Goal: Task Accomplishment & Management: Manage account settings

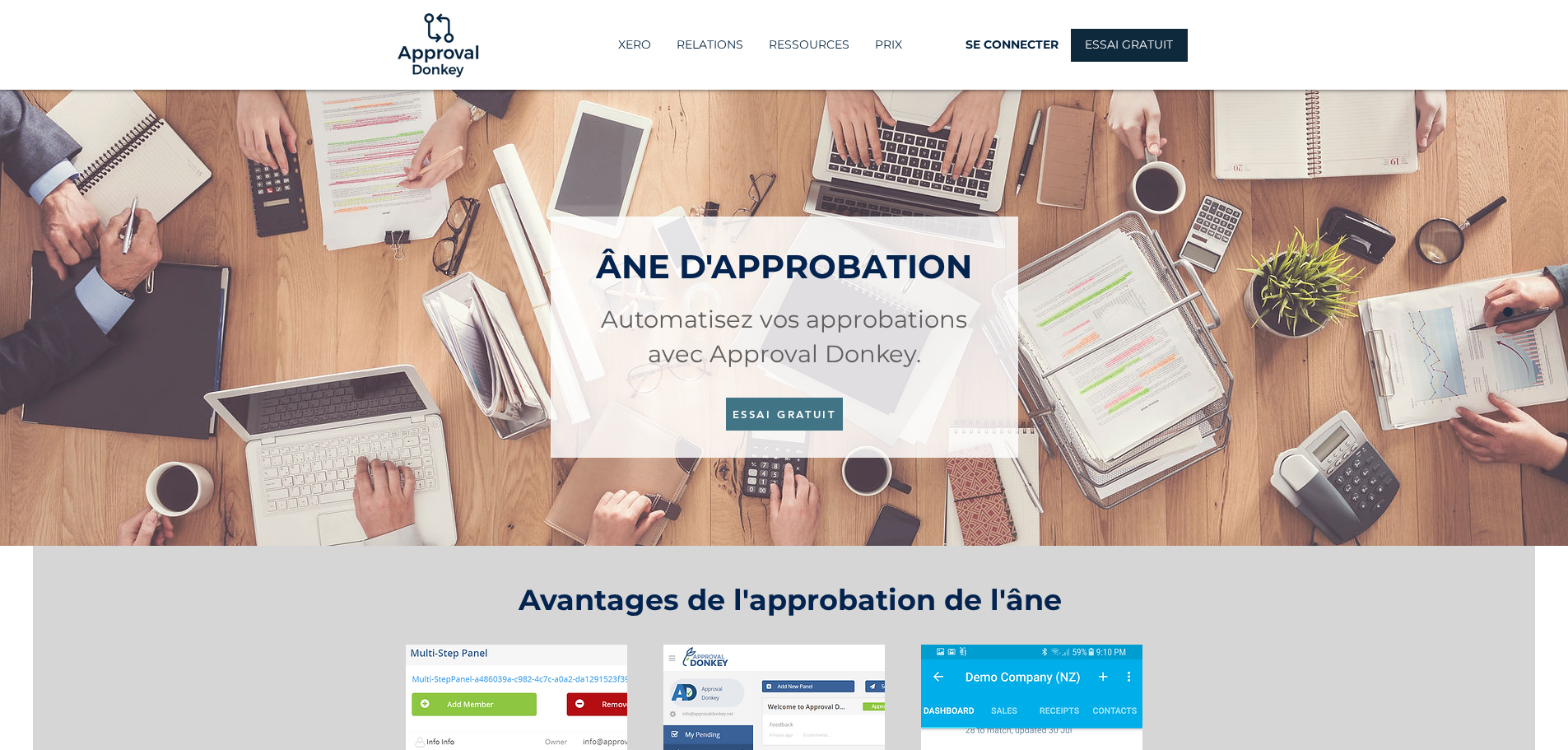
click at [798, 399] on span "ESSAI GRATUIT" at bounding box center [784, 414] width 117 height 33
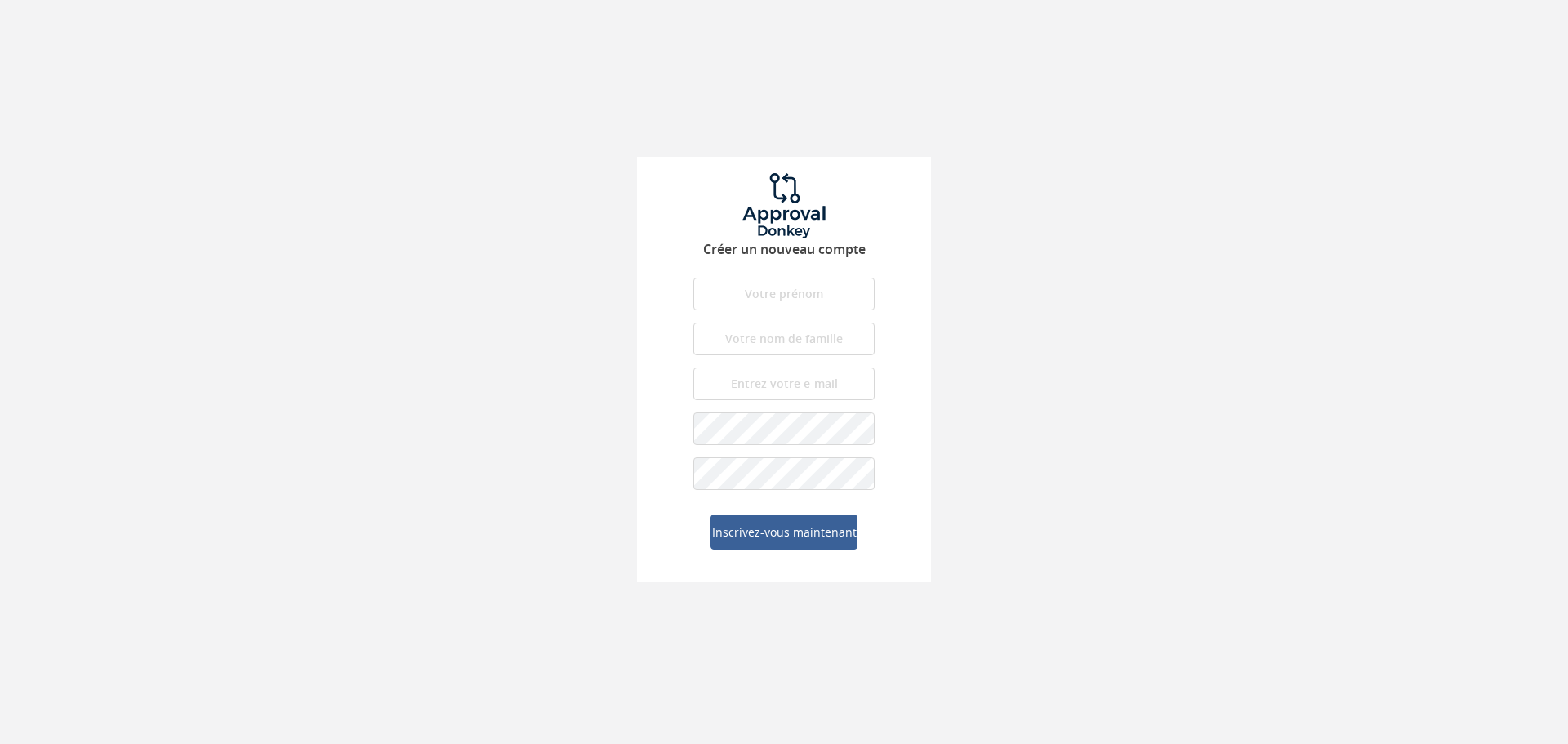
click at [1164, 126] on div "Créer un nouveau compte Le prénom est obligatoire. Le prénom doit être composé …" at bounding box center [784, 291] width 1568 height 583
click at [788, 302] on input "text" at bounding box center [784, 294] width 181 height 32
type input "Justin"
type input "Dubois"
type input "[EMAIL_ADDRESS][DOMAIN_NAME]"
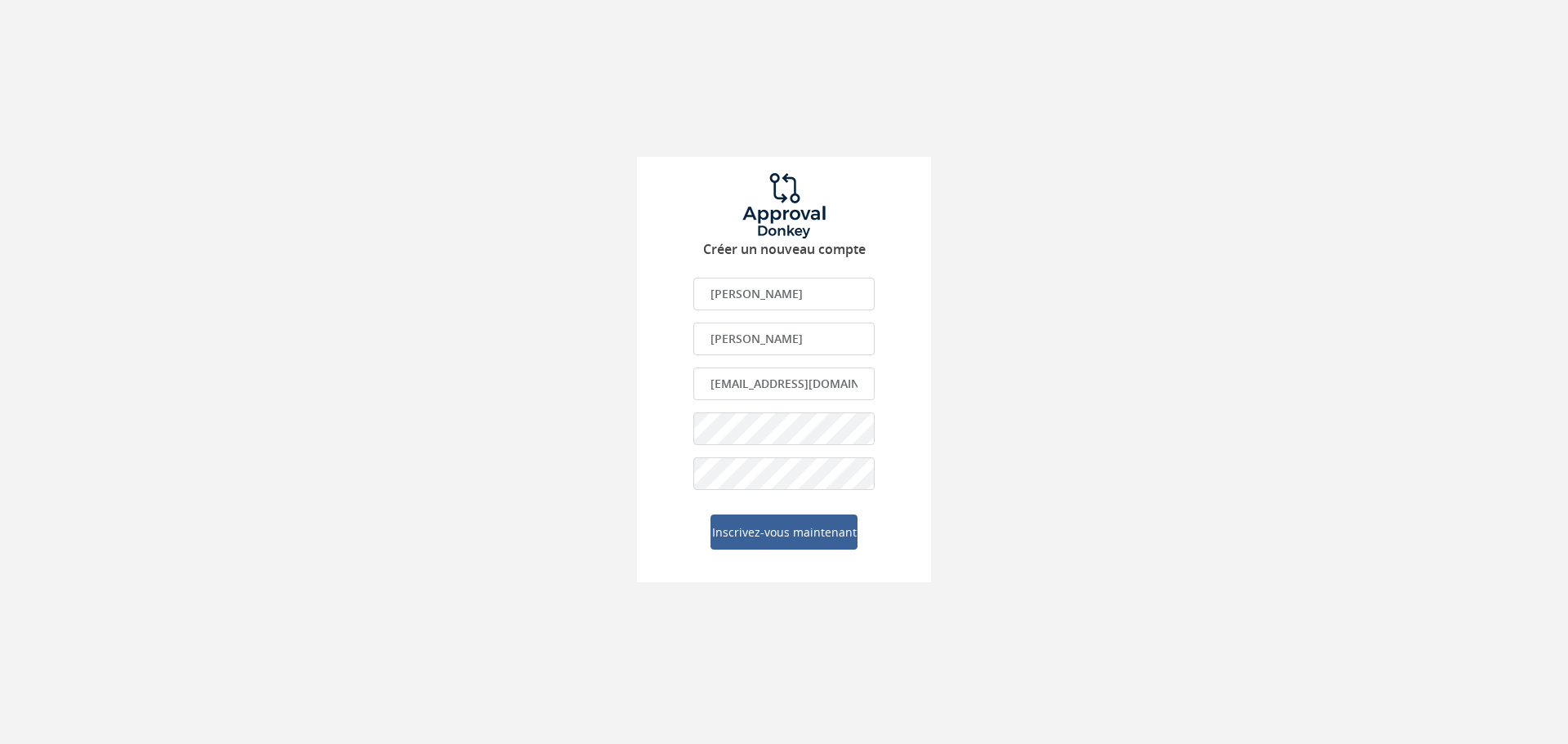
click at [1030, 324] on div "Créer un nouveau compte Justin Le prénom est obligatoire. Le prénom doit être c…" at bounding box center [784, 291] width 1568 height 583
click at [784, 536] on font "Inscrivez-vous maintenant" at bounding box center [784, 532] width 144 height 15
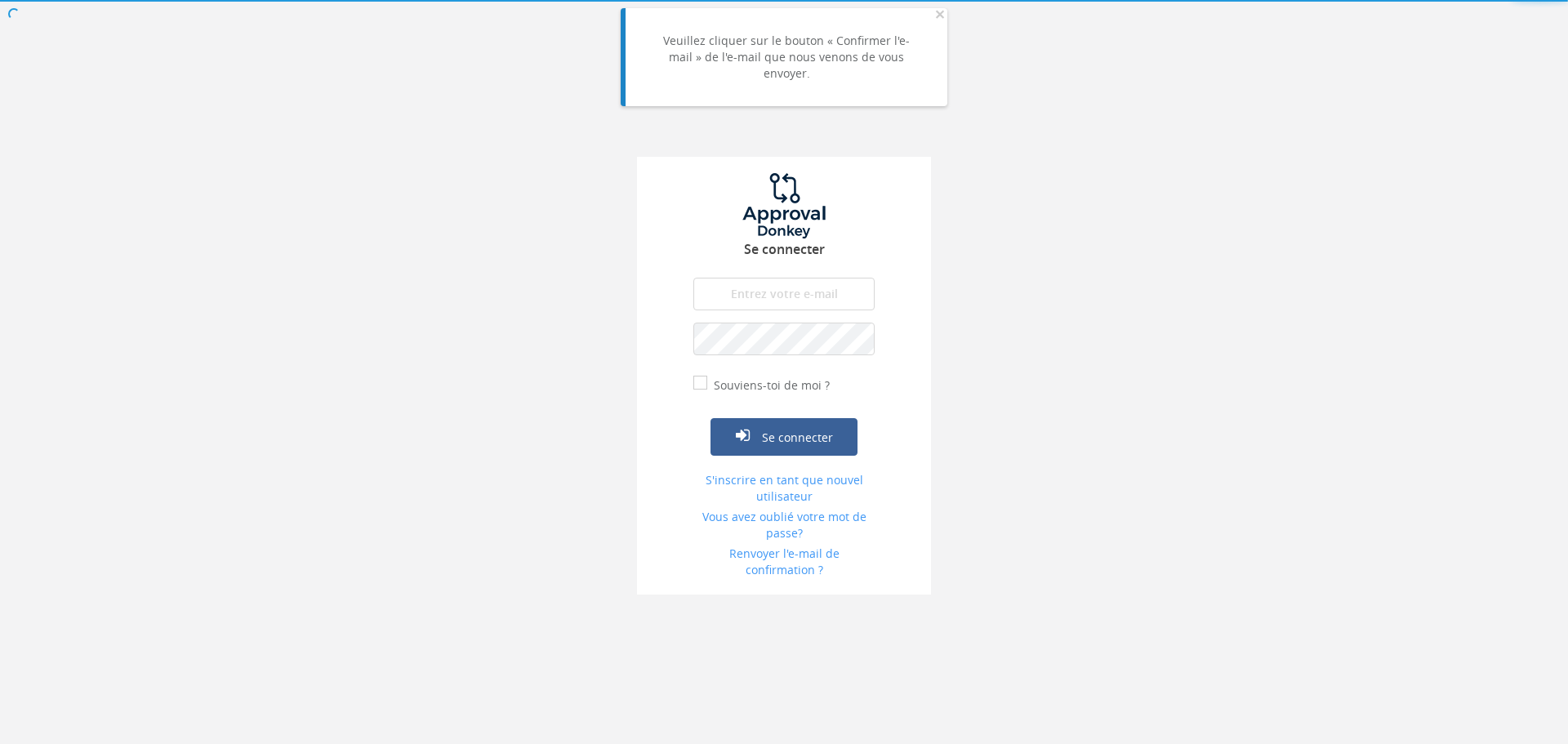
type input "[EMAIL_ADDRESS][DOMAIN_NAME]"
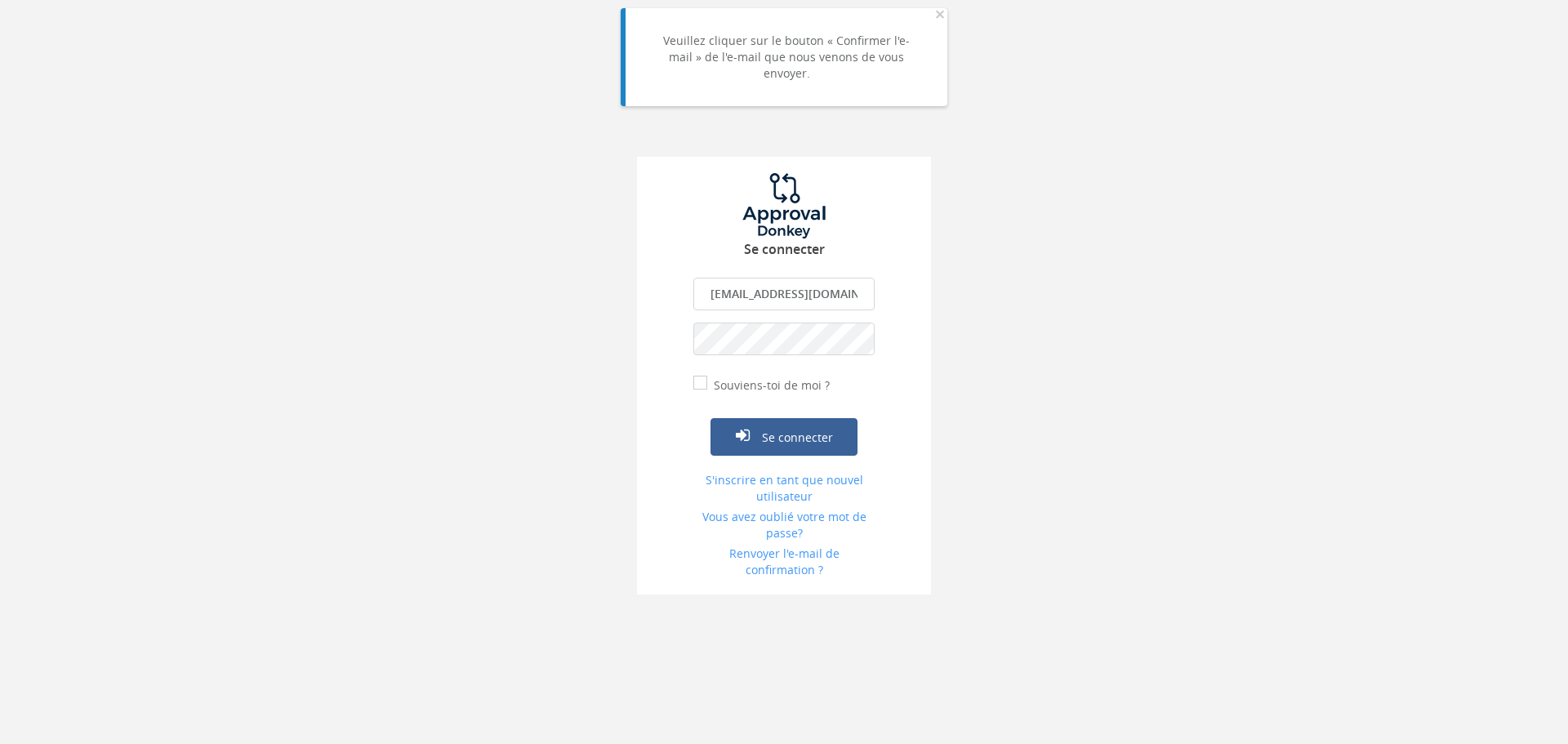
click at [1030, 300] on div "Se connecter justin9dubois@gmail.com L'email est obligatoire. Adresse email inv…" at bounding box center [784, 297] width 1568 height 594
click at [697, 385] on input "Souviens-toi de moi ?" at bounding box center [699, 385] width 11 height 11
checkbox input "true"
click at [750, 432] on icon "submit" at bounding box center [742, 436] width 13 height 16
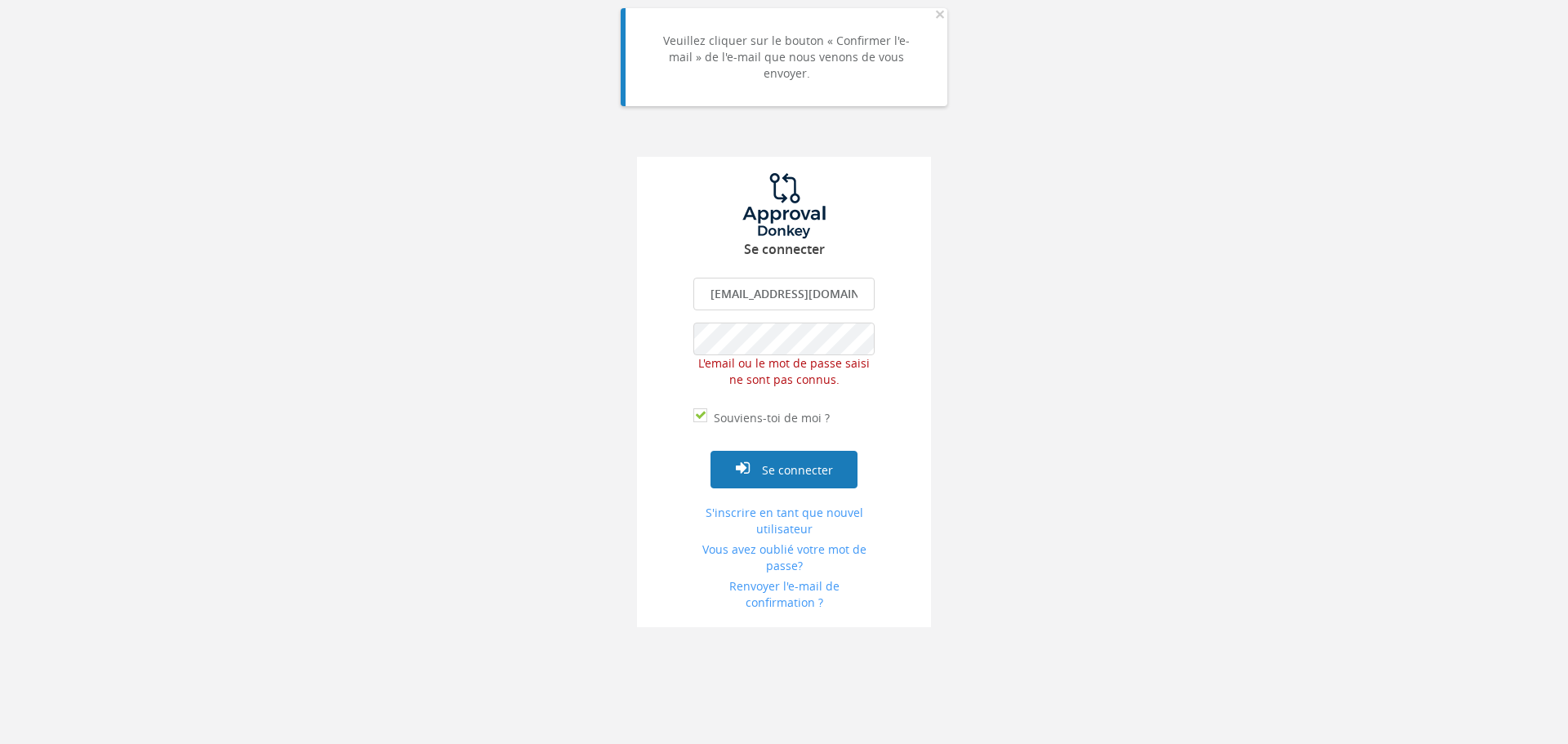
click at [767, 481] on button "Se connecter" at bounding box center [784, 470] width 147 height 38
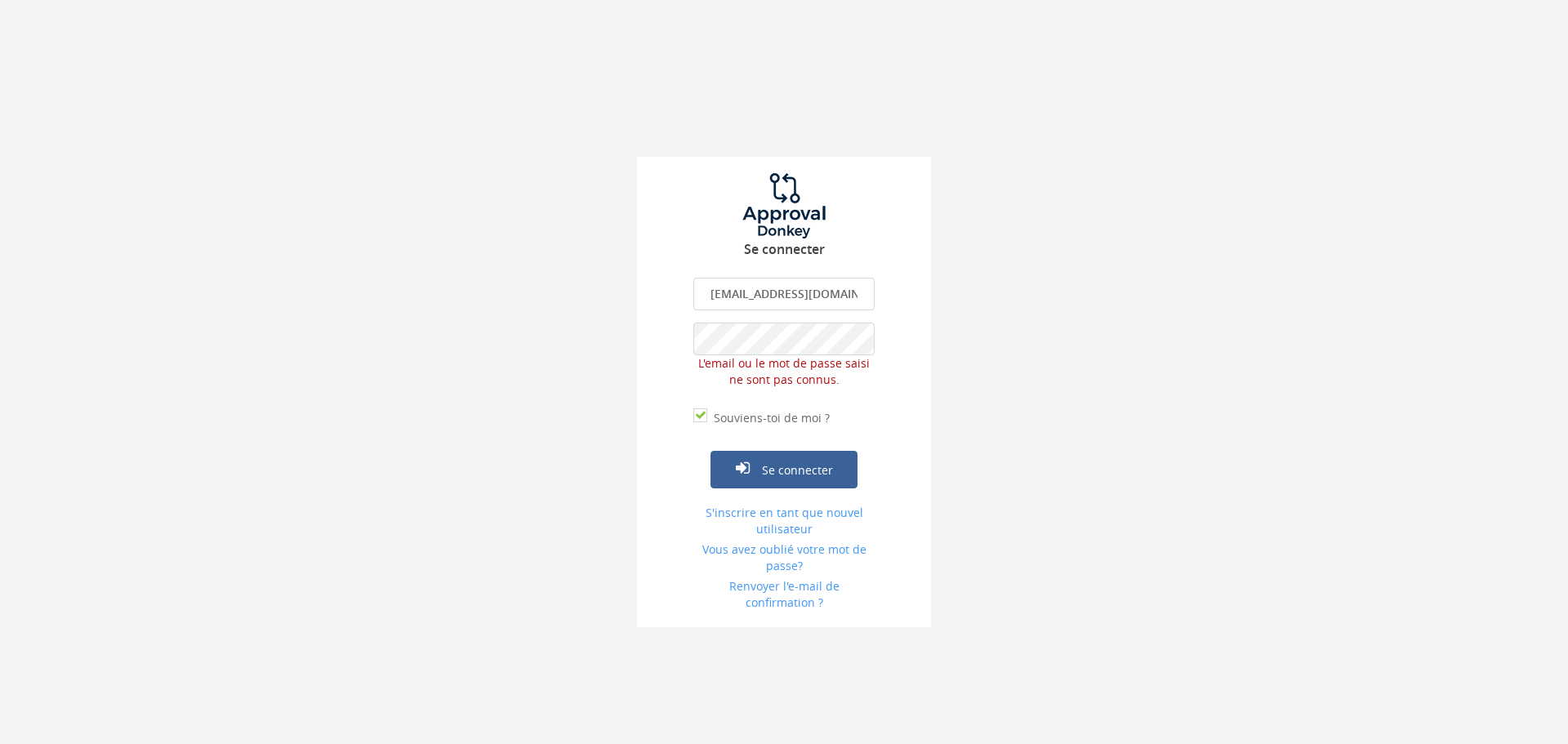
click at [779, 295] on input "[EMAIL_ADDRESS][DOMAIN_NAME]" at bounding box center [784, 294] width 181 height 32
click at [813, 463] on font "Se connecter" at bounding box center [797, 471] width 71 height 15
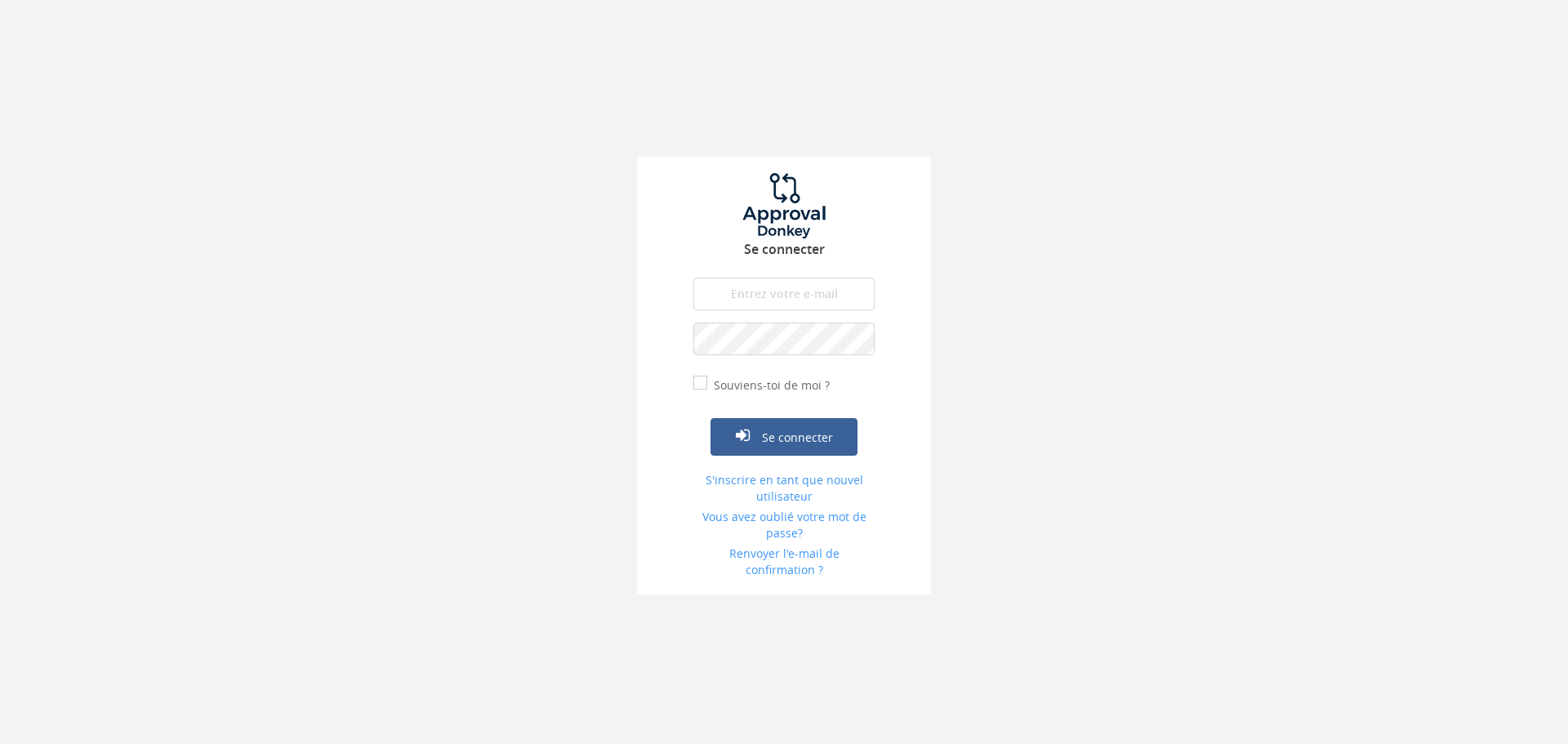
type input "[EMAIL_ADDRESS][DOMAIN_NAME]"
click at [753, 382] on font "Souviens-toi de moi ?" at bounding box center [771, 385] width 116 height 15
click at [704, 382] on input "Souviens-toi de moi ?" at bounding box center [699, 385] width 11 height 11
checkbox input "true"
click at [789, 428] on button "Se connecter" at bounding box center [784, 437] width 147 height 38
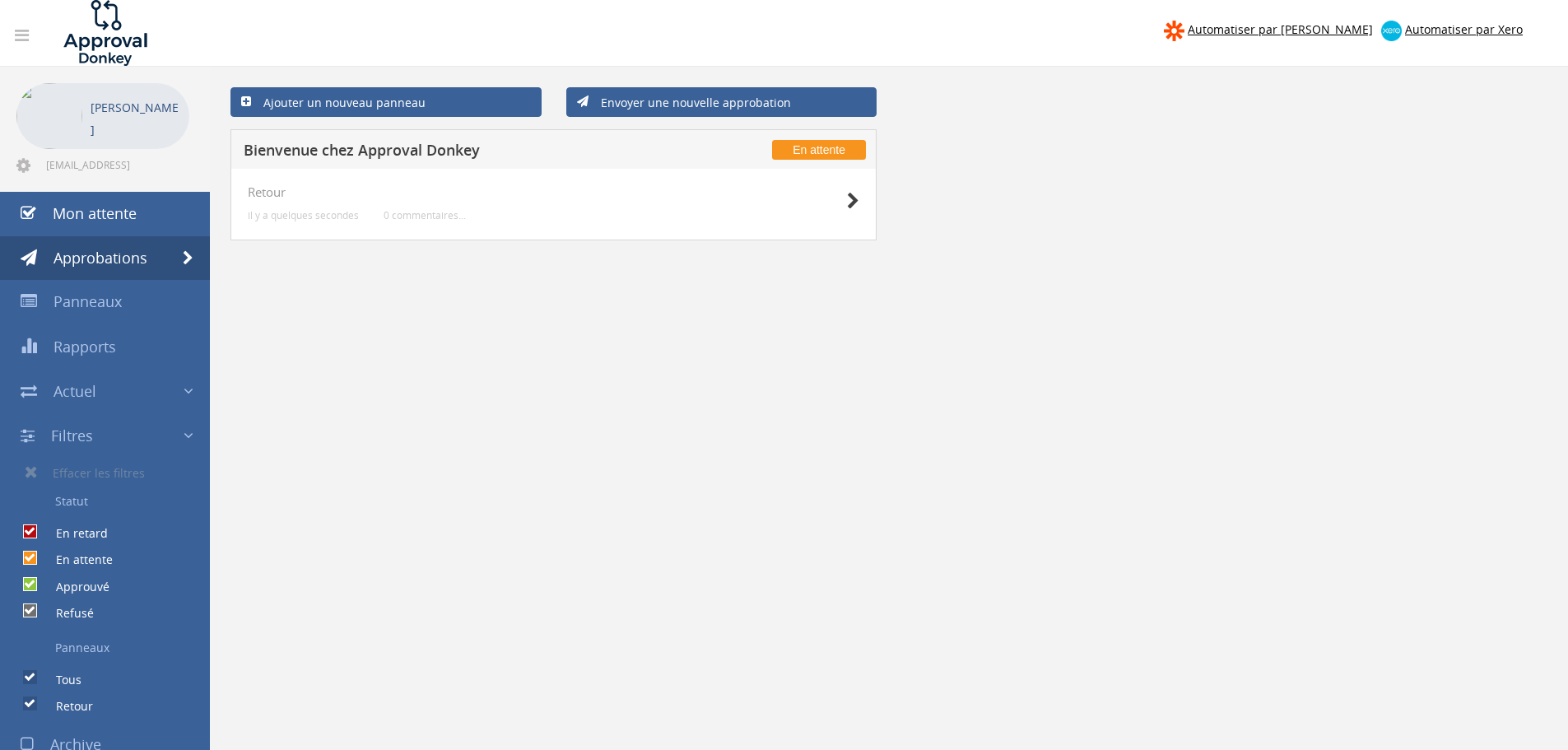
click at [414, 206] on div "Retour il y a quelques secondes 0 commentaires..." at bounding box center [553, 204] width 611 height 39
click at [330, 107] on font "Ajouter un nouveau panneau" at bounding box center [345, 102] width 163 height 15
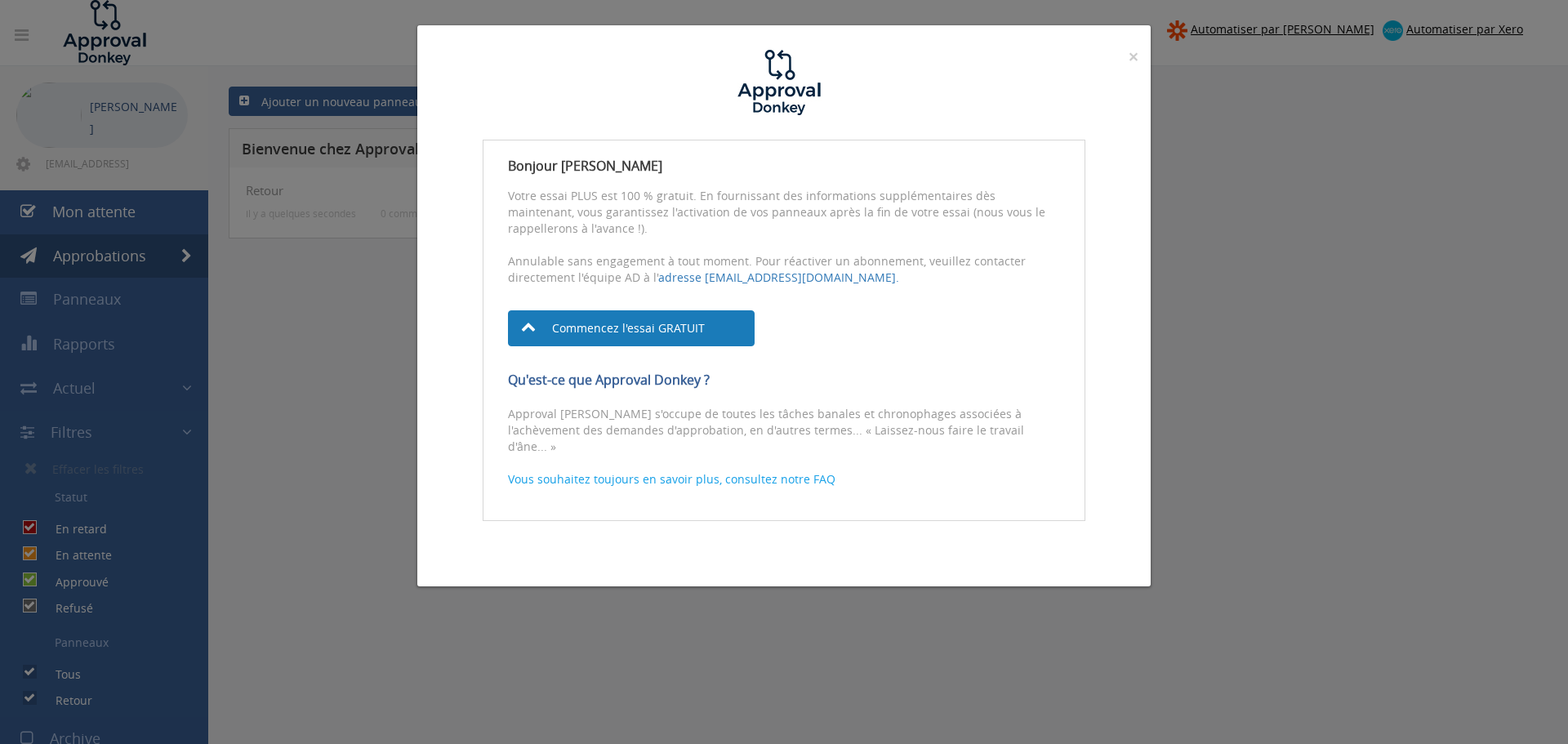
click at [675, 328] on font "Commencez l'essai GRATUIT" at bounding box center [628, 328] width 152 height 15
click at [245, 74] on div "× Fermer Bonjour [PERSON_NAME] Votre essai PLUS est 100 % gratuit. En fournissa…" at bounding box center [784, 372] width 1568 height 744
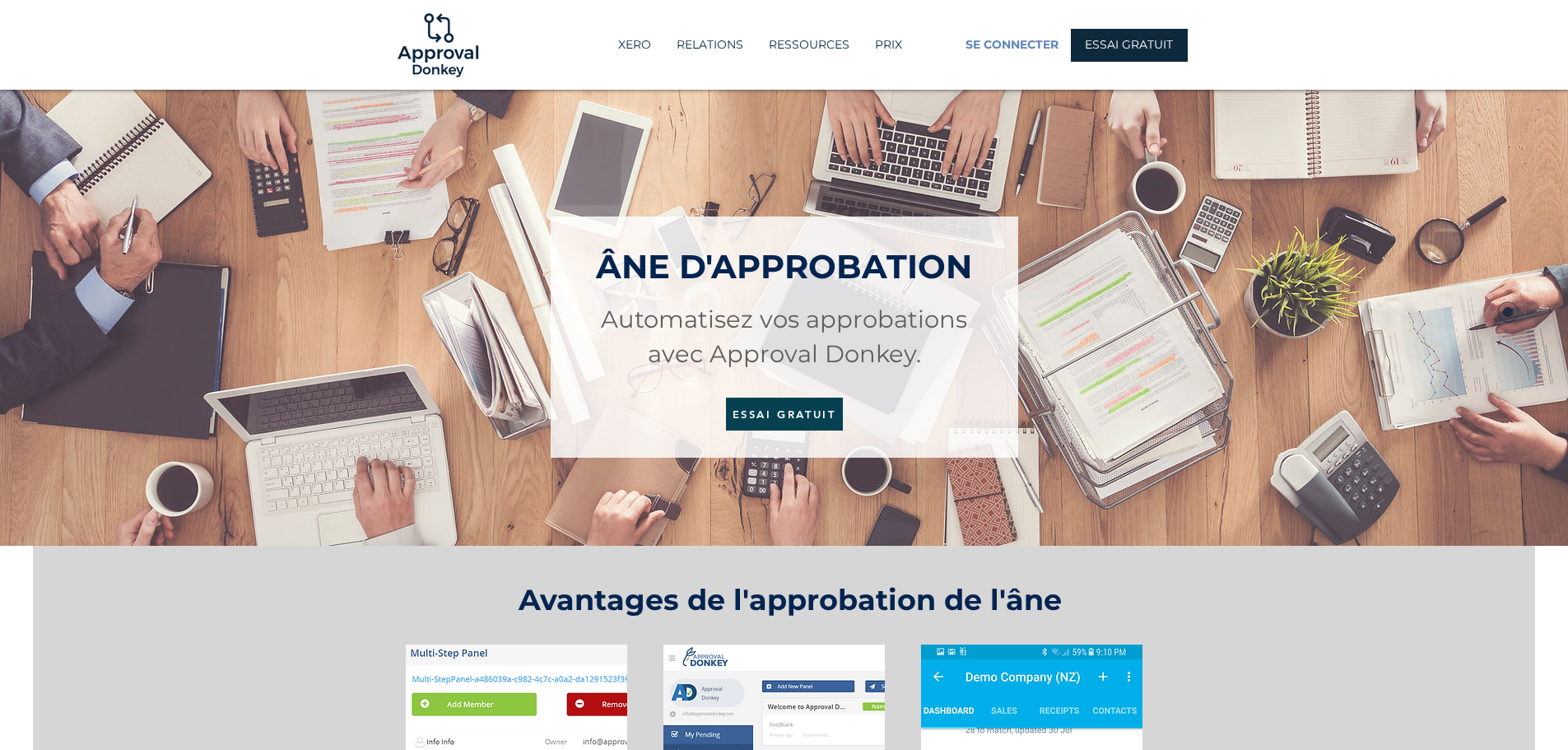
click at [1018, 48] on font "SE CONNECTER" at bounding box center [1012, 44] width 93 height 14
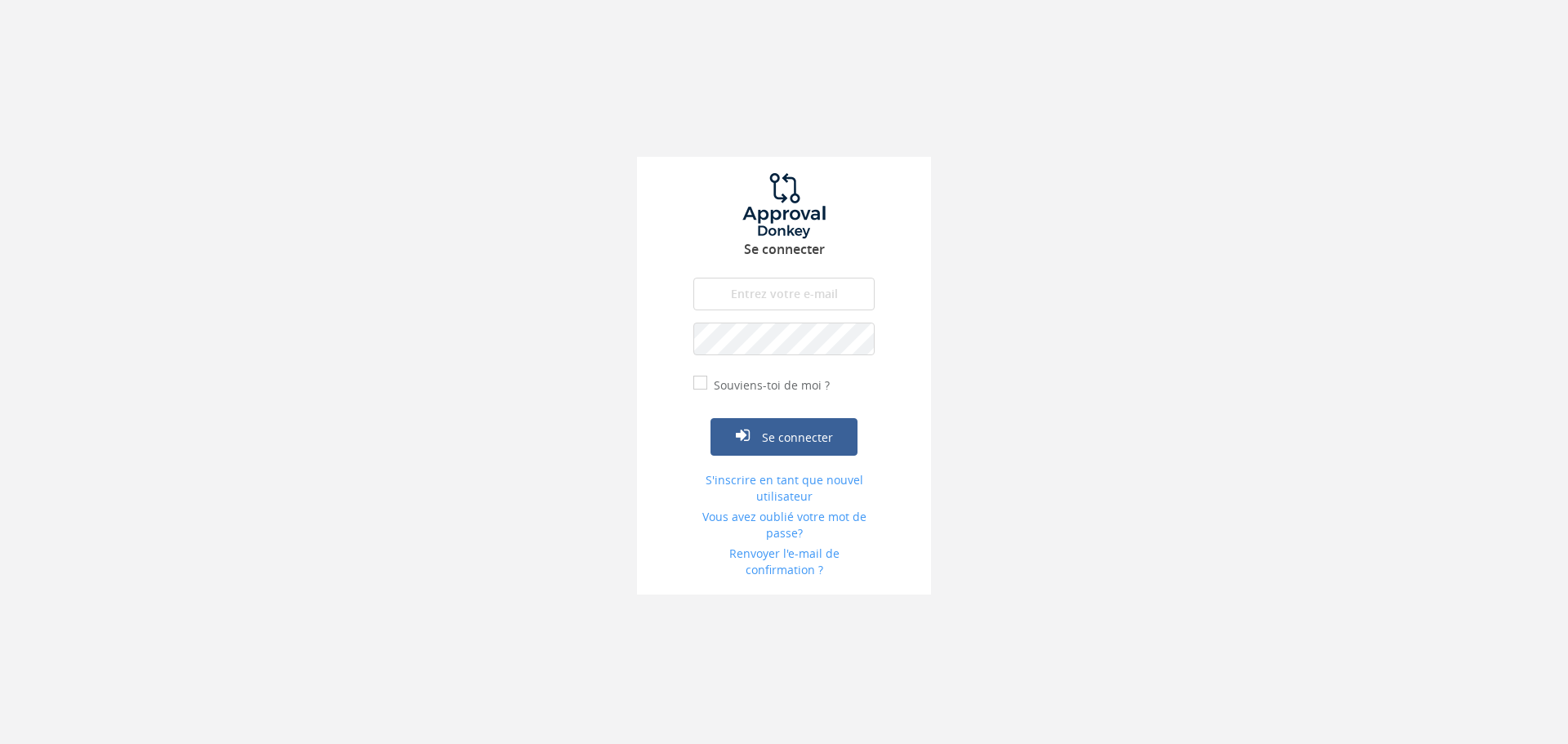
type input "[EMAIL_ADDRESS][DOMAIN_NAME]"
click at [766, 384] on font "Souviens-toi de moi ?" at bounding box center [771, 385] width 116 height 15
click at [704, 384] on input "Souviens-toi de moi ?" at bounding box center [699, 385] width 11 height 11
checkbox input "true"
click at [777, 420] on button "Se connecter" at bounding box center [784, 437] width 147 height 38
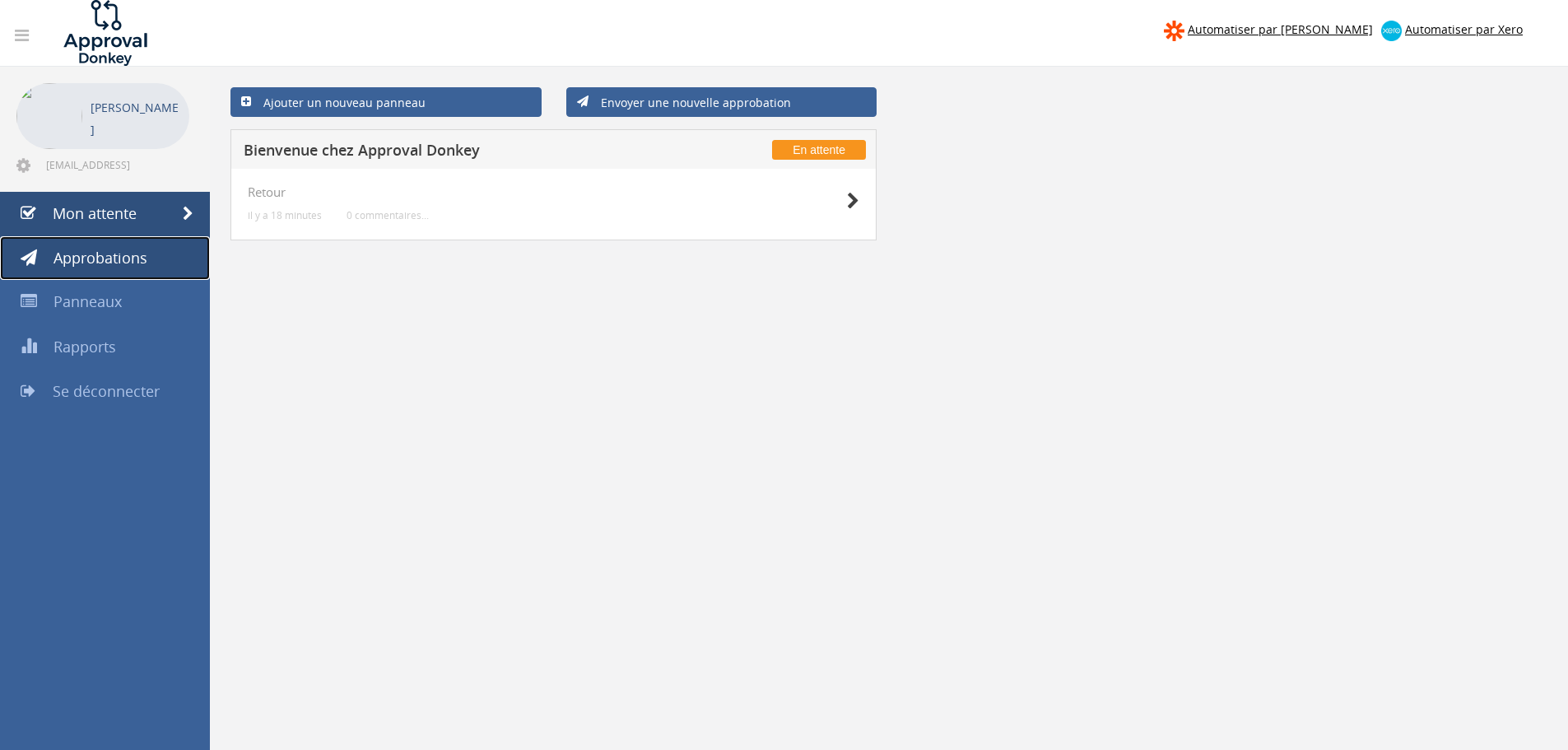
click at [128, 268] on link "Approbations" at bounding box center [105, 258] width 210 height 44
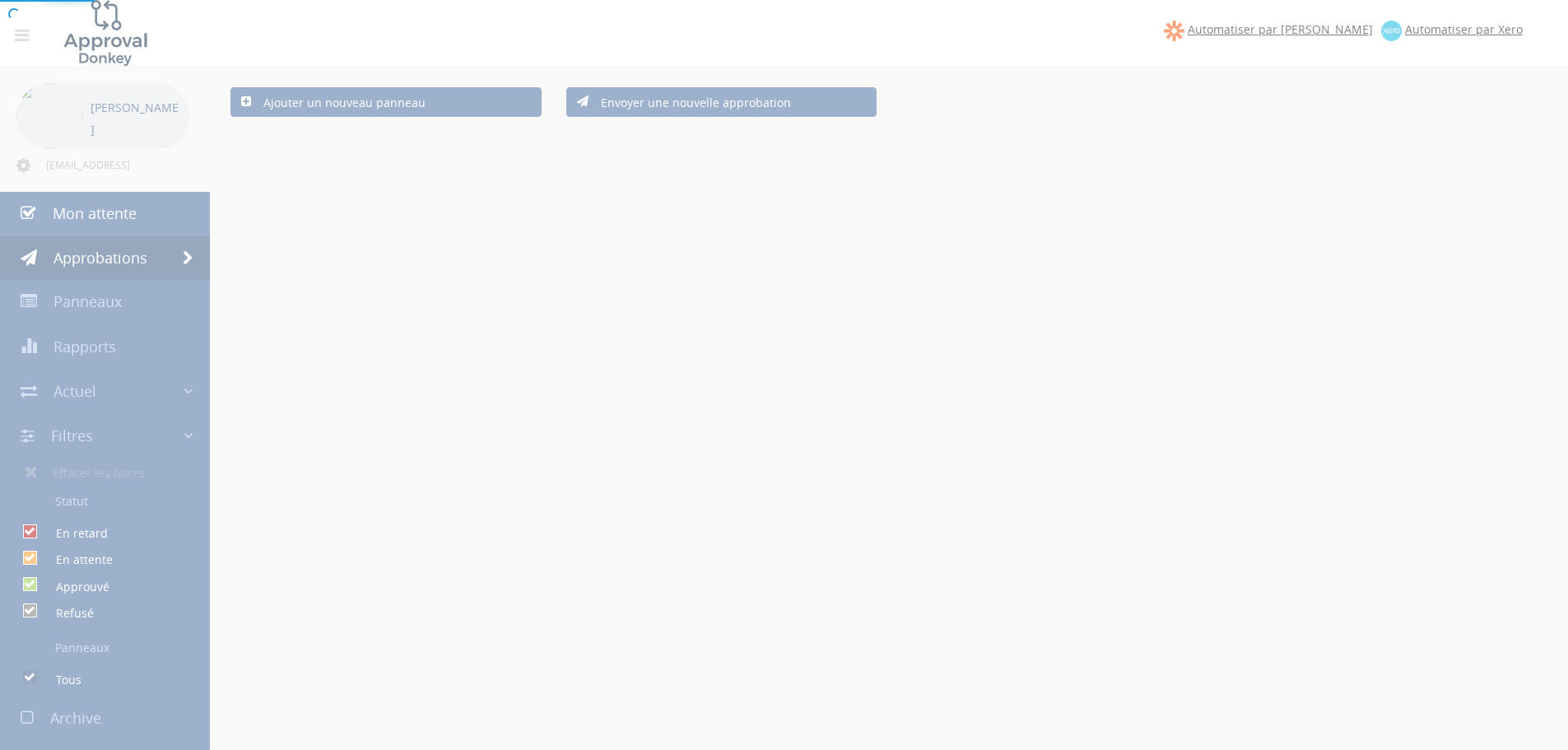
click at [127, 220] on div at bounding box center [784, 375] width 1568 height 750
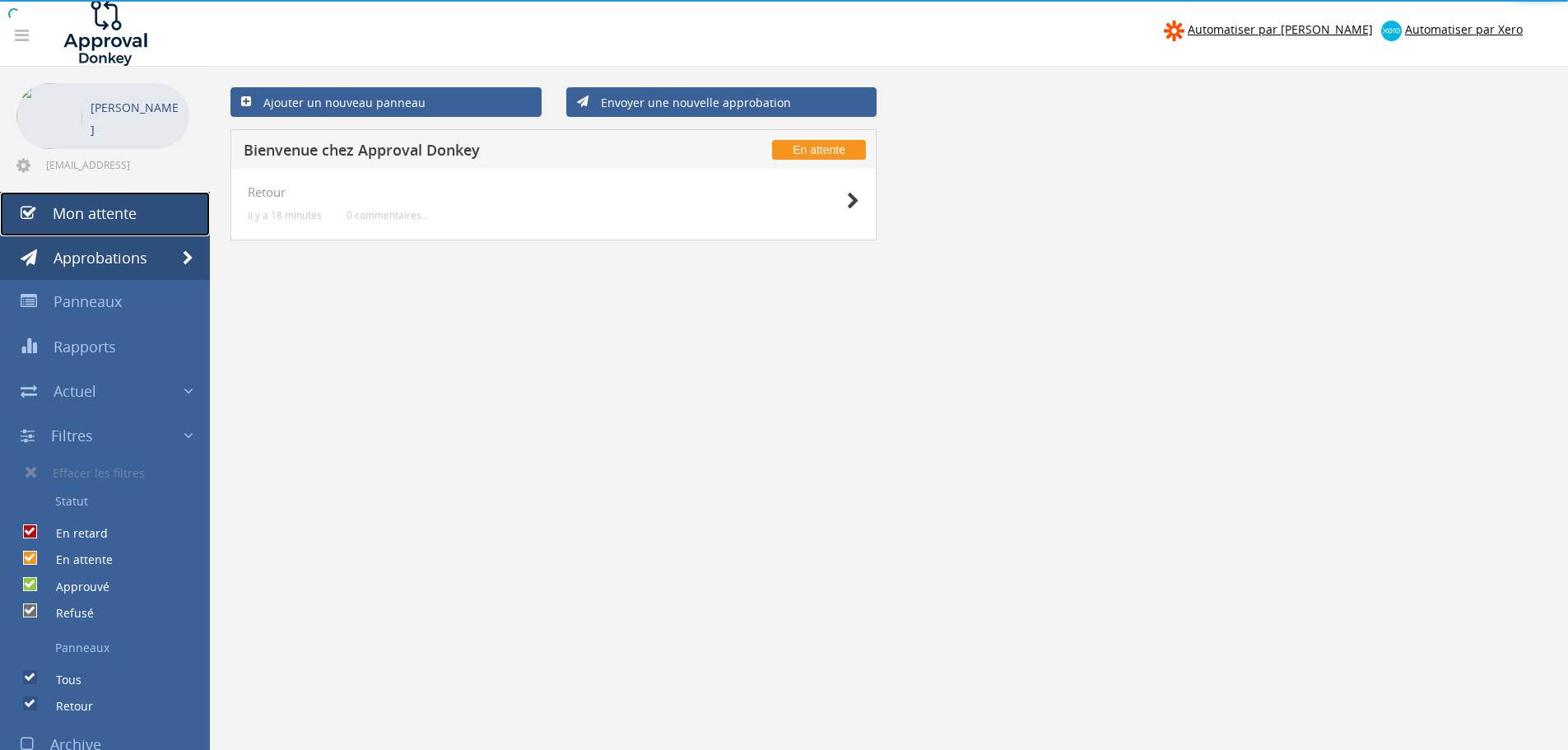
click at [127, 220] on font "Mon attente" at bounding box center [94, 213] width 84 height 20
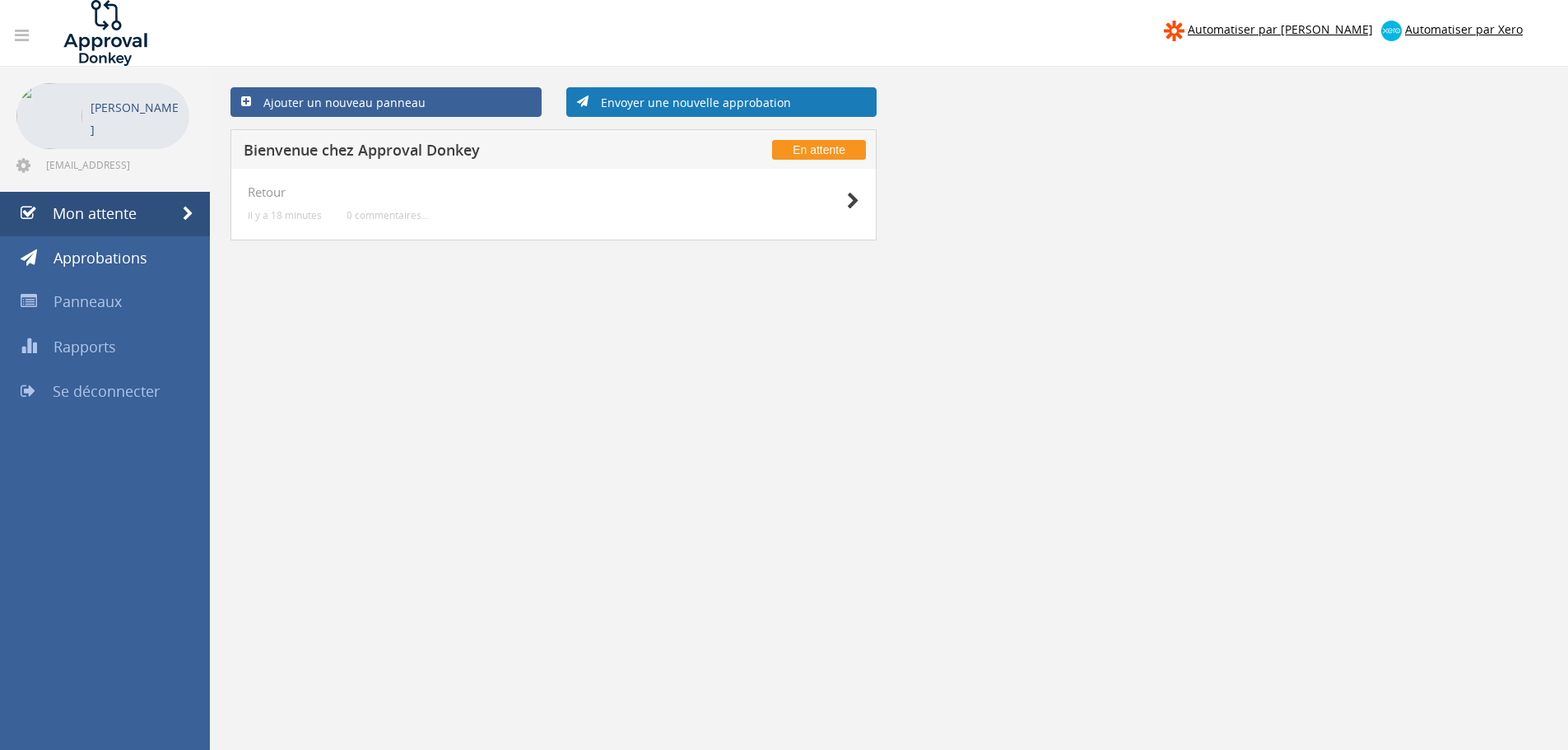
click at [751, 108] on font "Envoyer une nouvelle approbation" at bounding box center [695, 102] width 191 height 15
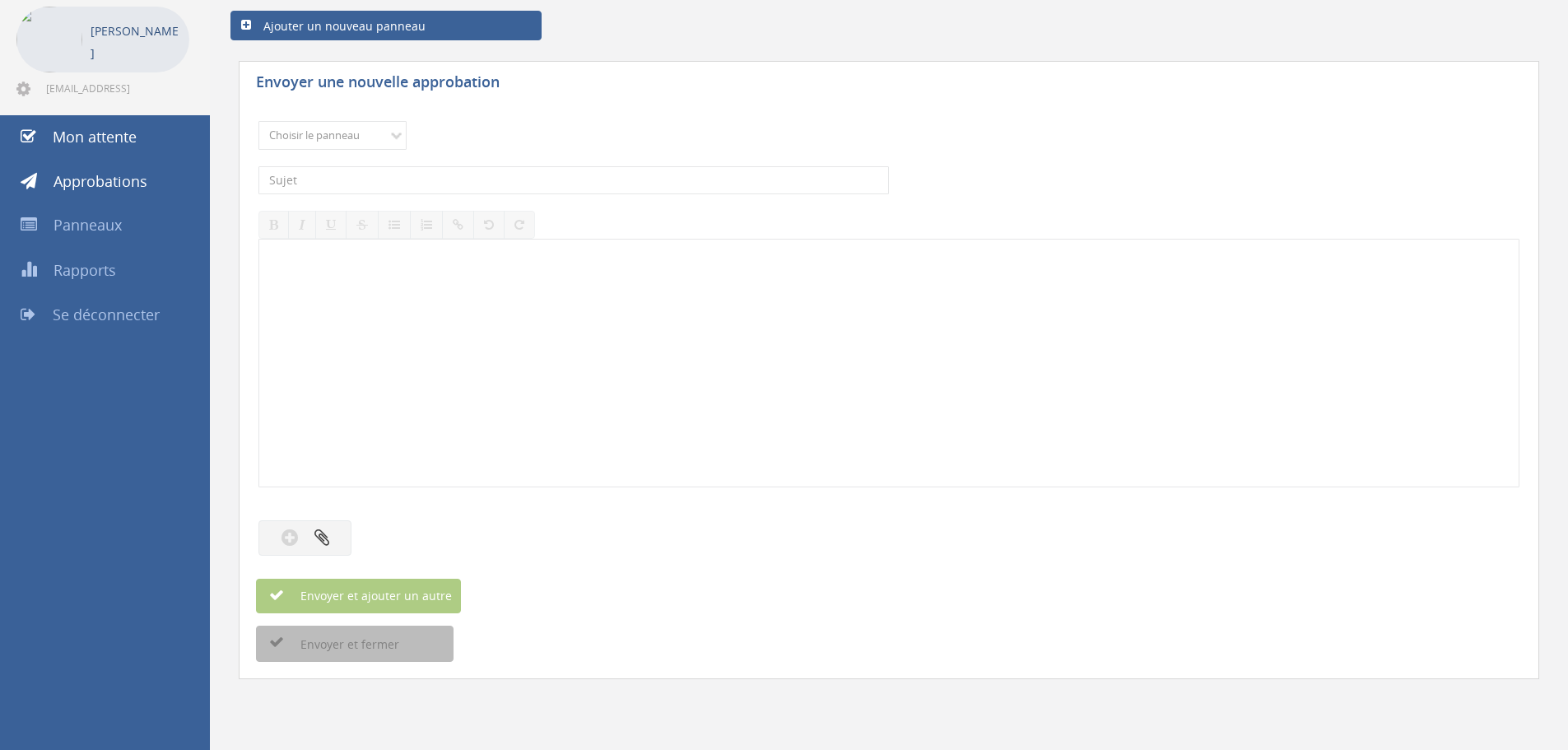
scroll to position [92, 0]
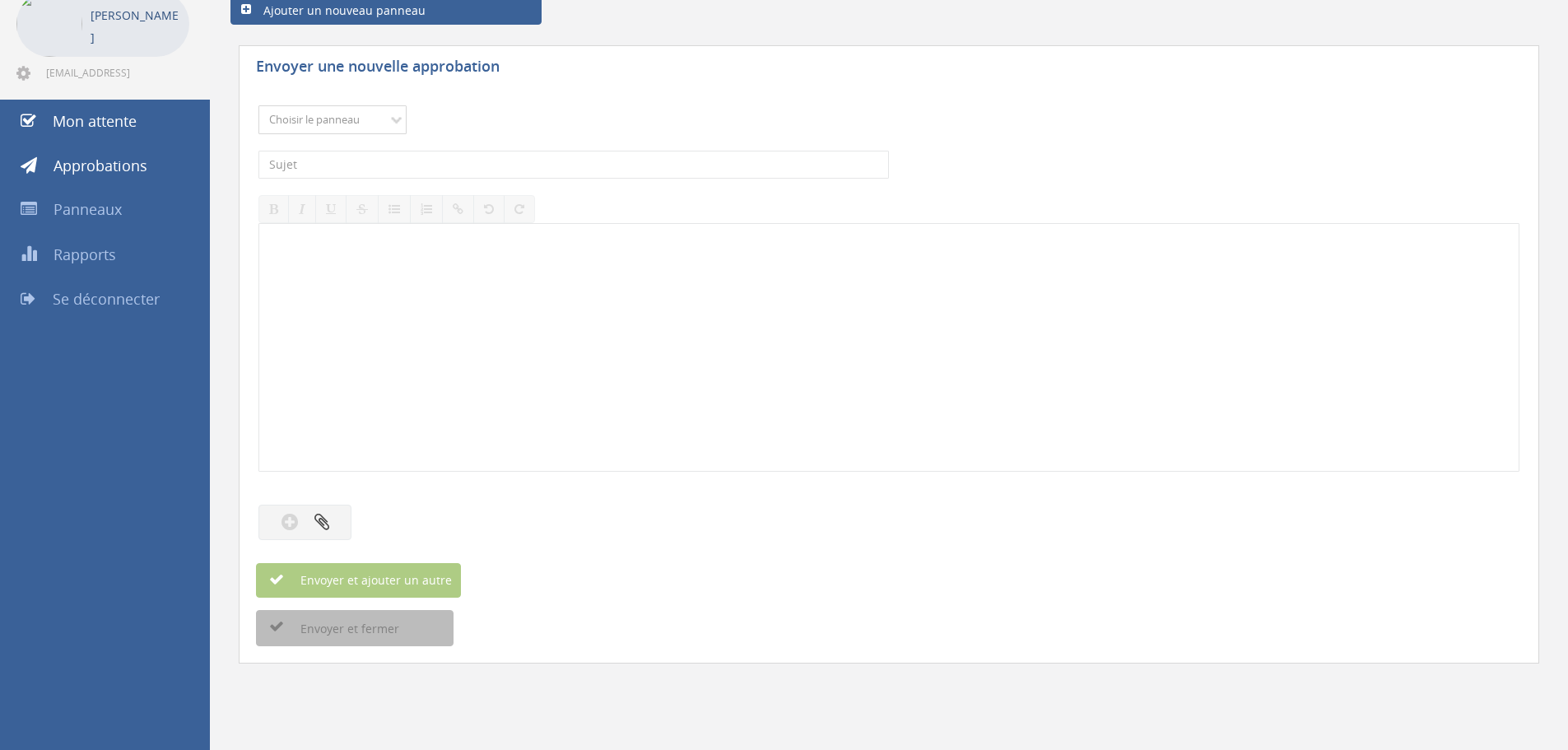
click at [384, 106] on select "Choisir le panneau Feedback" at bounding box center [332, 120] width 148 height 29
select select "14060"
click at [258, 106] on select "Choisir le panneau Feedback" at bounding box center [332, 120] width 148 height 29
click at [372, 169] on input "text" at bounding box center [574, 164] width 630 height 28
type input "ampoule 8 euros"
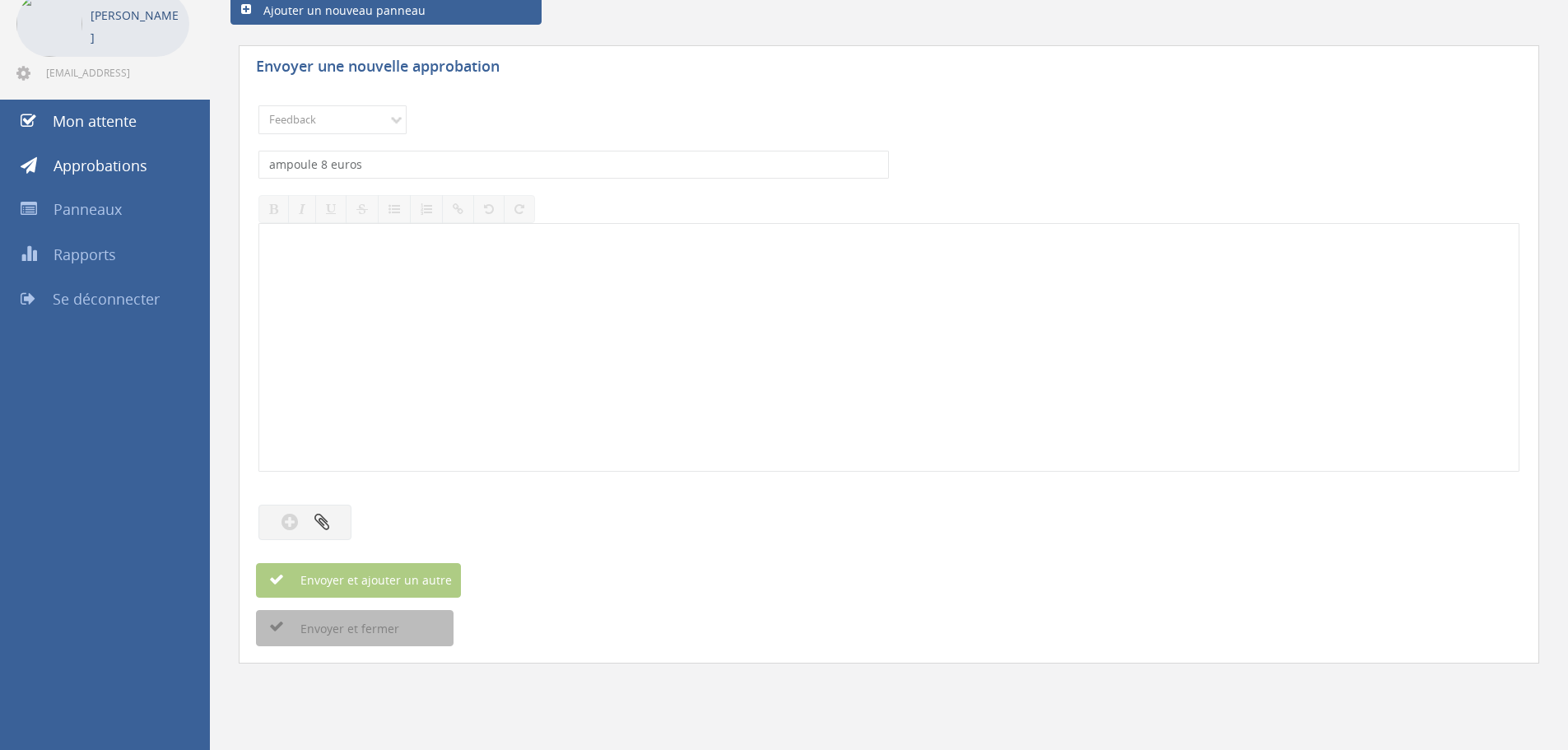
click at [338, 288] on div at bounding box center [889, 347] width 1259 height 247
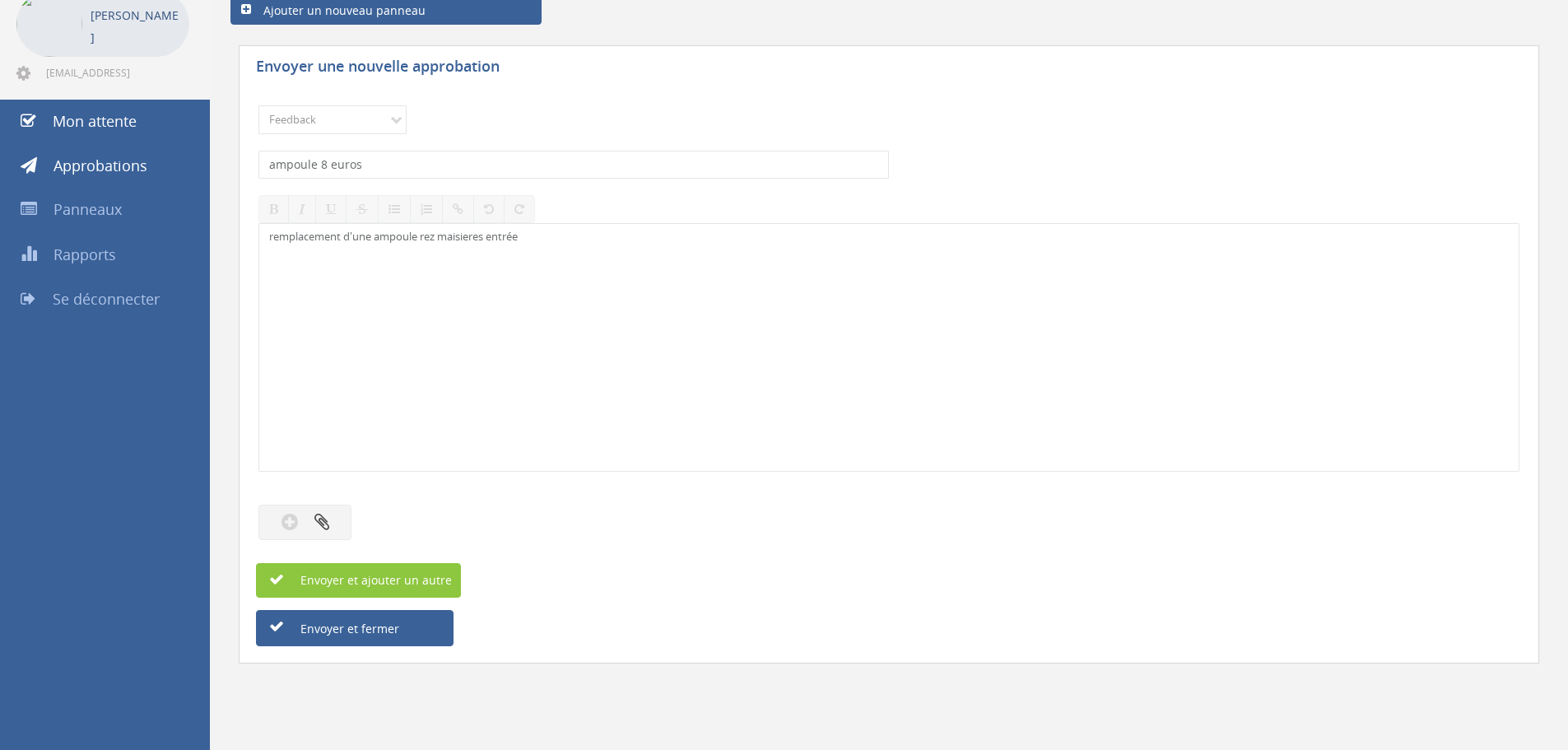
click at [599, 483] on div at bounding box center [889, 488] width 1261 height 16
click at [325, 526] on icon "button" at bounding box center [322, 521] width 14 height 19
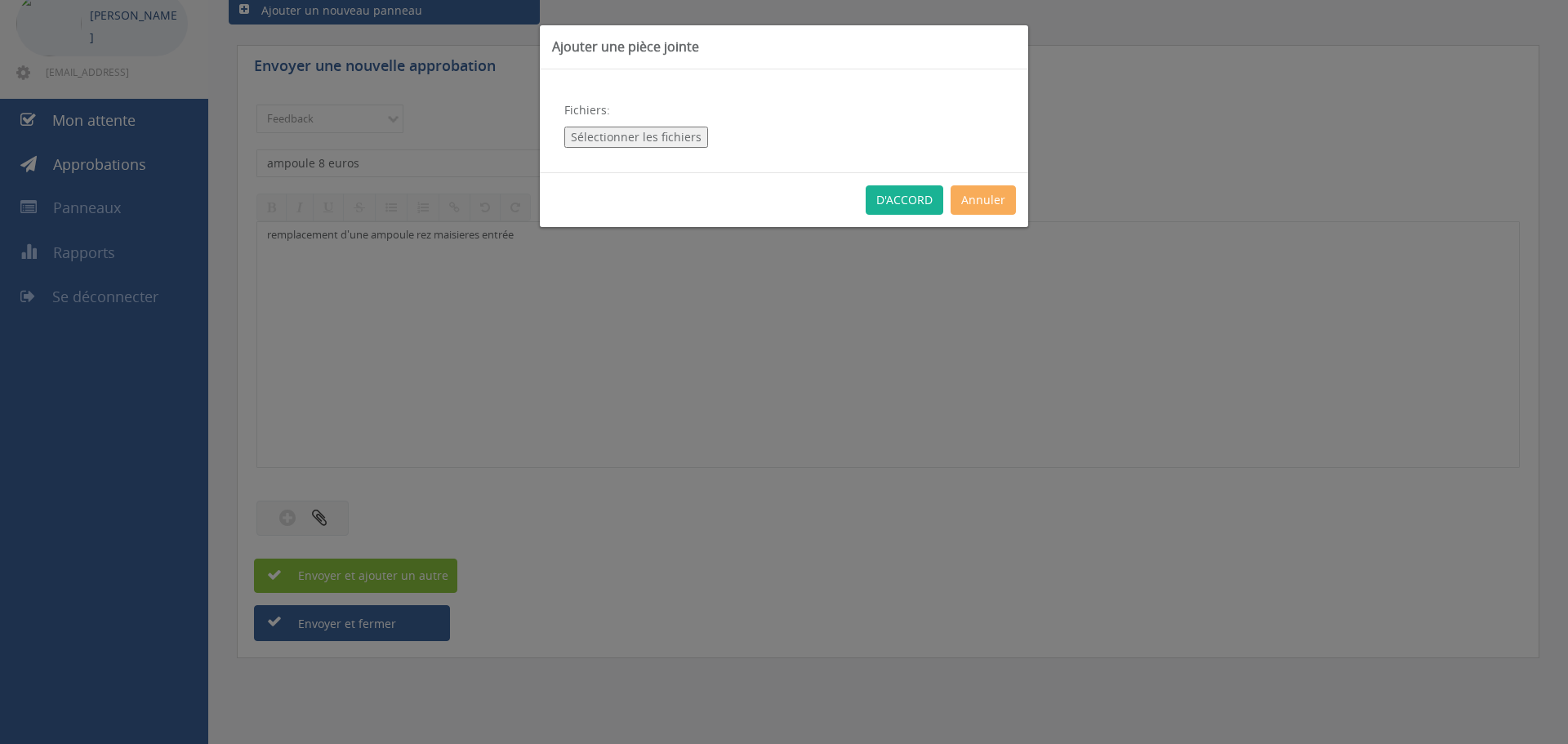
click at [638, 138] on font "Sélectionner les fichiers" at bounding box center [636, 136] width 131 height 15
click at [978, 190] on button "Annuler" at bounding box center [983, 200] width 65 height 30
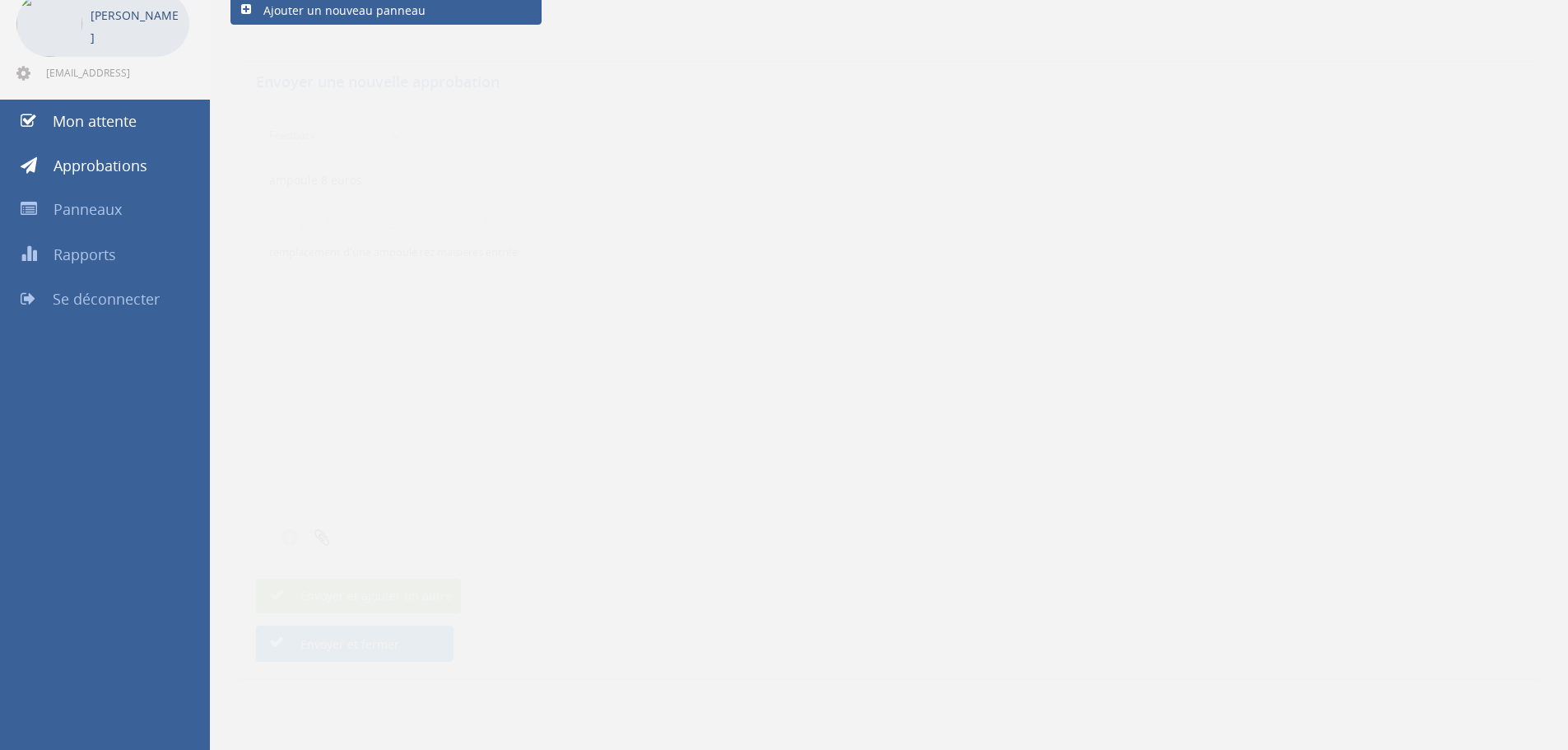
click at [392, 633] on font "Envoyer et fermer" at bounding box center [350, 628] width 98 height 15
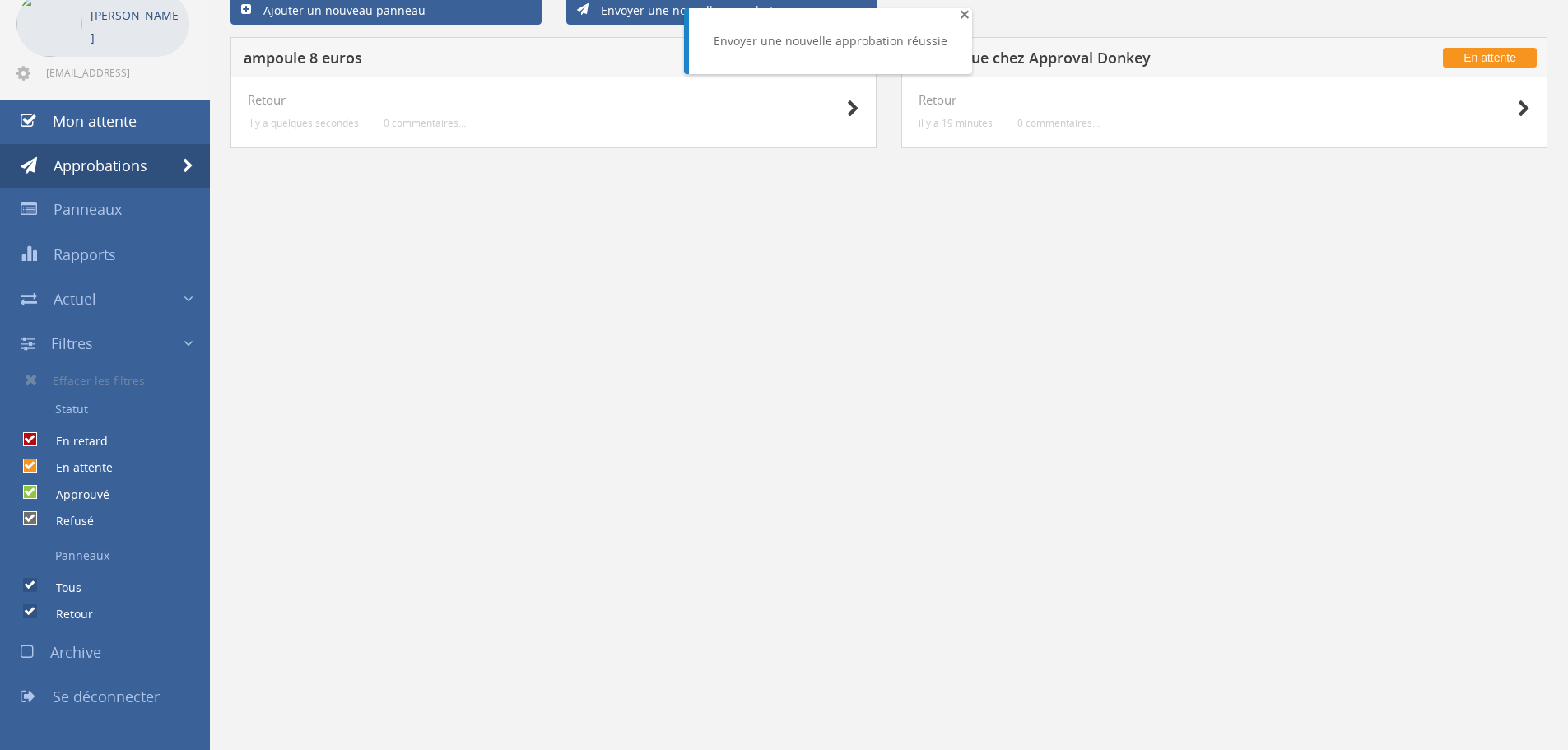
click at [960, 15] on font "×" at bounding box center [965, 14] width 10 height 23
click at [829, 112] on div at bounding box center [817, 108] width 82 height 30
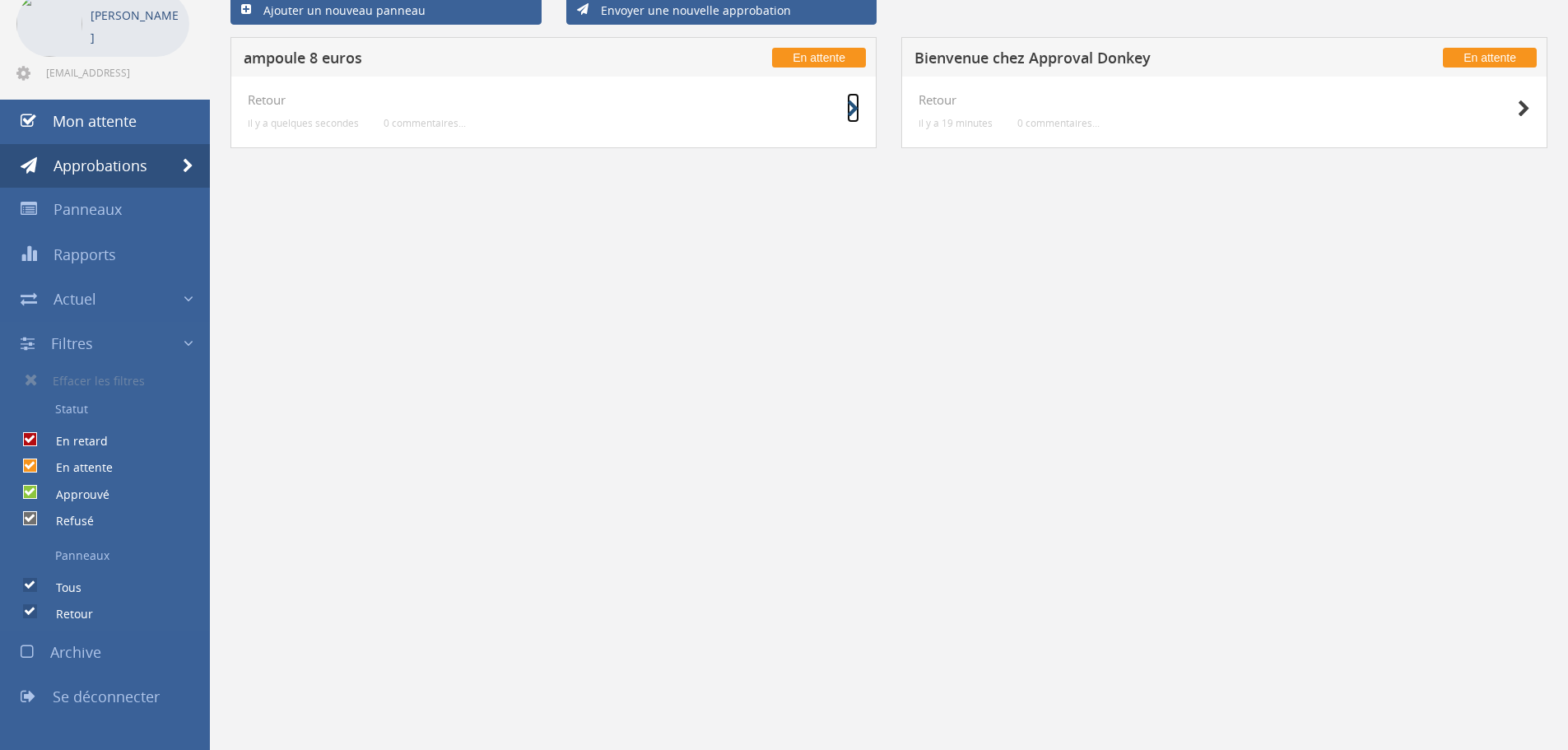
click at [851, 113] on icon at bounding box center [854, 108] width 13 height 17
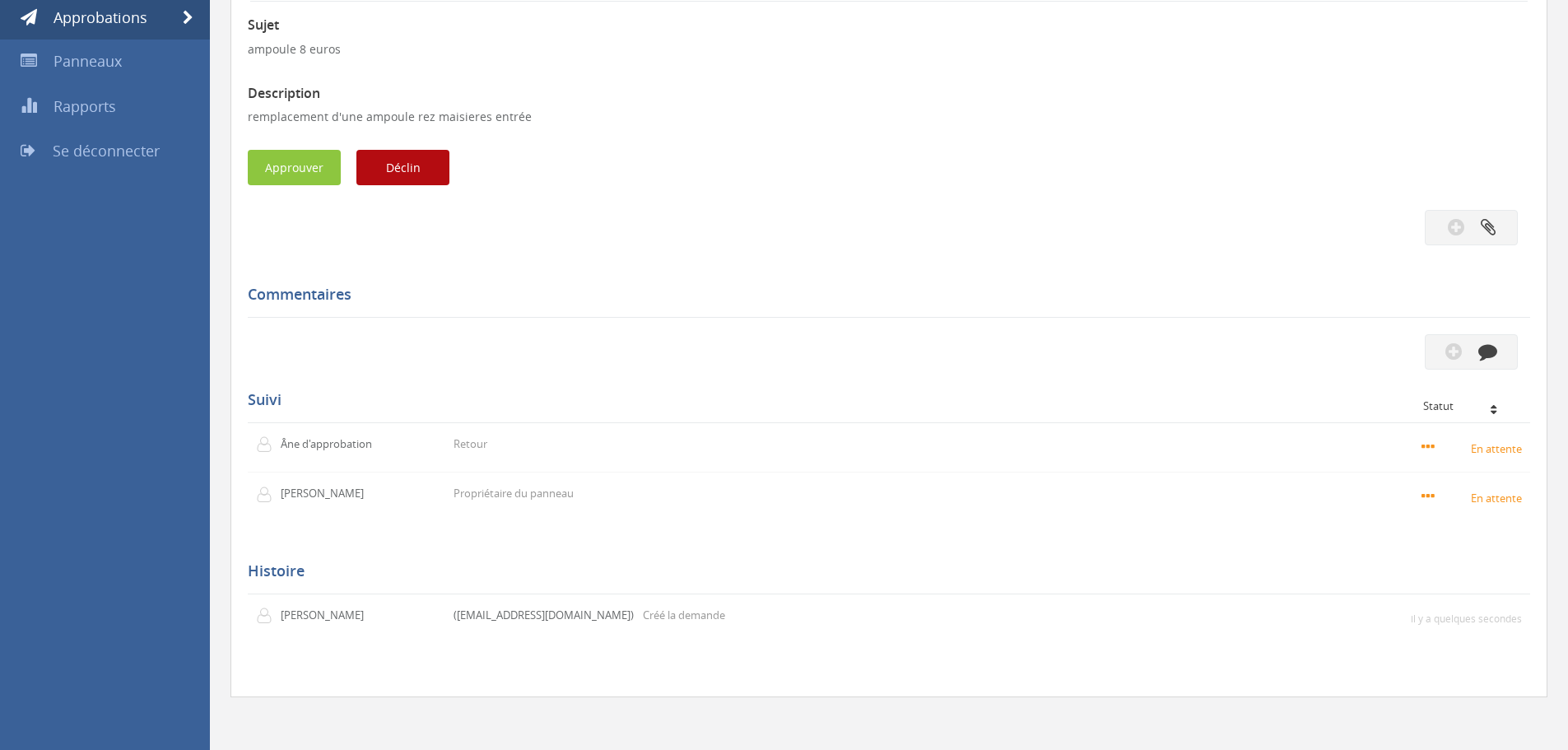
scroll to position [241, 0]
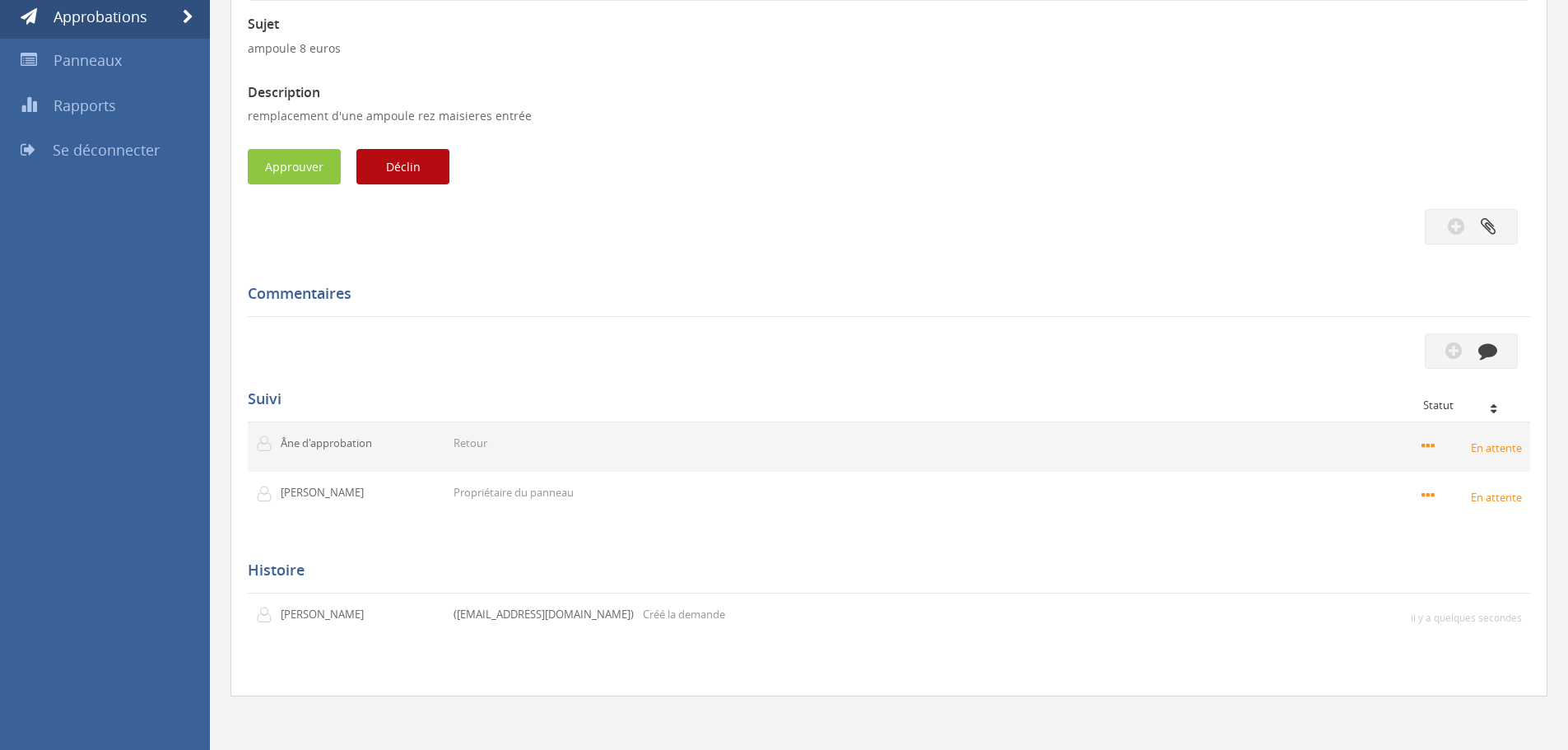
click at [1426, 447] on icon at bounding box center [1440, 446] width 37 height 16
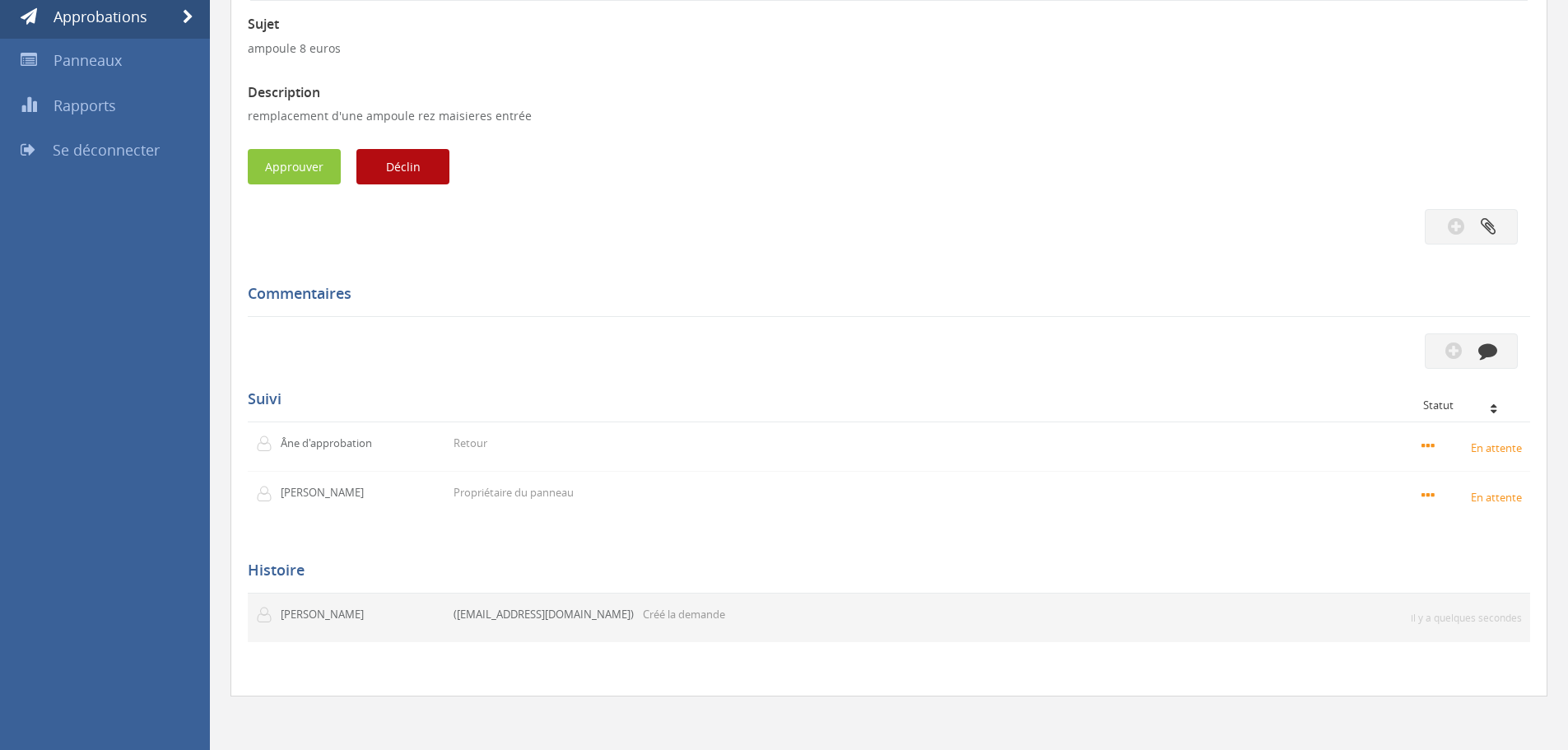
click at [490, 620] on font "([EMAIL_ADDRESS][DOMAIN_NAME])" at bounding box center [544, 614] width 181 height 14
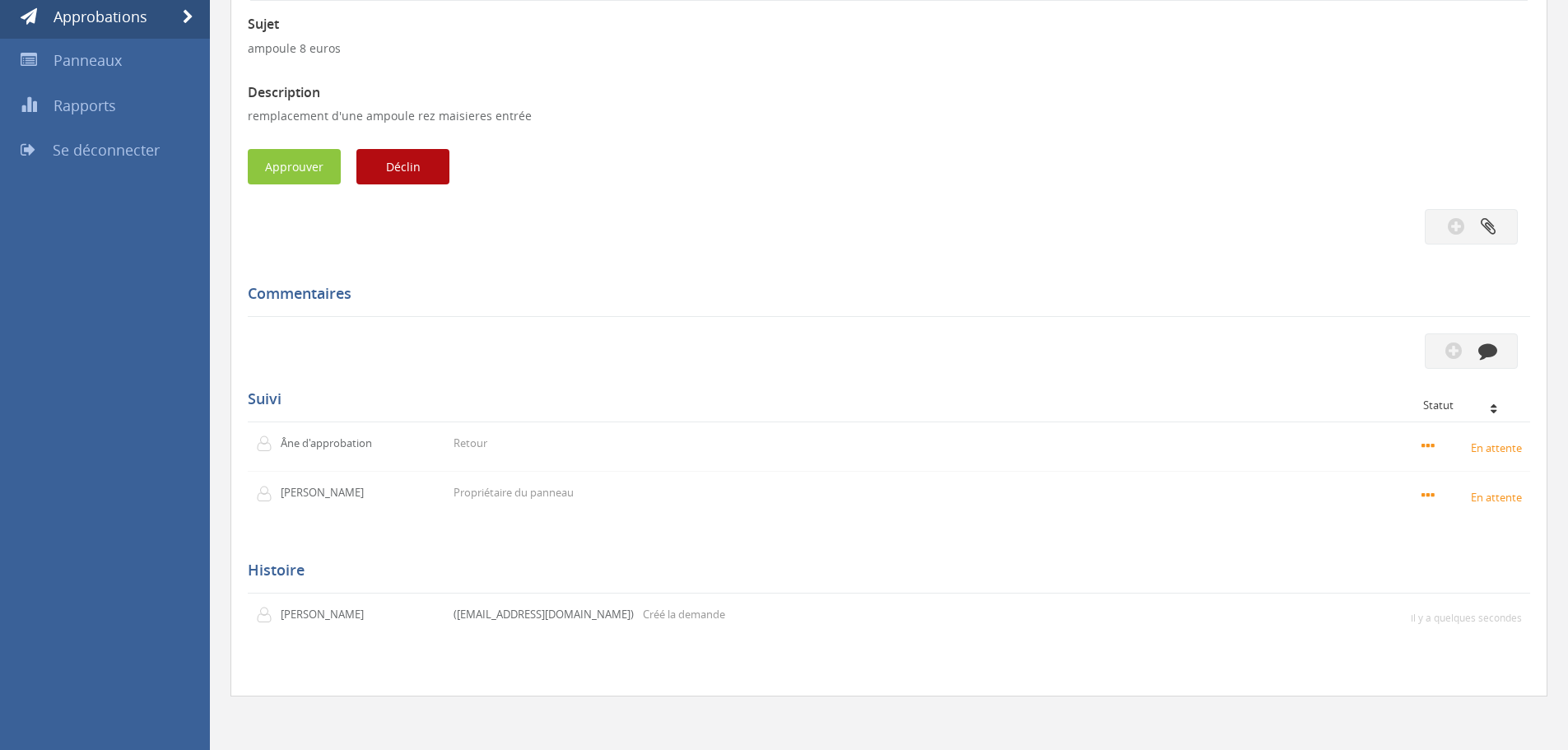
click at [487, 687] on div "Retour il y a quelques secondes commentaires... Sujet ampoule 8 euros Descripti…" at bounding box center [889, 314] width 1317 height 768
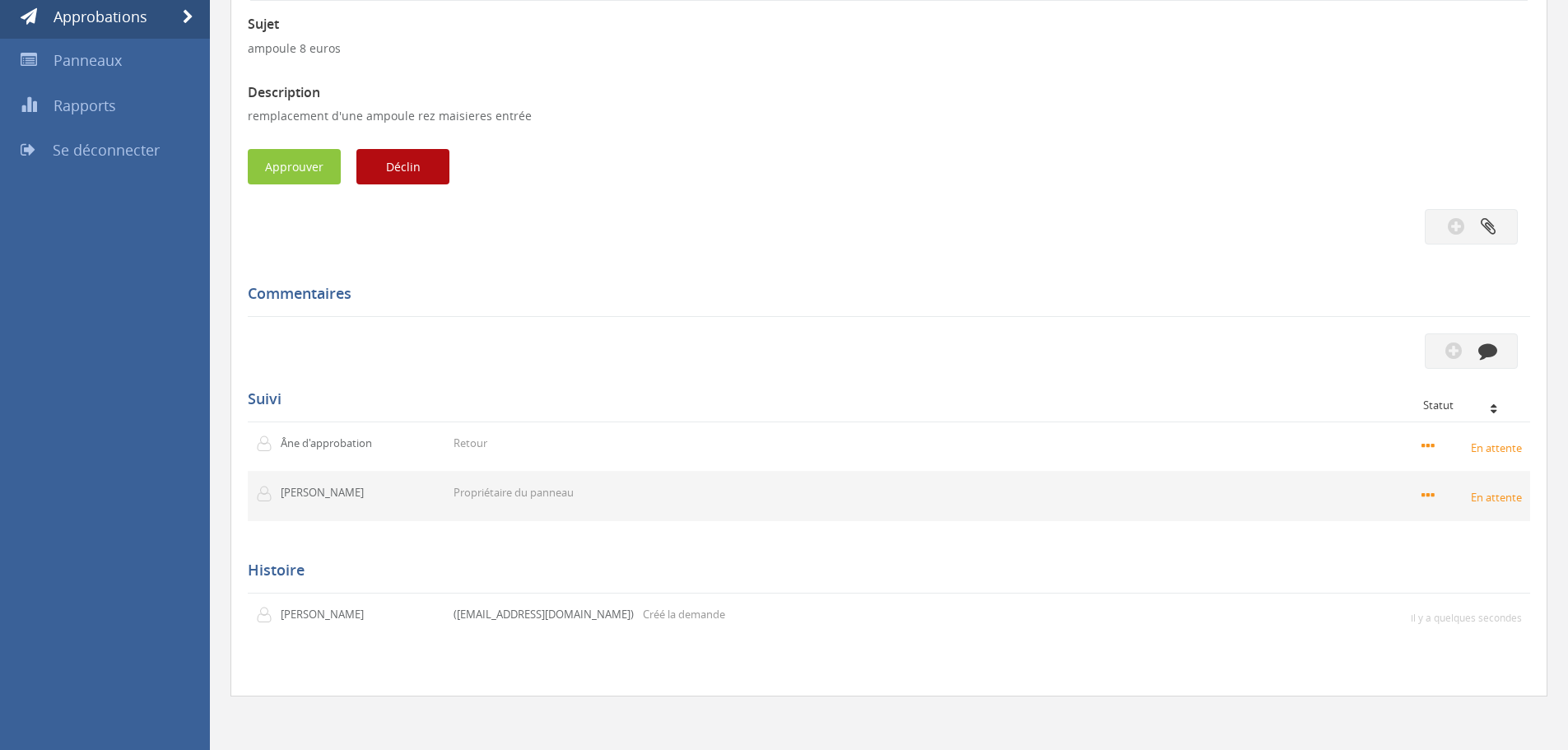
click at [517, 494] on font "Propriétaire du panneau" at bounding box center [513, 492] width 120 height 14
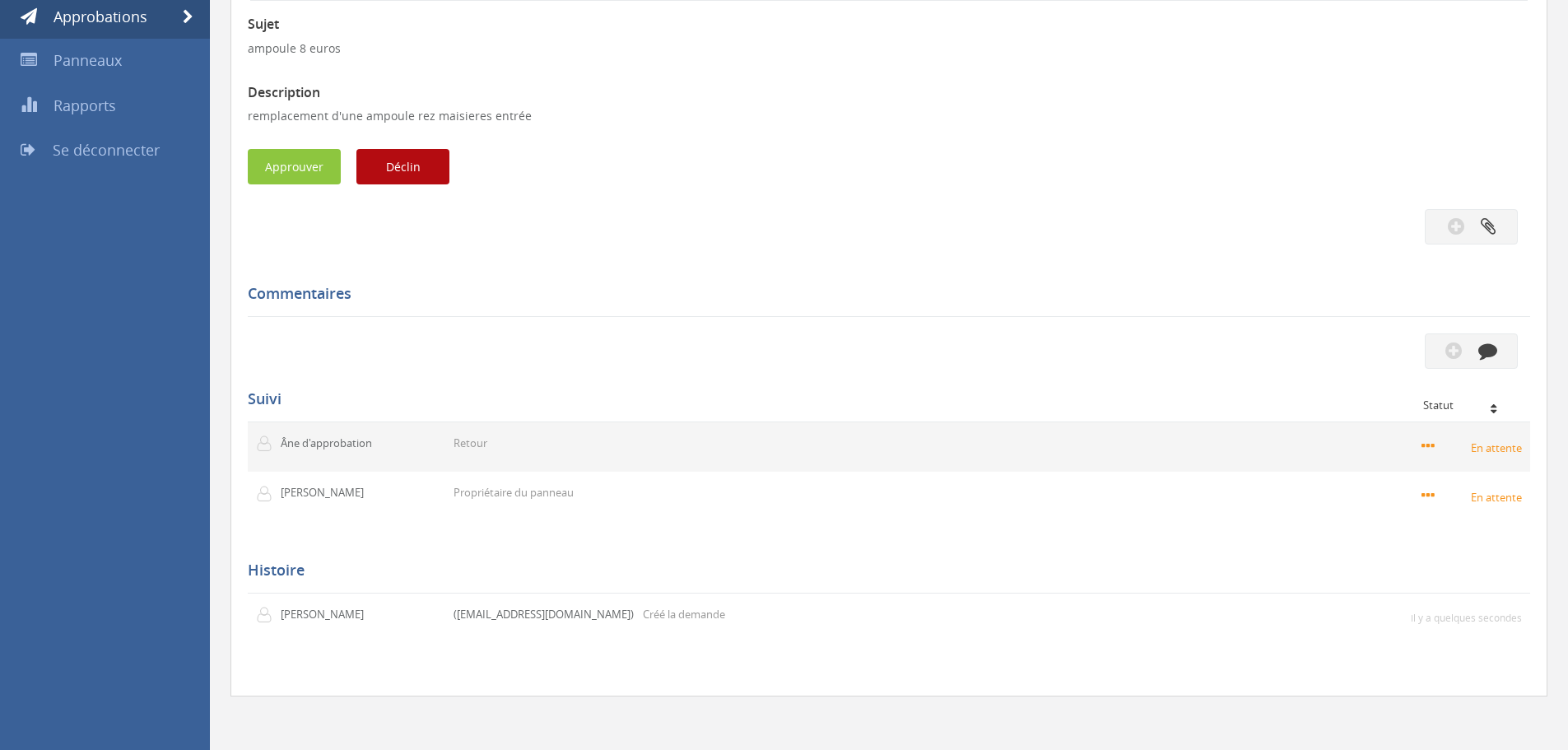
click at [517, 444] on td "Retour" at bounding box center [747, 447] width 604 height 50
click at [466, 444] on font "Retour" at bounding box center [470, 443] width 33 height 14
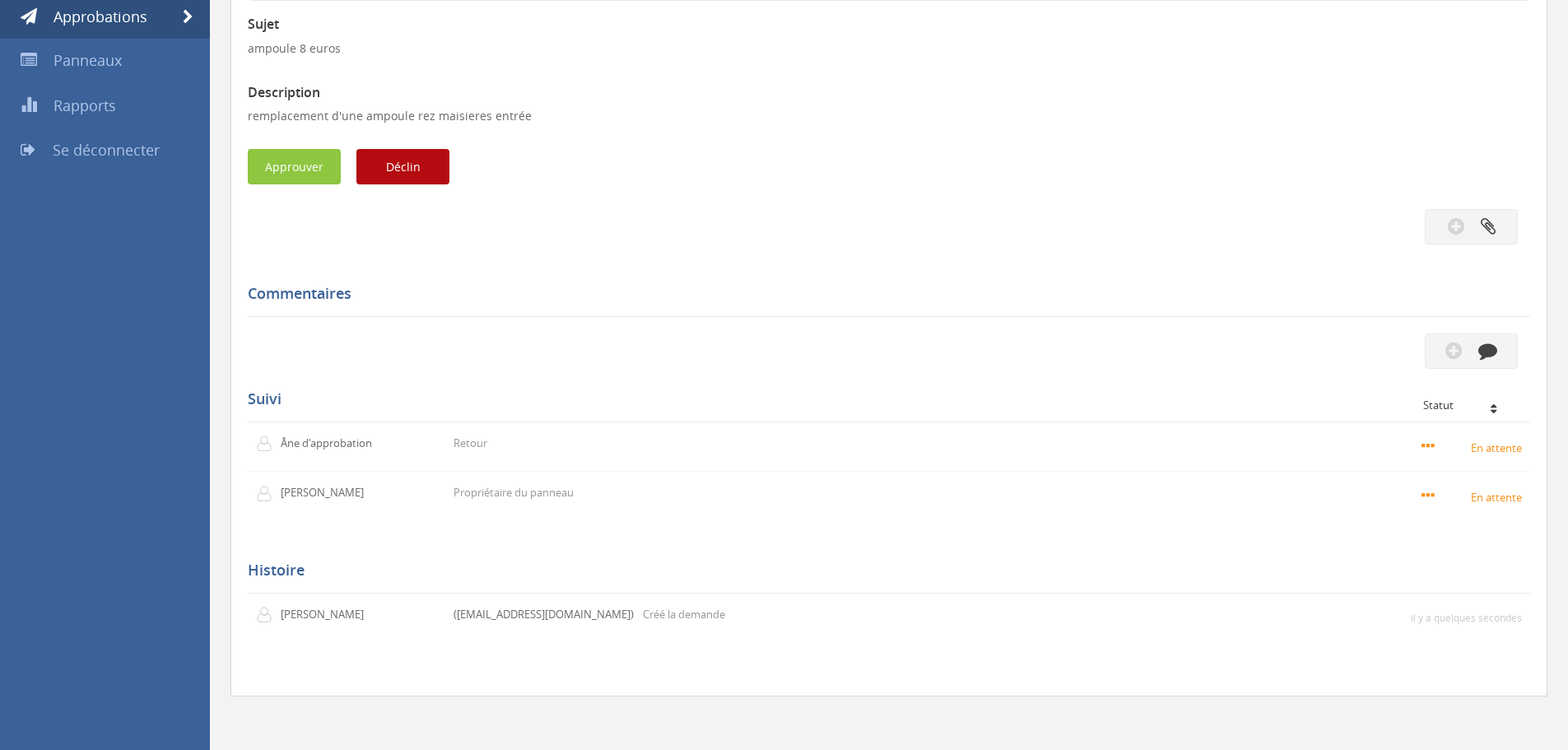
click at [480, 543] on div "Sujet ampoule 8 euros Description remplacement d'une ampoule rez maisieres entr…" at bounding box center [889, 340] width 1283 height 679
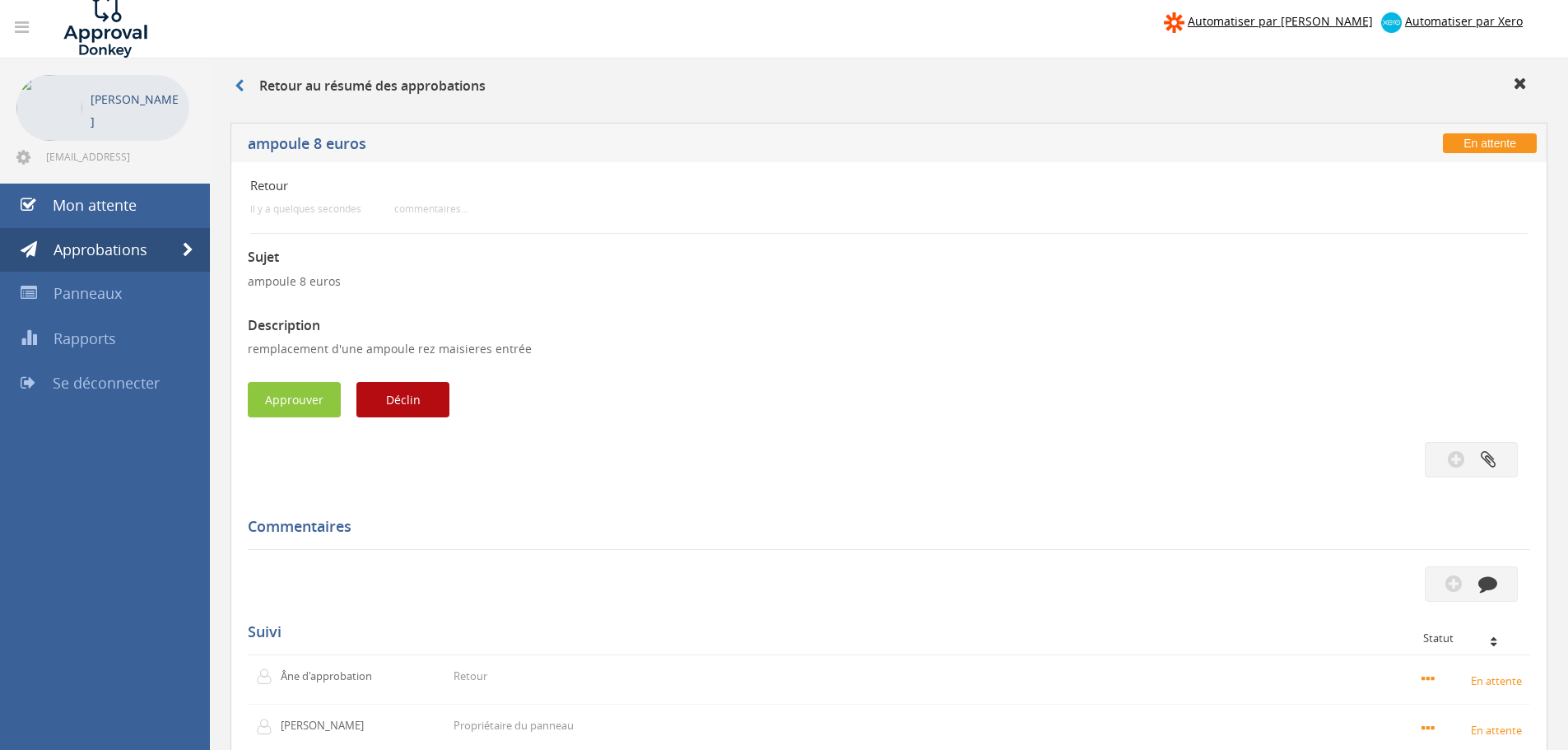
scroll to position [0, 0]
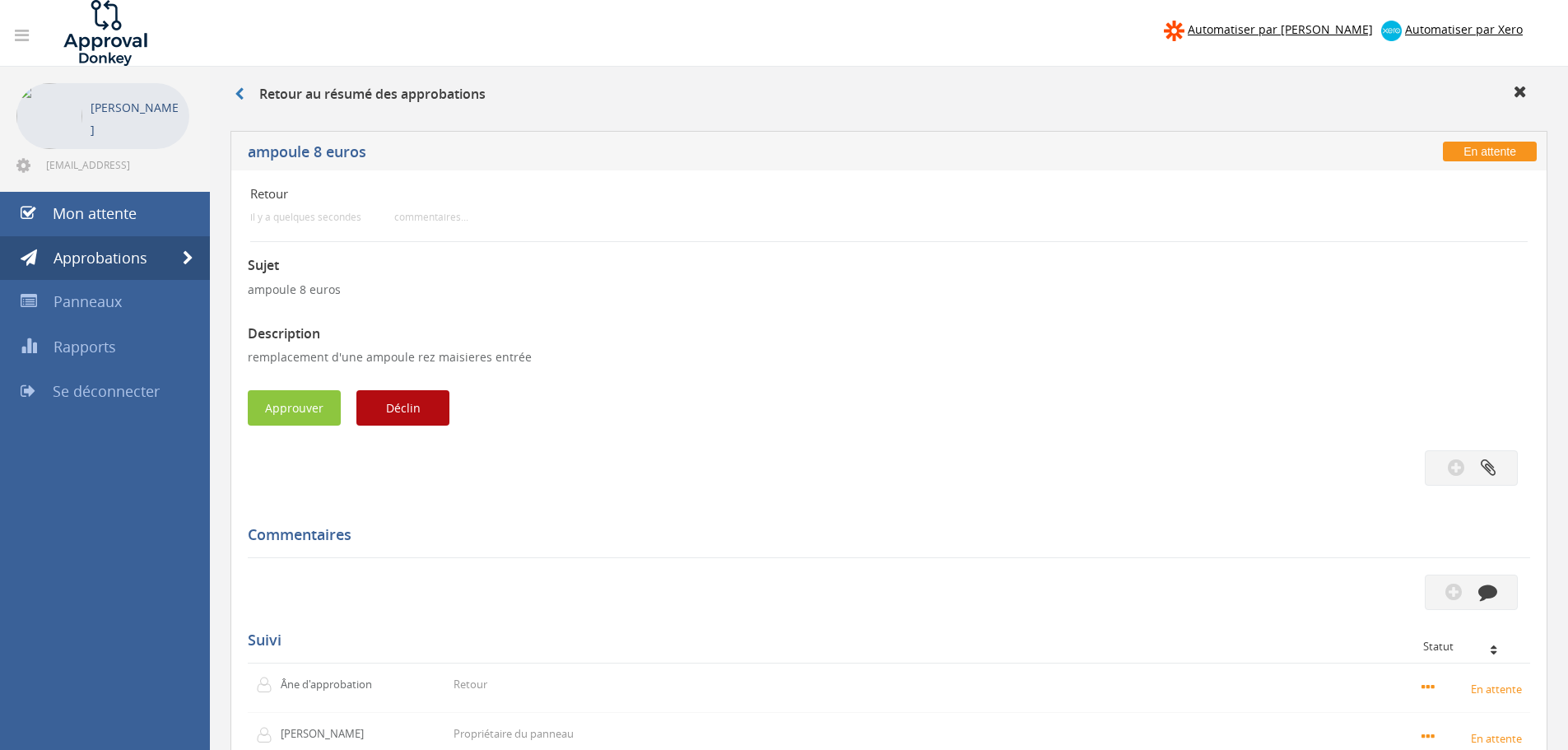
click at [231, 96] on div "Retour au résumé des approbations" at bounding box center [889, 97] width 1333 height 27
click at [239, 93] on icon at bounding box center [239, 94] width 9 height 14
click at [1524, 90] on icon at bounding box center [1520, 91] width 14 height 16
click at [245, 89] on link at bounding box center [247, 94] width 24 height 18
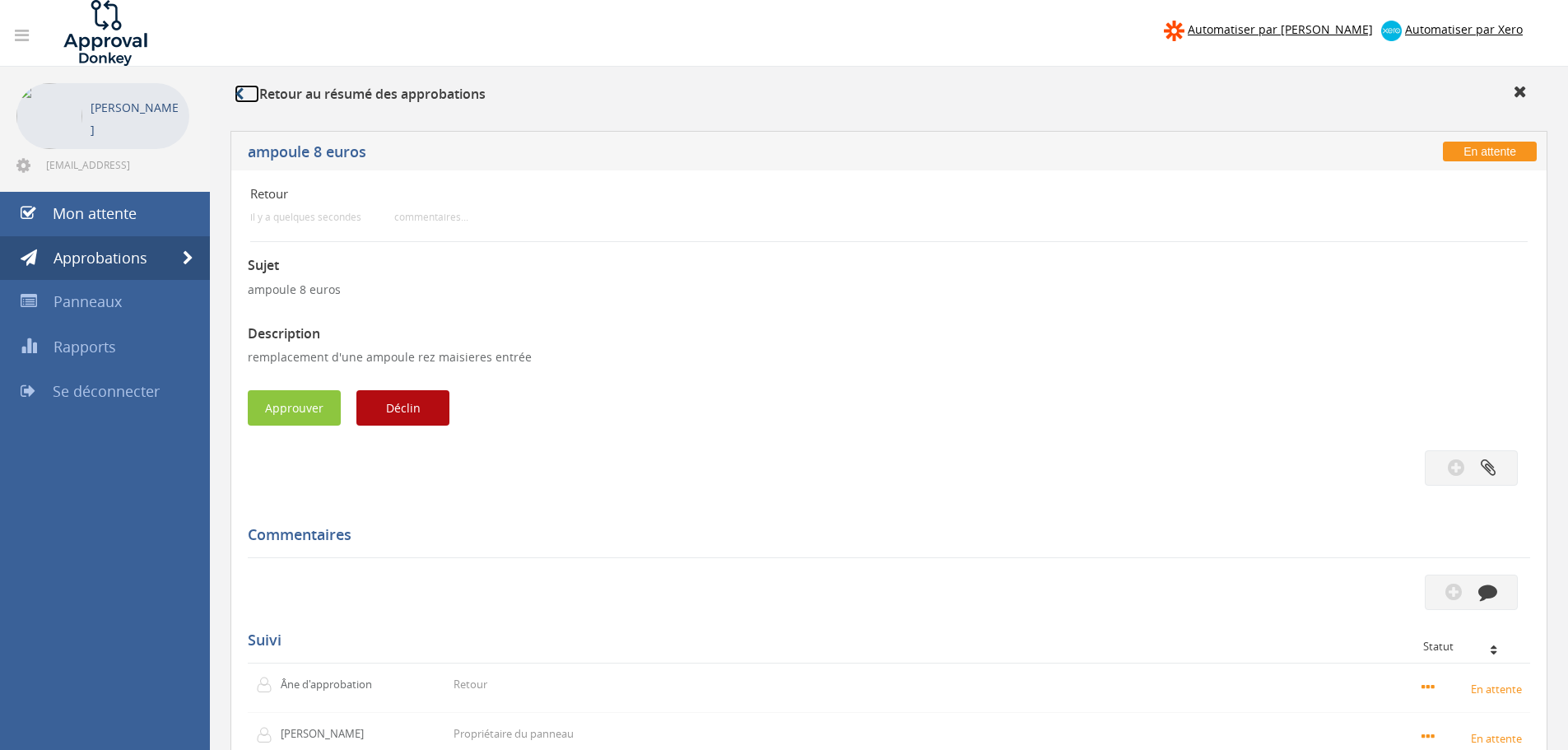
click at [245, 89] on link at bounding box center [247, 94] width 24 height 18
click at [245, 93] on link at bounding box center [247, 94] width 24 height 18
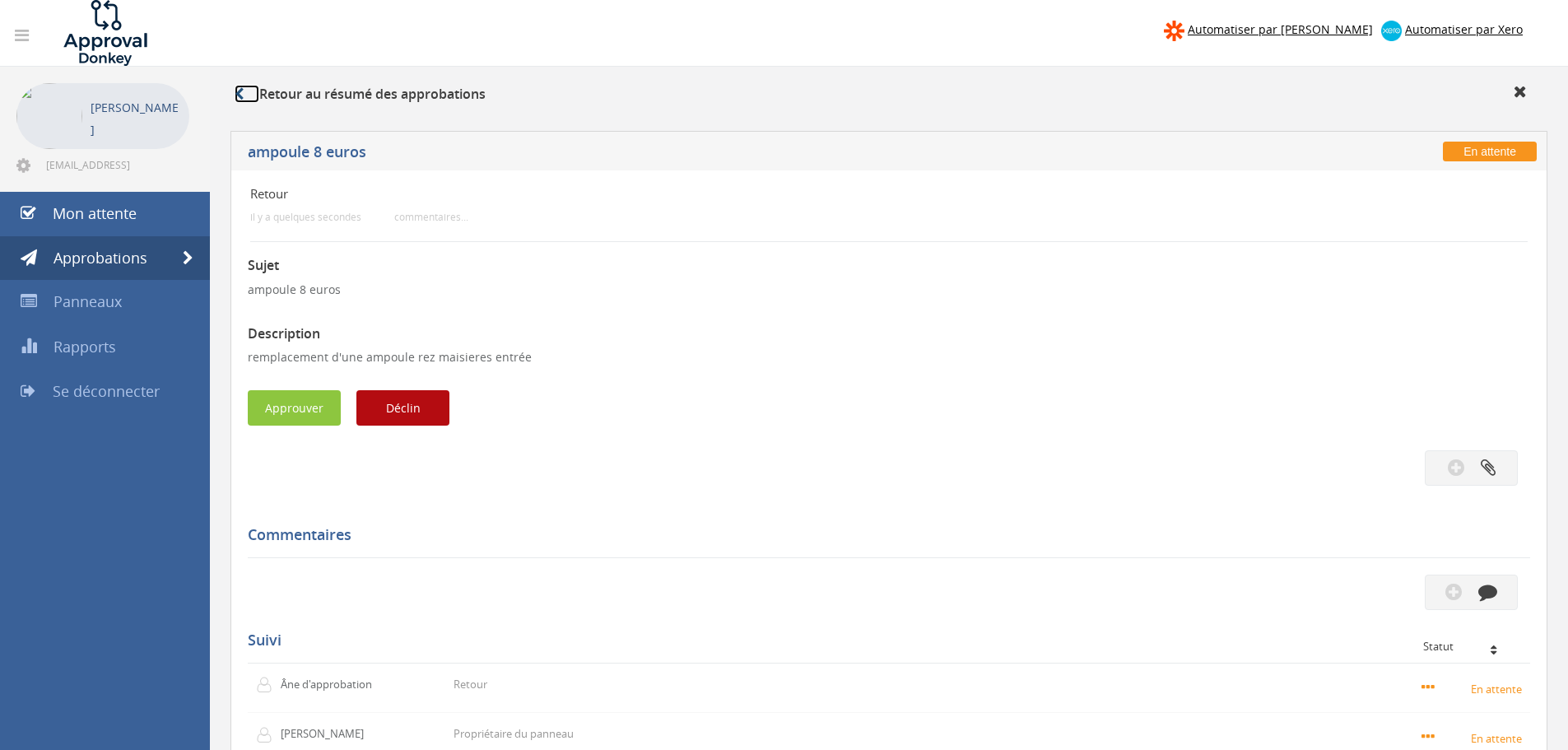
drag, startPoint x: 247, startPoint y: 94, endPoint x: 252, endPoint y: 103, distance: 10.3
click at [248, 96] on link at bounding box center [247, 94] width 24 height 18
drag, startPoint x: 252, startPoint y: 103, endPoint x: 265, endPoint y: 118, distance: 19.8
click at [257, 113] on div "Retour au résumé des approbations" at bounding box center [889, 95] width 1358 height 56
drag, startPoint x: 265, startPoint y: 118, endPoint x: 291, endPoint y: 137, distance: 32.2
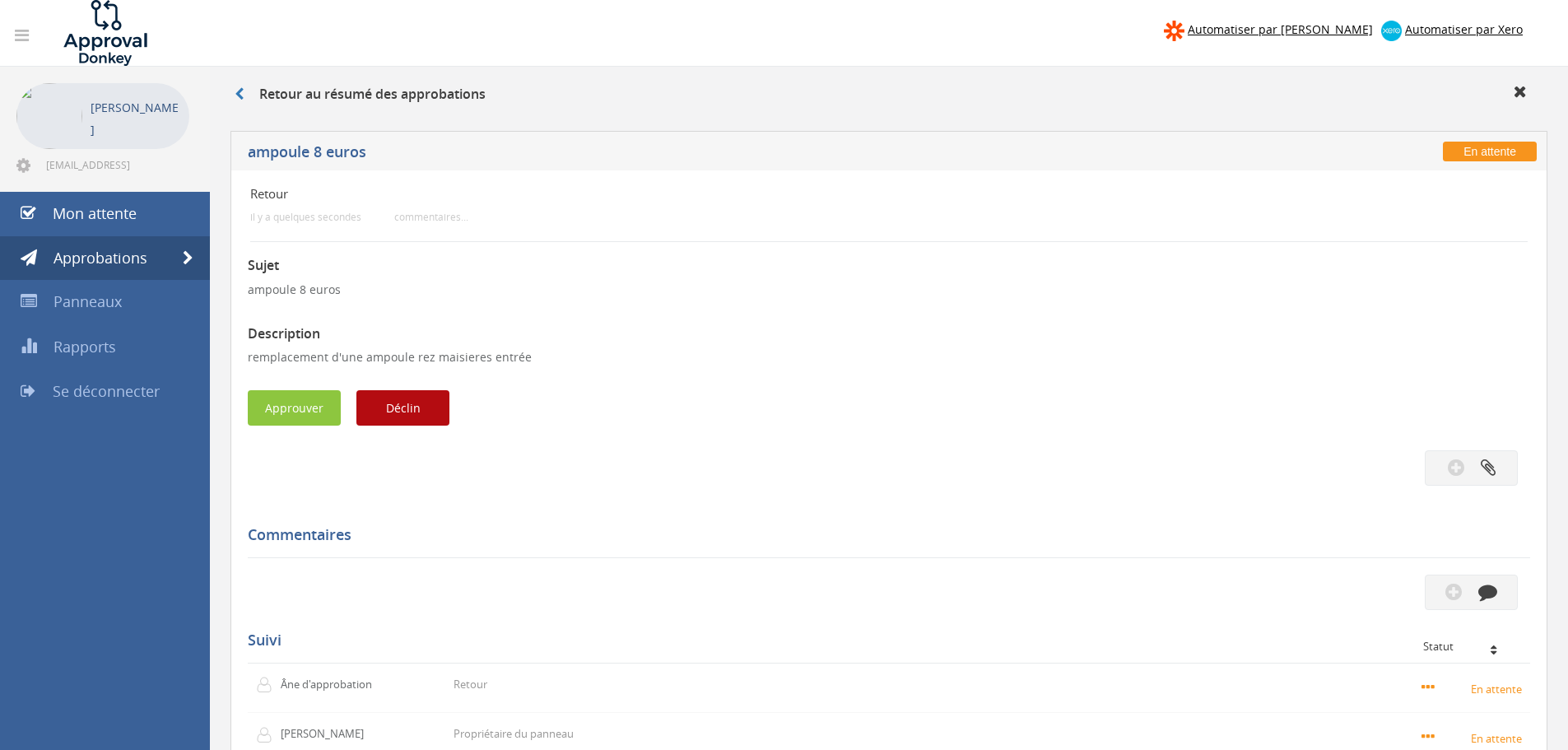
click at [281, 132] on div "Retour au résumé des approbations En attente ampoule 8 euros Retour il y a quel…" at bounding box center [889, 529] width 1358 height 924
drag, startPoint x: 303, startPoint y: 145, endPoint x: 388, endPoint y: 145, distance: 85.0
click at [341, 143] on div "En attente ampoule 8 euros" at bounding box center [889, 151] width 1317 height 40
click at [388, 145] on div "En attente ampoule 8 euros" at bounding box center [889, 151] width 1317 height 40
drag, startPoint x: 230, startPoint y: 98, endPoint x: 249, endPoint y: 93, distance: 19.6
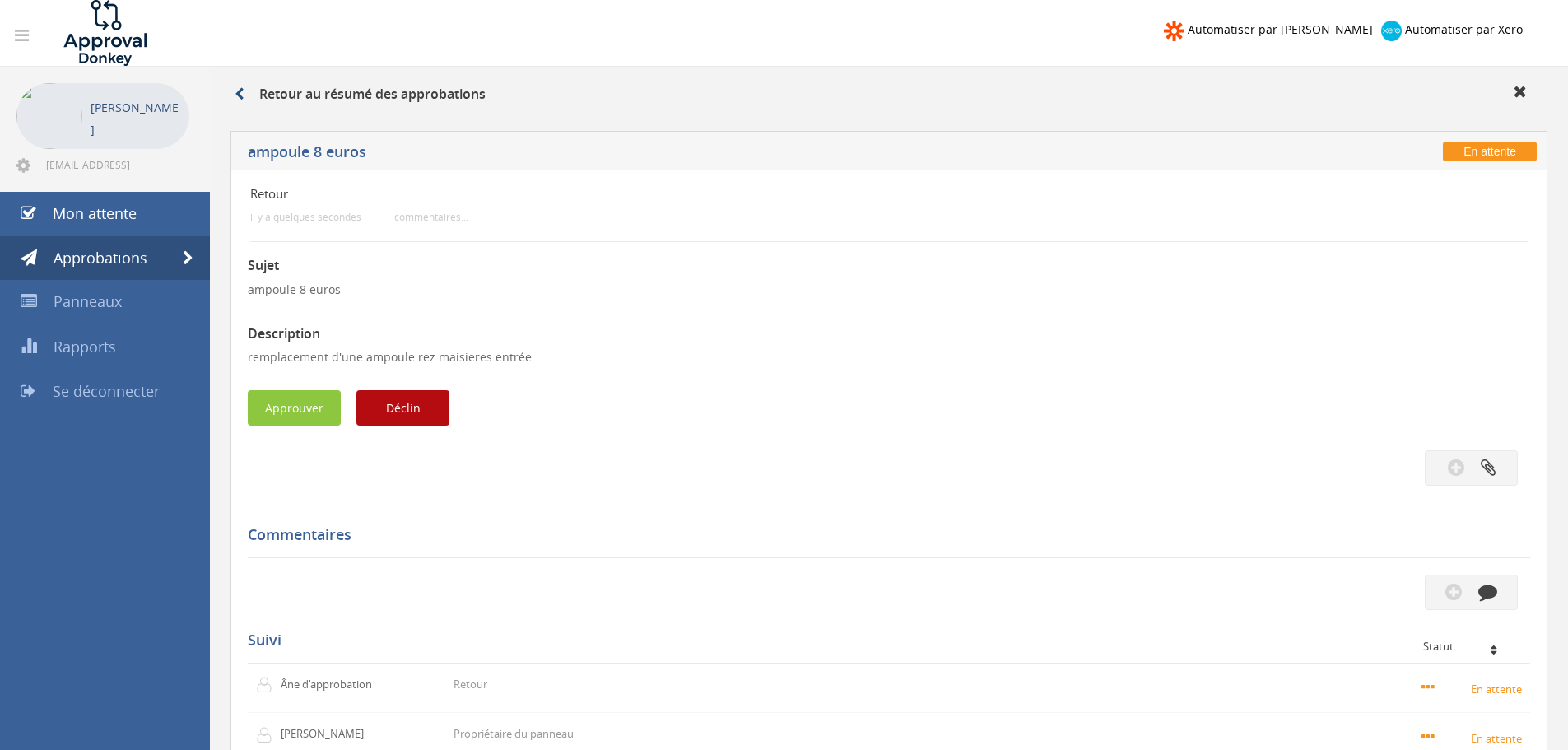
click at [249, 93] on div "Retour au résumé des approbations" at bounding box center [889, 97] width 1333 height 27
click at [249, 93] on link at bounding box center [247, 94] width 24 height 18
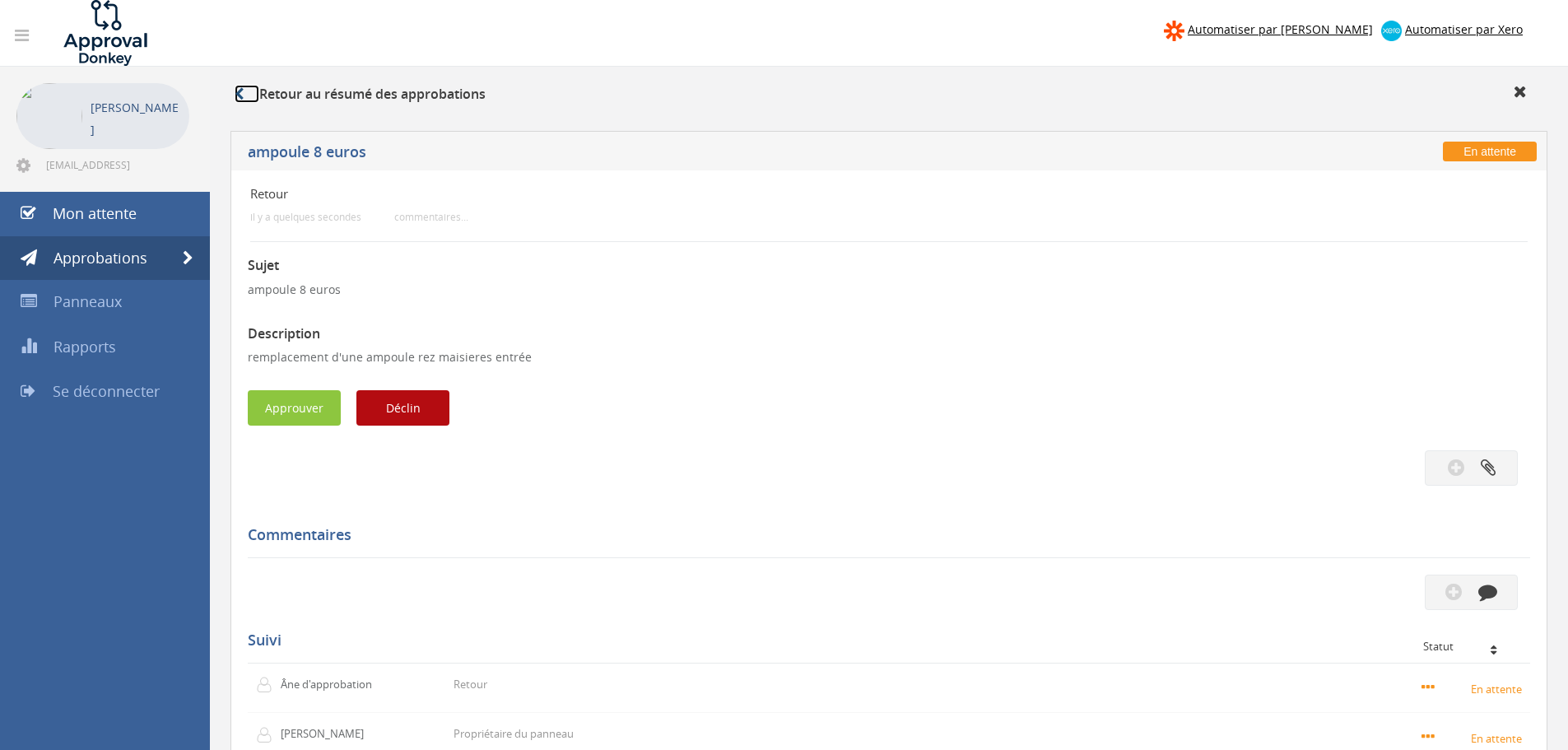
click at [249, 93] on link at bounding box center [247, 94] width 24 height 18
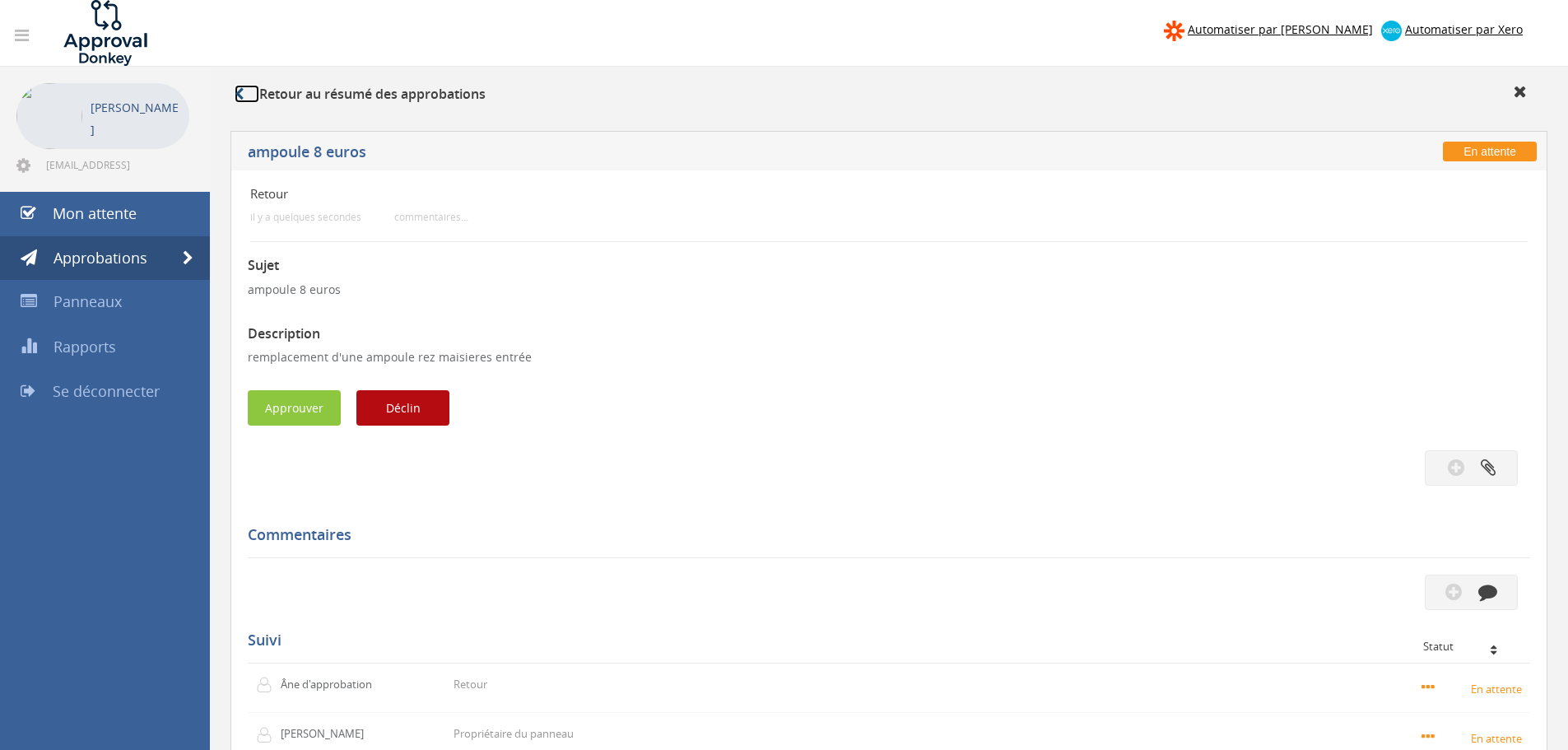
click at [249, 93] on link at bounding box center [247, 94] width 24 height 18
drag, startPoint x: 249, startPoint y: 93, endPoint x: 247, endPoint y: 80, distance: 13.2
click at [247, 80] on div "Retour au résumé des approbations" at bounding box center [889, 95] width 1358 height 56
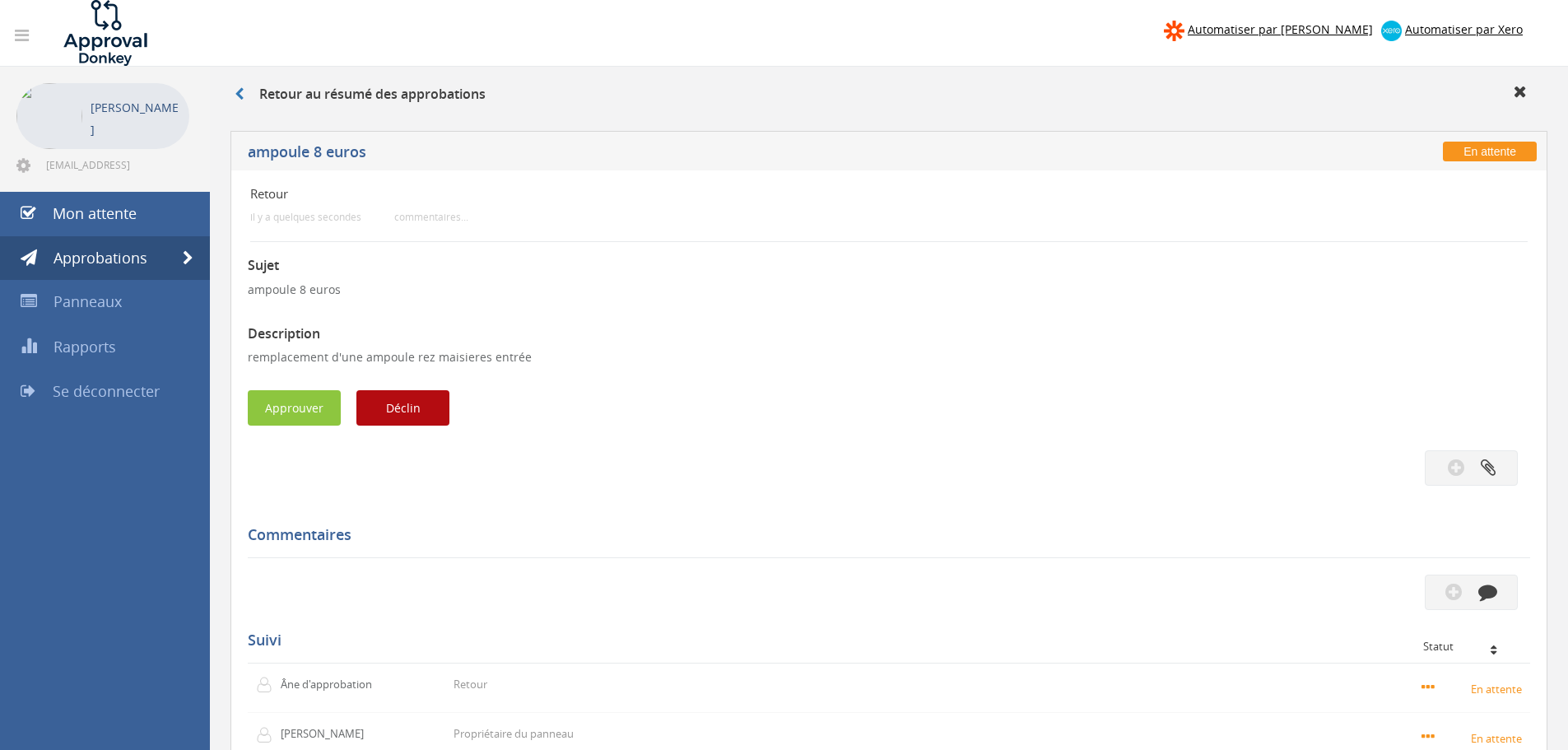
click at [247, 80] on div "Retour au résumé des approbations" at bounding box center [889, 95] width 1358 height 56
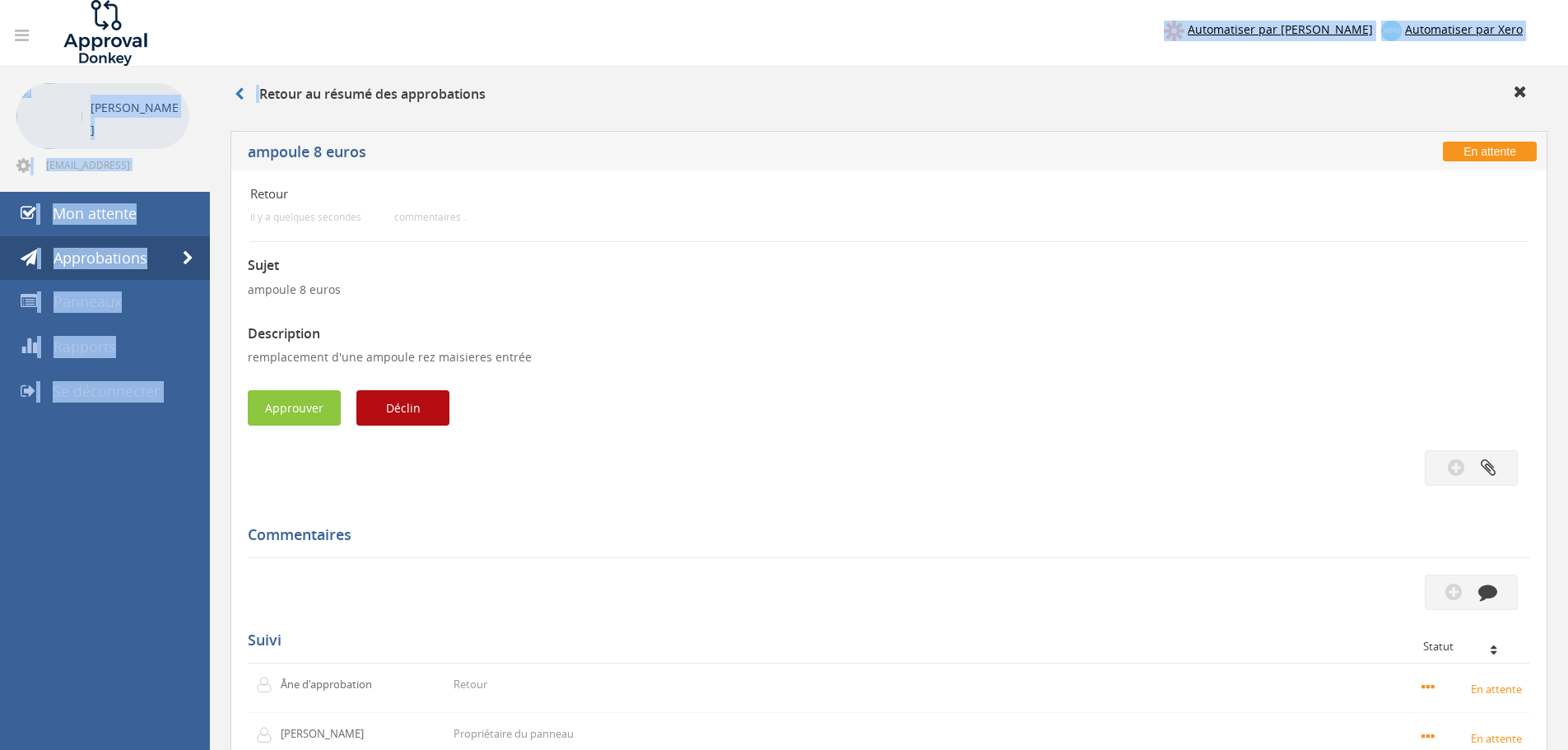
drag, startPoint x: 247, startPoint y: 80, endPoint x: 240, endPoint y: 63, distance: 18.4
click at [240, 63] on div "Automatiser par [PERSON_NAME] Automatiser par Xero [PERSON_NAME] [EMAIL_ADDRESS…" at bounding box center [784, 495] width 1568 height 991
click at [134, 262] on font "Approbations" at bounding box center [100, 258] width 94 height 20
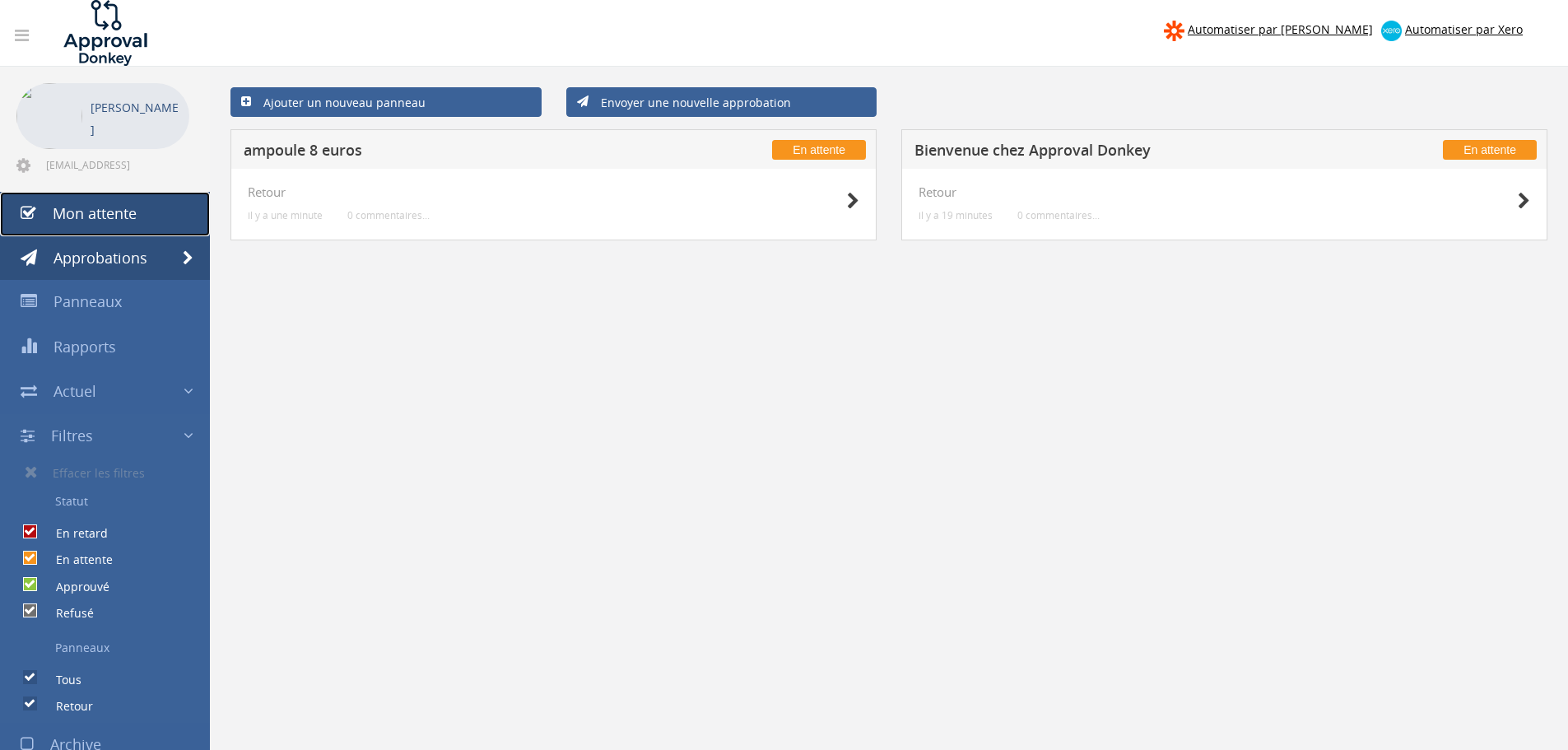
click at [122, 225] on link "Mon attente" at bounding box center [105, 213] width 210 height 44
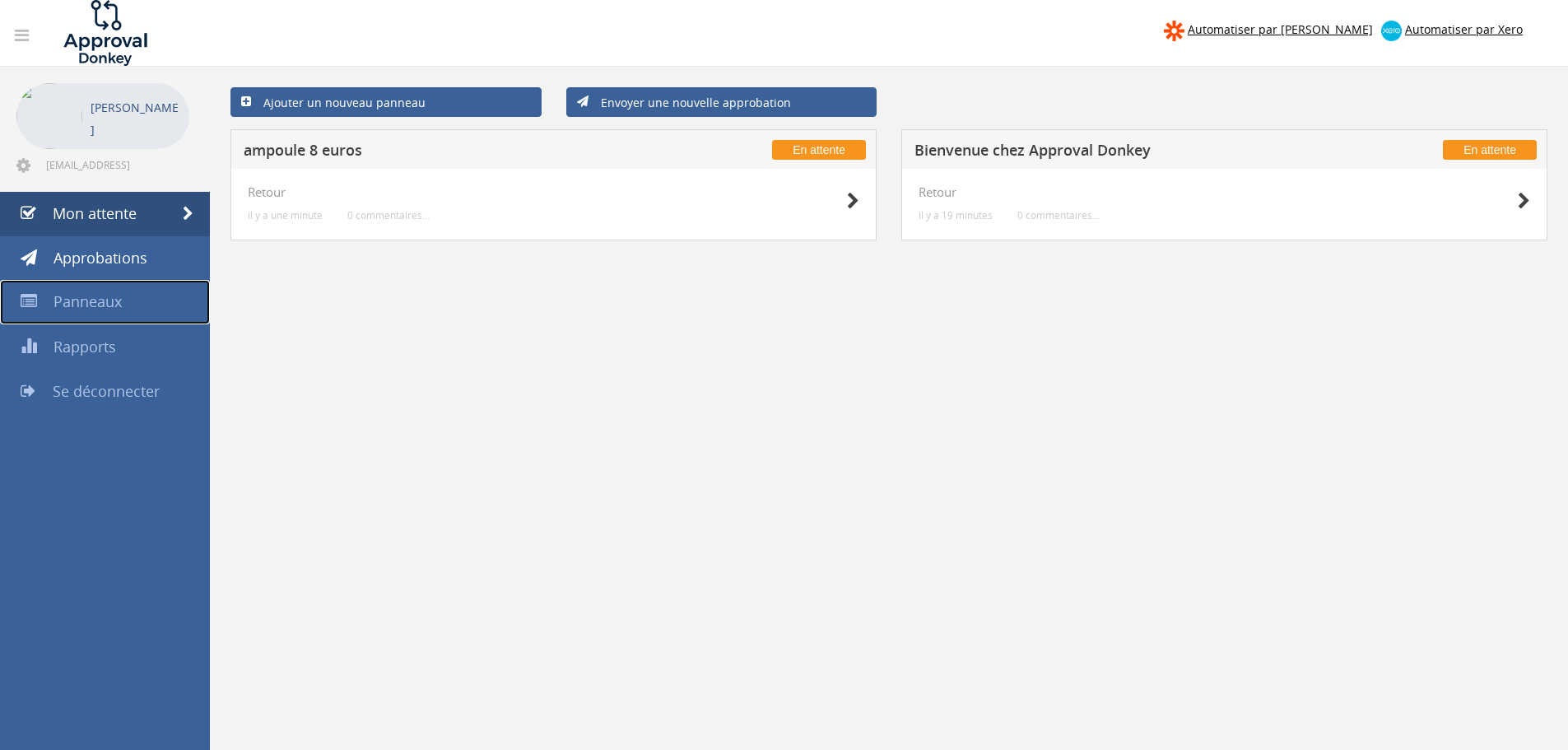
drag, startPoint x: 135, startPoint y: 306, endPoint x: 117, endPoint y: 295, distance: 21.1
click at [117, 295] on font "Panneaux" at bounding box center [88, 302] width 69 height 20
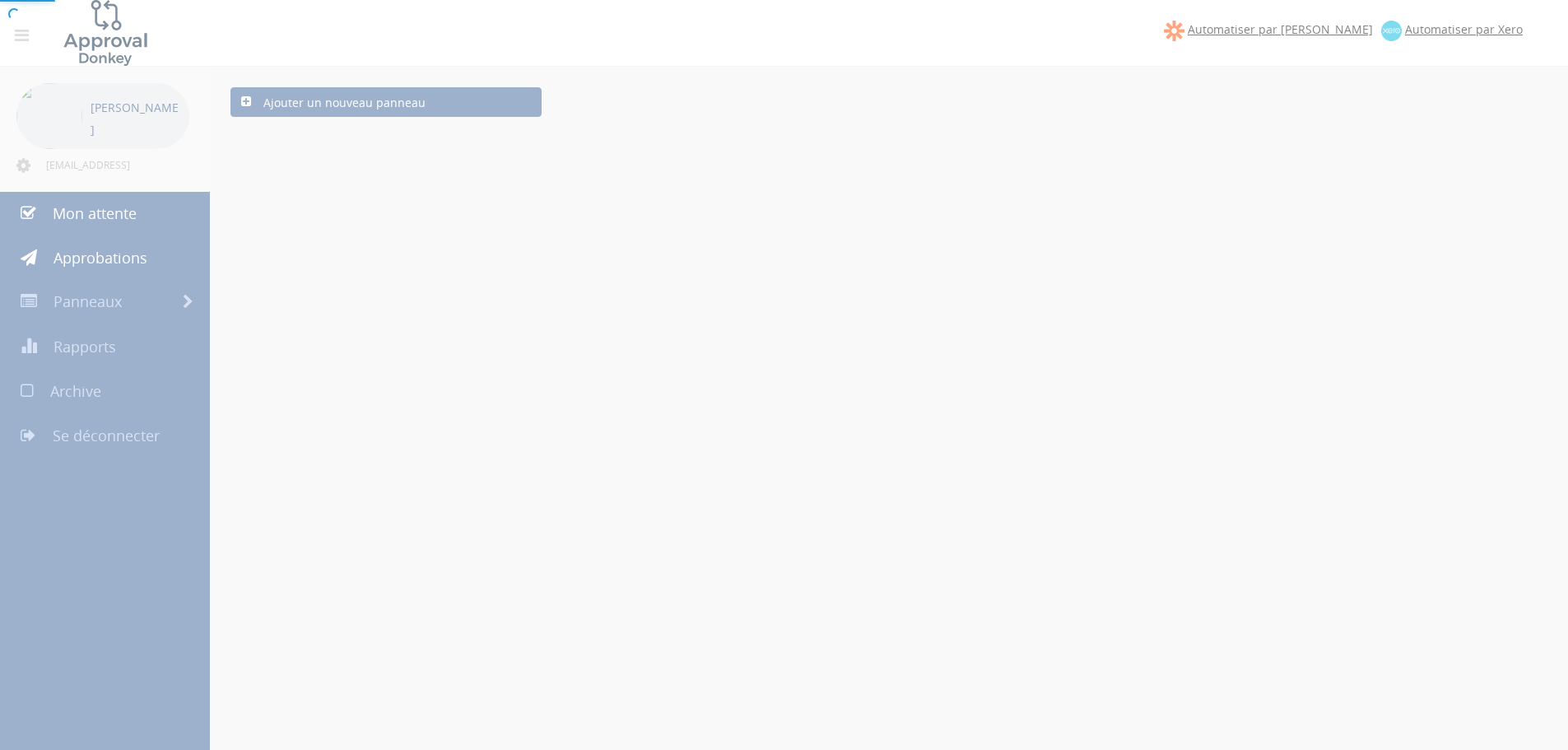
click at [112, 295] on div at bounding box center [784, 375] width 1568 height 750
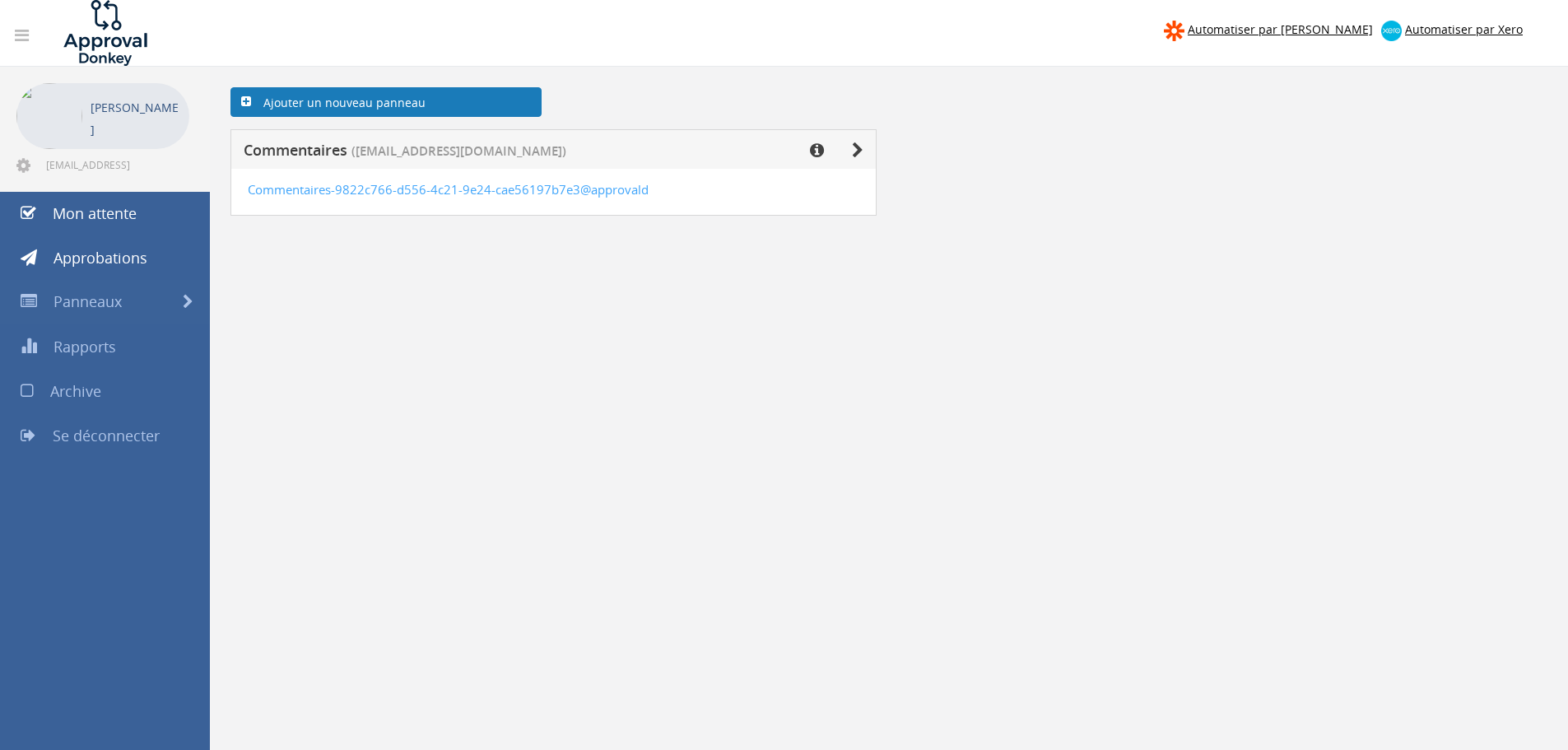
click at [412, 102] on font "Ajouter un nouveau panneau" at bounding box center [345, 102] width 163 height 15
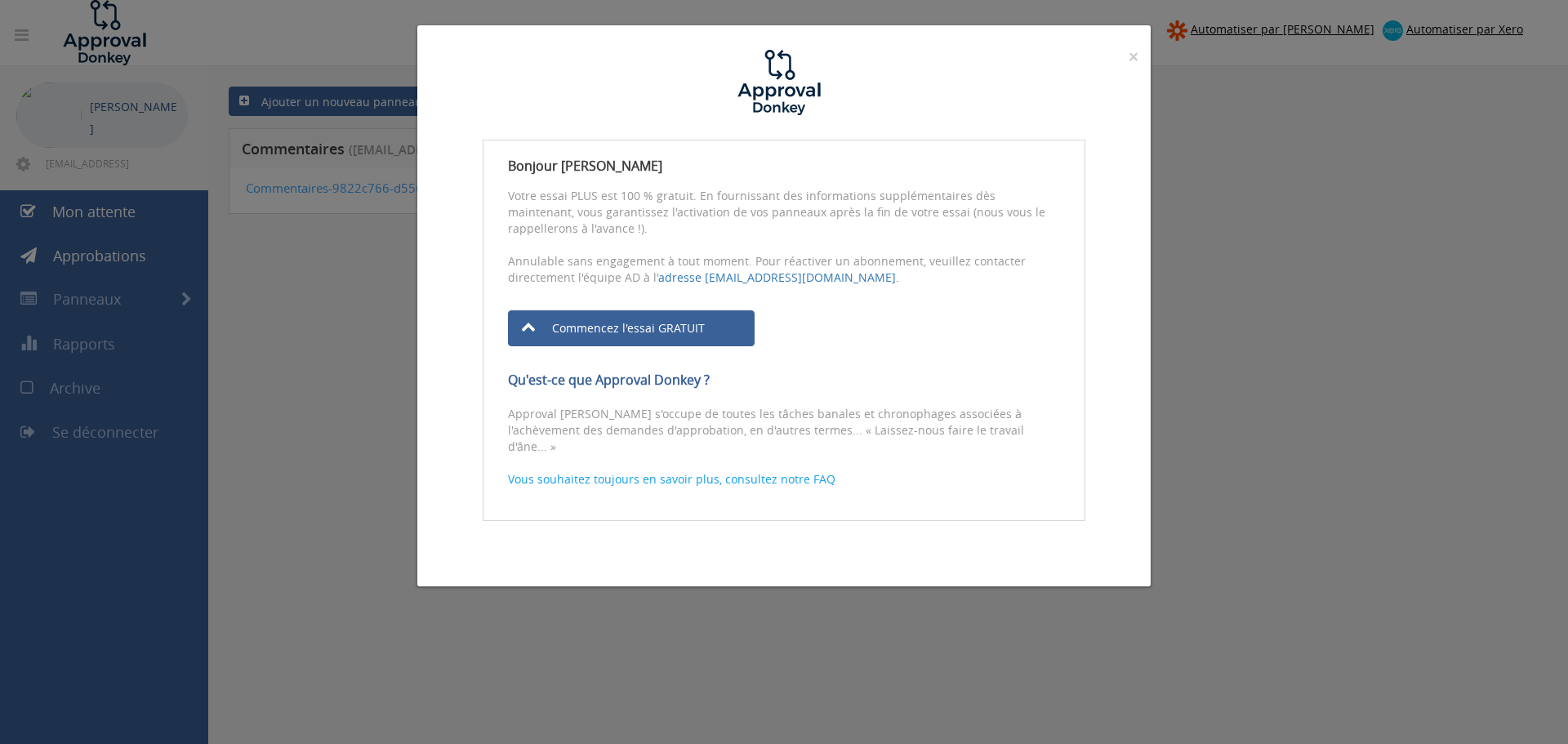
click at [321, 327] on div "× Fermer Bonjour Justin Dubois Votre essai PLUS est 100 % gratuit. En fournissa…" at bounding box center [784, 372] width 1568 height 744
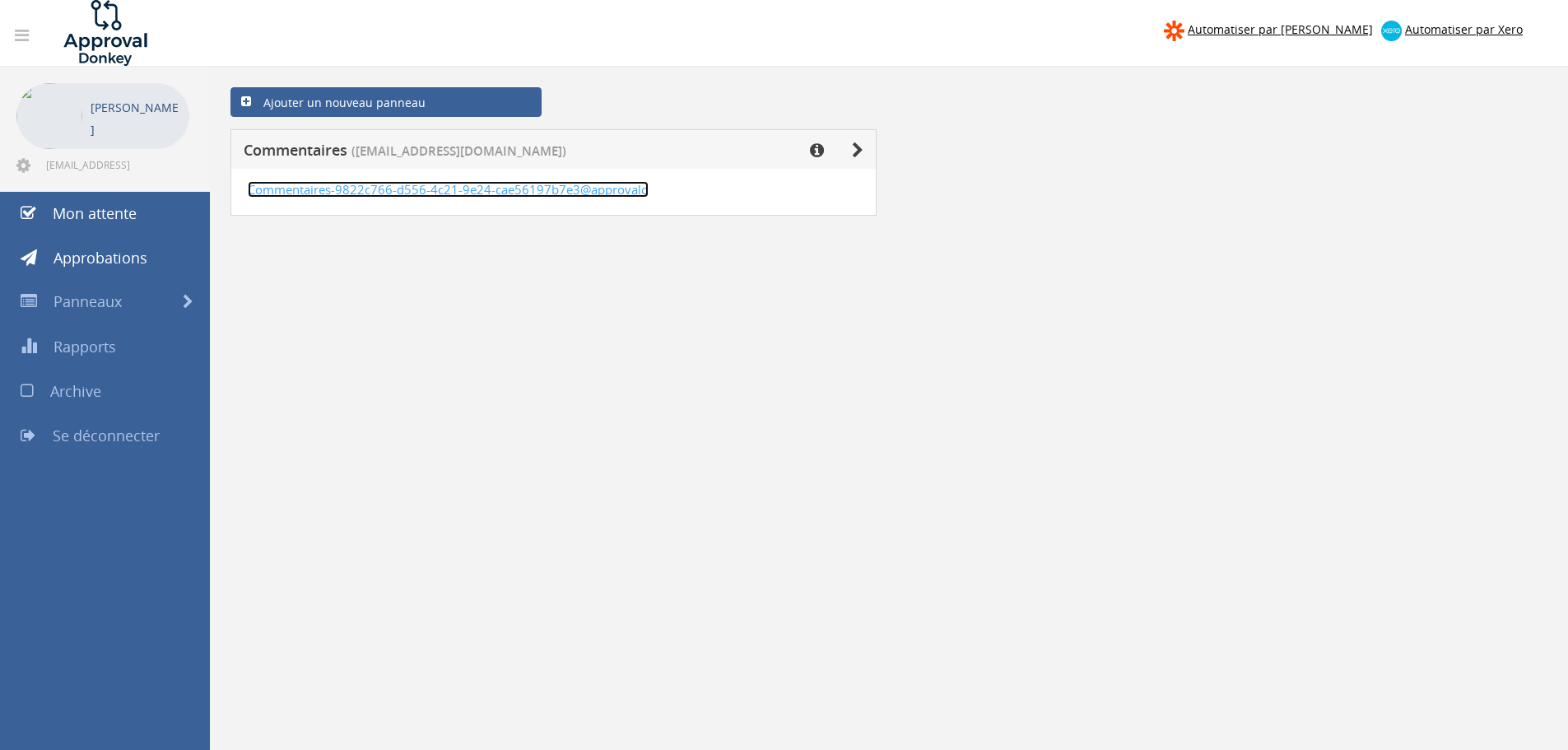
click at [490, 197] on font "Commentaires-9822c766-d556-4c21-9e24-cae56197b7e3@approvald" at bounding box center [448, 190] width 401 height 16
click at [499, 191] on font "Commentaires-9822c766-d556-4c21-9e24-cae56197b7e3@approvald" at bounding box center [448, 190] width 401 height 16
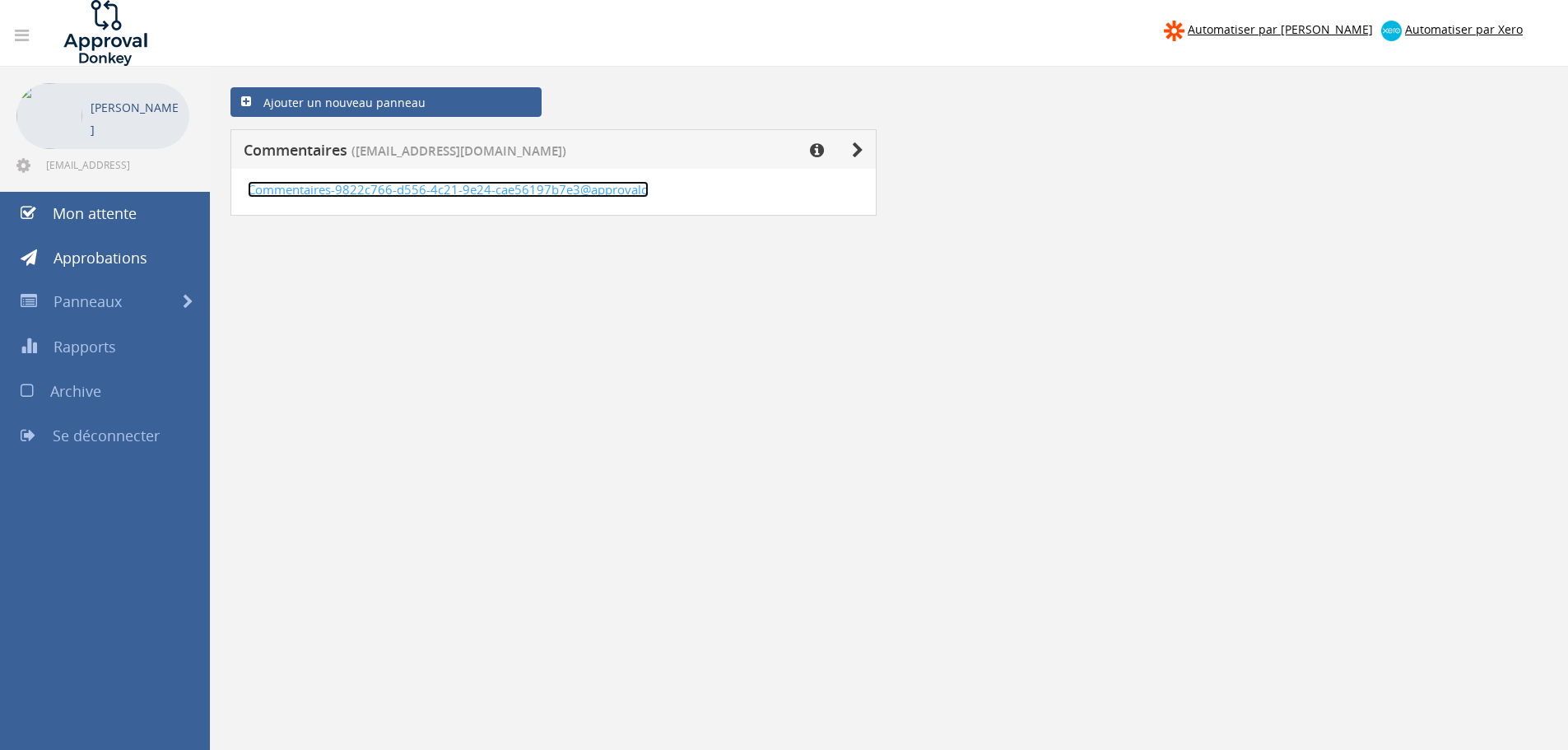
click at [499, 191] on font "Commentaires-9822c766-d556-4c21-9e24-cae56197b7e3@approvald" at bounding box center [448, 190] width 401 height 16
click at [500, 192] on font "Commentaires-9822c766-d556-4c21-9e24-cae56197b7e3@approvald" at bounding box center [448, 190] width 401 height 16
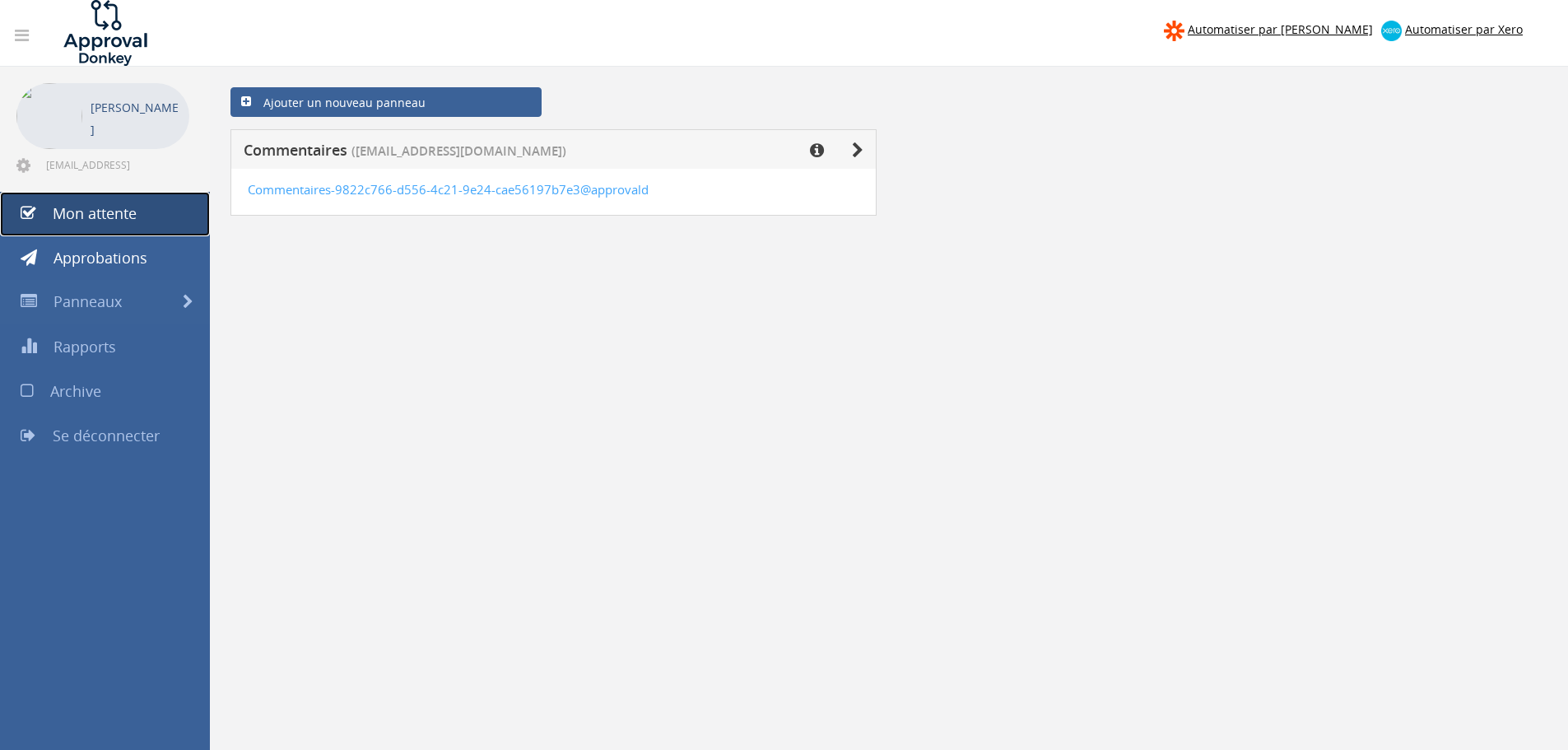
click at [126, 211] on font "Mon attente" at bounding box center [94, 213] width 84 height 20
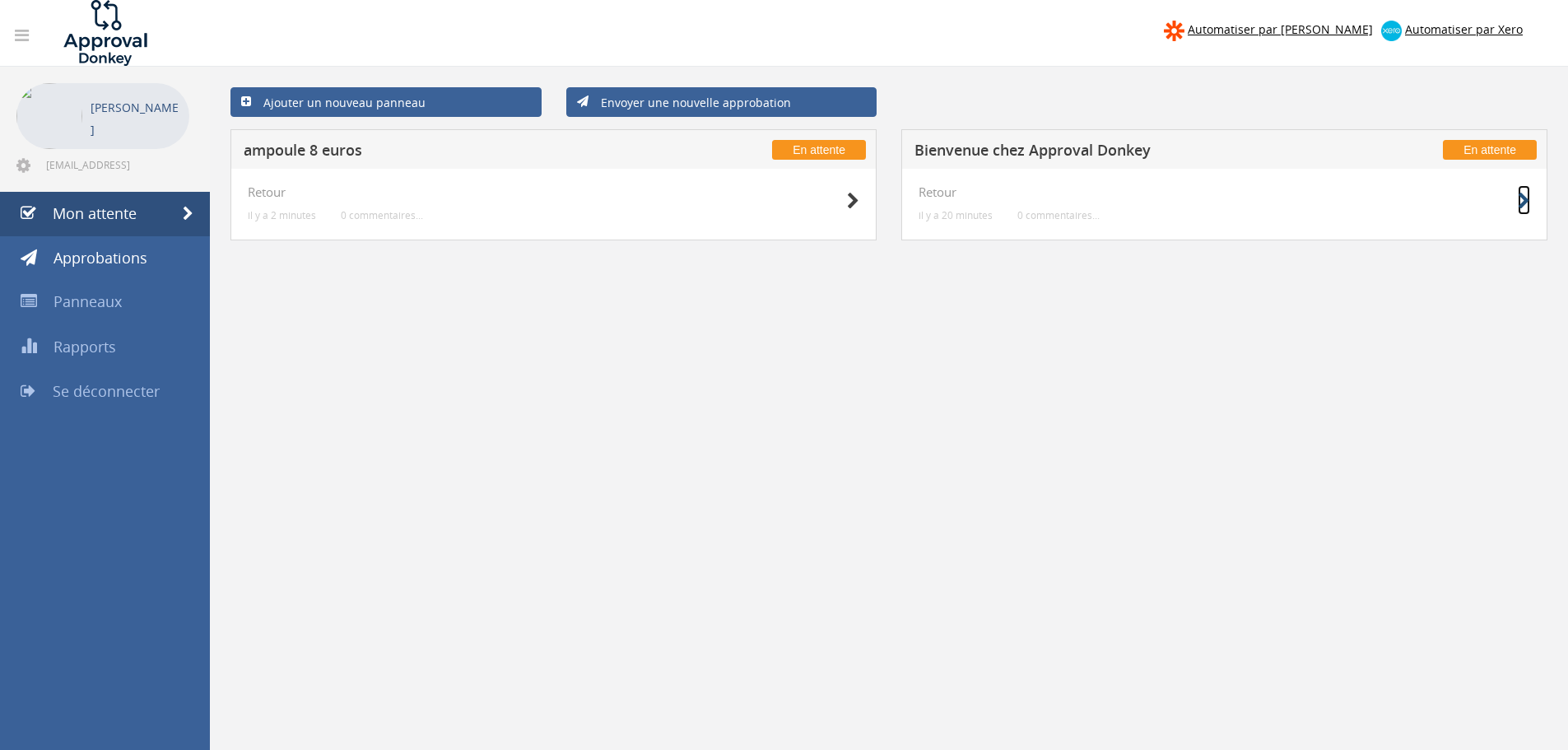
click at [1525, 204] on icon at bounding box center [1525, 201] width 13 height 17
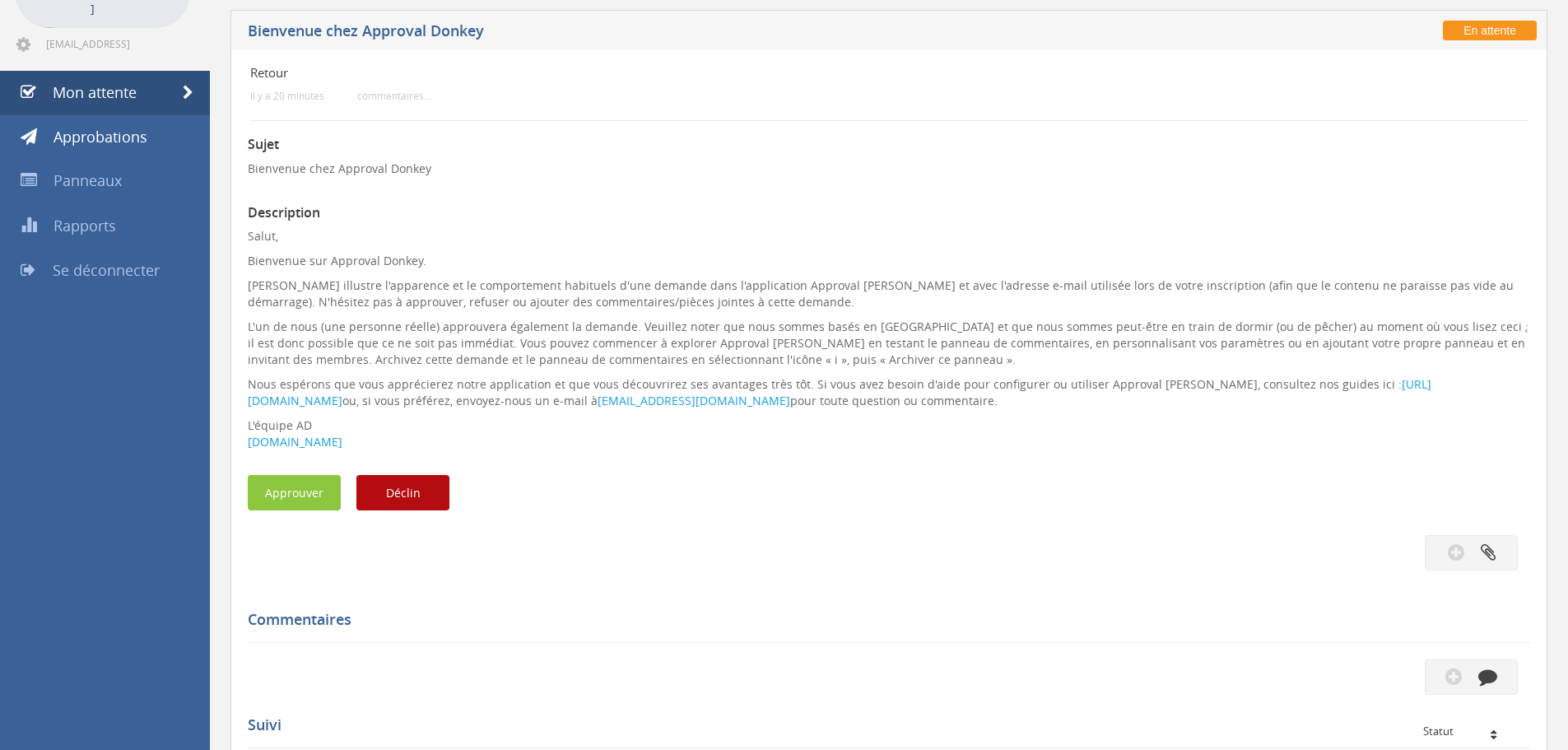
scroll to position [122, 0]
click at [330, 496] on button "Approuver" at bounding box center [294, 492] width 93 height 35
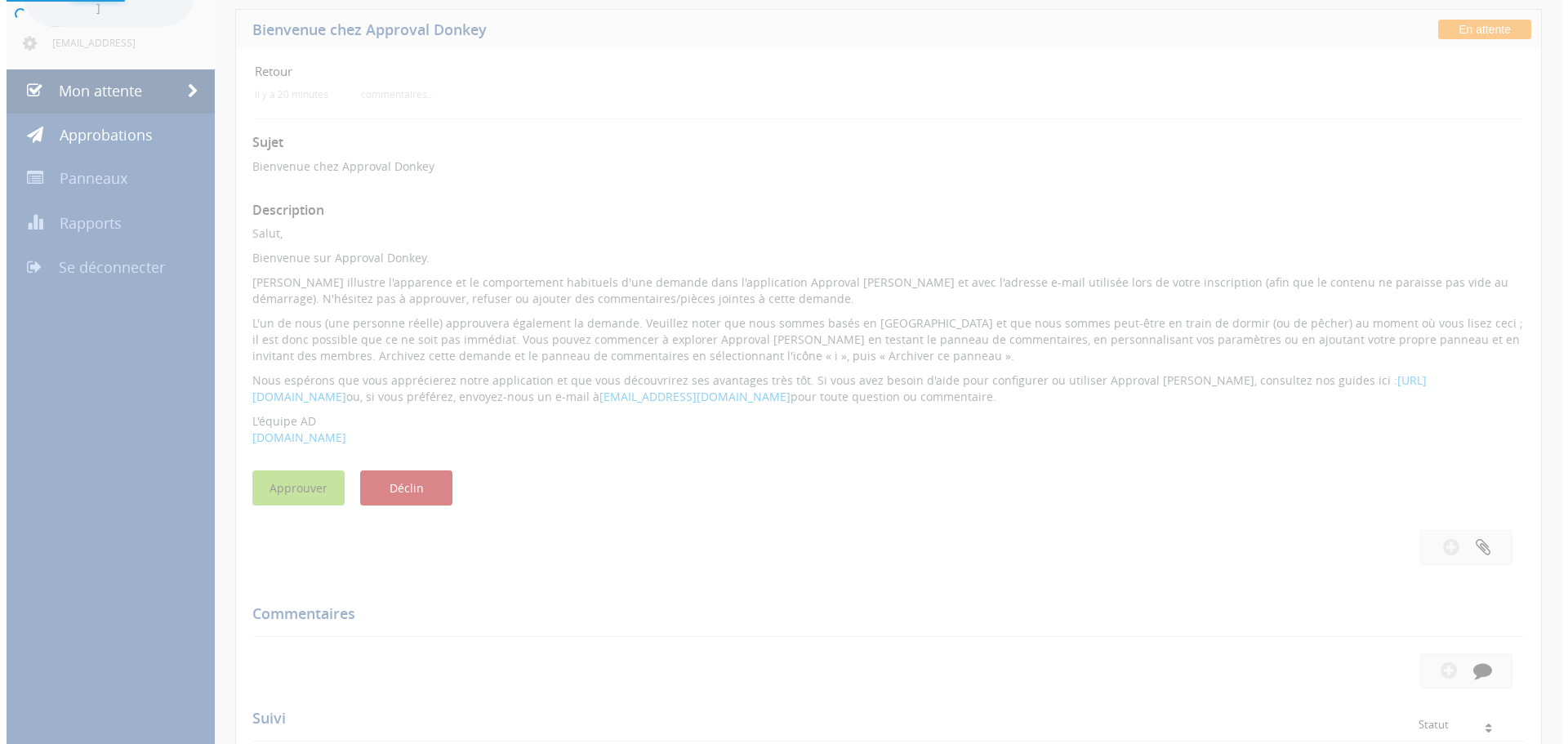
scroll to position [66, 0]
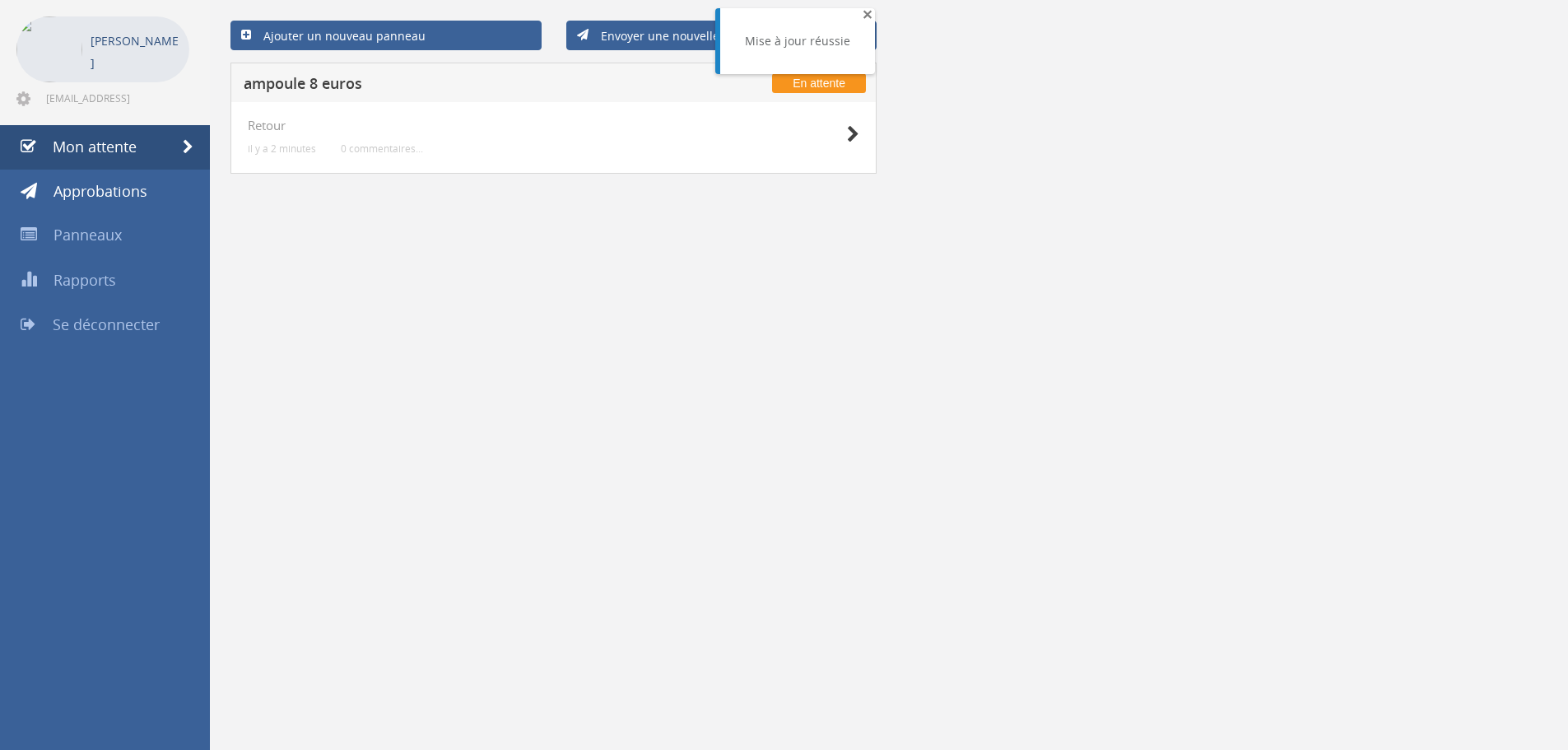
click at [863, 14] on font "×" at bounding box center [867, 14] width 10 height 23
click at [848, 108] on div "Retour il y a 2 minutes 0 commentaires..." at bounding box center [553, 138] width 646 height 72
click at [848, 125] on small at bounding box center [854, 135] width 13 height 23
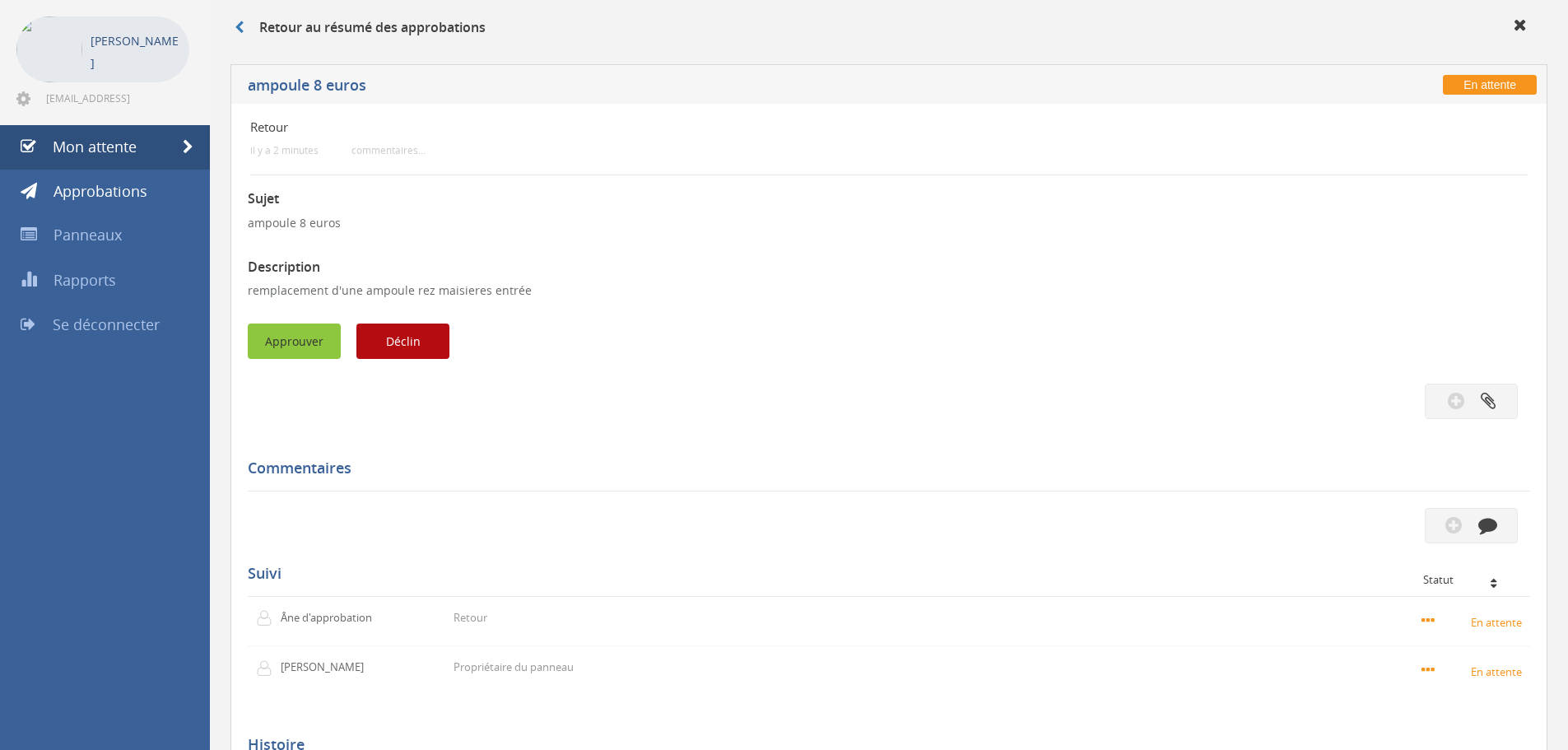
click at [285, 326] on button "Approuver" at bounding box center [294, 341] width 93 height 35
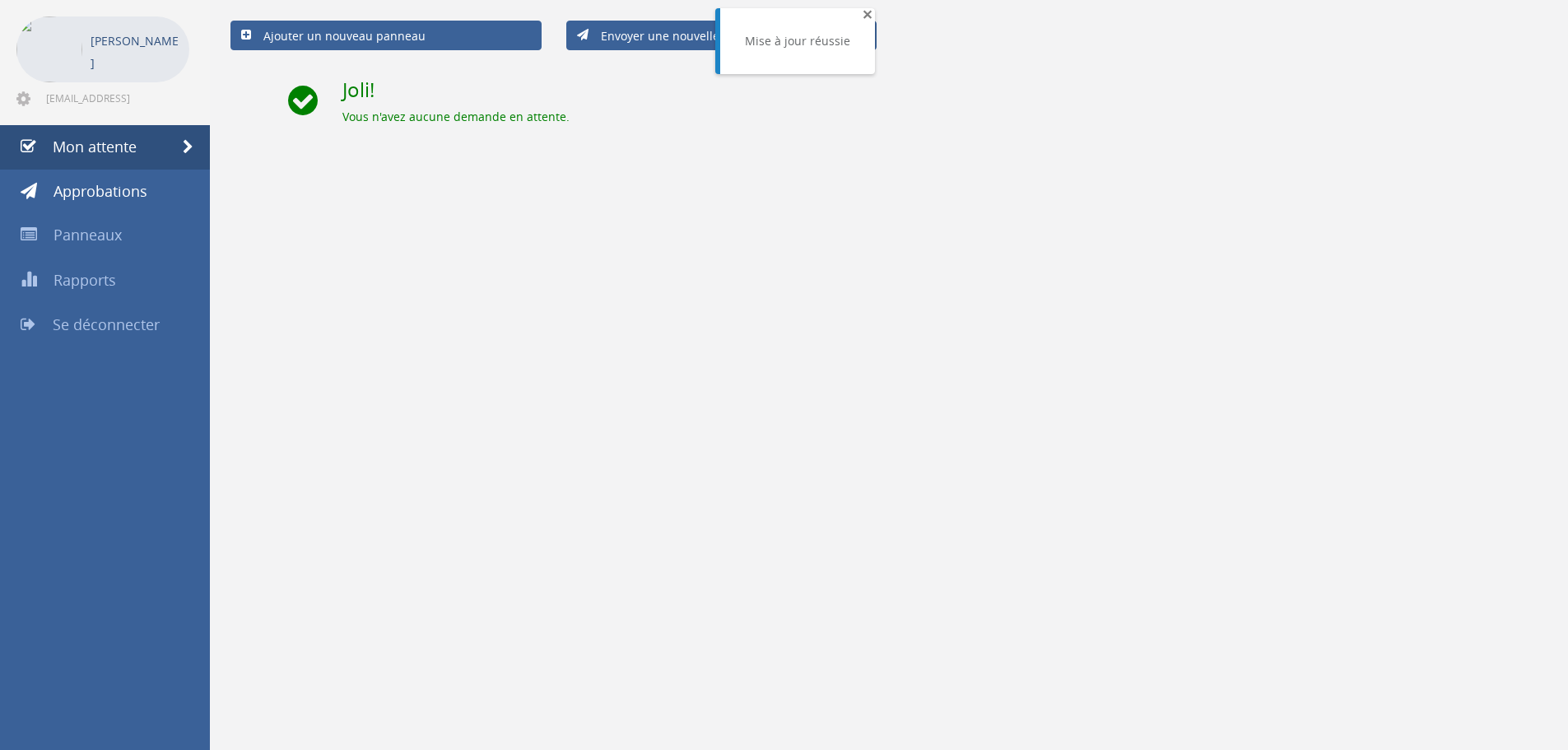
click at [867, 12] on font "×" at bounding box center [867, 14] width 10 height 23
click at [79, 239] on font "Panneaux" at bounding box center [88, 235] width 69 height 20
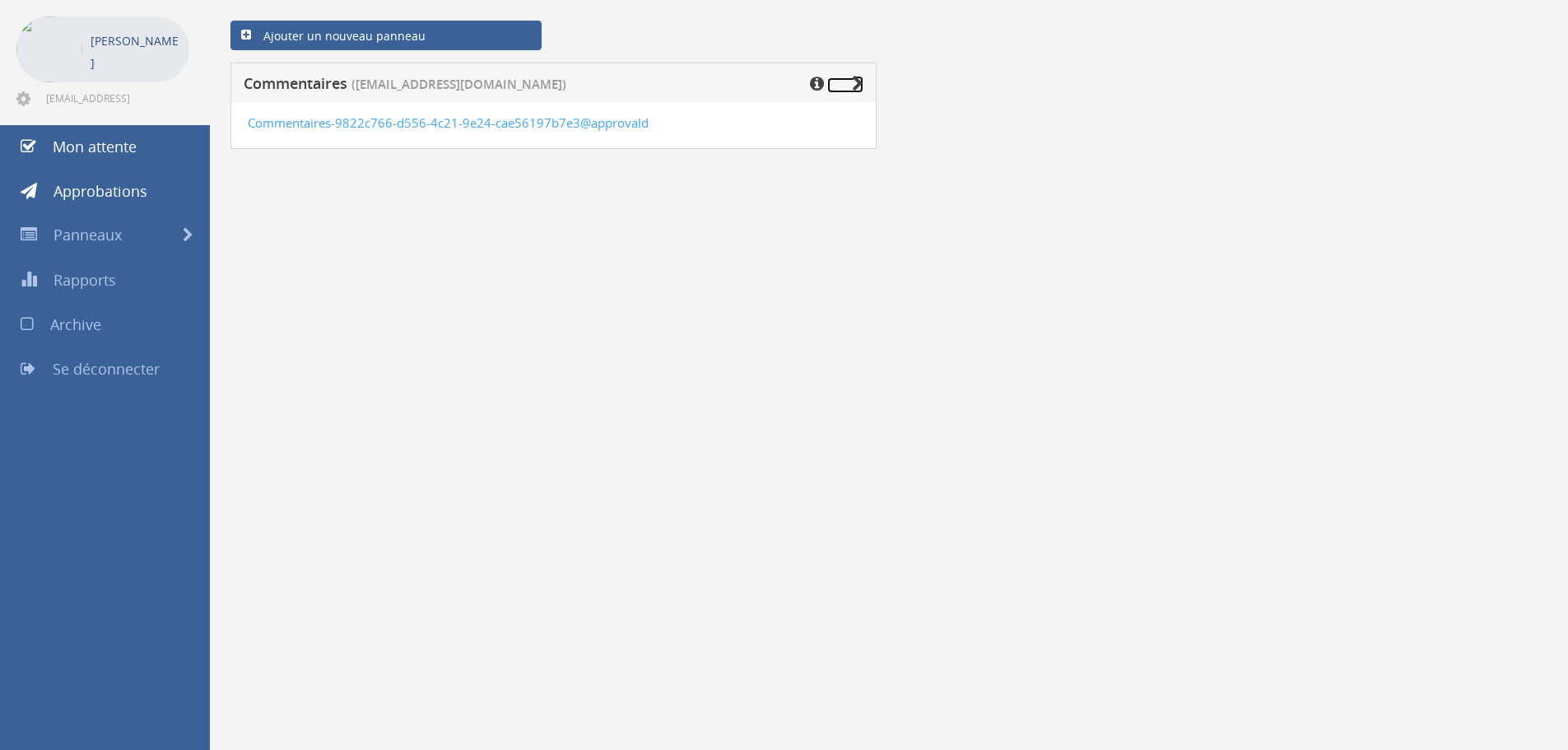
click at [850, 81] on link at bounding box center [845, 85] width 36 height 15
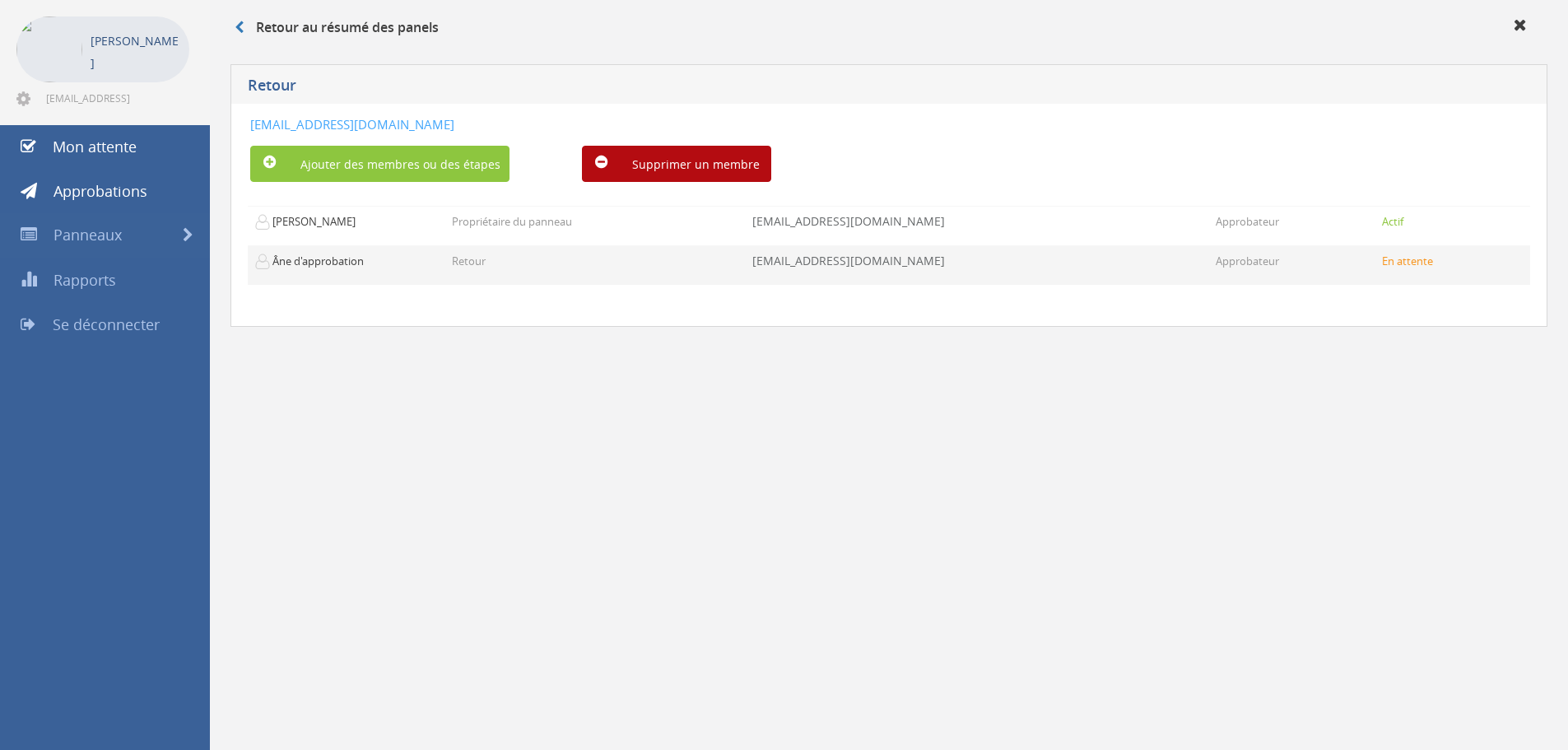
click at [331, 265] on font "Âne d'approbation" at bounding box center [318, 261] width 91 height 14
click at [1439, 263] on td "En attente" at bounding box center [1414, 267] width 66 height 40
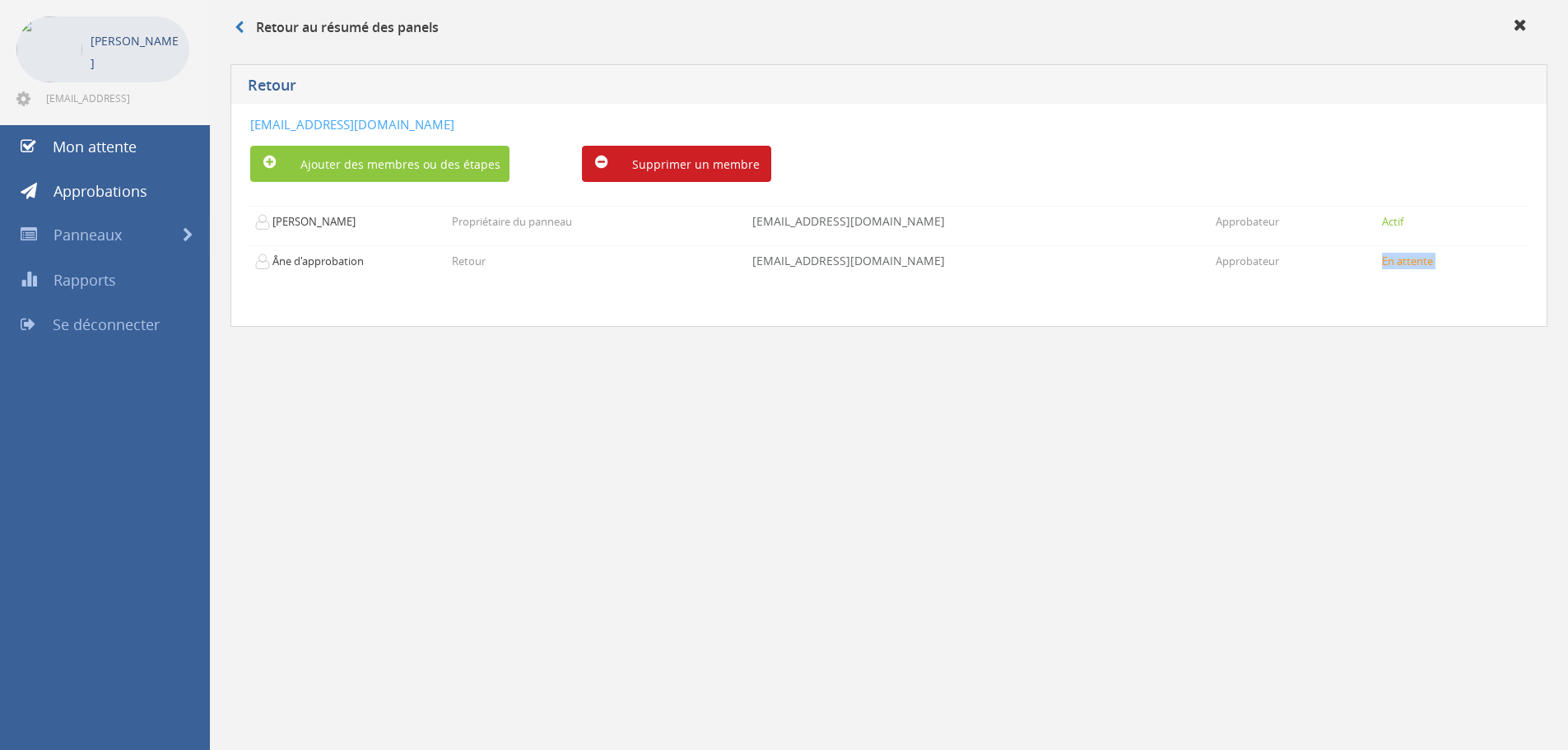
click at [738, 160] on font "Supprimer un membre" at bounding box center [695, 164] width 127 height 15
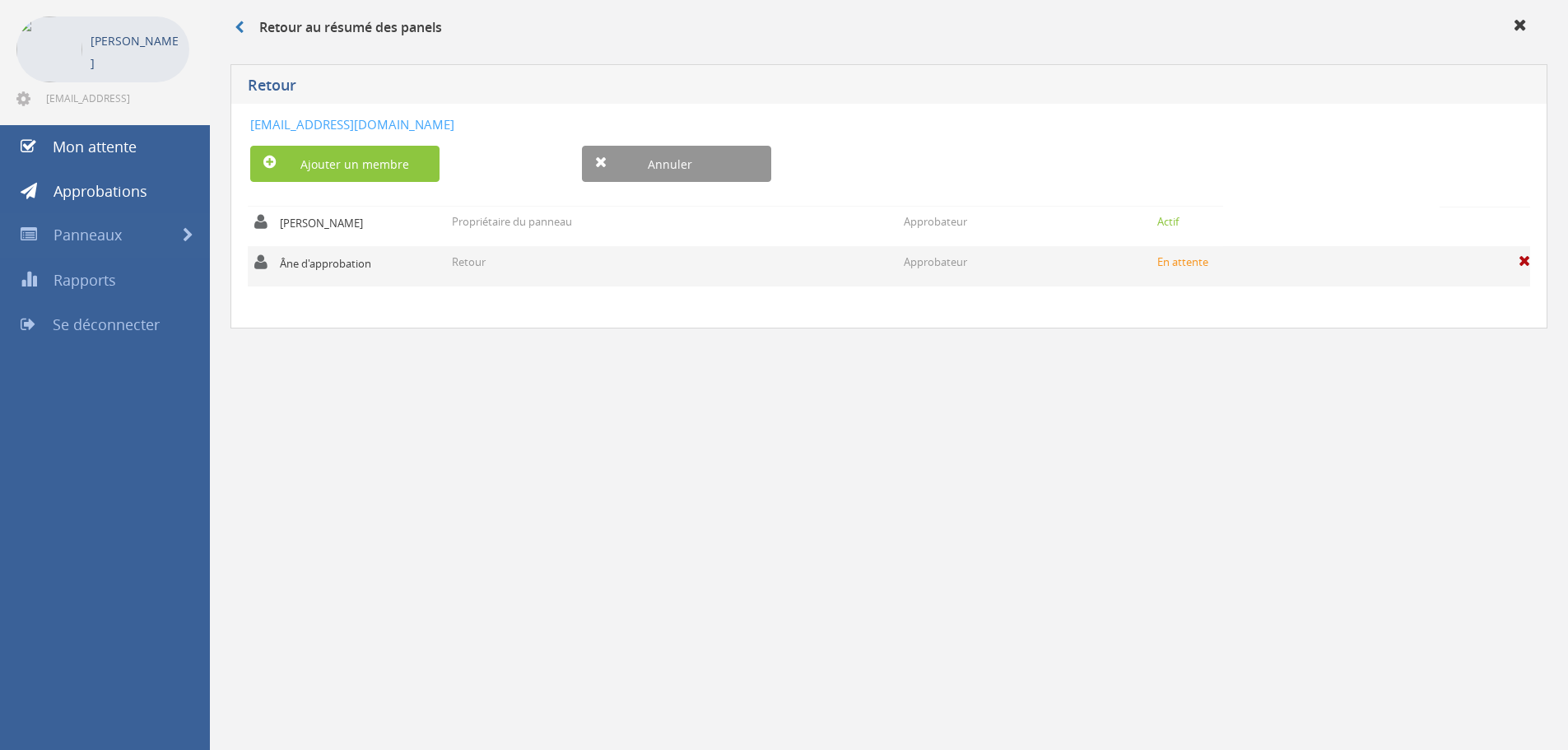
click at [476, 269] on p "Retour" at bounding box center [468, 262] width 33 height 15
click at [1526, 260] on span at bounding box center [1525, 261] width 12 height 14
click at [1510, 260] on font "Es-tu sûr?" at bounding box center [1485, 259] width 54 height 15
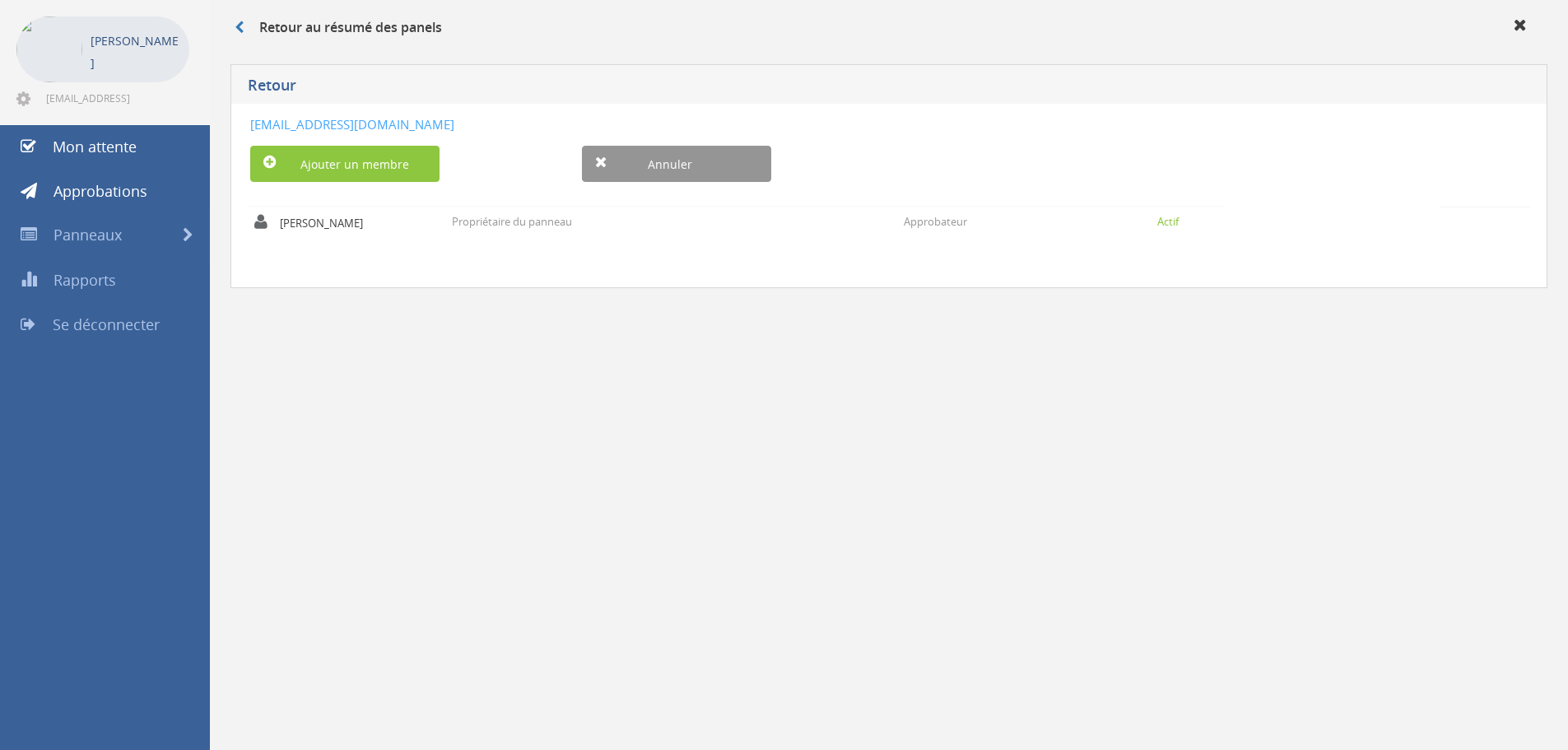
click at [406, 394] on div "Retour au résumé des panels Retour Commentaires-9822c766-d556-4c21-9e24-cae5619…" at bounding box center [889, 494] width 1358 height 989
click at [267, 81] on font "Retour" at bounding box center [272, 85] width 49 height 20
click at [243, 23] on icon at bounding box center [239, 27] width 9 height 14
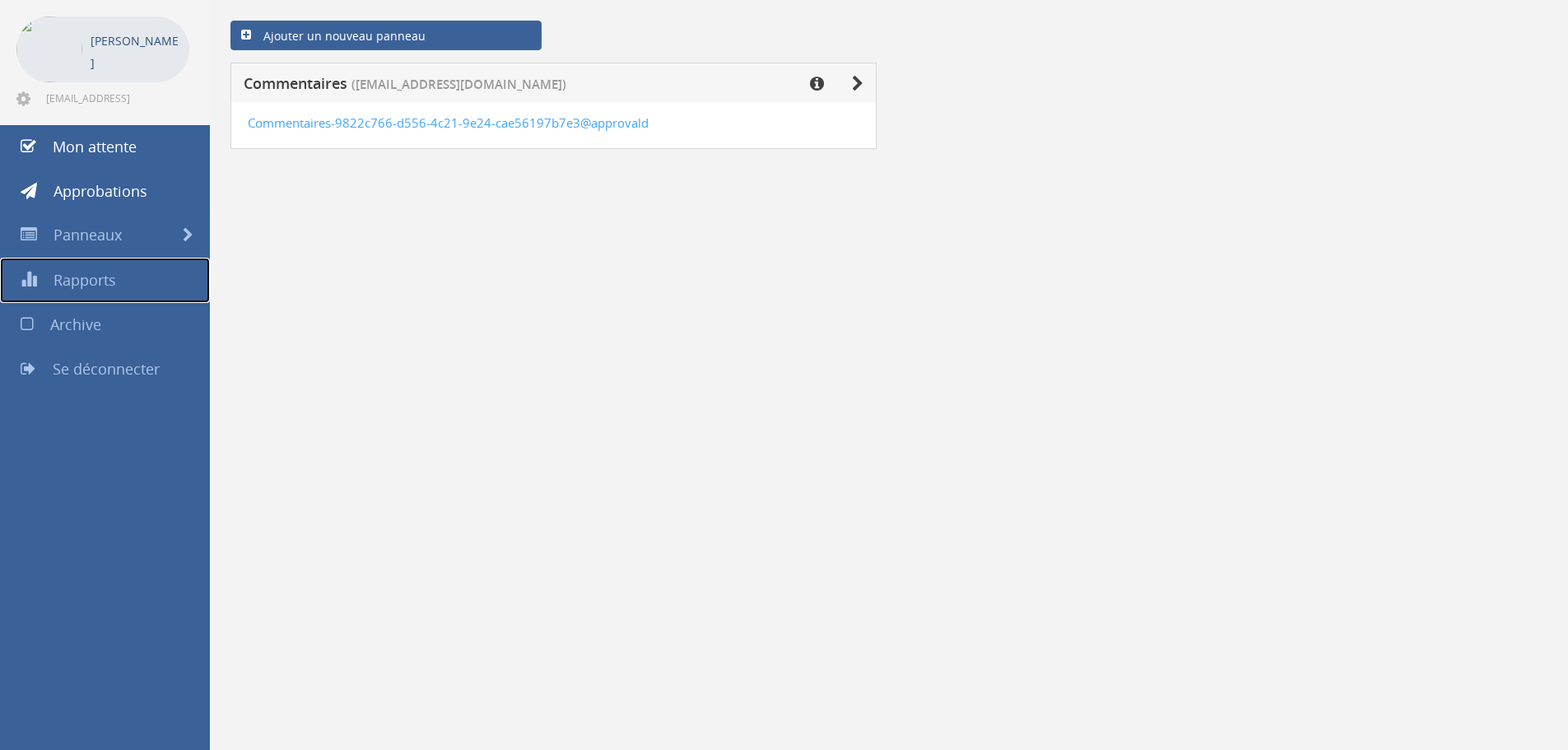
click at [91, 277] on font "Rapports" at bounding box center [84, 280] width 62 height 20
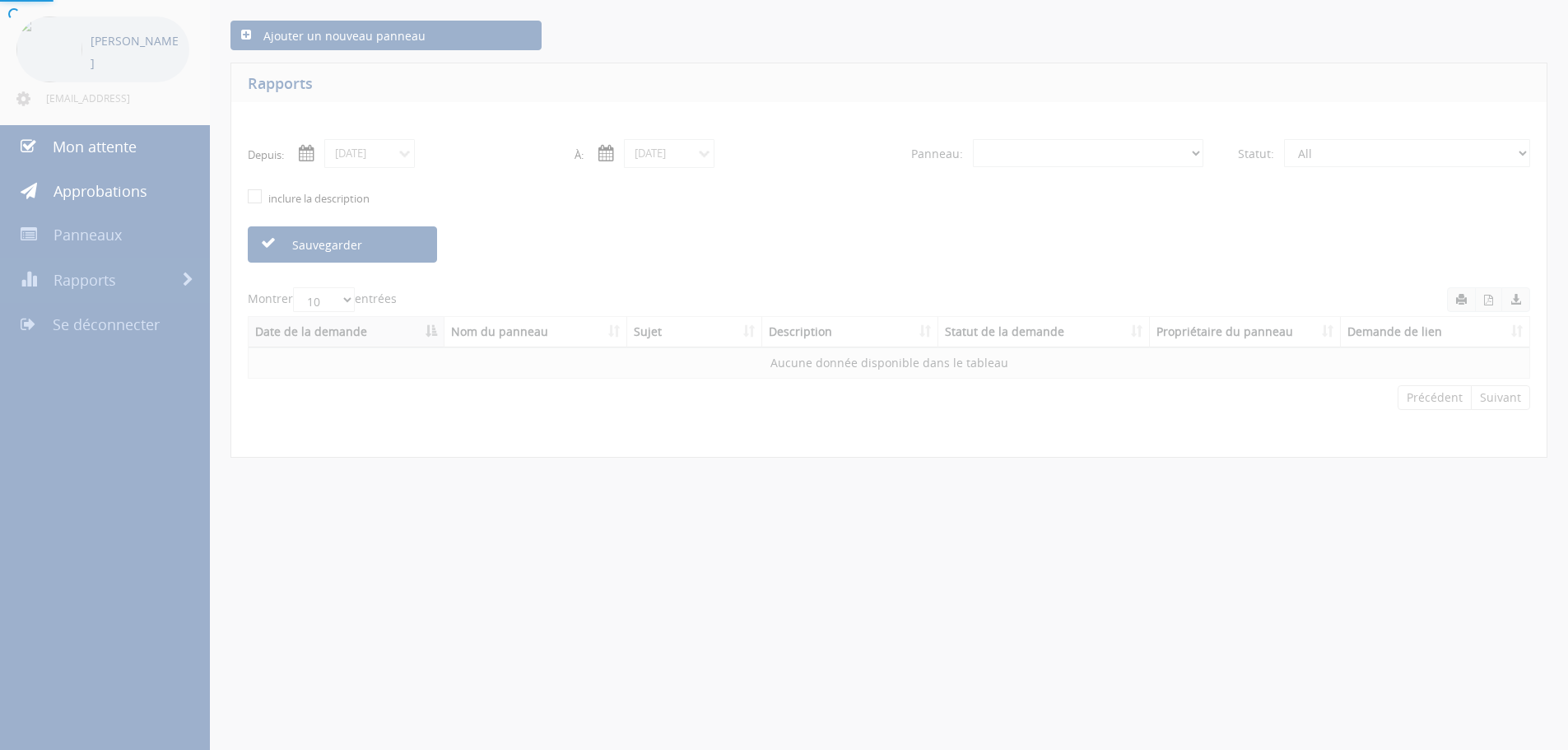
select select "number:0"
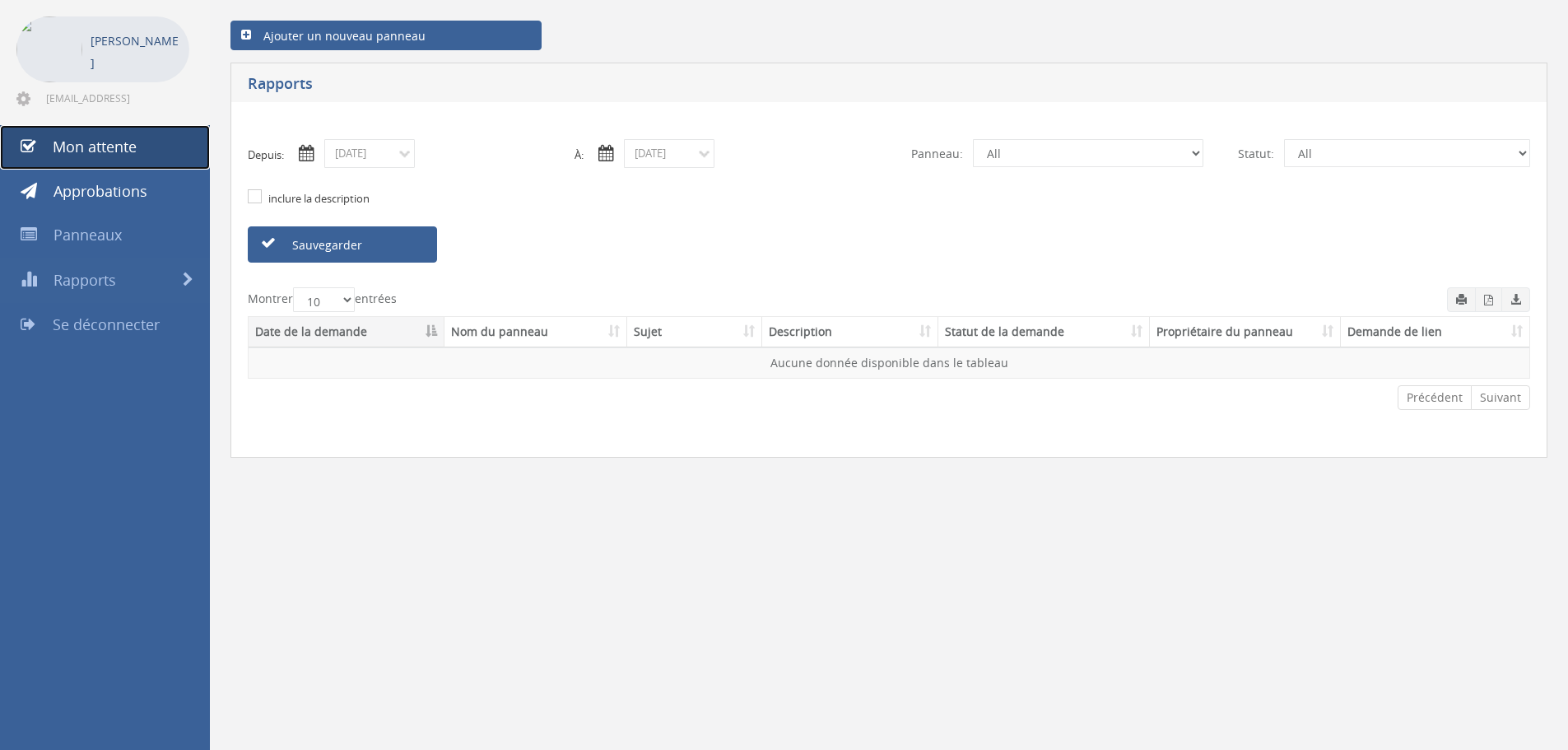
click at [103, 158] on link "Mon attente" at bounding box center [105, 147] width 210 height 44
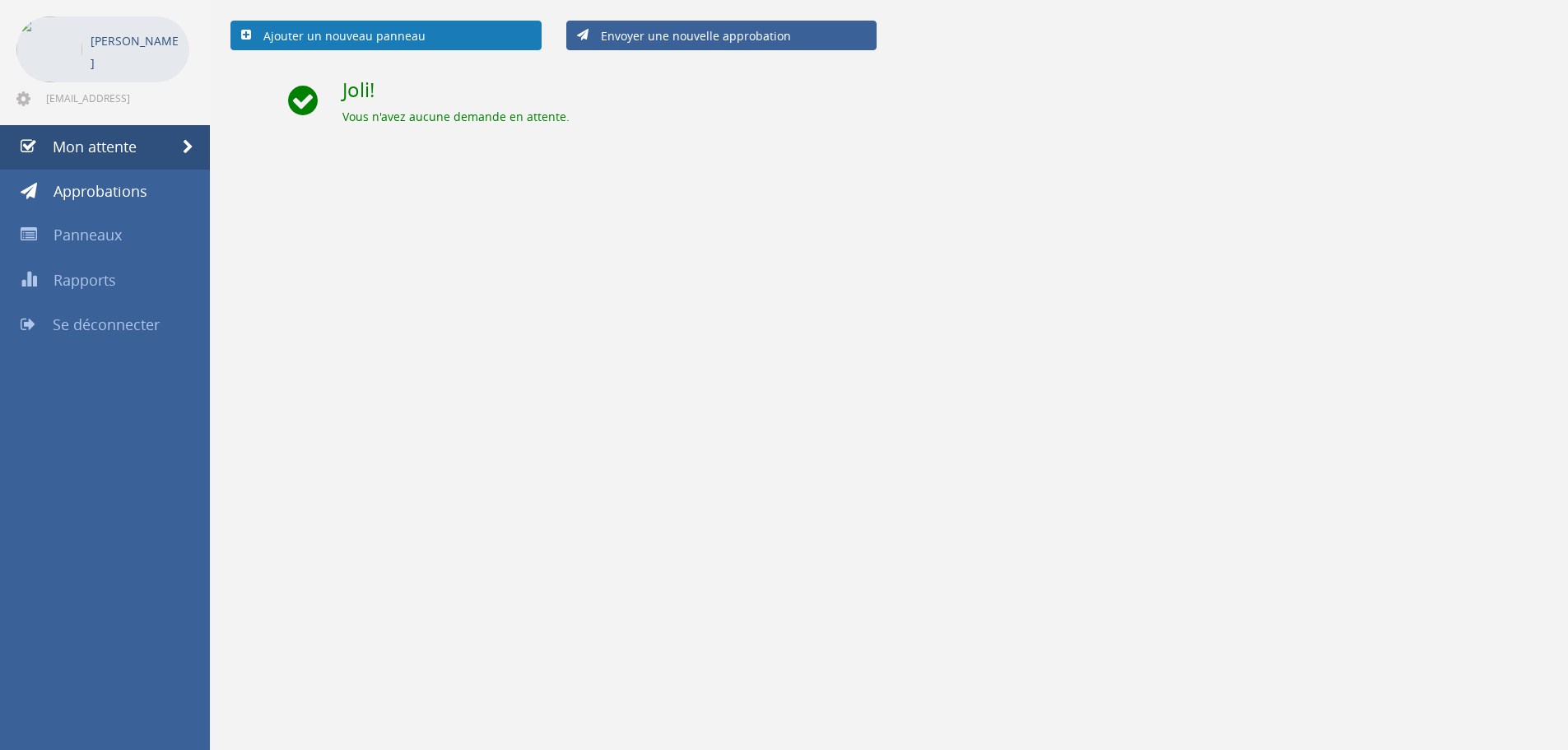
click at [447, 33] on link "Ajouter un nouveau panneau" at bounding box center [386, 35] width 312 height 30
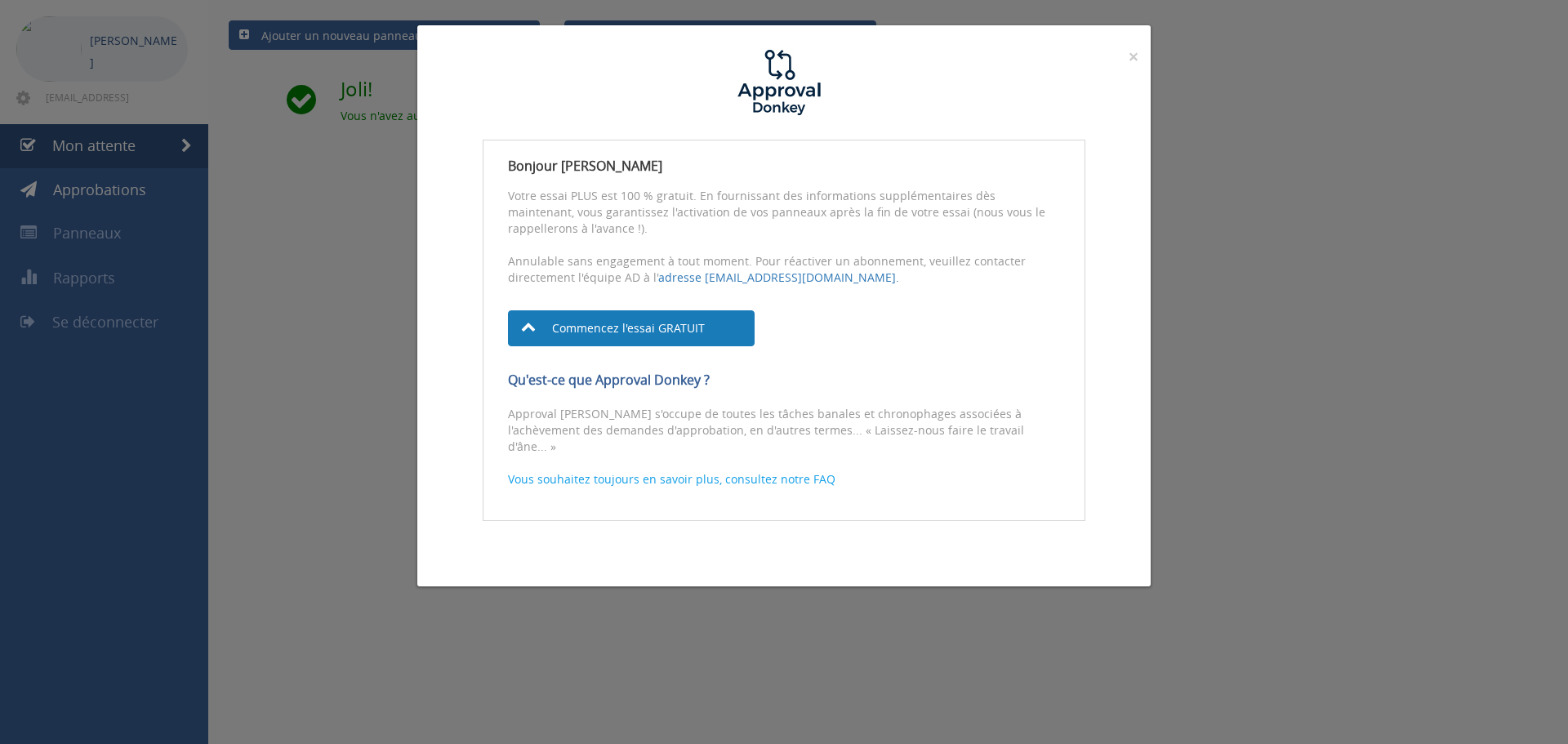
click at [636, 324] on font "Commencez l'essai GRATUIT" at bounding box center [628, 328] width 152 height 15
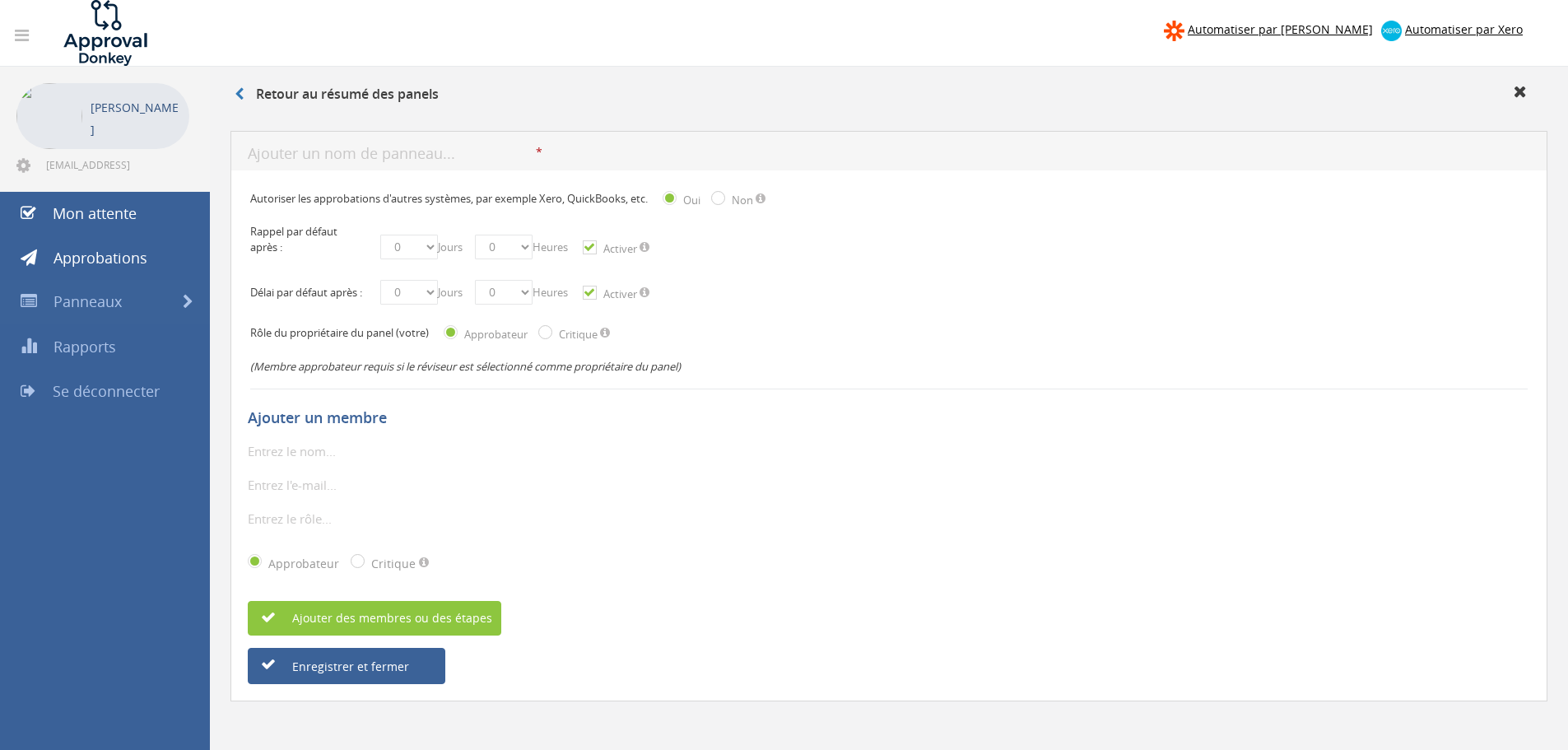
click at [275, 462] on input "text" at bounding box center [342, 452] width 190 height 22
drag, startPoint x: 296, startPoint y: 494, endPoint x: 302, endPoint y: 520, distance: 26.7
click at [296, 494] on input "email" at bounding box center [342, 485] width 190 height 22
click at [298, 530] on input "text" at bounding box center [342, 519] width 190 height 22
click at [483, 518] on div "L'entrée n'est pas légale" at bounding box center [889, 519] width 1283 height 22
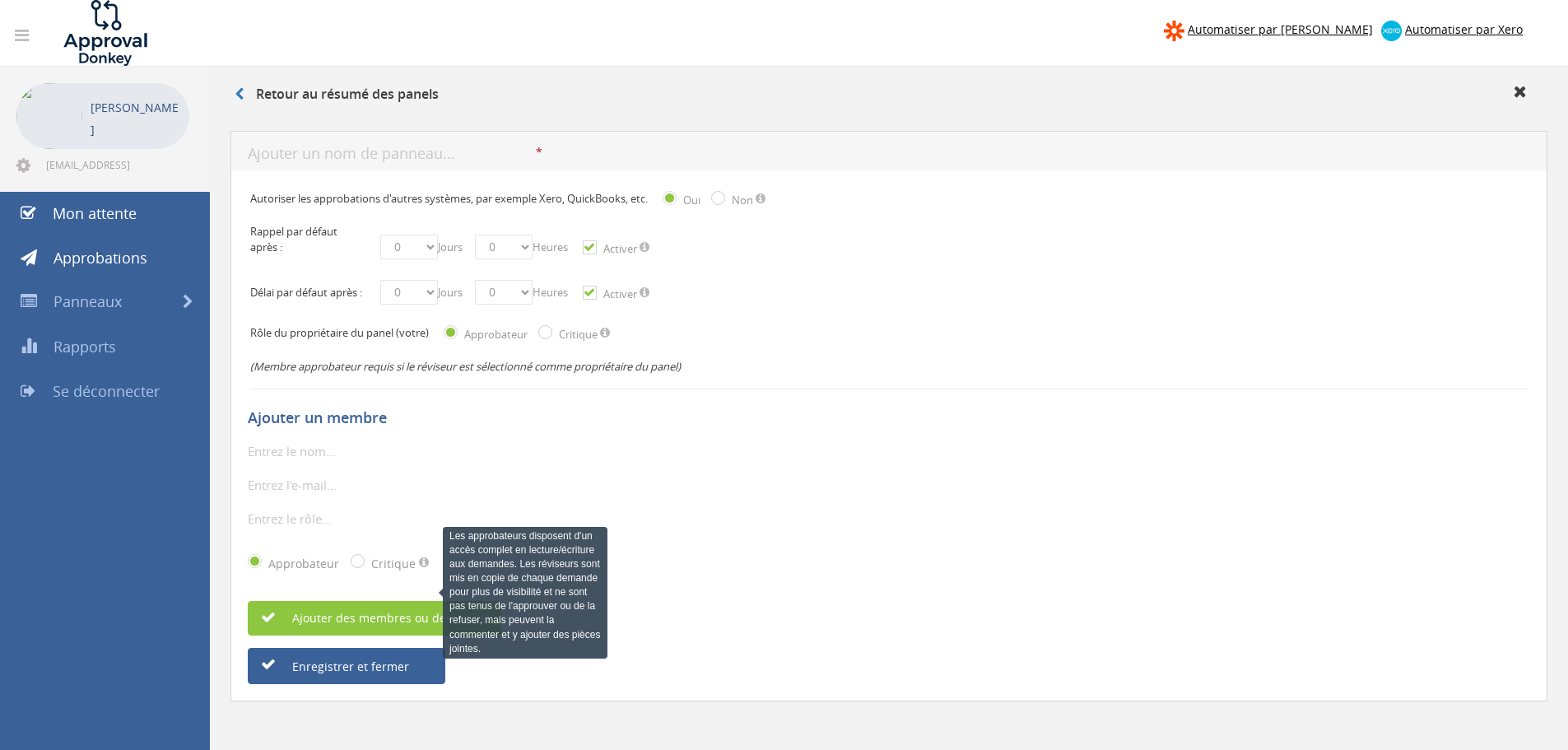
click at [423, 568] on span at bounding box center [424, 562] width 10 height 12
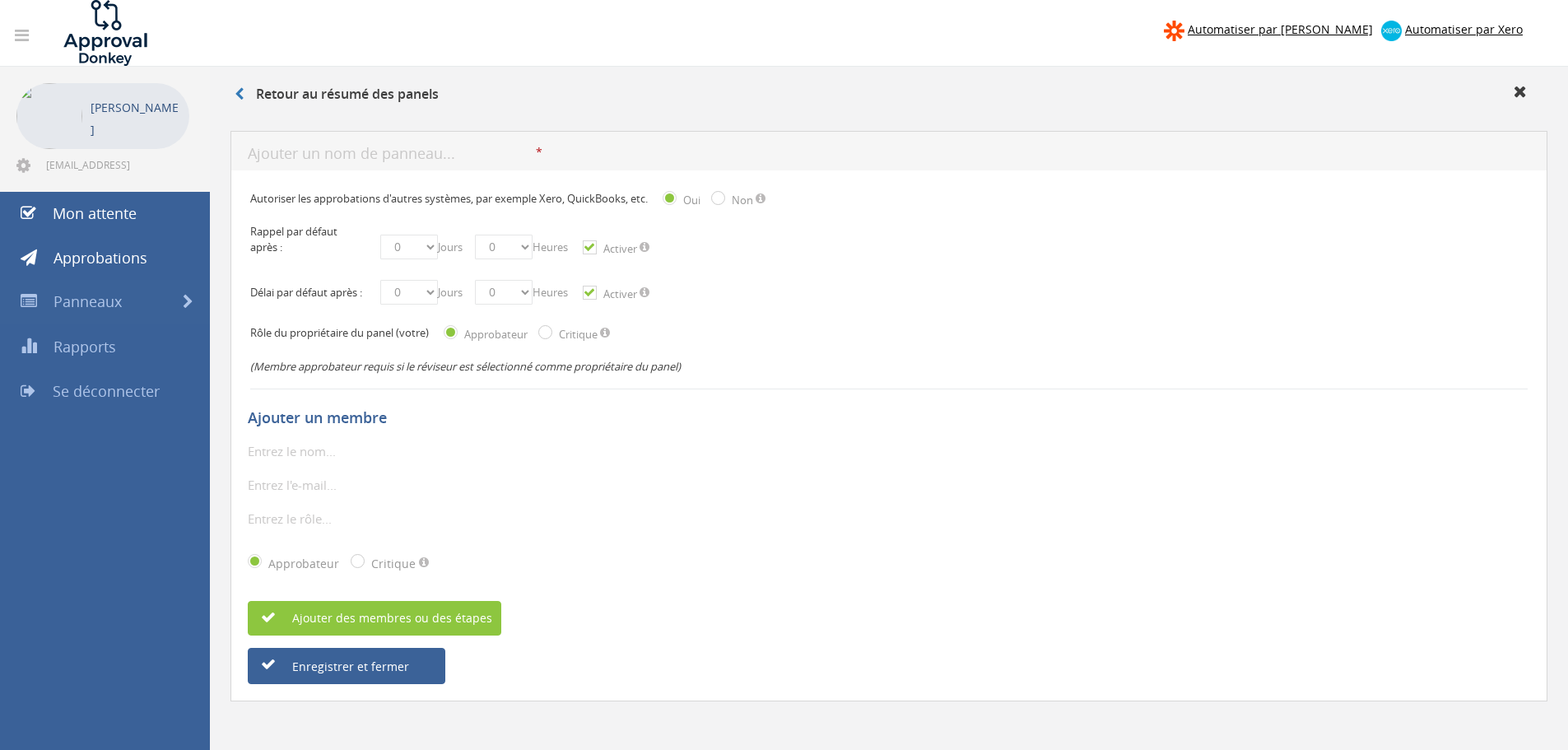
click at [277, 458] on input "text" at bounding box center [342, 452] width 190 height 22
type input "hugo le connard"
click at [312, 491] on input "email" at bounding box center [342, 485] width 190 height 22
type input "h"
type input "bossuythugo@gmail.com"
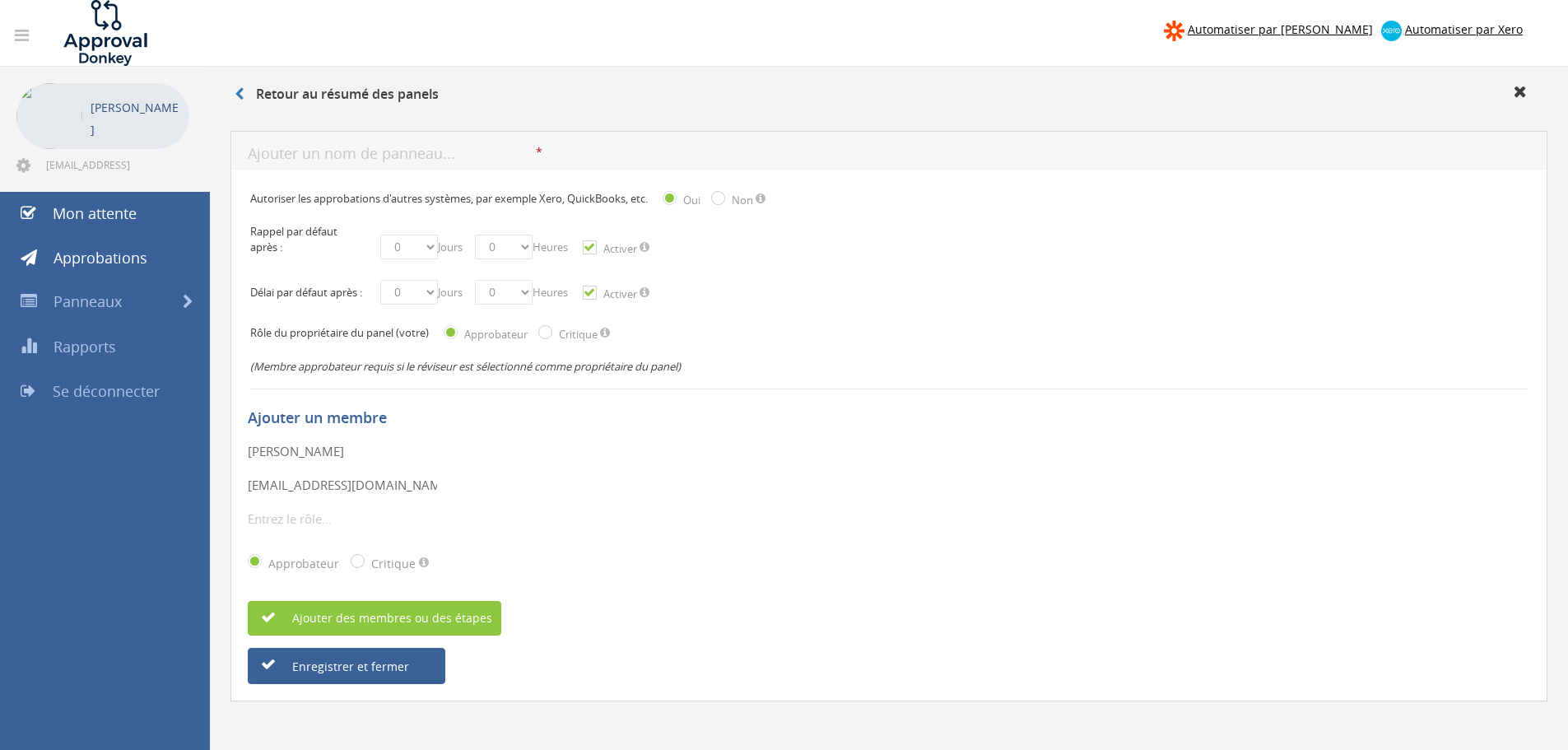
click at [341, 524] on input "text" at bounding box center [342, 519] width 190 height 22
type input "e"
type input "propriétaire"
click at [642, 626] on div "Ajouter des membres ou des étapes" at bounding box center [889, 618] width 1283 height 34
drag, startPoint x: 337, startPoint y: 197, endPoint x: 673, endPoint y: 195, distance: 336.0
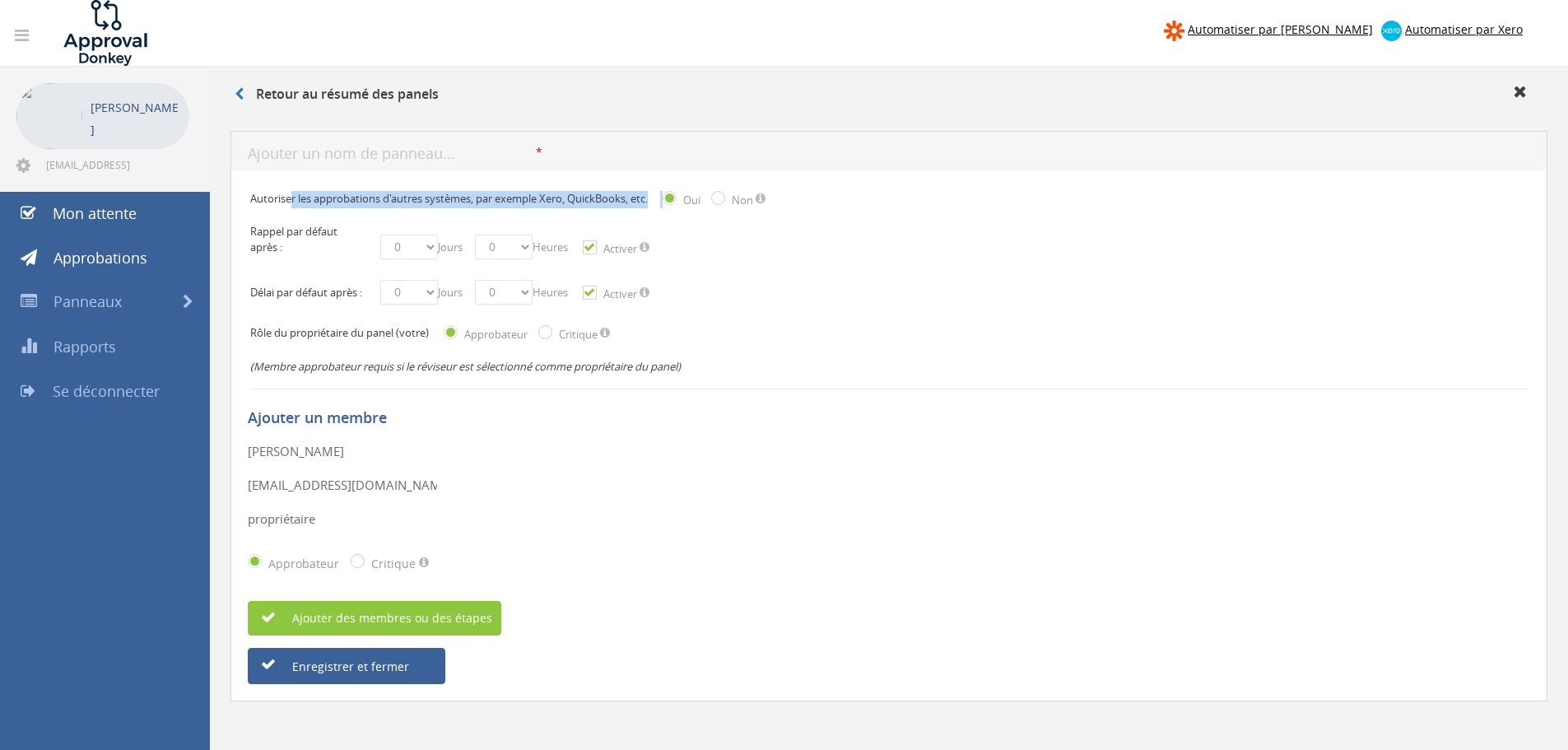
click at [673, 195] on div "Autoriser les approbations d'autres systèmes, par exemple Xero, QuickBooks, etc…" at bounding box center [889, 199] width 1277 height 33
click at [929, 414] on div "Ajouter un membre" at bounding box center [889, 417] width 1283 height 47
click at [412, 253] on select "0 1 2 3 4 5 6 7 8 9 10 11 12 13 14 15 16 17 18 19 20 21 22 23 24 25 26 27 28 29…" at bounding box center [409, 247] width 58 height 24
click at [414, 250] on select "0 1 2 3 4 5 6 7 8 9 10 11 12 13 14 15 16 17 18 19 20 21 22 23 24 25 26 27 28 29…" at bounding box center [409, 247] width 58 height 24
click at [413, 305] on select "0 1 2 3 4 5 6 7 8 9 10 11 12 13 14 15 16 17 18 19 20 21 22 23 24 25 26 27 28 29…" at bounding box center [409, 292] width 58 height 24
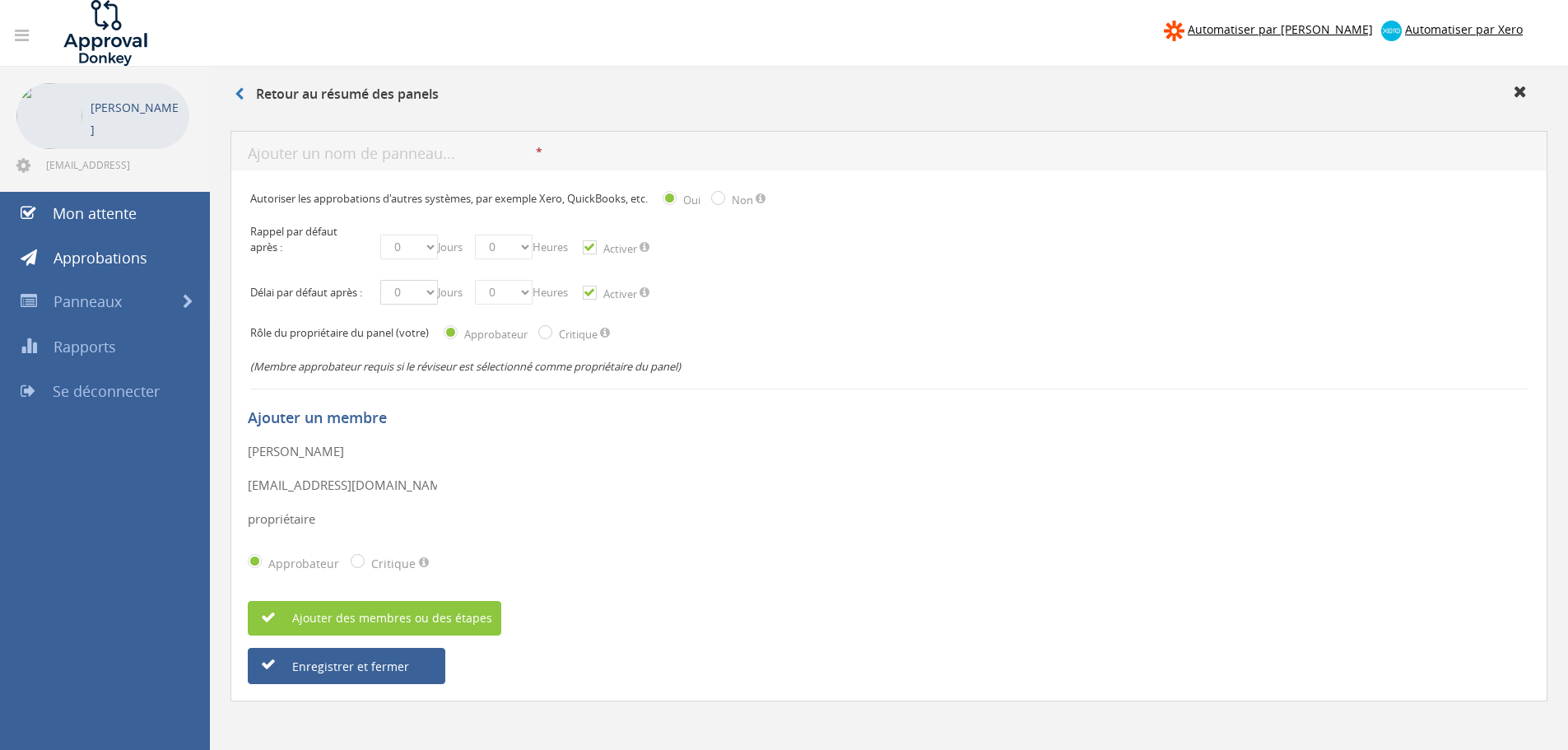
select select "number:3"
click at [380, 289] on select "0 1 2 3 4 5 6 7 8 9 10 11 12 13 14 15 16 17 18 19 20 21 22 23 24 25 26 27 28 29…" at bounding box center [409, 292] width 58 height 24
click at [807, 552] on div "Approbateur Critique" at bounding box center [889, 563] width 1283 height 42
click at [414, 248] on select "0 1 2 3 4 5 6 7 8 9 10 11 12 13 14 15 16 17 18 19 20 21 22 23 24 25 26 27 28 29…" at bounding box center [409, 247] width 58 height 24
select select "number:1"
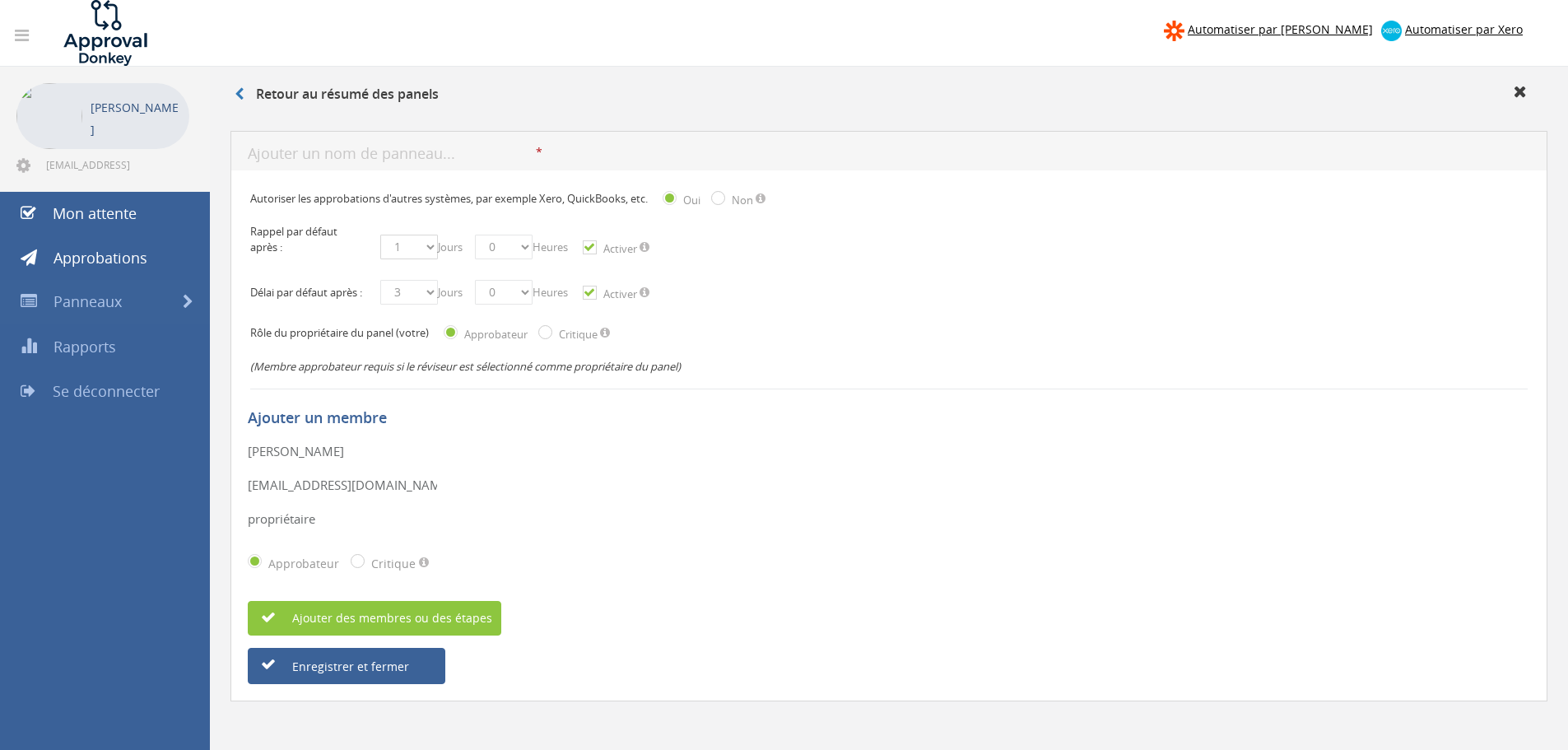
click select "0 1 2 3 4 5 6 7 8 9 10 11 12 13 14 15 16 17 18 19 20 21 22 23 24 25 26 27 28 29…"
click div "hugo le connard * Le nom d'affichage est obligatoire. Seuls les caractères alph…"
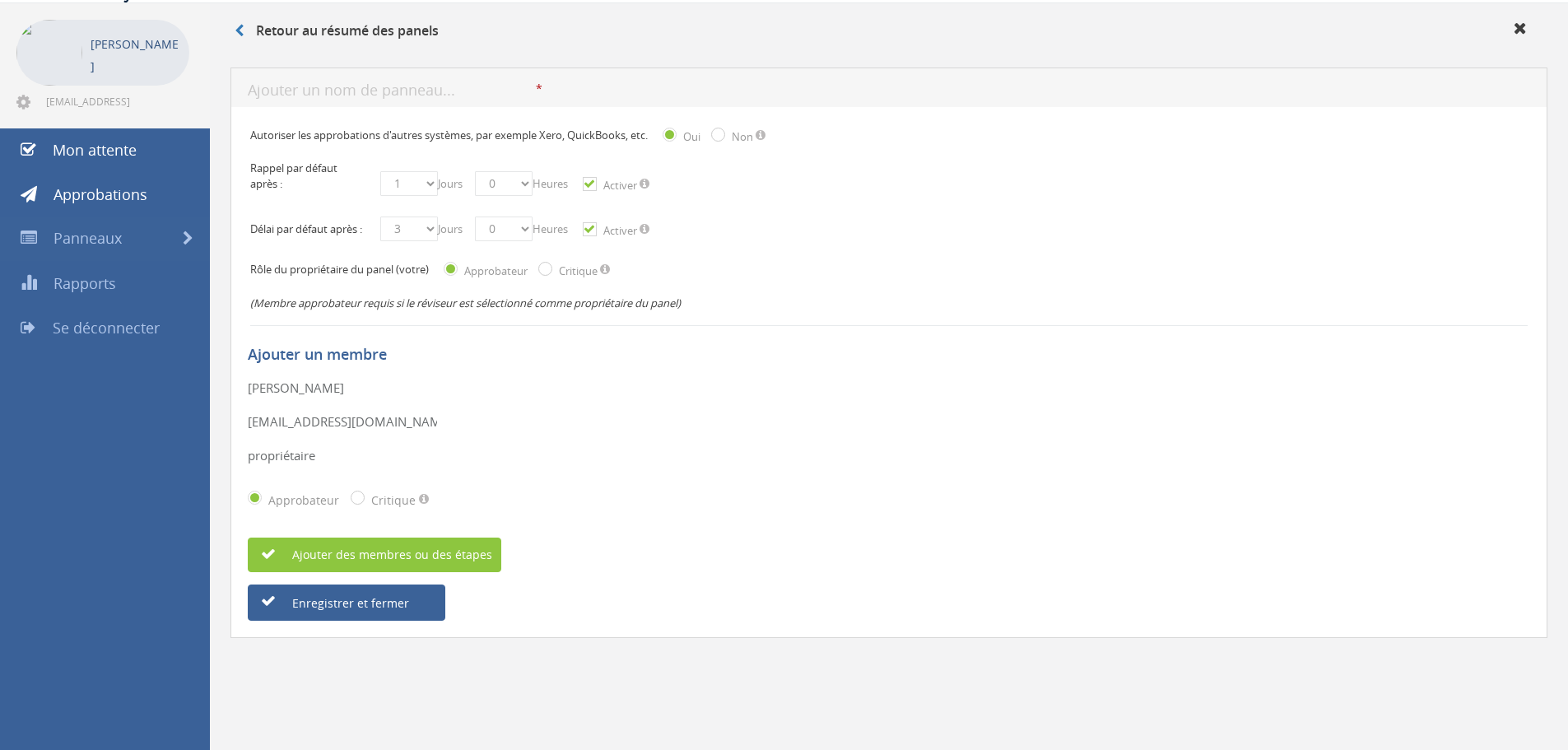
scroll to position [67, 0]
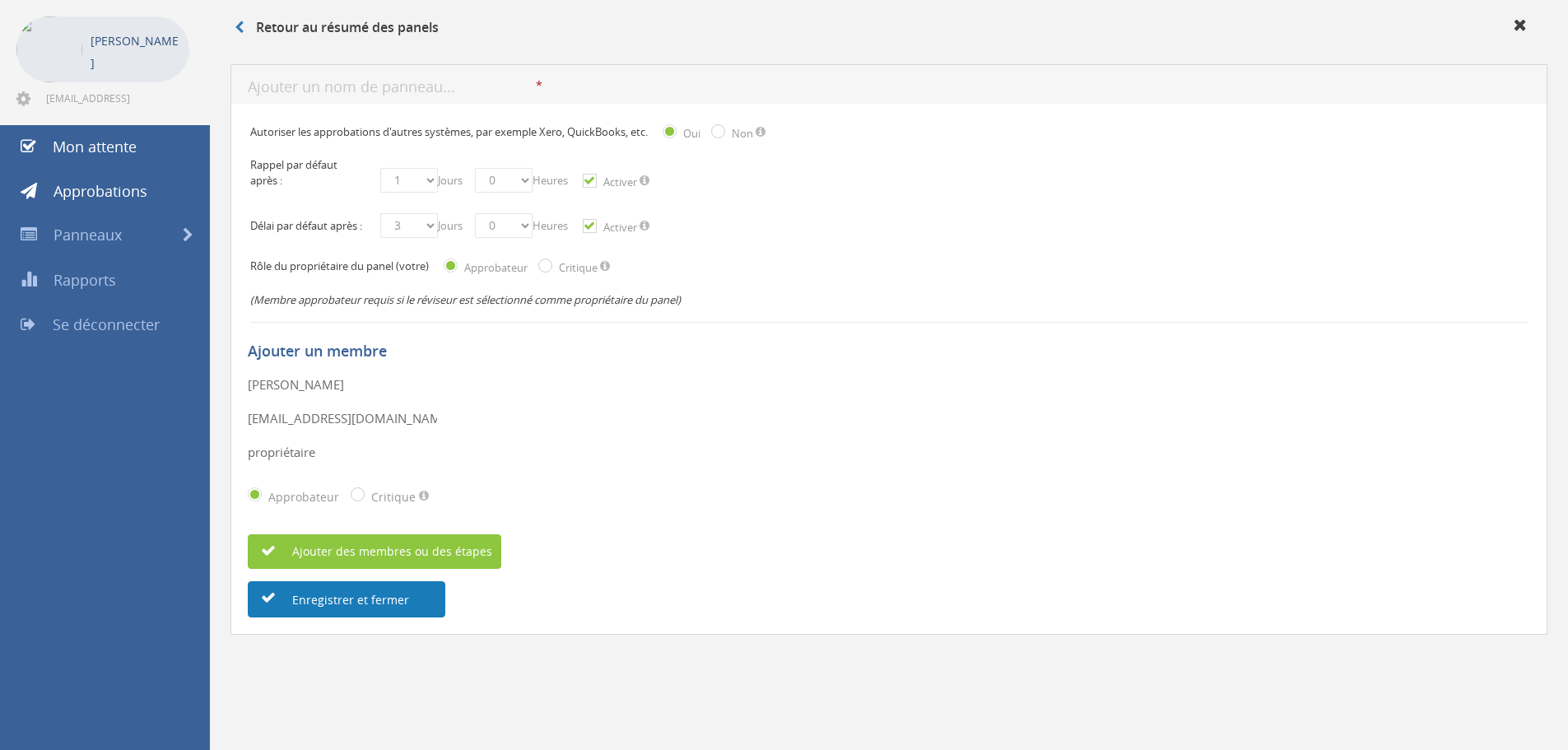
click button "Enregistrer et fermer"
click div "* Le nom du panneau est obligatoire. L'entrée n'est pas légale Le nom du pannea…"
click input "text"
type input "hugo"
drag, startPoint x: 382, startPoint y: 618, endPoint x: 352, endPoint y: 623, distance: 30.4
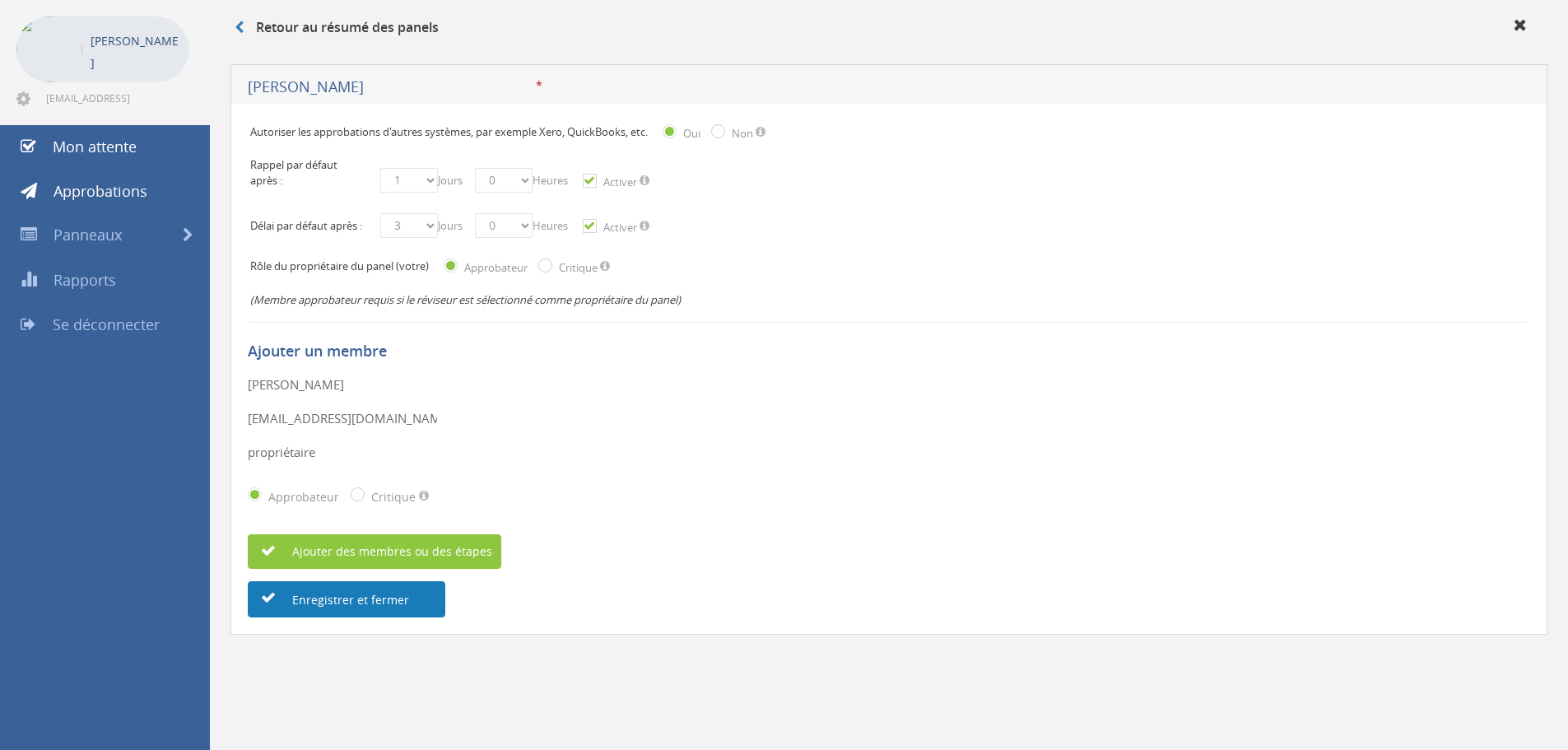
click font "Enregistrer et fermer"
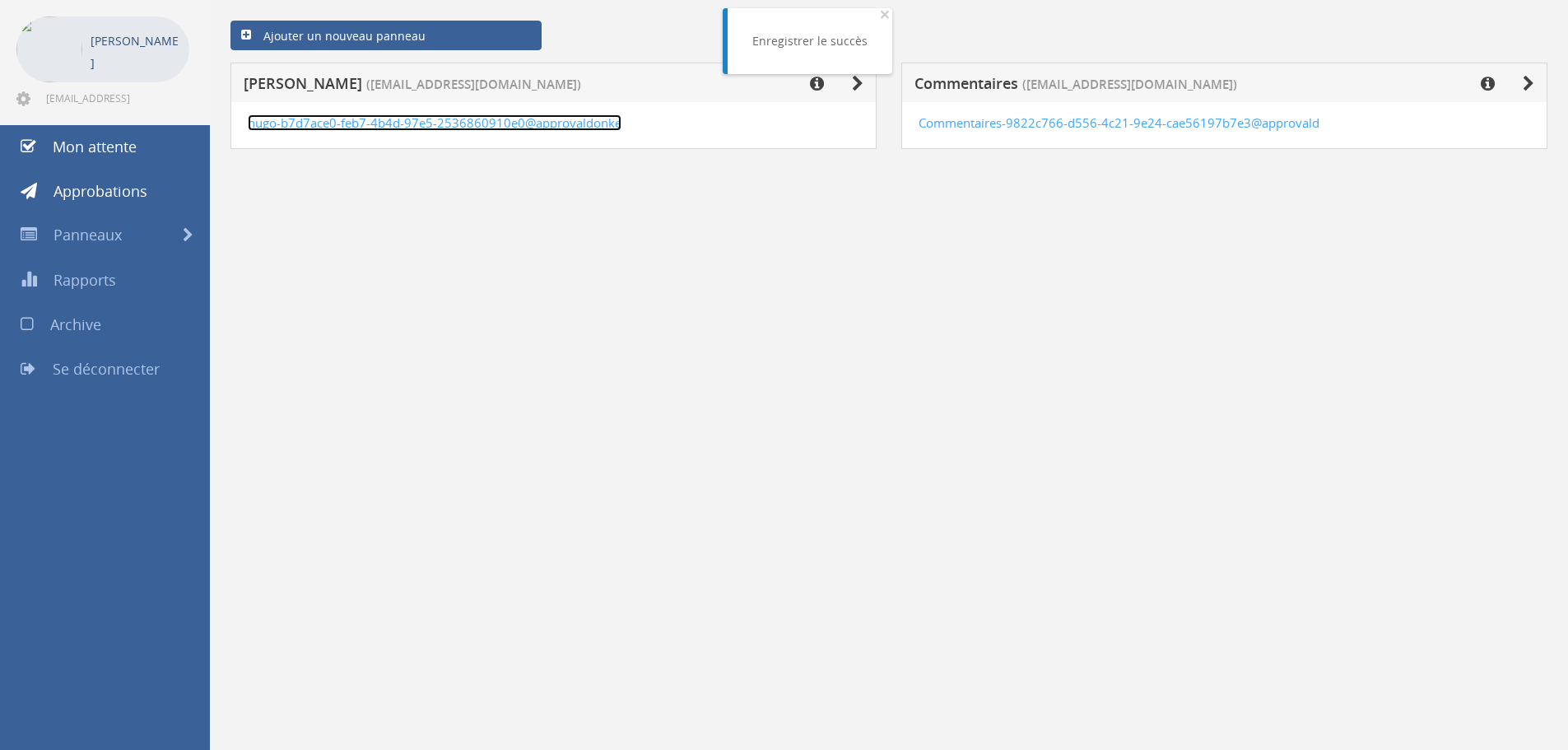
click font "hugo-b7d7ace0-feb7-4b4d-97e5-2536860910e0@approvaldonke"
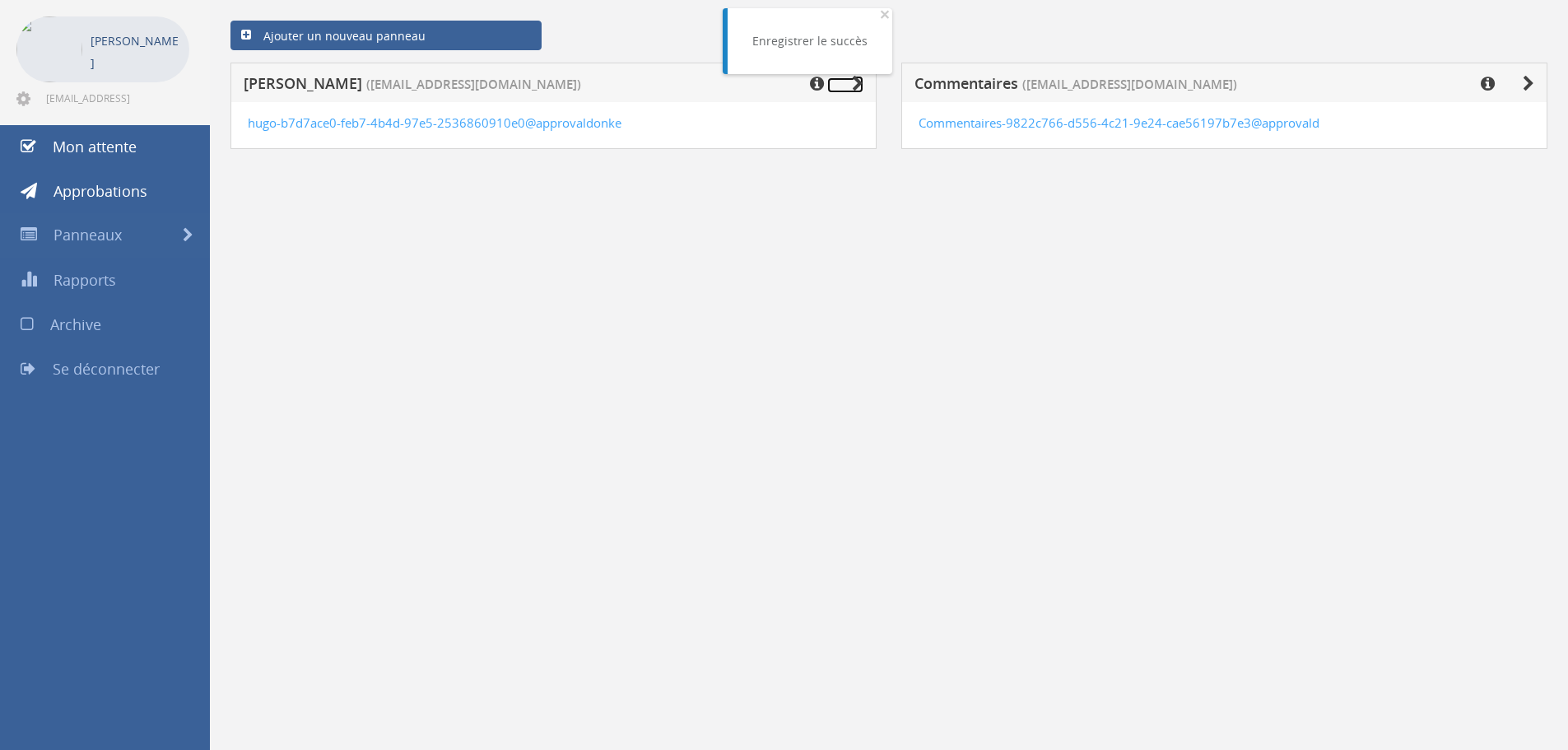
click icon
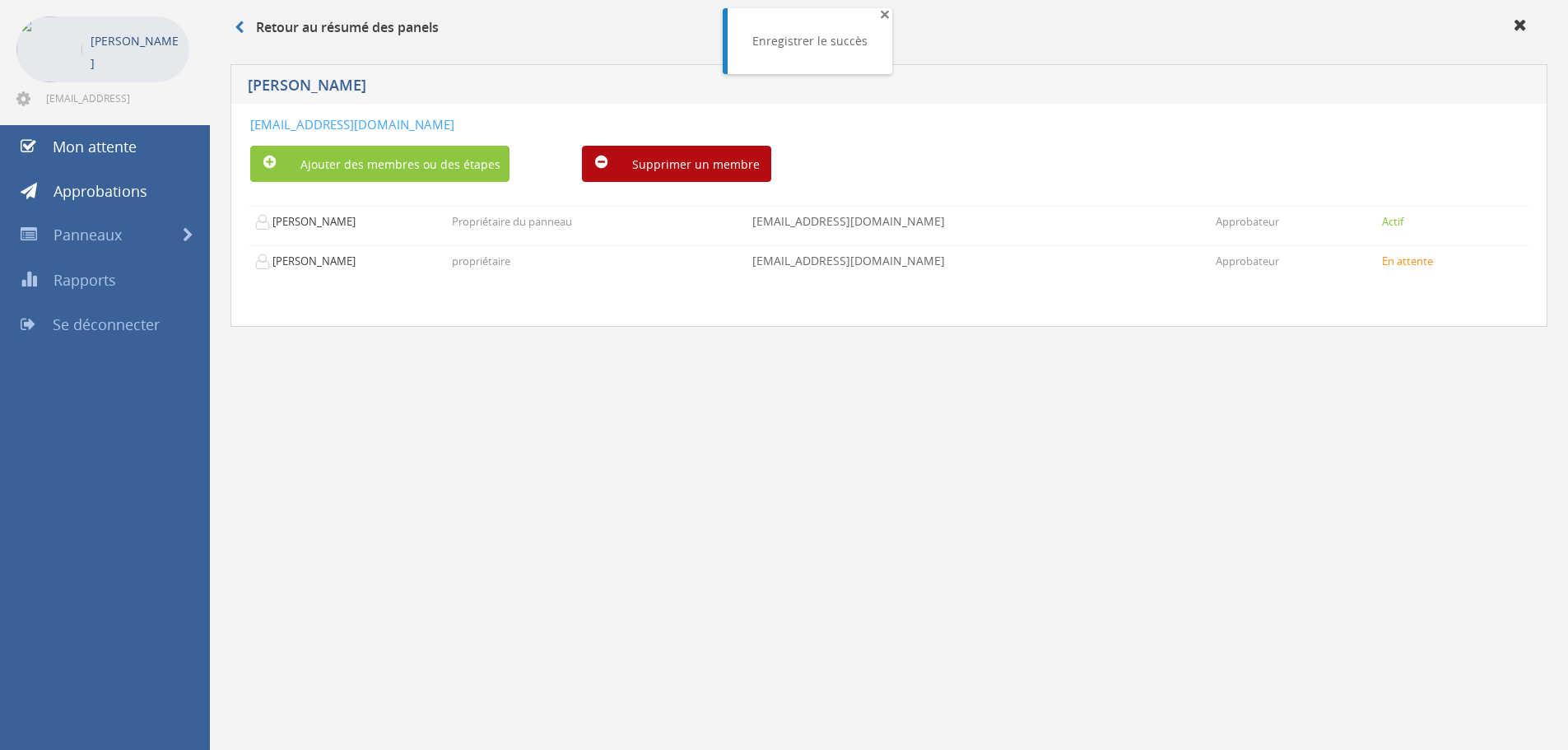
click font "×"
click icon
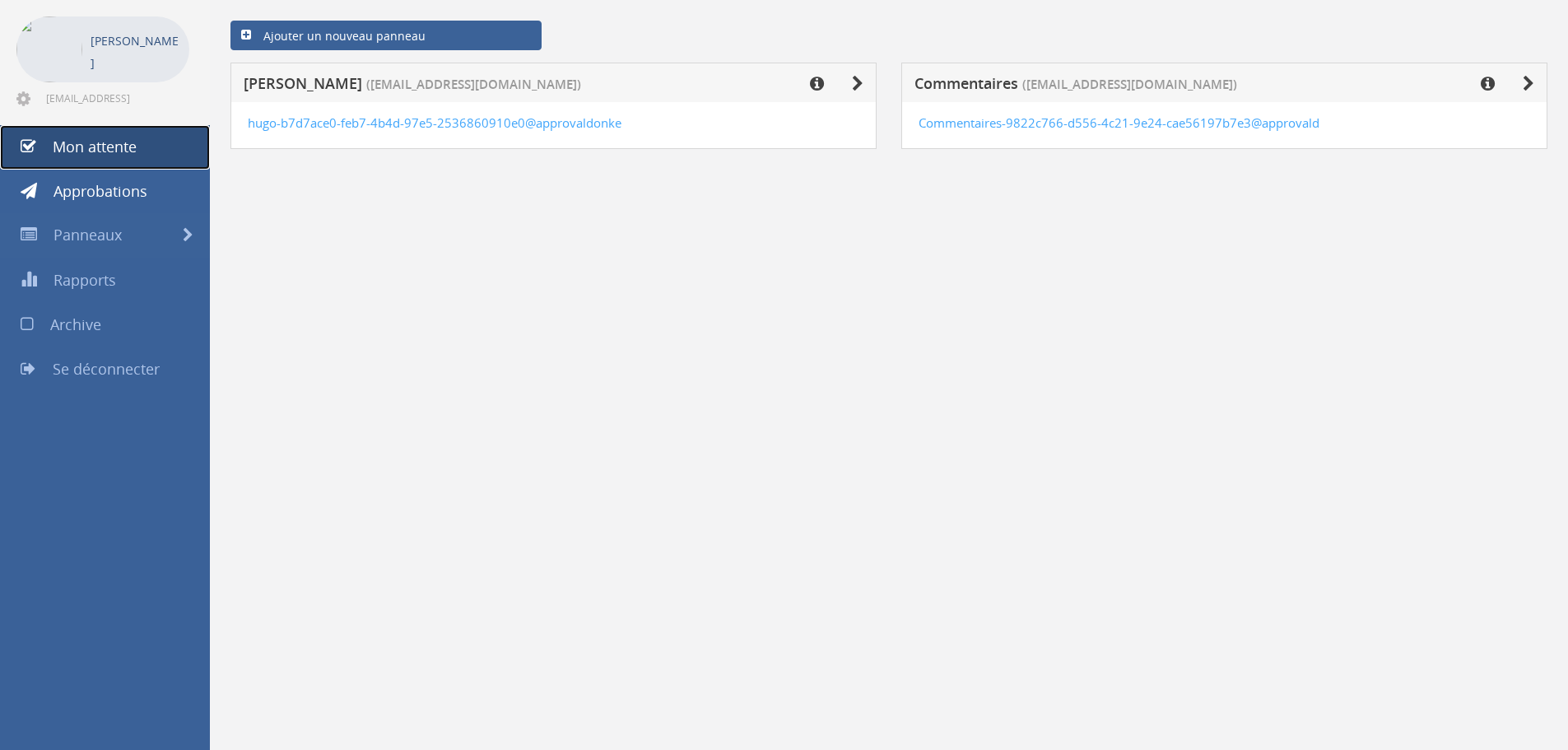
click font "Mon attente"
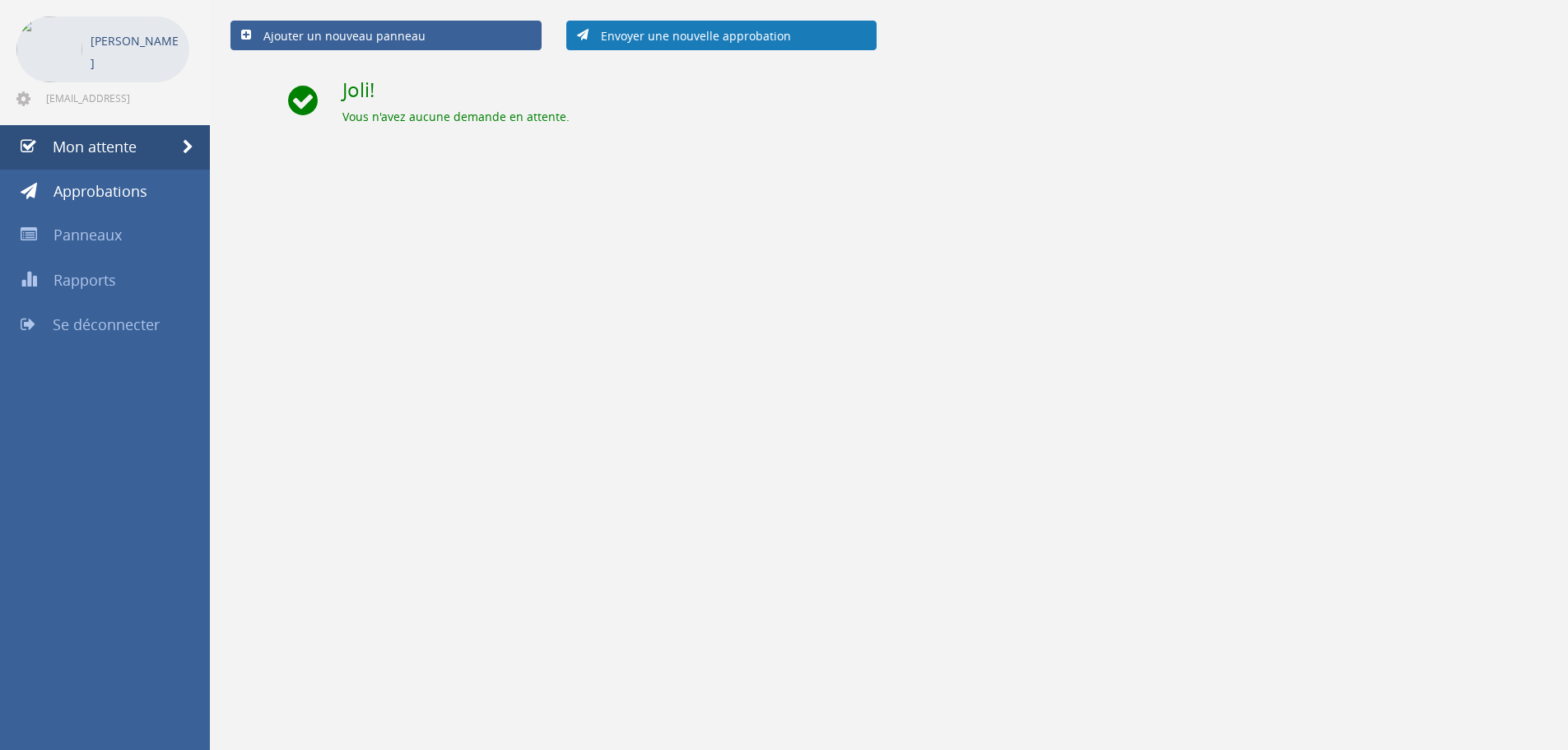
click font "Envoyer une nouvelle approbation"
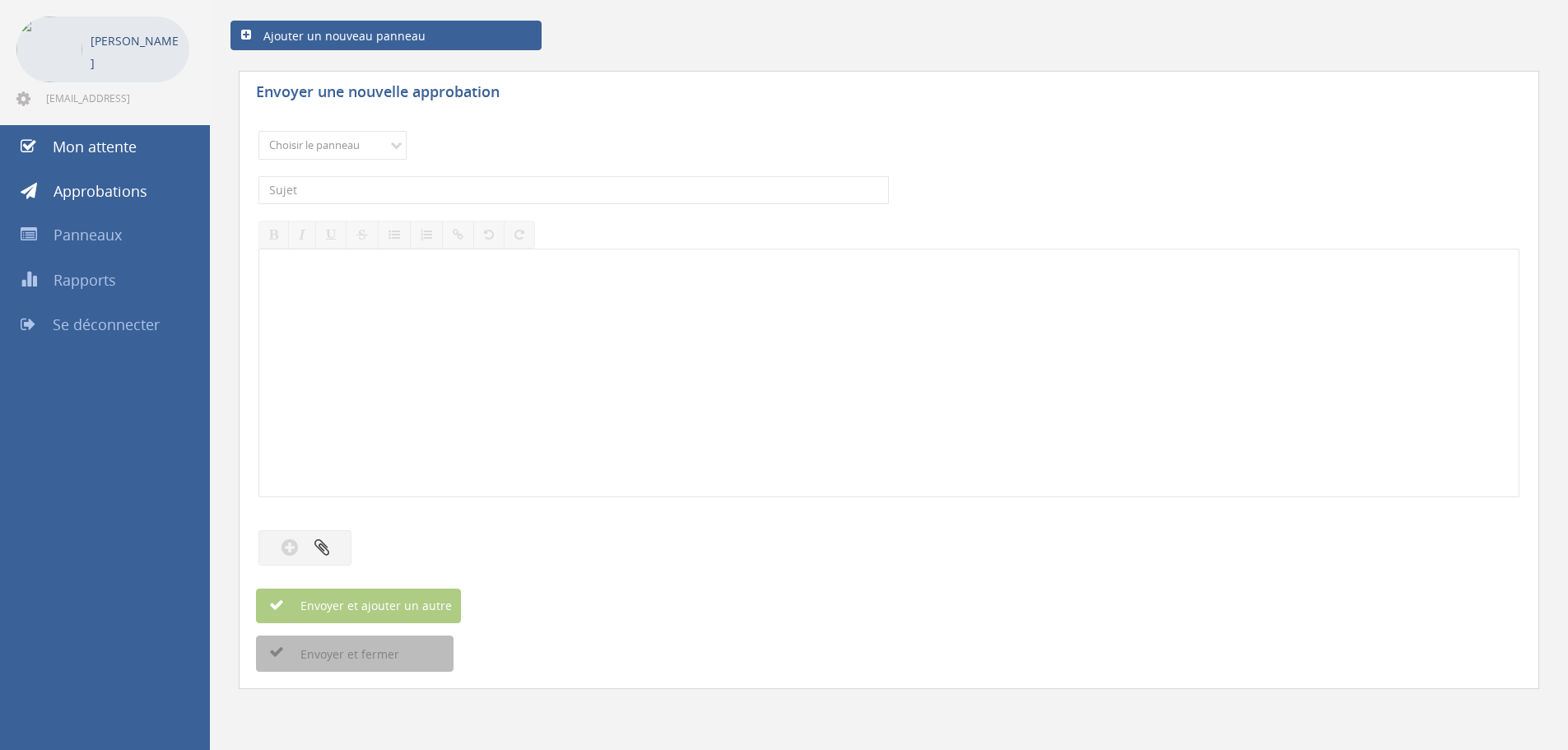
drag, startPoint x: 357, startPoint y: 119, endPoint x: 363, endPoint y: 135, distance: 17.1
click div "Choisir le panneau hugo Feedback Veuillez choisir un panneau. Le sujet est obli…"
click select "Choisir le panneau hugo Feedback"
select select "14061"
click select "Choisir le panneau hugo Feedback"
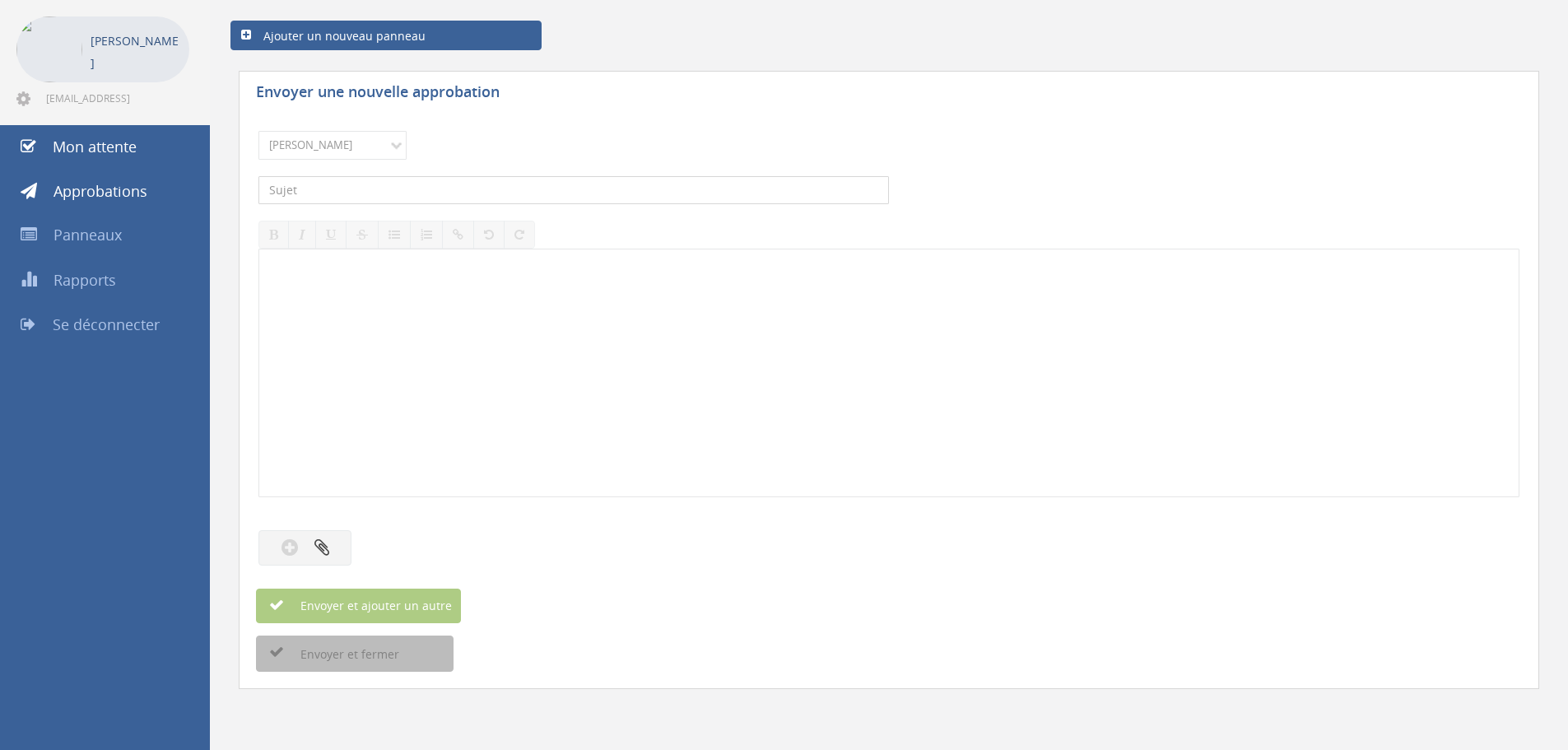
click input "text"
type input "ampoule 8 euros"
click div
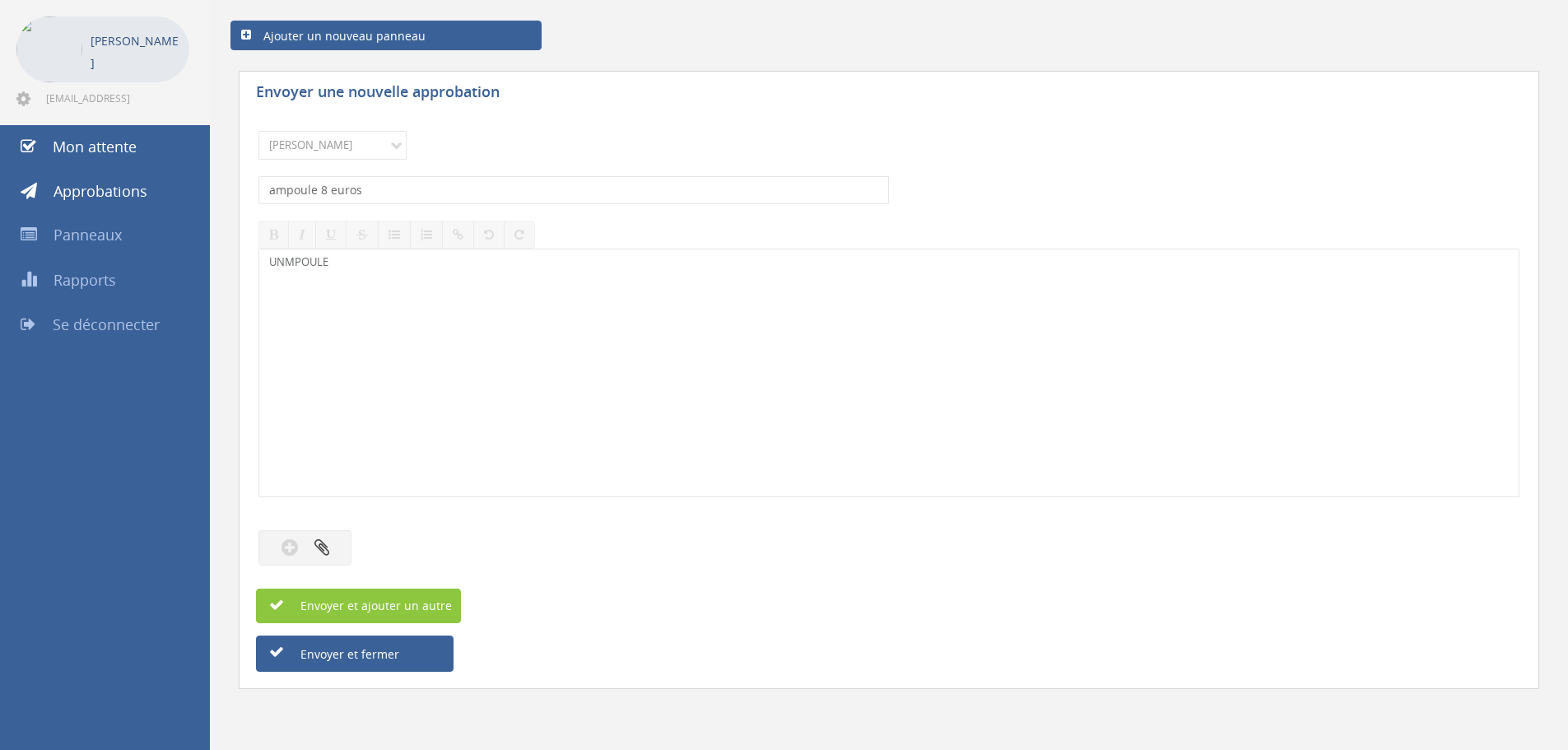
drag, startPoint x: 647, startPoint y: 220, endPoint x: 1056, endPoint y: 617, distance: 570.0
click div "Envoyer et ajouter un autre"
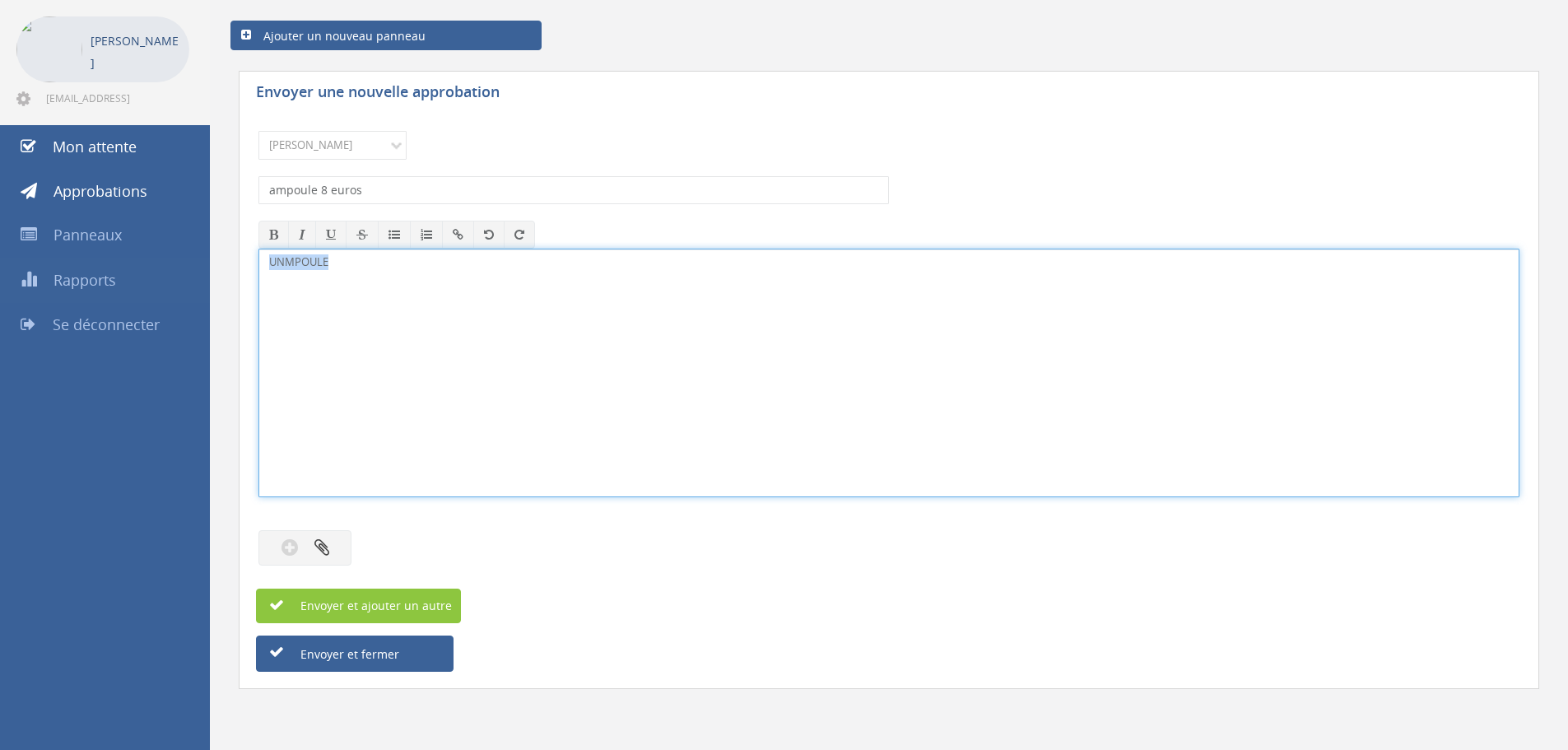
drag, startPoint x: 382, startPoint y: 267, endPoint x: 102, endPoint y: 258, distance: 280.1
click div "Automatiser par Zapier Automatiser par Xero Justin Dubois justin9dubois@gmail.c…"
click font "toine ampoule est à remplacer"
click div "Choisir le panneau hugo Feedback Veuillez choisir un panneau. ampoule 8 euros L…"
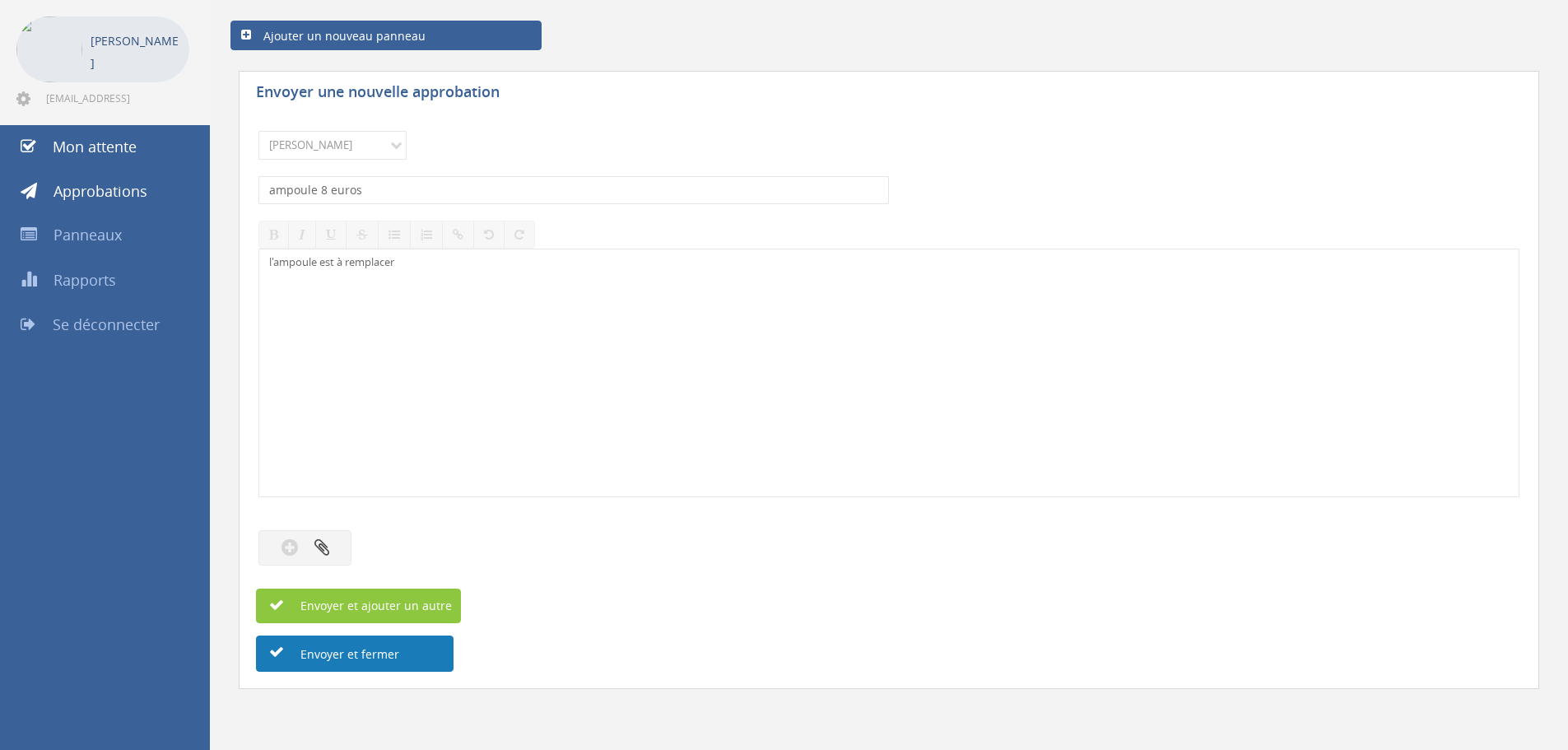
click button "Envoyer et fermer"
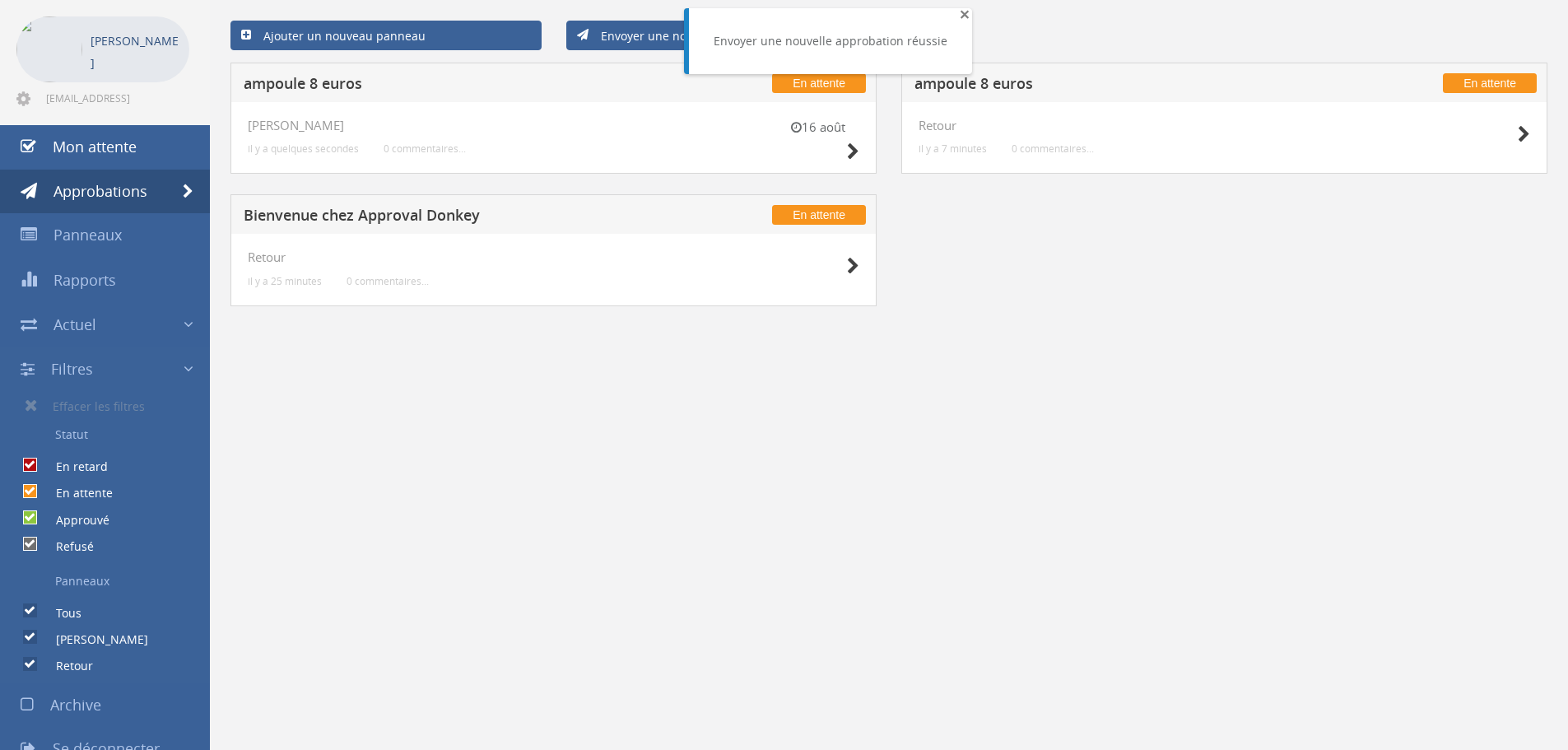
click font "×"
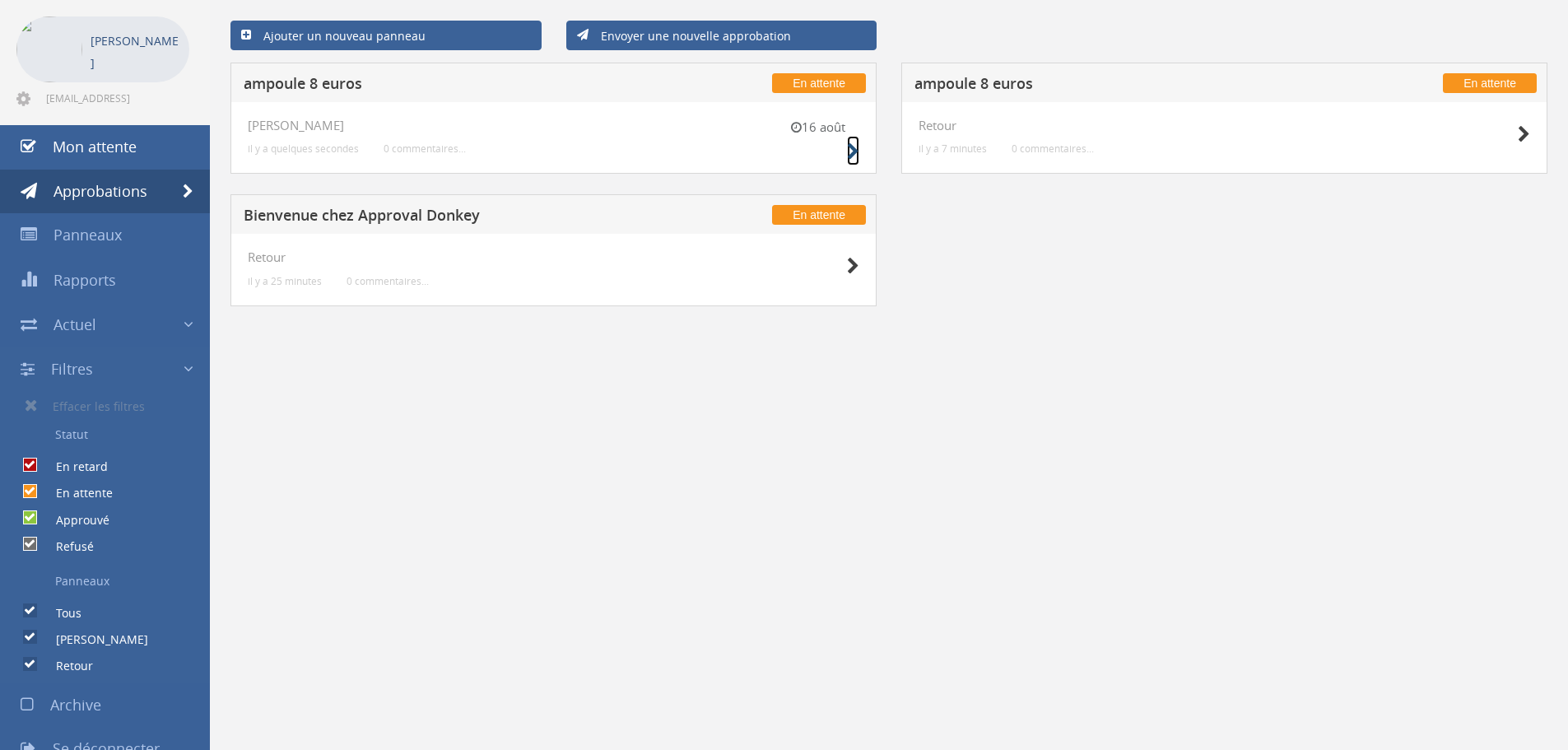
click icon
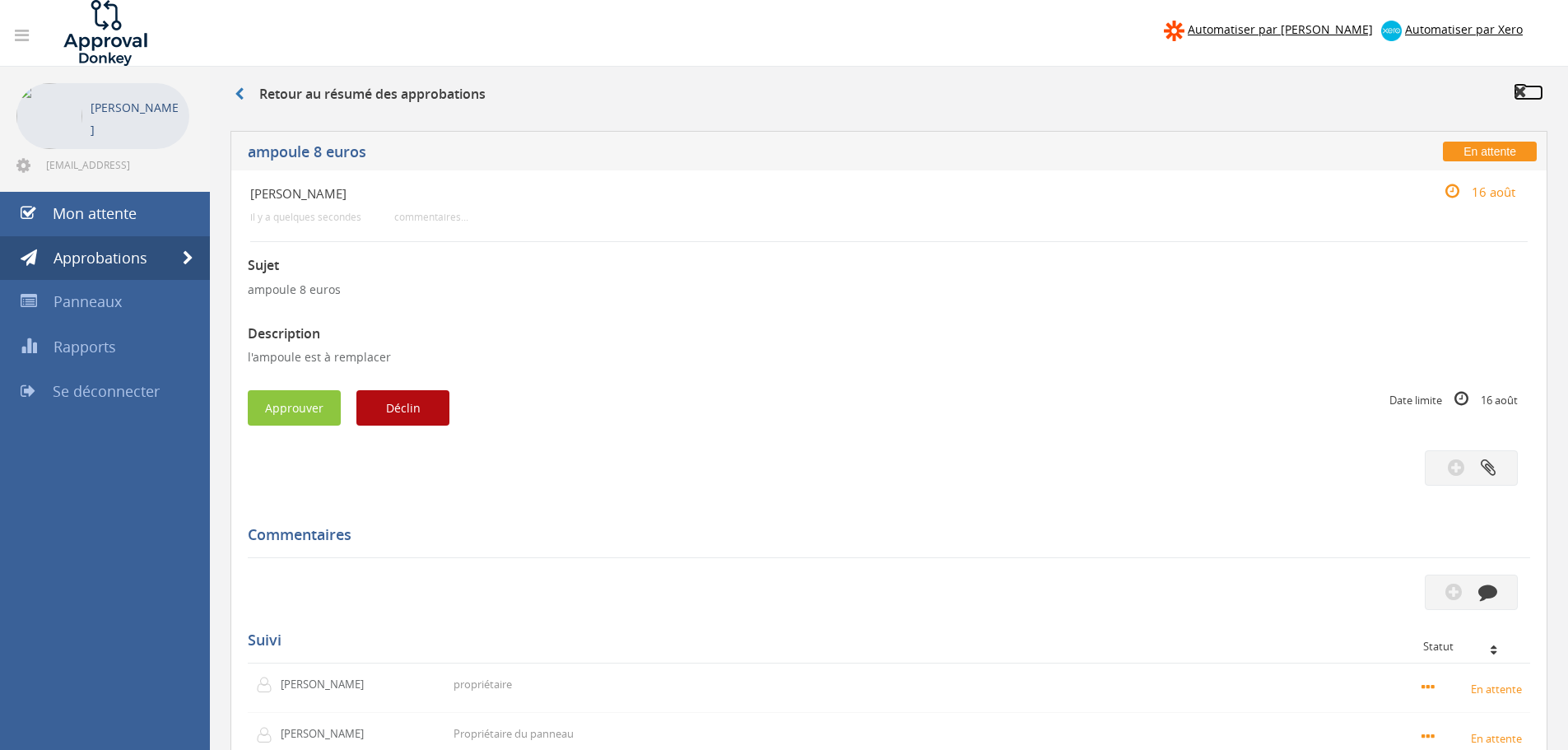
click icon
click link
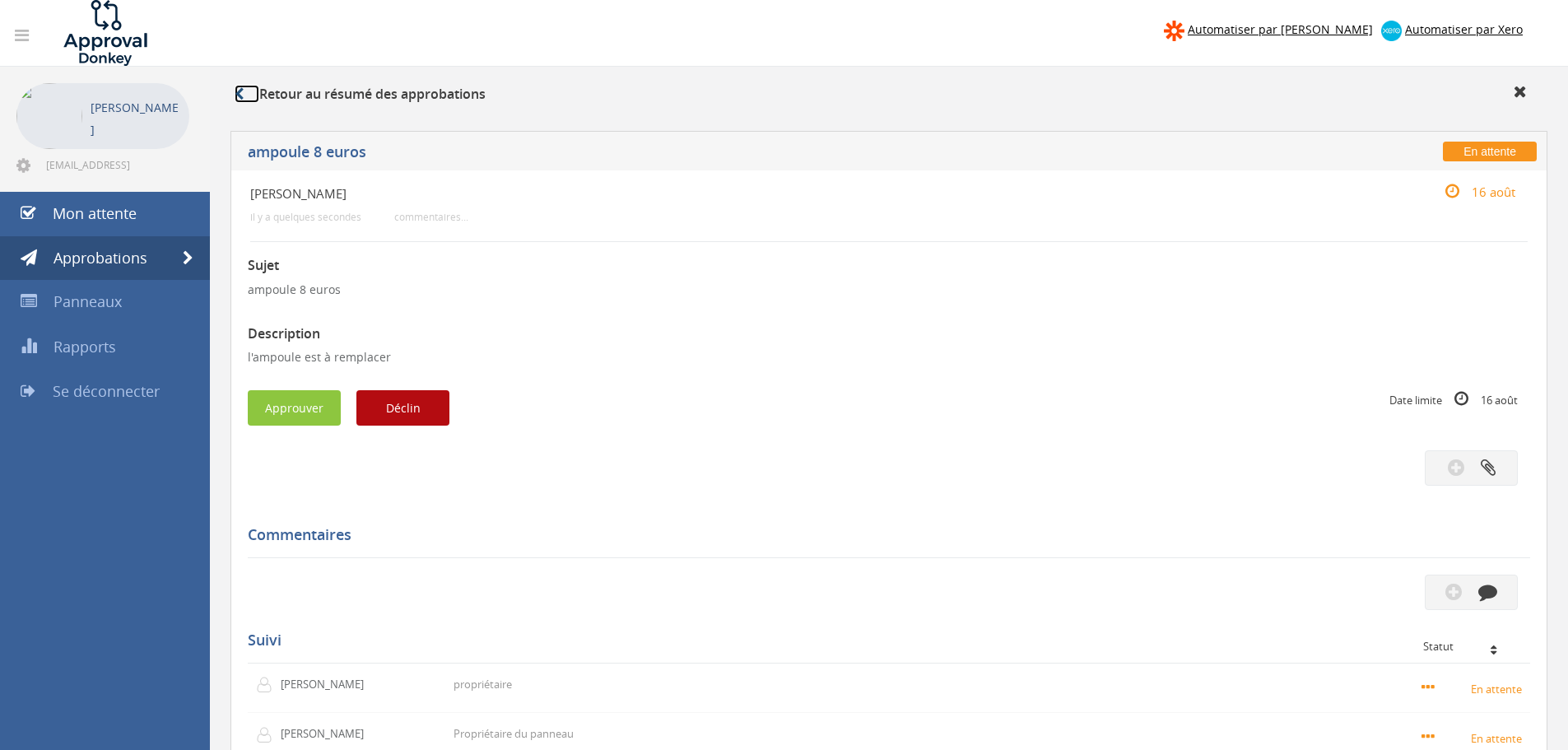
click link
click div "Retour au résumé des approbations"
click icon
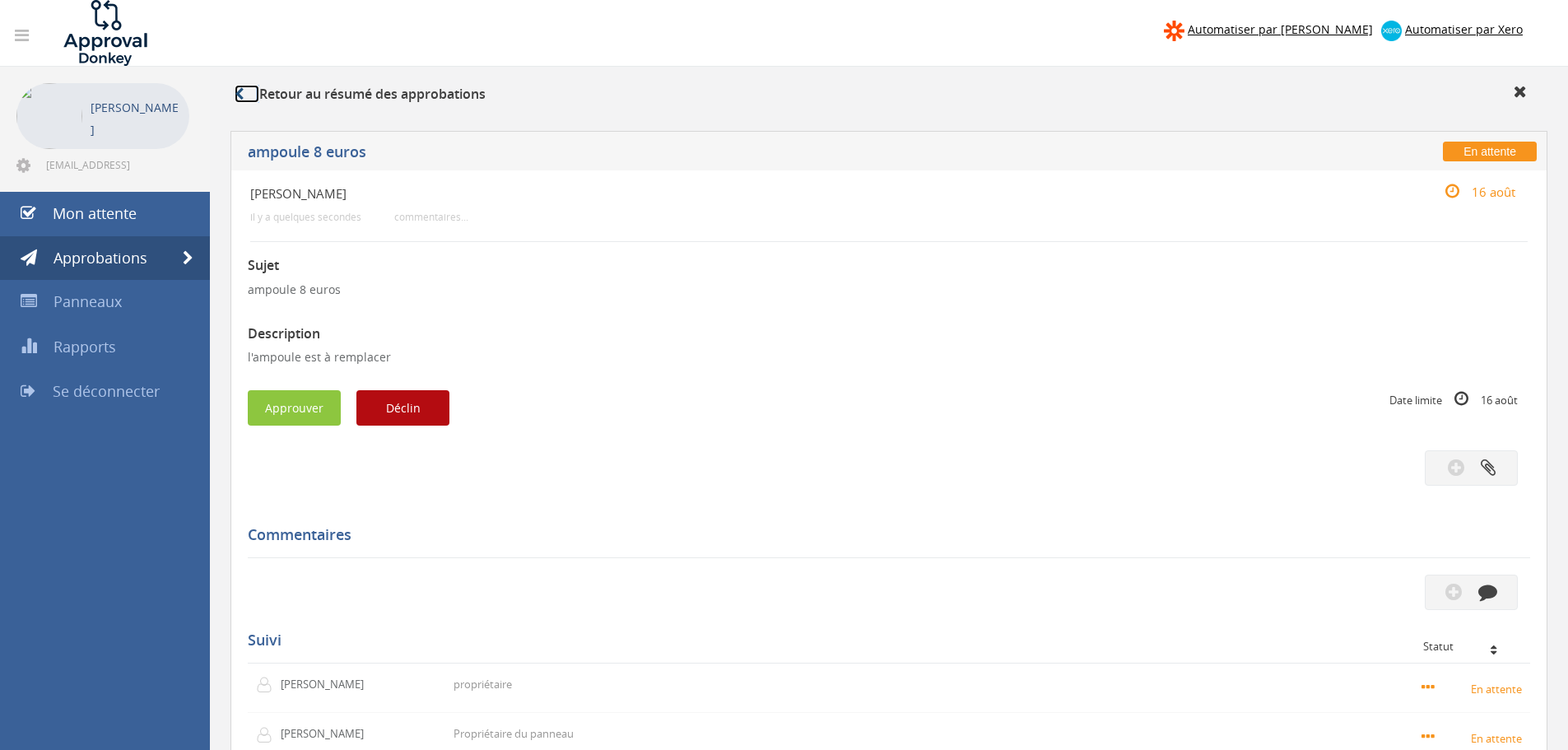
click icon
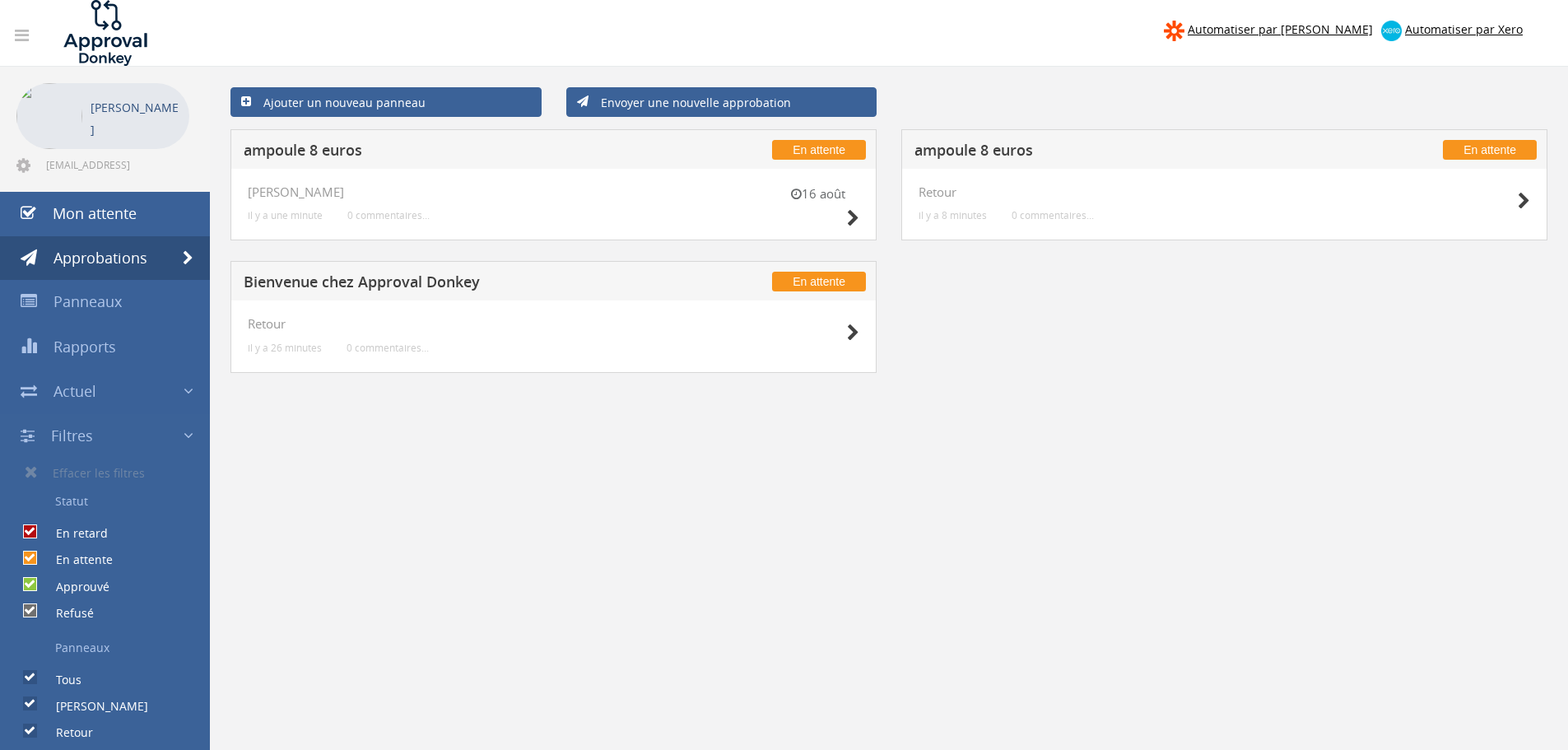
click at [868, 408] on div "Ajouter un nouveau panneau Envoyer une nouvelle approbation En attente ampoule …" at bounding box center [889, 247] width 1333 height 360
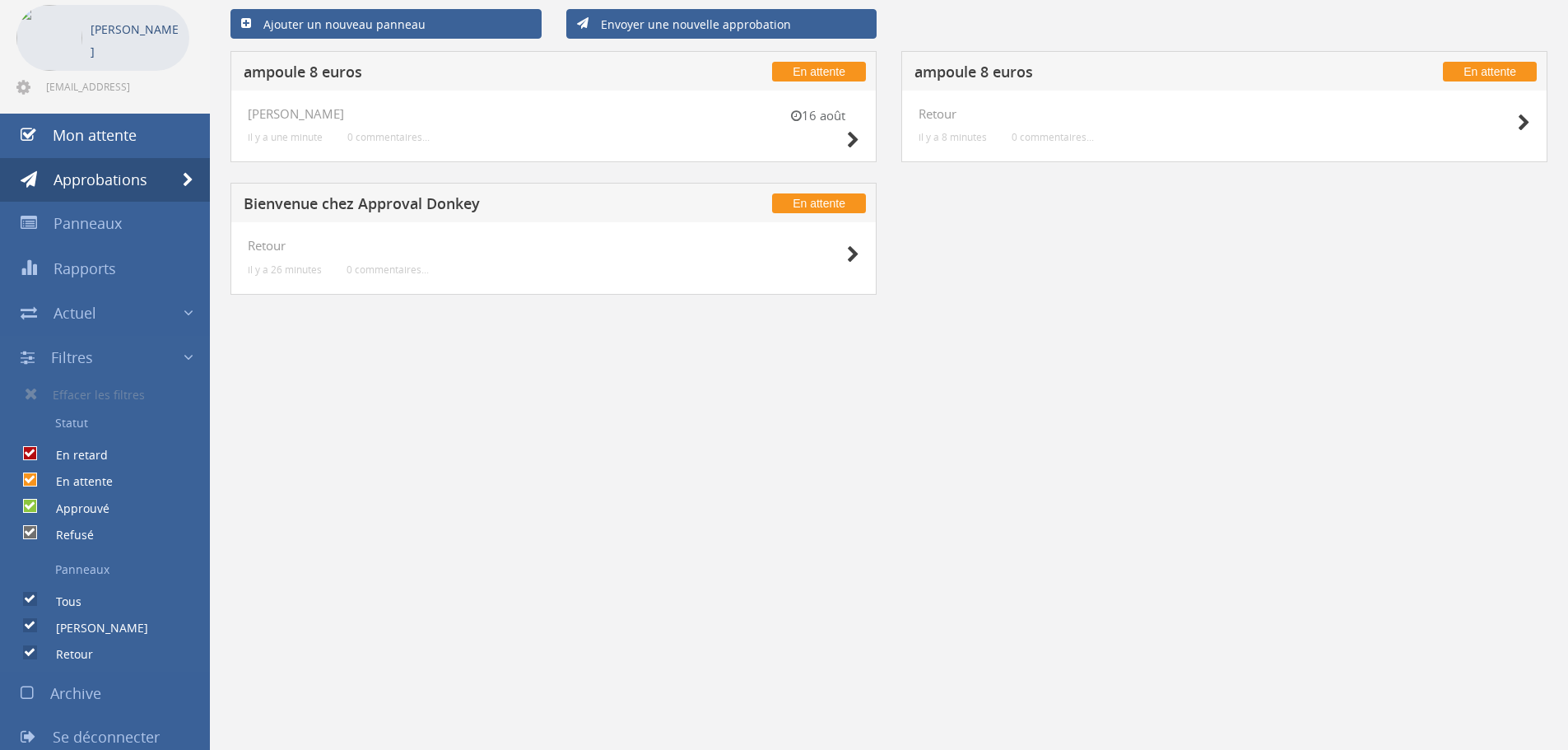
scroll to position [89, 0]
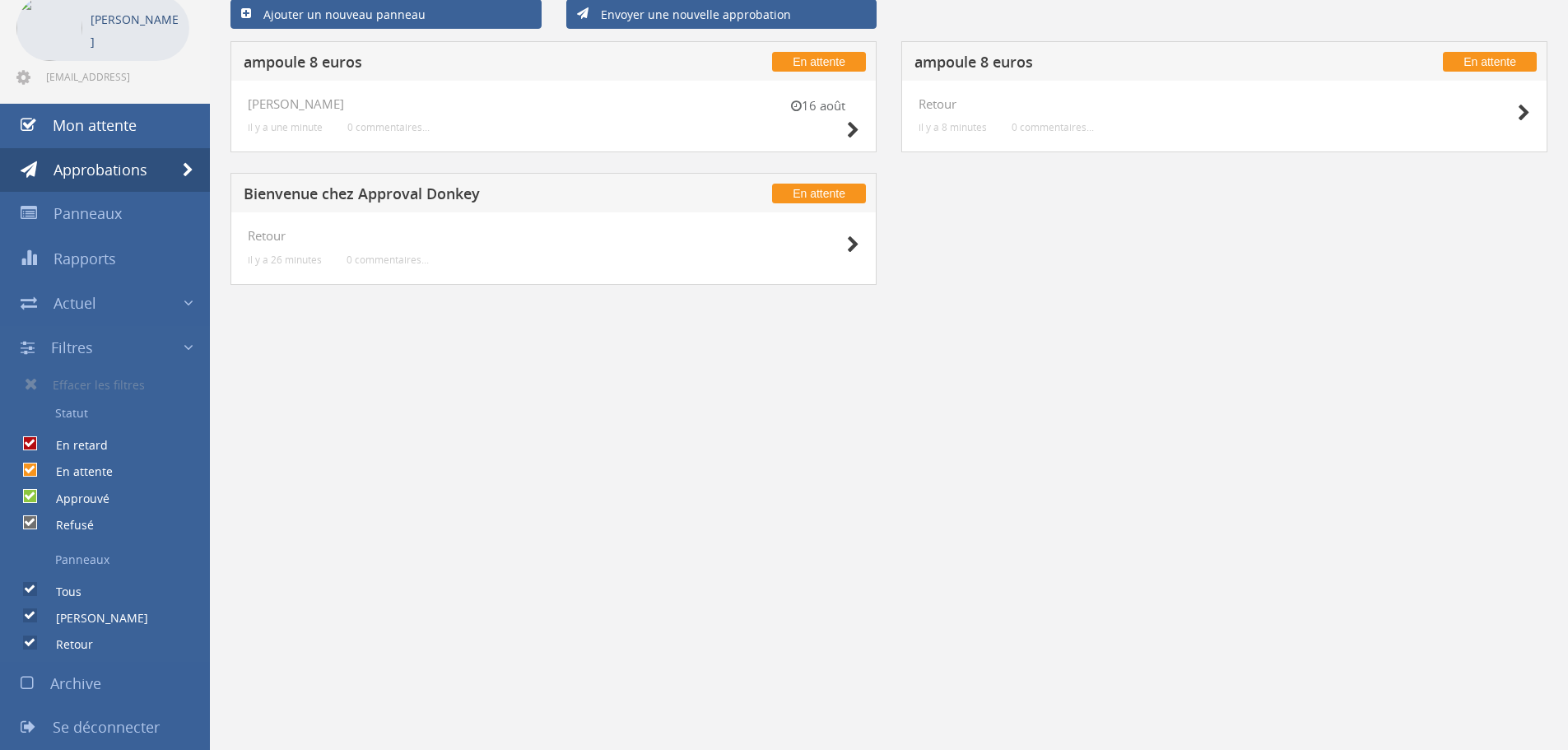
click at [87, 497] on font "Approuvé" at bounding box center [82, 498] width 53 height 15
click at [33, 497] on input "Approuvé" at bounding box center [29, 498] width 11 height 11
click at [54, 494] on label "Approuvé" at bounding box center [74, 498] width 70 height 18
click at [33, 494] on input "Approuvé" at bounding box center [29, 498] width 11 height 11
checkbox input "true"
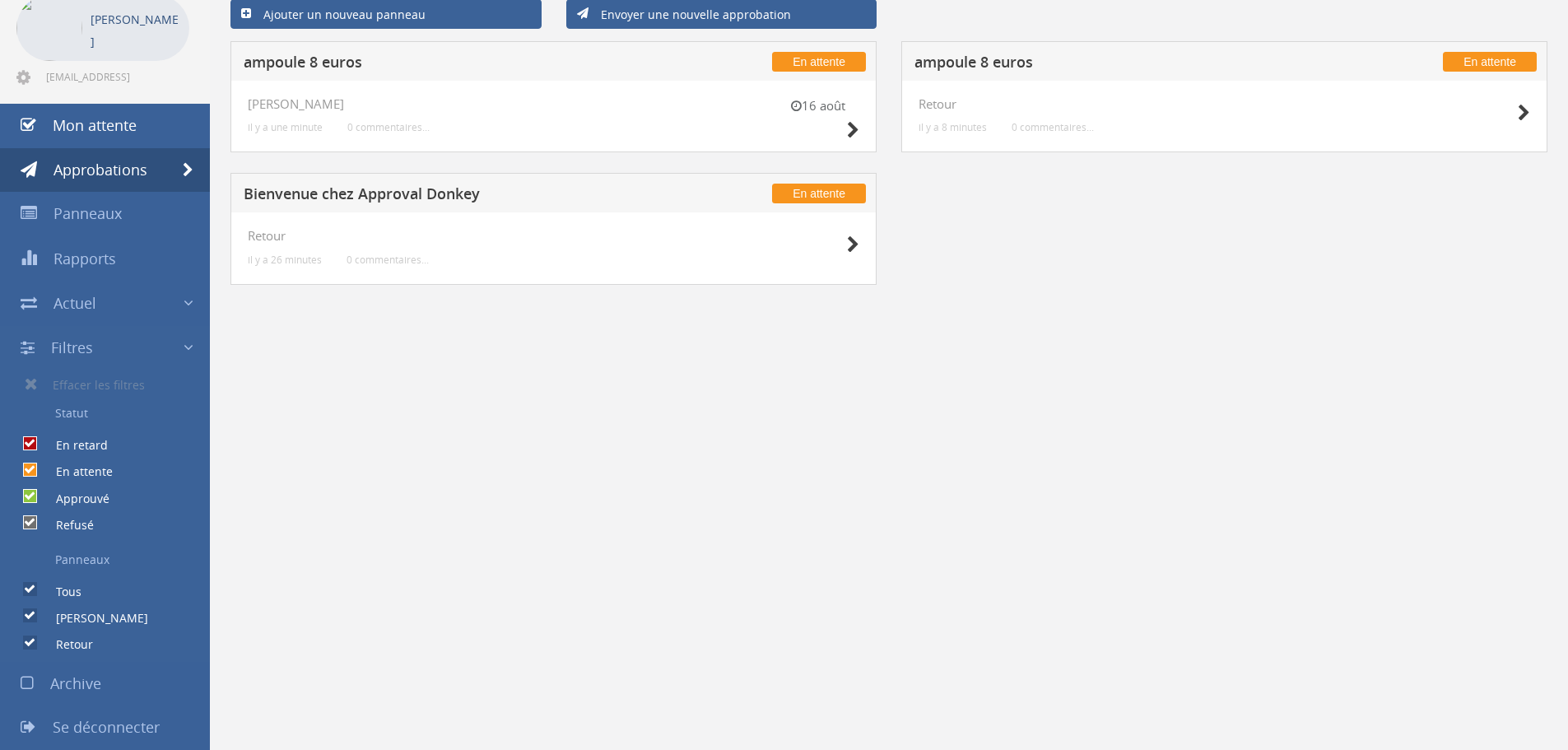
click at [76, 641] on font "Retour" at bounding box center [74, 644] width 37 height 15
click at [33, 641] on input "Retour" at bounding box center [29, 643] width 11 height 11
checkbox input "false"
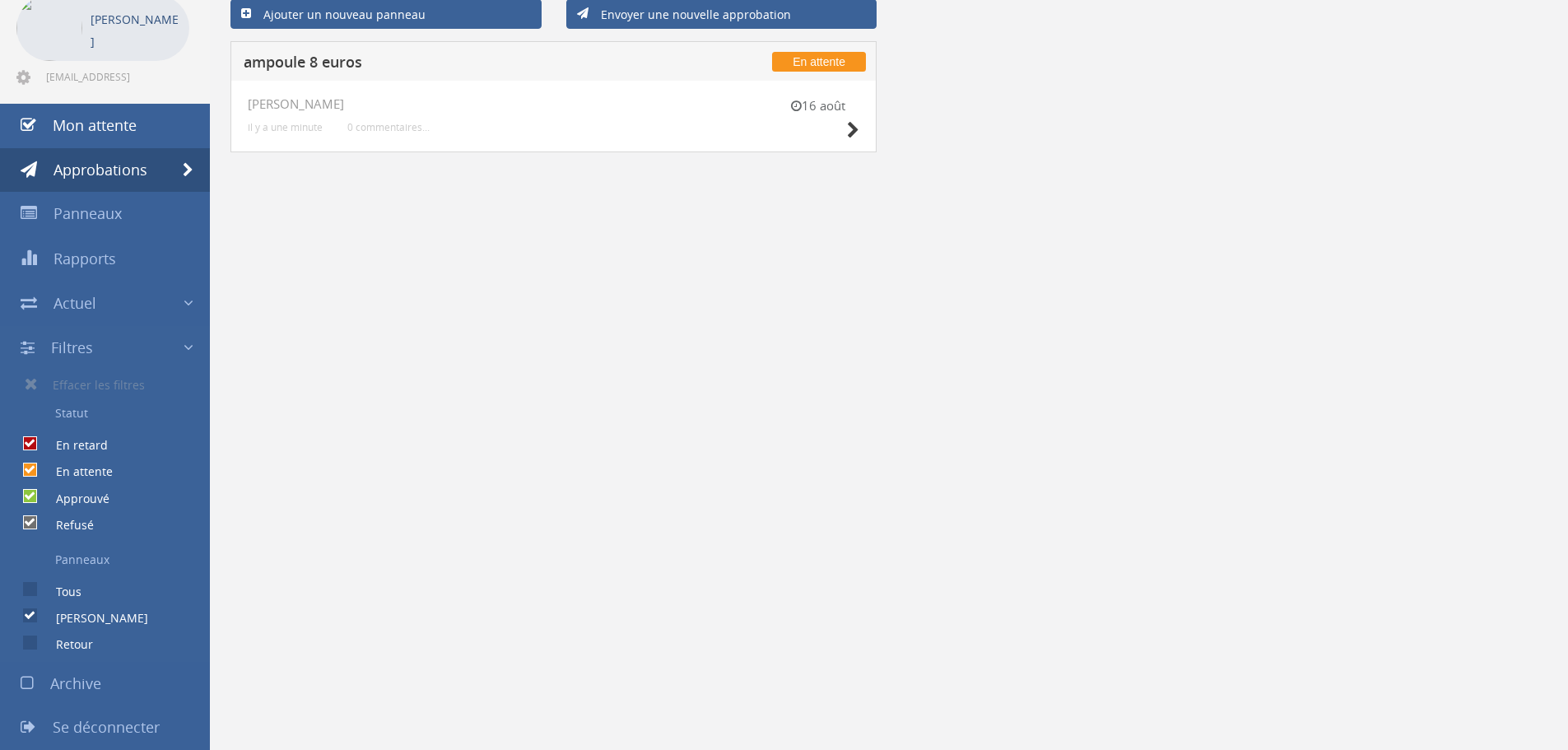
click at [513, 127] on div "16 août Hugo il y a une minute 0 commentaires..." at bounding box center [553, 117] width 611 height 39
click at [844, 130] on div "16 août" at bounding box center [817, 121] width 82 height 47
click at [857, 127] on icon at bounding box center [854, 130] width 13 height 17
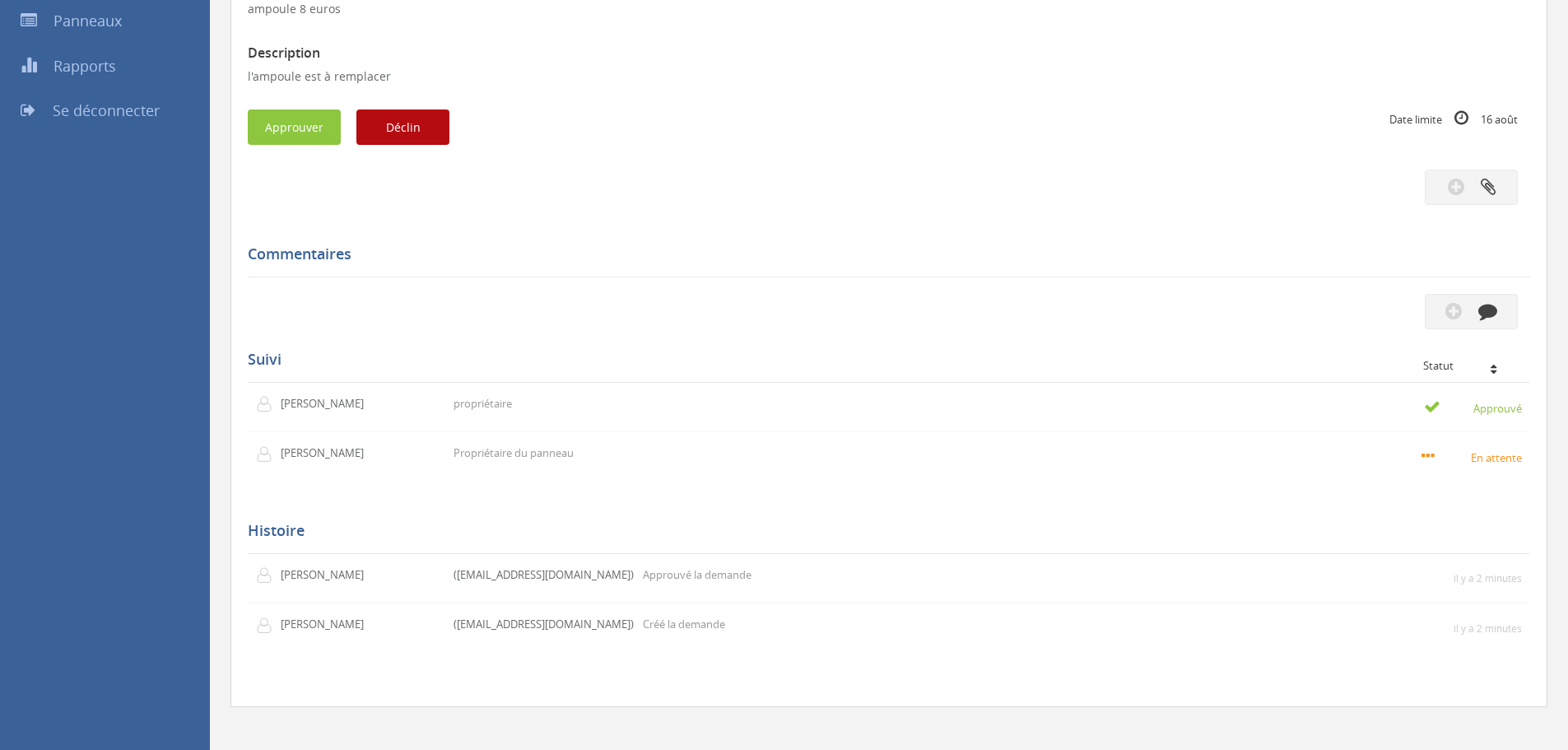
scroll to position [292, 0]
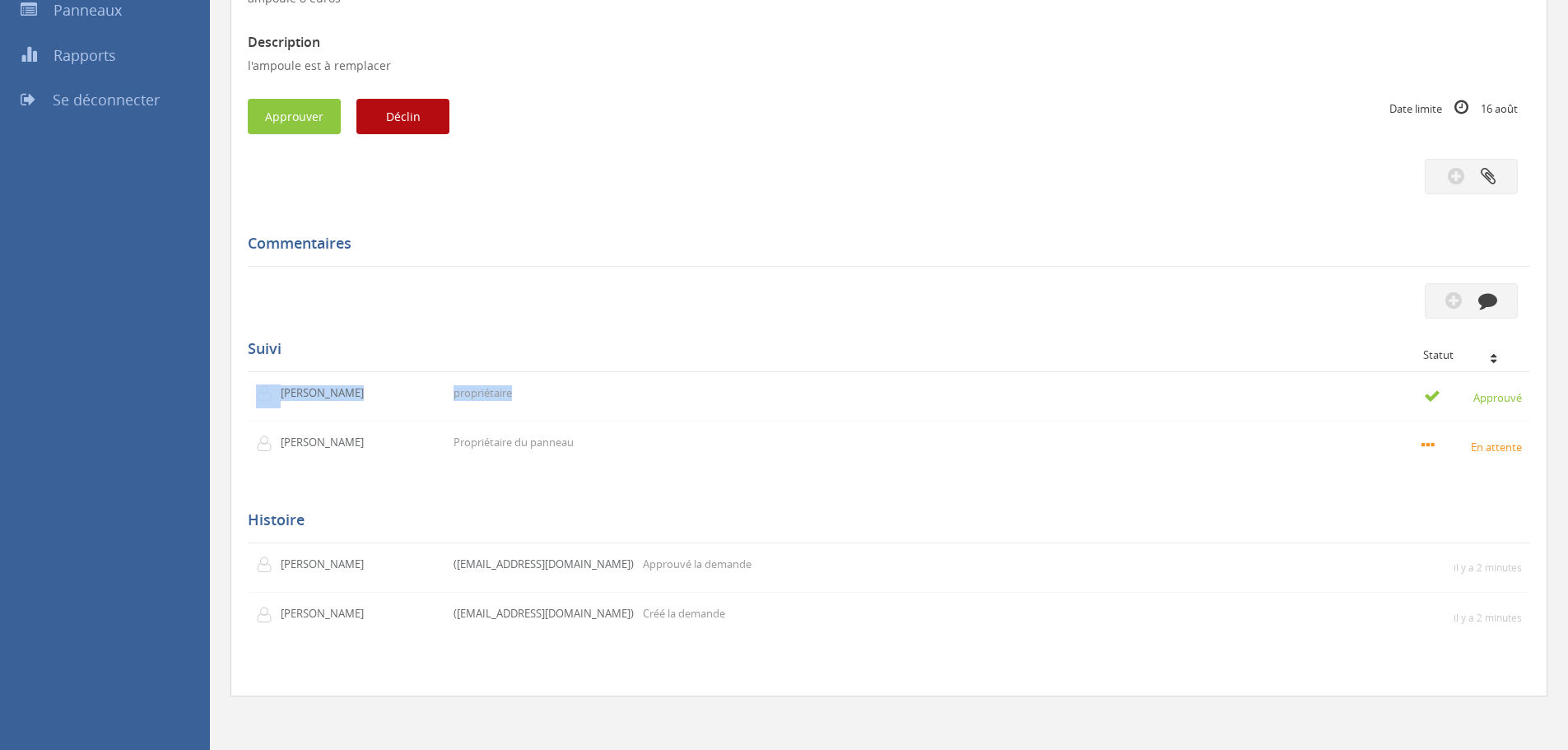
drag, startPoint x: 1462, startPoint y: 397, endPoint x: 1553, endPoint y: 390, distance: 91.3
click at [1553, 390] on div "En attente ampoule 8 euros Hugo il y a 2 minutes commentaires... 16 août Sujet …" at bounding box center [889, 290] width 1333 height 919
click at [1102, 252] on h5 "Commentaires" at bounding box center [882, 244] width 1270 height 16
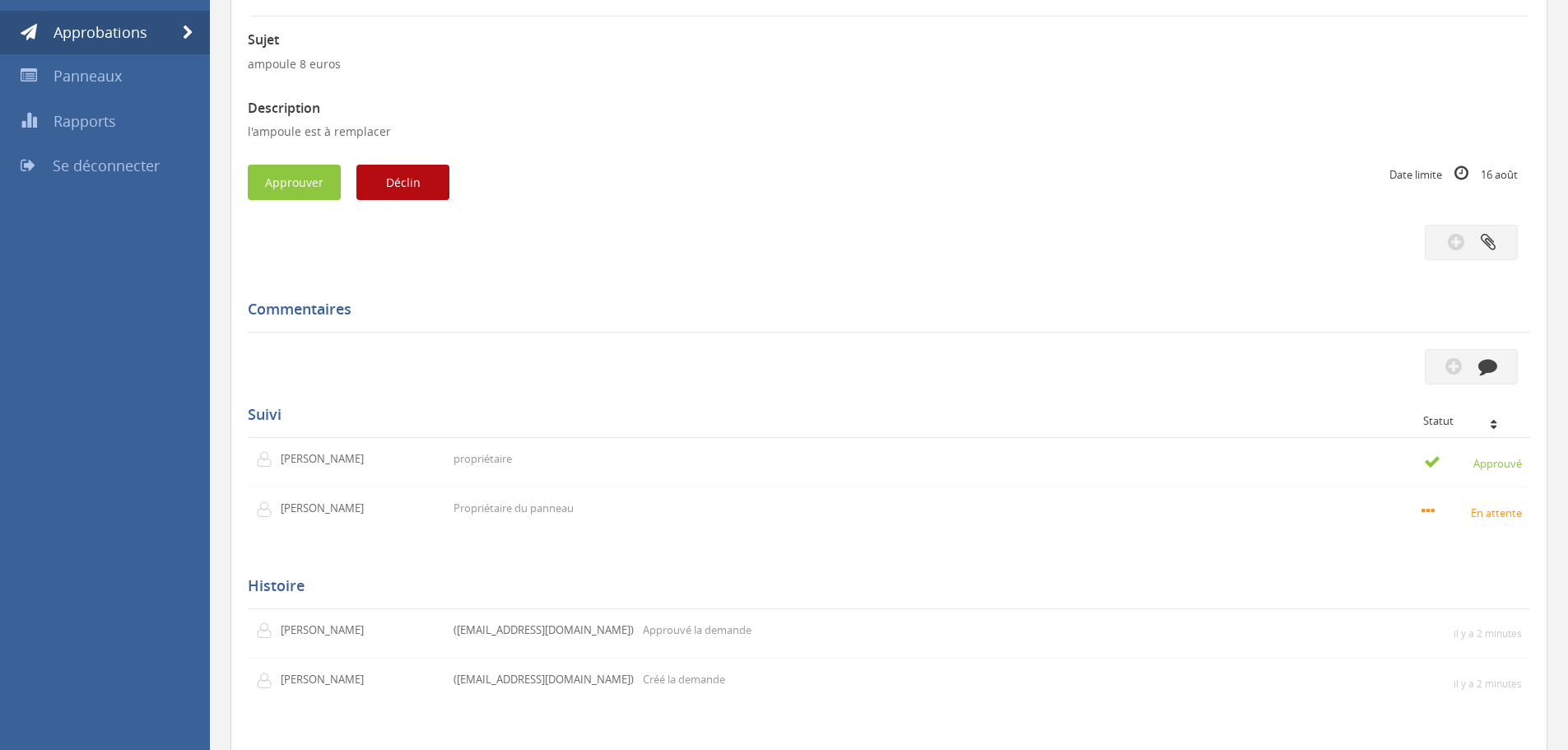
scroll to position [0, 0]
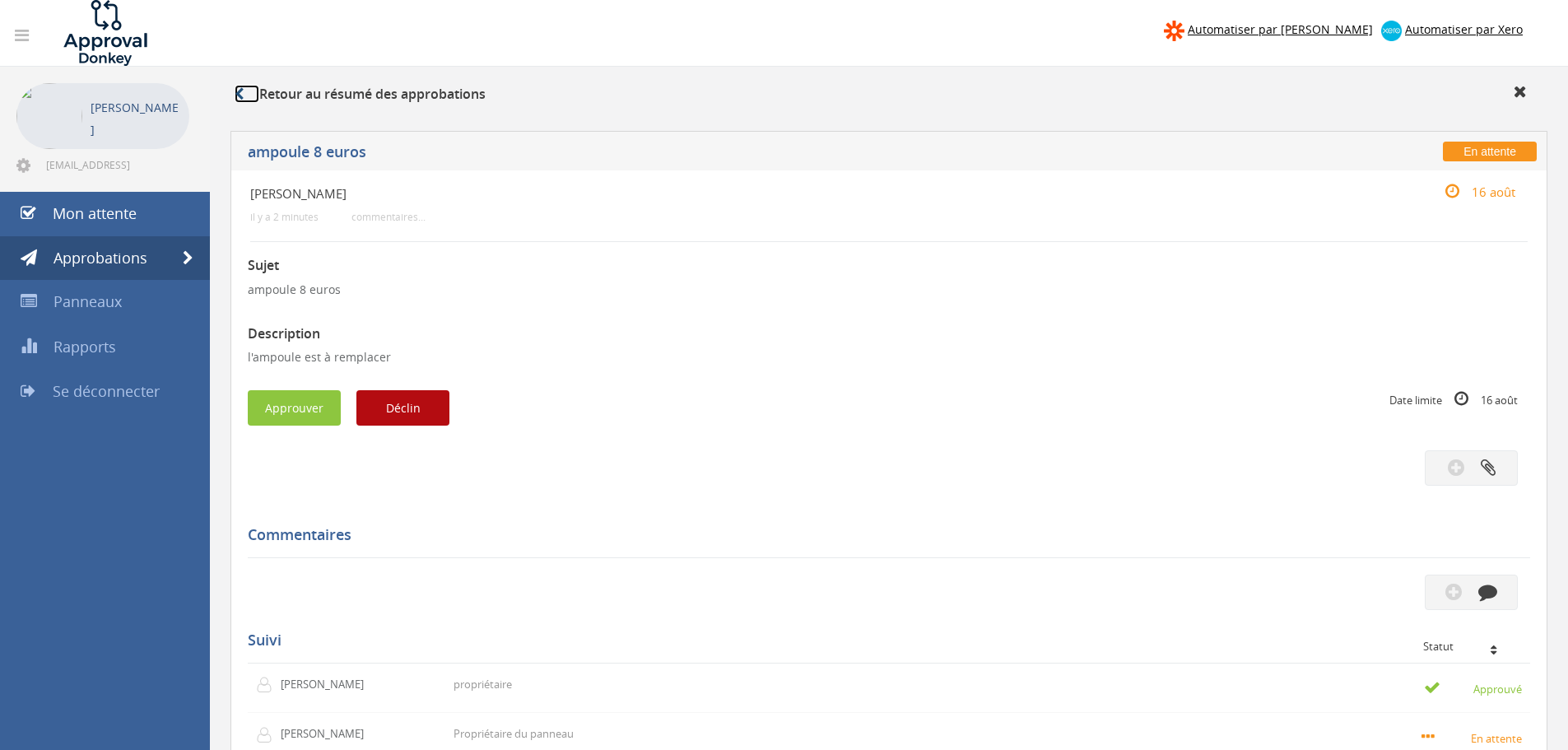
click at [247, 99] on link at bounding box center [247, 94] width 24 height 18
click at [241, 96] on icon at bounding box center [239, 94] width 9 height 14
click at [1515, 97] on icon at bounding box center [1520, 91] width 14 height 16
click at [1516, 90] on icon at bounding box center [1520, 91] width 14 height 16
click at [1516, 91] on icon at bounding box center [1520, 91] width 14 height 16
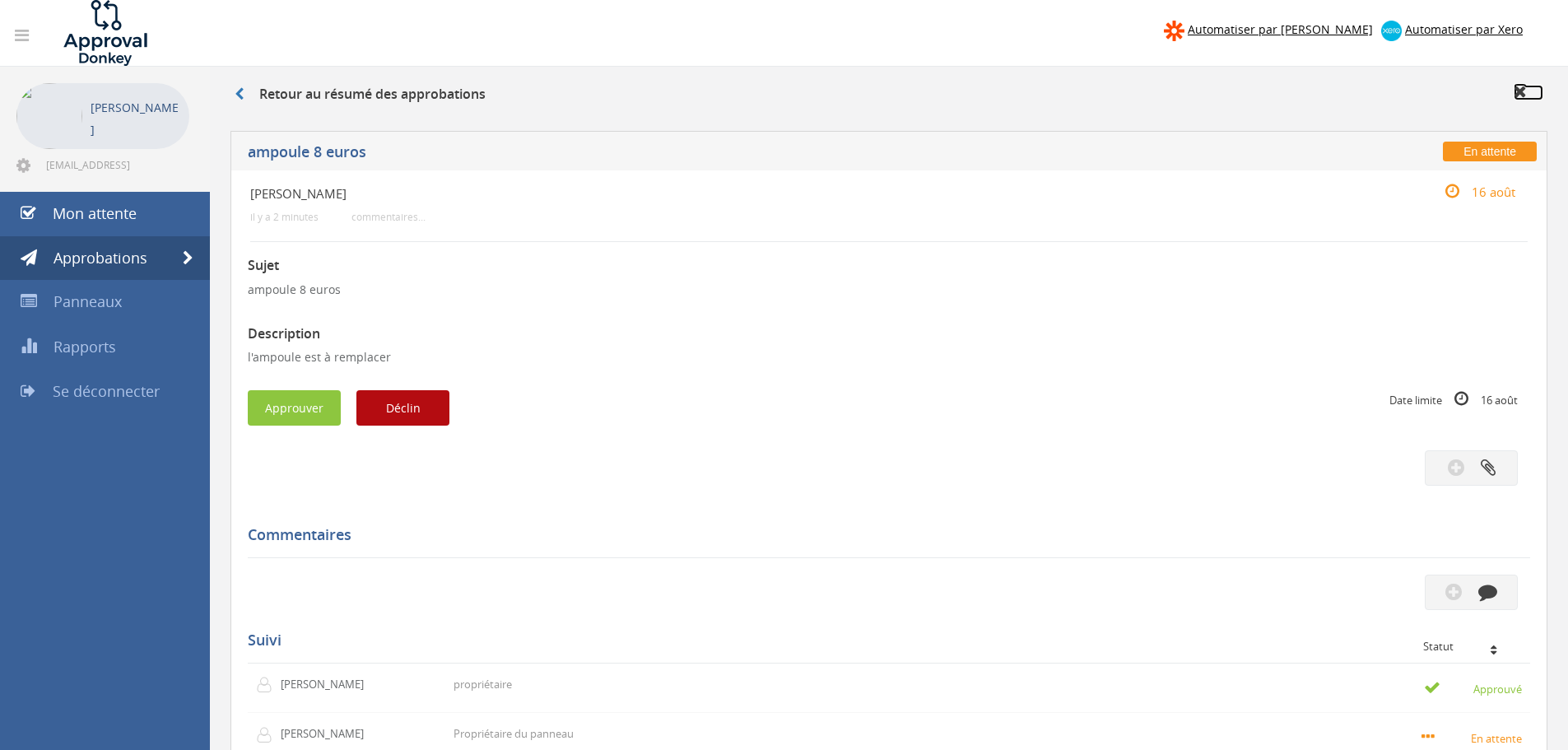
click at [1516, 91] on icon at bounding box center [1520, 91] width 14 height 16
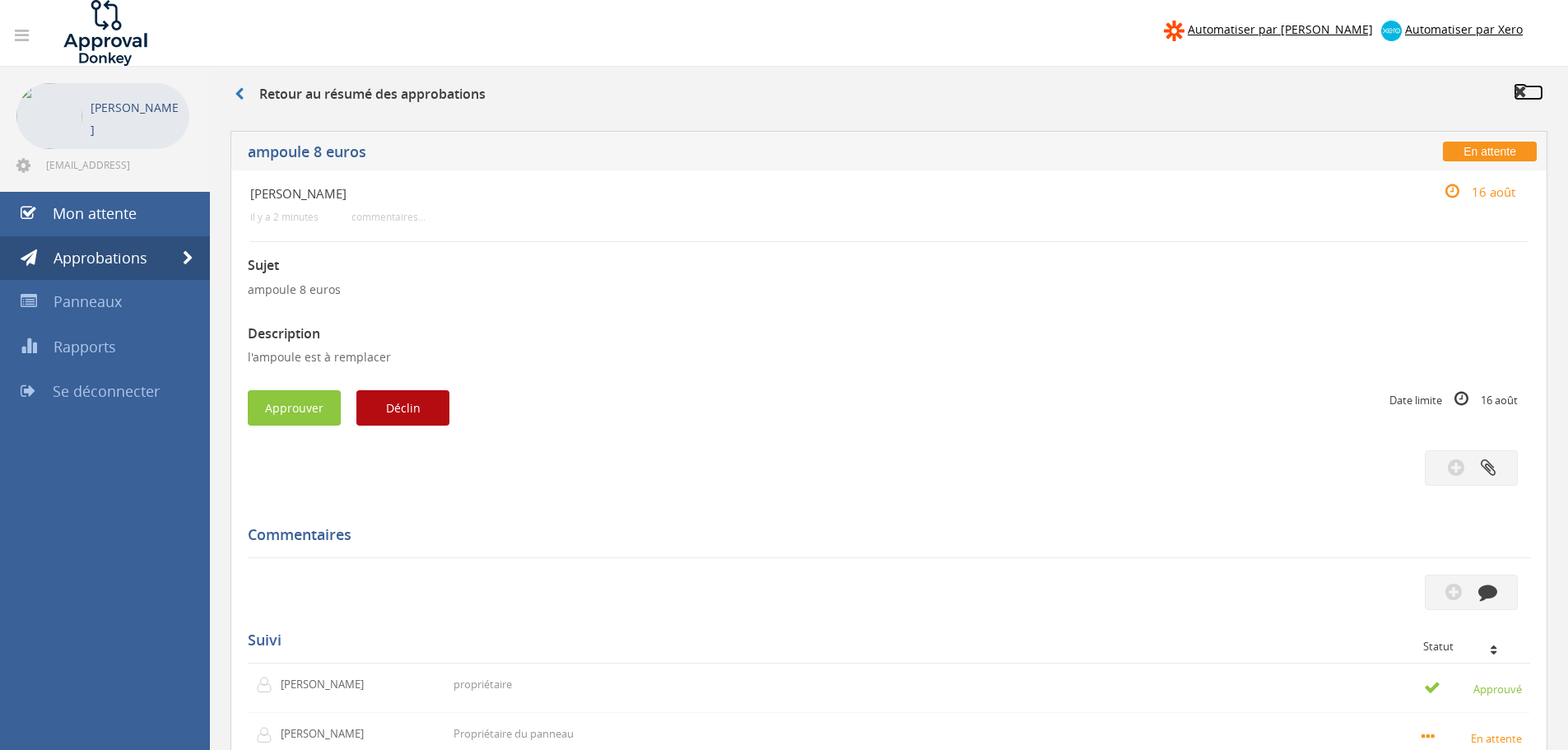
click at [1516, 91] on icon at bounding box center [1520, 91] width 14 height 16
drag, startPoint x: 1516, startPoint y: 91, endPoint x: 1556, endPoint y: 154, distance: 74.6
click at [1519, 102] on div "Retour au résumé des approbations" at bounding box center [889, 97] width 1333 height 27
click at [1541, 139] on div "Retour au résumé des approbations En attente ampoule 8 euros Hugo il y a 2 minu…" at bounding box center [889, 554] width 1358 height 975
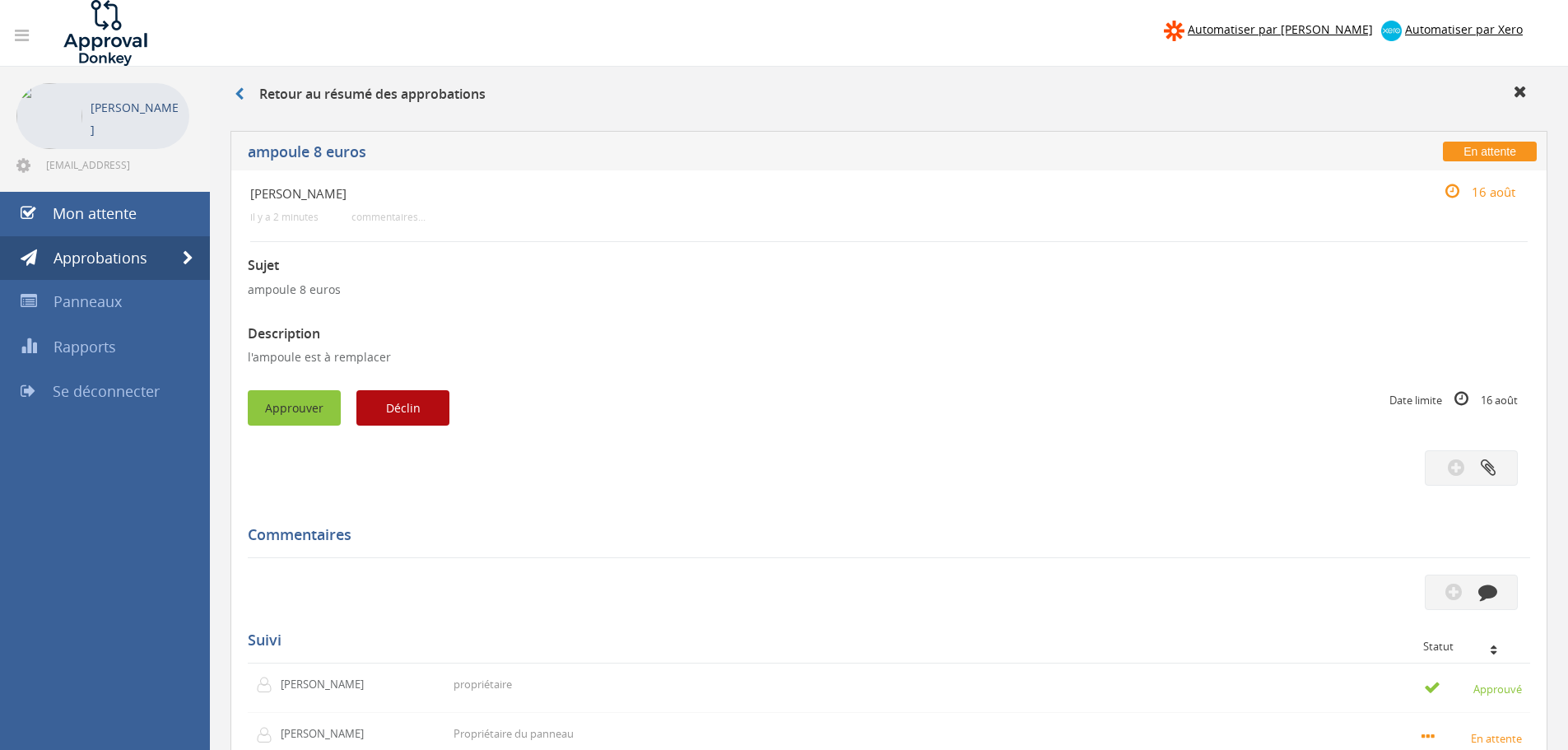
click at [297, 417] on button "Approuver" at bounding box center [294, 408] width 93 height 35
click at [863, 14] on font "×" at bounding box center [867, 14] width 10 height 23
click at [242, 94] on icon at bounding box center [239, 94] width 9 height 14
drag, startPoint x: 1463, startPoint y: 186, endPoint x: 1553, endPoint y: 192, distance: 90.2
click at [1551, 191] on div "Approuvé ampoule 8 euros Hugo il y a 2 minutes commentaires... 16 août Sujet am…" at bounding box center [889, 632] width 1333 height 1018
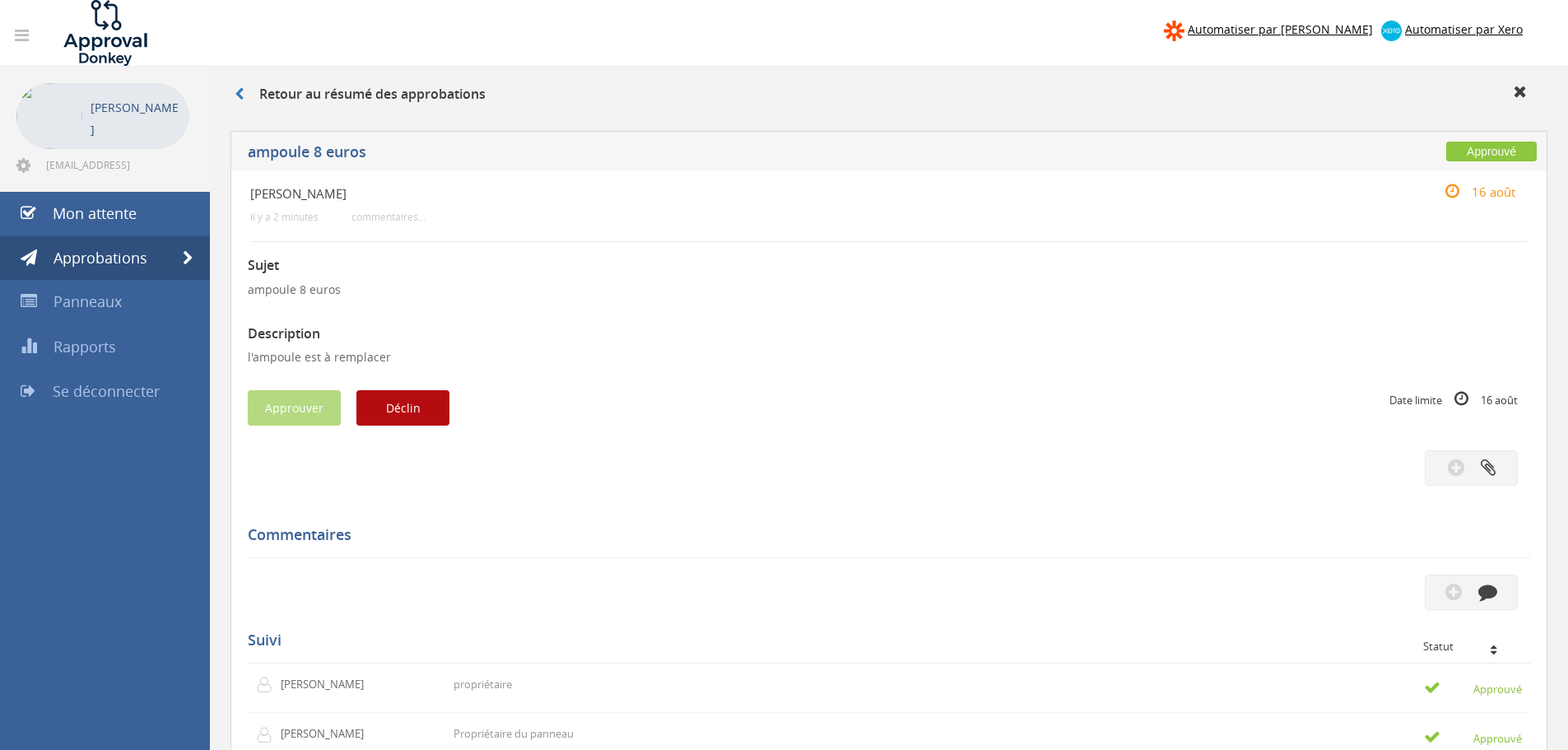
drag, startPoint x: 1522, startPoint y: 189, endPoint x: 1470, endPoint y: 197, distance: 52.6
click at [1470, 197] on div "16 août" at bounding box center [1421, 192] width 213 height 18
drag, startPoint x: 1495, startPoint y: 191, endPoint x: 1537, endPoint y: 191, distance: 42.0
click at [1537, 191] on div "Hugo il y a 2 minutes commentaires... 16 août Sujet ampoule 8 euros Description…" at bounding box center [889, 629] width 1317 height 917
click at [1507, 192] on font "16 août" at bounding box center [1494, 192] width 43 height 16
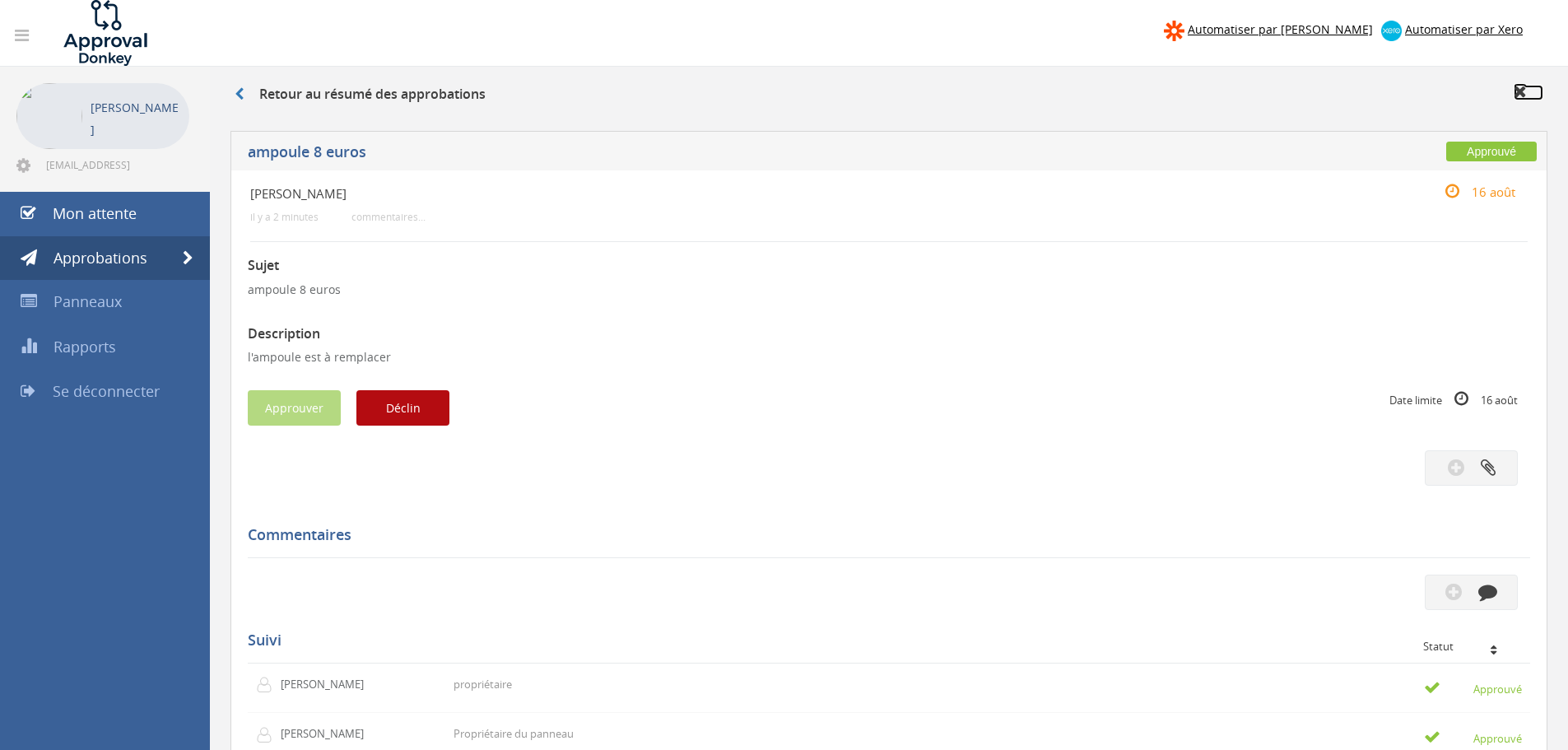
click at [1524, 85] on icon at bounding box center [1520, 91] width 14 height 16
click at [130, 260] on font "Approbations" at bounding box center [100, 258] width 94 height 20
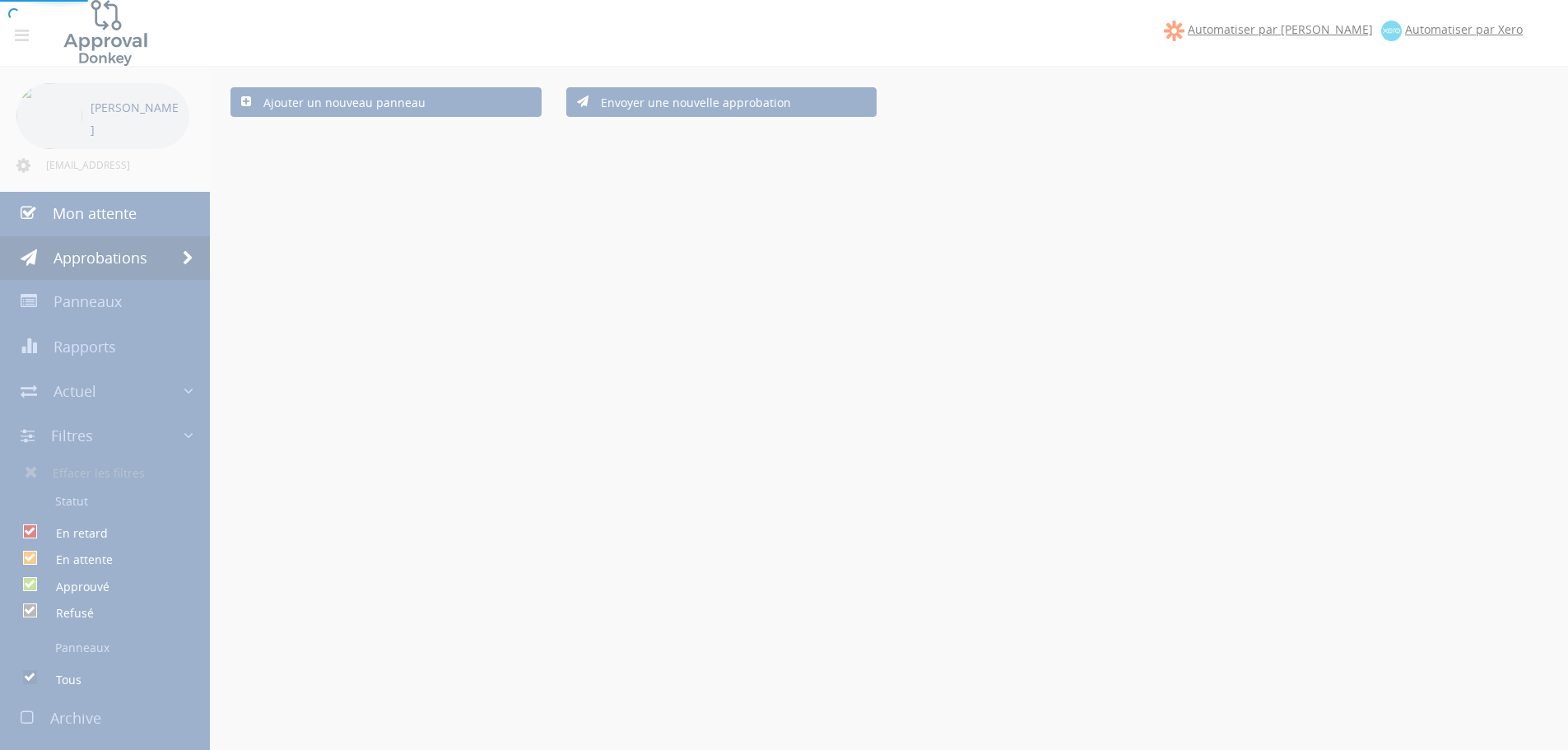
checkbox input "false"
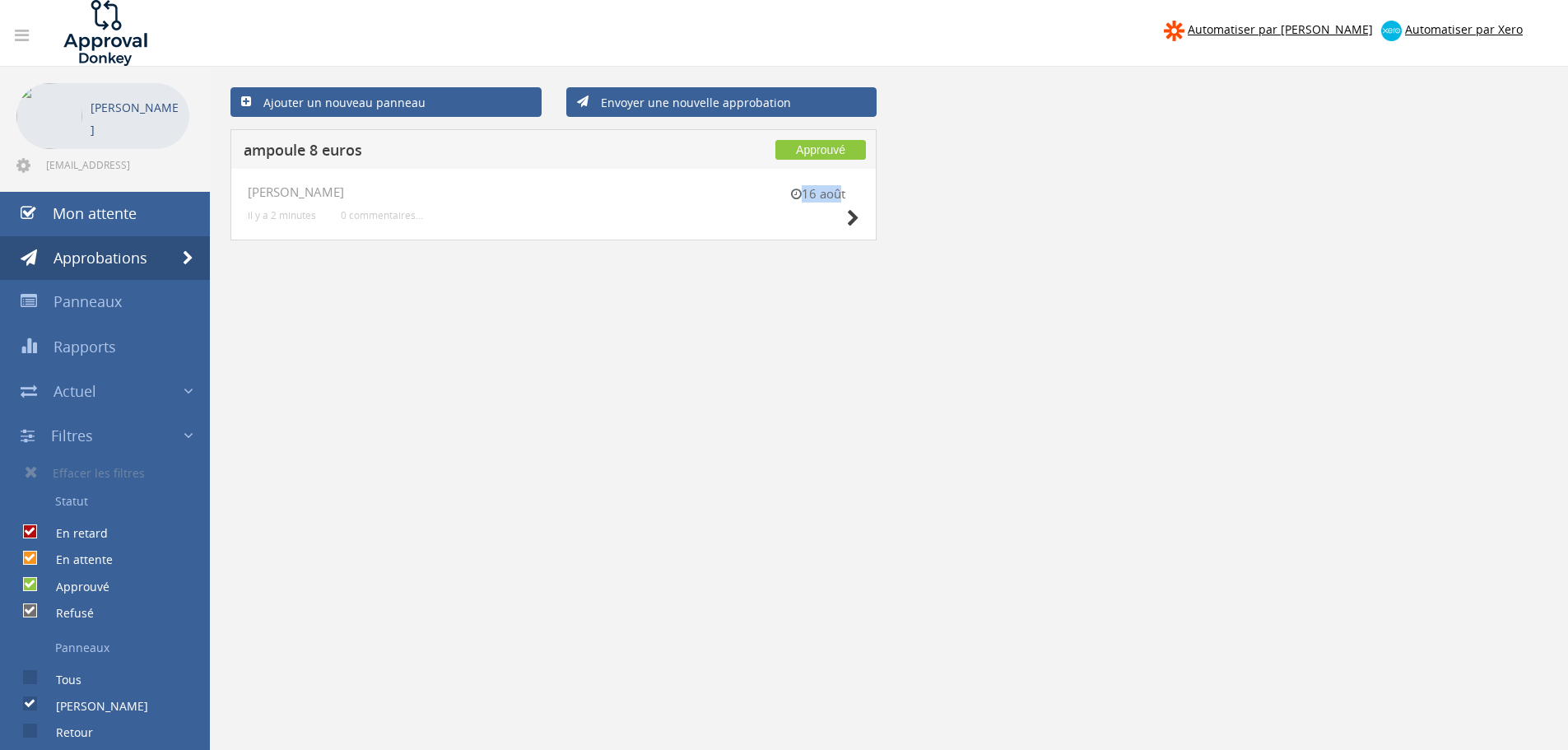
drag, startPoint x: 791, startPoint y: 189, endPoint x: 855, endPoint y: 191, distance: 64.0
click at [842, 191] on small "16 août" at bounding box center [817, 193] width 82 height 17
click at [961, 189] on div "Approuvé ampoule 8 euros 16 août Hugo il y a 2 minutes 0 commentaires..." at bounding box center [890, 195] width 1342 height 133
click at [121, 339] on link "Rapports" at bounding box center [105, 347] width 210 height 45
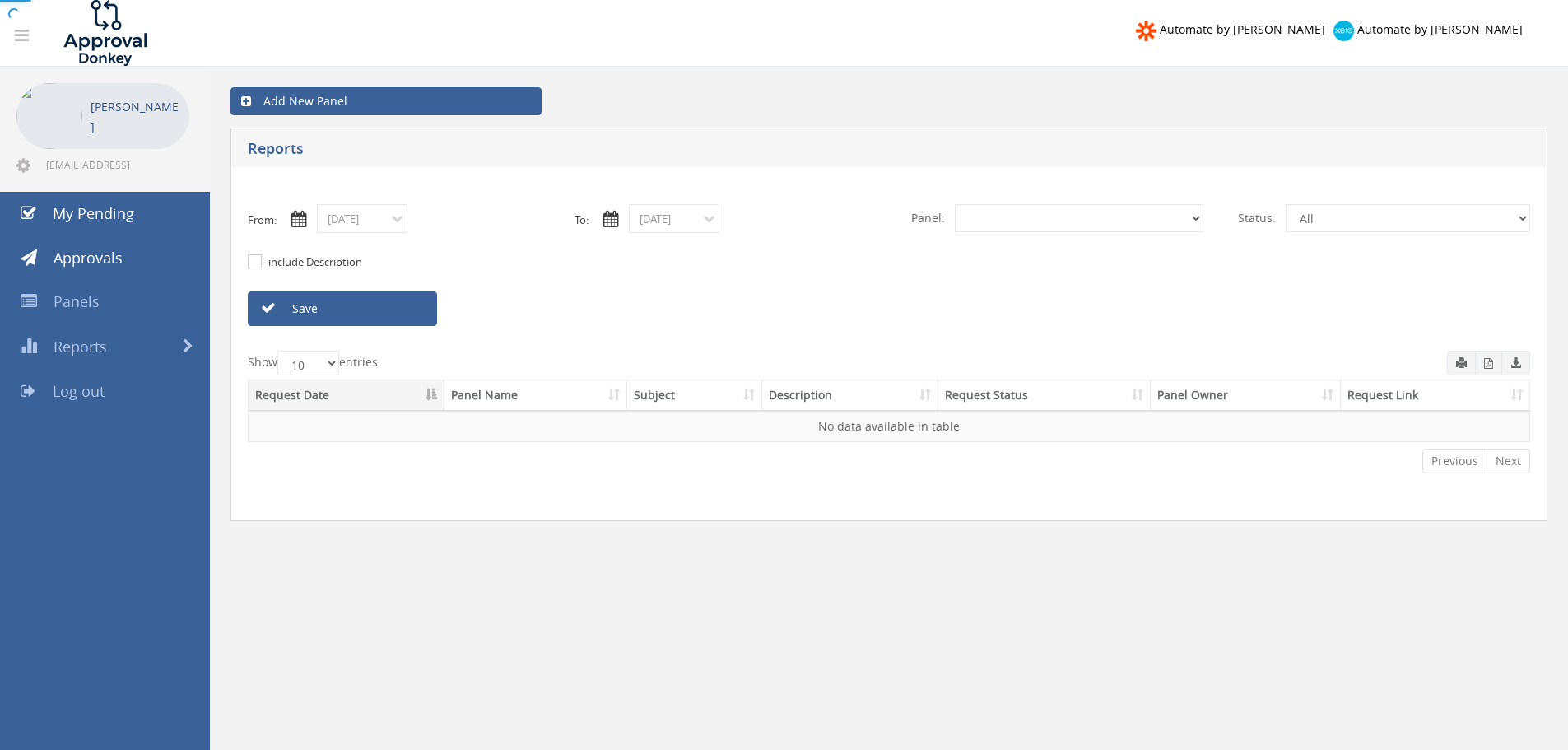
select select "number:0"
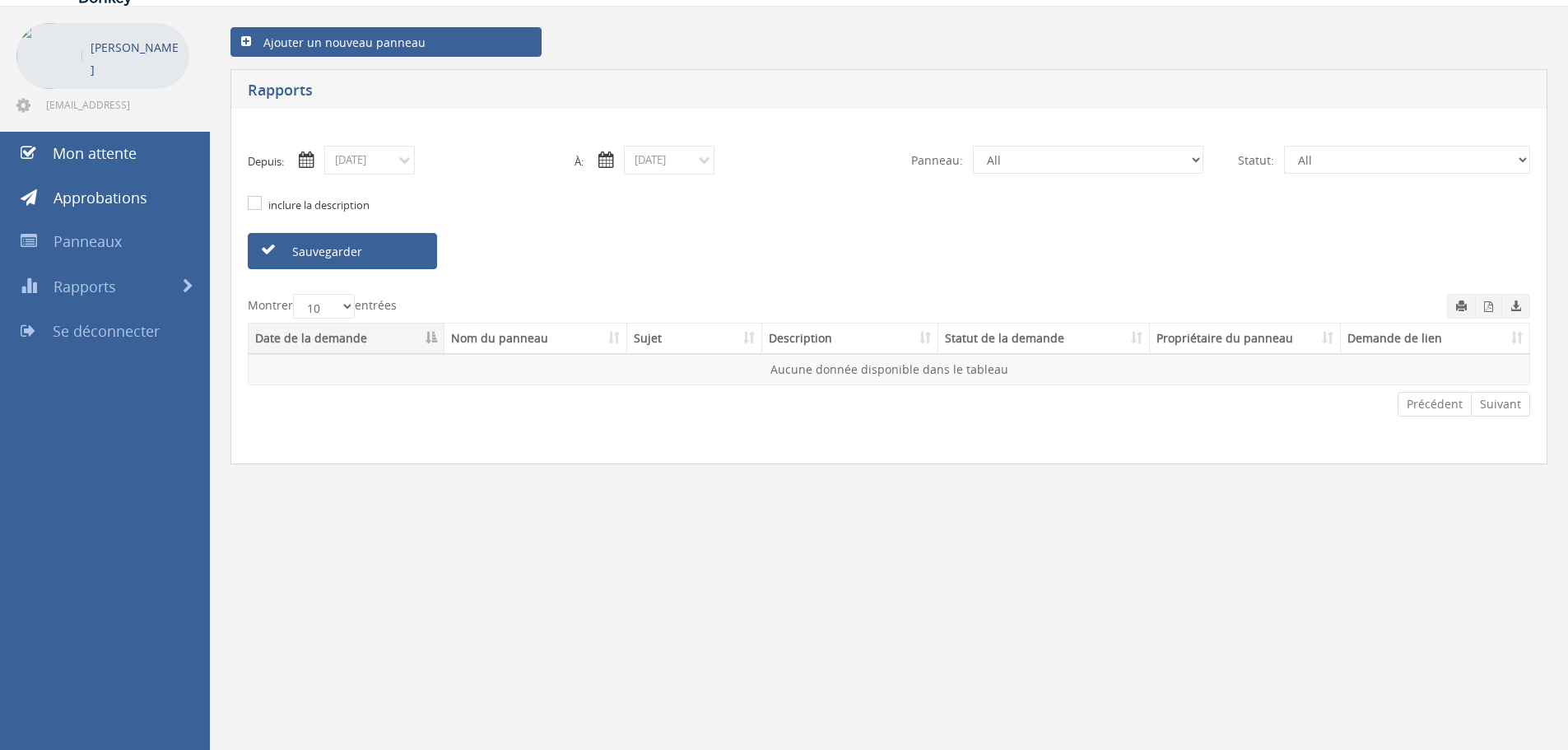
scroll to position [67, 0]
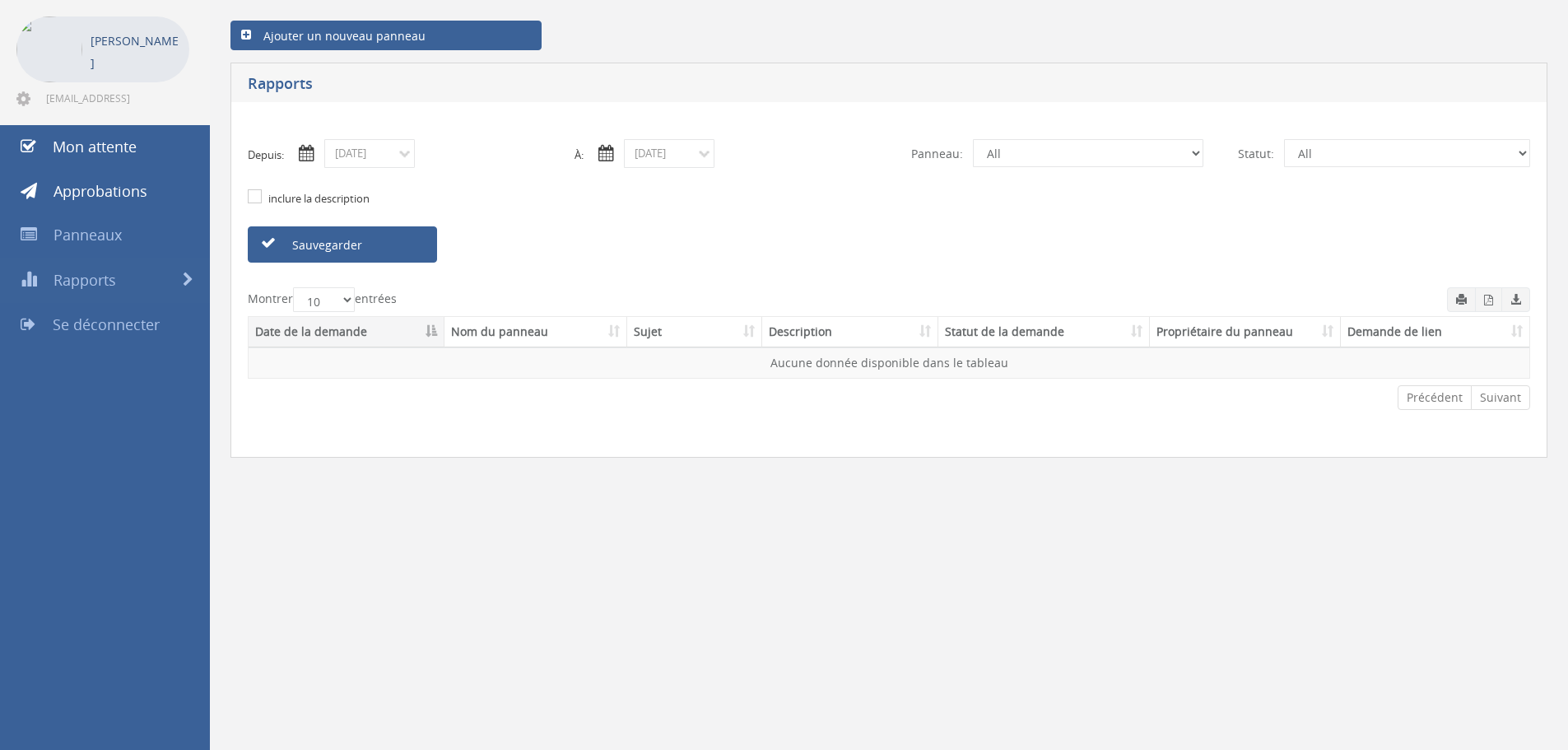
click at [348, 203] on font "inclure la description" at bounding box center [319, 198] width 101 height 14
click at [258, 202] on input "inclure la description" at bounding box center [253, 197] width 11 height 11
click at [348, 203] on font "inclure la description" at bounding box center [319, 198] width 101 height 14
click at [258, 202] on input "inclure la description" at bounding box center [253, 197] width 11 height 11
click at [348, 203] on font "inclure la description" at bounding box center [319, 198] width 101 height 14
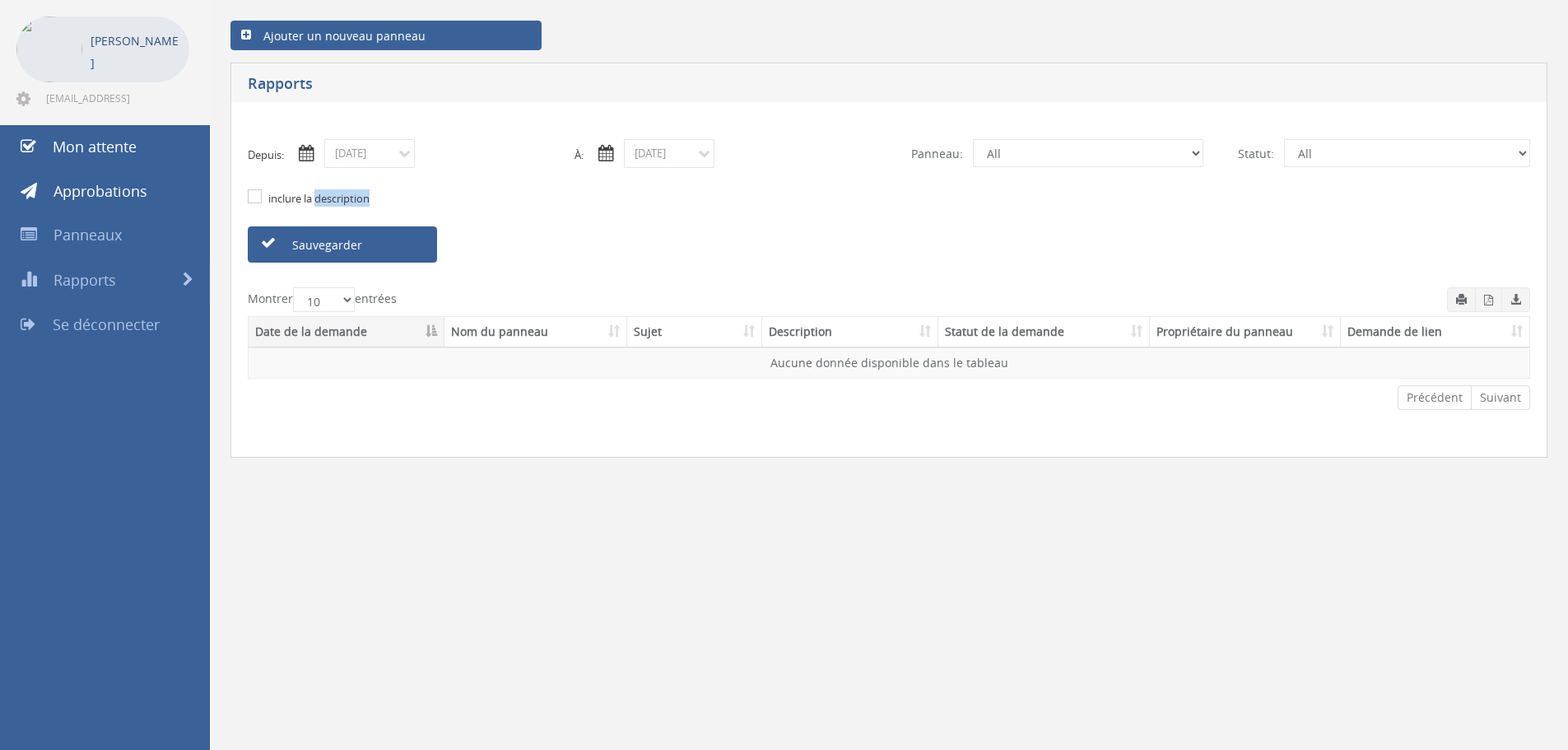
click at [258, 202] on input "inclure la description" at bounding box center [253, 197] width 11 height 11
checkbox input "true"
click at [688, 202] on div "inclure la description" at bounding box center [889, 197] width 1307 height 59
click at [717, 153] on div "À: 08/13/2025" at bounding box center [725, 154] width 327 height 29
click at [701, 153] on input "08/13/2025" at bounding box center [669, 154] width 90 height 29
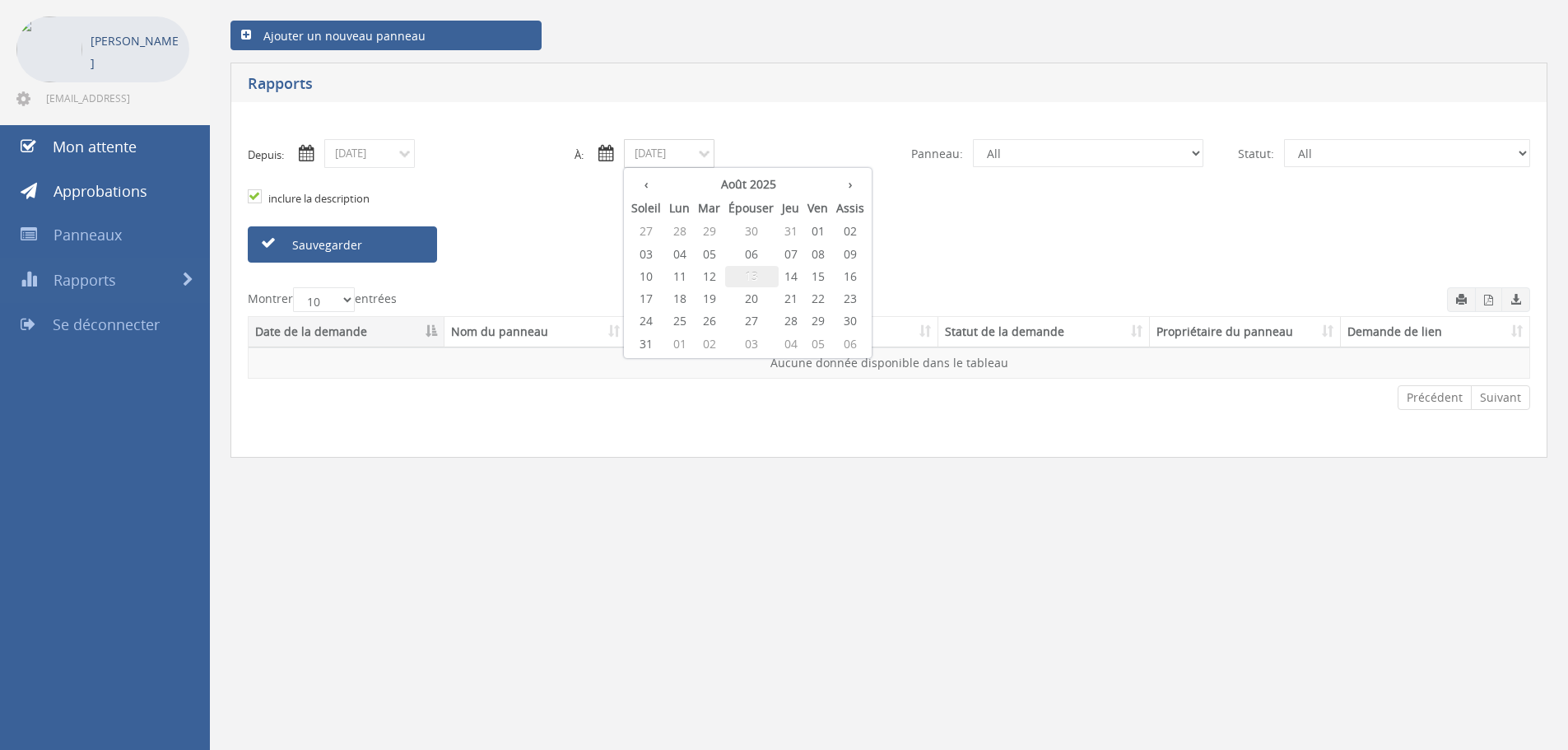
click at [757, 280] on span "13" at bounding box center [751, 277] width 53 height 22
click at [794, 181] on div "inclure la description" at bounding box center [889, 197] width 1307 height 59
click at [358, 155] on input "08/13/2025" at bounding box center [369, 154] width 90 height 29
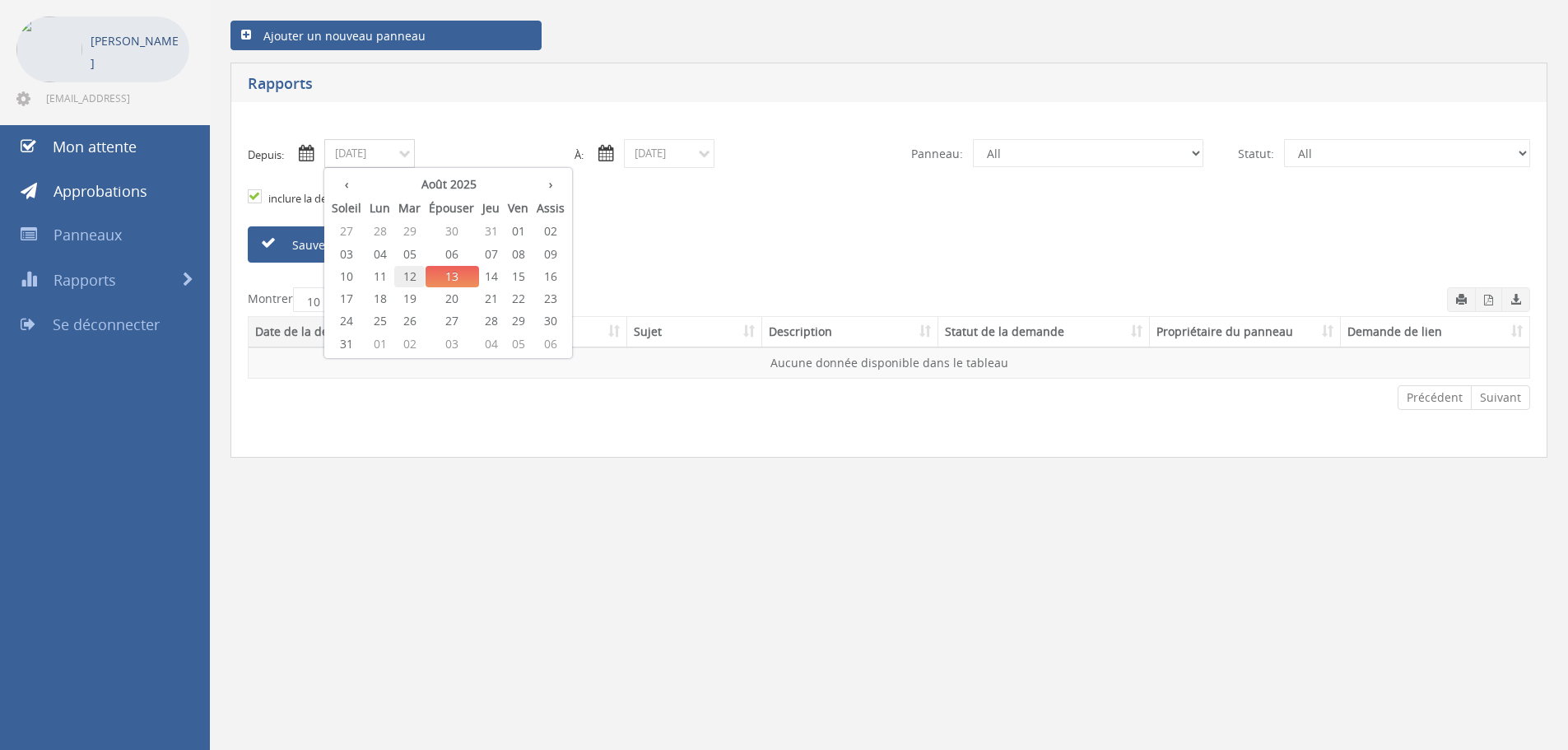
click at [415, 274] on font "12" at bounding box center [410, 276] width 14 height 15
type input "08/12/2025"
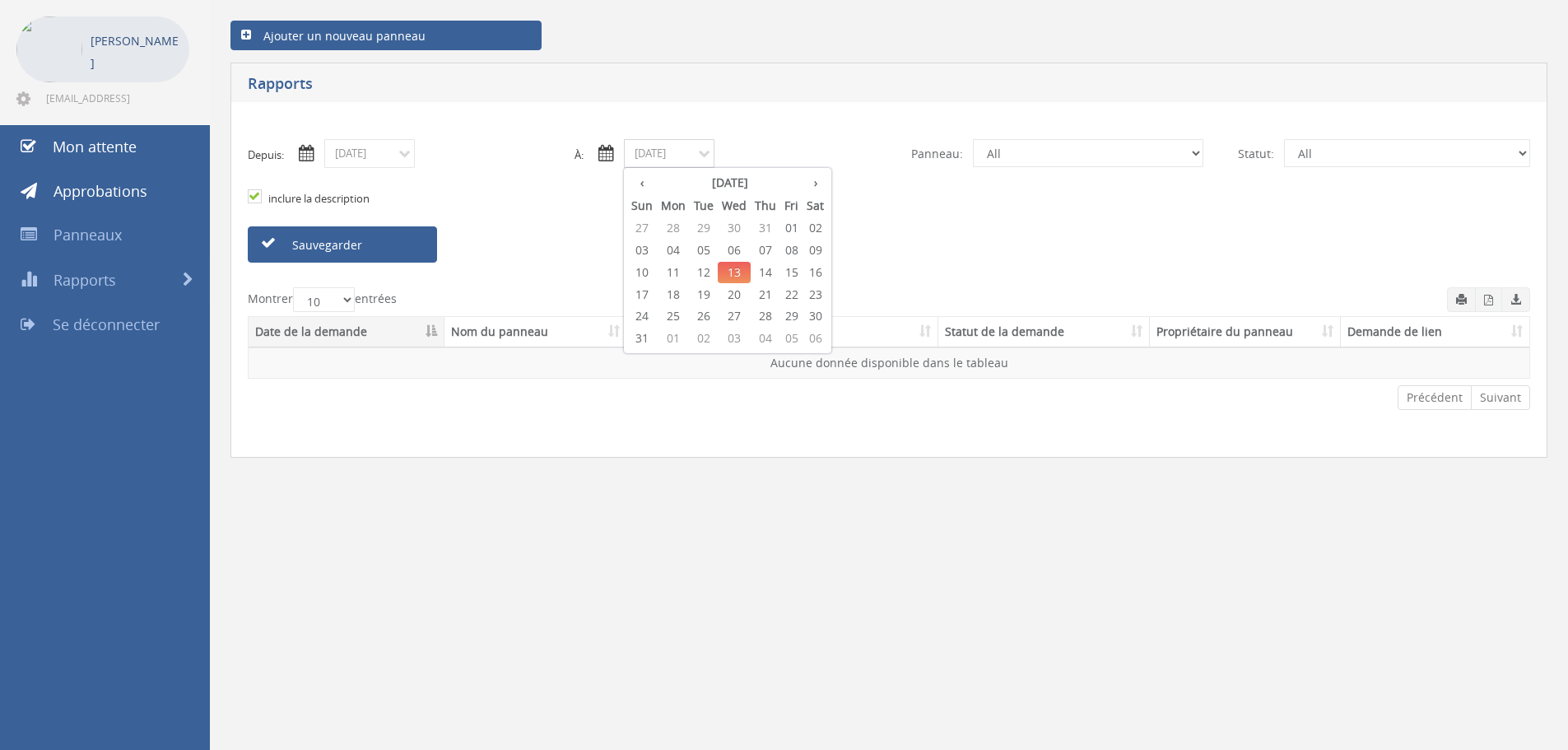
click at [669, 155] on input "08/13/2025" at bounding box center [669, 154] width 90 height 29
click at [785, 274] on font "14" at bounding box center [791, 276] width 14 height 15
type input "08/14/2025"
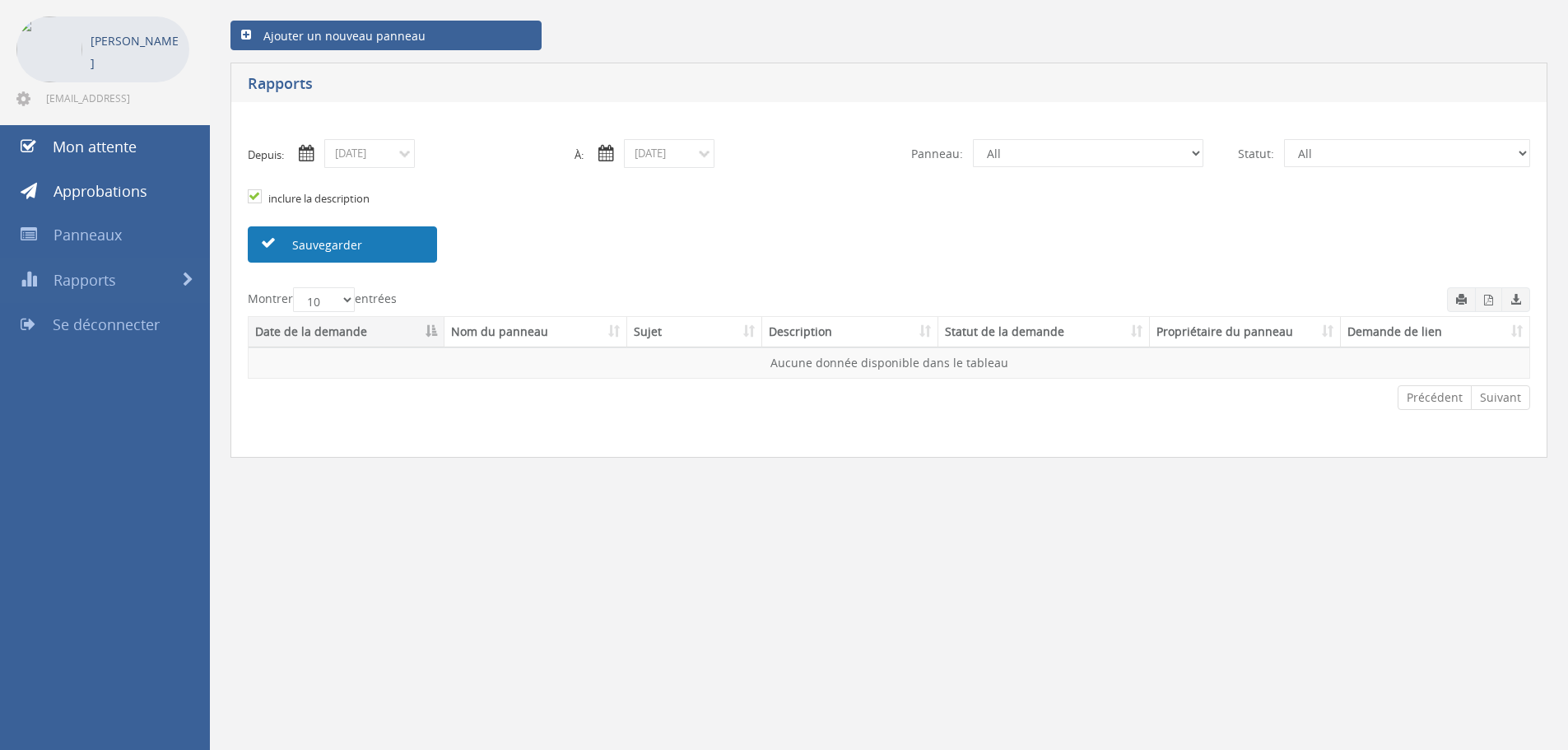
click at [394, 249] on link "Sauvegarder" at bounding box center [342, 245] width 190 height 36
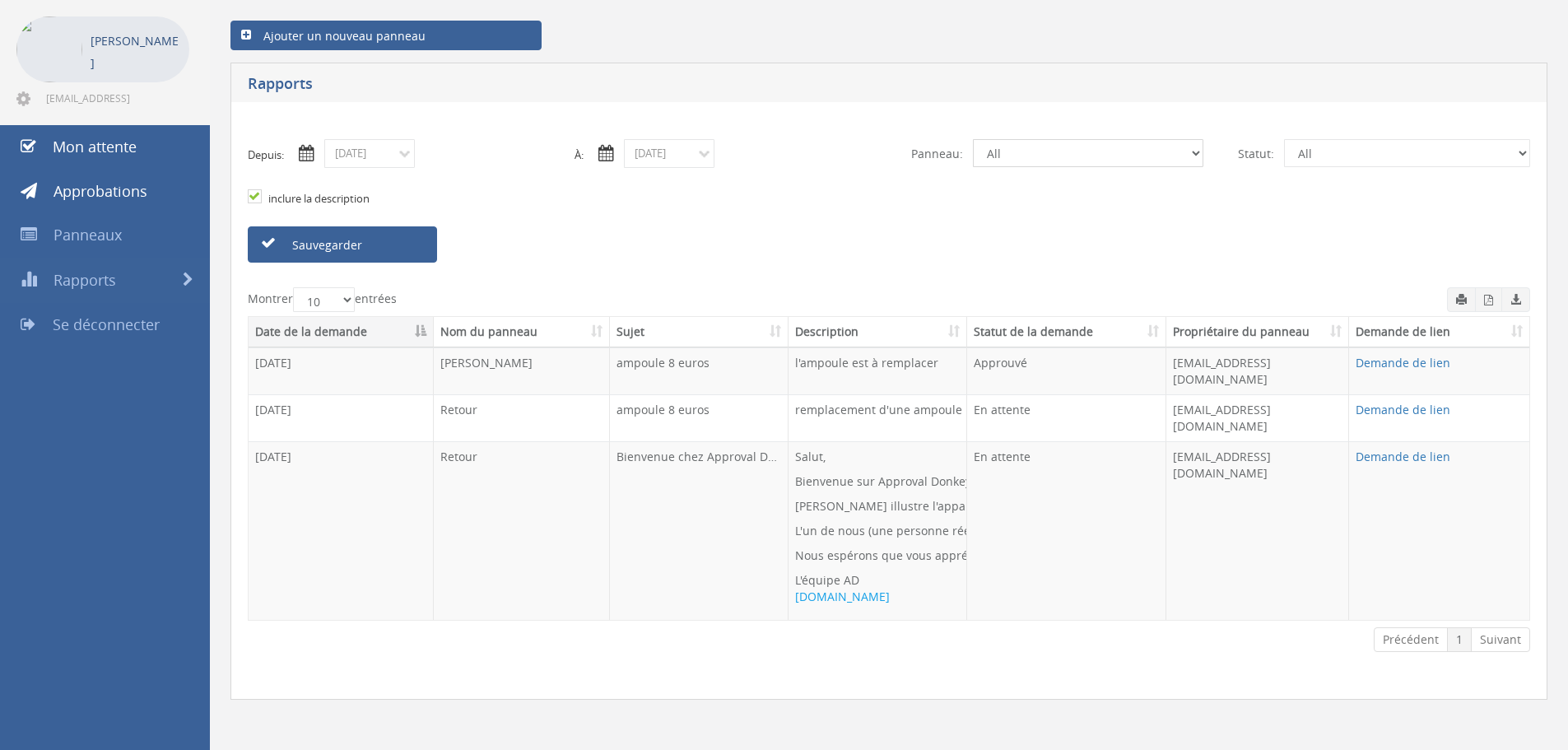
click at [1117, 155] on select "All hugo Feedback" at bounding box center [1087, 153] width 230 height 28
select select "number:14061"
click at [973, 139] on select "All hugo Feedback" at bounding box center [1087, 153] width 230 height 28
drag, startPoint x: 872, startPoint y: 228, endPoint x: 853, endPoint y: 230, distance: 19.1
click at [869, 228] on div "Sauvegarder" at bounding box center [889, 245] width 1307 height 36
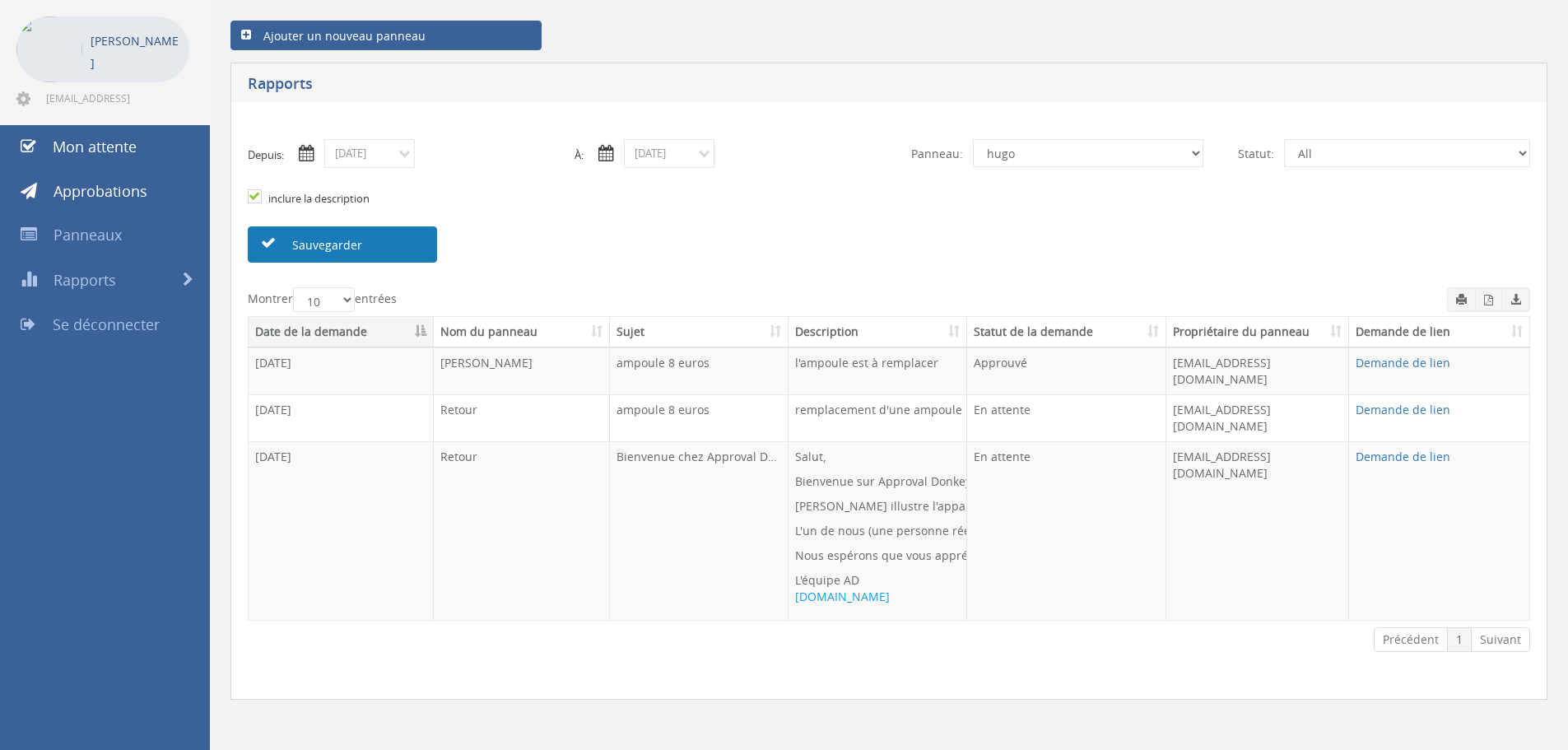
click at [380, 237] on link "Sauvegarder" at bounding box center [342, 245] width 190 height 36
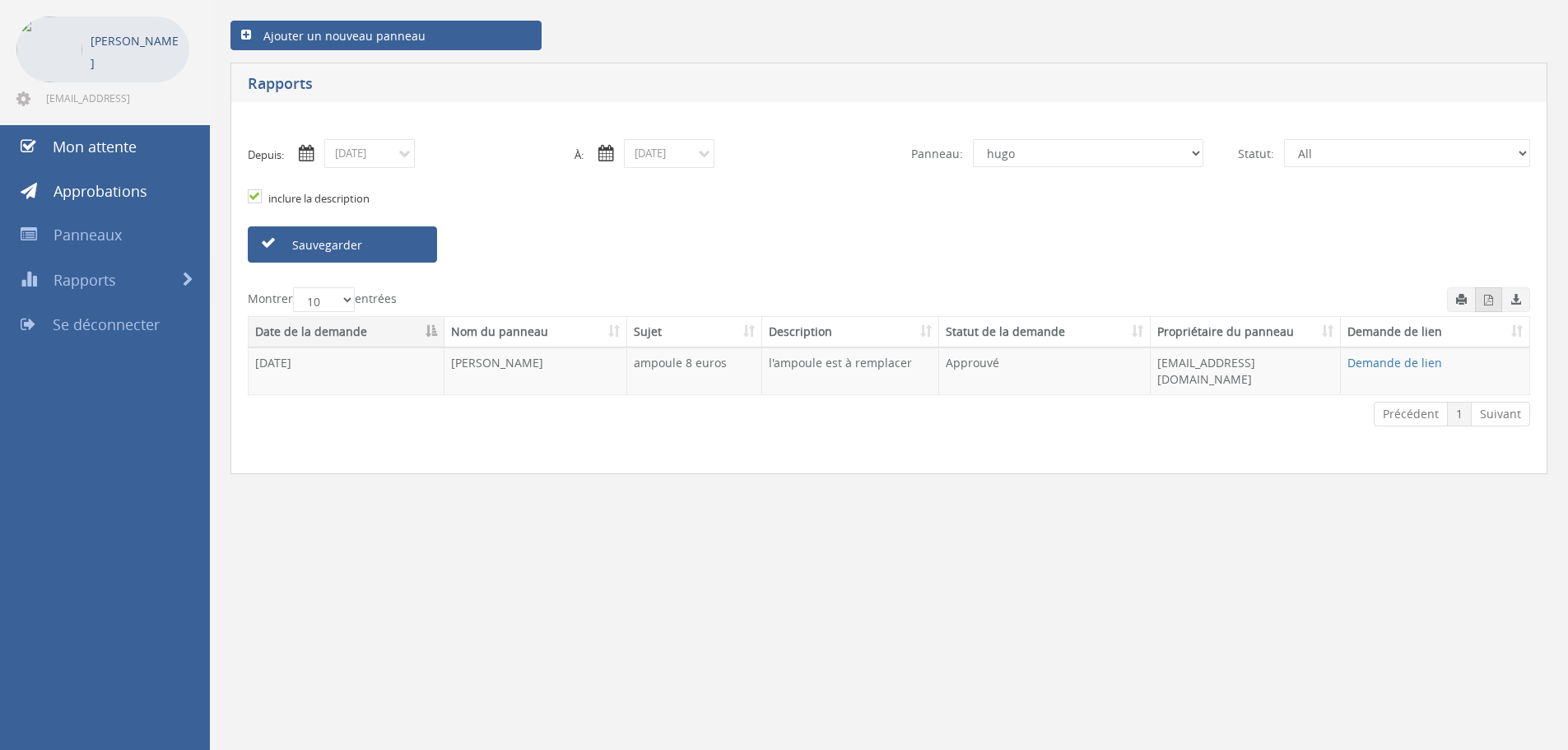
click at [1491, 302] on icon "button" at bounding box center [1489, 300] width 9 height 11
click at [313, 199] on font "inclure la description" at bounding box center [319, 198] width 101 height 14
click at [258, 199] on input "inclure la description" at bounding box center [253, 197] width 11 height 11
click at [385, 192] on div "inclure la description" at bounding box center [889, 197] width 1307 height 59
click at [344, 197] on font "inclure la description" at bounding box center [319, 198] width 101 height 14
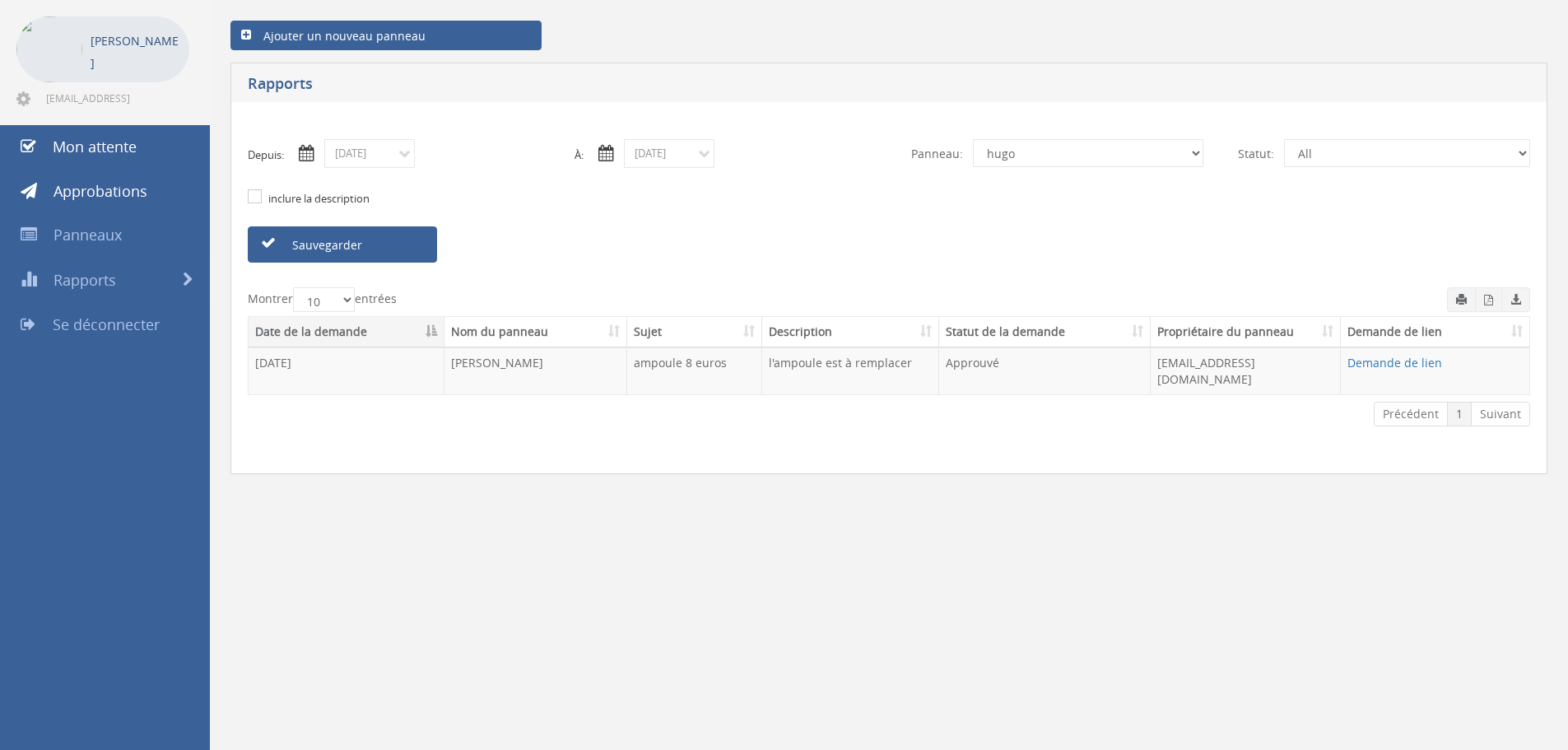
click at [258, 197] on input "inclure la description" at bounding box center [253, 197] width 11 height 11
checkbox input "true"
click at [1367, 154] on select "Tous En attente Approuvé Refusé En retard" at bounding box center [1407, 153] width 247 height 28
select select "number:2"
click at [1284, 139] on select "Tous En attente Approuvé Refusé En retard" at bounding box center [1407, 153] width 247 height 28
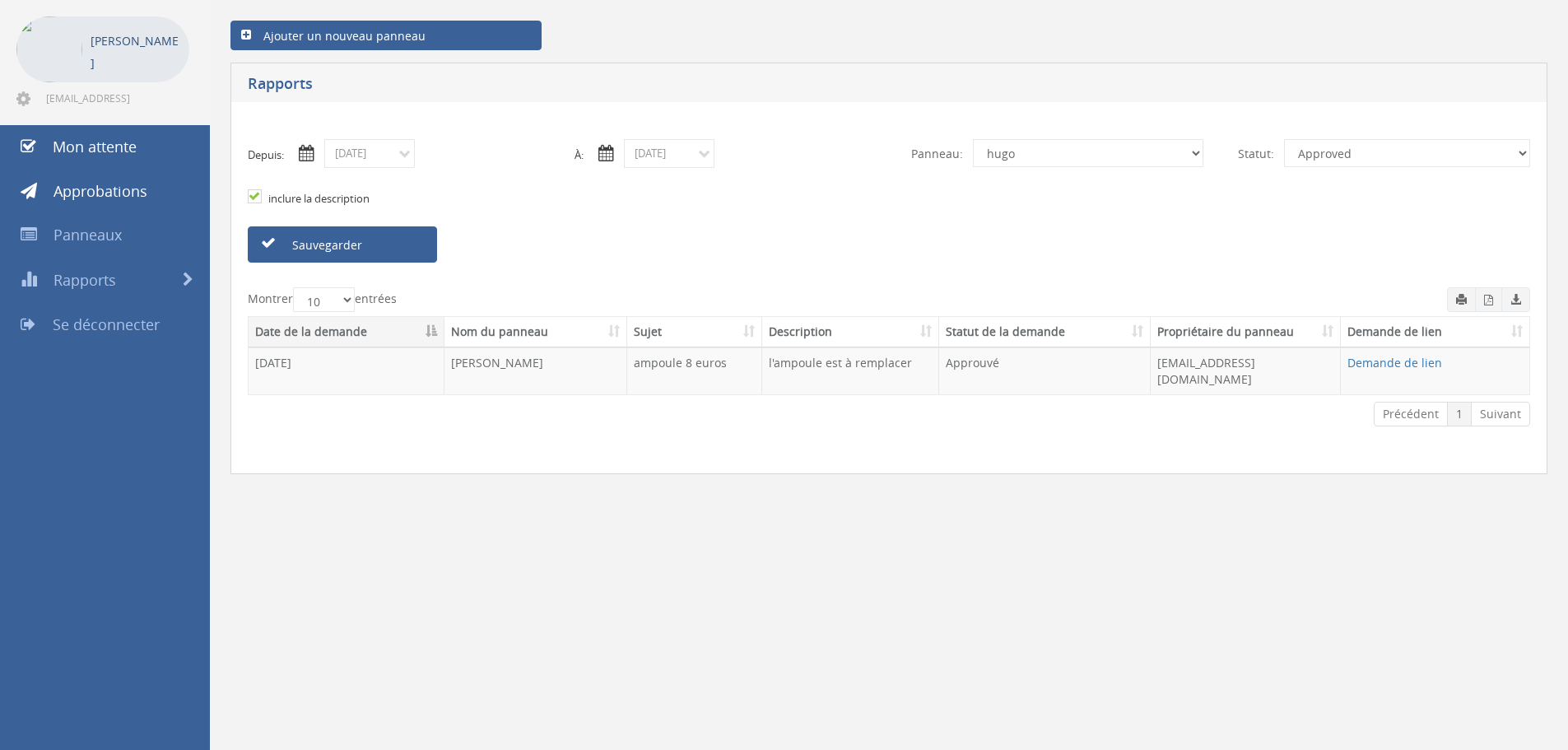
drag, startPoint x: 1114, startPoint y: 243, endPoint x: 595, endPoint y: 243, distance: 519.0
click at [1110, 243] on div "Sauvegarder" at bounding box center [889, 245] width 1307 height 36
click at [396, 243] on link "Sauvegarder" at bounding box center [342, 245] width 190 height 36
click at [317, 305] on select "10 25 50 100" at bounding box center [323, 299] width 61 height 24
select select "100"
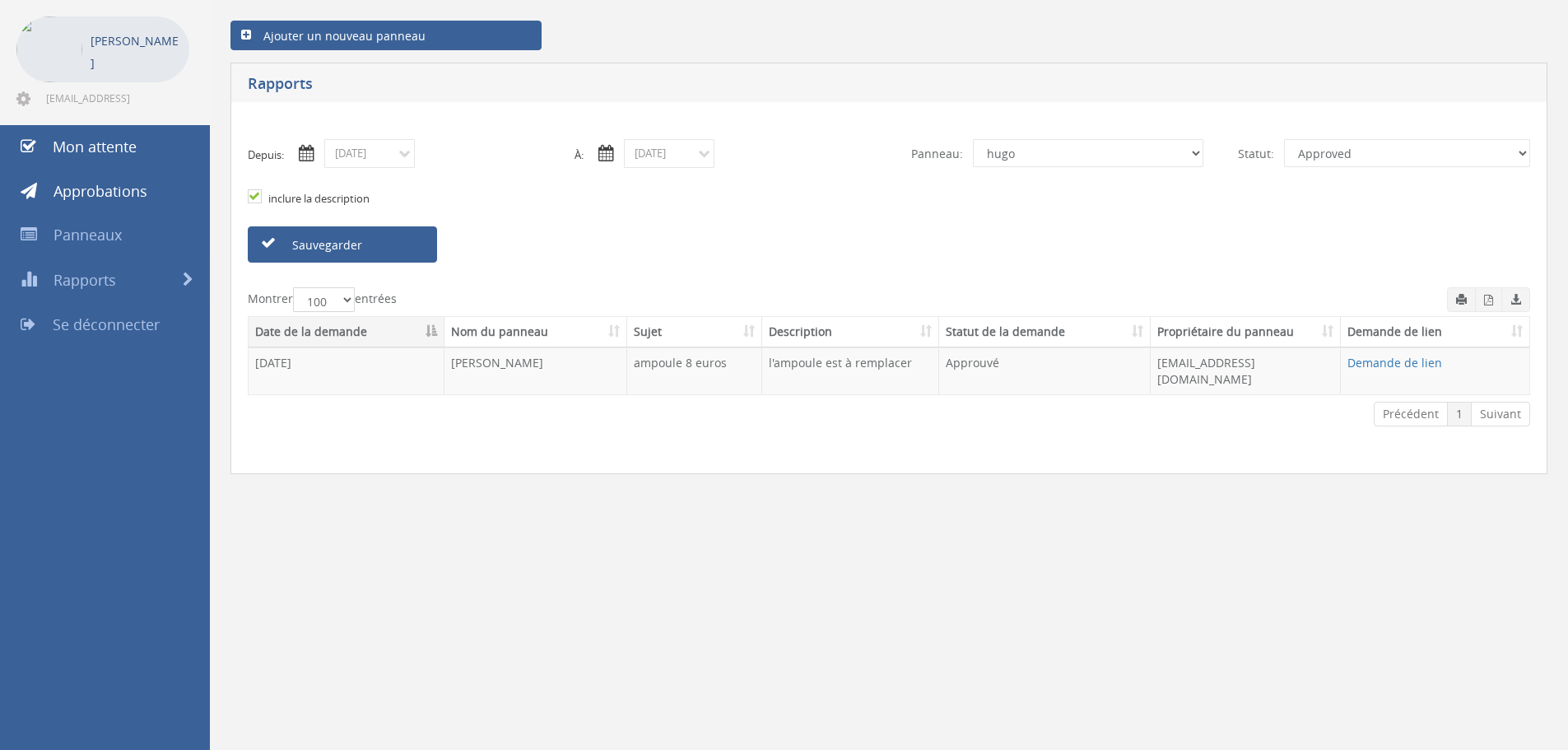
click at [293, 287] on select "10 25 50 100" at bounding box center [323, 299] width 61 height 24
click at [568, 254] on div "Sauvegarder" at bounding box center [889, 245] width 1307 height 36
click at [415, 37] on font "Ajouter un nouveau panneau" at bounding box center [345, 35] width 163 height 15
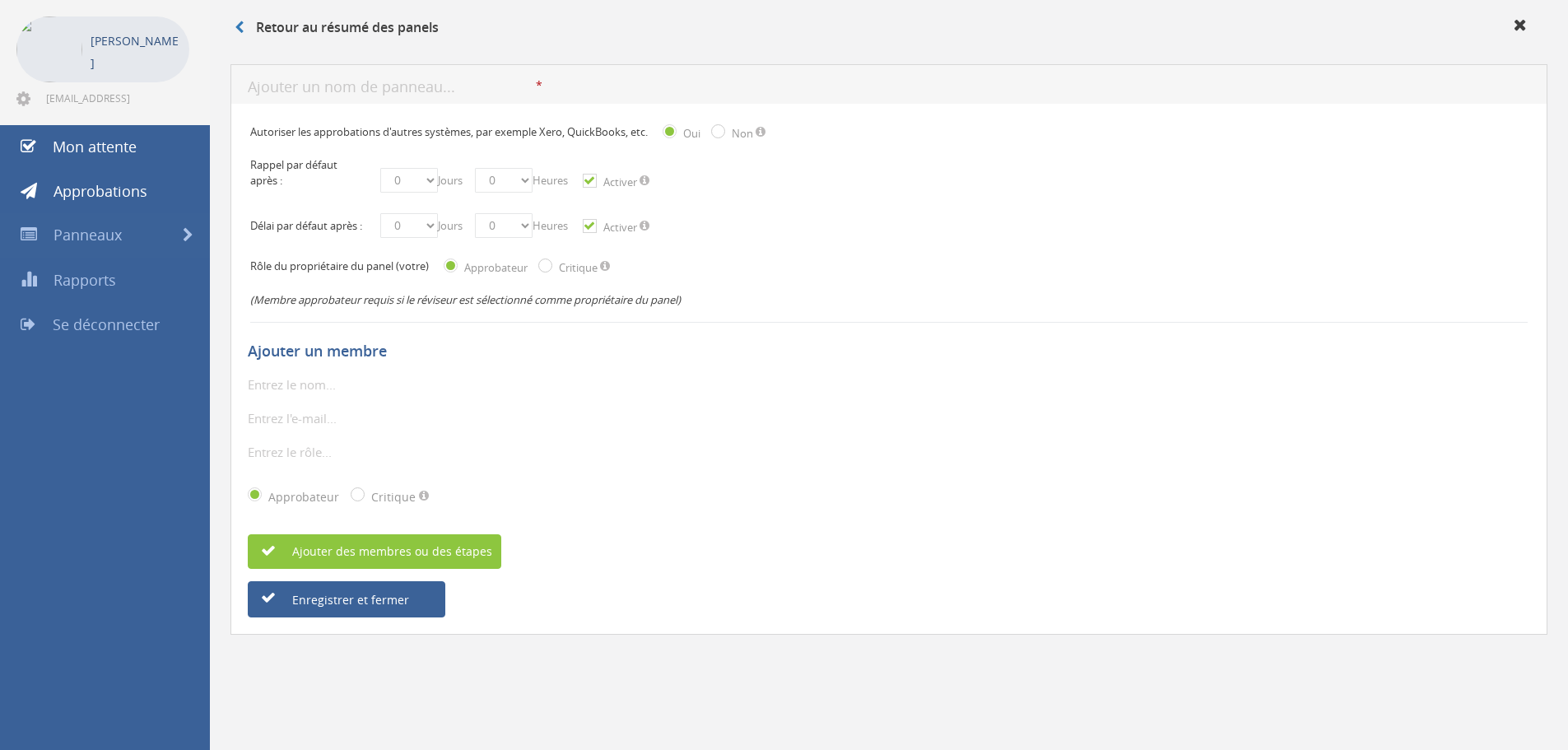
click at [326, 85] on input "text" at bounding box center [391, 88] width 288 height 21
click at [877, 305] on div "(Membre approbateur requis si le réviseur est sélectionné comme propriétaire du…" at bounding box center [889, 300] width 1277 height 33
drag, startPoint x: 256, startPoint y: 162, endPoint x: 308, endPoint y: 185, distance: 56.9
click at [308, 185] on p "Rappel par défaut après :" at bounding box center [308, 173] width 116 height 31
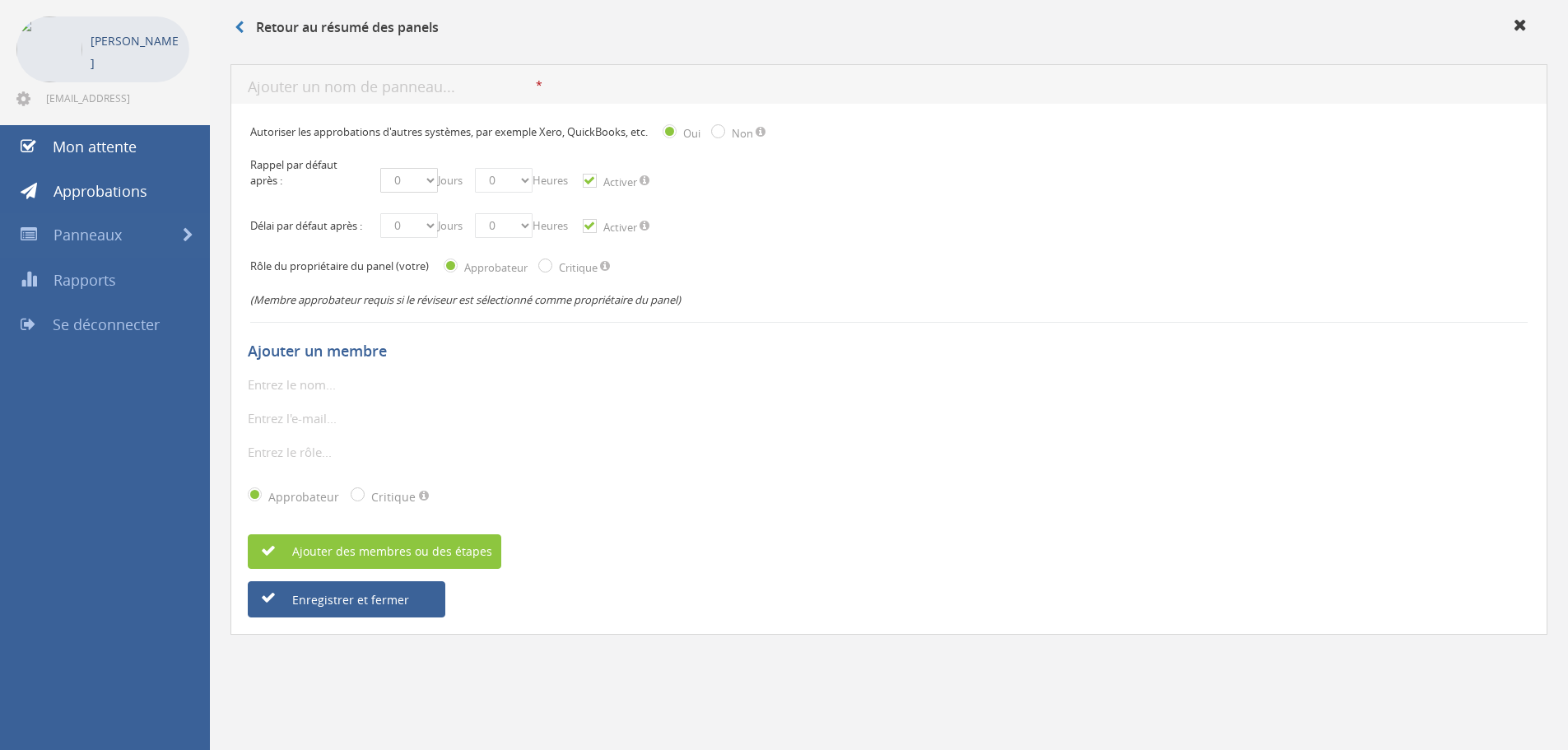
click at [422, 183] on select "0 1 2 3 4 5 6 7 8 9 10 11 12 13 14 15 16 17 18 19 20 21 22 23 24 25 26 27 28 29…" at bounding box center [409, 180] width 58 height 24
click at [380, 168] on select "0 1 2 3 4 5 6 7 8 9 10 11 12 13 14 15 16 17 18 19 20 21 22 23 24 25 26 27 28 29…" at bounding box center [409, 180] width 58 height 24
click at [429, 189] on select "0 1 2 3 4 5 6 7 8 9 10 11 12 13 14 15 16 17 18 19 20 21 22 23 24 25 26 27 28 29…" at bounding box center [409, 180] width 58 height 24
select select "number:1"
click at [380, 168] on select "0 1 2 3 4 5 6 7 8 9 10 11 12 13 14 15 16 17 18 19 20 21 22 23 24 25 26 27 28 29…" at bounding box center [409, 180] width 58 height 24
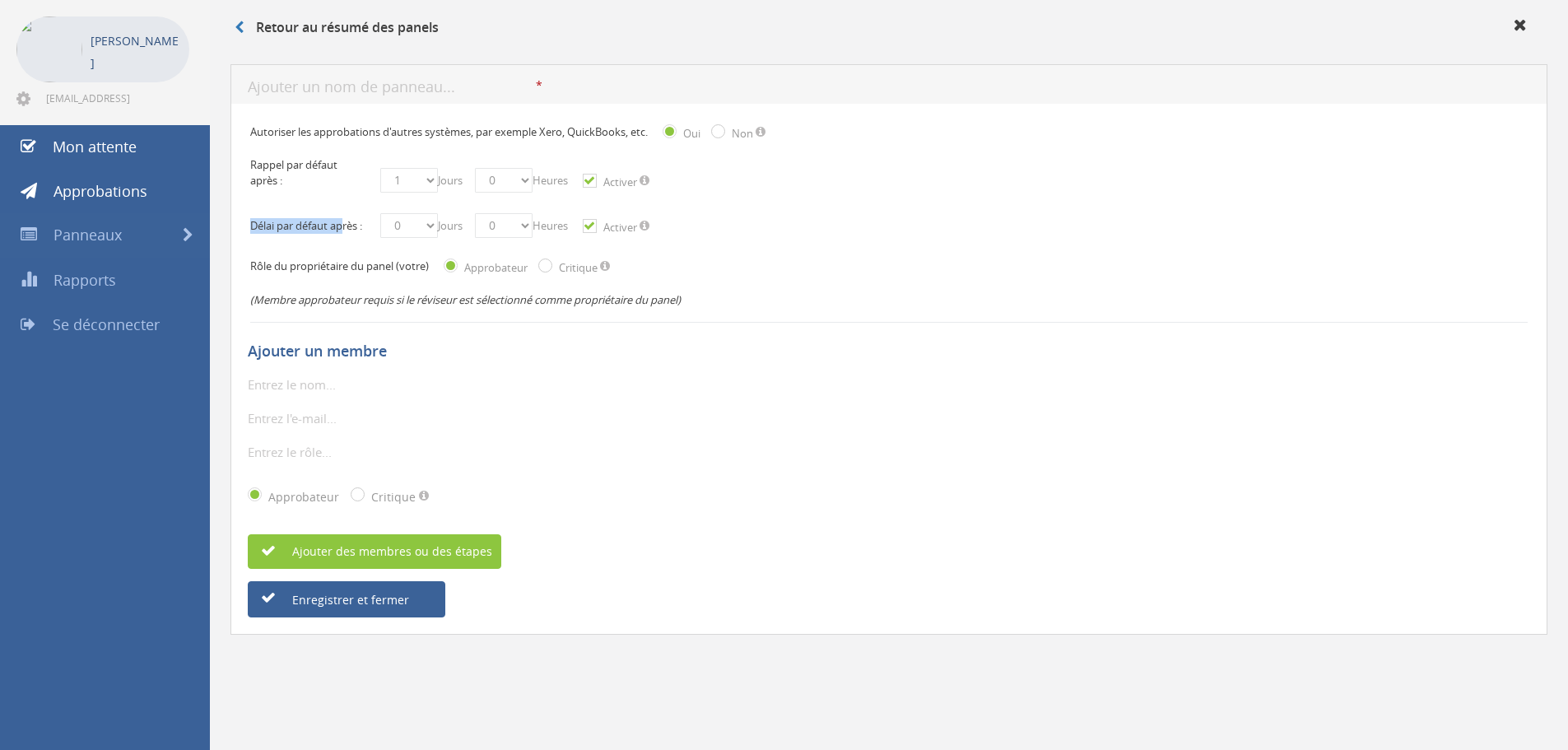
drag, startPoint x: 259, startPoint y: 205, endPoint x: 347, endPoint y: 216, distance: 88.7
click at [347, 216] on div "Délai par défaut après : 0 1 2 3 4 5 6 7 8 9 10 11 12 13 14 15 16 17 18 19 20 2…" at bounding box center [889, 228] width 1277 height 45
click at [350, 219] on font "Délai par défaut après :" at bounding box center [306, 226] width 112 height 14
click at [423, 238] on select "0 1 2 3 4 5 6 7 8 9 10 11 12 13 14 15 16 17 18 19 20 21 22 23 24 25 26 27 28 29…" at bounding box center [409, 225] width 58 height 24
select select "number:3"
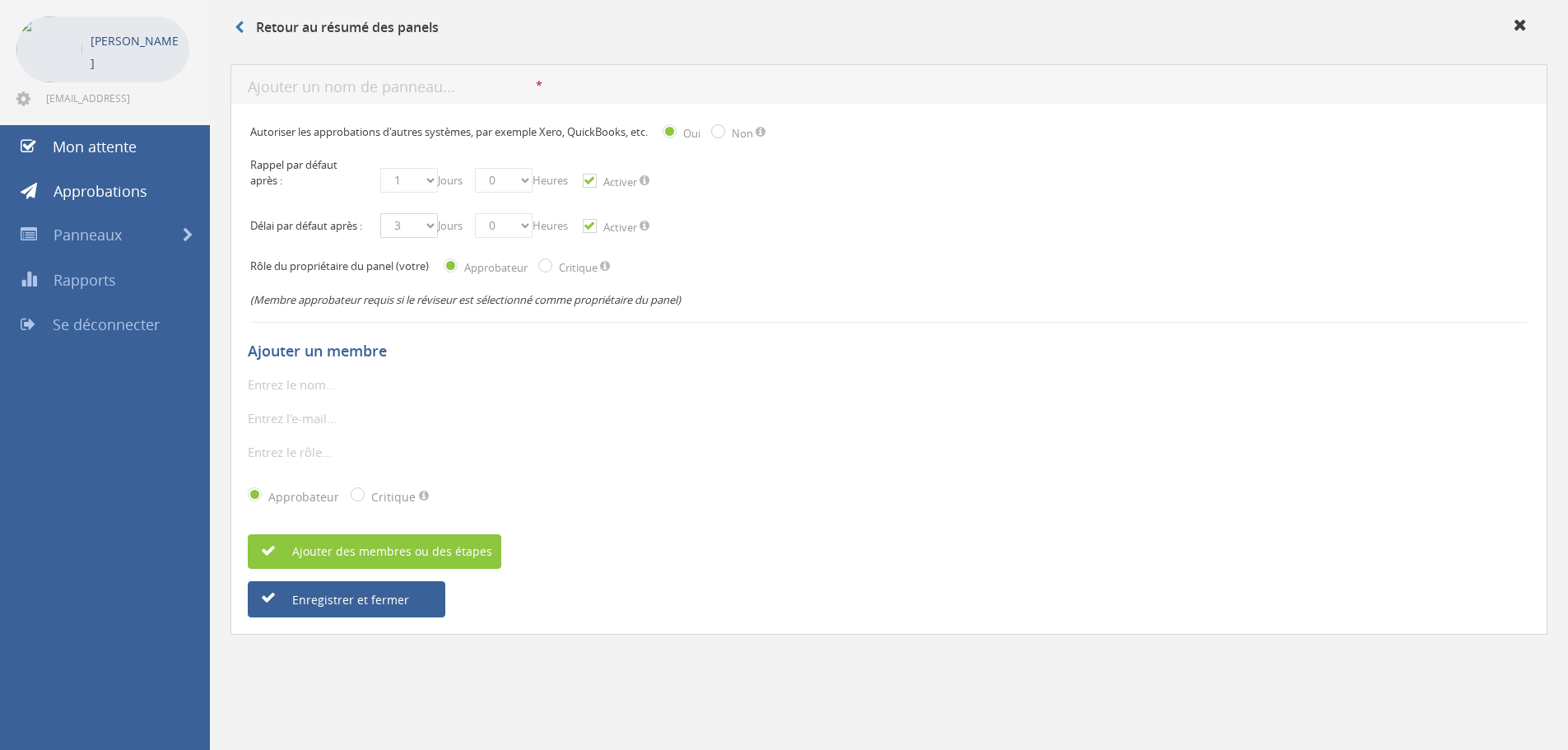
click at [380, 222] on select "0 1 2 3 4 5 6 7 8 9 10 11 12 13 14 15 16 17 18 19 20 21 22 23 24 25 26 27 28 29…" at bounding box center [409, 225] width 58 height 24
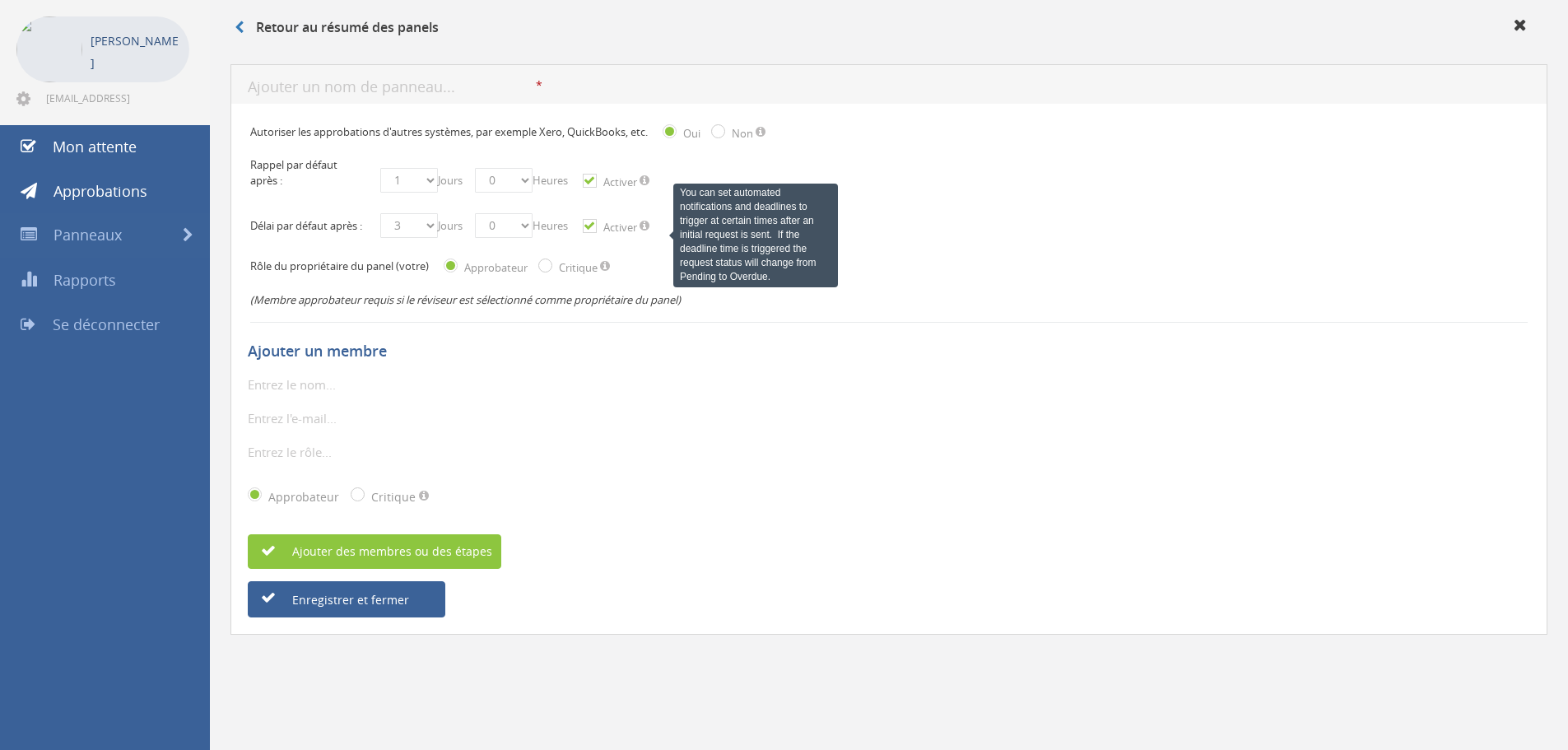
click at [647, 231] on span at bounding box center [644, 225] width 10 height 12
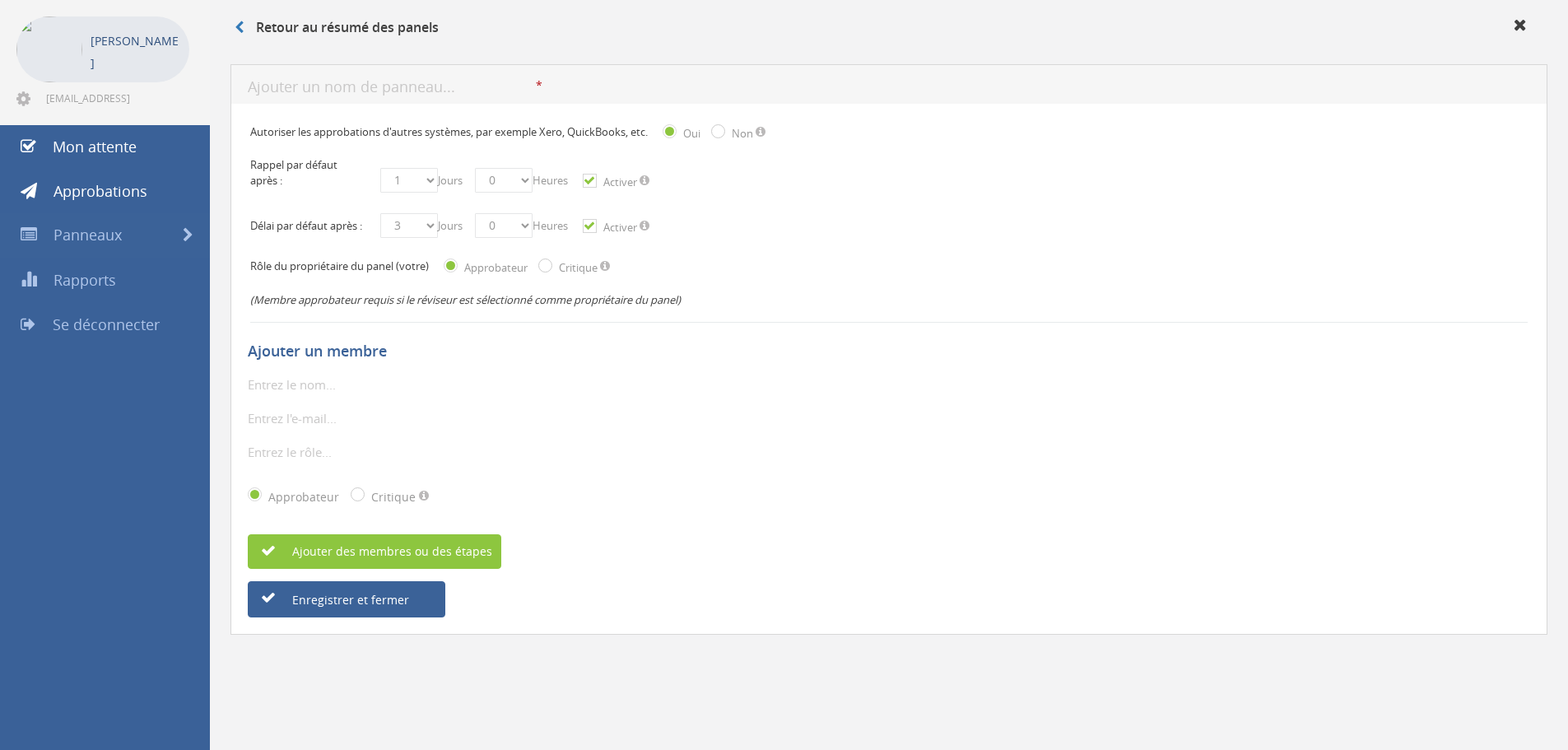
click at [924, 239] on div "Délai par défaut après : 0 1 2 3 4 5 6 7 8 9 10 11 12 13 14 15 16 17 18 19 20 2…" at bounding box center [889, 228] width 1277 height 45
click at [599, 236] on label "Activer" at bounding box center [618, 227] width 38 height 16
click at [593, 232] on input "Activer" at bounding box center [588, 227] width 11 height 11
click at [613, 235] on font "Activer" at bounding box center [620, 227] width 33 height 14
click at [593, 232] on input "Activer" at bounding box center [588, 227] width 11 height 11
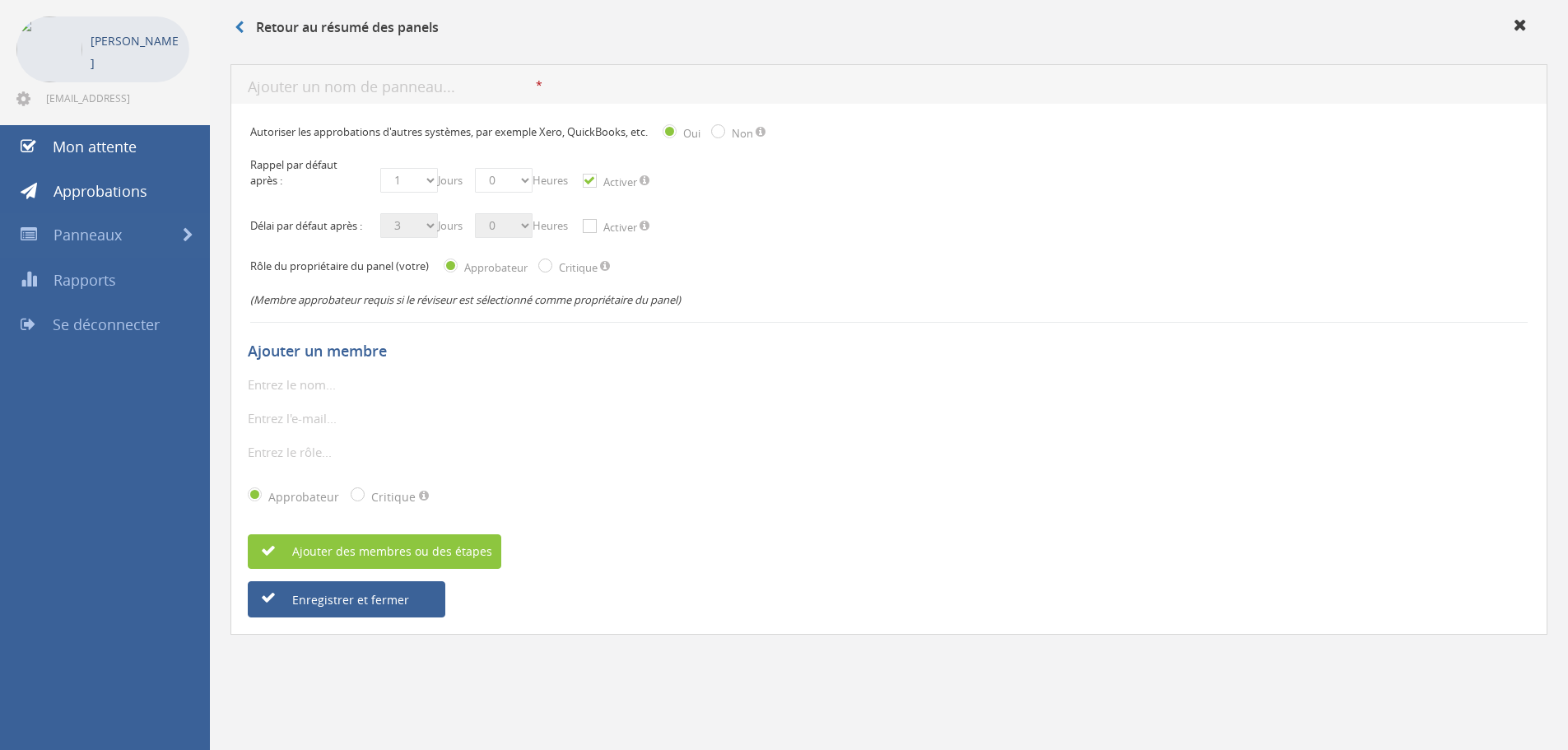
checkbox input "true"
click at [752, 260] on div "Rôle du propriétaire du panel (votre) Approbateur Critique" at bounding box center [889, 267] width 1277 height 33
drag, startPoint x: 275, startPoint y: 269, endPoint x: 456, endPoint y: 277, distance: 181.2
click at [456, 277] on div "Rôle du propriétaire du panel (votre) Approbateur Critique" at bounding box center [889, 267] width 1277 height 33
click at [747, 284] on div "Rôle du propriétaire du panel (votre) Approbateur Critique" at bounding box center [889, 267] width 1277 height 33
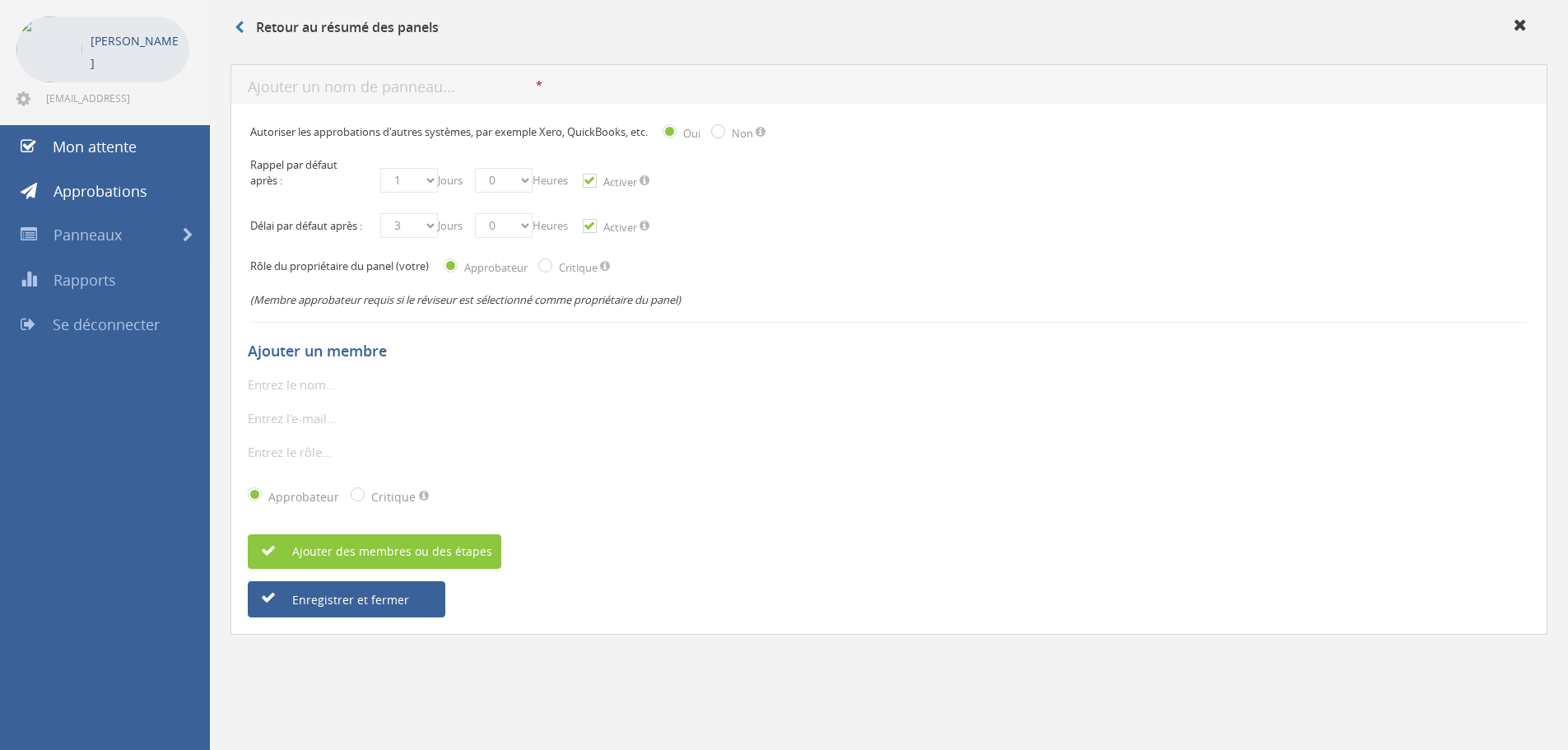
click at [549, 273] on input "Critique" at bounding box center [544, 267] width 11 height 11
radio input "true"
drag, startPoint x: 307, startPoint y: 404, endPoint x: 316, endPoint y: 451, distance: 47.9
click at [316, 451] on div "* Le nom d'affichage est obligatoire. Seuls les caractères alphanumériques, sou…" at bounding box center [889, 445] width 1283 height 144
click at [279, 429] on input "email" at bounding box center [342, 418] width 190 height 22
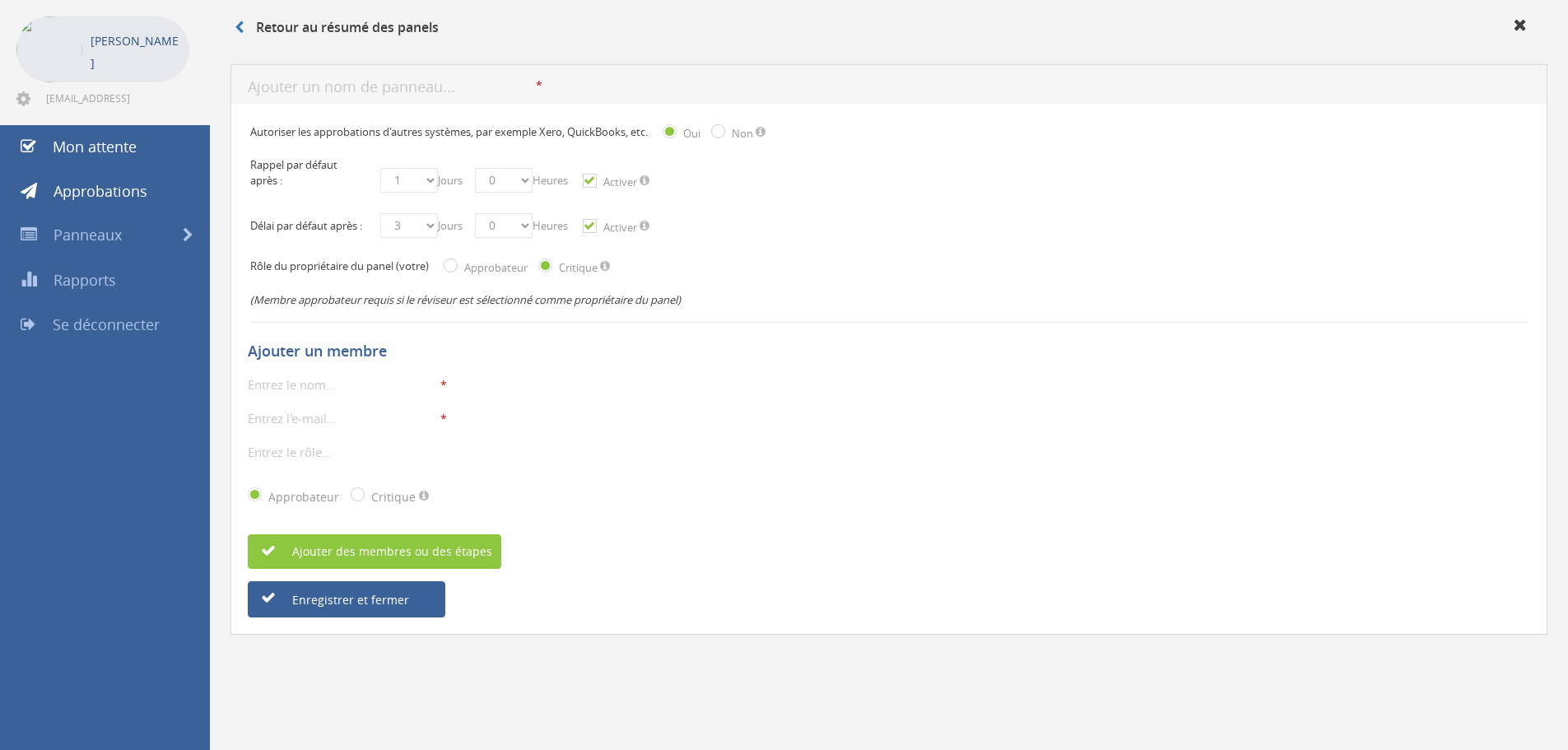
click at [692, 395] on div "* Le nom d'affichage est obligatoire. Seuls les caractères alphanumériques, sou…" at bounding box center [889, 385] width 1283 height 22
click at [143, 165] on link "Mon attente" at bounding box center [105, 147] width 210 height 44
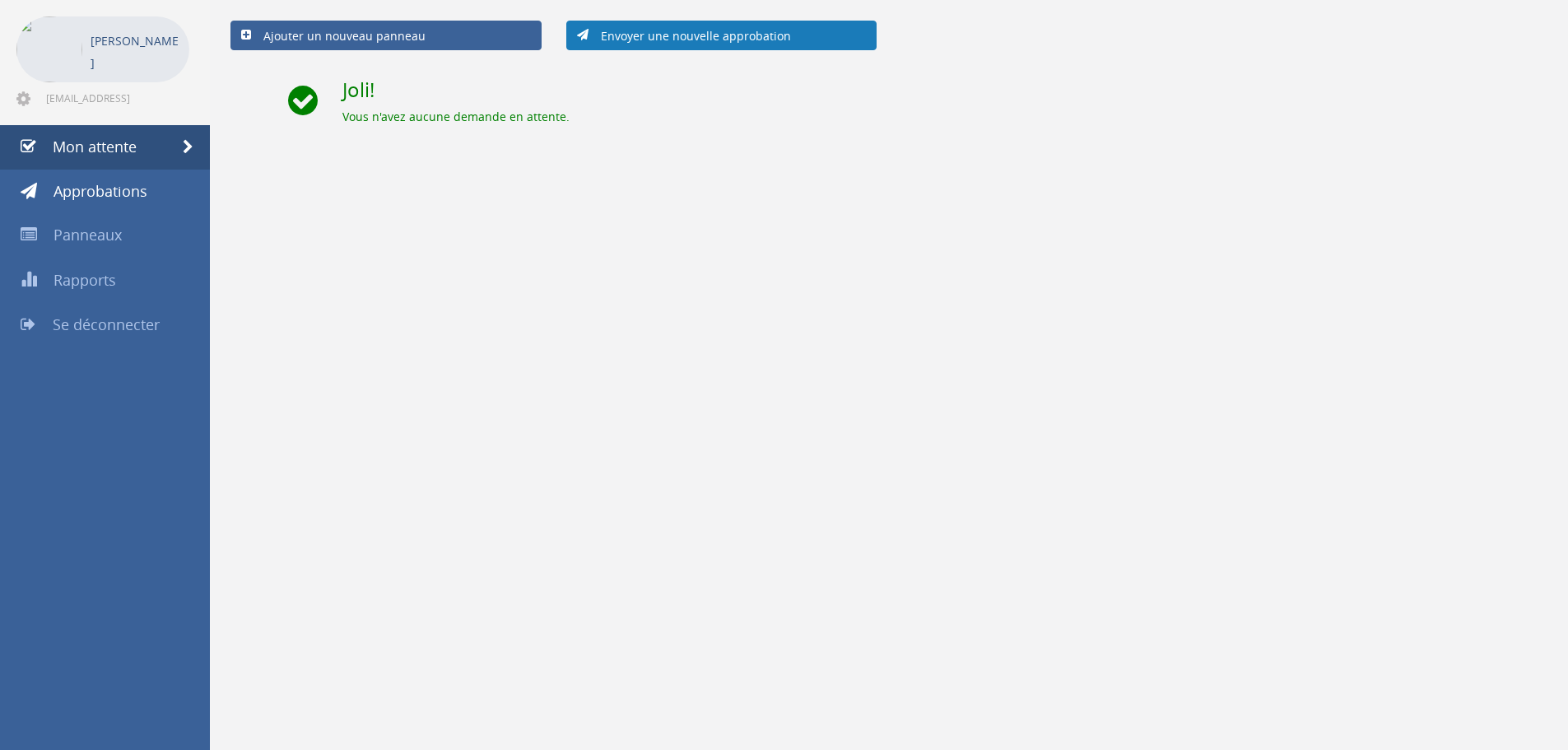
click at [729, 43] on link "Envoyer une nouvelle approbation" at bounding box center [722, 35] width 312 height 30
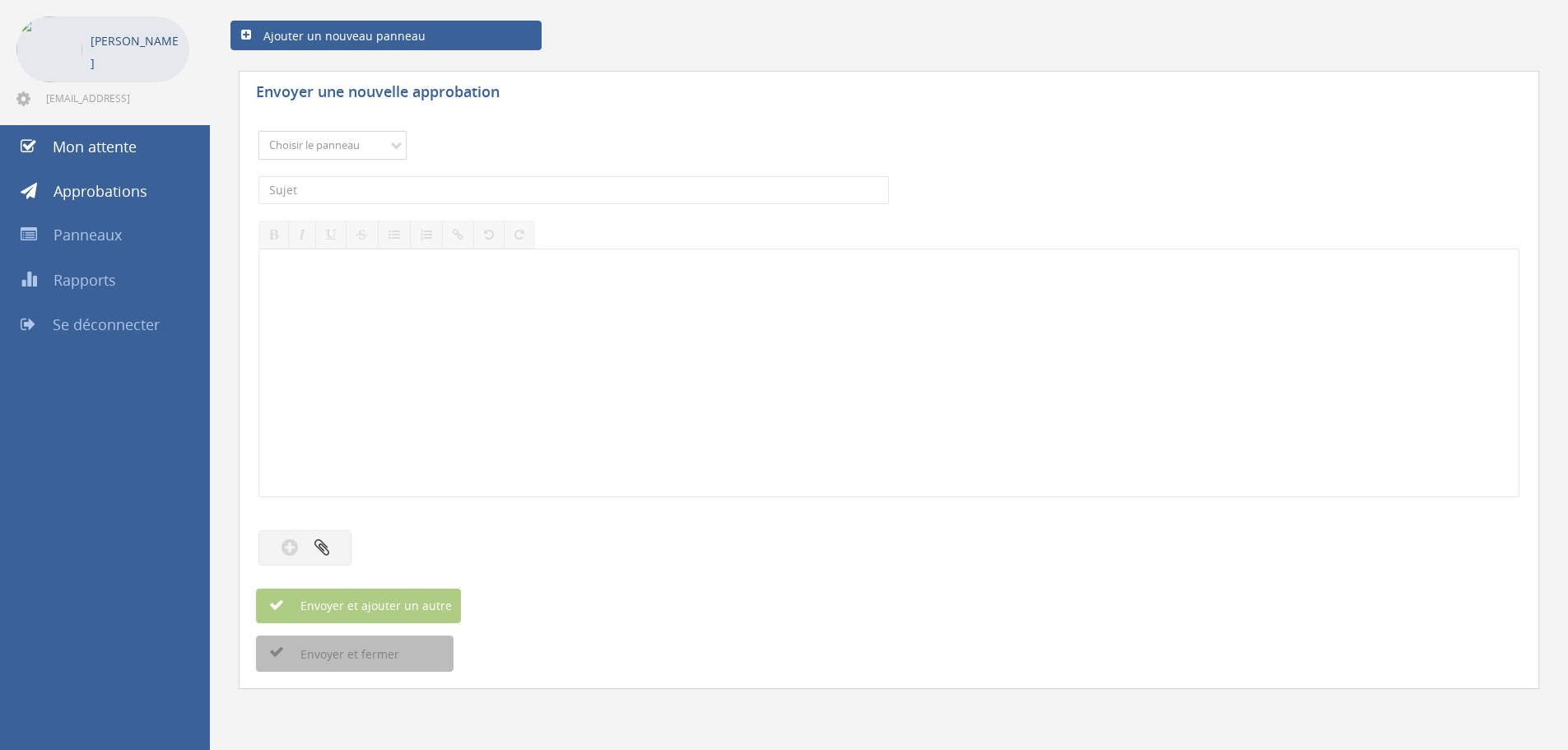
click at [363, 150] on select "Choisir le panneau hugo Feedback" at bounding box center [332, 145] width 148 height 29
select select "14061"
click at [258, 131] on select "Choisir le panneau hugo Feedback" at bounding box center [332, 145] width 148 height 29
click at [356, 190] on input "text" at bounding box center [574, 190] width 630 height 28
click at [325, 291] on div at bounding box center [889, 372] width 1259 height 247
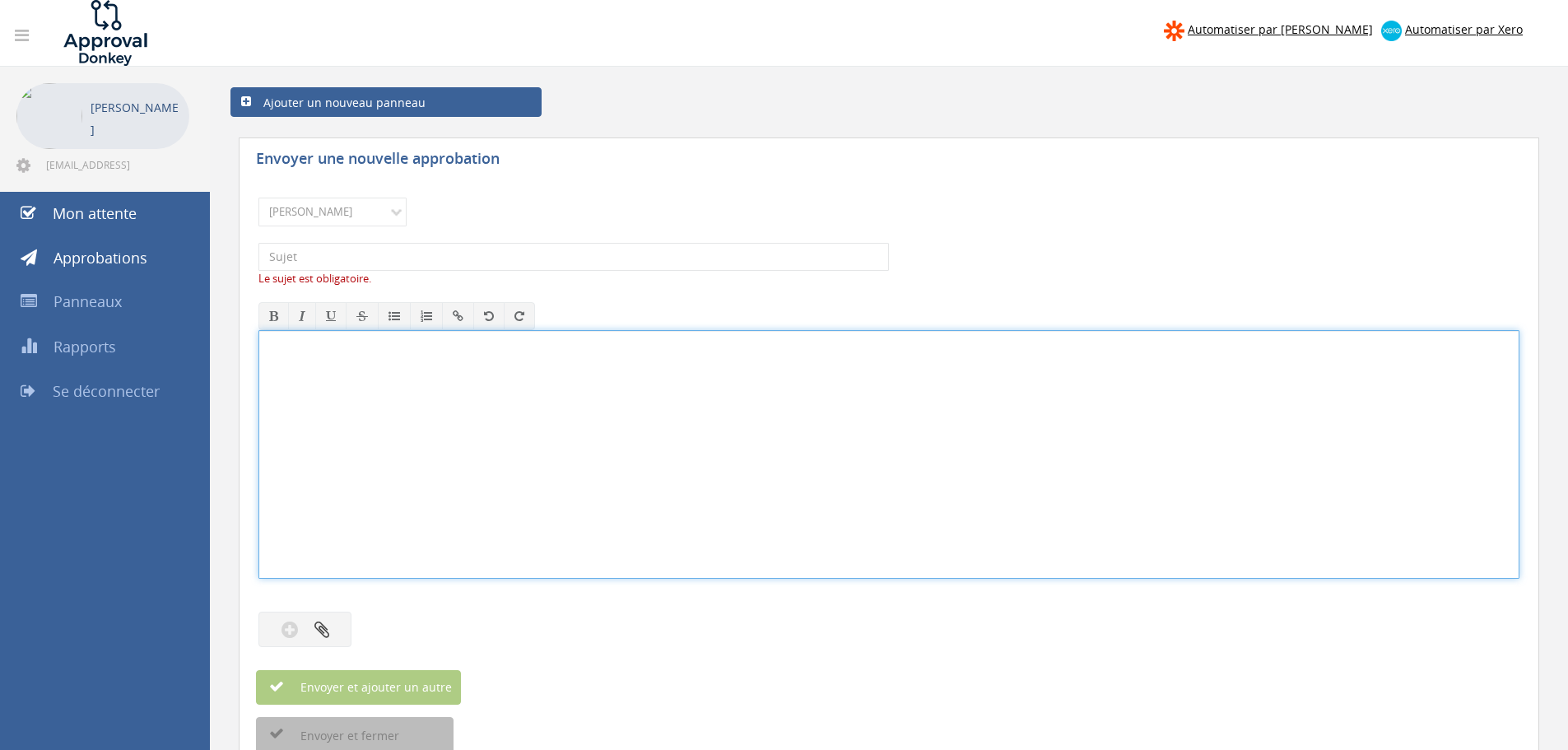
click at [154, 98] on div "Justin Dubois" at bounding box center [135, 116] width 90 height 66
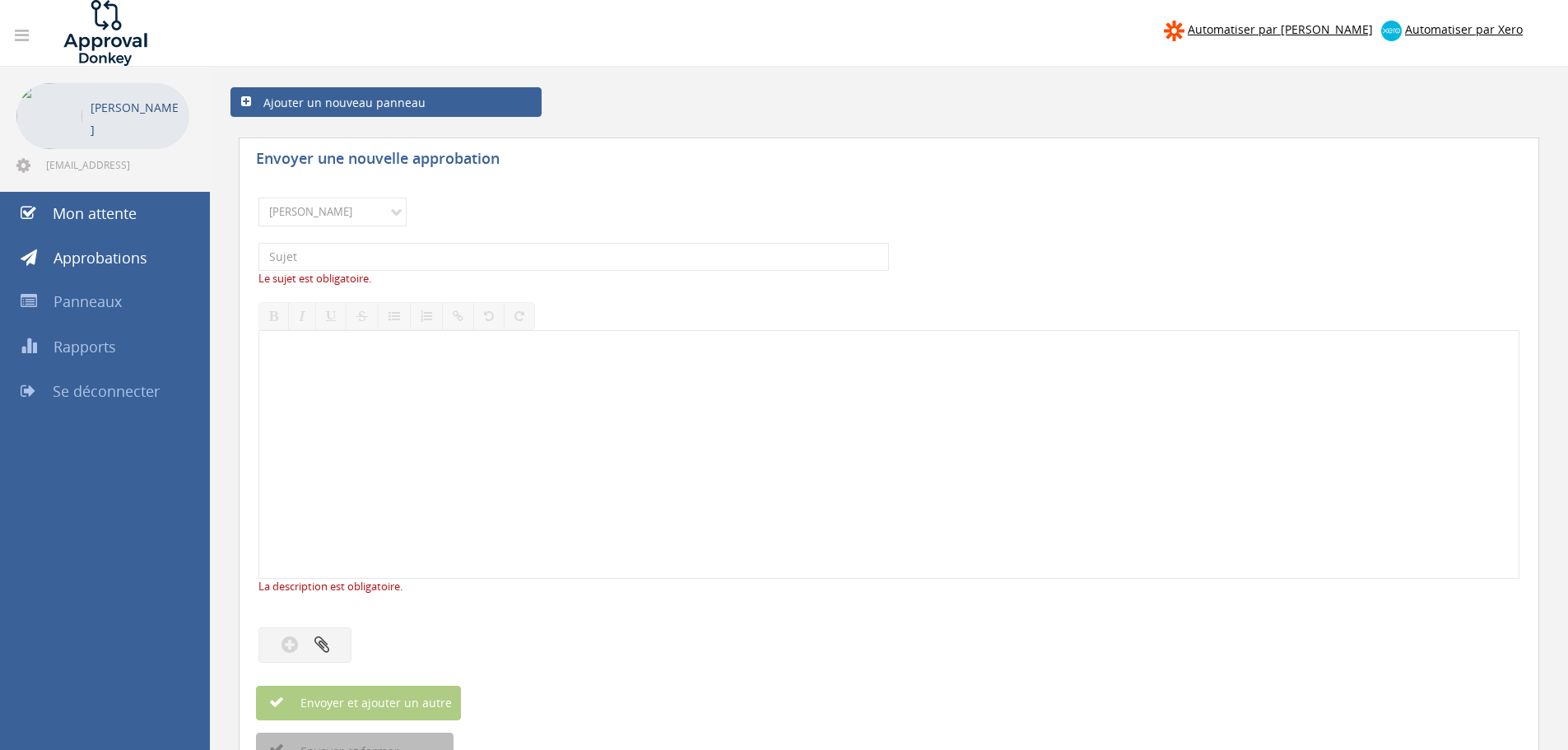
click at [137, 117] on font "Justin Dubois" at bounding box center [135, 117] width 89 height 39
click at [42, 112] on img at bounding box center [49, 116] width 66 height 66
click at [16, 26] on link at bounding box center [22, 36] width 35 height 33
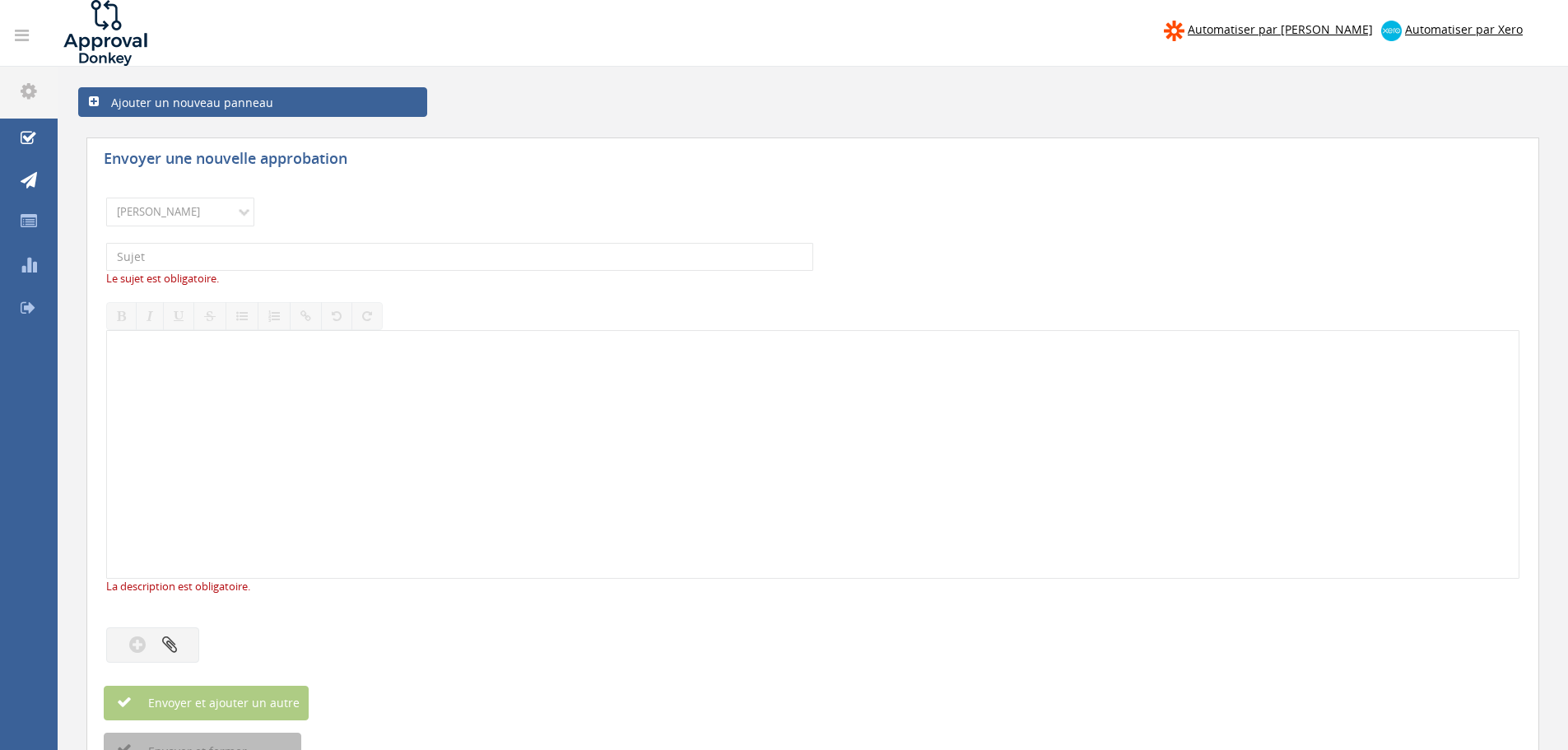
click at [23, 29] on icon at bounding box center [21, 35] width 14 height 16
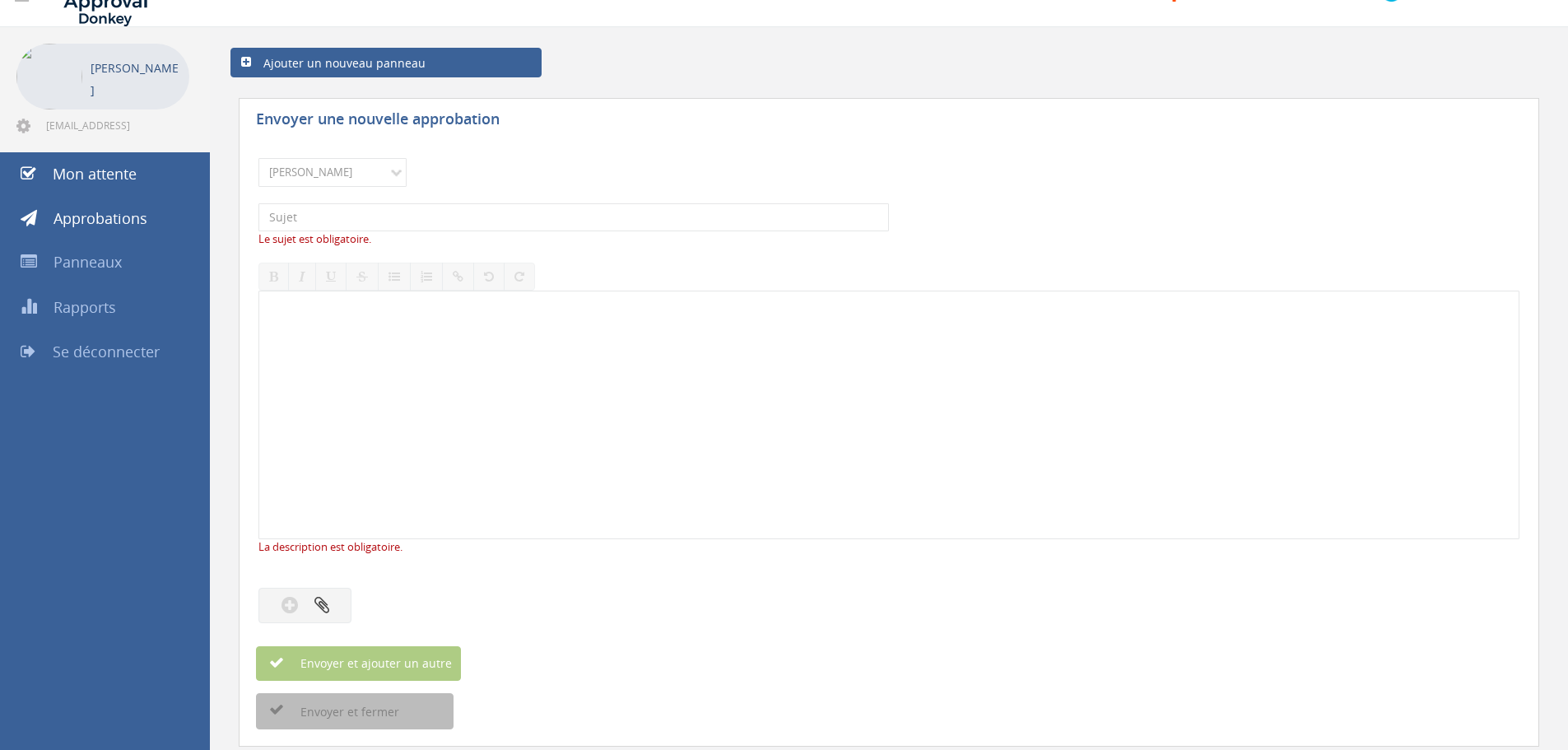
scroll to position [123, 0]
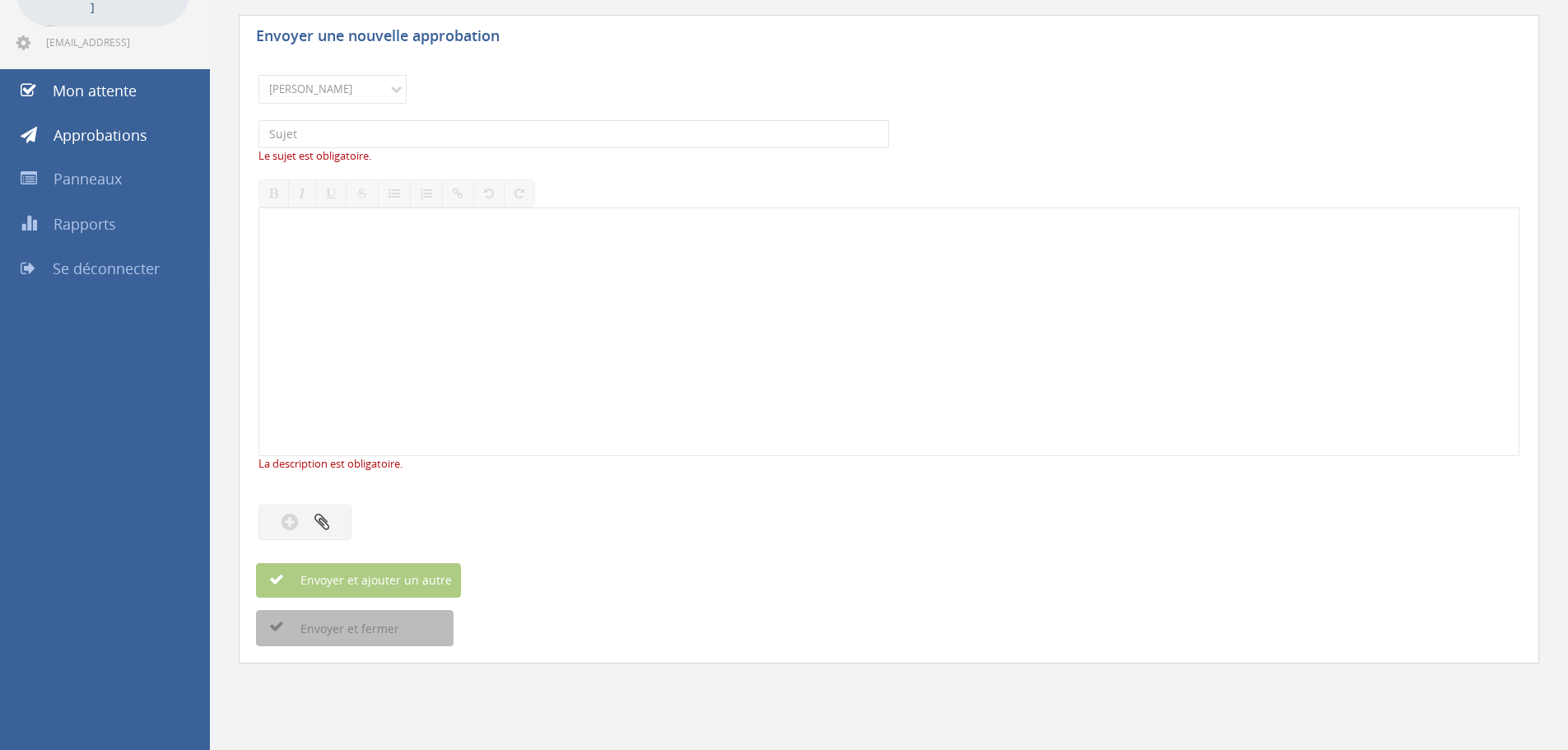
click at [92, 271] on font "Se déconnecter" at bounding box center [106, 268] width 107 height 20
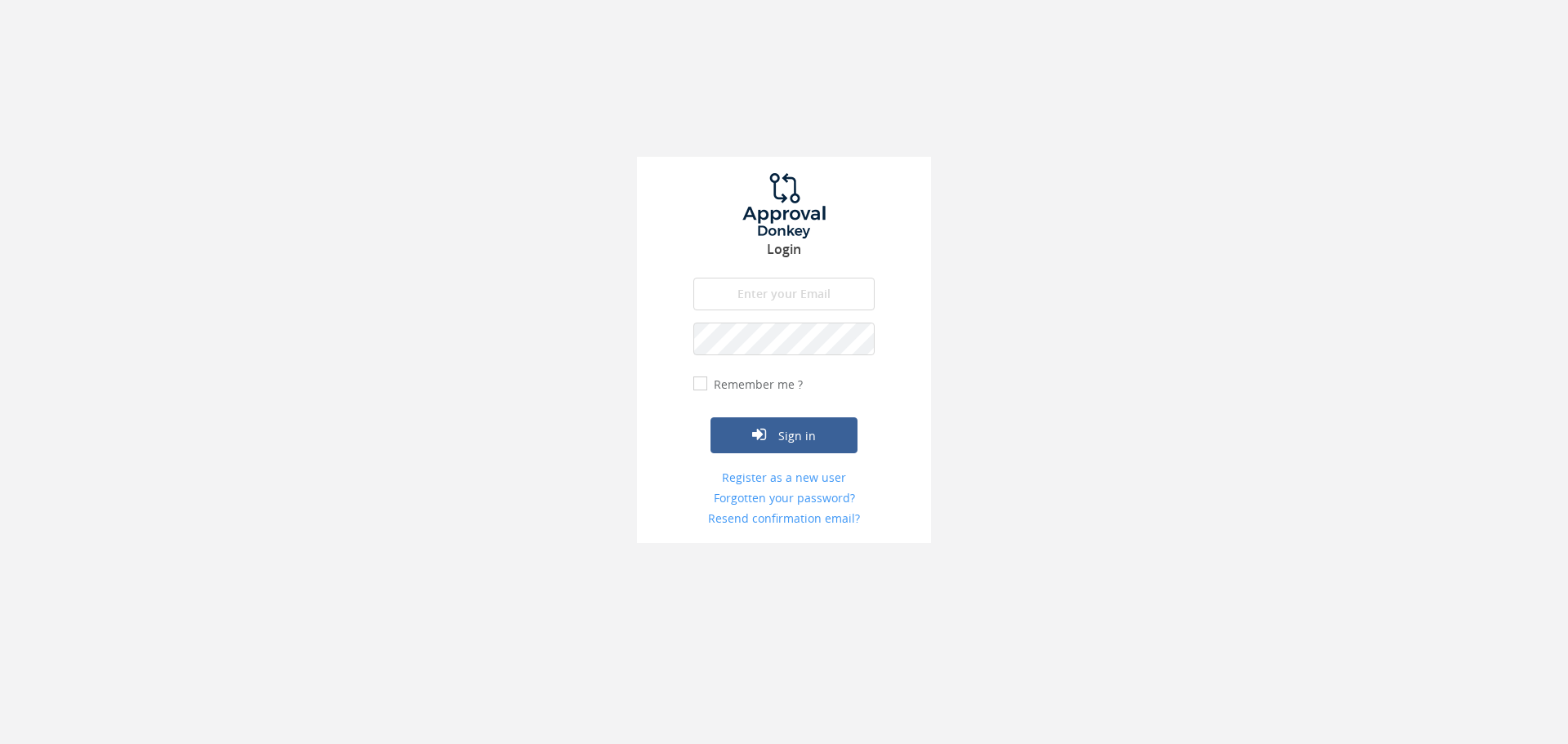
type input "justin9dubois@gmail.com"
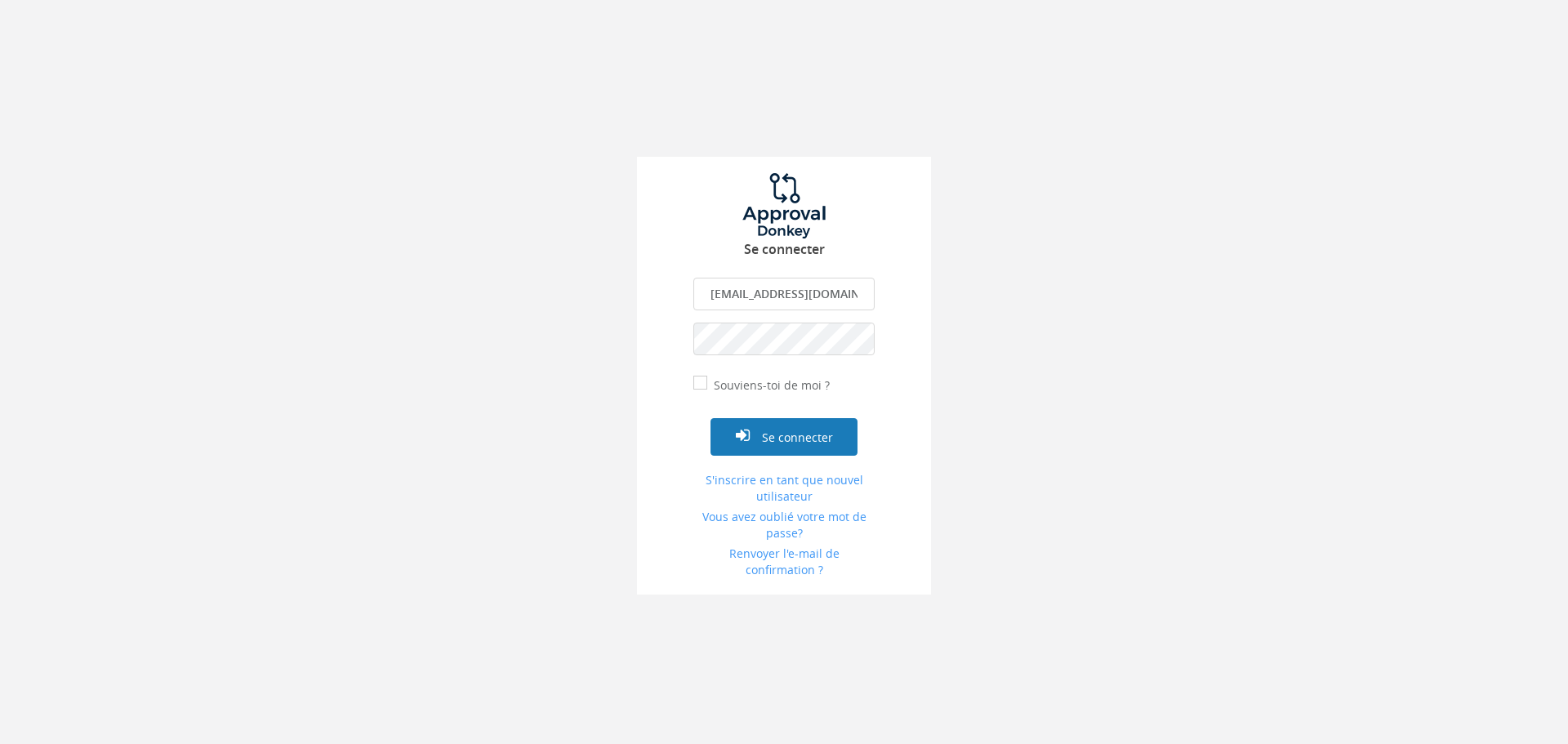
click at [789, 440] on font "Se connecter" at bounding box center [797, 437] width 71 height 15
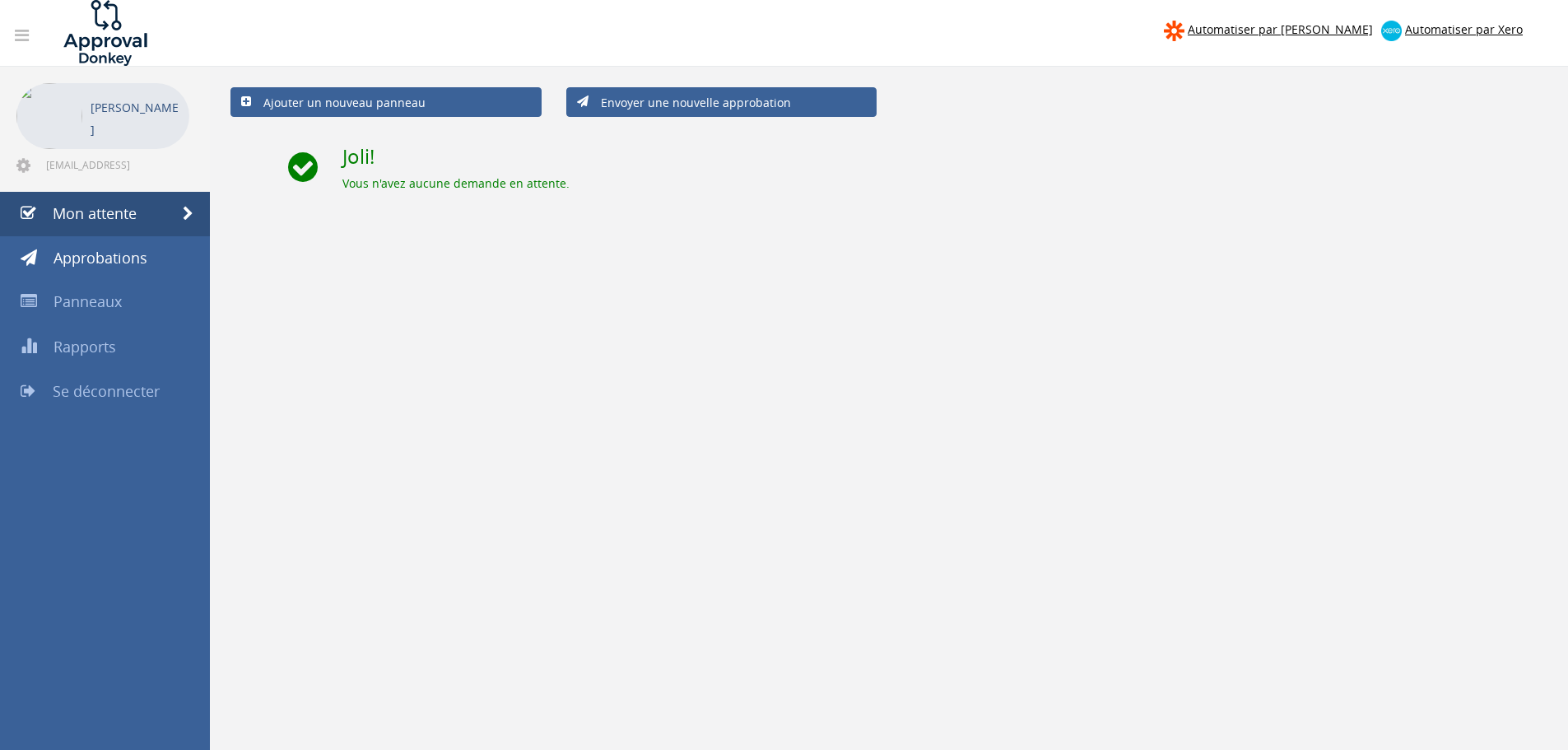
click at [145, 123] on font "Justin Dubois" at bounding box center [135, 117] width 89 height 39
click at [19, 126] on img at bounding box center [49, 116] width 66 height 66
click at [21, 164] on icon at bounding box center [23, 165] width 14 height 16
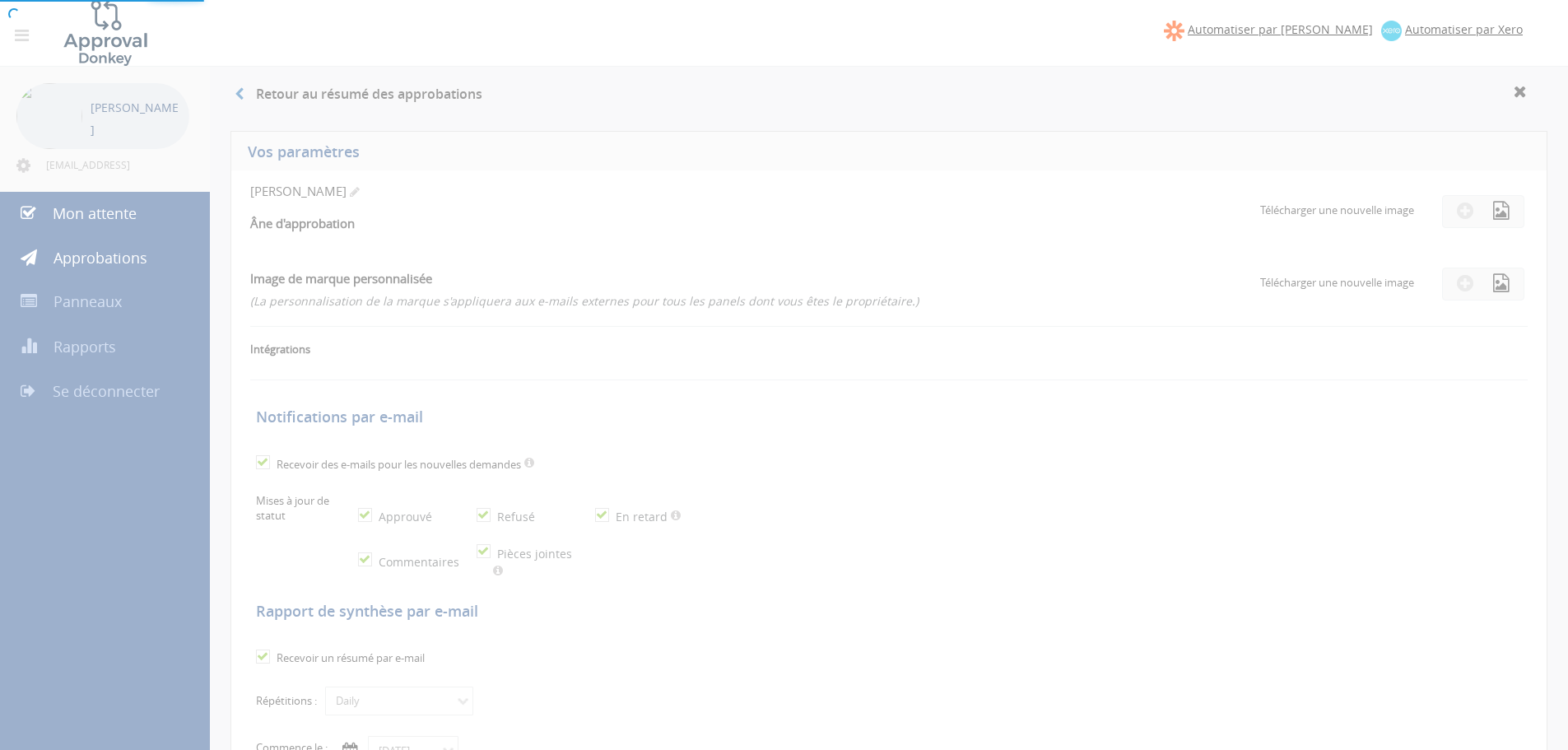
checkbox input "true"
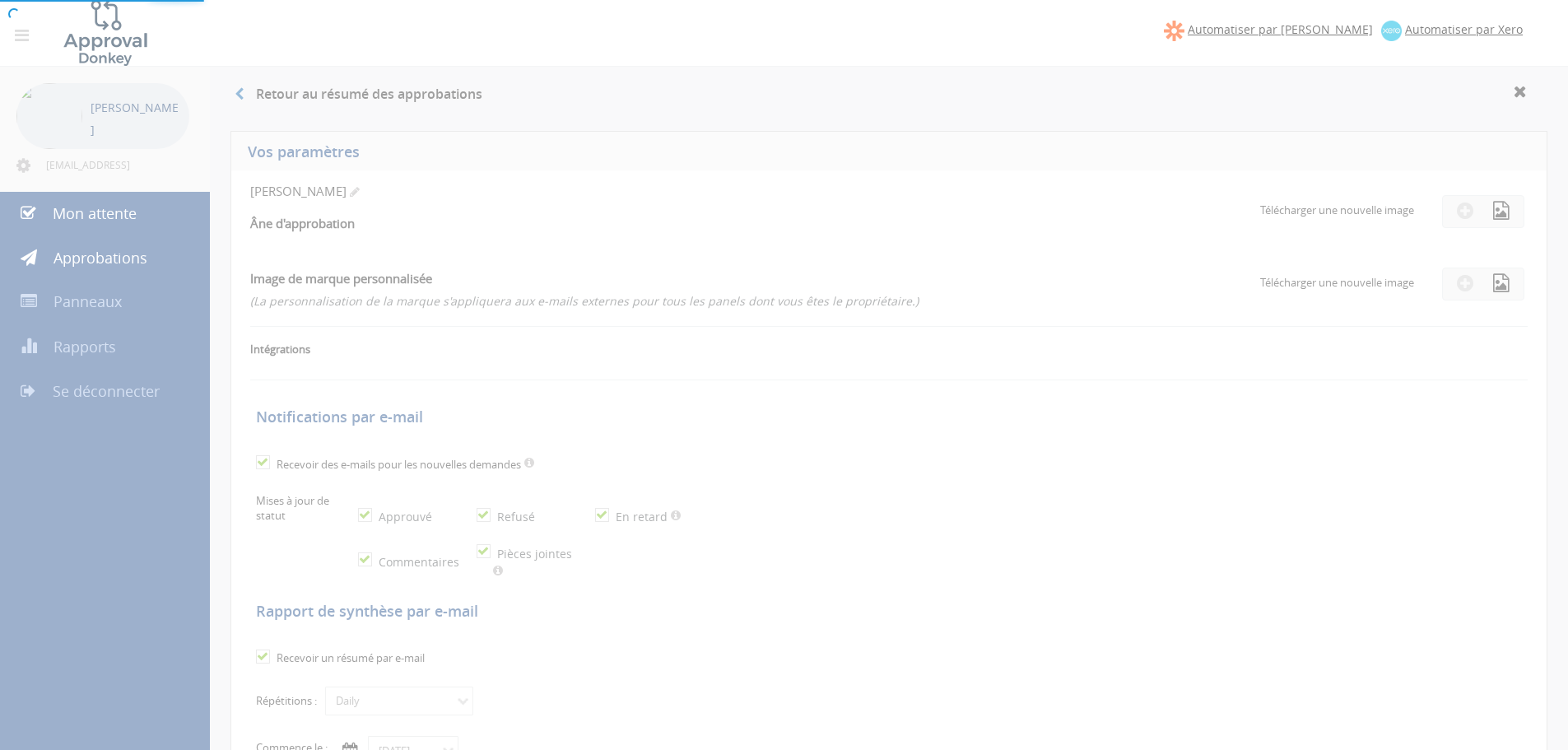
checkbox input "true"
select select "number:1"
checkbox input "true"
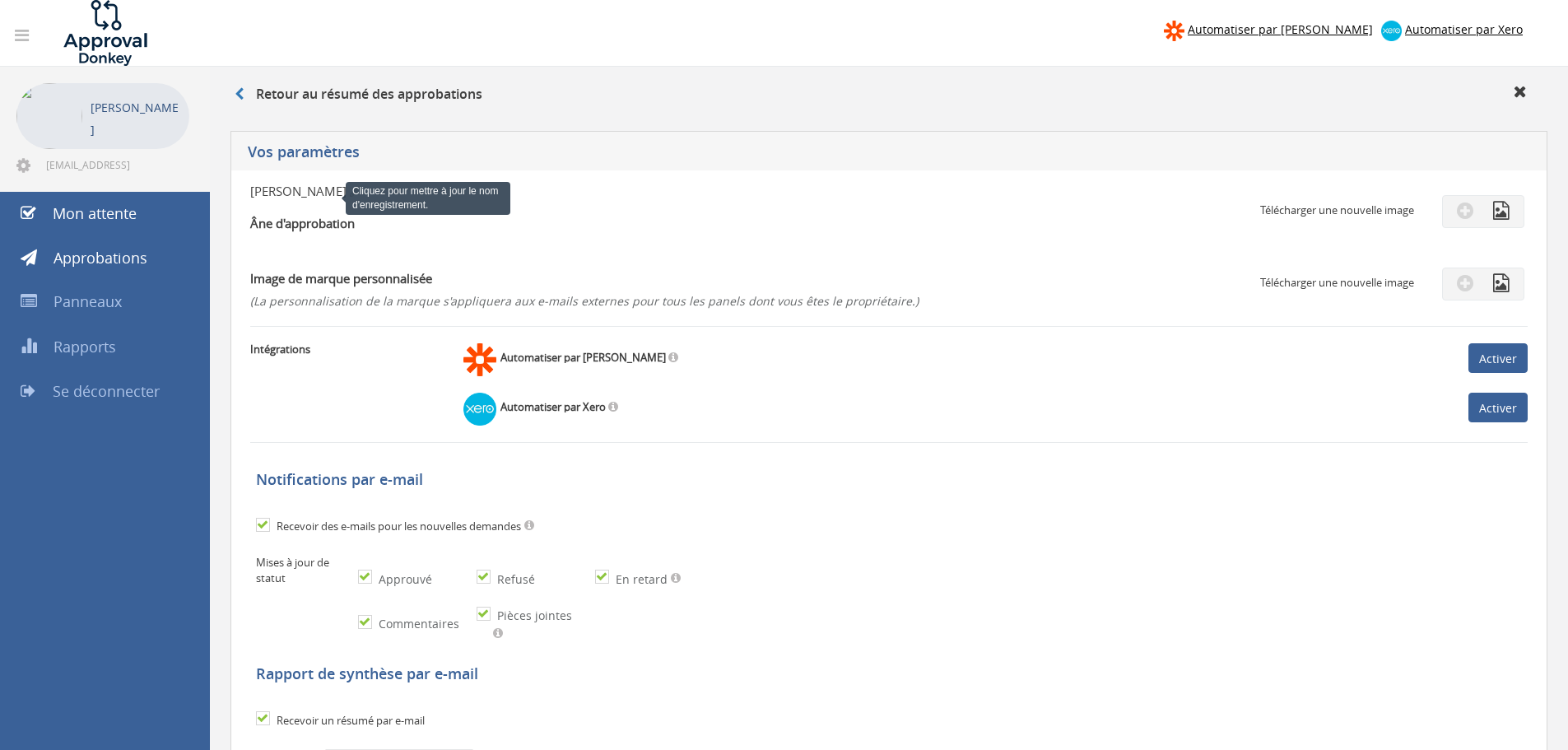
click at [350, 190] on span at bounding box center [354, 192] width 10 height 12
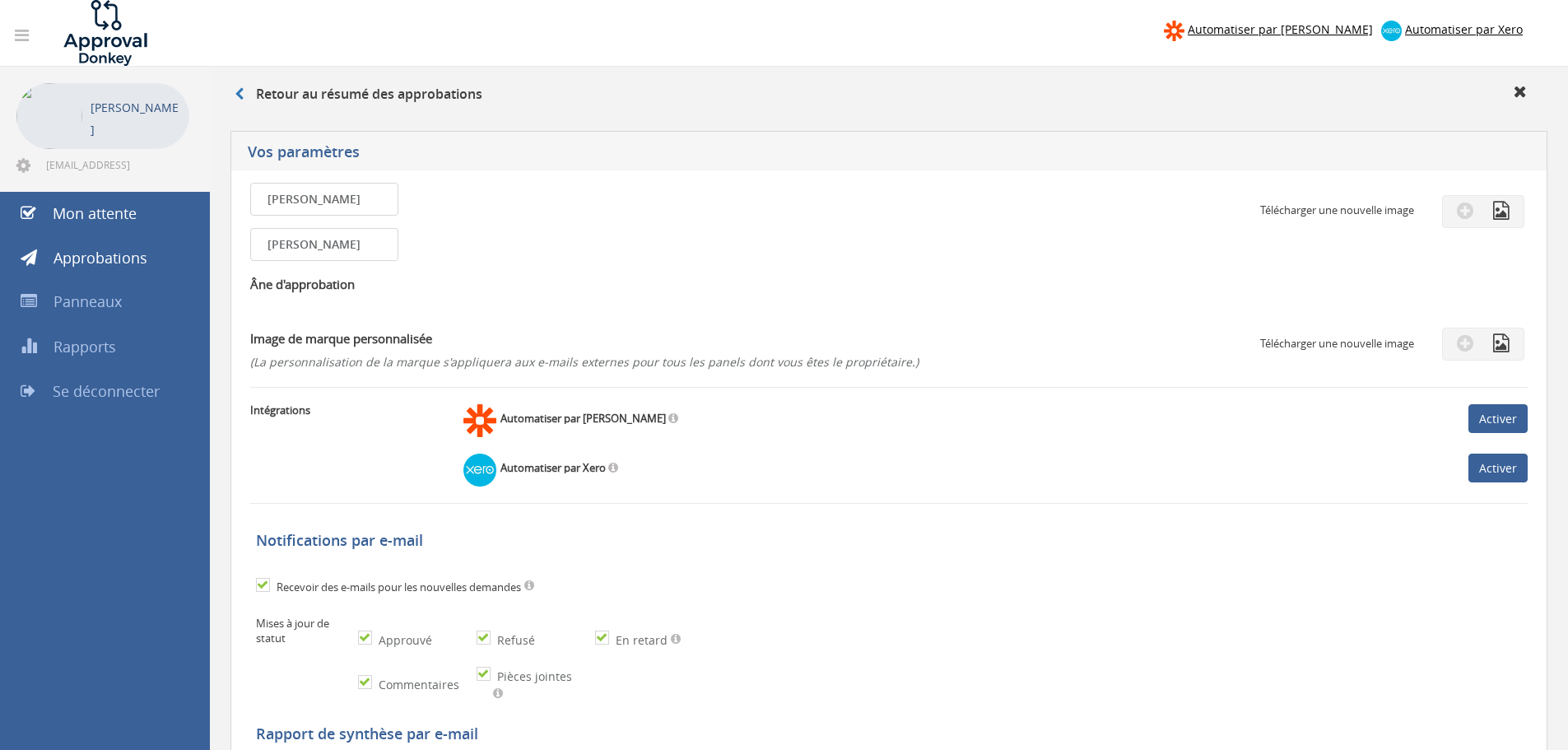
click at [590, 270] on div "Justin First name is required. First name must be letters. First name should be…" at bounding box center [676, 240] width 852 height 117
click at [1517, 97] on icon at bounding box center [1520, 91] width 14 height 16
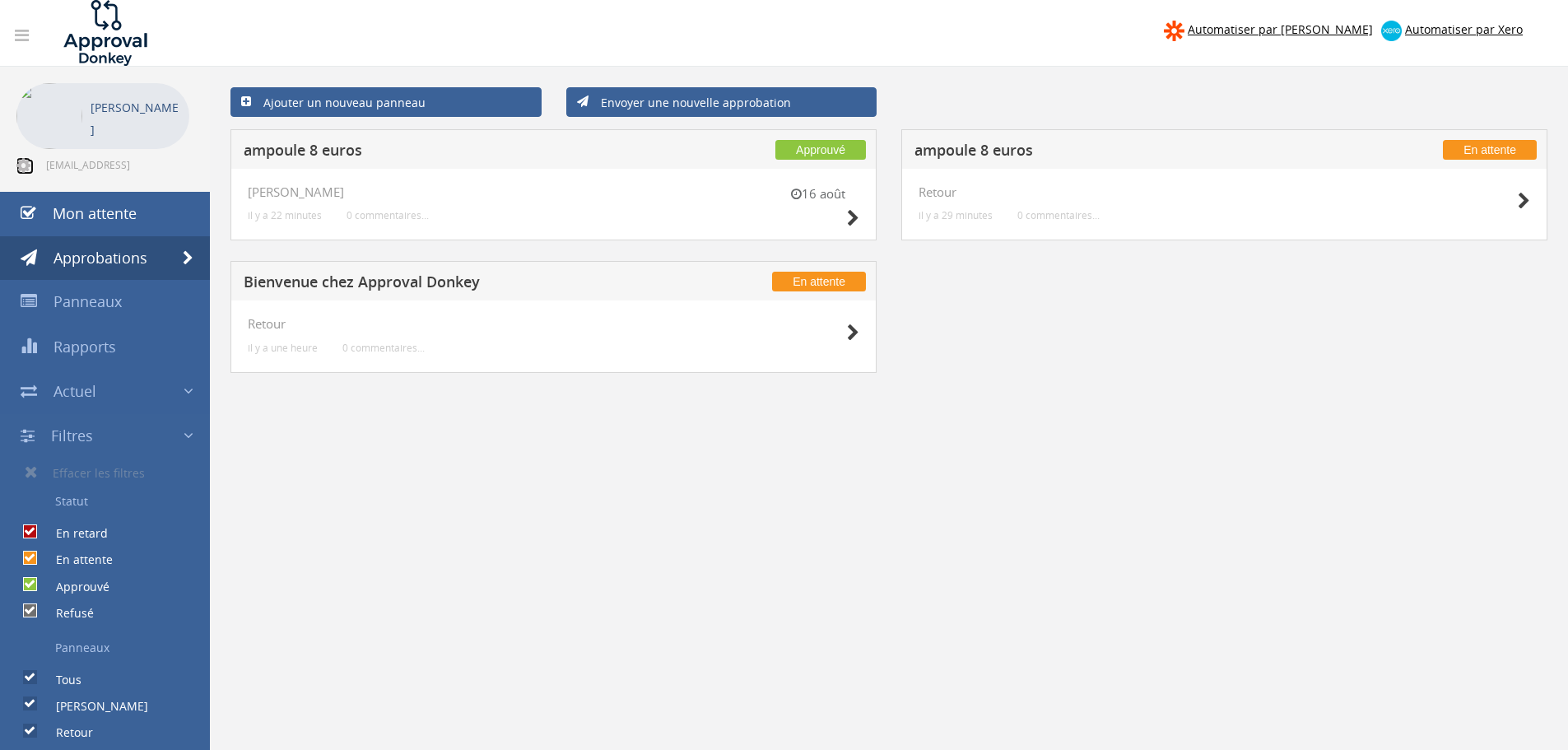
click at [18, 166] on icon at bounding box center [23, 165] width 14 height 16
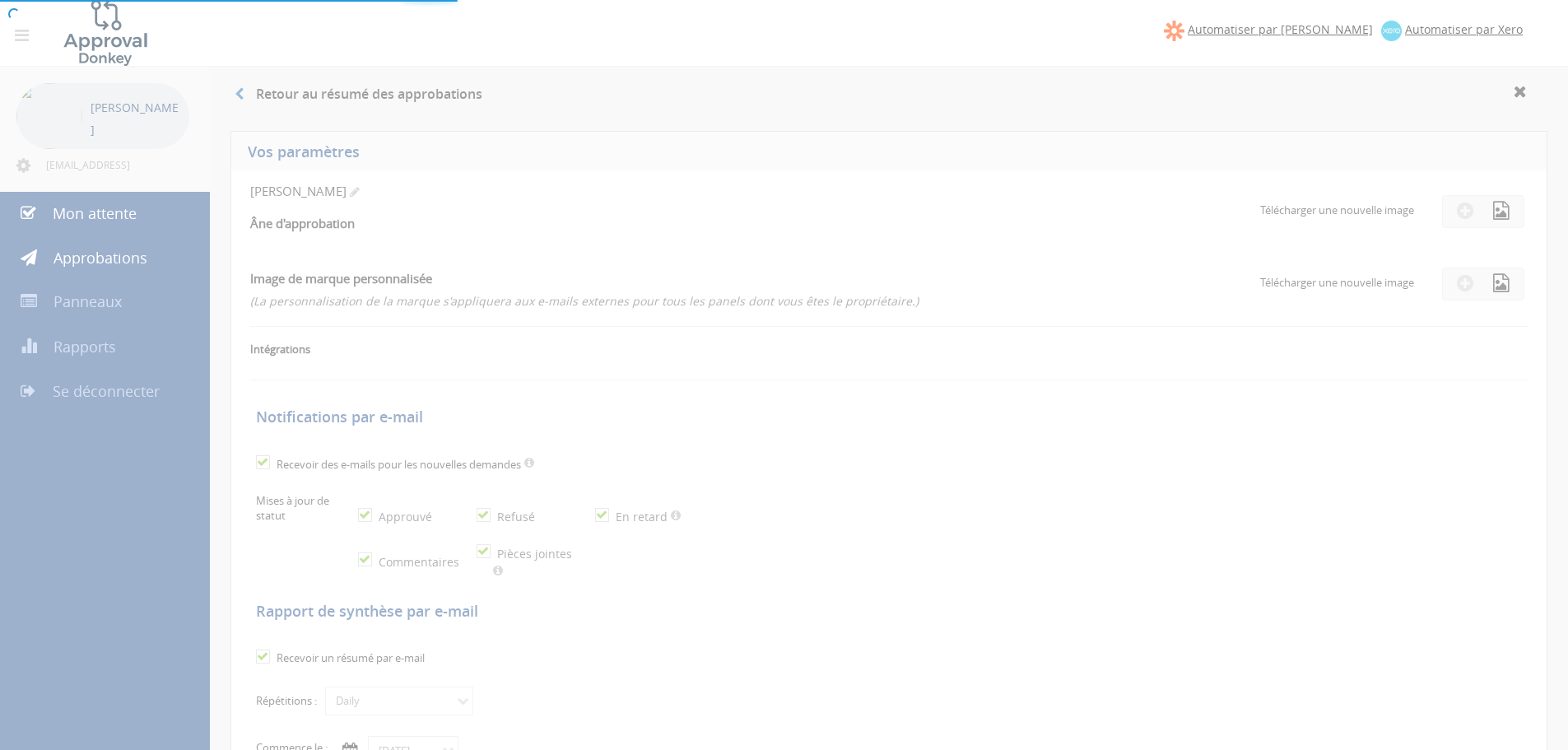
checkbox input "true"
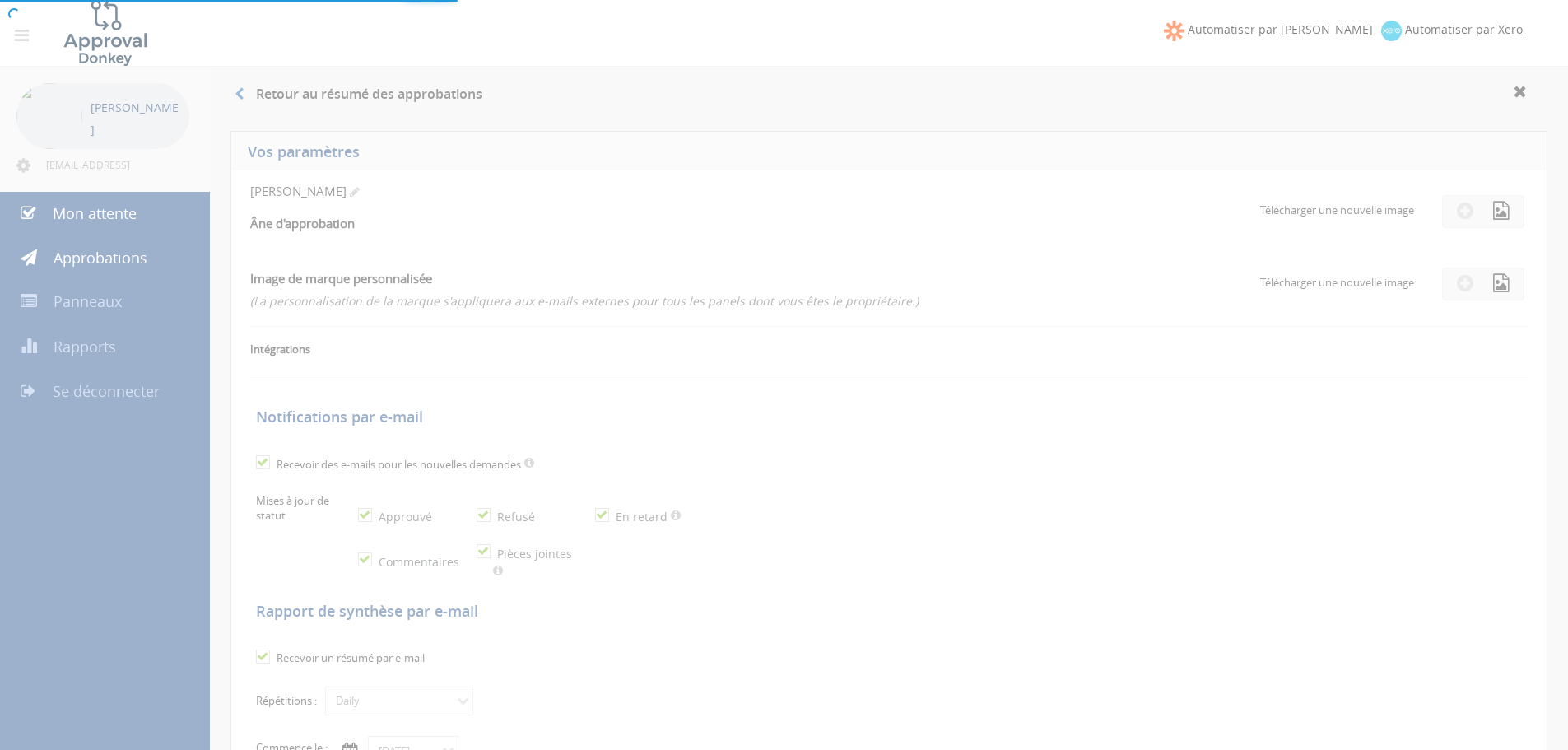
checkbox input "true"
select select "number:1"
checkbox input "true"
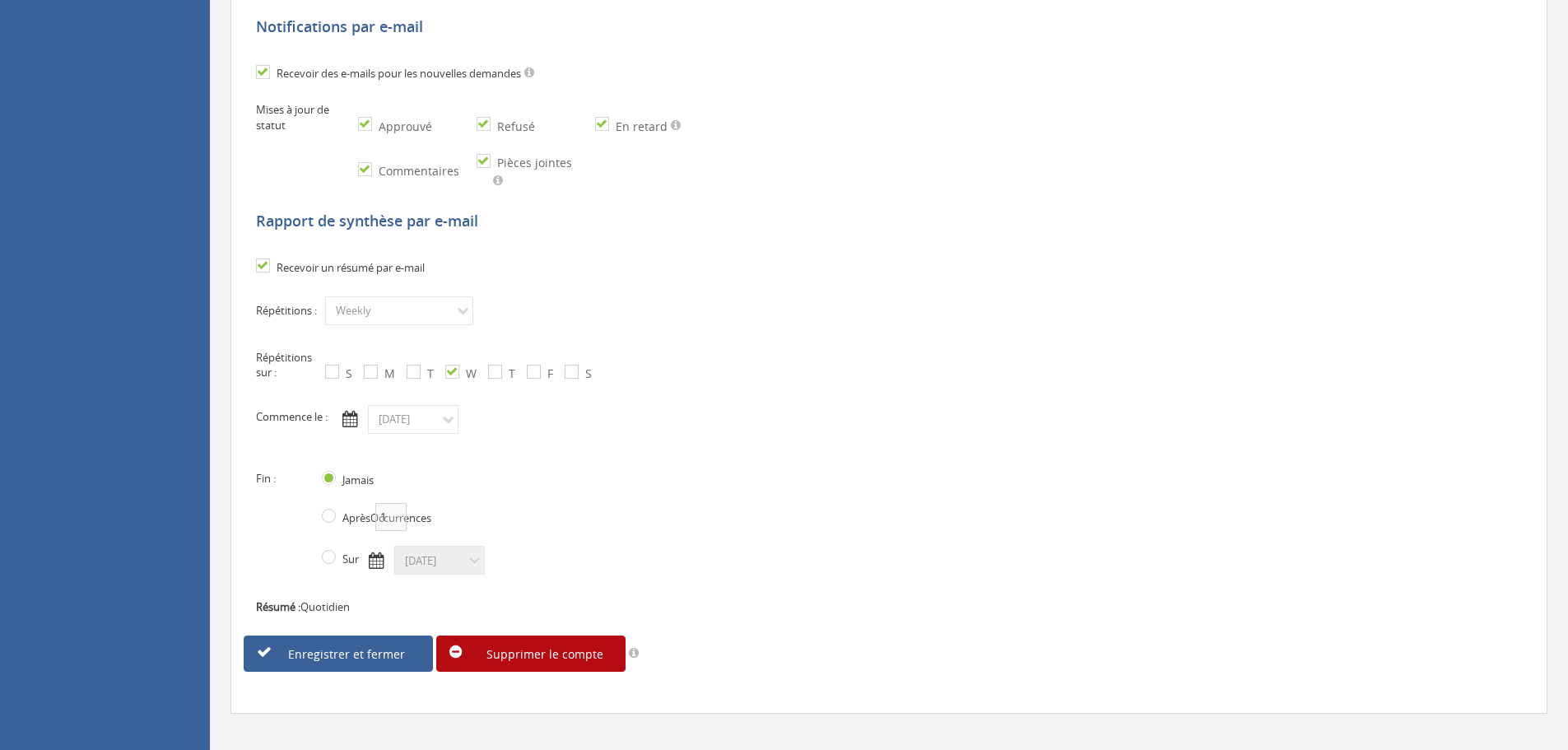
scroll to position [454, 0]
click at [512, 645] on link "Supprimer le compte" at bounding box center [531, 653] width 190 height 36
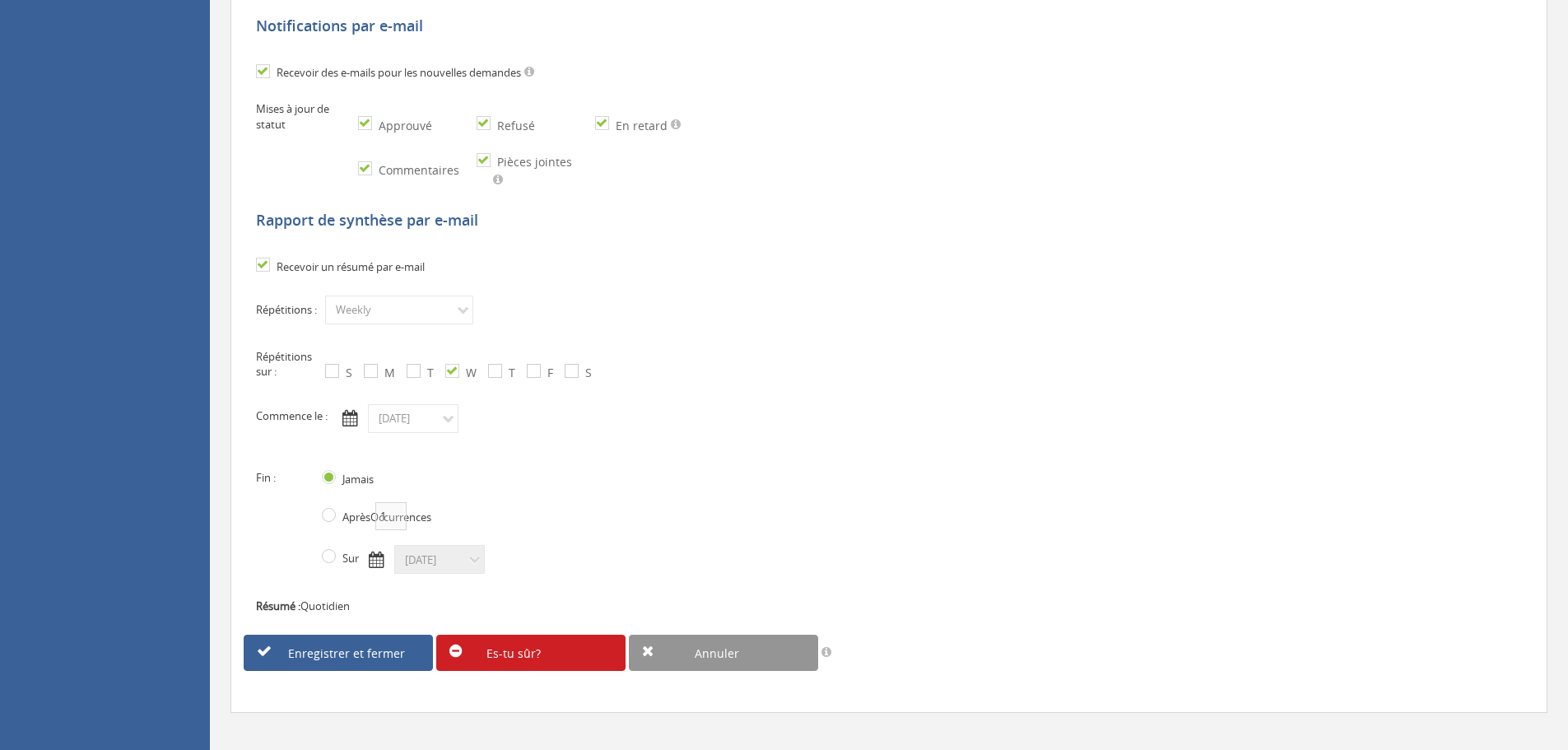
click at [546, 639] on link "Es-tu sûr?" at bounding box center [531, 653] width 190 height 36
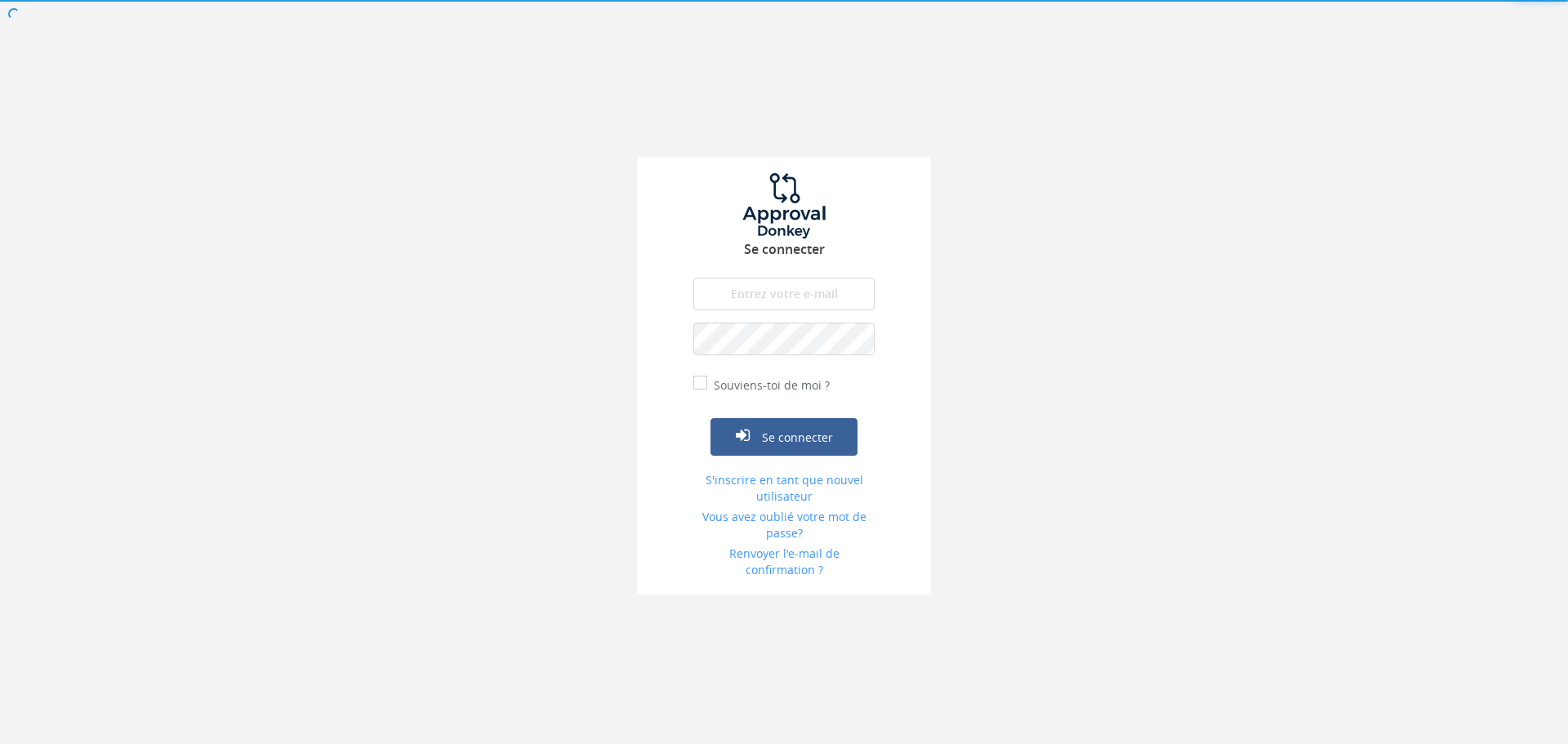
type input "justin9dubois@gmail.com"
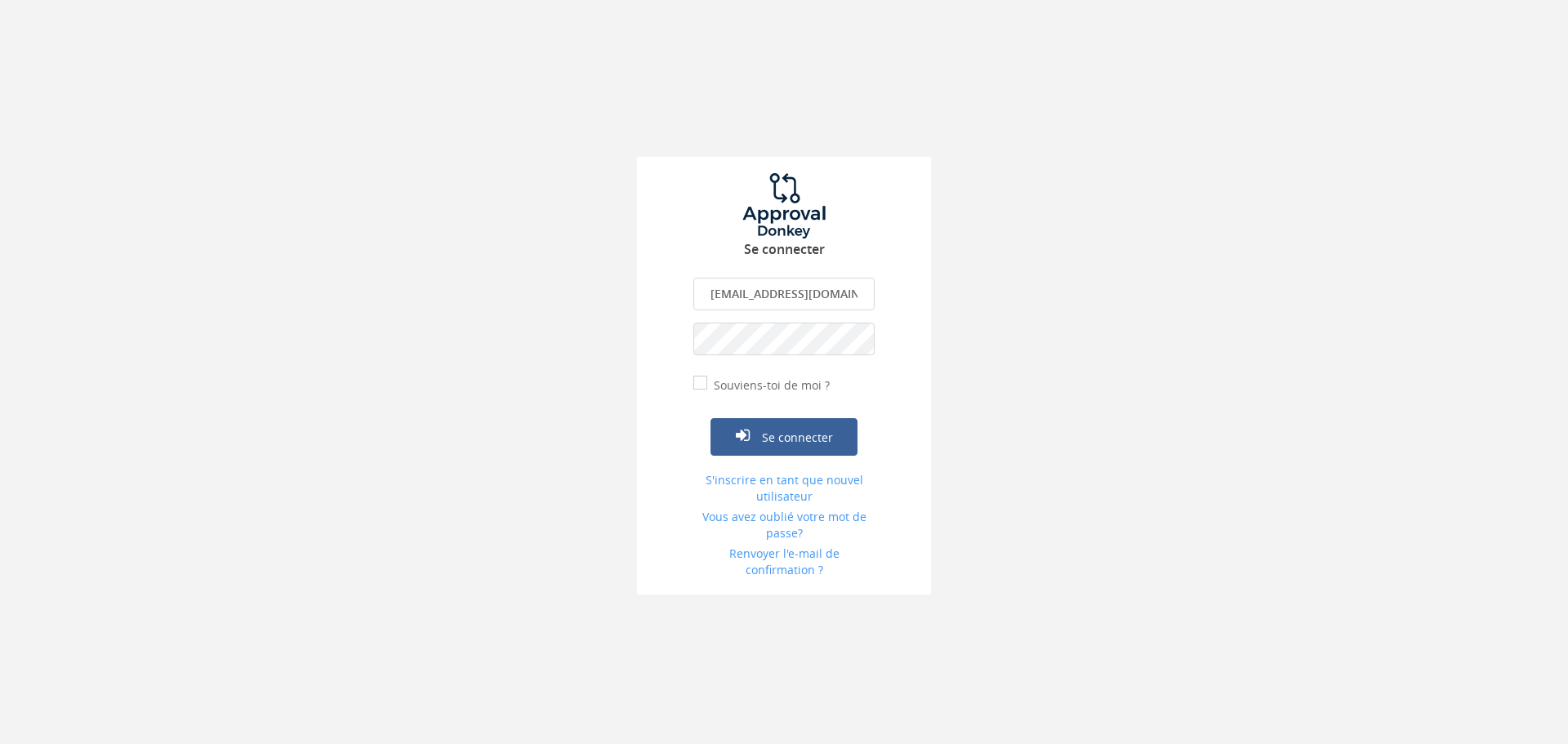
click at [604, 336] on div "Se connecter justin9dubois@gmail.com L'email est obligatoire. Adresse email inv…" at bounding box center [784, 297] width 1568 height 594
click at [1095, 316] on div "Se connecter justin9dubois@gmail.com L'email est obligatoire. Adresse email inv…" at bounding box center [784, 297] width 1568 height 594
click at [817, 488] on link "S'inscrire en tant que nouvel utilisateur" at bounding box center [784, 489] width 181 height 32
click at [823, 0] on div at bounding box center [784, 0] width 1568 height 0
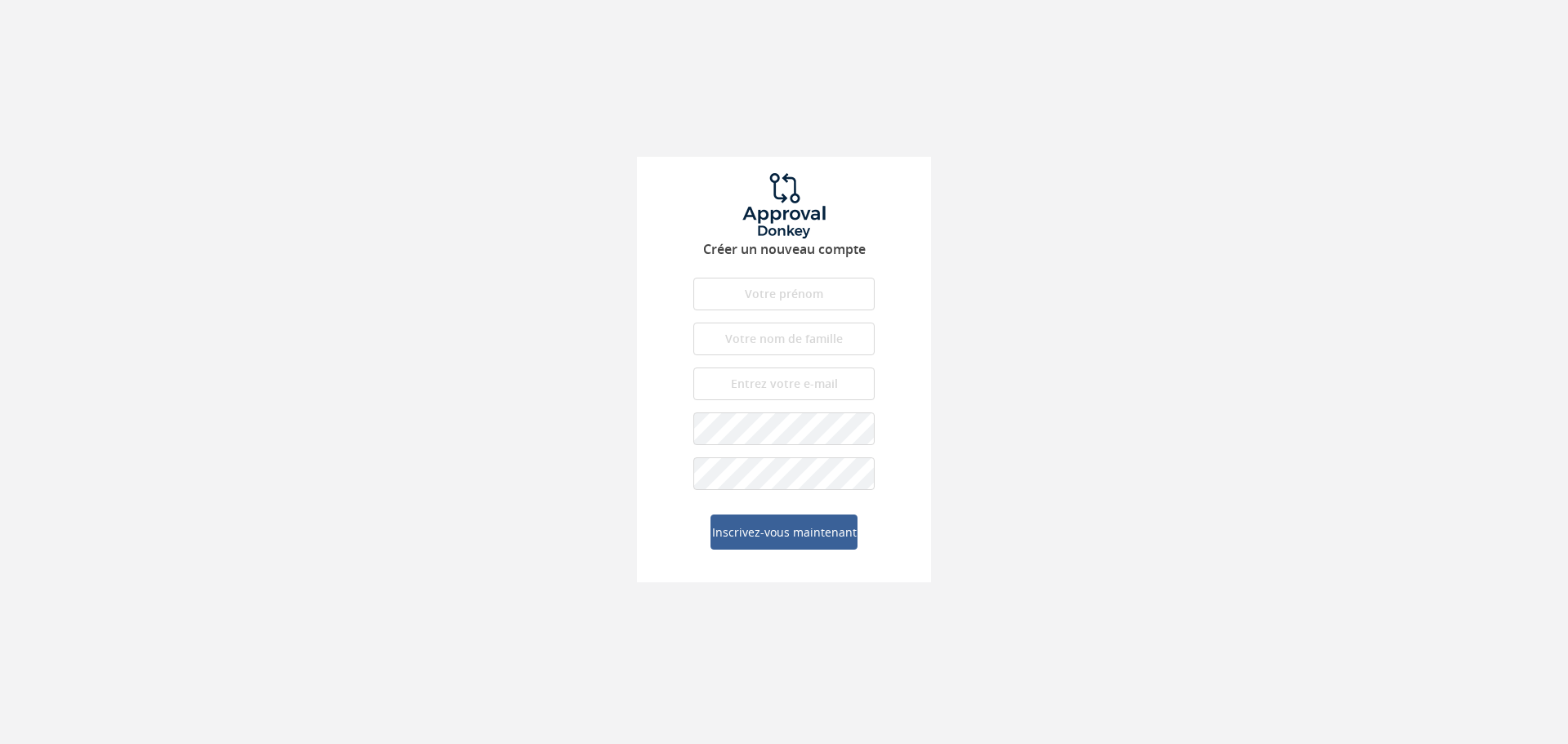
click at [839, 304] on input "text" at bounding box center [784, 294] width 181 height 32
type input "h"
type input "Hugo"
click at [726, 326] on input "text" at bounding box center [784, 339] width 181 height 32
type input "Bossuyt"
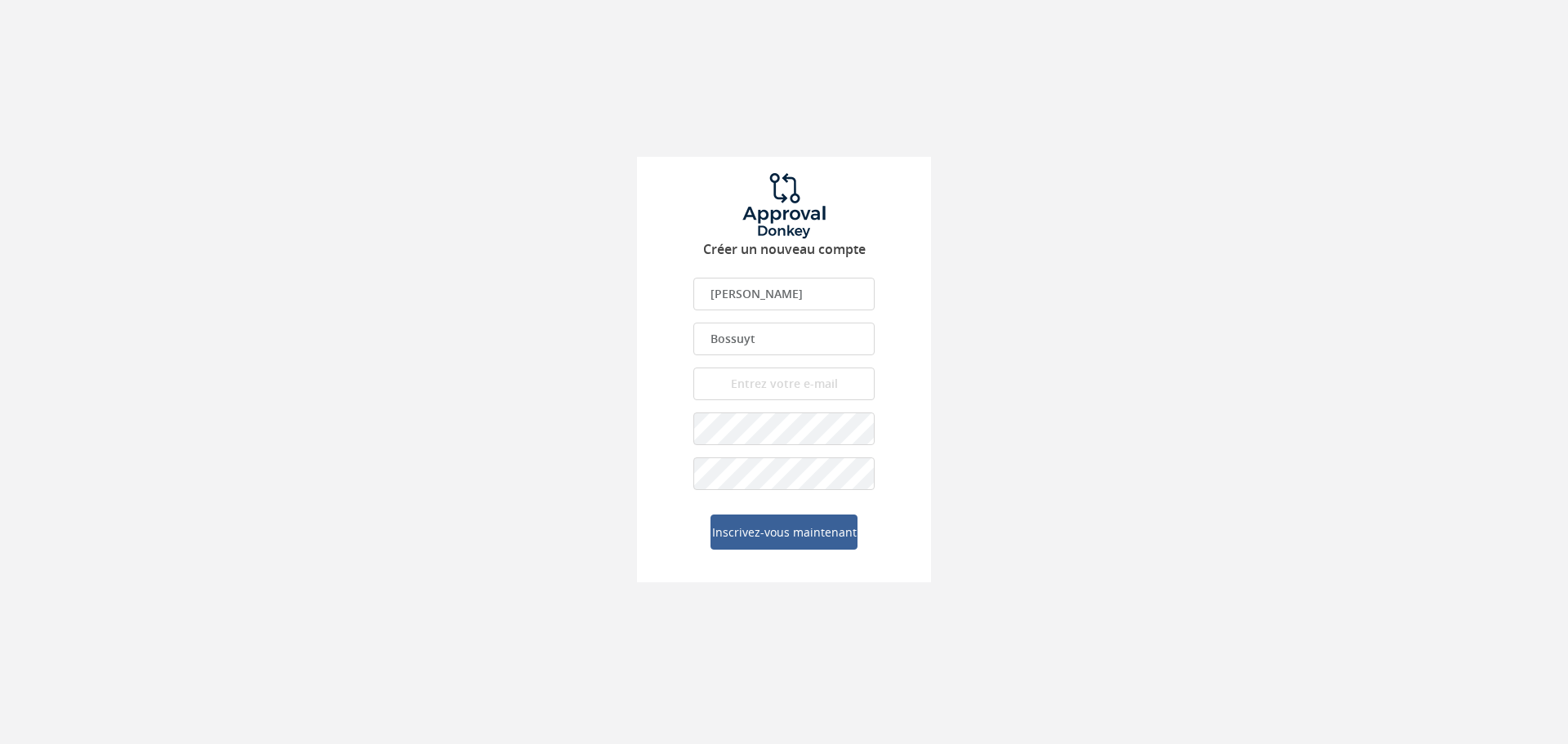
click at [1110, 390] on div "Créer un nouveau compte Hugo Le prénom est obligatoire. Le prénom doit être com…" at bounding box center [784, 291] width 1568 height 583
click at [822, 388] on input "email" at bounding box center [784, 384] width 181 height 32
click at [743, 418] on form "Hugo Le prénom est obligatoire. Le prénom doit être composé de lettres. Le prén…" at bounding box center [784, 414] width 181 height 273
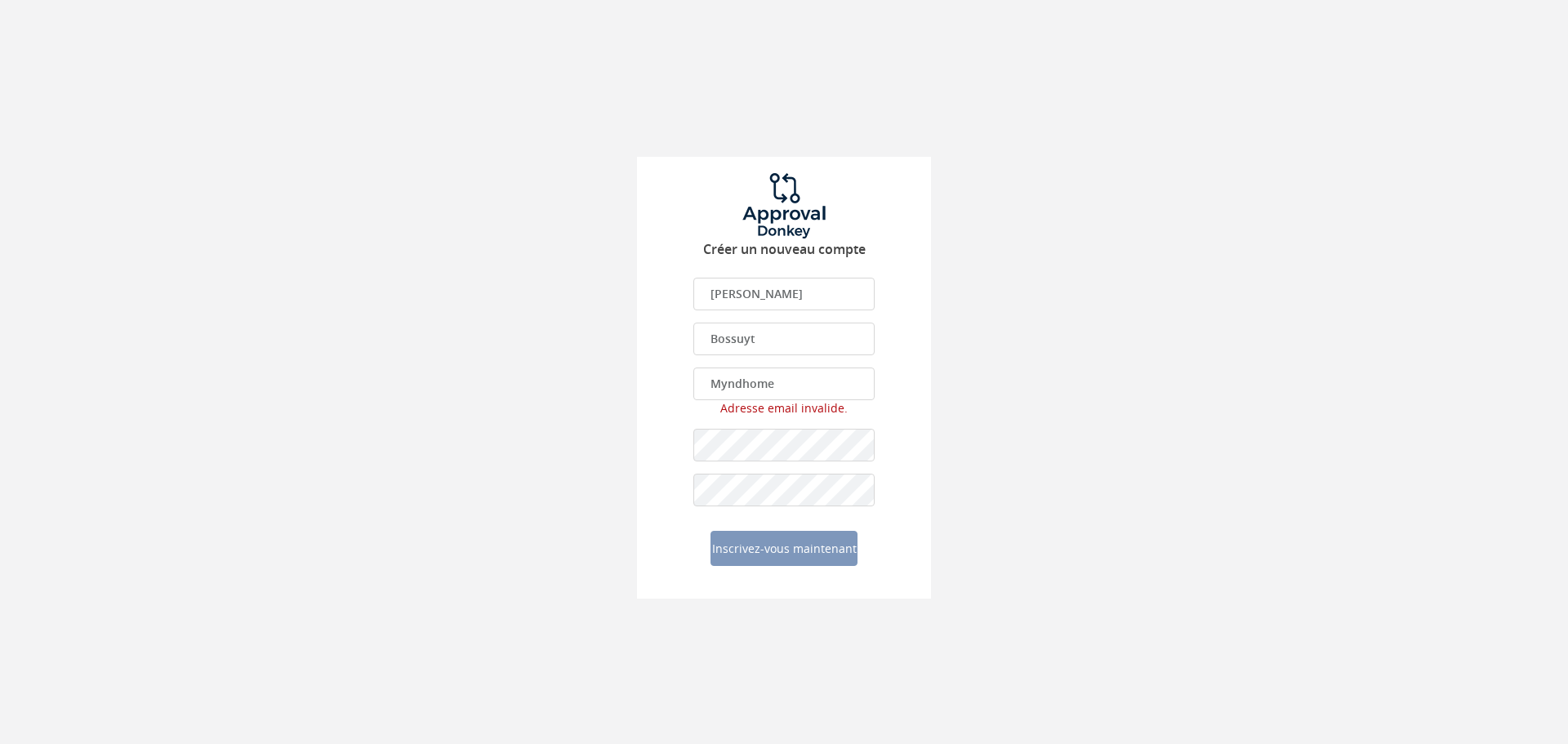
click at [817, 388] on input "Myndhome" at bounding box center [784, 384] width 181 height 32
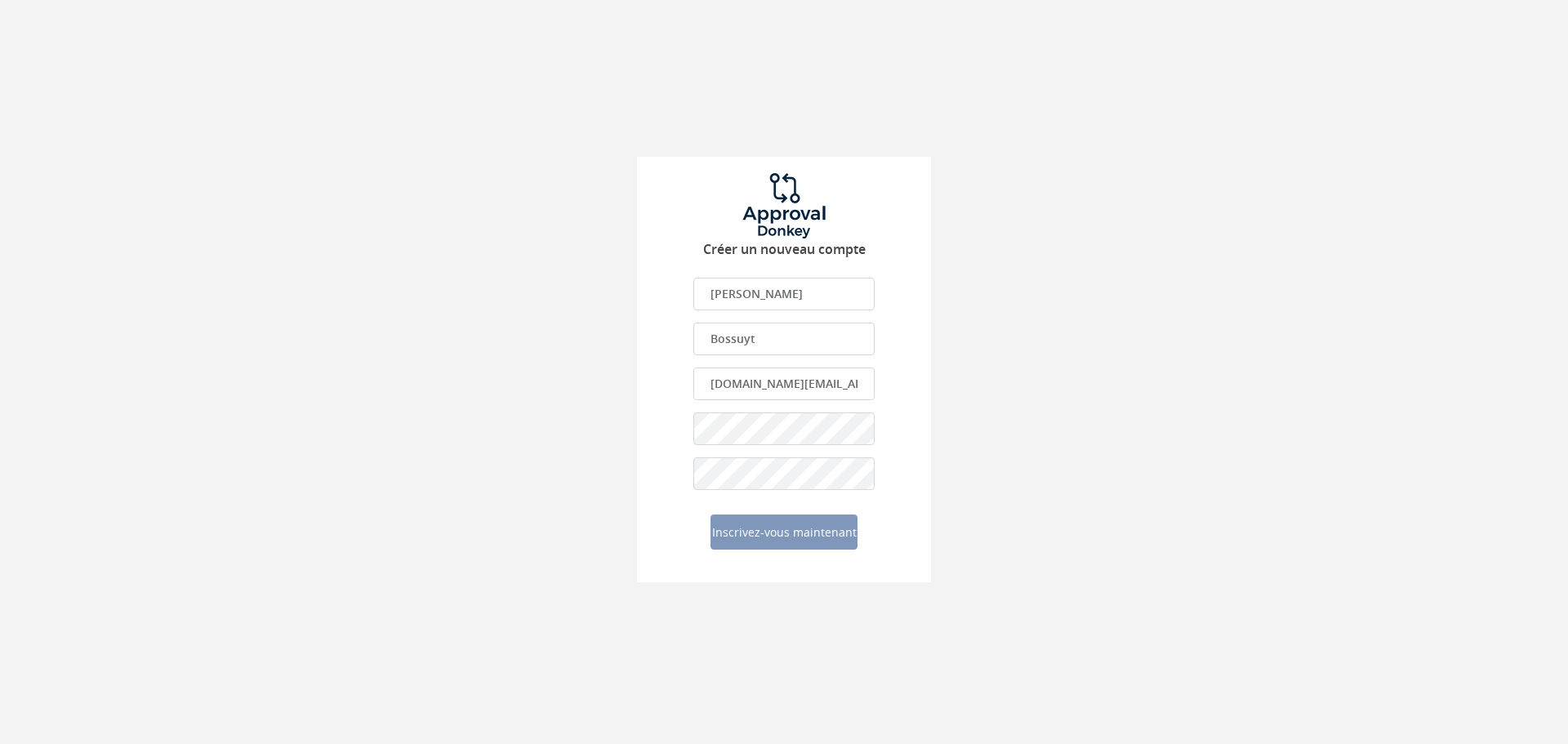
scroll to position [0, 4]
type input "[DOMAIN_NAME][EMAIL_ADDRESS][DOMAIN_NAME]"
click at [711, 515] on button "Inscrivez-vous maintenant" at bounding box center [784, 532] width 147 height 36
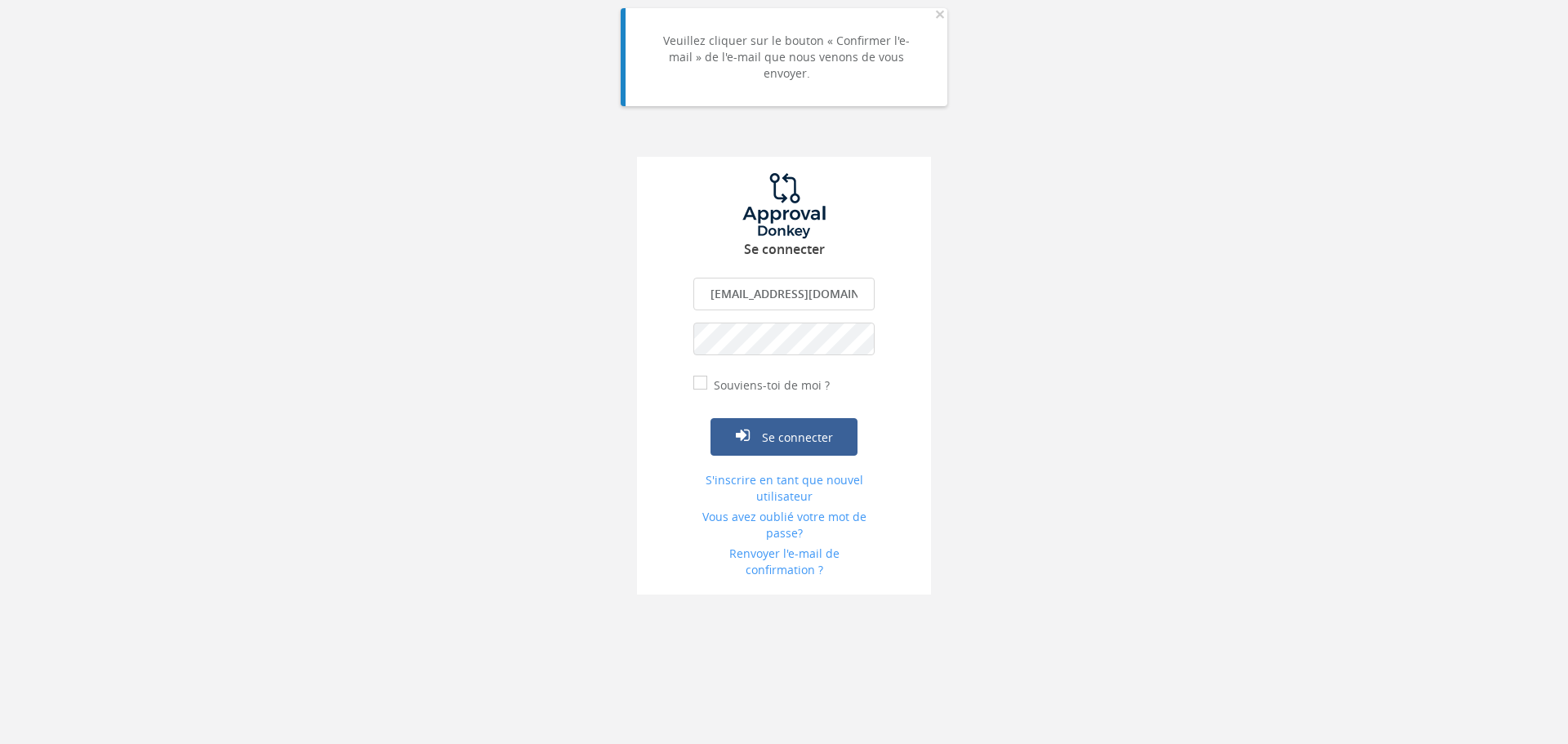
type input "[DOMAIN_NAME][EMAIL_ADDRESS][DOMAIN_NAME]"
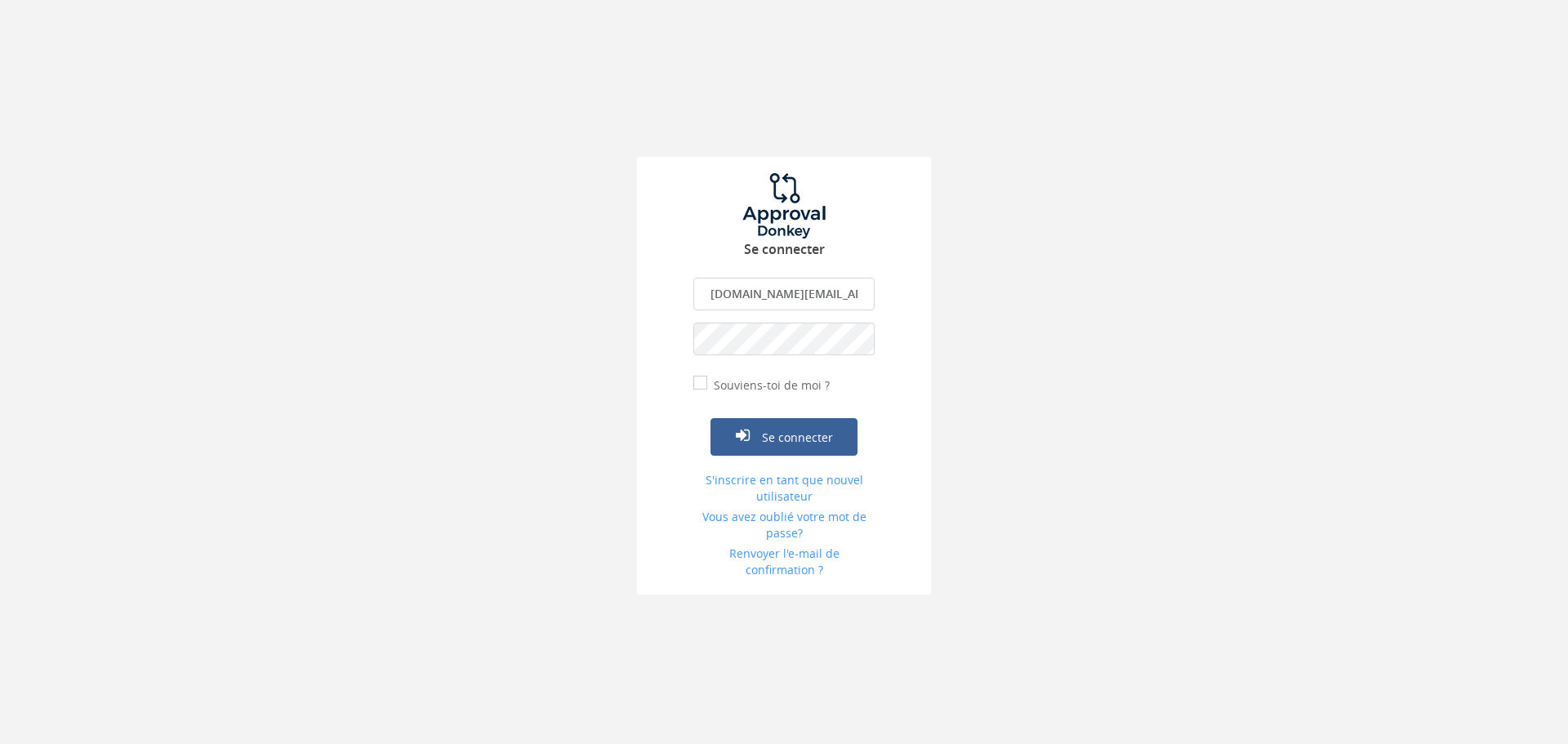
click at [737, 383] on font "Souviens-toi de moi ?" at bounding box center [771, 385] width 116 height 15
click at [704, 383] on input "Souviens-toi de moi ?" at bounding box center [699, 385] width 11 height 11
checkbox input "true"
click at [780, 434] on font "Se connecter" at bounding box center [797, 437] width 71 height 15
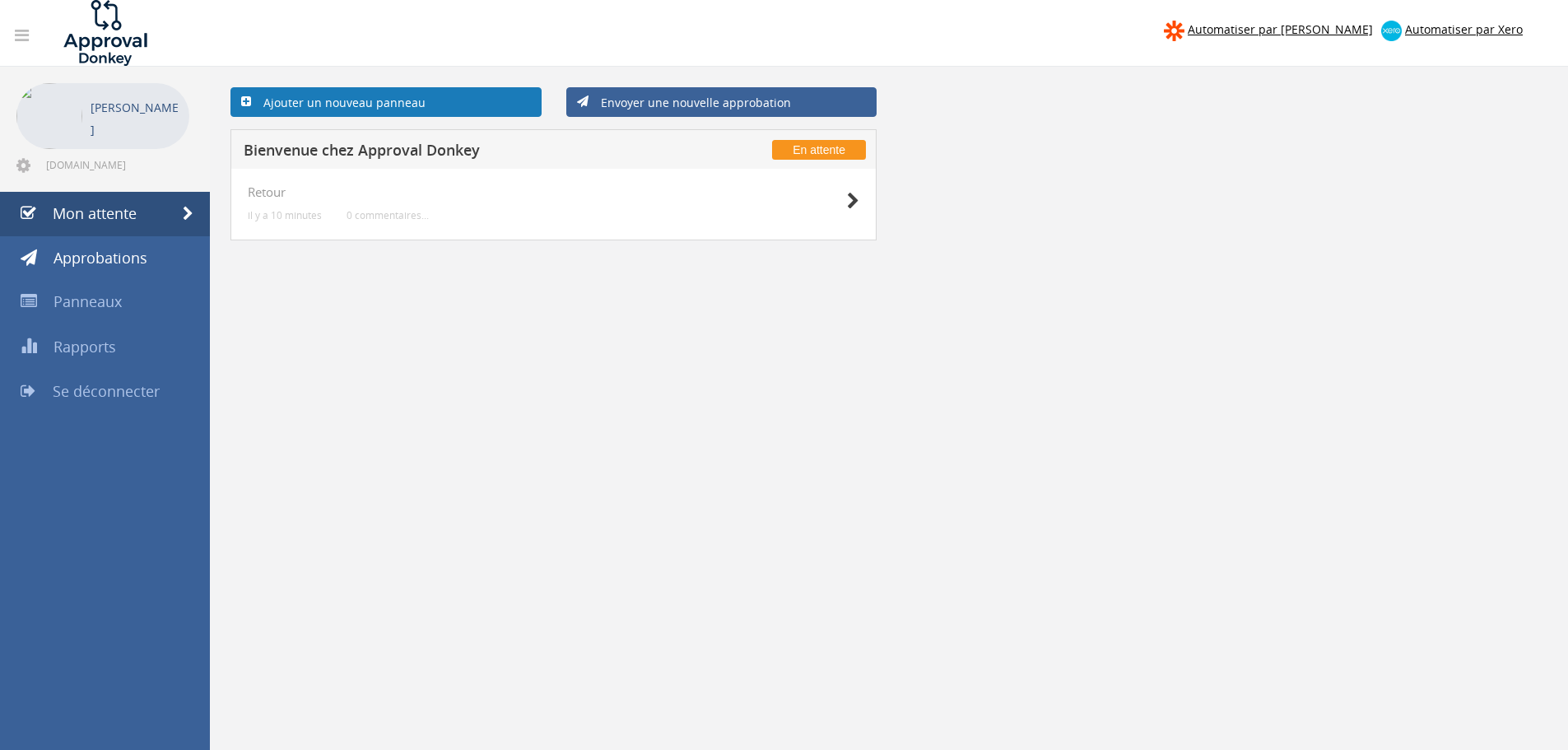
click at [380, 100] on font "Ajouter un nouveau panneau" at bounding box center [345, 102] width 163 height 15
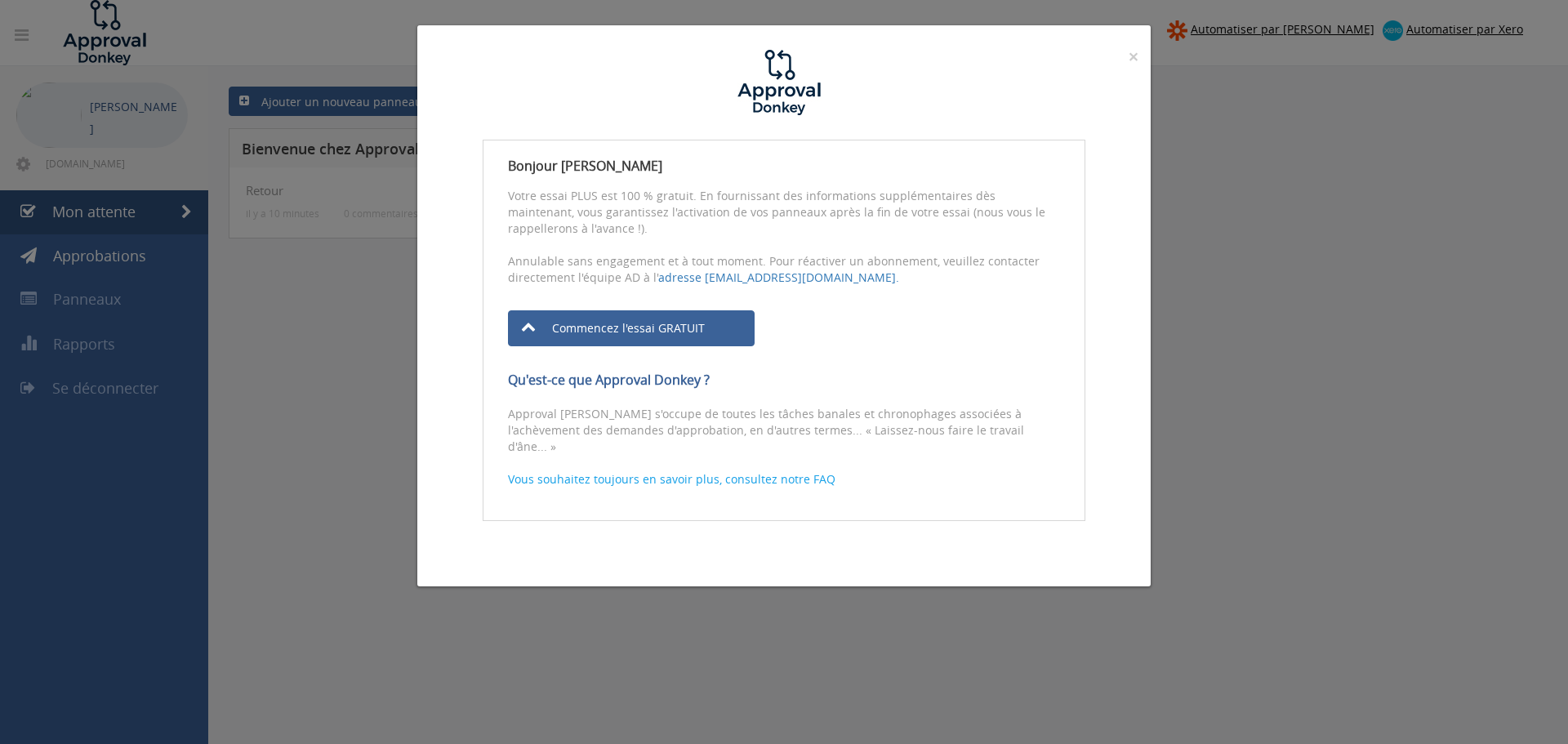
click at [1325, 302] on div "× Fermer Bonjour Hugo Bossuyt Votre essai PLUS est 100 % gratuit. En fournissan…" at bounding box center [784, 372] width 1568 height 744
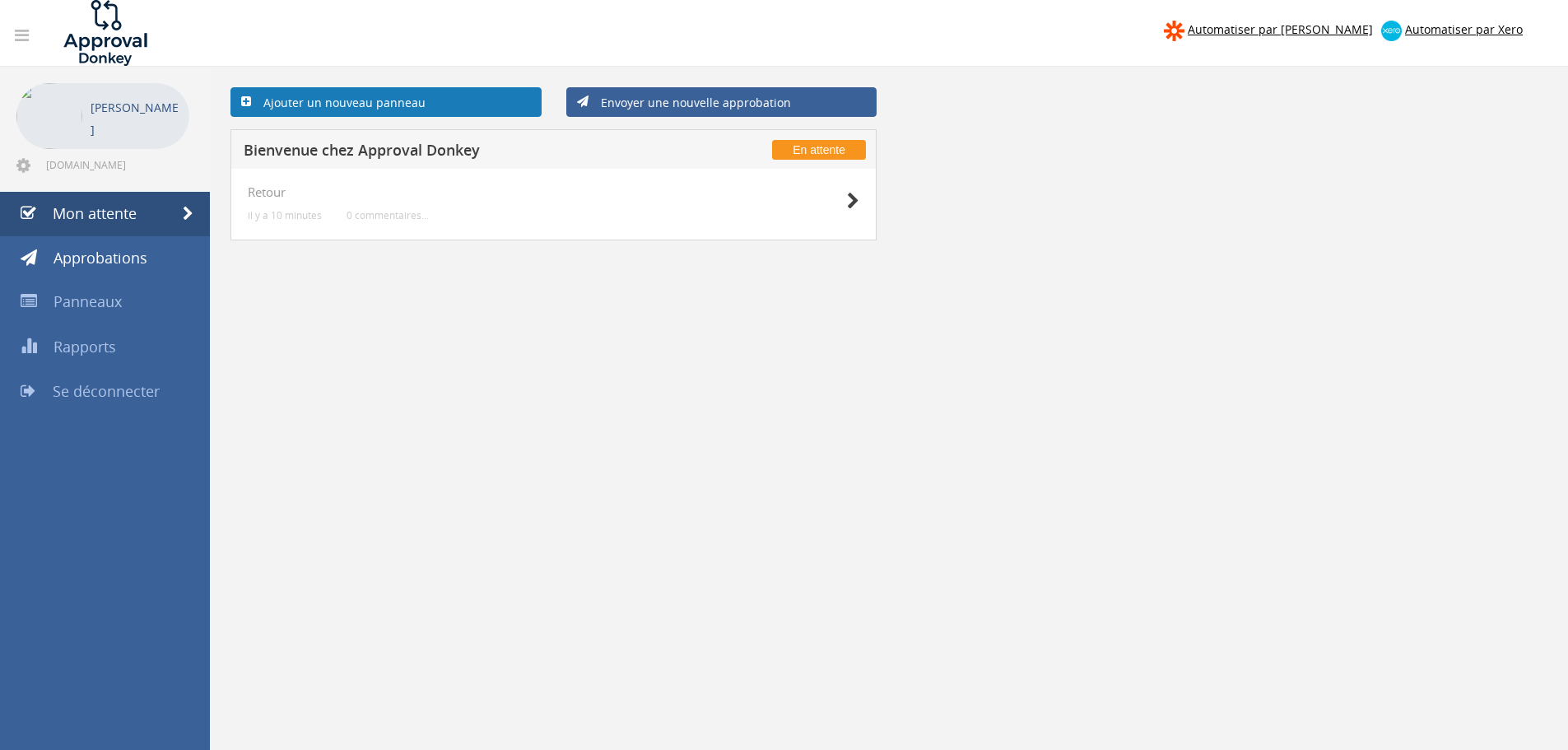
click at [429, 98] on link "Ajouter un nouveau panneau" at bounding box center [386, 102] width 312 height 30
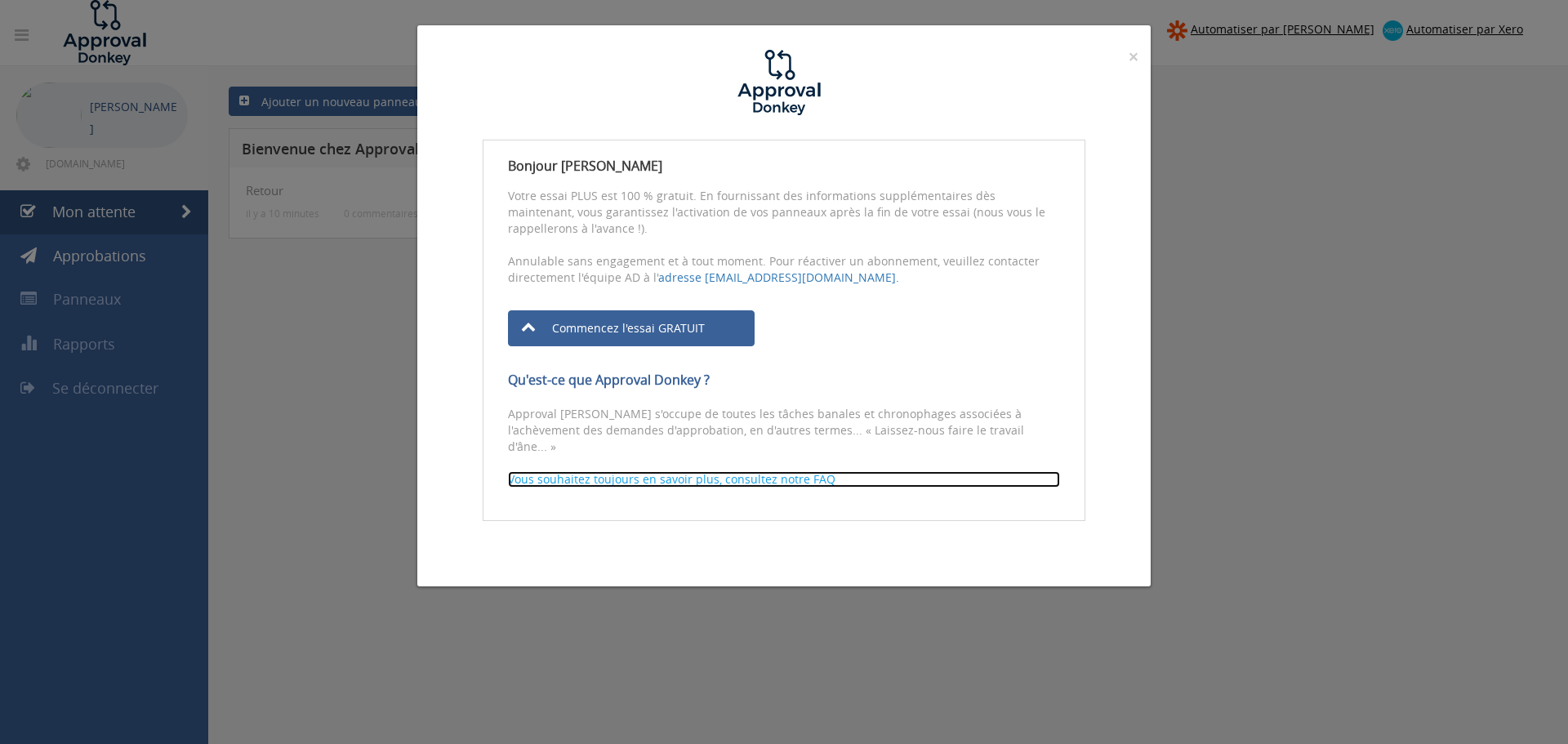
click at [664, 471] on font "Vous souhaitez toujours en savoir plus, consultez notre FAQ" at bounding box center [671, 479] width 327 height 15
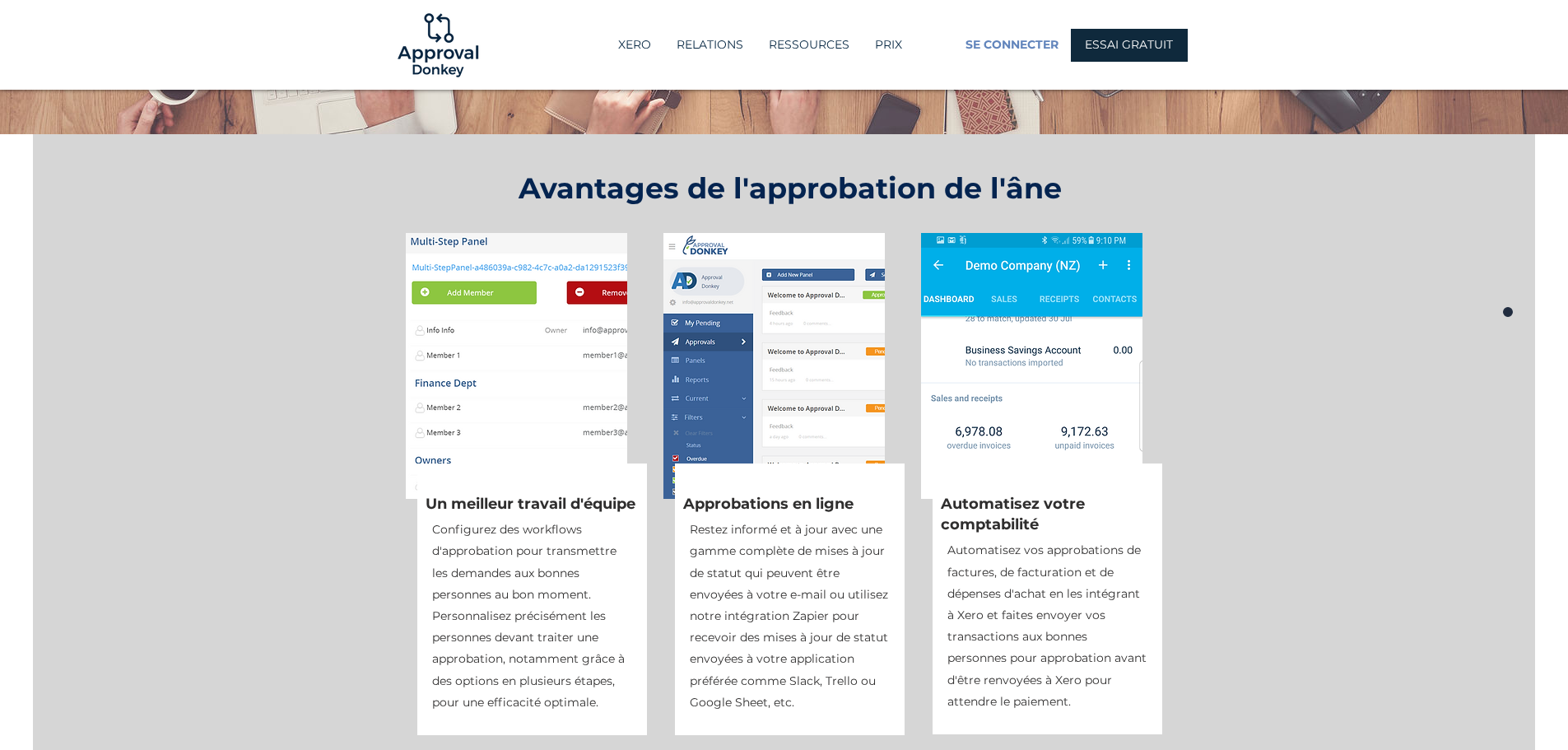
click at [1003, 52] on span "SE CONNECTER" at bounding box center [1012, 45] width 93 height 16
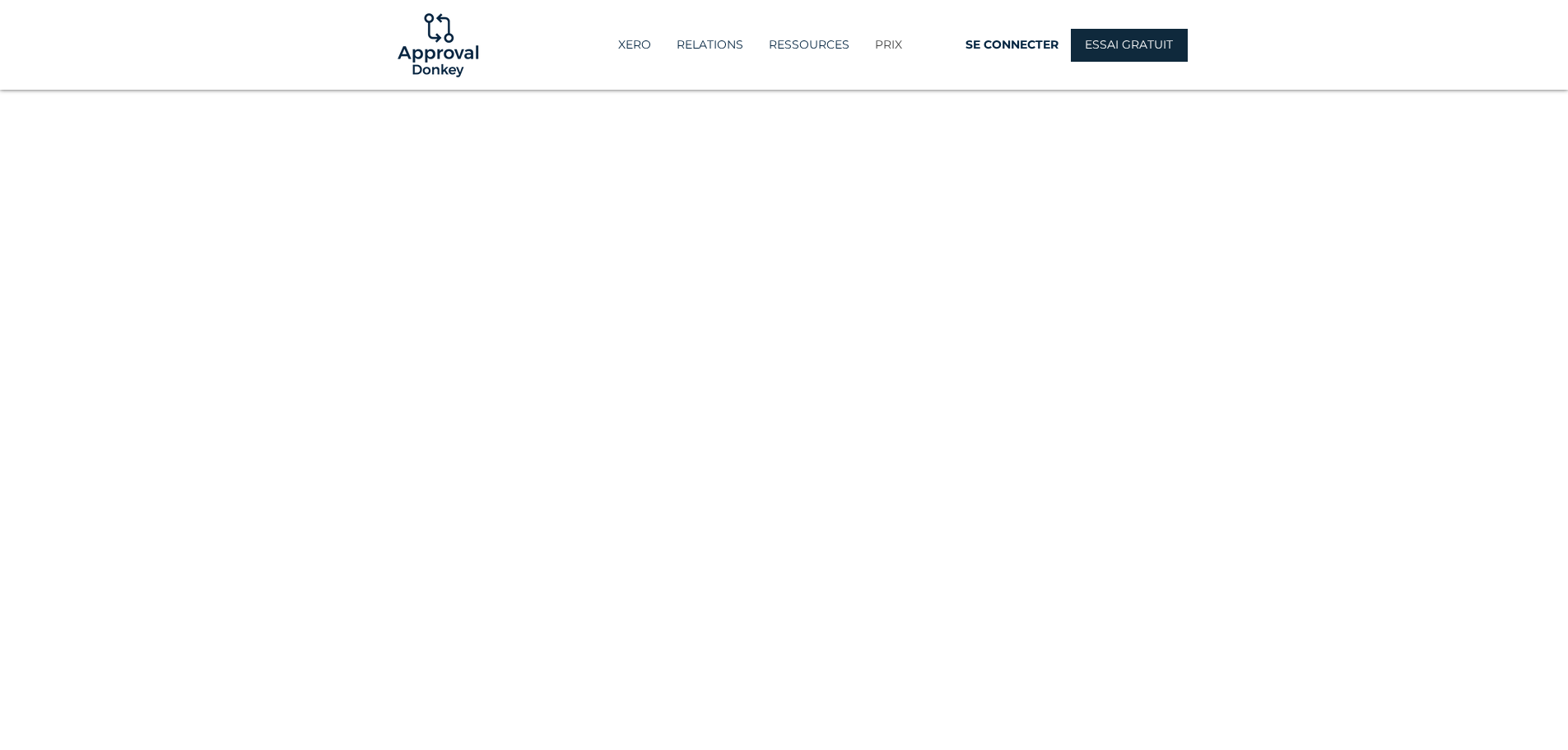
click at [900, 34] on p "PRIX" at bounding box center [889, 45] width 43 height 27
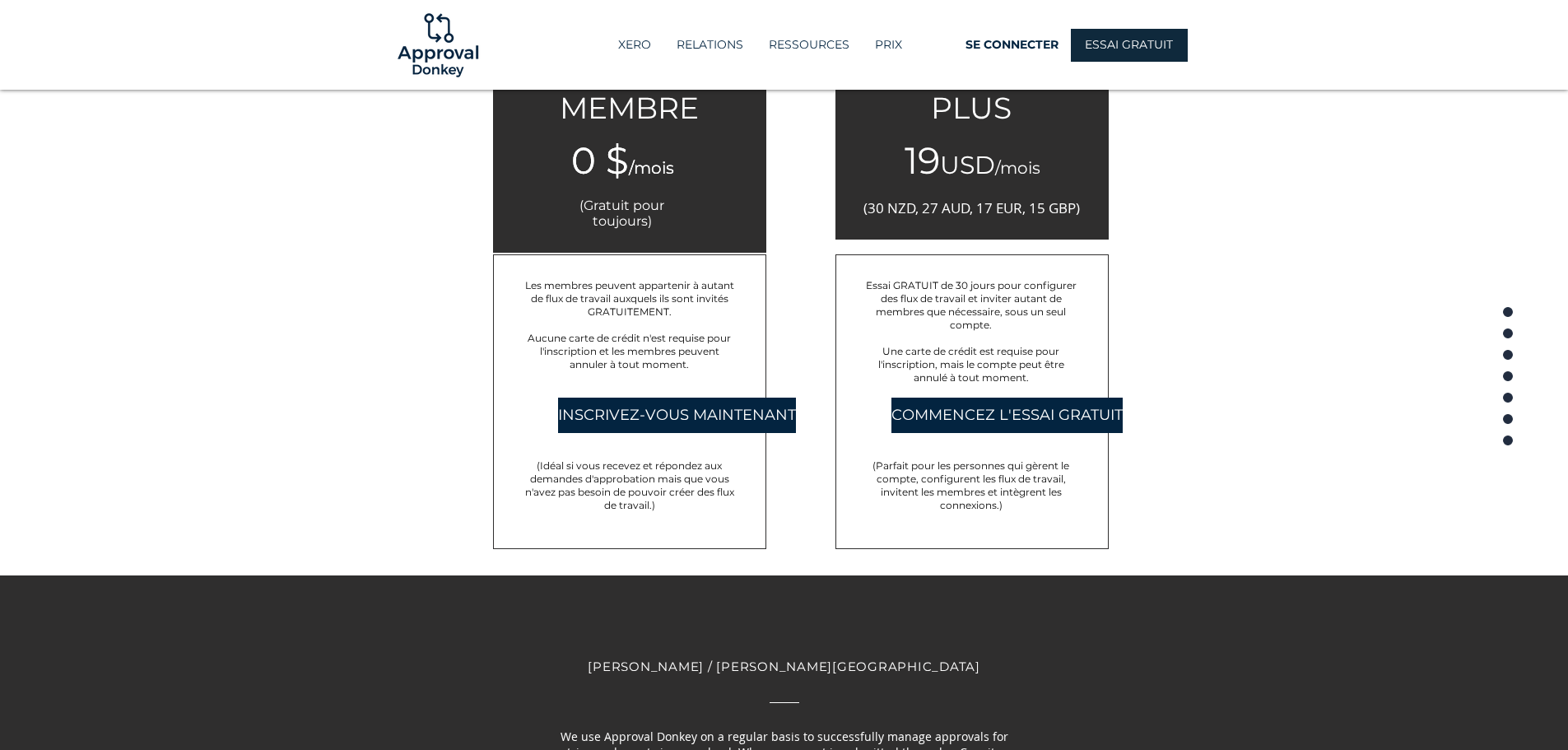
scroll to position [2777, 0]
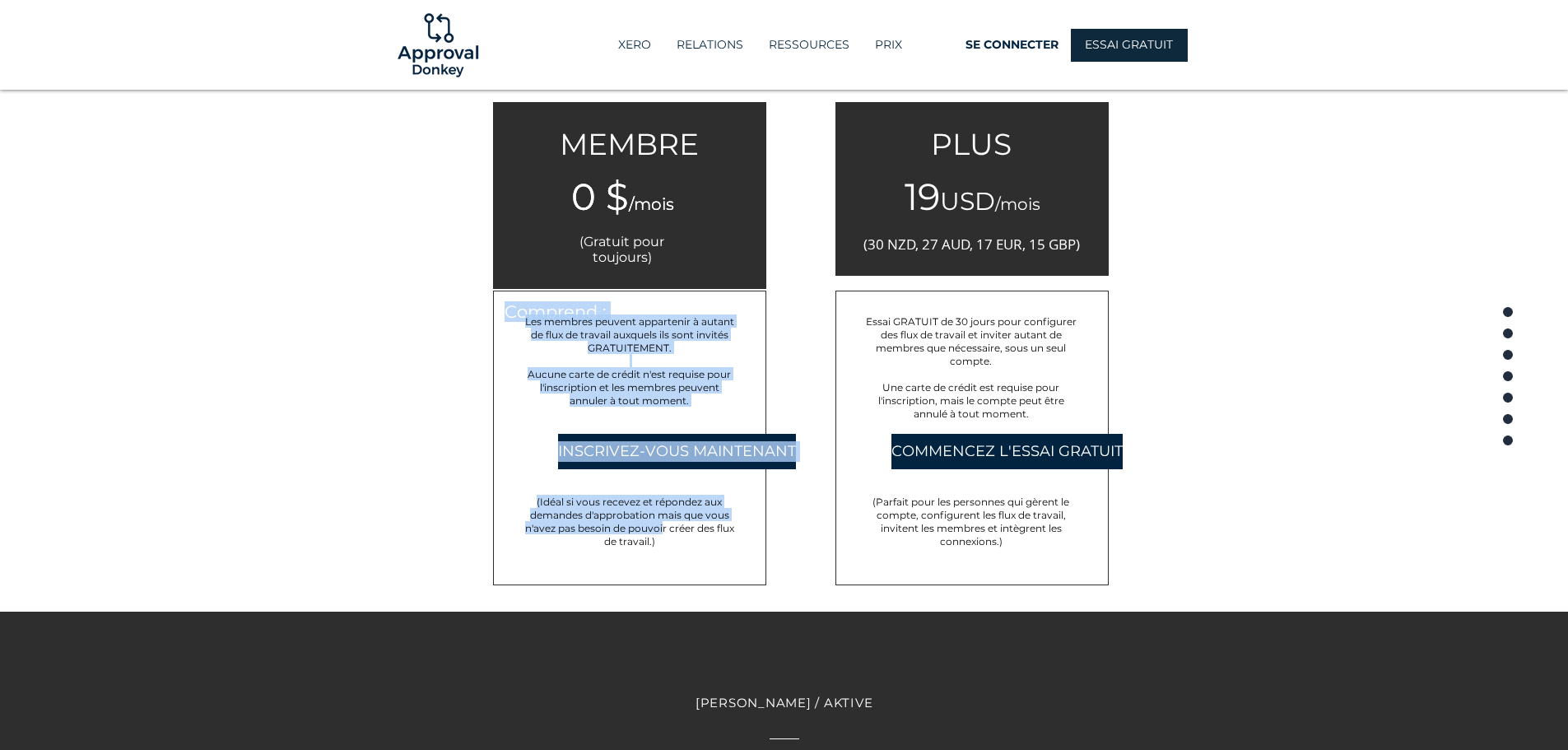
drag, startPoint x: 708, startPoint y: 553, endPoint x: 737, endPoint y: 540, distance: 31.8
click at [718, 554] on div "Comprend : Les membres peuvent appartenir à autant de flux de travail auxquels …" at bounding box center [630, 438] width 274 height 295
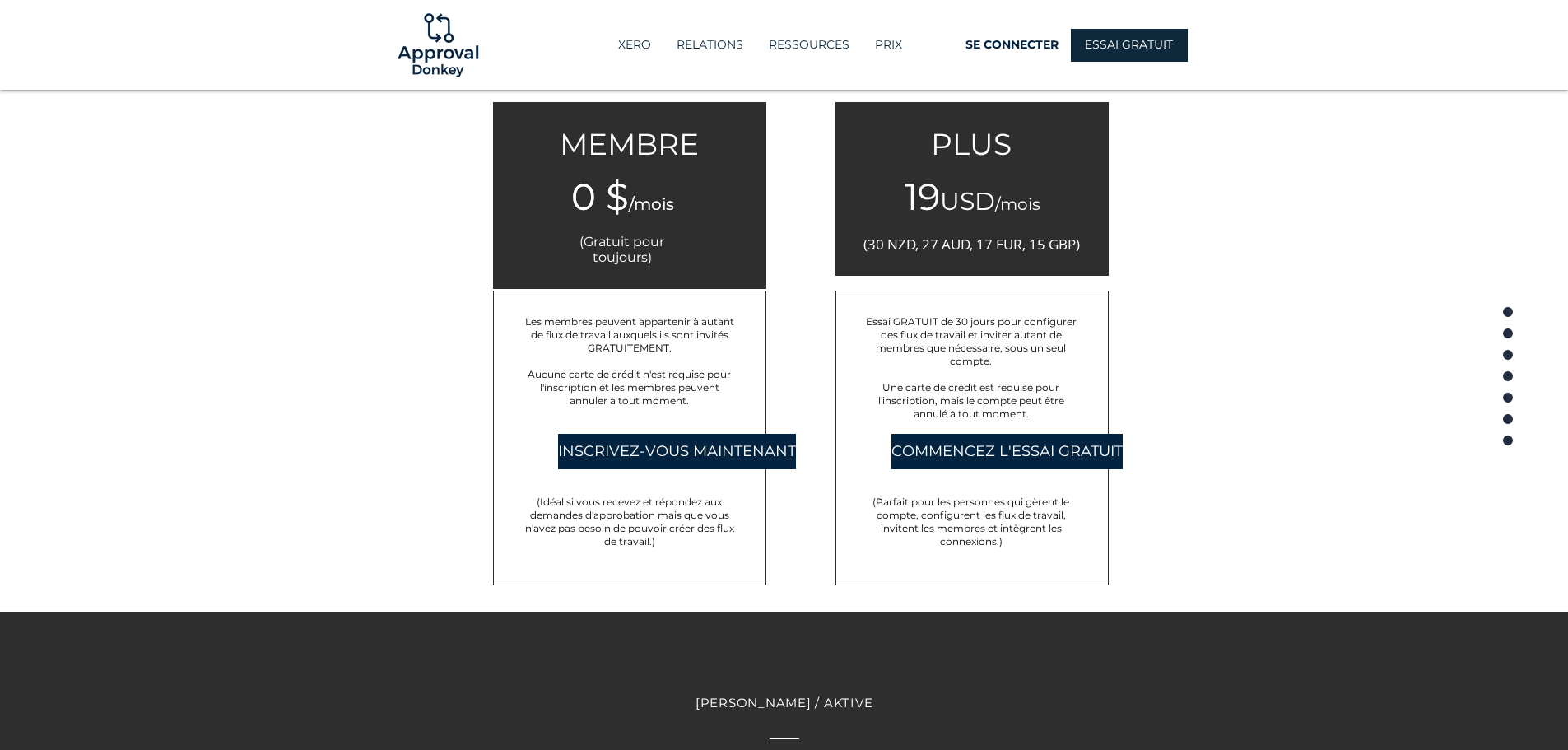
click at [1311, 436] on div at bounding box center [784, 227] width 1568 height 769
click at [1097, 34] on link "ESSAI GRATUIT" at bounding box center [1129, 45] width 117 height 33
click at [1008, 43] on font "SE CONNECTER" at bounding box center [1012, 44] width 93 height 14
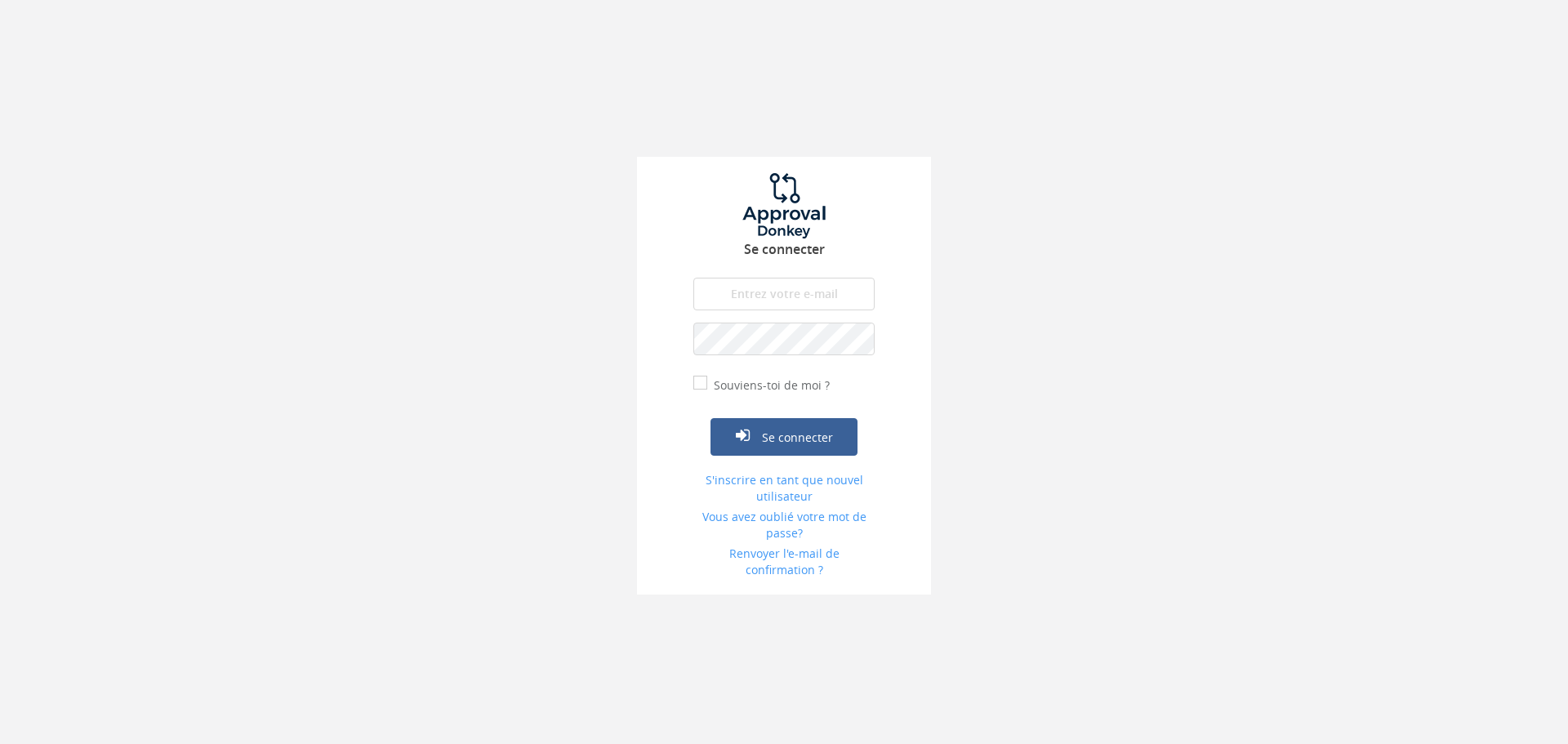
type input "[DOMAIN_NAME][EMAIL_ADDRESS][DOMAIN_NAME]"
click at [737, 392] on font "Souviens-toi de moi ?" at bounding box center [771, 385] width 116 height 15
click at [704, 390] on input "Souviens-toi de moi ?" at bounding box center [699, 385] width 11 height 11
checkbox input "true"
click at [776, 434] on font "Se connecter" at bounding box center [797, 437] width 71 height 15
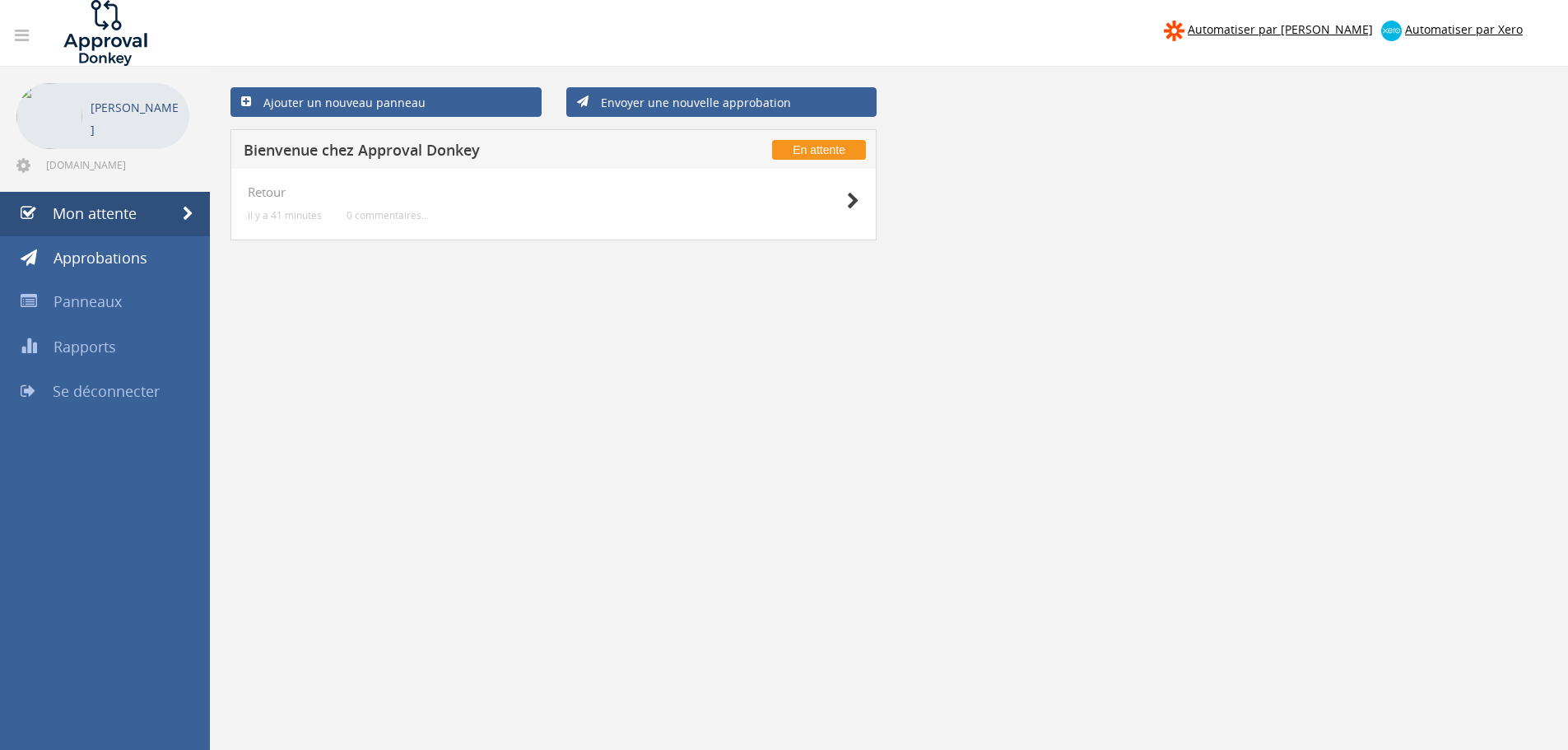
click at [433, 100] on link "Ajouter un nouveau panneau" at bounding box center [386, 102] width 312 height 30
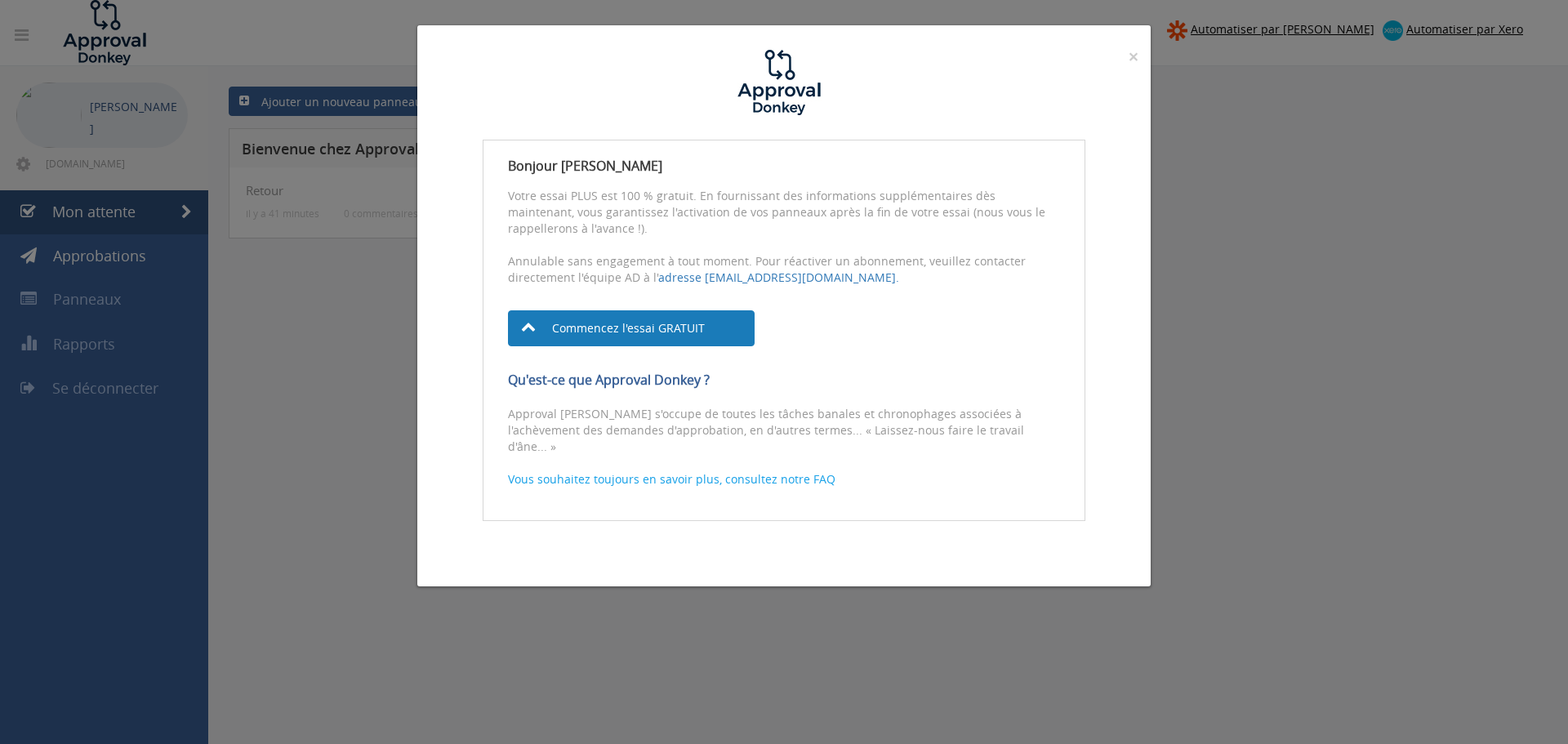
click at [576, 327] on font "Commencez l'essai GRATUIT" at bounding box center [628, 328] width 152 height 15
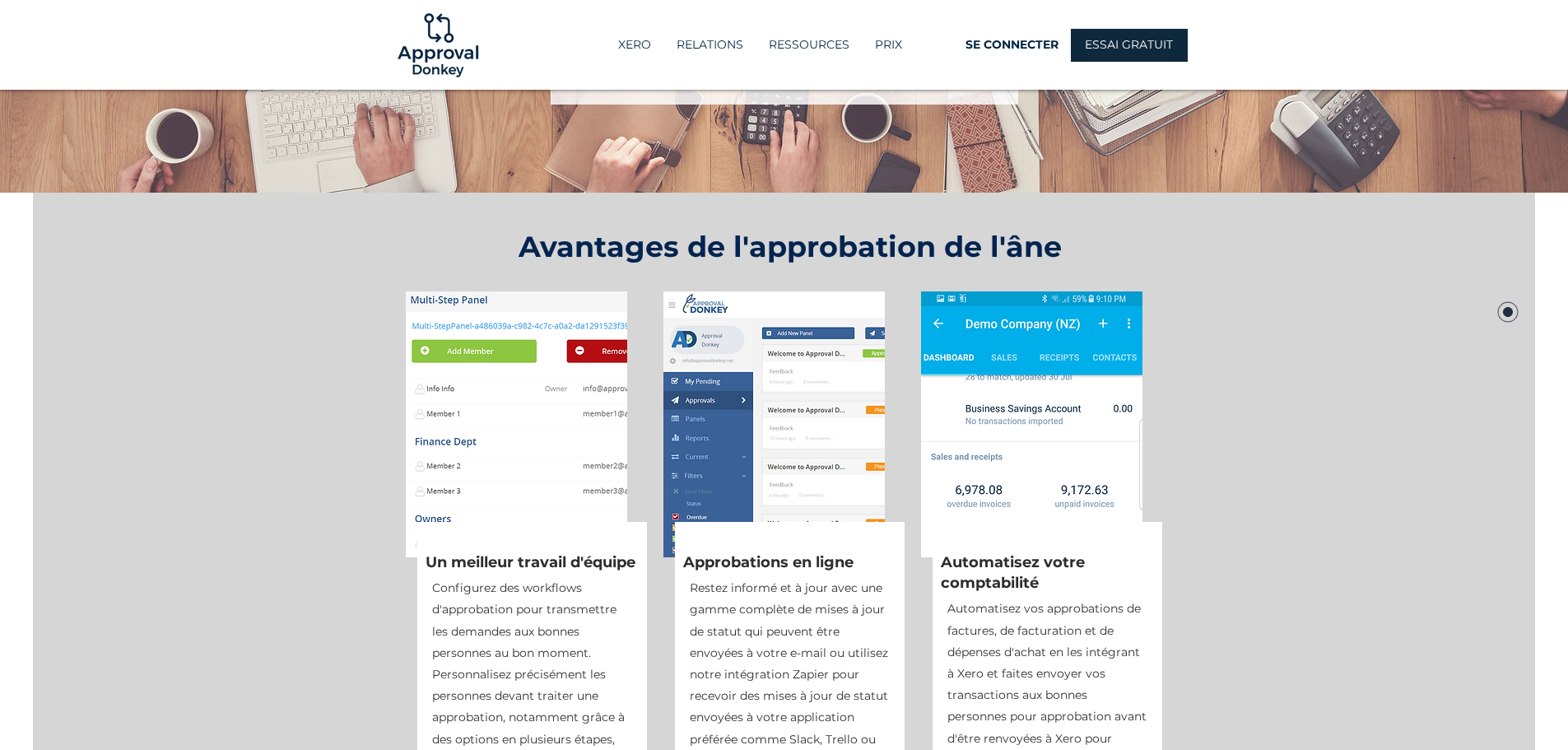
scroll to position [494, 0]
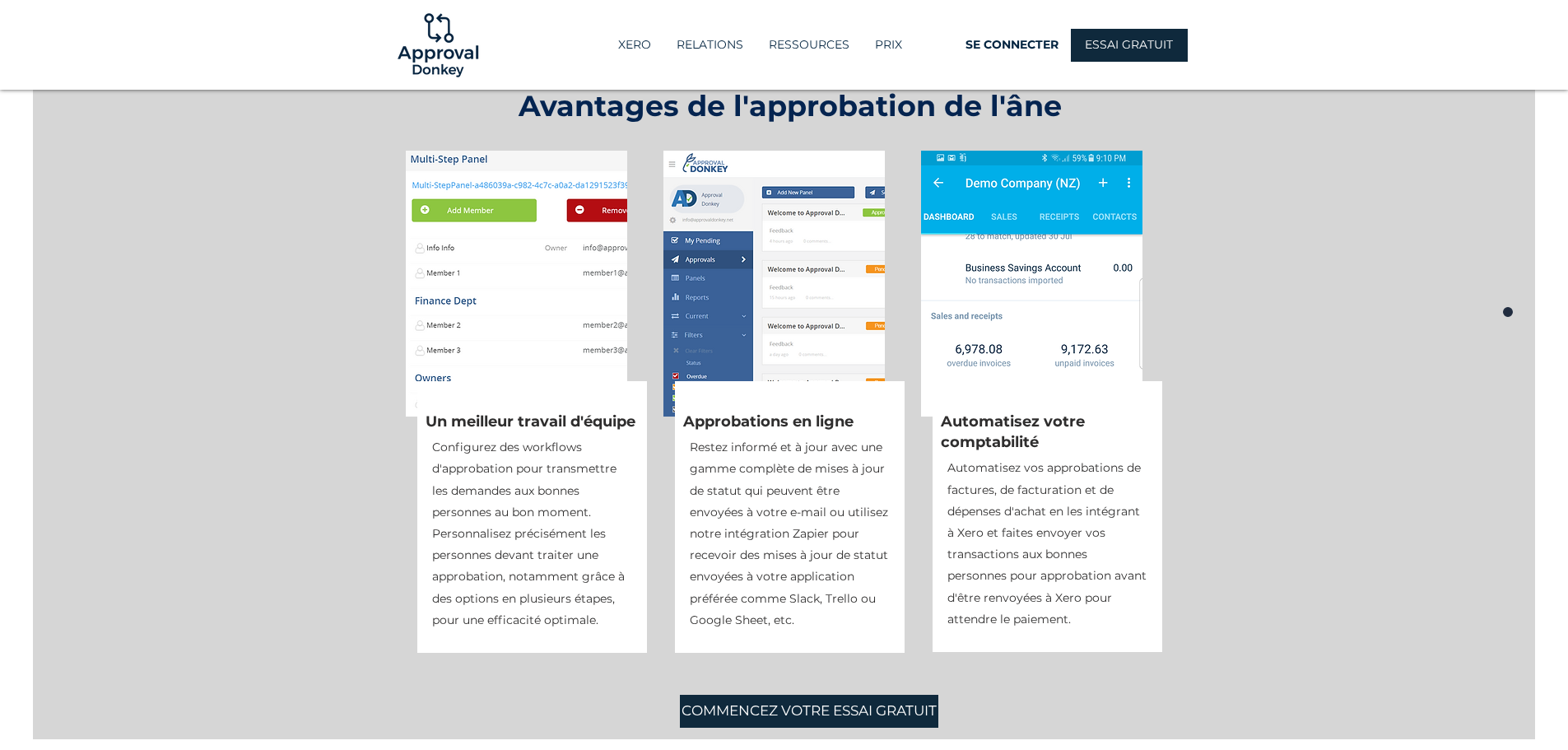
click at [436, 23] on img at bounding box center [438, 45] width 89 height 89
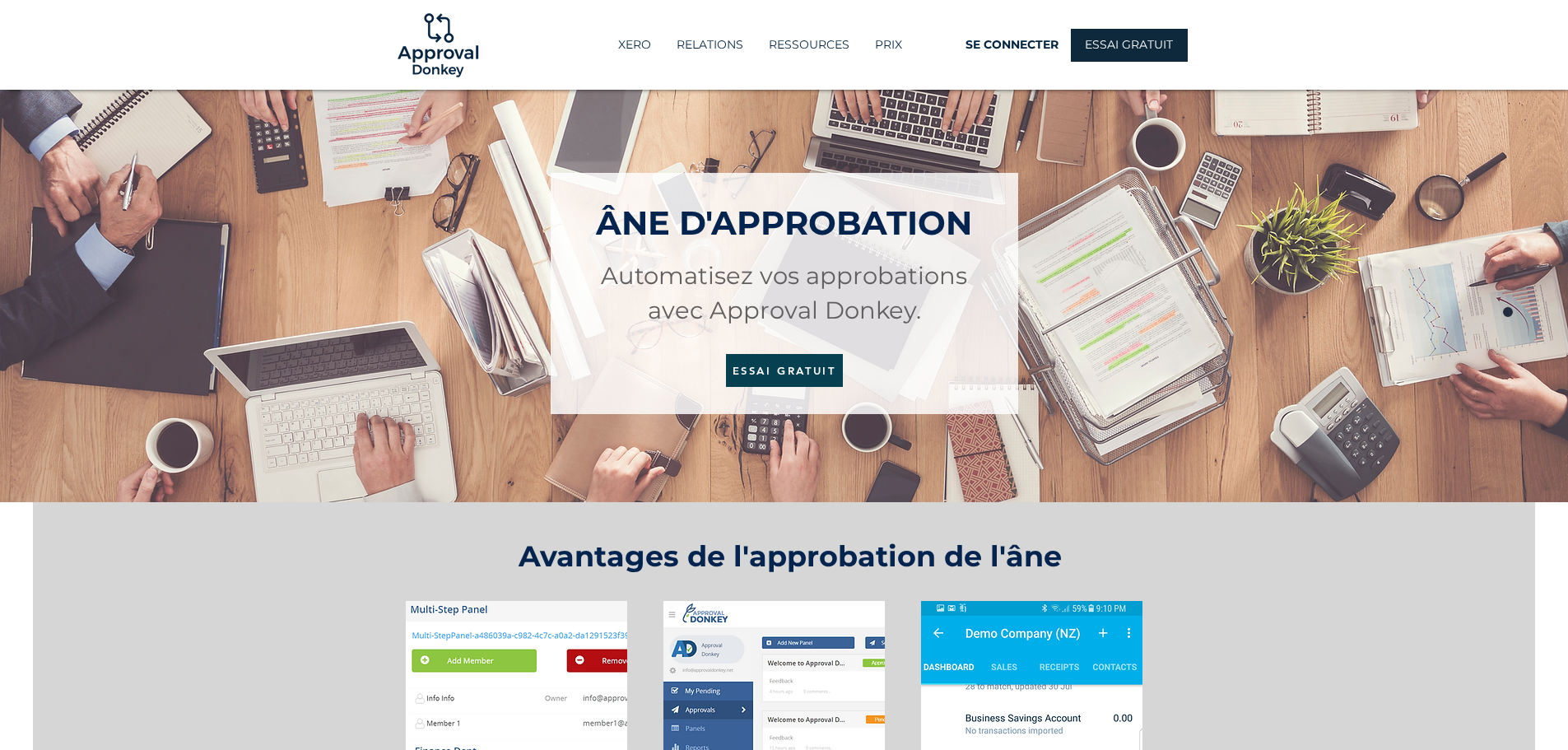
scroll to position [0, 0]
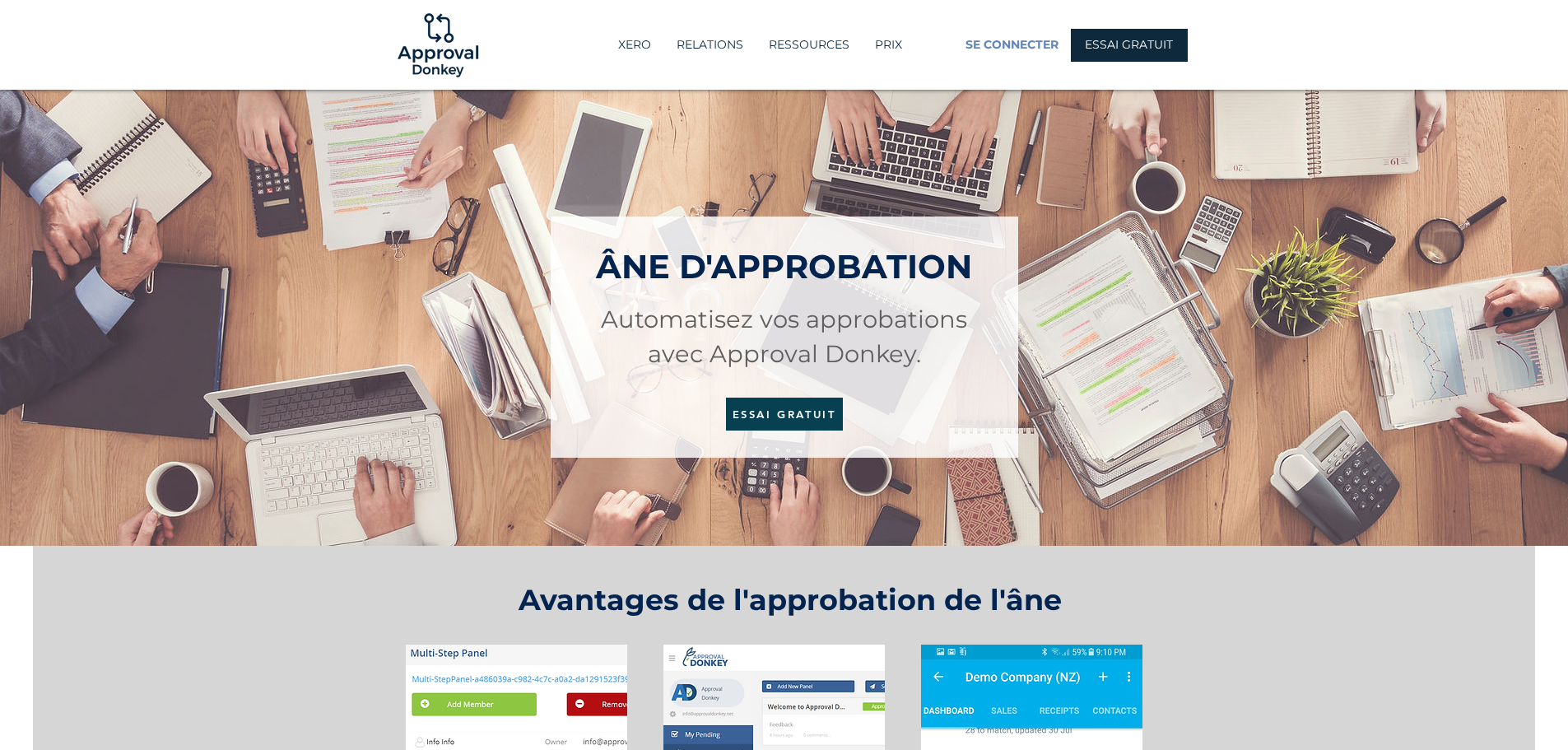
click at [1010, 52] on font "SE CONNECTER" at bounding box center [1012, 44] width 93 height 14
click at [895, 42] on font "PRIX" at bounding box center [889, 44] width 27 height 14
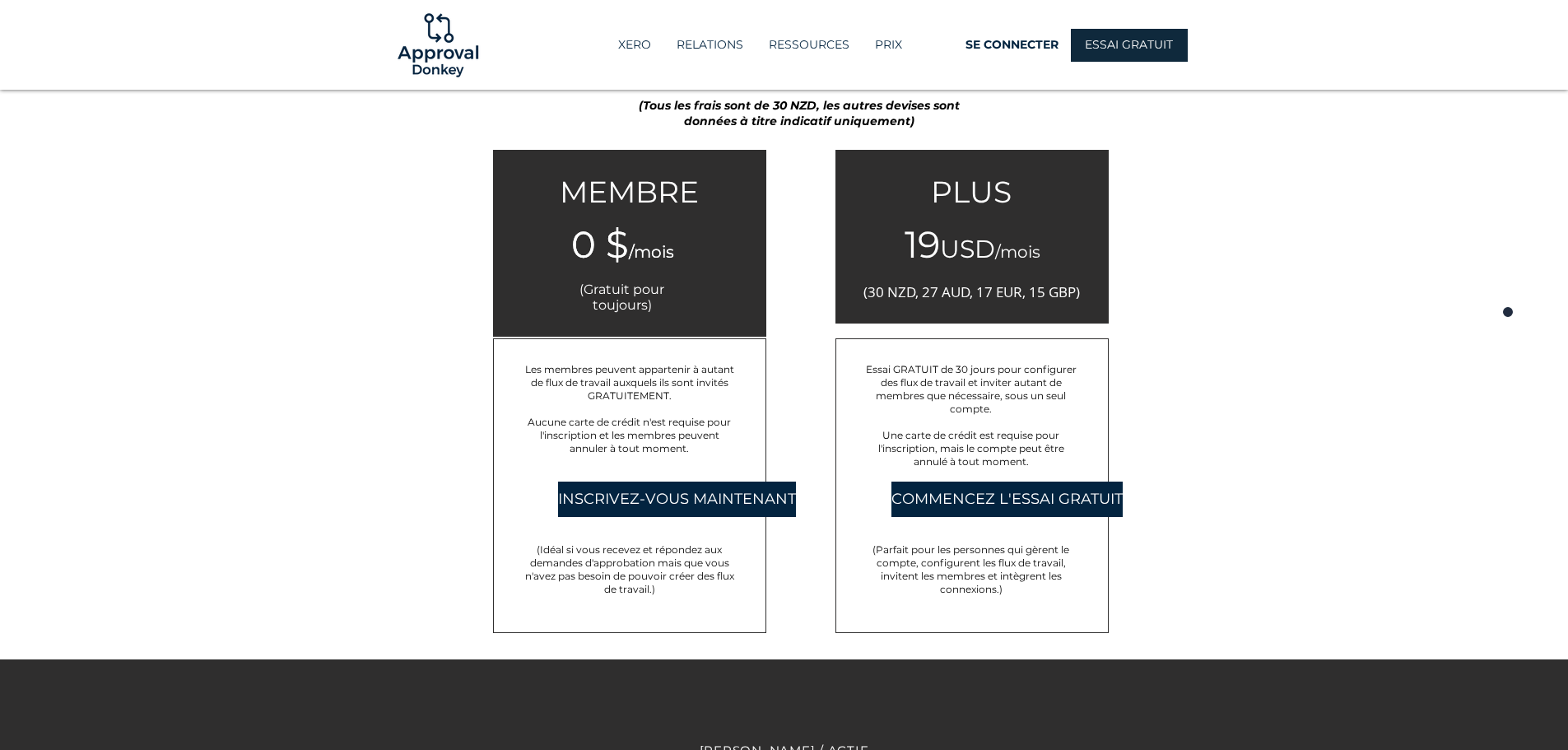
scroll to position [2777, 0]
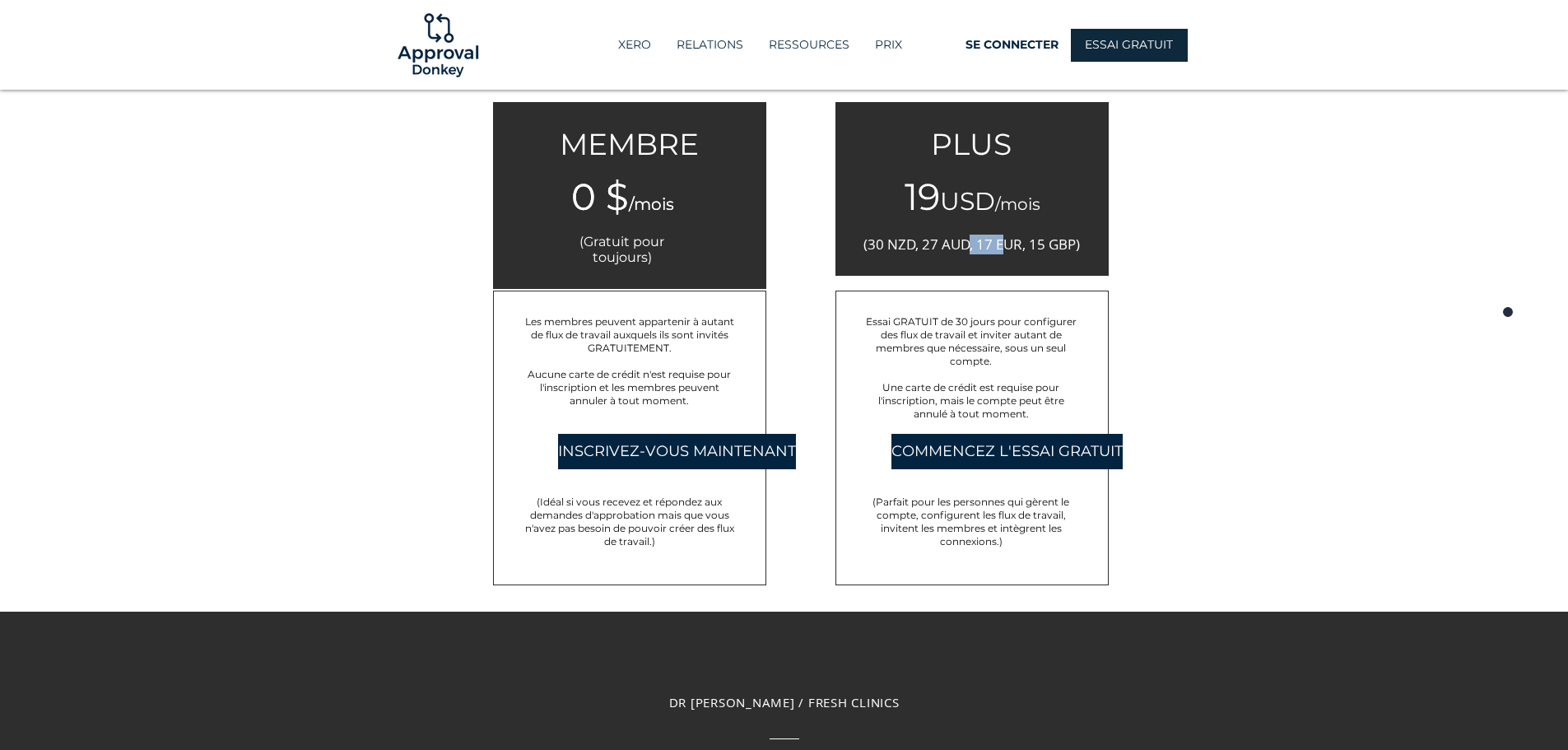
drag, startPoint x: 971, startPoint y: 238, endPoint x: 1039, endPoint y: 218, distance: 70.9
click at [1020, 240] on font "(30 NZD, 27 AUD, 17 EUR, 15 GBP)" at bounding box center [972, 244] width 217 height 19
click at [1322, 171] on div at bounding box center [784, 227] width 1568 height 769
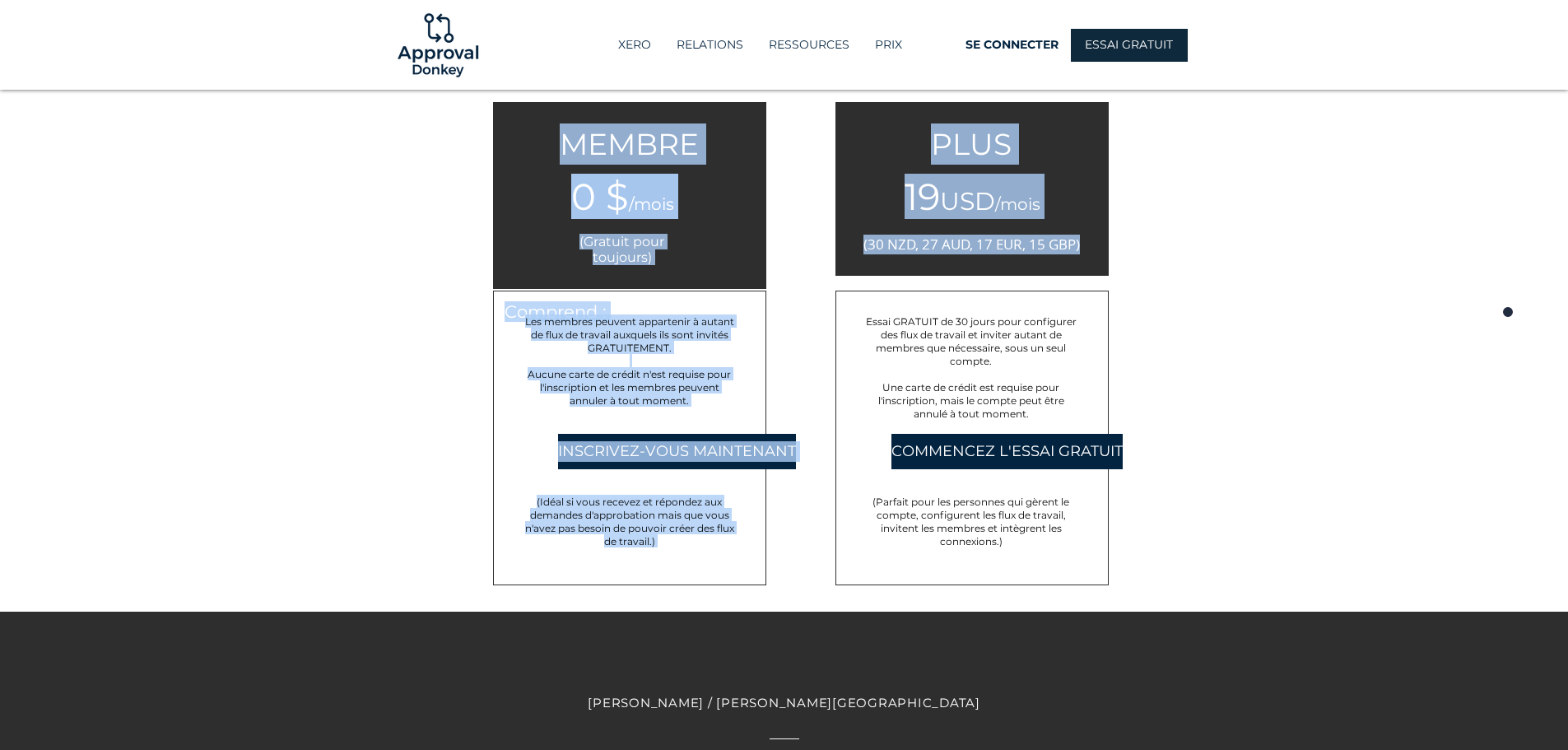
drag, startPoint x: 863, startPoint y: 494, endPoint x: 1115, endPoint y: 553, distance: 258.8
click at [1129, 553] on section "PRIX Tarification Deux formules tarifaires sont disponibles : Membre et Plus. L…" at bounding box center [784, 227] width 1568 height 769
click at [988, 493] on div at bounding box center [972, 438] width 274 height 295
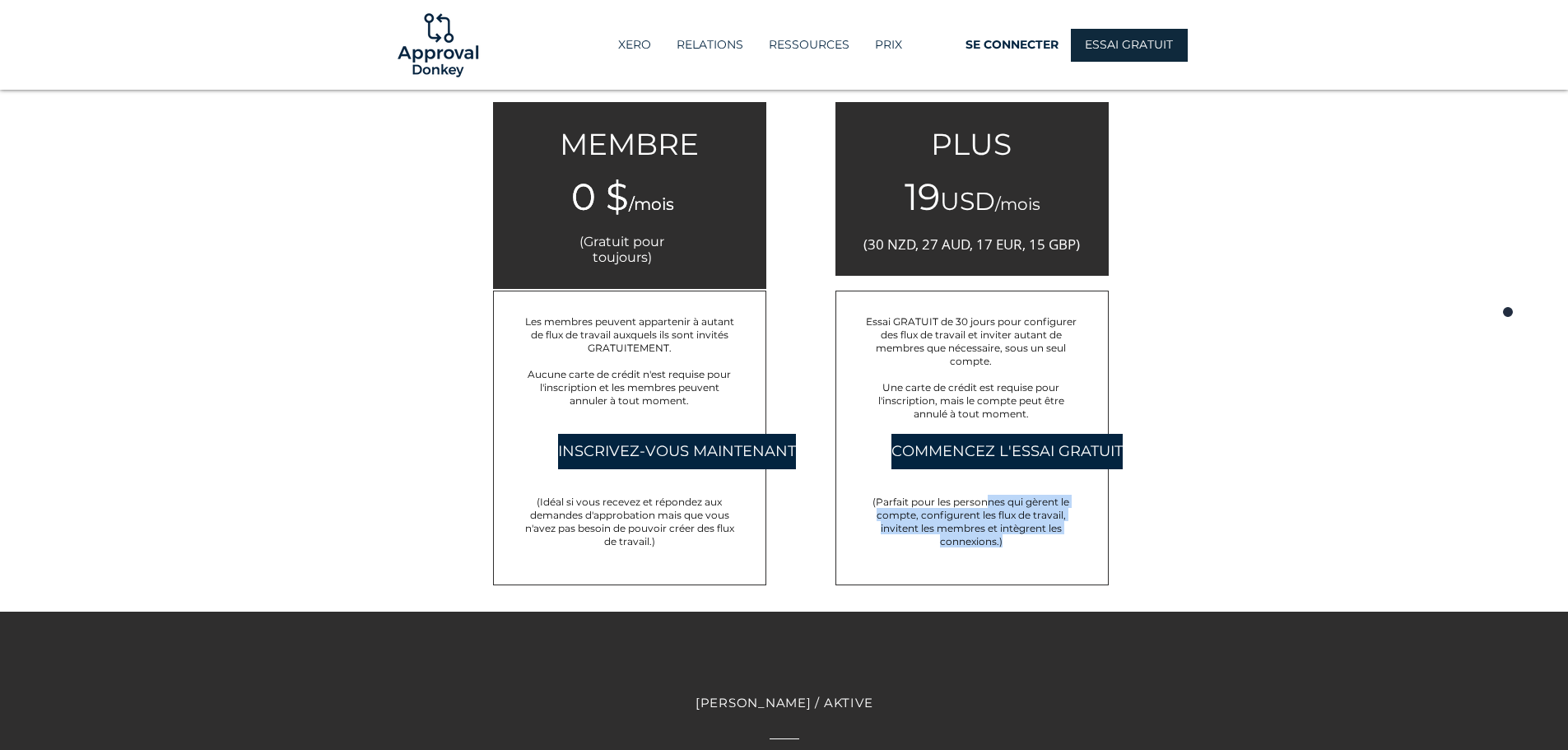
drag, startPoint x: 987, startPoint y: 497, endPoint x: 1050, endPoint y: 545, distance: 79.2
click at [1050, 545] on p "(Parfait pour les personnes qui gèrent le compte, configurent les flux de trava…" at bounding box center [971, 521] width 212 height 52
click at [1274, 479] on div at bounding box center [784, 227] width 1568 height 769
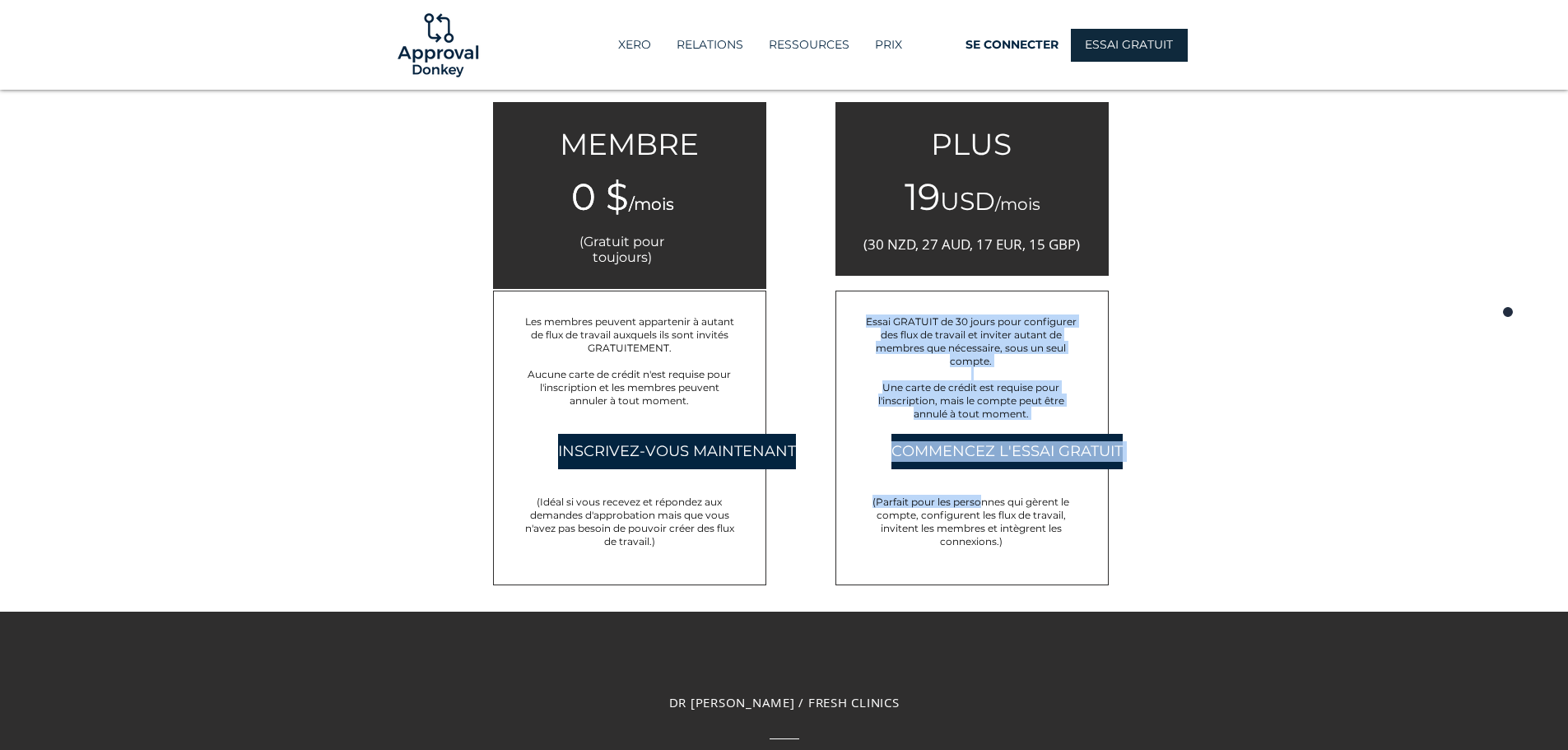
drag, startPoint x: 981, startPoint y: 506, endPoint x: 1082, endPoint y: 511, distance: 101.1
click at [1082, 511] on div "Essai GRATUIT de 30 jours pour configurer des flux de travail et inviter autant…" at bounding box center [972, 438] width 274 height 295
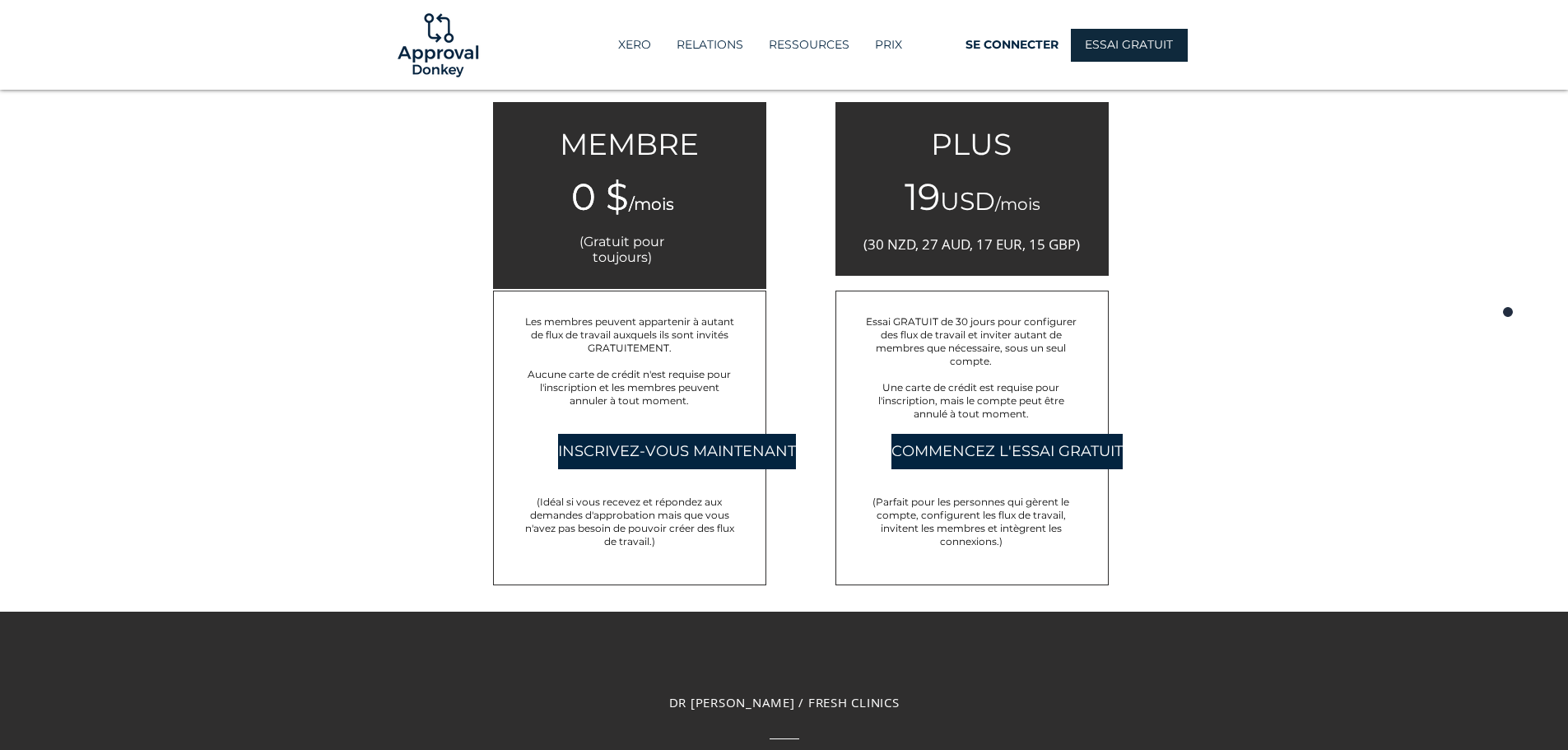
click at [1064, 507] on p "(Parfait pour les personnes qui gèrent le compte, configurent les flux de trava…" at bounding box center [971, 521] width 212 height 52
drag, startPoint x: 879, startPoint y: 531, endPoint x: 1070, endPoint y: 539, distance: 191.2
click at [1070, 539] on p "(Parfait pour les personnes qui gèrent le compte, configurent les flux de trava…" at bounding box center [971, 521] width 212 height 52
click at [1266, 440] on div at bounding box center [784, 227] width 1568 height 769
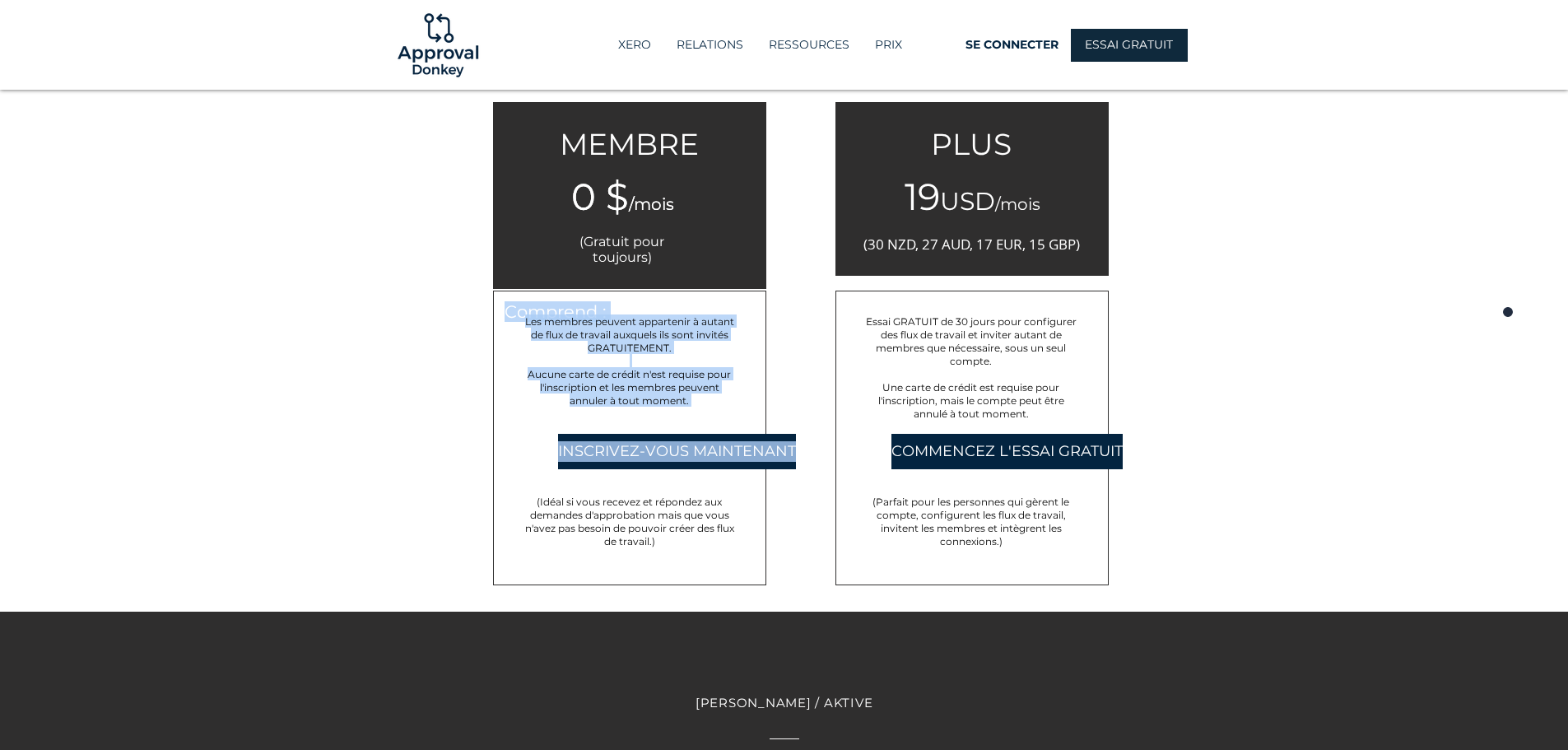
drag, startPoint x: 552, startPoint y: 504, endPoint x: 738, endPoint y: 521, distance: 186.8
click at [738, 521] on div "Comprend : Les membres peuvent appartenir à autant de flux de travail auxquels …" at bounding box center [630, 438] width 274 height 295
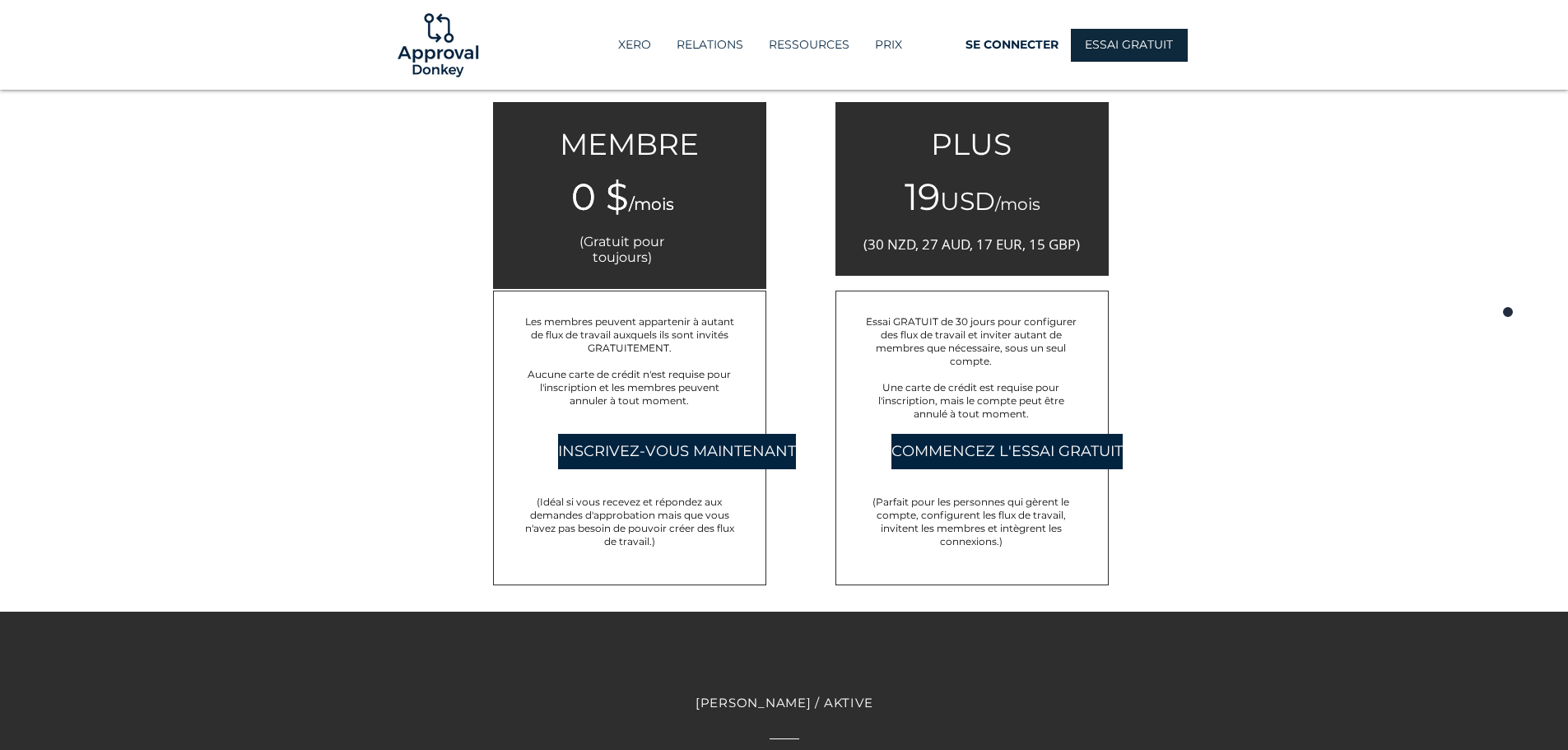
click at [728, 517] on font "(Idéal si vous recevez et répondez aux demandes d'approbation mais que vous n'a…" at bounding box center [629, 521] width 209 height 52
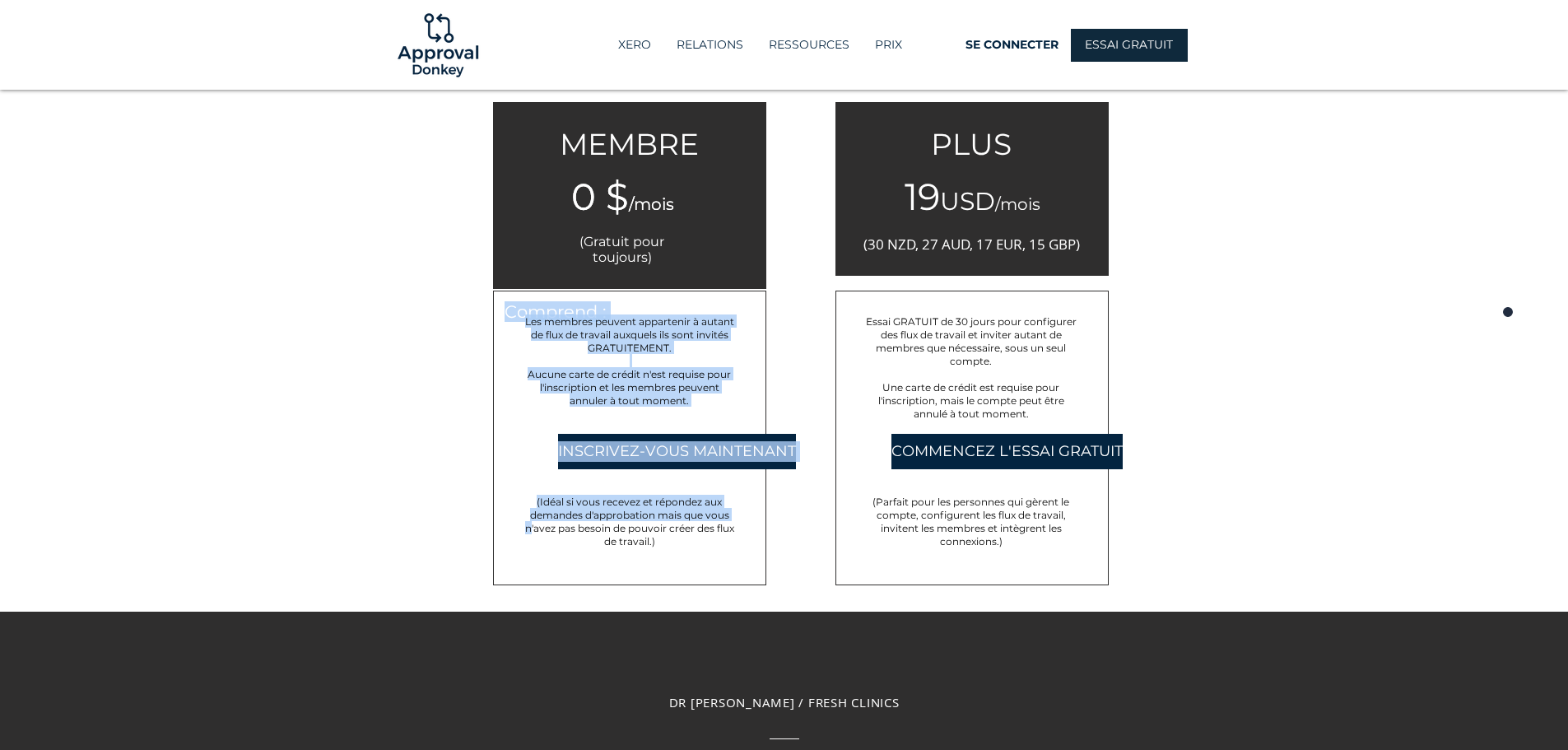
drag, startPoint x: 527, startPoint y: 530, endPoint x: 738, endPoint y: 517, distance: 211.4
click at [738, 517] on div "Comprend : Les membres peuvent appartenir à autant de flux de travail auxquels …" at bounding box center [630, 438] width 274 height 295
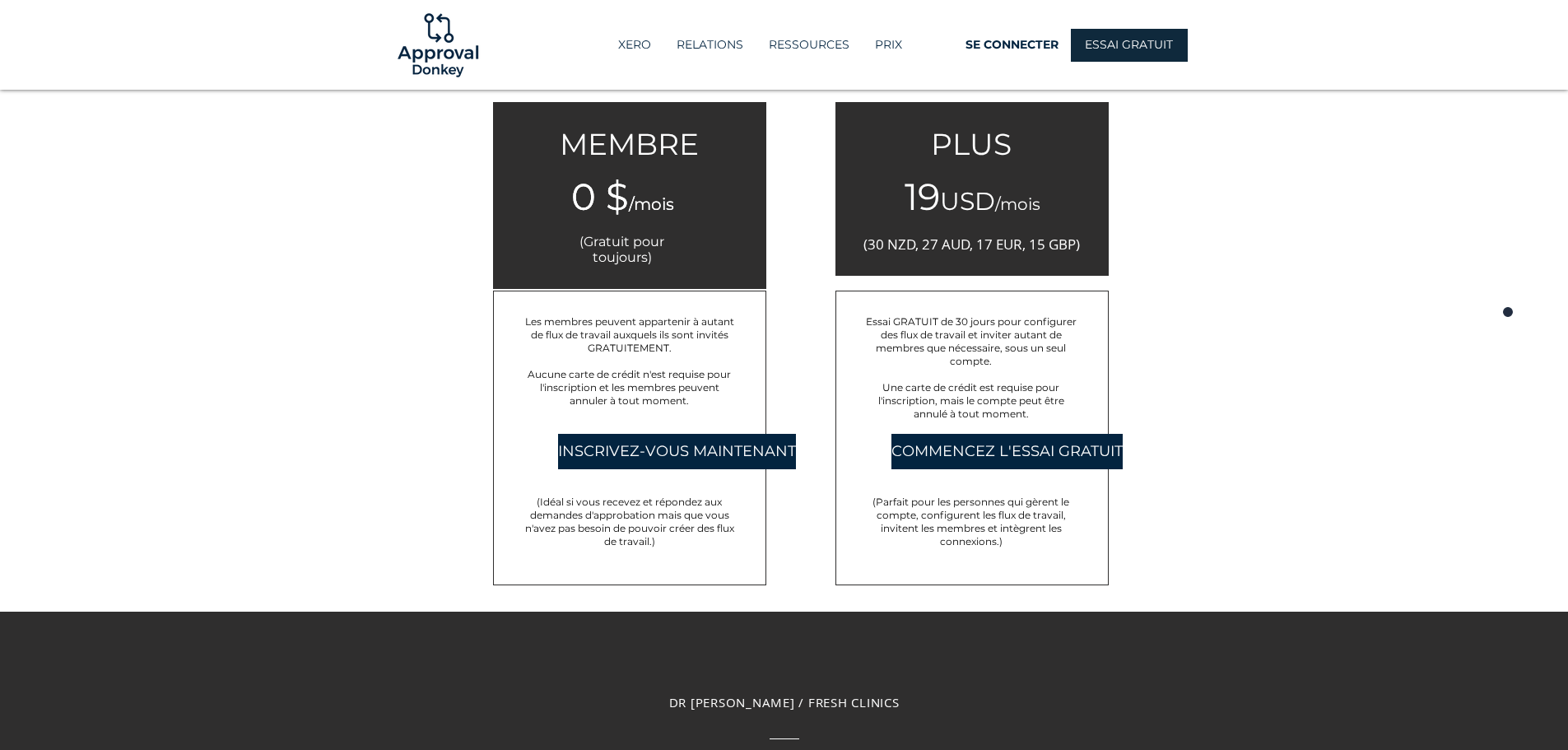
click at [723, 529] on font "(Idéal si vous recevez et répondez aux demandes d'approbation mais que vous n'a…" at bounding box center [629, 521] width 209 height 52
click at [681, 385] on font "Aucune carte de crédit n'est requise pour l'inscription et les membres peuvent …" at bounding box center [629, 387] width 203 height 39
drag, startPoint x: 935, startPoint y: 319, endPoint x: 1097, endPoint y: 341, distance: 163.5
click at [1097, 341] on div "Essai GRATUIT de 30 jours pour configurer des flux de travail et inviter autant…" at bounding box center [972, 438] width 274 height 295
click at [1200, 351] on div at bounding box center [784, 227] width 1568 height 769
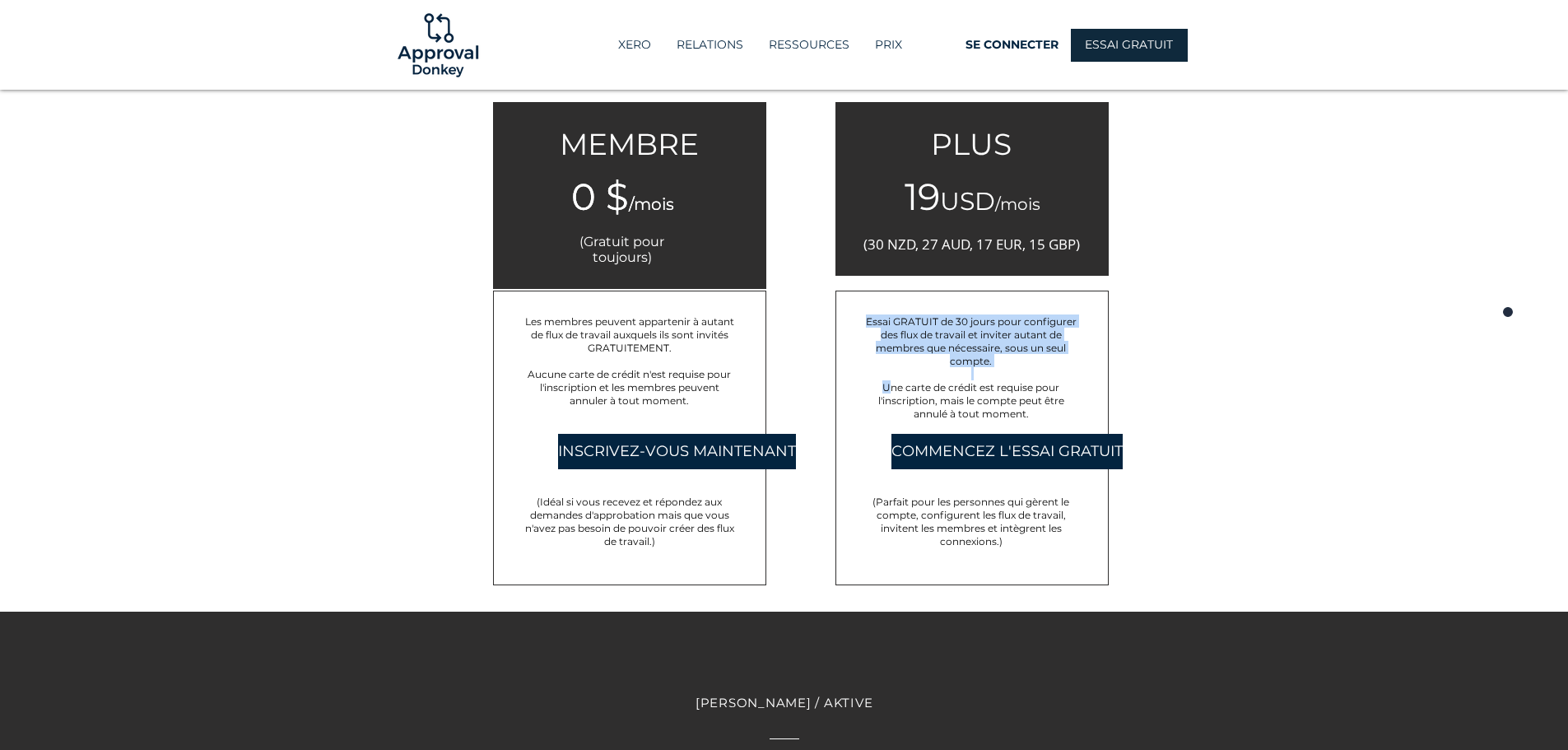
drag, startPoint x: 891, startPoint y: 389, endPoint x: 1112, endPoint y: 404, distance: 221.5
click at [1105, 406] on div "Essai GRATUIT de 30 jours pour configurer des flux de travail et inviter autant…" at bounding box center [972, 438] width 274 height 295
click at [1253, 349] on div at bounding box center [784, 227] width 1568 height 769
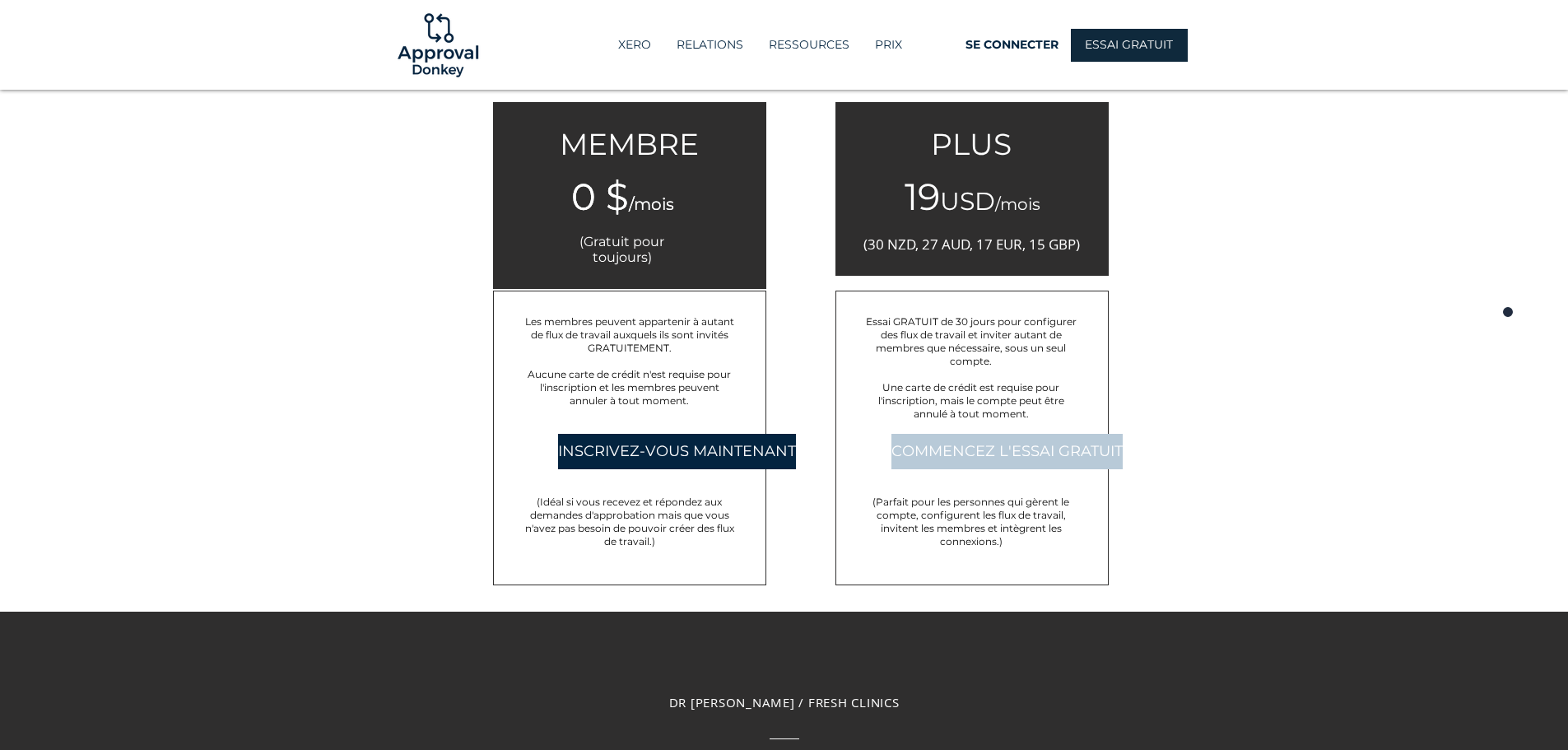
click at [1041, 446] on font "COMMENCEZ L'ESSAI GRATUIT" at bounding box center [1007, 451] width 231 height 18
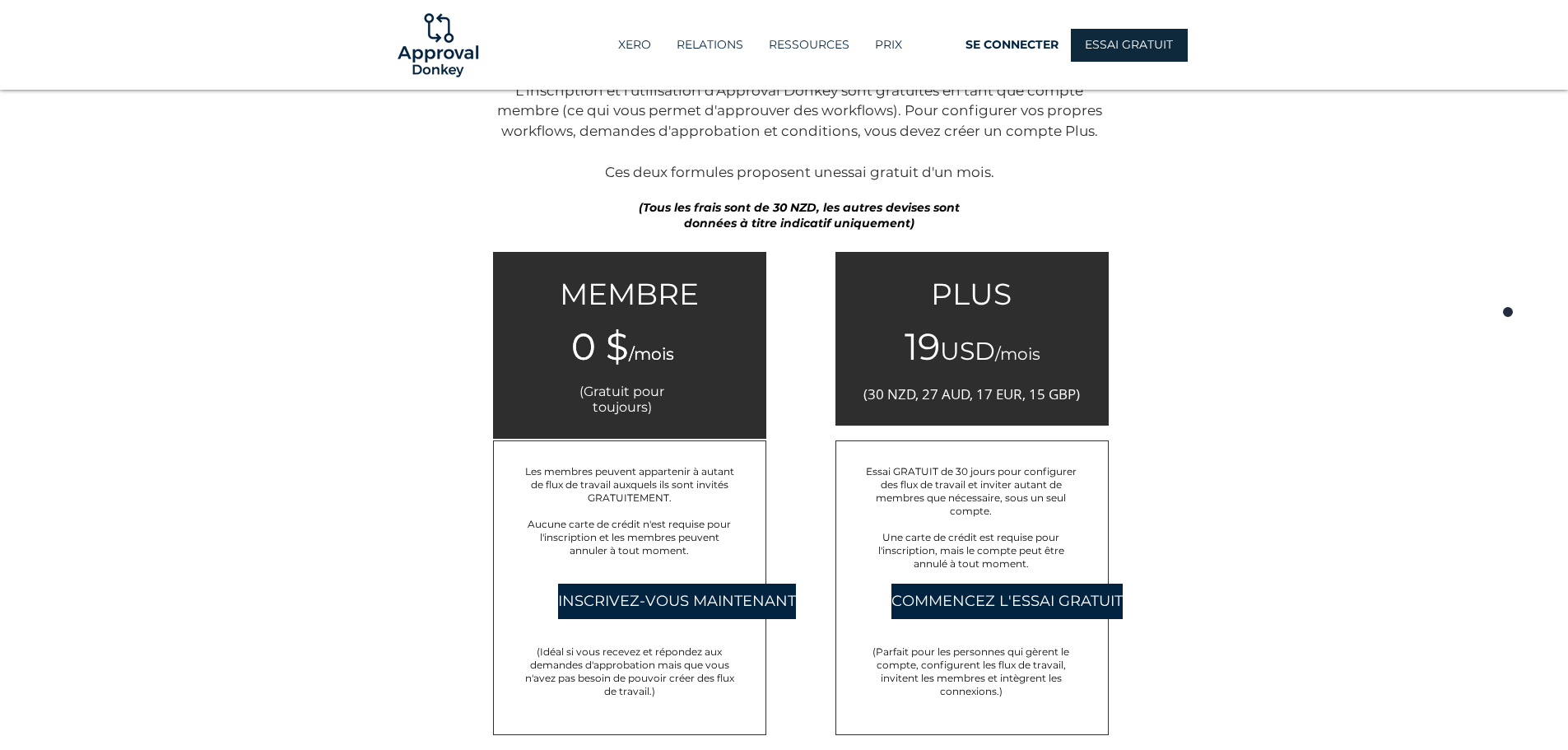
scroll to position [2635, 0]
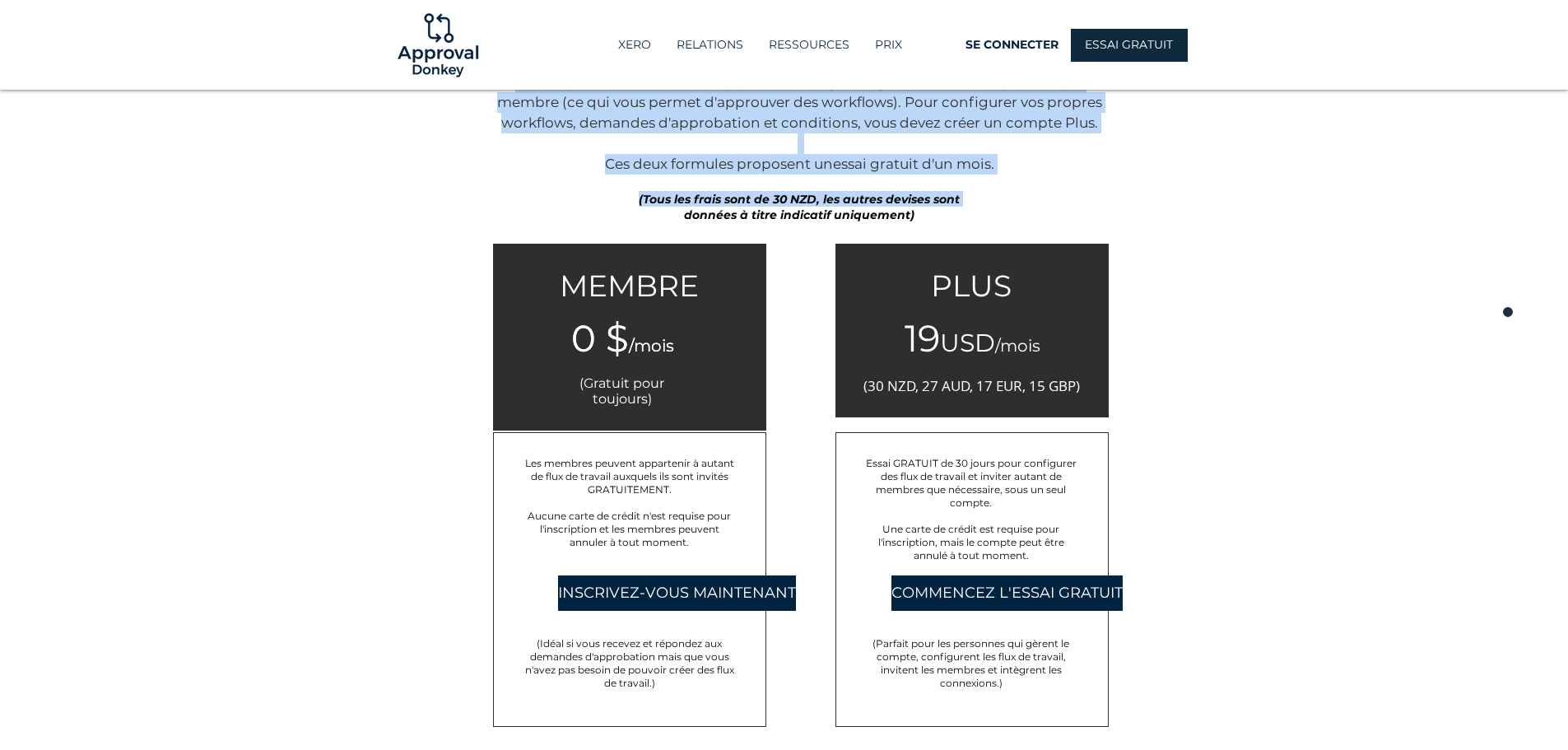
drag, startPoint x: 673, startPoint y: 207, endPoint x: 1063, endPoint y: 211, distance: 390.0
click at [1030, 211] on section "PRIX Tarification Deux formules tarifaires sont disponibles : Membre et Plus. L…" at bounding box center [784, 369] width 1568 height 769
click at [1083, 212] on div at bounding box center [784, 369] width 1568 height 769
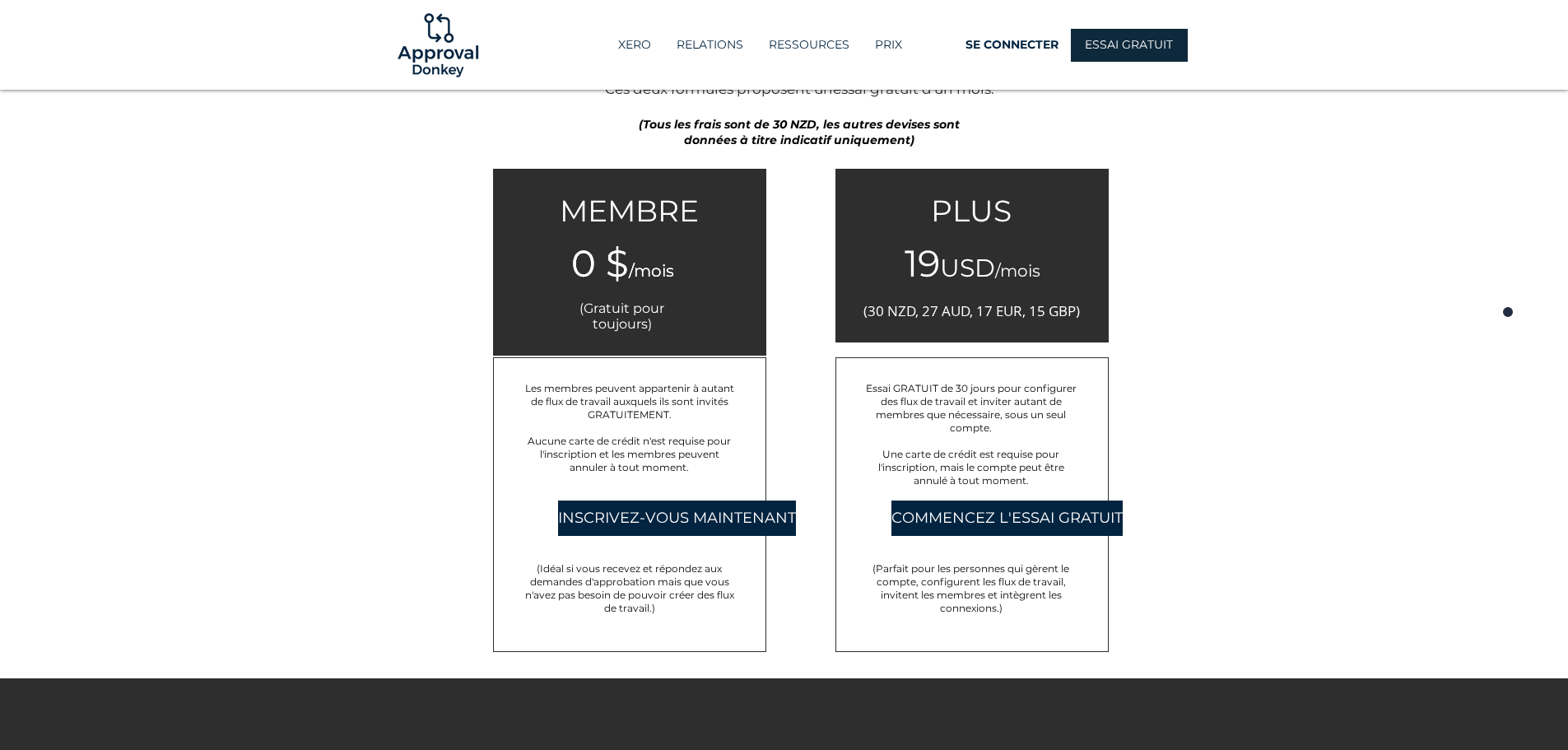
scroll to position [2718, 0]
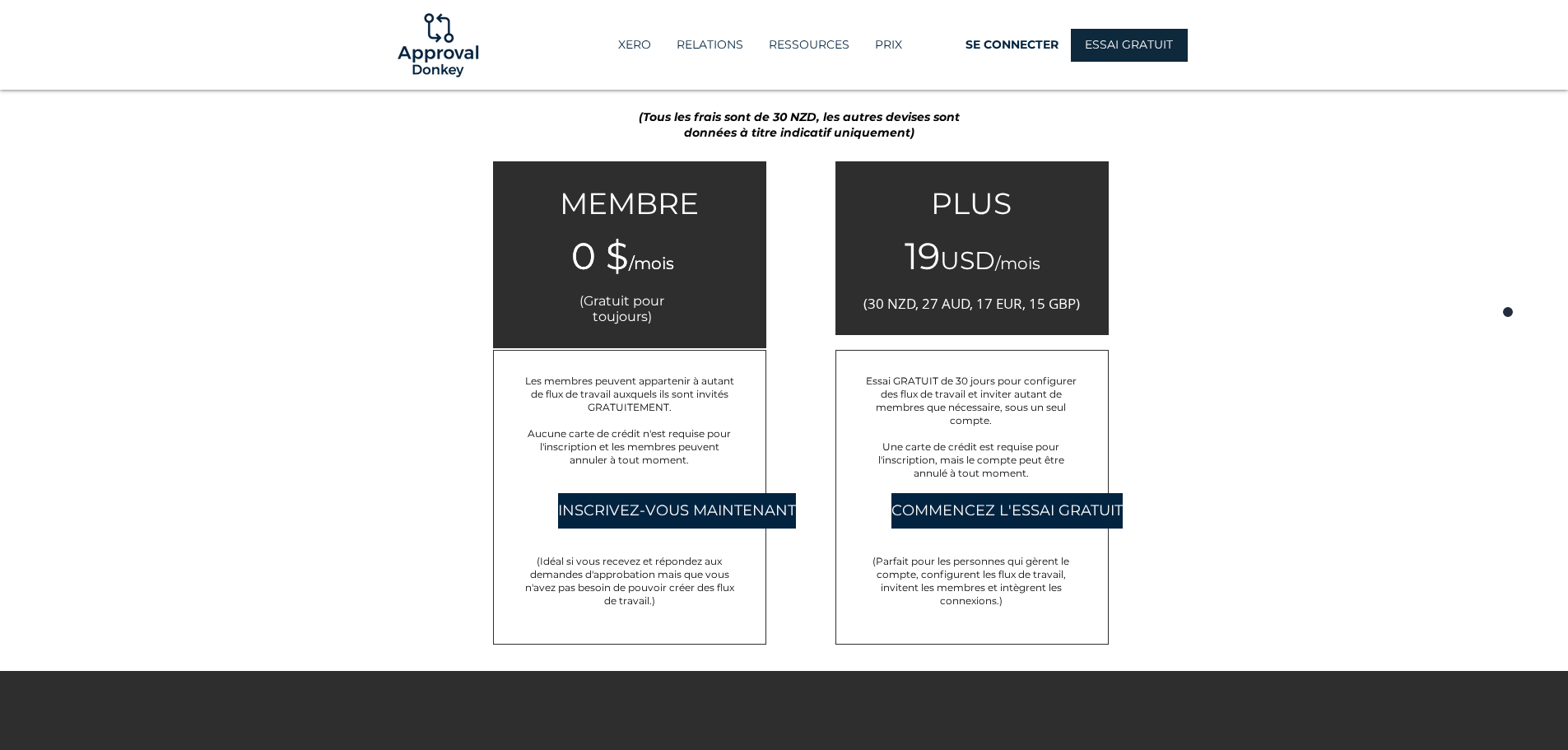
drag, startPoint x: 559, startPoint y: 193, endPoint x: 762, endPoint y: 224, distance: 205.4
click at [762, 224] on div "MEMBRE 0 $ /mois 0 $ /mois (Gratuit pour toujours)" at bounding box center [630, 255] width 274 height 187
click at [290, 232] on div at bounding box center [784, 286] width 1568 height 769
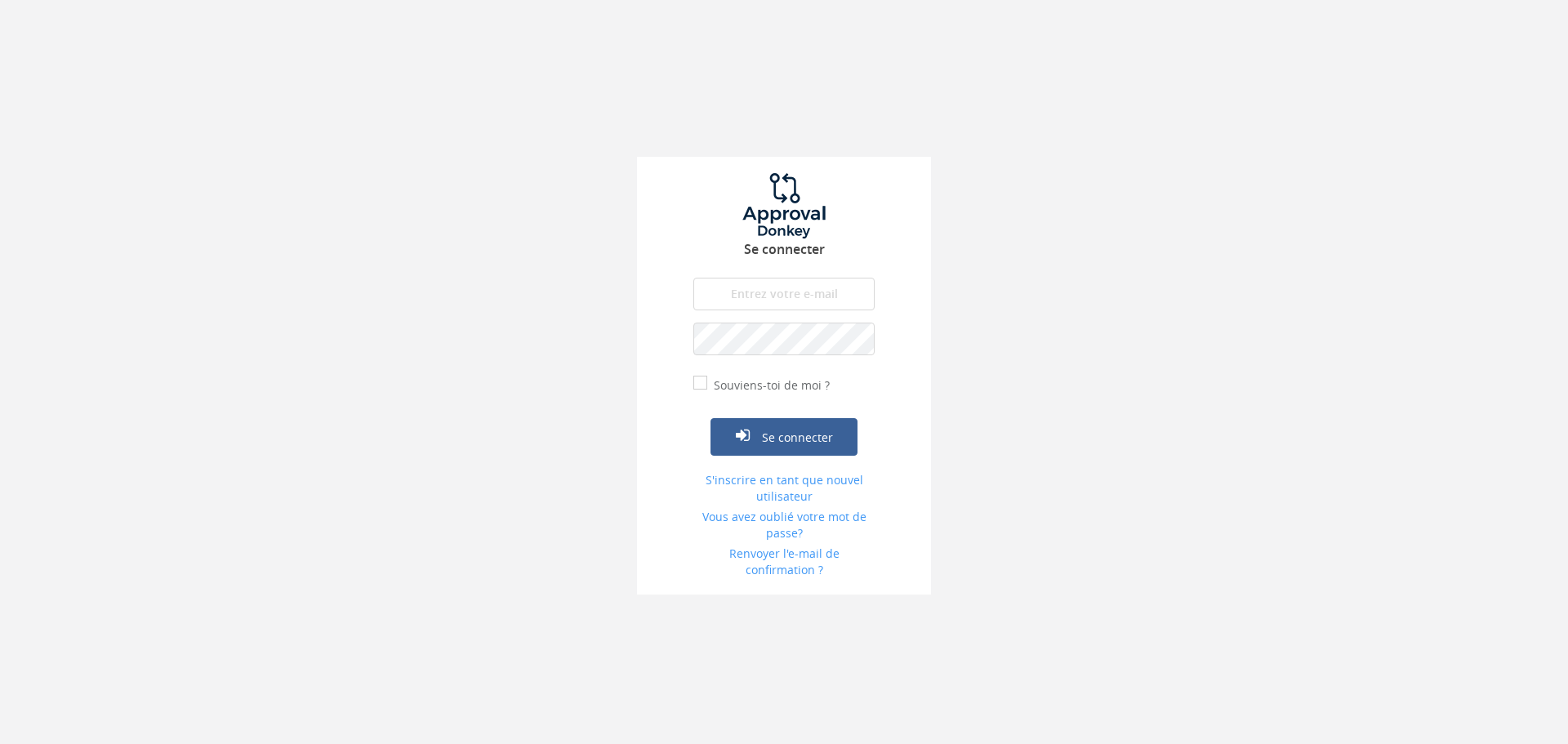
type input "[DOMAIN_NAME][EMAIL_ADDRESS][DOMAIN_NAME]"
click at [735, 389] on font "Souviens-toi de moi ?" at bounding box center [771, 385] width 116 height 15
click at [704, 389] on input "Souviens-toi de moi ?" at bounding box center [699, 385] width 11 height 11
checkbox input "true"
click at [761, 424] on button "Se connecter" at bounding box center [784, 437] width 147 height 38
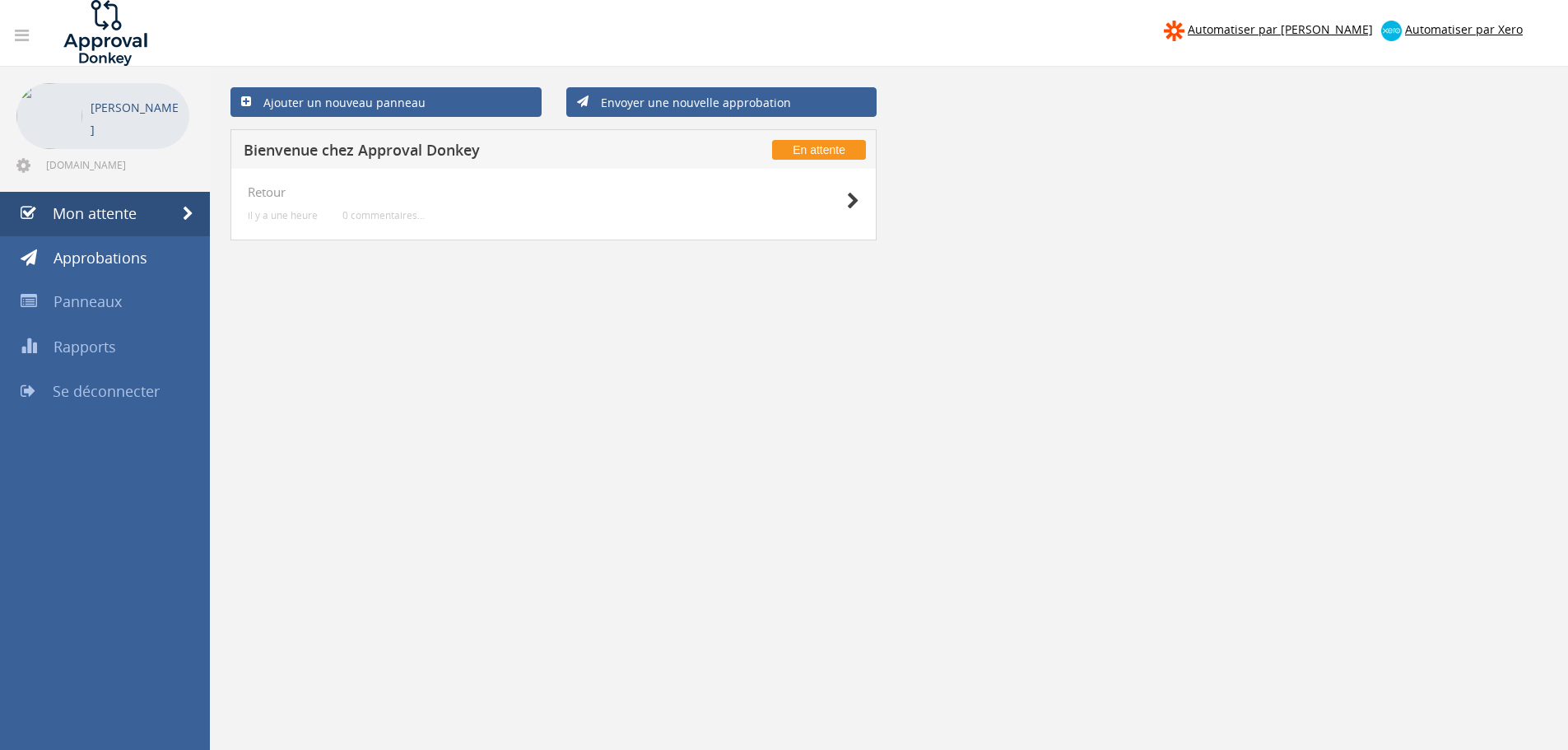
drag, startPoint x: 380, startPoint y: 117, endPoint x: 378, endPoint y: 144, distance: 27.1
click at [379, 127] on div "Ajouter un nouveau panneau Envoyer une nouvelle approbation" at bounding box center [890, 102] width 1342 height 54
click at [627, 107] on font "Envoyer une nouvelle approbation" at bounding box center [695, 102] width 191 height 15
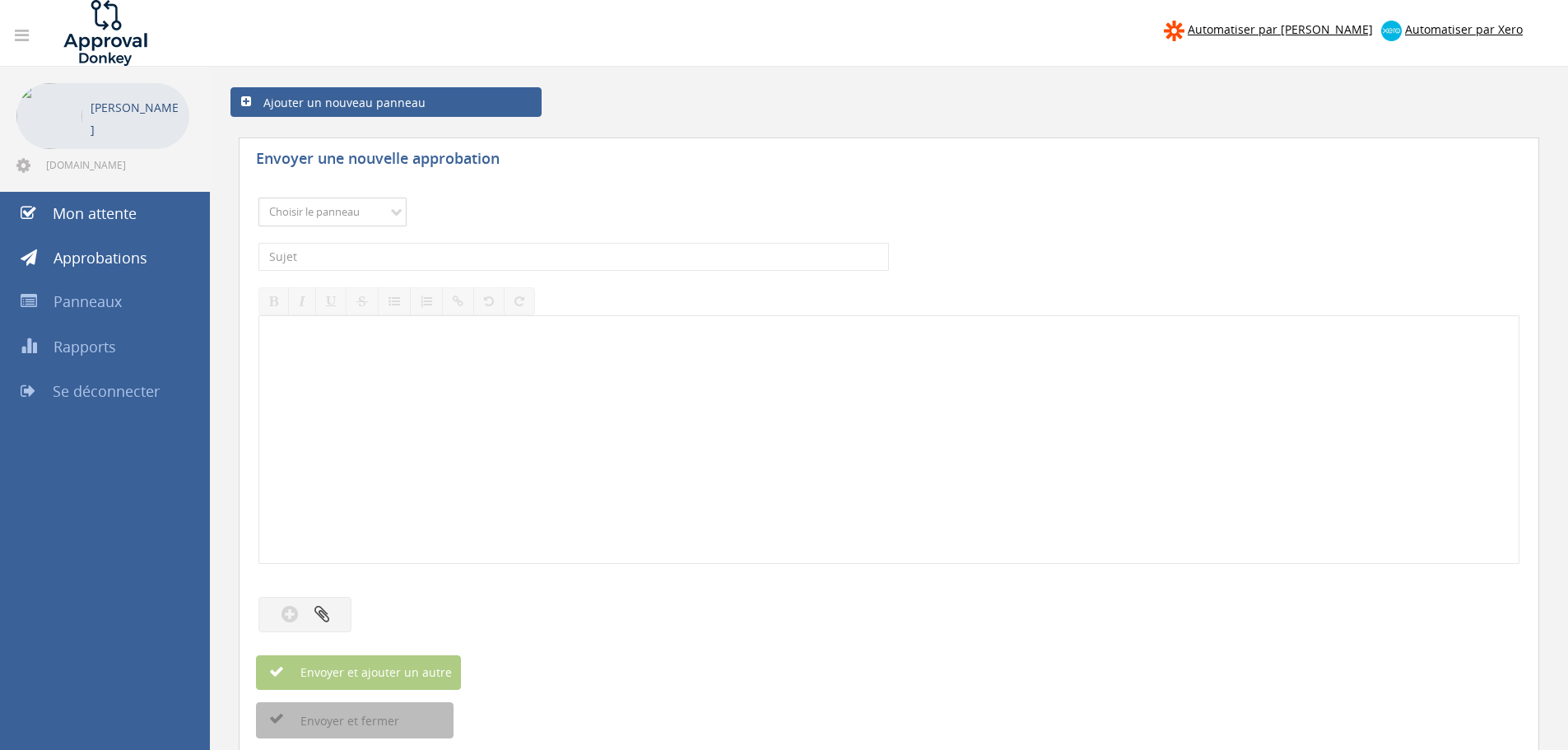
click at [339, 217] on select "Choisir le panneau Feedback" at bounding box center [332, 212] width 148 height 29
click at [538, 185] on div "Choisir le panneau Feedback Veuillez choisir un panneau. Le sujet est obligatoi…" at bounding box center [889, 466] width 1301 height 579
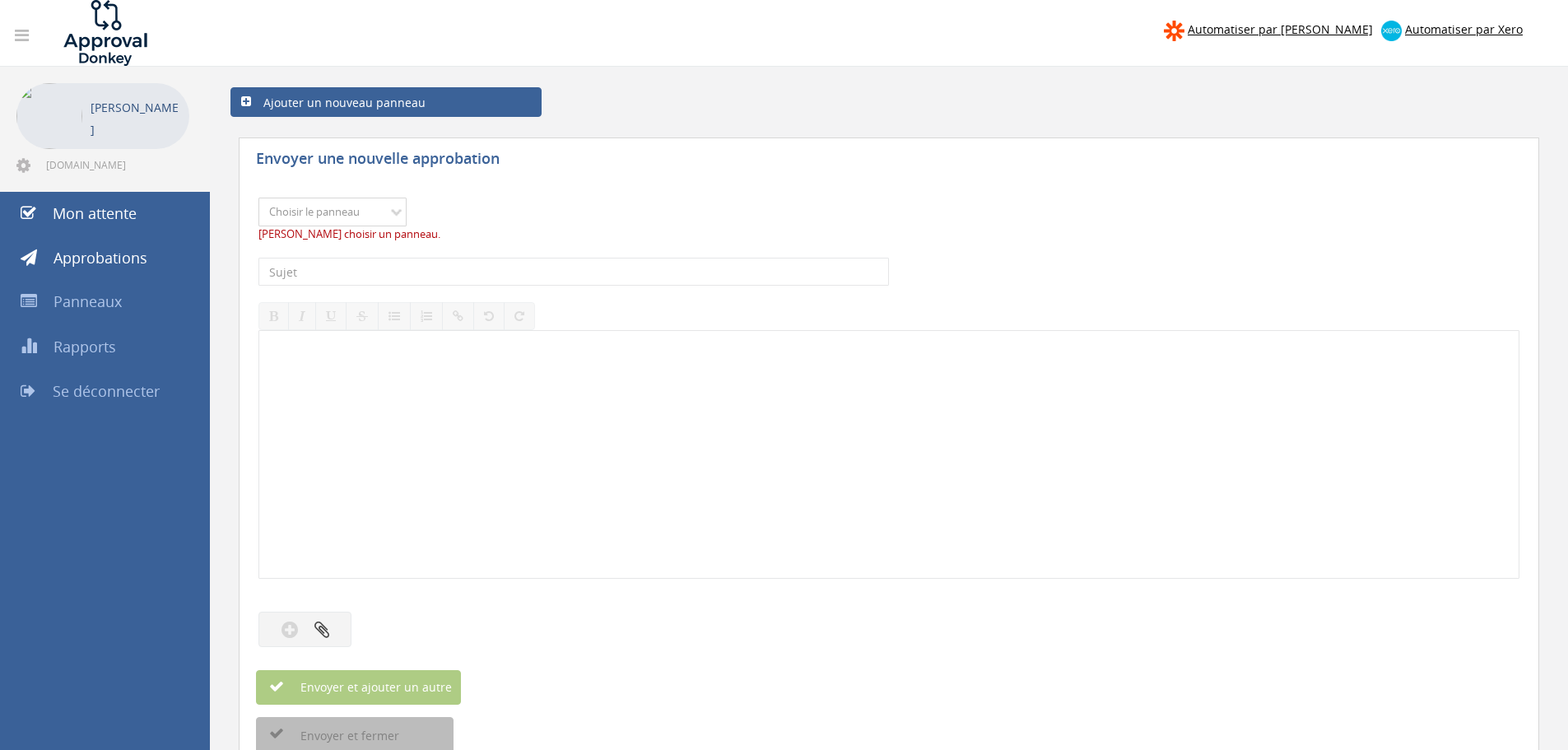
click at [360, 209] on select "Choisir le panneau Feedback" at bounding box center [332, 212] width 148 height 29
click at [634, 207] on div "Choisir le panneau Feedback Veuillez choisir un panneau." at bounding box center [889, 220] width 1261 height 61
click at [131, 32] on img at bounding box center [105, 33] width 124 height 66
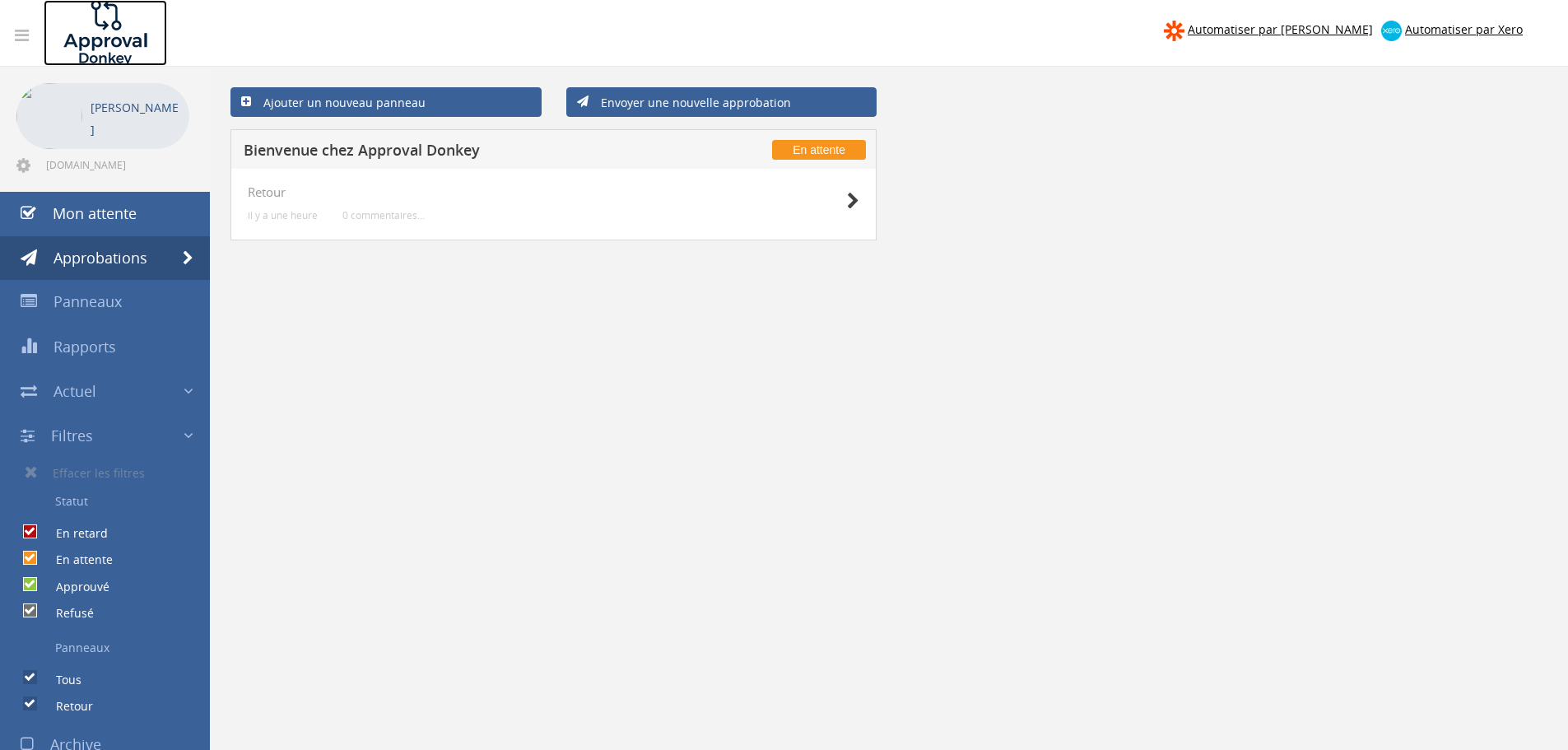
click at [117, 39] on img at bounding box center [105, 33] width 124 height 66
click at [113, 39] on img at bounding box center [105, 33] width 124 height 66
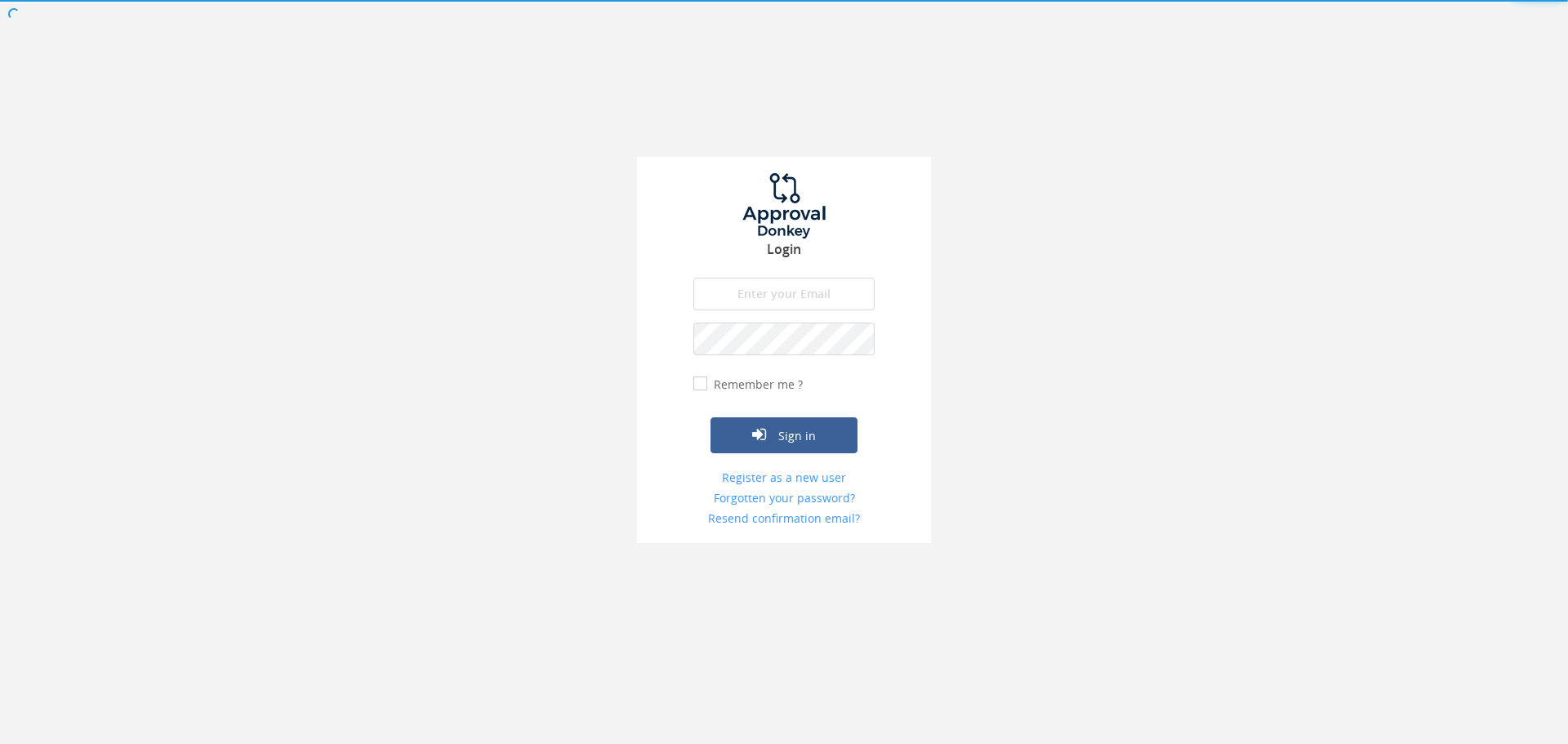
type input "[DOMAIN_NAME][EMAIL_ADDRESS][DOMAIN_NAME]"
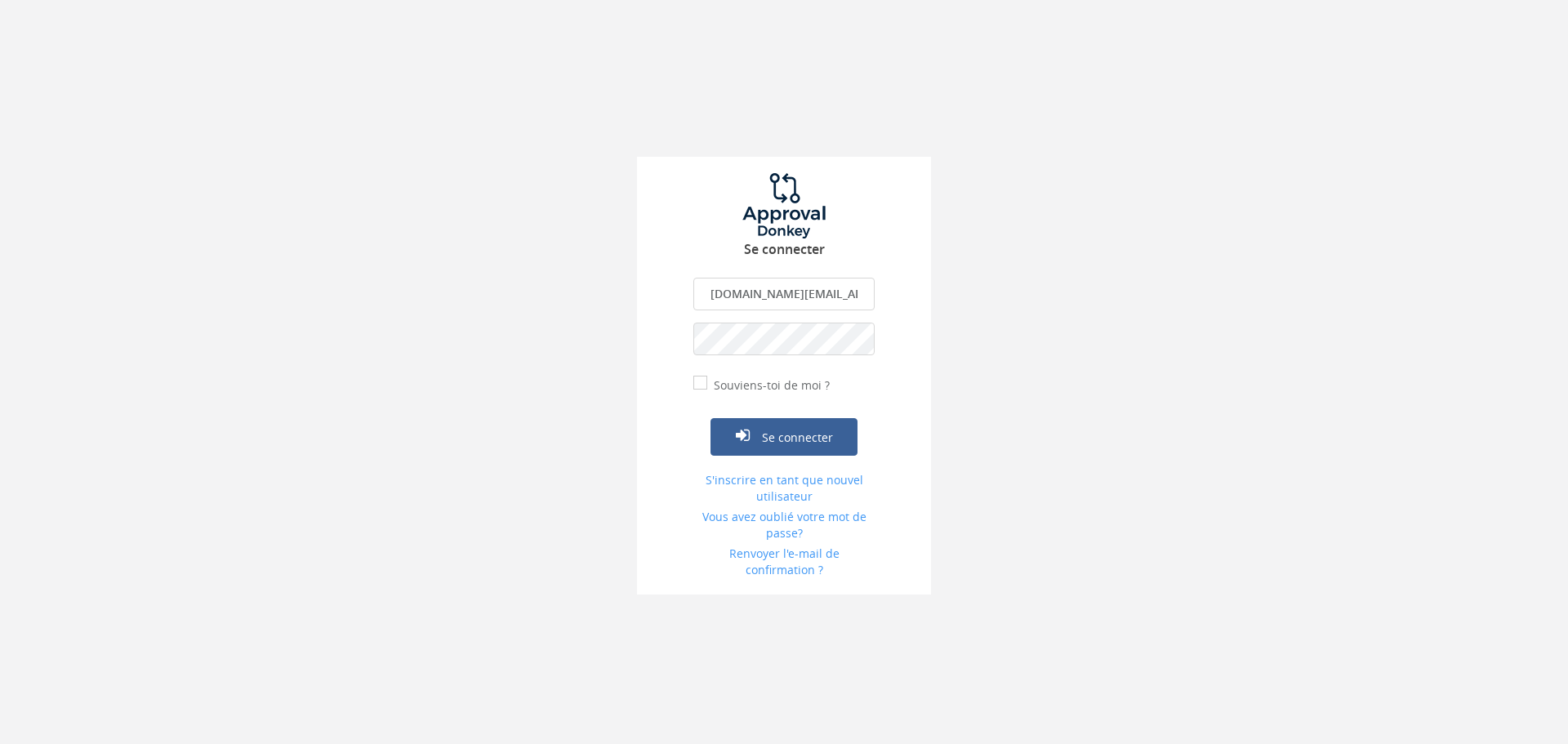
click at [744, 395] on div "Se connecter" at bounding box center [784, 411] width 181 height 88
click at [702, 383] on input "Souviens-toi de moi ?" at bounding box center [699, 385] width 11 height 11
checkbox input "true"
click at [783, 432] on font "Se connecter" at bounding box center [797, 437] width 71 height 15
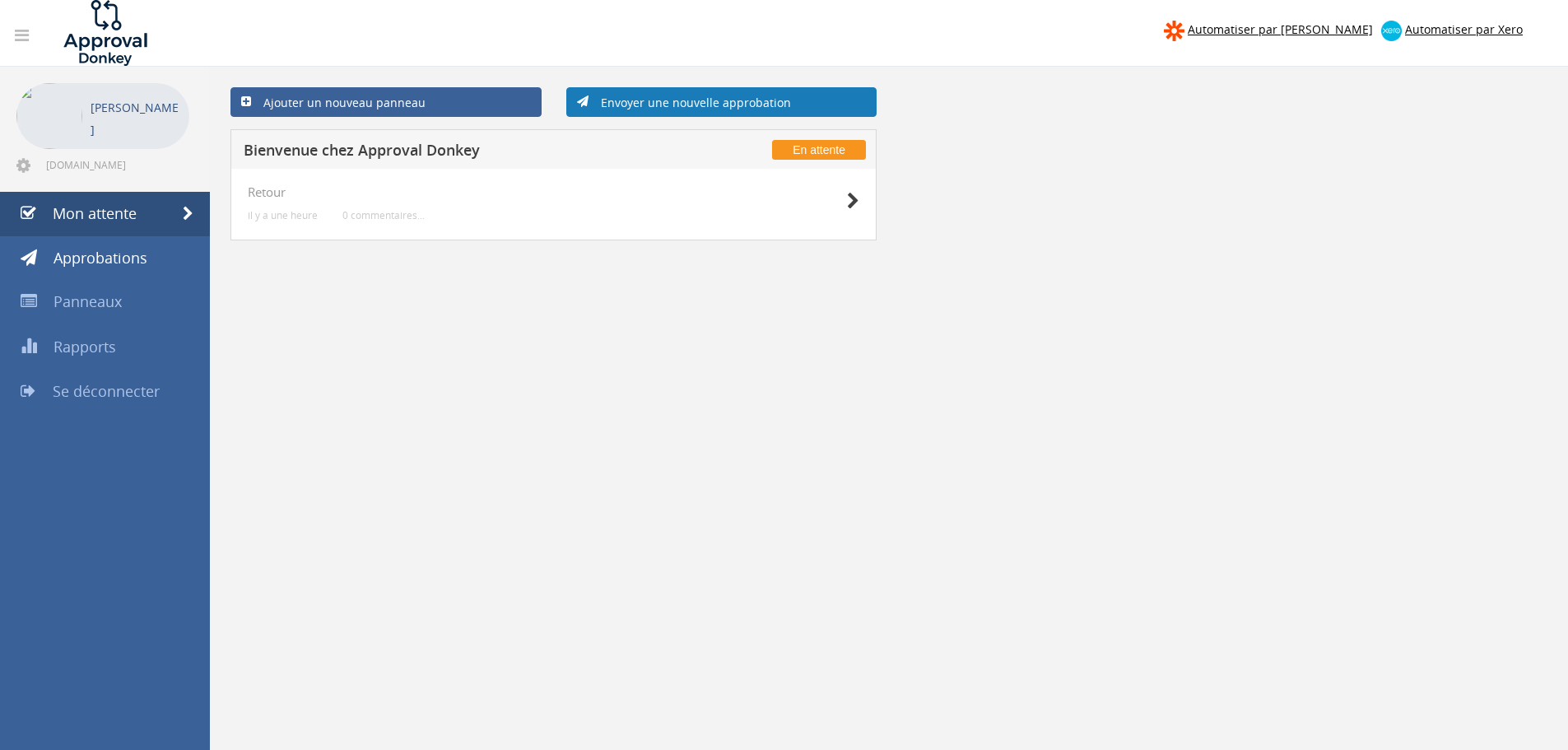
click at [676, 104] on font "Envoyer une nouvelle approbation" at bounding box center [695, 102] width 191 height 15
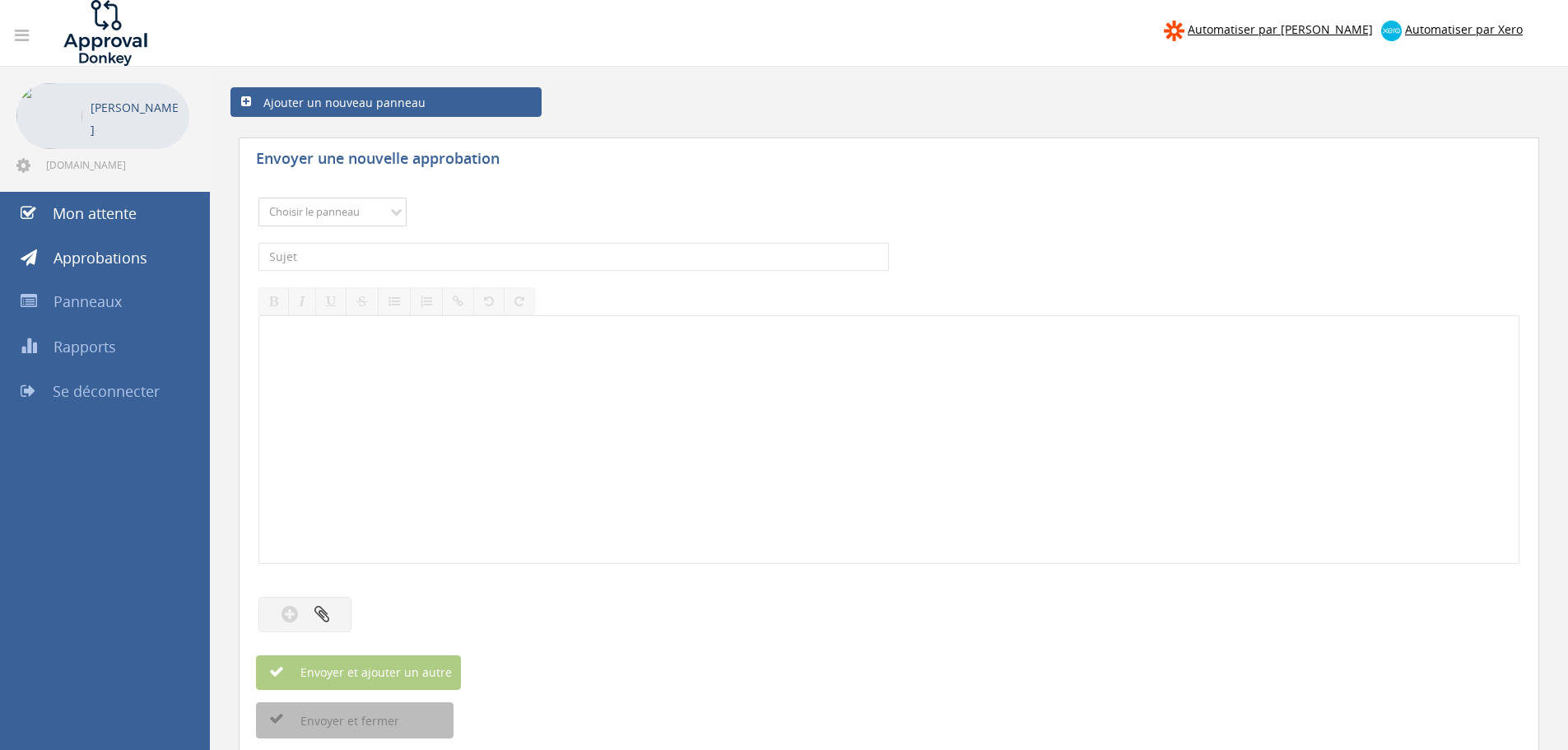
click at [345, 209] on select "Choisir le panneau Feedback" at bounding box center [332, 212] width 148 height 29
select select "14062"
click at [258, 198] on select "Choisir le panneau Feedback" at bounding box center [332, 212] width 148 height 29
click at [95, 308] on font "Panneaux" at bounding box center [88, 302] width 69 height 20
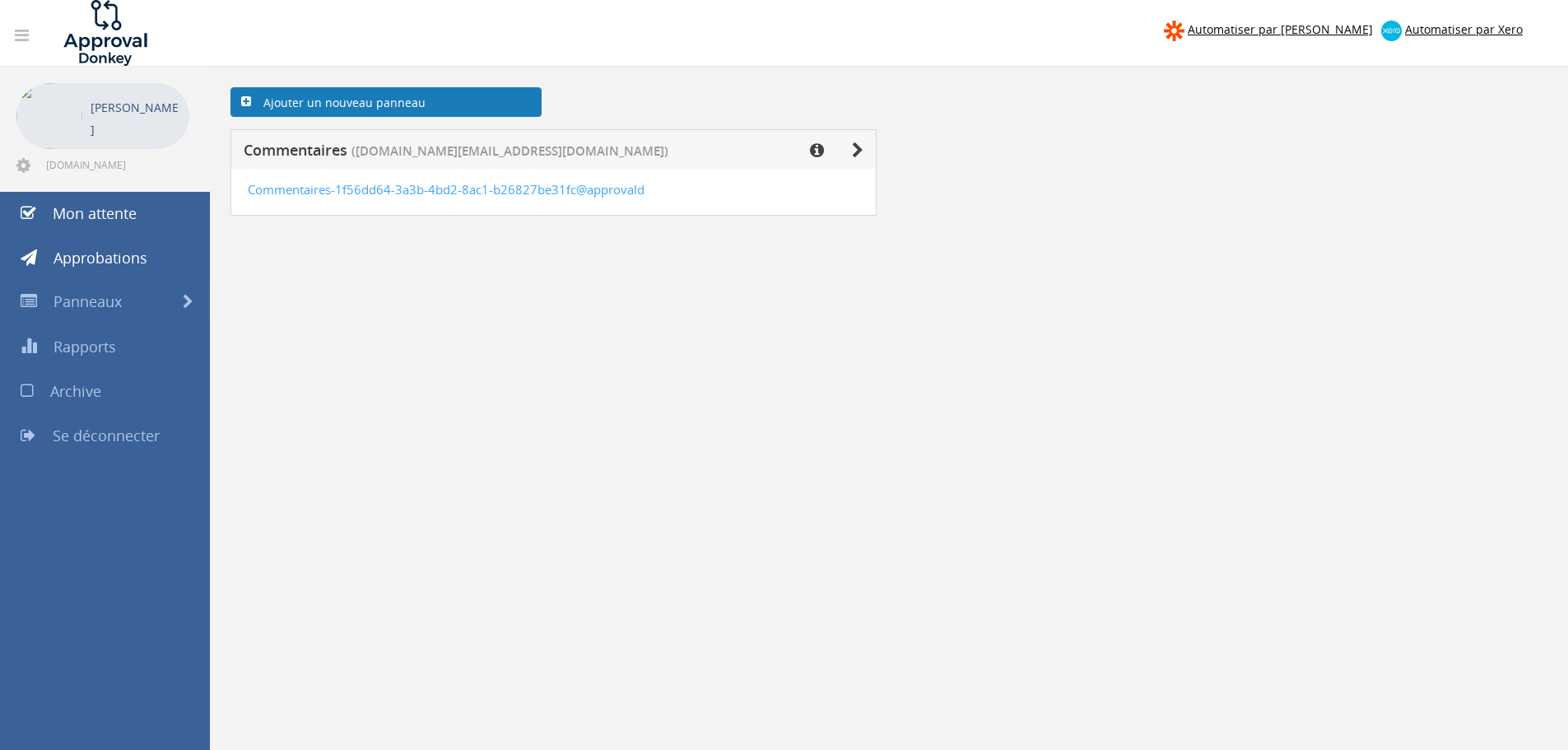
click at [415, 102] on font "Ajouter un nouveau panneau" at bounding box center [345, 102] width 163 height 15
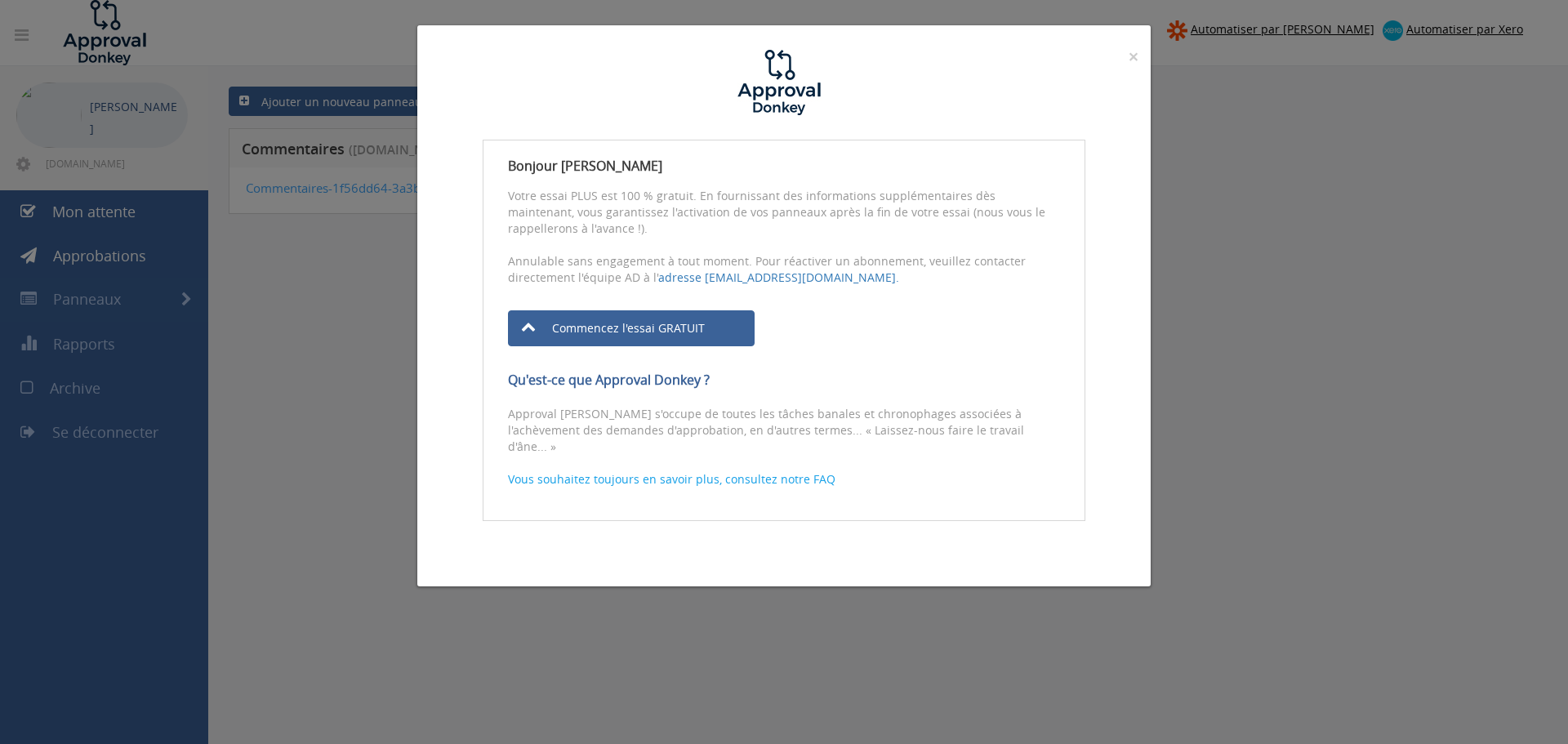
click at [323, 365] on div "× Fermer Bonjour [PERSON_NAME] Votre essai PLUS est 100 % gratuit. En fournissa…" at bounding box center [784, 372] width 1568 height 744
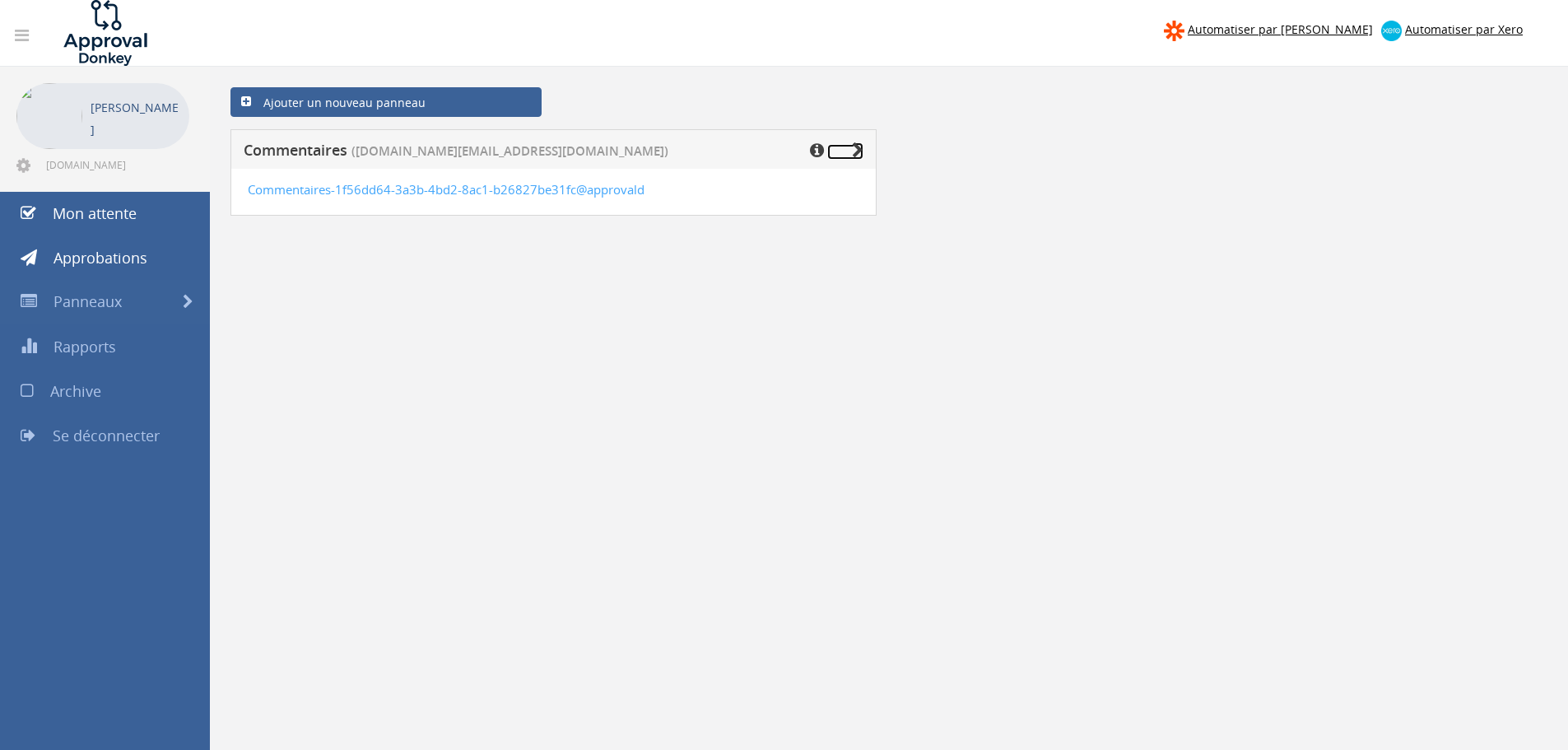
click at [850, 145] on link at bounding box center [845, 151] width 36 height 15
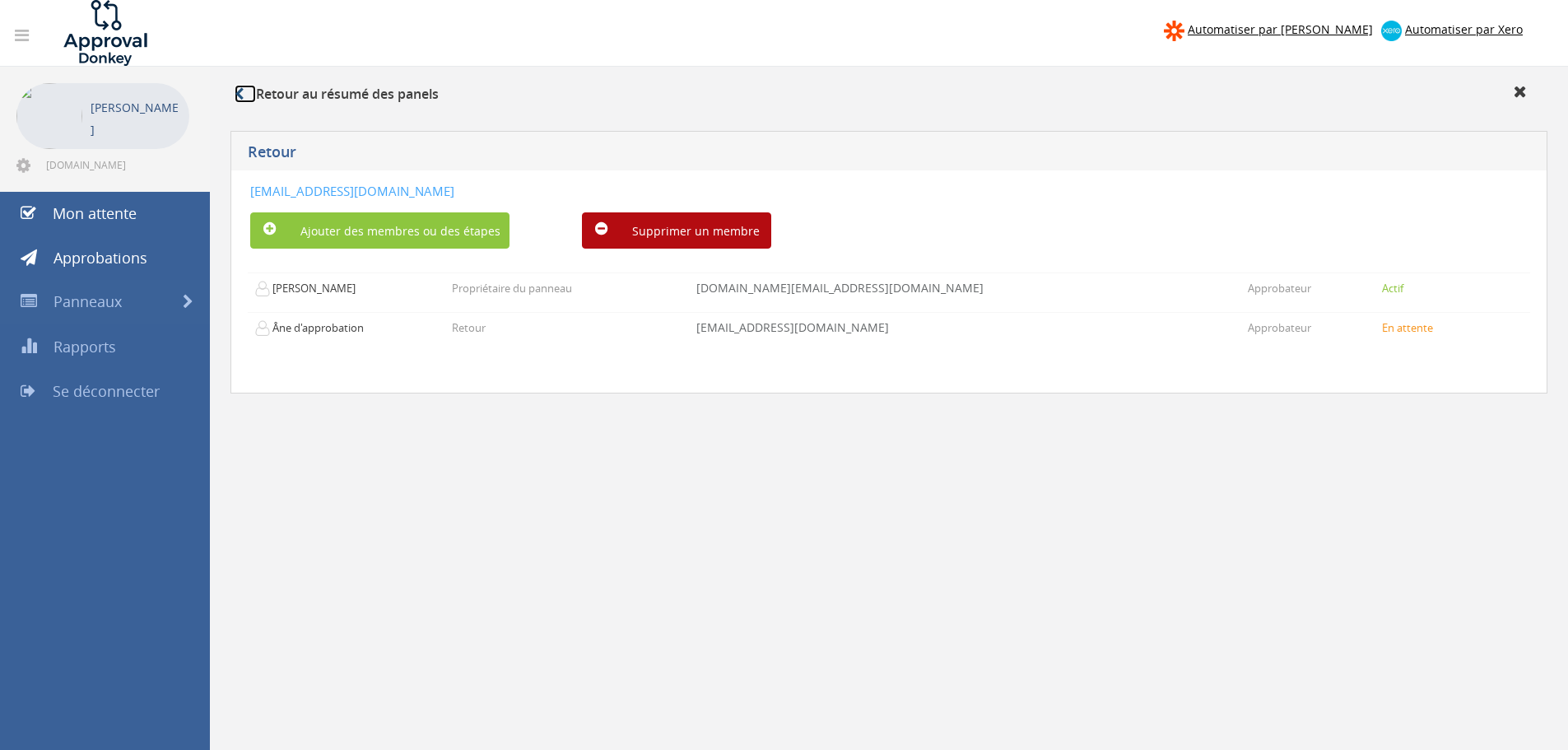
click at [247, 95] on link at bounding box center [246, 94] width 22 height 18
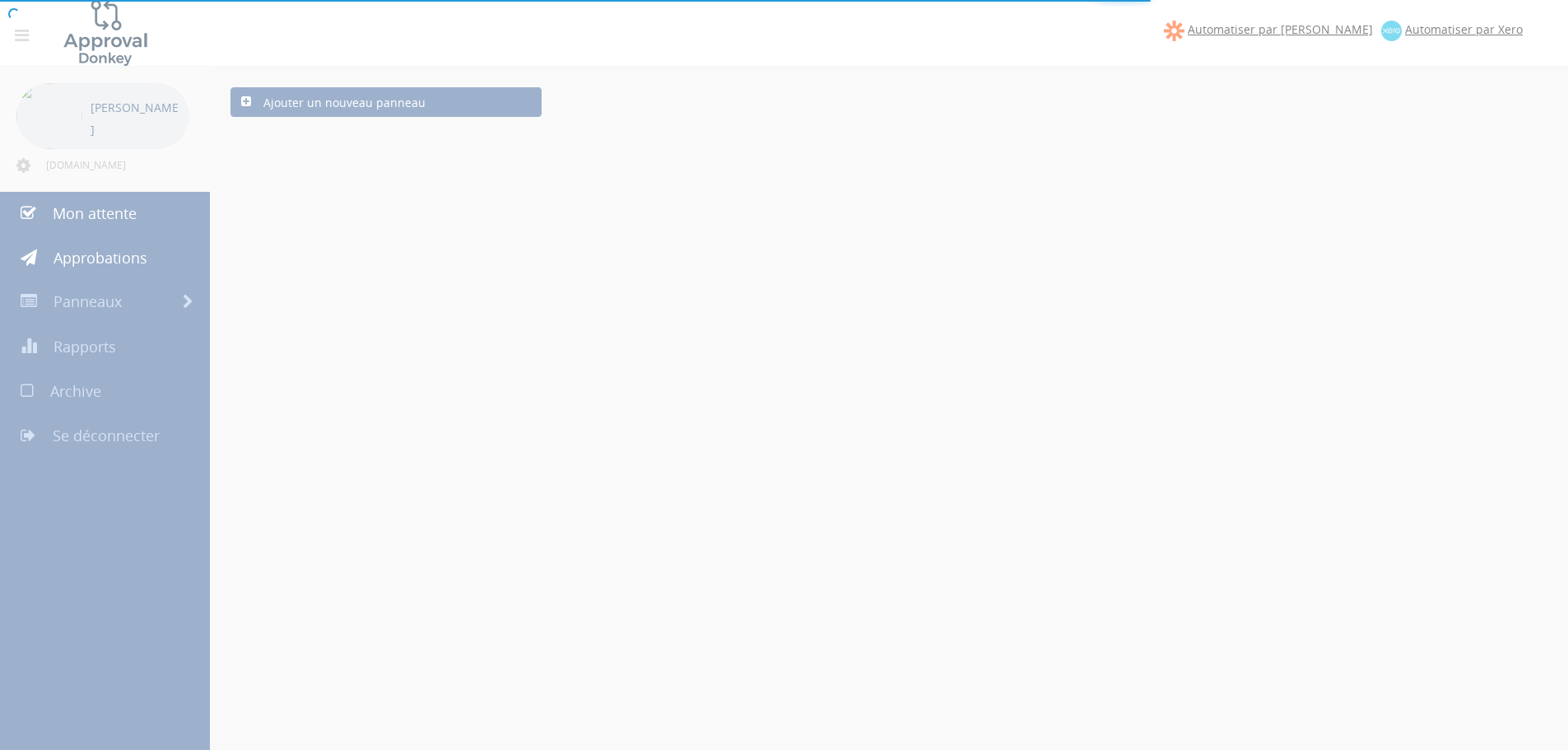
click at [17, 46] on div at bounding box center [784, 375] width 1568 height 750
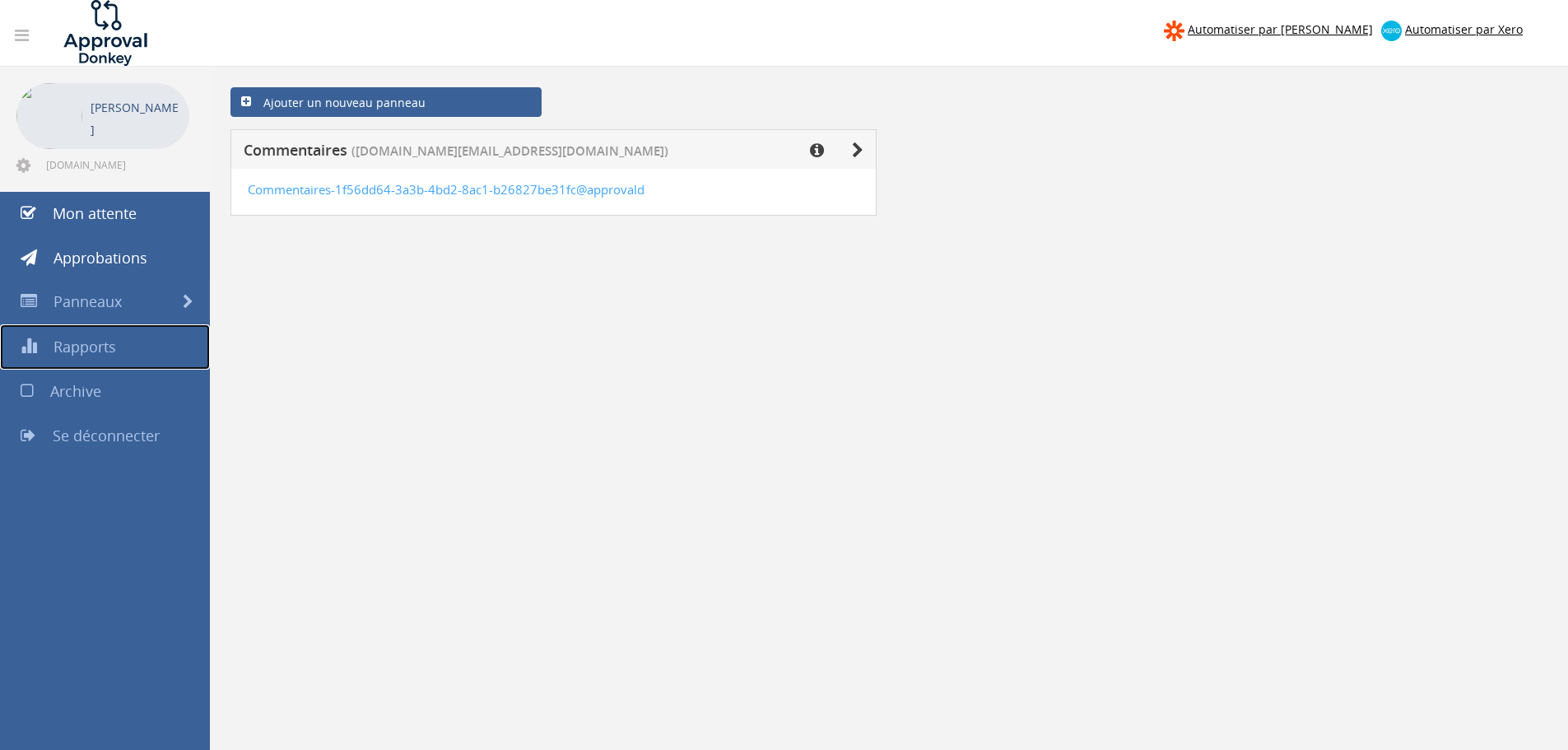
click at [95, 345] on font "Rapports" at bounding box center [84, 347] width 62 height 20
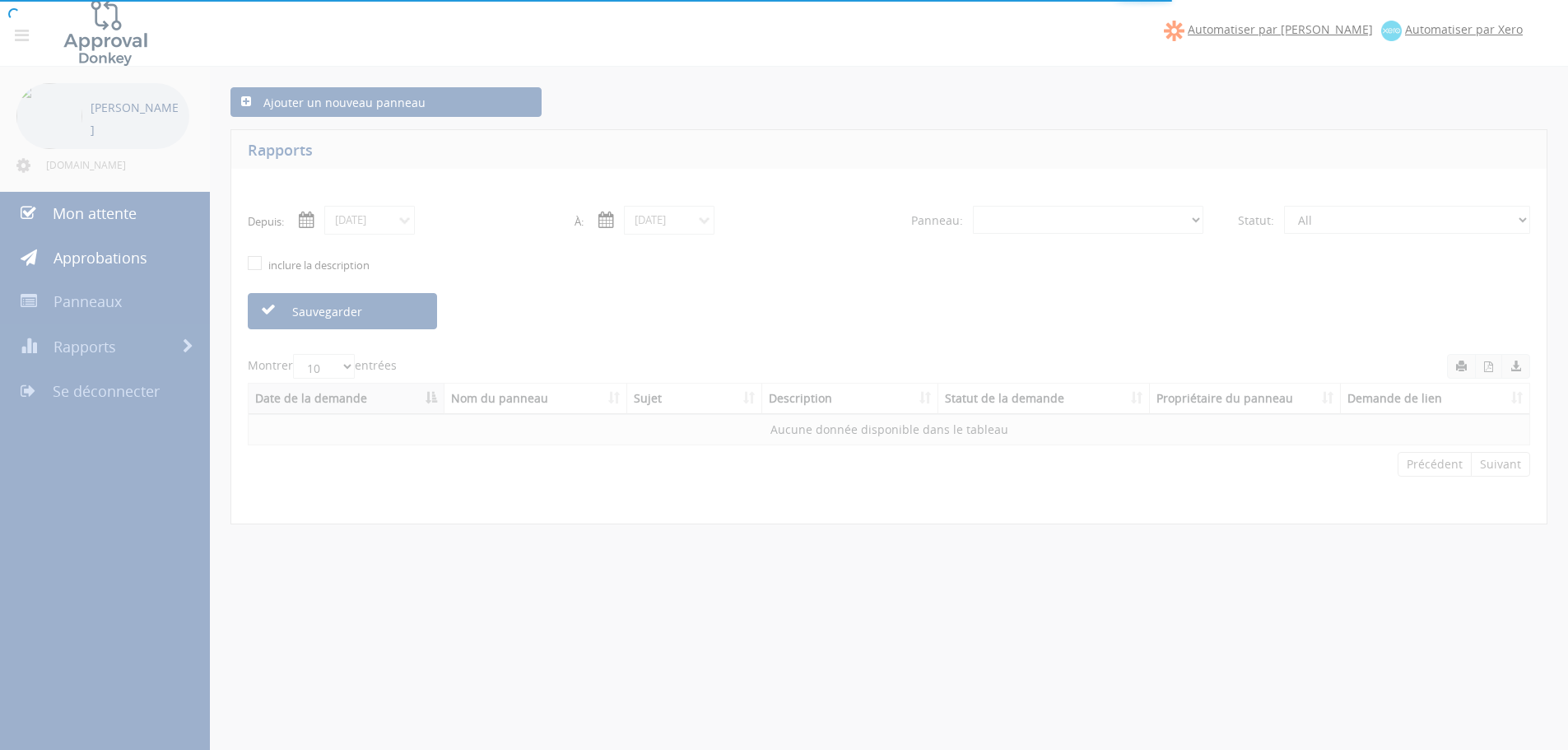
select select "number:0"
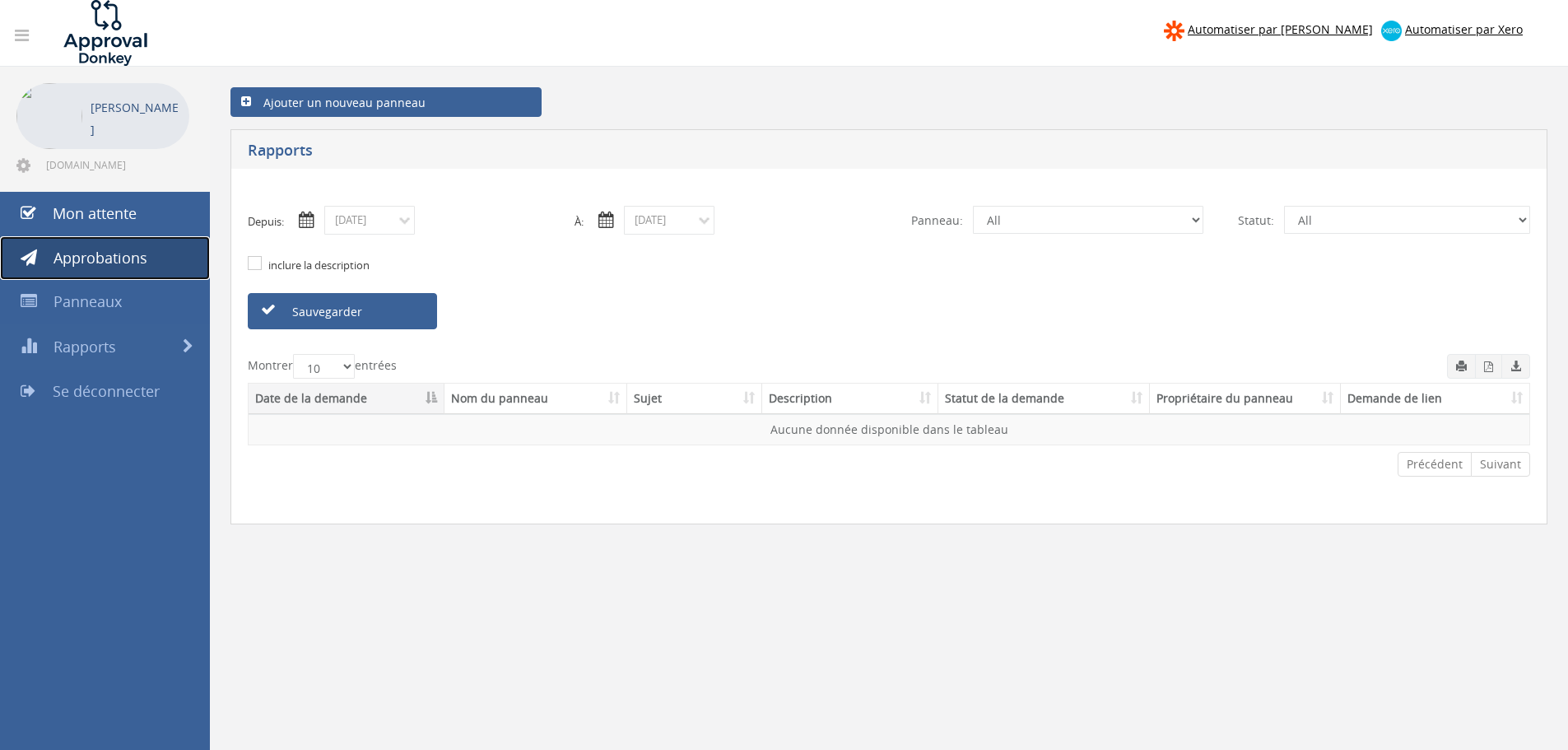
click at [91, 261] on font "Approbations" at bounding box center [100, 258] width 94 height 20
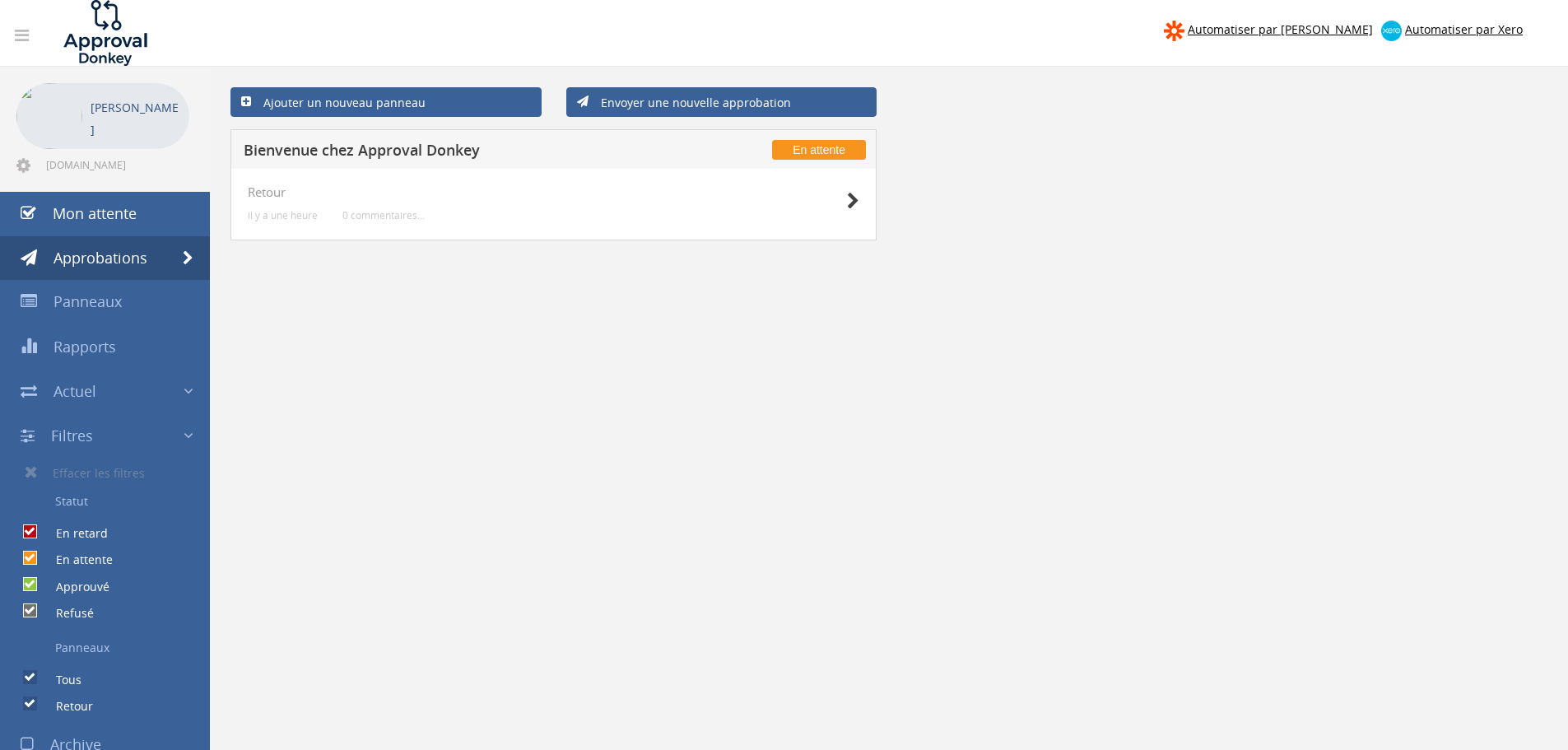
click at [797, 108] on link "Envoyer une nouvelle approbation" at bounding box center [722, 102] width 312 height 30
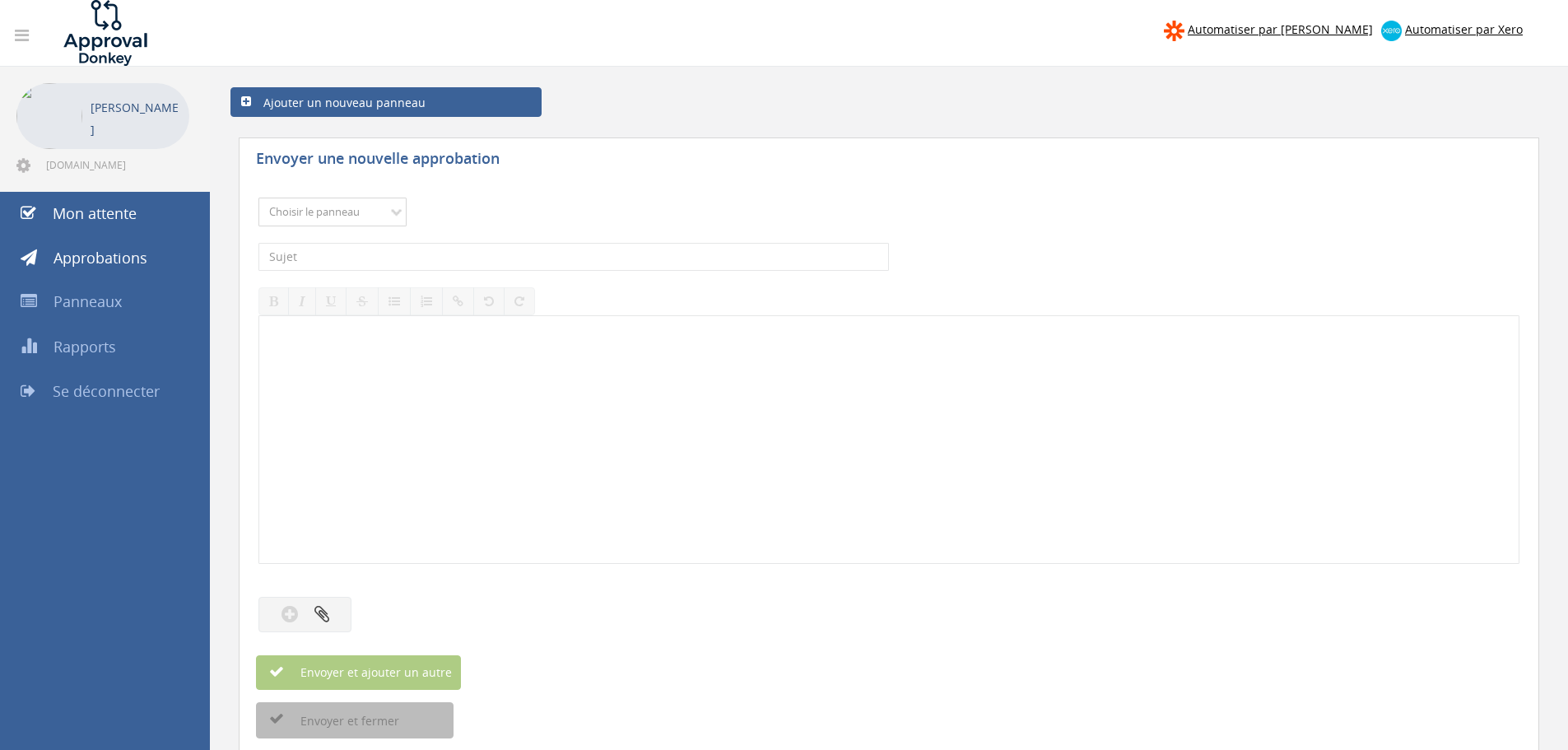
click at [354, 212] on select "Choisir le panneau Feedback" at bounding box center [332, 212] width 148 height 29
select select "14062"
click at [258, 198] on select "Choisir le panneau Feedback" at bounding box center [332, 212] width 148 height 29
click at [322, 265] on input "text" at bounding box center [574, 257] width 630 height 28
type input "zefouzofuhzoufh"
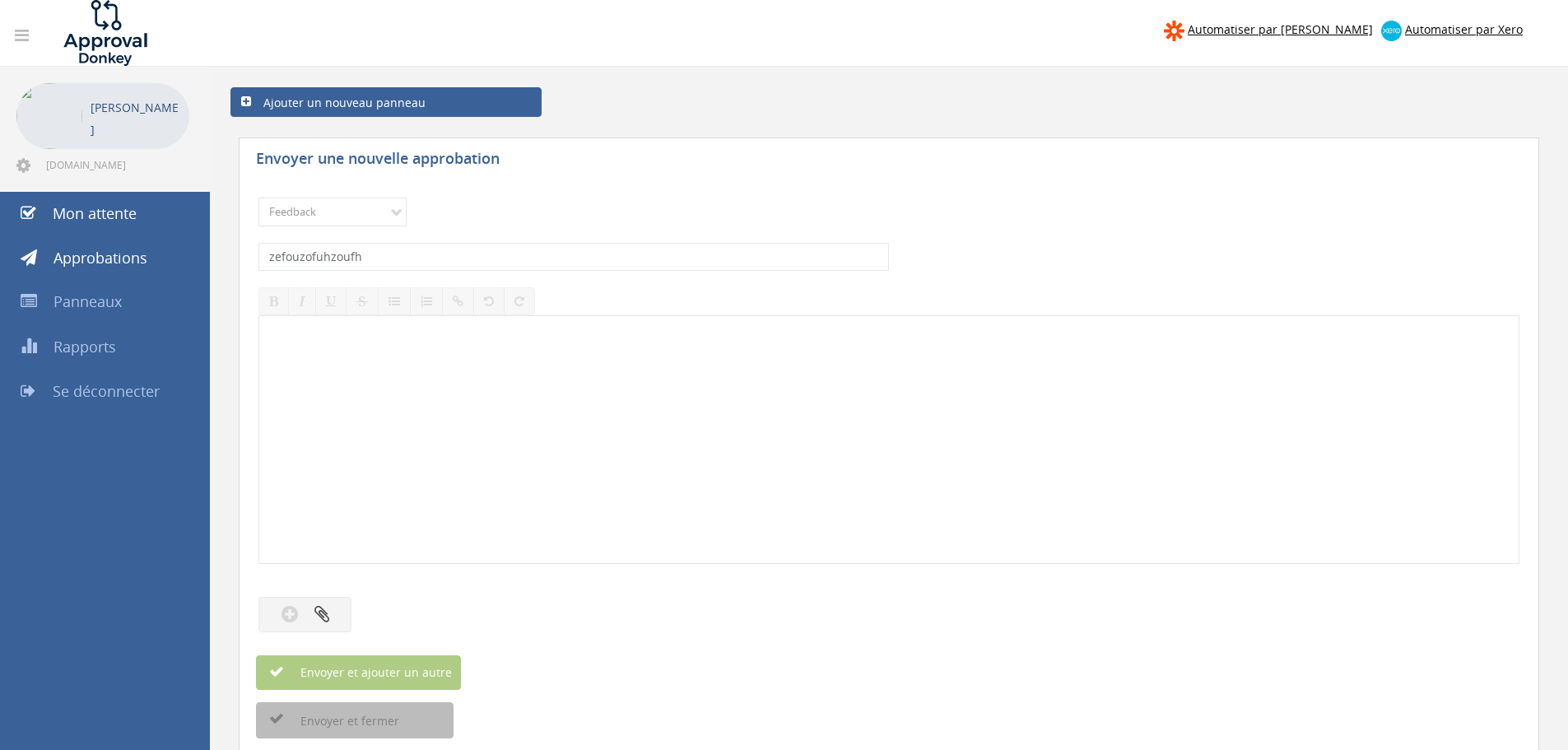
drag, startPoint x: 551, startPoint y: 379, endPoint x: 583, endPoint y: 356, distance: 39.4
click at [553, 379] on div at bounding box center [889, 439] width 1259 height 247
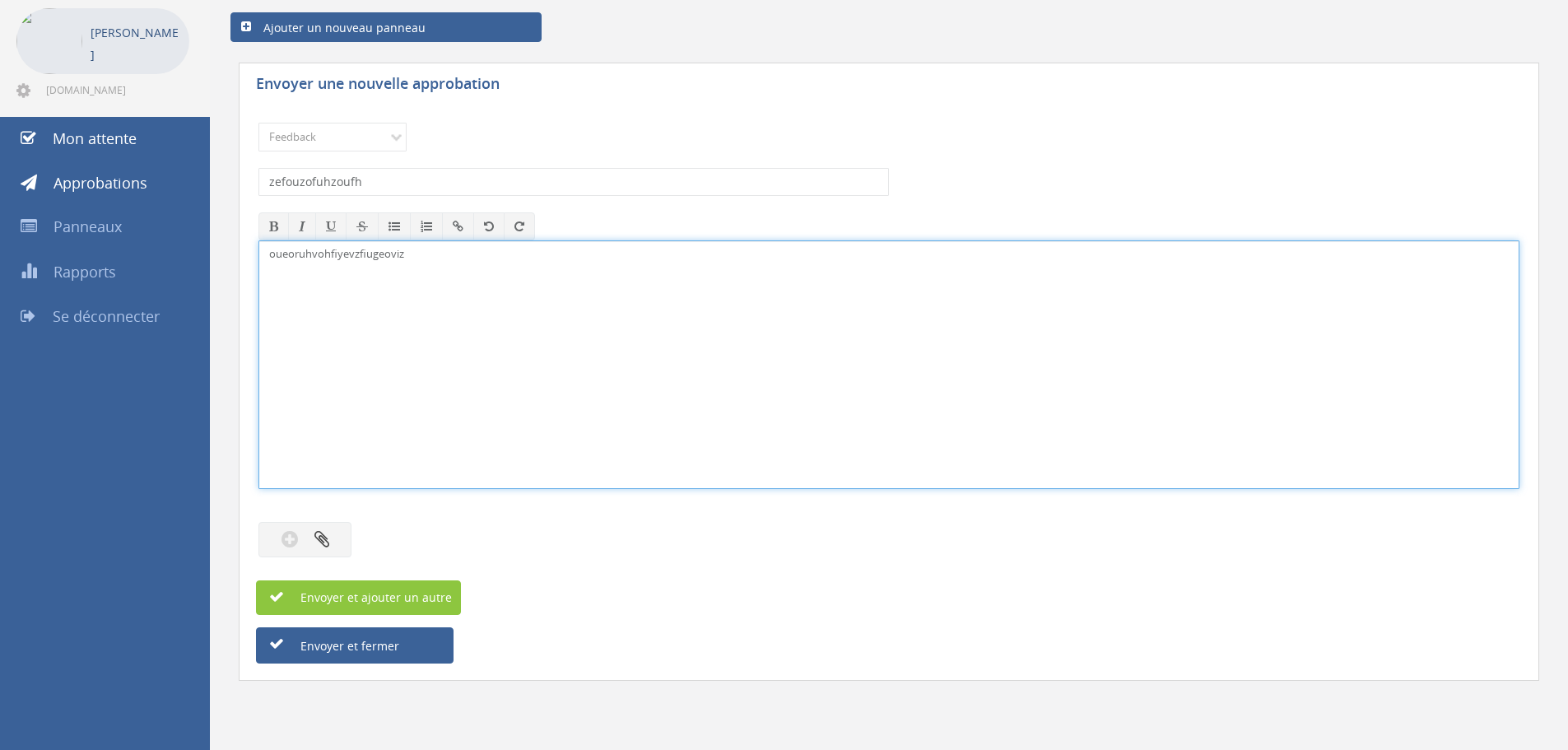
scroll to position [92, 0]
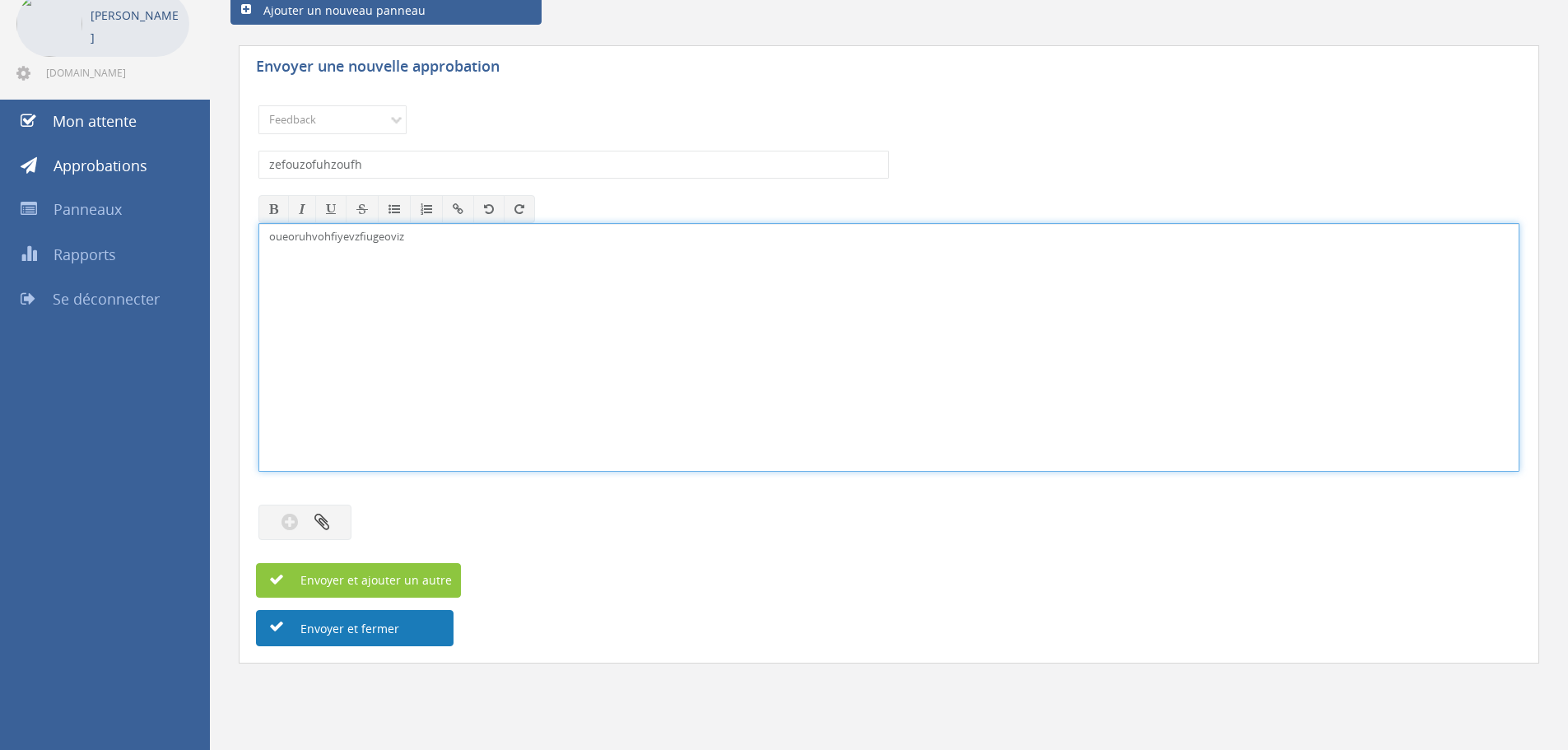
click at [386, 635] on font "Envoyer et fermer" at bounding box center [350, 628] width 98 height 15
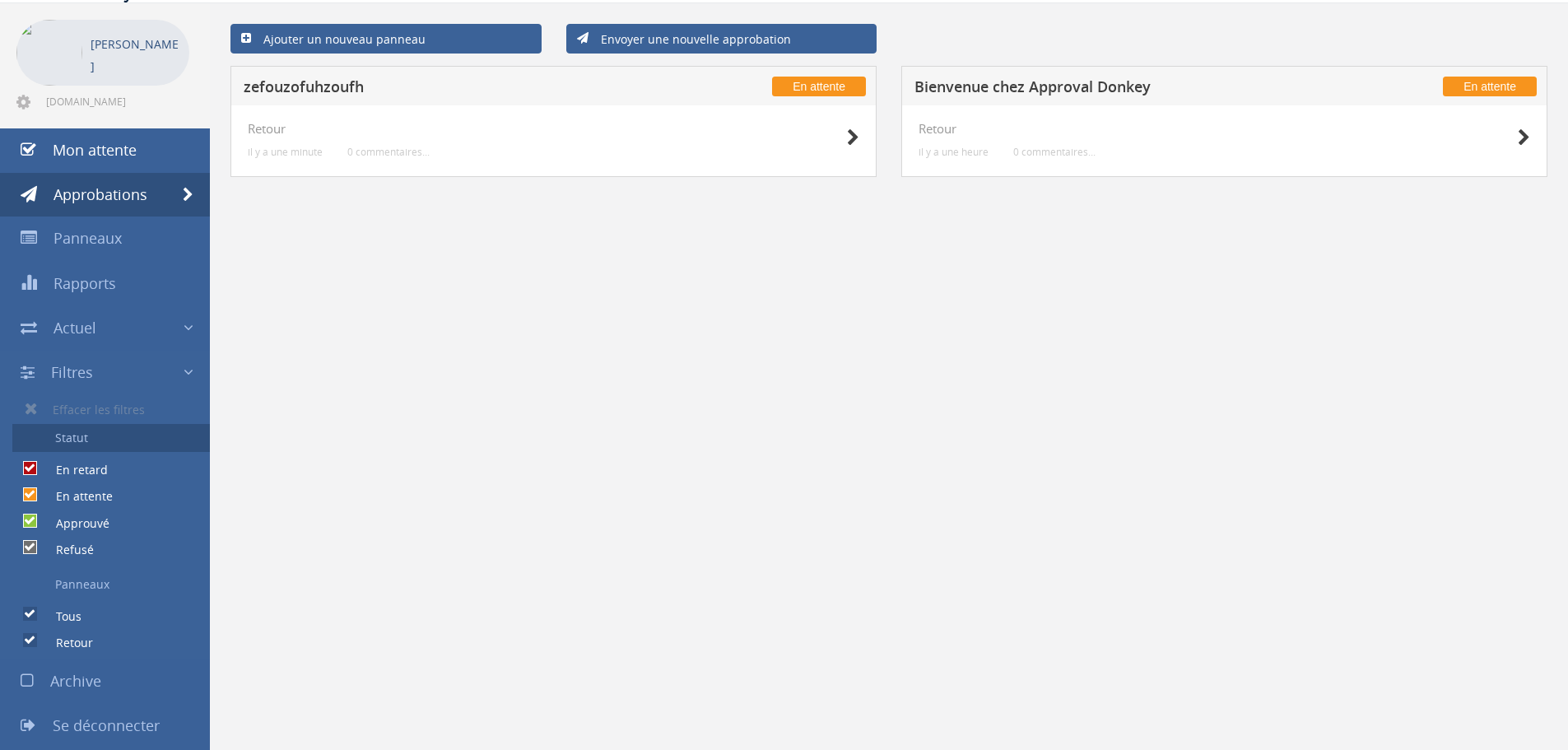
scroll to position [67, 0]
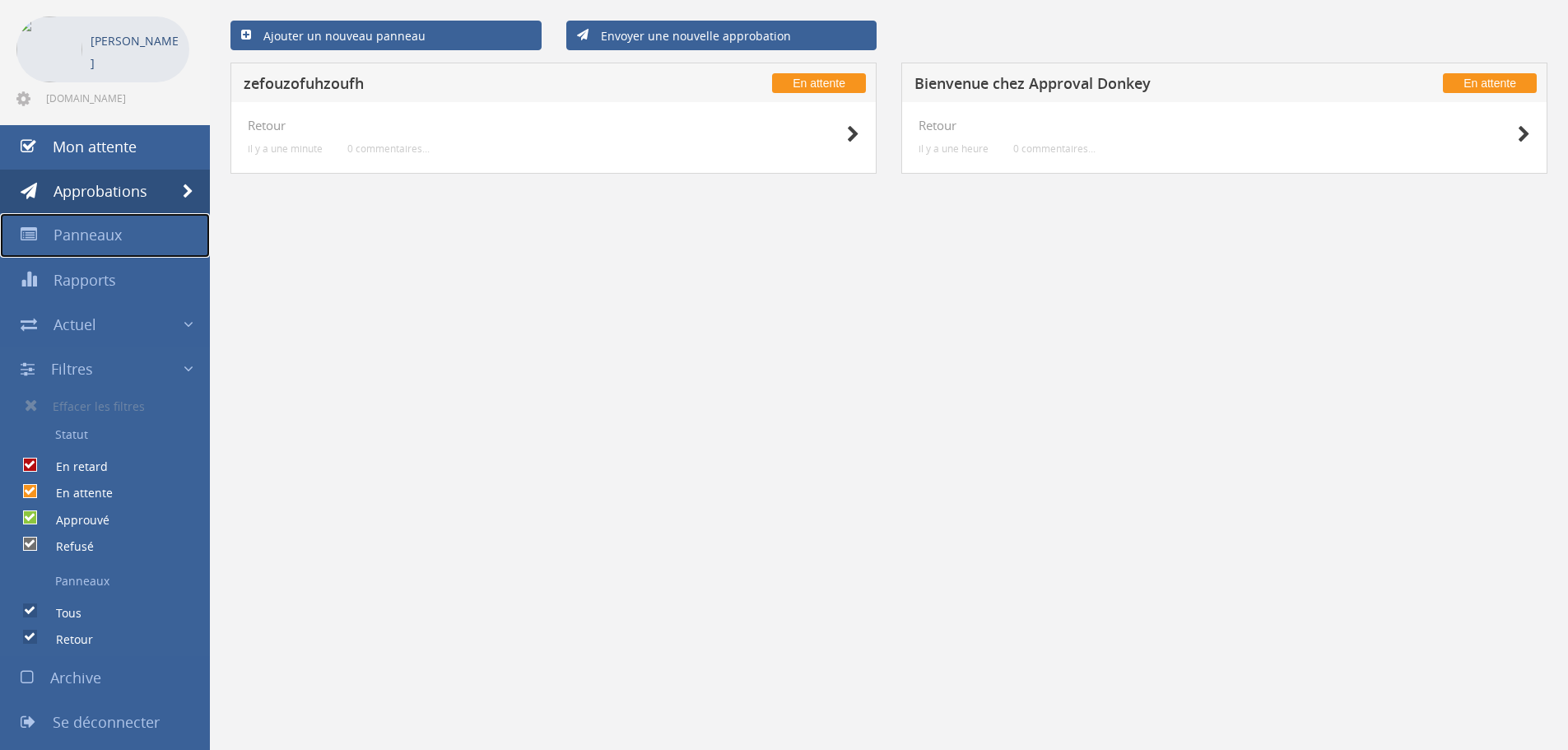
click at [117, 239] on font "Panneaux" at bounding box center [88, 235] width 69 height 20
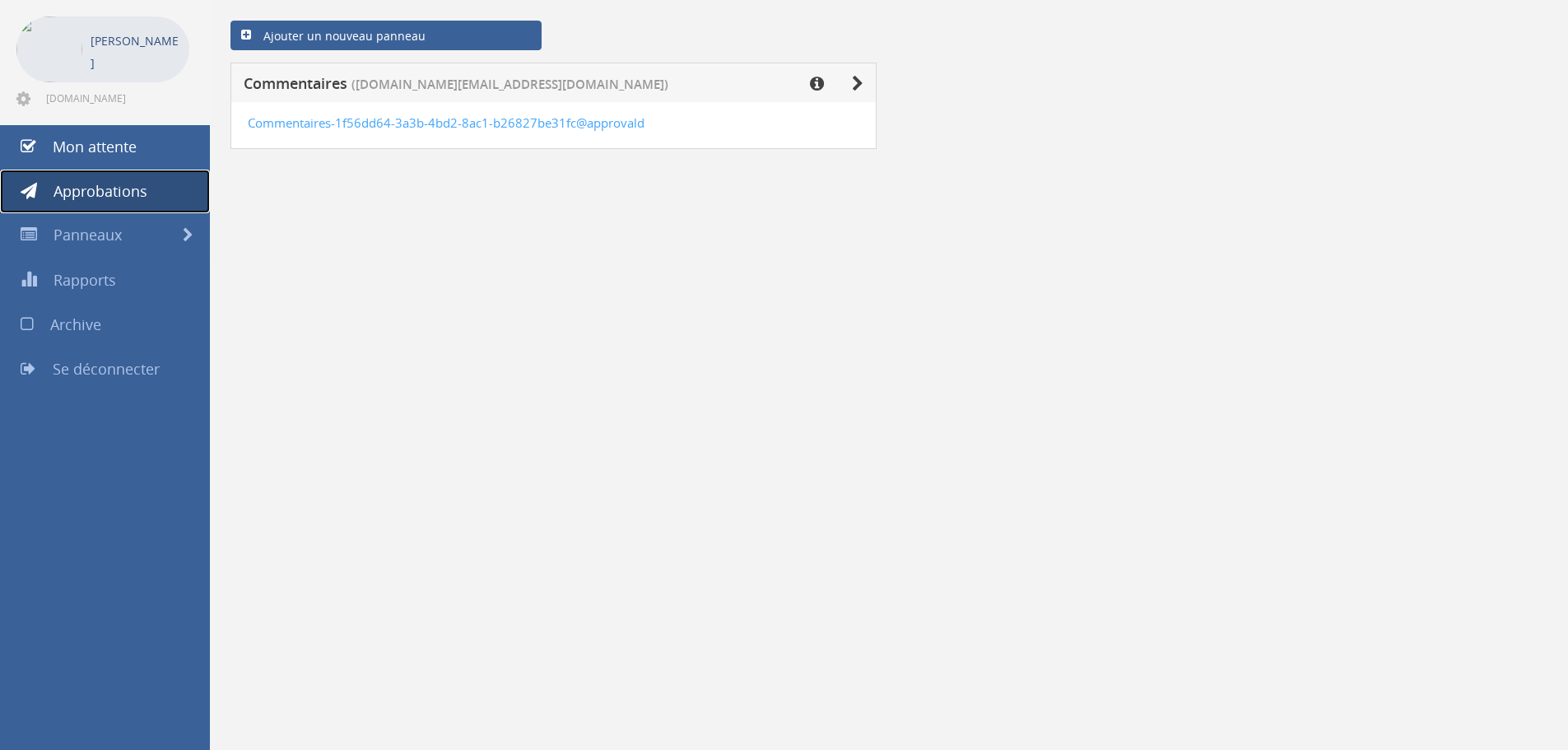
click at [82, 198] on font "Approbations" at bounding box center [100, 192] width 94 height 20
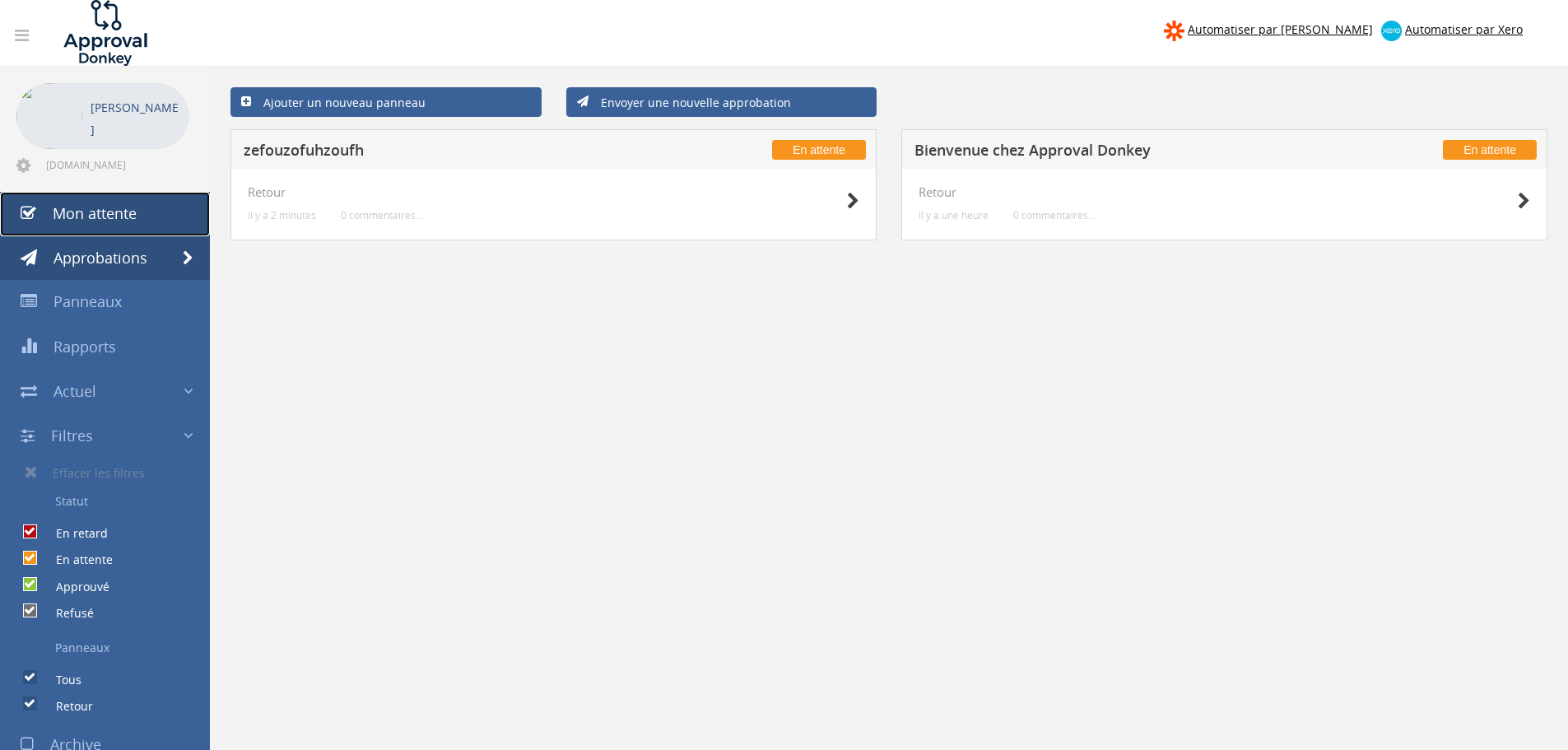
click at [104, 223] on link "Mon attente" at bounding box center [105, 213] width 210 height 44
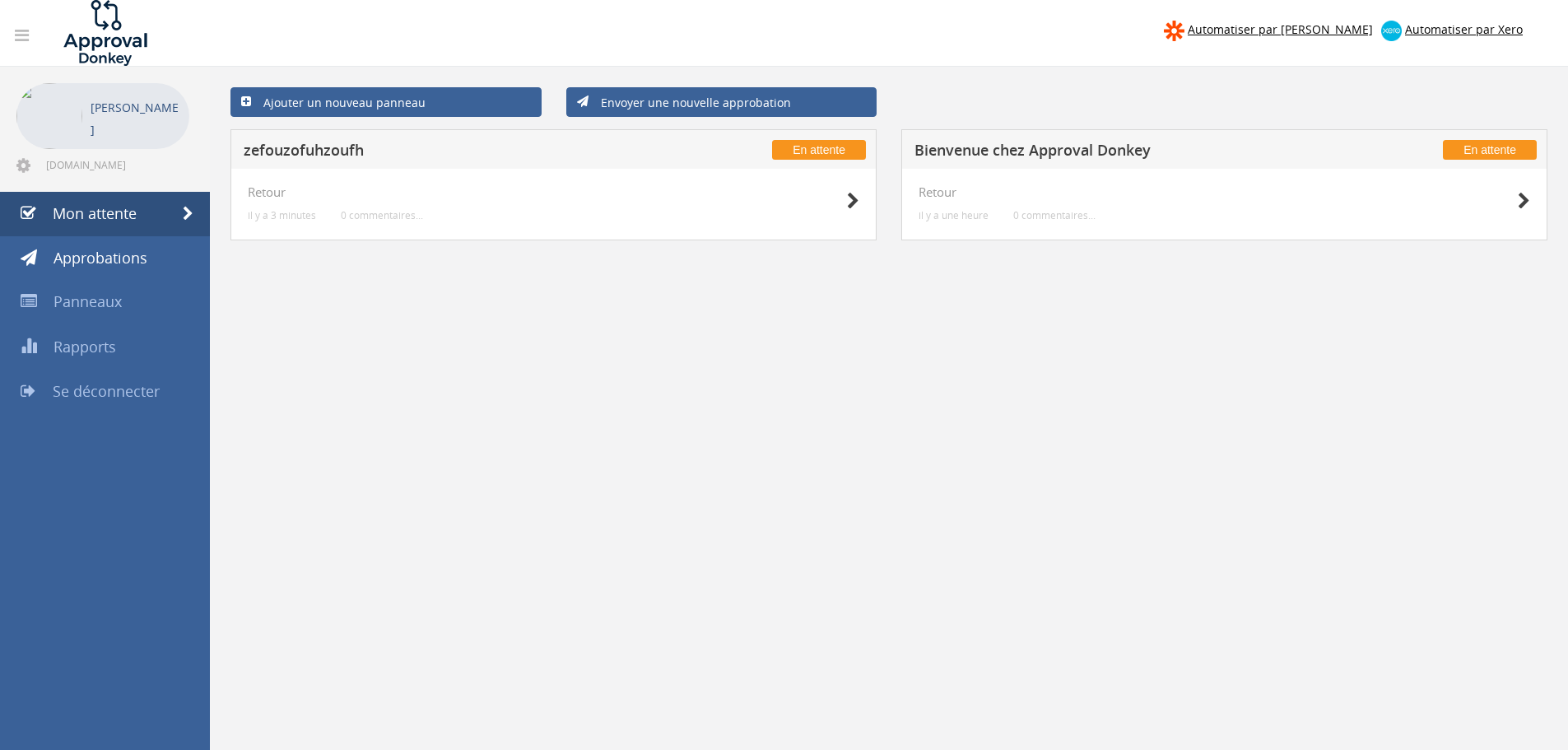
click at [20, 23] on link at bounding box center [22, 36] width 35 height 33
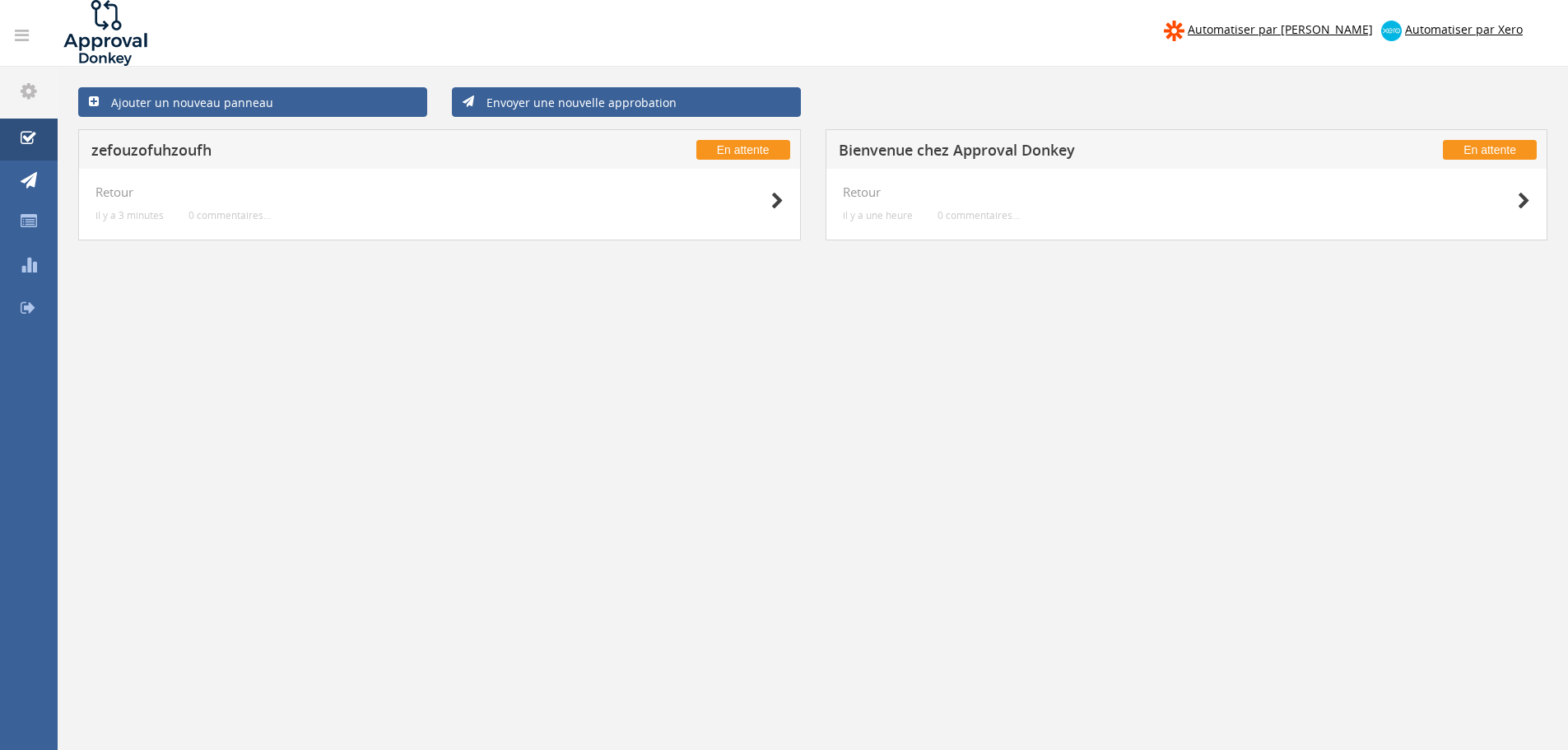
click at [14, 49] on link at bounding box center [22, 36] width 35 height 33
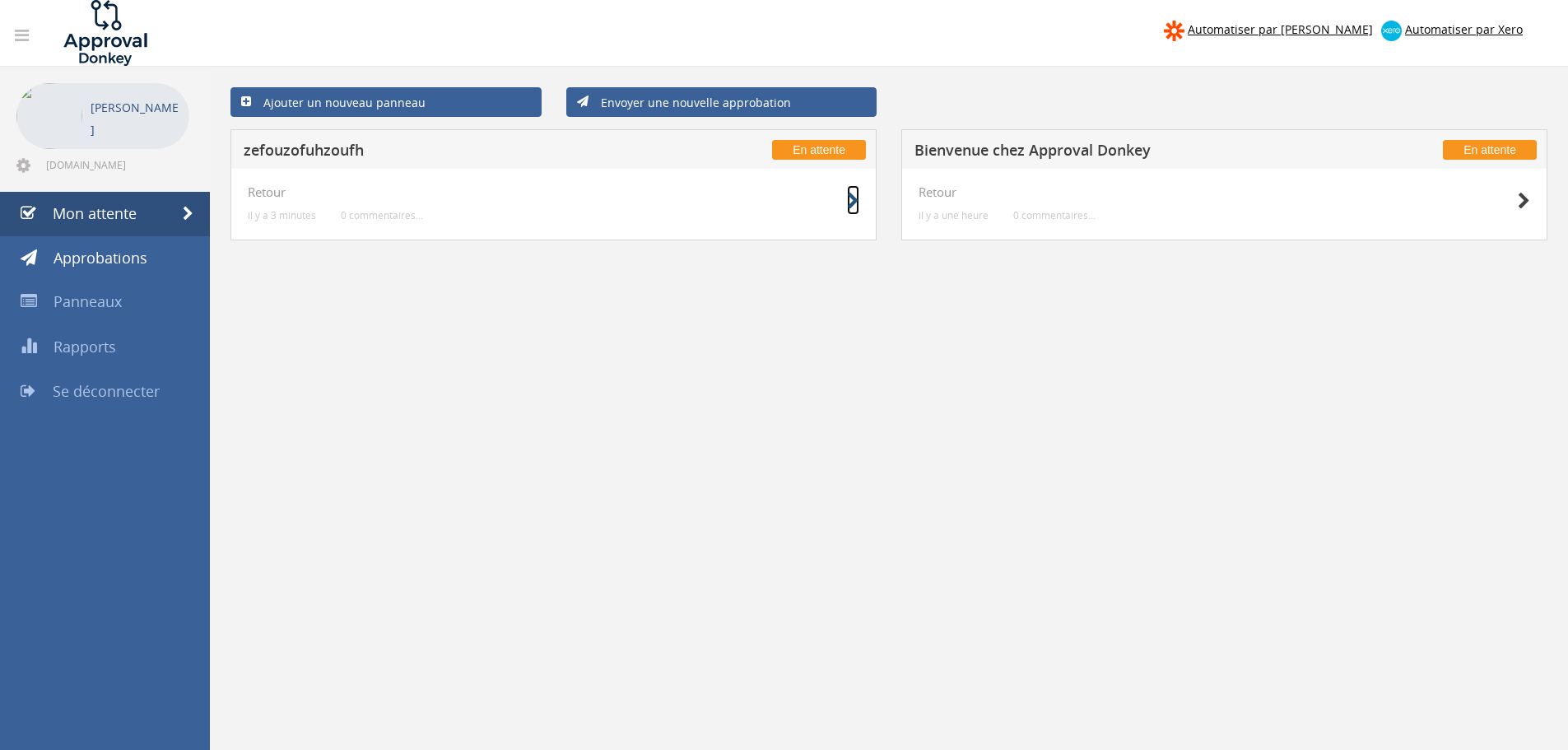
click at [850, 208] on icon at bounding box center [854, 201] width 13 height 17
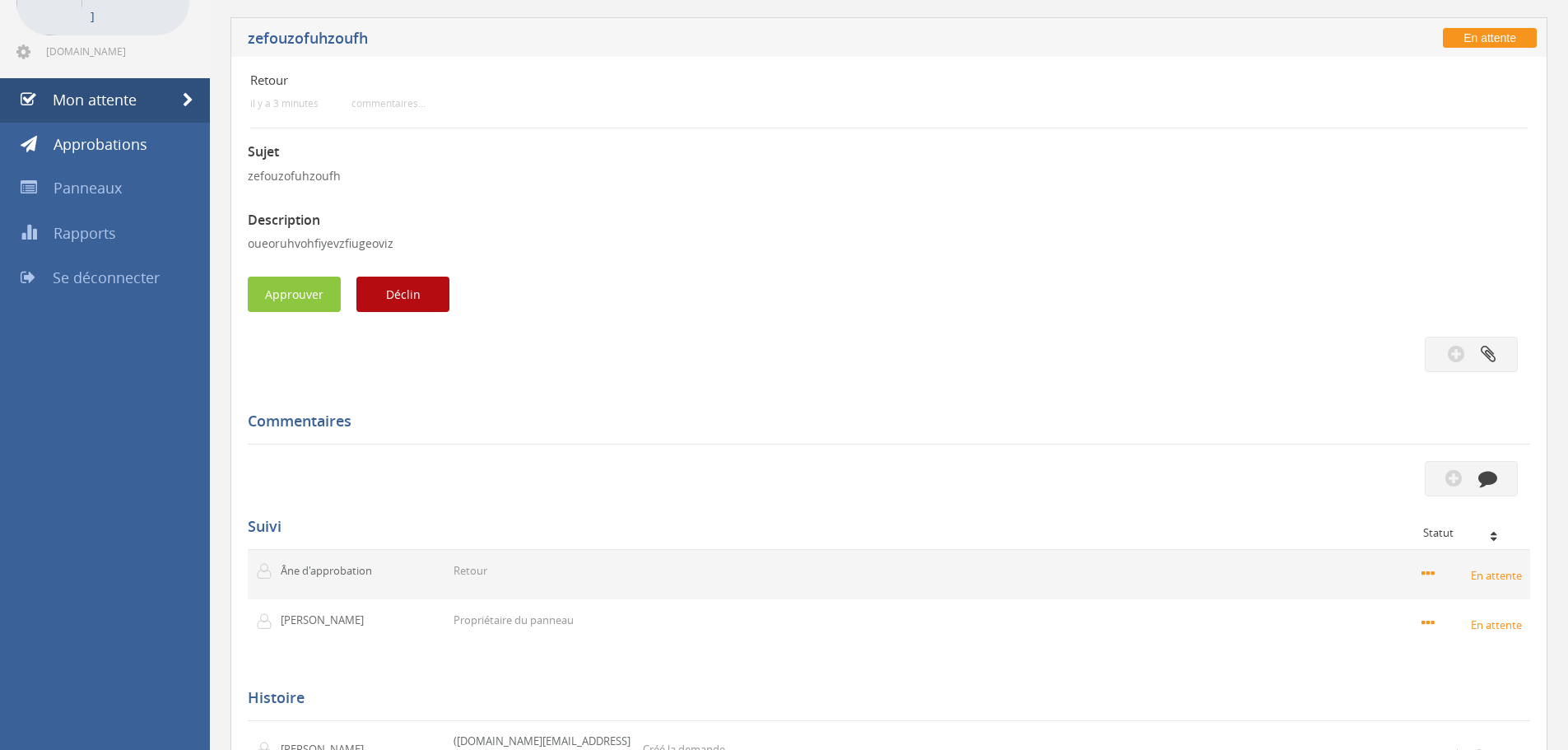
scroll to position [241, 0]
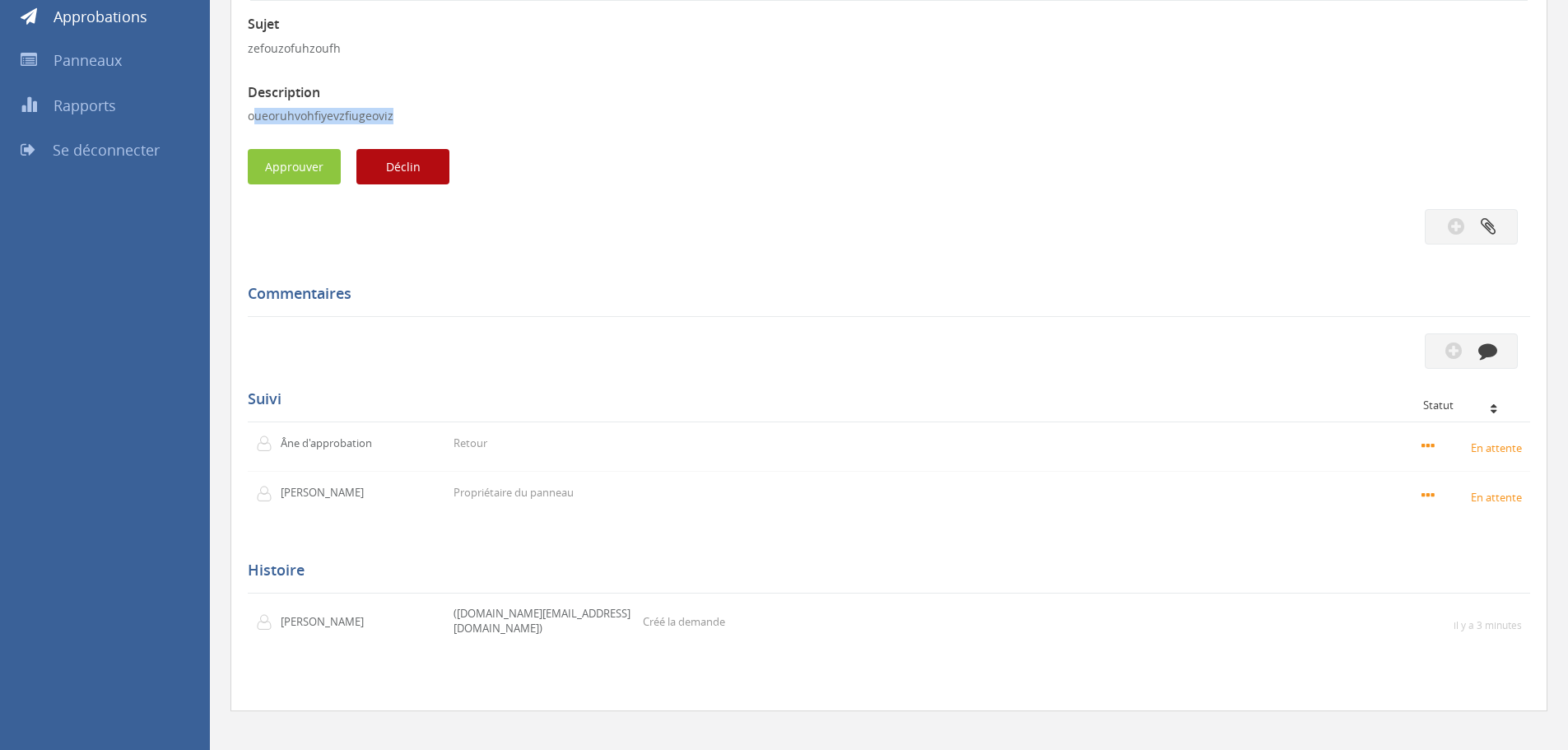
drag, startPoint x: 256, startPoint y: 124, endPoint x: 575, endPoint y: 122, distance: 319.0
click at [502, 119] on p "oueoruhvohfiyevzfiugeoviz" at bounding box center [889, 116] width 1283 height 16
click at [575, 122] on p "oueoruhvohfiyevzfiugeoviz" at bounding box center [889, 116] width 1283 height 16
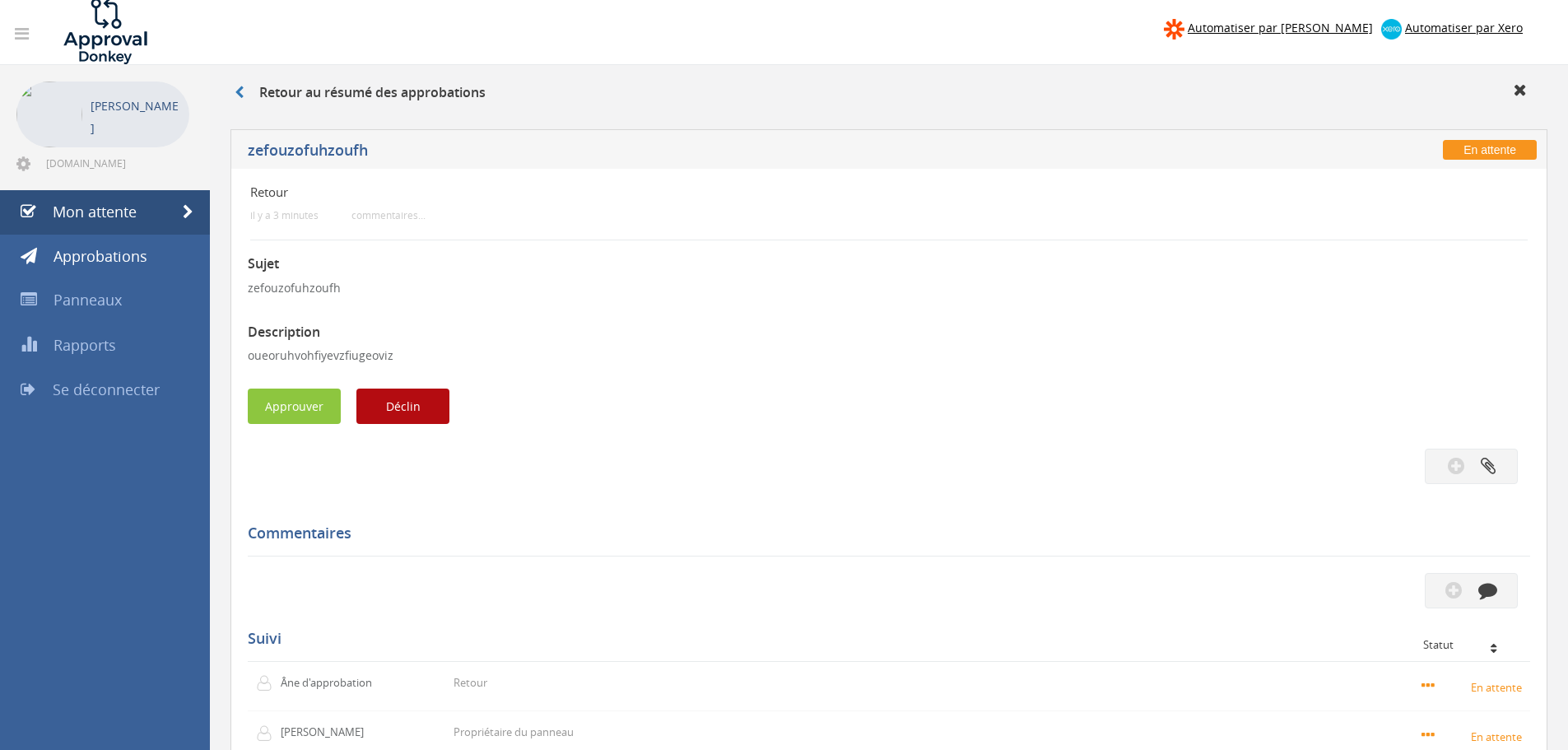
scroll to position [0, 0]
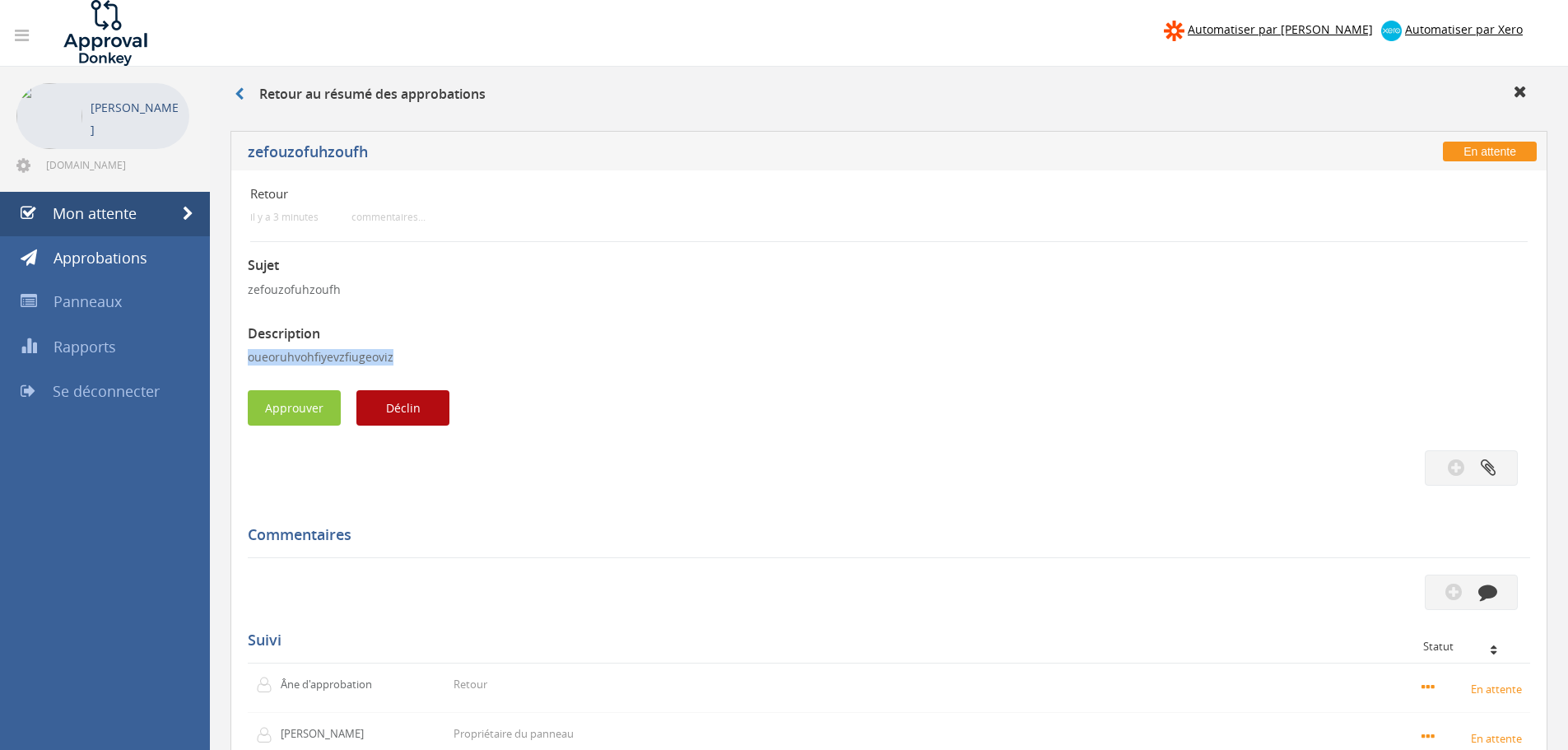
drag, startPoint x: 255, startPoint y: 351, endPoint x: 527, endPoint y: 344, distance: 272.1
click at [505, 346] on div "Retour il y a 3 minutes commentaires... Sujet zefouzofuhzoufh Description oueor…" at bounding box center [889, 562] width 1317 height 783
click at [527, 344] on div "Sujet zefouzofuhzoufh Description oueoruhvohfiyevzfiugeoviz Approuver Déclin Re…" at bounding box center [889, 588] width 1283 height 693
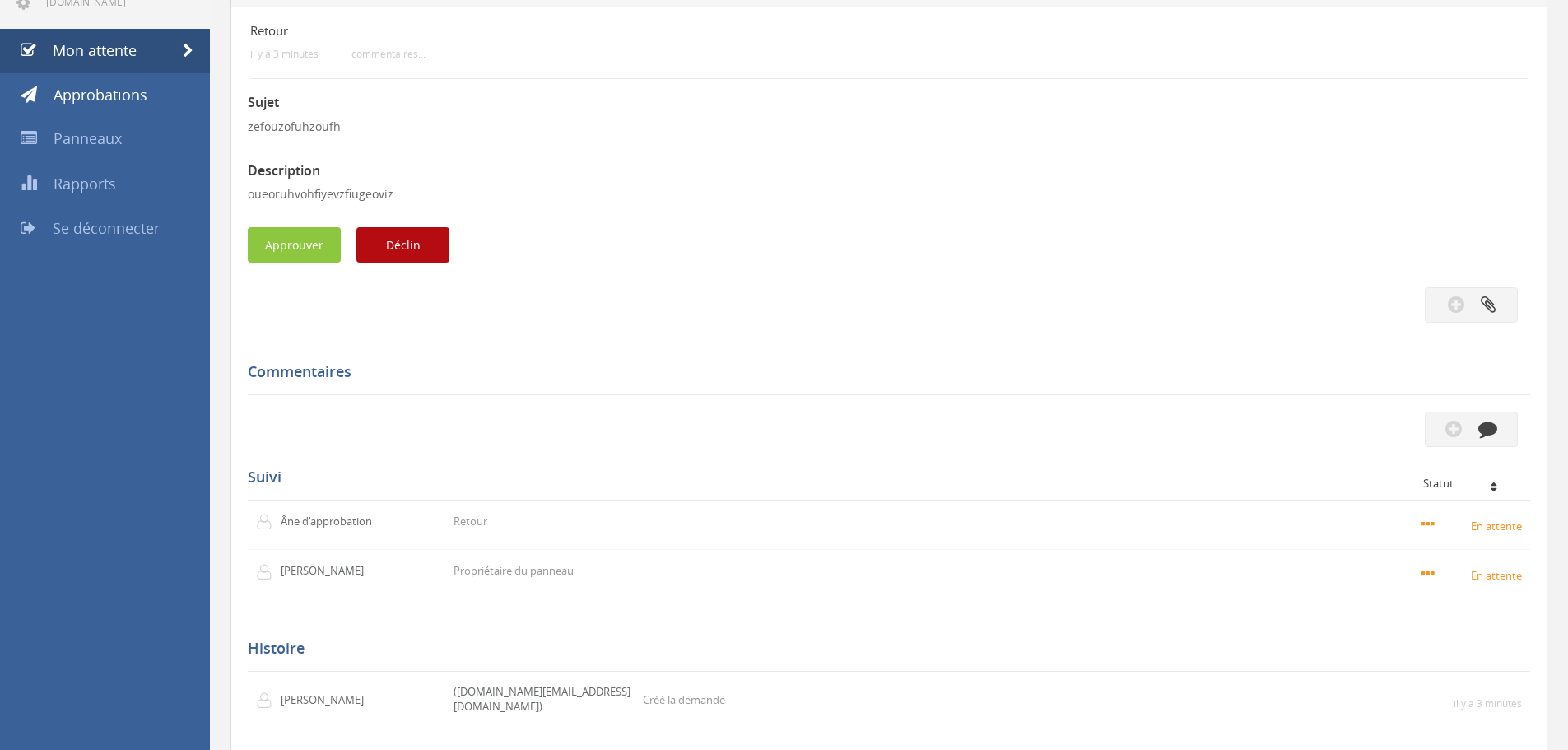
scroll to position [159, 0]
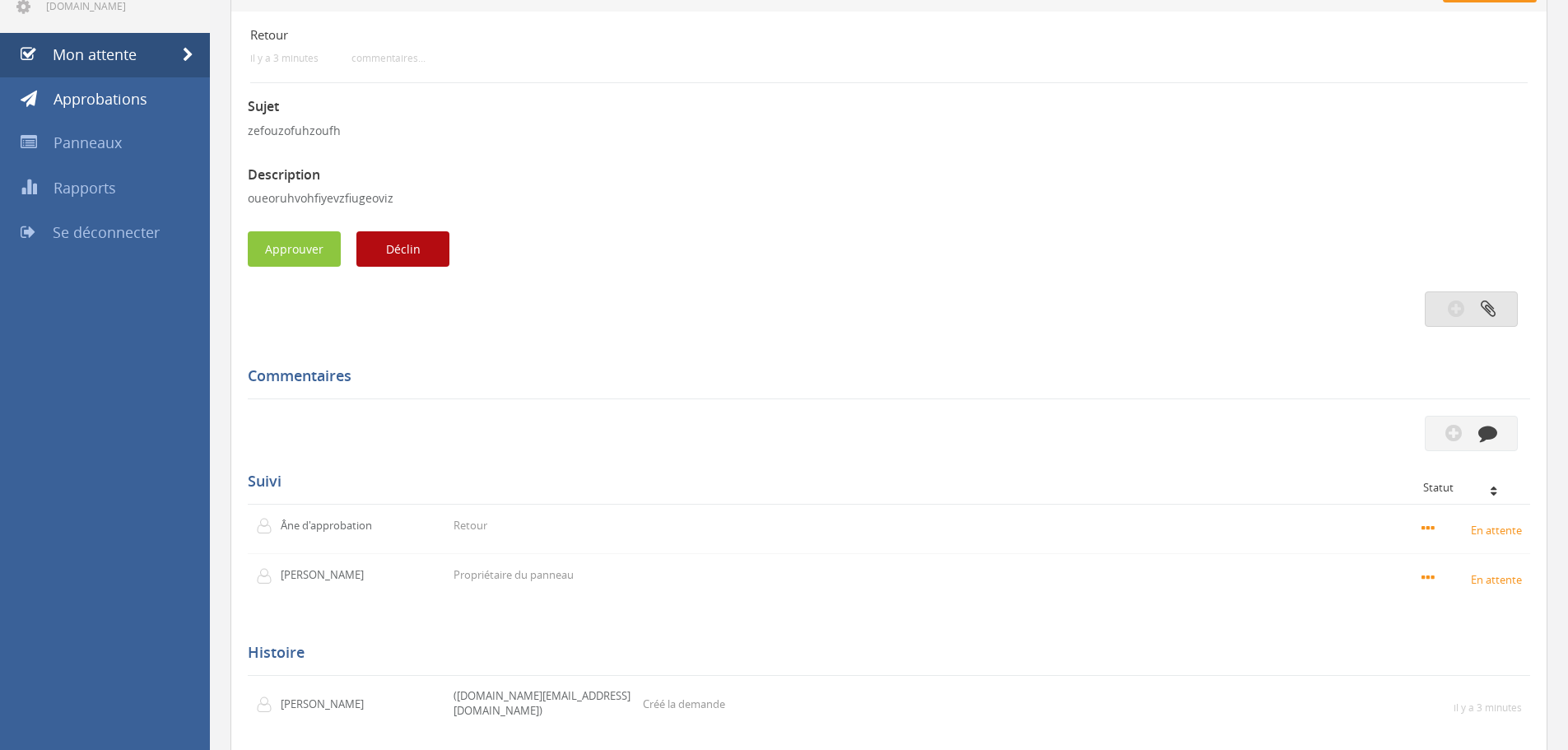
click at [1486, 310] on icon "button" at bounding box center [1489, 308] width 14 height 19
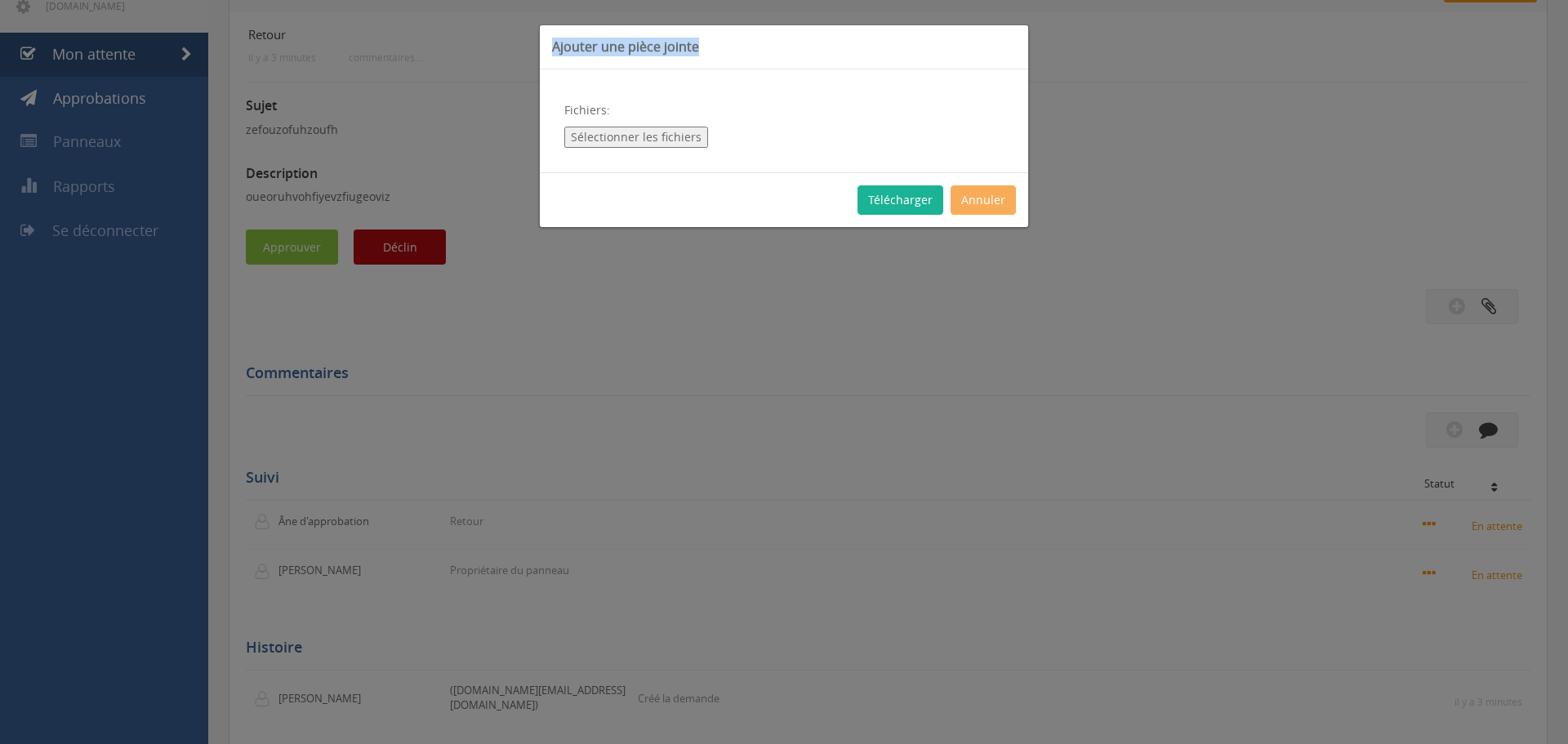
drag, startPoint x: 551, startPoint y: 54, endPoint x: 796, endPoint y: 48, distance: 245.1
click at [788, 48] on div "Ajouter une pièce jointe" at bounding box center [783, 47] width 488 height 44
click at [796, 48] on h3 "Ajouter une pièce jointe" at bounding box center [784, 47] width 464 height 19
click at [982, 203] on font "Annuler" at bounding box center [983, 200] width 44 height 15
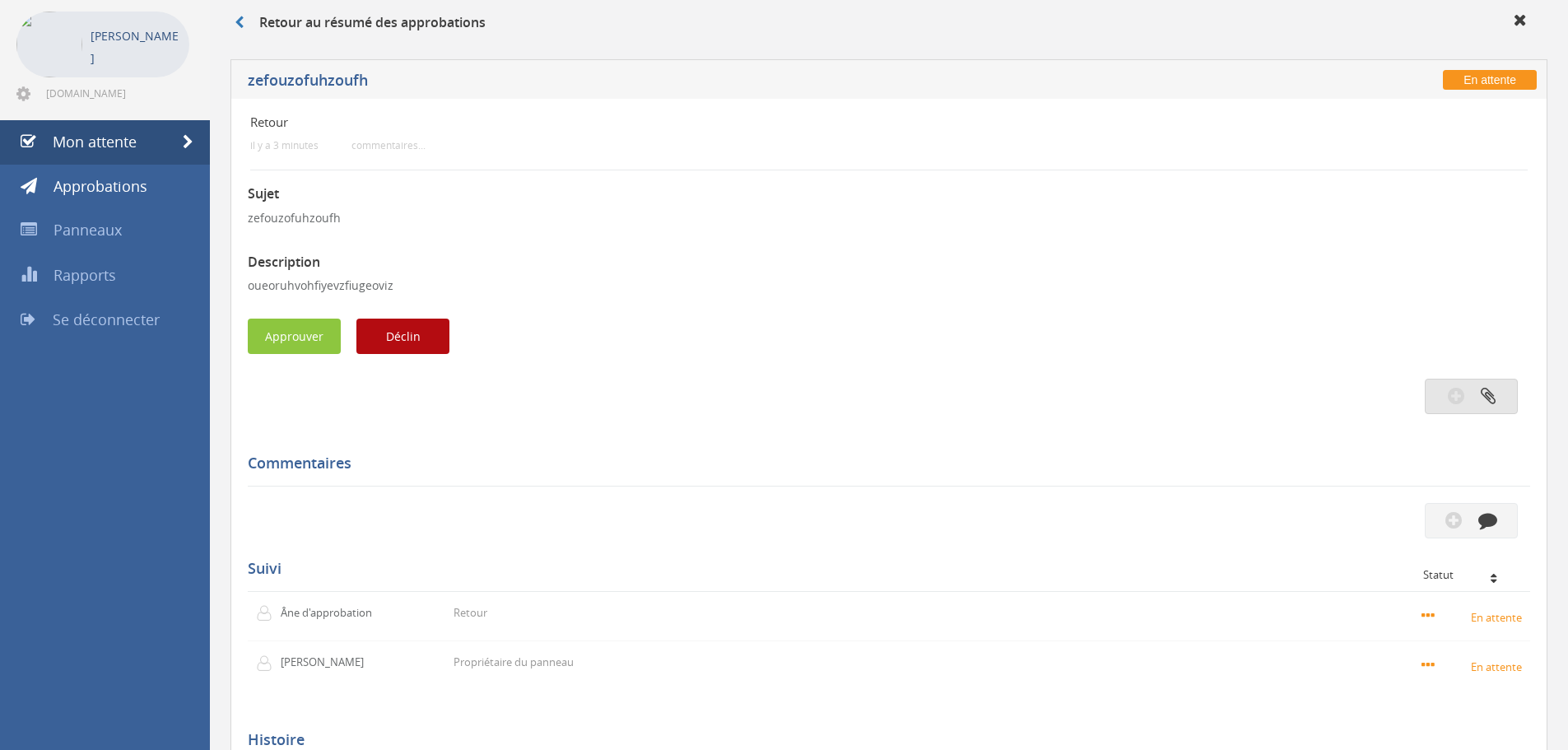
scroll to position [0, 0]
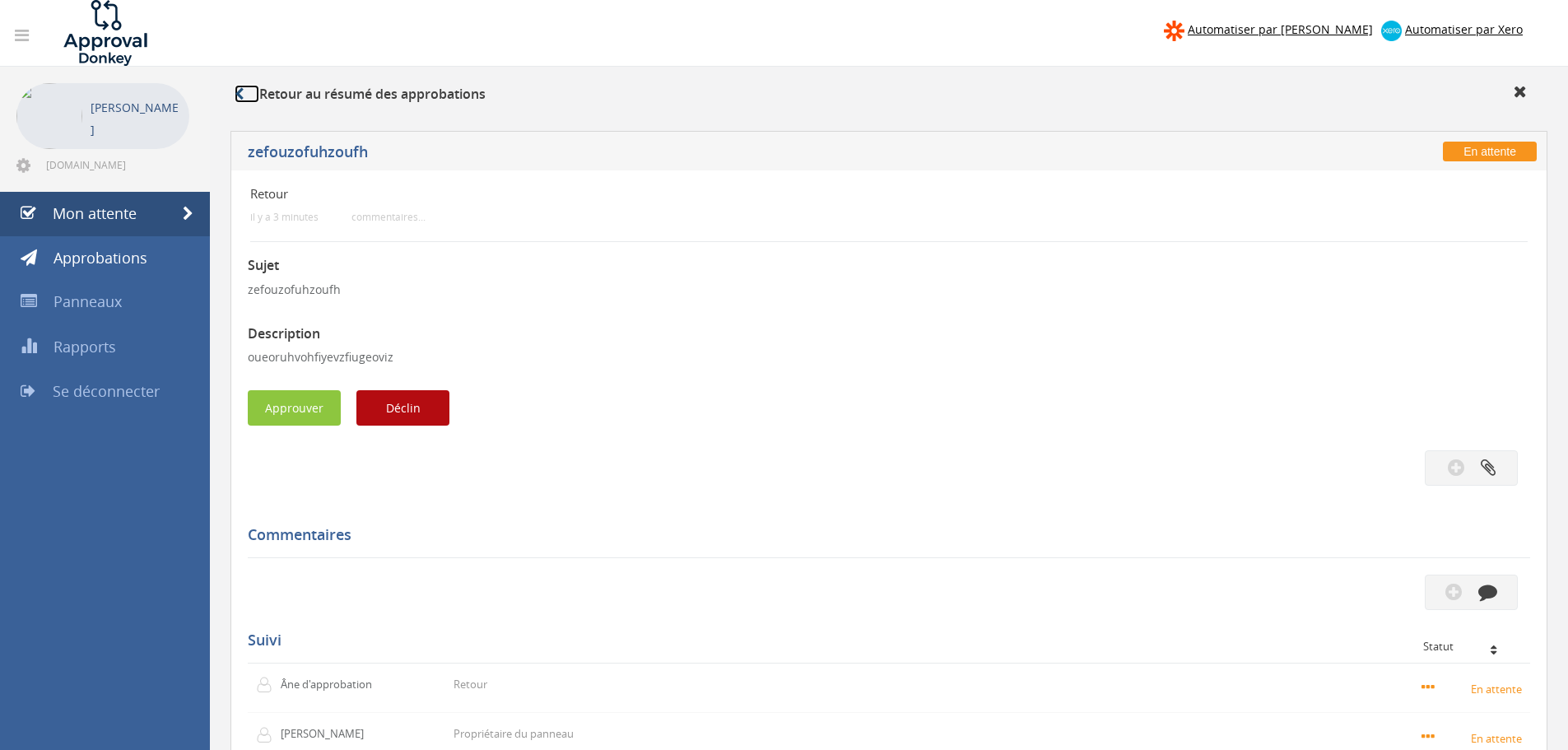
click at [240, 99] on icon at bounding box center [239, 94] width 9 height 14
click at [83, 297] on font "Panneaux" at bounding box center [88, 302] width 69 height 20
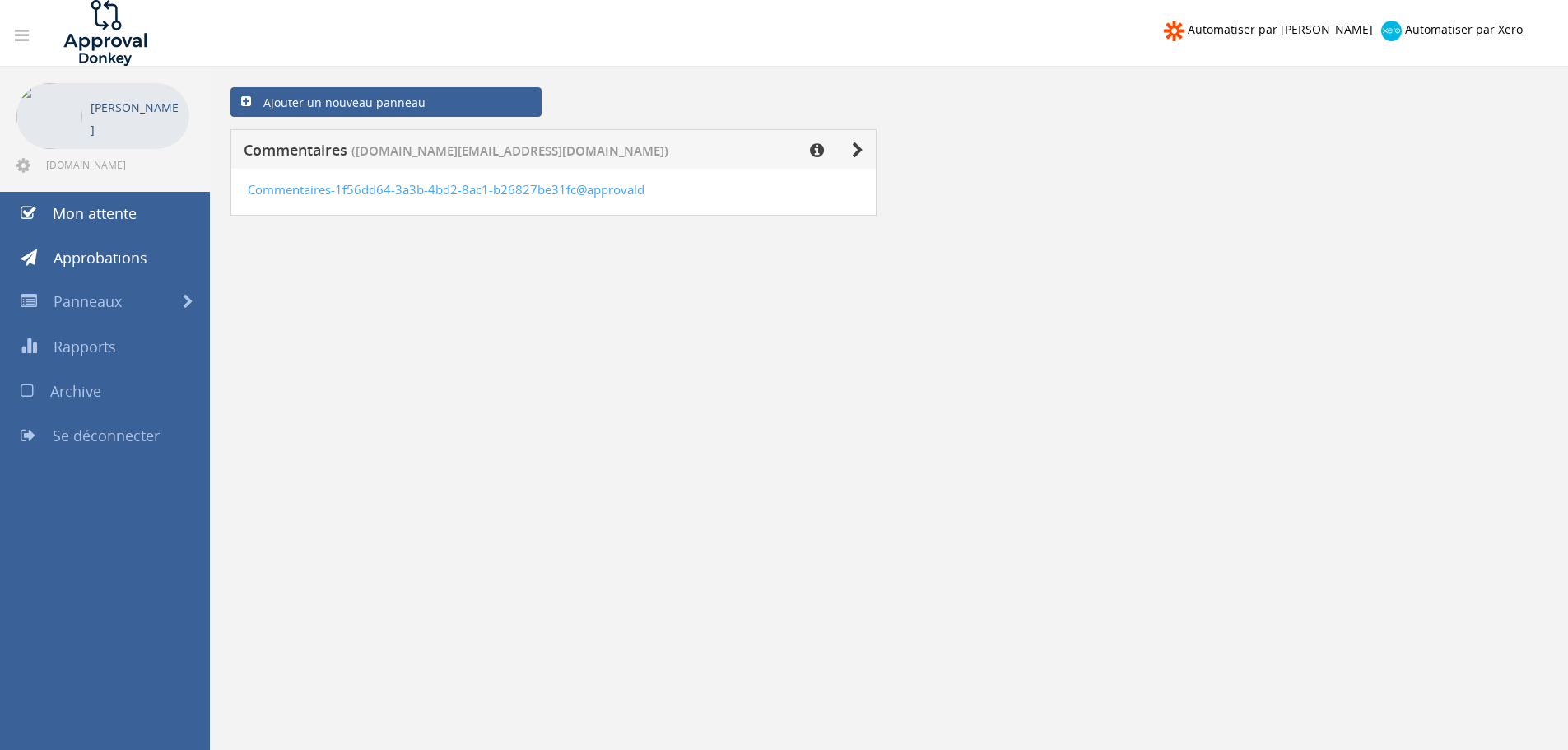
click at [859, 140] on div "Commentaires (Myndhome.pro@gmail.com)" at bounding box center [553, 149] width 646 height 40
click at [855, 147] on icon at bounding box center [857, 151] width 12 height 16
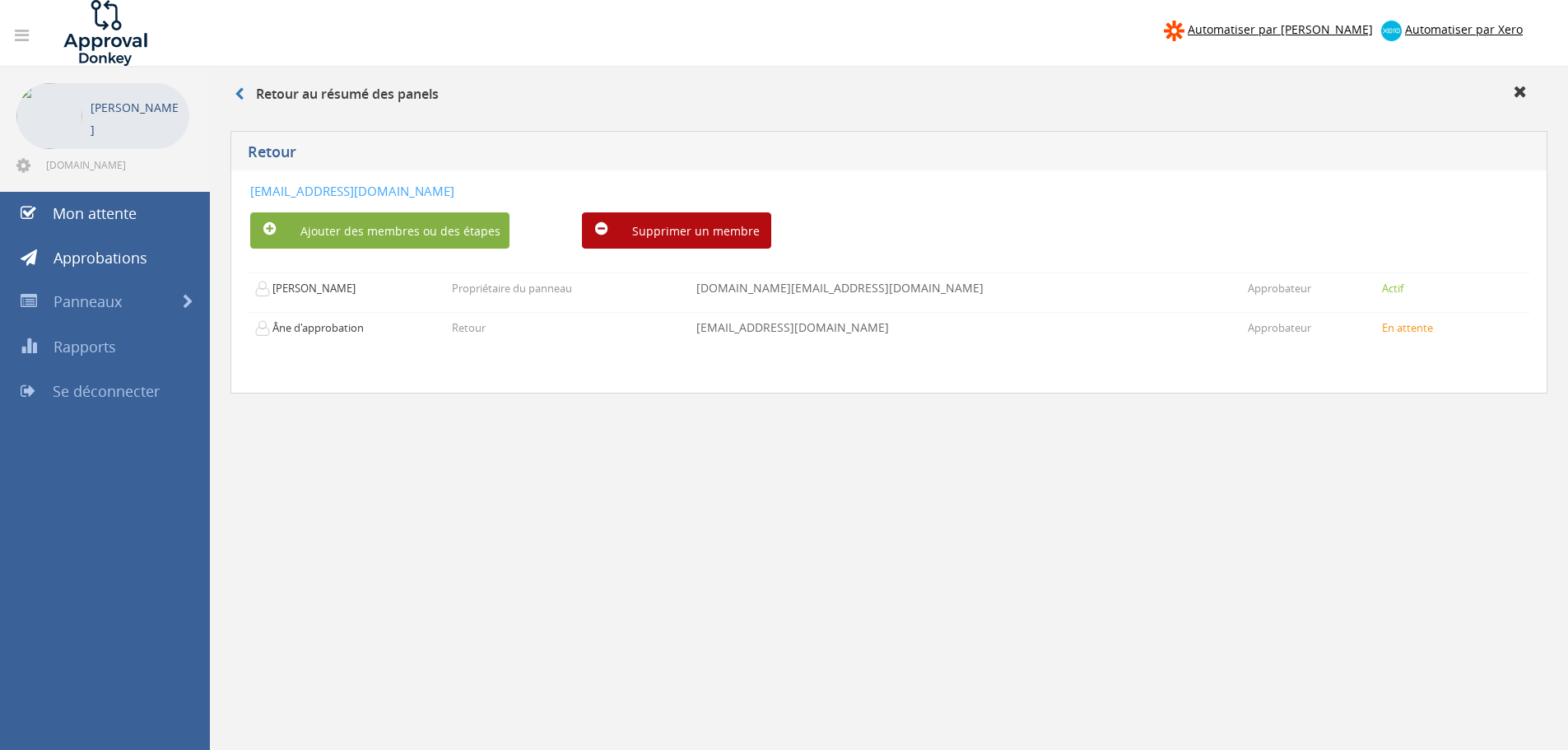
click at [425, 237] on font "Ajouter des membres ou des étapes" at bounding box center [400, 230] width 200 height 15
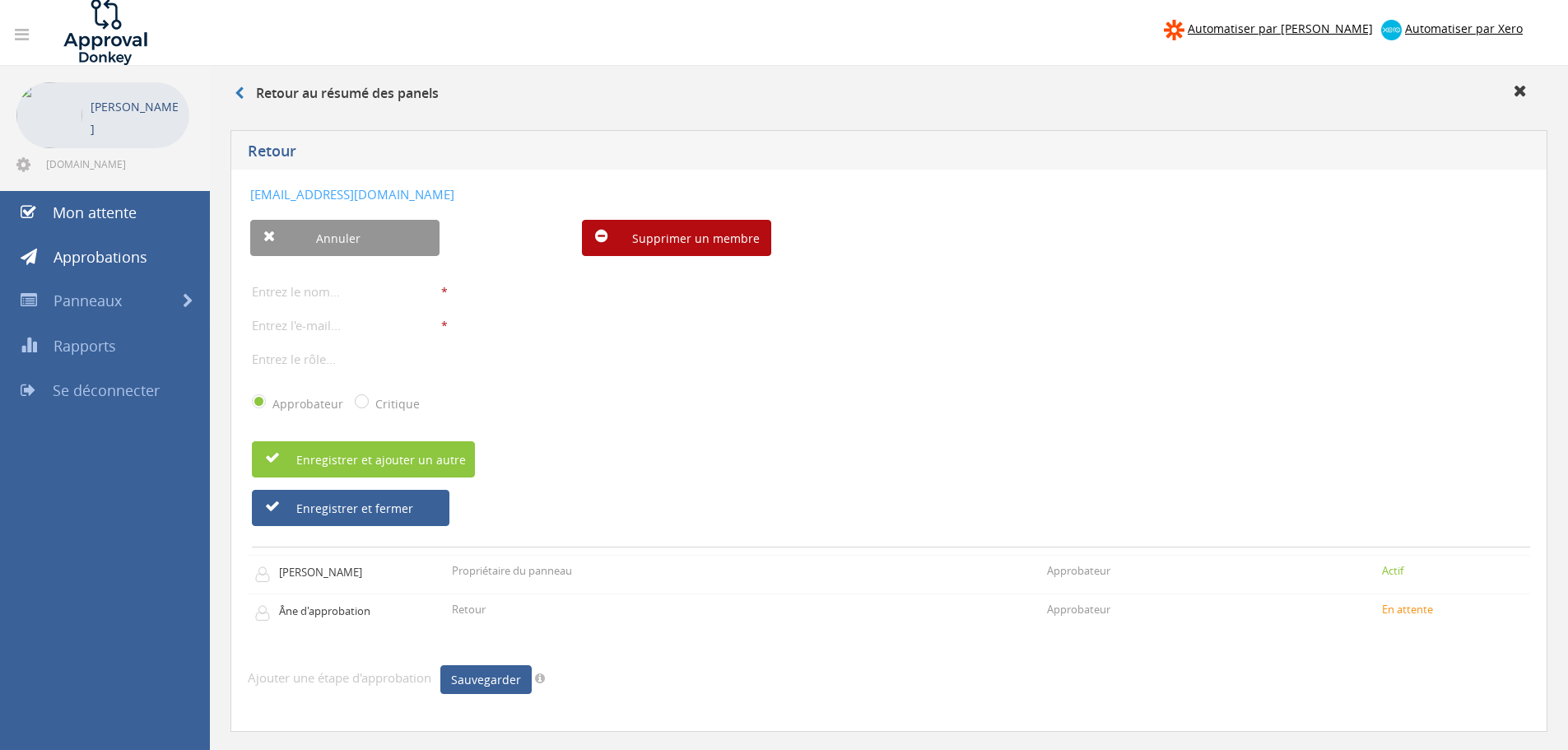
scroll to position [67, 0]
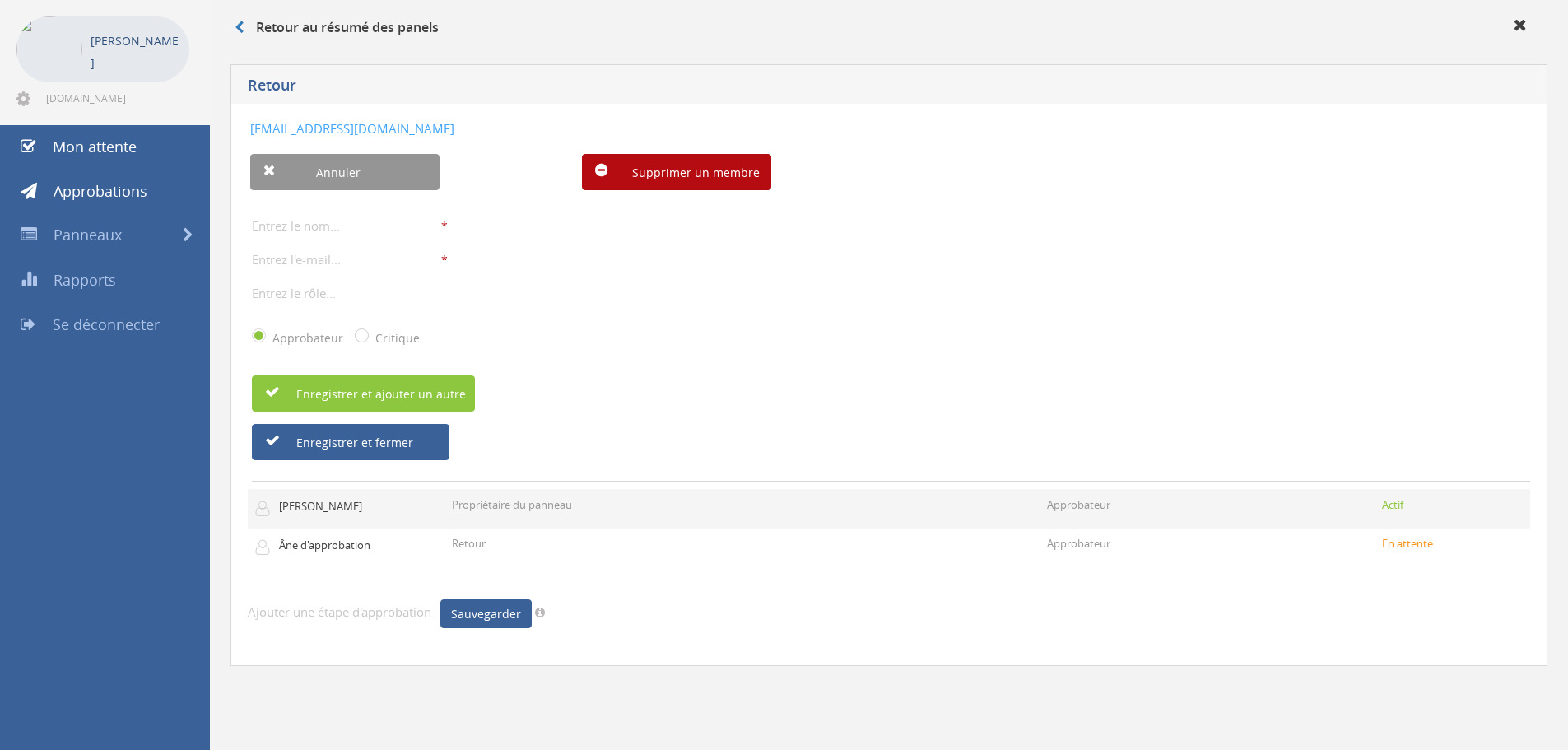
click at [476, 496] on td "Propriétaire du panneau" at bounding box center [742, 509] width 595 height 39
click at [1078, 518] on td "Approbateur" at bounding box center [1211, 509] width 341 height 39
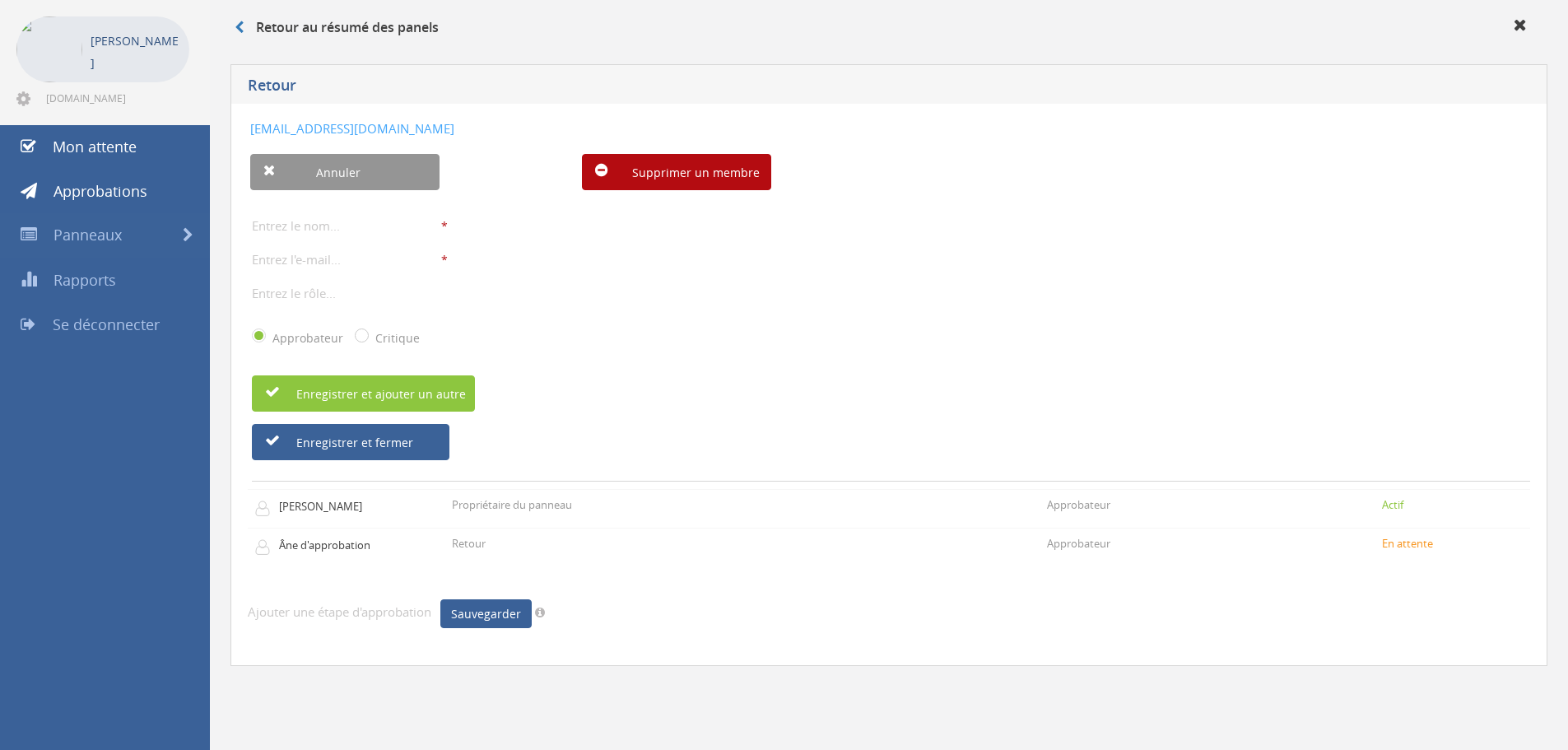
click at [376, 330] on font "Critique" at bounding box center [397, 337] width 44 height 15
click at [366, 332] on input "Critique" at bounding box center [360, 337] width 11 height 11
radio input "true"
click at [262, 333] on input "Approbateur" at bounding box center [257, 337] width 11 height 11
radio input "true"
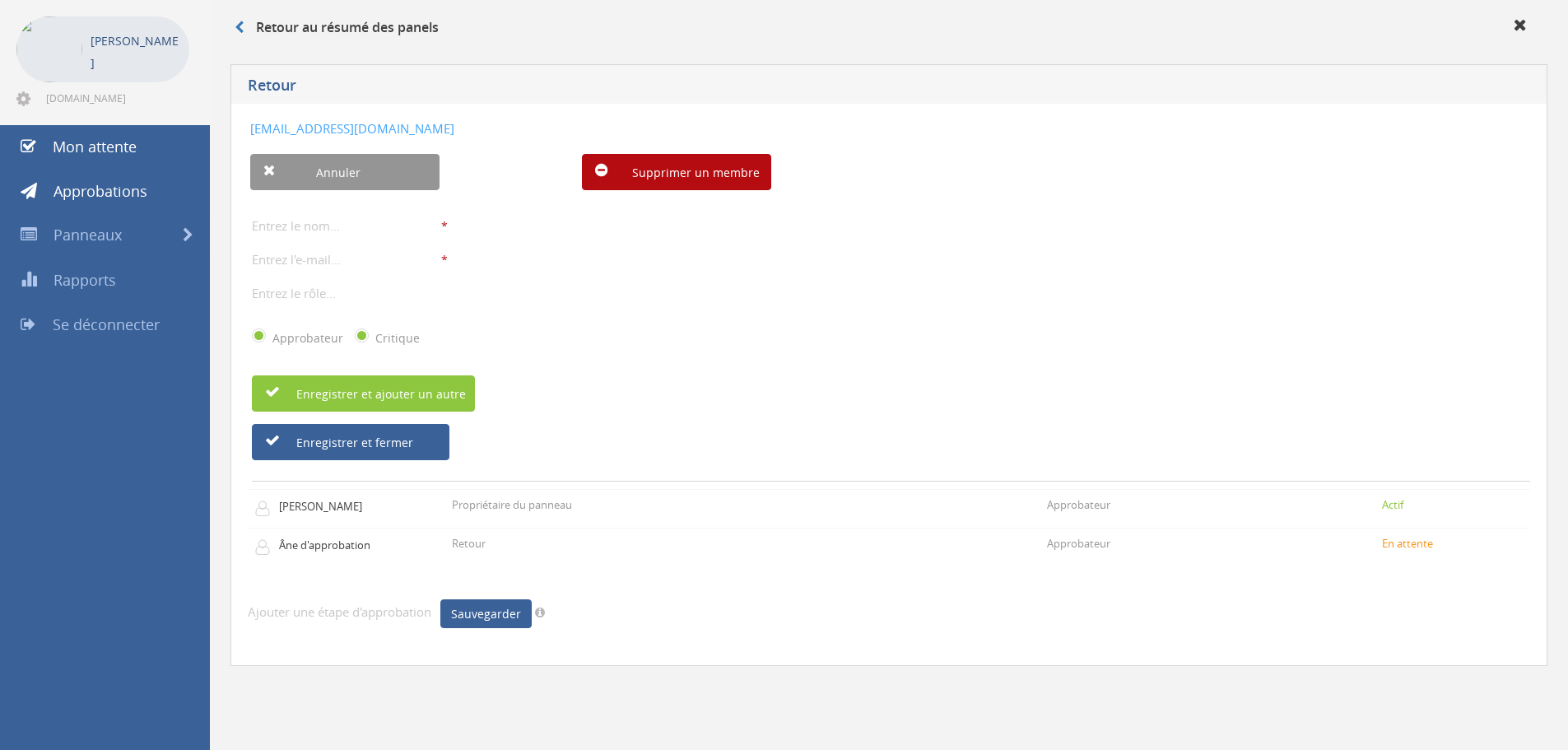
radio input "false"
click at [633, 179] on font "Supprimer un membre" at bounding box center [695, 172] width 127 height 15
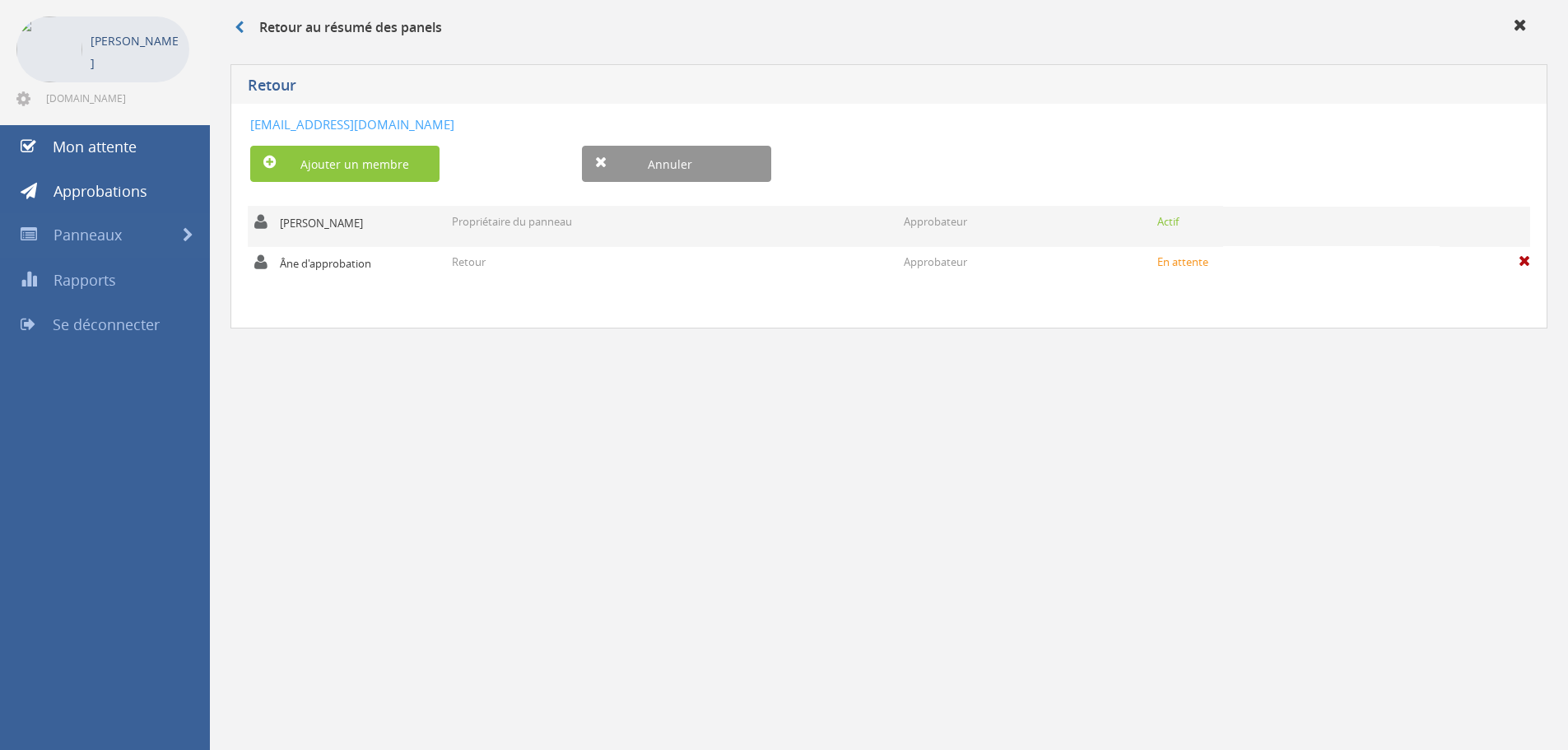
click at [1259, 225] on tr "Hugo Bossuyt Propriétaire du panneau Approbateur Actif" at bounding box center [889, 227] width 1283 height 41
click at [966, 226] on font "Approbateur" at bounding box center [936, 221] width 63 height 14
click at [742, 225] on td "Propriétaire du panneau" at bounding box center [671, 227] width 452 height 41
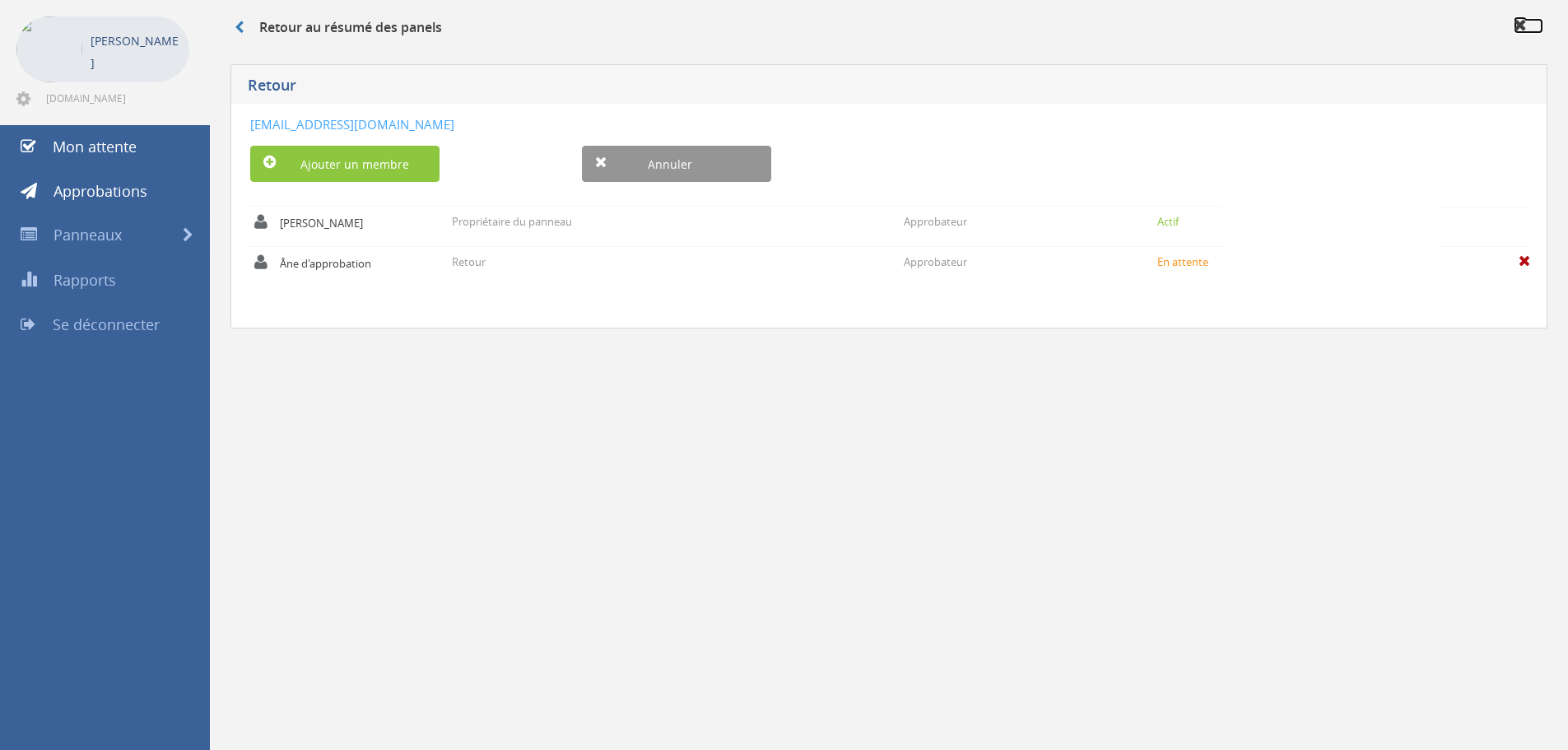
click at [1525, 22] on icon at bounding box center [1520, 24] width 14 height 16
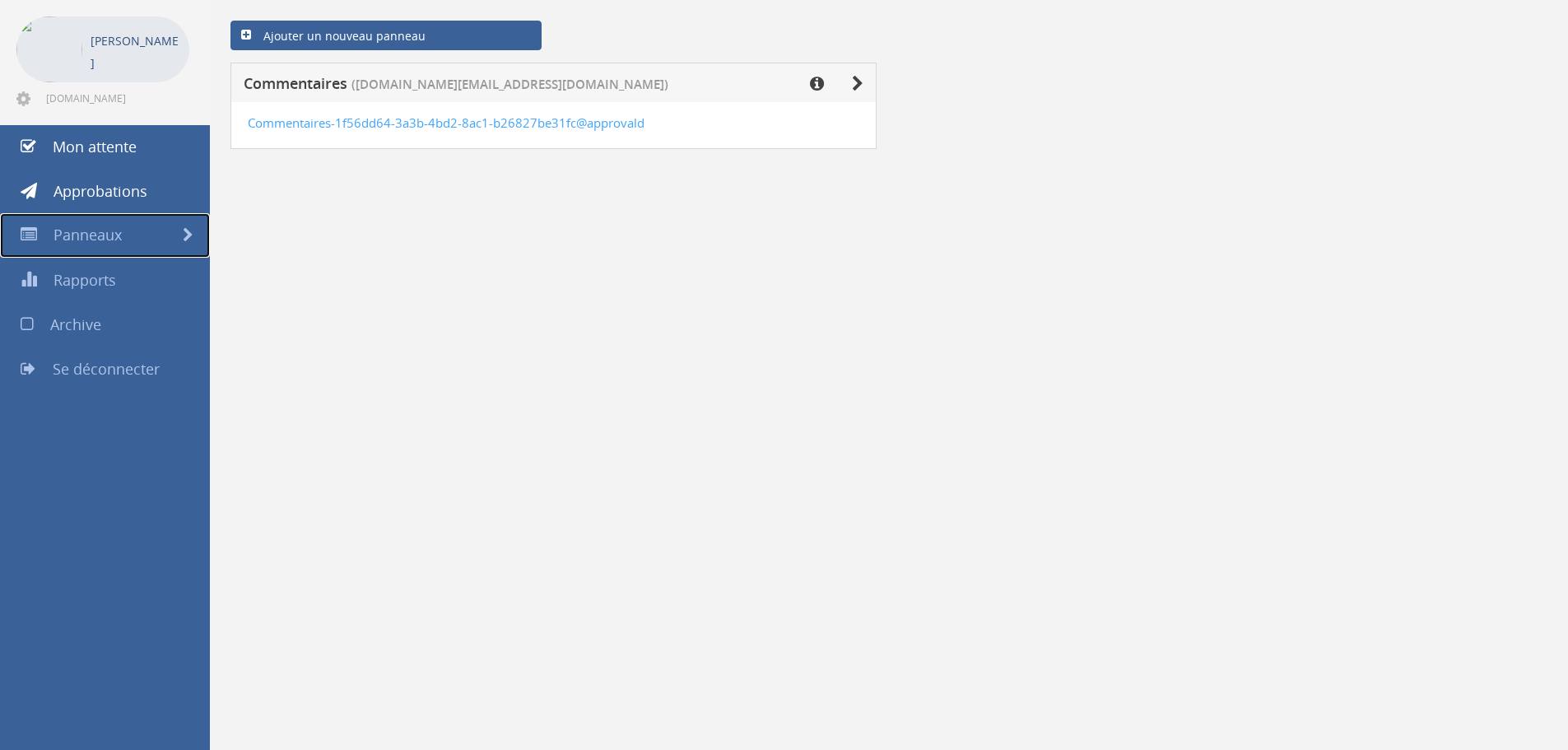
click at [126, 235] on link "Panneaux" at bounding box center [105, 235] width 210 height 44
click at [188, 233] on span at bounding box center [188, 235] width 11 height 14
click at [51, 233] on link "Panneaux" at bounding box center [105, 235] width 210 height 44
click at [86, 192] on font "Approbations" at bounding box center [100, 192] width 94 height 20
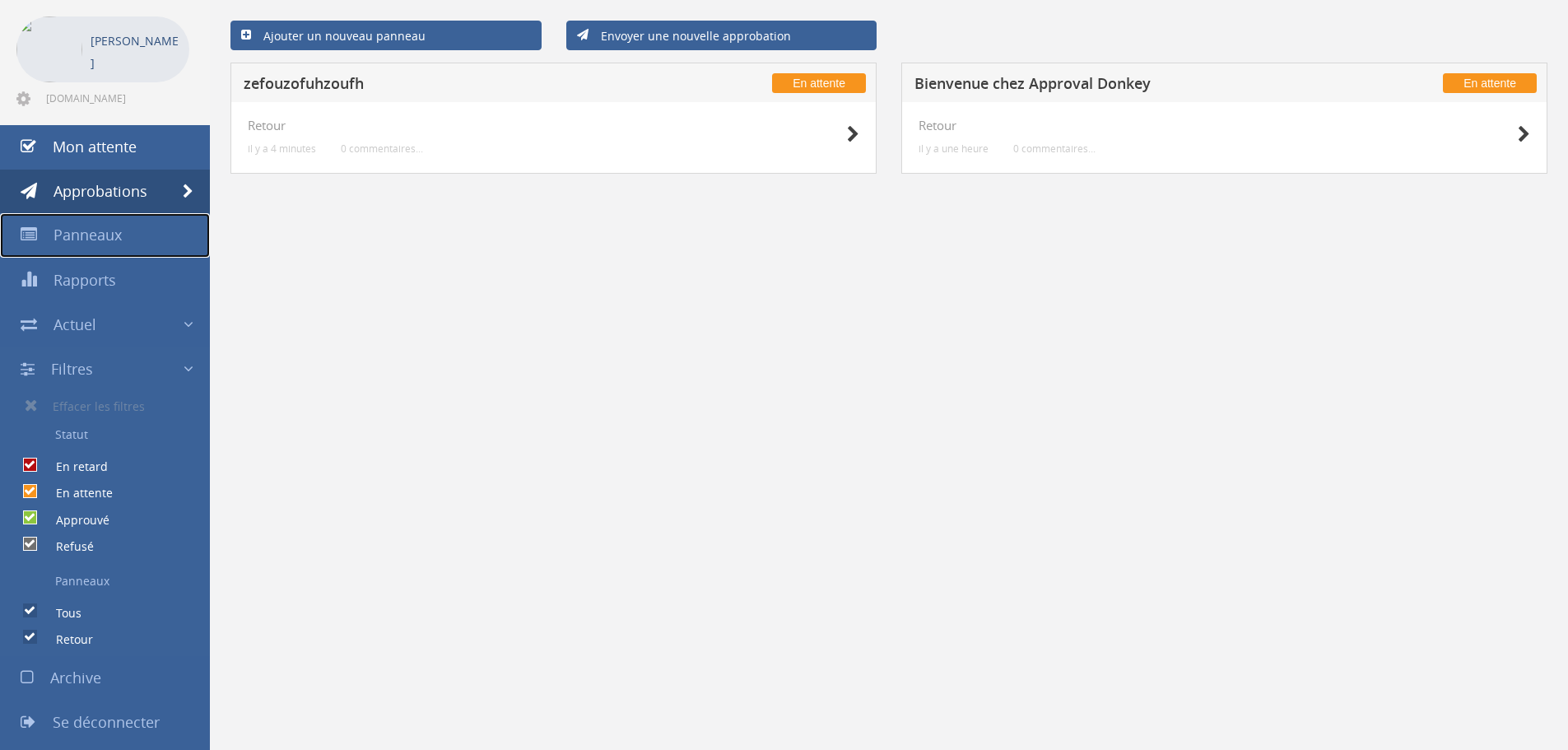
click at [121, 230] on font "Panneaux" at bounding box center [88, 235] width 69 height 20
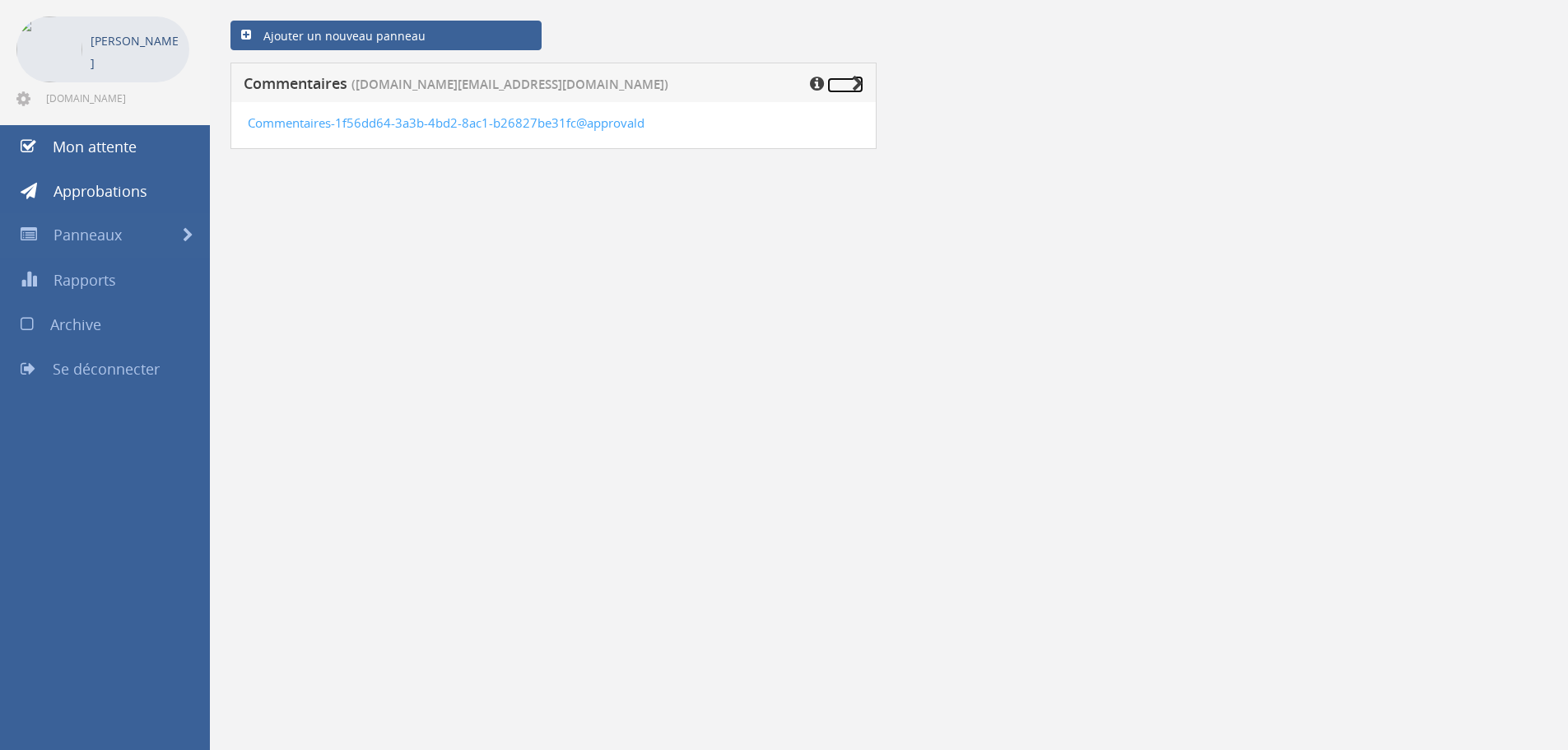
click at [854, 79] on icon at bounding box center [857, 84] width 12 height 16
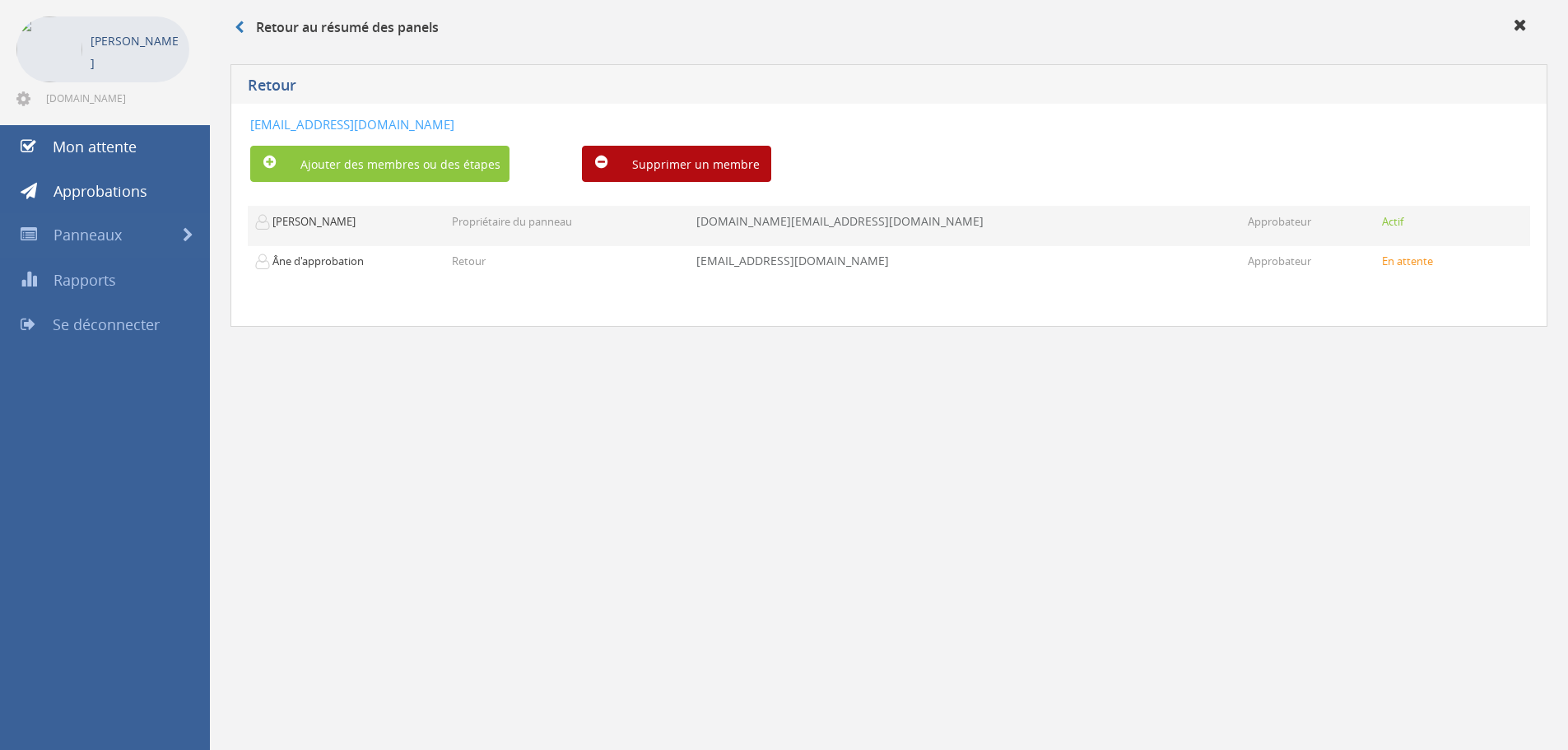
click at [595, 228] on td "Propriétaire du panneau" at bounding box center [567, 227] width 245 height 40
click at [931, 220] on font "[DOMAIN_NAME][EMAIL_ADDRESS][DOMAIN_NAME]" at bounding box center [840, 220] width 287 height 15
click at [1248, 220] on font "Approbateur" at bounding box center [1280, 221] width 63 height 14
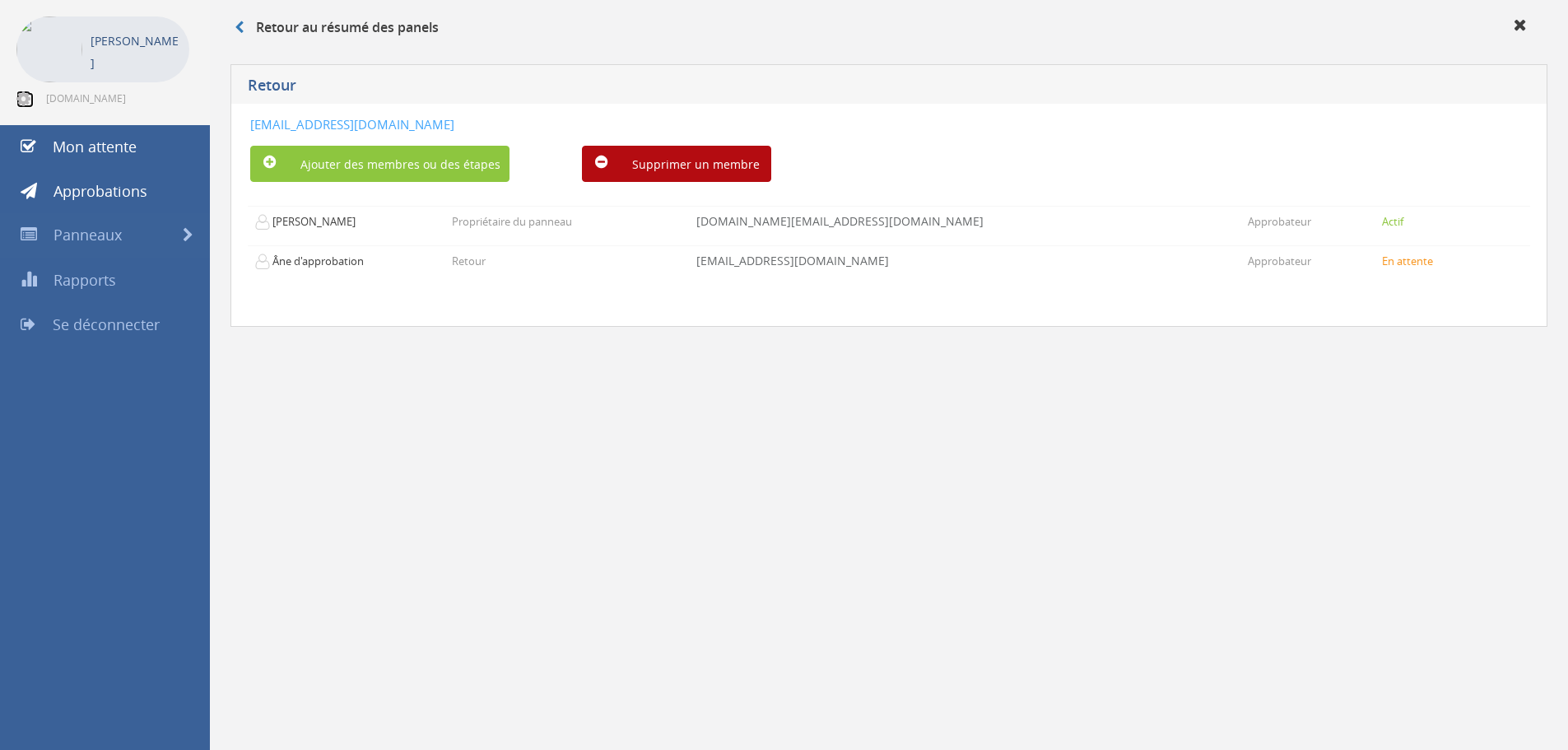
click at [17, 99] on icon at bounding box center [23, 98] width 14 height 16
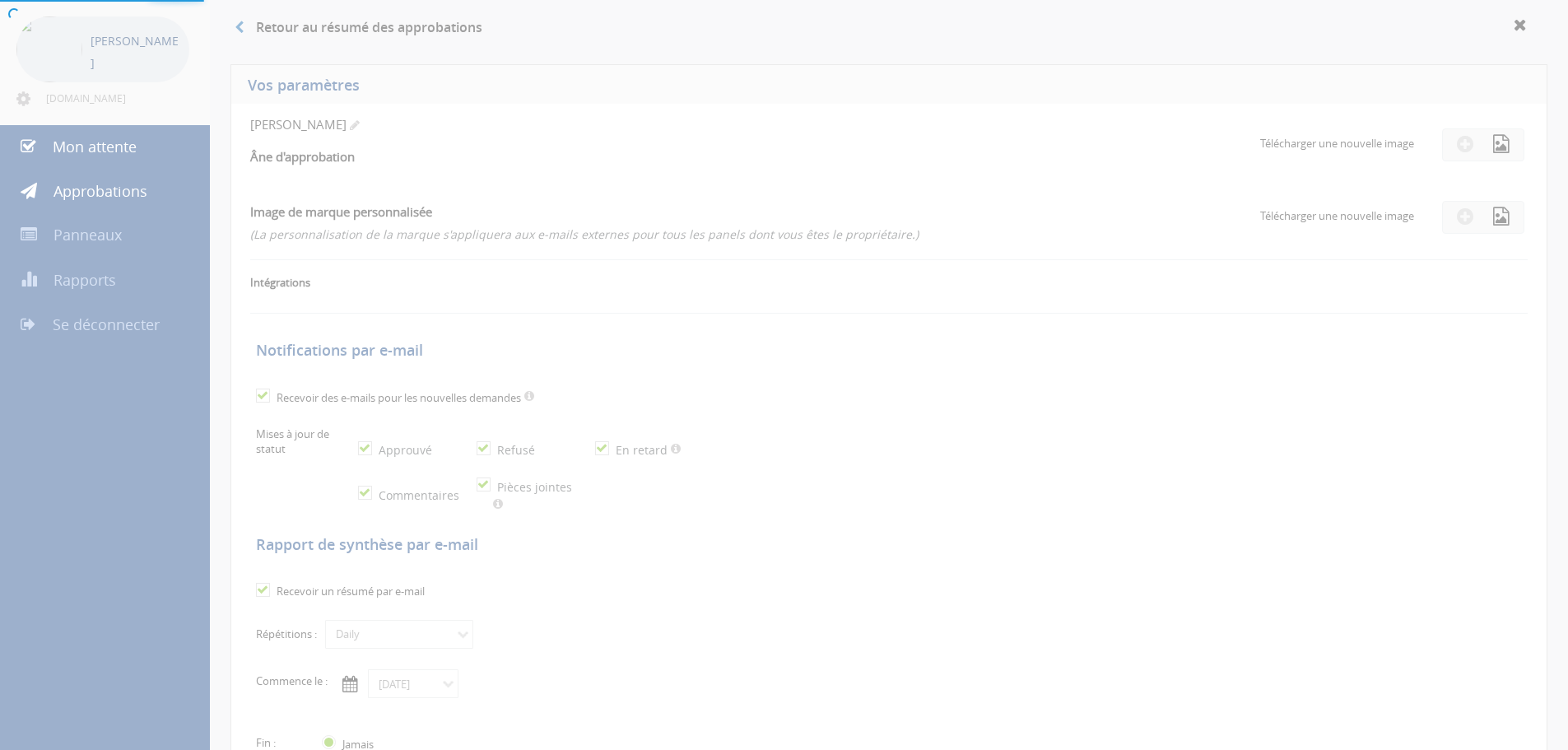
checkbox input "true"
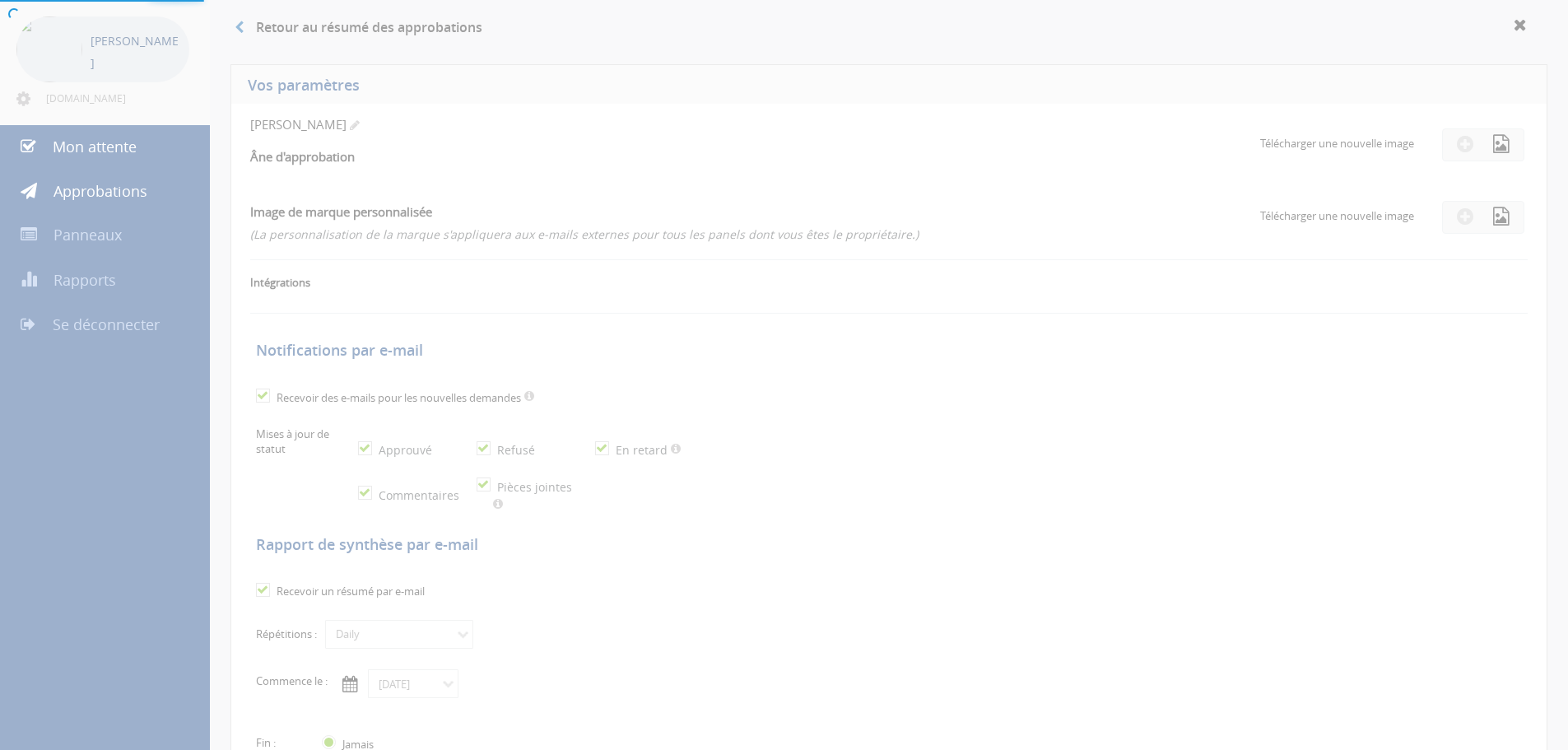
checkbox input "true"
select select "number:1"
checkbox input "true"
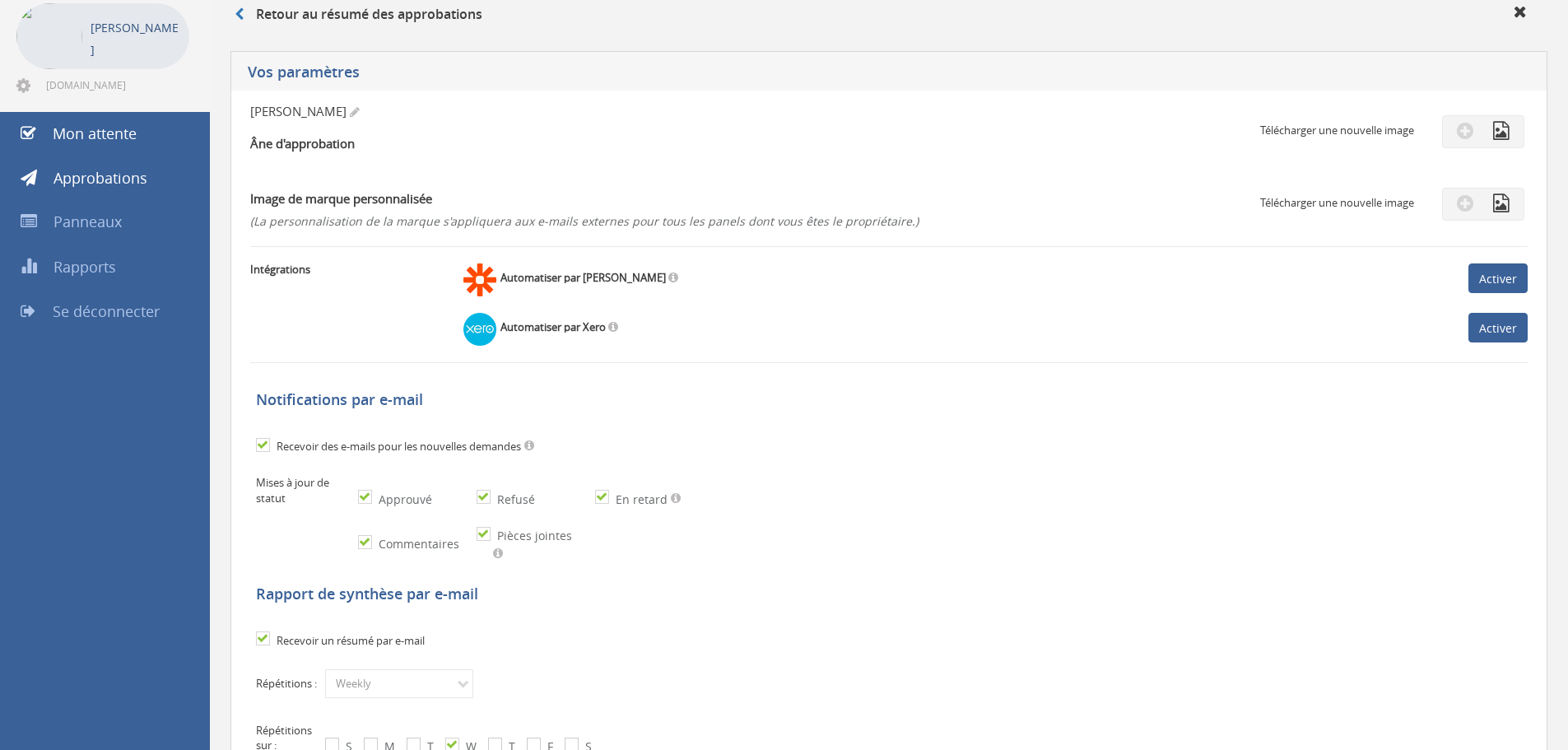
scroll to position [82, 0]
click at [1509, 137] on span at bounding box center [1483, 130] width 52 height 15
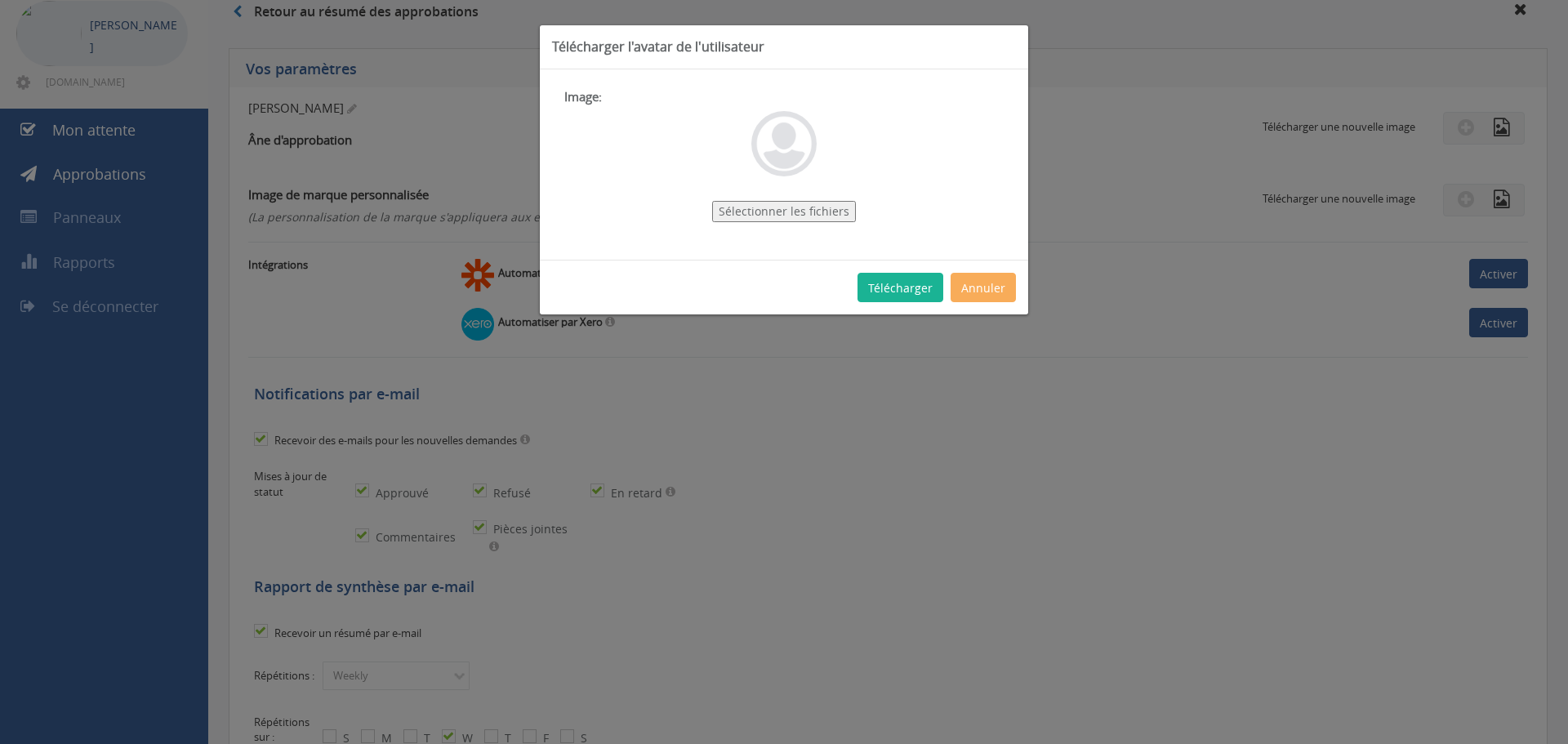
click at [814, 214] on font "Sélectionner les fichiers" at bounding box center [784, 211] width 131 height 15
type input "C:\fakepath\v.png"
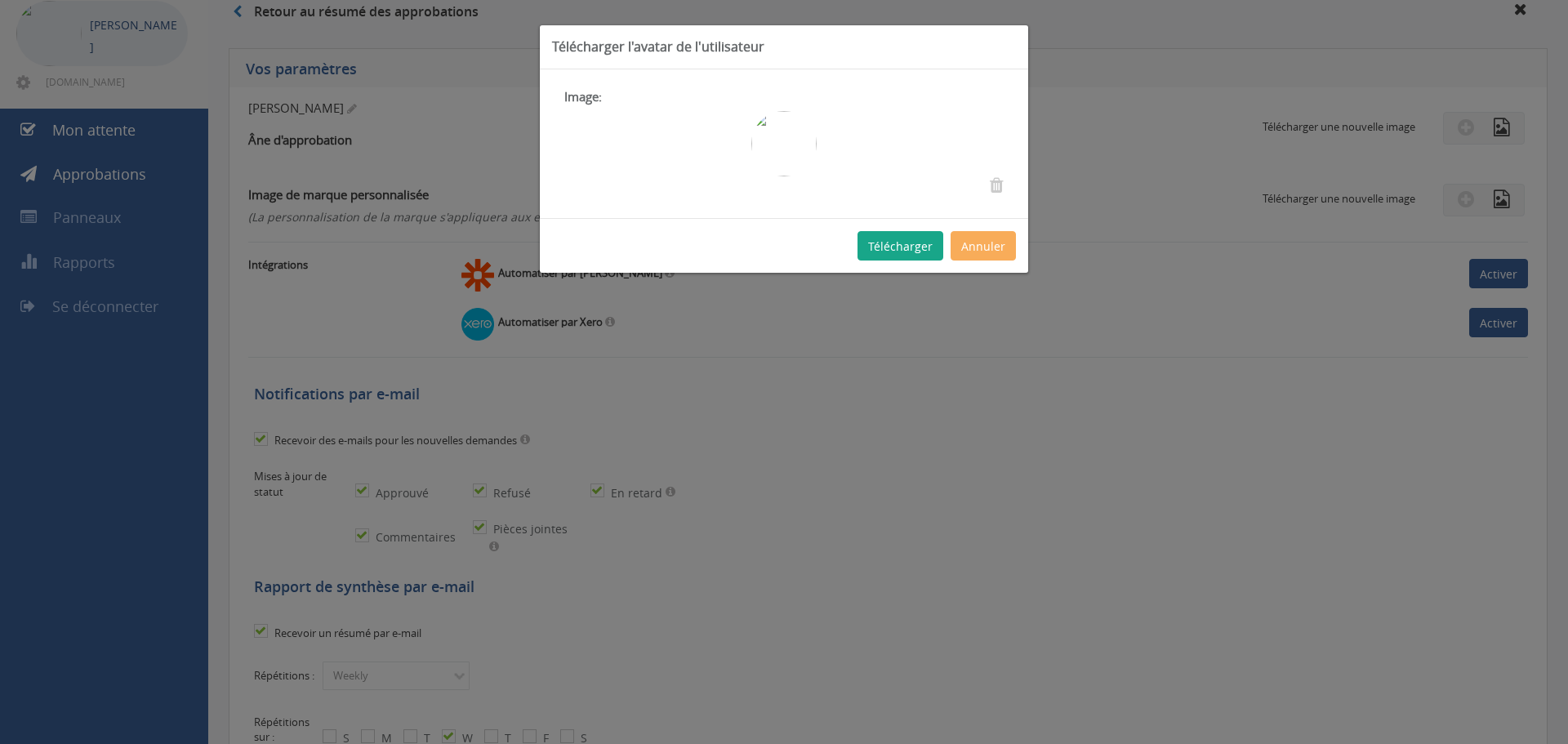
click at [907, 255] on button "Télécharger" at bounding box center [900, 246] width 86 height 30
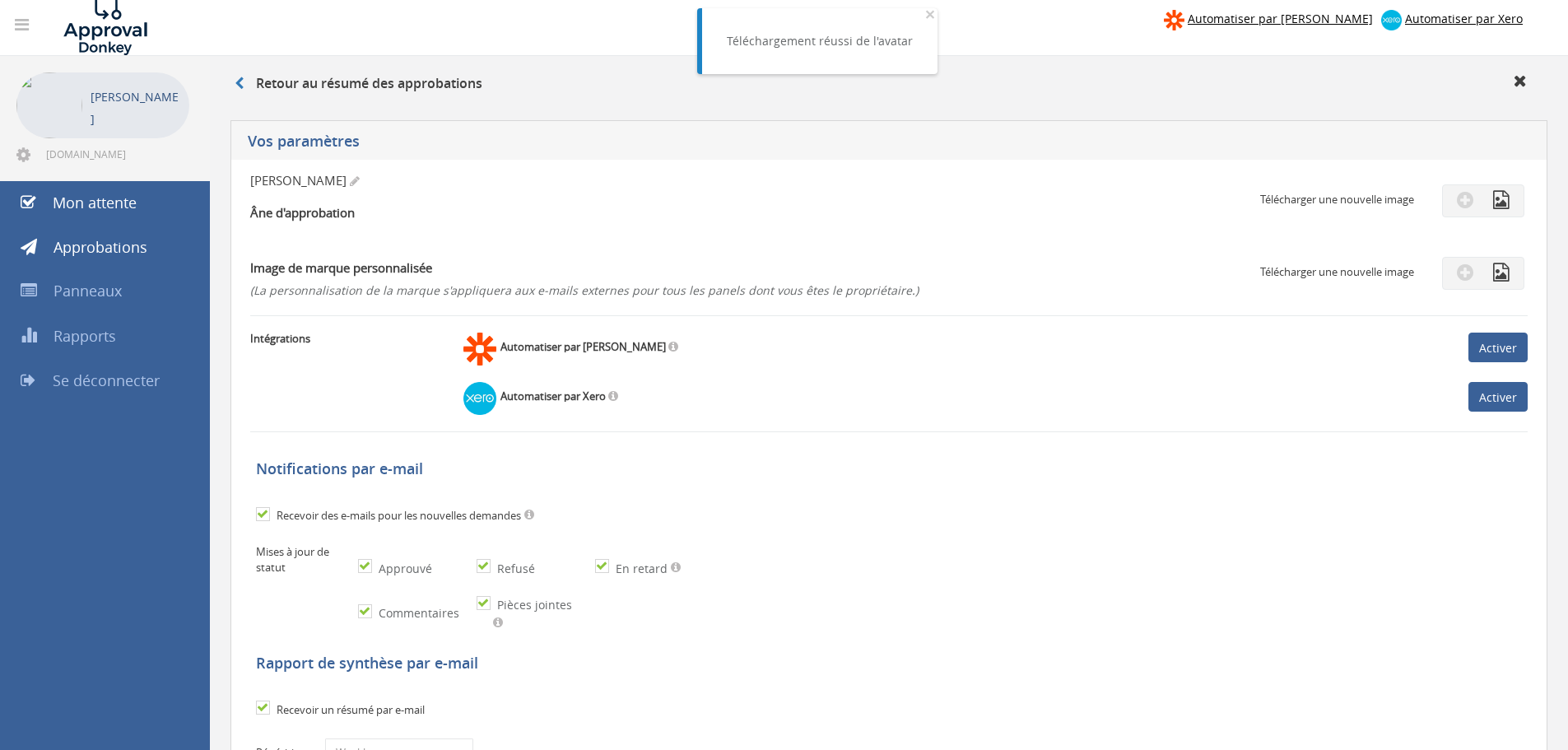
scroll to position [0, 0]
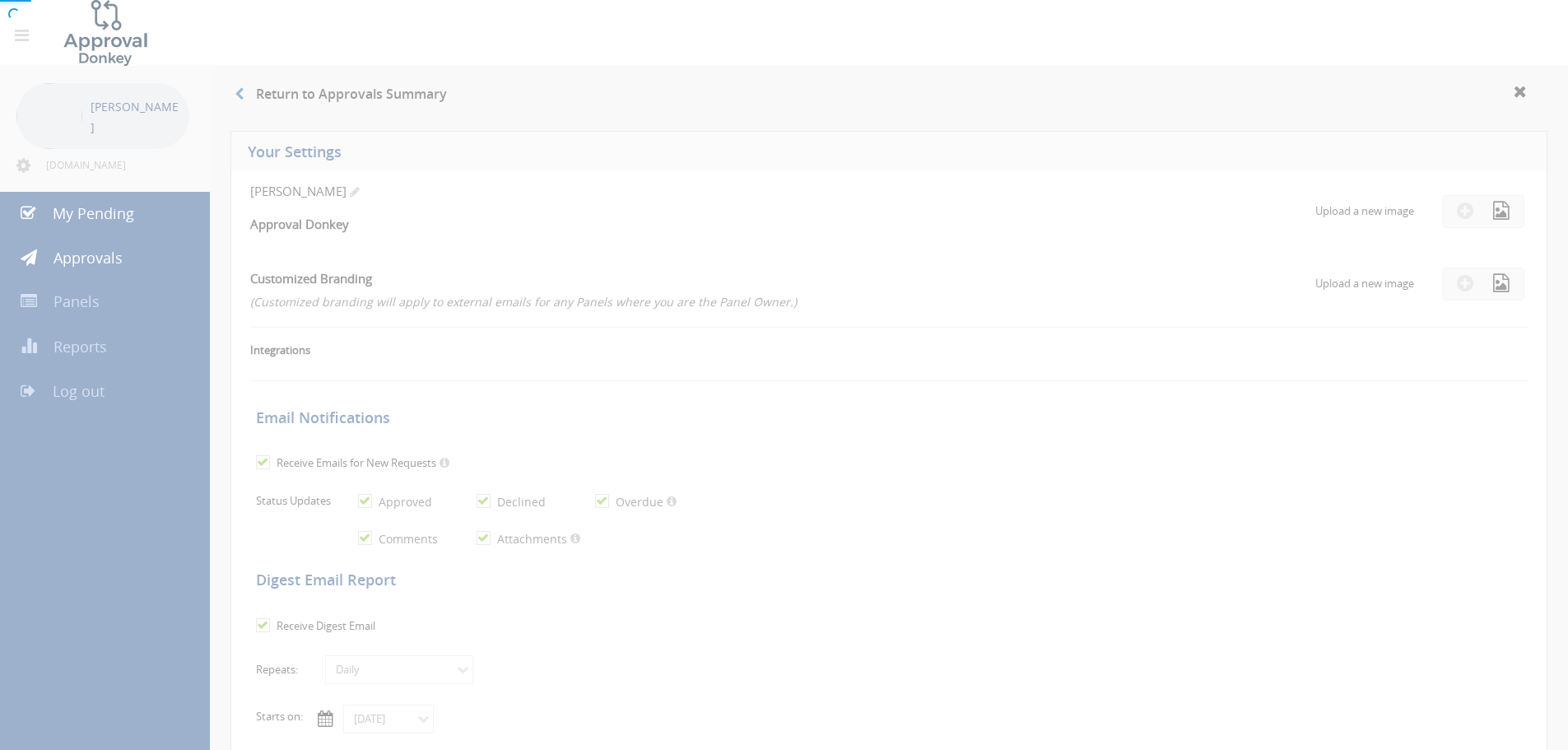
checkbox input "true"
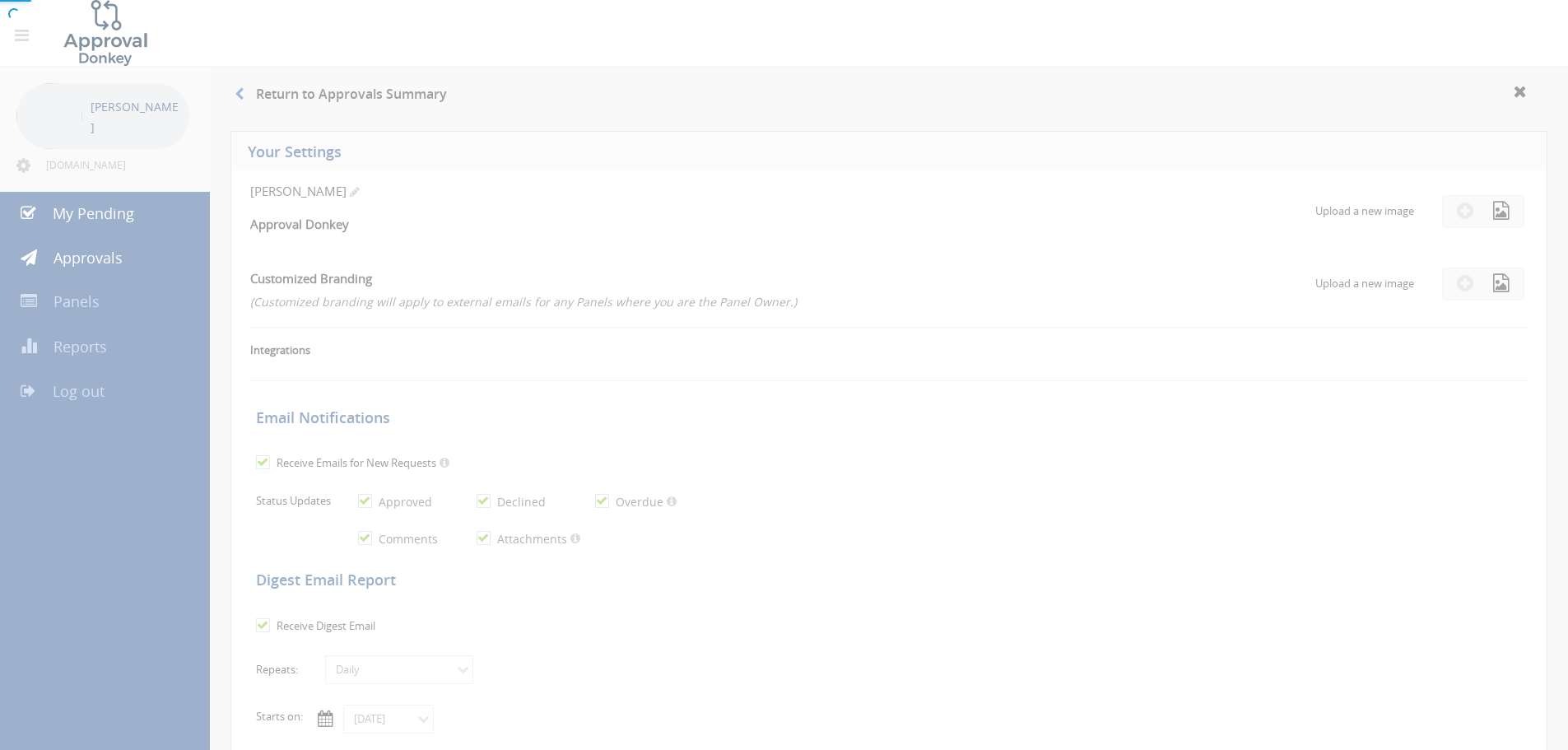
checkbox input "true"
select select "number:1"
checkbox input "true"
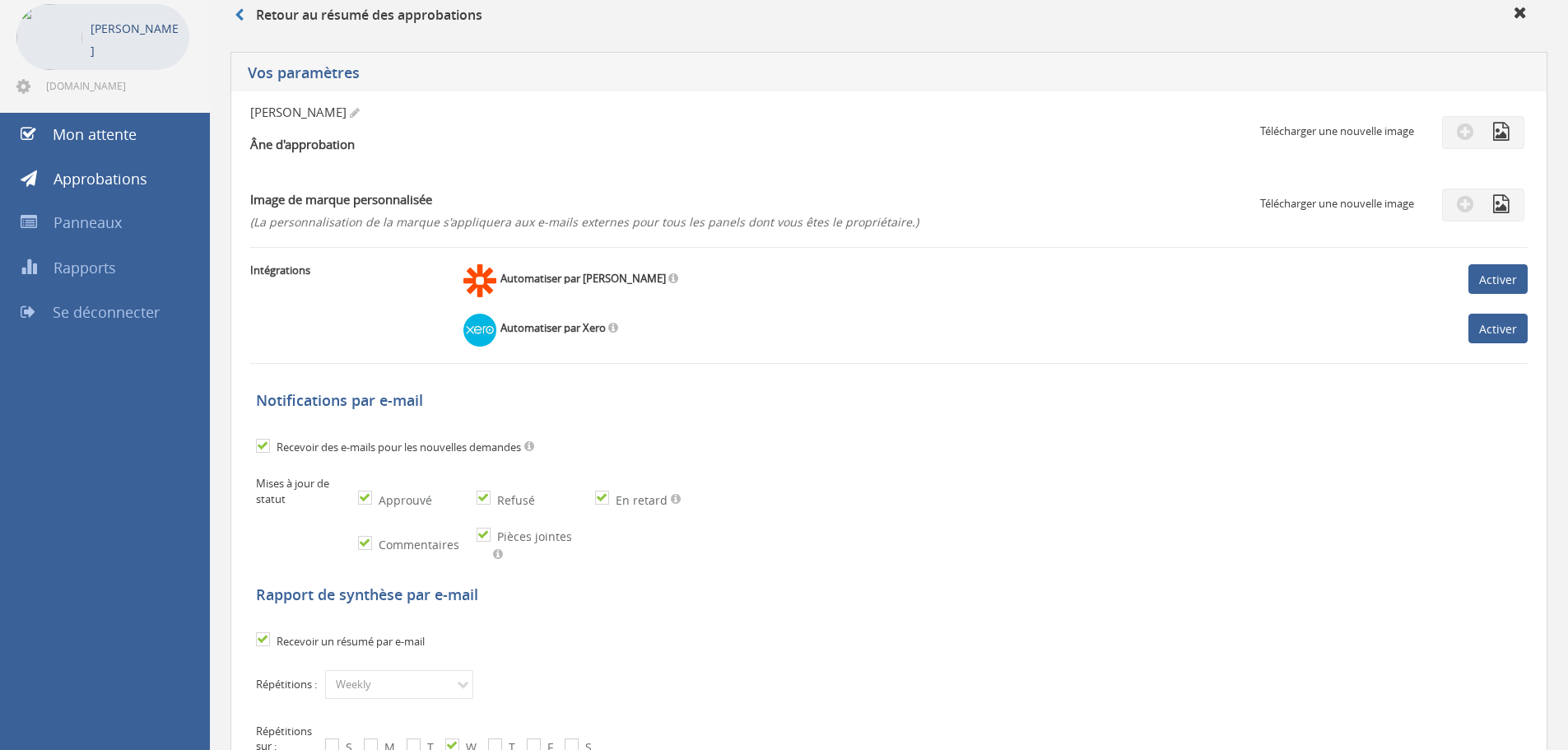
scroll to position [82, 0]
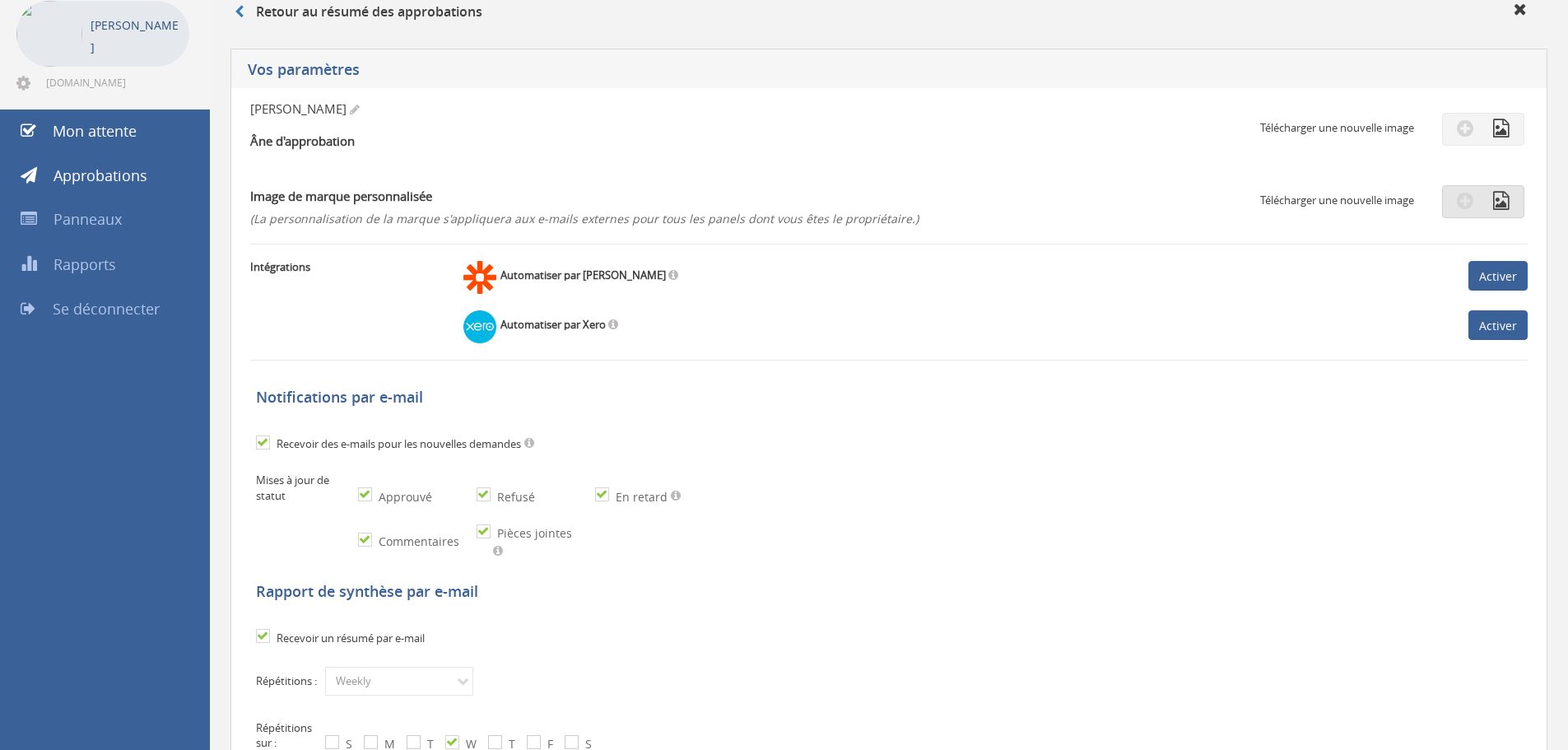
click at [1481, 204] on span at bounding box center [1483, 202] width 52 height 15
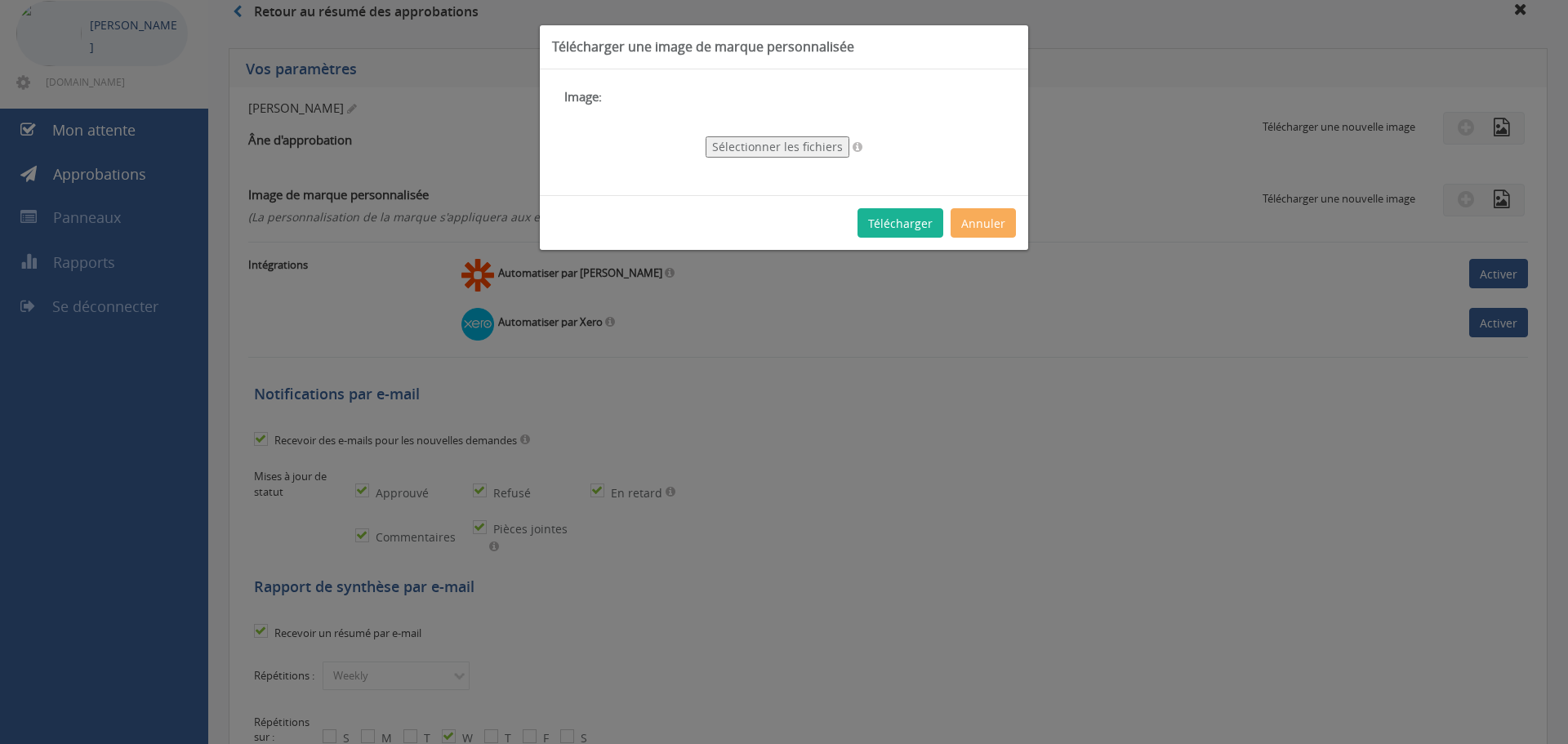
click at [780, 137] on button "Sélectionner les fichiers" at bounding box center [777, 147] width 143 height 22
type input "C:\fakepath\454979080_723359896583016_4017792009758216310_n.png"
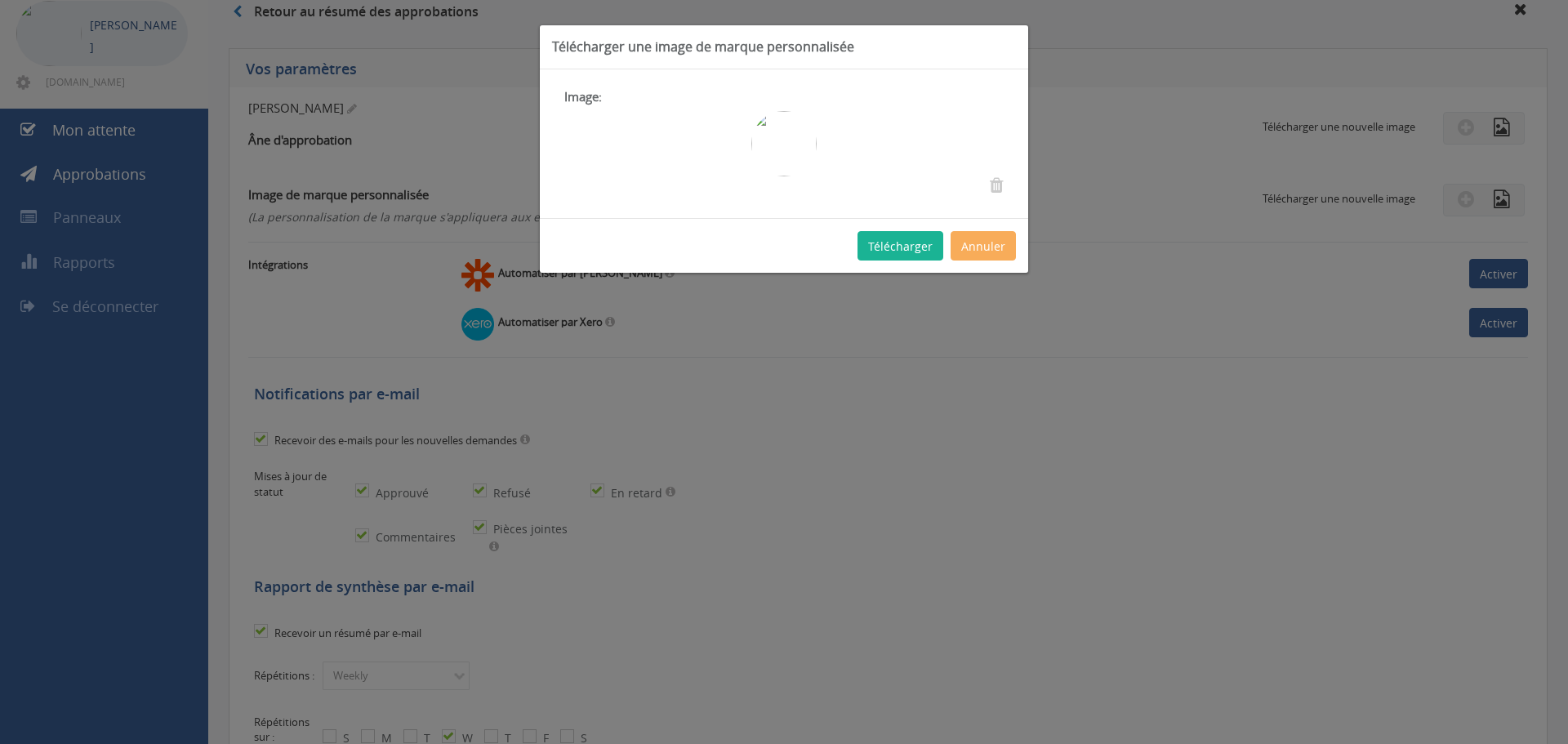
click at [780, 116] on div "Image:" at bounding box center [783, 143] width 488 height 150
drag, startPoint x: 743, startPoint y: 140, endPoint x: 825, endPoint y: 147, distance: 82.3
click at [825, 147] on div at bounding box center [784, 143] width 464 height 65
click at [866, 157] on div at bounding box center [784, 143] width 464 height 65
click at [896, 246] on font "Télécharger" at bounding box center [900, 246] width 65 height 15
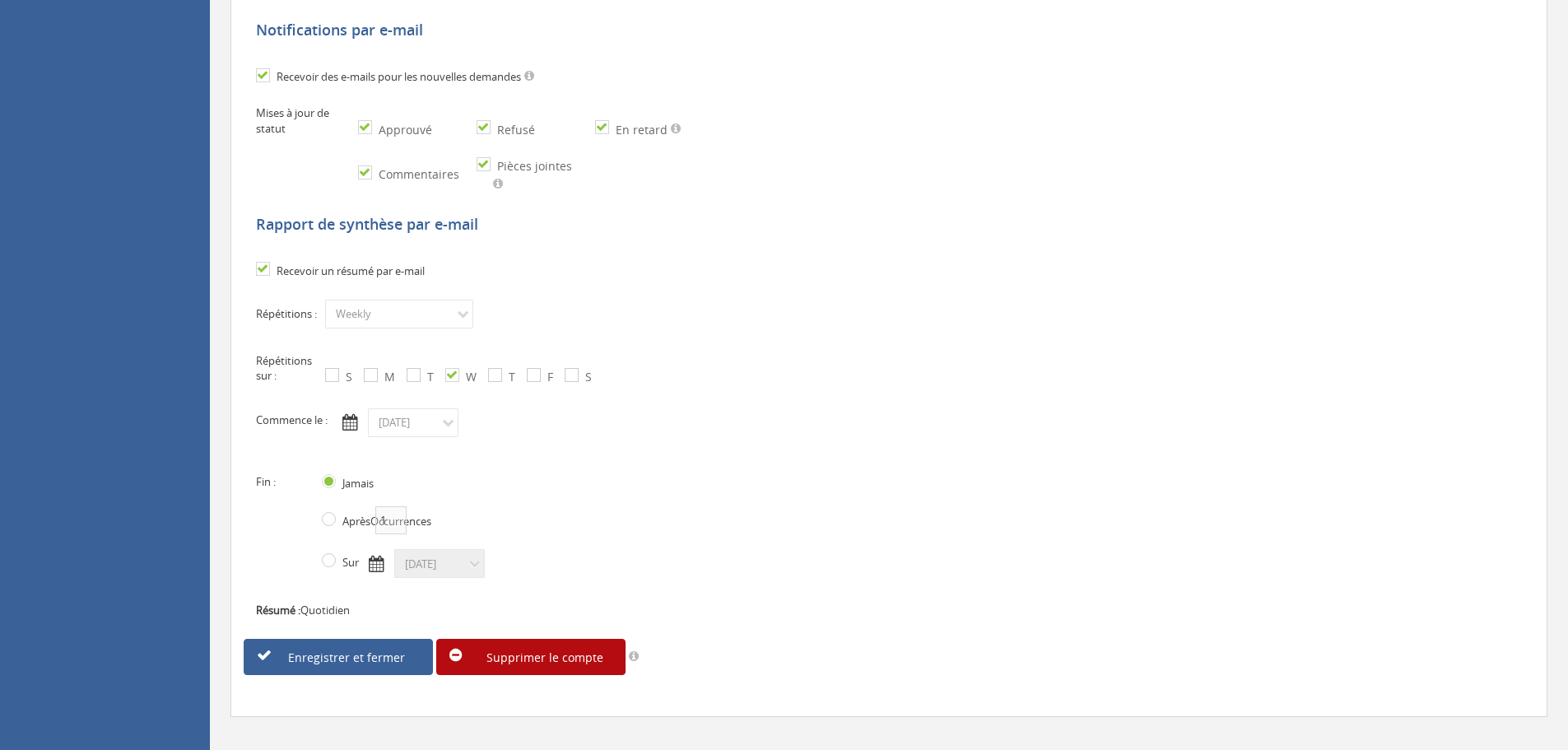
scroll to position [511, 0]
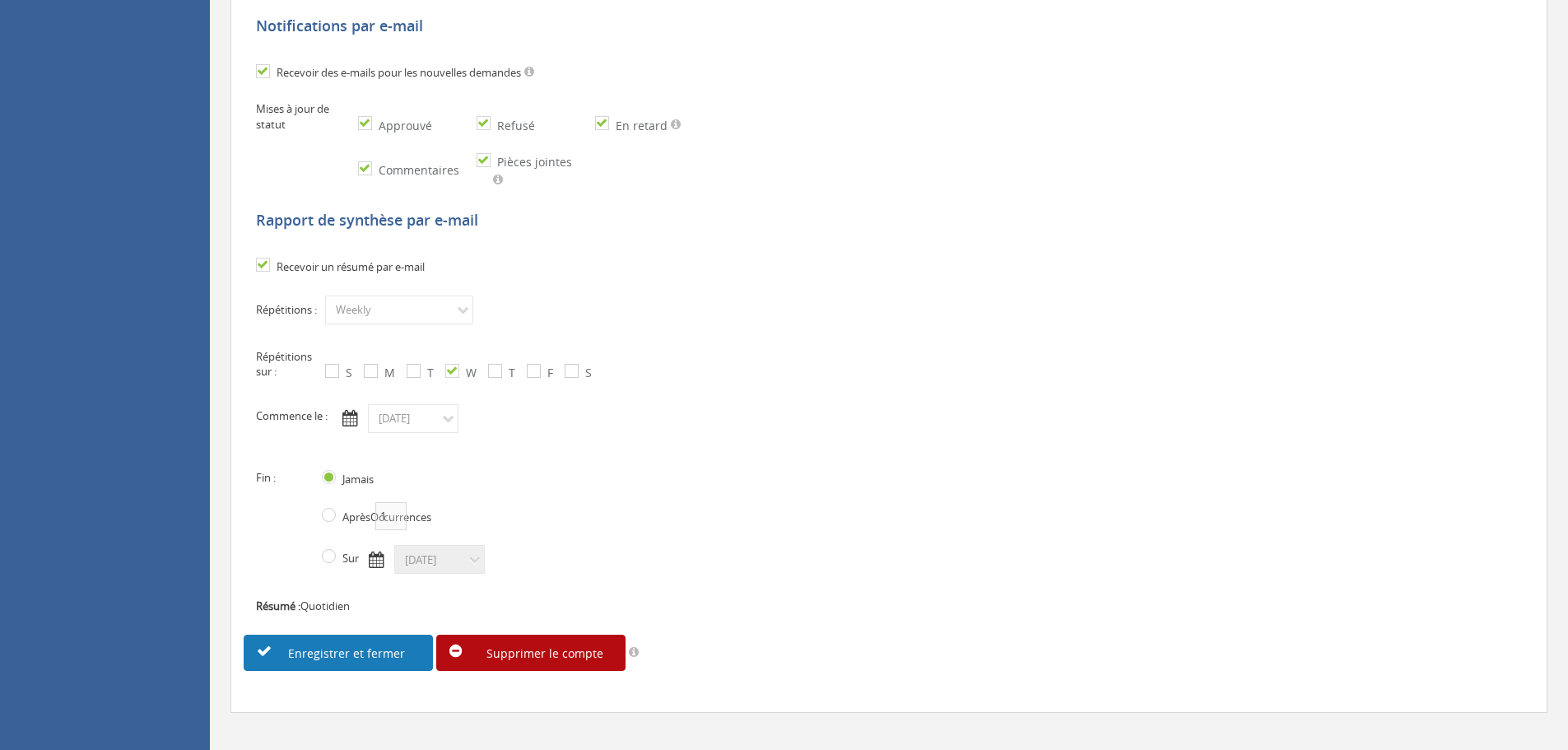
click at [306, 646] on font "Enregistrer et fermer" at bounding box center [346, 653] width 117 height 15
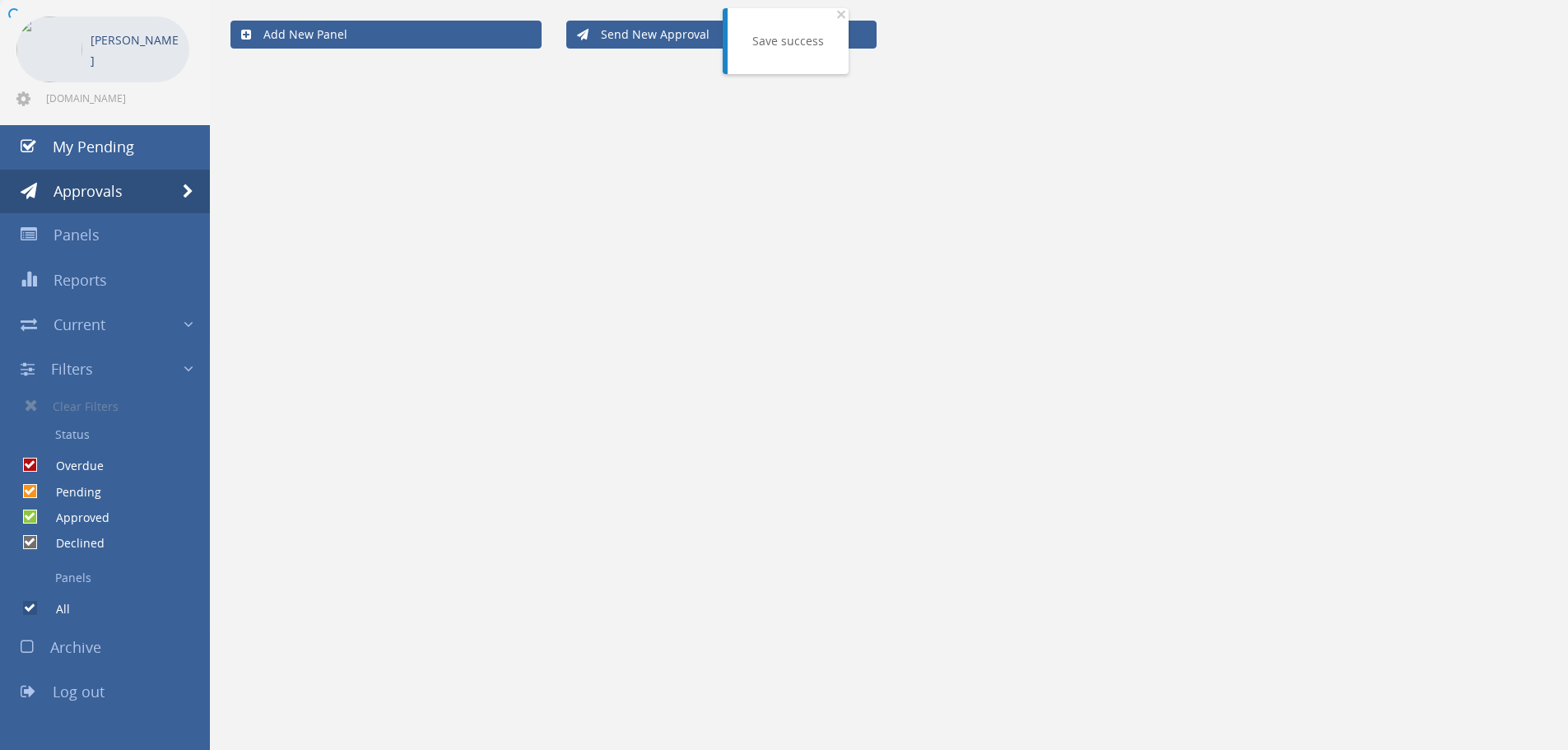
scroll to position [67, 0]
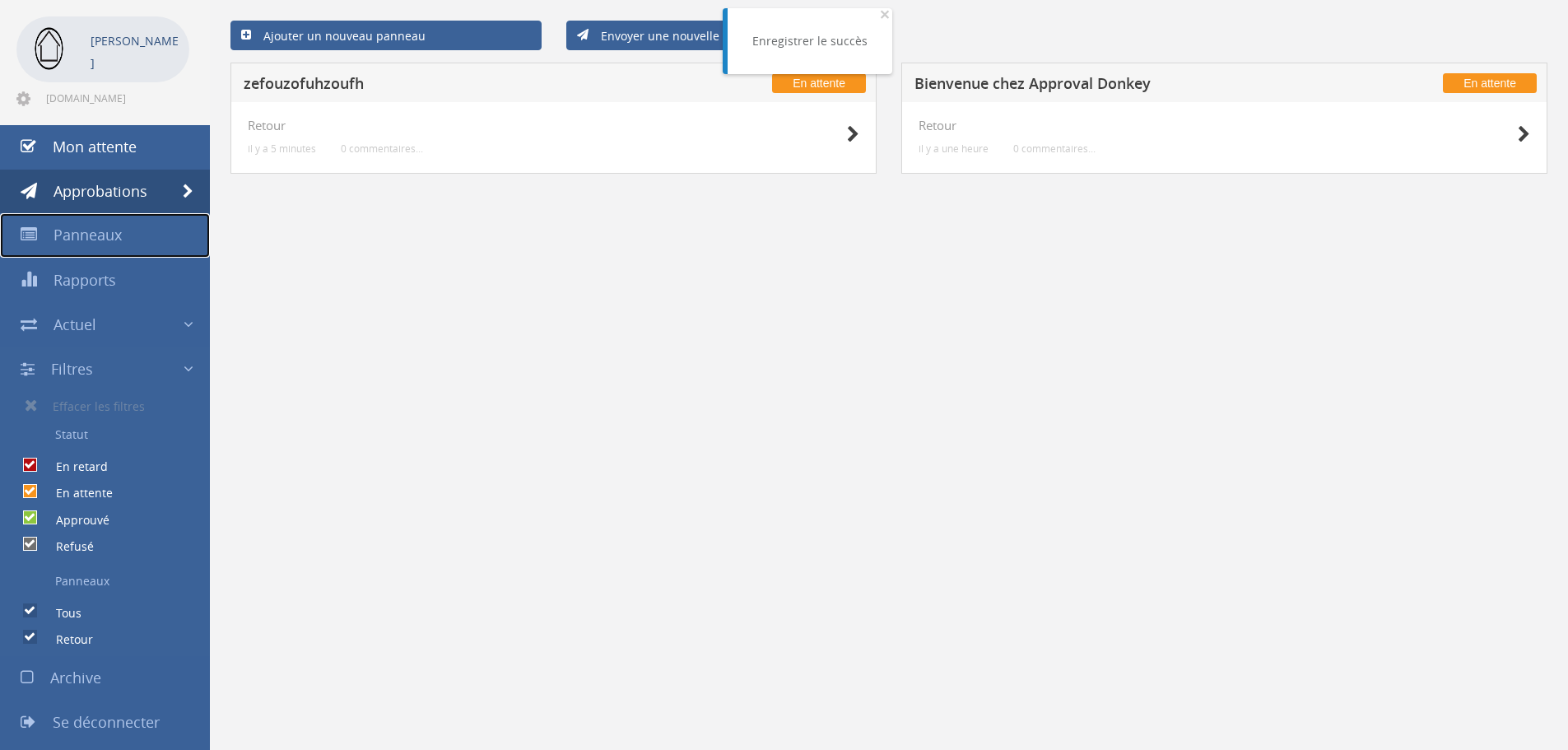
click at [126, 236] on link "Panneaux" at bounding box center [105, 235] width 210 height 44
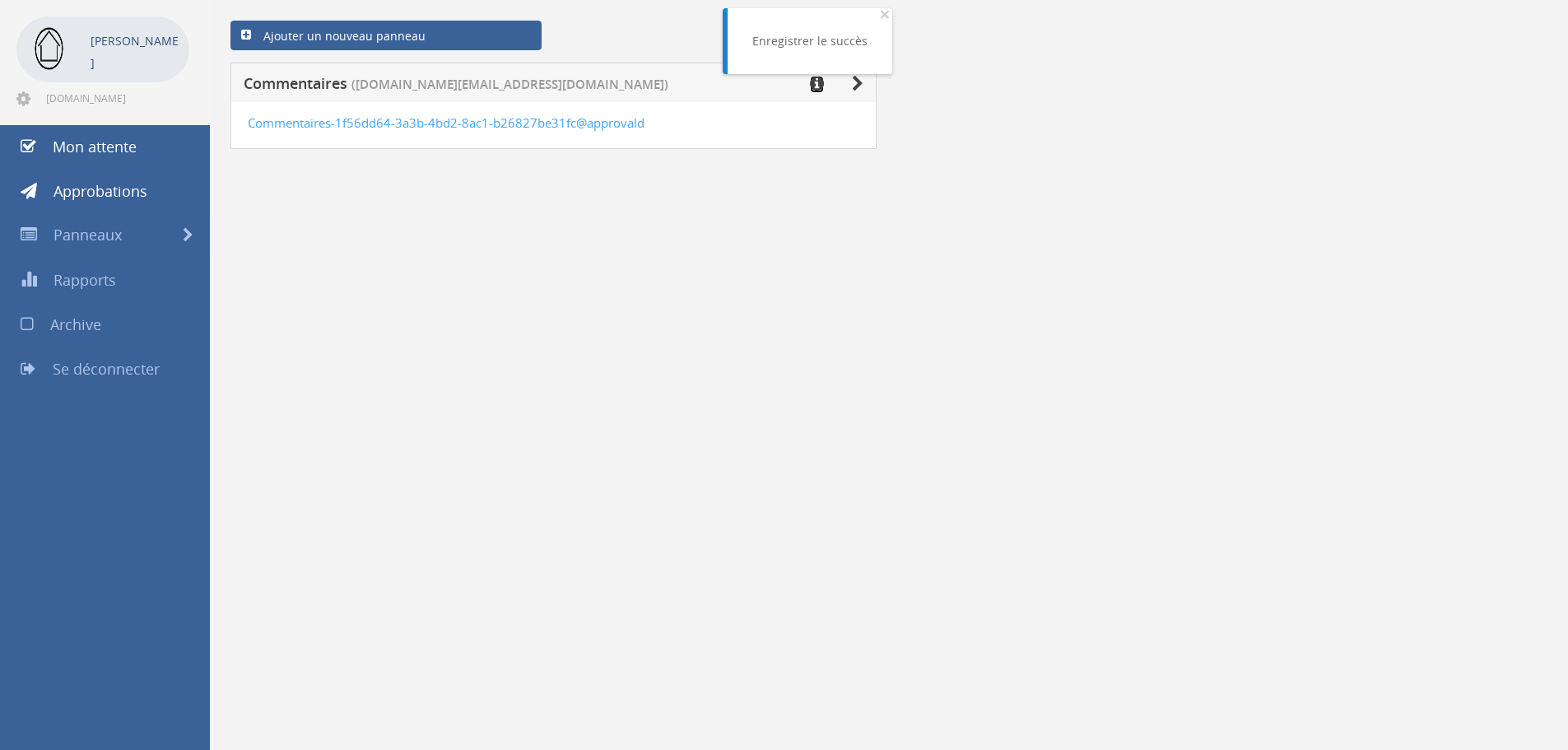
click at [813, 86] on icon at bounding box center [817, 84] width 14 height 16
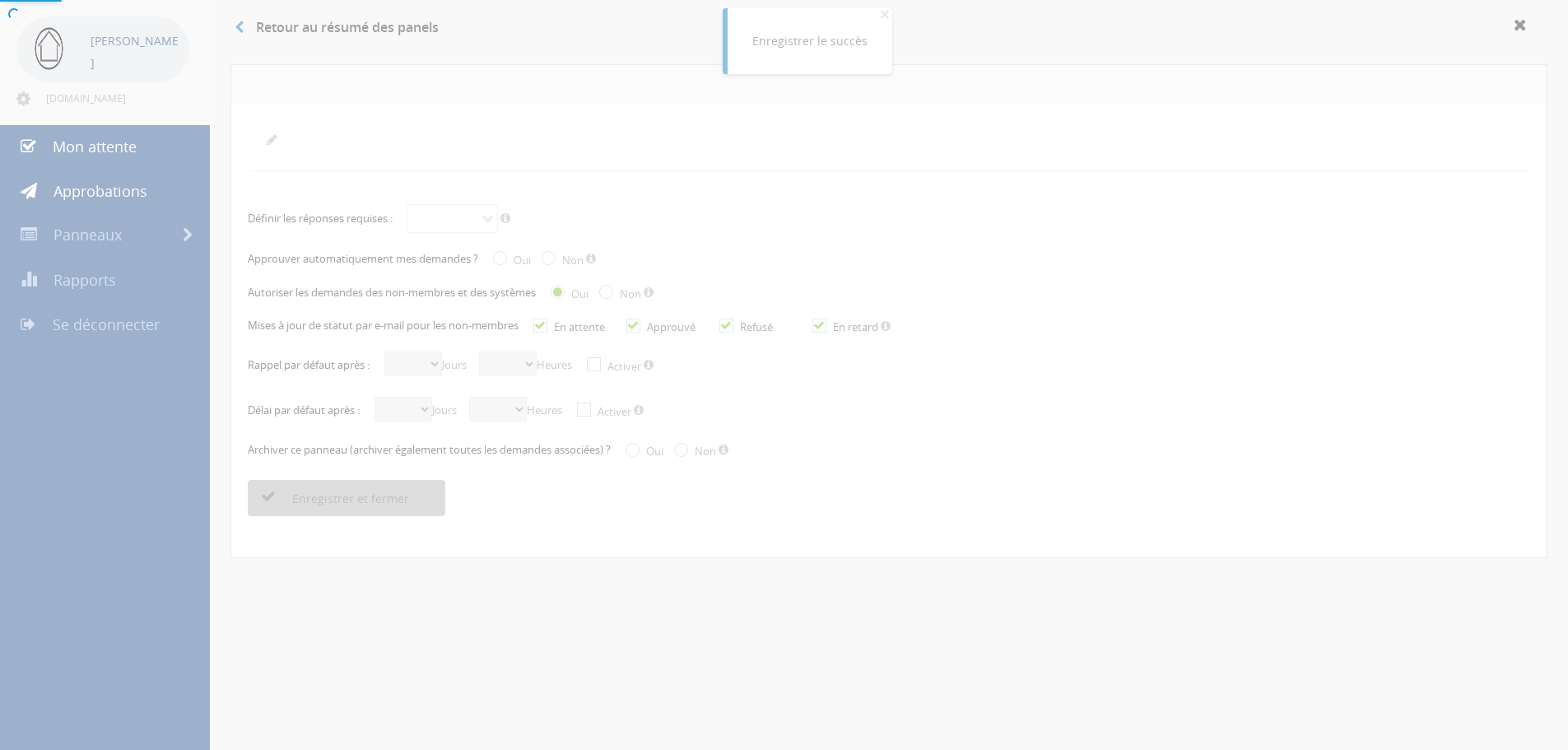
radio input "true"
checkbox input "true"
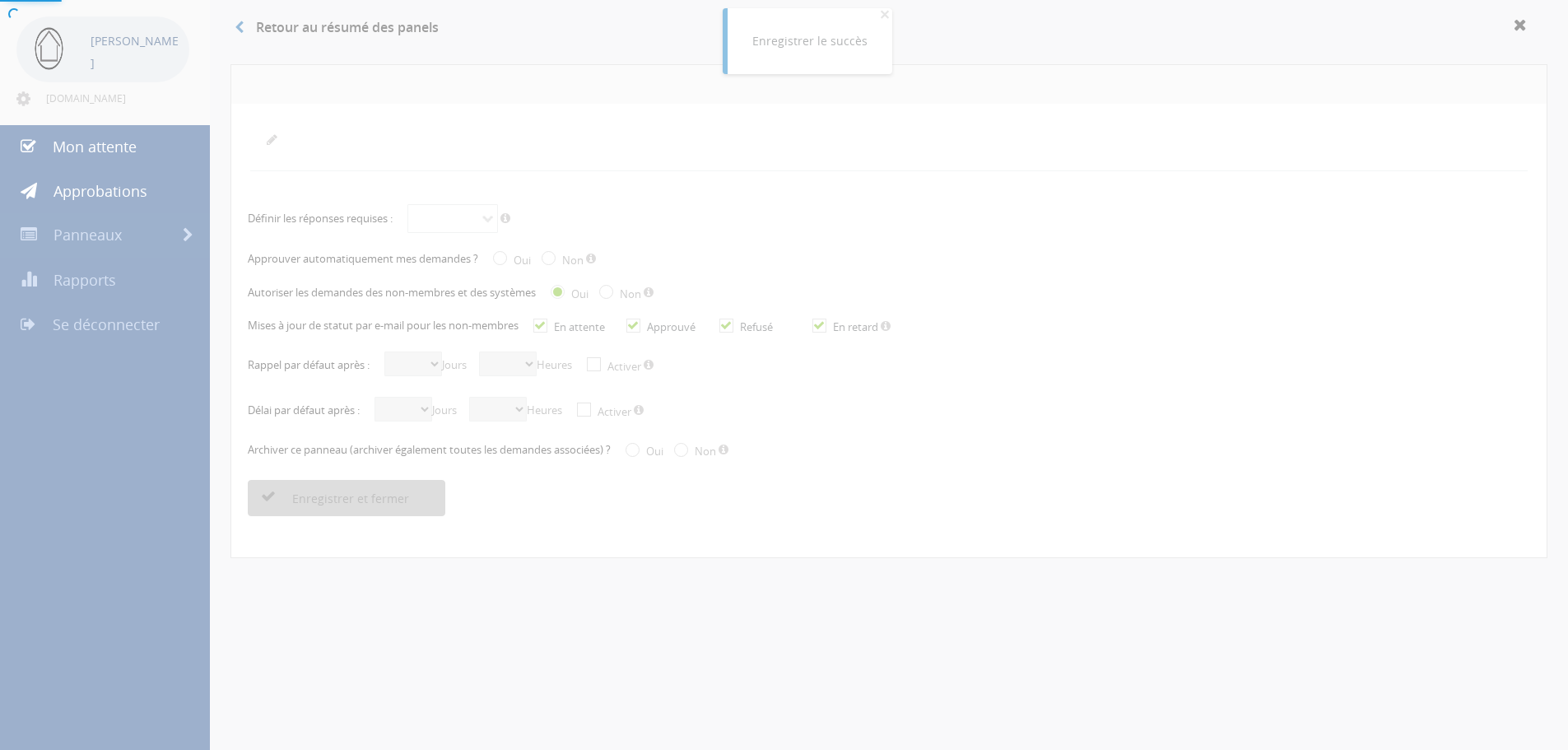
checkbox input "true"
select select "number:0"
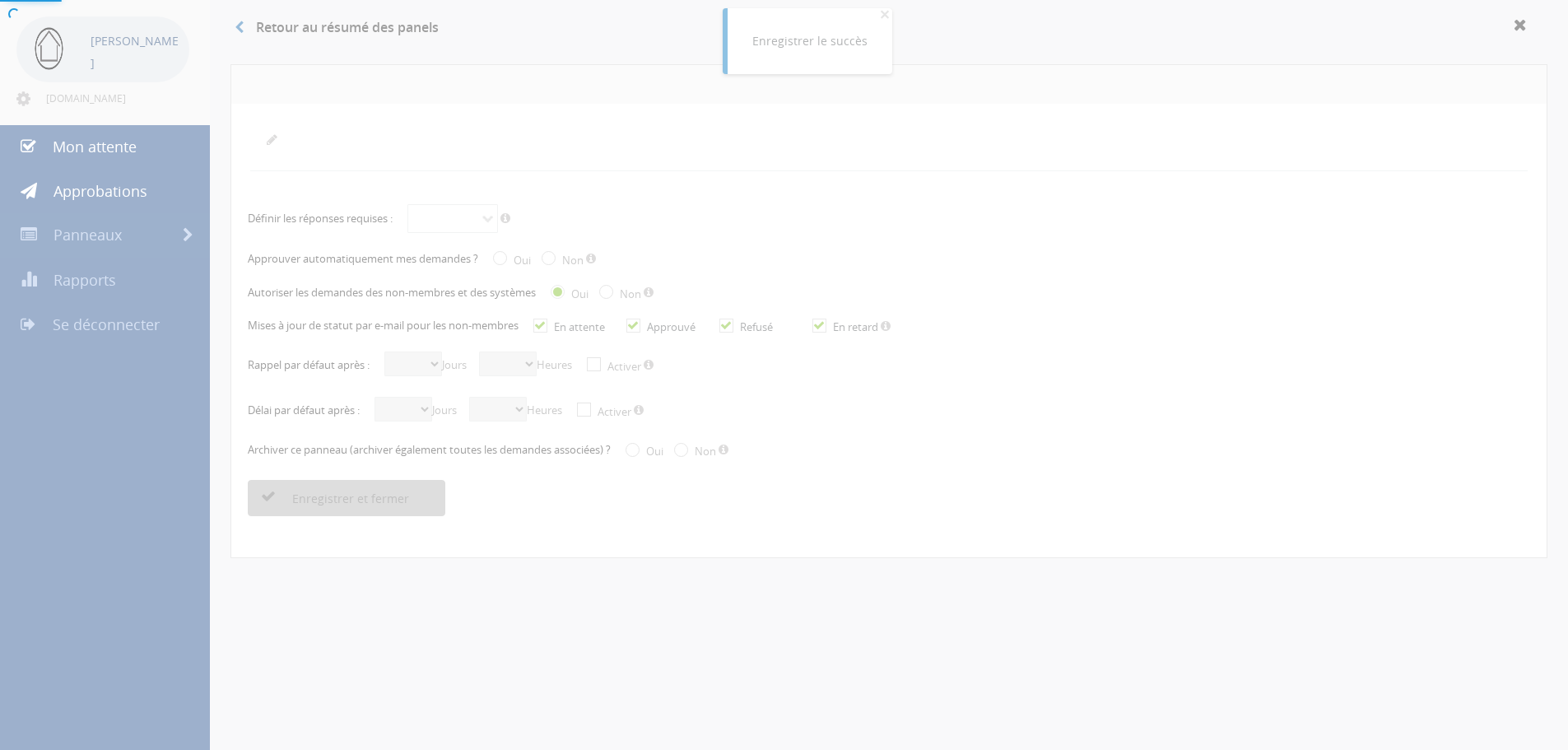
radio input "true"
select select "number:0"
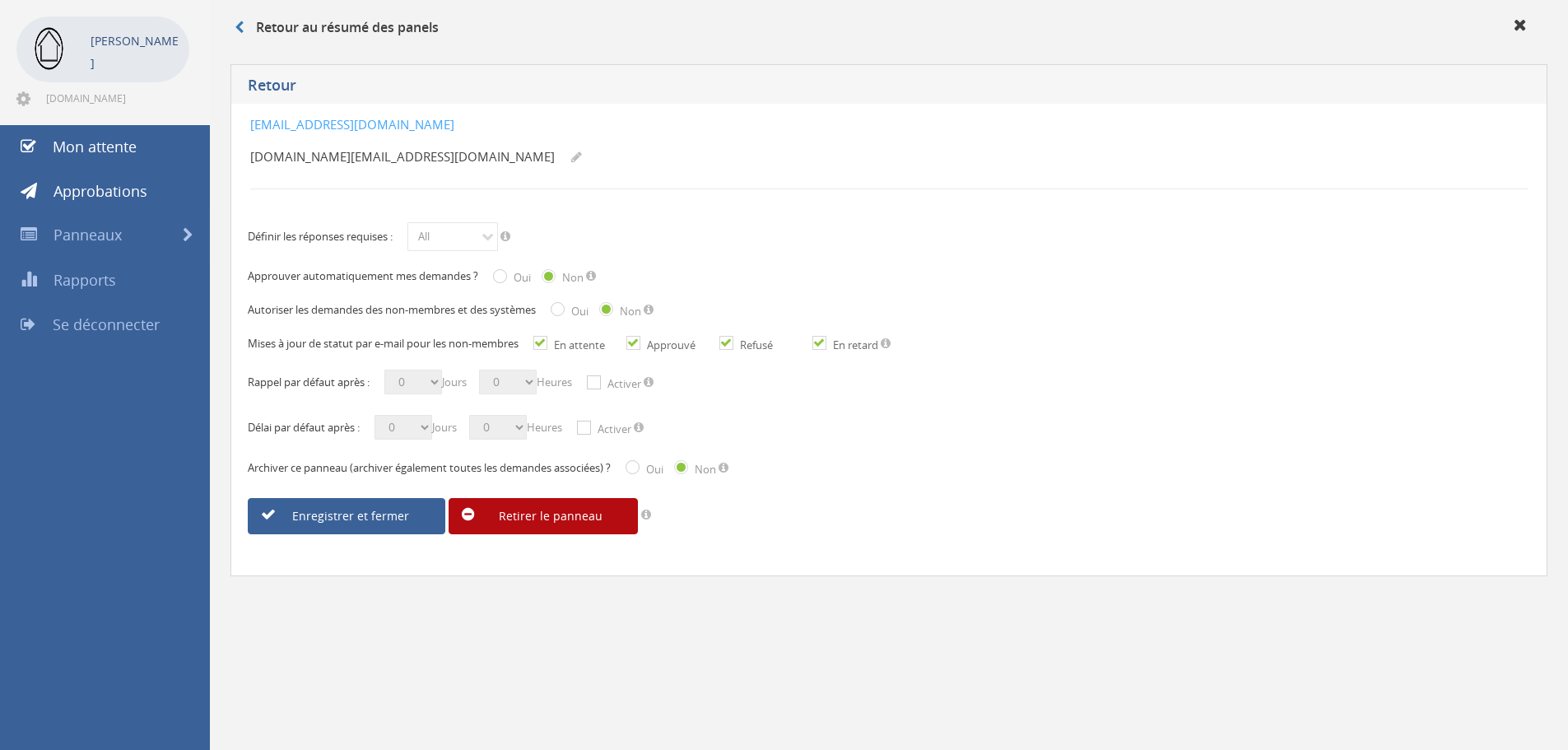
click at [503, 283] on input "Oui" at bounding box center [499, 277] width 11 height 11
radio input "true"
click at [598, 386] on input "Activer" at bounding box center [593, 383] width 11 height 11
checkbox input "true"
click at [588, 426] on input "Activer" at bounding box center [583, 428] width 11 height 11
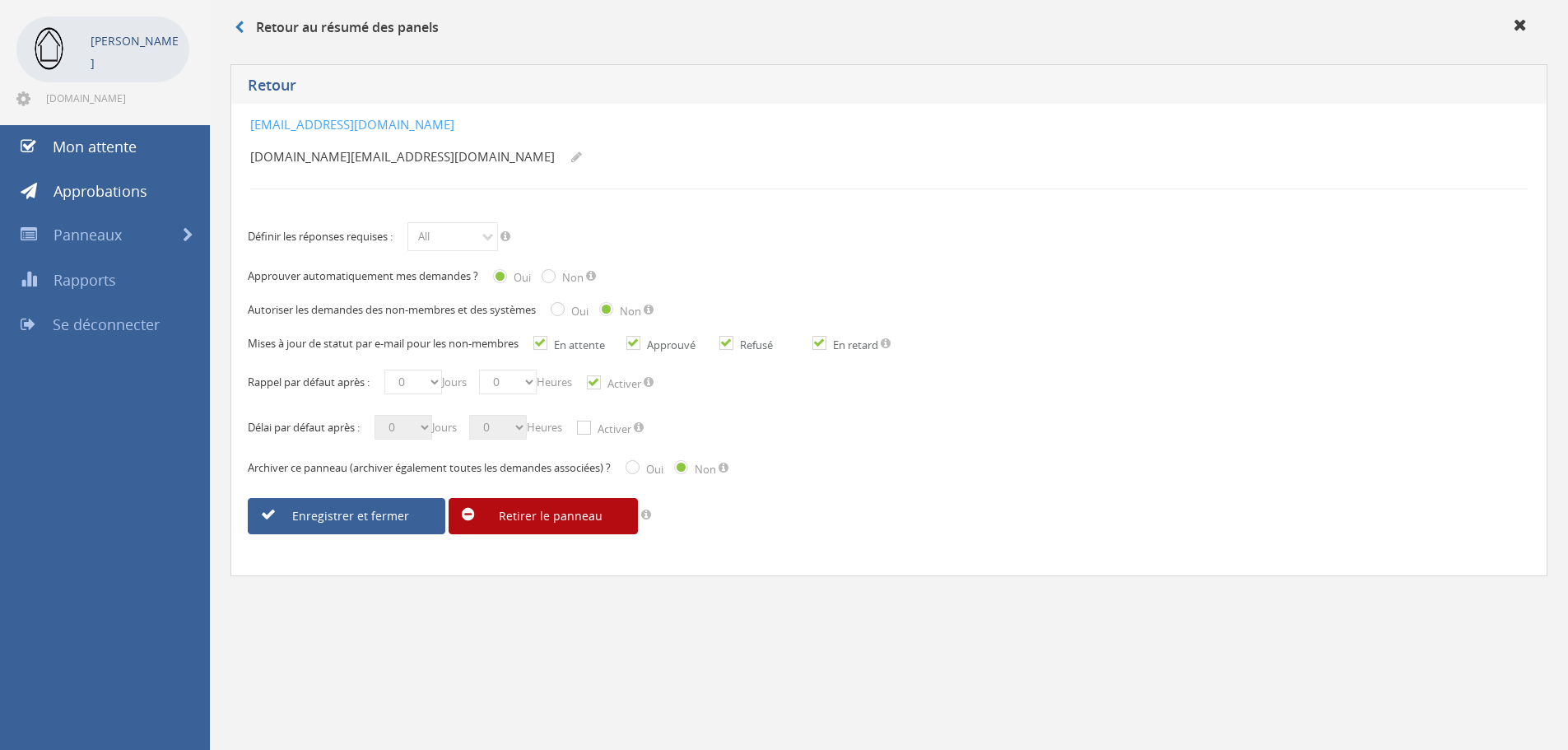
checkbox input "true"
click at [412, 432] on select "0 1 2 3 4 5 6 7 8 9 10 11 12 13 14 15 16 17 18 19 20 21 22 23 24 25 26 27 28 29…" at bounding box center [404, 427] width 58 height 24
select select "number:3"
click at [378, 415] on select "0 1 2 3 4 5 6 7 8 9 10 11 12 13 14 15 16 17 18 19 20 21 22 23 24 25 26 27 28 29…" at bounding box center [404, 427] width 58 height 24
click at [440, 383] on select "0 1 2 3 4 5 6 7 8 9 10 11 12 13 14 15 16 17 18 19 20 21 22 23 24 25 26 27 28 29…" at bounding box center [414, 381] width 58 height 24
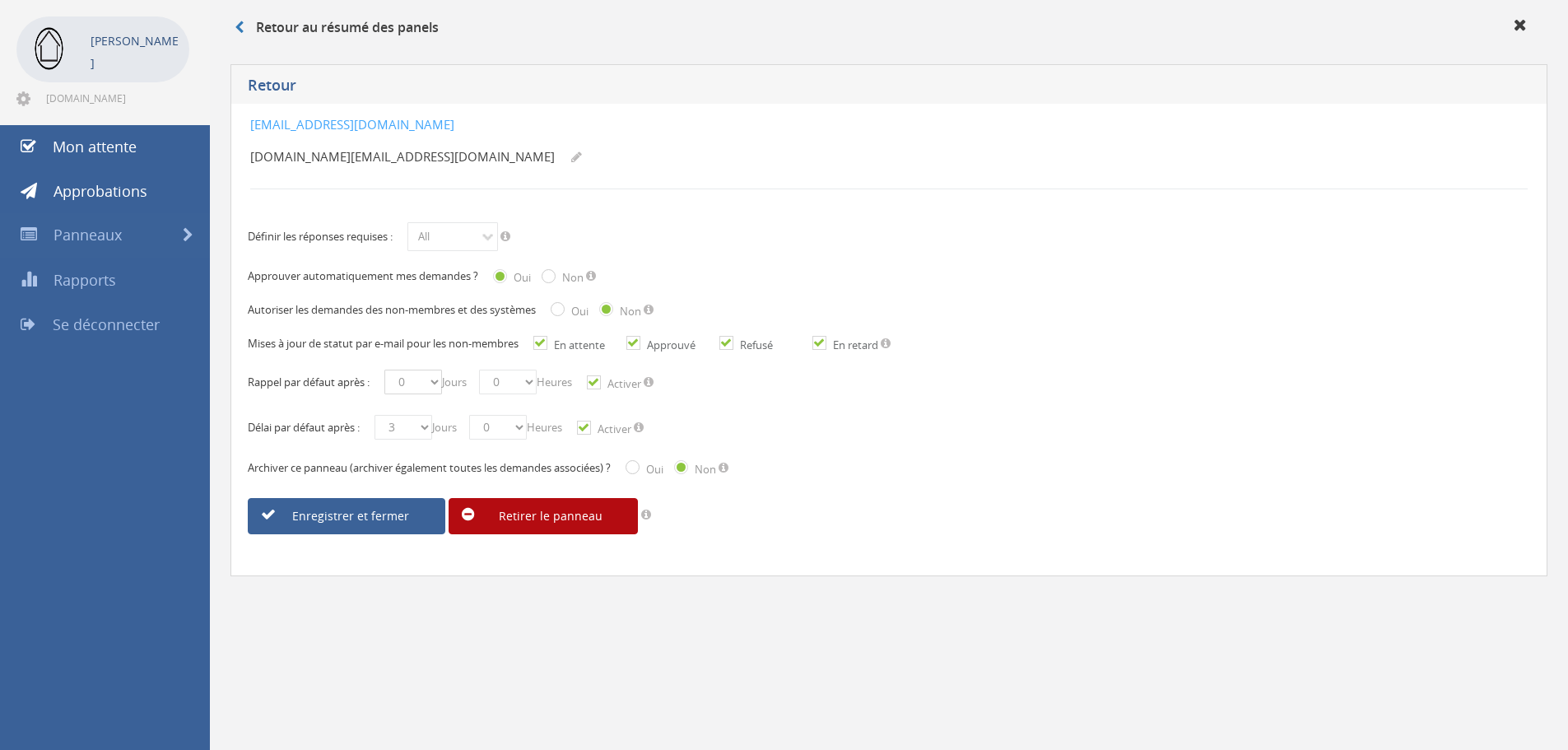
select select "number:1"
click at [387, 370] on select "0 1 2 3 4 5 6 7 8 9 10 11 12 13 14 15 16 17 18 19 20 21 22 23 24 25 26 27 28 29…" at bounding box center [414, 381] width 58 height 24
click at [369, 521] on font "Enregistrer et fermer" at bounding box center [350, 516] width 117 height 15
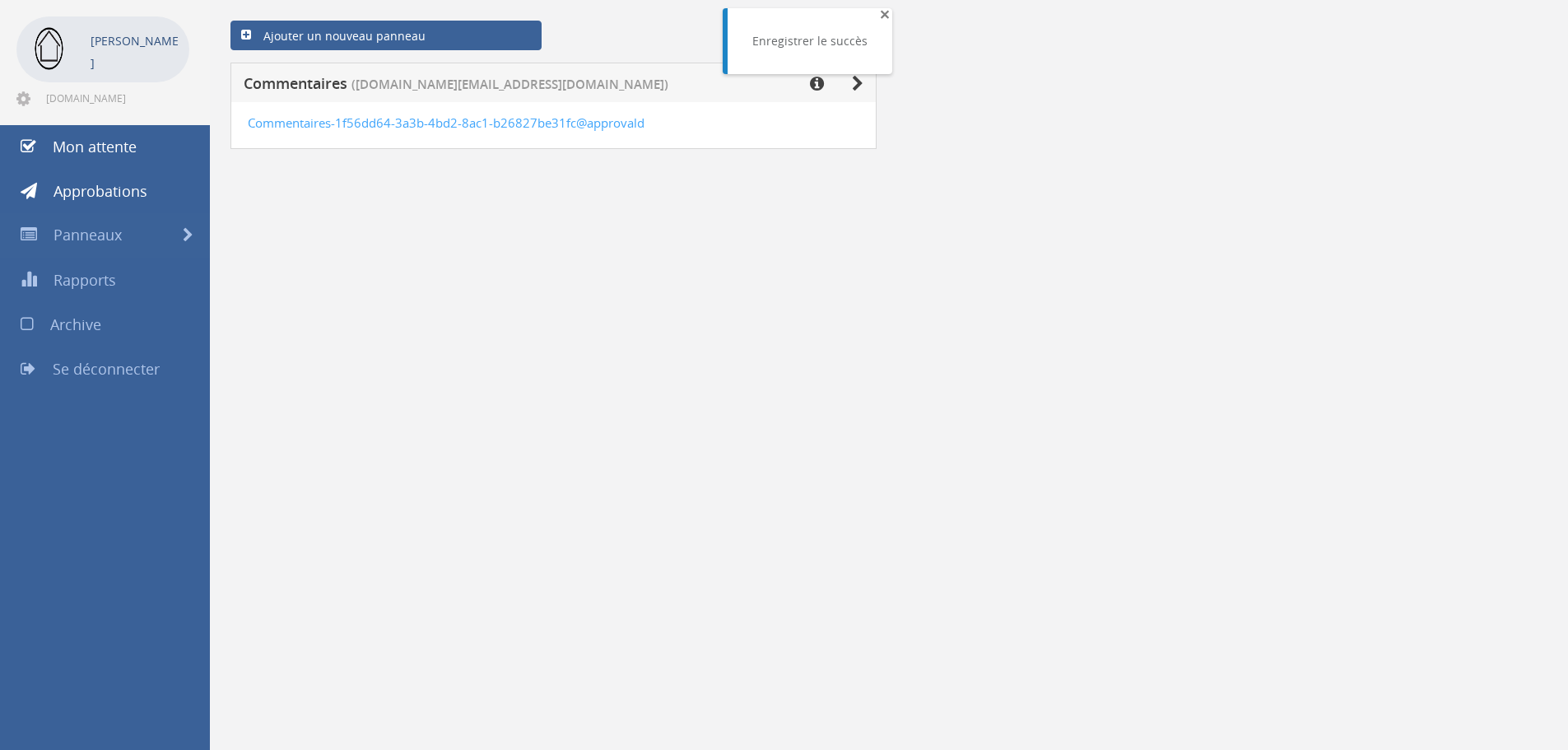
click at [880, 16] on font "×" at bounding box center [884, 14] width 10 height 23
click at [135, 233] on link "Panneaux" at bounding box center [105, 235] width 210 height 44
click at [173, 243] on link "Panneaux" at bounding box center [105, 235] width 210 height 44
click at [72, 239] on font "Panneaux" at bounding box center [88, 235] width 69 height 20
click at [853, 79] on icon at bounding box center [857, 84] width 12 height 16
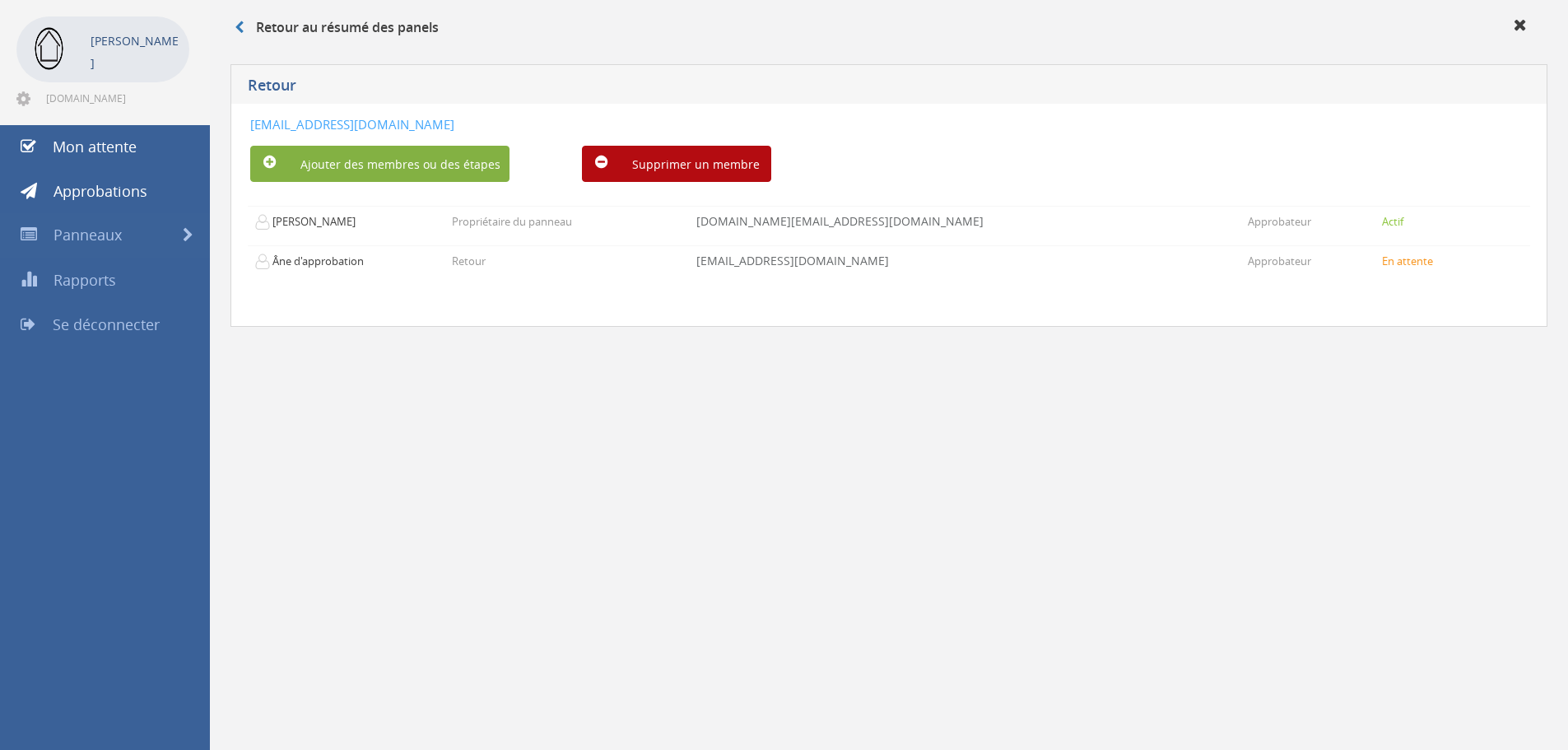
click at [440, 158] on font "Ajouter des membres ou des étapes" at bounding box center [400, 164] width 200 height 15
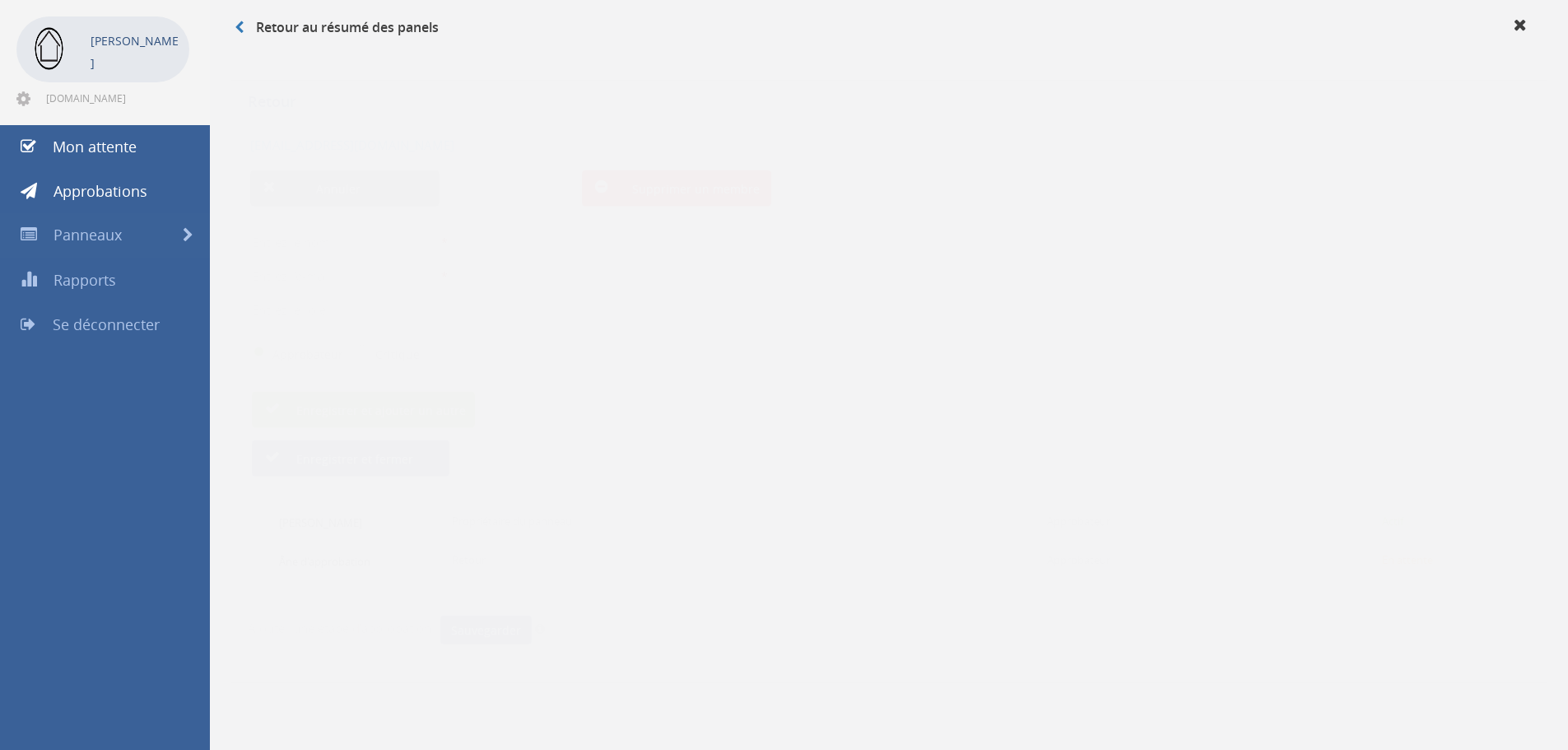
click at [609, 182] on button "Supprimer un membre" at bounding box center [677, 172] width 190 height 36
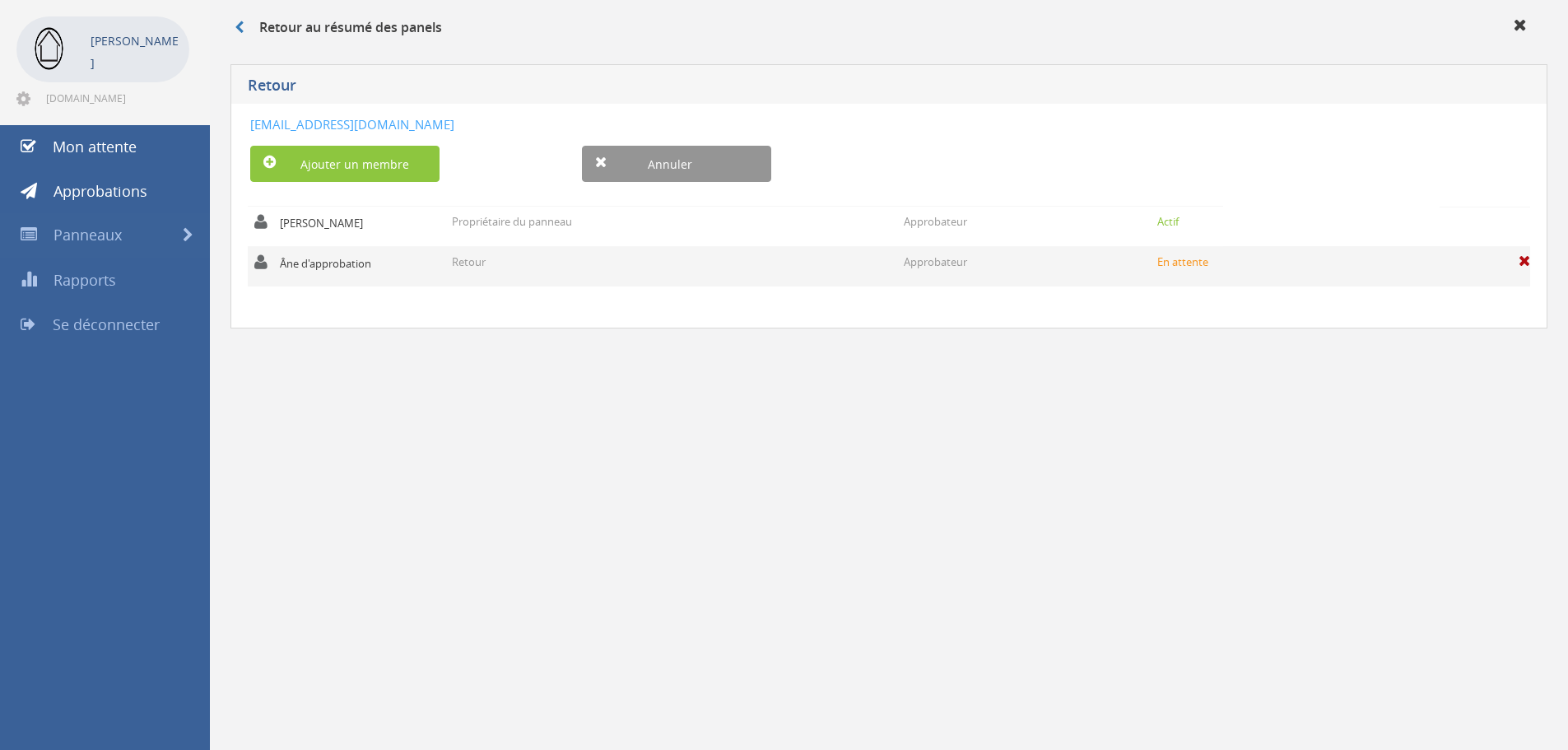
click at [1528, 257] on span at bounding box center [1525, 261] width 12 height 14
click at [1498, 256] on font "Es-tu sûr?" at bounding box center [1485, 259] width 54 height 15
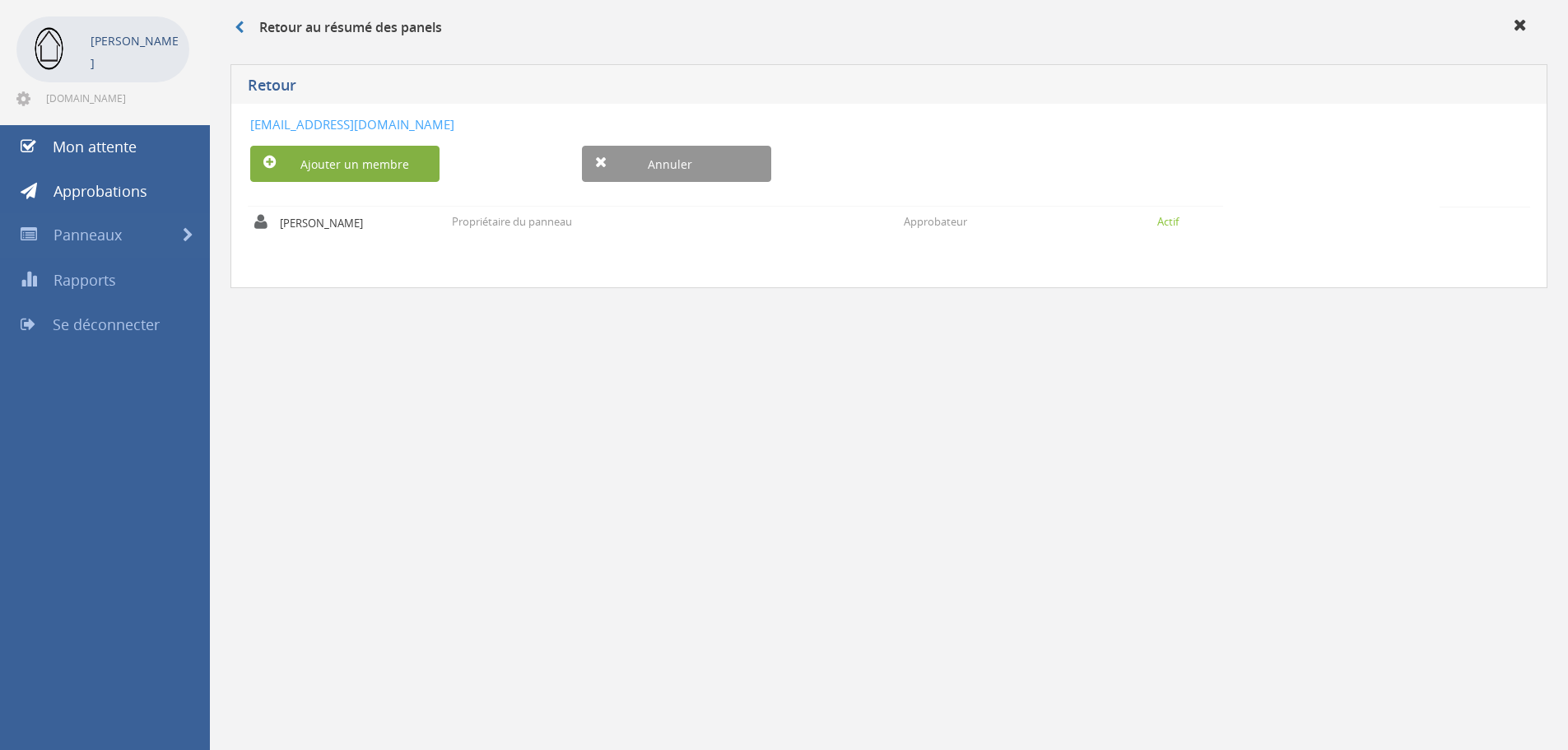
click at [324, 165] on font "Ajouter un membre" at bounding box center [355, 164] width 108 height 15
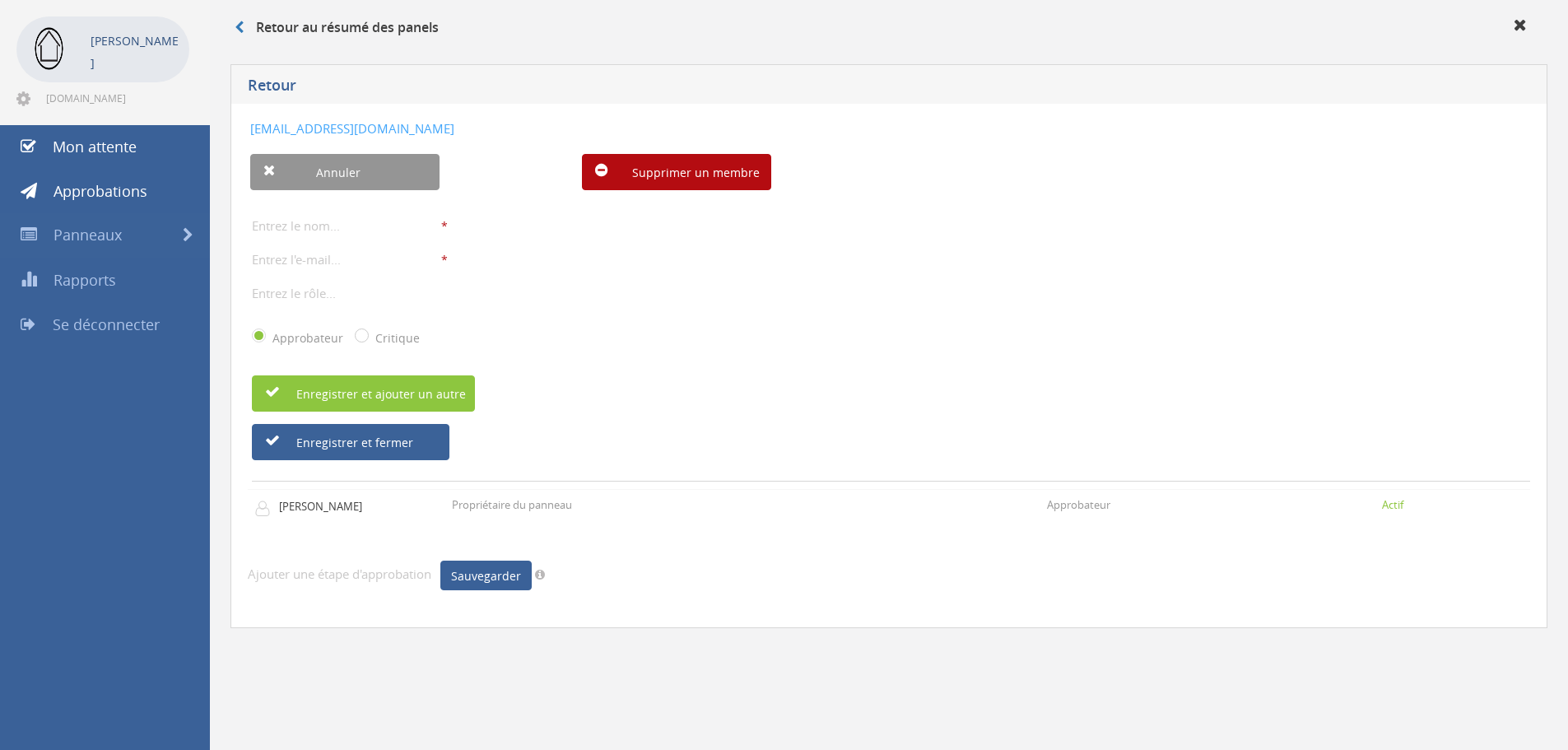
click at [346, 228] on input "text" at bounding box center [347, 226] width 190 height 22
type input "justin"
click at [342, 263] on input "email" at bounding box center [347, 259] width 190 height 22
type input "justin9dubois@gmail.com"
click at [320, 292] on input "text" at bounding box center [347, 294] width 190 height 22
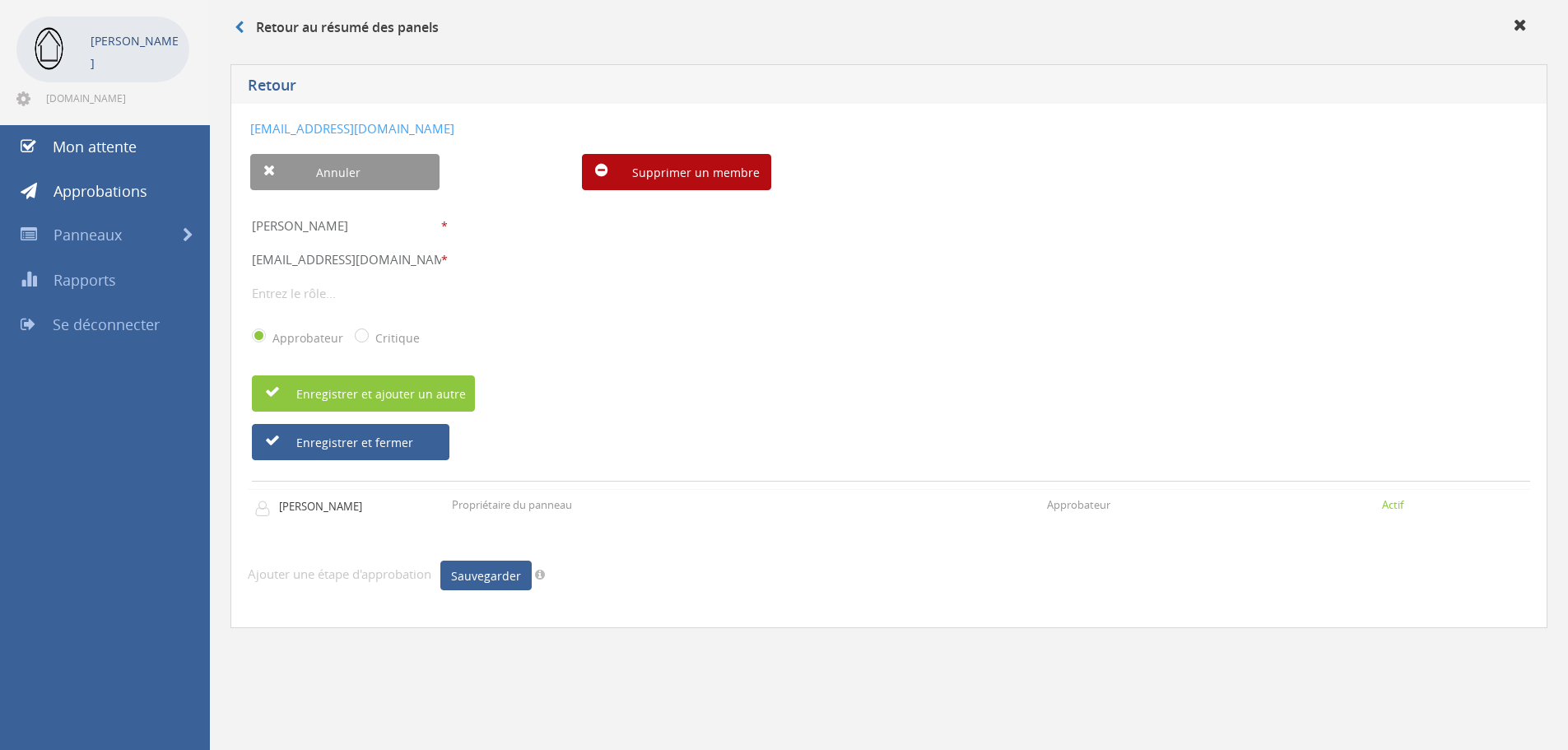
type input "a"
click at [582, 319] on div "Approbateur Critique" at bounding box center [891, 337] width 1278 height 42
click at [406, 450] on font "Enregistrer et fermer" at bounding box center [354, 442] width 117 height 15
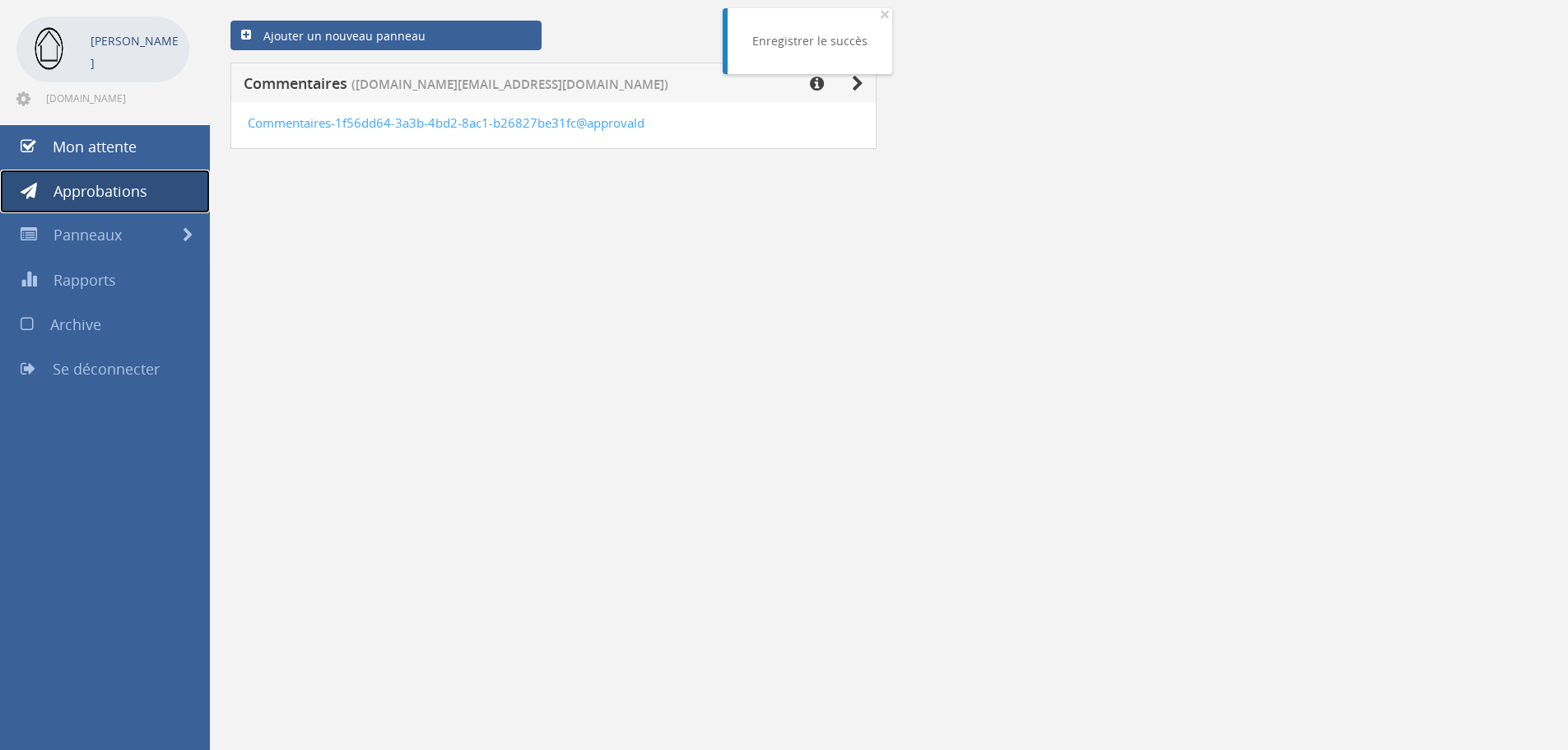
click at [133, 177] on link "Approbations" at bounding box center [105, 192] width 210 height 44
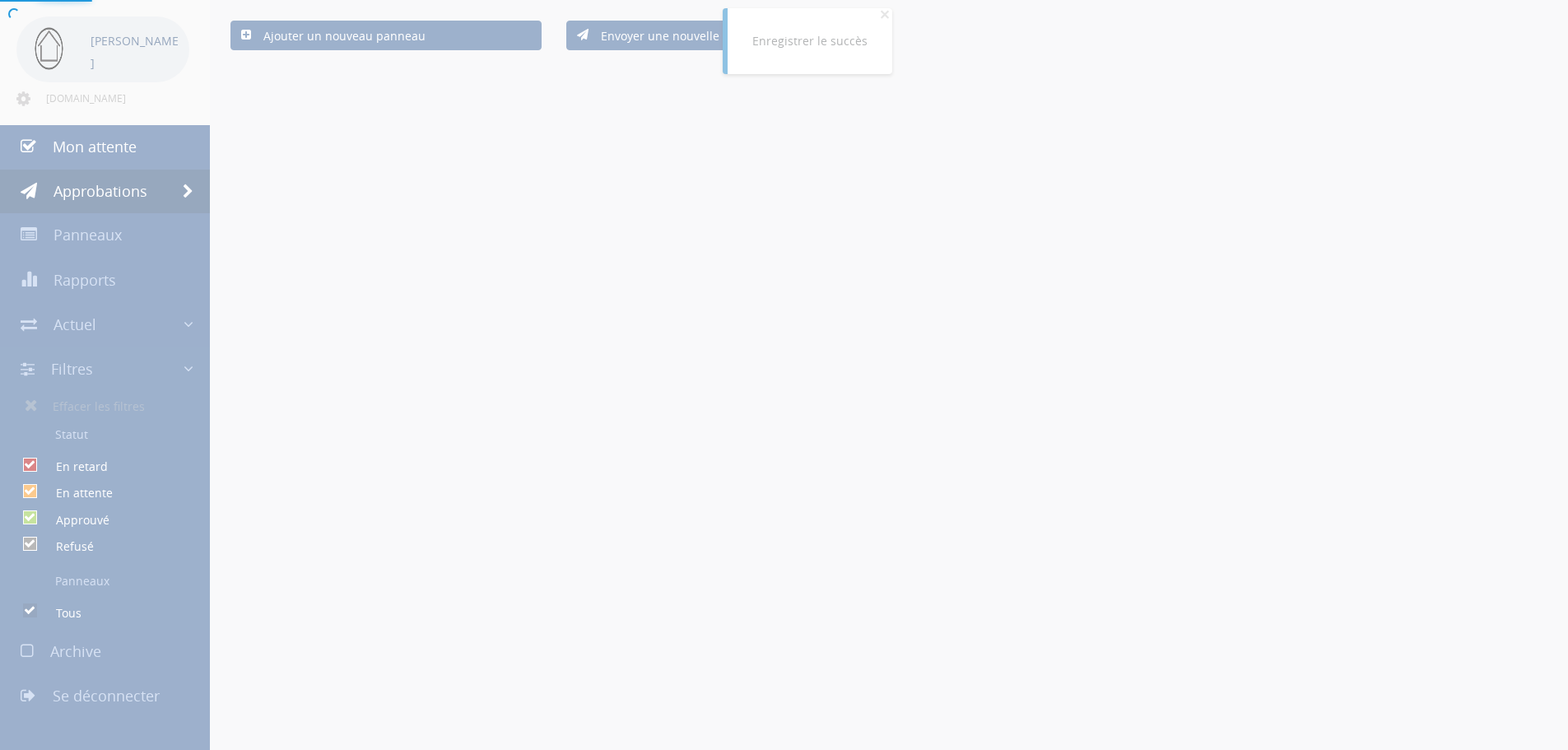
click at [128, 154] on div at bounding box center [784, 375] width 1568 height 750
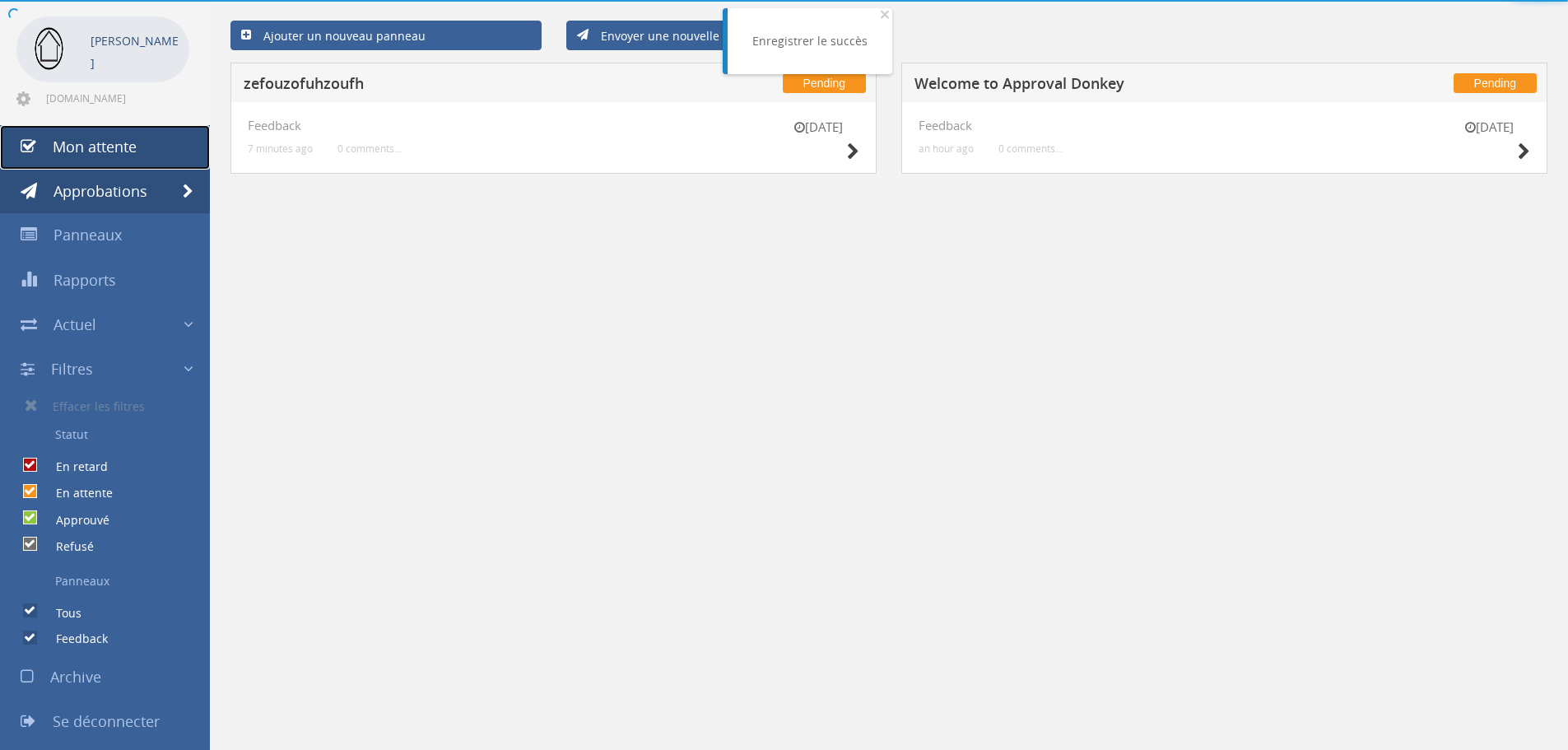
click at [128, 147] on font "Mon attente" at bounding box center [94, 146] width 84 height 20
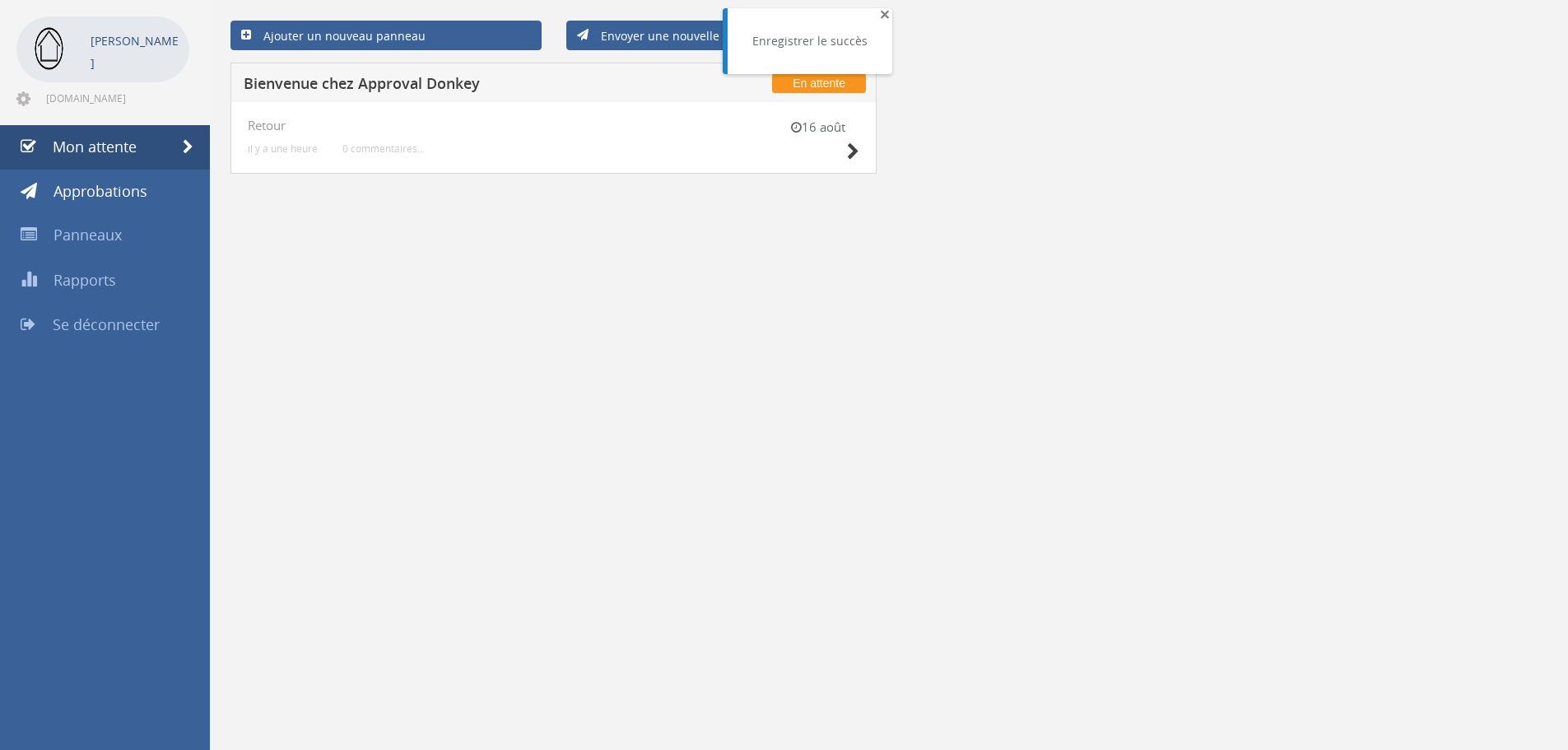
click at [880, 16] on font "×" at bounding box center [884, 14] width 10 height 23
click at [848, 153] on icon at bounding box center [854, 152] width 13 height 17
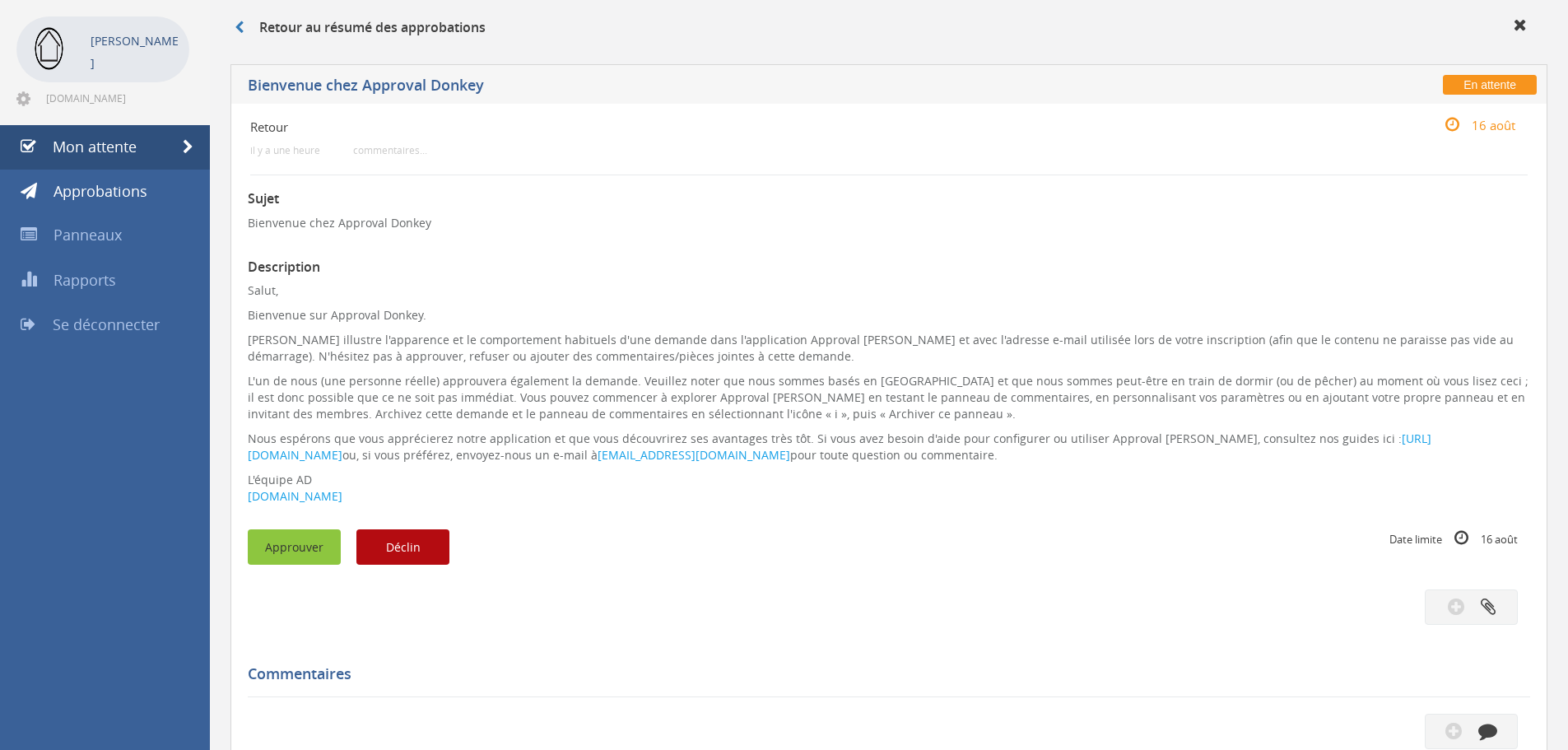
click at [296, 539] on font "Approuver" at bounding box center [294, 547] width 59 height 15
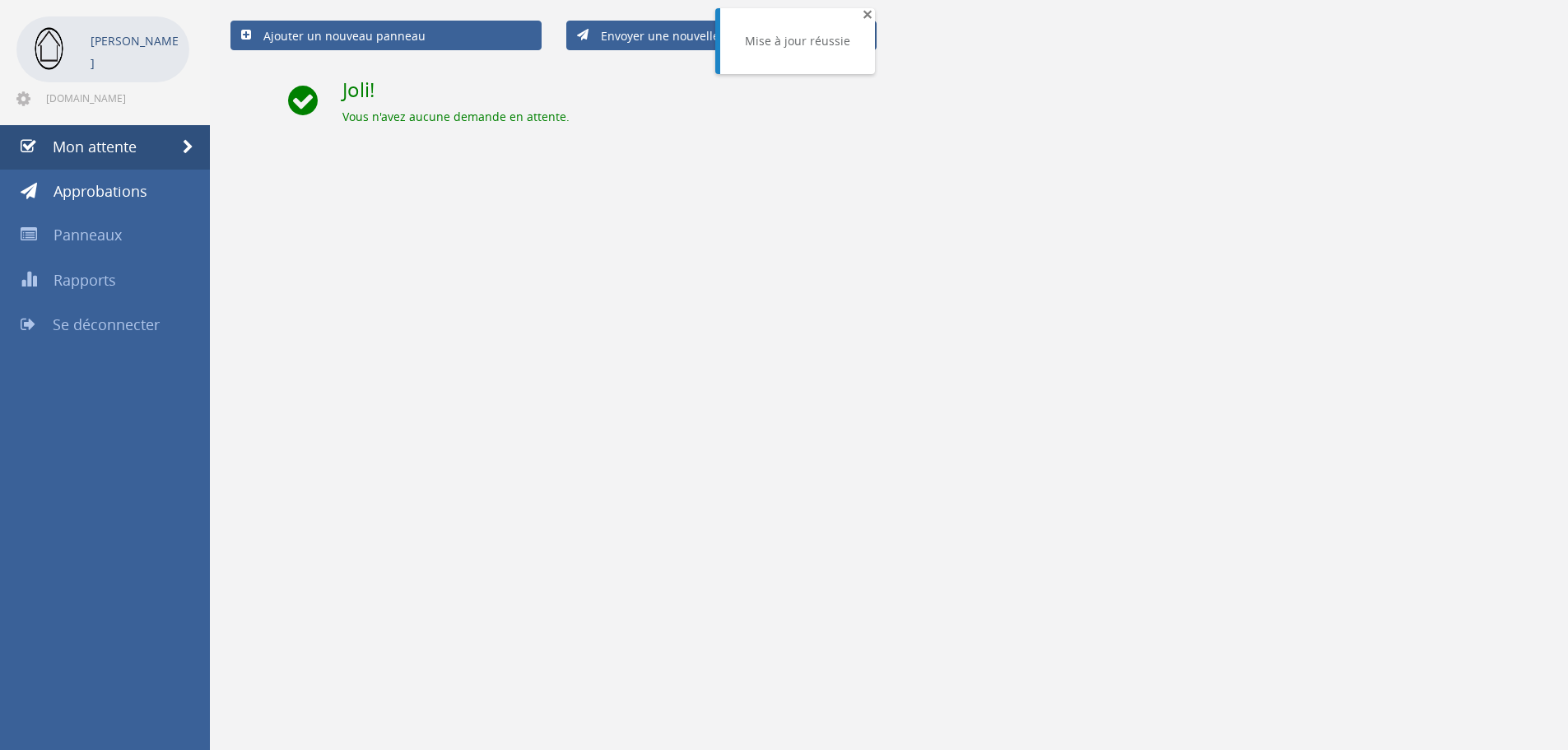
click at [863, 20] on font "×" at bounding box center [867, 14] width 10 height 23
click at [107, 156] on link "Mon attente" at bounding box center [105, 147] width 210 height 44
click at [727, 47] on link "Envoyer une nouvelle approbation" at bounding box center [722, 35] width 312 height 30
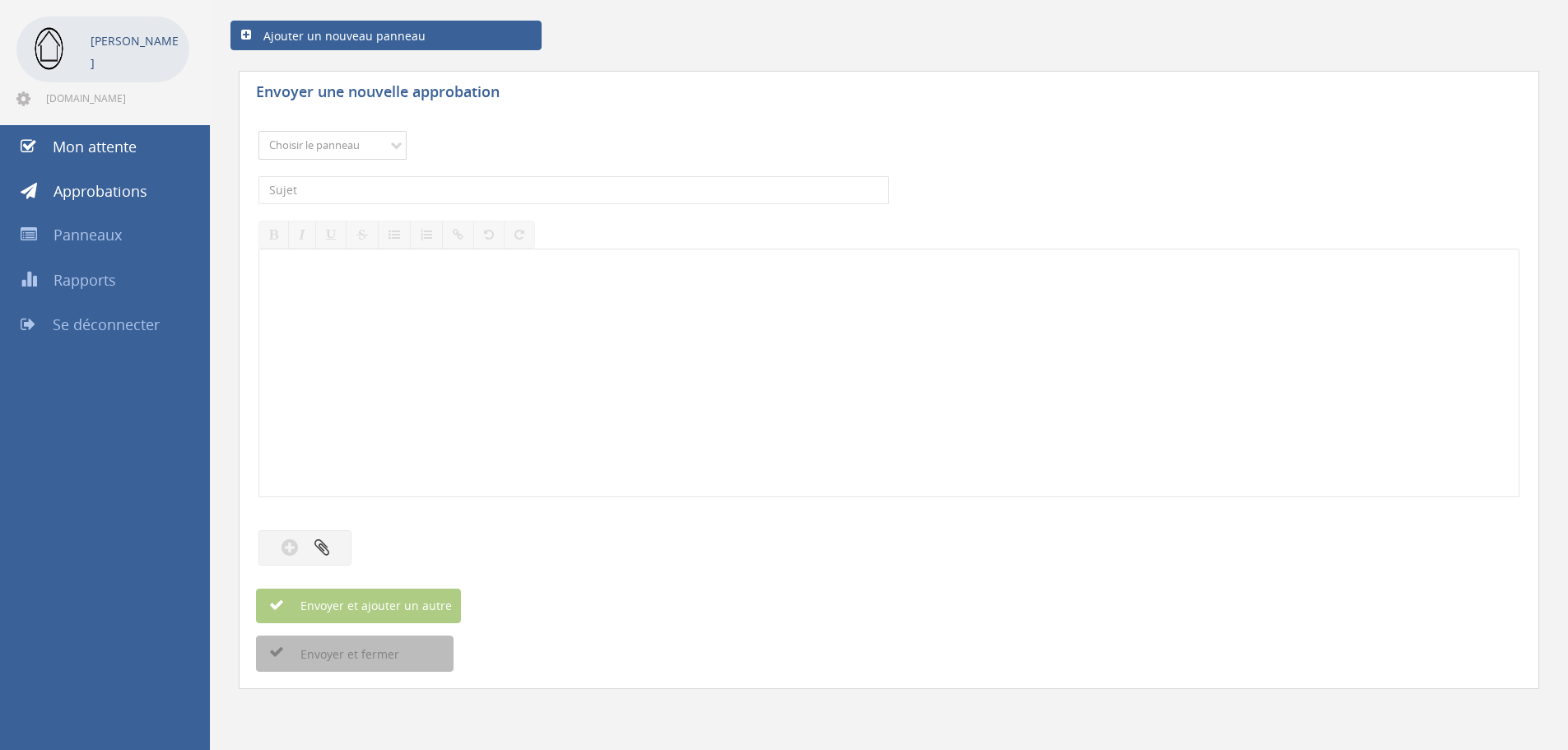
click at [337, 145] on select "Choisir le panneau Feedback" at bounding box center [332, 145] width 148 height 29
select select "14062"
click at [258, 131] on select "Choisir le panneau Feedback" at bounding box center [332, 145] width 148 height 29
click at [357, 190] on input "text" at bounding box center [574, 190] width 630 height 28
type input "ampoule 8 euros"
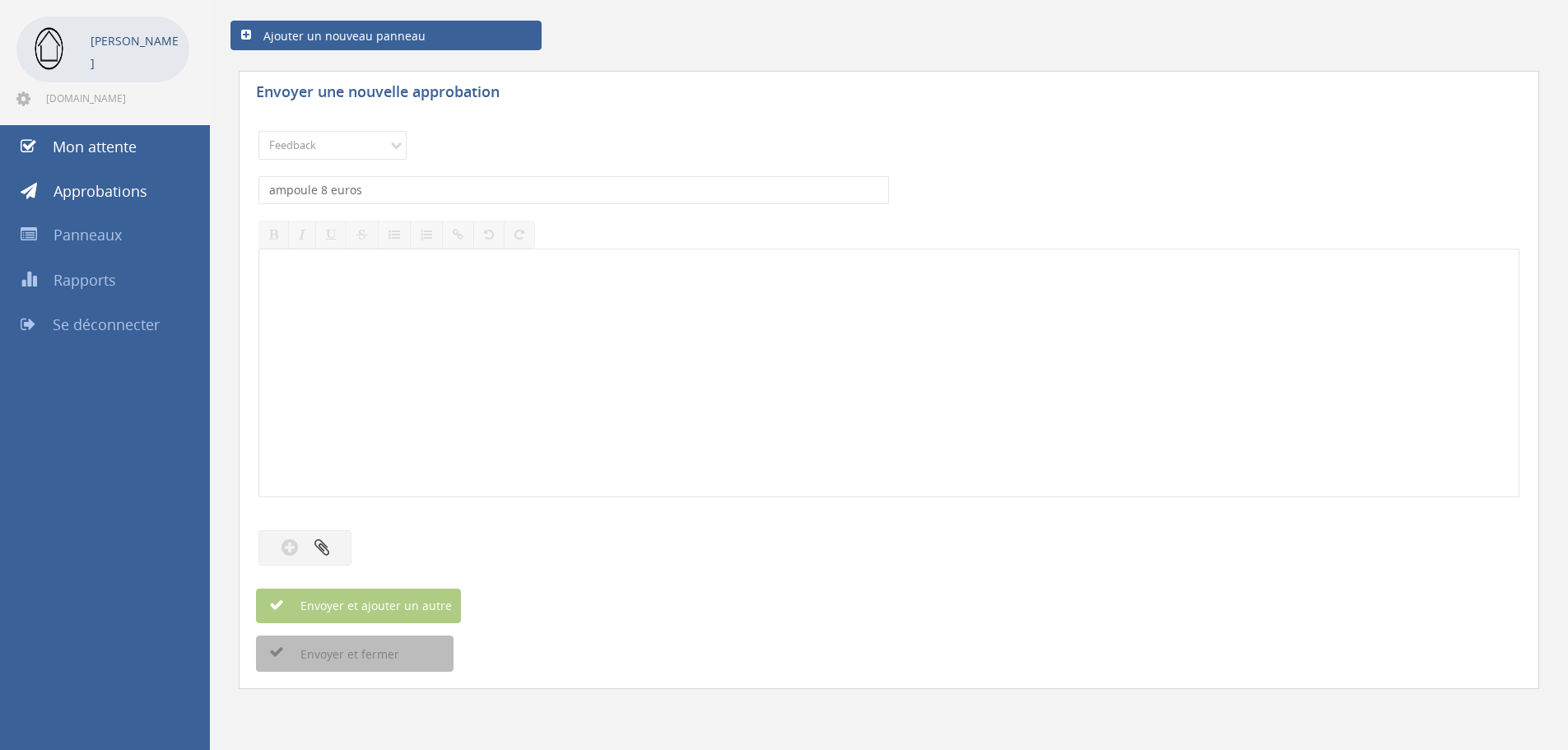
click at [350, 301] on div at bounding box center [889, 372] width 1259 height 247
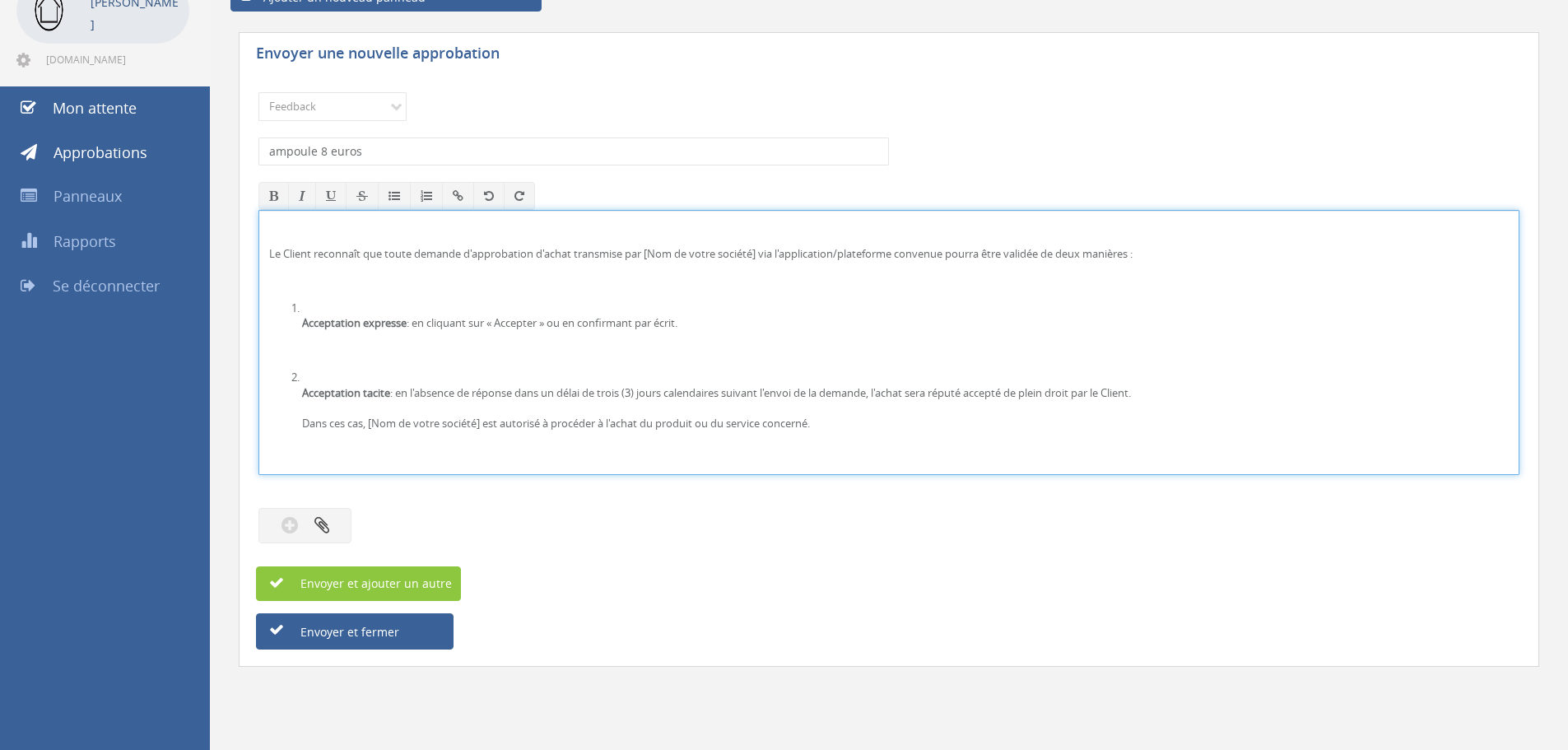
scroll to position [108, 0]
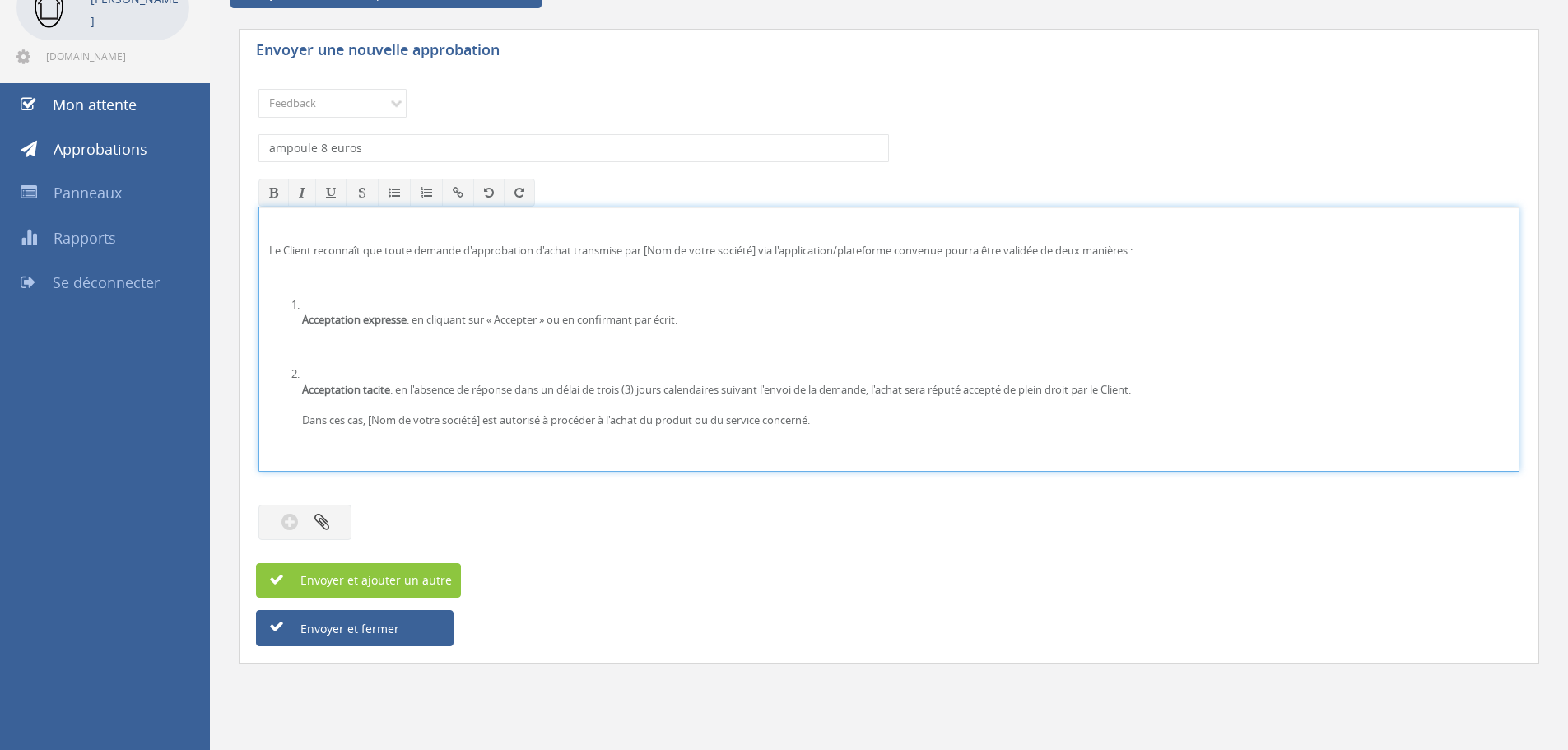
drag, startPoint x: 310, startPoint y: 318, endPoint x: 510, endPoint y: 317, distance: 200.0
click at [311, 318] on font "Acceptation expresse" at bounding box center [354, 319] width 105 height 14
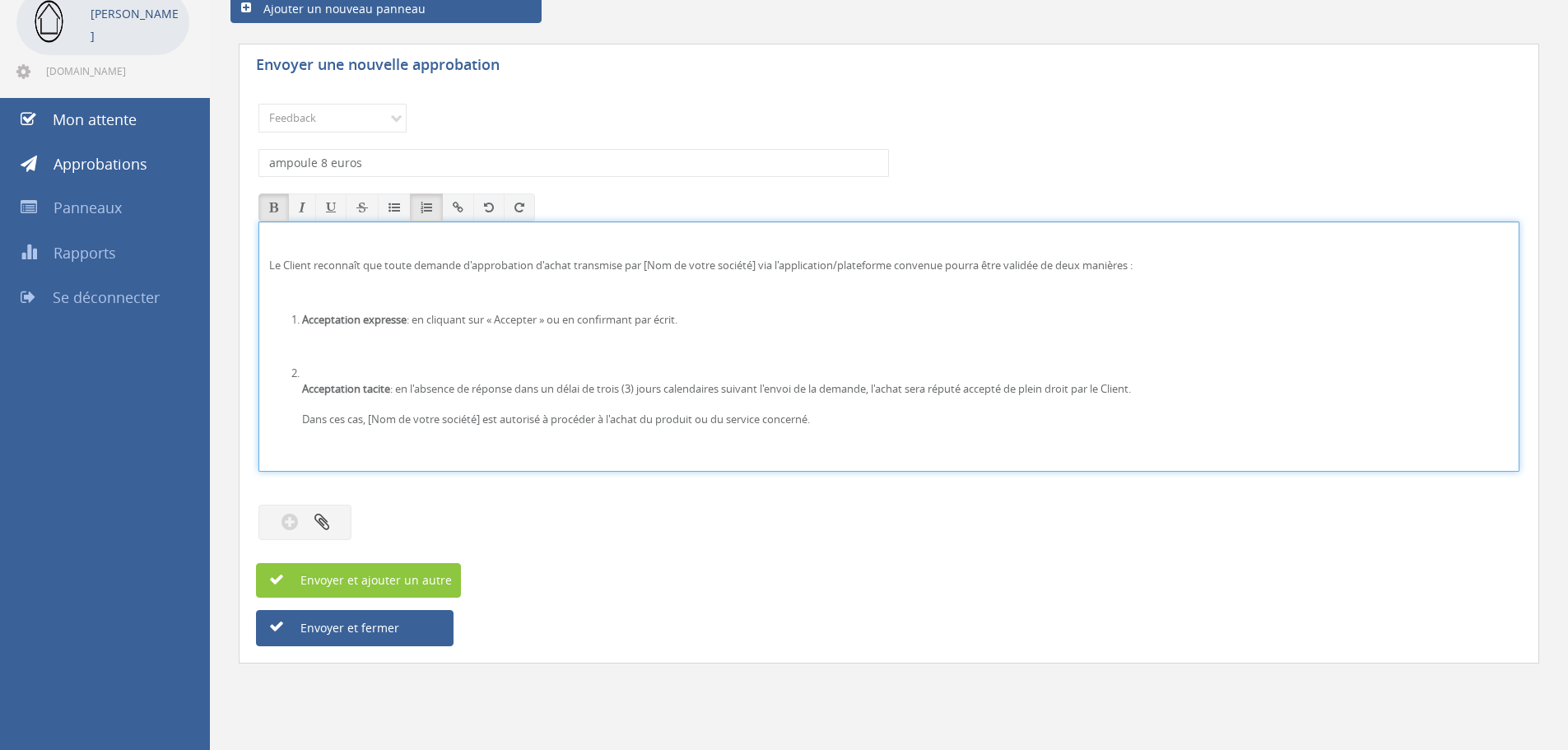
scroll to position [94, 0]
click at [304, 382] on font "Acceptation tacite" at bounding box center [346, 389] width 89 height 14
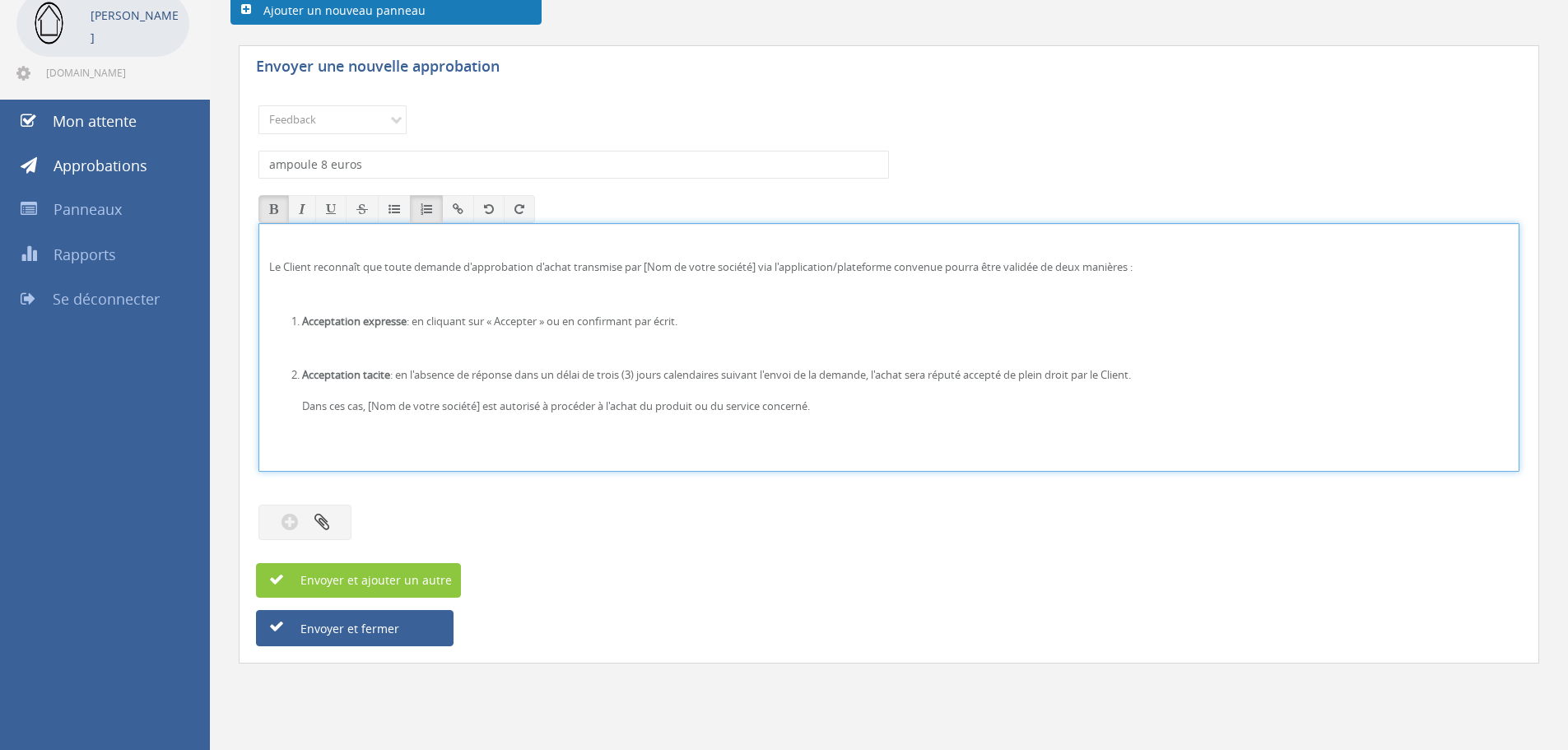
scroll to position [92, 0]
click at [759, 265] on font "Le Client reconnaît que toute demande d'approbation d'achat transmise par [Nom …" at bounding box center [701, 267] width 863 height 14
drag, startPoint x: 371, startPoint y: 403, endPoint x: 485, endPoint y: 407, distance: 114.1
click at [485, 407] on font "Dans ces cas, [Nom de votre société] est autorisé à procéder à l'achat du produ…" at bounding box center [555, 406] width 508 height 14
click at [424, 147] on div "ampoule 8 euros Le sujet est obligatoire." at bounding box center [889, 164] width 1261 height 44
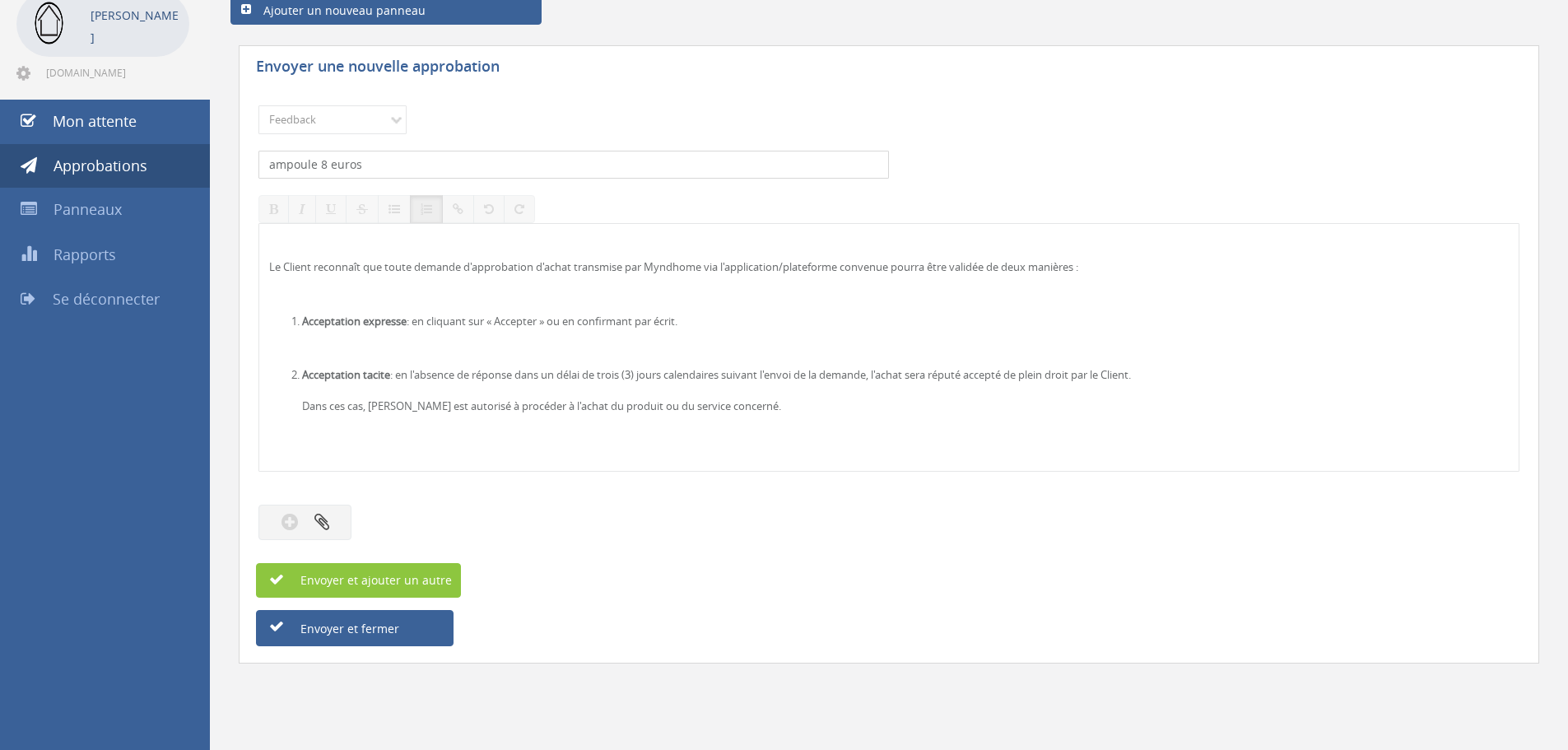
drag, startPoint x: 293, startPoint y: 154, endPoint x: 120, endPoint y: 157, distance: 173.0
click at [149, 157] on div "Automatiser par Zapier Automatiser par Xero Hugo Bossuyt Myndhome.pro@gmail.com…" at bounding box center [784, 329] width 1568 height 842
type input "S"
type input "Bandelette de stores templeuve 2 ème étage"
click at [302, 525] on button "button" at bounding box center [304, 522] width 93 height 35
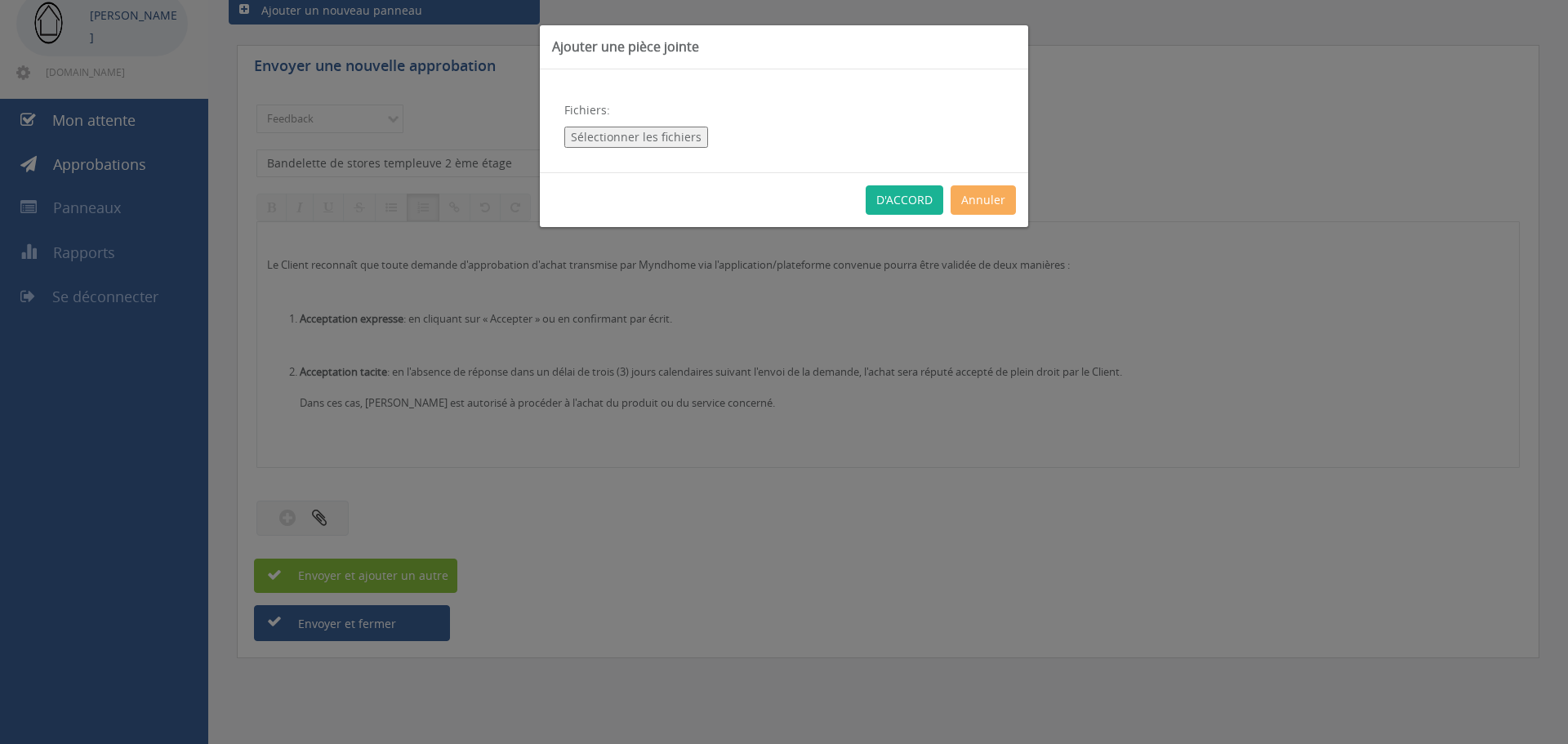
click at [636, 137] on font "Sélectionner les fichiers" at bounding box center [636, 136] width 131 height 15
type input "C:\fakepath\468x840.jpg"
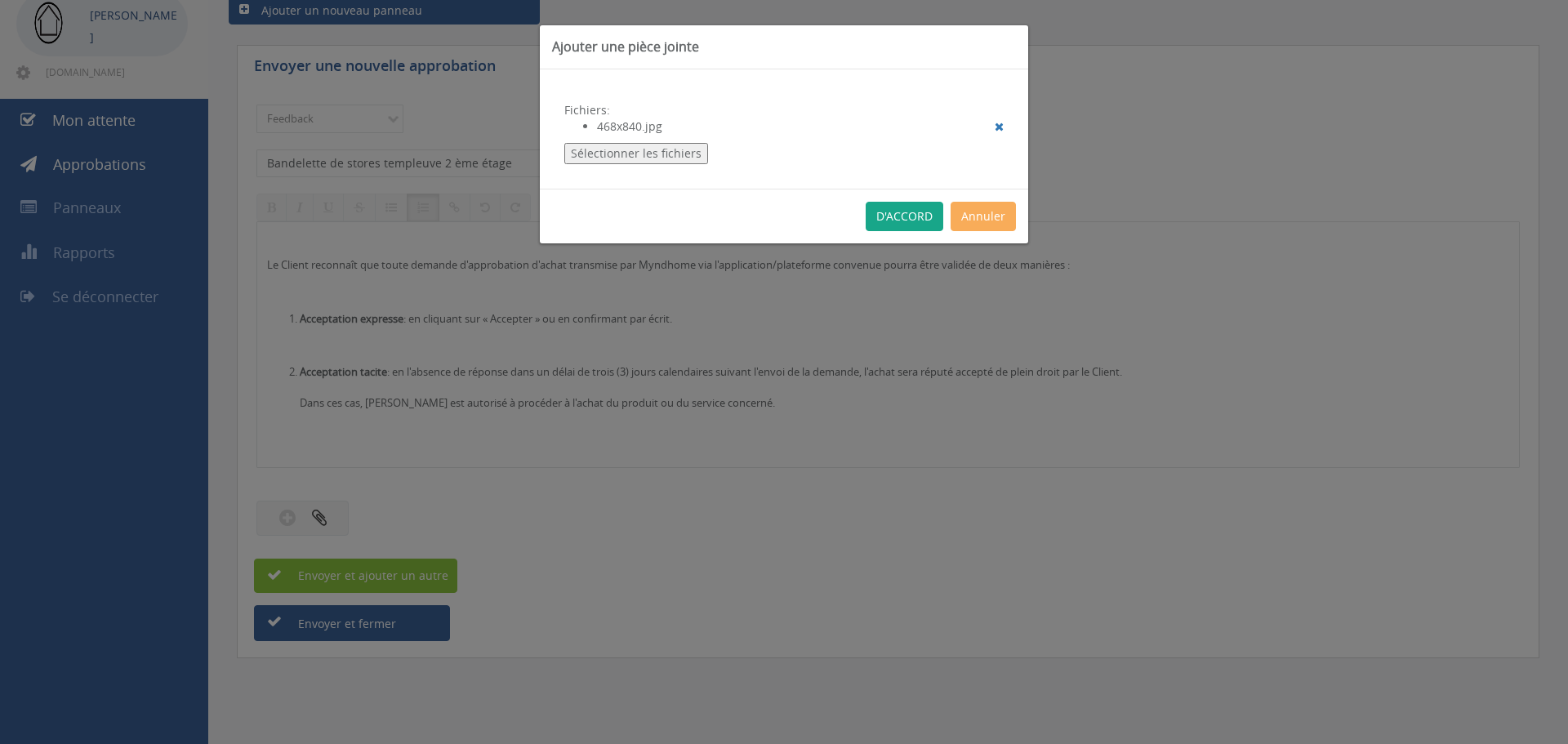
click at [910, 216] on font "D'ACCORD" at bounding box center [904, 216] width 56 height 15
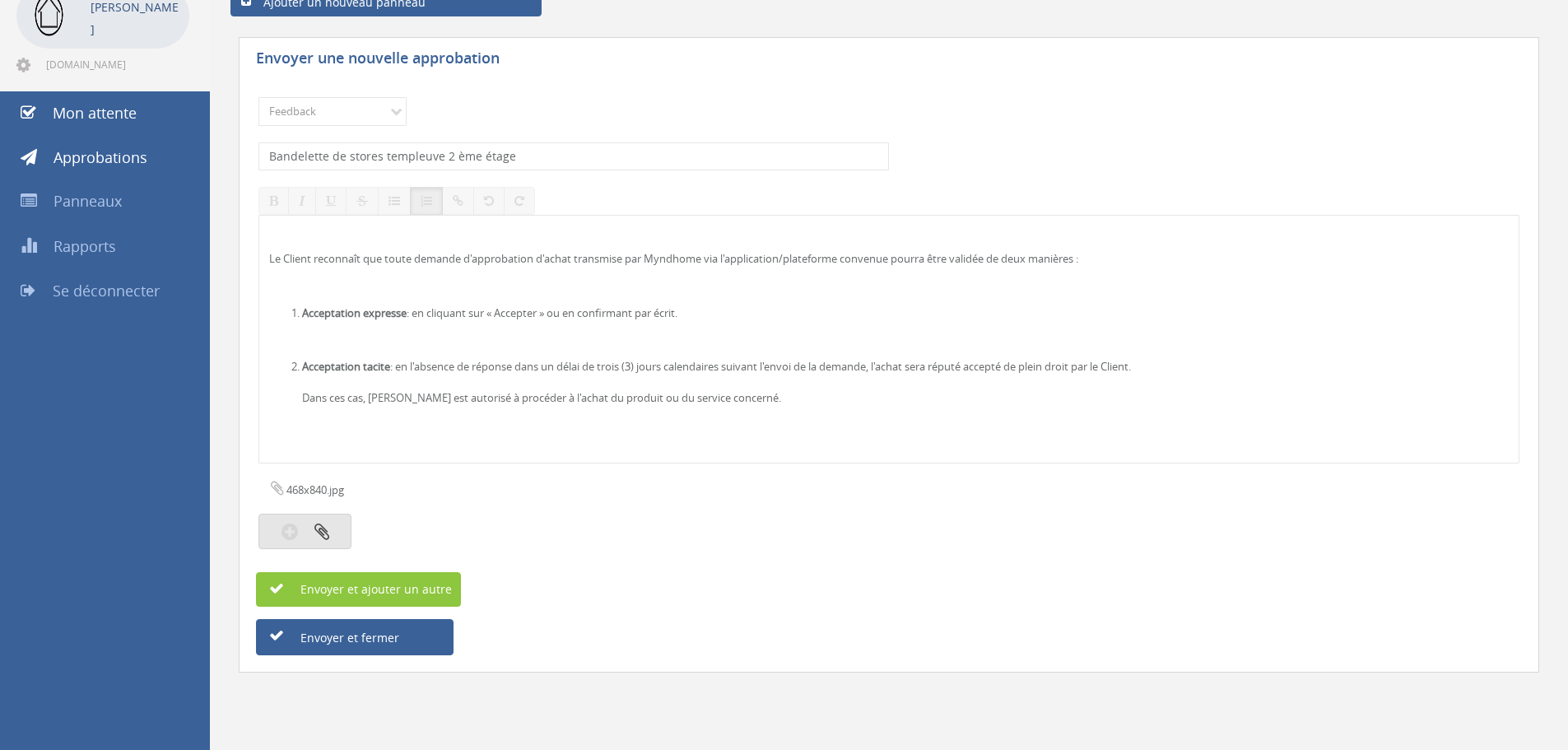
scroll to position [109, 0]
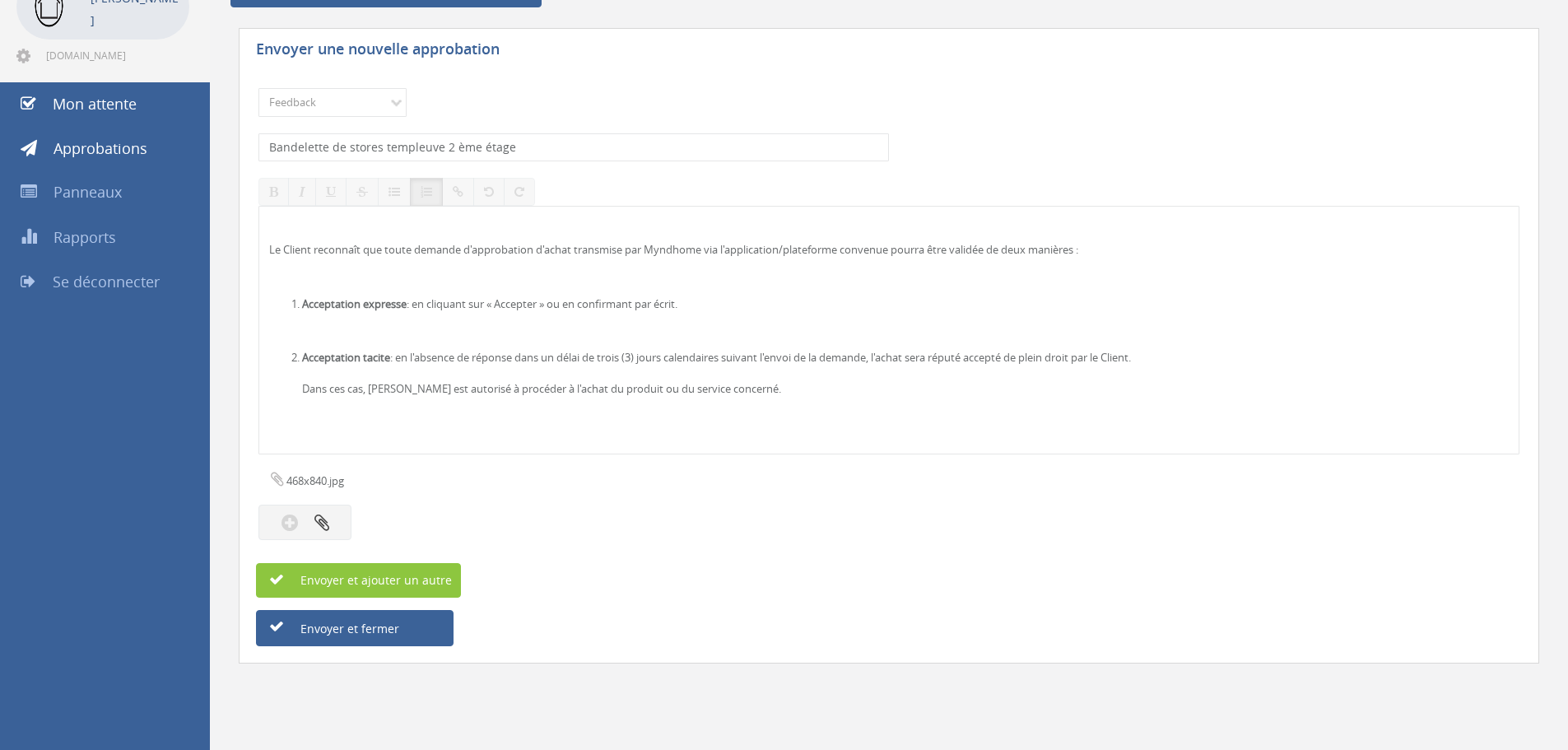
click at [321, 479] on font "468x840.jpg" at bounding box center [315, 481] width 58 height 14
click at [513, 485] on div "468x840.jpg" at bounding box center [889, 480] width 1261 height 34
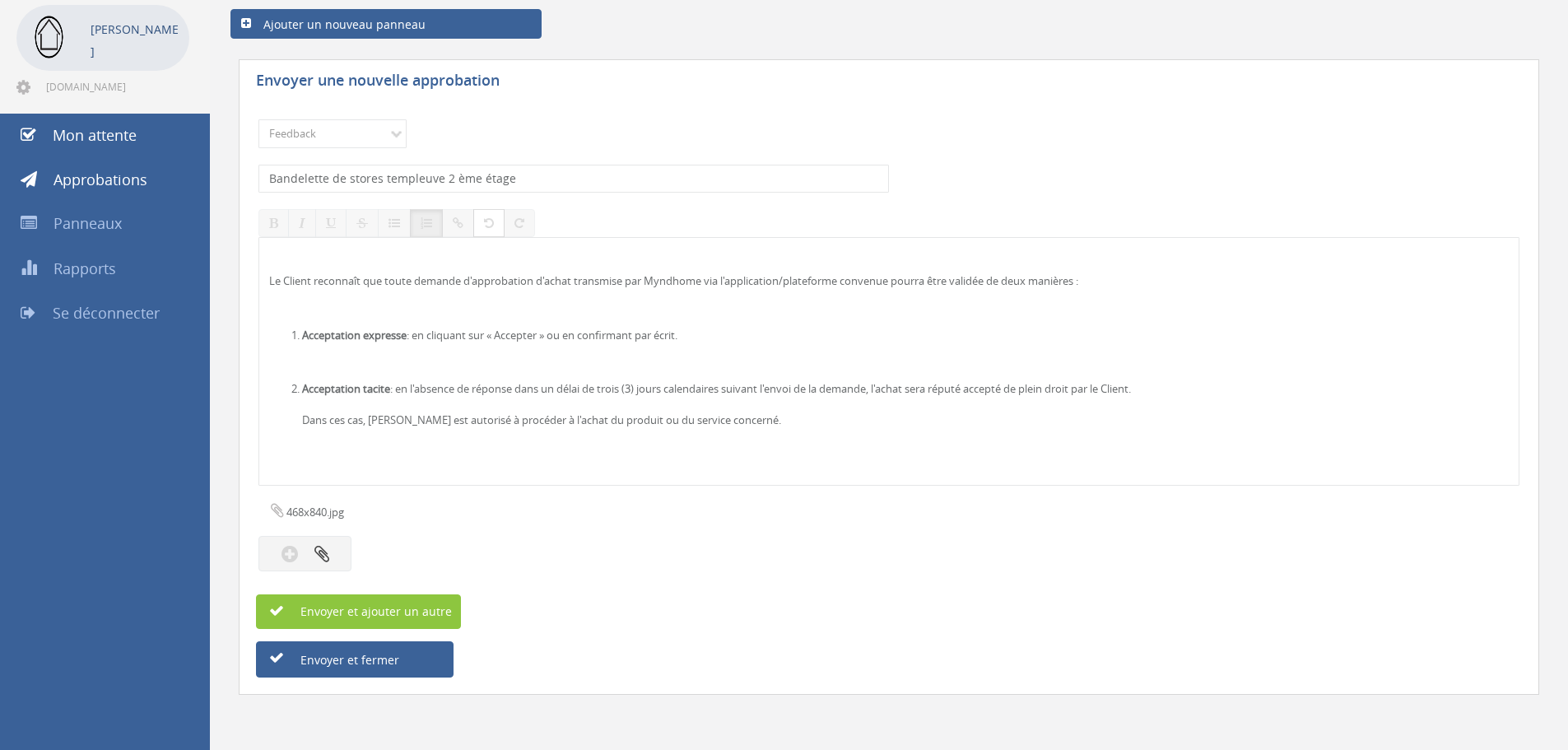
scroll to position [82, 0]
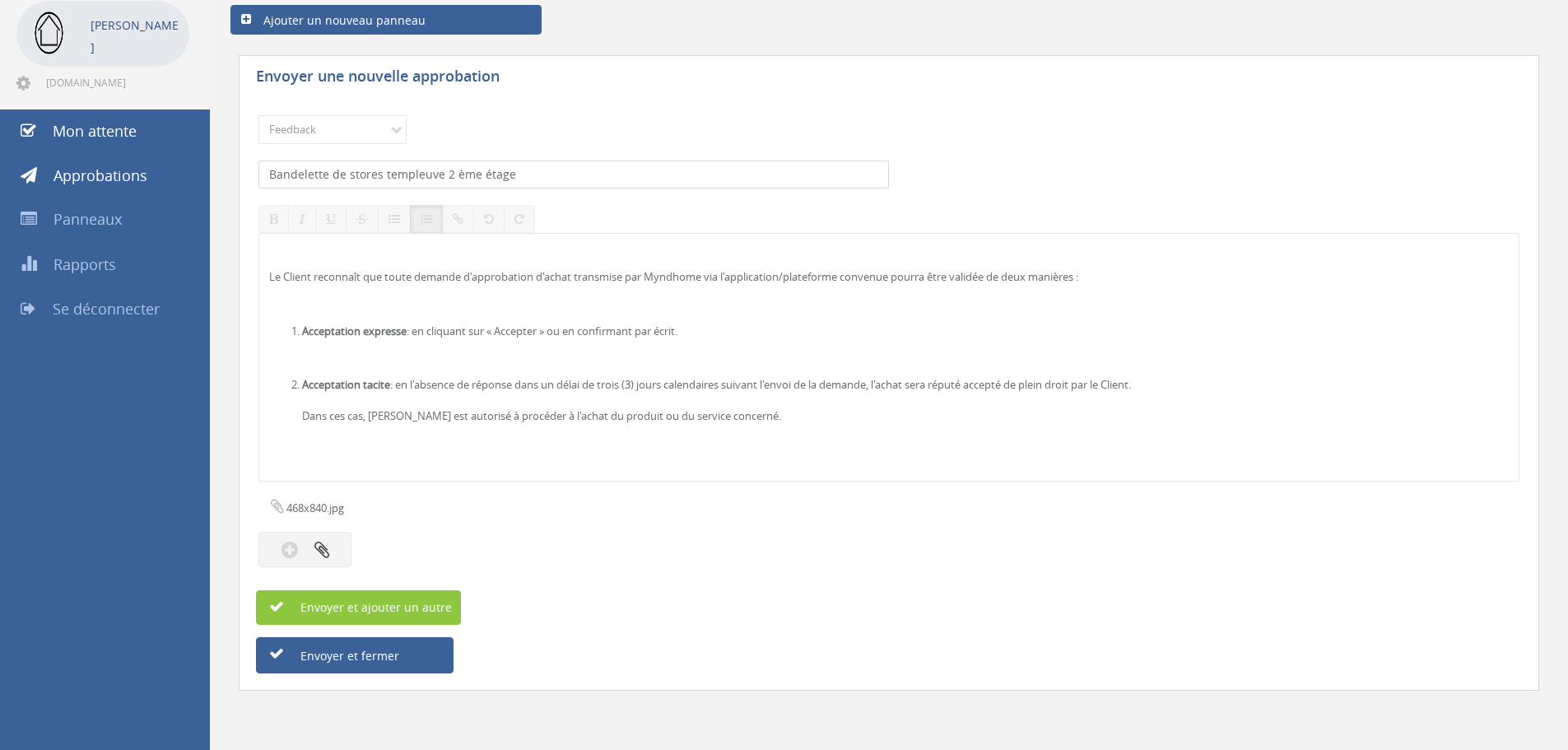
drag, startPoint x: 574, startPoint y: 172, endPoint x: 269, endPoint y: 237, distance: 311.8
click at [269, 237] on div "Choisir le panneau Feedback Veuillez choisir un panneau. Bandelette de stores t…" at bounding box center [889, 341] width 1261 height 468
type input "m"
type input "Percolateur- 24.99 euros"
click at [387, 657] on font "Envoyer et fermer" at bounding box center [350, 655] width 98 height 15
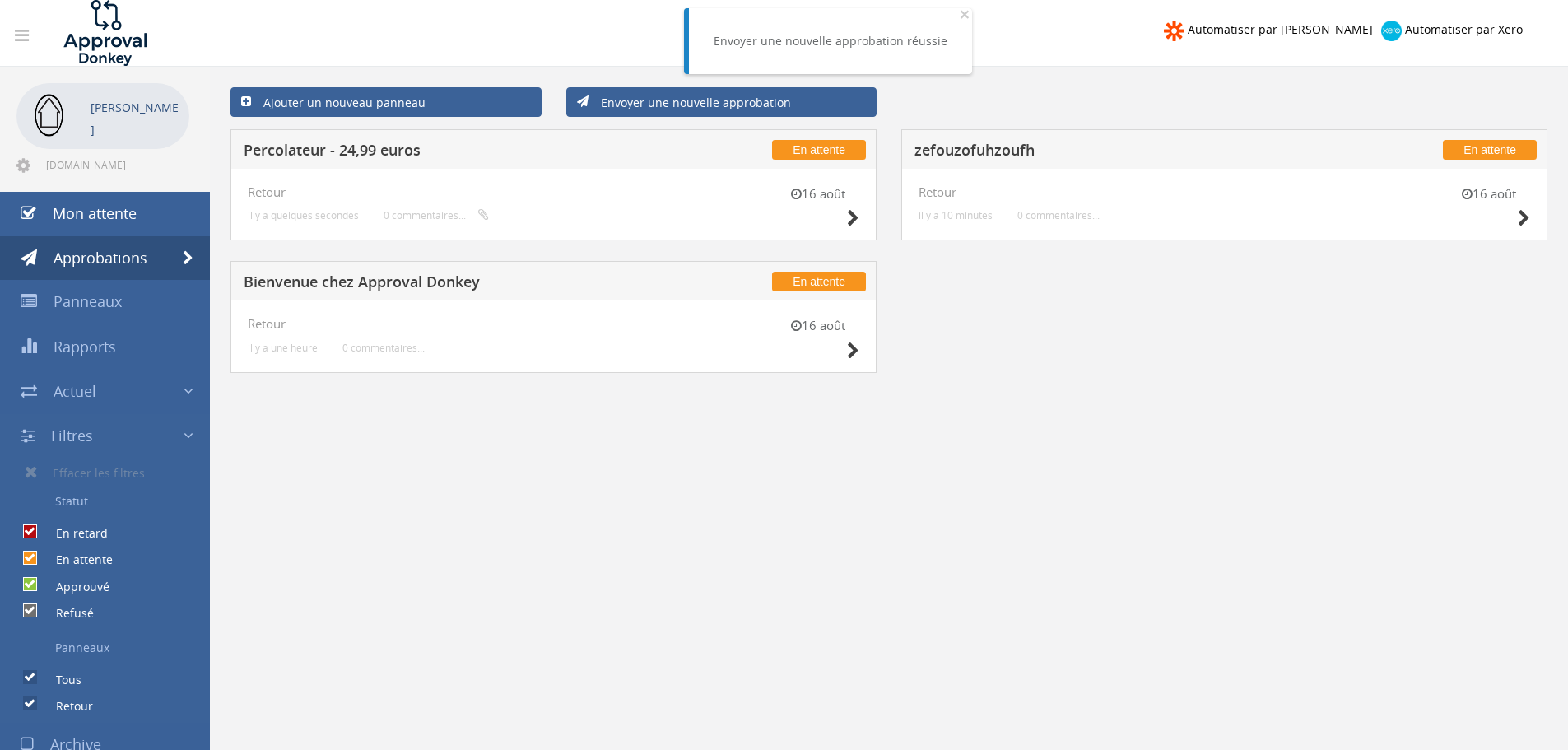
click at [1514, 216] on div "16 août" at bounding box center [1489, 209] width 82 height 47
click at [1532, 228] on div "16 août Retour il y a 10 minutes 0 commentaires..." at bounding box center [1224, 205] width 646 height 72
click at [1524, 224] on icon at bounding box center [1525, 218] width 13 height 17
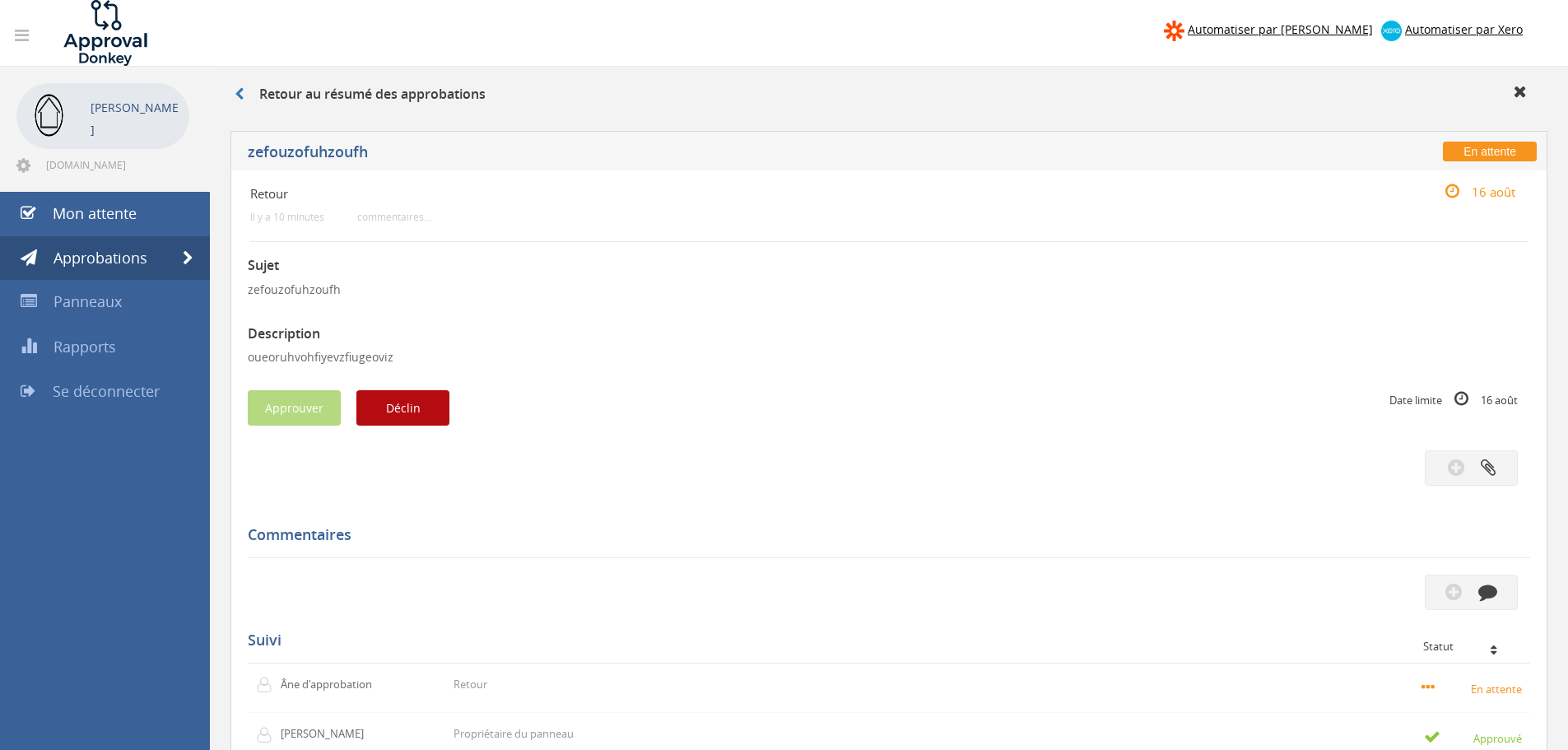
click at [1518, 103] on div "Retour au résumé des approbations" at bounding box center [889, 97] width 1333 height 27
click at [1521, 96] on icon at bounding box center [1520, 91] width 14 height 16
click at [1524, 96] on icon at bounding box center [1520, 91] width 14 height 16
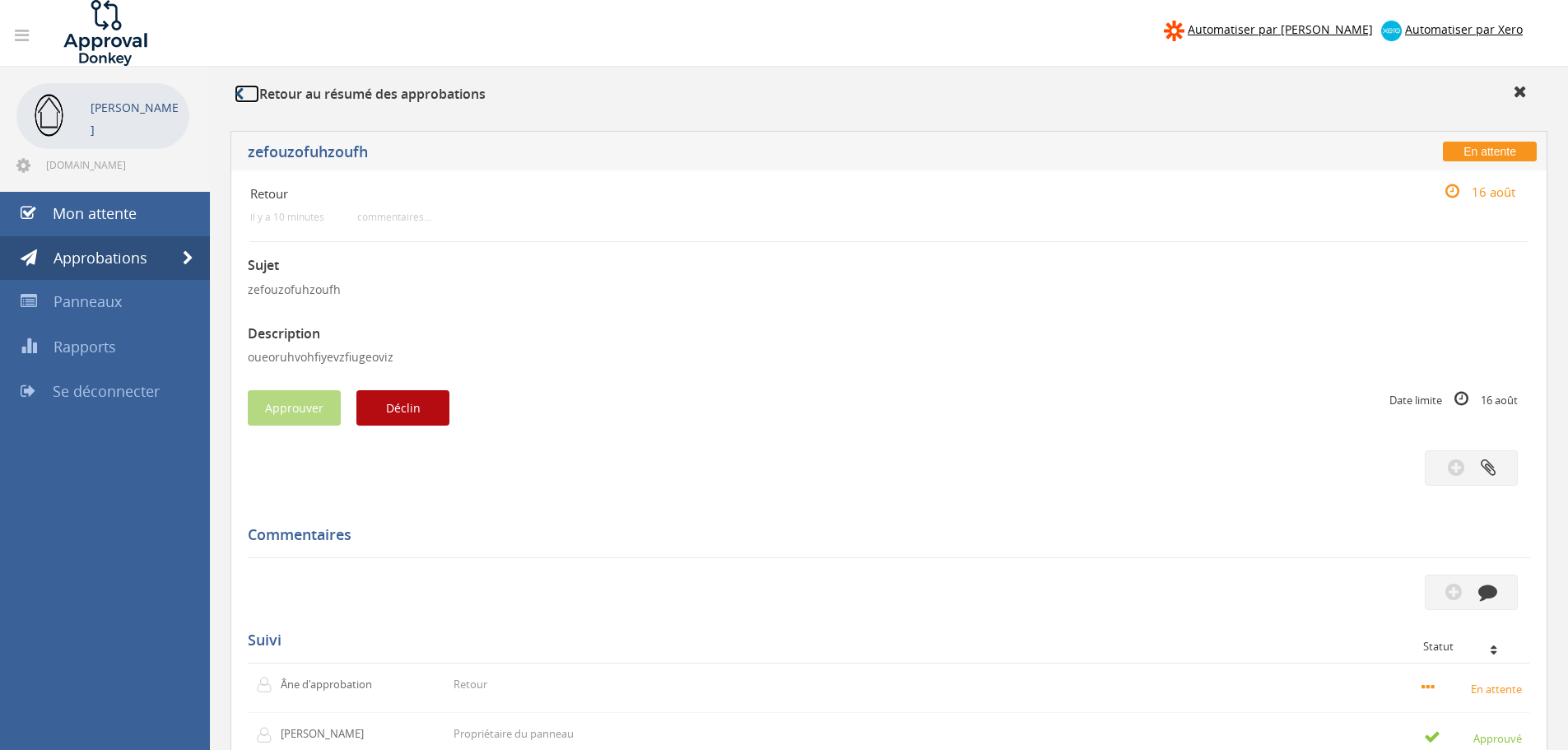
click at [236, 91] on icon at bounding box center [239, 94] width 9 height 14
click at [238, 97] on icon at bounding box center [239, 94] width 9 height 14
click at [238, 85] on link at bounding box center [247, 94] width 24 height 18
click at [236, 103] on div "Retour au résumé des approbations" at bounding box center [889, 97] width 1333 height 27
click at [78, 274] on link "Approbations" at bounding box center [105, 258] width 210 height 44
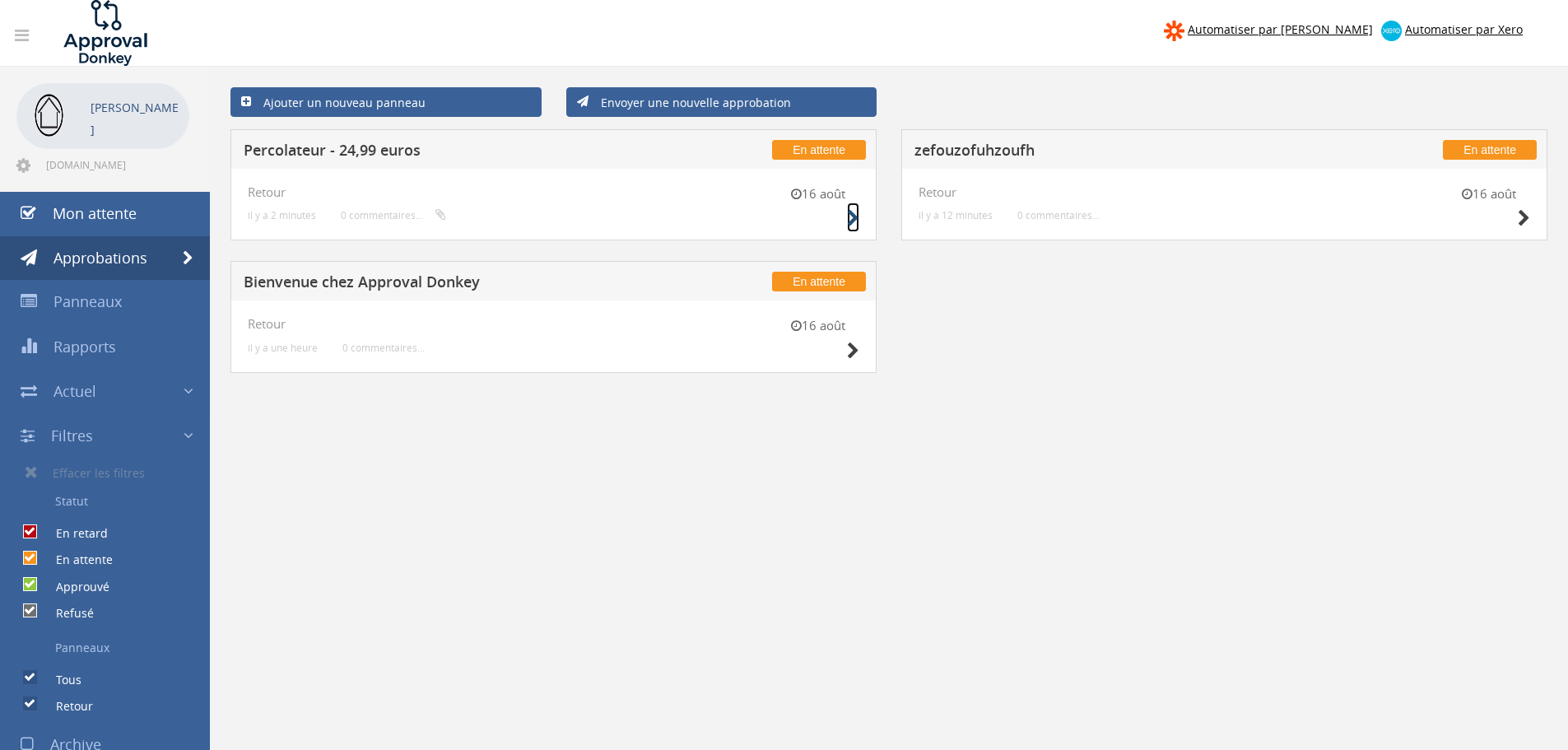
click at [852, 219] on icon at bounding box center [854, 218] width 13 height 17
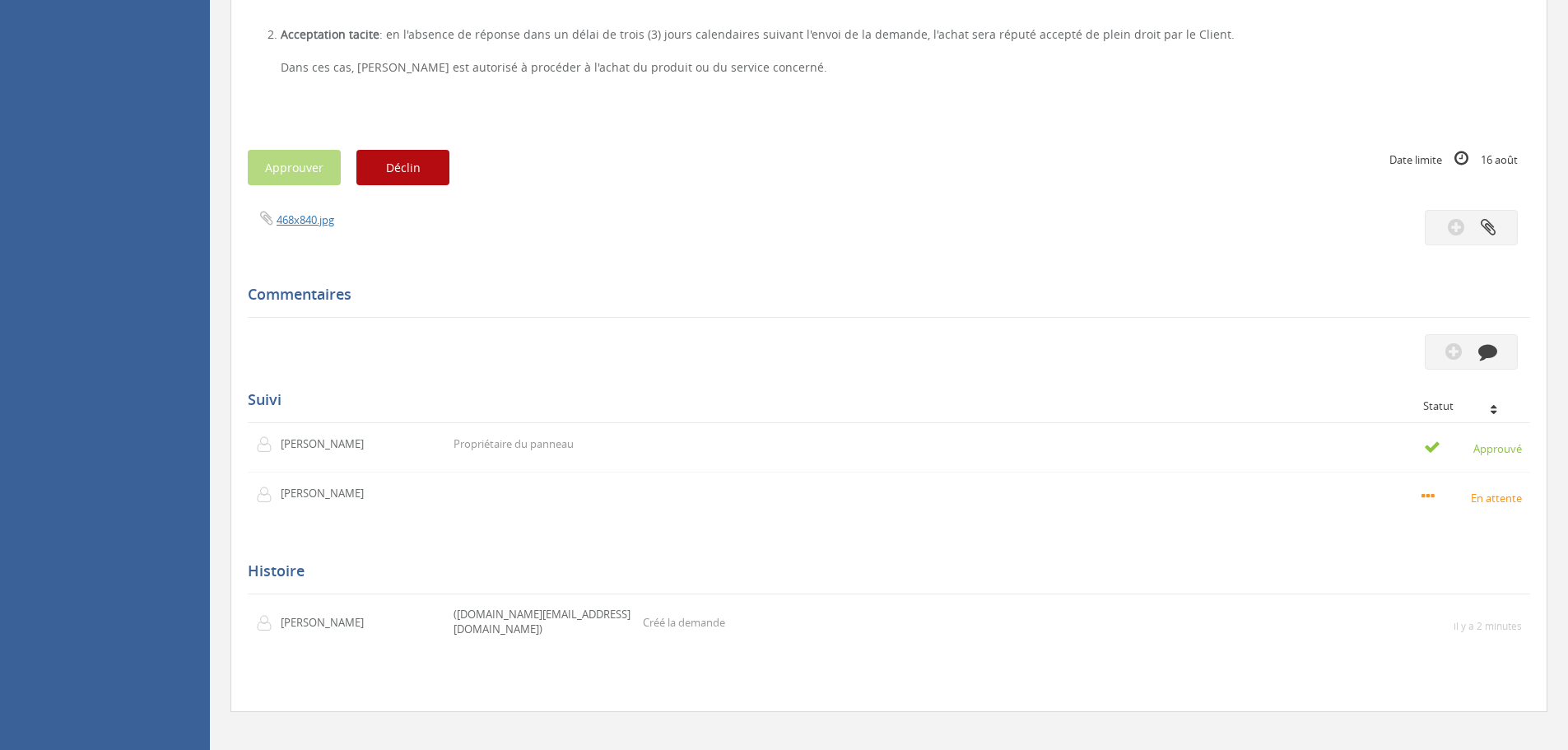
scroll to position [497, 0]
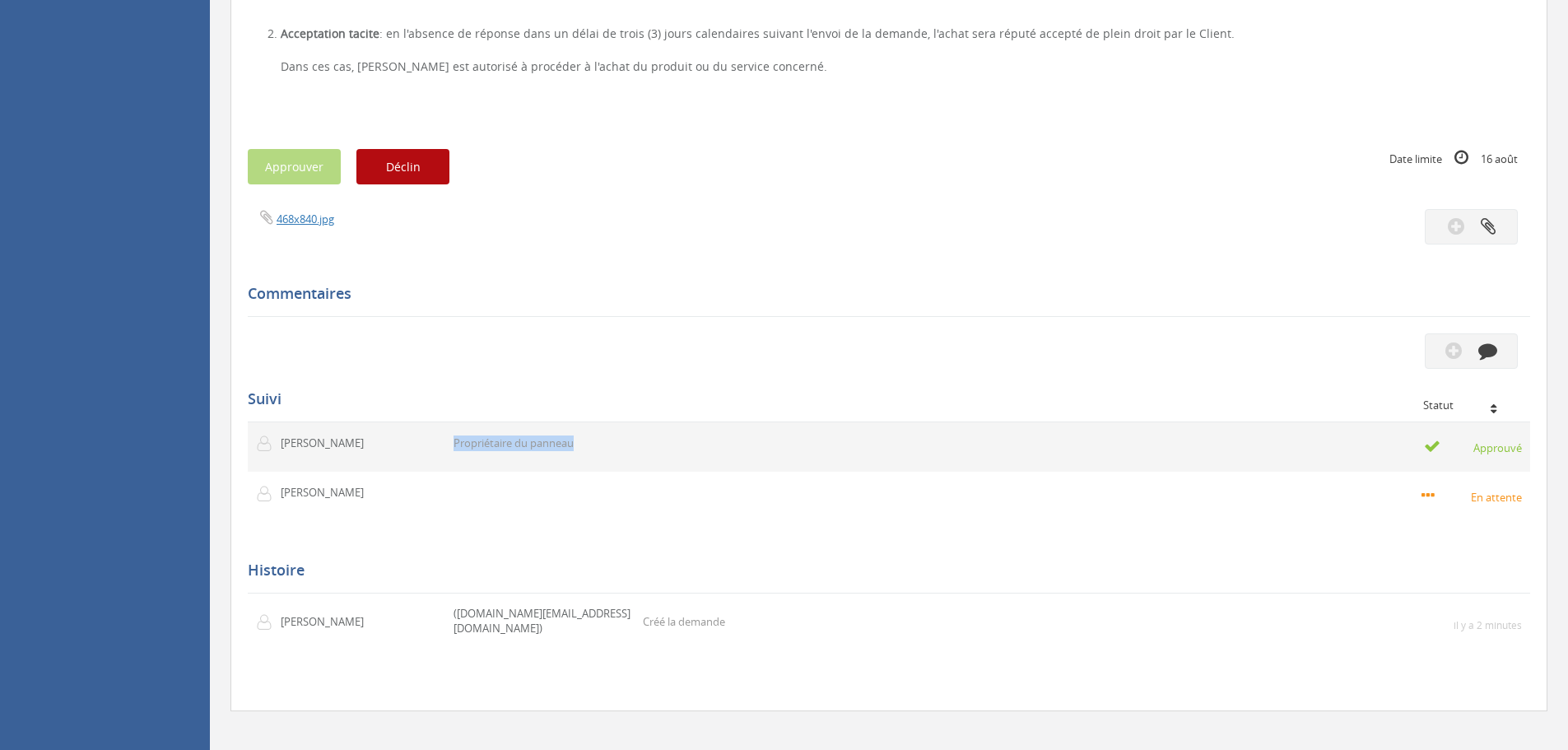
drag, startPoint x: 454, startPoint y: 439, endPoint x: 654, endPoint y: 457, distance: 200.8
click at [662, 449] on td "Propriétaire du panneau" at bounding box center [747, 447] width 604 height 50
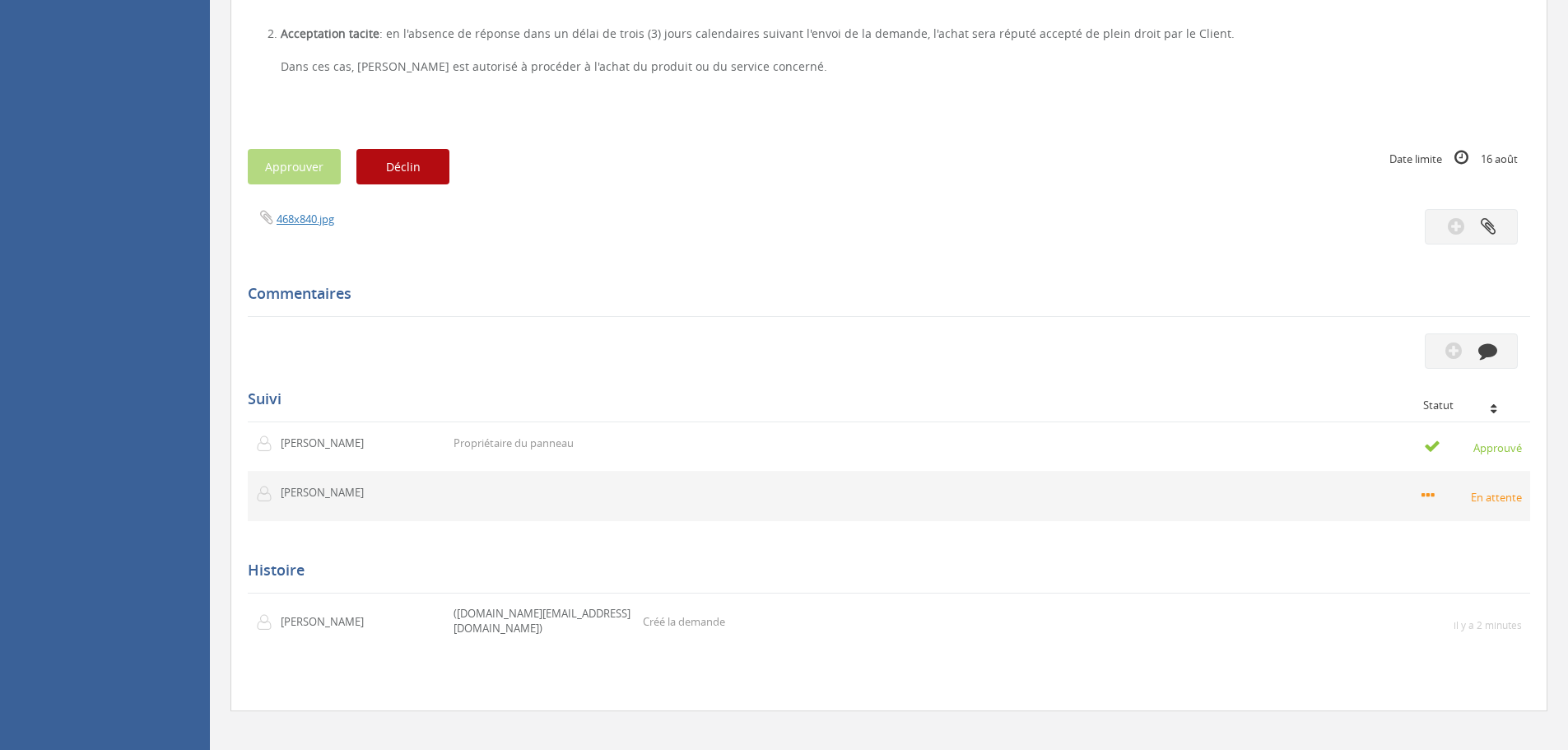
click at [616, 519] on td at bounding box center [747, 496] width 604 height 50
click at [1498, 503] on font "En attente" at bounding box center [1497, 497] width 51 height 14
click at [1435, 495] on icon at bounding box center [1440, 496] width 37 height 16
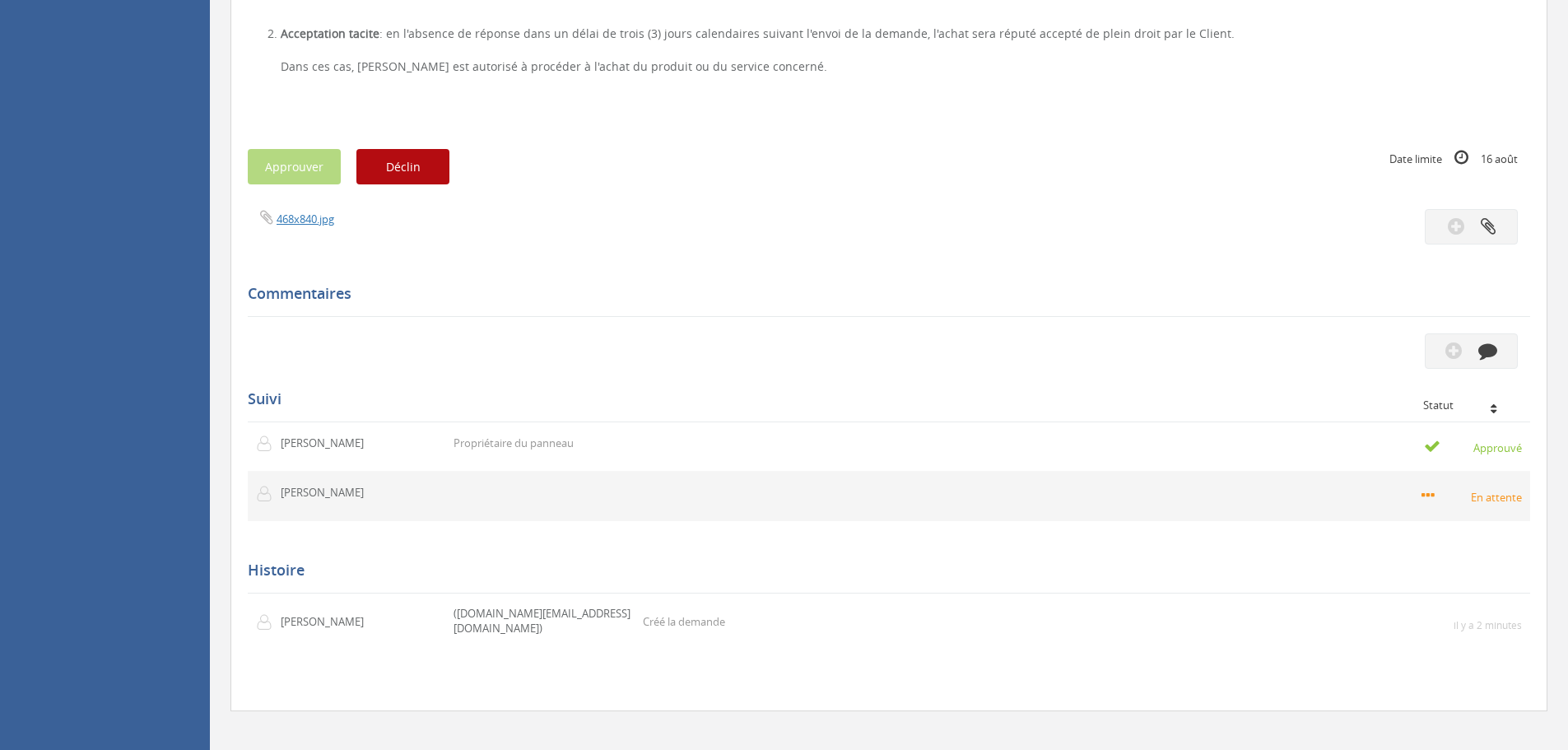
click at [1214, 515] on td "En attente" at bounding box center [1290, 496] width 481 height 50
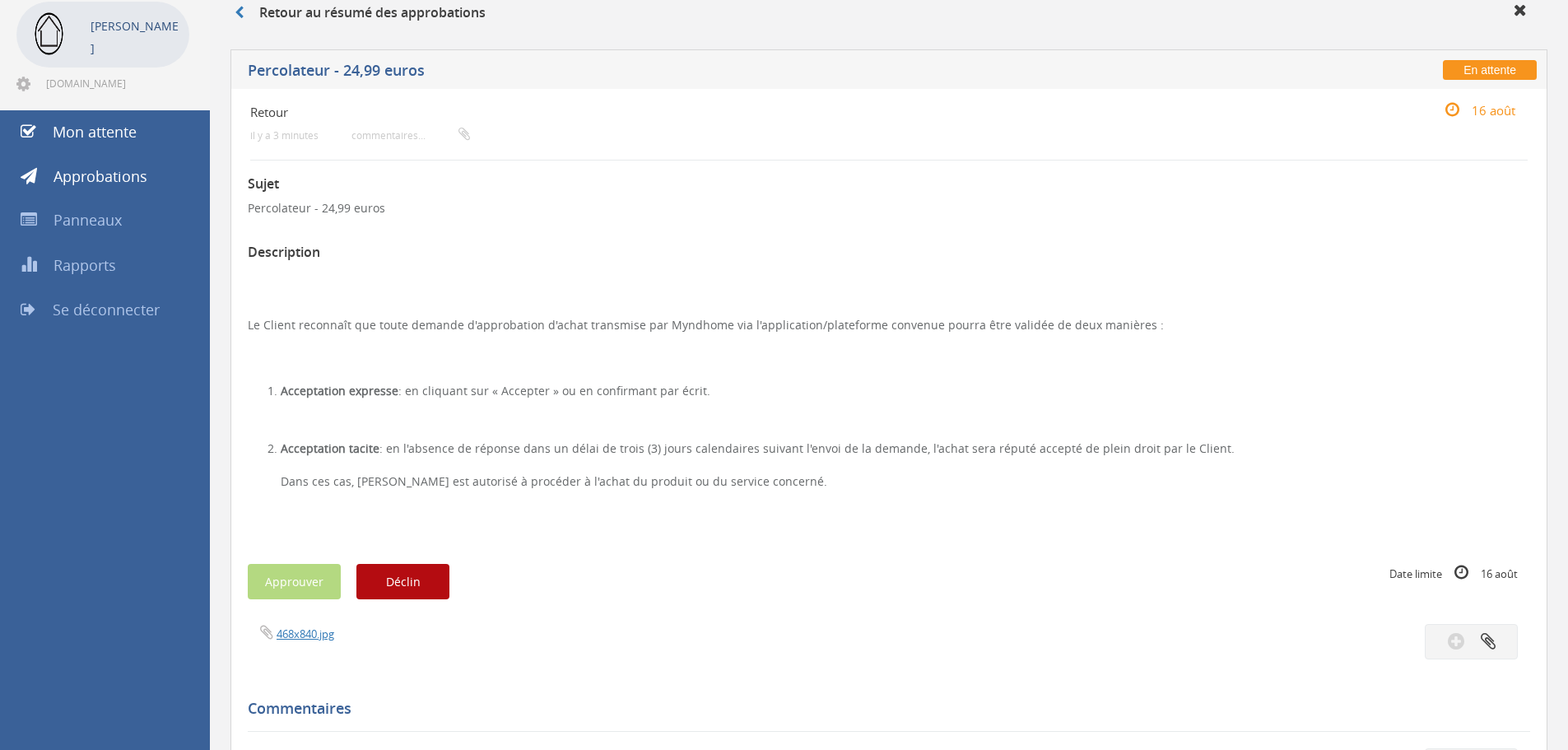
scroll to position [412, 0]
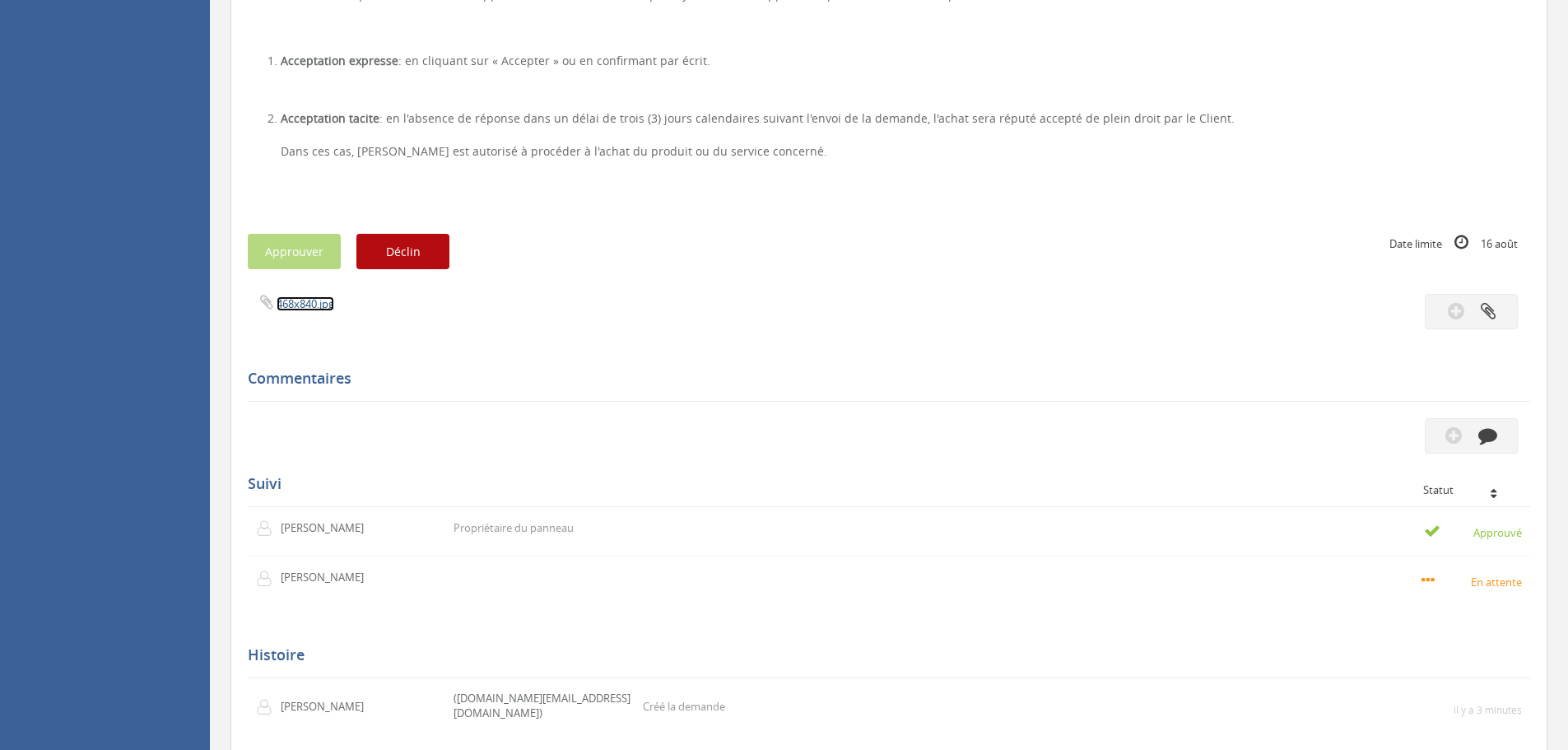
click at [300, 301] on font "468x840.jpg" at bounding box center [305, 304] width 58 height 14
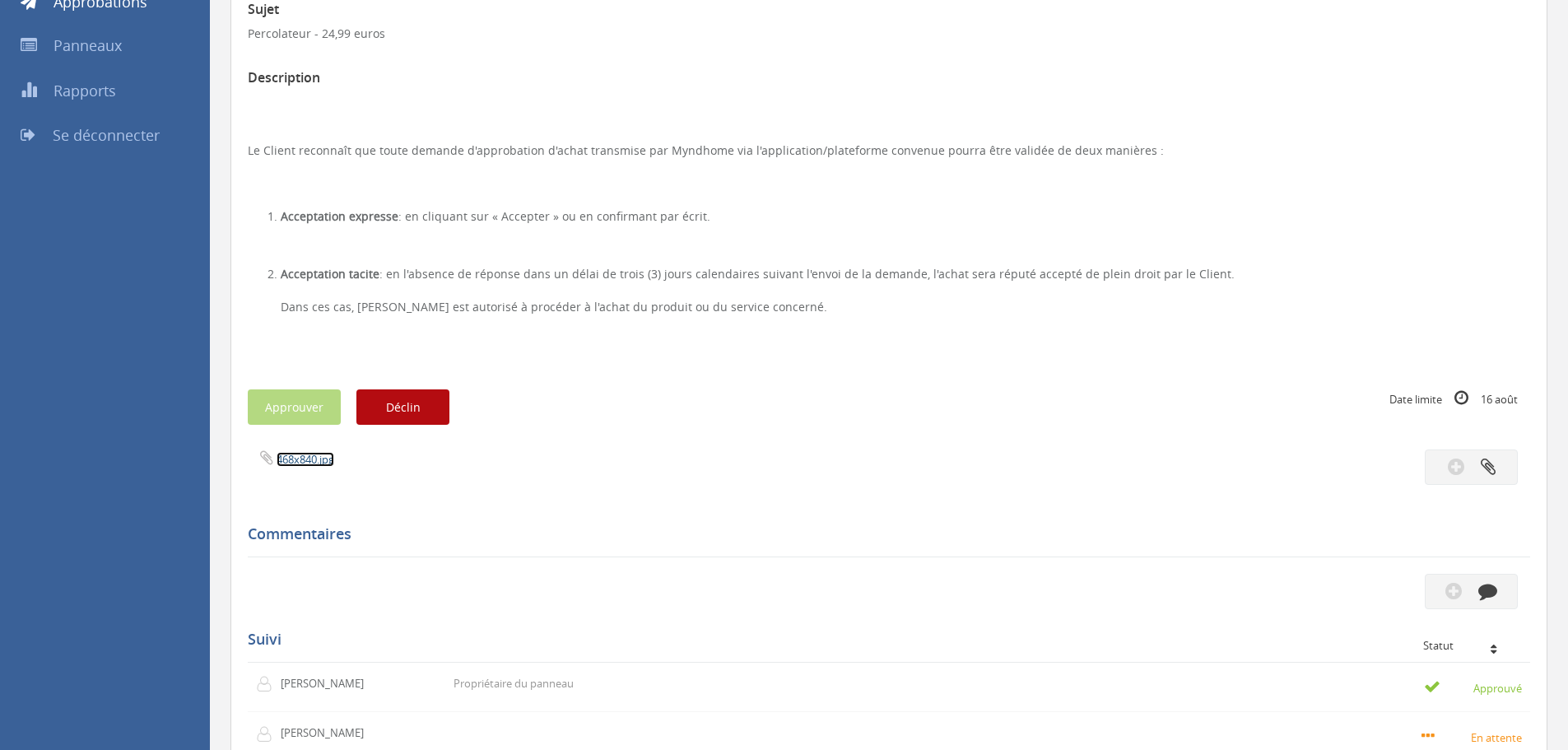
scroll to position [247, 0]
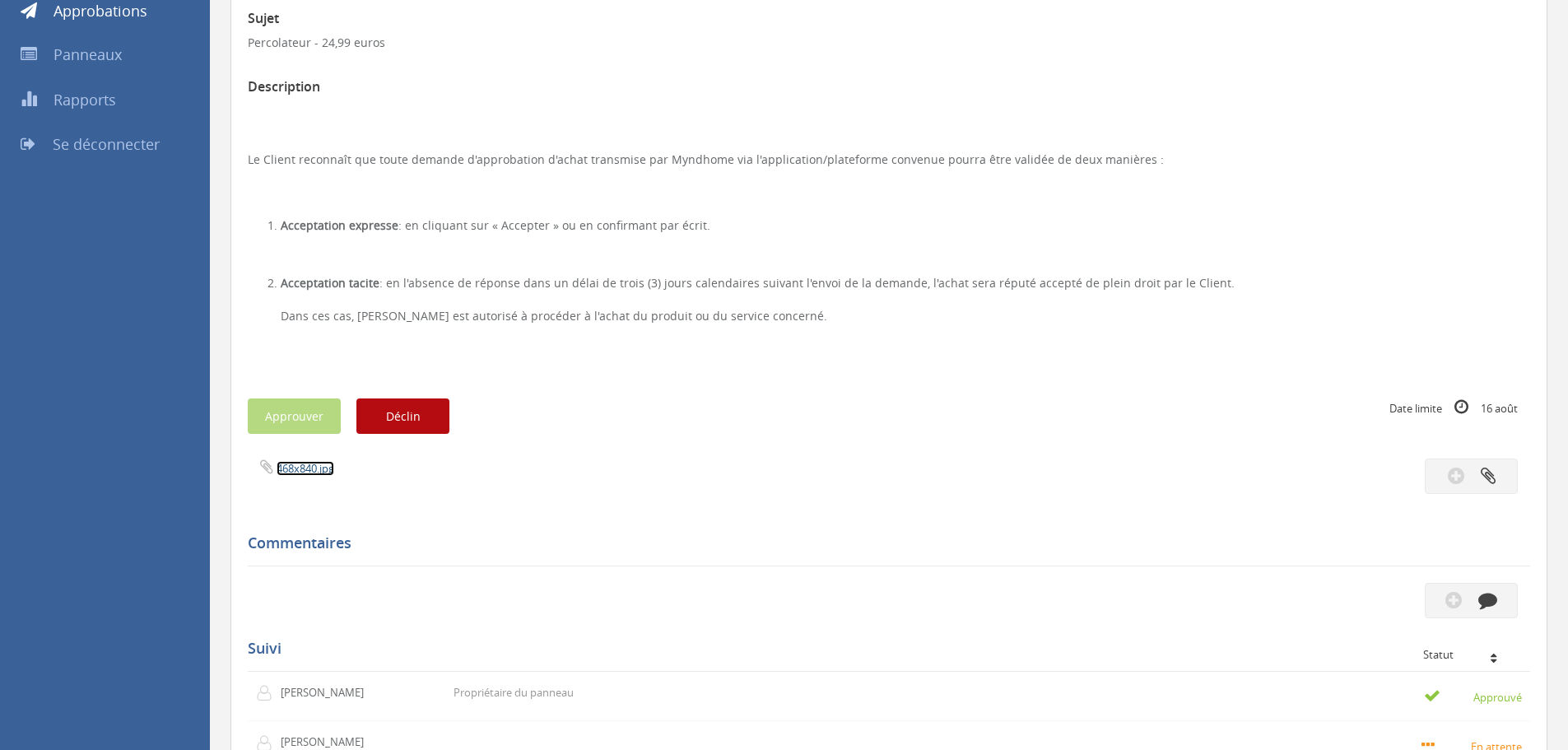
click at [308, 468] on font "468x840.jpg" at bounding box center [305, 468] width 58 height 14
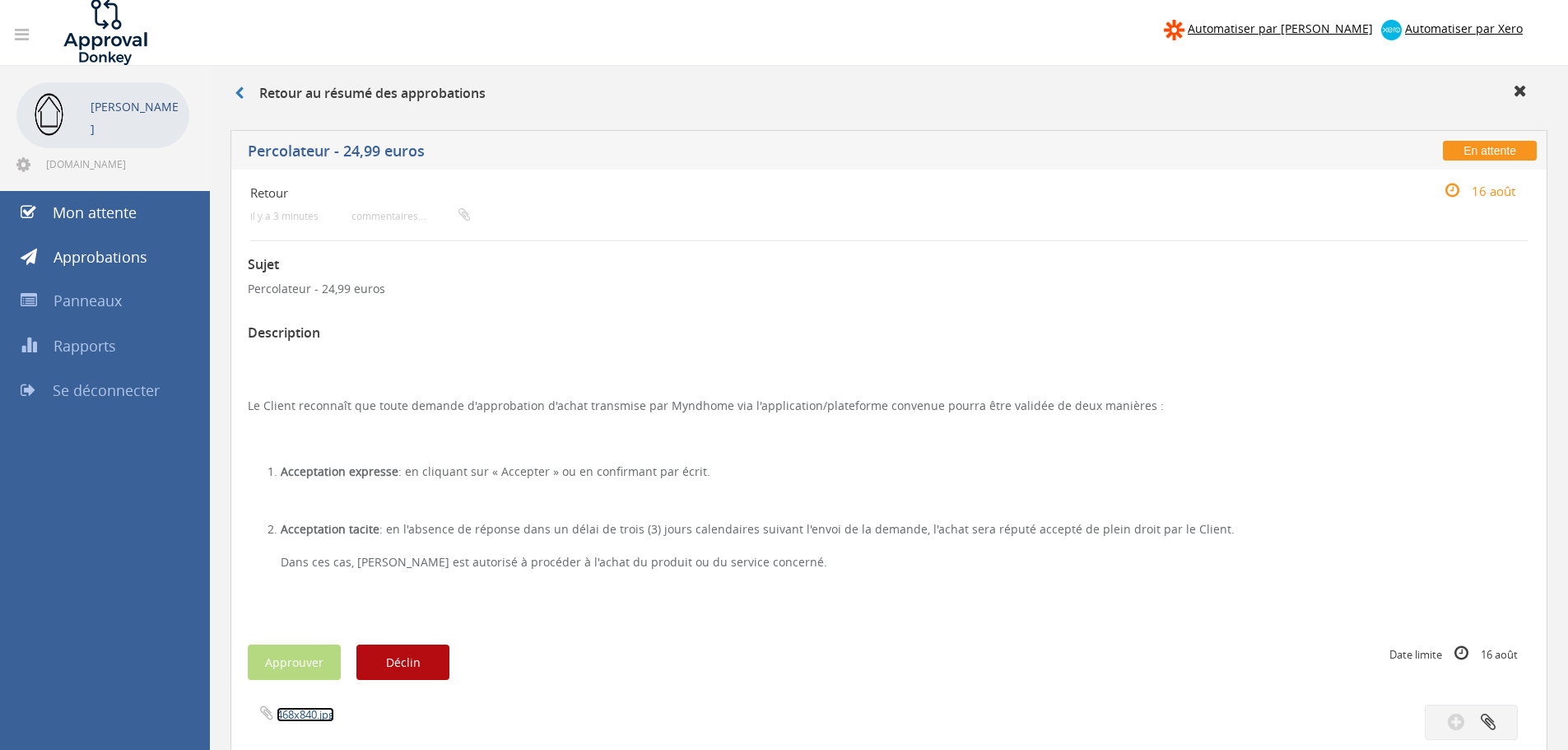
scroll to position [0, 0]
click at [102, 349] on font "Rapports" at bounding box center [84, 347] width 62 height 20
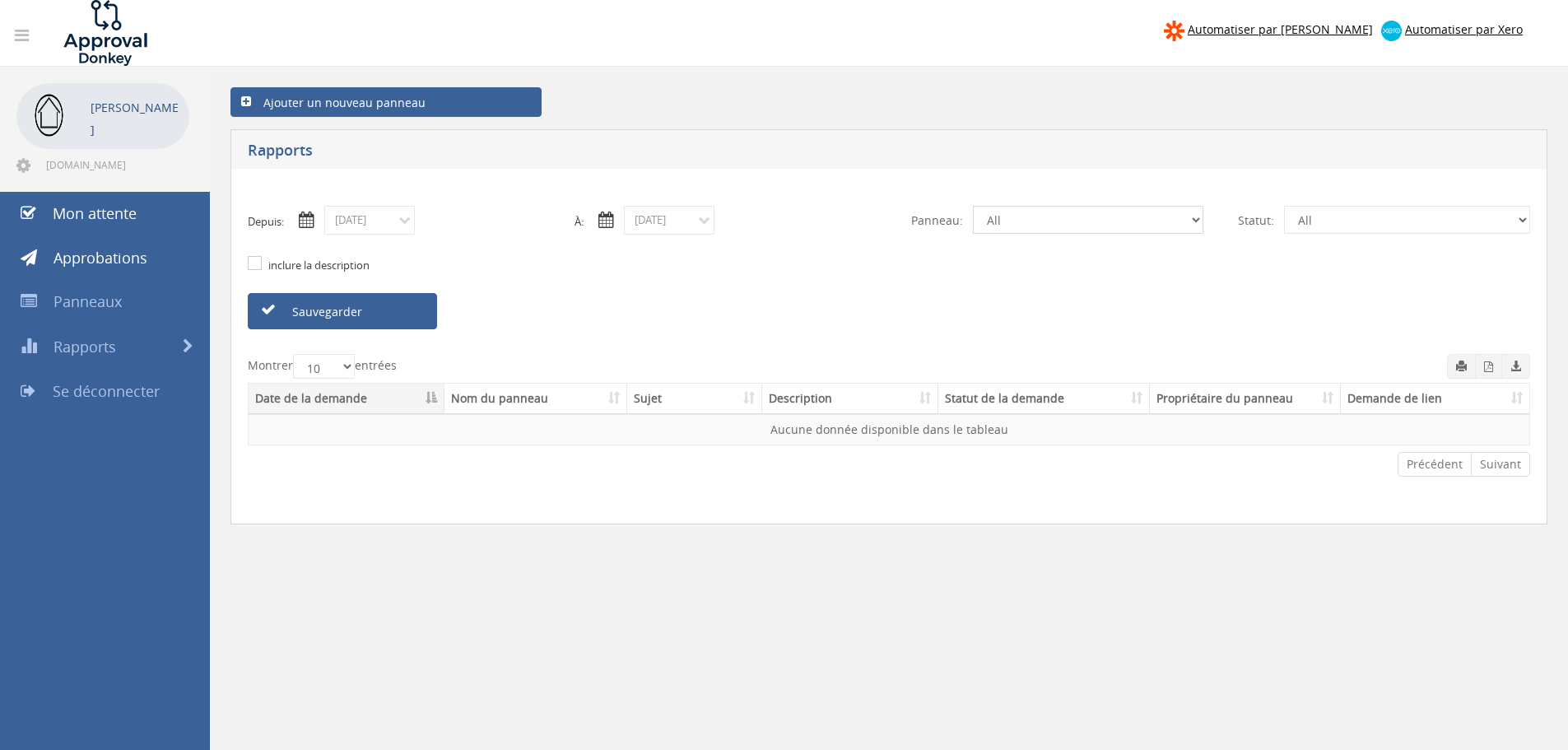
click at [1057, 221] on select "All Feedback" at bounding box center [1087, 220] width 230 height 28
drag, startPoint x: 1057, startPoint y: 221, endPoint x: 1051, endPoint y: 233, distance: 13.4
click at [1057, 221] on select "All Feedback" at bounding box center [1087, 220] width 230 height 28
select select "number:14062"
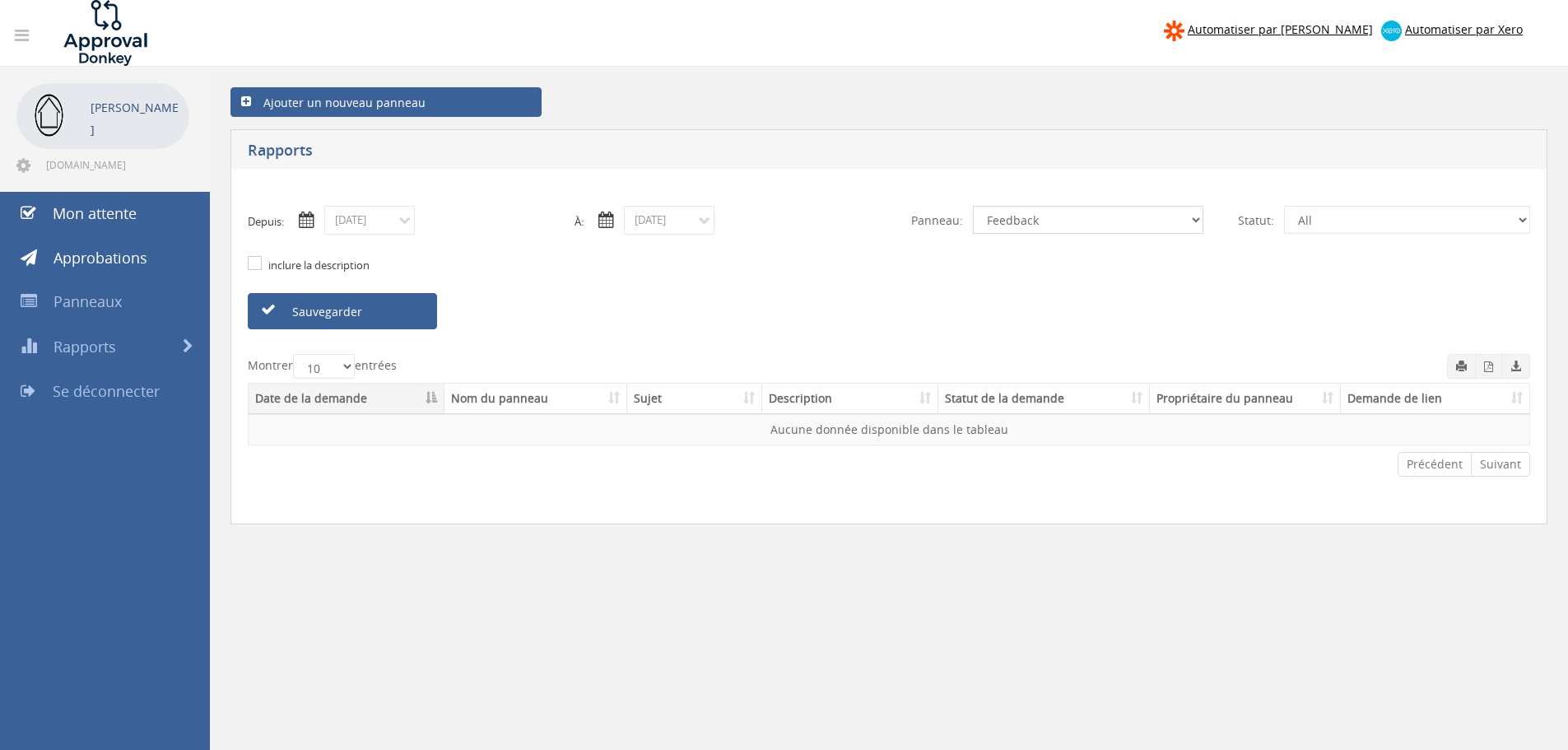
click at [973, 206] on select "All Feedback" at bounding box center [1087, 220] width 230 height 28
click at [1054, 261] on div "inclure la description" at bounding box center [889, 264] width 1307 height 59
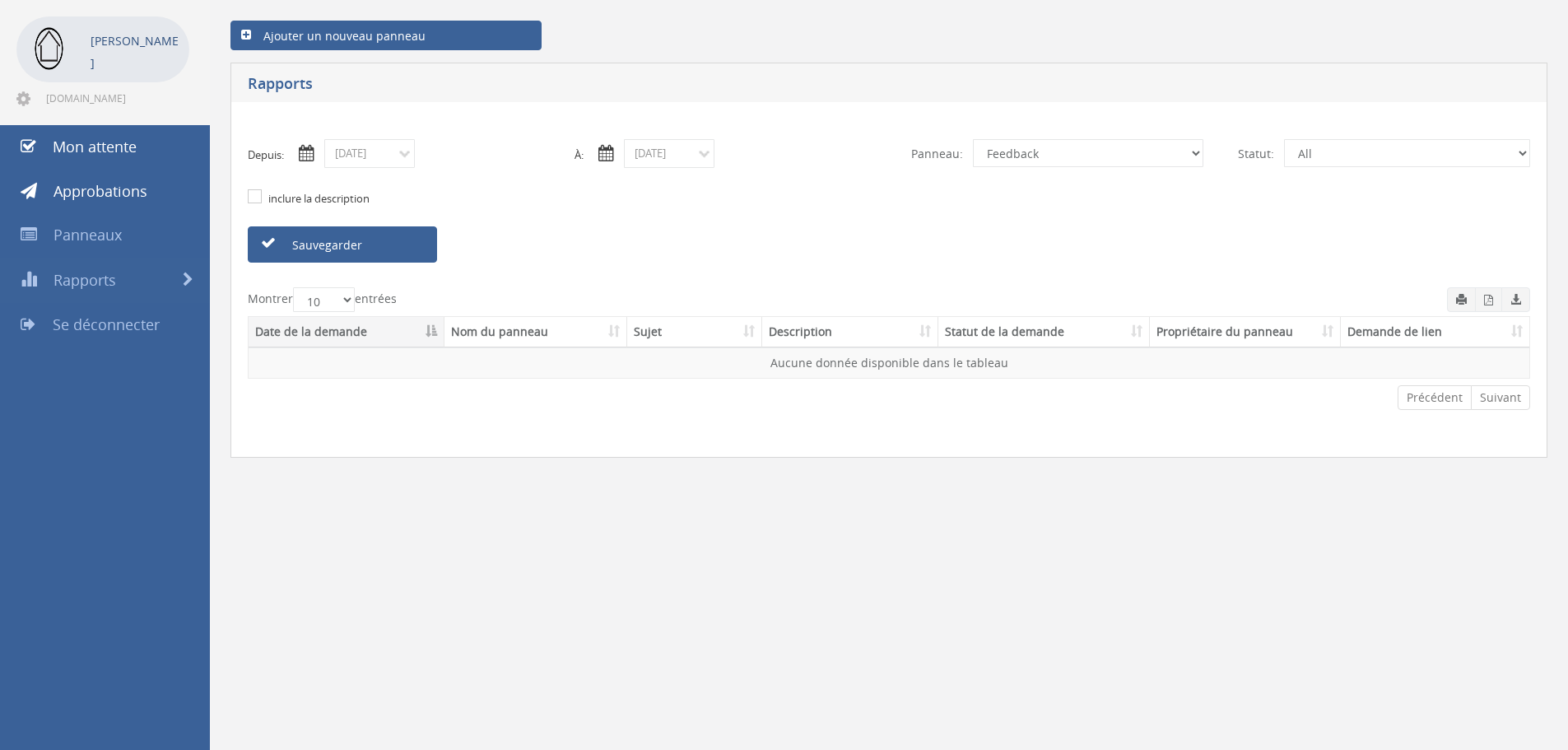
click at [300, 199] on font "inclure la description" at bounding box center [319, 198] width 101 height 14
click at [258, 199] on input "inclure la description" at bounding box center [253, 197] width 11 height 11
checkbox input "true"
click at [322, 251] on font "Sauvegarder" at bounding box center [327, 244] width 70 height 15
click at [1414, 148] on select "Tous En attente Approuvé Refusé En retard" at bounding box center [1407, 153] width 247 height 28
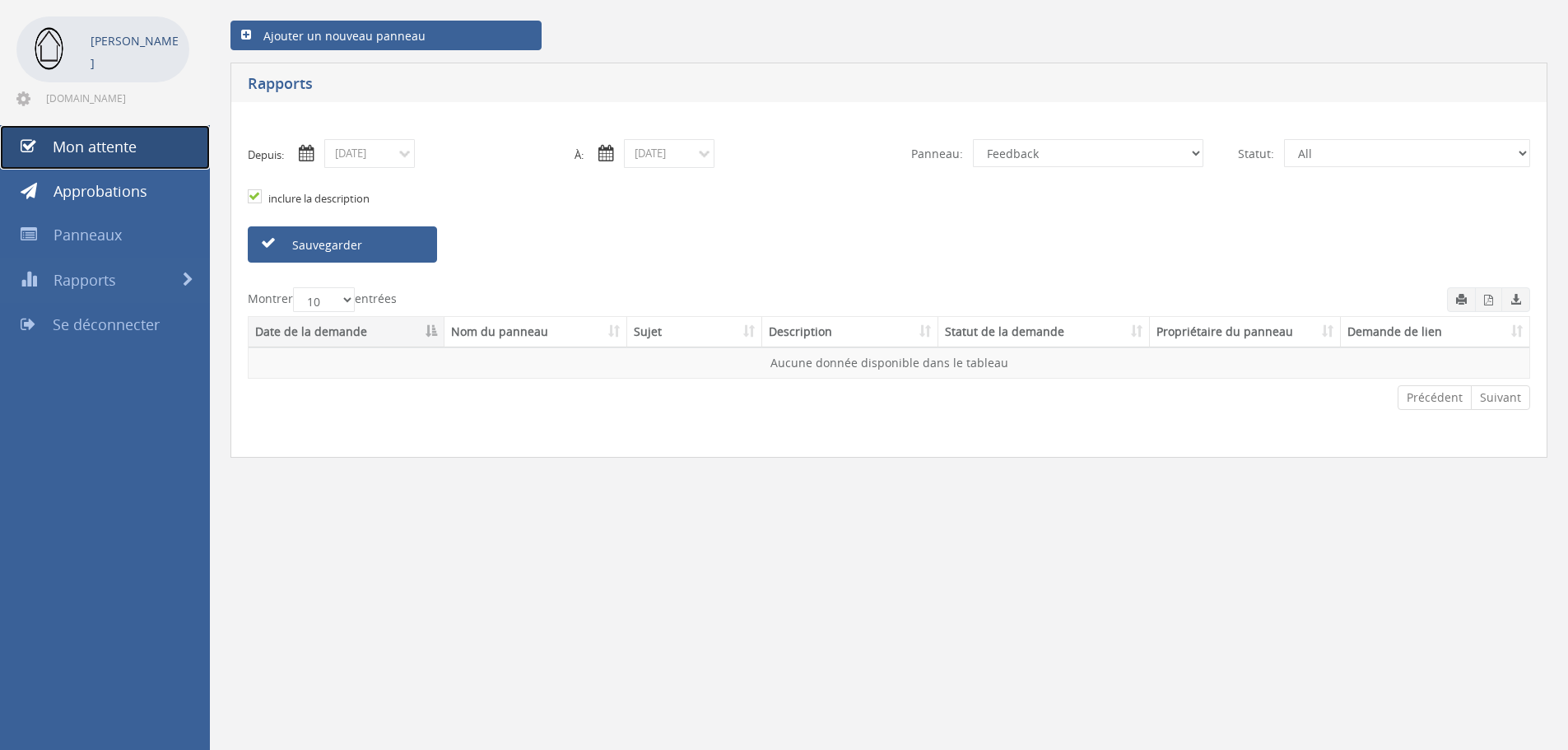
click at [122, 167] on link "Mon attente" at bounding box center [105, 147] width 210 height 44
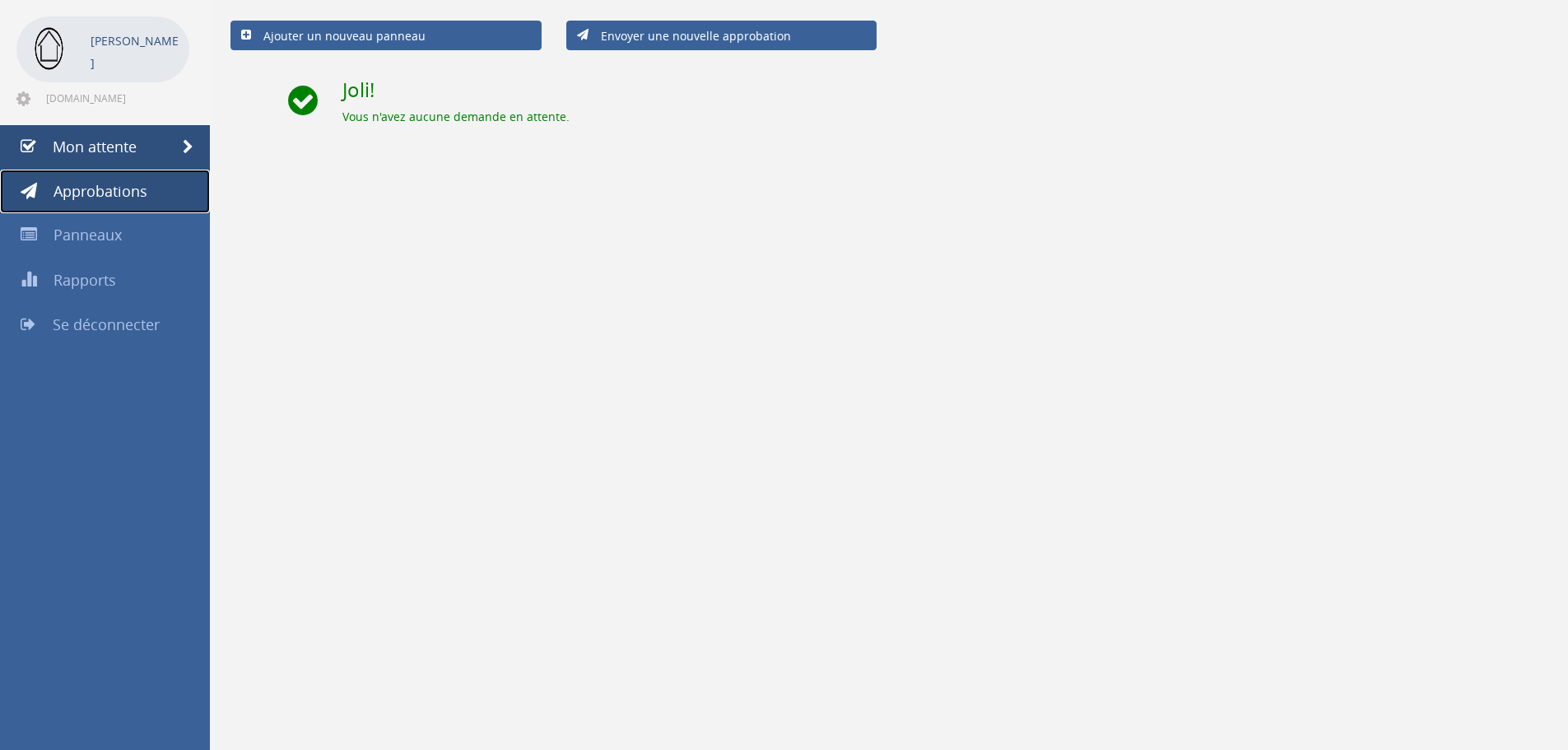
click at [114, 192] on font "Approbations" at bounding box center [100, 192] width 94 height 20
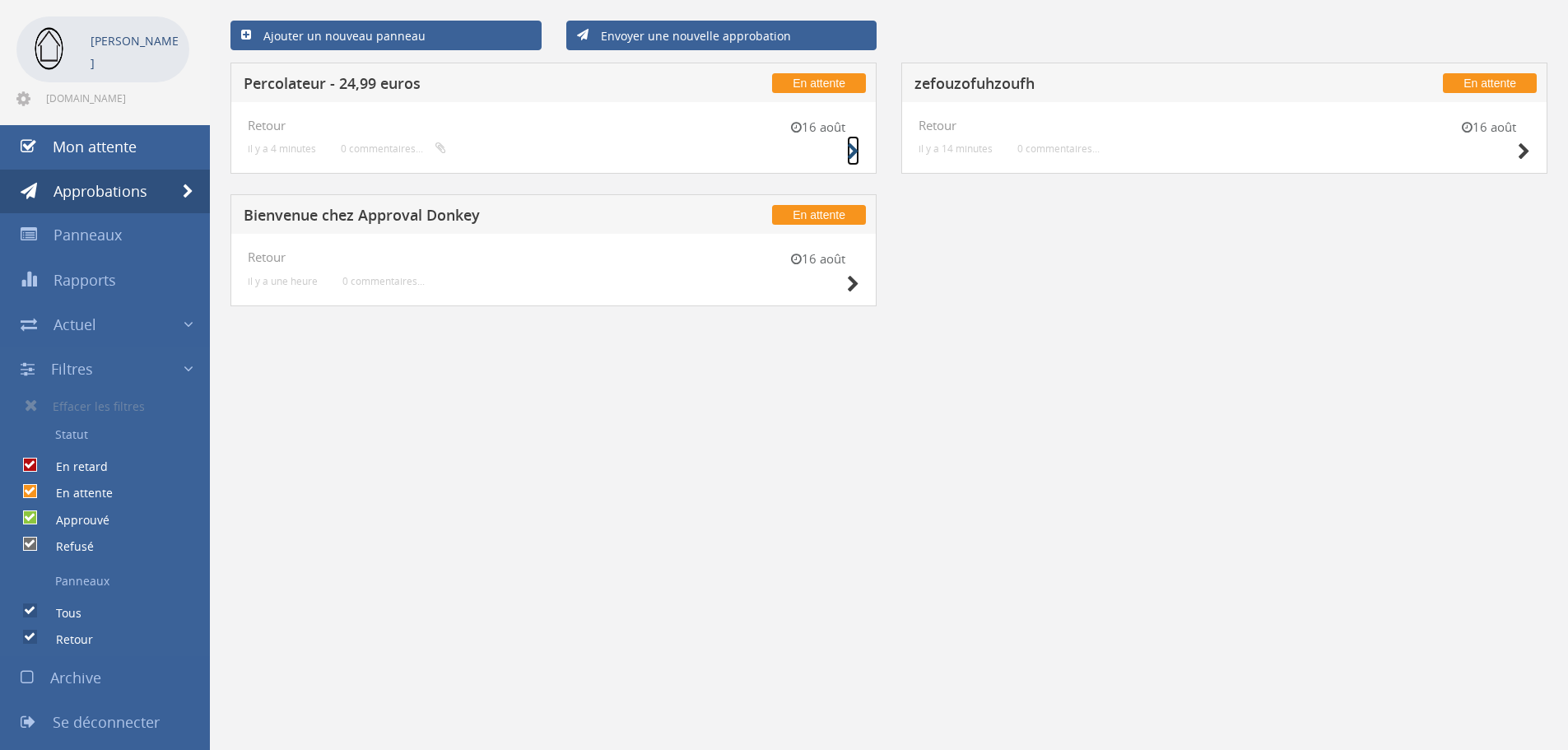
click at [849, 145] on icon at bounding box center [854, 152] width 13 height 17
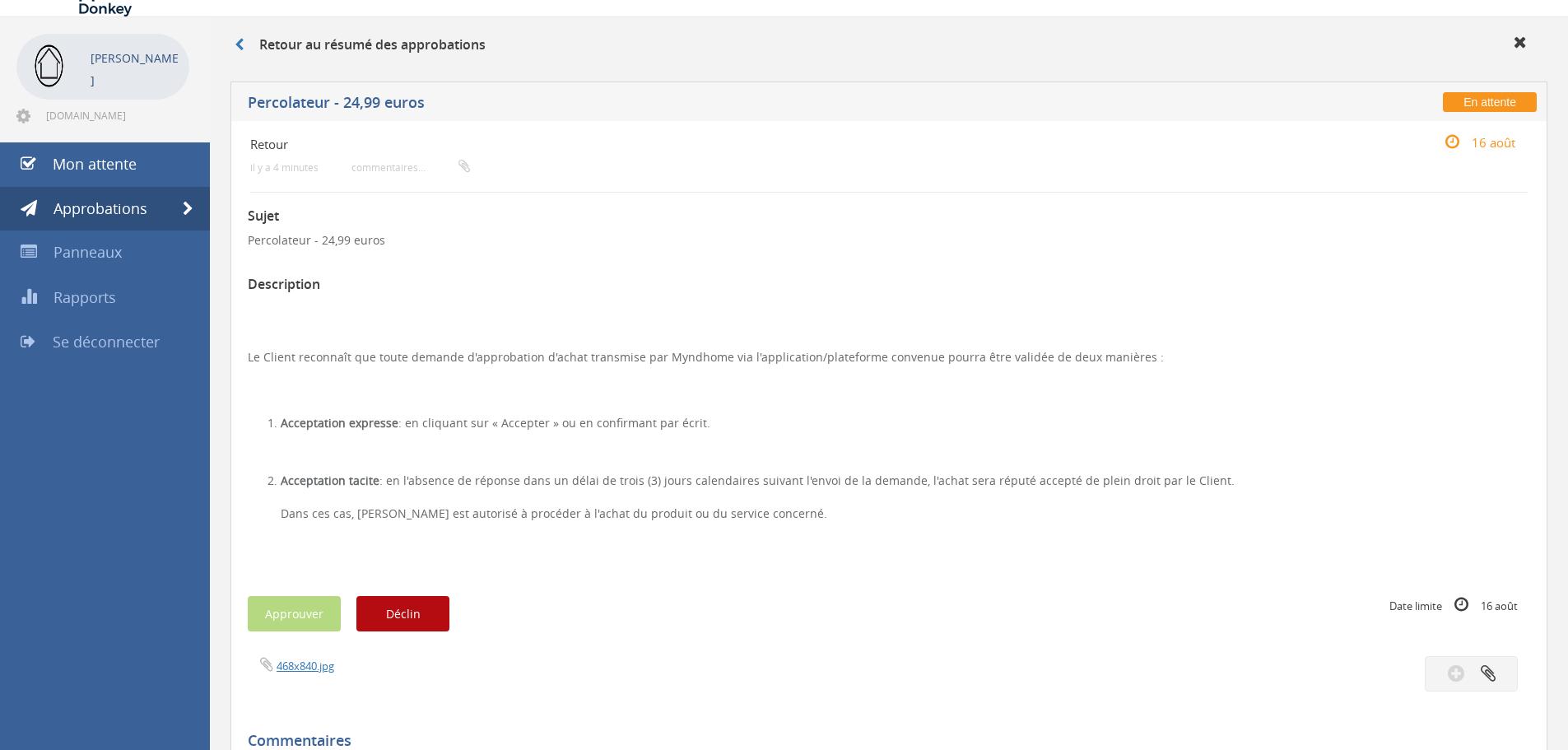
scroll to position [20, 0]
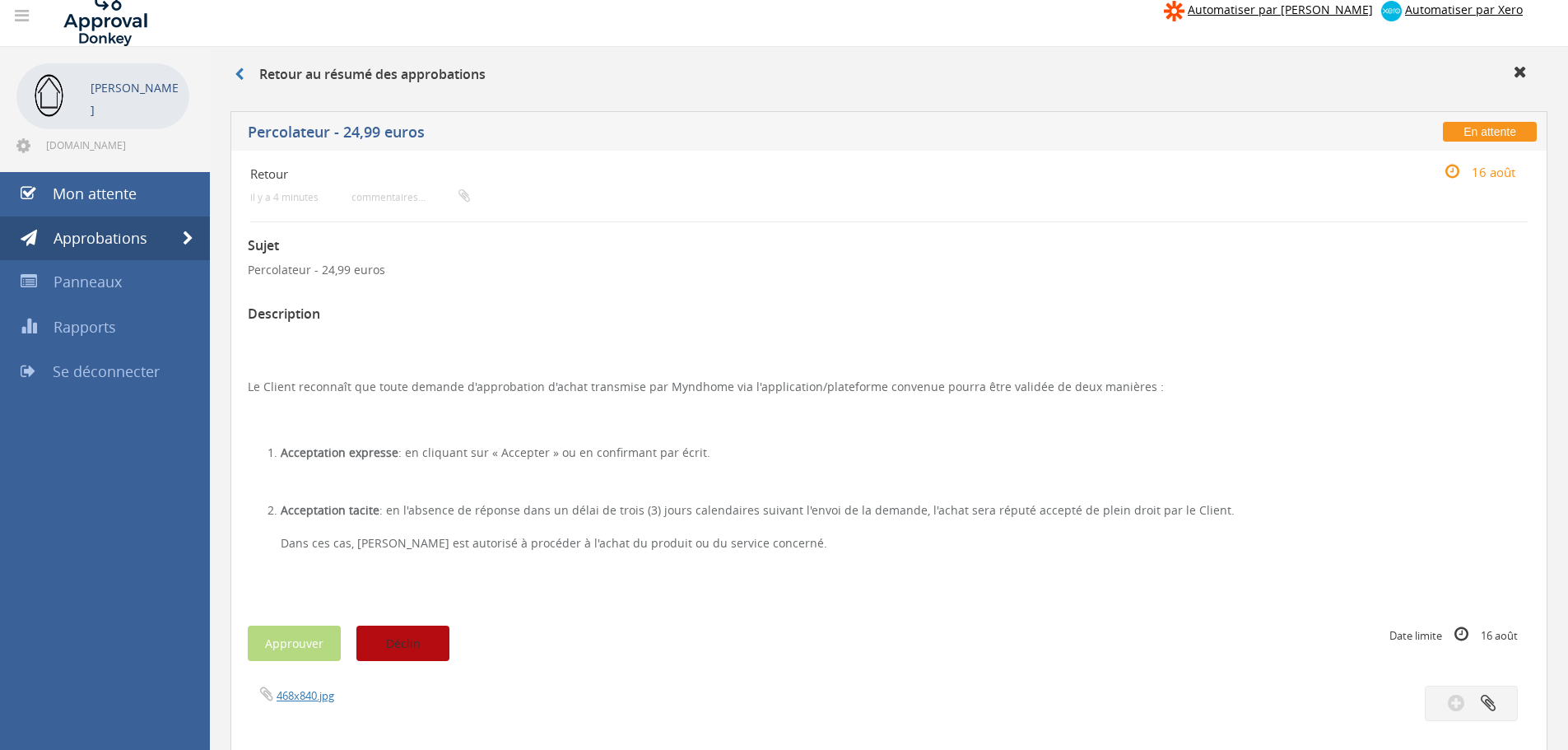
click at [414, 650] on font "Déclin" at bounding box center [403, 643] width 34 height 15
click at [863, 20] on font "×" at bounding box center [867, 14] width 10 height 23
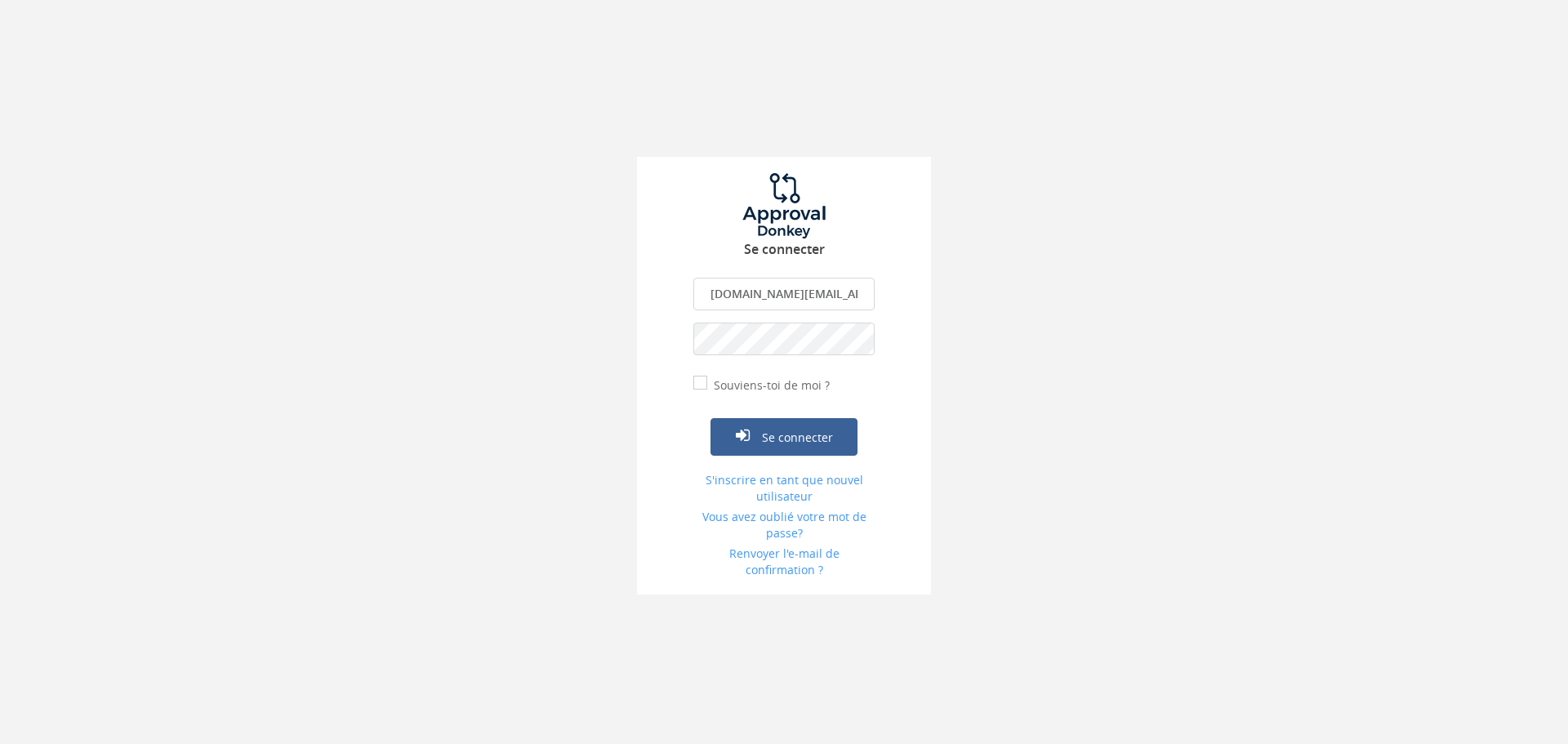
click at [779, 306] on input "[DOMAIN_NAME][EMAIL_ADDRESS][DOMAIN_NAME]" at bounding box center [784, 294] width 181 height 32
type input "[EMAIL_ADDRESS][DOMAIN_NAME]"
click at [721, 392] on font "Souviens-toi de moi ?" at bounding box center [771, 385] width 116 height 15
click at [704, 390] on input "Souviens-toi de moi ?" at bounding box center [699, 385] width 11 height 11
checkbox input "true"
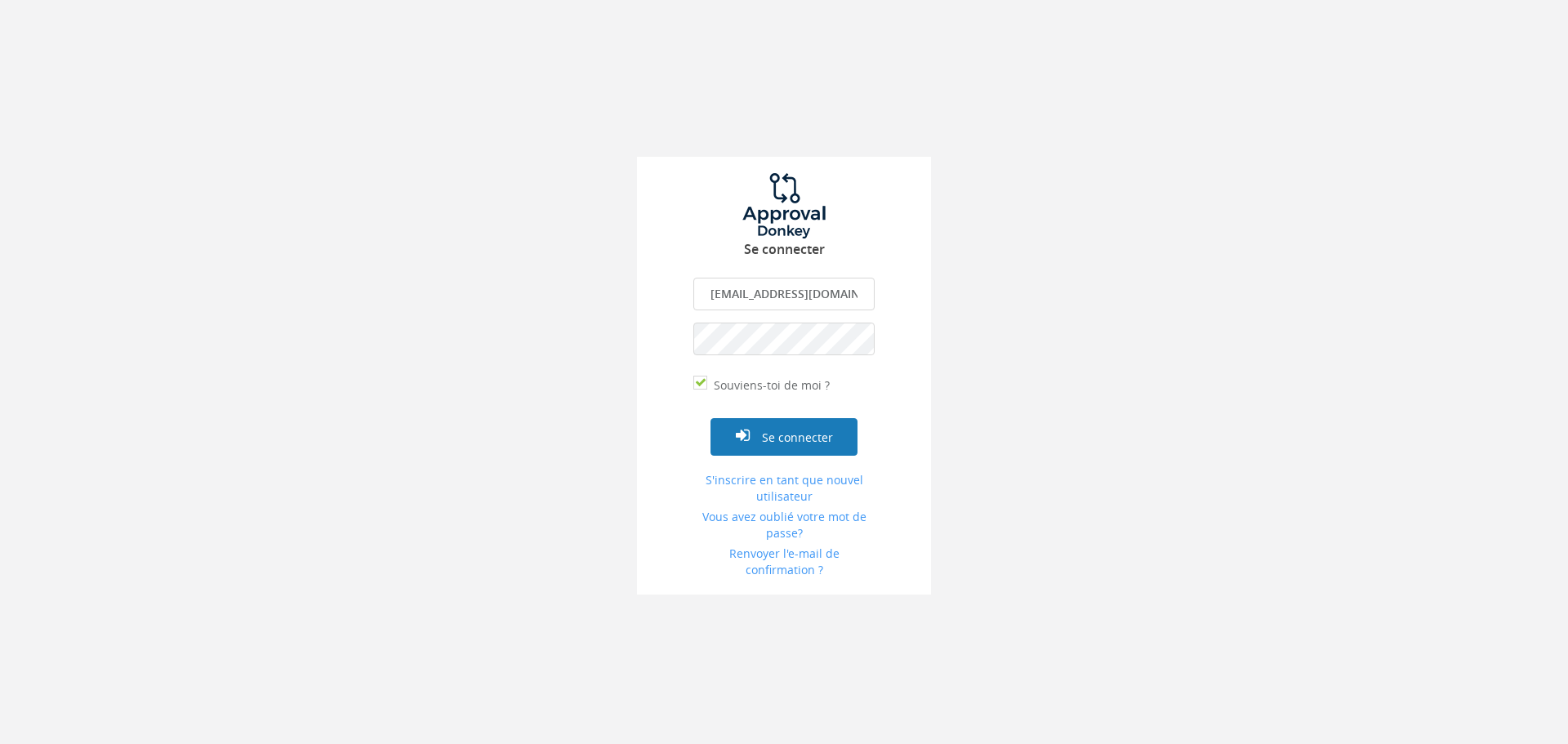
click at [754, 423] on button "Se connecter" at bounding box center [784, 437] width 147 height 38
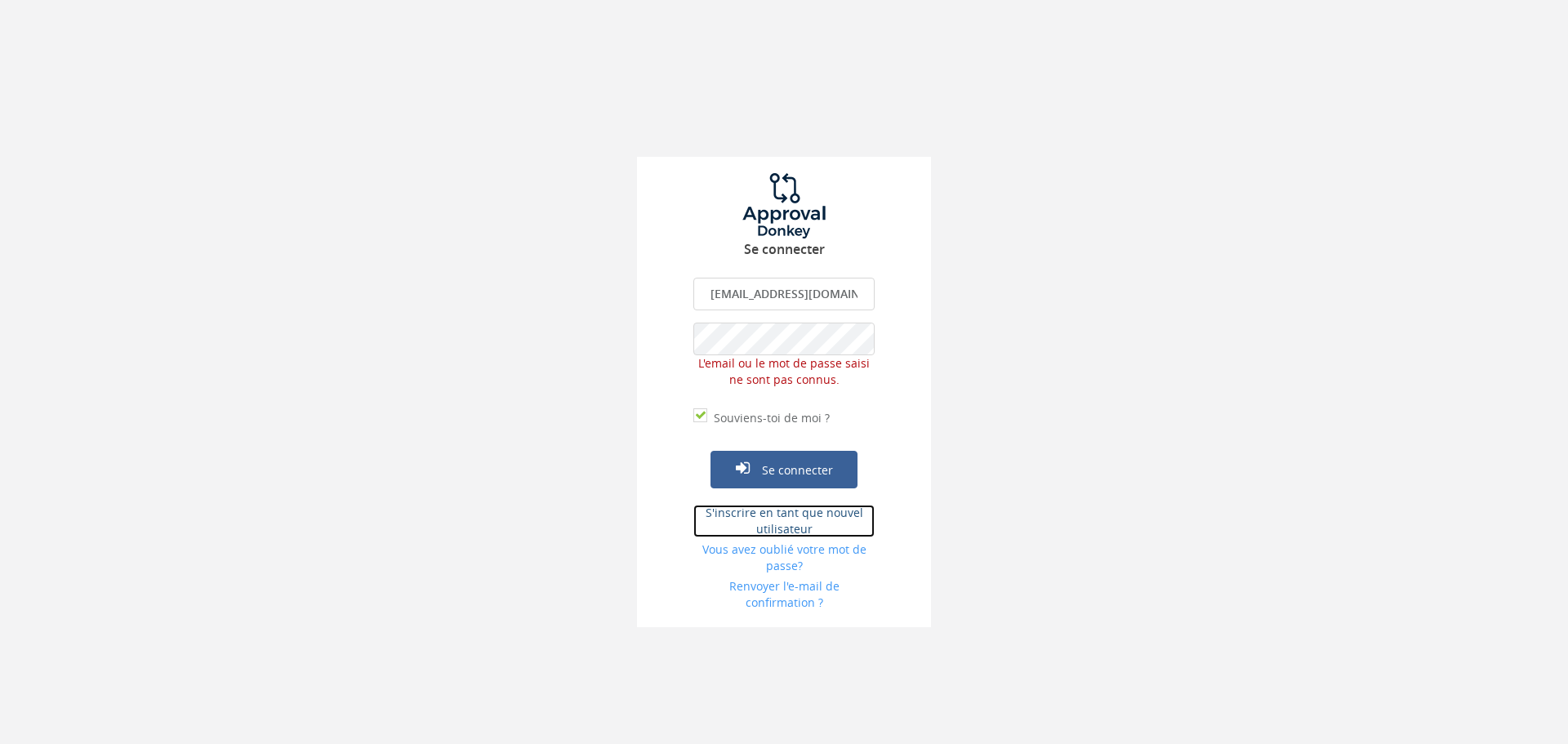
click at [776, 523] on font "S'inscrire en tant que nouvel utilisateur" at bounding box center [784, 521] width 158 height 32
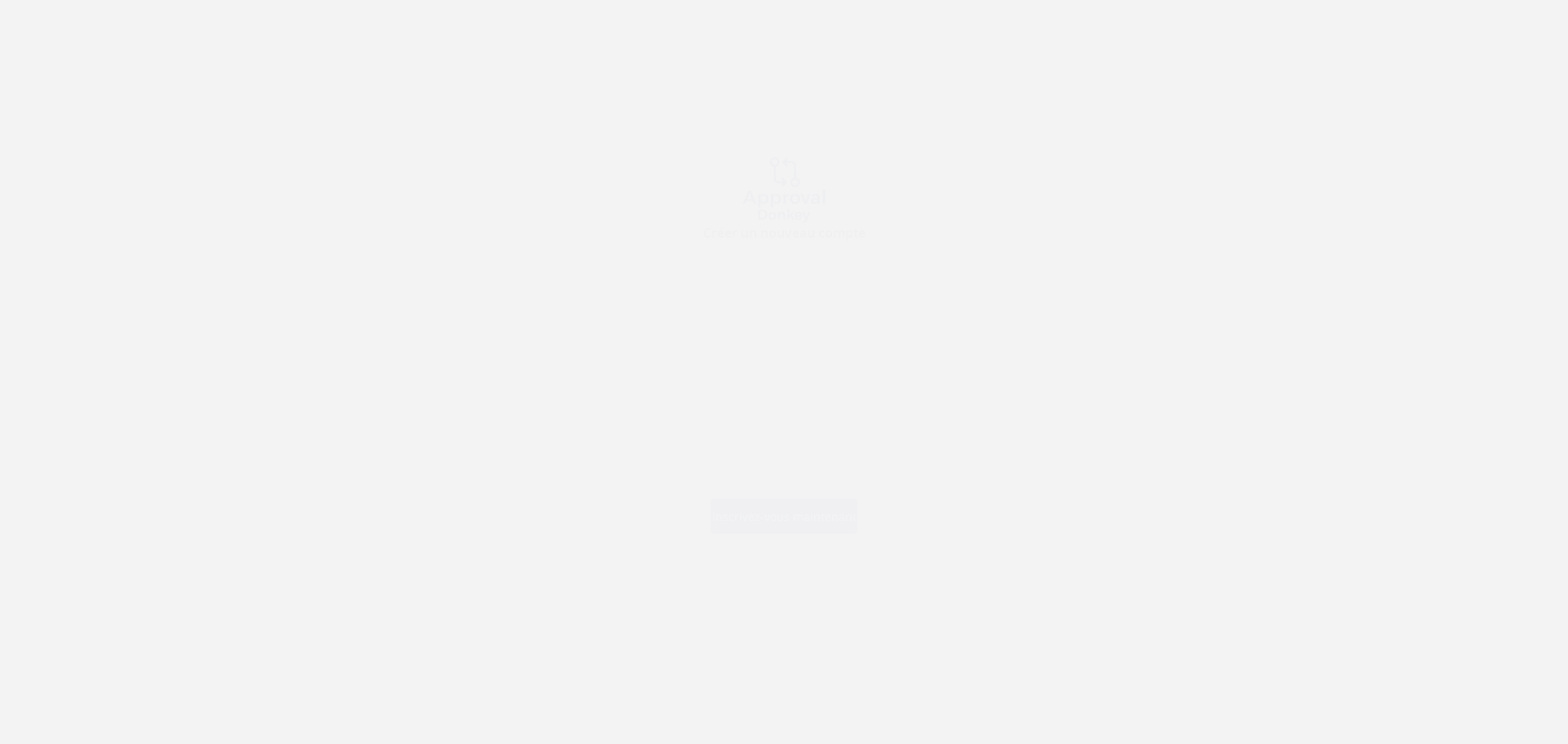
click at [765, 297] on input "text" at bounding box center [784, 294] width 181 height 32
type input "[PERSON_NAME]"
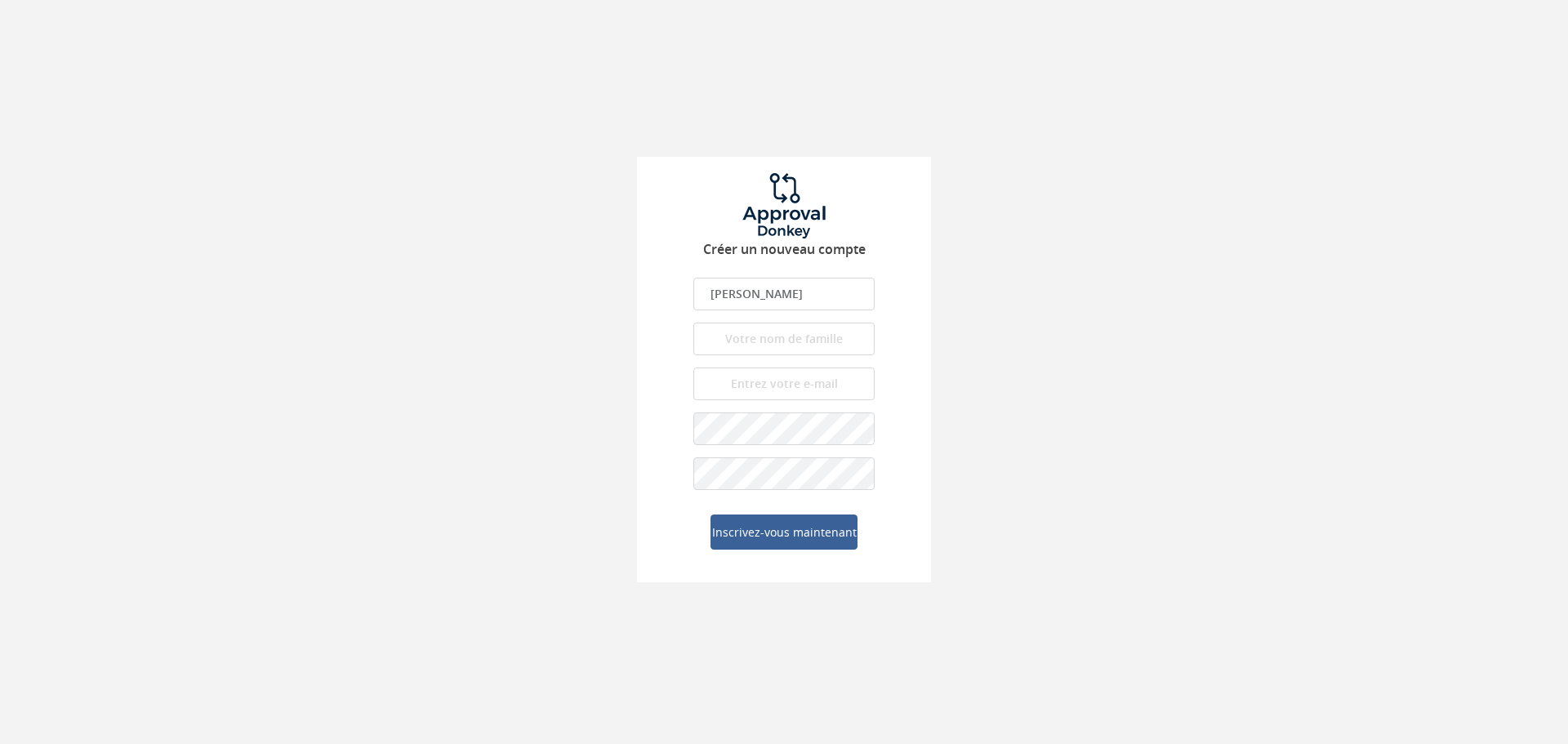
type input "[PERSON_NAME]"
type input "[EMAIL_ADDRESS][DOMAIN_NAME]"
click at [991, 383] on div "Créer un nouveau compte [PERSON_NAME] prénom est obligatoire. Le prénom doit êt…" at bounding box center [784, 291] width 1568 height 583
click at [747, 446] on form "[PERSON_NAME] prénom est obligatoire. Le prénom doit être composé de lettres. L…" at bounding box center [784, 414] width 181 height 273
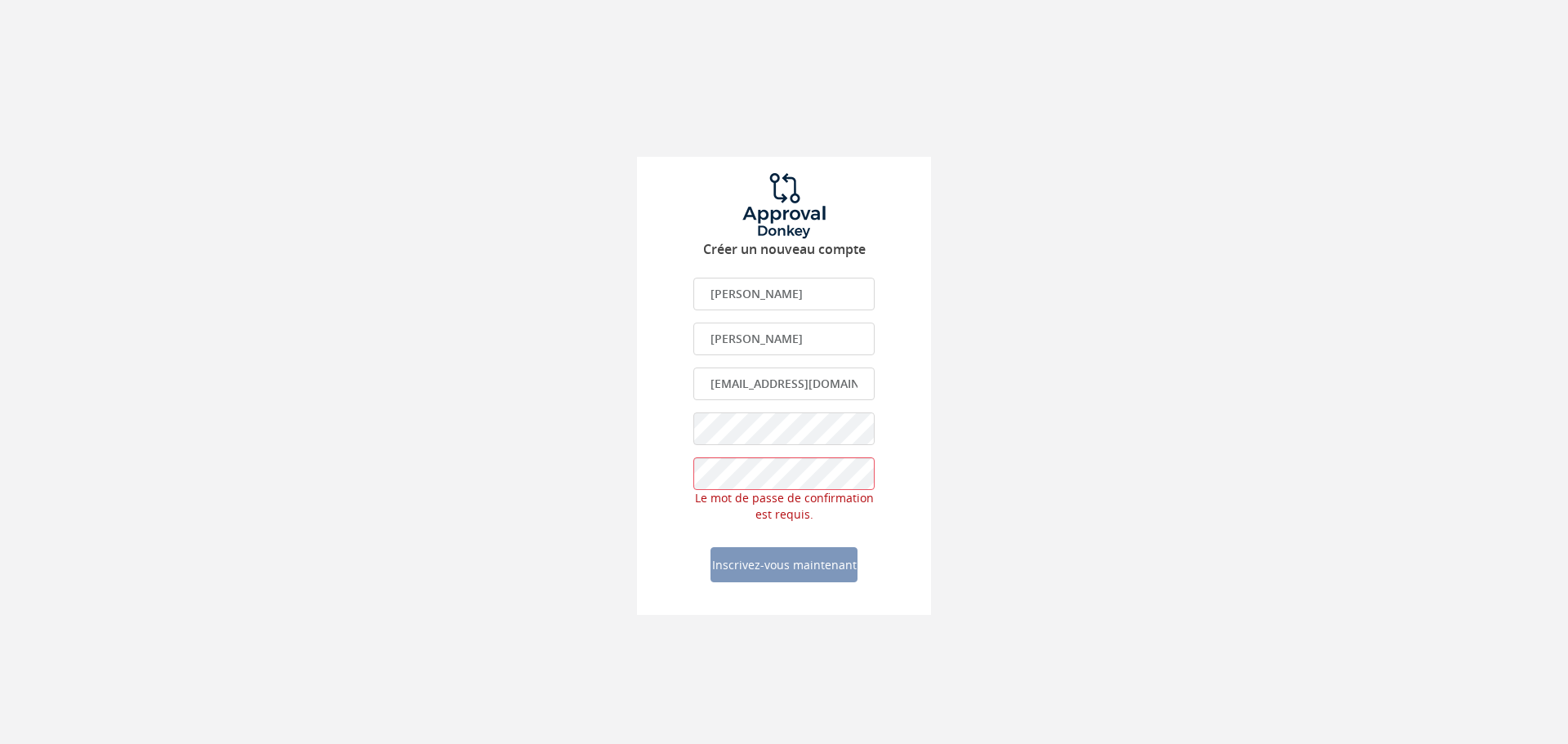
click at [588, 428] on div "Créer un nouveau compte [PERSON_NAME] prénom est obligatoire. Le prénom doit êt…" at bounding box center [784, 307] width 1568 height 615
click at [1098, 406] on div "Créer un nouveau compte Justin Le prénom est obligatoire. Le prénom doit être c…" at bounding box center [784, 307] width 1568 height 615
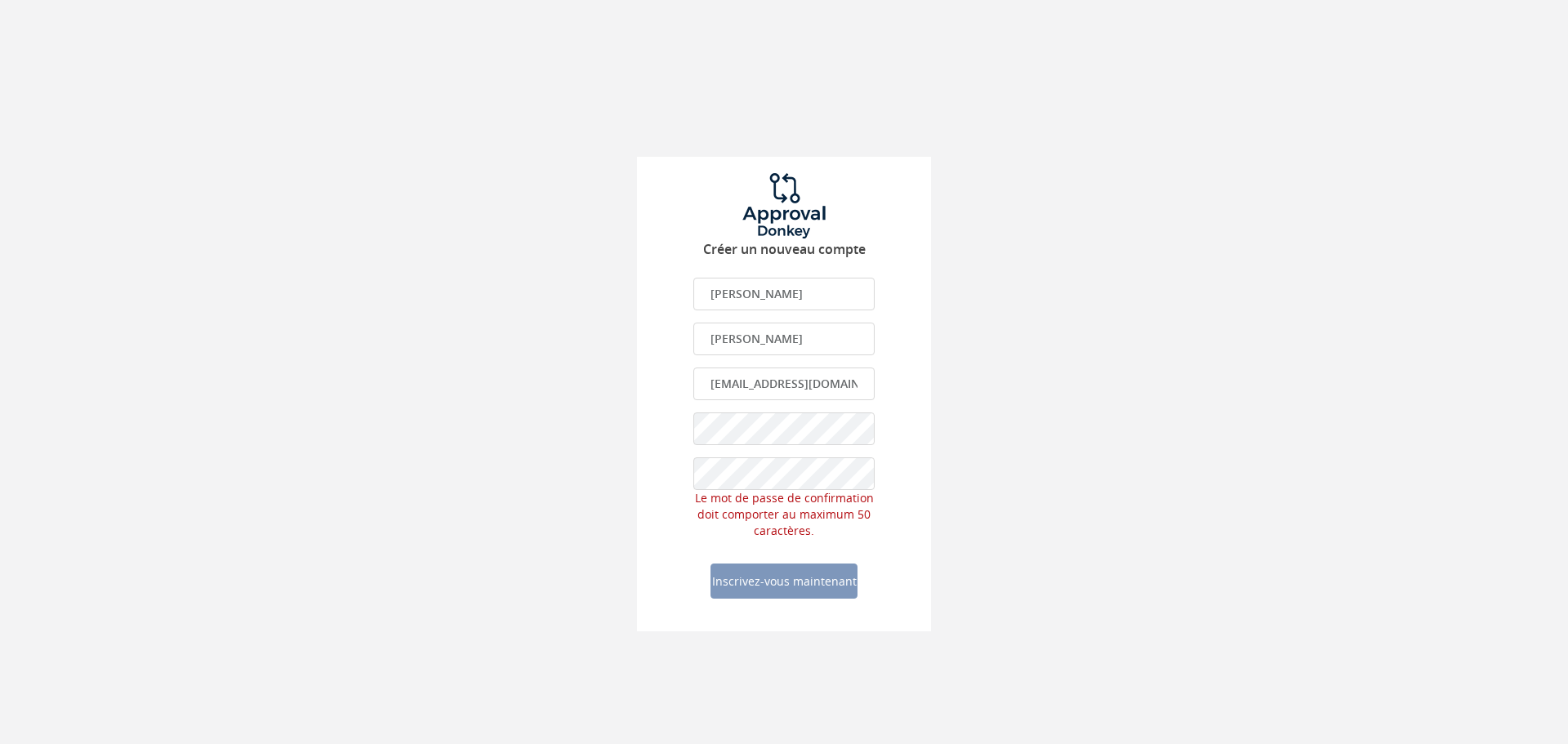
click at [366, 492] on div "Créer un nouveau compte Justin Le prénom est obligatoire. Le prénom doit être c…" at bounding box center [784, 316] width 1568 height 632
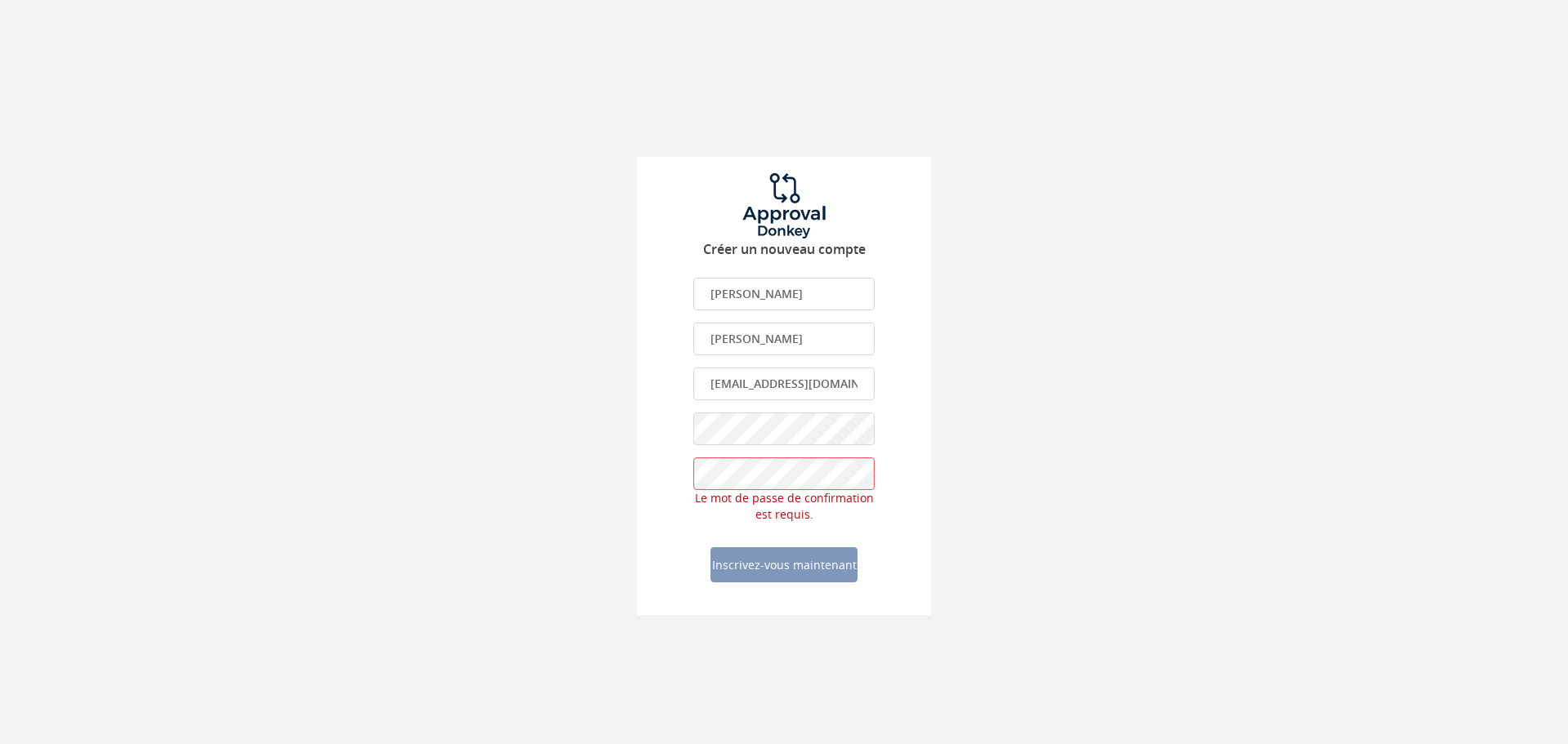
click at [419, 438] on div "Créer un nouveau compte Justin Le prénom est obligatoire. Le prénom doit être c…" at bounding box center [784, 307] width 1568 height 615
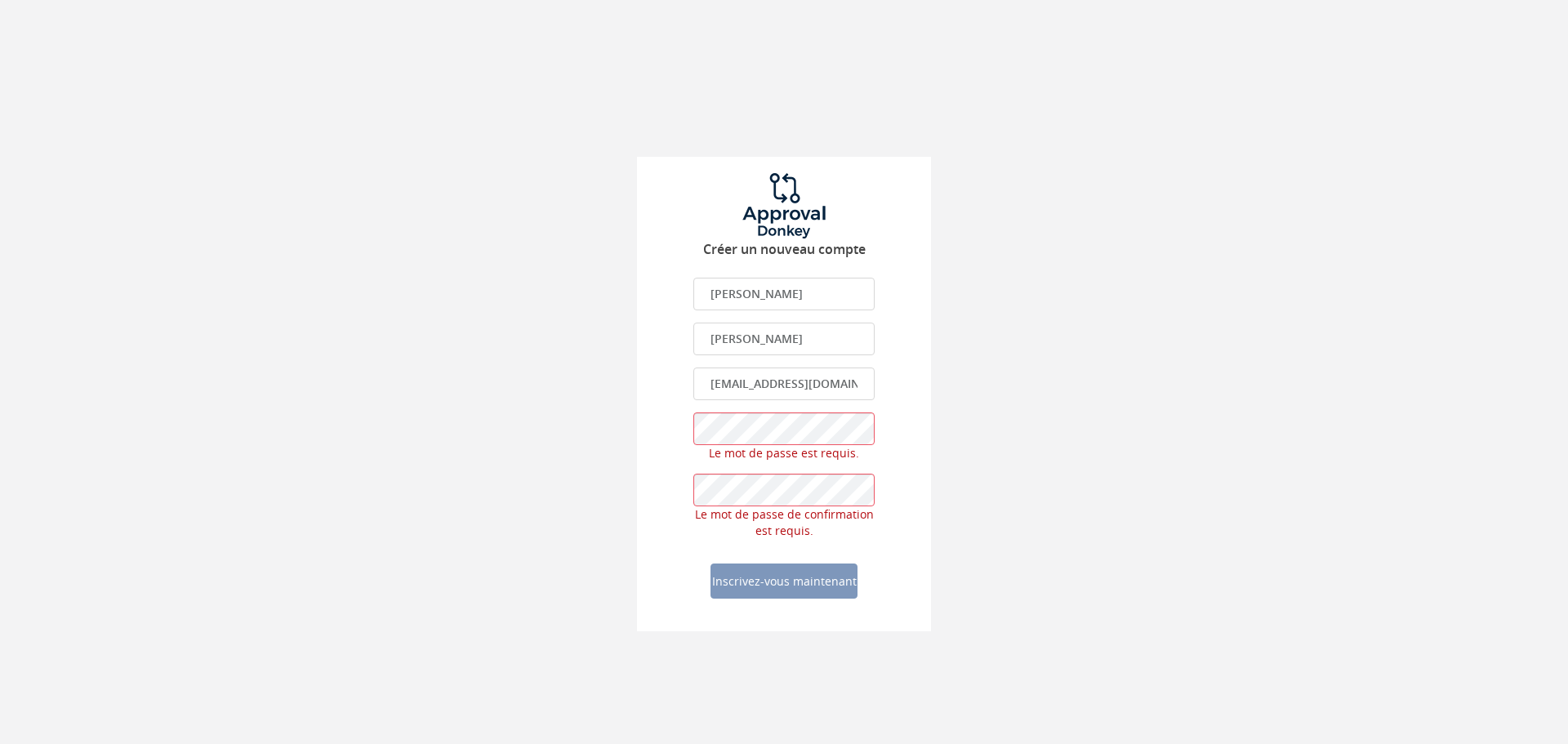
click at [1040, 318] on div "Créer un nouveau compte Justin Le prénom est obligatoire. Le prénom doit être c…" at bounding box center [784, 316] width 1568 height 632
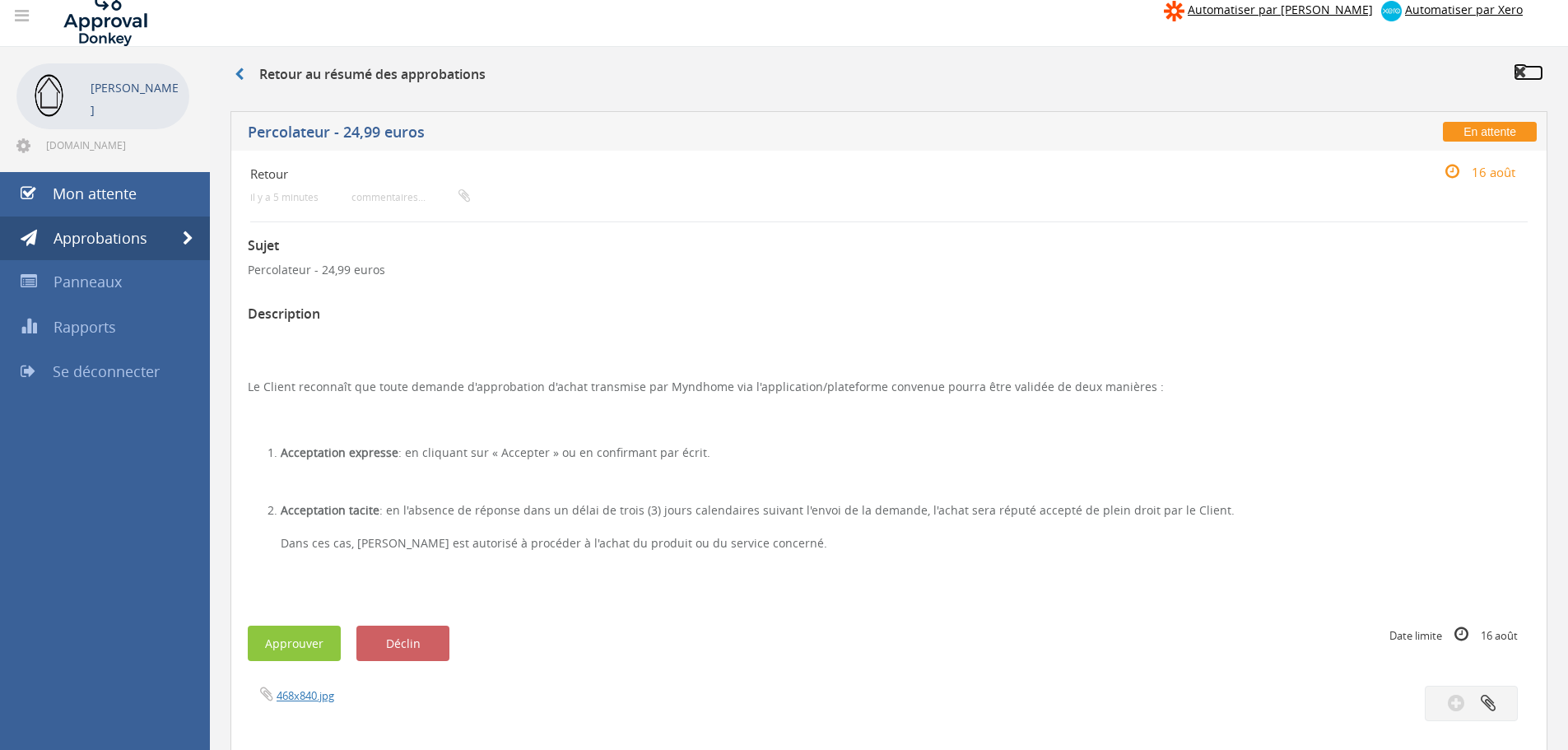
click at [1526, 77] on icon at bounding box center [1520, 71] width 14 height 16
click at [246, 73] on link at bounding box center [247, 74] width 24 height 18
click at [97, 249] on link "Approbations" at bounding box center [105, 239] width 210 height 44
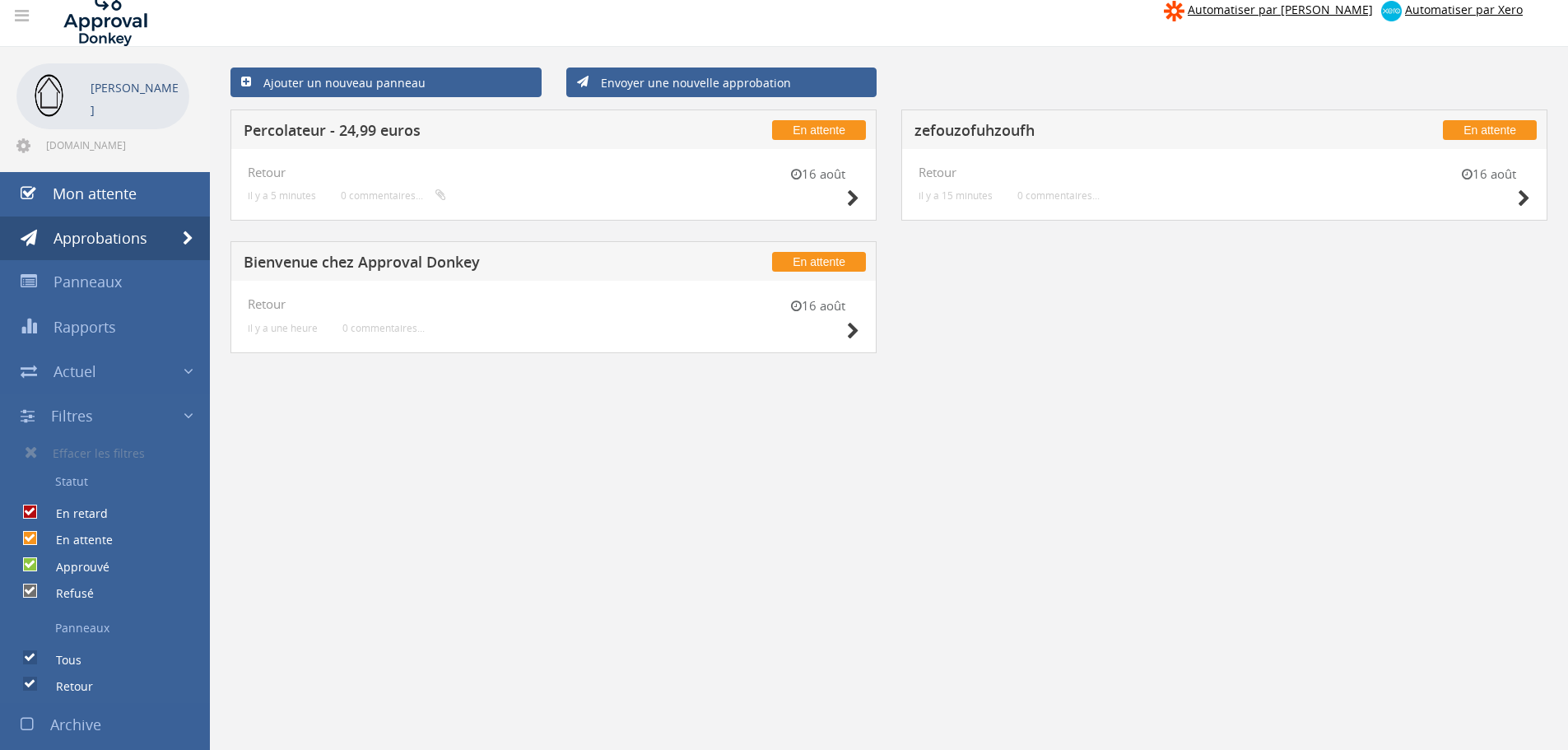
click at [453, 181] on div "[DATE] Retour il y a 5 minutes 0 commentaires..." at bounding box center [553, 184] width 611 height 39
click at [853, 196] on icon at bounding box center [854, 199] width 13 height 17
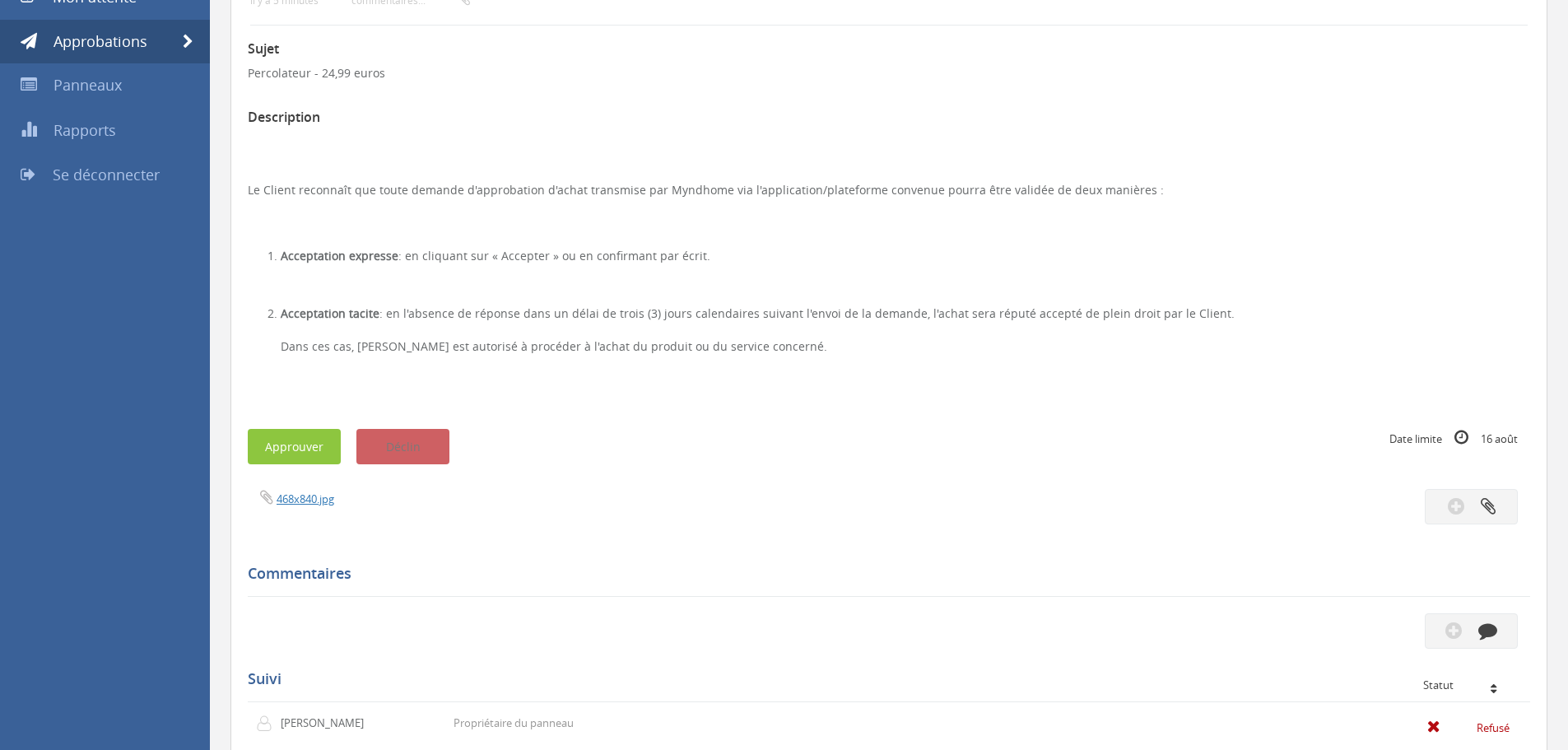
scroll to position [153, 0]
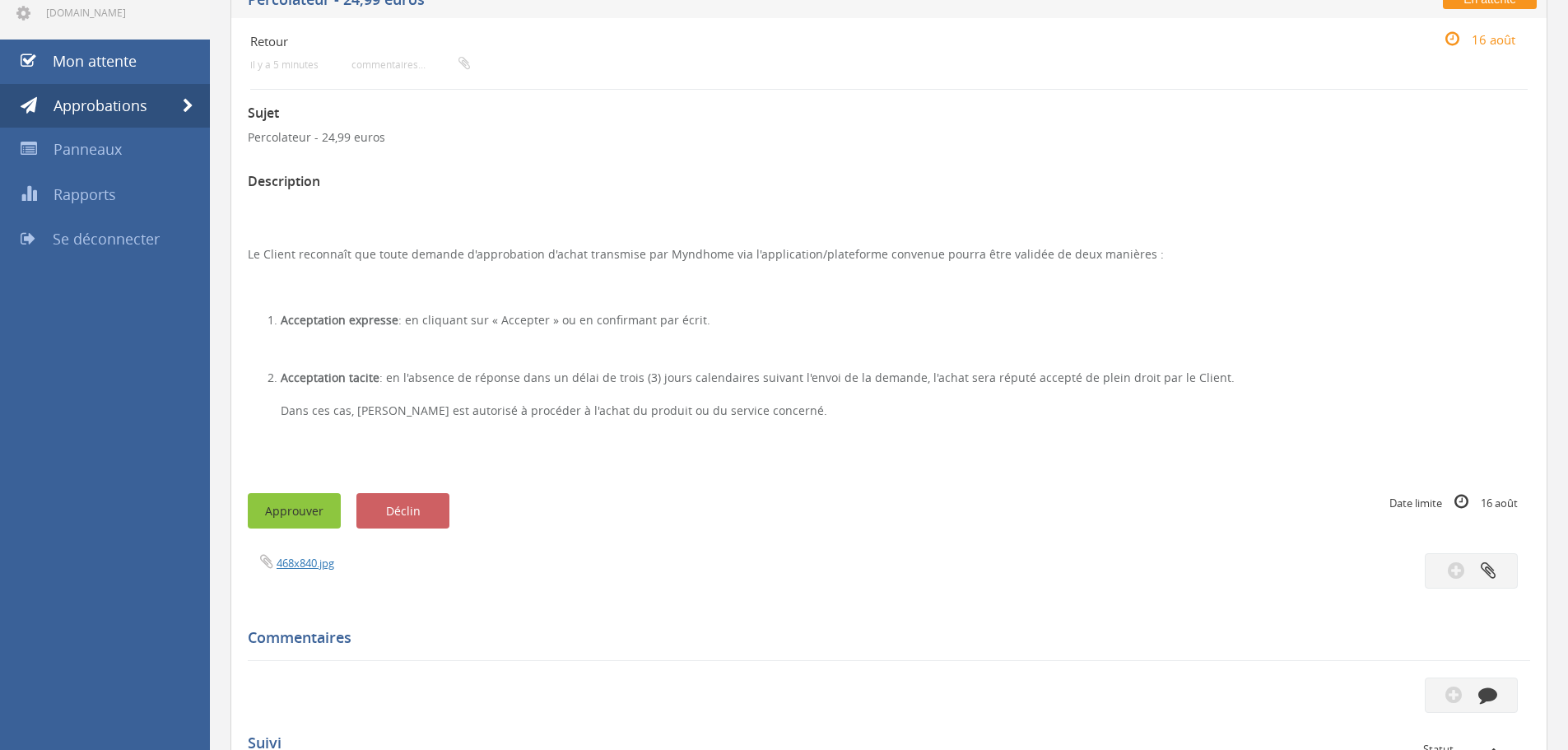
click at [290, 524] on button "Approuver" at bounding box center [294, 511] width 93 height 35
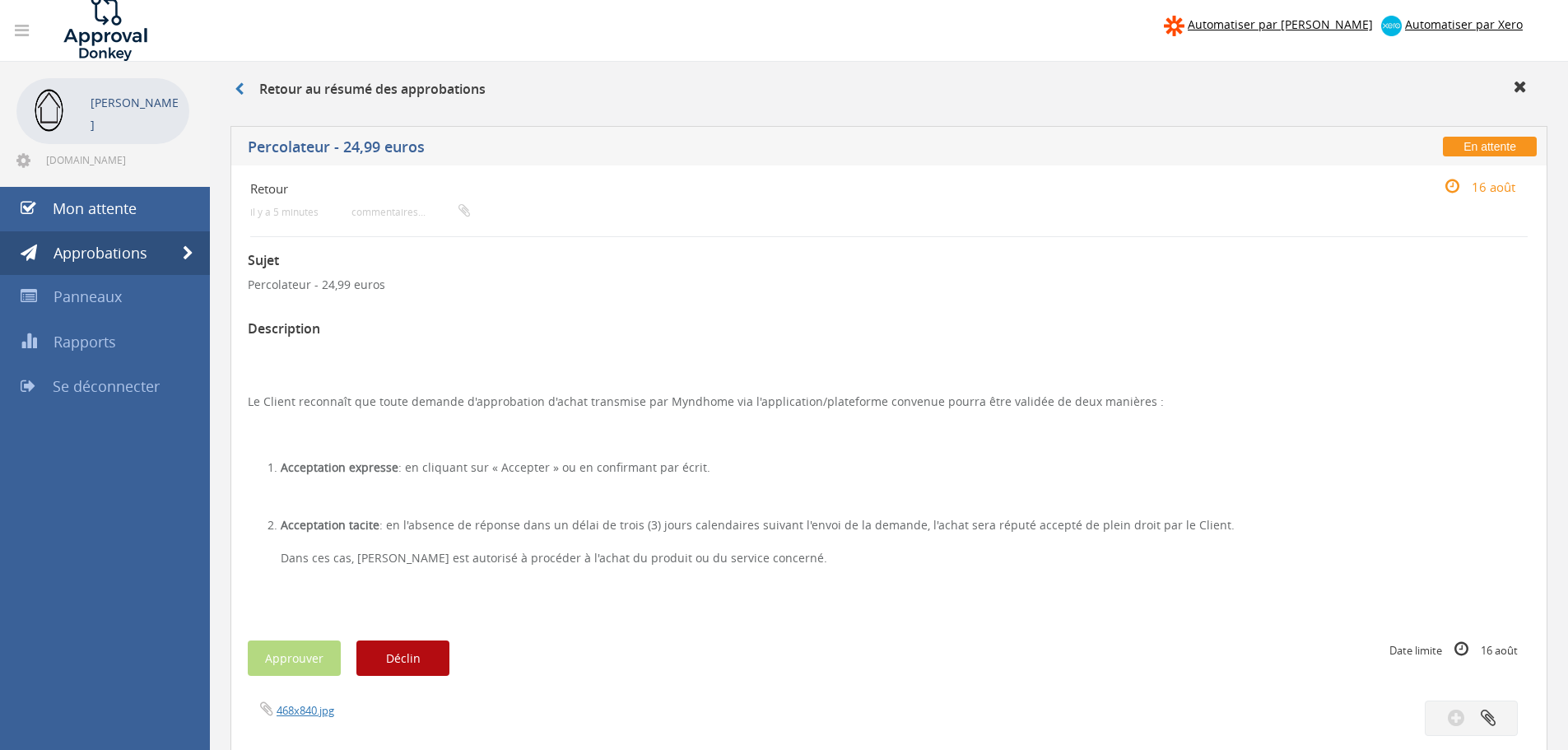
scroll to position [0, 0]
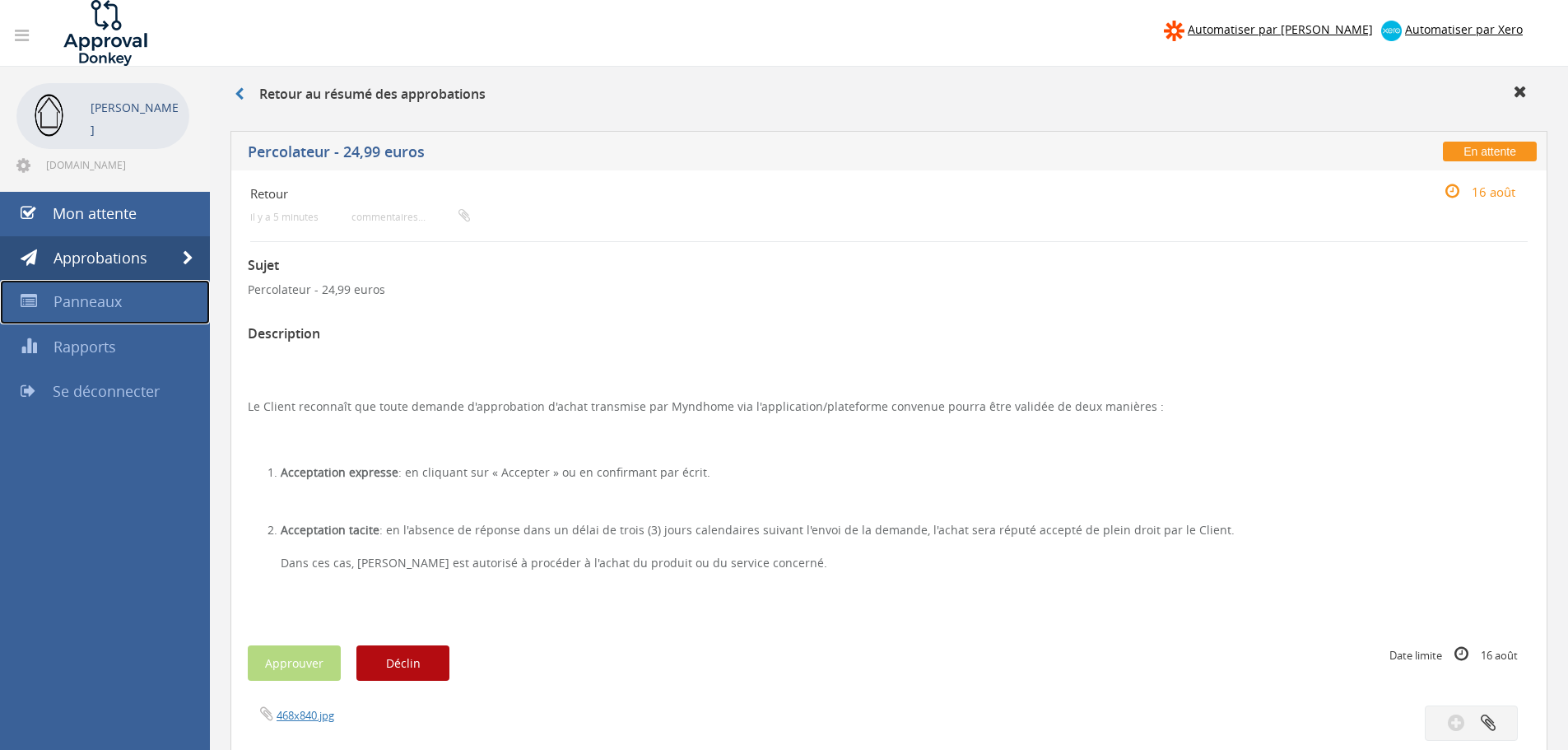
click at [88, 312] on font "Panneaux" at bounding box center [88, 302] width 69 height 20
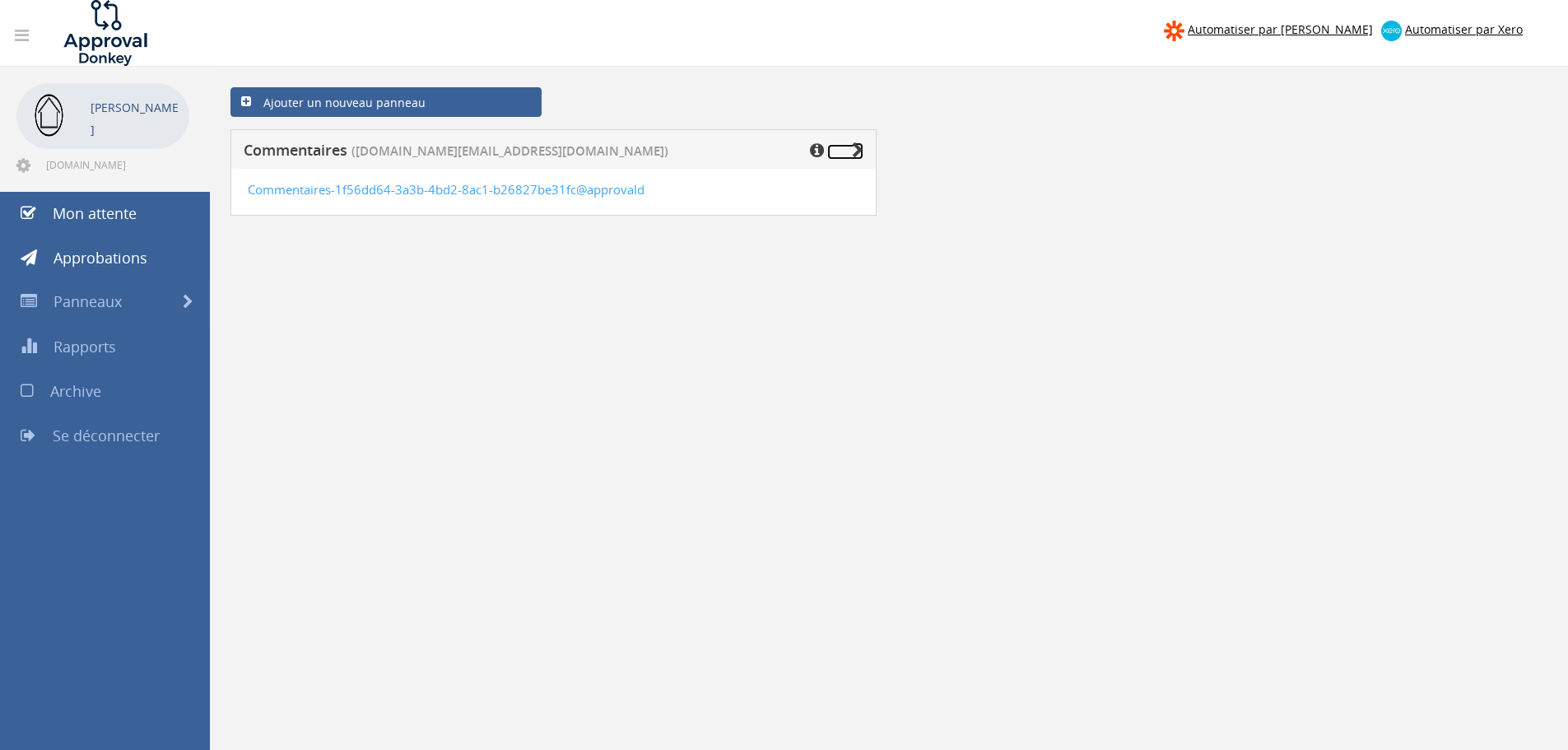
click at [858, 151] on icon at bounding box center [857, 151] width 12 height 16
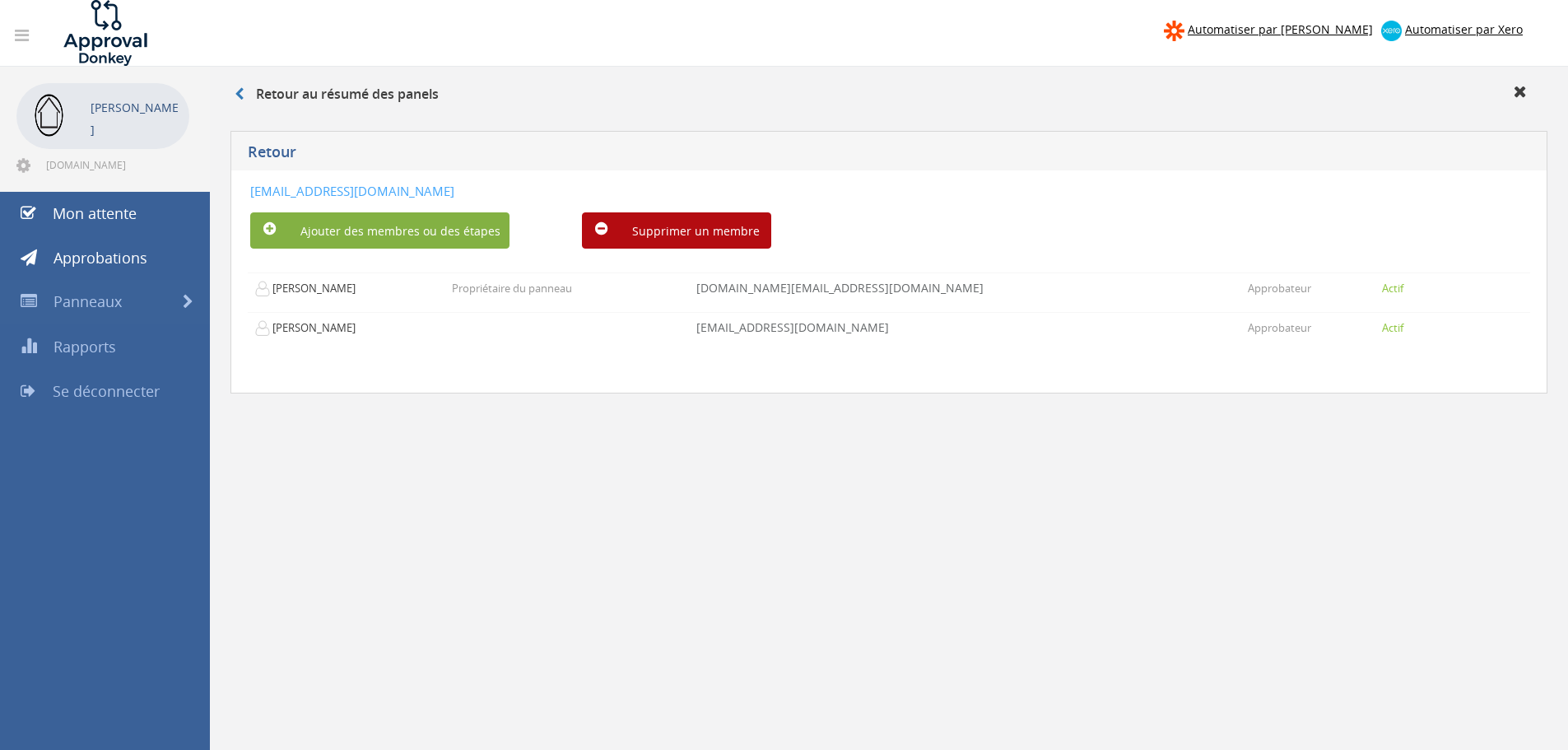
click at [425, 230] on font "Ajouter des membres ou des étapes" at bounding box center [400, 230] width 200 height 15
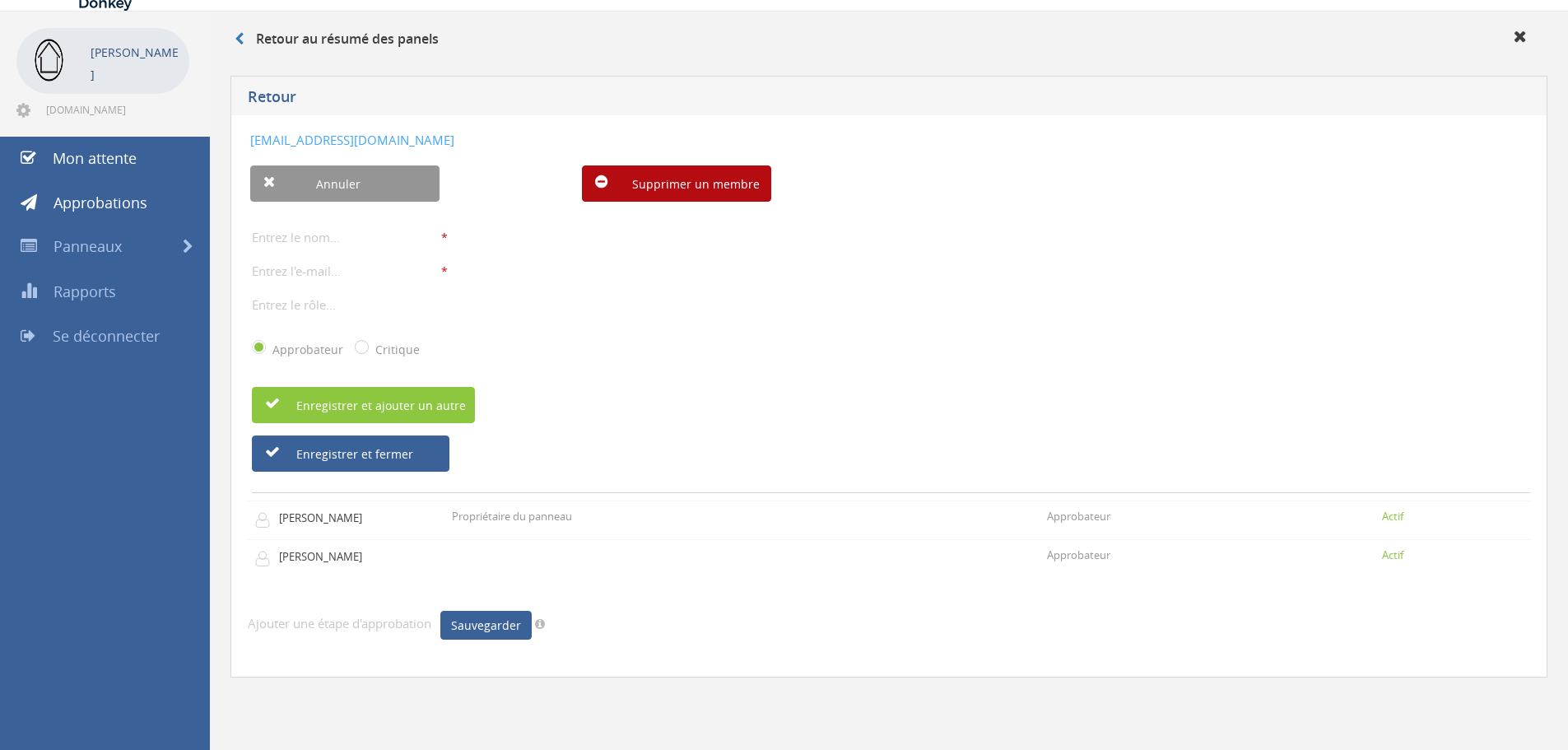
scroll to position [67, 0]
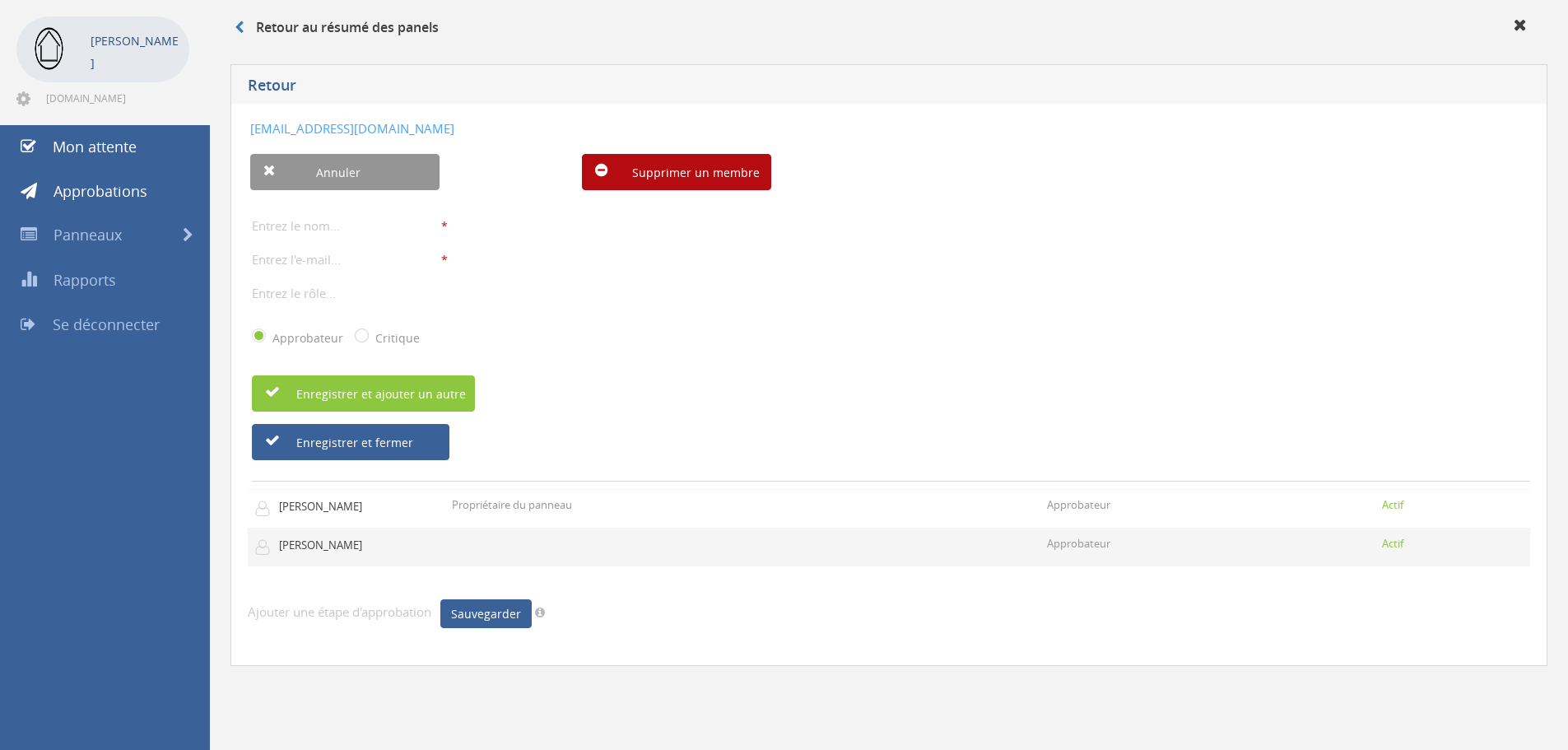
click at [293, 549] on font "[PERSON_NAME]" at bounding box center [321, 545] width 83 height 14
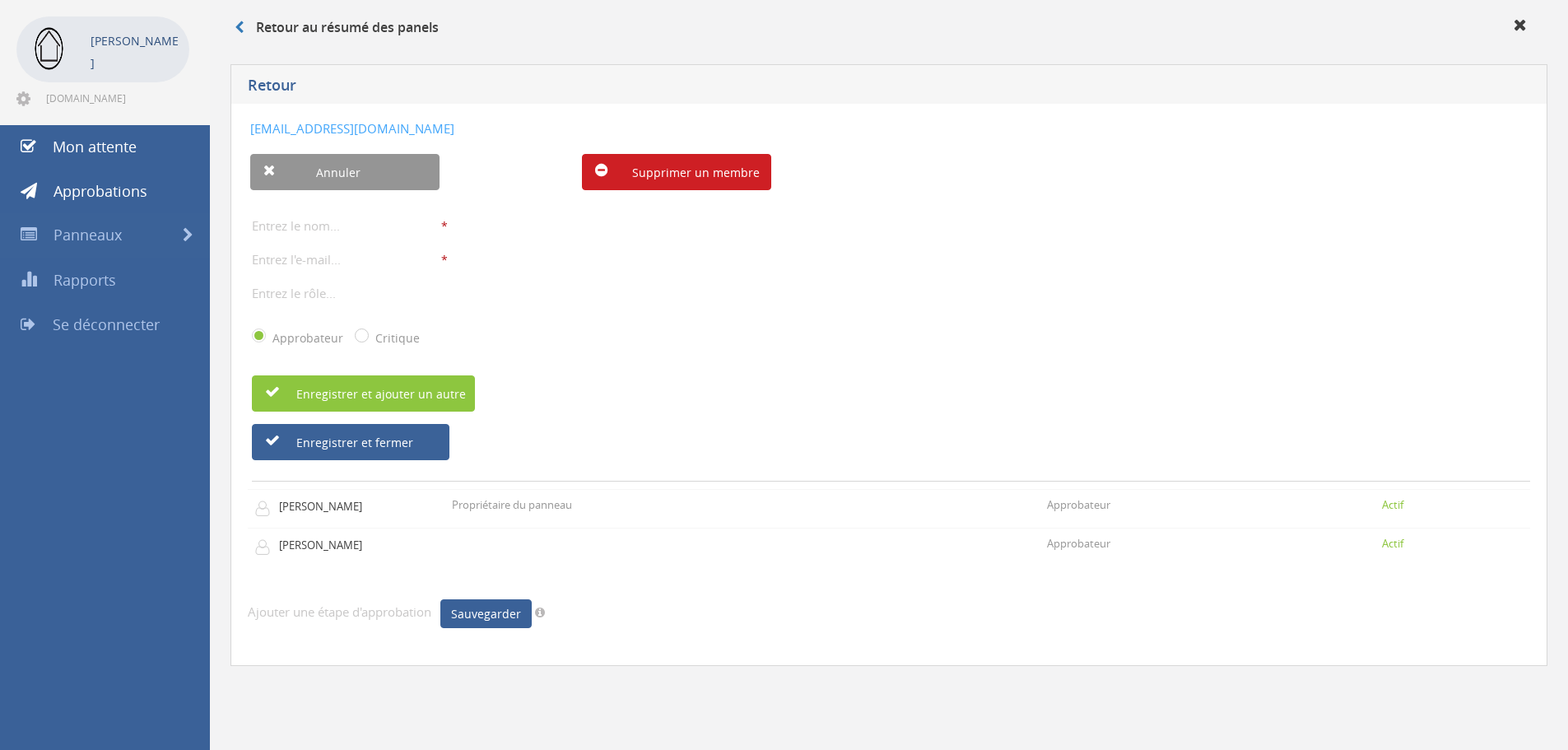
click at [691, 174] on font "Supprimer un membre" at bounding box center [695, 172] width 127 height 15
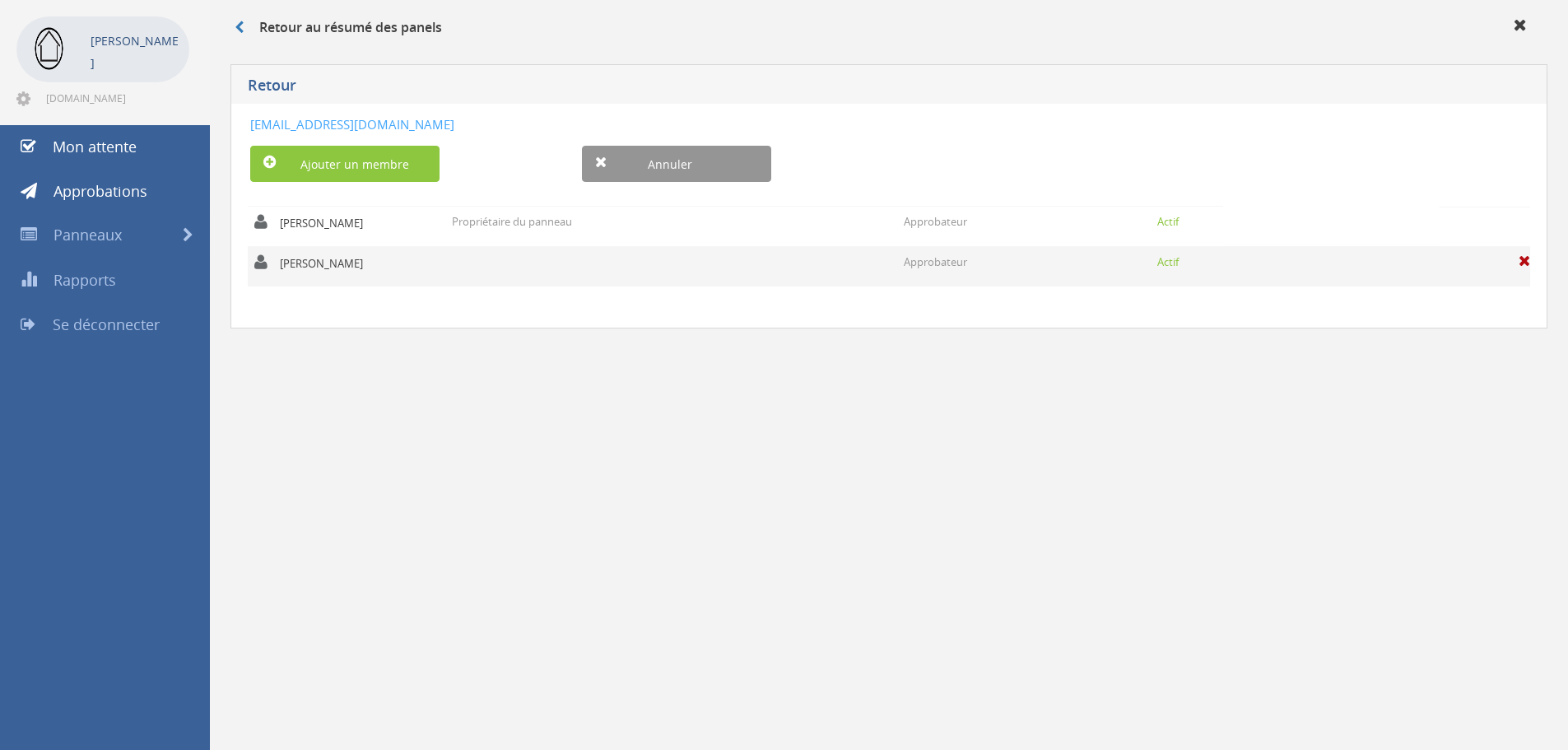
click at [447, 254] on td at bounding box center [671, 267] width 452 height 40
click at [1523, 260] on span at bounding box center [1525, 261] width 12 height 14
click at [1470, 263] on font "Es-tu sûr?" at bounding box center [1485, 259] width 54 height 15
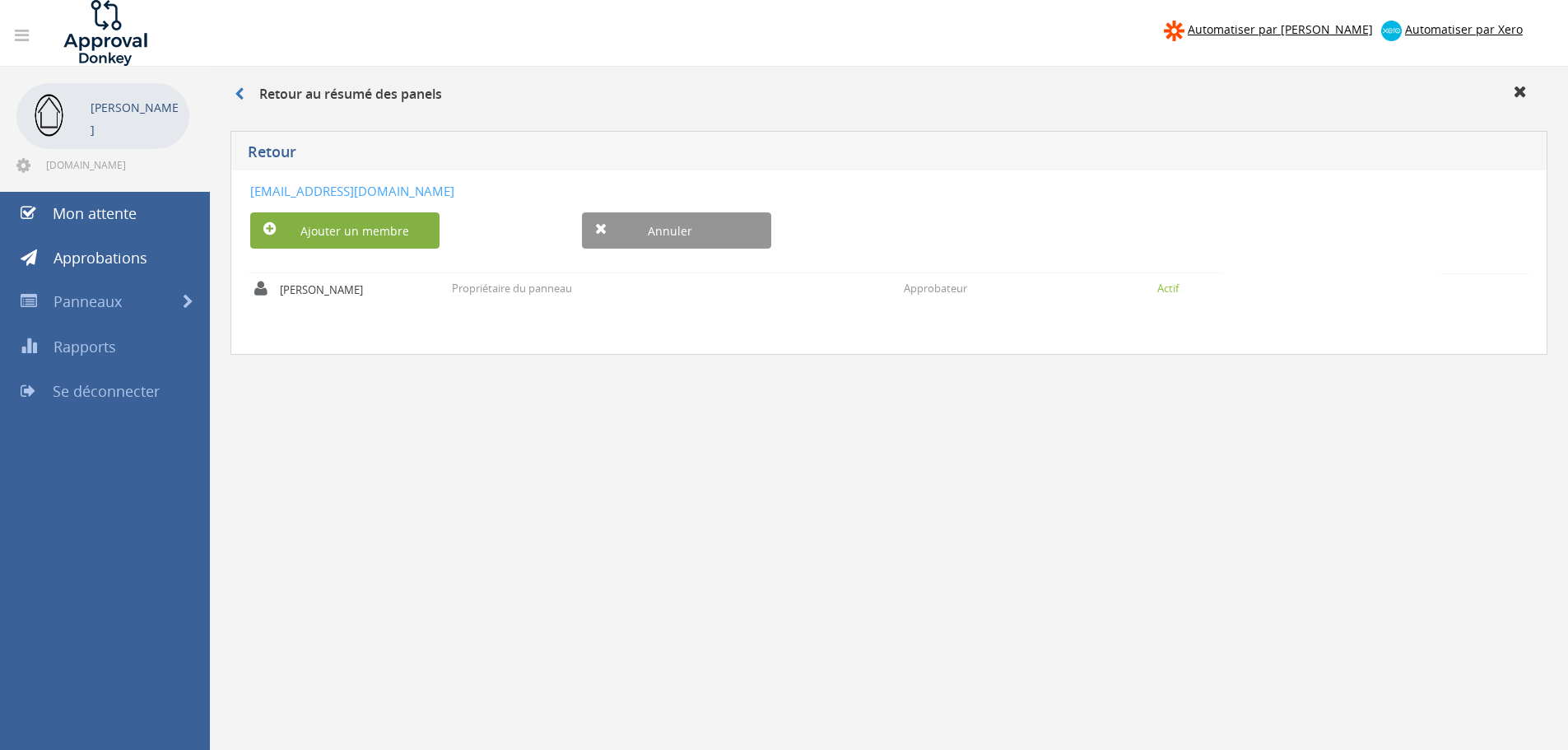
click at [371, 223] on font "Ajouter un membre" at bounding box center [355, 230] width 108 height 15
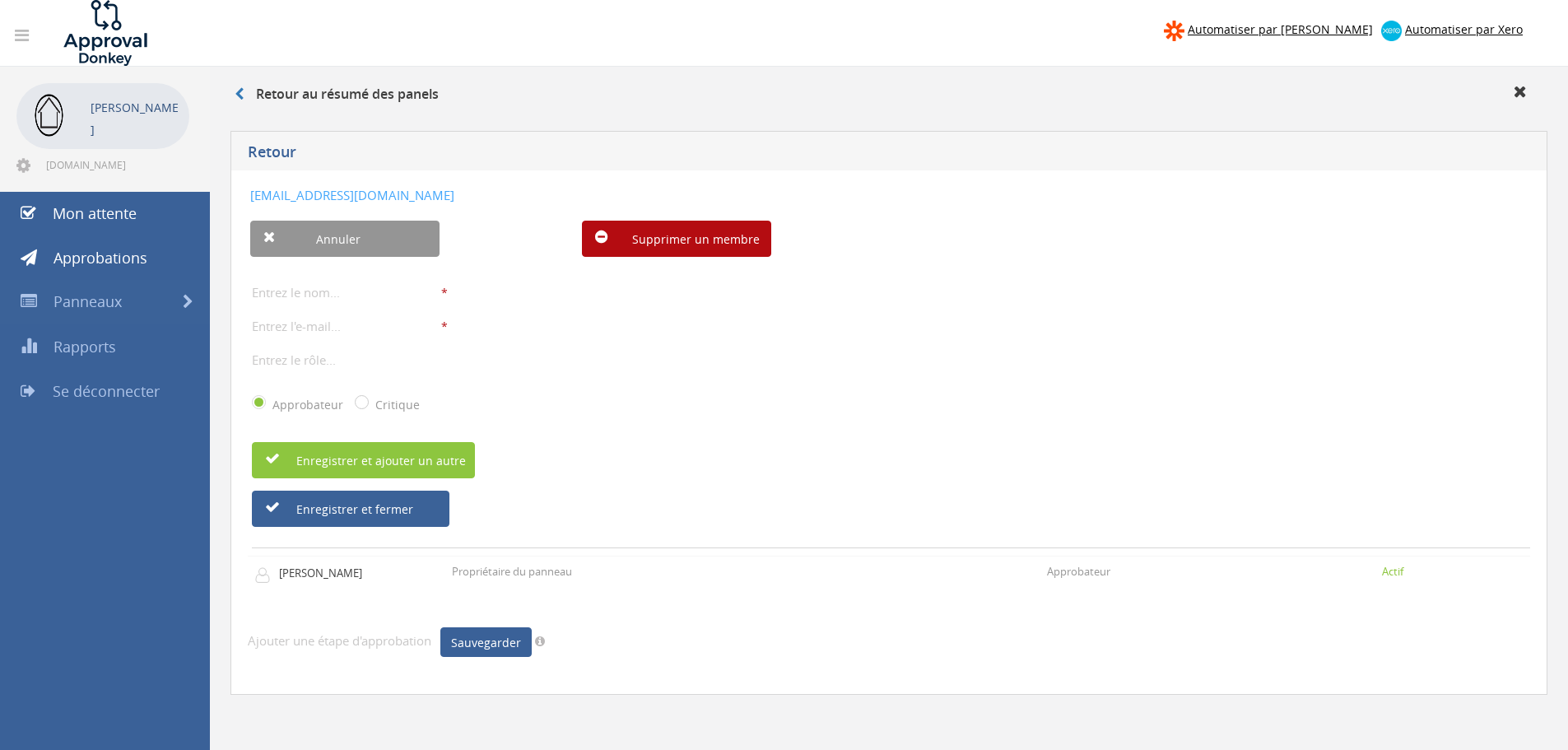
click at [331, 291] on input "text" at bounding box center [347, 293] width 190 height 22
type input "[PERSON_NAME]"
click at [331, 337] on div "justin * Le nom d'affichage est obligatoire. Le nom d'affichage doit comporter …" at bounding box center [891, 354] width 1278 height 161
click at [332, 323] on input "email" at bounding box center [347, 326] width 190 height 22
click at [326, 325] on input "[EMAIL_ADDRESS][DOMAIN_NAME]" at bounding box center [347, 326] width 190 height 22
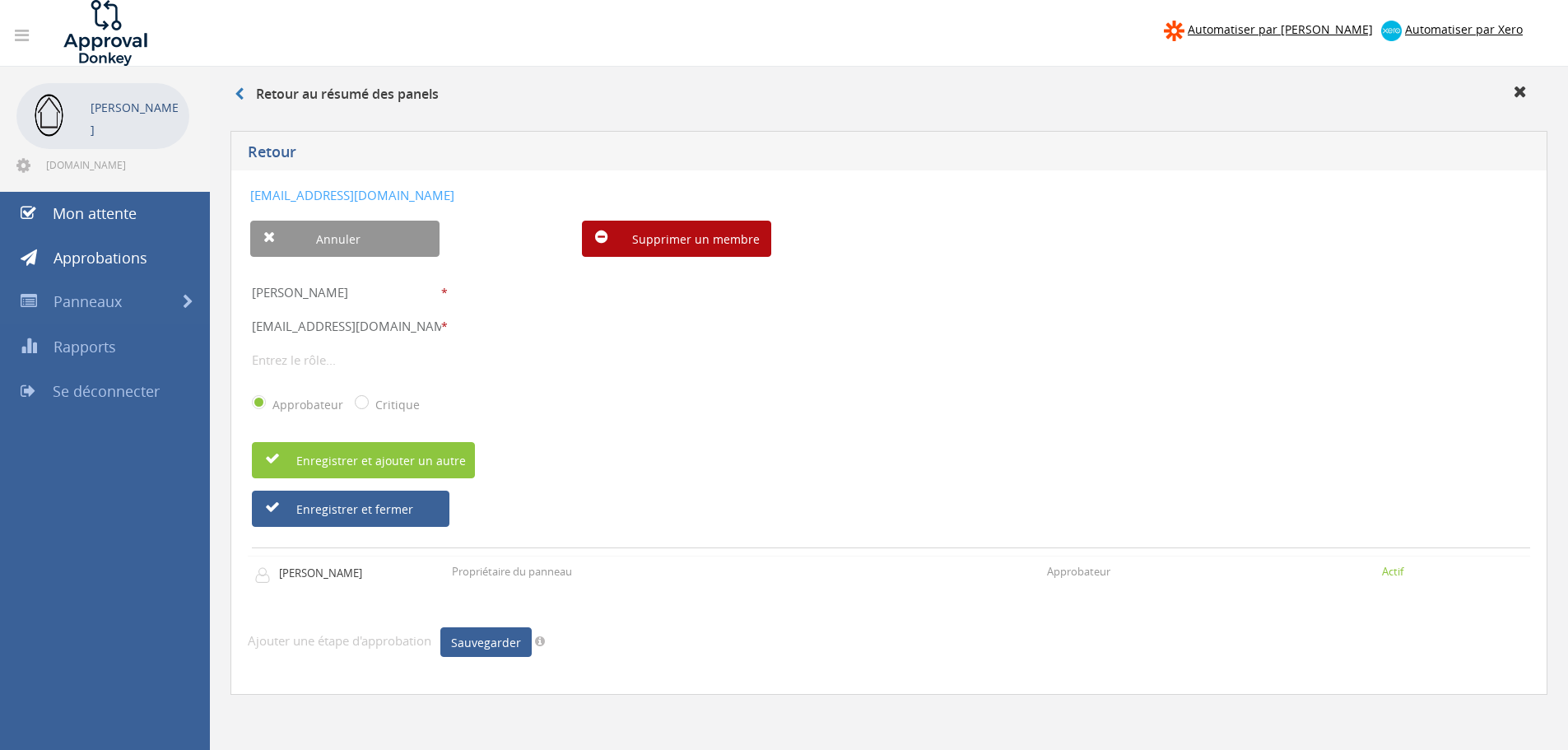
type input "[EMAIL_ADDRESS][DOMAIN_NAME]"
click at [322, 356] on input "text" at bounding box center [347, 360] width 190 height 22
type input "a"
type input "propriétaire"
click at [583, 408] on div "Approbateur Critique" at bounding box center [891, 404] width 1278 height 42
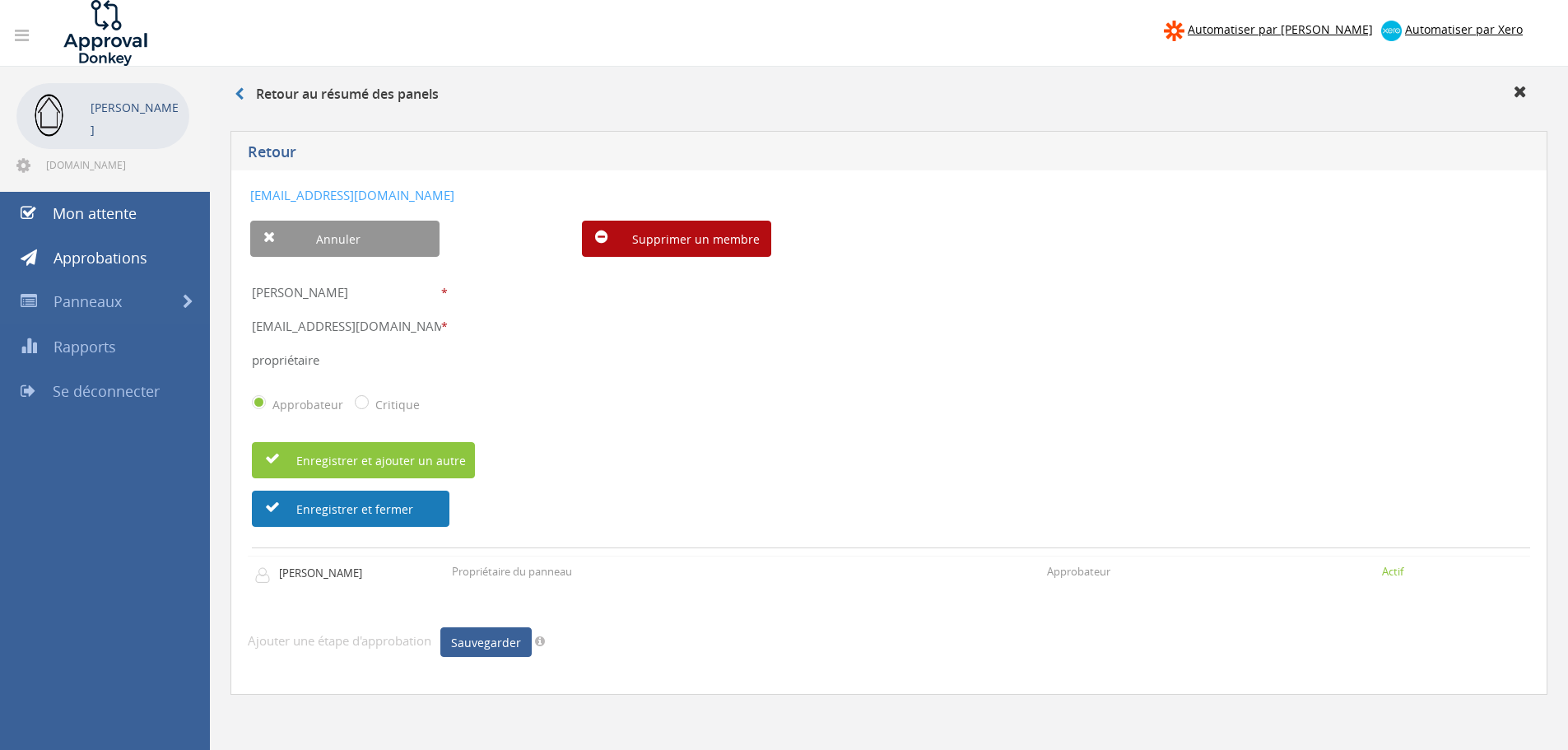
click at [378, 514] on font "Enregistrer et fermer" at bounding box center [354, 509] width 117 height 15
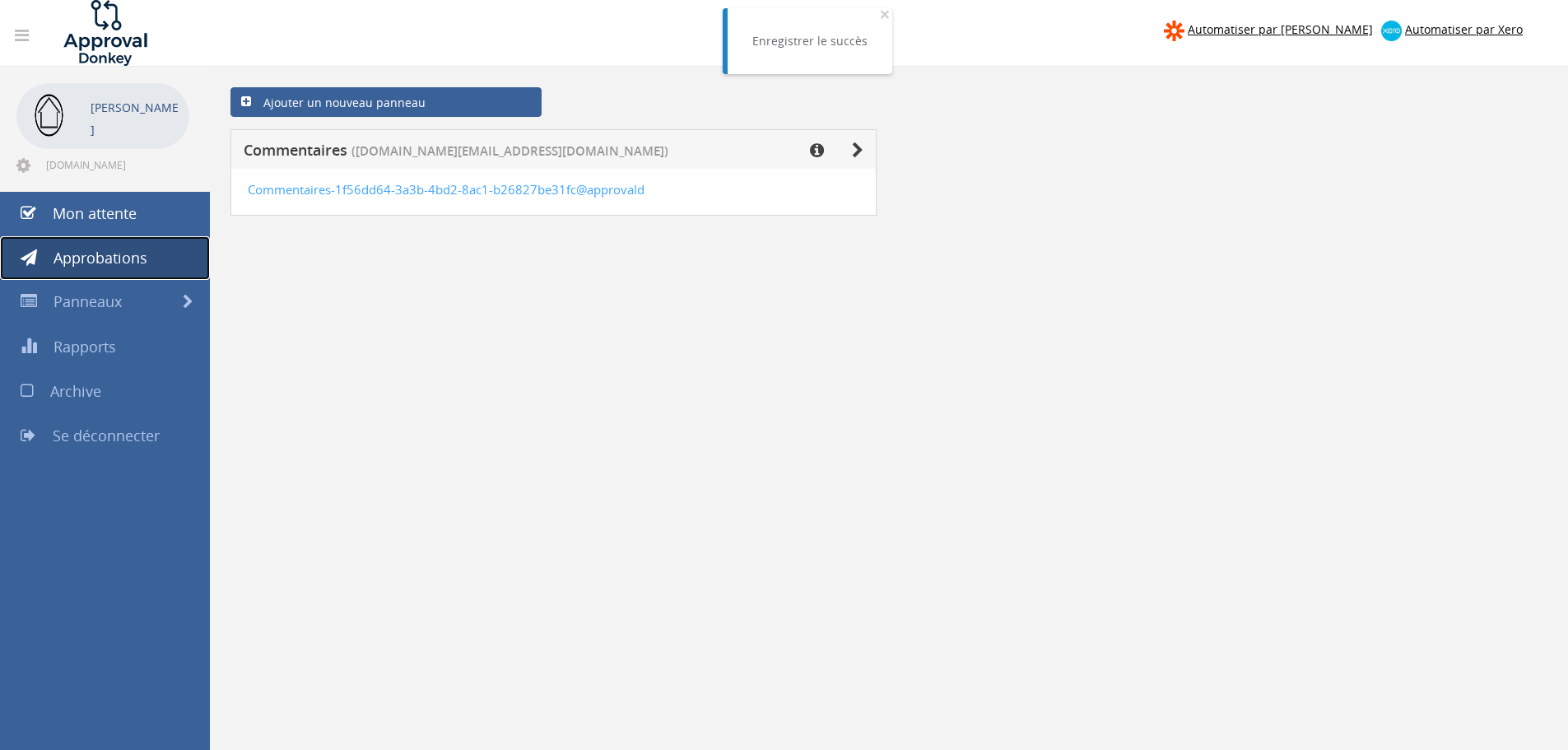
click at [113, 248] on font "Approbations" at bounding box center [100, 258] width 94 height 20
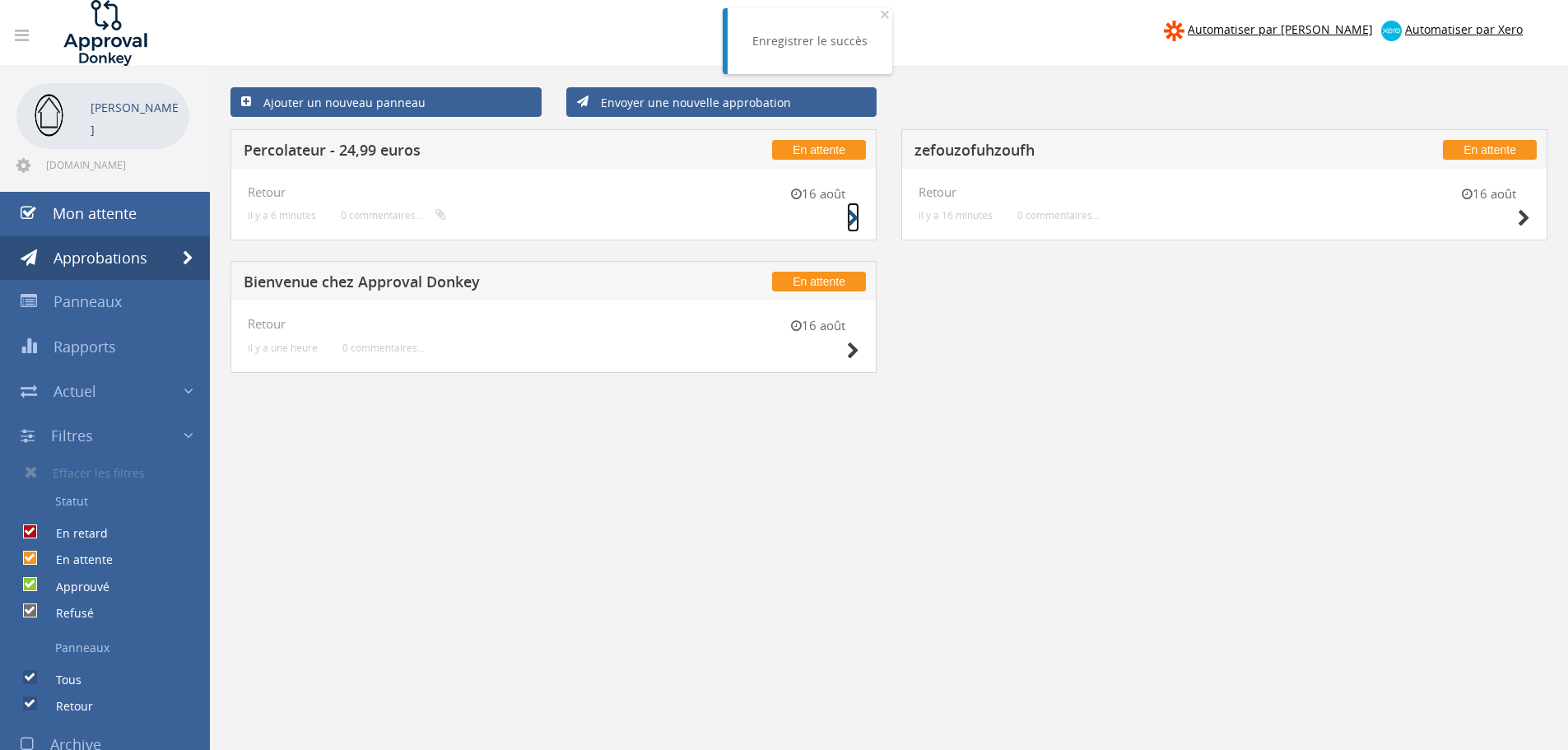
click at [853, 212] on icon at bounding box center [854, 218] width 13 height 17
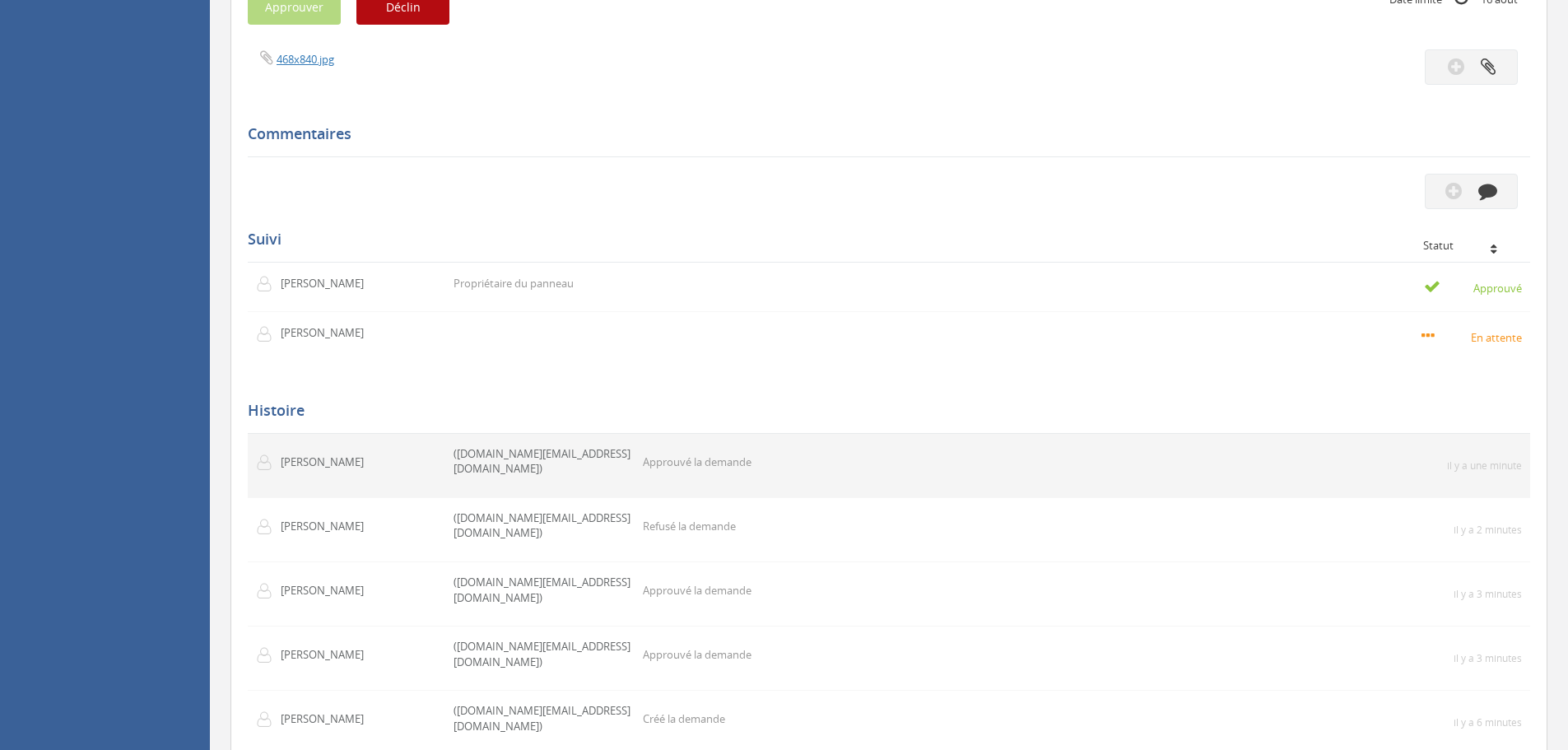
scroll to position [697, 0]
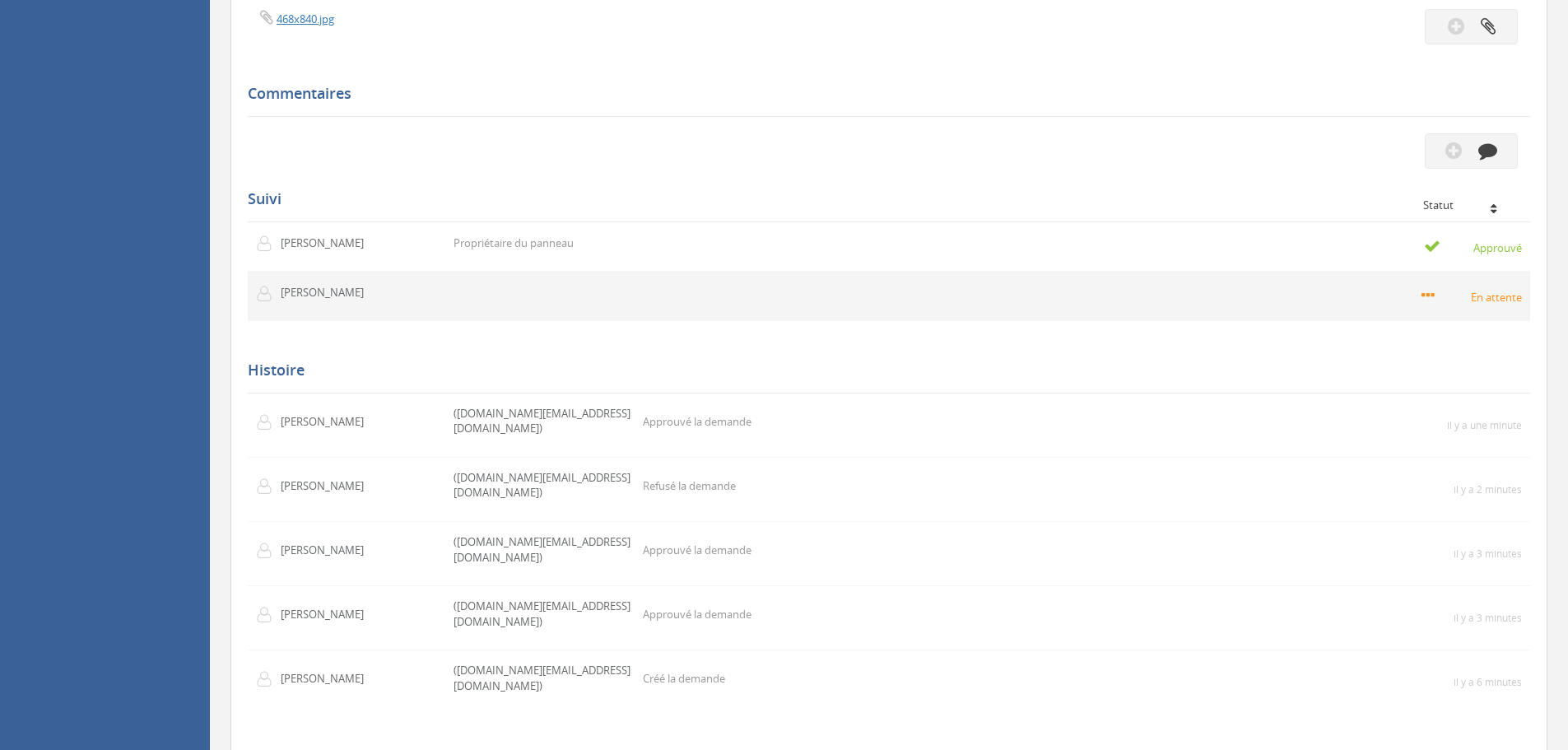
click at [1476, 292] on font "En attente" at bounding box center [1497, 297] width 51 height 14
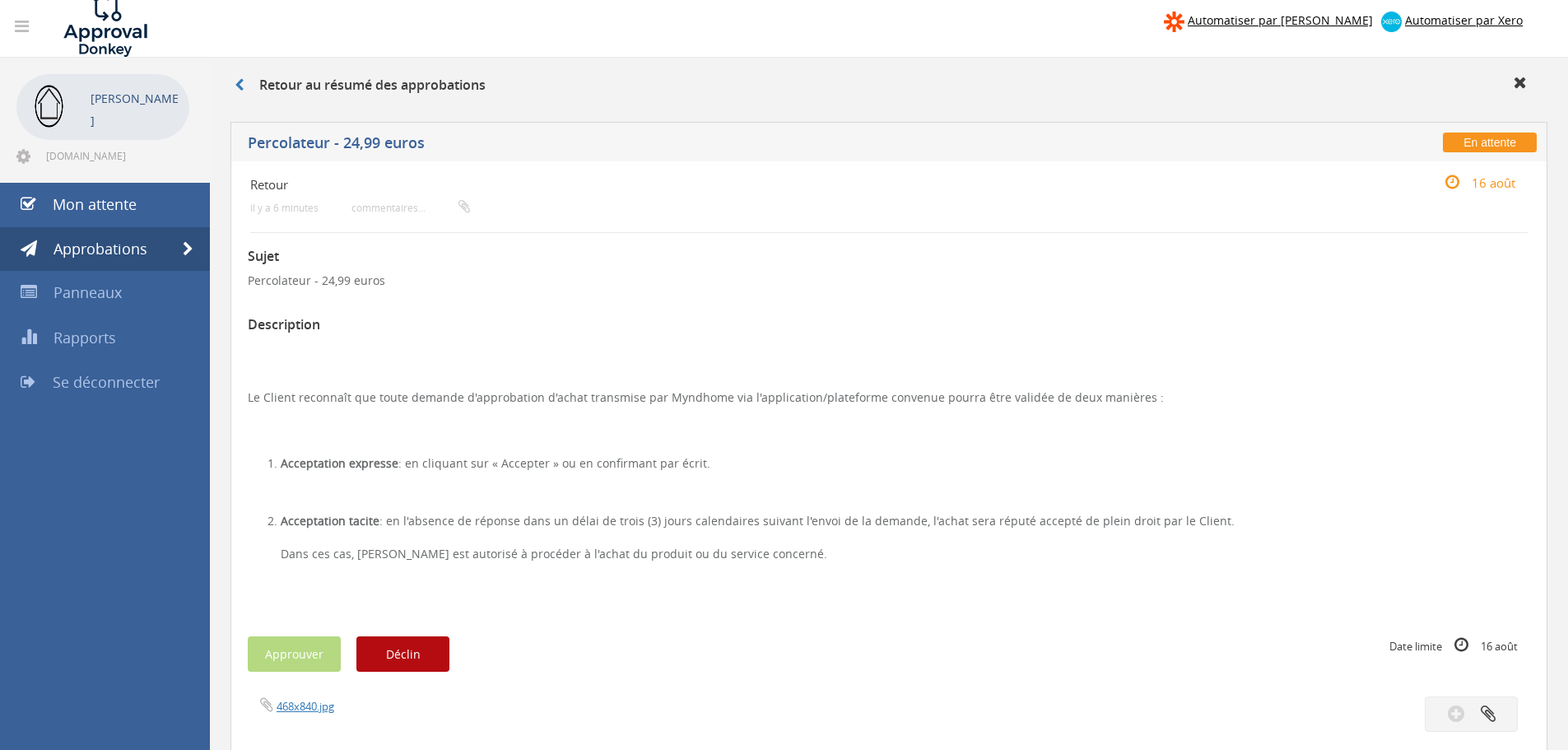
scroll to position [0, 0]
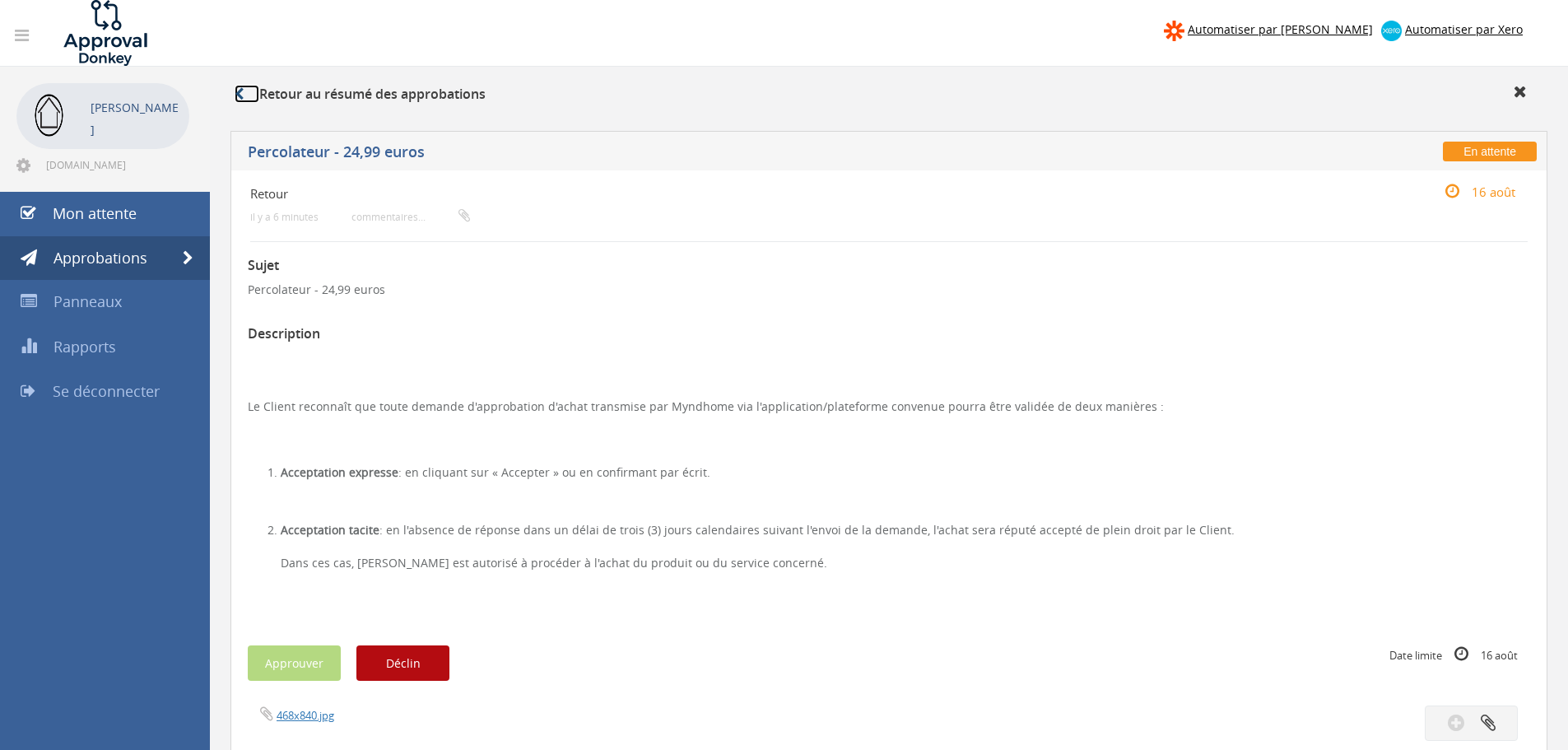
click at [240, 98] on icon at bounding box center [239, 94] width 9 height 14
click at [238, 98] on icon at bounding box center [239, 94] width 9 height 14
click at [133, 265] on font "Approbations" at bounding box center [100, 258] width 94 height 20
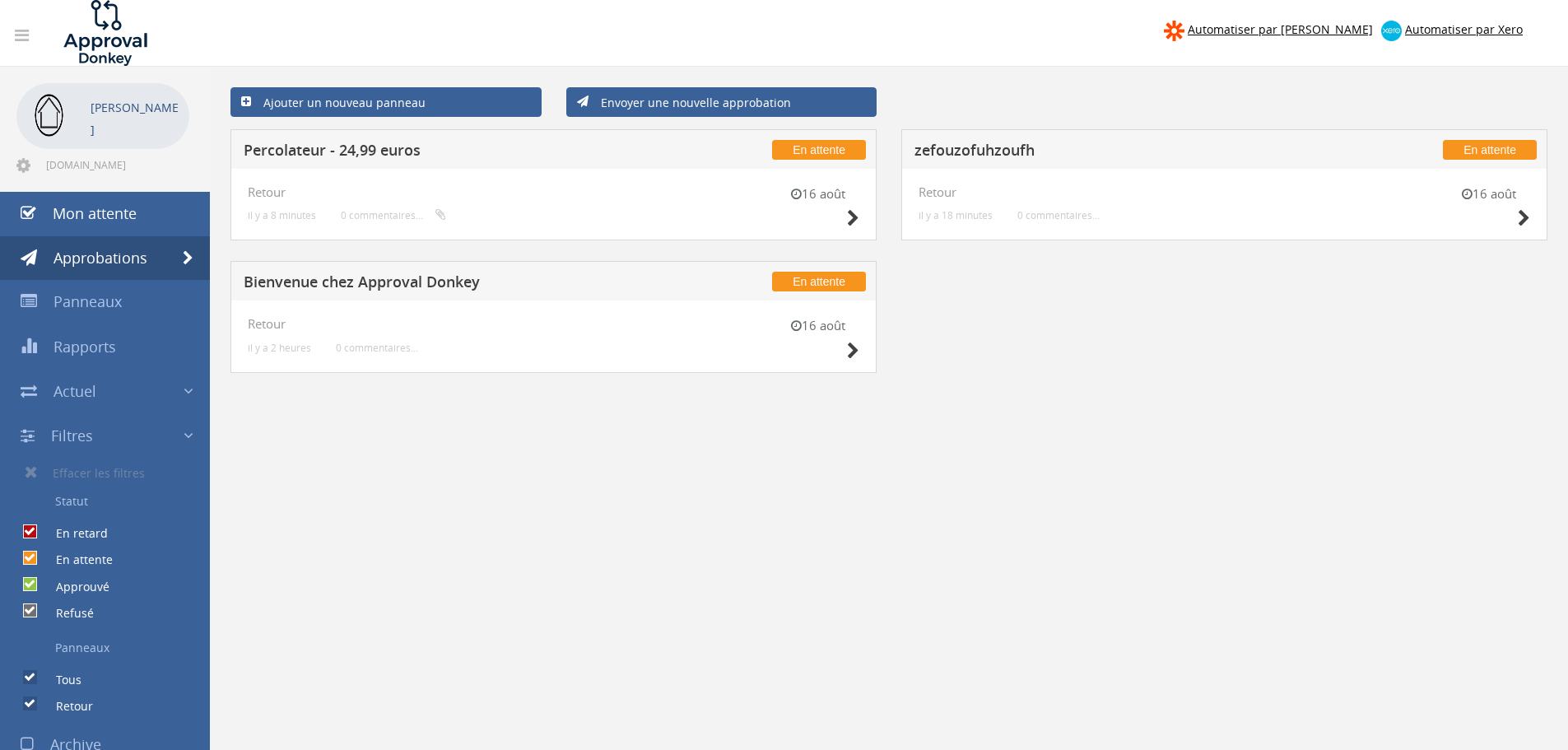
drag, startPoint x: 655, startPoint y: 209, endPoint x: 488, endPoint y: 496, distance: 332.1
click at [496, 511] on div "Ajouter un nouveau panneau Envoyer une nouvelle approbation En attente Percolat…" at bounding box center [889, 442] width 1358 height 750
drag, startPoint x: 452, startPoint y: 197, endPoint x: 896, endPoint y: 414, distance: 494.2
click at [961, 550] on div "Ajouter un nouveau panneau Envoyer une nouvelle approbation En attente Percolat…" at bounding box center [889, 442] width 1358 height 750
click at [719, 231] on div "16 août Retour il y a 8 minutes 0 commentaires..." at bounding box center [553, 205] width 646 height 72
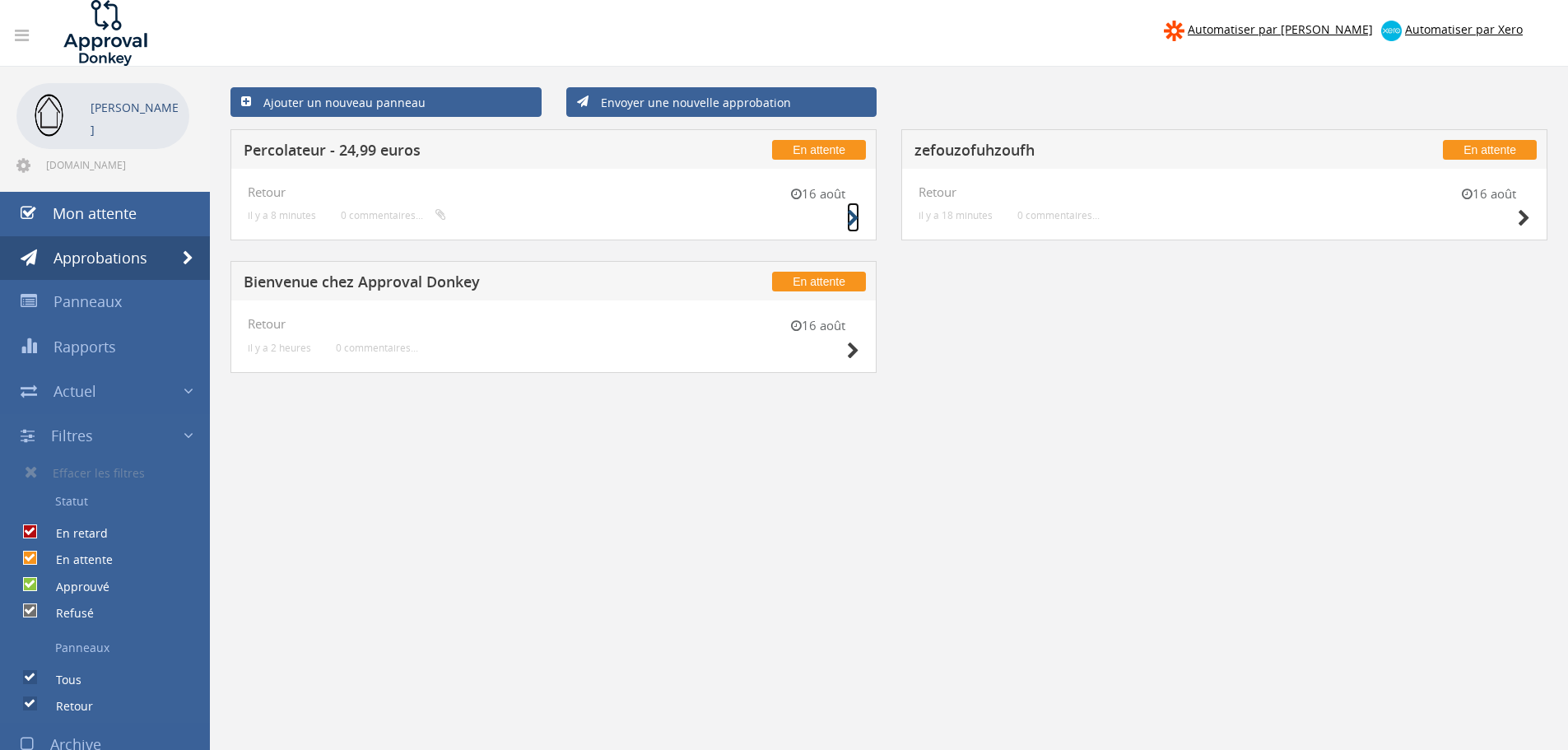
click at [847, 219] on icon at bounding box center [854, 218] width 13 height 17
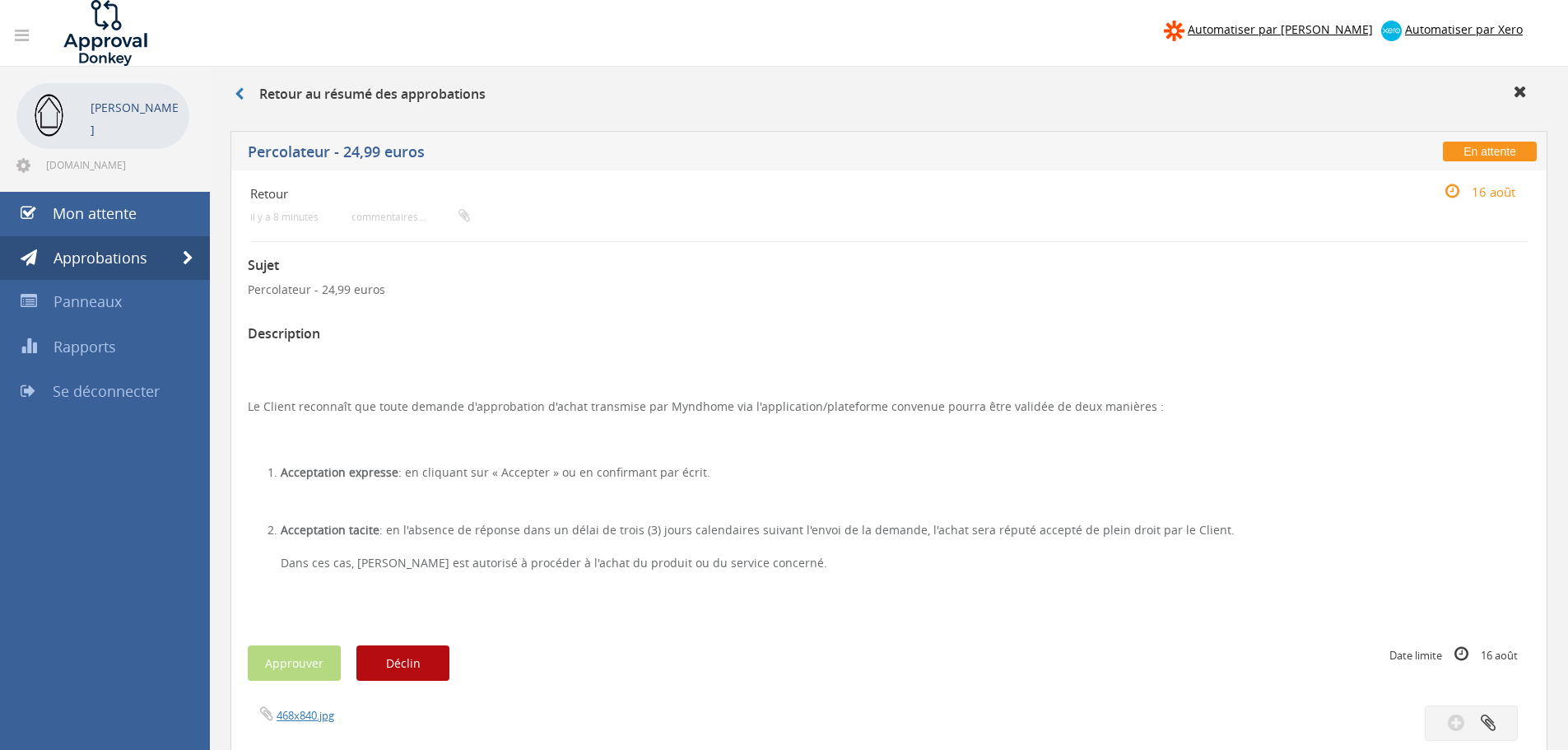
click at [1449, 158] on span "En attente" at bounding box center [1490, 152] width 94 height 20
click at [366, 154] on font "Percolateur - 24,99 euros" at bounding box center [336, 152] width 177 height 20
click at [358, 154] on font "Percolateur - 24,99 euros" at bounding box center [336, 152] width 177 height 20
click at [277, 191] on font "Retour" at bounding box center [269, 193] width 38 height 16
drag, startPoint x: 260, startPoint y: 188, endPoint x: 402, endPoint y: 191, distance: 142.0
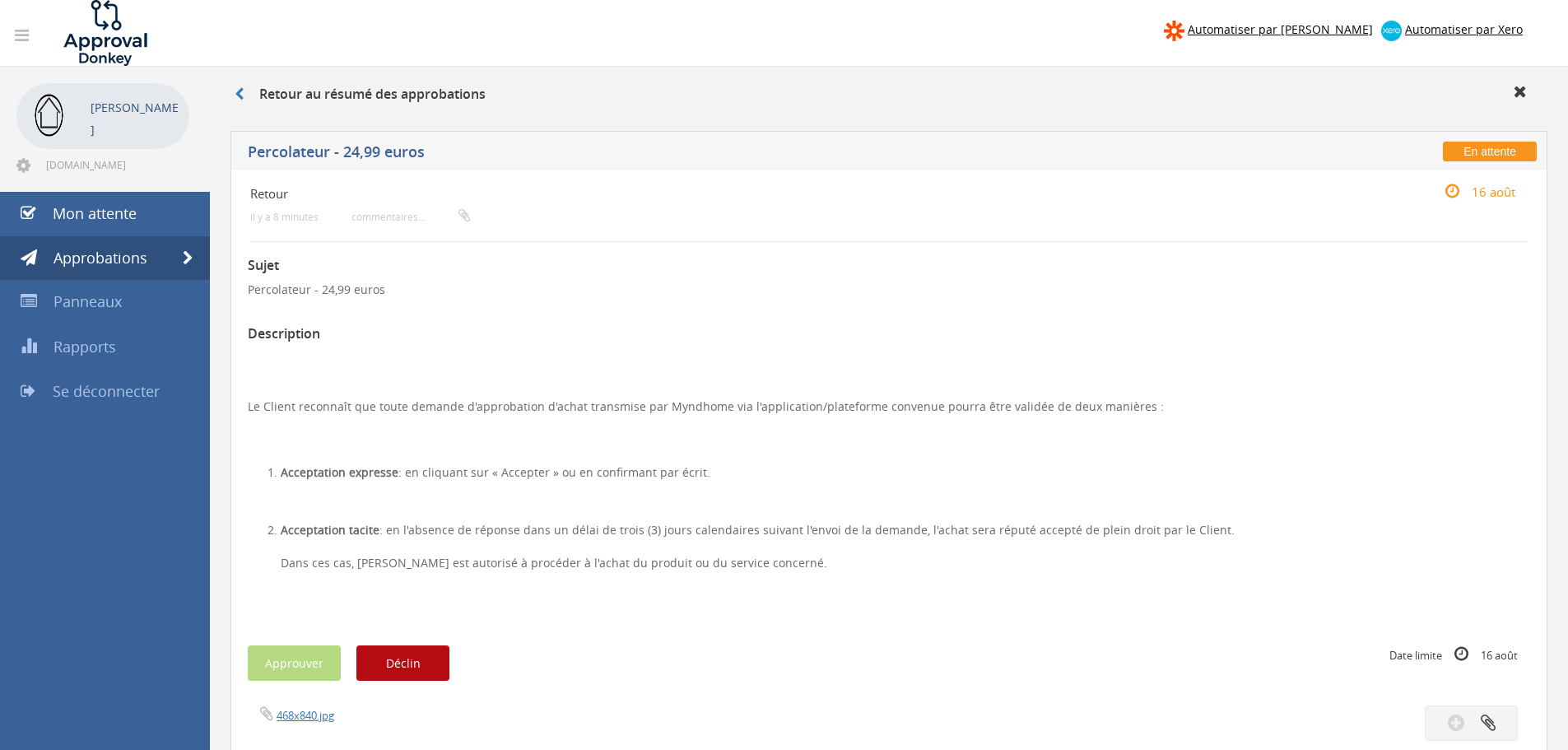
click at [99, 314] on link "Panneaux" at bounding box center [105, 302] width 210 height 44
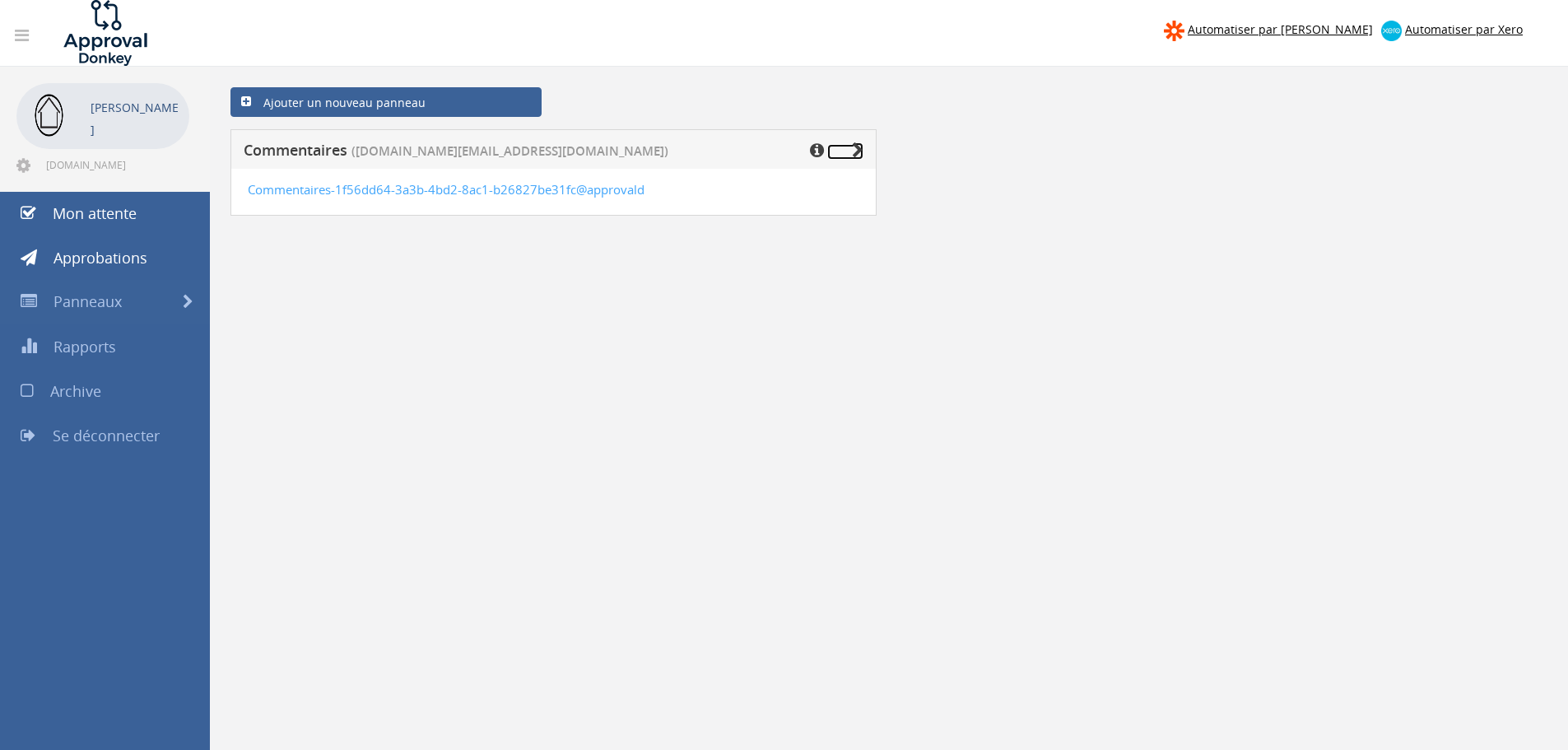
click at [861, 151] on icon at bounding box center [857, 151] width 12 height 16
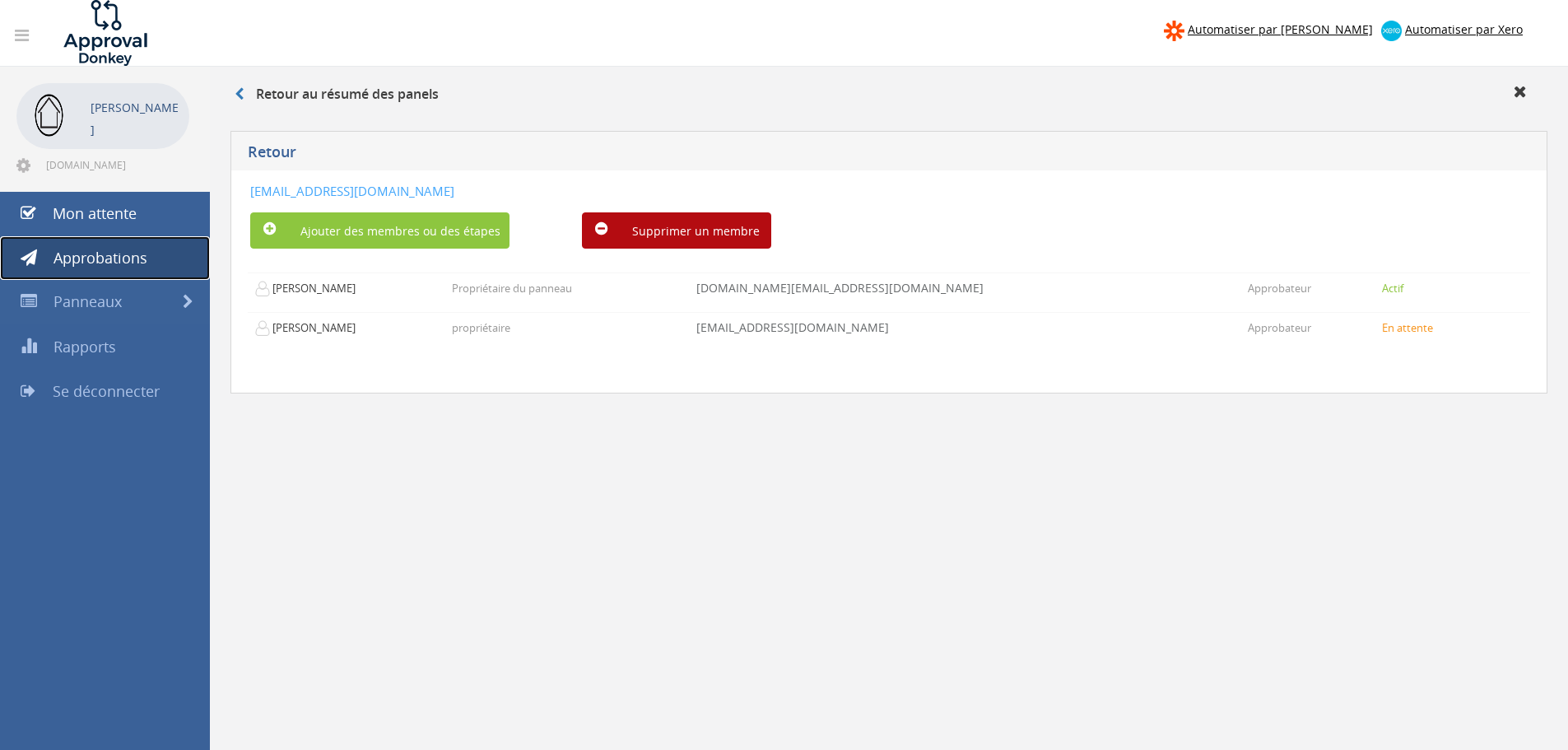
click at [124, 256] on font "Approbations" at bounding box center [100, 258] width 94 height 20
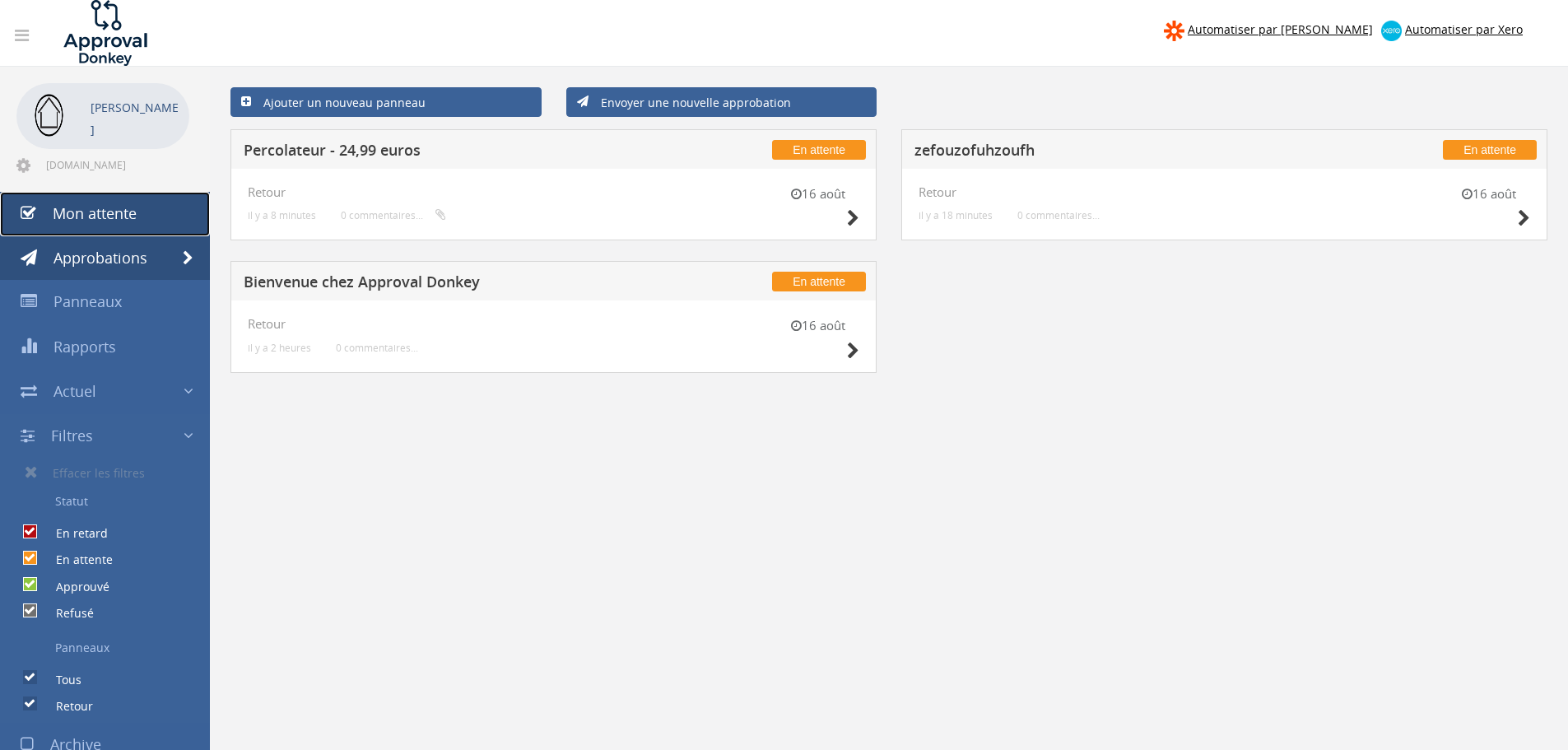
click at [124, 215] on font "Mon attente" at bounding box center [94, 213] width 84 height 20
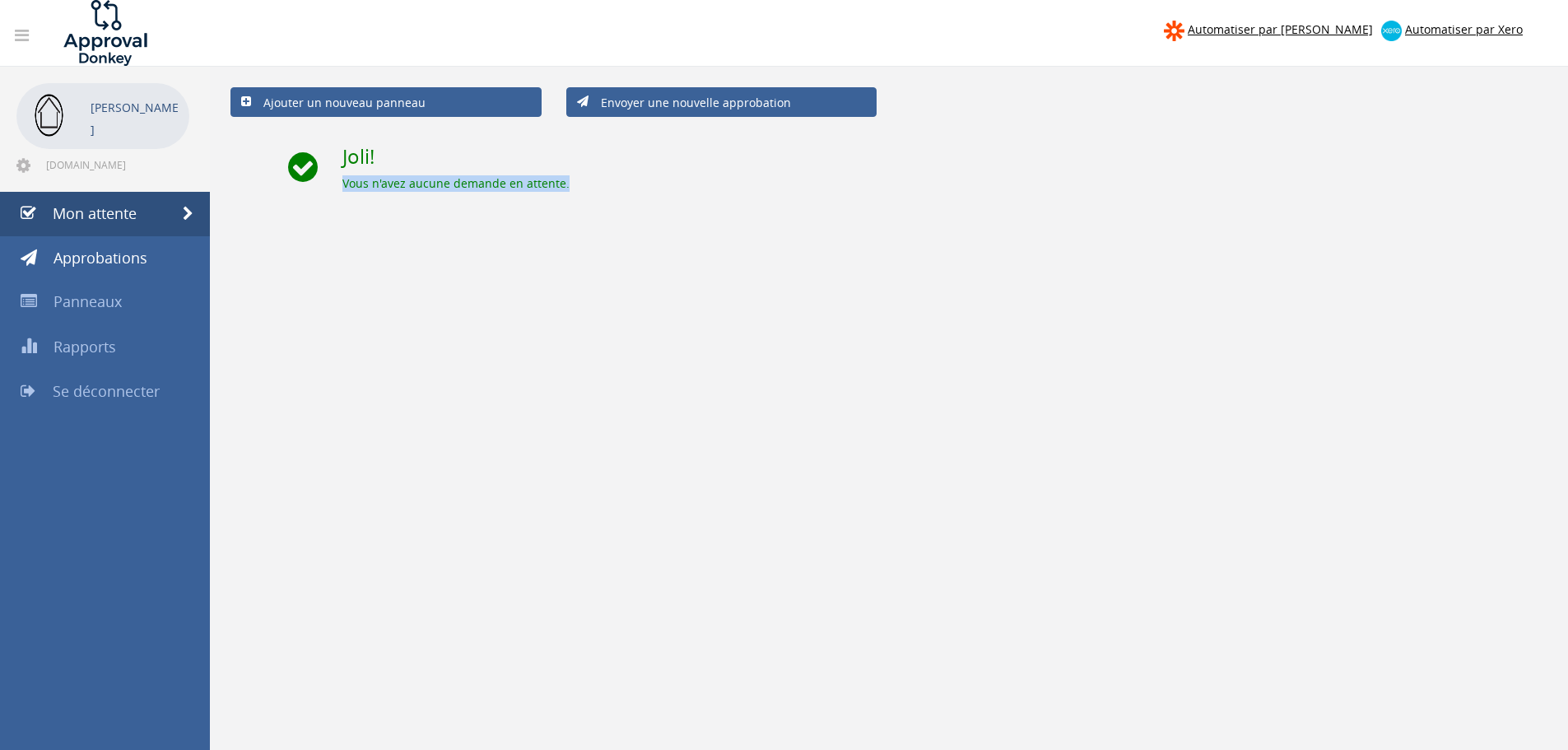
drag, startPoint x: 334, startPoint y: 181, endPoint x: 621, endPoint y: 179, distance: 287.0
click at [621, 179] on div "Joli! Vous n'avez aucune demande en attente." at bounding box center [945, 160] width 1230 height 62
click at [621, 179] on div "Vous n'avez aucune demande en attente." at bounding box center [945, 183] width 1205 height 16
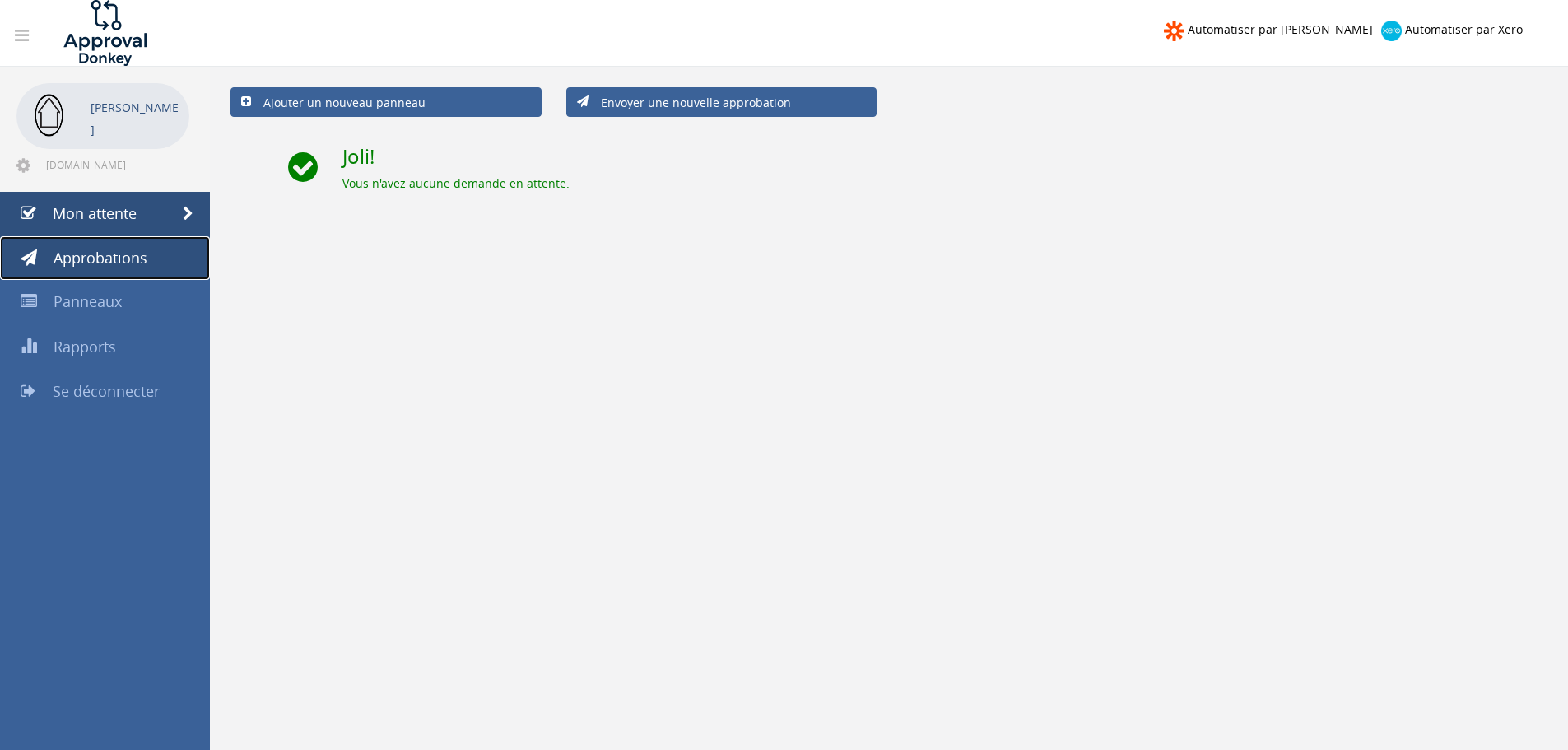
click at [89, 248] on font "Approbations" at bounding box center [100, 258] width 94 height 20
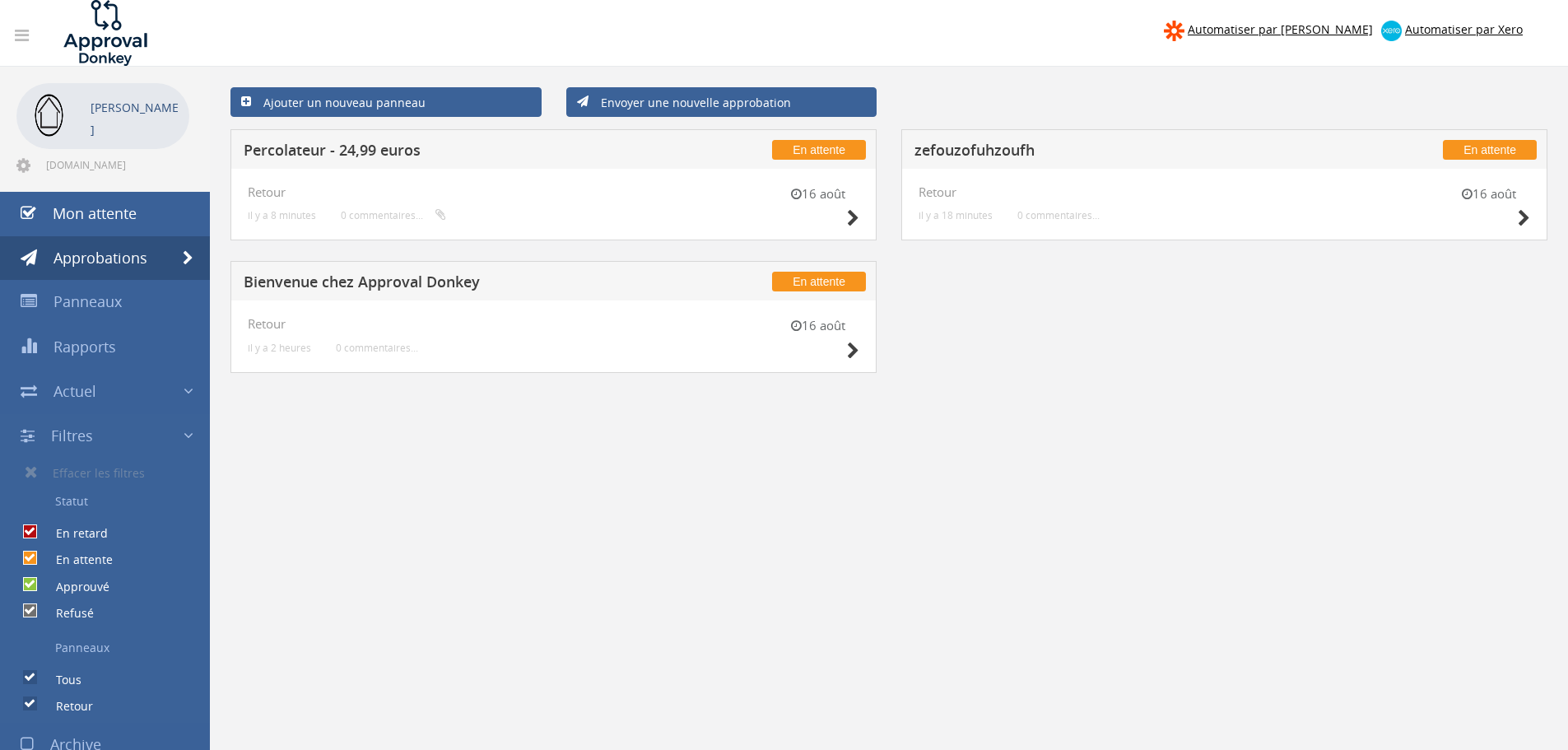
click at [1516, 220] on div "16 août" at bounding box center [1489, 209] width 82 height 47
click at [1522, 224] on icon at bounding box center [1525, 218] width 13 height 17
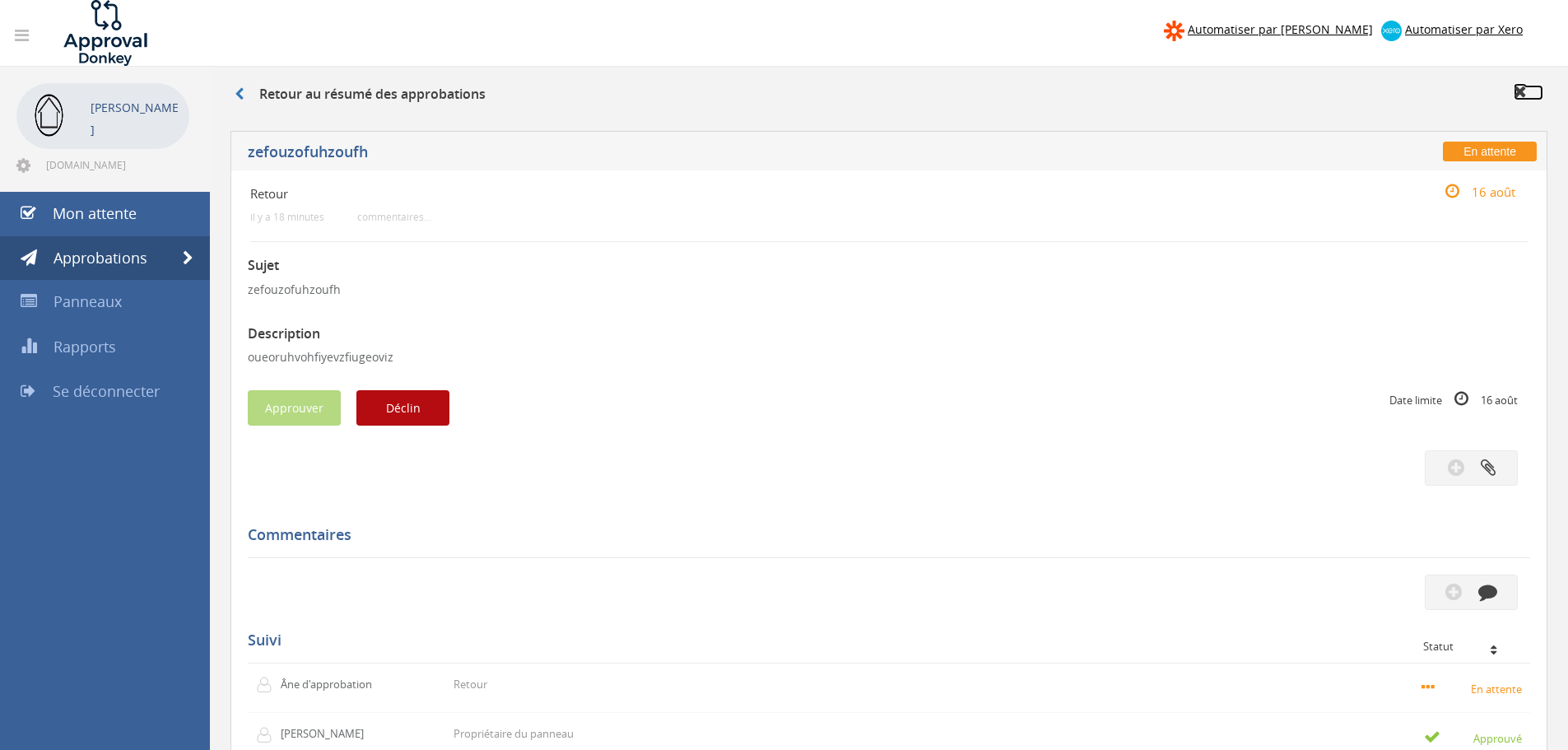
click at [1518, 91] on icon at bounding box center [1520, 91] width 14 height 16
click at [241, 96] on icon at bounding box center [239, 94] width 9 height 14
click at [23, 165] on icon at bounding box center [23, 165] width 14 height 16
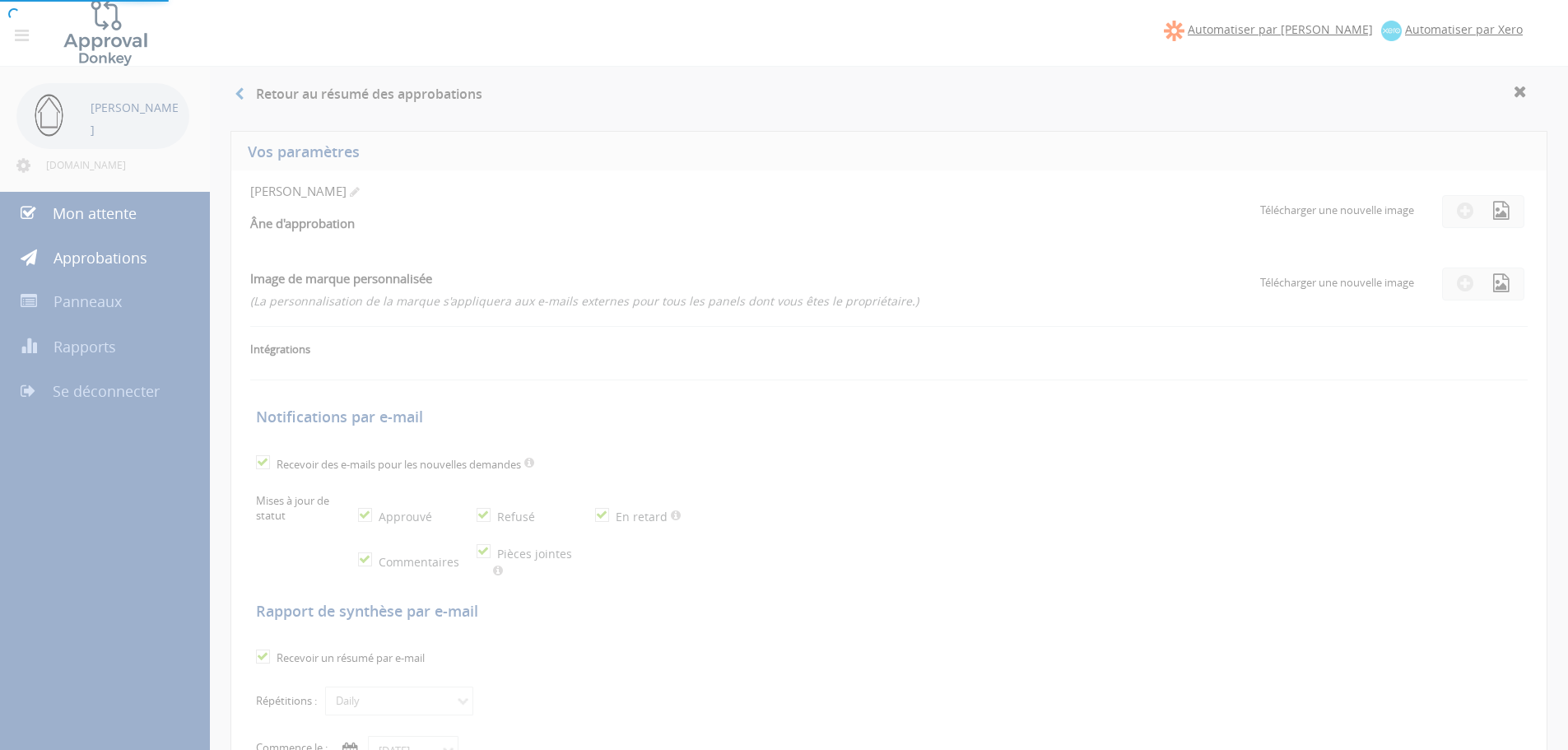
checkbox input "true"
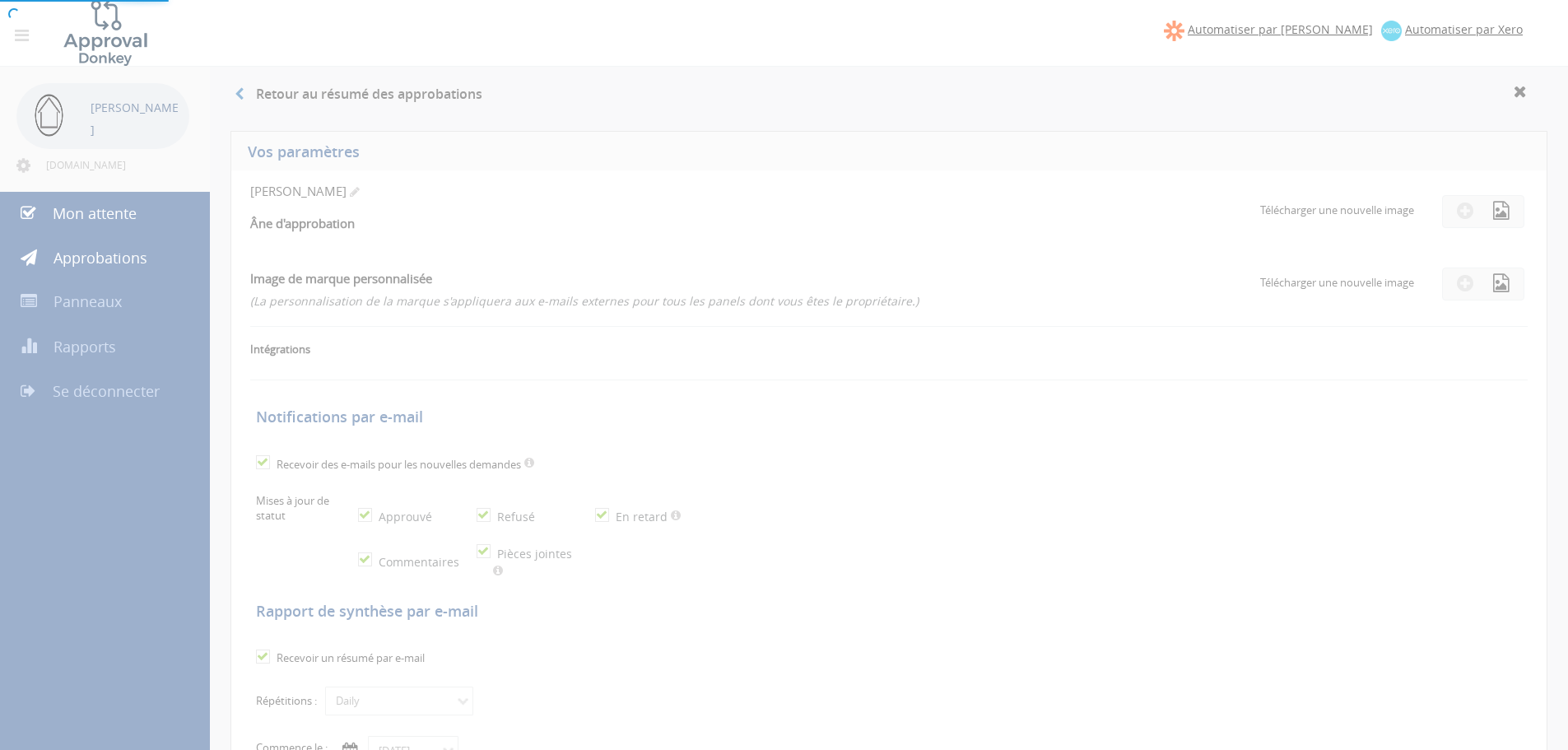
checkbox input "true"
select select "number:1"
checkbox input "true"
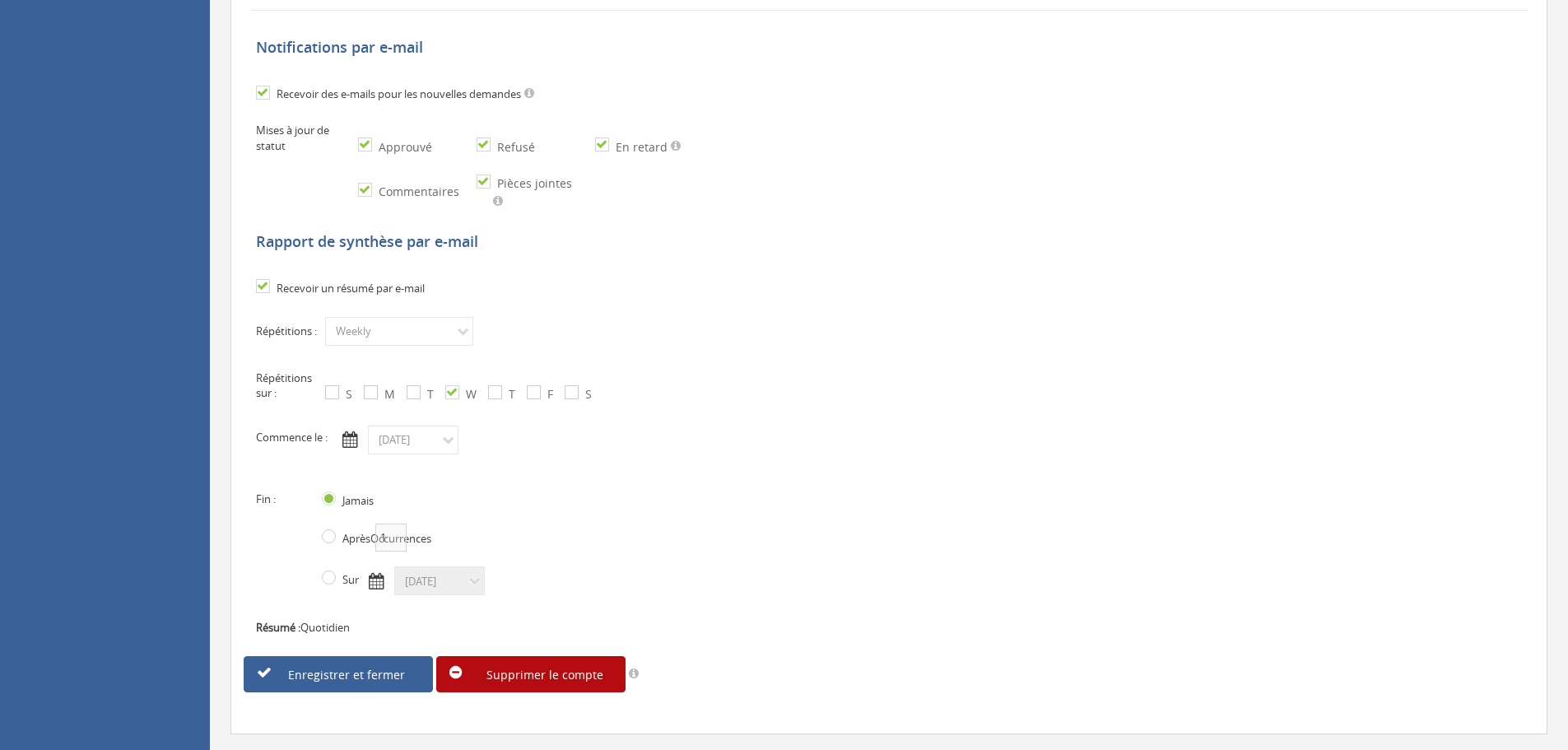
scroll to position [511, 0]
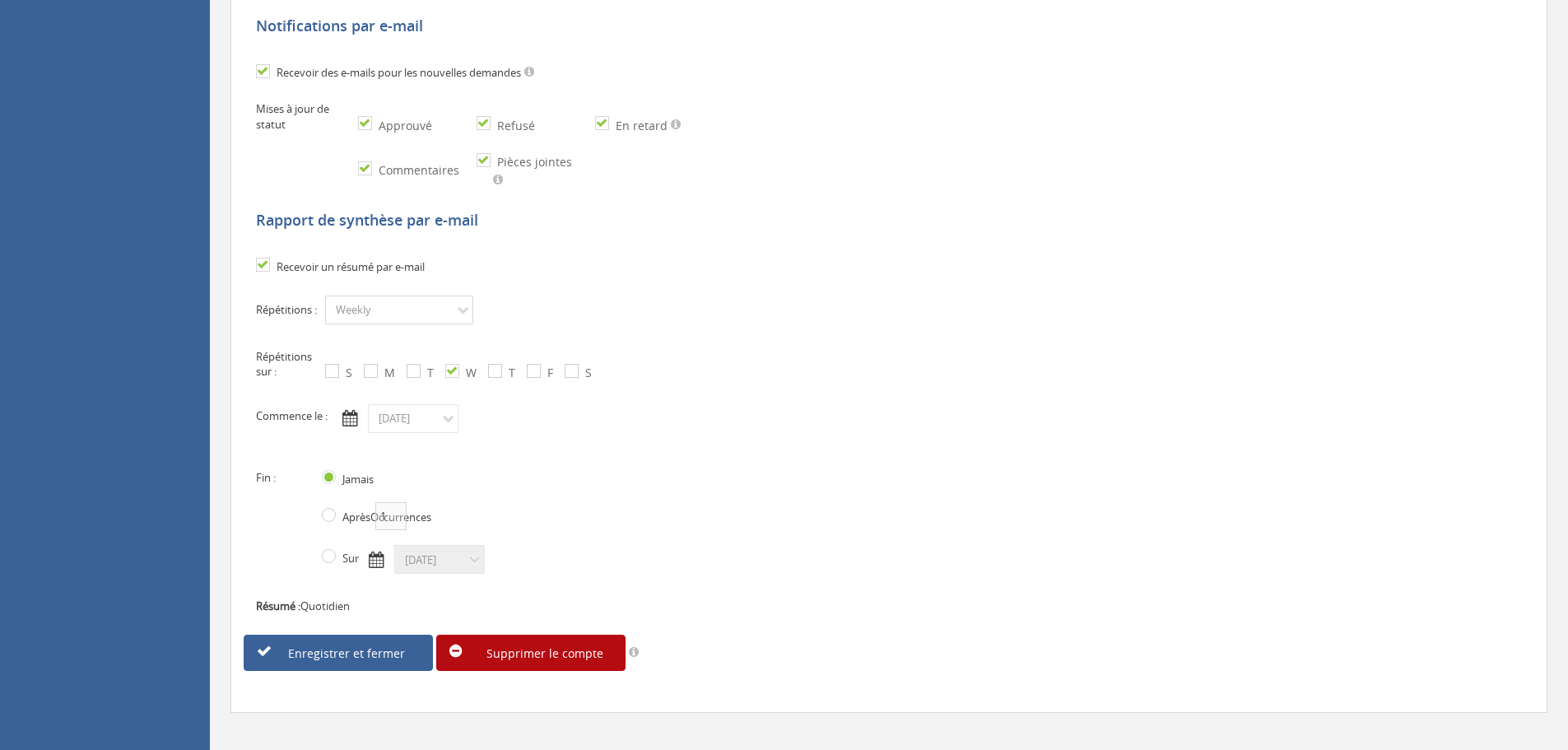
click at [418, 295] on select "Tous les jours Hebdomadaire Mensuel" at bounding box center [399, 310] width 148 height 29
click at [723, 295] on div "Répétitions : Tous les jours Hebdomadaire Mensuel Répétitions sur : S M T W T F…" at bounding box center [622, 370] width 758 height 150
click at [429, 404] on input "08/13/2025" at bounding box center [413, 418] width 90 height 29
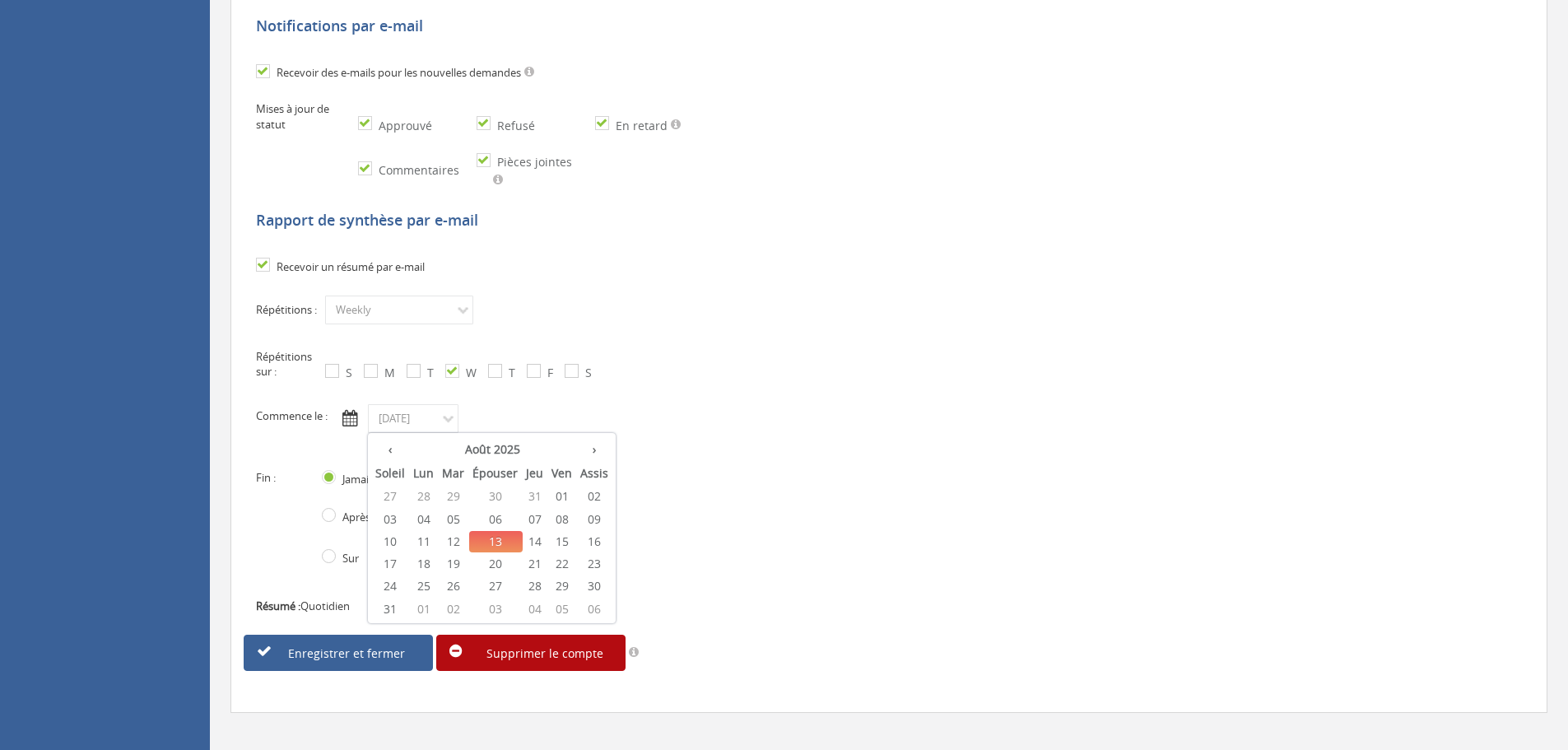
click at [739, 408] on div "Répétitions : Tous les jours Hebdomadaire Mensuel Répétitions sur : S M T W T F…" at bounding box center [622, 370] width 758 height 150
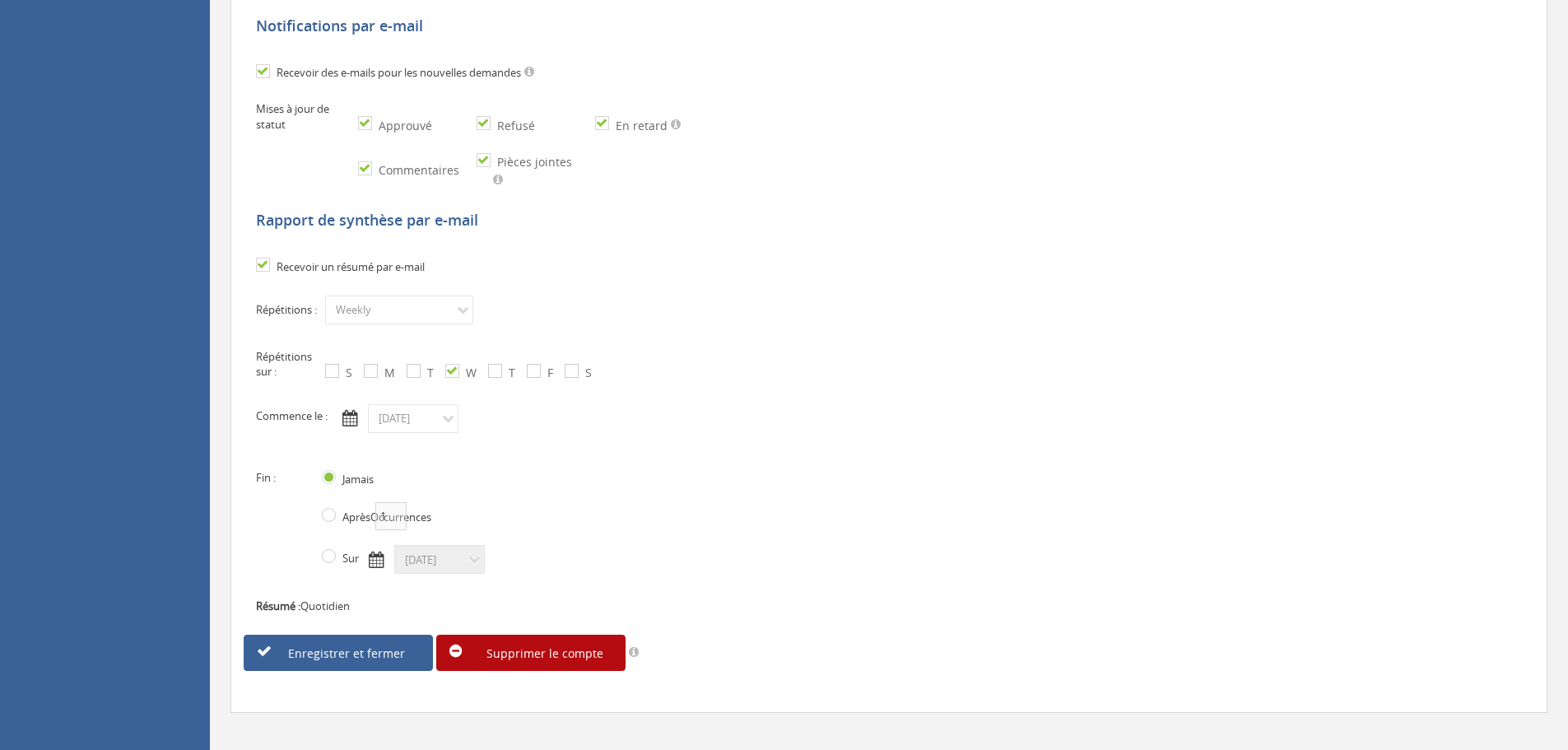
drag, startPoint x: 364, startPoint y: 637, endPoint x: 425, endPoint y: 555, distance: 102.2
click at [364, 646] on font "Enregistrer et fermer" at bounding box center [346, 653] width 117 height 15
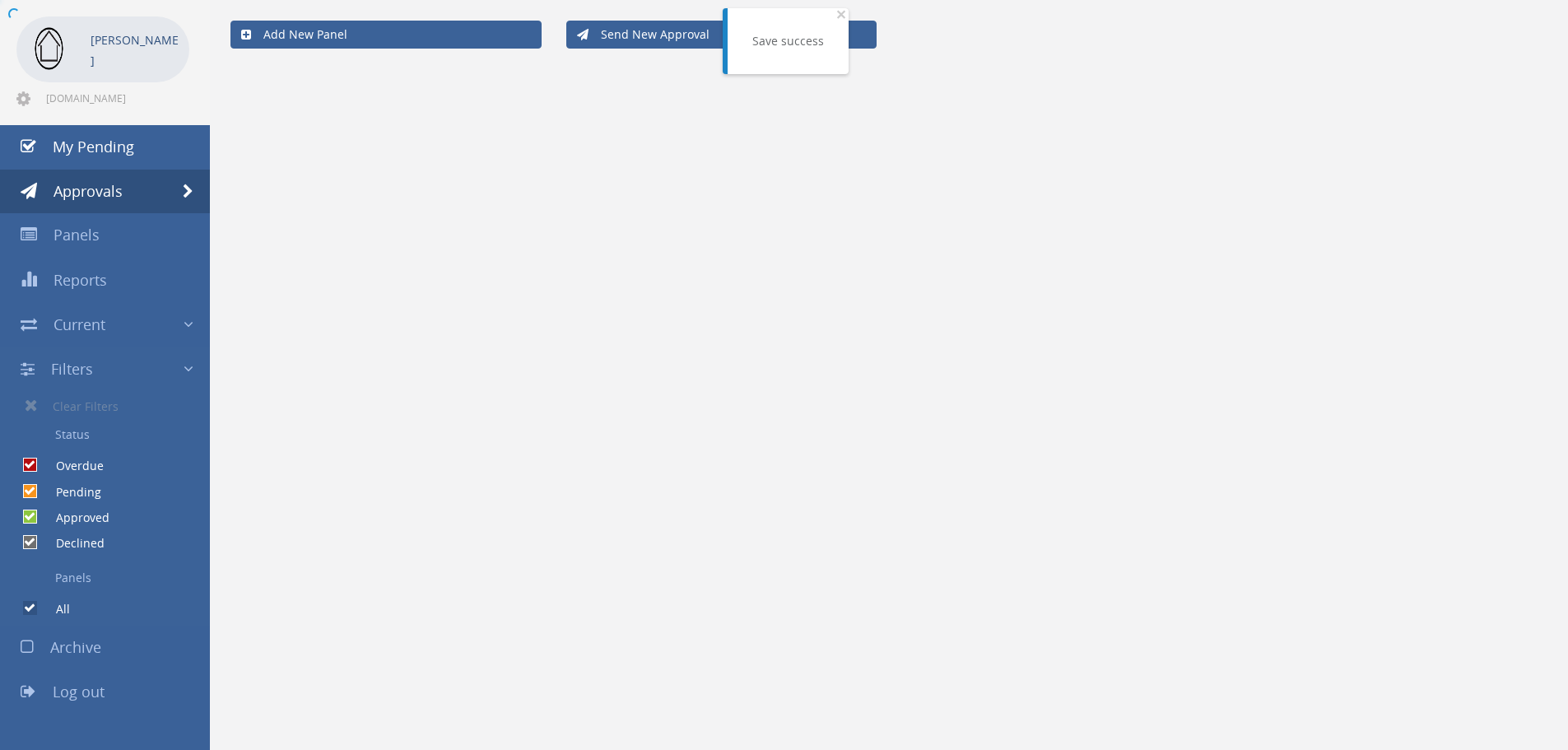
scroll to position [67, 0]
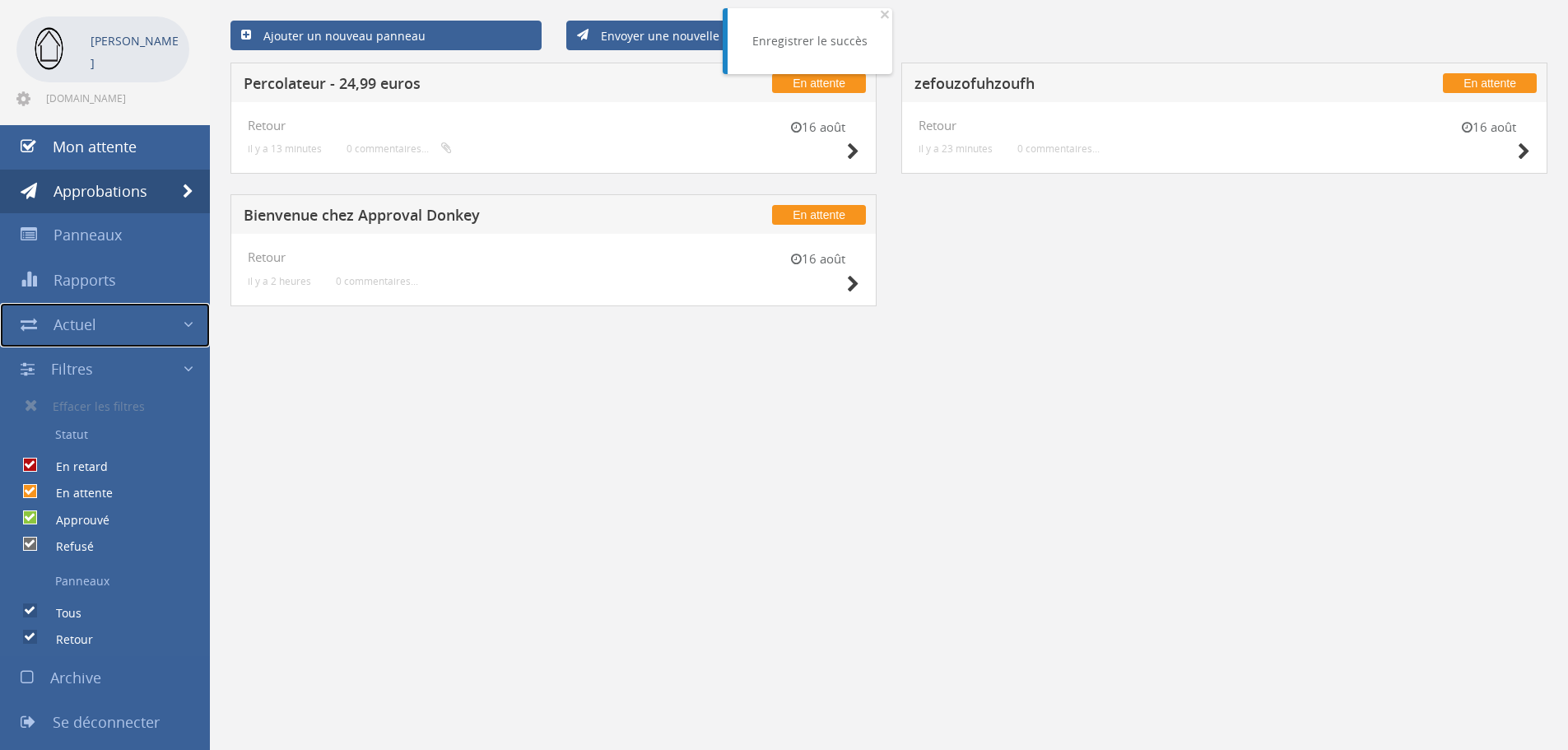
click at [122, 320] on link "Actuel" at bounding box center [105, 324] width 210 height 44
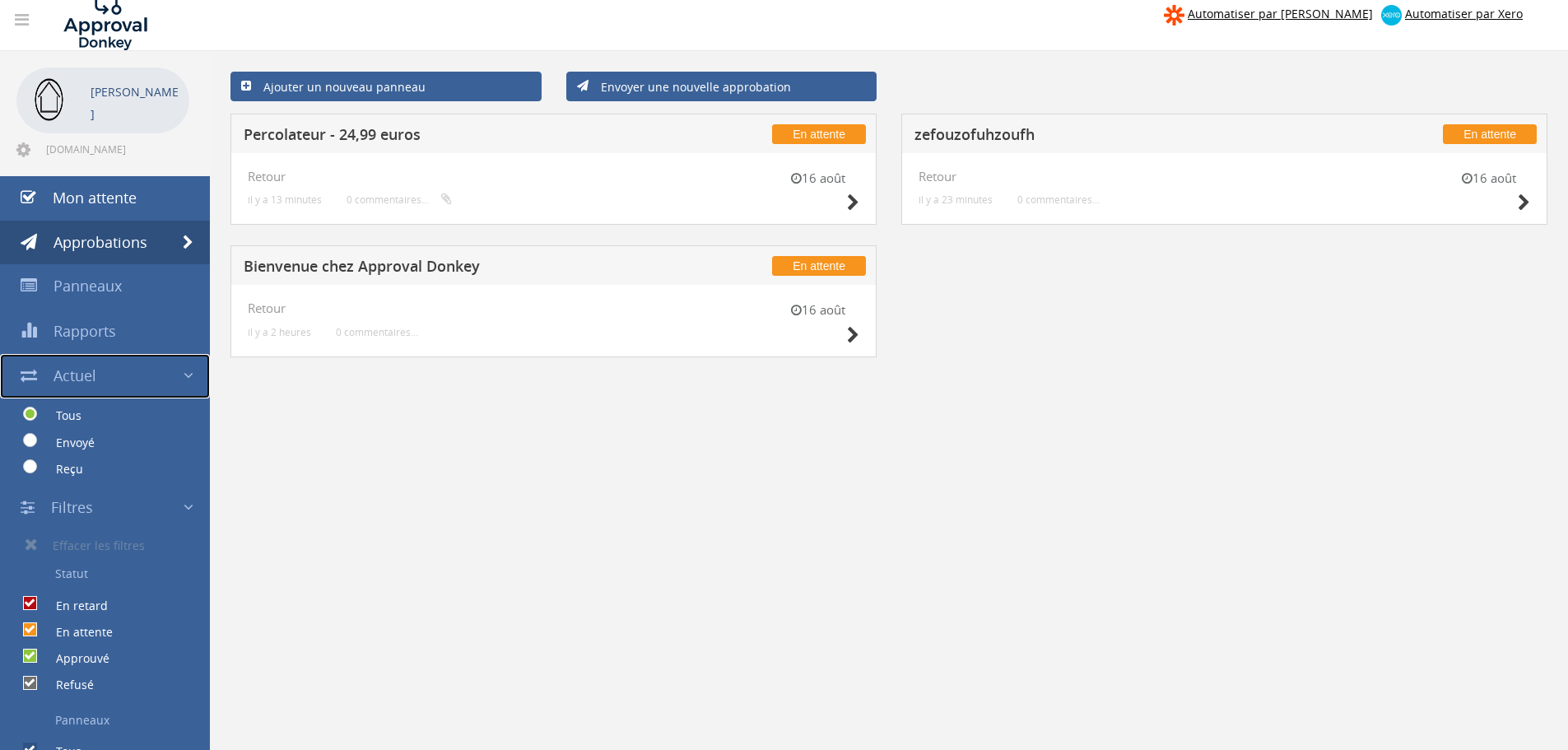
scroll to position [0, 0]
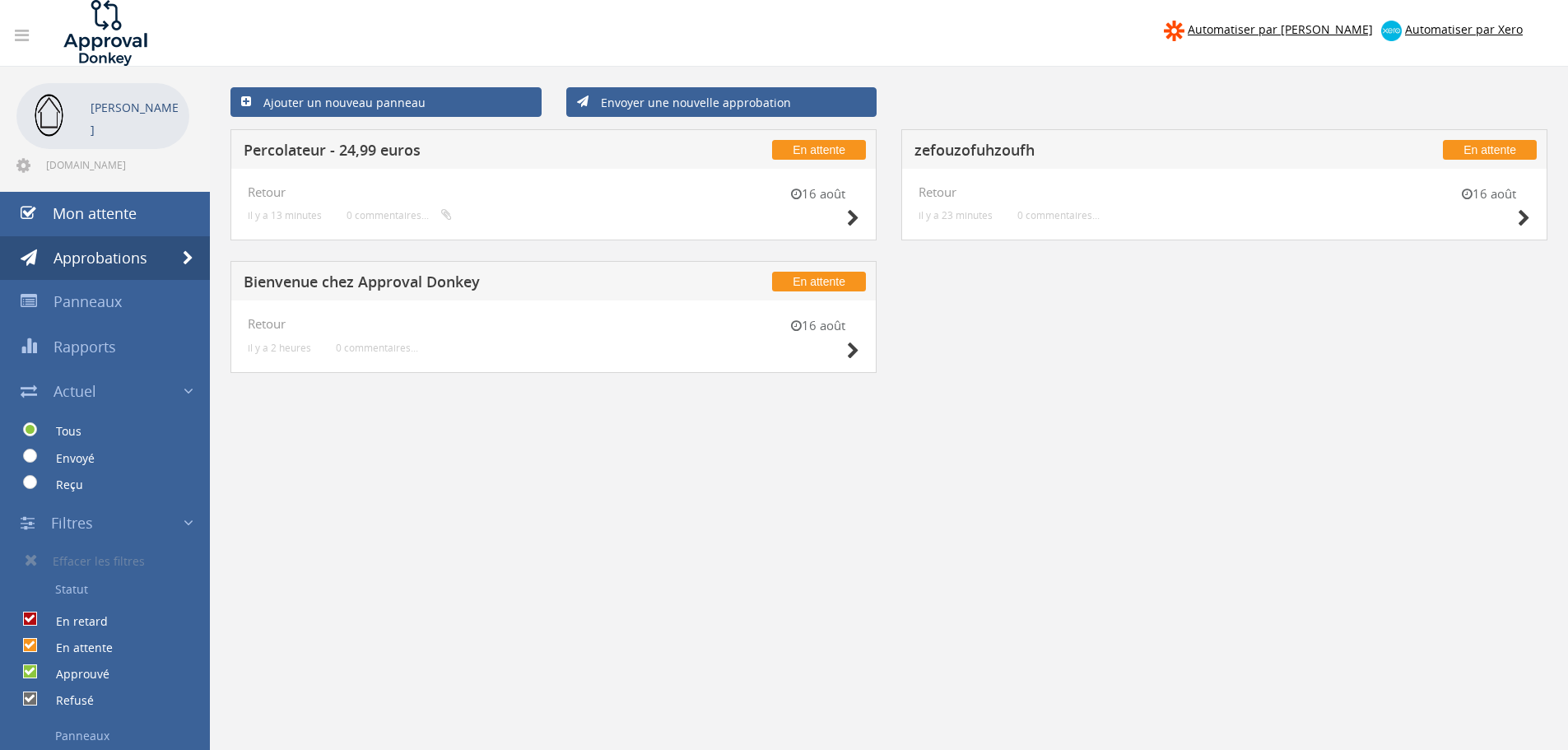
drag, startPoint x: 1147, startPoint y: 406, endPoint x: 880, endPoint y: 477, distance: 276.3
click at [882, 477] on div "Ajouter un nouveau panneau Envoyer une nouvelle approbation En attente Percolat…" at bounding box center [889, 483] width 1358 height 832
click at [23, 24] on link at bounding box center [22, 36] width 35 height 33
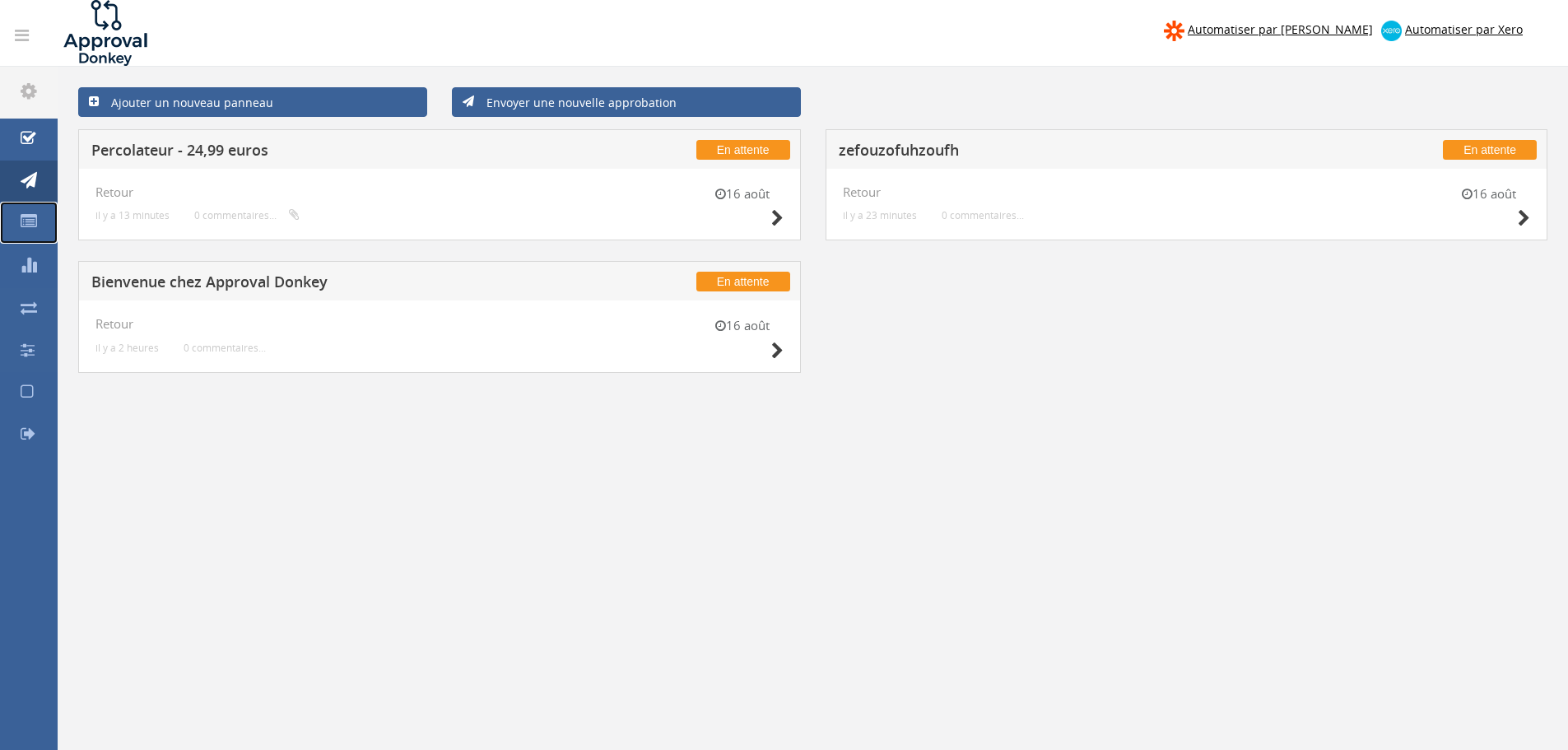
click at [27, 234] on link "Panneaux" at bounding box center [29, 222] width 58 height 42
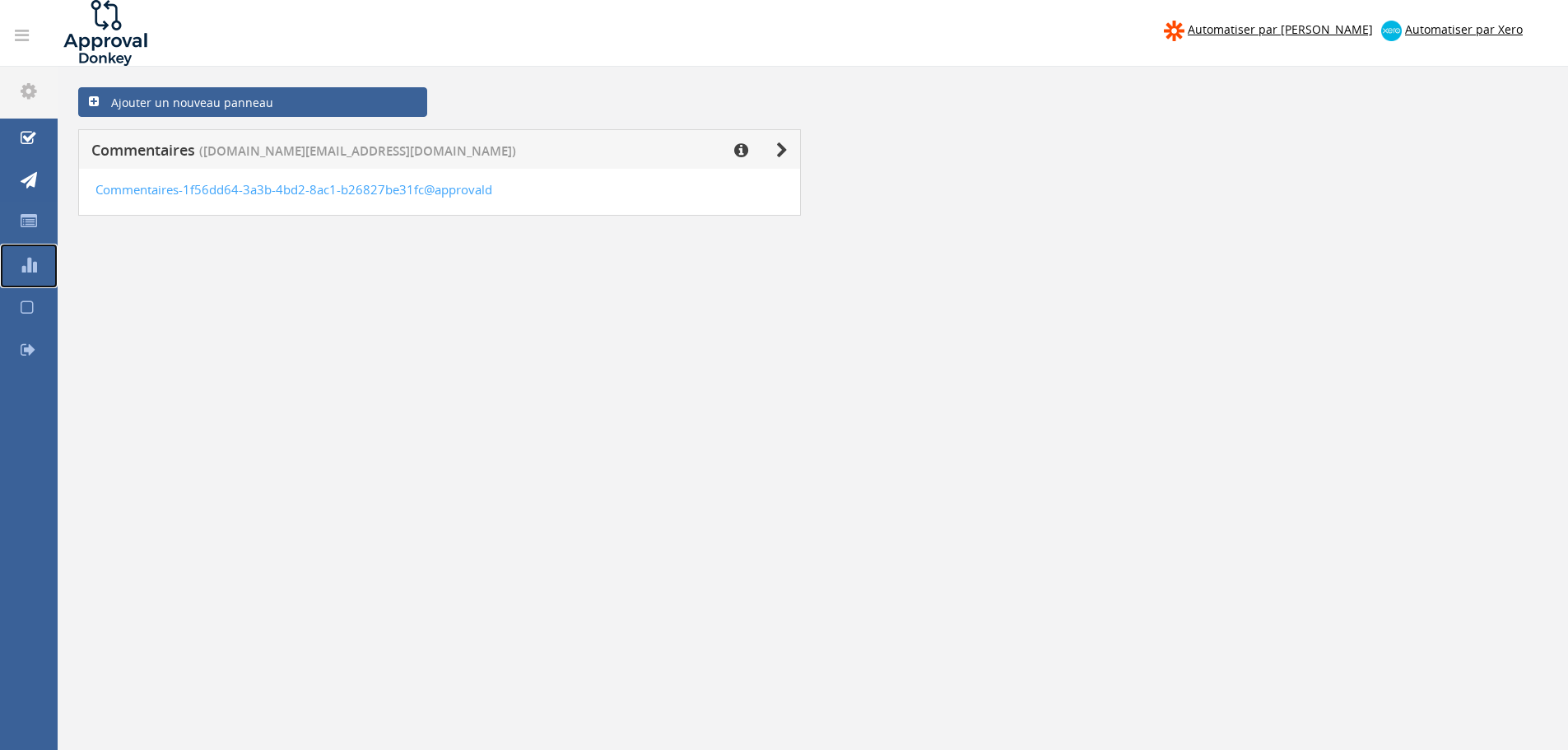
click at [26, 260] on icon at bounding box center [29, 264] width 16 height 16
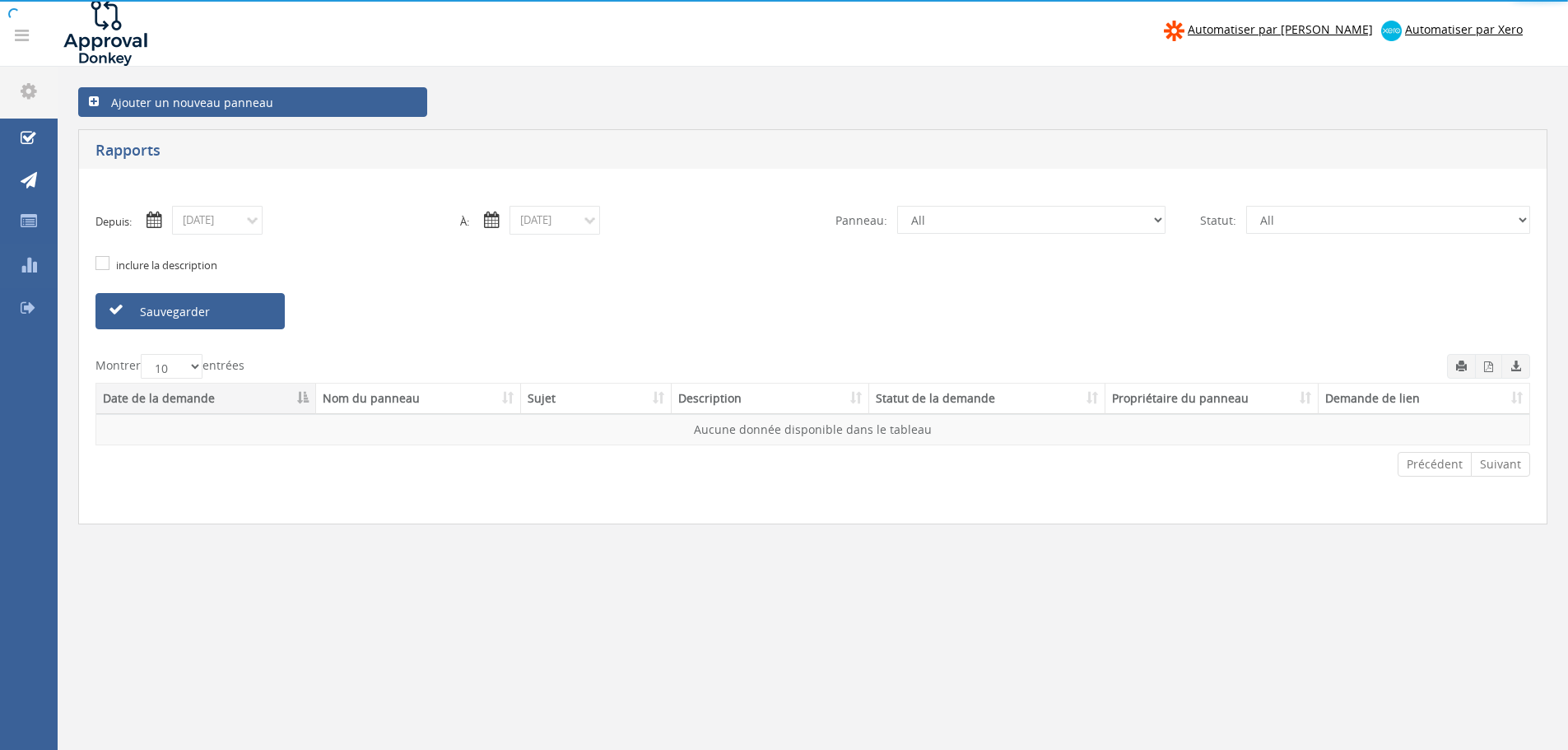
select select "number:0"
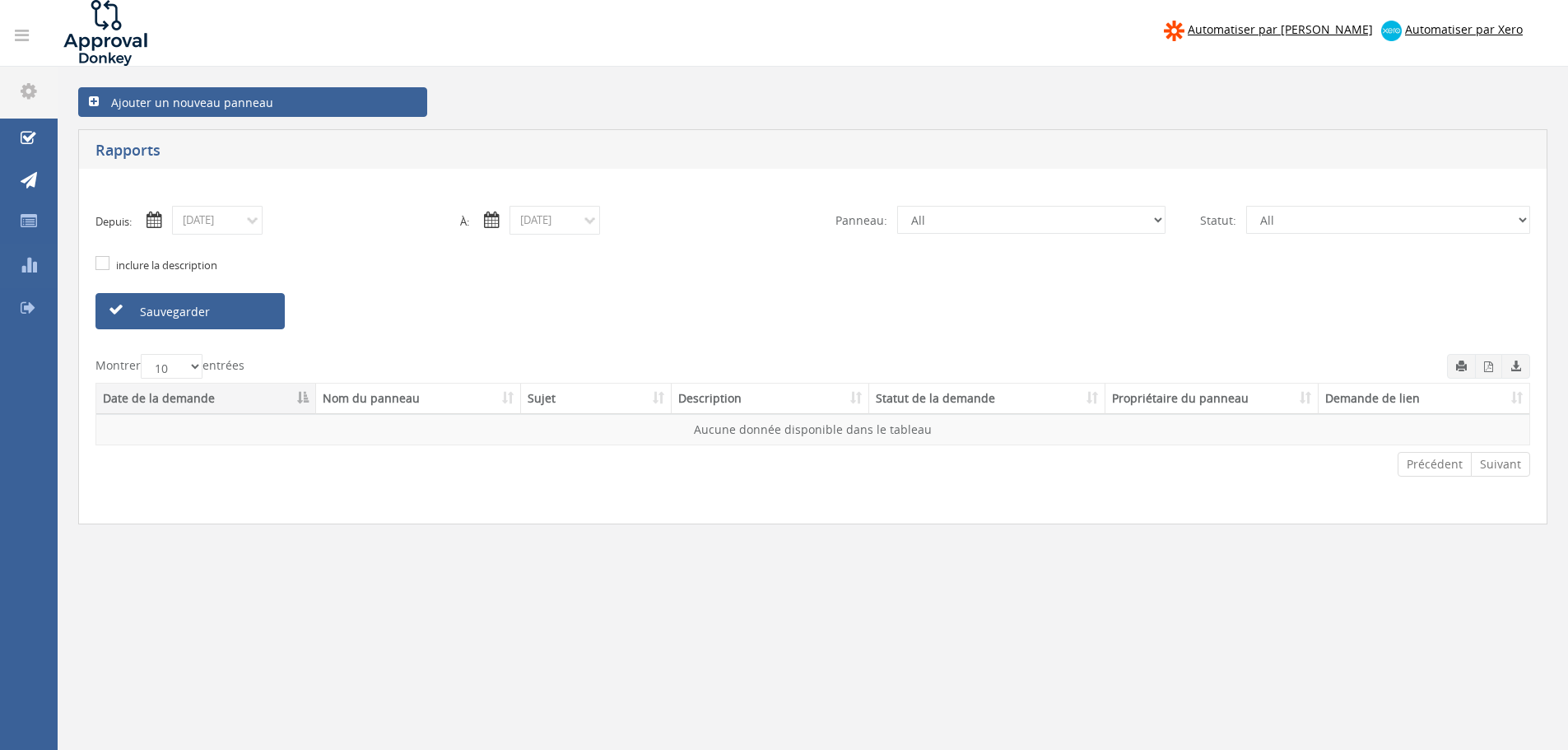
click at [177, 264] on font "inclure la description" at bounding box center [167, 265] width 101 height 14
click at [107, 264] on input "inclure la description" at bounding box center [101, 264] width 11 height 11
checkbox input "true"
click at [1321, 223] on select "Tous En attente Approuvé Refusé En retard" at bounding box center [1388, 220] width 284 height 28
click at [1286, 212] on select "Tous En attente Approuvé Refusé En retard" at bounding box center [1388, 220] width 284 height 28
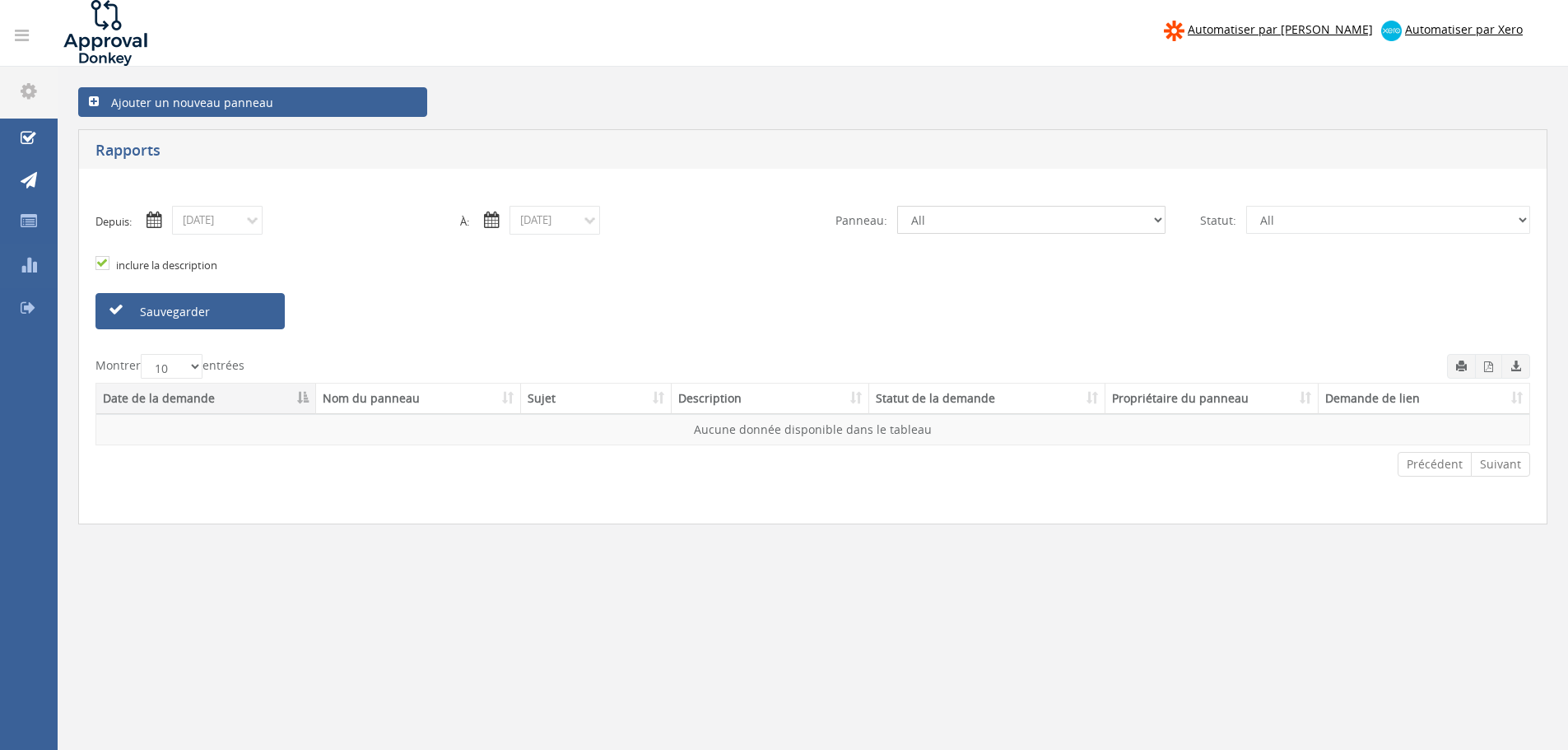
click at [1122, 215] on select "All Feedback" at bounding box center [1031, 220] width 268 height 28
click at [897, 206] on select "All Feedback" at bounding box center [1031, 220] width 268 height 28
click at [1064, 219] on select "All Feedback" at bounding box center [1031, 220] width 268 height 28
select select "number:0"
click at [897, 206] on select "All Feedback" at bounding box center [1031, 220] width 268 height 28
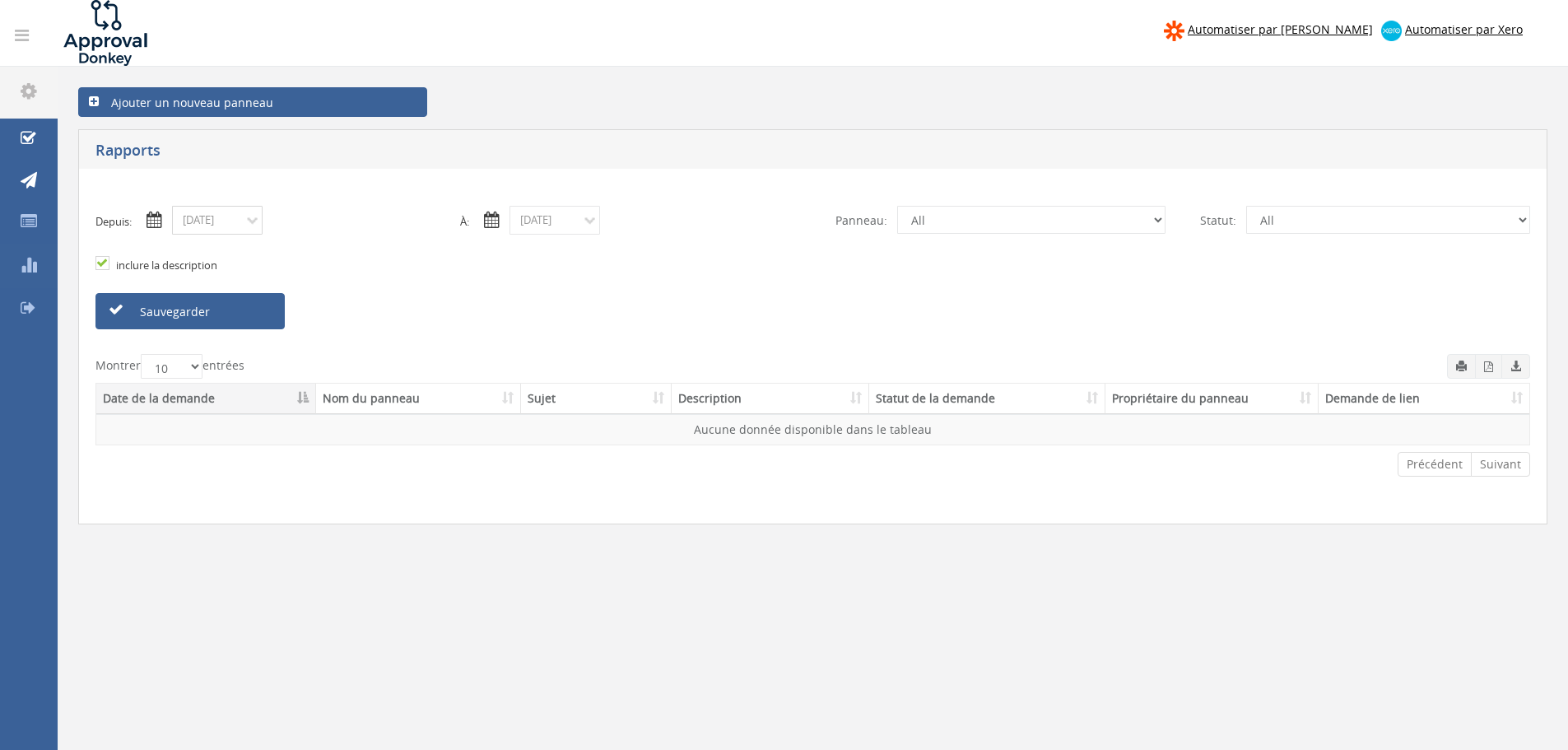
click at [240, 218] on input "08/13/2025" at bounding box center [217, 220] width 90 height 29
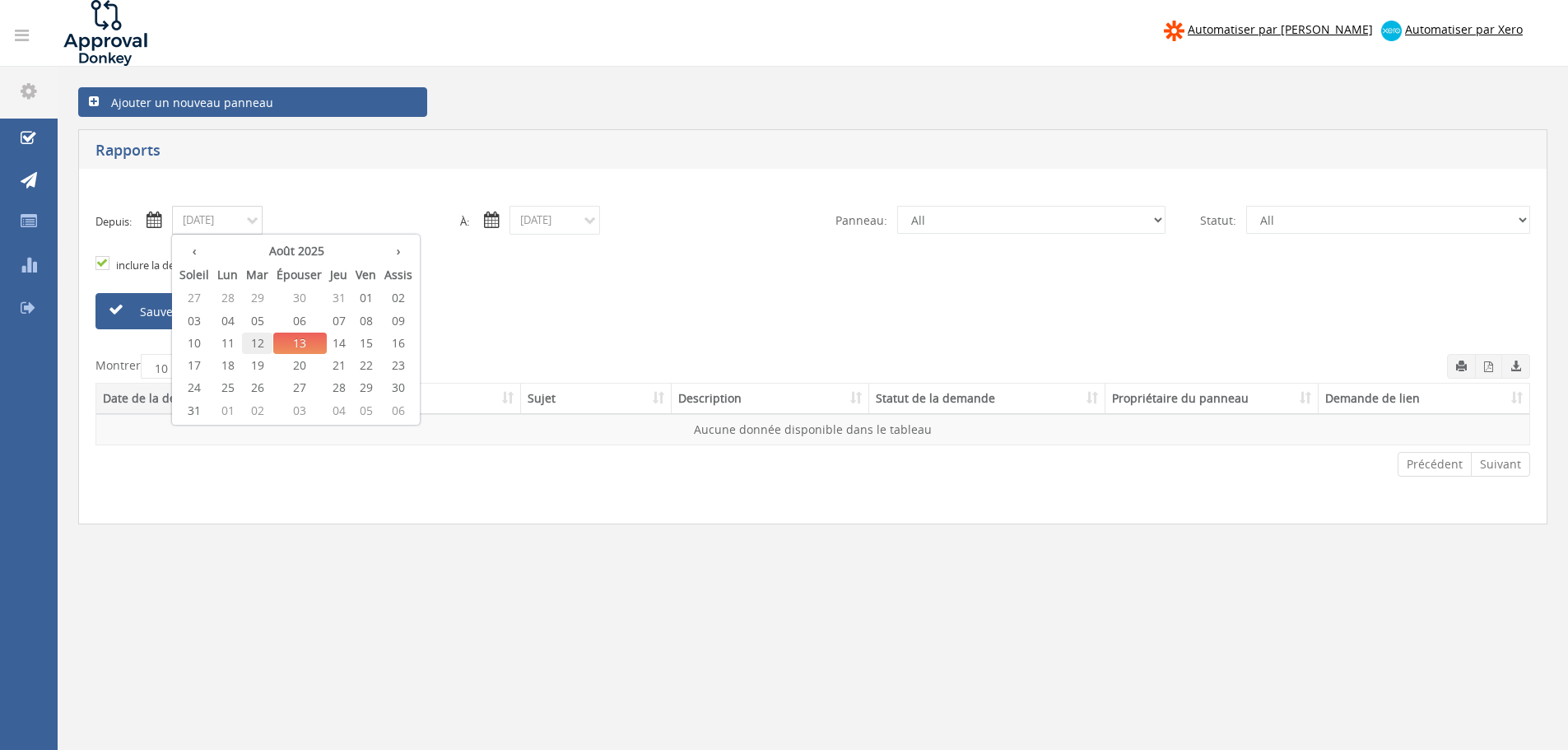
click at [259, 348] on font "12" at bounding box center [257, 342] width 14 height 15
type input "08/12/2025"
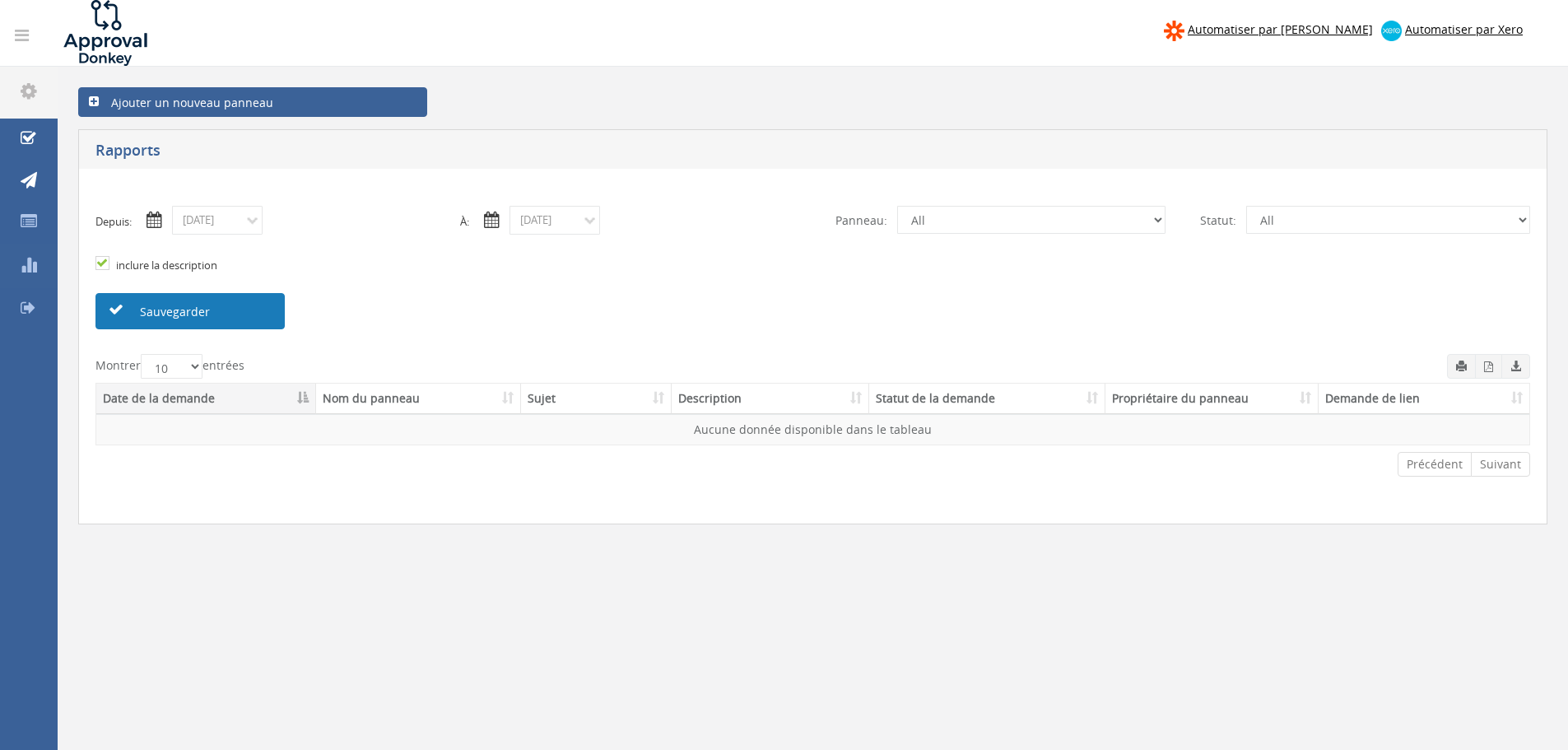
click at [221, 300] on link "Sauvegarder" at bounding box center [191, 311] width 190 height 36
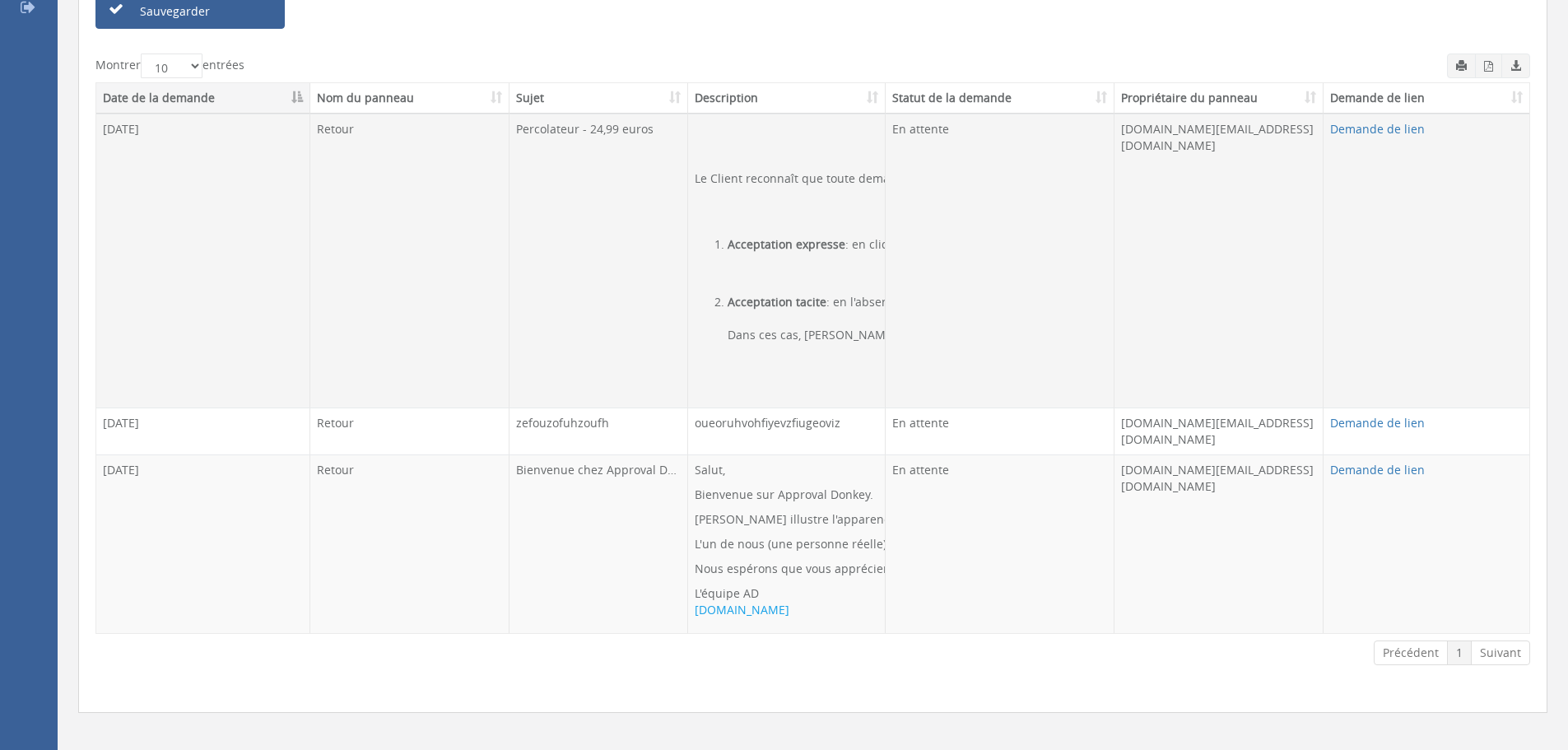
scroll to position [309, 0]
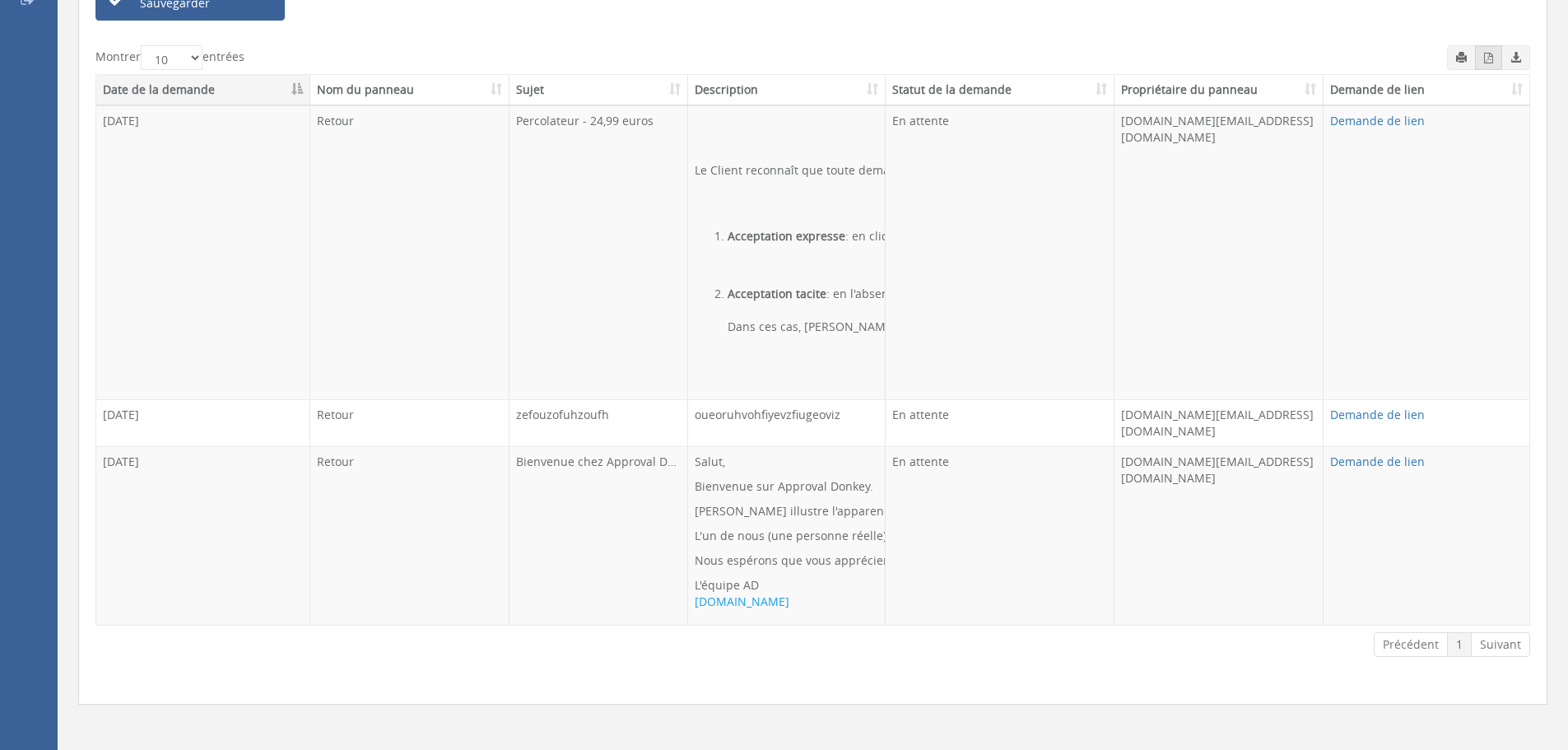
click at [1490, 60] on icon "button" at bounding box center [1489, 58] width 9 height 11
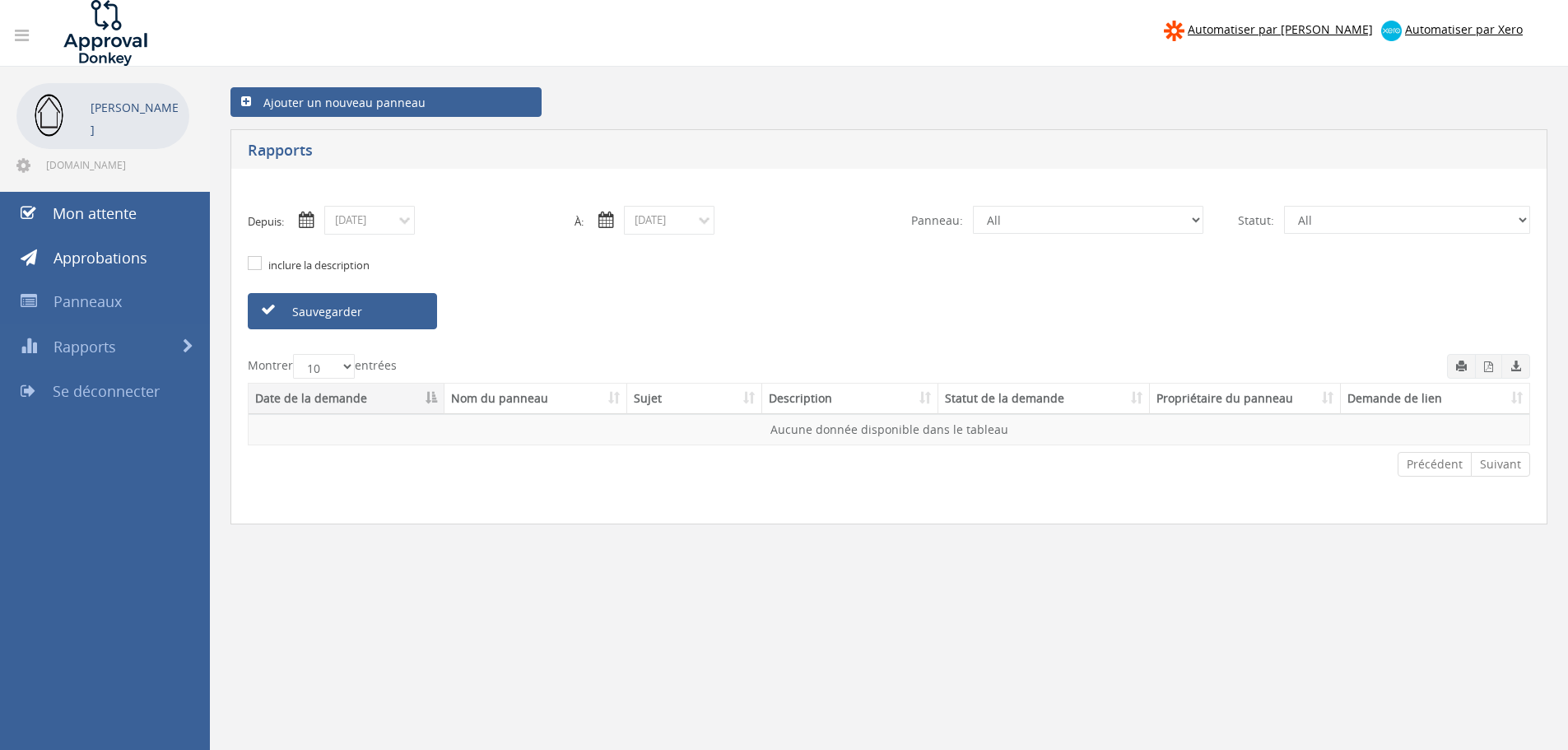
click at [673, 79] on div "Ajouter un nouveau panneau" at bounding box center [890, 102] width 1342 height 54
click at [101, 258] on font "Approbations" at bounding box center [100, 258] width 94 height 20
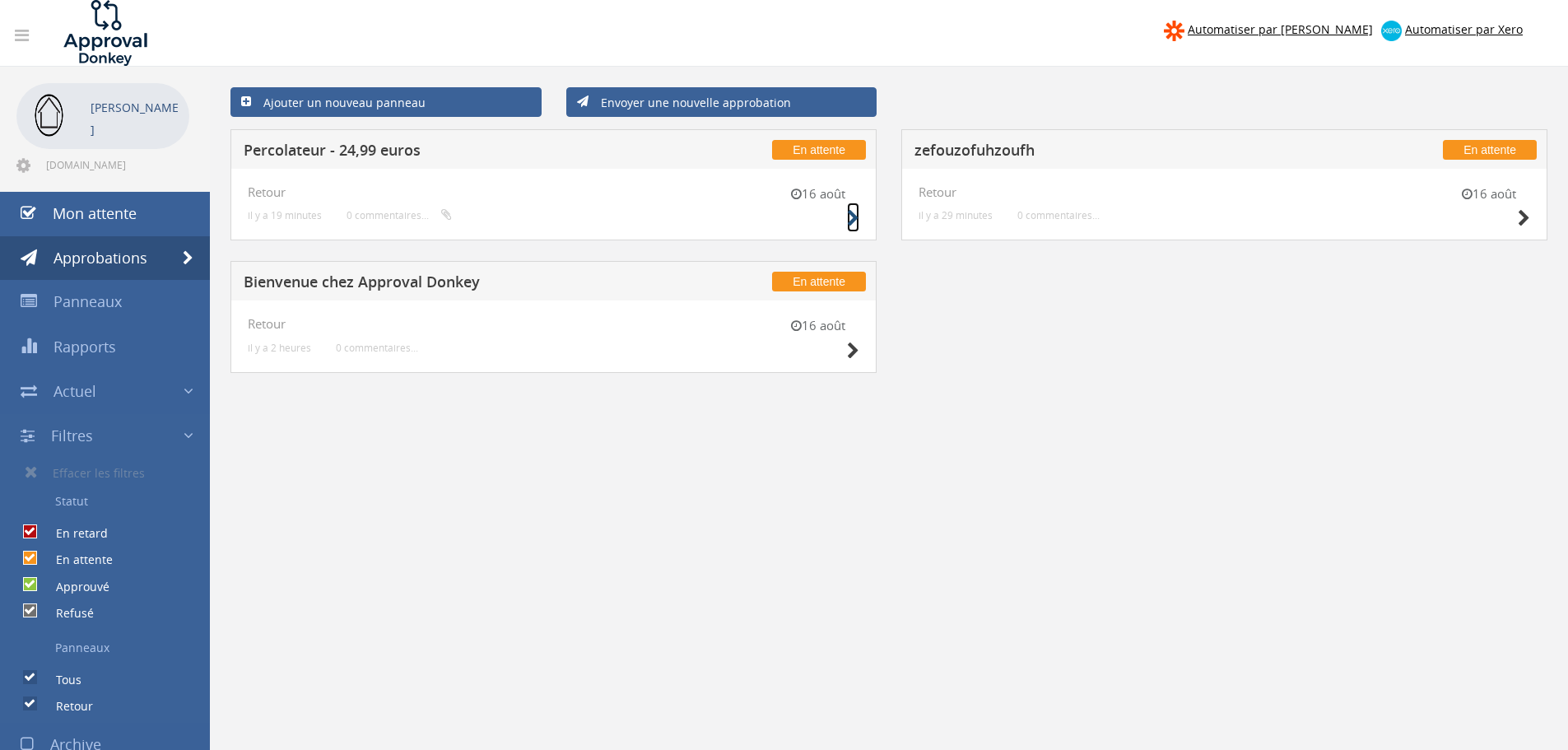
click at [850, 217] on icon at bounding box center [854, 218] width 13 height 17
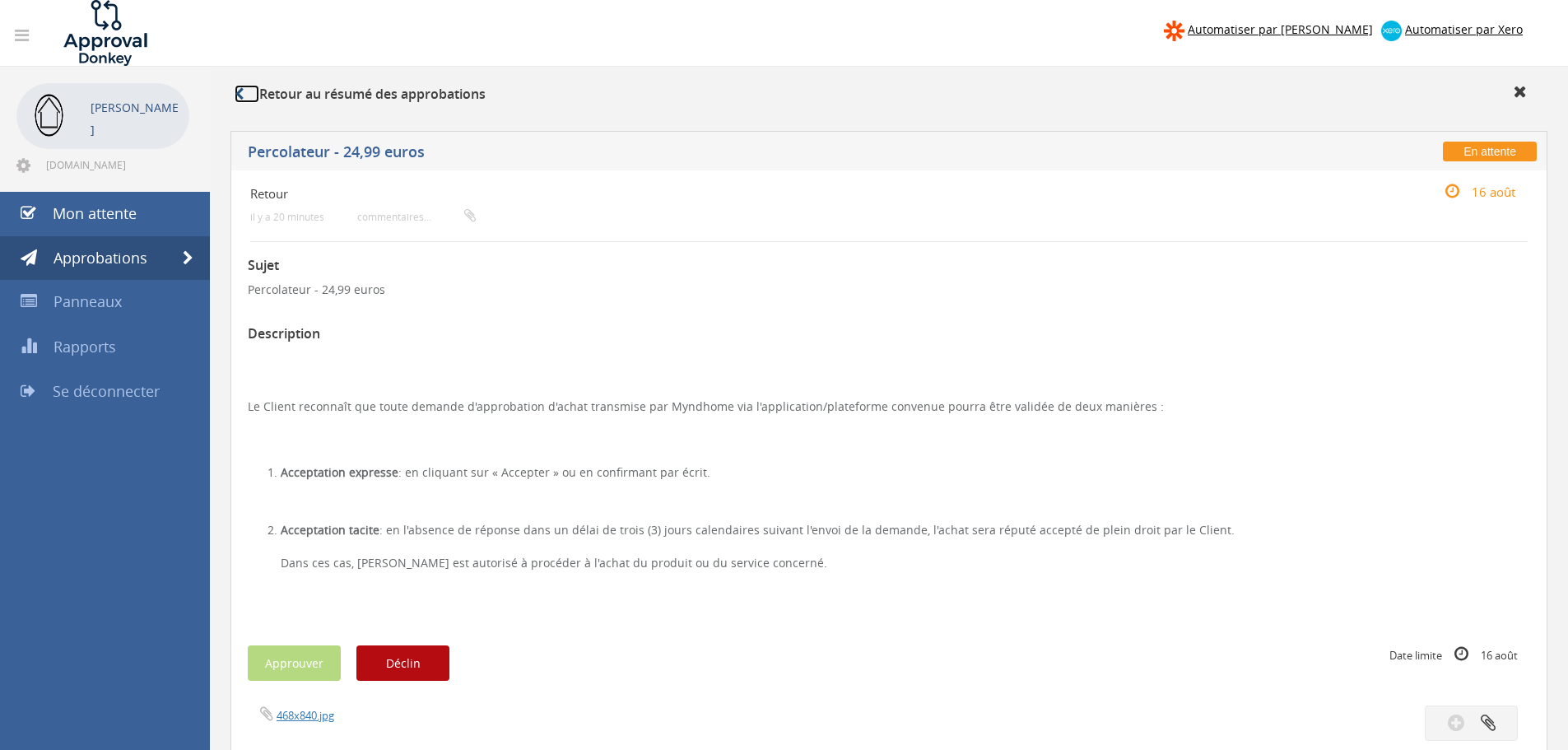
click at [242, 98] on icon at bounding box center [239, 94] width 9 height 14
click at [92, 220] on font "Mon attente" at bounding box center [94, 213] width 84 height 20
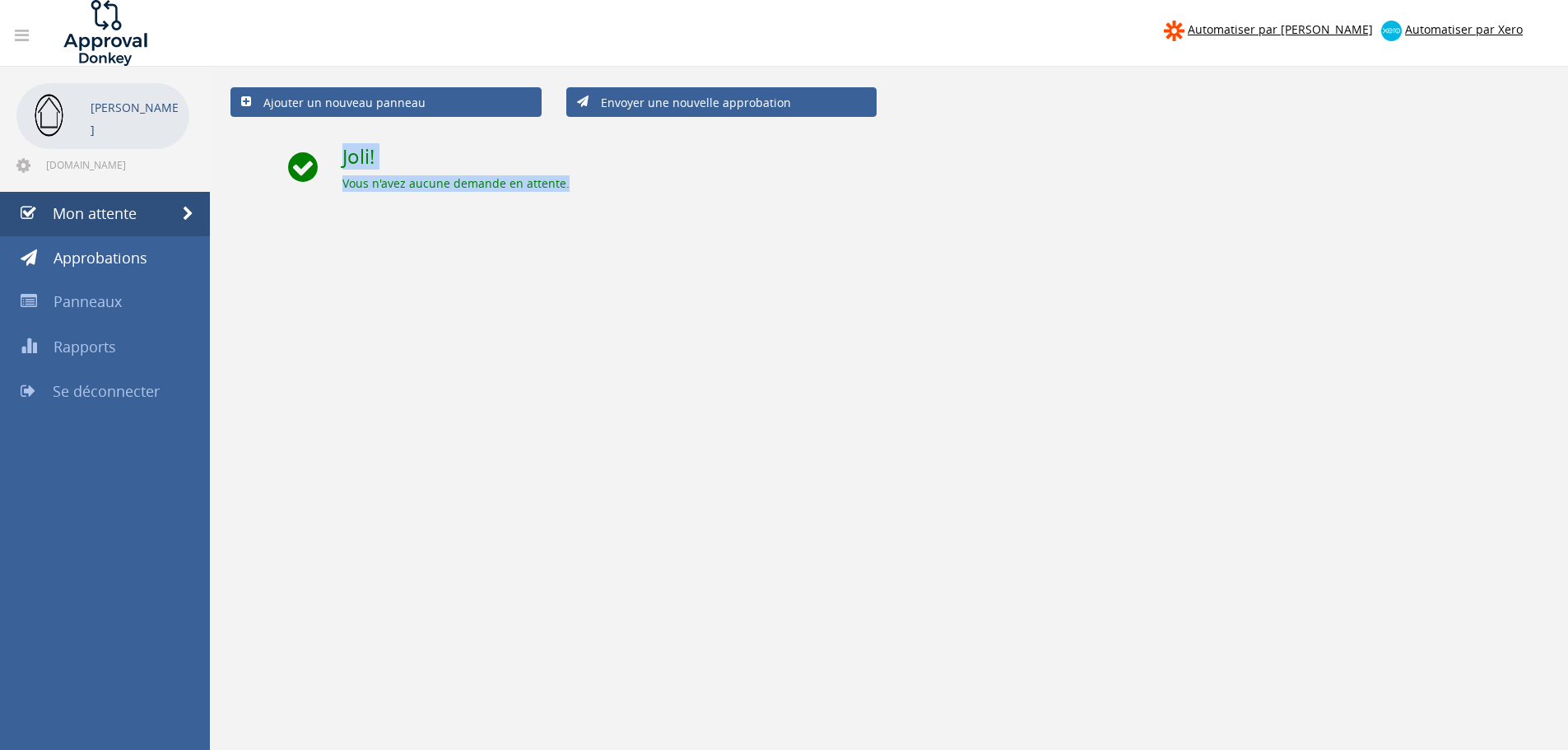
drag, startPoint x: 296, startPoint y: 146, endPoint x: 660, endPoint y: 284, distance: 389.3
click at [658, 282] on div "Ajouter un nouveau panneau Envoyer une nouvelle approbation Joli! Vous n'avez a…" at bounding box center [889, 442] width 1358 height 750
click at [651, 278] on div "Ajouter un nouveau panneau Envoyer une nouvelle approbation Joli! Vous n'avez a…" at bounding box center [889, 442] width 1358 height 750
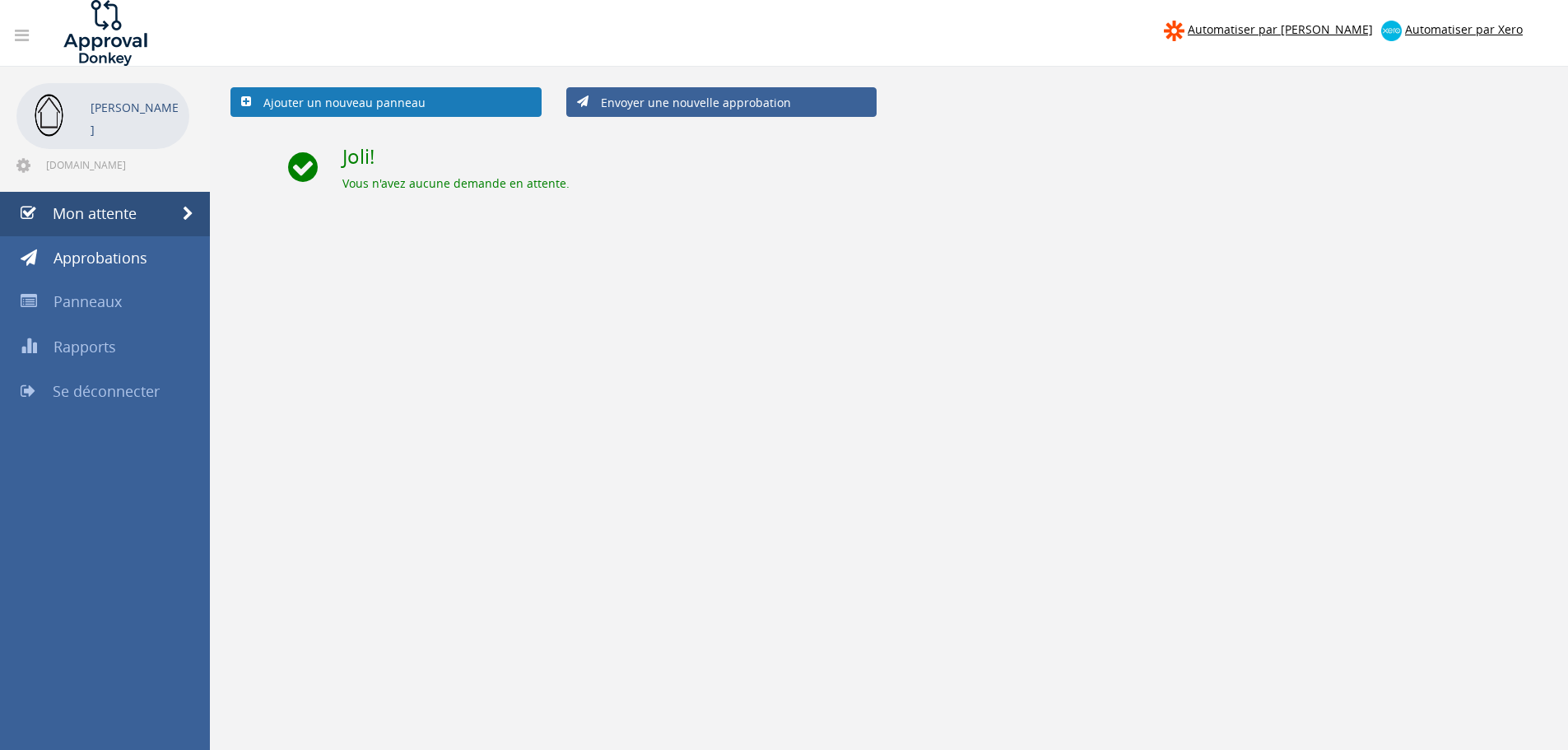
click at [446, 107] on link "Ajouter un nouveau panneau" at bounding box center [386, 102] width 312 height 30
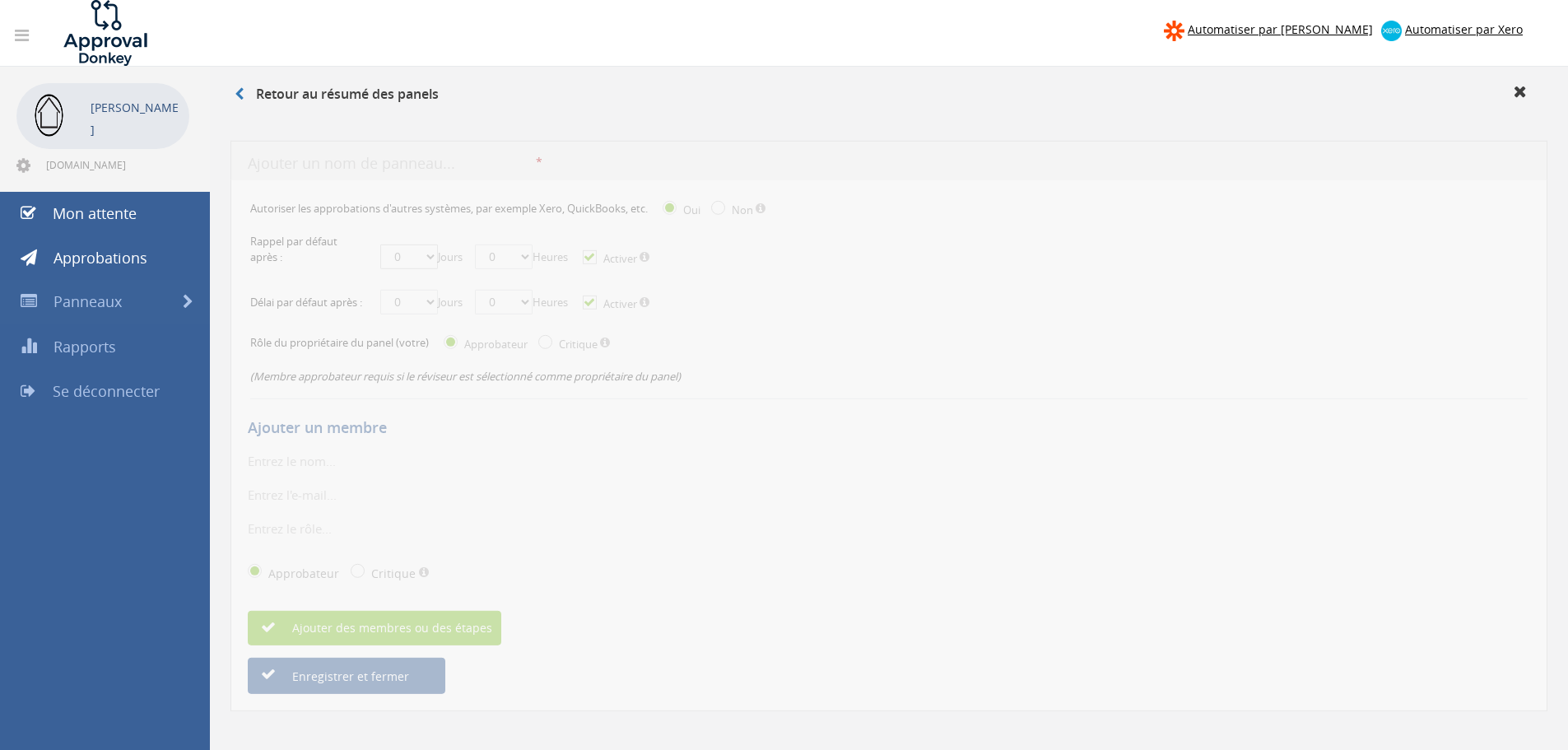
click at [404, 249] on select "0 1 2 3 4 5 6 7 8 9 10 11 12 13 14 15 16 17 18 19 20 21 22 23 24 25 26 27 28 29…" at bounding box center [409, 247] width 58 height 24
select select "number:1"
click at [380, 235] on select "0 1 2 3 4 5 6 7 8 9 10 11 12 13 14 15 16 17 18 19 20 21 22 23 24 25 26 27 28 29…" at bounding box center [409, 247] width 58 height 24
click at [763, 417] on div "Ajouter un membre" at bounding box center [889, 417] width 1283 height 47
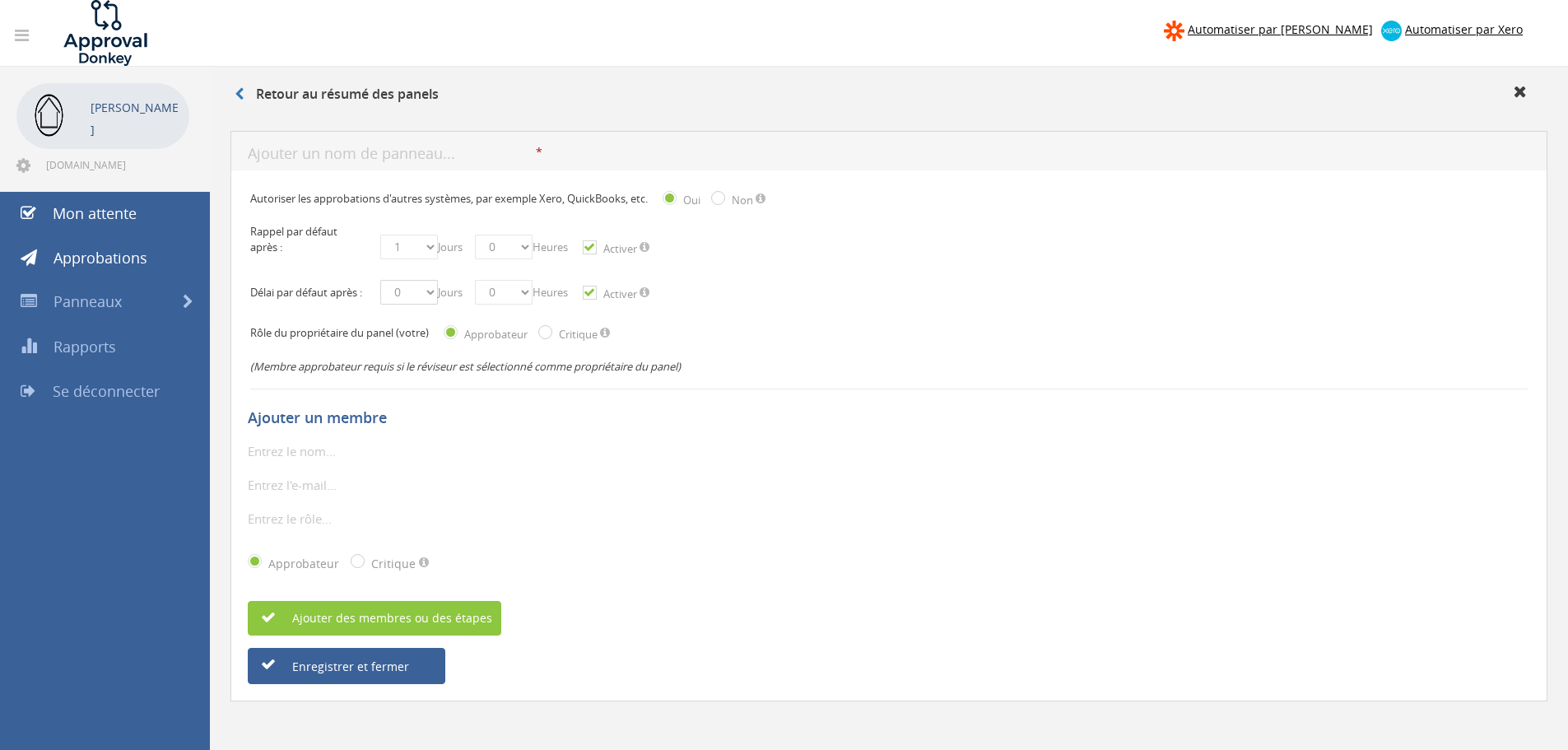
click at [405, 305] on select "0 1 2 3 4 5 6 7 8 9 10 11 12 13 14 15 16 17 18 19 20 21 22 23 24 25 26 27 28 29…" at bounding box center [409, 292] width 58 height 24
select select "number:3"
click at [380, 289] on select "0 1 2 3 4 5 6 7 8 9 10 11 12 13 14 15 16 17 18 19 20 21 22 23 24 25 26 27 28 29…" at bounding box center [409, 292] width 58 height 24
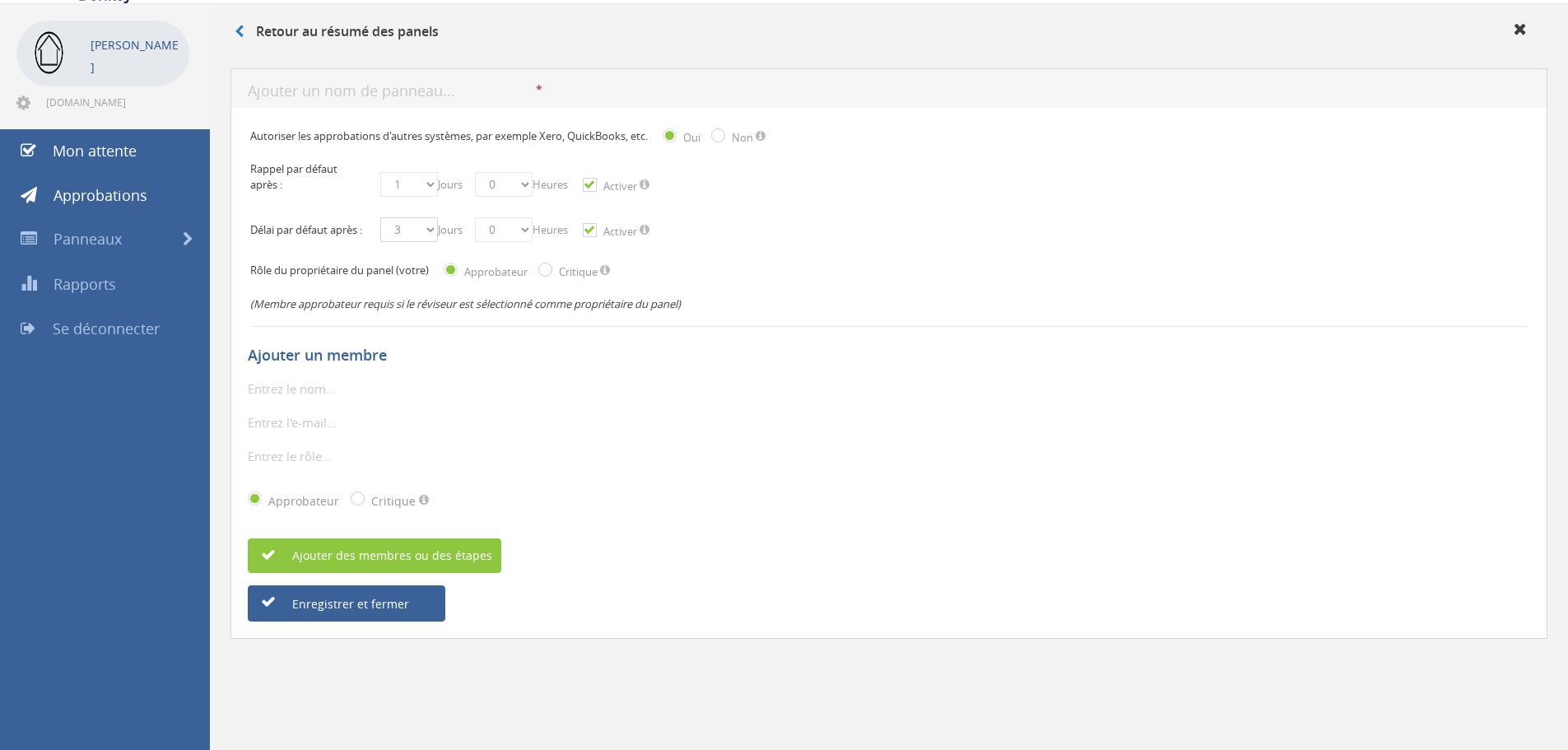
scroll to position [67, 0]
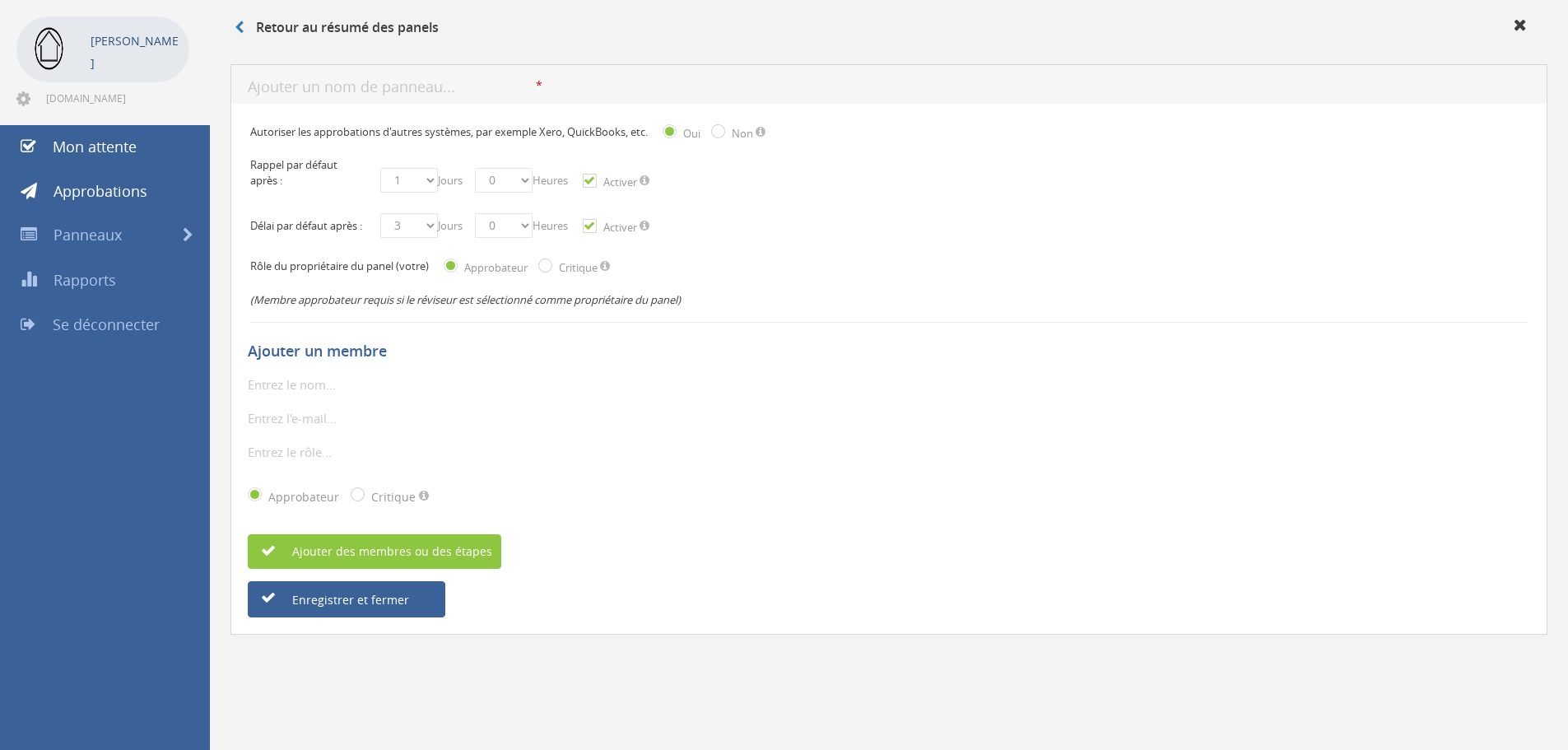
click at [302, 383] on input "text" at bounding box center [342, 385] width 190 height 22
type input "D"
paste input "Depuydt Thierry"
type input "Depuydt Thierry"
click at [278, 429] on input "email" at bounding box center [342, 418] width 190 height 22
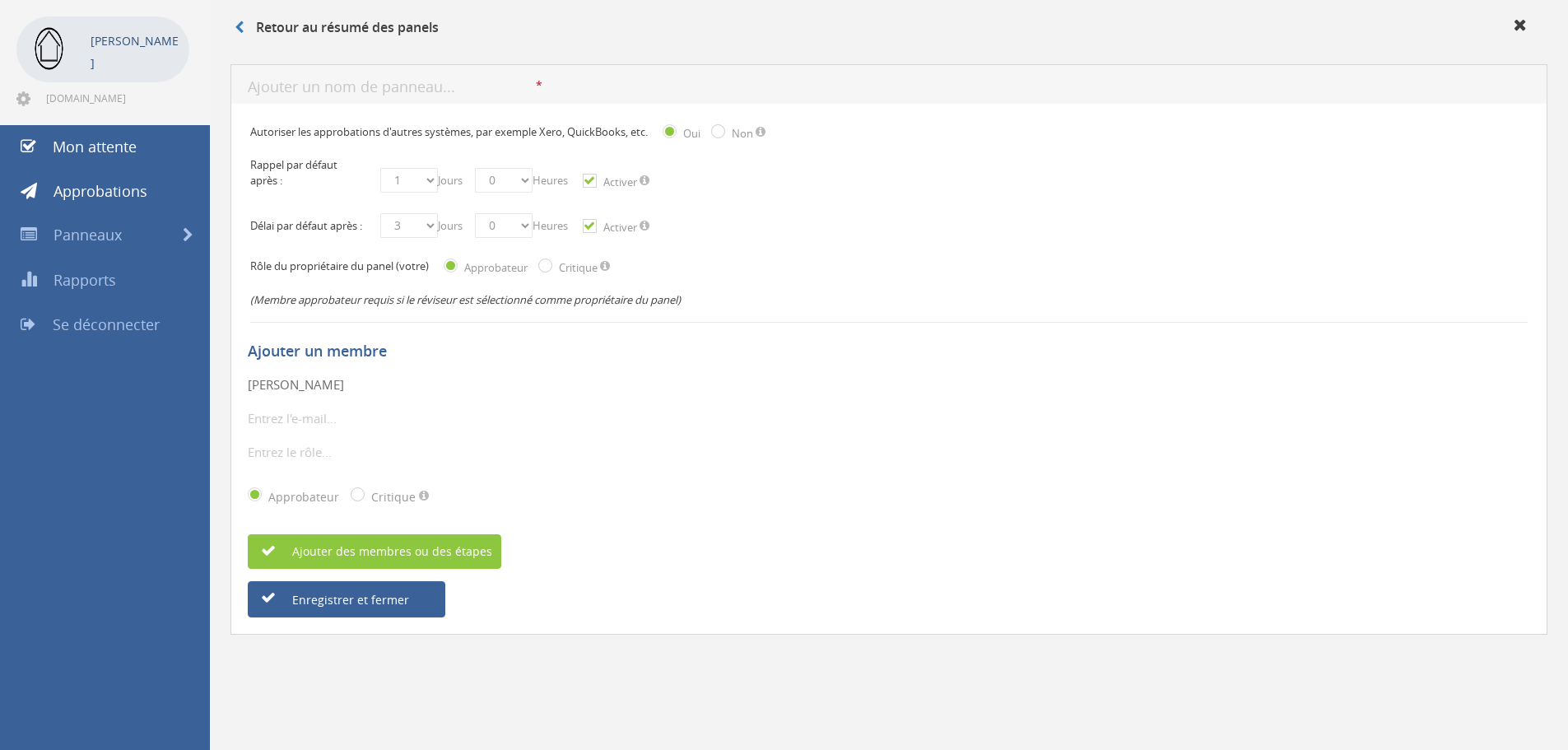
click at [334, 89] on input "text" at bounding box center [391, 88] width 288 height 21
type input "Achat matériel"
click at [435, 41] on div "Retour au résumé des panels" at bounding box center [889, 30] width 1333 height 27
click at [572, 83] on font "L'entrée n'est pas légale" at bounding box center [611, 85] width 131 height 15
click at [538, 85] on font "*" at bounding box center [538, 85] width 6 height 15
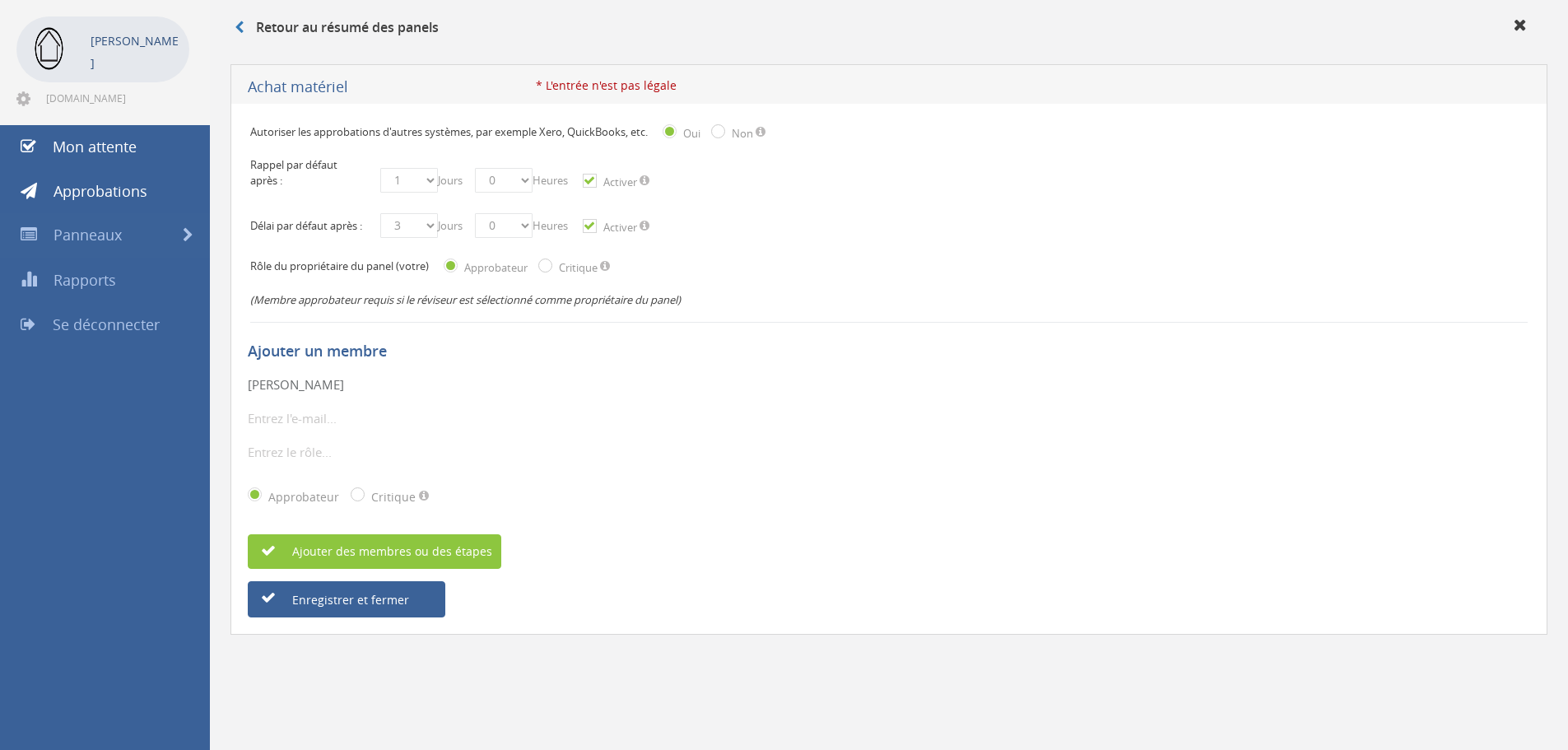
click at [384, 83] on input "Achat matériel" at bounding box center [391, 88] width 288 height 21
drag, startPoint x: 383, startPoint y: 88, endPoint x: 175, endPoint y: 97, distance: 208.2
click at [175, 97] on div "Automatiser par Zapier Automatiser par Xero Hugo Bossuyt Myndhome.pro@gmail.com…" at bounding box center [784, 342] width 1568 height 817
type input "Achat materiel"
click at [702, 518] on div "Approbateur Critique" at bounding box center [889, 496] width 1283 height 42
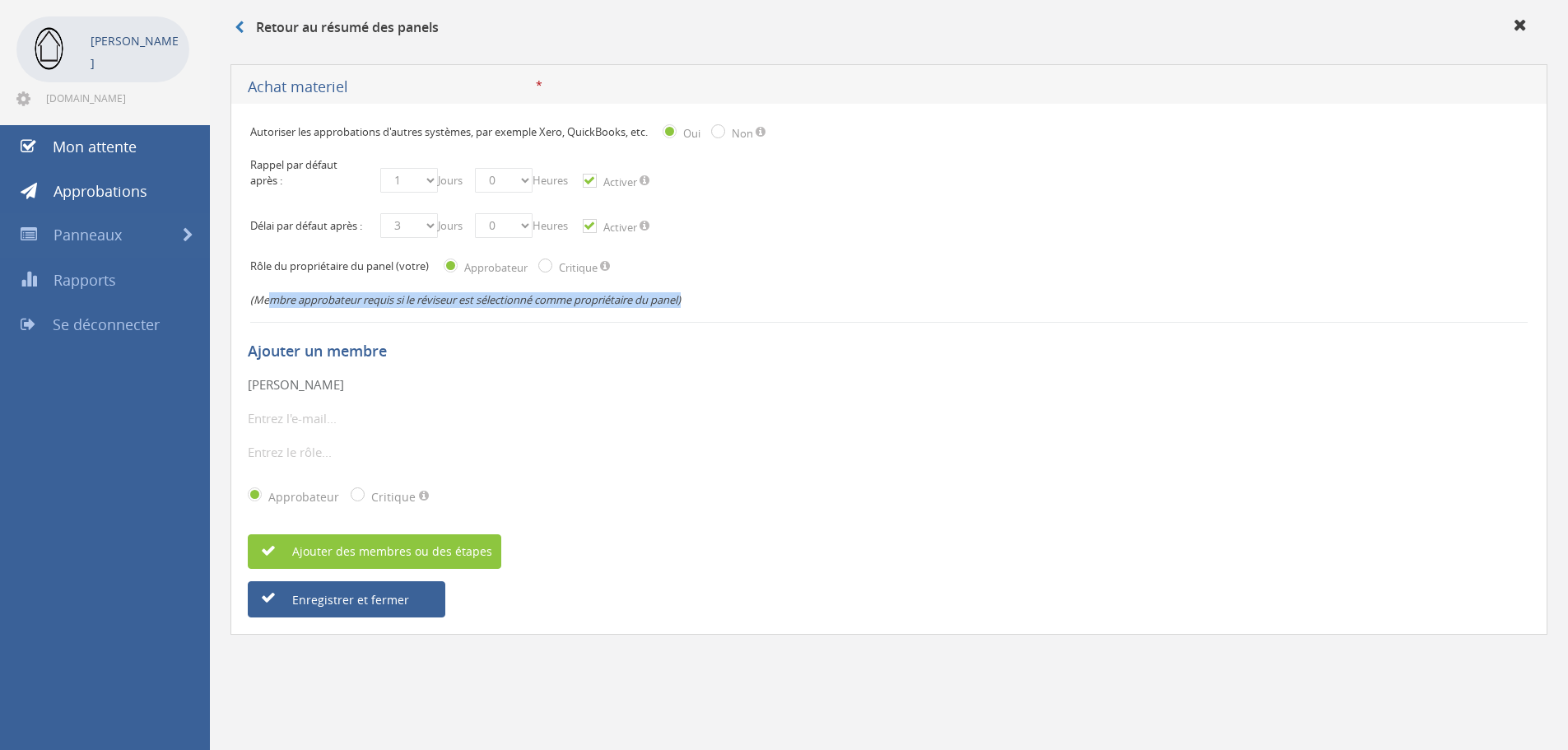
drag, startPoint x: 432, startPoint y: 310, endPoint x: 745, endPoint y: 307, distance: 313.0
click at [745, 307] on div "(Membre approbateur requis si le réviseur est sélectionné comme propriétaire du…" at bounding box center [889, 300] width 1277 height 33
drag, startPoint x: 688, startPoint y: 300, endPoint x: 257, endPoint y: 310, distance: 431.1
click at [257, 310] on div "(Membre approbateur requis si le réviseur est sélectionné comme propriétaire du…" at bounding box center [889, 300] width 1277 height 33
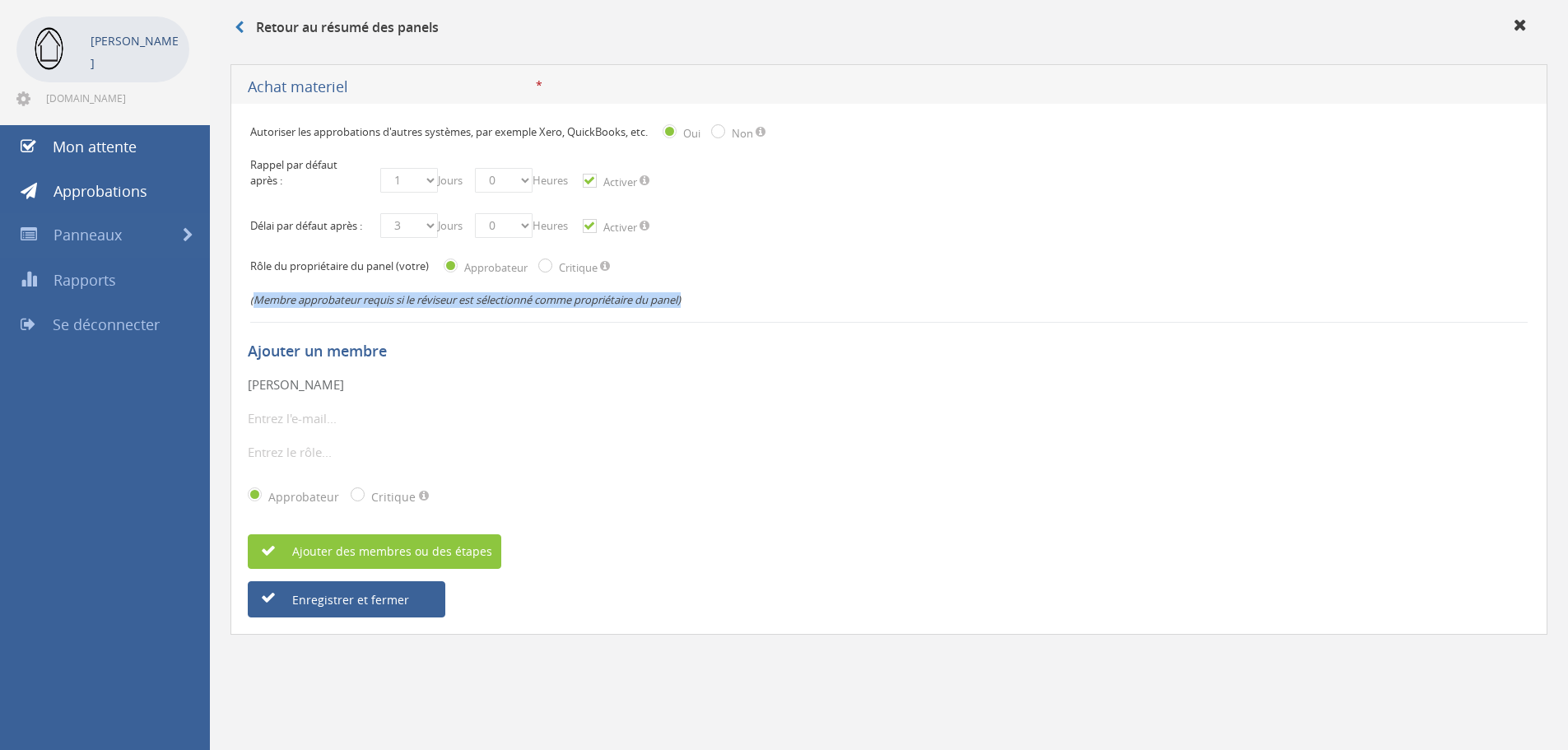
click at [668, 307] on font "(Membre approbateur requis si le réviseur est sélectionné comme propriétaire du…" at bounding box center [465, 300] width 431 height 14
click at [555, 275] on label "Critique" at bounding box center [575, 267] width 42 height 16
click at [549, 273] on input "Critique" at bounding box center [544, 267] width 11 height 11
radio input "true"
click at [463, 275] on label "Approbateur" at bounding box center [493, 267] width 68 height 16
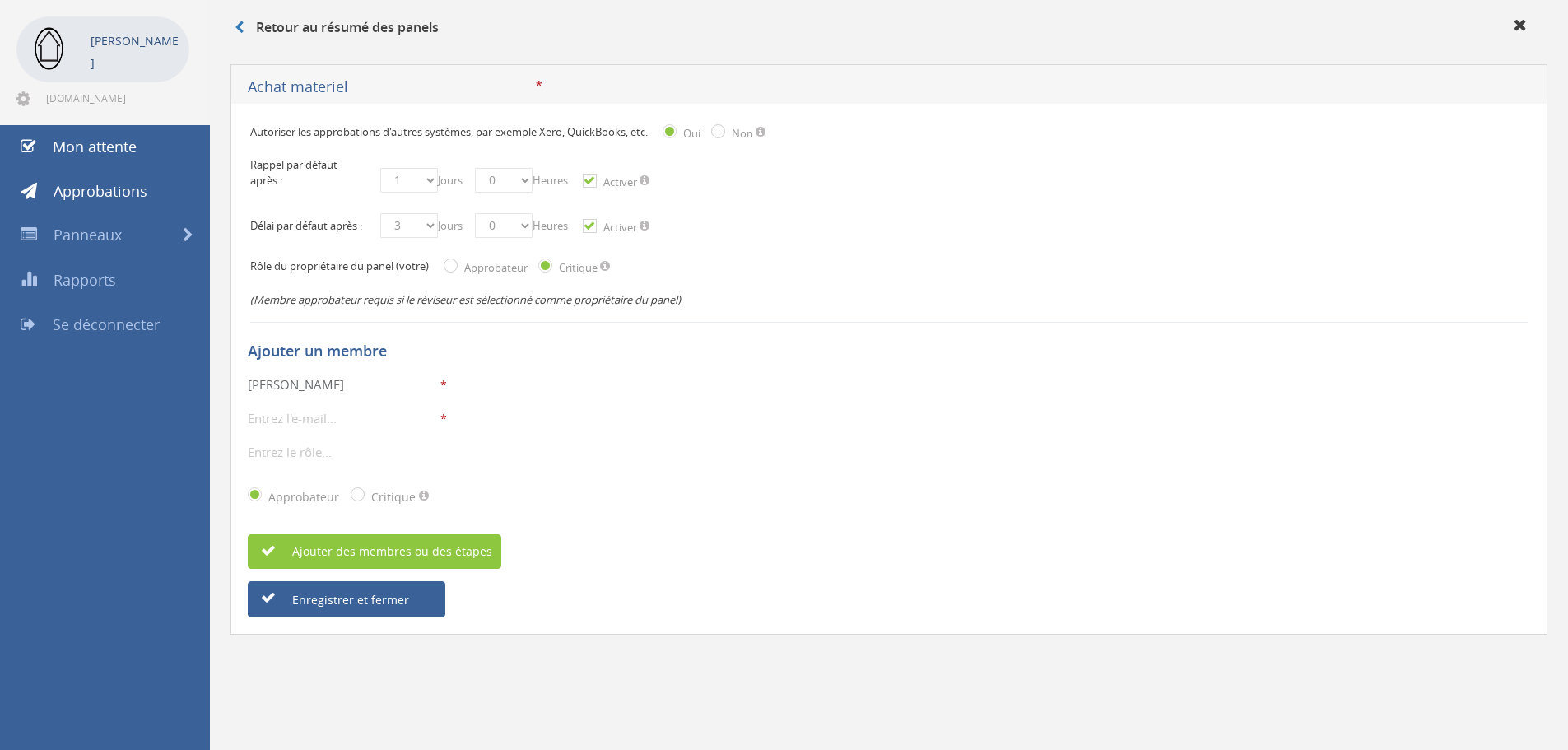
click at [0, 0] on input "Reçu" at bounding box center [0, 0] width 0 height 0
click at [488, 275] on font "Approbateur" at bounding box center [496, 267] width 63 height 14
click at [0, 0] on input "Reçu" at bounding box center [0, 0] width 0 height 0
click at [460, 275] on label "Approbateur" at bounding box center [493, 267] width 68 height 16
click at [0, 0] on input "Reçu" at bounding box center [0, 0] width 0 height 0
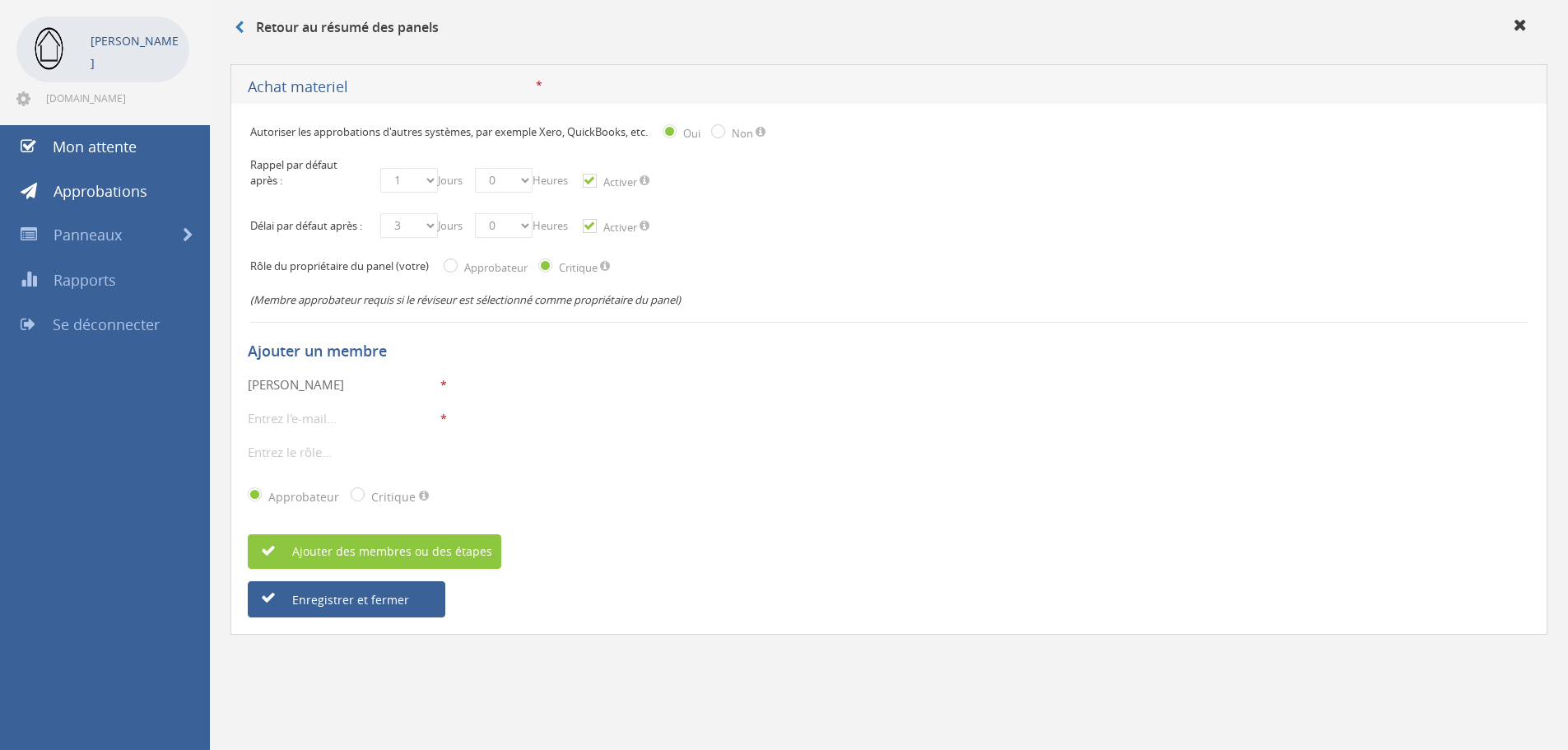
click at [443, 274] on div "Rôle du propriétaire du panel (votre) Approbateur Critique" at bounding box center [889, 267] width 1277 height 33
drag, startPoint x: 266, startPoint y: 281, endPoint x: 403, endPoint y: 283, distance: 137.0
click at [403, 274] on font "Rôle du propriétaire du panel (votre)" at bounding box center [340, 266] width 179 height 14
click at [379, 274] on font "Rôle du propriétaire du panel (votre)" at bounding box center [340, 266] width 179 height 14
click at [304, 428] on input "email" at bounding box center [342, 418] width 190 height 22
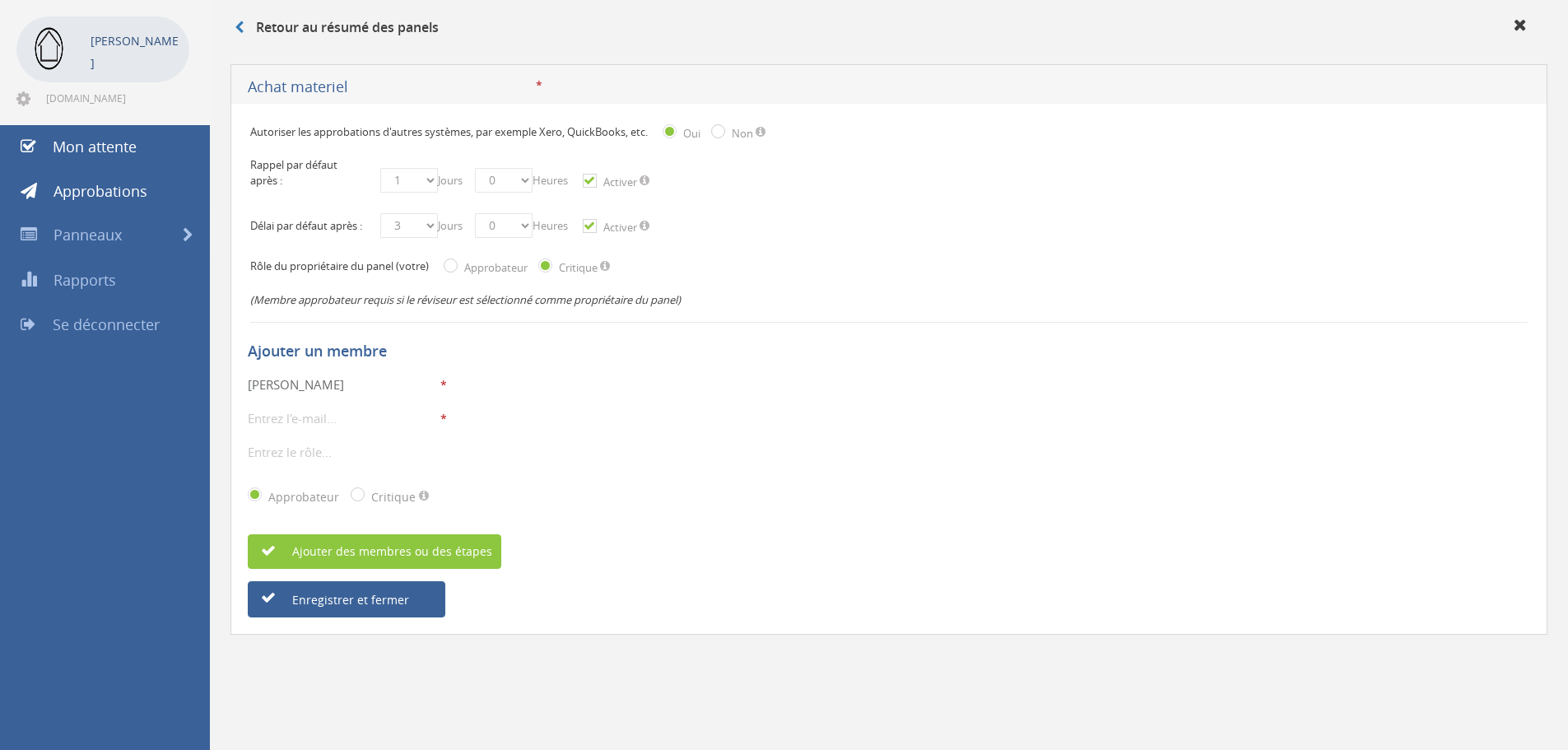
click at [303, 429] on input "email" at bounding box center [342, 418] width 190 height 22
paste input "feelhome@becosy.be"
type input "feelhome@becosy.be"
click at [332, 460] on input "text" at bounding box center [342, 453] width 190 height 22
type input "Propriétaire"
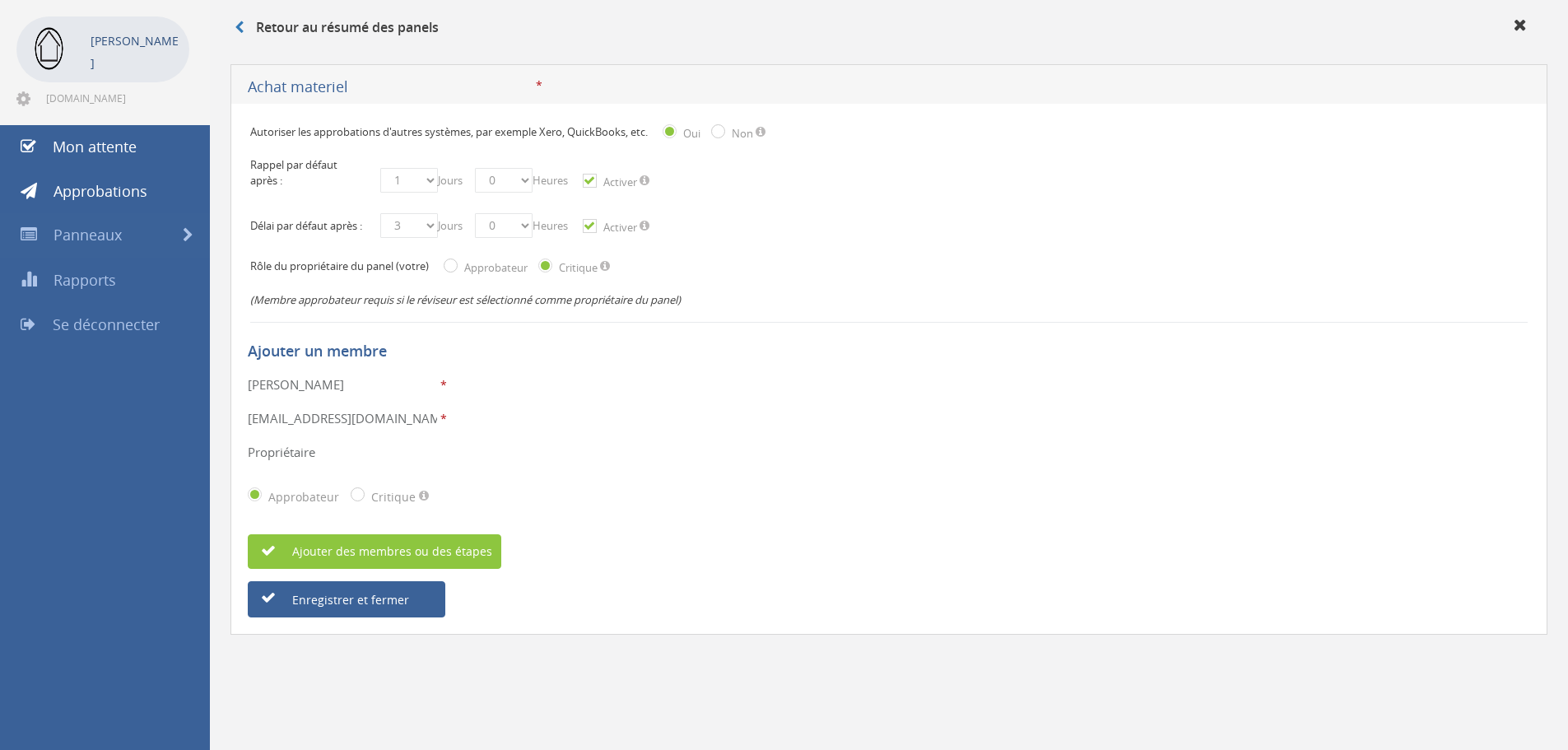
click at [731, 135] on label "Non" at bounding box center [741, 133] width 25 height 16
click at [0, 0] on input "Envoyé" at bounding box center [0, 0] width 0 height 0
click at [722, 131] on input "Envoyé" at bounding box center [716, 133] width 11 height 11
radio input "true"
click at [345, 608] on font "Enregistrer et fermer" at bounding box center [350, 599] width 117 height 15
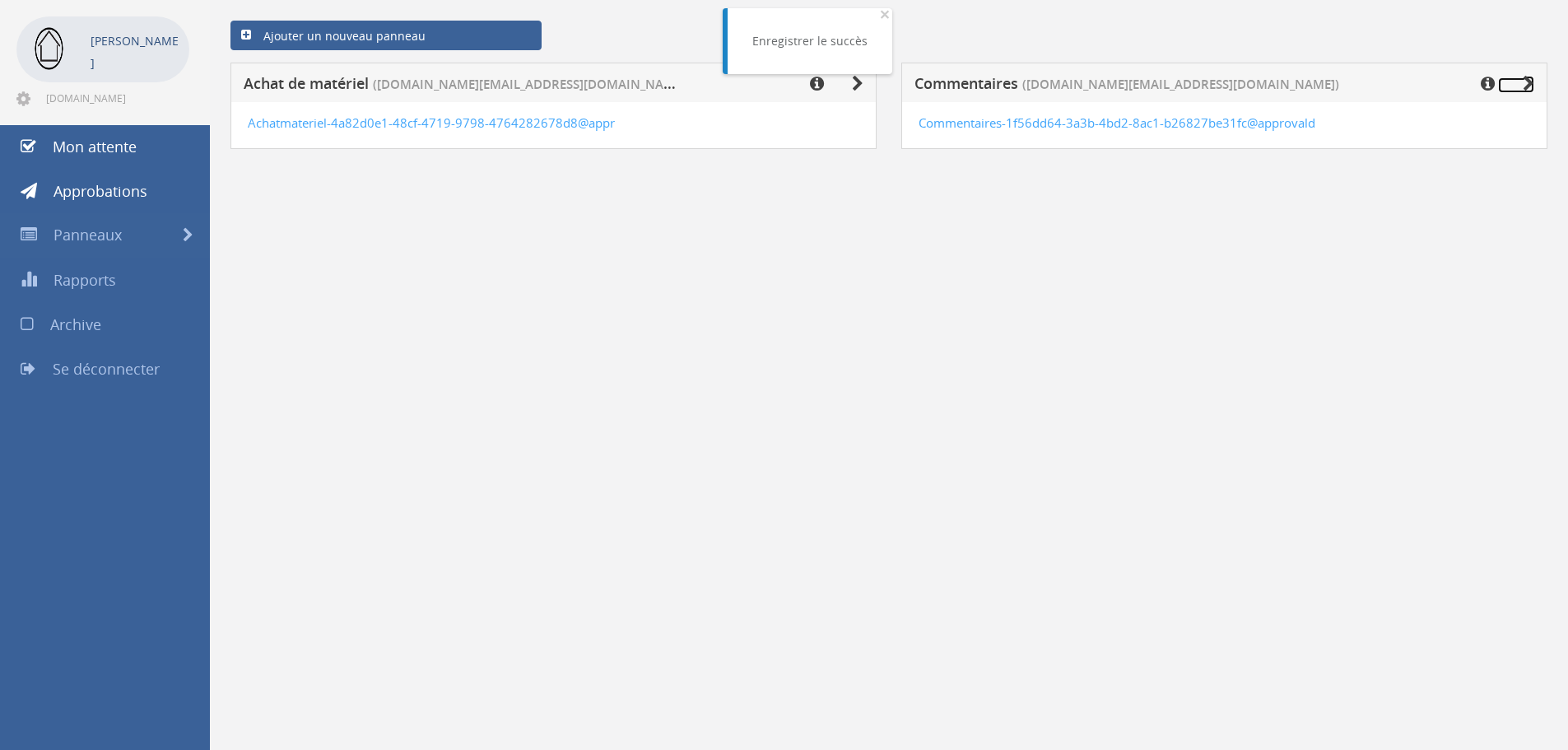
click at [1523, 82] on icon at bounding box center [1528, 84] width 12 height 16
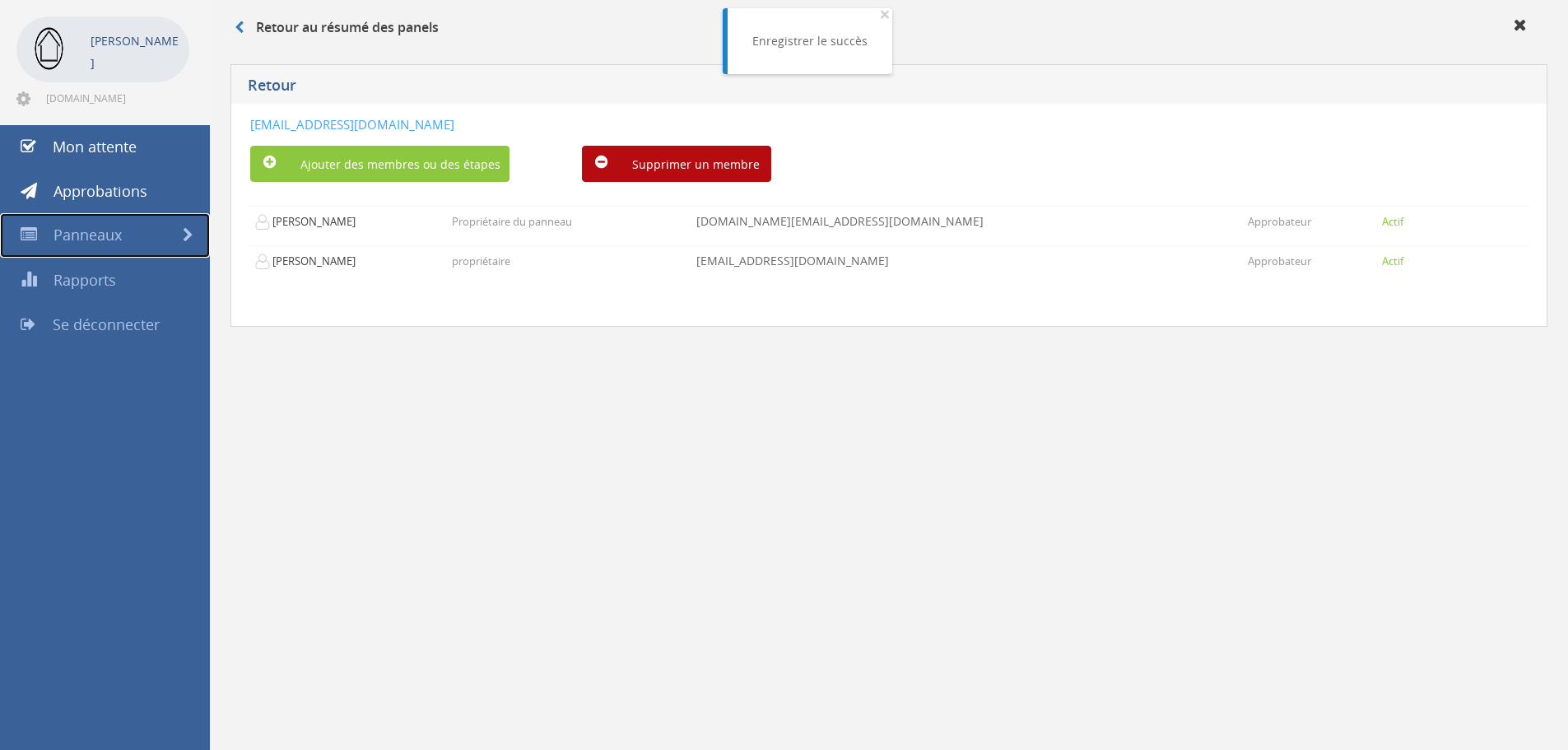
click at [114, 229] on font "Panneaux" at bounding box center [88, 235] width 69 height 20
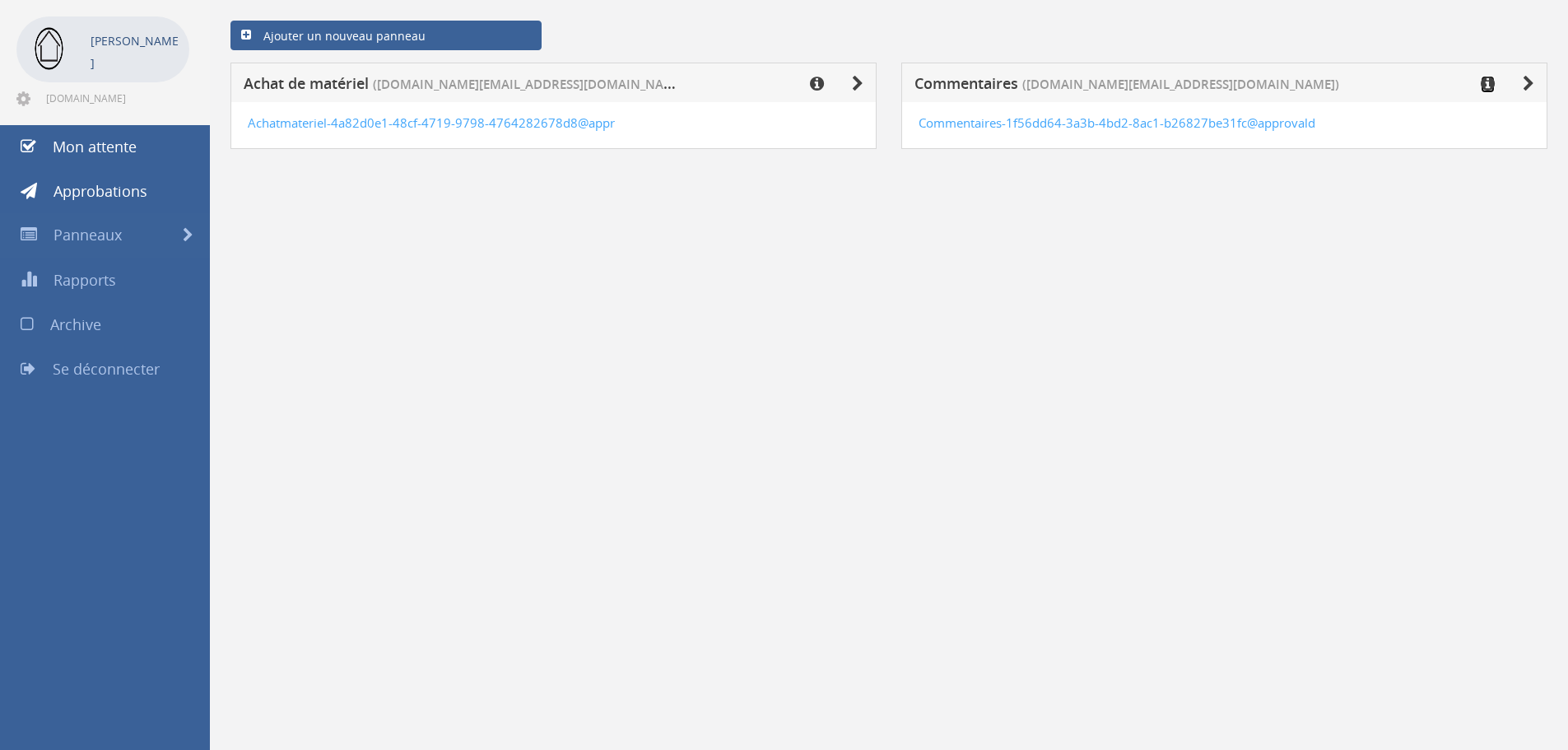
click at [1489, 84] on icon at bounding box center [1488, 84] width 14 height 16
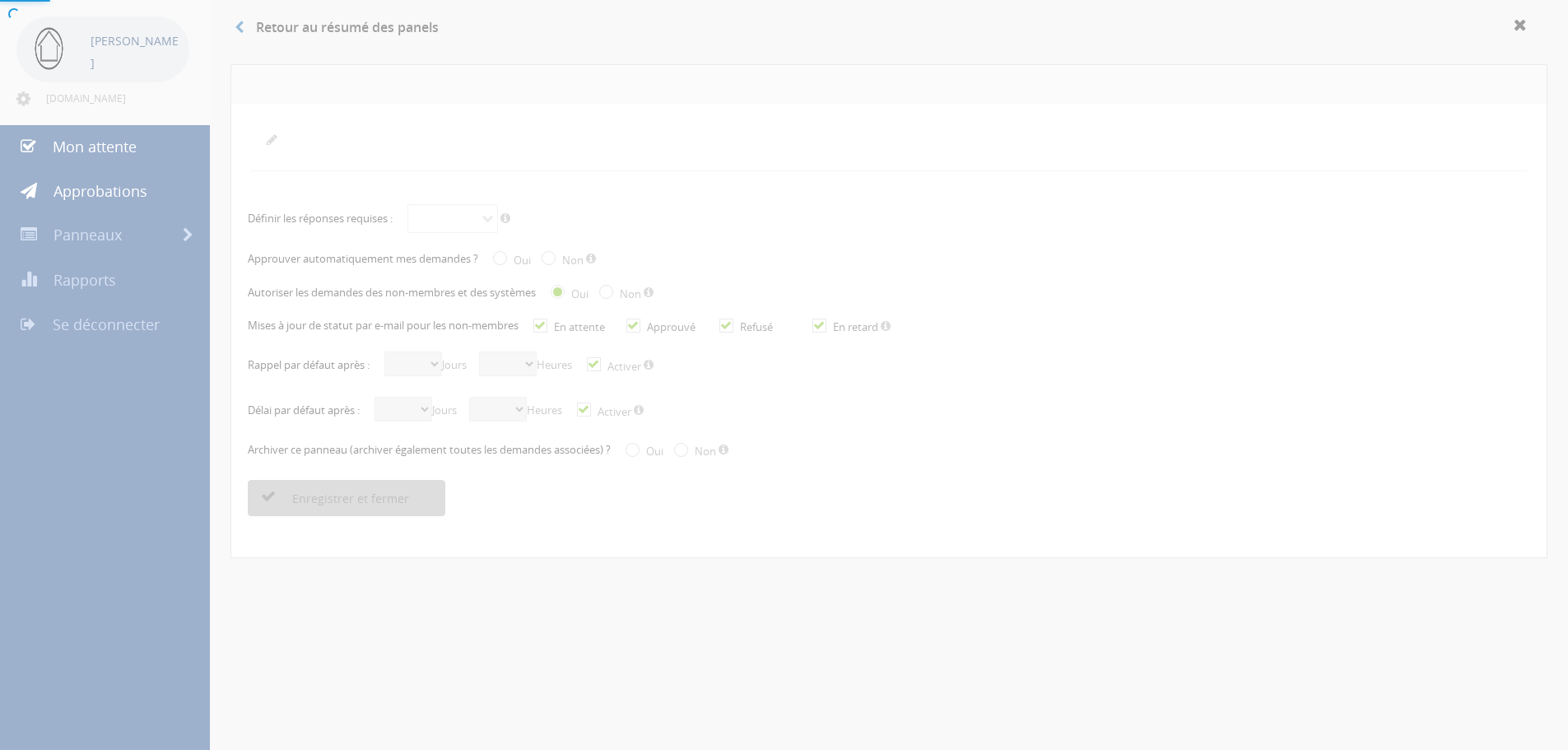
radio input "true"
checkbox input "true"
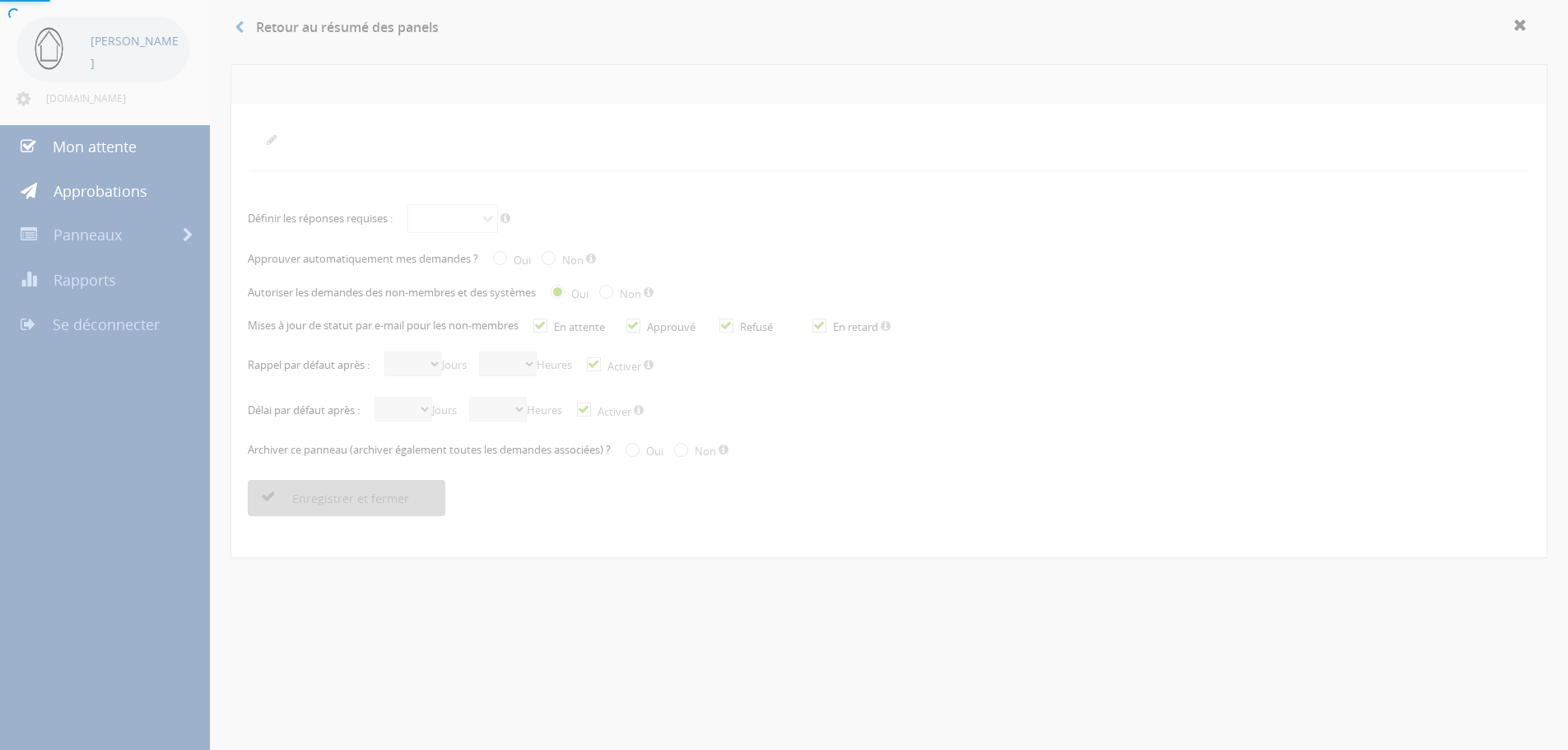
checkbox input "true"
select select "number:1"
select select "number:0"
checkbox input "true"
select select "number:3"
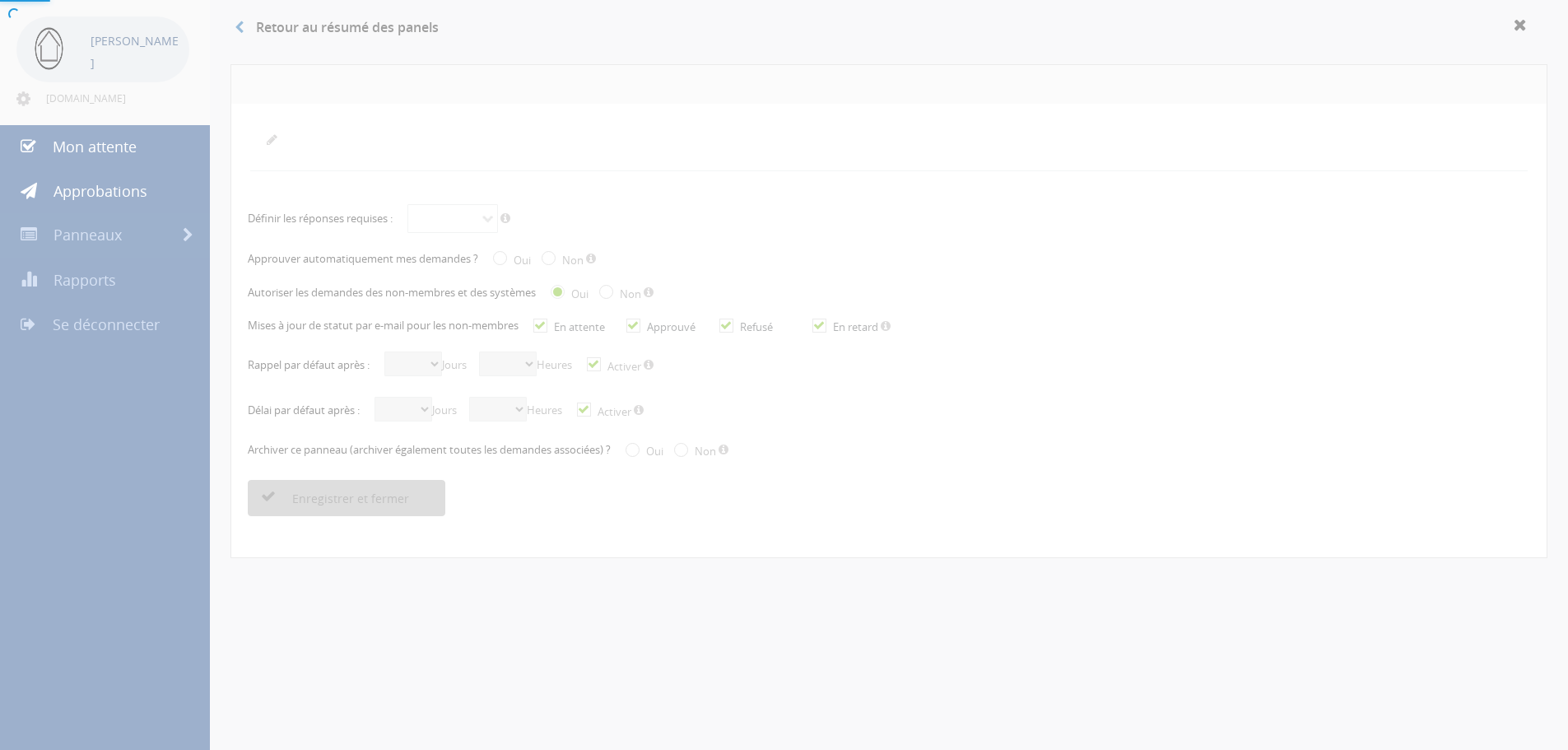
select select "number:0"
checkbox input "true"
radio input "true"
select select "number:0"
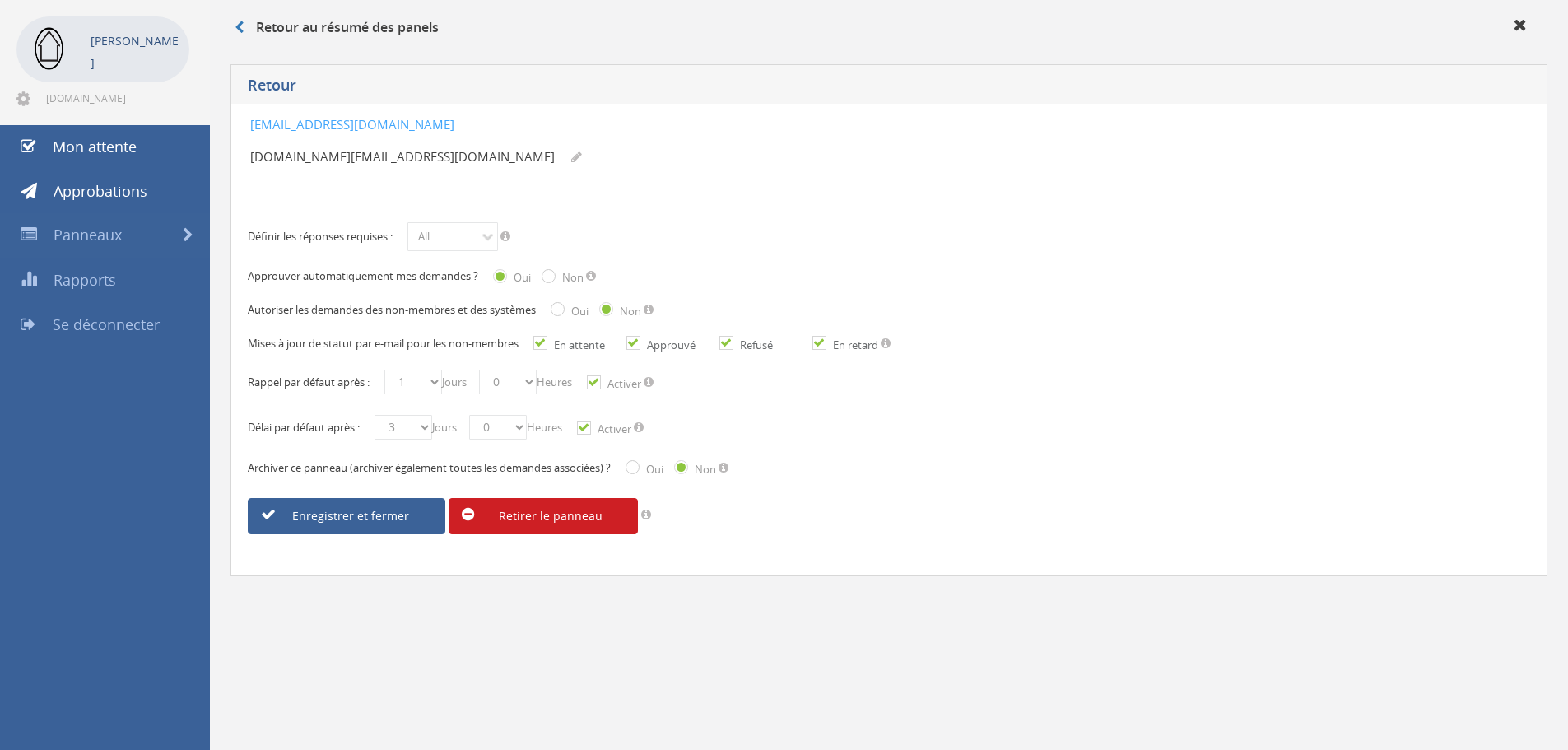
click at [572, 512] on font "Retirer le panneau" at bounding box center [550, 516] width 104 height 15
click at [529, 514] on font "Es-tu sûr?" at bounding box center [526, 516] width 54 height 15
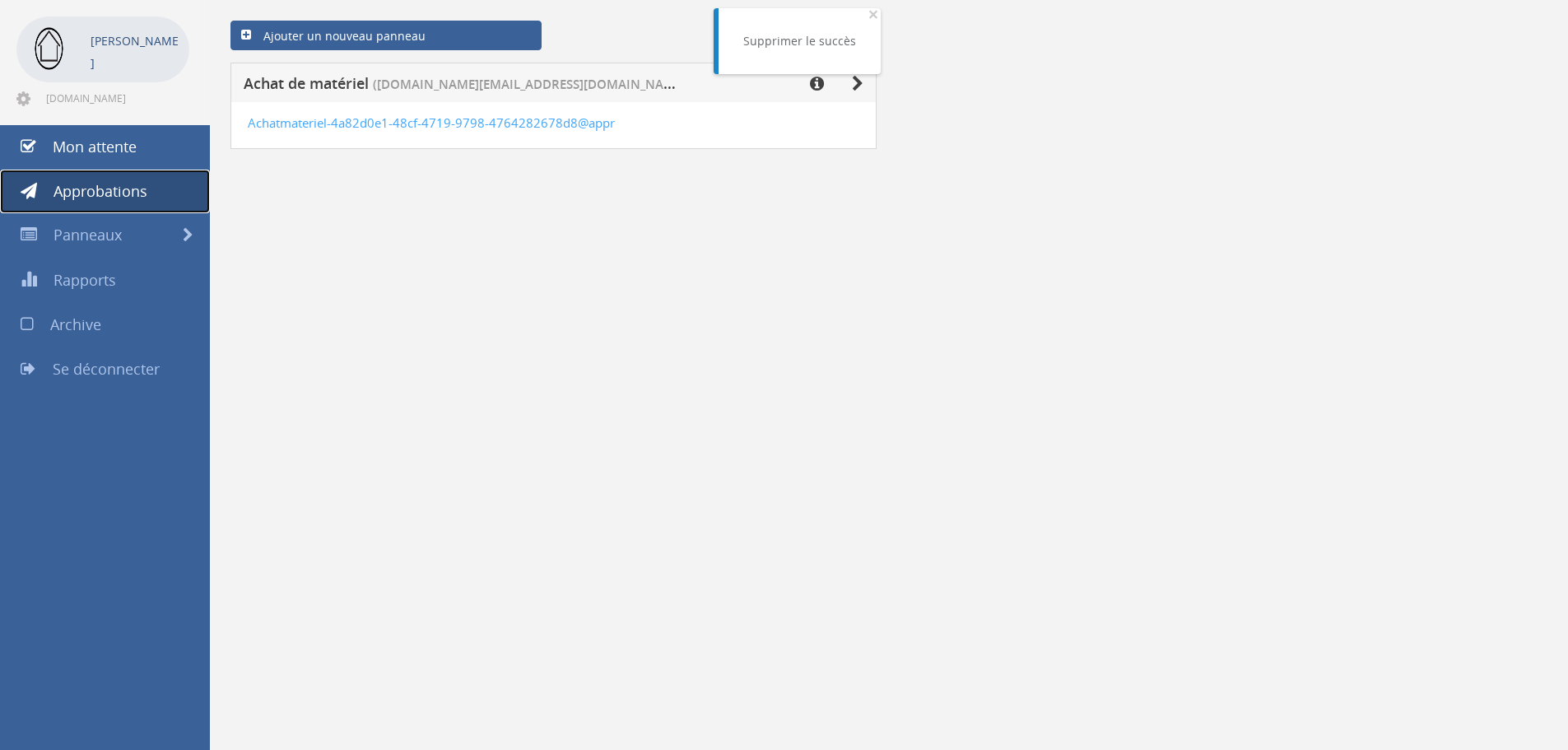
click at [112, 203] on link "Approbations" at bounding box center [105, 192] width 210 height 44
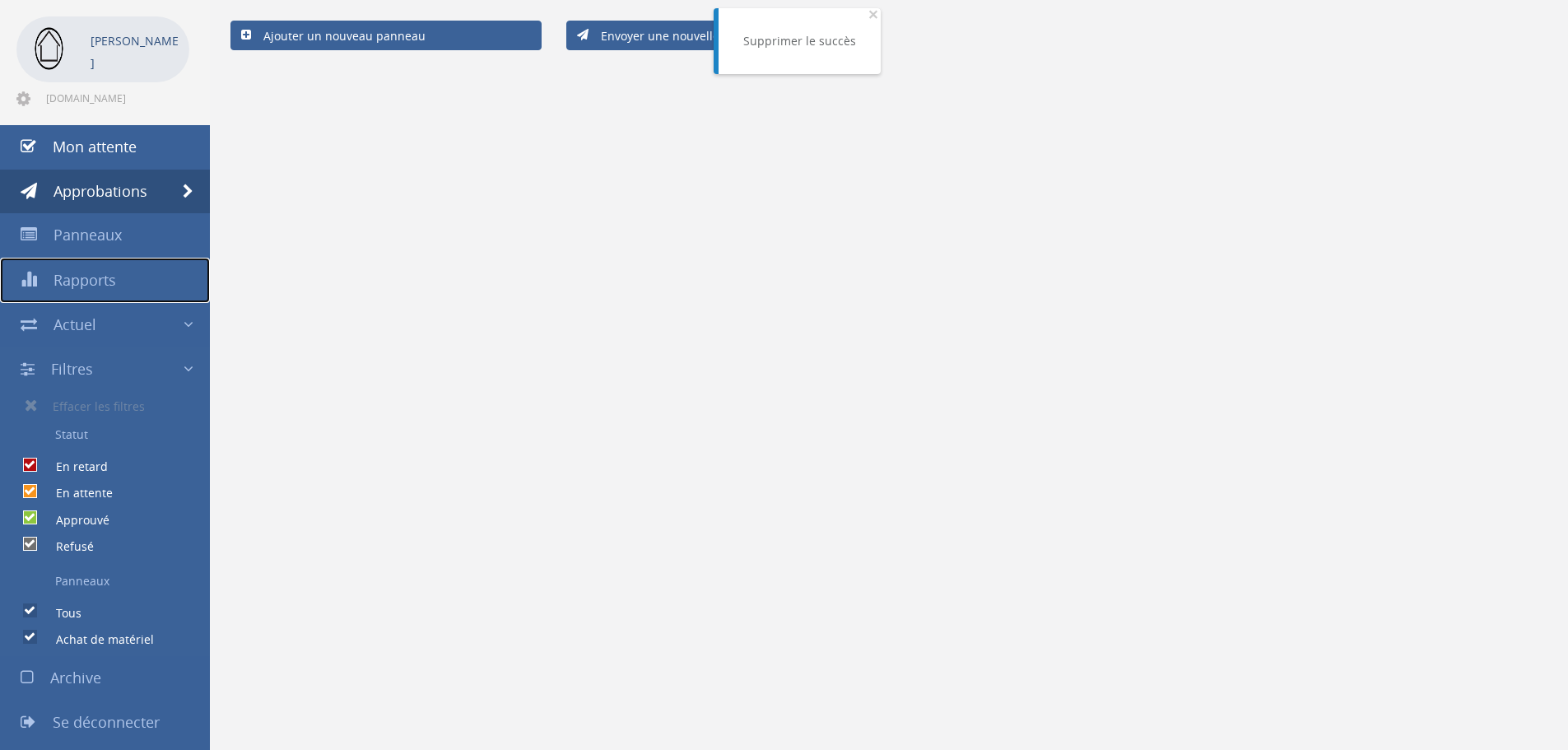
click at [89, 293] on link "Rapports" at bounding box center [105, 280] width 210 height 45
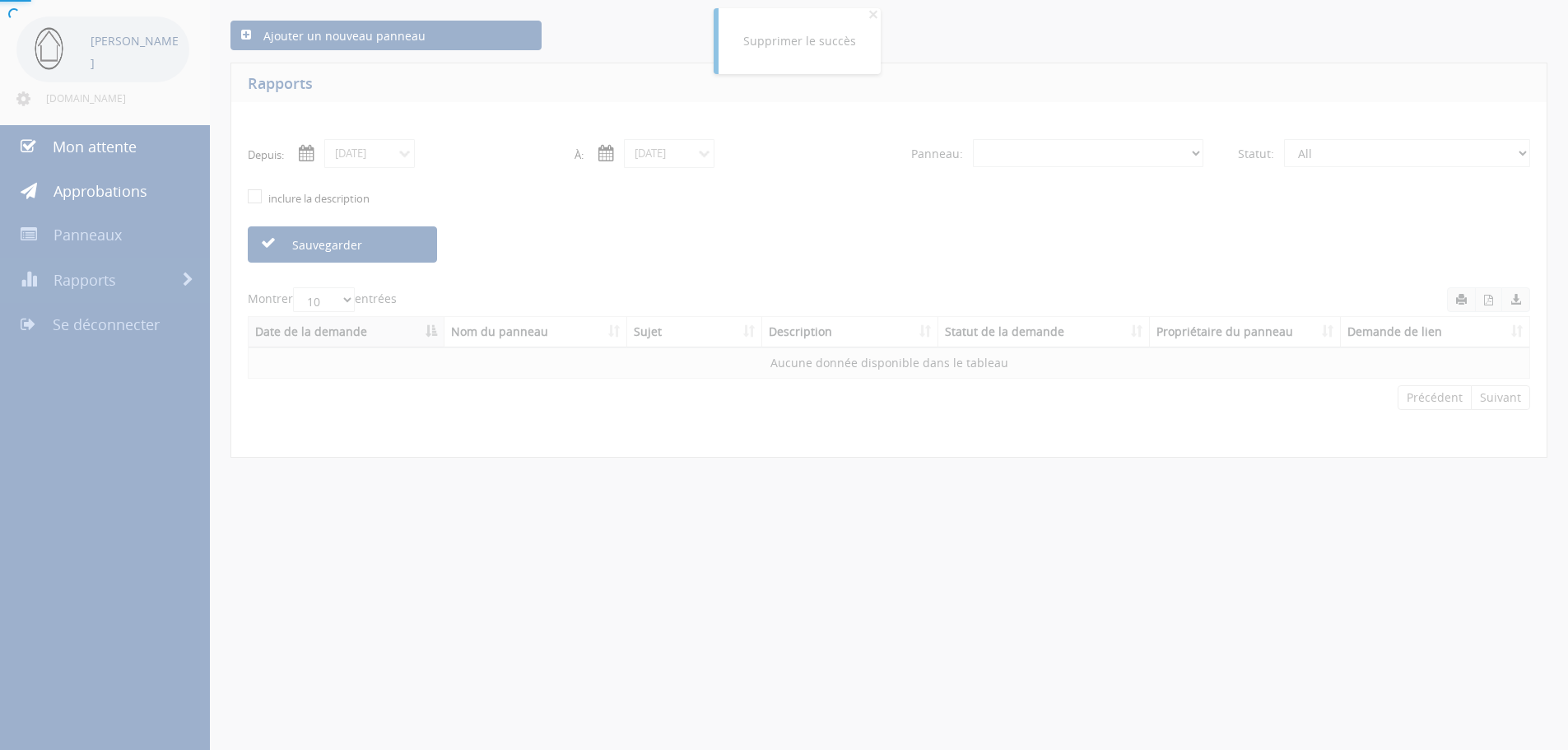
select select "number:0"
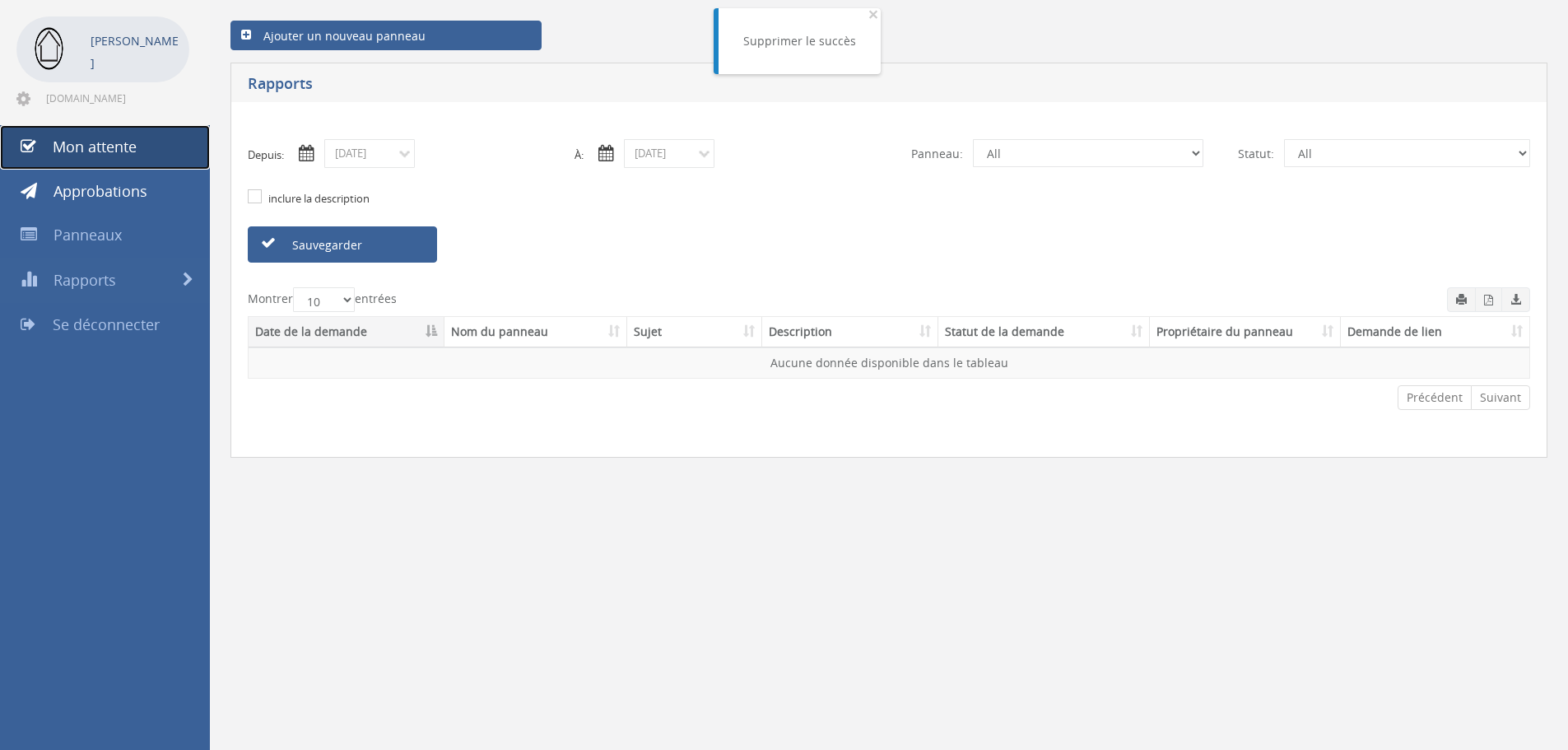
click at [89, 143] on font "Mon attente" at bounding box center [94, 146] width 84 height 20
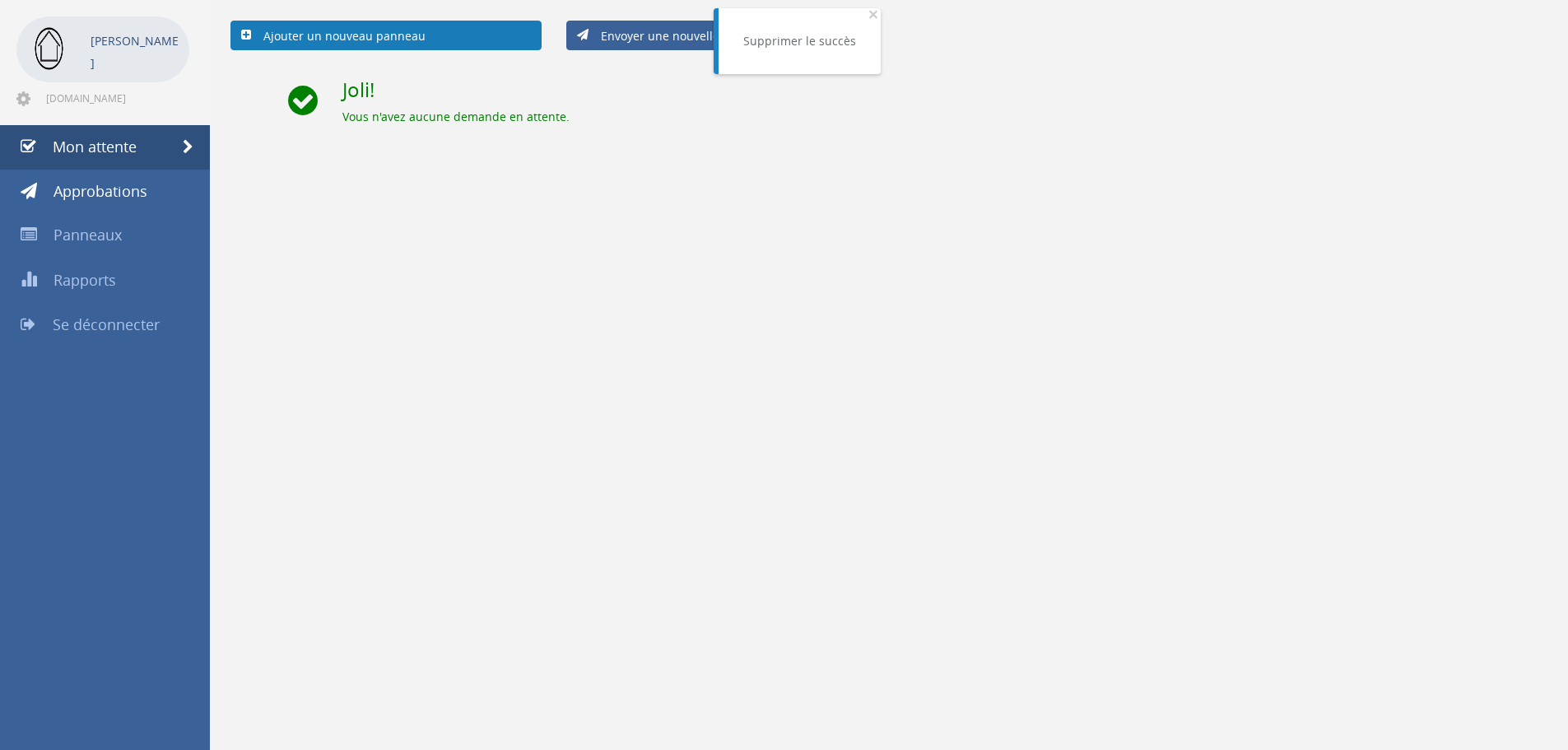
click at [420, 30] on font "Ajouter un nouveau panneau" at bounding box center [345, 35] width 163 height 15
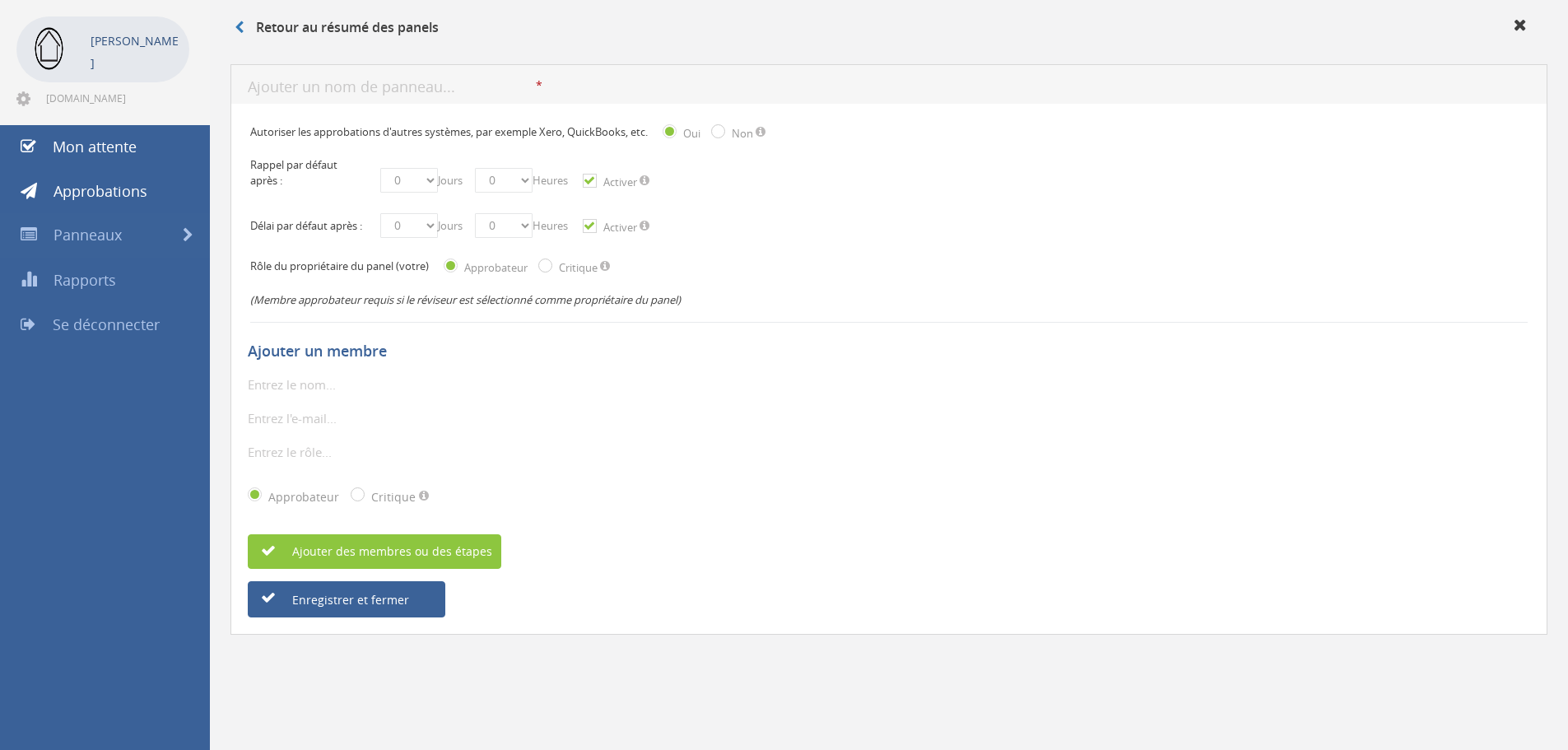
click at [253, 80] on input "text" at bounding box center [391, 88] width 288 height 21
type input "a"
click at [106, 237] on font "Panneaux" at bounding box center [88, 235] width 69 height 20
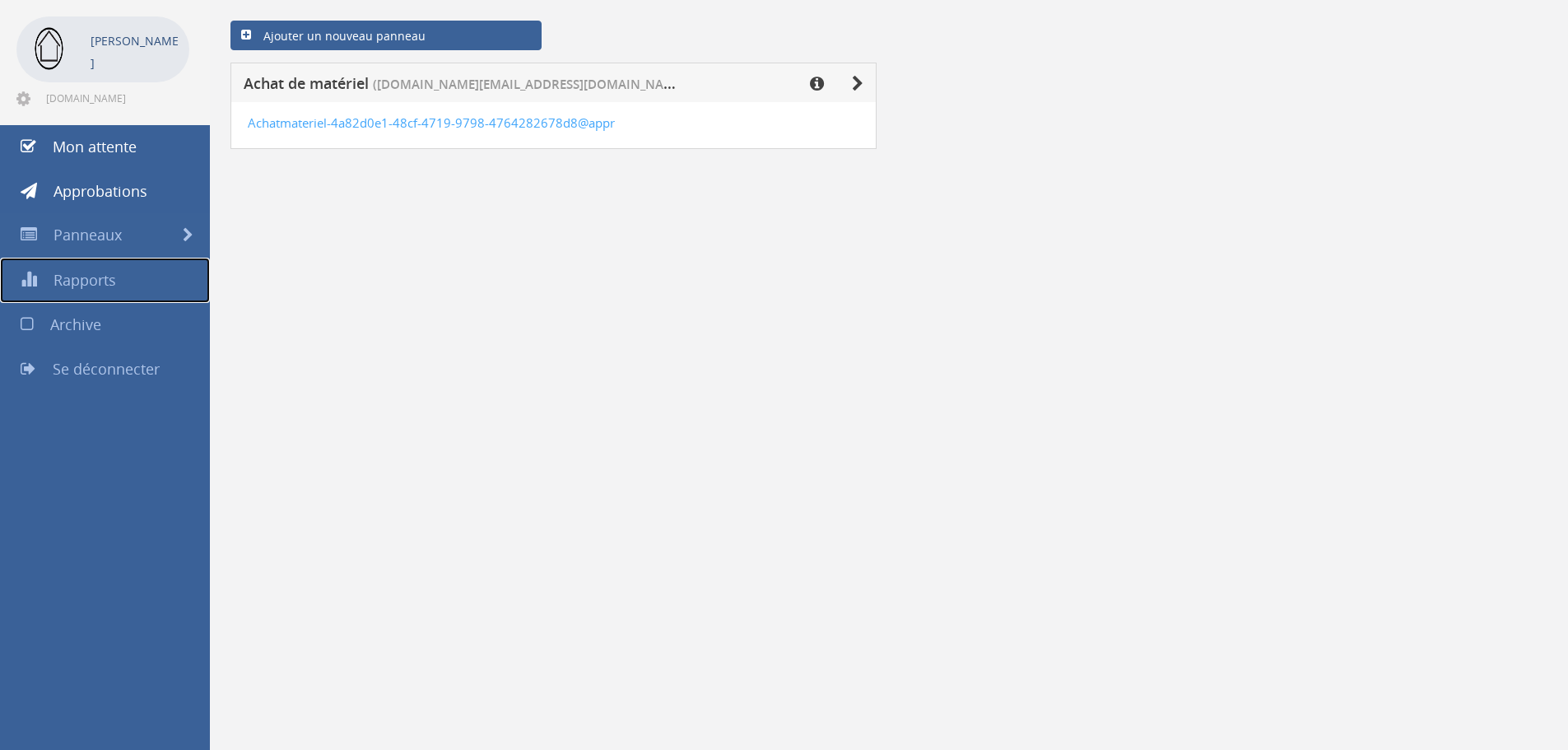
click at [89, 283] on font "Rapports" at bounding box center [84, 280] width 62 height 20
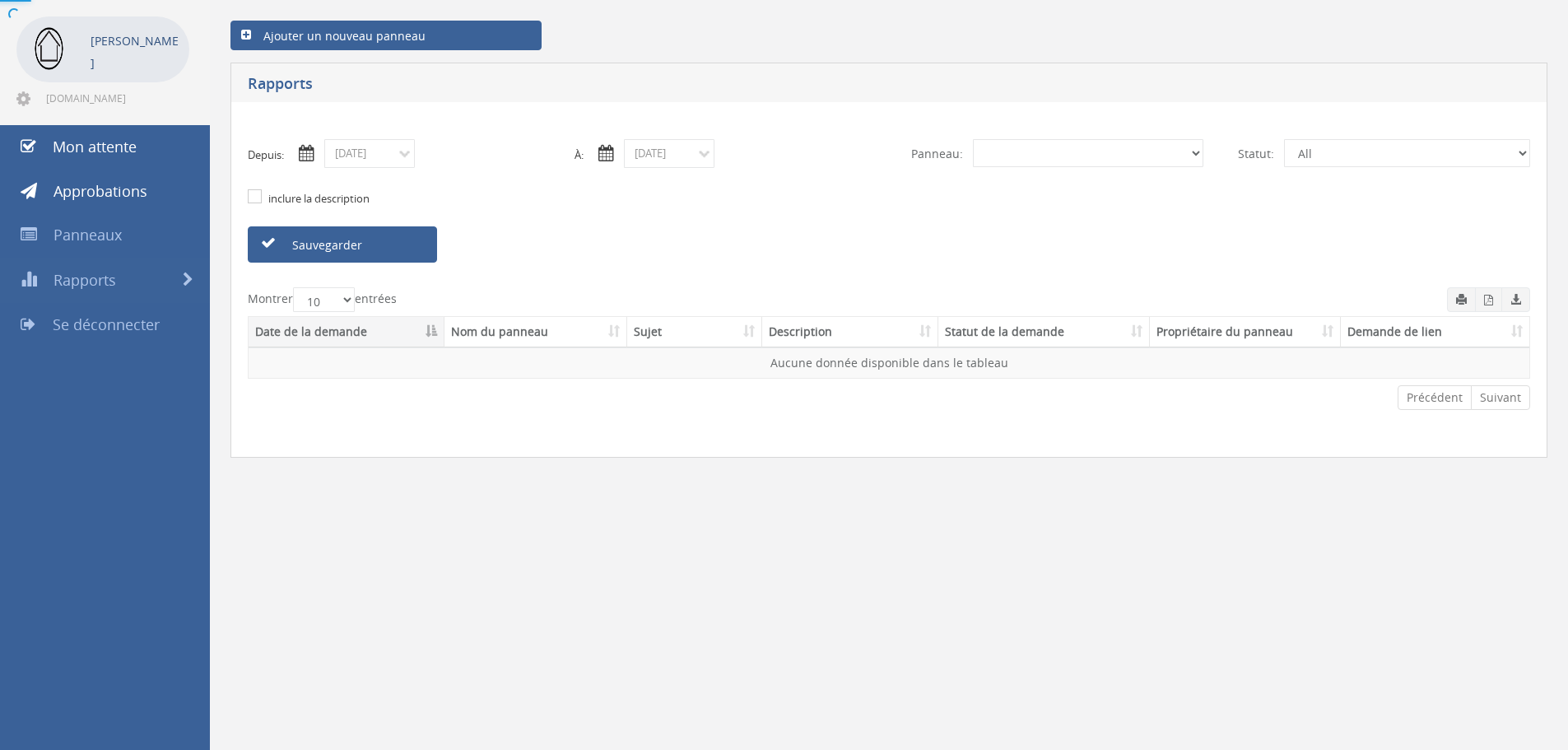
select select "number:0"
click at [1046, 151] on select "All Achat materiel" at bounding box center [1087, 153] width 230 height 28
click at [1042, 230] on div "Sauvegarder" at bounding box center [889, 245] width 1307 height 36
click at [1365, 154] on select "Tous En attente Approuvé Refusé En retard" at bounding box center [1407, 153] width 247 height 28
click at [1365, 155] on select "Tous En attente Approuvé Refusé En retard" at bounding box center [1407, 153] width 247 height 28
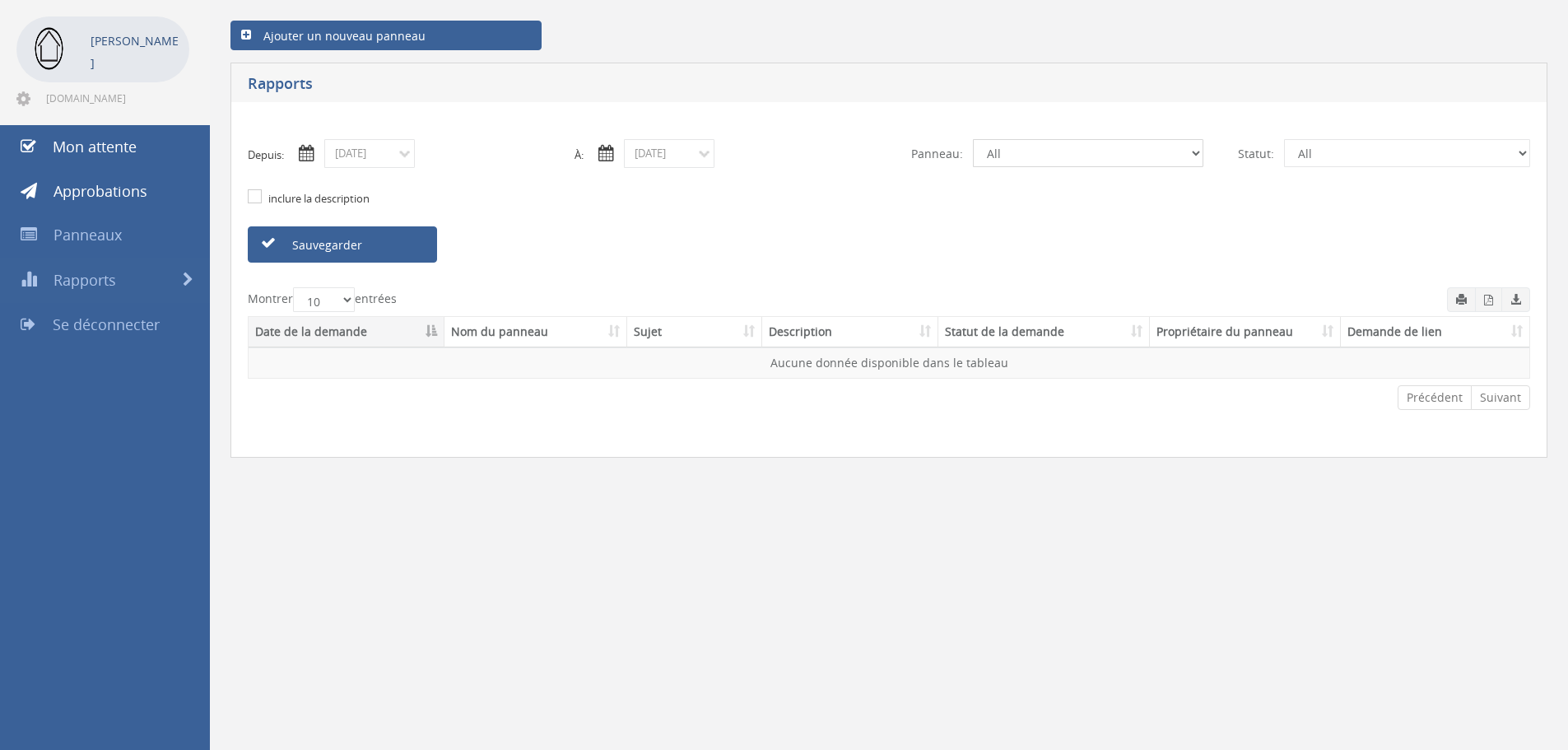
click at [1132, 155] on select "All Achat materiel" at bounding box center [1087, 153] width 230 height 28
click at [1094, 154] on select "All Achat materiel" at bounding box center [1087, 153] width 230 height 28
click at [119, 147] on font "Mon attente" at bounding box center [94, 146] width 84 height 20
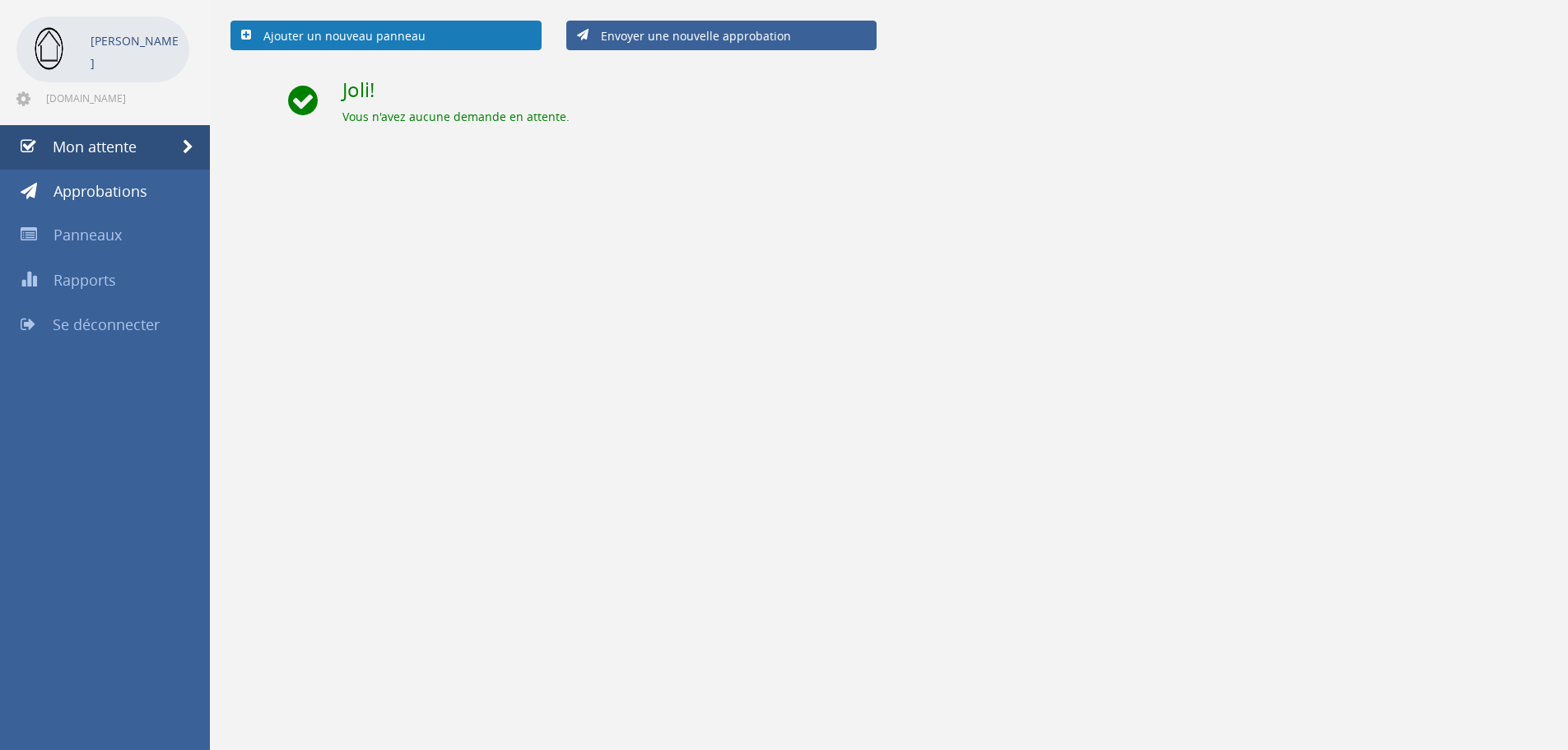
click at [381, 48] on link "Ajouter un nouveau panneau" at bounding box center [386, 35] width 312 height 30
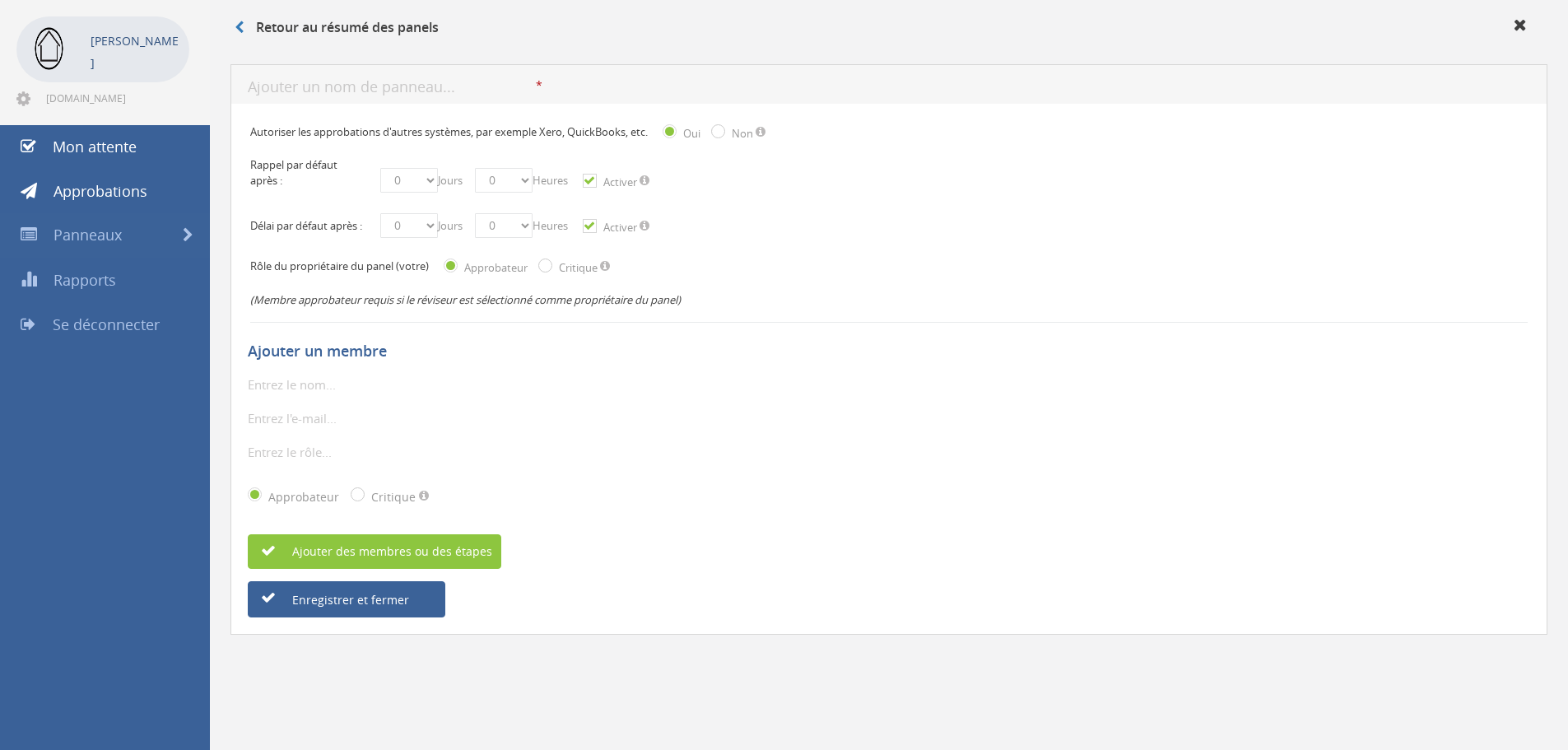
click at [402, 94] on input "text" at bounding box center [391, 88] width 288 height 21
drag, startPoint x: 356, startPoint y: 87, endPoint x: 434, endPoint y: 122, distance: 85.5
click at [362, 87] on input "achat materiel maisonnette" at bounding box center [391, 88] width 288 height 21
type input "achat maisonnette"
drag, startPoint x: 396, startPoint y: 182, endPoint x: 397, endPoint y: 191, distance: 9.1
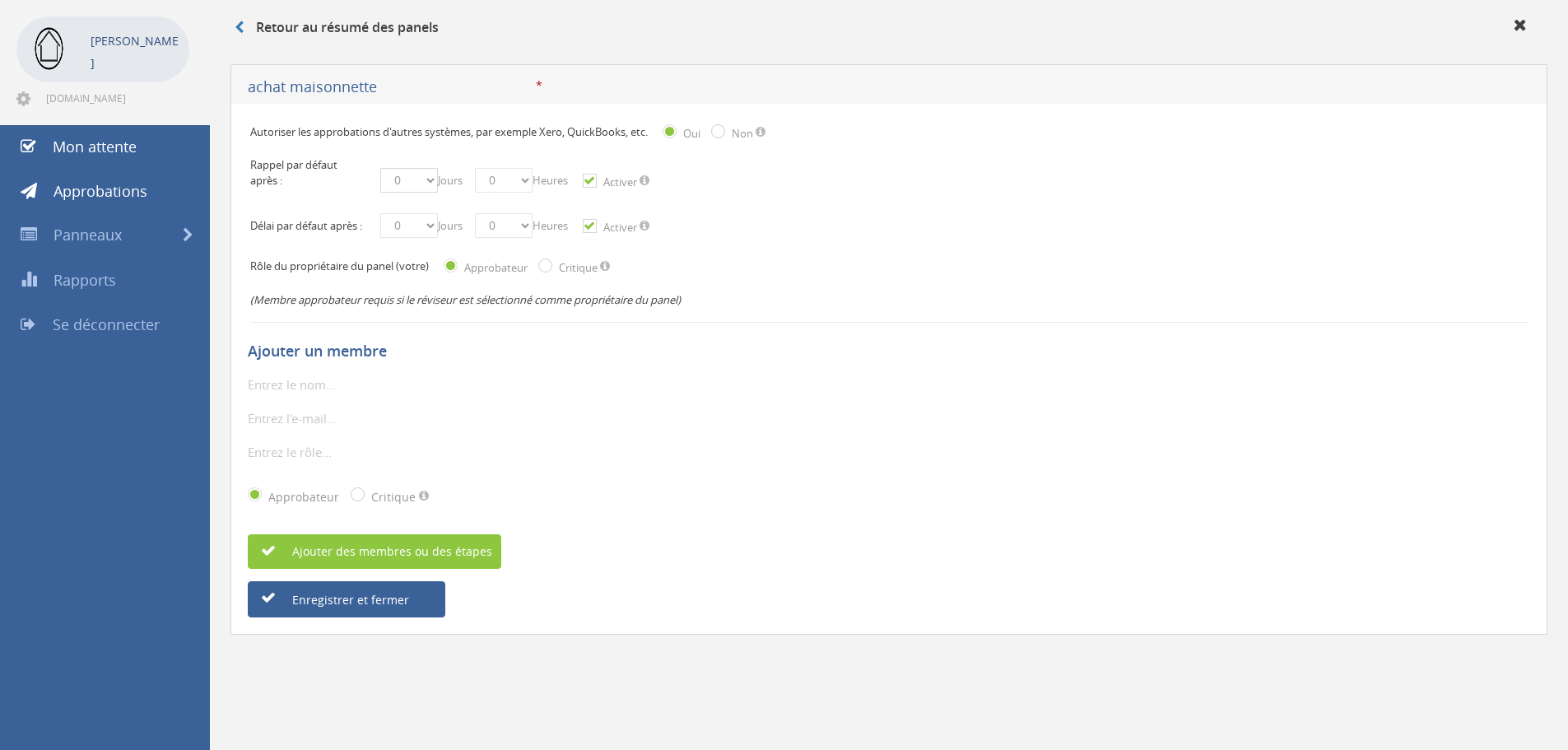
click at [396, 182] on select "0 1 2 3 4 5 6 7 8 9 10 11 12 13 14 15 16 17 18 19 20 21 22 23 24 25 26 27 28 29…" at bounding box center [409, 180] width 58 height 24
select select "number:1"
click at [380, 168] on select "0 1 2 3 4 5 6 7 8 9 10 11 12 13 14 15 16 17 18 19 20 21 22 23 24 25 26 27 28 29…" at bounding box center [409, 180] width 58 height 24
click at [429, 231] on select "0 1 2 3 4 5 6 7 8 9 10 11 12 13 14 15 16 17 18 19 20 21 22 23 24 25 26 27 28 29…" at bounding box center [409, 225] width 58 height 24
select select "number:3"
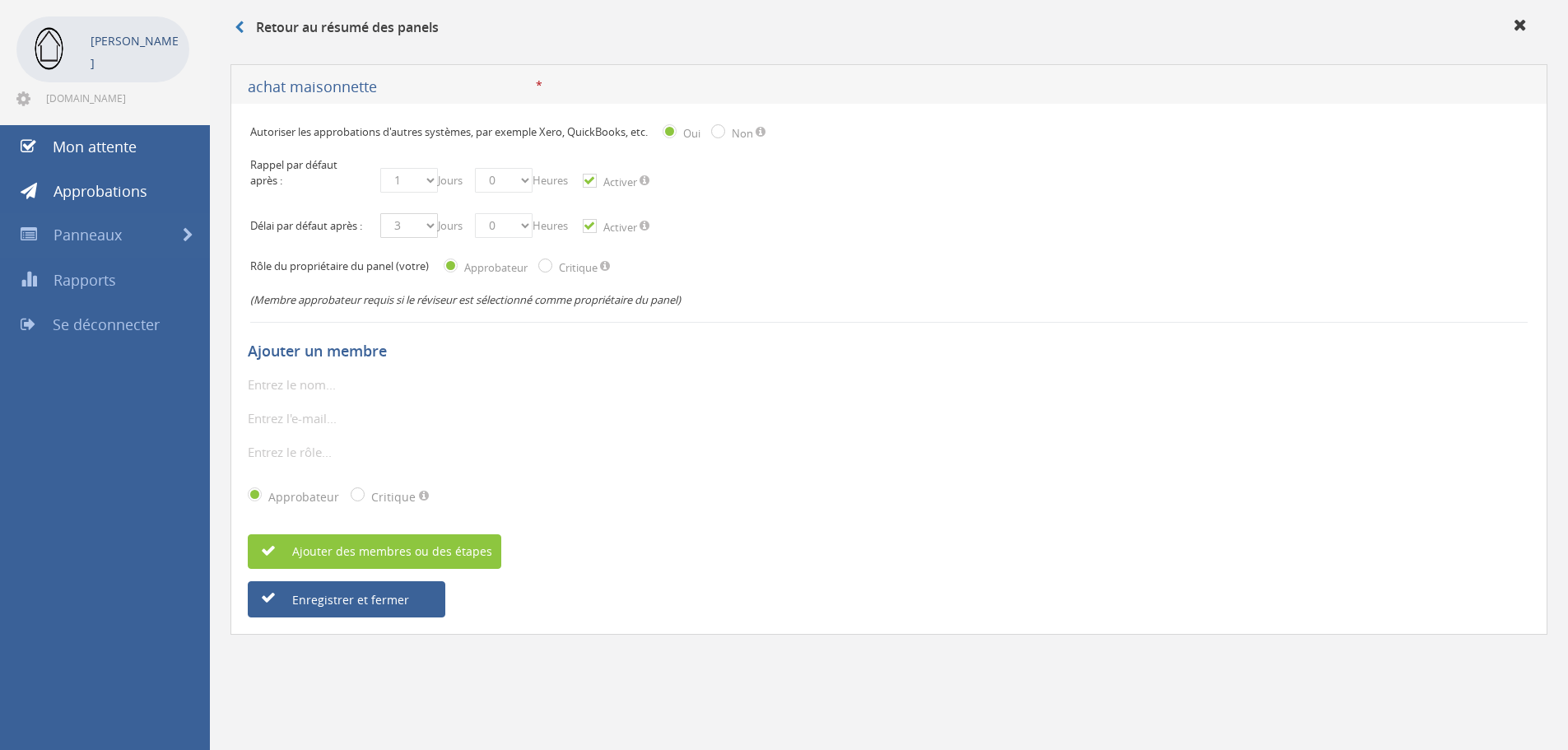
click at [380, 222] on select "0 1 2 3 4 5 6 7 8 9 10 11 12 13 14 15 16 17 18 19 20 21 22 23 24 25 26 27 28 29…" at bounding box center [409, 225] width 58 height 24
click at [555, 270] on label "Critique" at bounding box center [575, 267] width 42 height 16
click at [549, 270] on input "Critique" at bounding box center [544, 267] width 11 height 11
radio input "true"
click at [731, 137] on div "Non" at bounding box center [732, 133] width 42 height 17
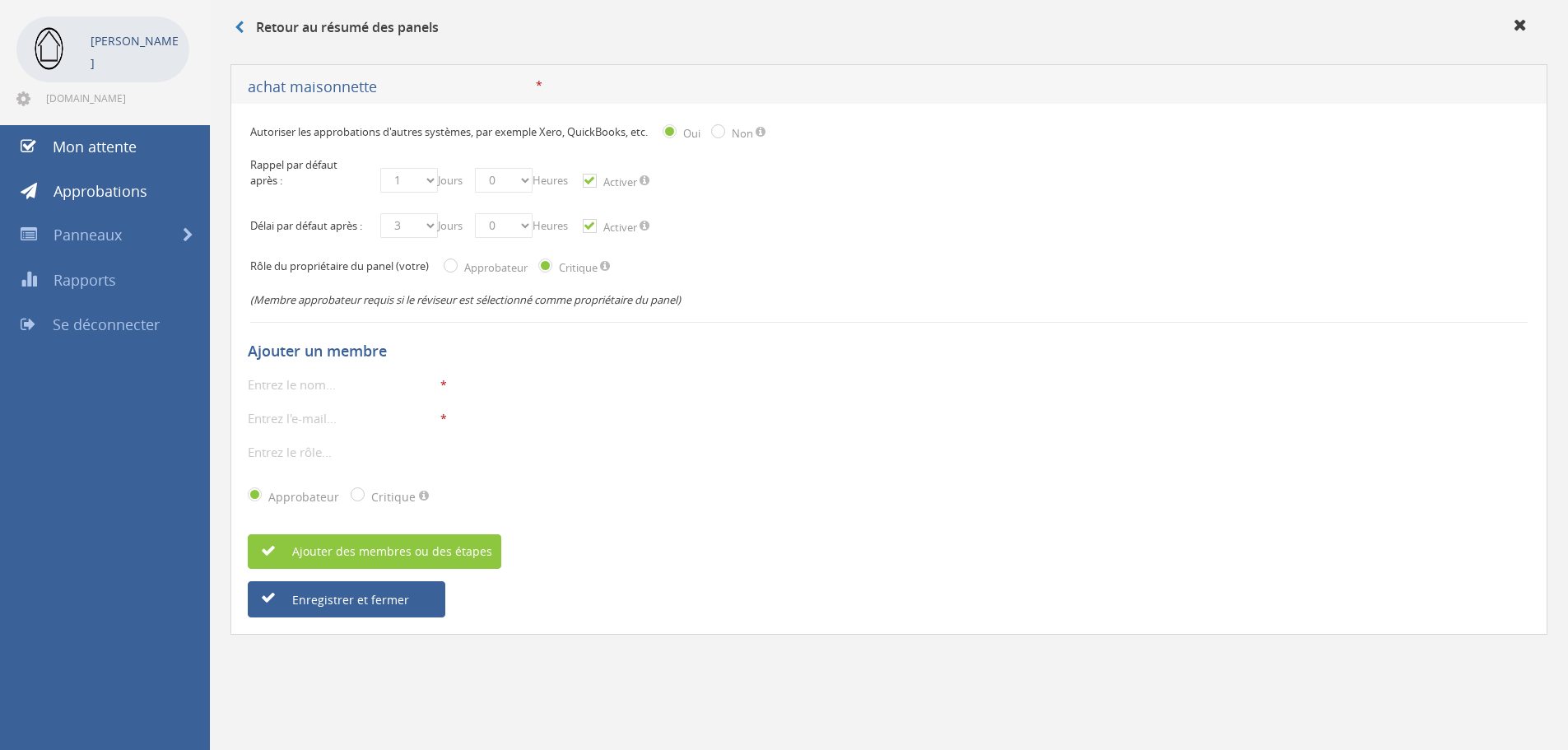
click at [734, 136] on div "Non" at bounding box center [732, 133] width 42 height 17
click at [722, 131] on input "Envoyé" at bounding box center [716, 133] width 11 height 11
radio input "true"
click at [311, 395] on input "text" at bounding box center [342, 385] width 190 height 22
click at [273, 394] on input "text" at bounding box center [342, 385] width 190 height 22
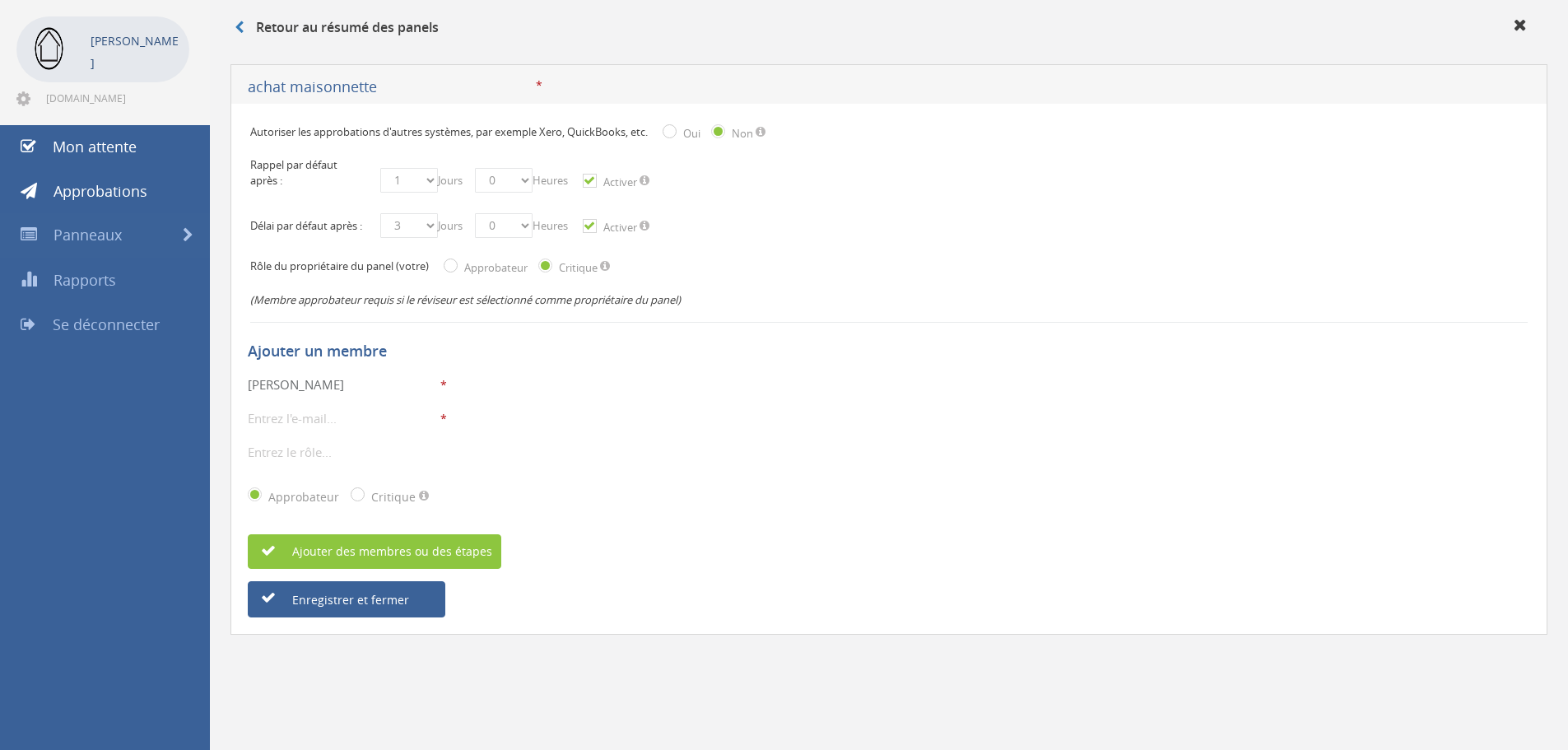
type input "Marc"
click at [345, 429] on input "email" at bounding box center [342, 418] width 190 height 22
click at [317, 429] on input "email" at bounding box center [342, 418] width 190 height 22
paste input "info@jeanne-dusschaut.be"
type input "info@jeanne-dusschaut.be"
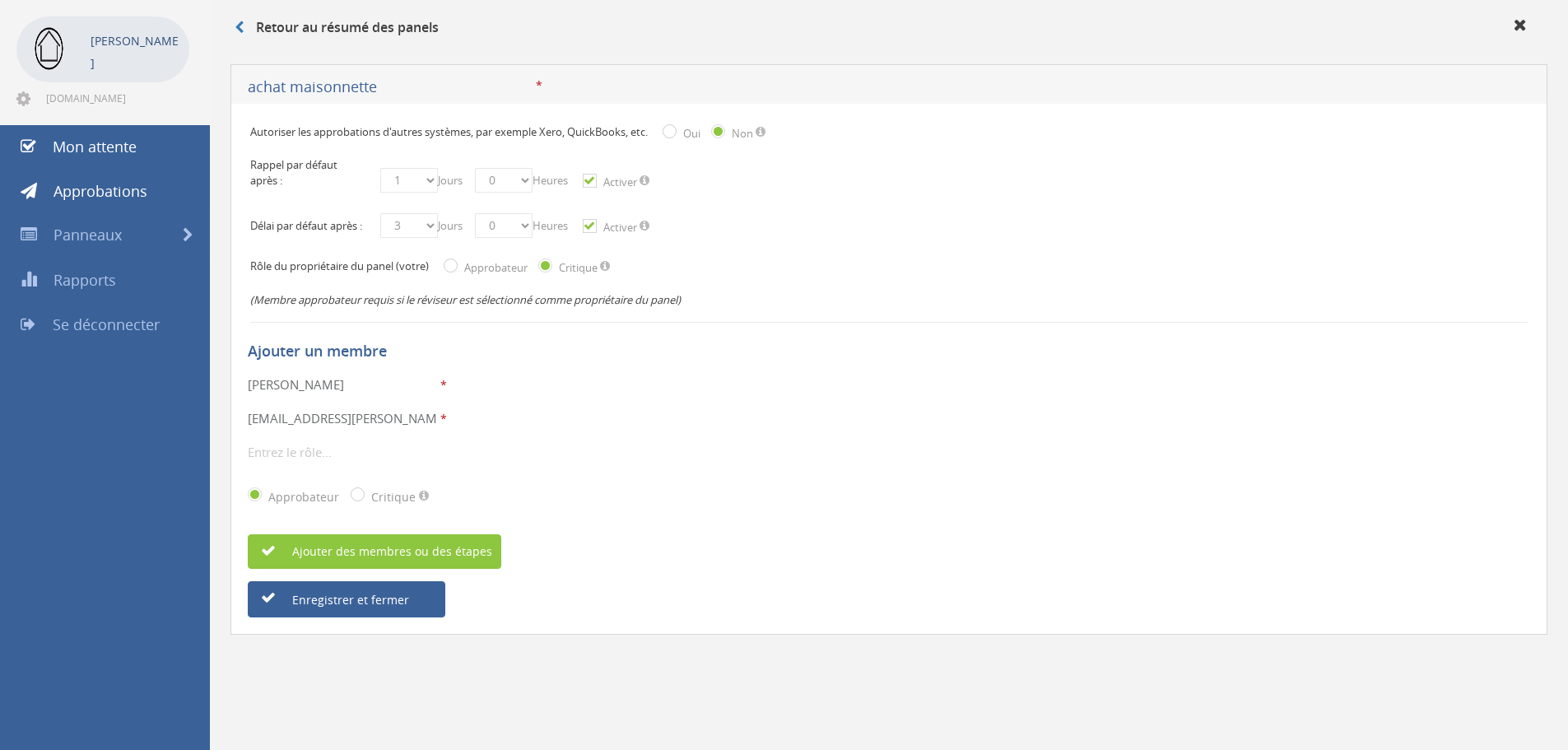
click at [747, 426] on div "info@jeanne-dusschaut.be * L'email est obligatoire. Adresse email invalide. N'a…" at bounding box center [889, 418] width 1283 height 22
click at [347, 463] on input "text" at bounding box center [342, 453] width 190 height 22
type input "Propriétaire"
click at [699, 448] on div "Marc * Le nom d'affichage est obligatoire. Seuls les caractères alphanumériques…" at bounding box center [889, 445] width 1283 height 144
click at [358, 608] on font "Enregistrer et fermer" at bounding box center [350, 599] width 117 height 15
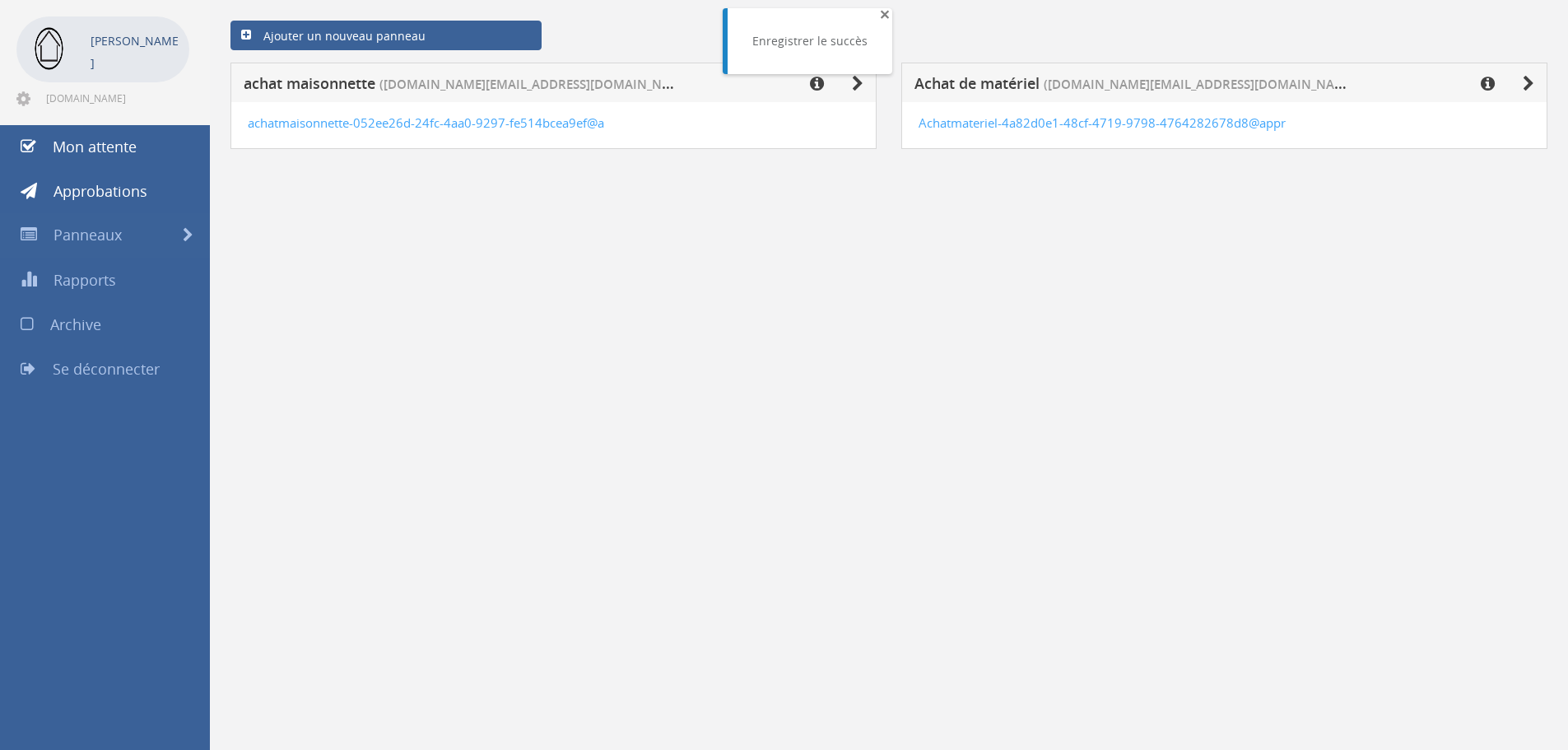
click at [880, 15] on font "×" at bounding box center [884, 14] width 10 height 23
click at [1490, 85] on icon at bounding box center [1488, 84] width 14 height 16
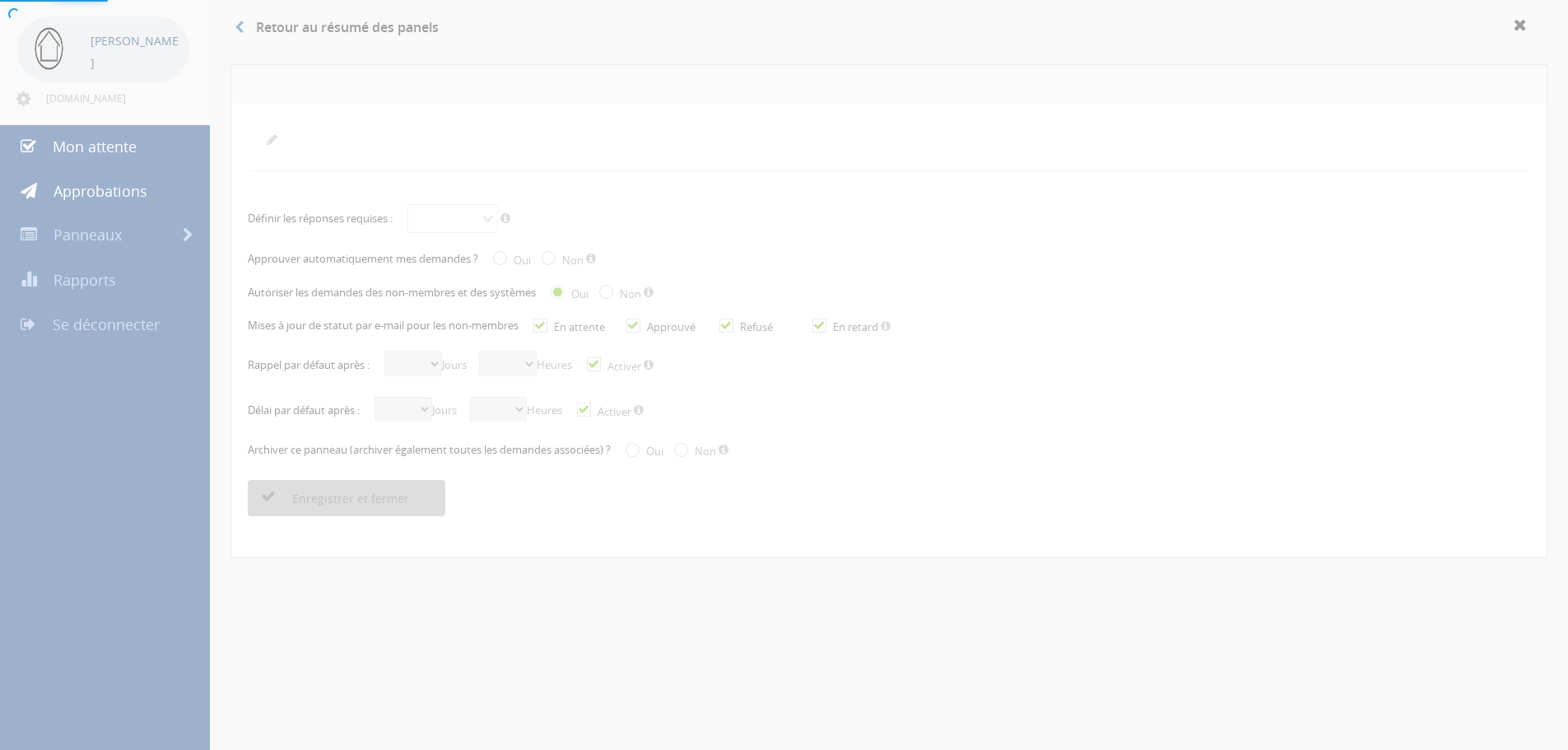
radio input "true"
checkbox input "true"
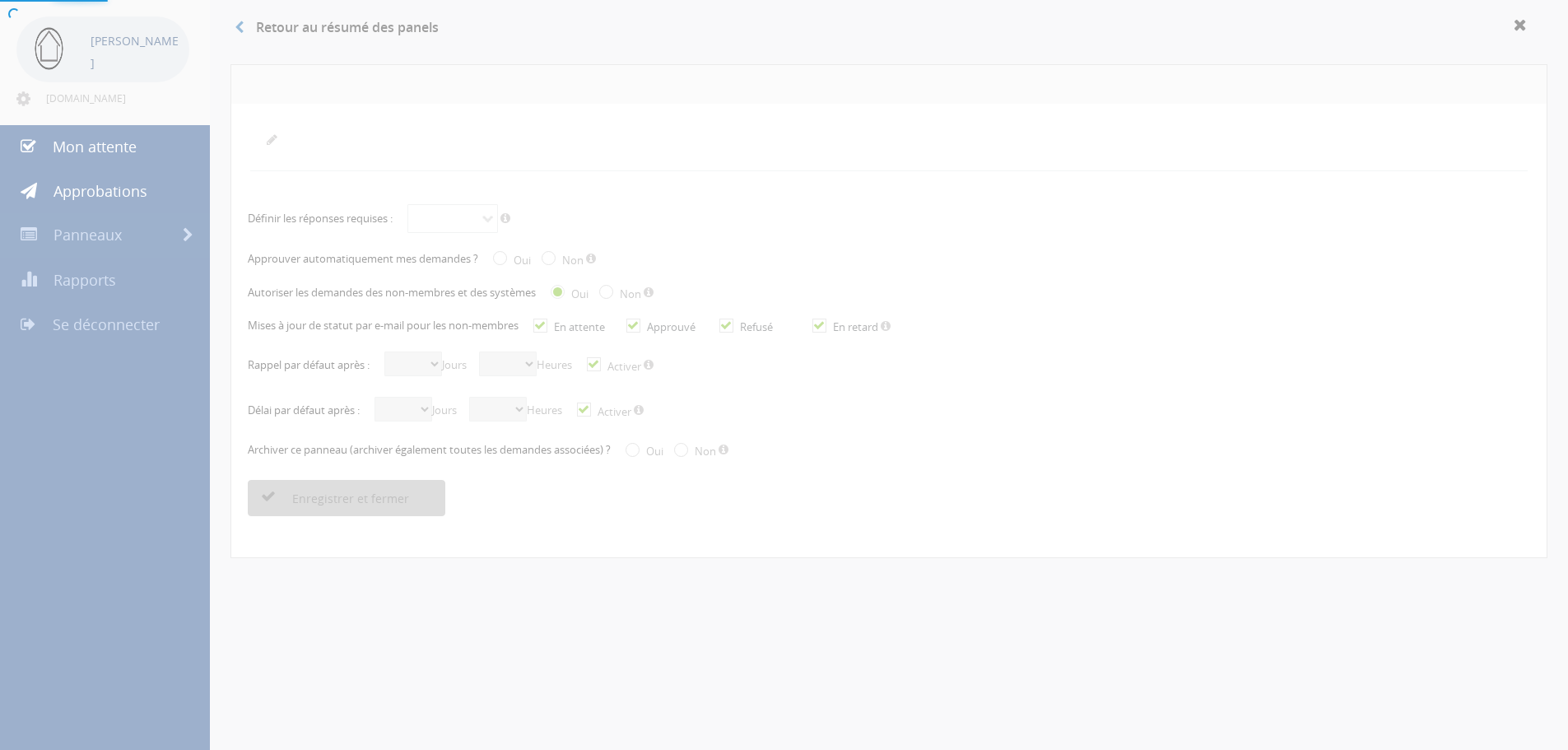
checkbox input "true"
select select "number:1"
select select "number:0"
checkbox input "true"
select select "number:3"
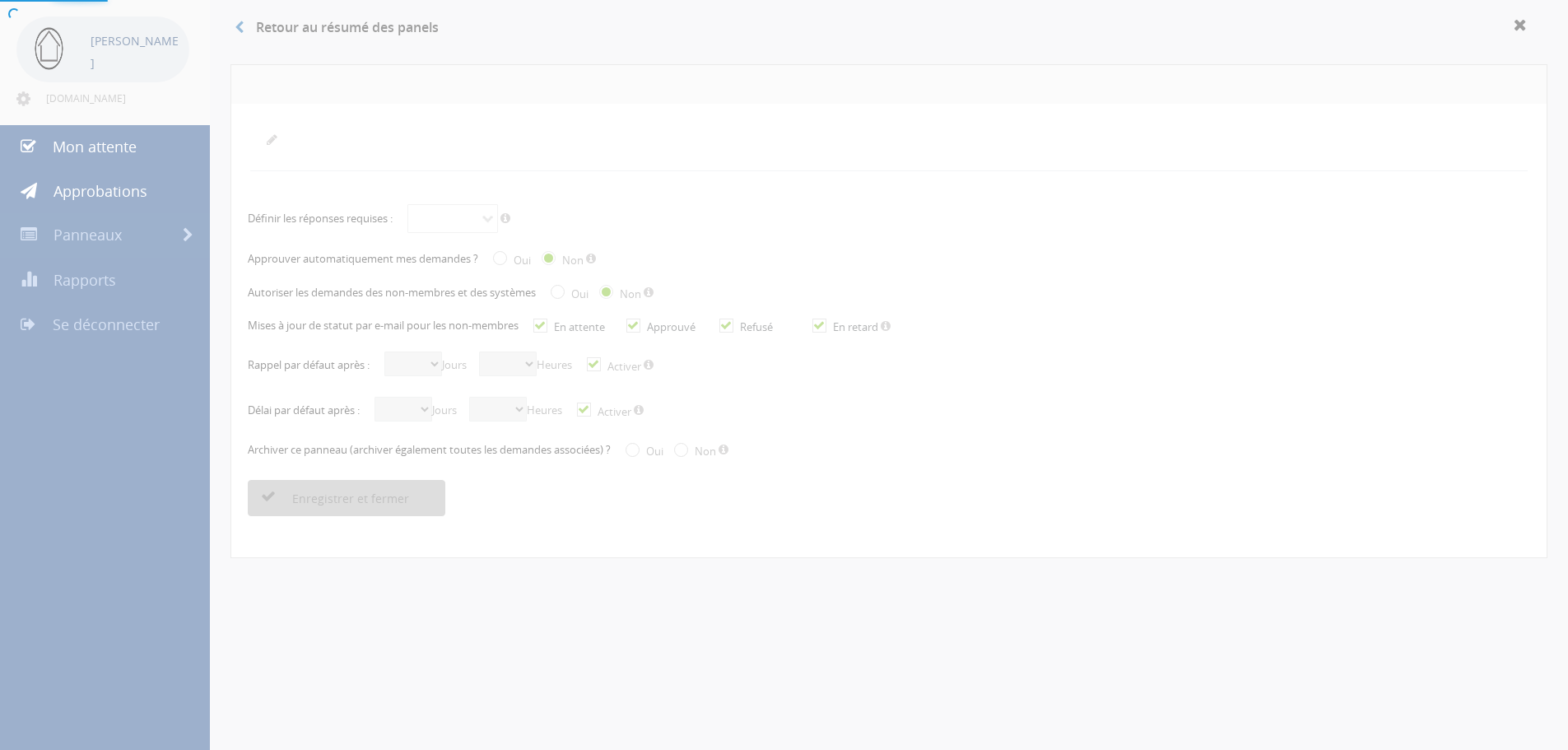
select select "number:0"
checkbox input "true"
radio input "true"
select select "number:0"
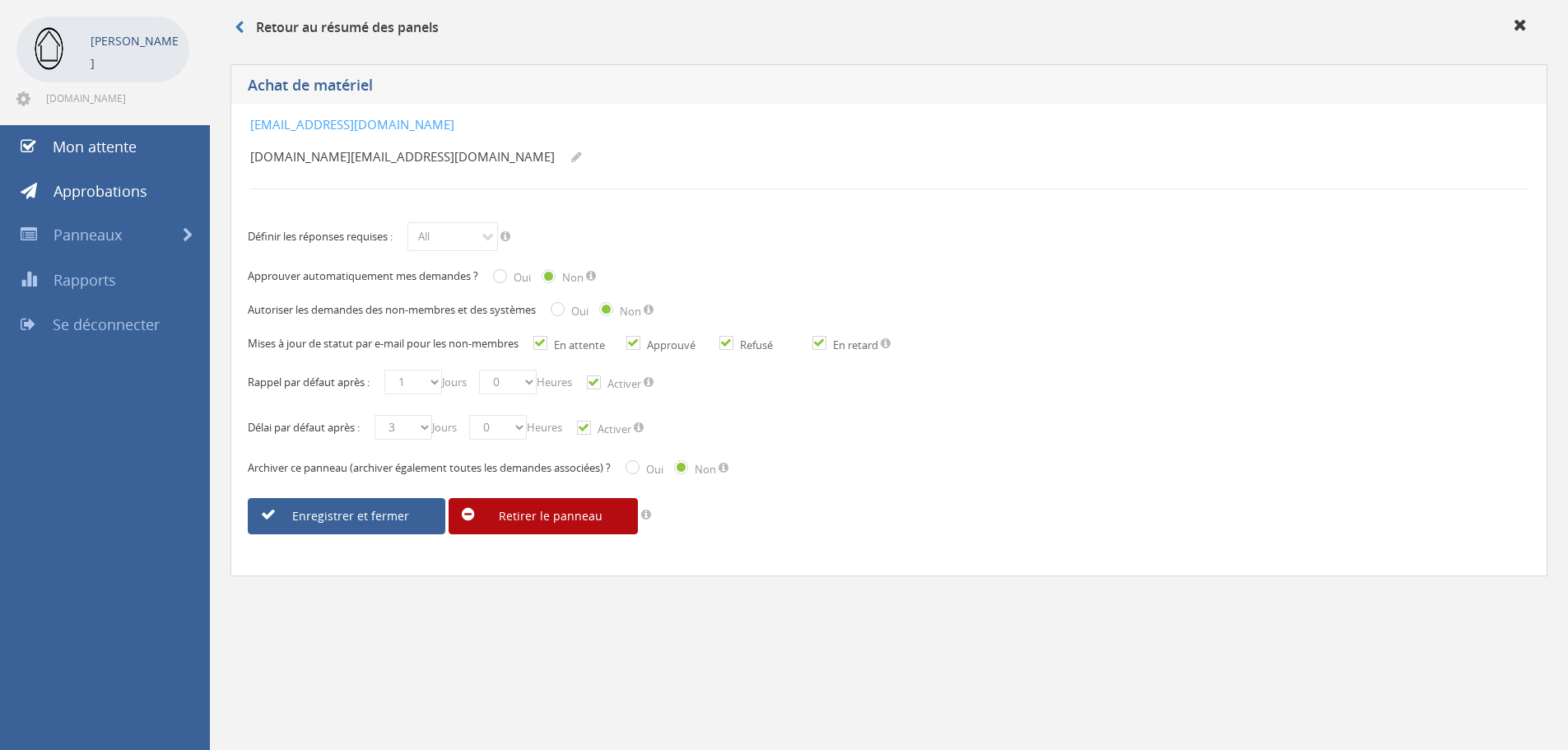
drag, startPoint x: 413, startPoint y: 87, endPoint x: 378, endPoint y: 83, distance: 35.2
click at [378, 83] on h5 "Achat de matériel" at bounding box center [697, 88] width 901 height 21
click at [390, 84] on h5 "Achat de matériel" at bounding box center [697, 88] width 901 height 21
click at [237, 28] on icon at bounding box center [239, 27] width 9 height 14
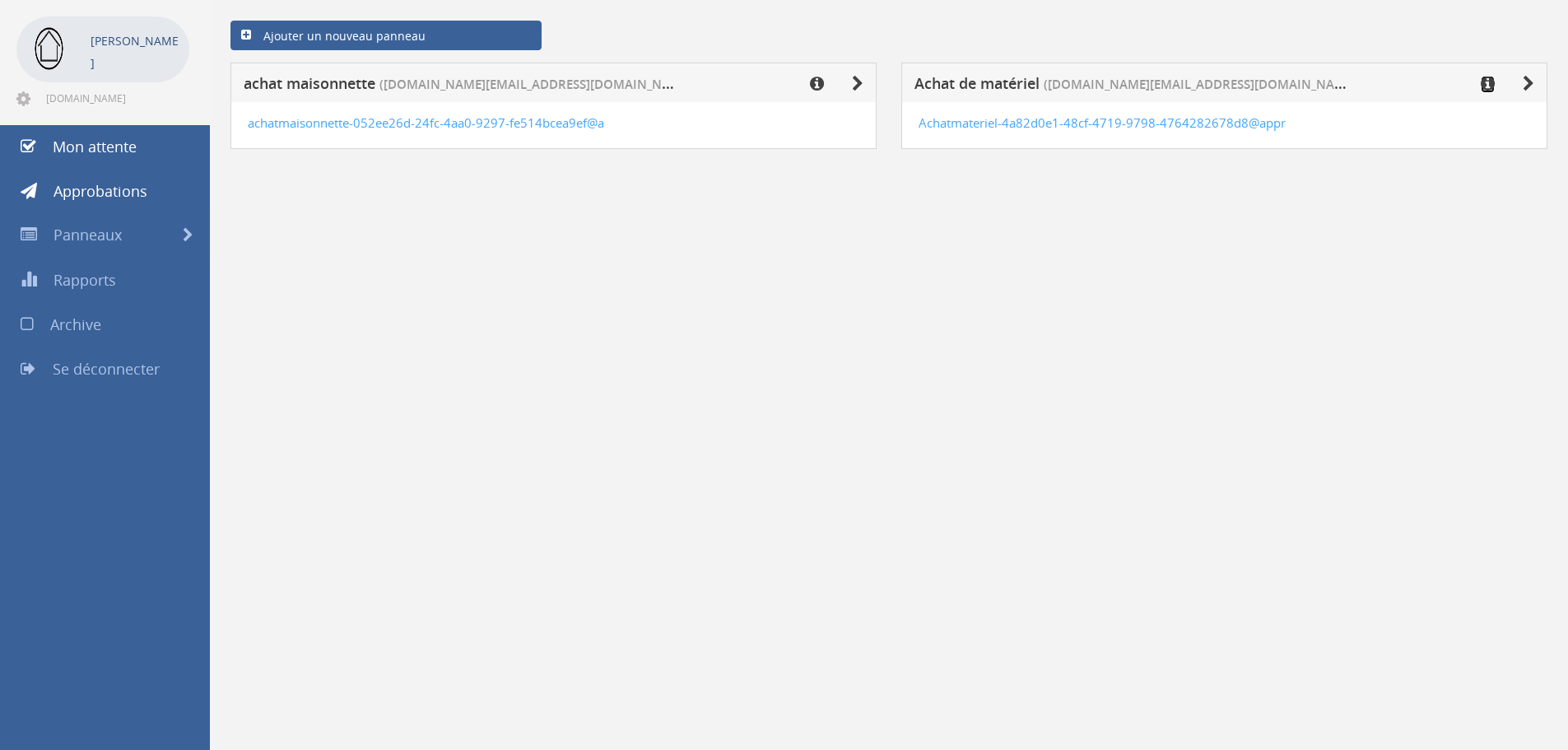
click at [1489, 87] on icon at bounding box center [1488, 84] width 14 height 16
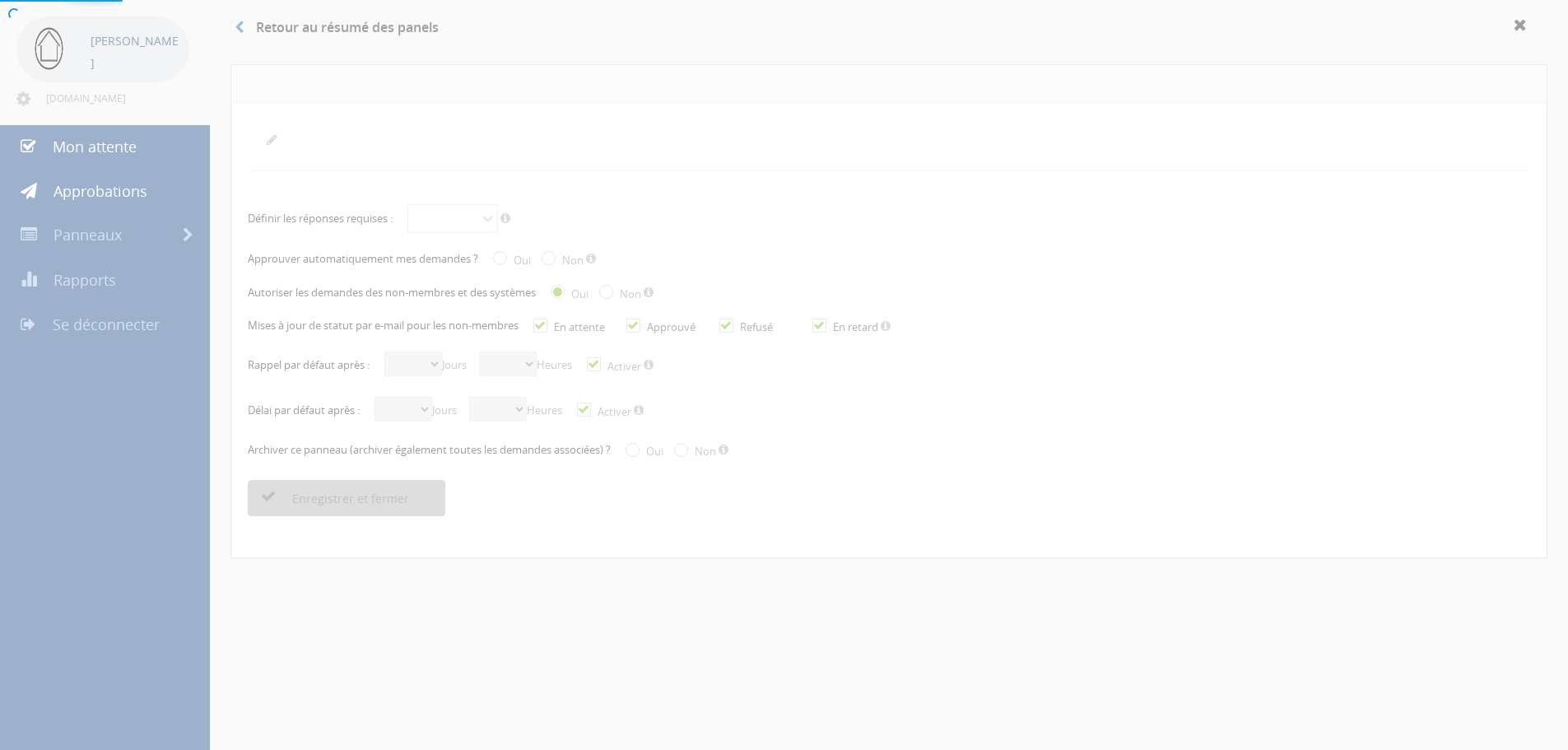
radio input "true"
checkbox input "true"
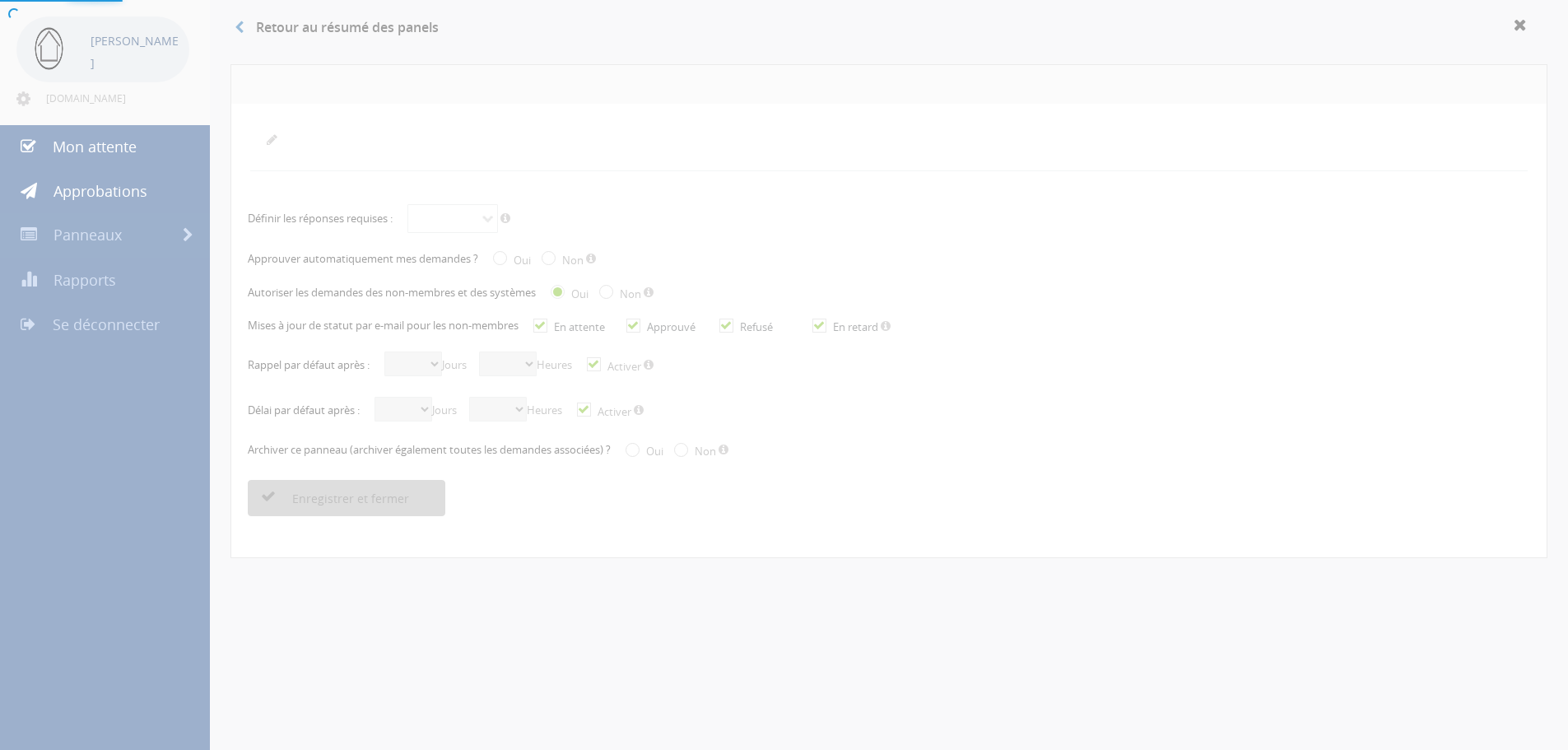
checkbox input "true"
select select "number:1"
select select "number:0"
checkbox input "true"
select select "number:3"
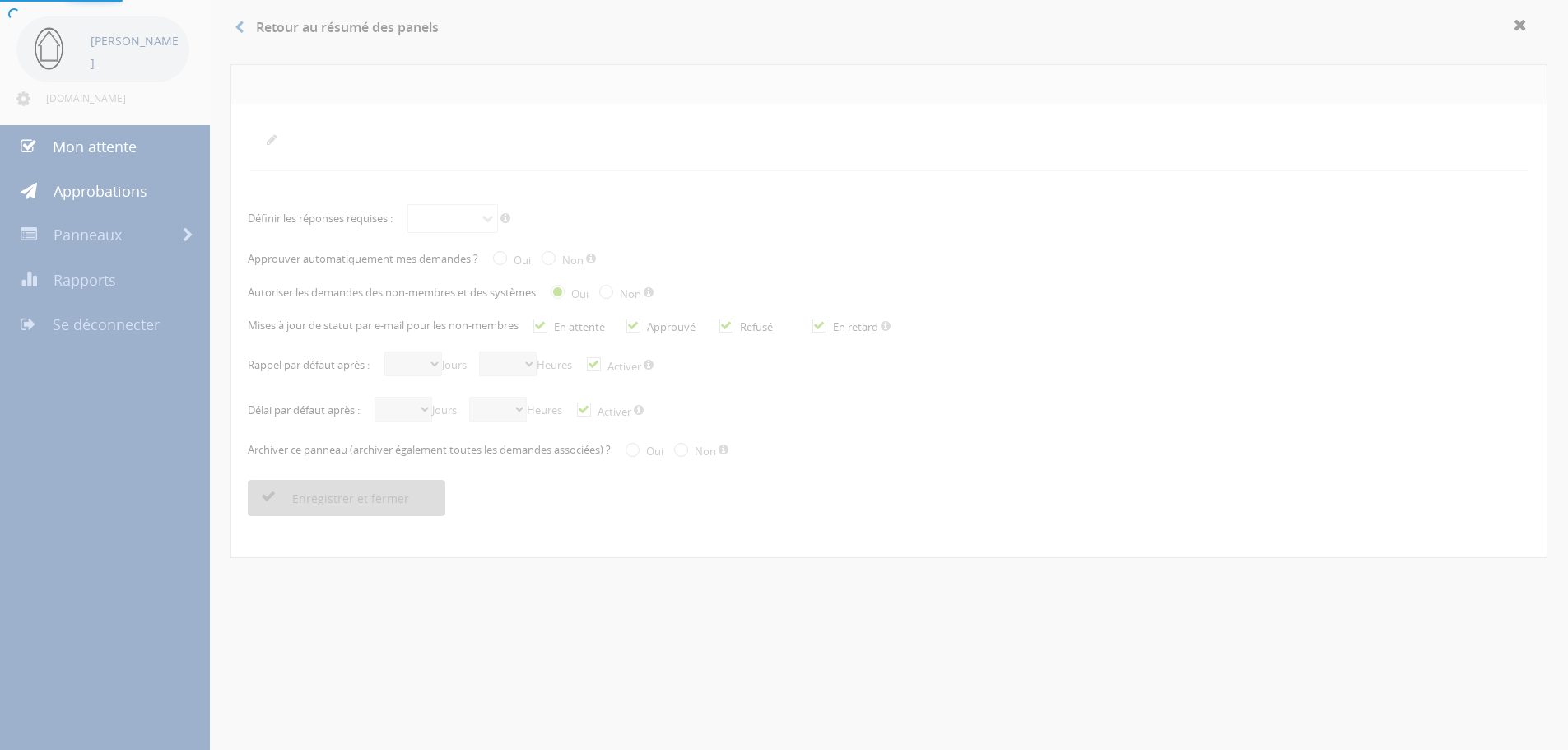
select select "number:0"
checkbox input "true"
radio input "true"
select select "number:0"
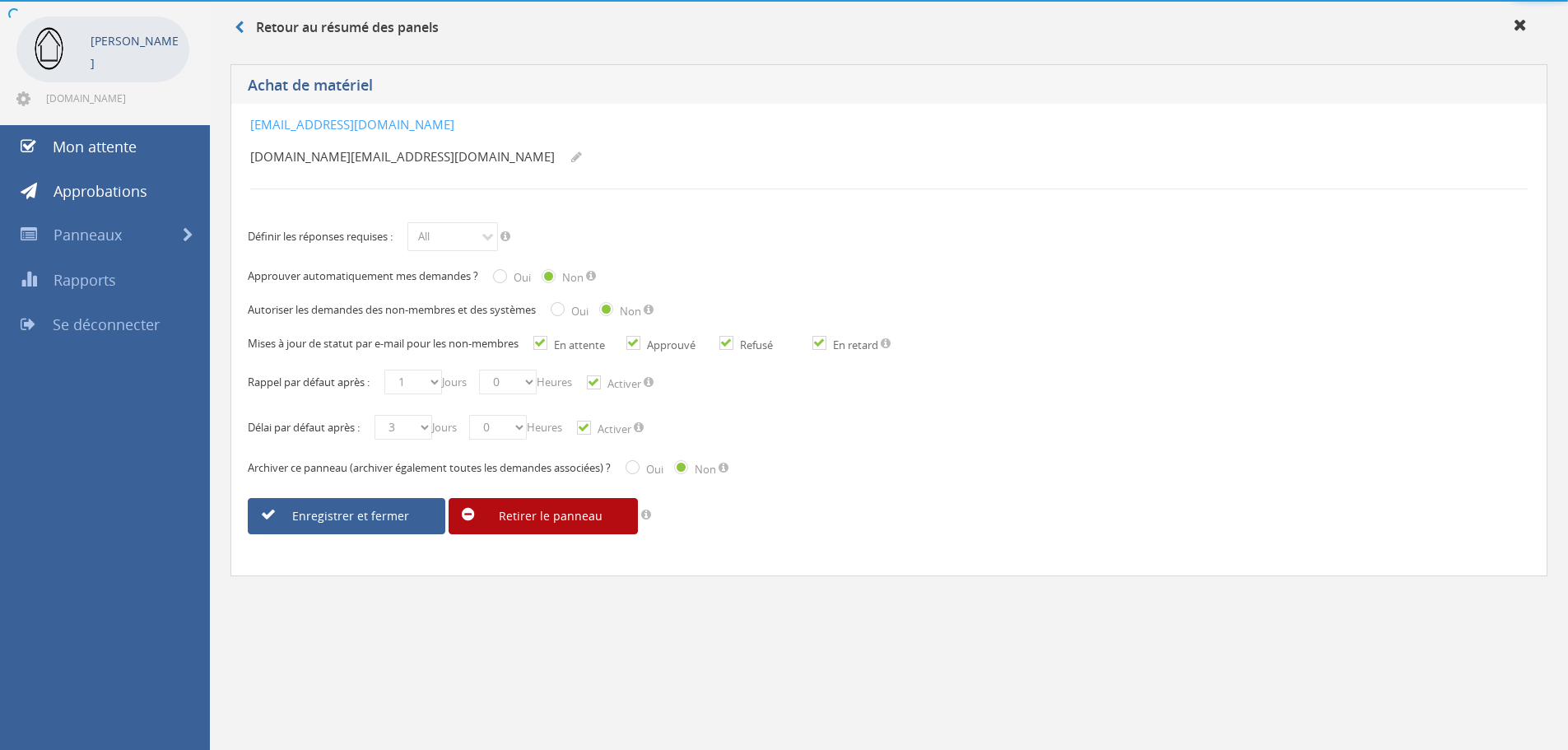
click at [403, 85] on h5 "Achat de matériel" at bounding box center [697, 88] width 901 height 21
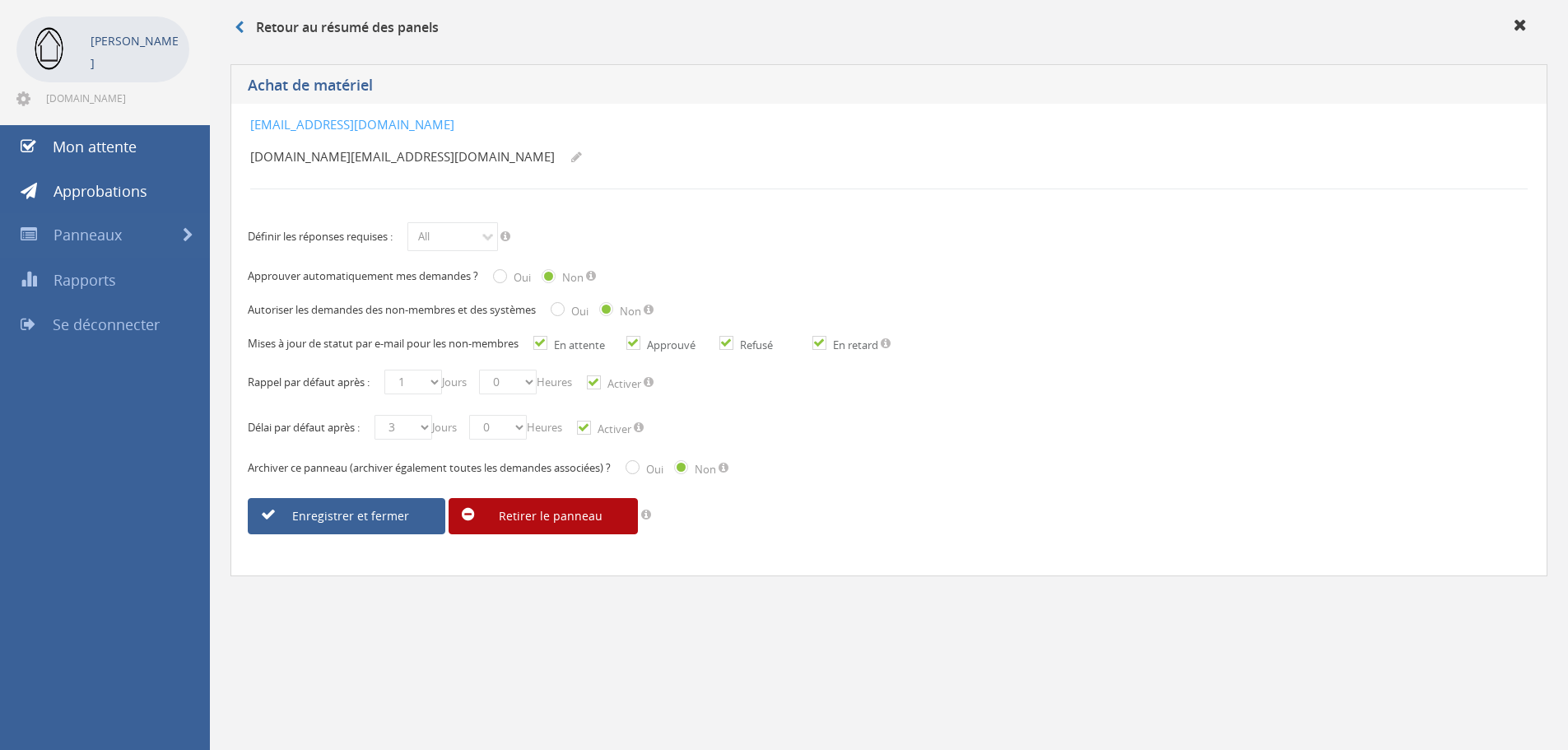
click at [391, 82] on h5 "Achat de matériel" at bounding box center [697, 88] width 901 height 21
click at [371, 83] on font "Achat de matériel" at bounding box center [310, 85] width 126 height 20
click at [375, 82] on h5 "Achat de matériel" at bounding box center [697, 88] width 901 height 21
click at [347, 88] on font "Achat de matériel" at bounding box center [310, 85] width 126 height 20
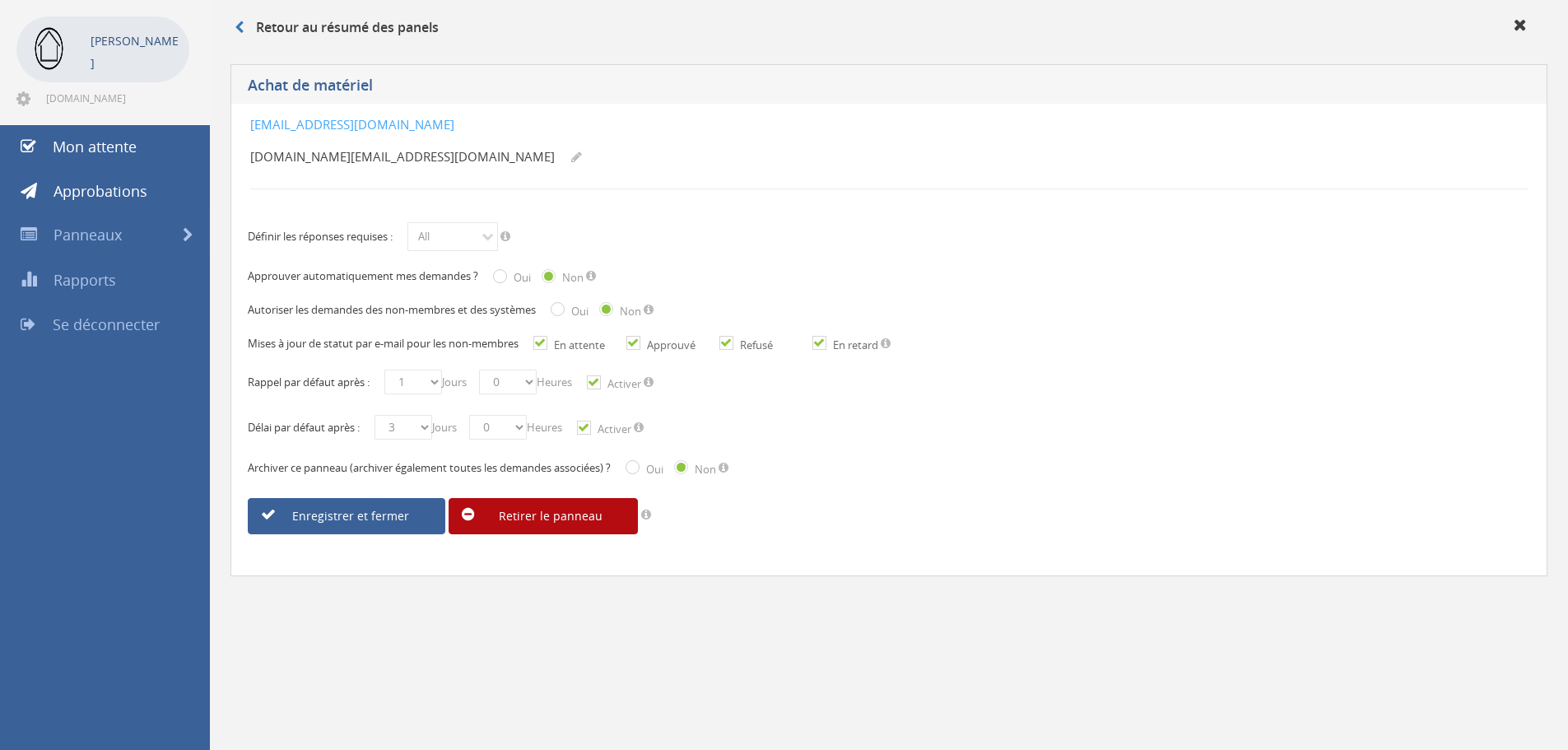
click at [352, 87] on font "Achat de matériel" at bounding box center [310, 85] width 126 height 20
drag, startPoint x: 352, startPoint y: 87, endPoint x: 382, endPoint y: 91, distance: 30.3
click at [382, 91] on h5 "Achat de matériel" at bounding box center [697, 88] width 901 height 21
click at [382, 85] on h5 "Achat de matériel" at bounding box center [697, 88] width 901 height 21
click at [361, 85] on font "Achat de matériel" at bounding box center [310, 85] width 126 height 20
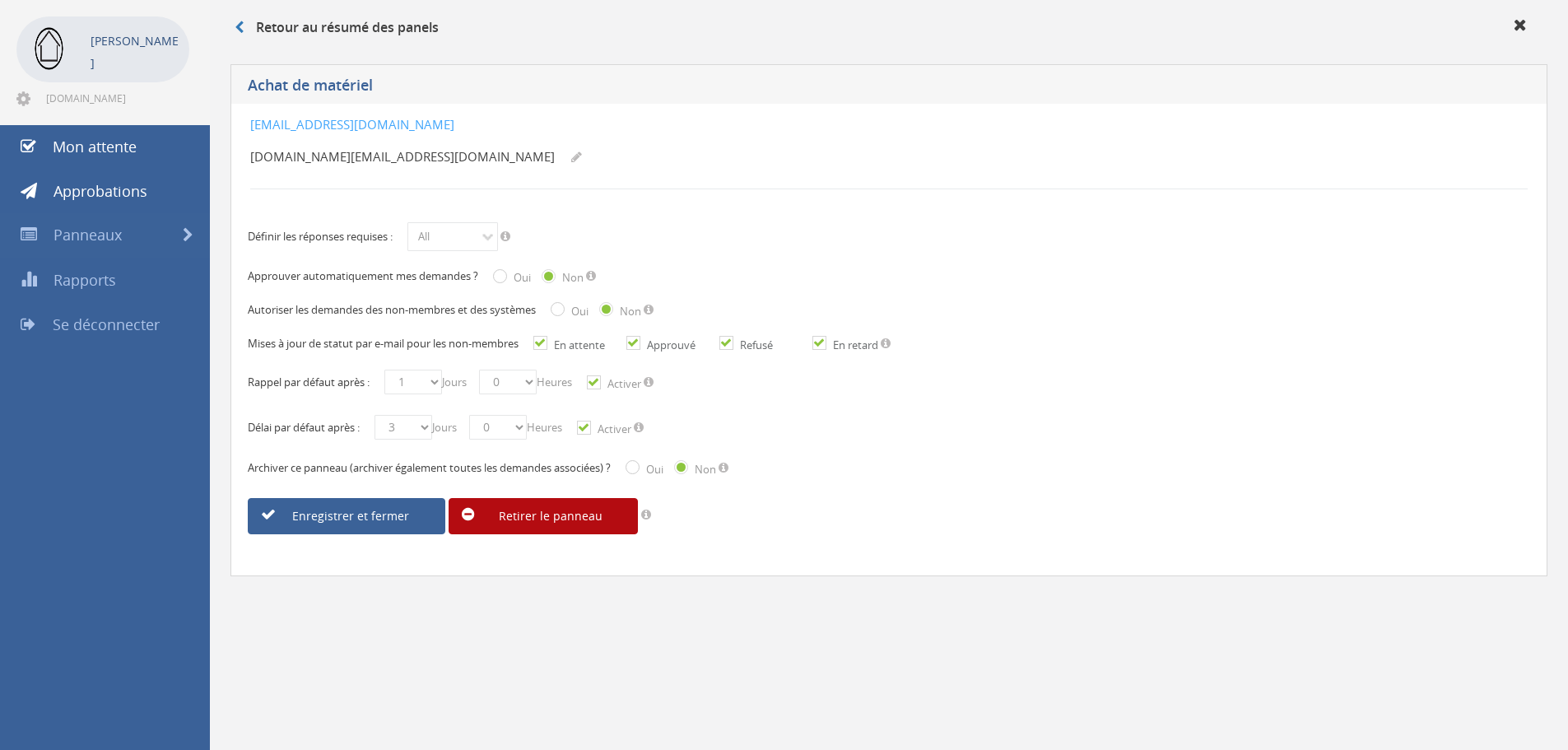
click at [572, 154] on icon at bounding box center [577, 157] width 11 height 13
click at [572, 160] on icon at bounding box center [577, 157] width 11 height 13
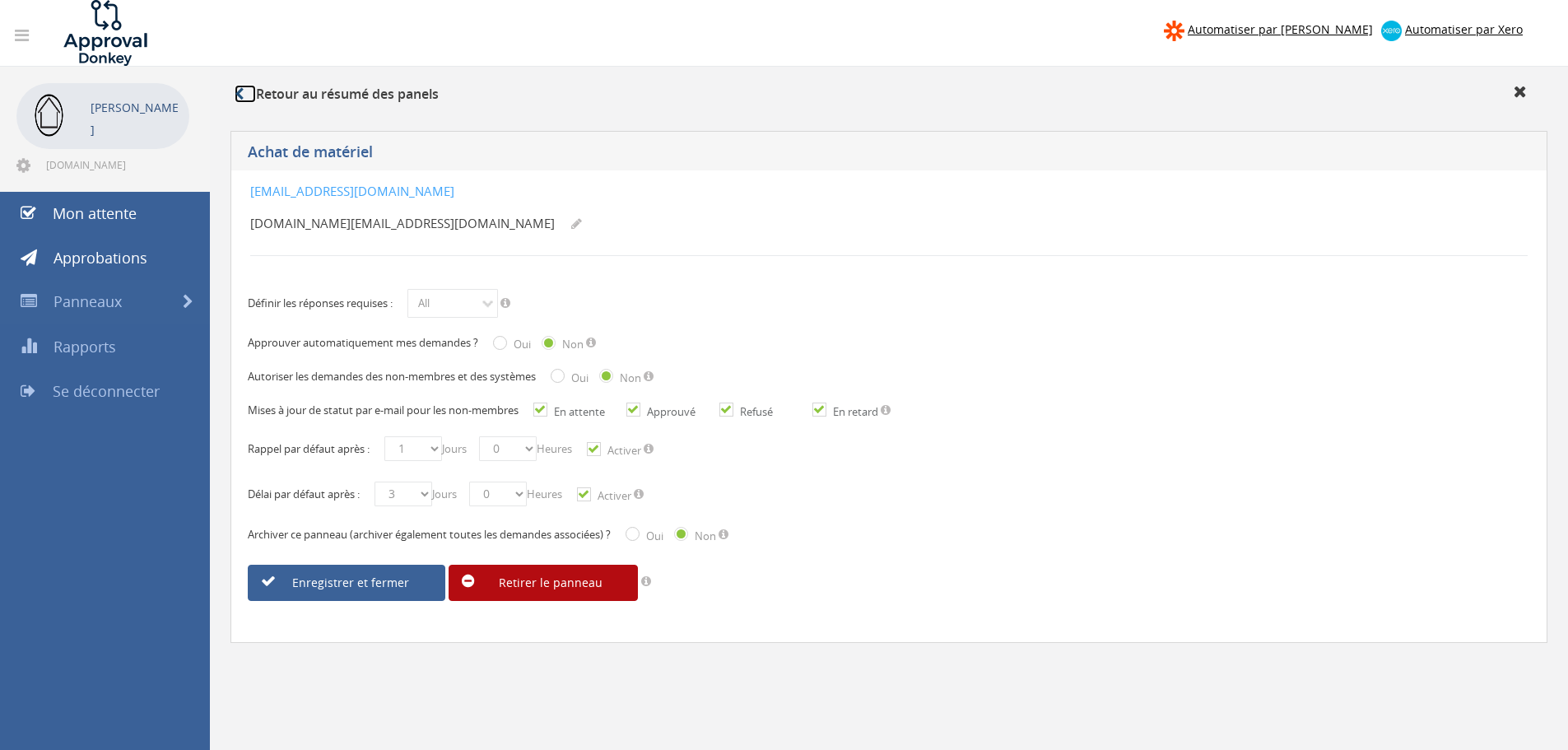
click at [243, 94] on icon at bounding box center [239, 94] width 9 height 14
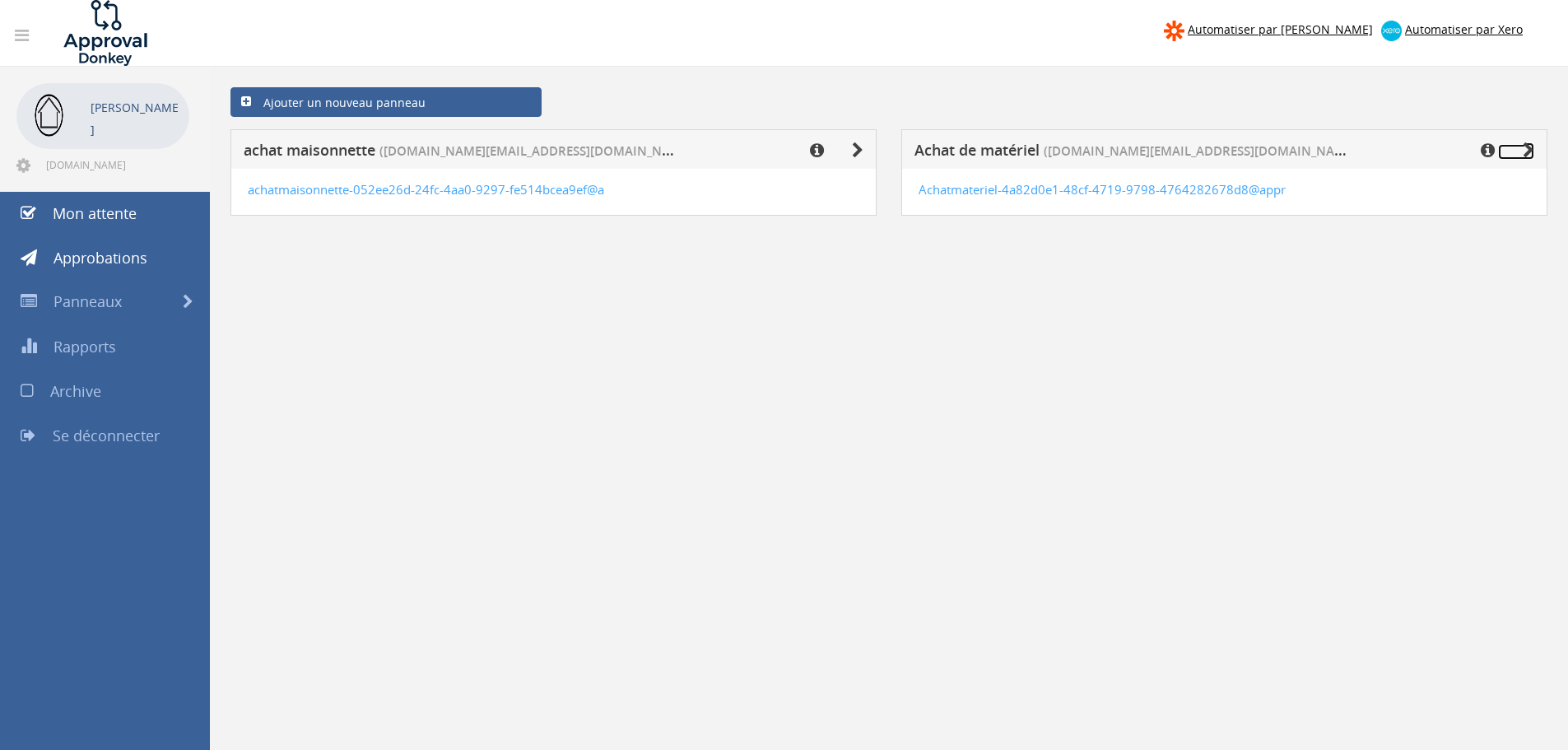
click at [1525, 148] on icon at bounding box center [1528, 151] width 12 height 16
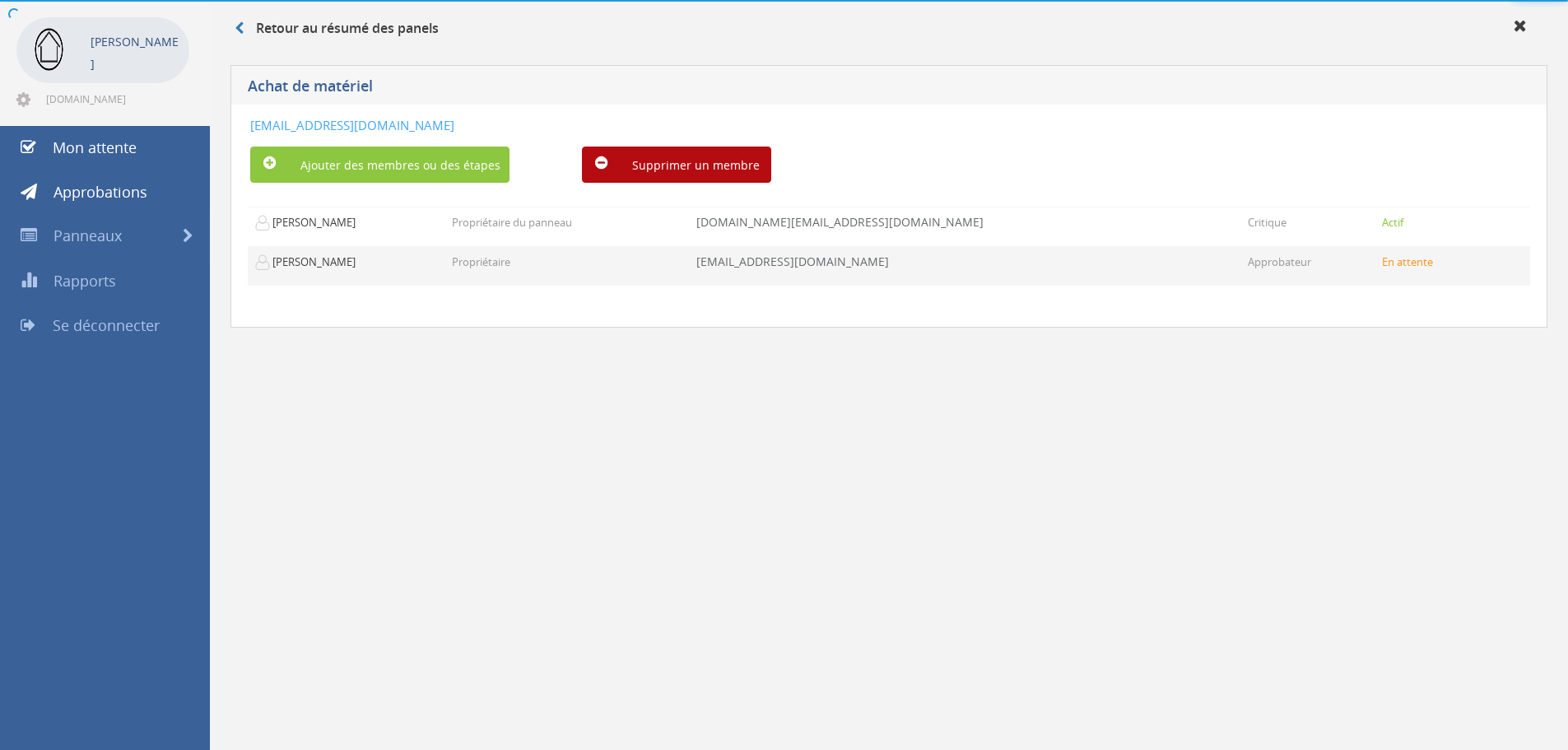
scroll to position [67, 0]
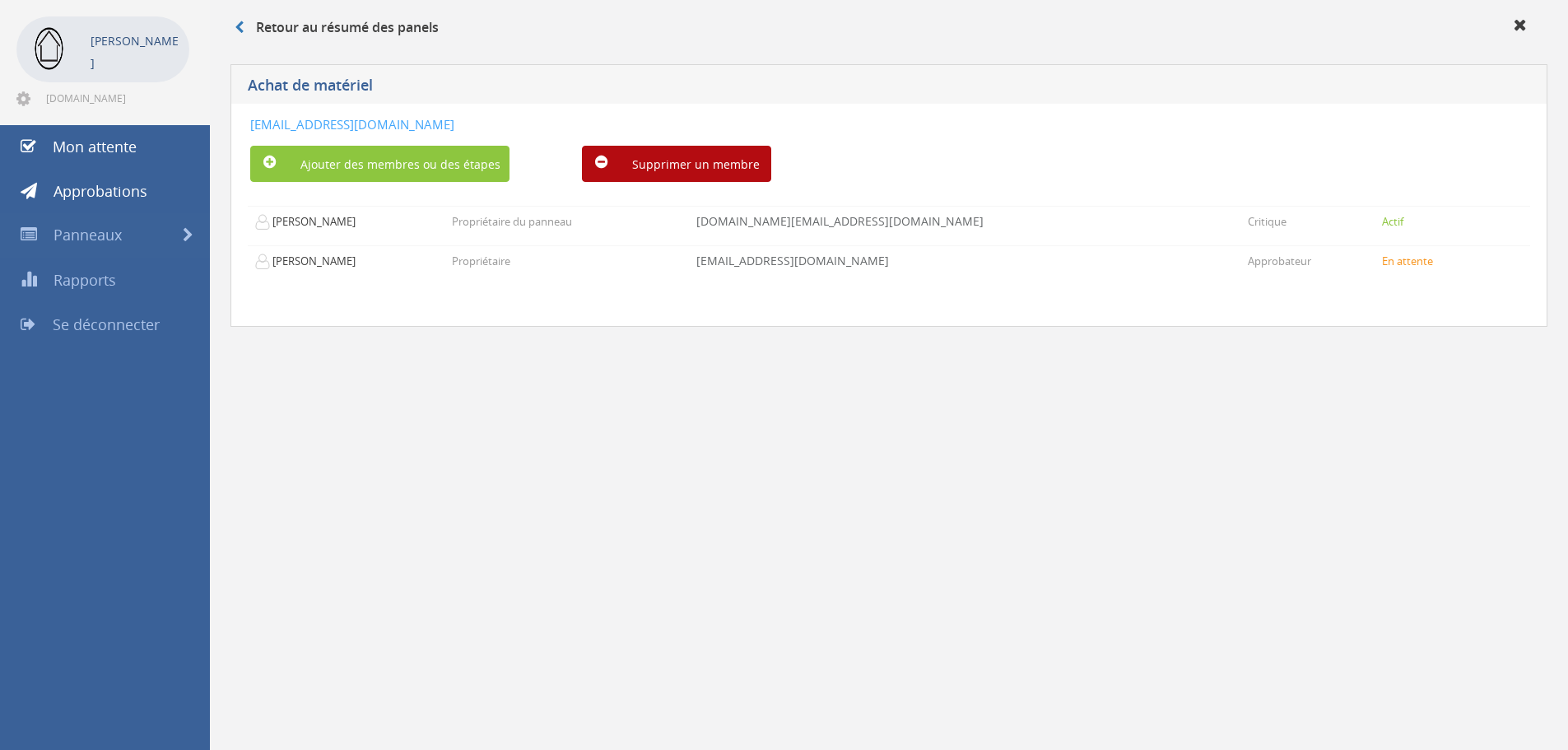
click at [383, 84] on h5 "Achat de matériel" at bounding box center [697, 88] width 901 height 21
click at [352, 88] on font "Achat de matériel" at bounding box center [310, 85] width 126 height 20
click at [339, 85] on font "Achat de matériel" at bounding box center [310, 85] width 126 height 20
drag, startPoint x: 339, startPoint y: 85, endPoint x: 386, endPoint y: 86, distance: 47.0
click at [386, 86] on h5 "Achat de matériel" at bounding box center [697, 88] width 901 height 21
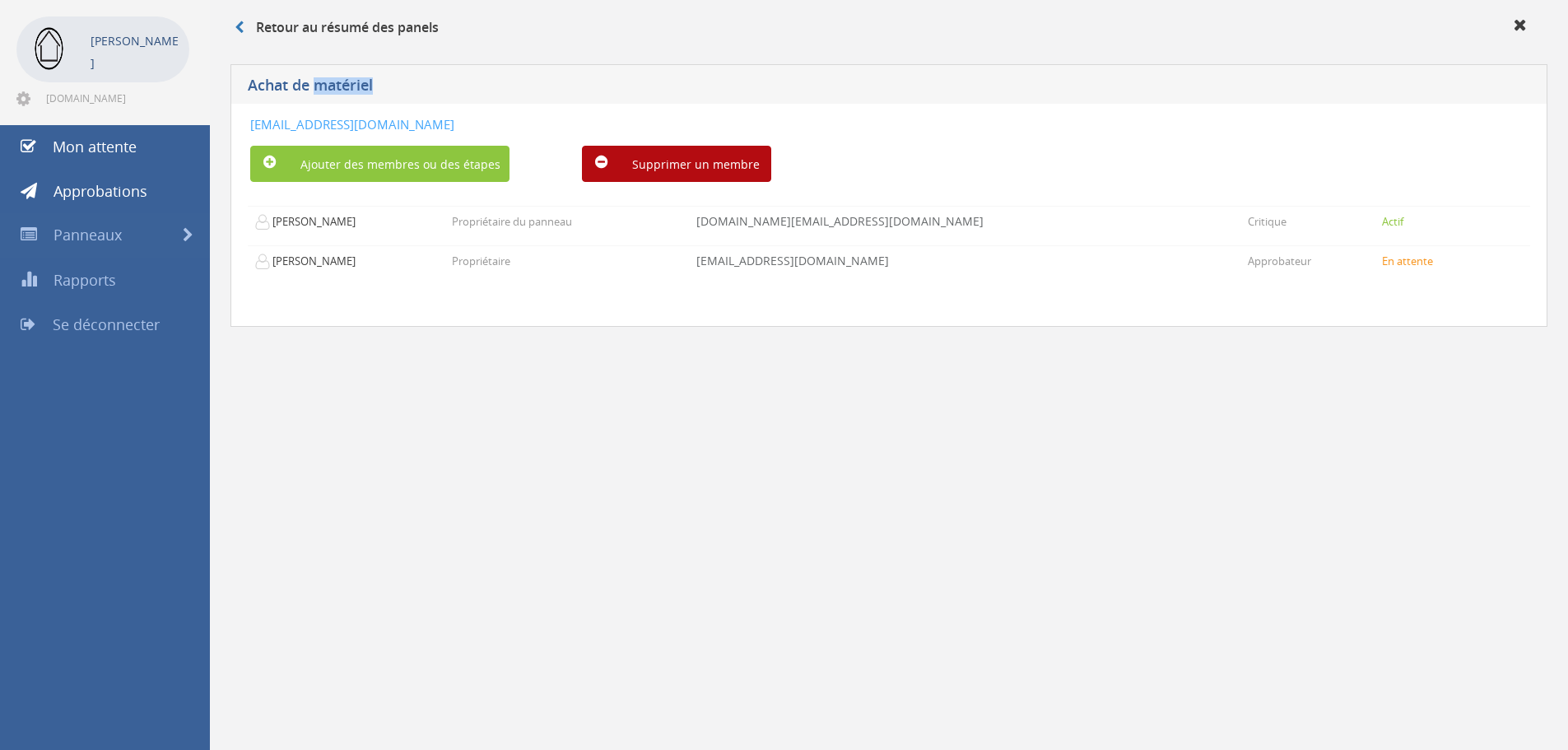
click at [383, 85] on h5 "Achat de matériel" at bounding box center [697, 88] width 901 height 21
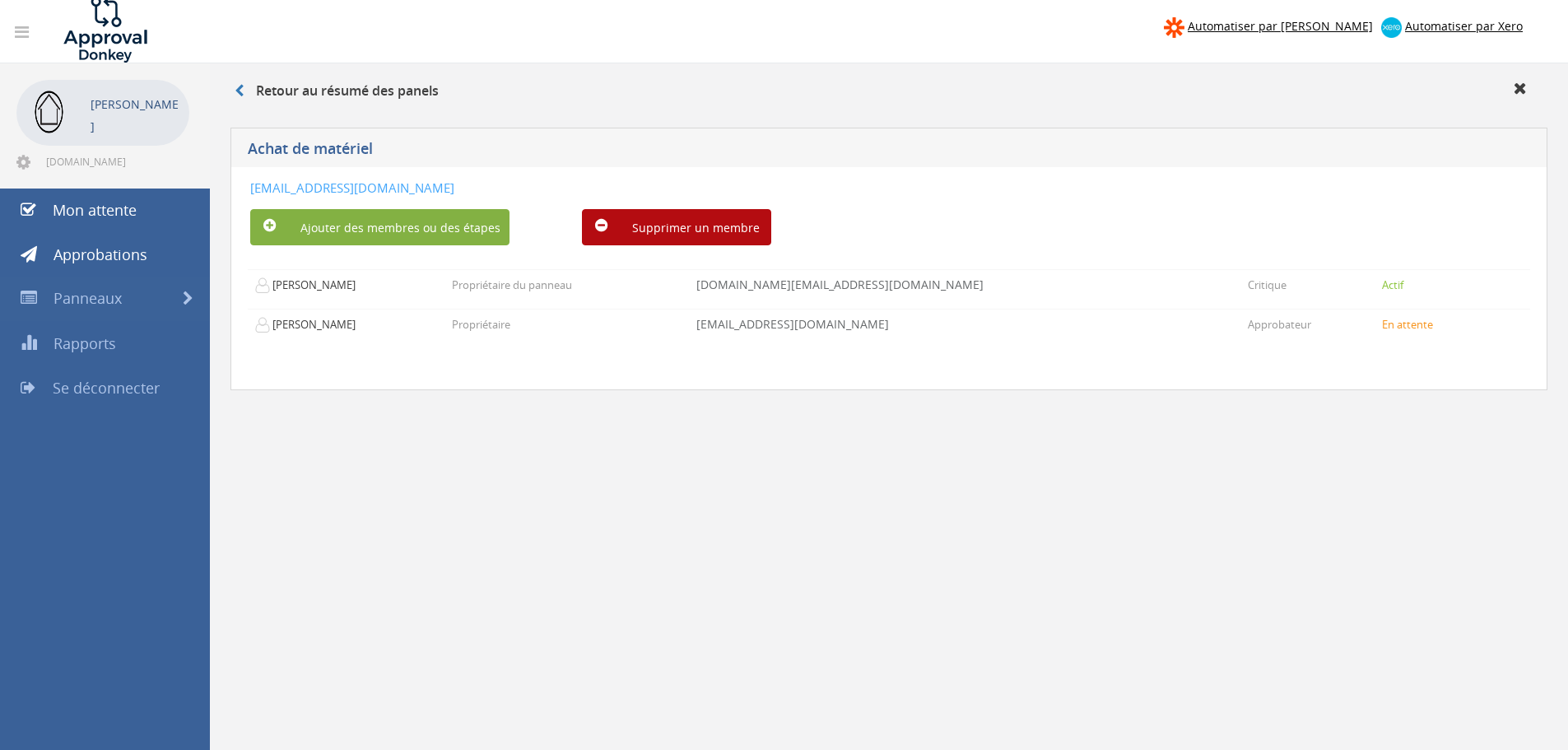
scroll to position [0, 0]
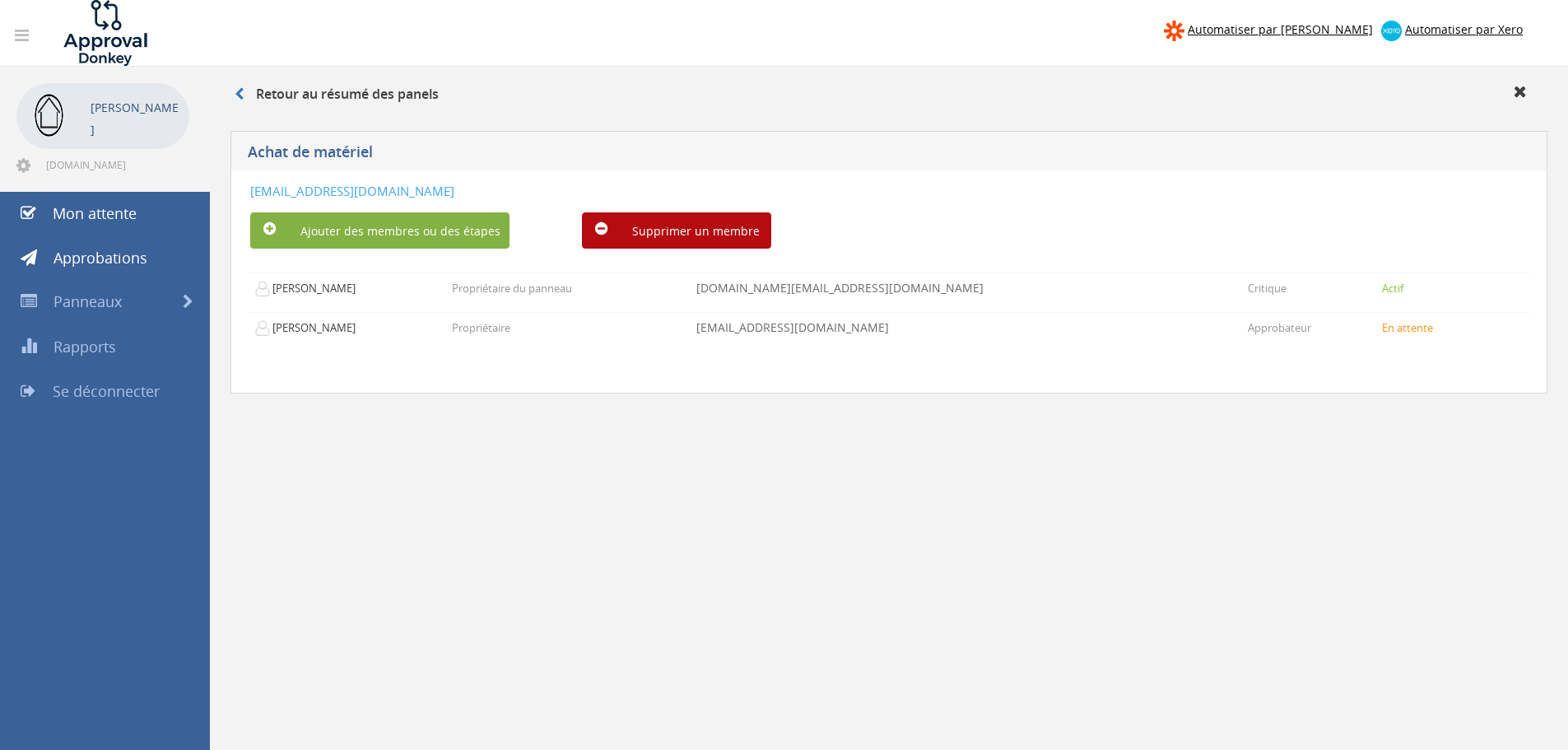
click at [410, 239] on button "Ajouter des membres ou des étapes" at bounding box center [379, 230] width 259 height 36
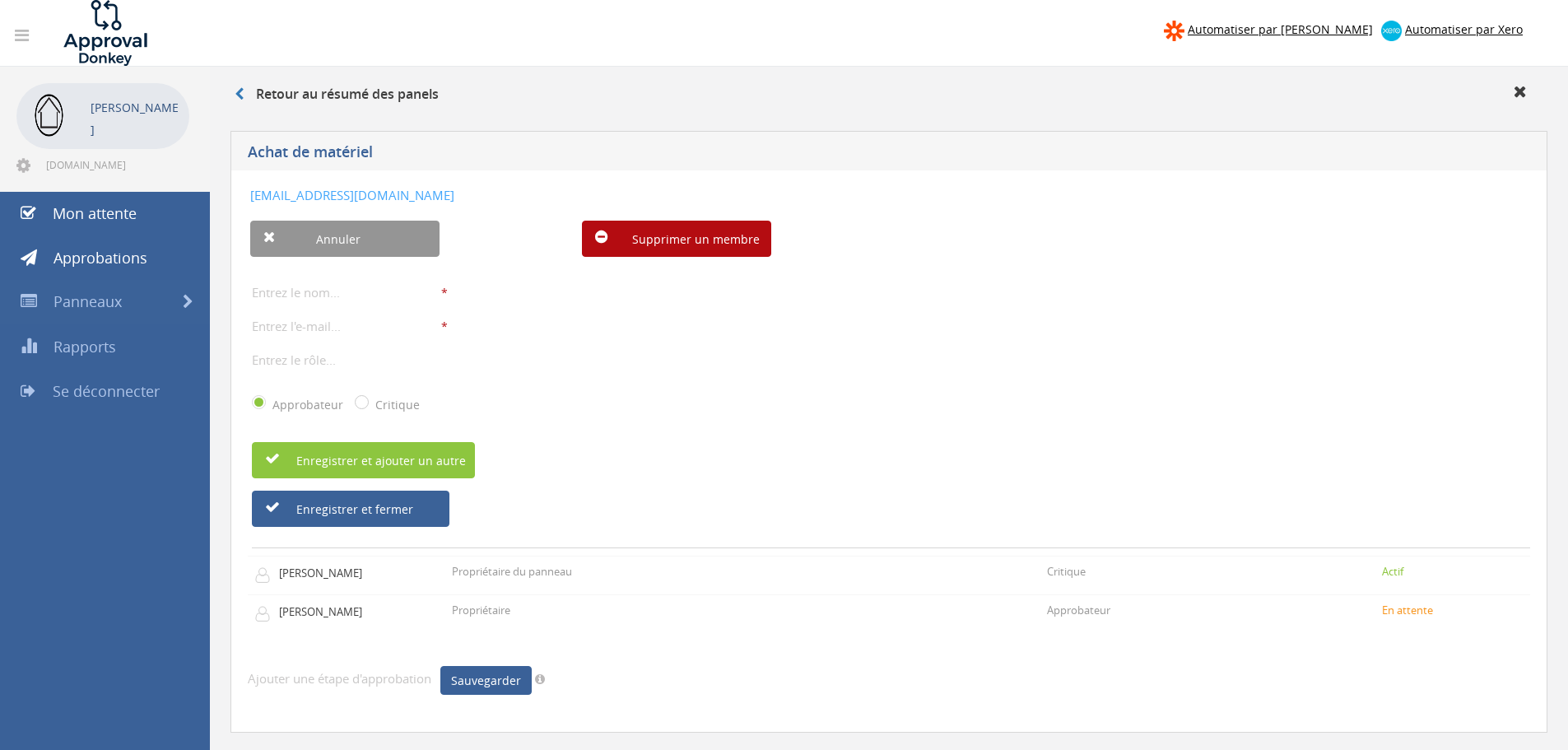
click at [397, 157] on h5 "Achat de matériel" at bounding box center [697, 154] width 901 height 21
click at [373, 150] on font "Achat de matériel" at bounding box center [310, 152] width 126 height 20
click at [358, 143] on div "Achat de matériel" at bounding box center [889, 151] width 1317 height 40
click at [351, 156] on font "Achat de matériel" at bounding box center [310, 152] width 126 height 20
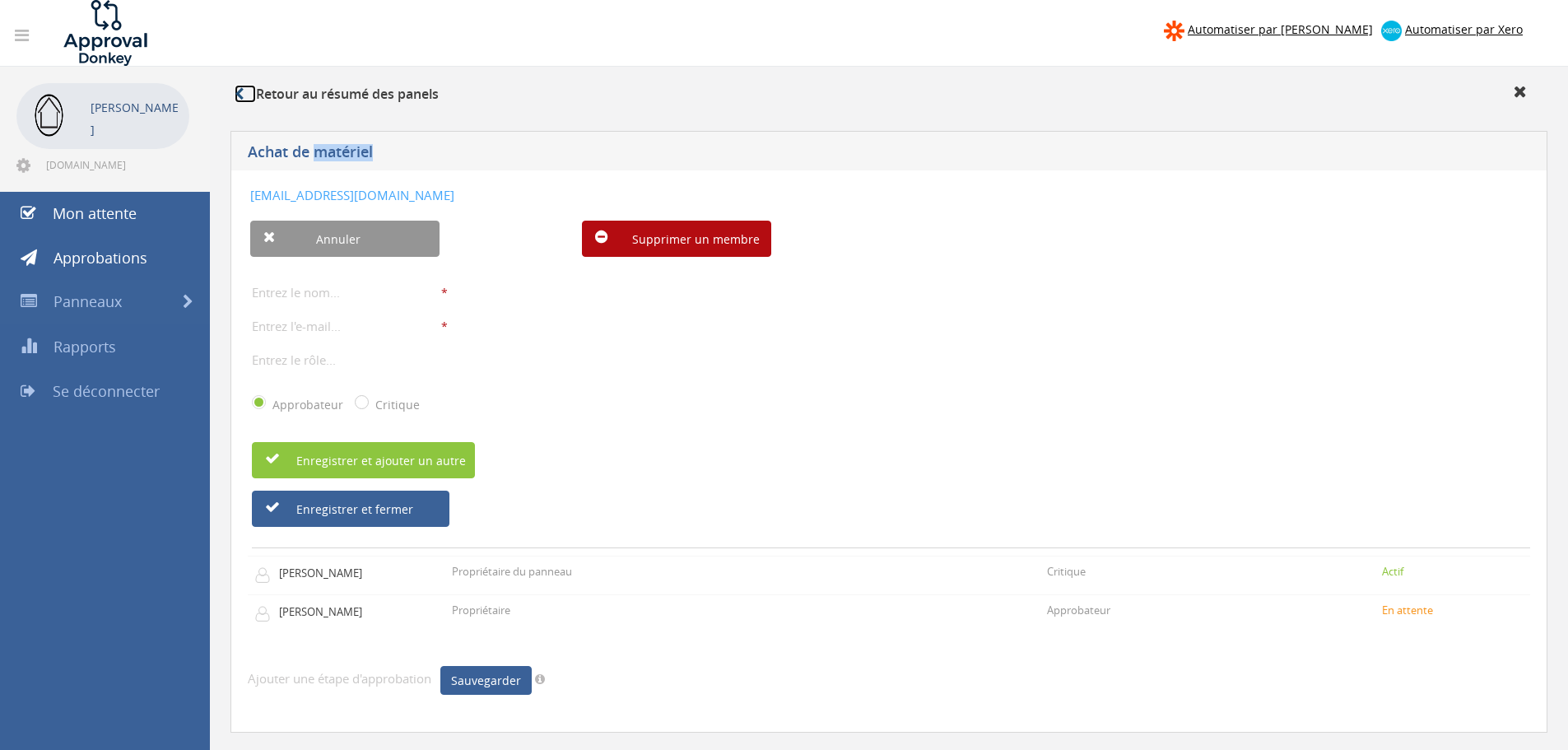
click at [245, 94] on link at bounding box center [246, 94] width 22 height 18
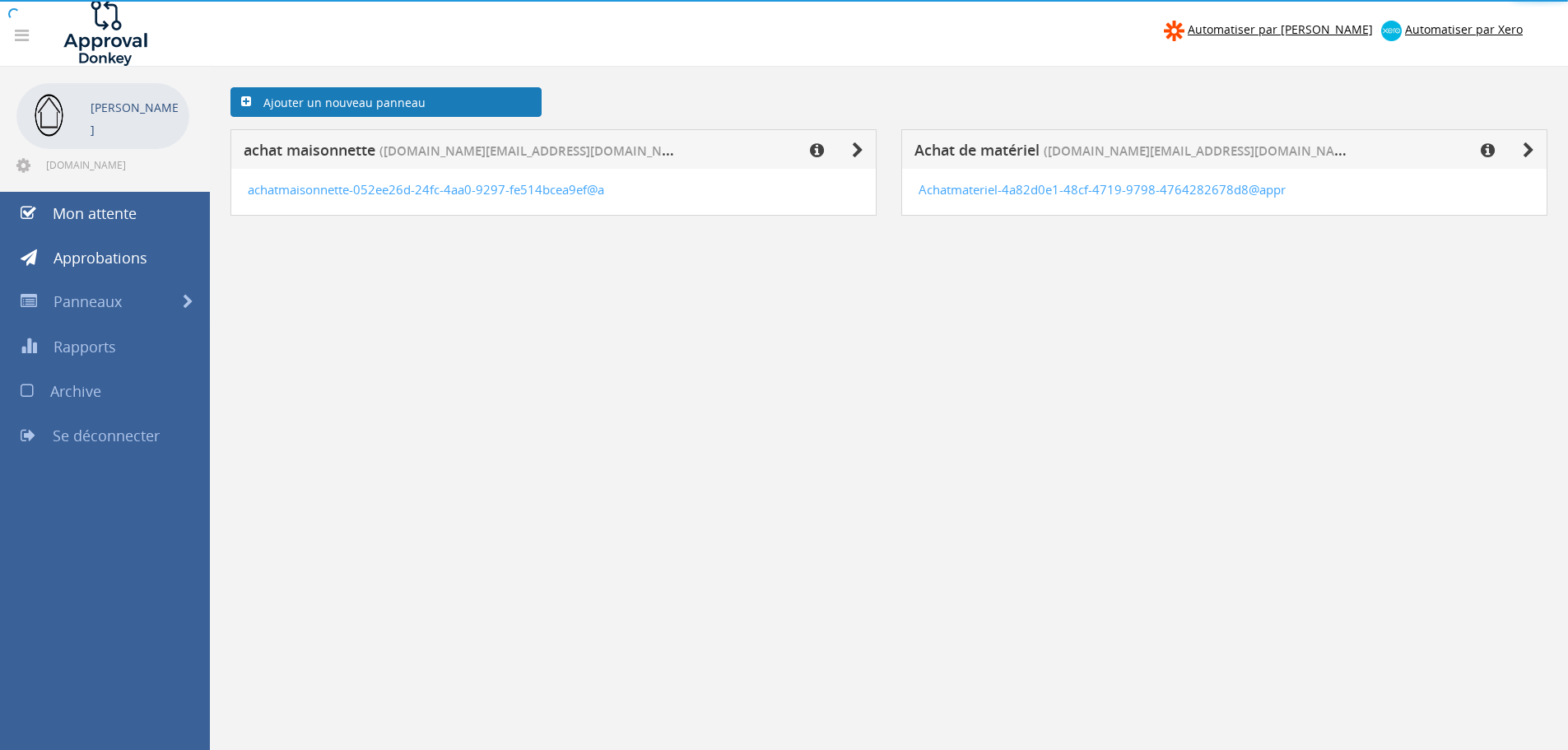
click at [314, 106] on font "Ajouter un nouveau panneau" at bounding box center [345, 102] width 163 height 15
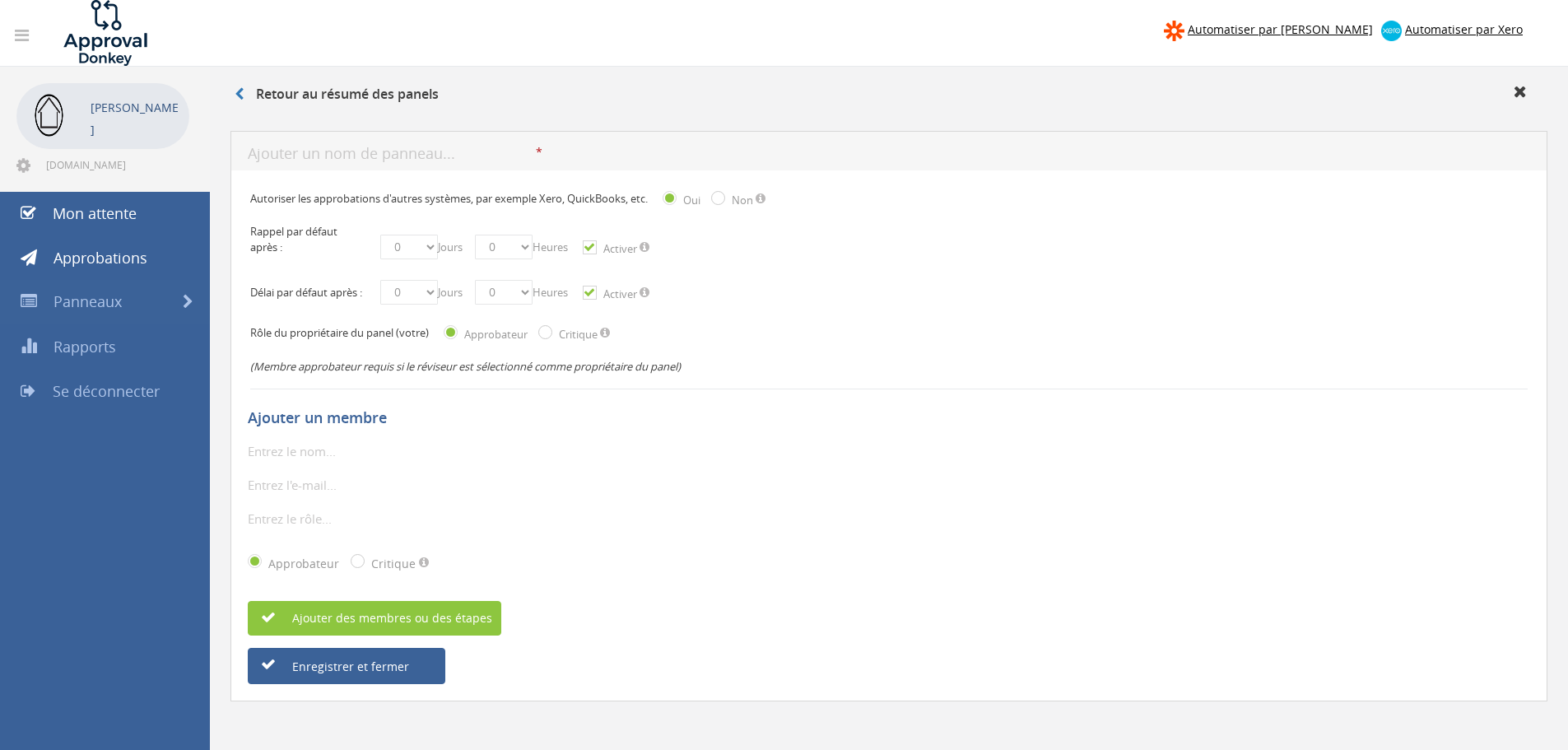
click at [331, 164] on div "* Le nom du panneau est obligatoire. L'entrée n'est pas légale Le nom du pannea…" at bounding box center [889, 151] width 1317 height 40
click at [236, 98] on icon at bounding box center [239, 94] width 9 height 14
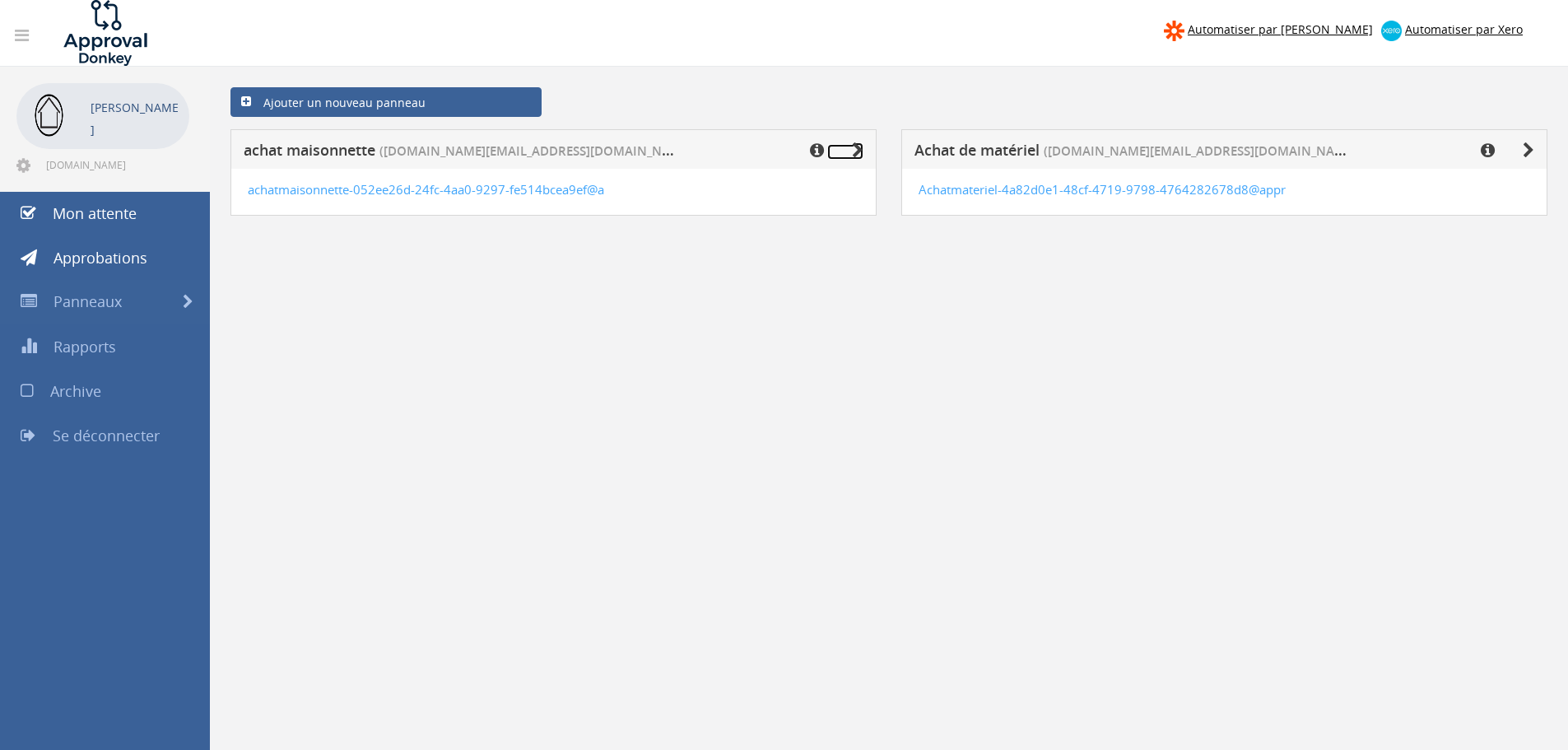
click at [850, 151] on link at bounding box center [845, 151] width 36 height 15
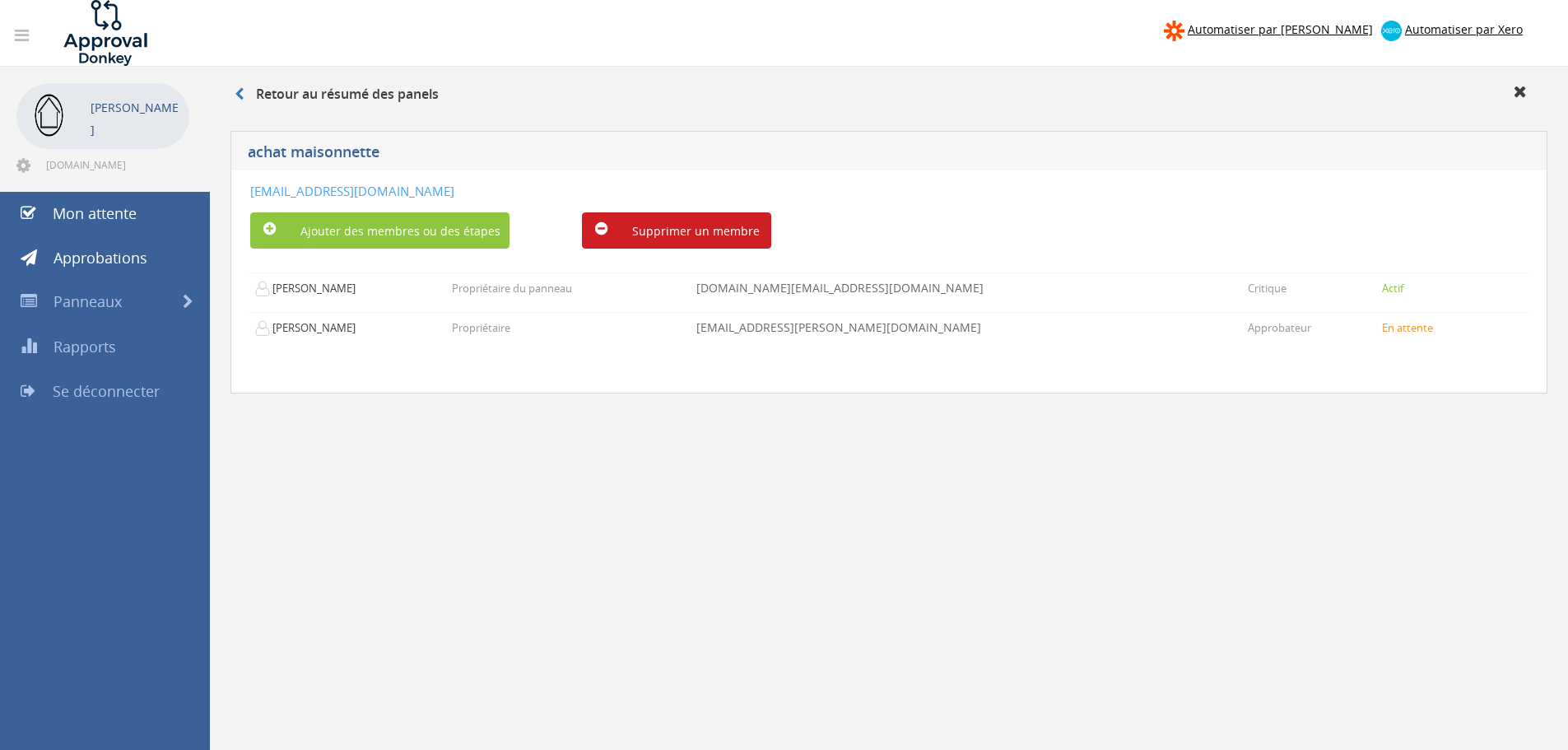
click at [700, 229] on font "Supprimer un membre" at bounding box center [695, 230] width 127 height 15
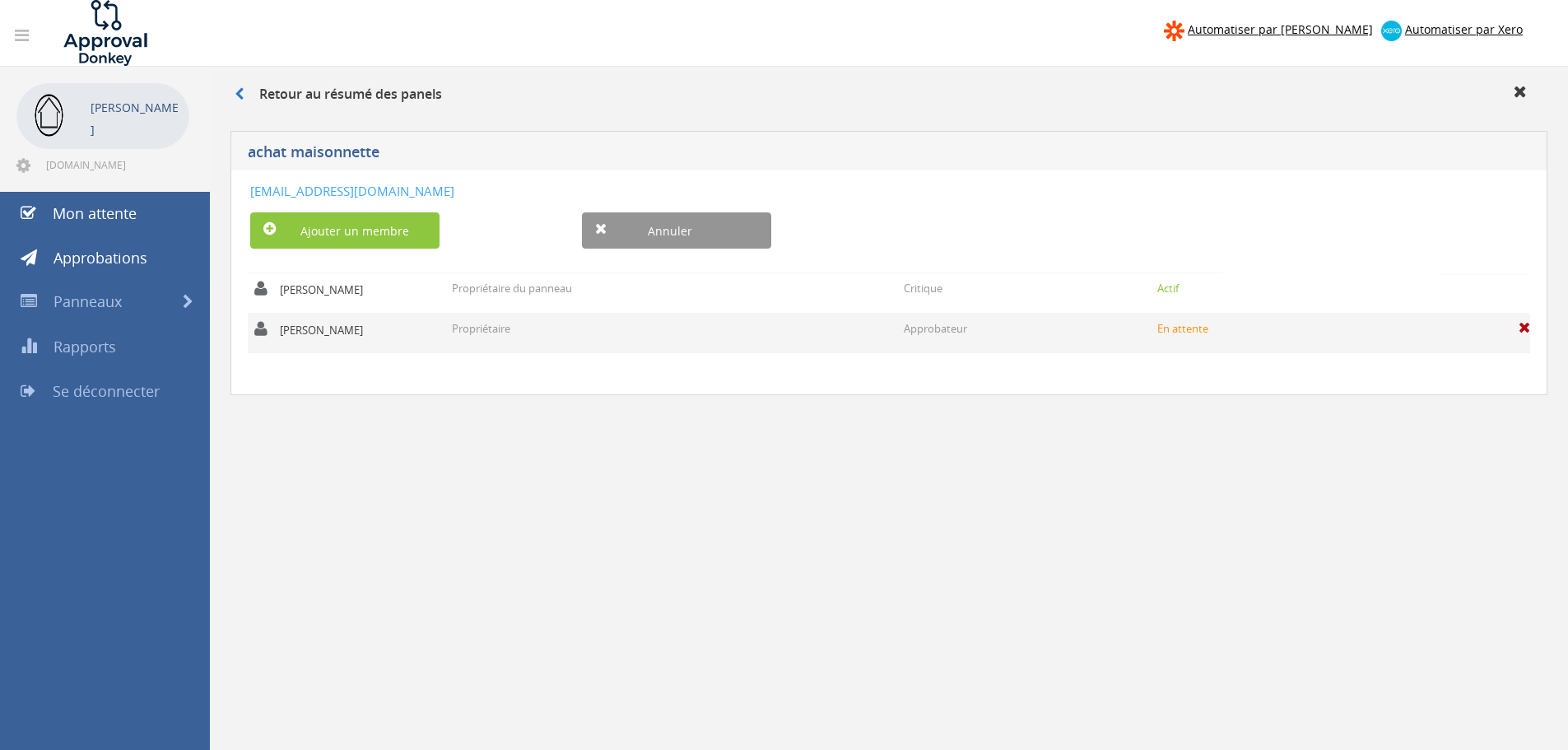
click at [1522, 329] on span at bounding box center [1525, 328] width 12 height 14
click at [1502, 330] on font "Es-tu sûr?" at bounding box center [1485, 326] width 54 height 15
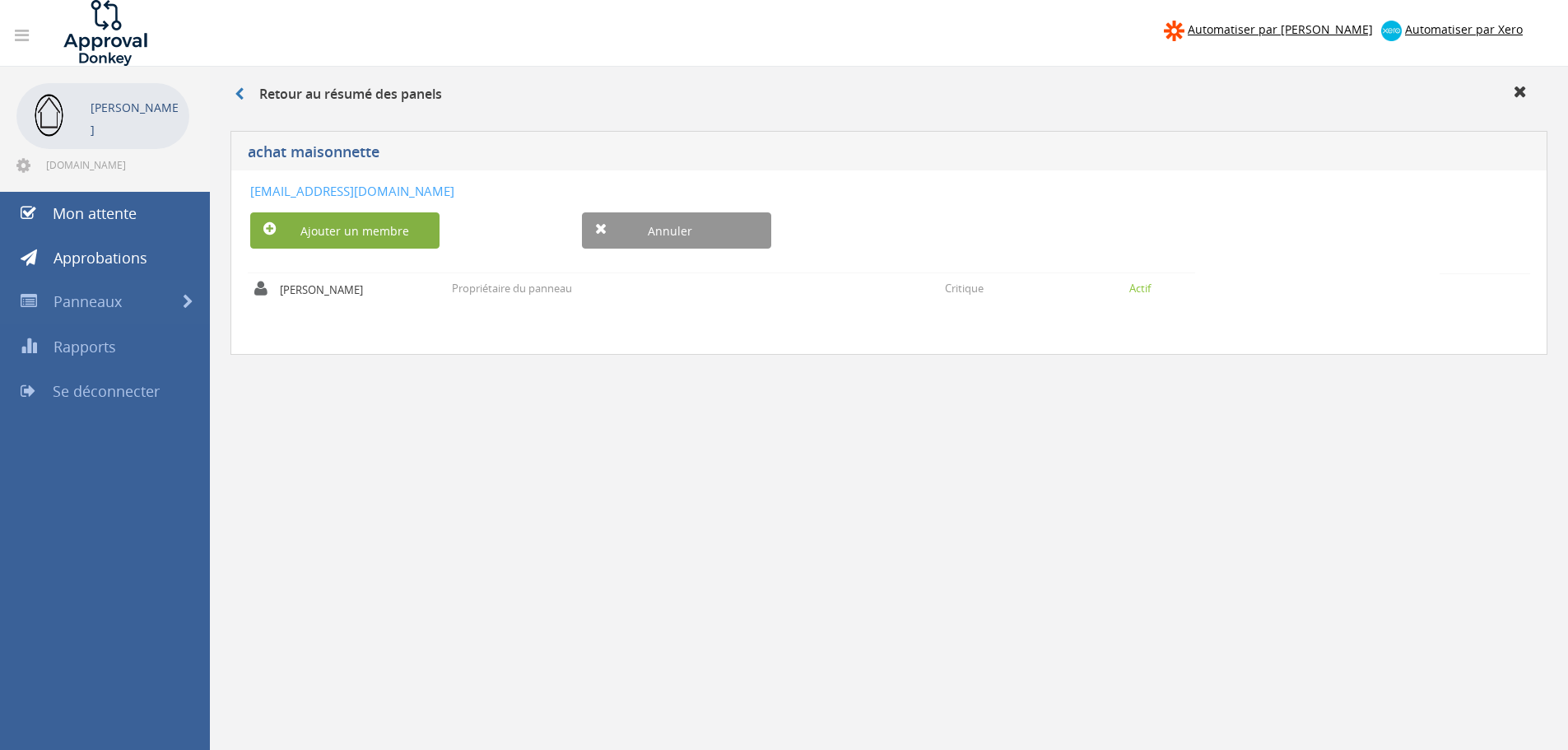
click at [393, 225] on font "Ajouter un membre" at bounding box center [355, 230] width 108 height 15
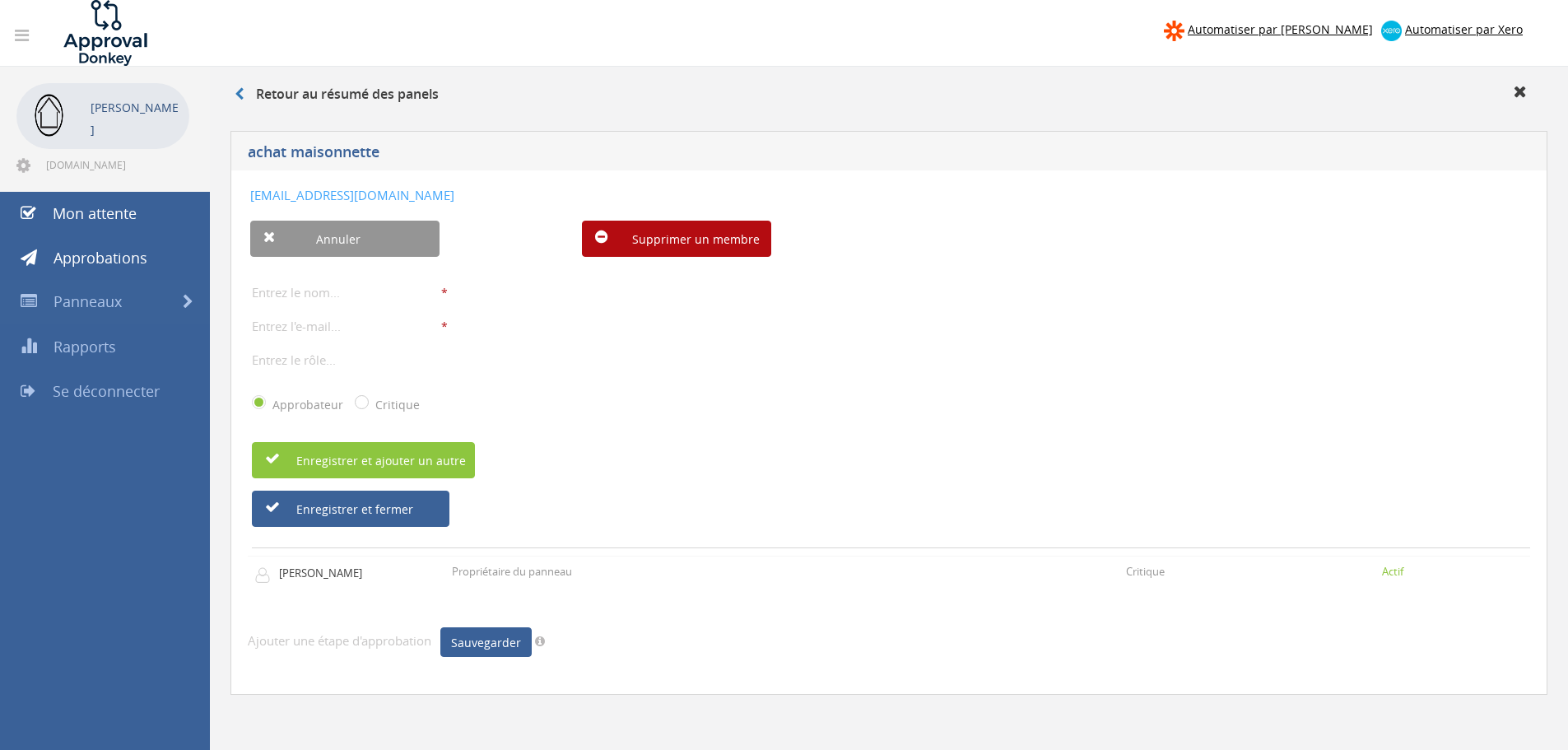
click at [344, 337] on div "* Le nom d'affichage est obligatoire. Le nom d'affichage doit comporter au maxi…" at bounding box center [891, 354] width 1278 height 161
click at [344, 324] on input "email" at bounding box center [347, 326] width 190 height 22
paste input "byslocation@outlook.com"
type input "byslocation@outlook.com"
drag, startPoint x: 337, startPoint y: 302, endPoint x: 352, endPoint y: 294, distance: 17.0
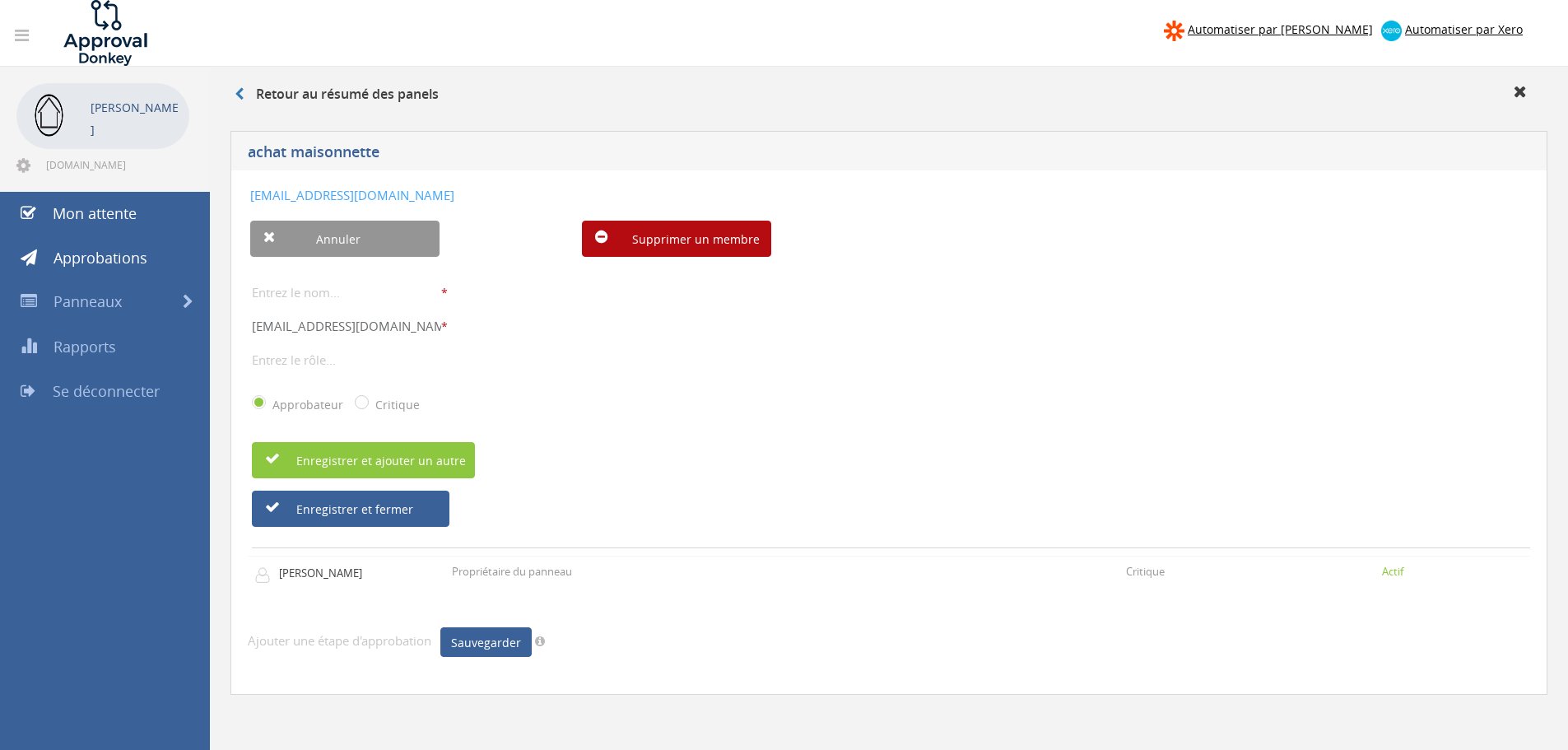
click at [337, 302] on input "text" at bounding box center [347, 293] width 190 height 22
type input "J"
type input "Julien et Manon"
click at [336, 356] on input "text" at bounding box center [347, 360] width 190 height 22
type input "propriétaire"
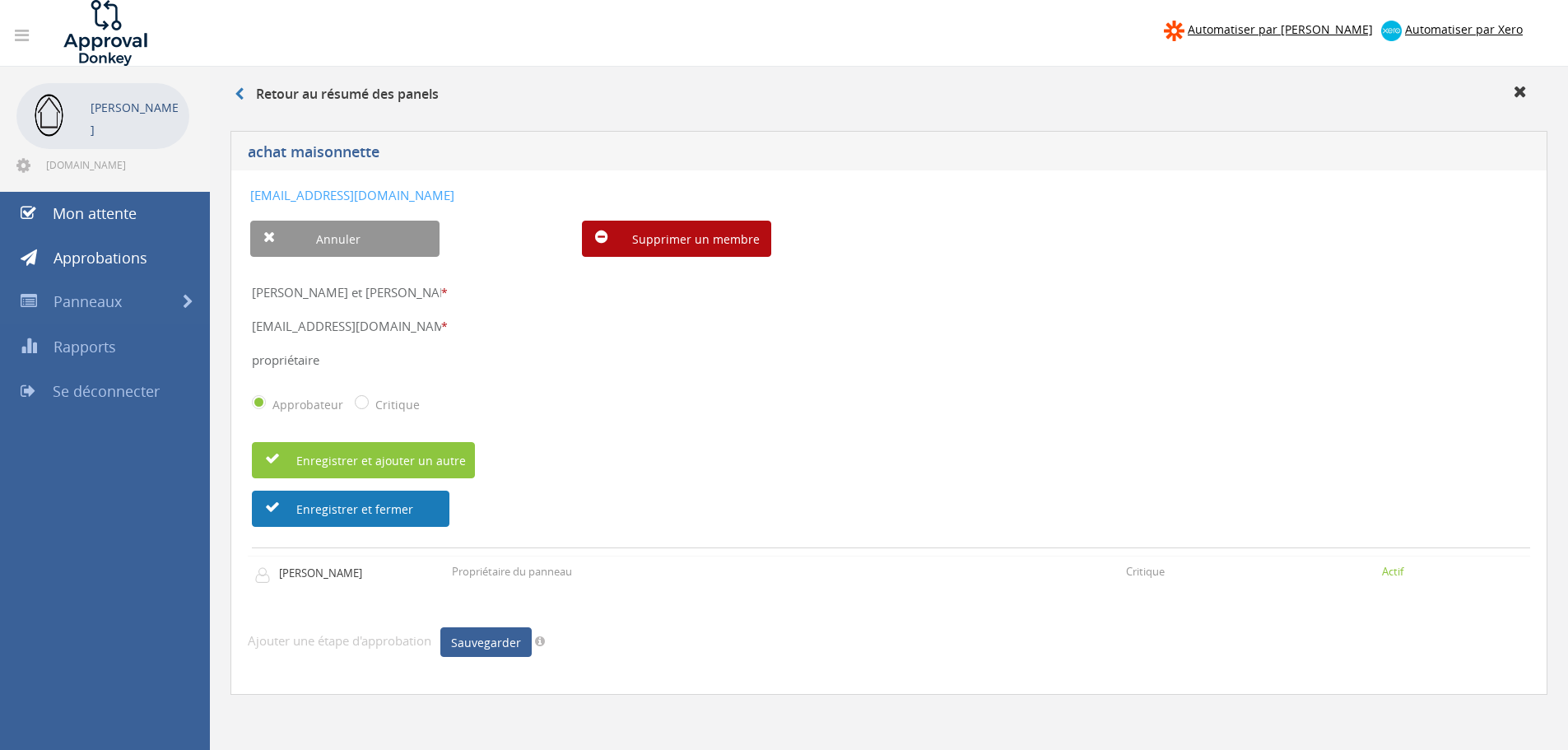
click at [347, 515] on font "Enregistrer et fermer" at bounding box center [354, 509] width 117 height 15
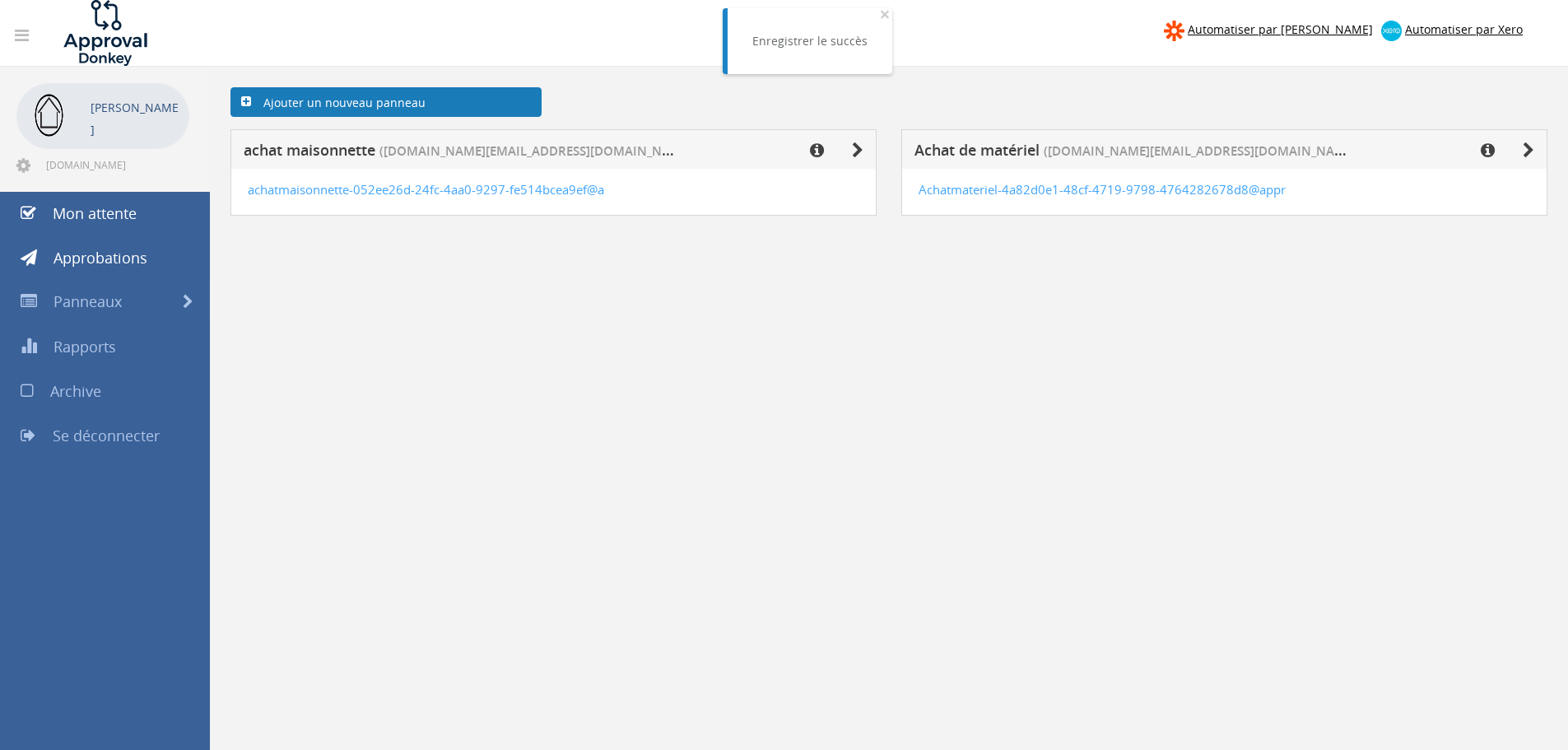
click at [378, 93] on link "Ajouter un nouveau panneau" at bounding box center [386, 102] width 312 height 30
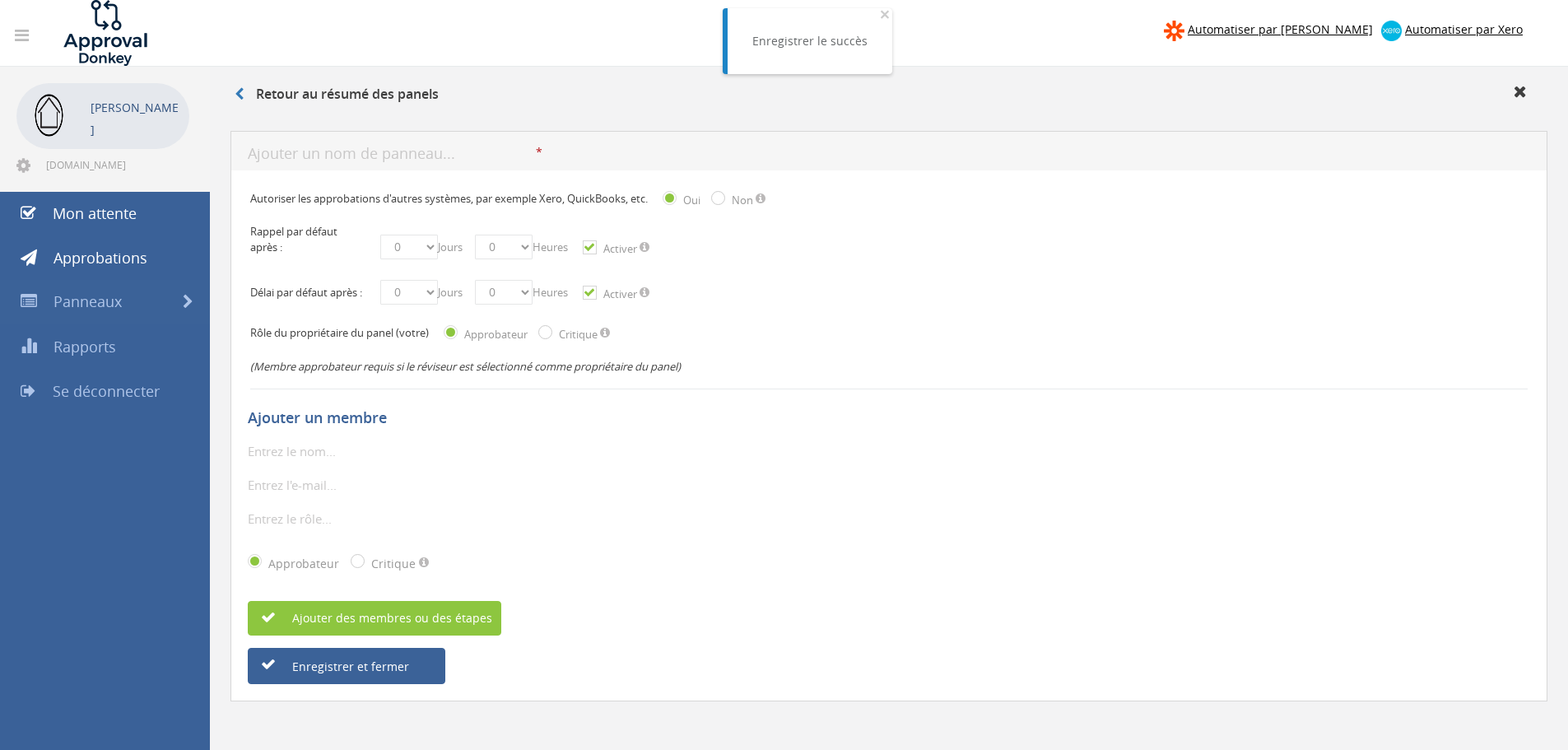
click at [346, 152] on input "text" at bounding box center [391, 154] width 288 height 21
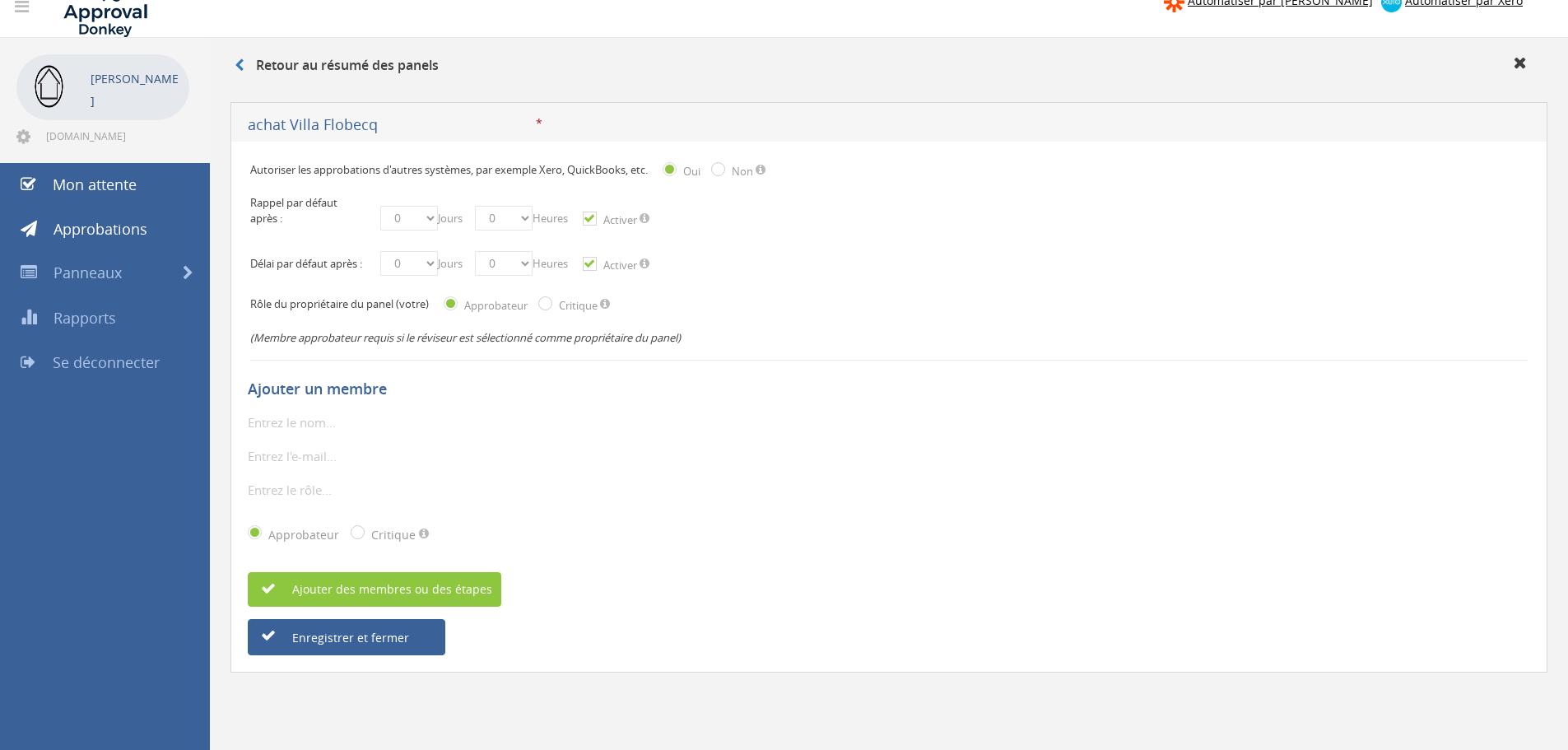
scroll to position [67, 0]
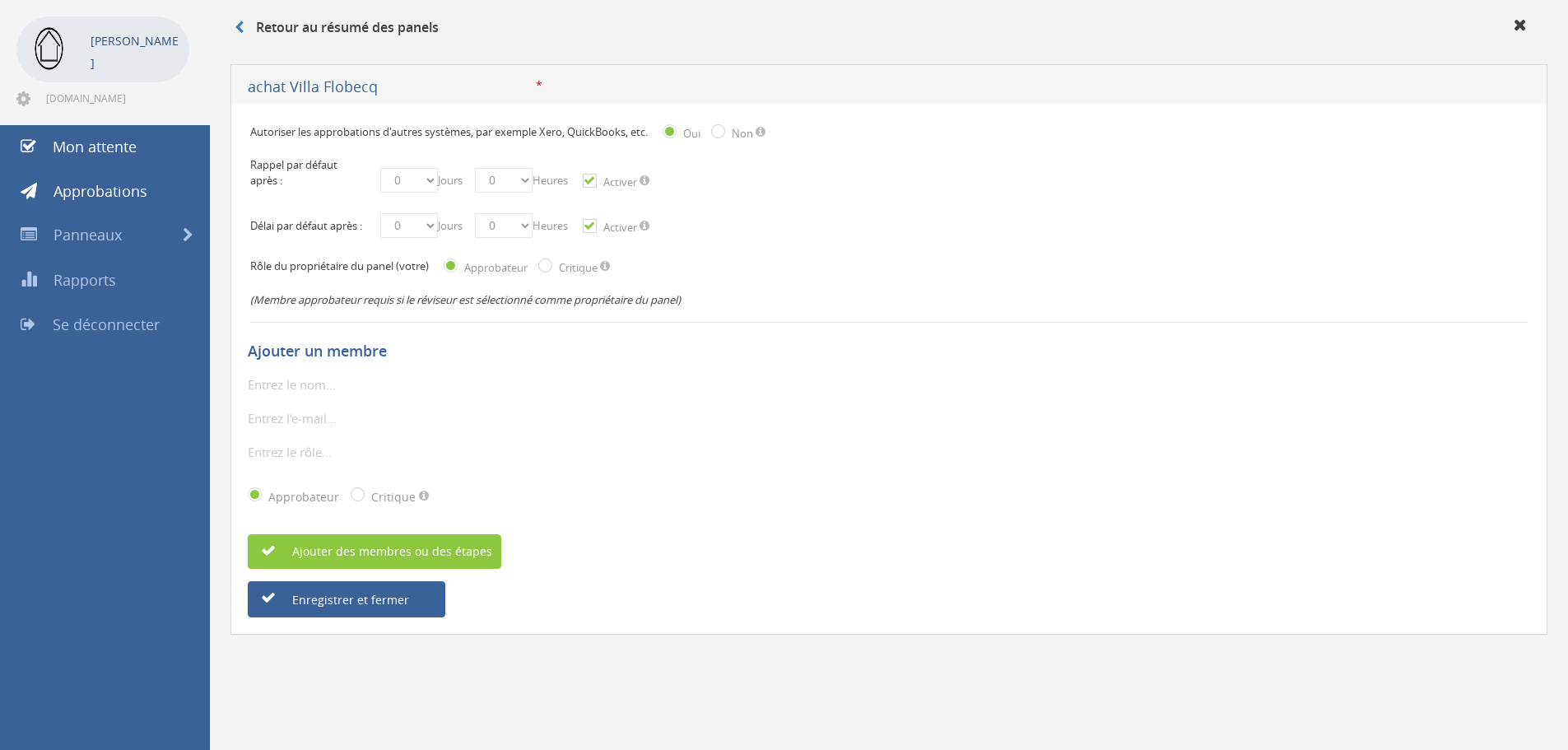
type input "achat Villa Flobecq"
click at [436, 178] on select "0 1 2 3 4 5 6 7 8 9 10 11 12 13 14 15 16 17 18 19 20 21 22 23 24 25 26 27 28 29…" at bounding box center [409, 180] width 58 height 24
select select "number:1"
click at [380, 168] on select "0 1 2 3 4 5 6 7 8 9 10 11 12 13 14 15 16 17 18 19 20 21 22 23 24 25 26 27 28 29…" at bounding box center [409, 180] width 58 height 24
click at [410, 228] on select "0 1 2 3 4 5 6 7 8 9 10 11 12 13 14 15 16 17 18 19 20 21 22 23 24 25 26 27 28 29…" at bounding box center [409, 225] width 58 height 24
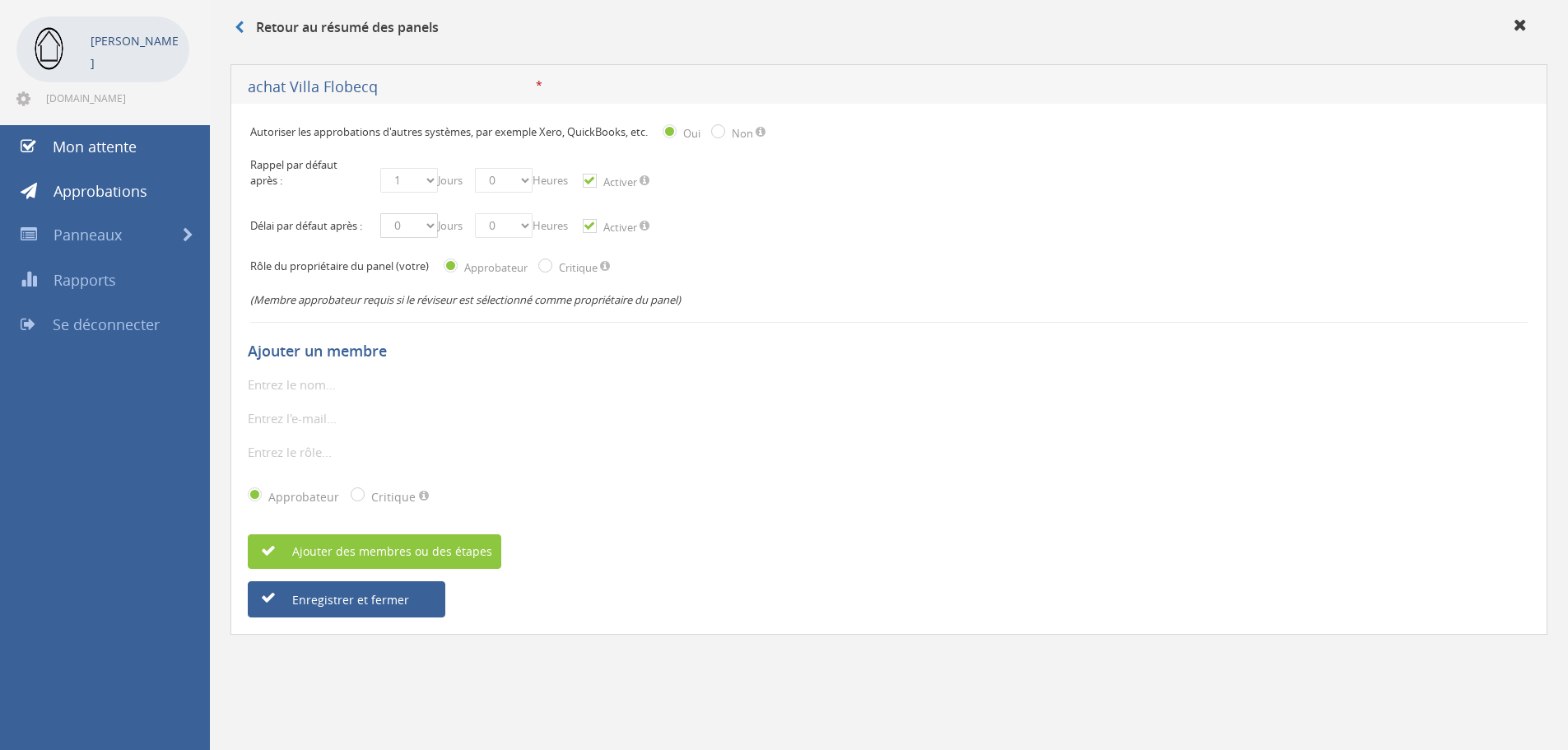
select select "number:3"
click at [380, 222] on select "0 1 2 3 4 5 6 7 8 9 10 11 12 13 14 15 16 17 18 19 20 21 22 23 24 25 26 27 28 29…" at bounding box center [409, 225] width 58 height 24
click at [549, 273] on input "Critique" at bounding box center [544, 267] width 11 height 11
radio input "true"
click at [344, 390] on input "text" at bounding box center [342, 385] width 190 height 22
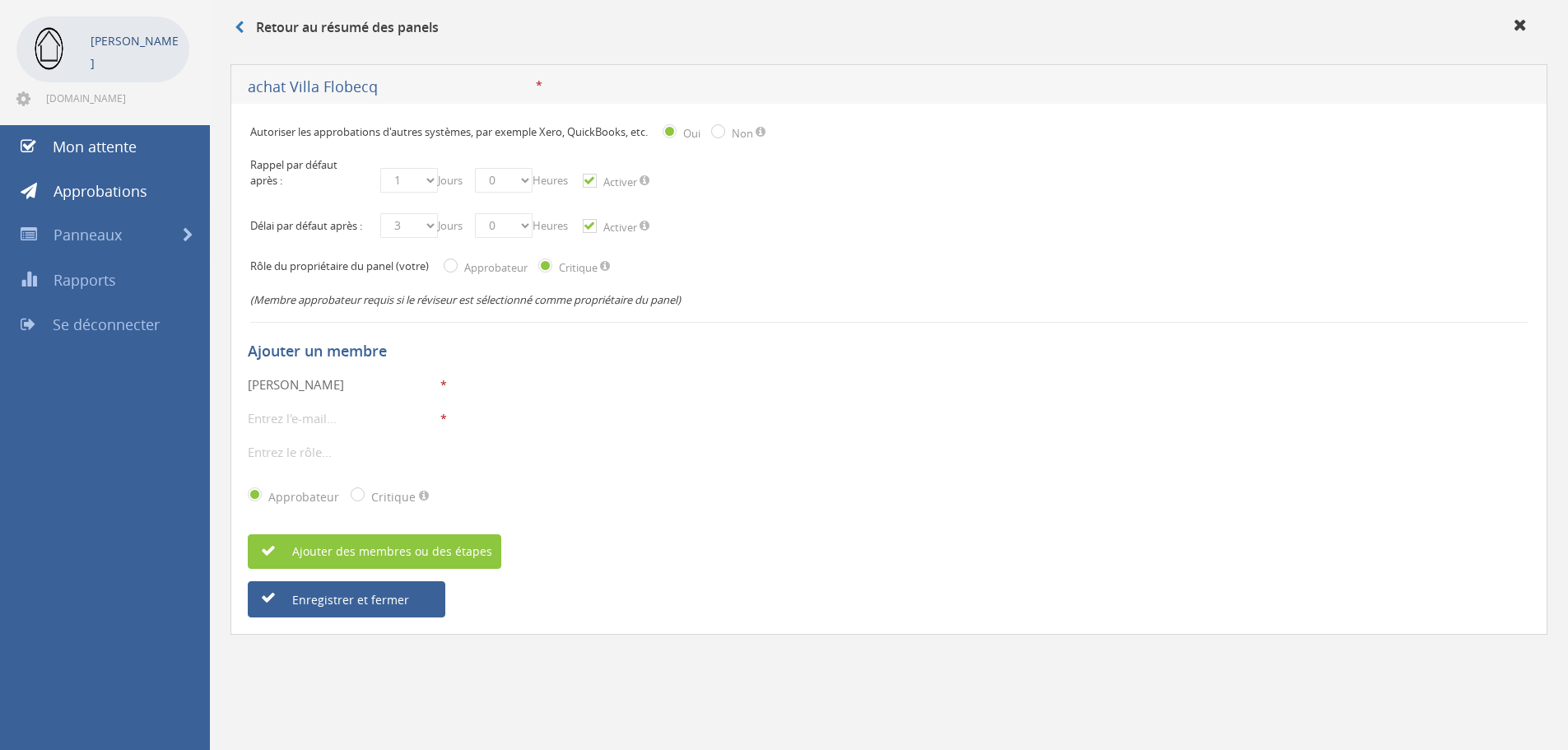
type input "Marc"
click at [327, 429] on input "email" at bounding box center [342, 418] width 190 height 22
paste input "info@jeanne-dusschaut.be"
type input "info@jeanne-dusschaut.be"
click at [306, 463] on input "text" at bounding box center [342, 453] width 190 height 22
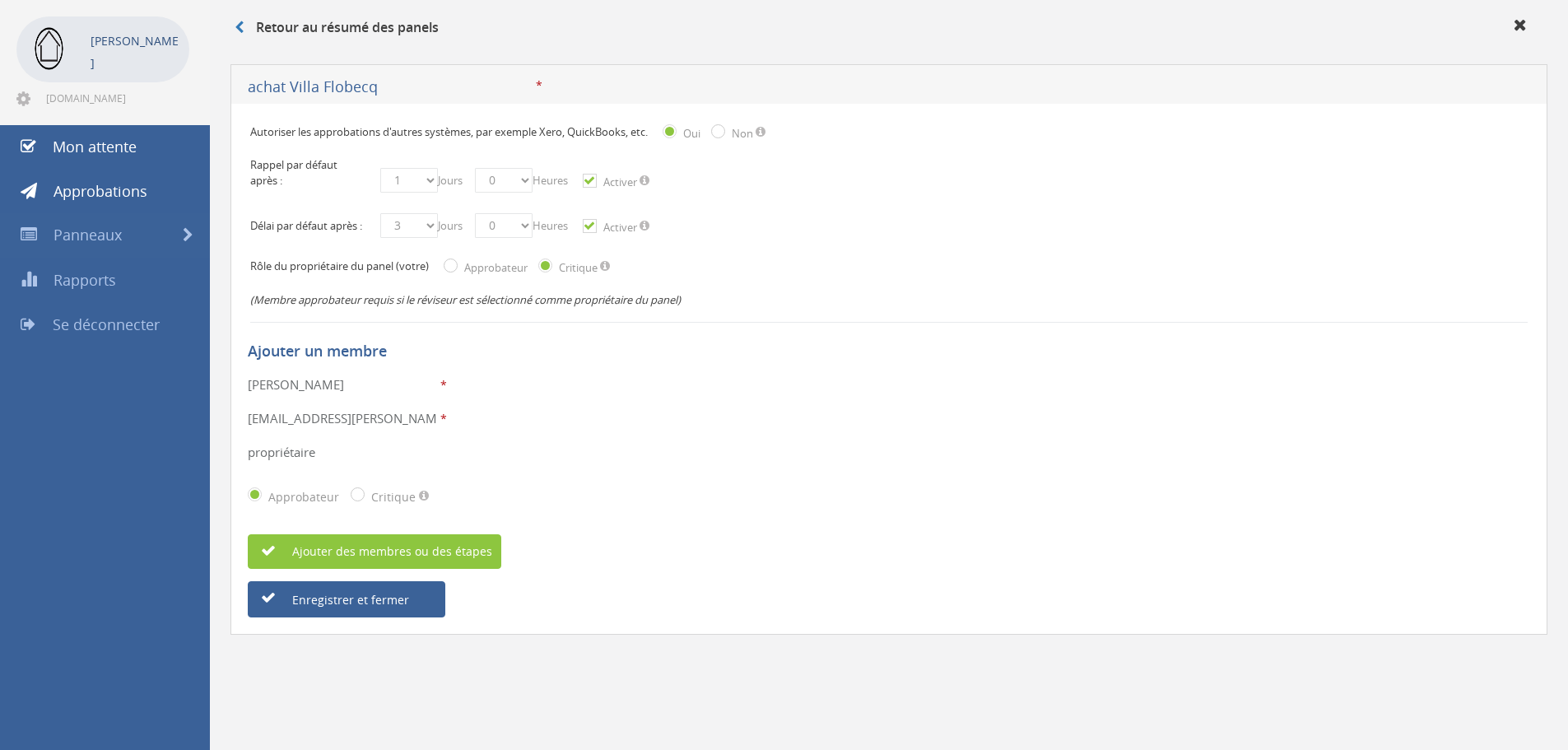
type input "propriétaire"
click at [626, 500] on div "Approbateur Critique" at bounding box center [889, 496] width 1283 height 42
click at [731, 133] on label "Non" at bounding box center [741, 133] width 25 height 16
click at [0, 0] on input "Envoyé" at bounding box center [0, 0] width 0 height 0
click at [721, 128] on input "Envoyé" at bounding box center [716, 133] width 11 height 11
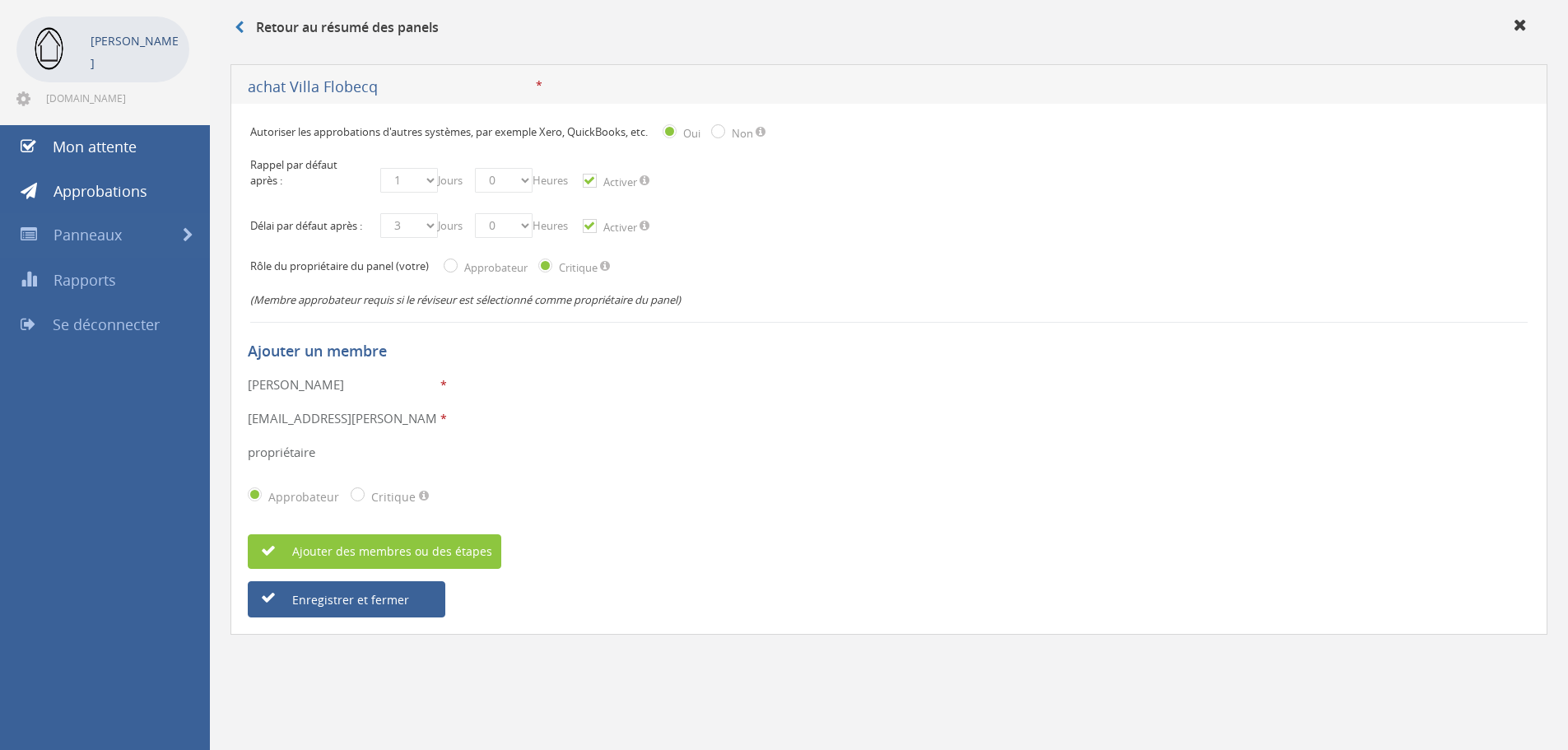
radio input "true"
click at [373, 618] on button "Enregistrer et fermer" at bounding box center [346, 599] width 198 height 36
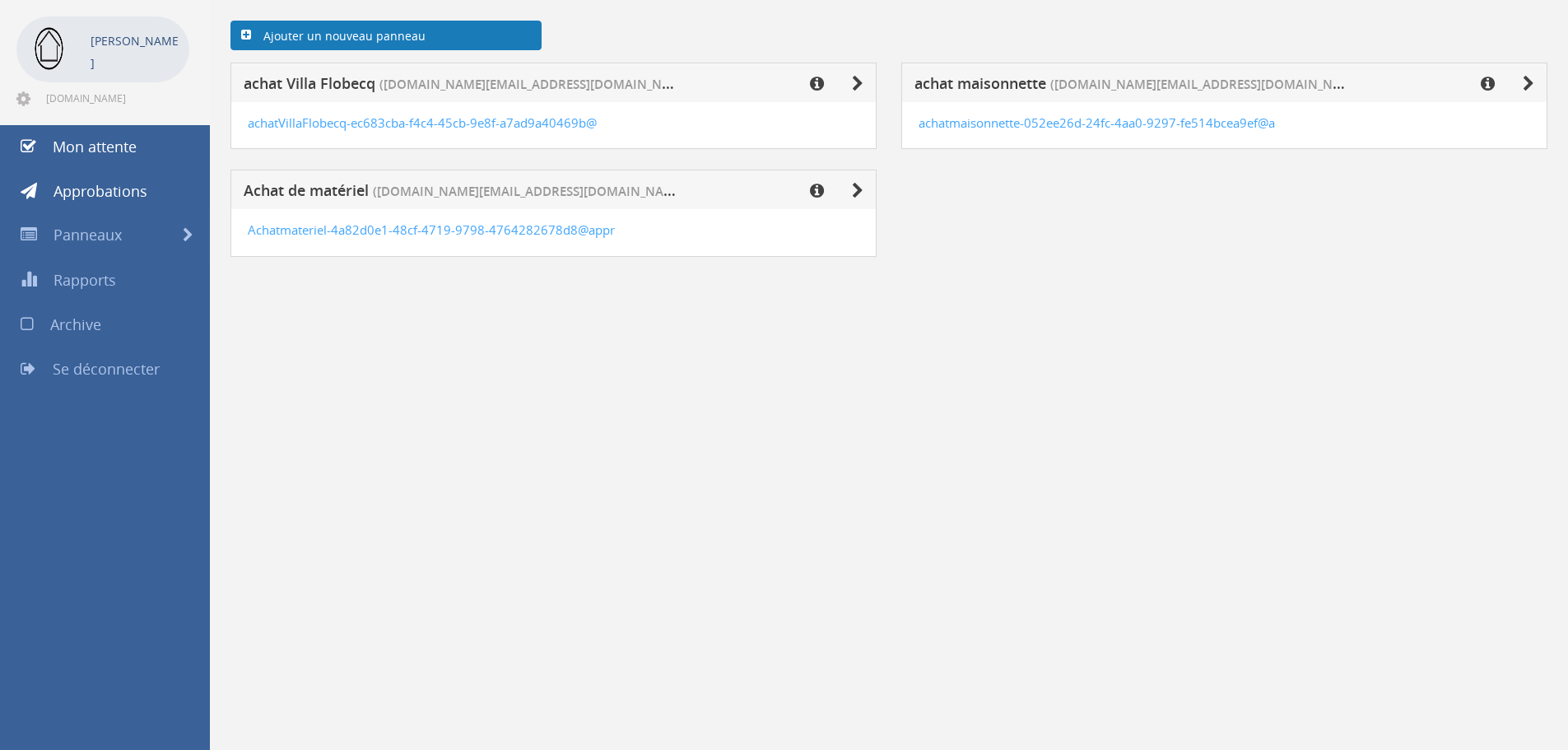
click at [423, 39] on link "Ajouter un nouveau panneau" at bounding box center [386, 35] width 312 height 30
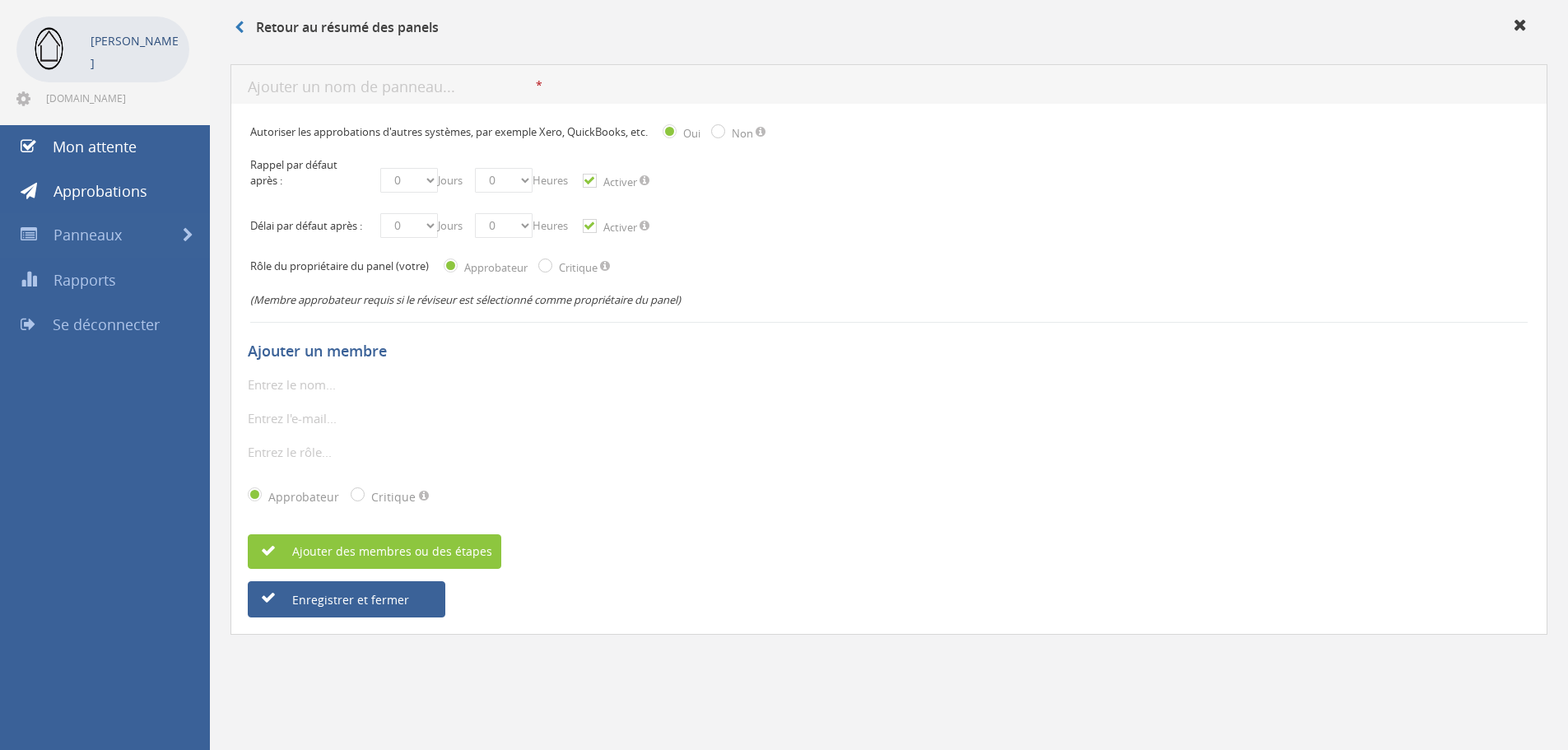
click at [303, 425] on input "email" at bounding box center [342, 418] width 190 height 22
paste input "selim.mouslim@publimats.be"
type input "selim.mouslim@publimats.be"
click at [650, 452] on div "L'entrée n'est pas légale" at bounding box center [889, 453] width 1283 height 22
click at [373, 389] on input "text" at bounding box center [342, 385] width 190 height 22
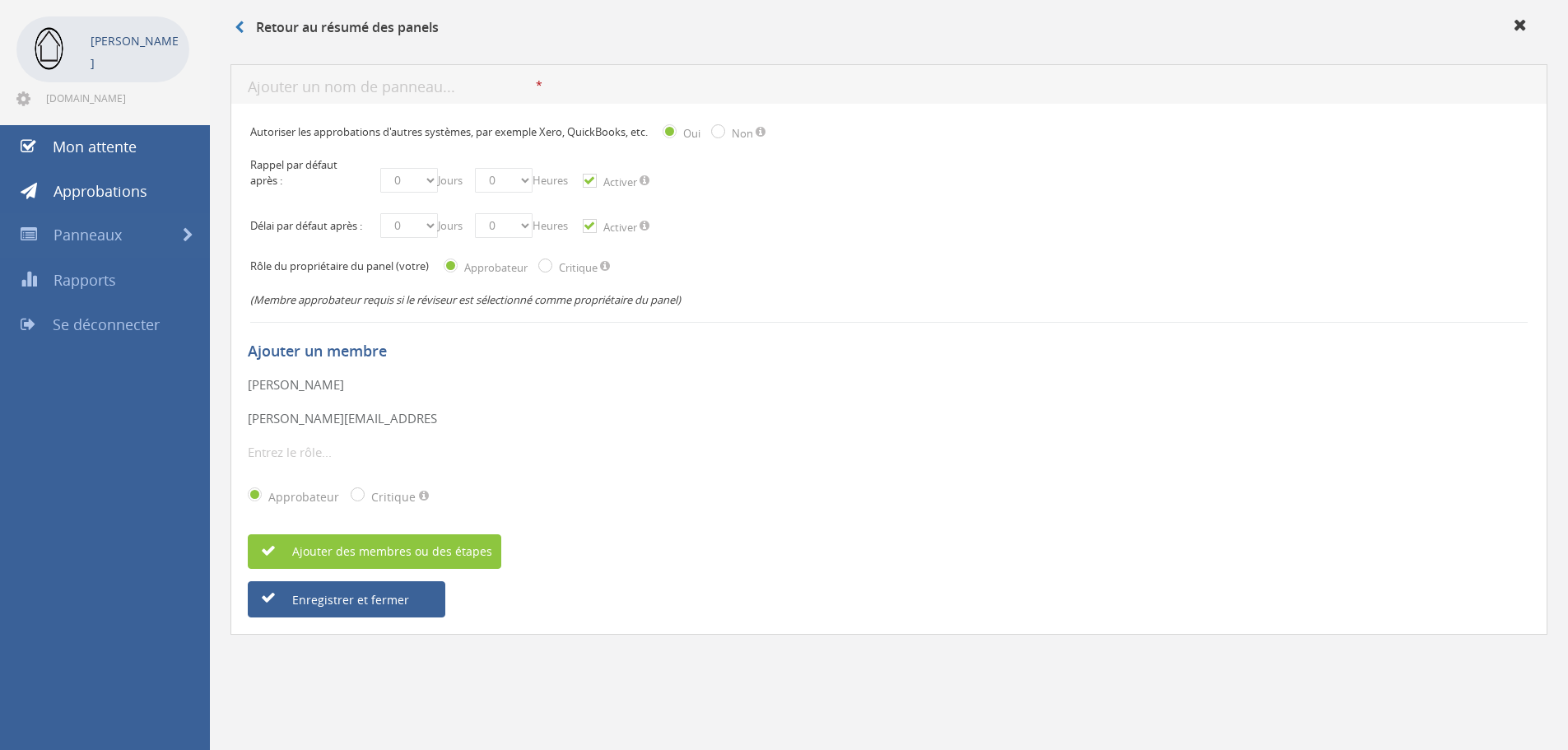
type input "Selim"
click at [410, 82] on input "text" at bounding box center [391, 88] width 288 height 21
type input "Achat Templeuve"
click at [537, 48] on div "Retour au résumé des panels" at bounding box center [889, 28] width 1358 height 56
click at [549, 273] on input "Critique" at bounding box center [544, 267] width 11 height 11
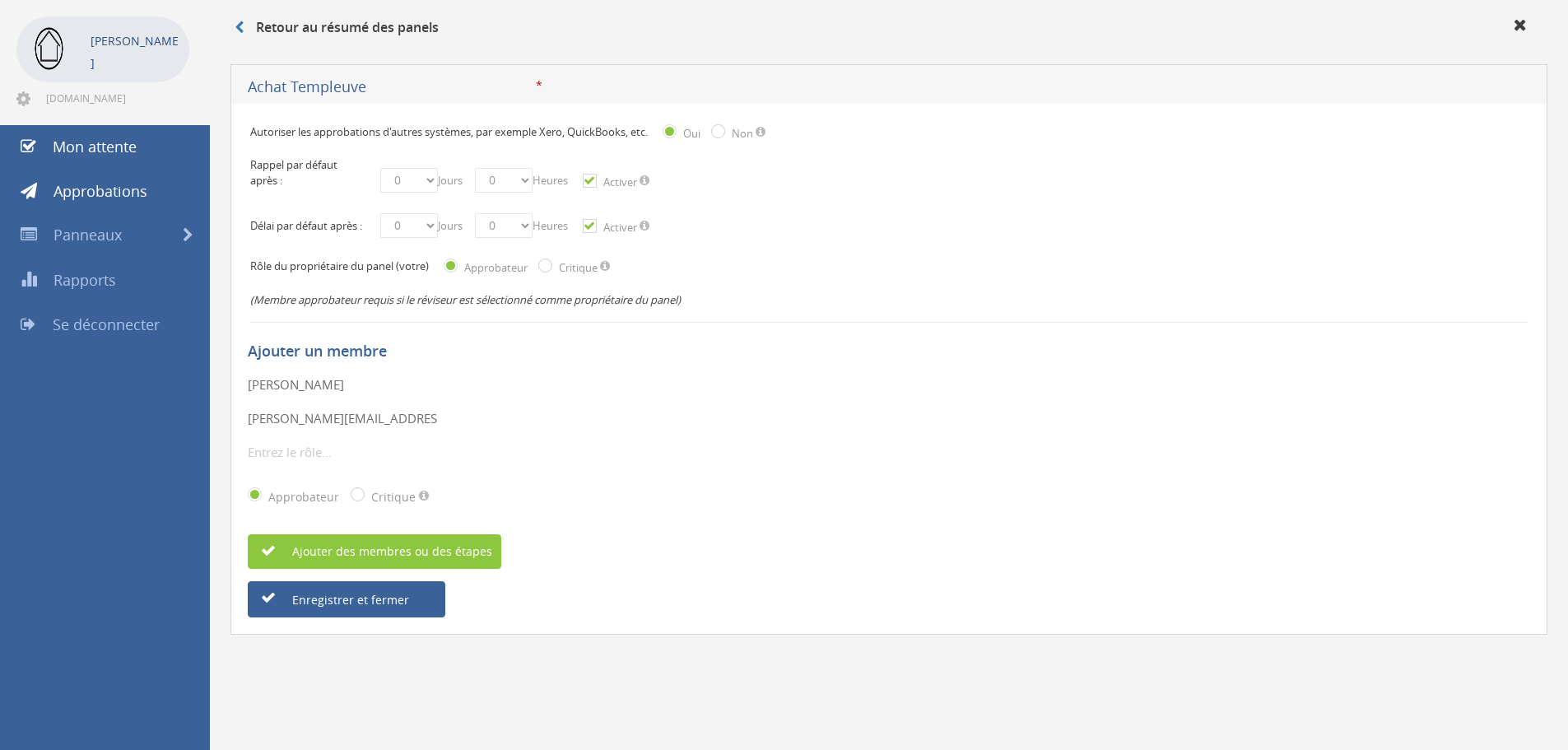
radio input "true"
click at [331, 463] on input "text" at bounding box center [342, 453] width 190 height 22
type input "P"
click at [663, 629] on div "Autoriser les approbations d'autres systèmes, par exemple Xero, QuickBooks, etc…" at bounding box center [889, 370] width 1317 height 532
click at [414, 173] on select "0 1 2 3 4 5 6 7 8 9 10 11 12 13 14 15 16 17 18 19 20 21 22 23 24 25 26 27 28 29…" at bounding box center [409, 180] width 58 height 24
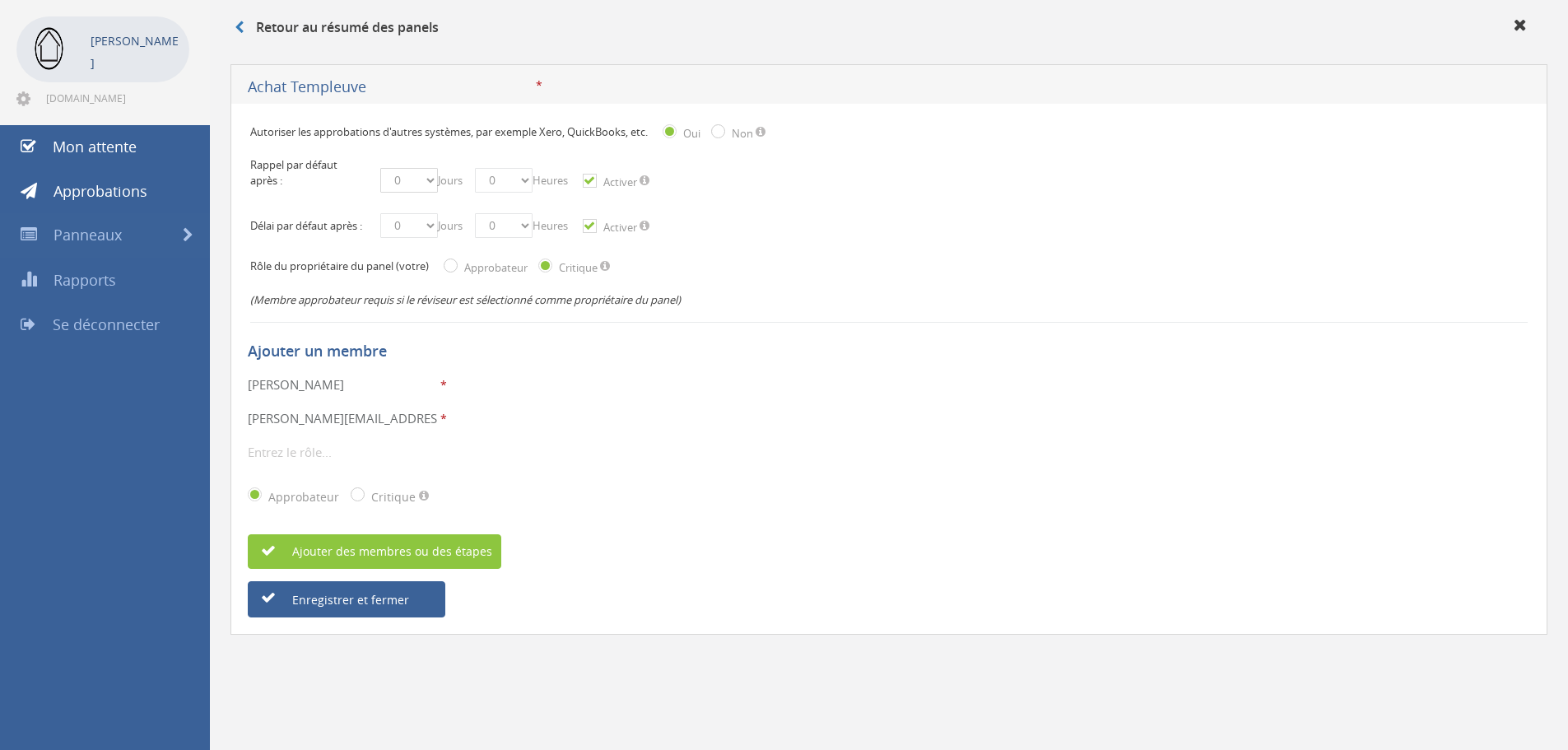
select select "number:1"
click at [380, 168] on select "0 1 2 3 4 5 6 7 8 9 10 11 12 13 14 15 16 17 18 19 20 21 22 23 24 25 26 27 28 29…" at bounding box center [409, 180] width 58 height 24
click at [406, 228] on select "0 1 2 3 4 5 6 7 8 9 10 11 12 13 14 15 16 17 18 19 20 21 22 23 24 25 26 27 28 29…" at bounding box center [409, 225] width 58 height 24
select select "number:3"
click at [380, 222] on select "0 1 2 3 4 5 6 7 8 9 10 11 12 13 14 15 16 17 18 19 20 21 22 23 24 25 26 27 28 29…" at bounding box center [409, 225] width 58 height 24
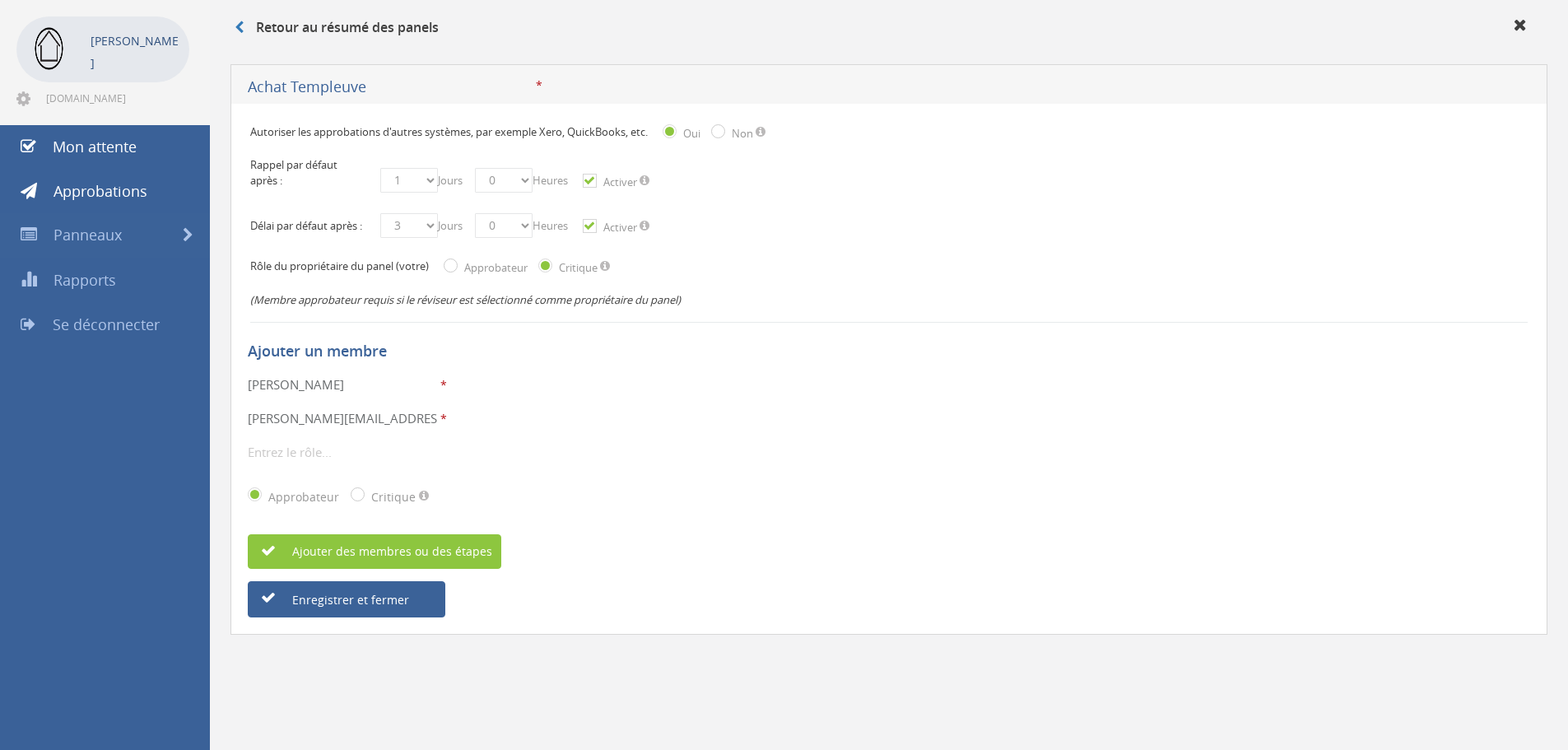
click at [558, 633] on div "Autoriser les approbations d'autres systèmes, par exemple Xero, QuickBooks, etc…" at bounding box center [889, 370] width 1317 height 532
click at [733, 136] on div "Non" at bounding box center [732, 133] width 42 height 17
click at [721, 136] on input "Envoyé" at bounding box center [716, 133] width 11 height 11
radio input "true"
click at [371, 608] on font "Enregistrer et fermer" at bounding box center [350, 599] width 117 height 15
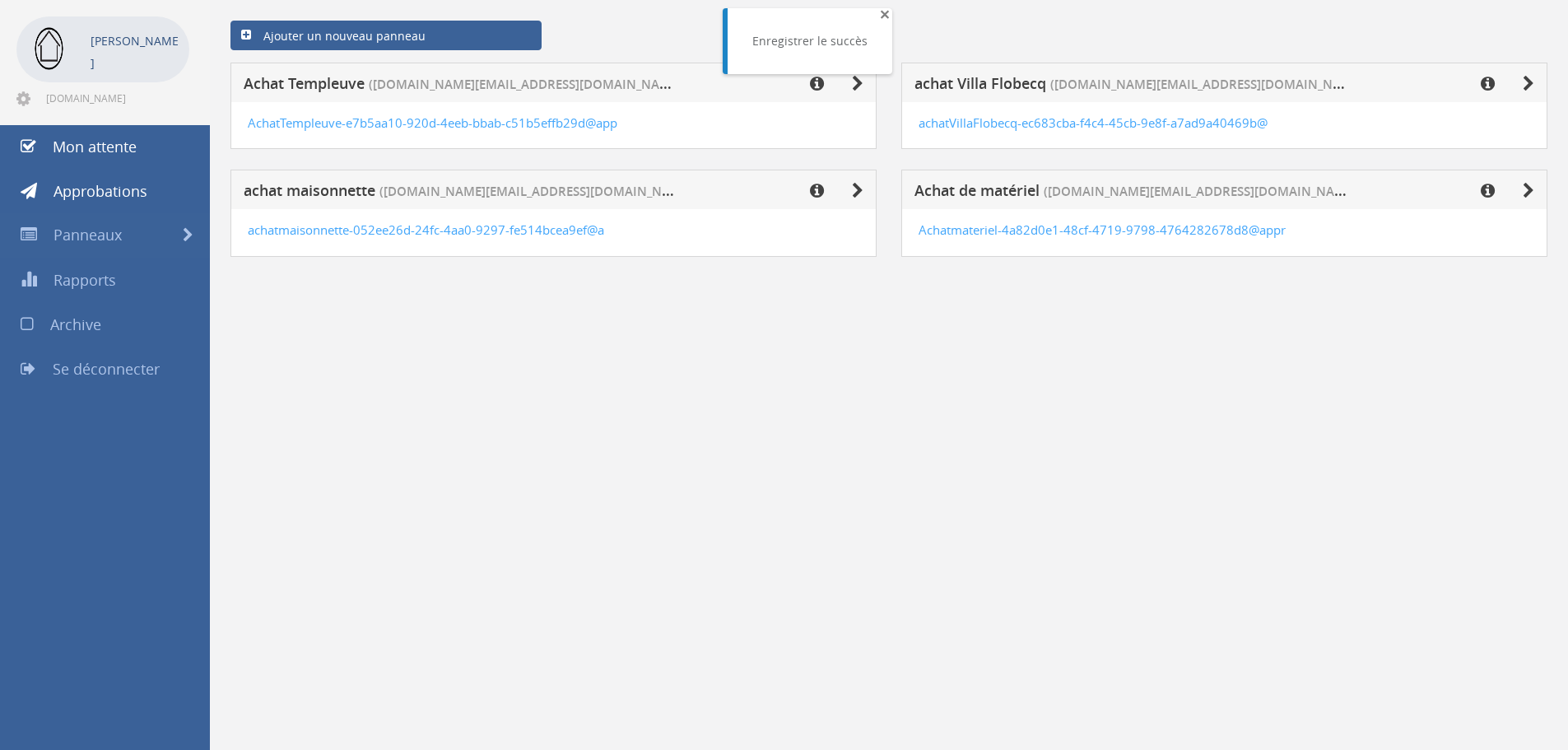
click at [883, 13] on font "×" at bounding box center [884, 14] width 10 height 23
click at [104, 191] on font "Approbations" at bounding box center [100, 192] width 94 height 20
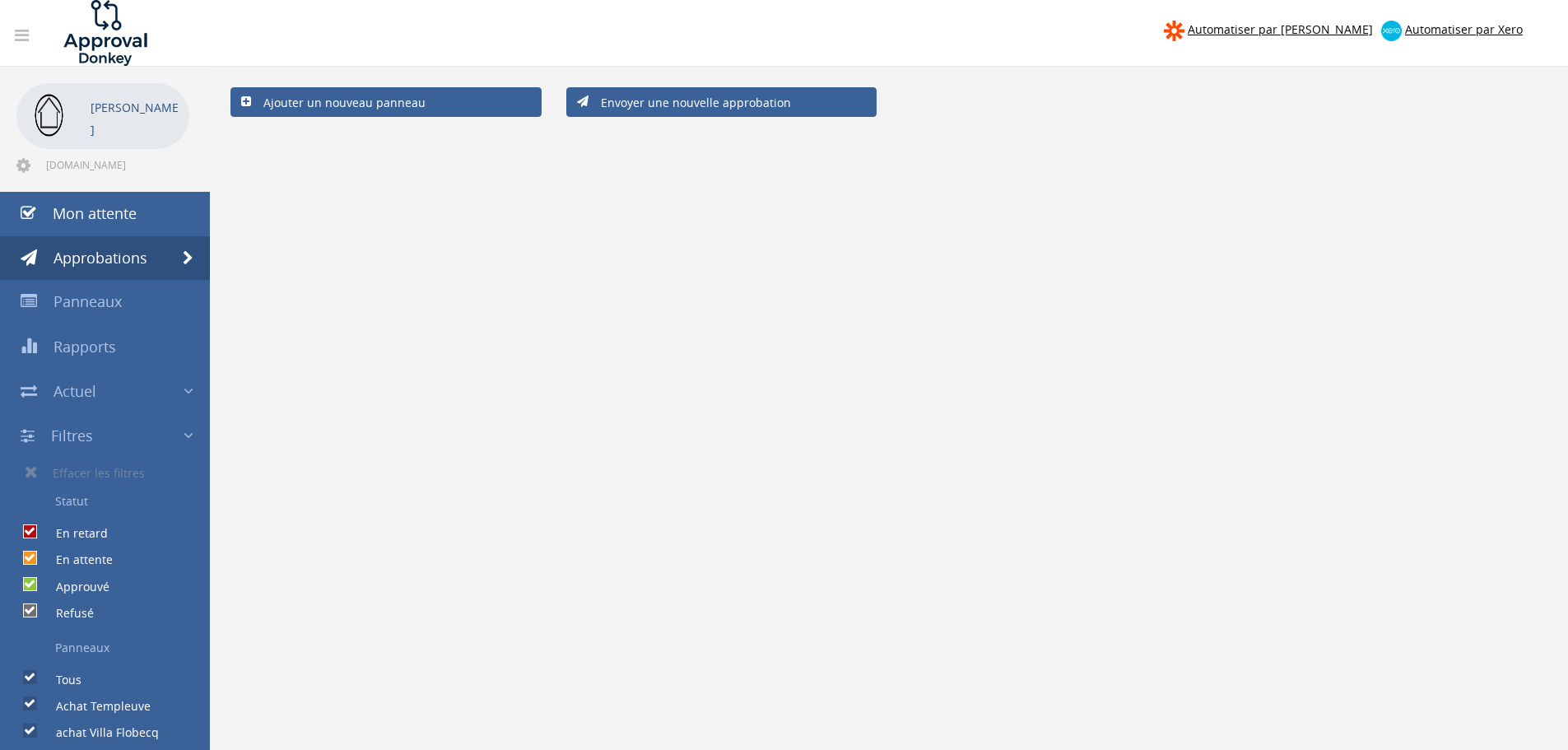
click at [611, 83] on div "Ajouter un nouveau panneau Envoyer une nouvelle approbation" at bounding box center [890, 102] width 1342 height 54
click at [626, 108] on font "Envoyer une nouvelle approbation" at bounding box center [695, 102] width 191 height 15
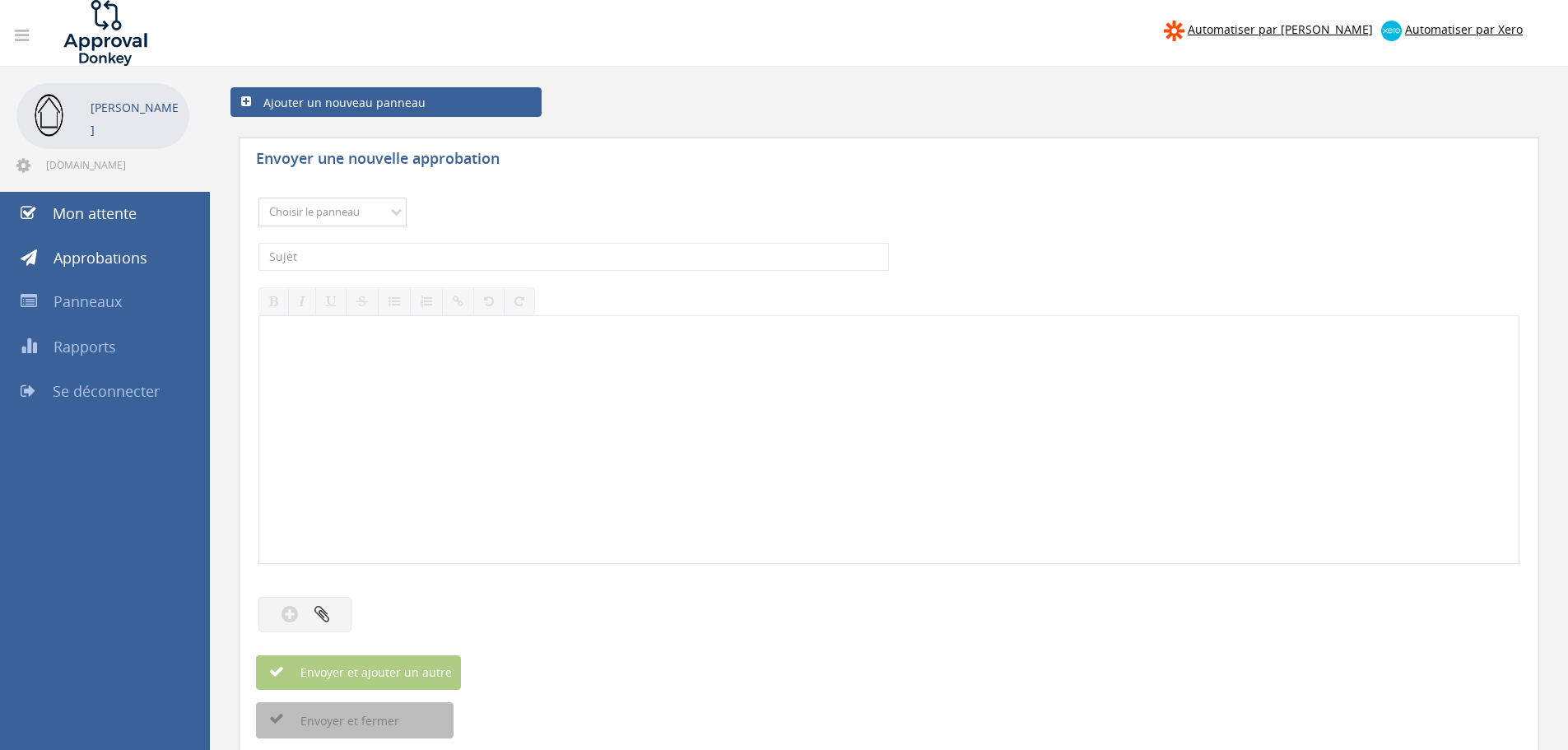
click at [367, 214] on select "Choisir le panneau Achat Templeuve achat Villa Flobecq achat maisonnette Achat …" at bounding box center [332, 212] width 148 height 29
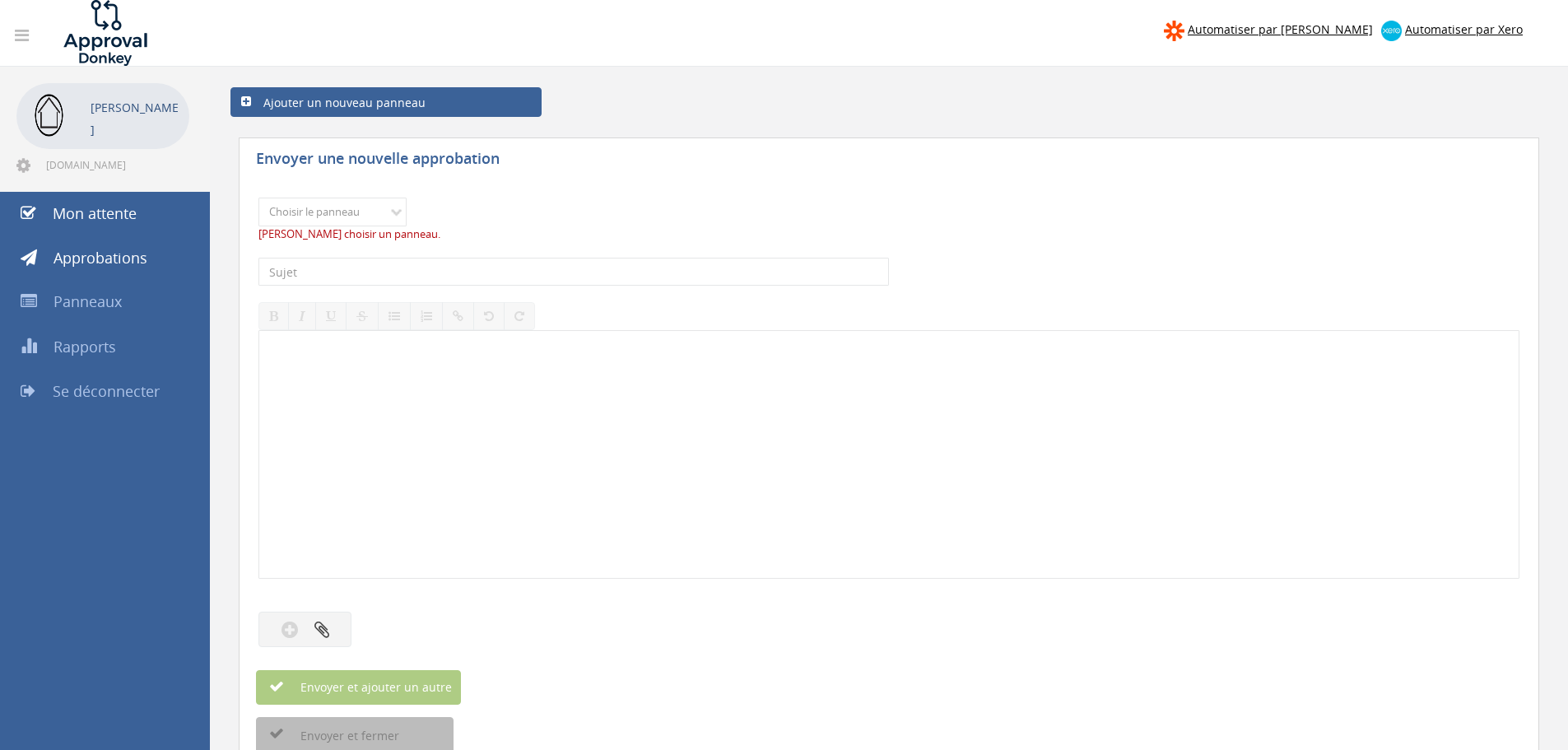
click at [705, 144] on div "Envoyer une nouvelle approbation" at bounding box center [889, 157] width 1301 height 40
click at [397, 270] on input "text" at bounding box center [574, 271] width 630 height 28
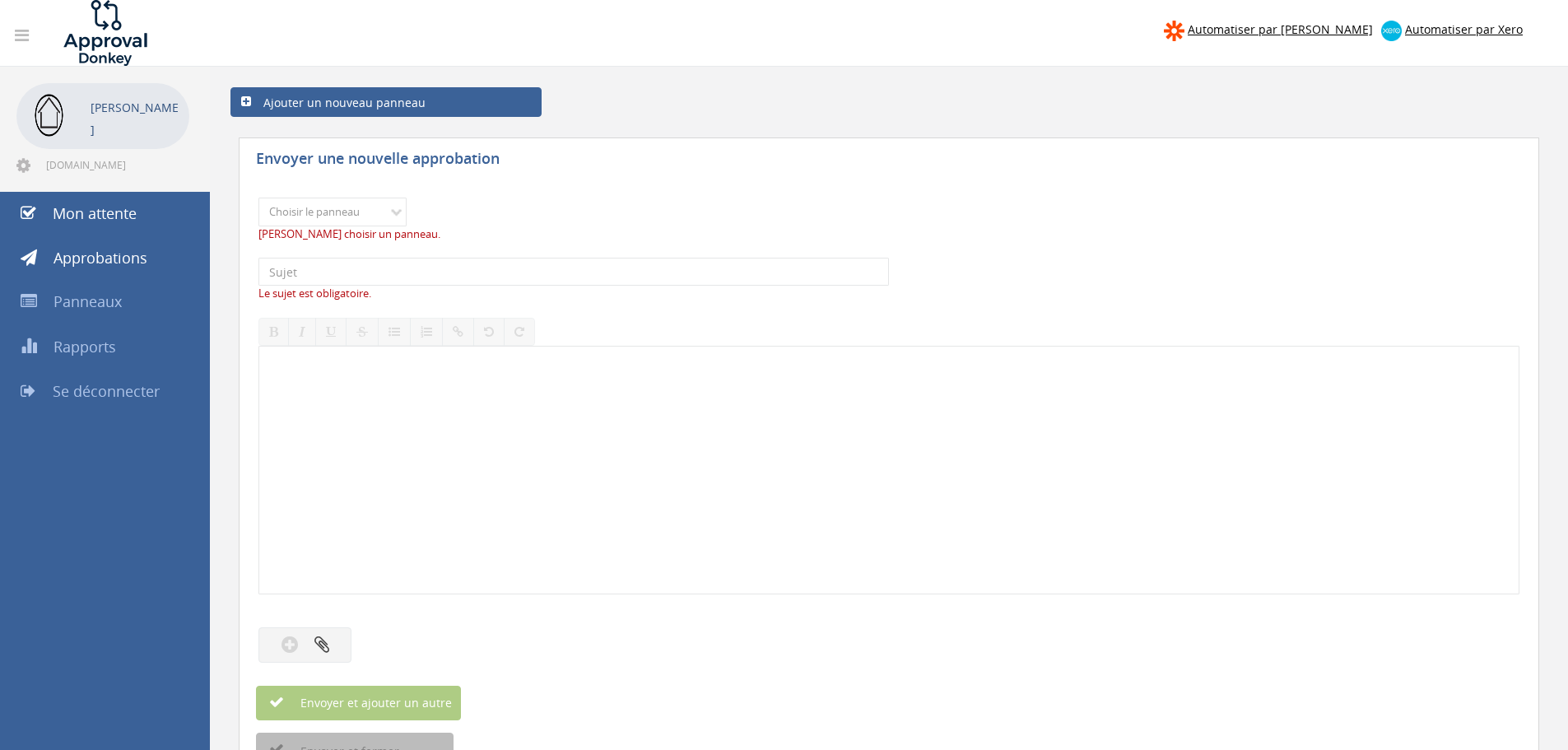
click at [646, 201] on div "Choisir le panneau Achat Templeuve achat Villa Flobecq achat maisonnette Achat …" at bounding box center [889, 220] width 1261 height 61
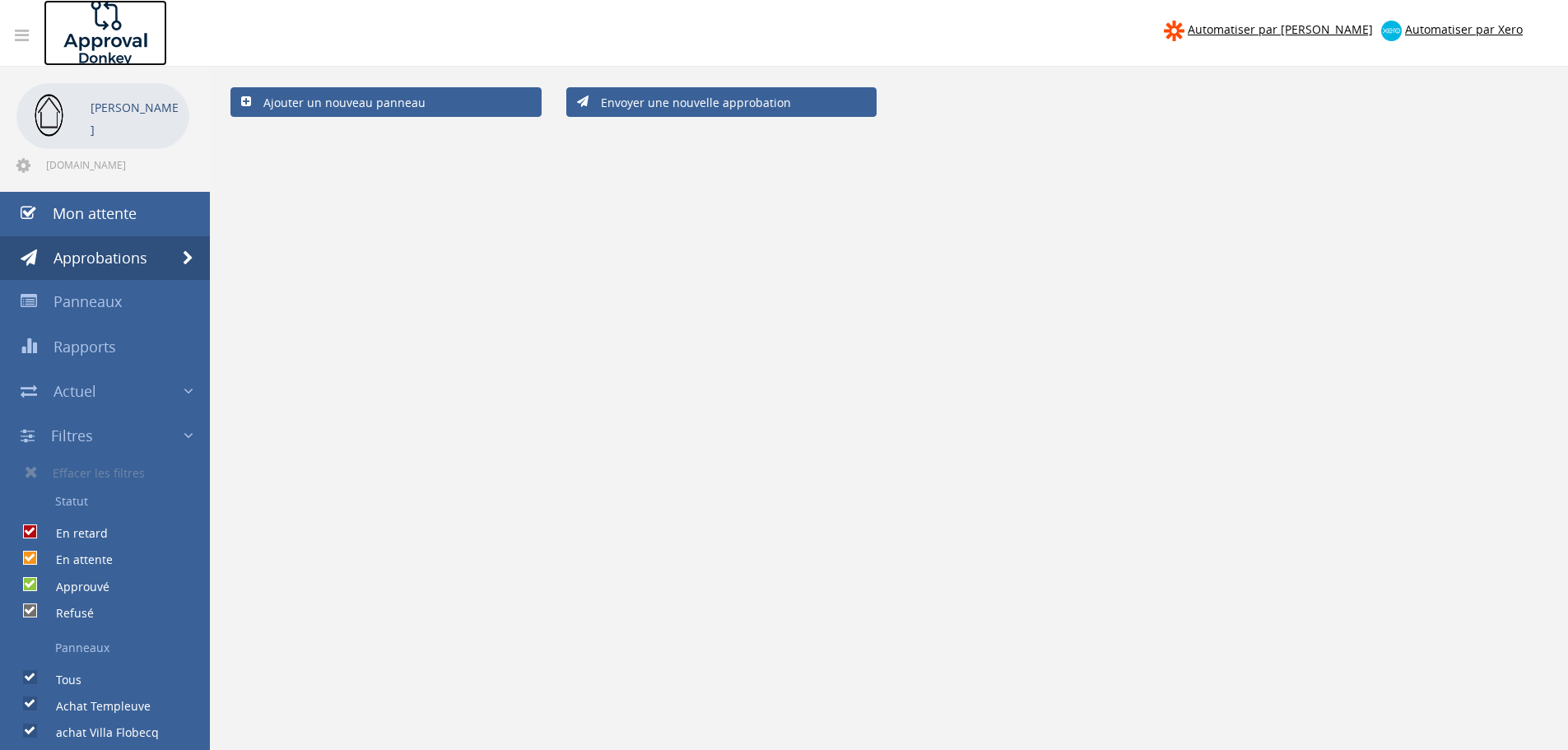
click at [98, 40] on img at bounding box center [105, 33] width 124 height 66
click at [91, 50] on img at bounding box center [105, 33] width 124 height 66
click at [25, 36] on icon at bounding box center [21, 35] width 14 height 16
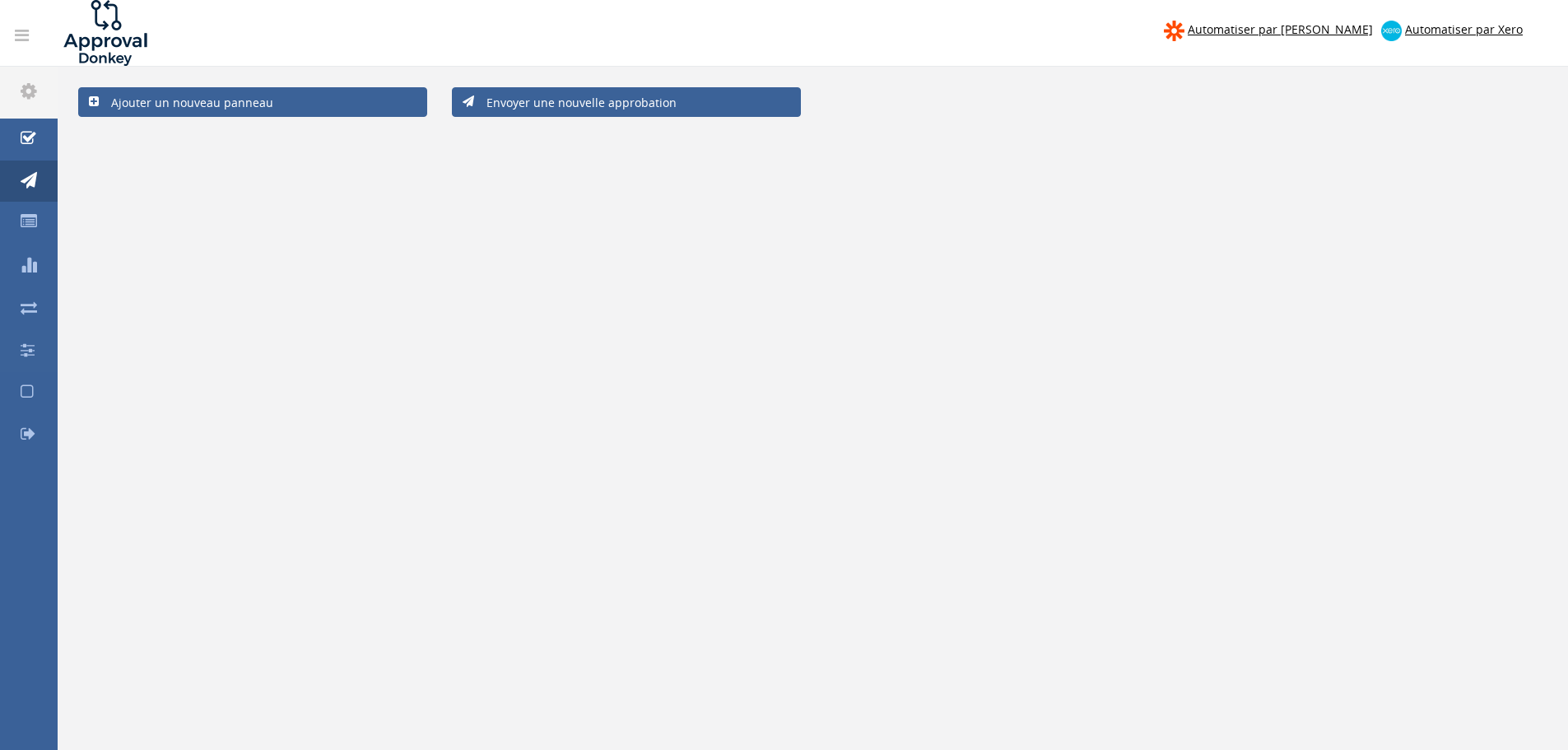
click at [25, 36] on icon at bounding box center [21, 35] width 14 height 16
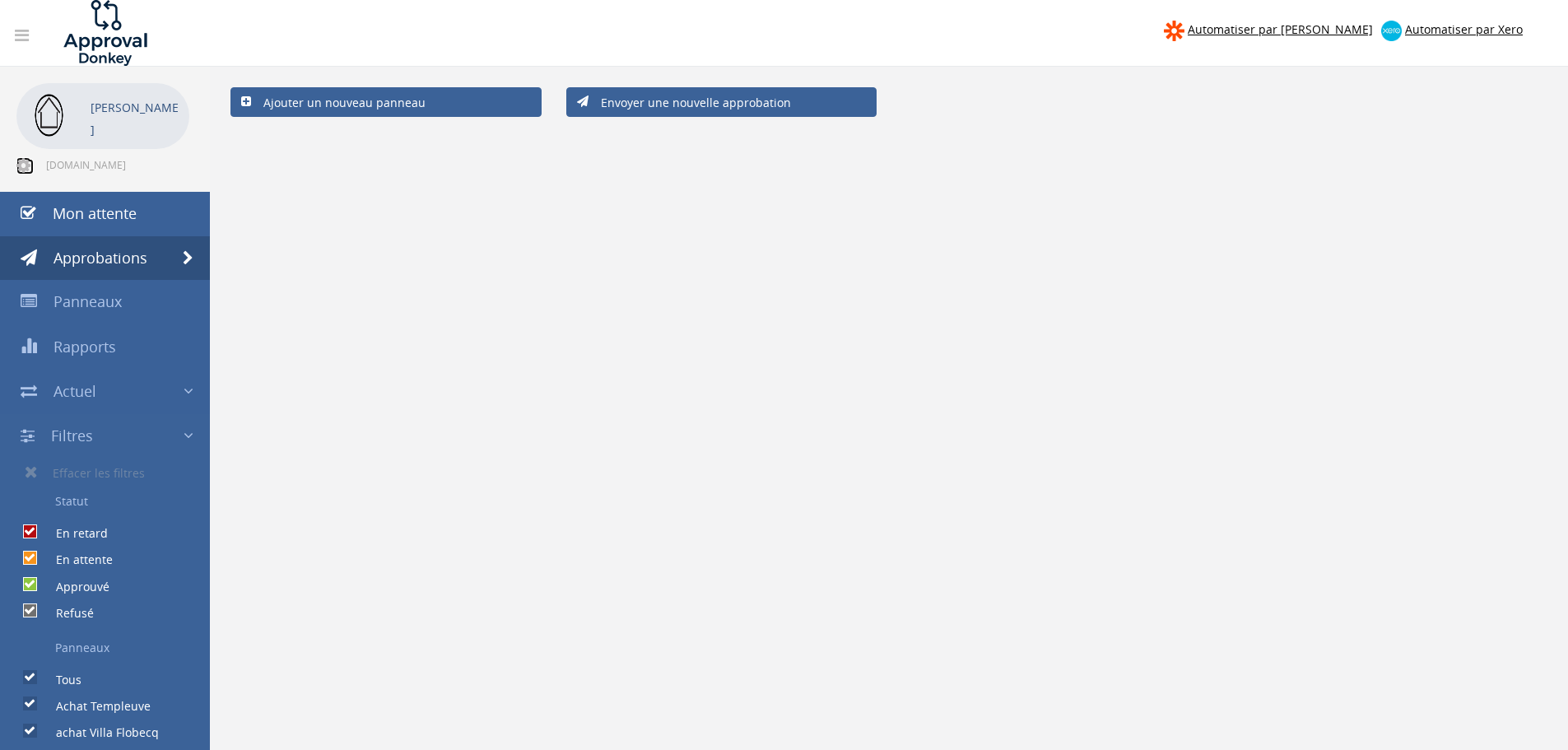
click at [25, 164] on icon at bounding box center [23, 165] width 14 height 16
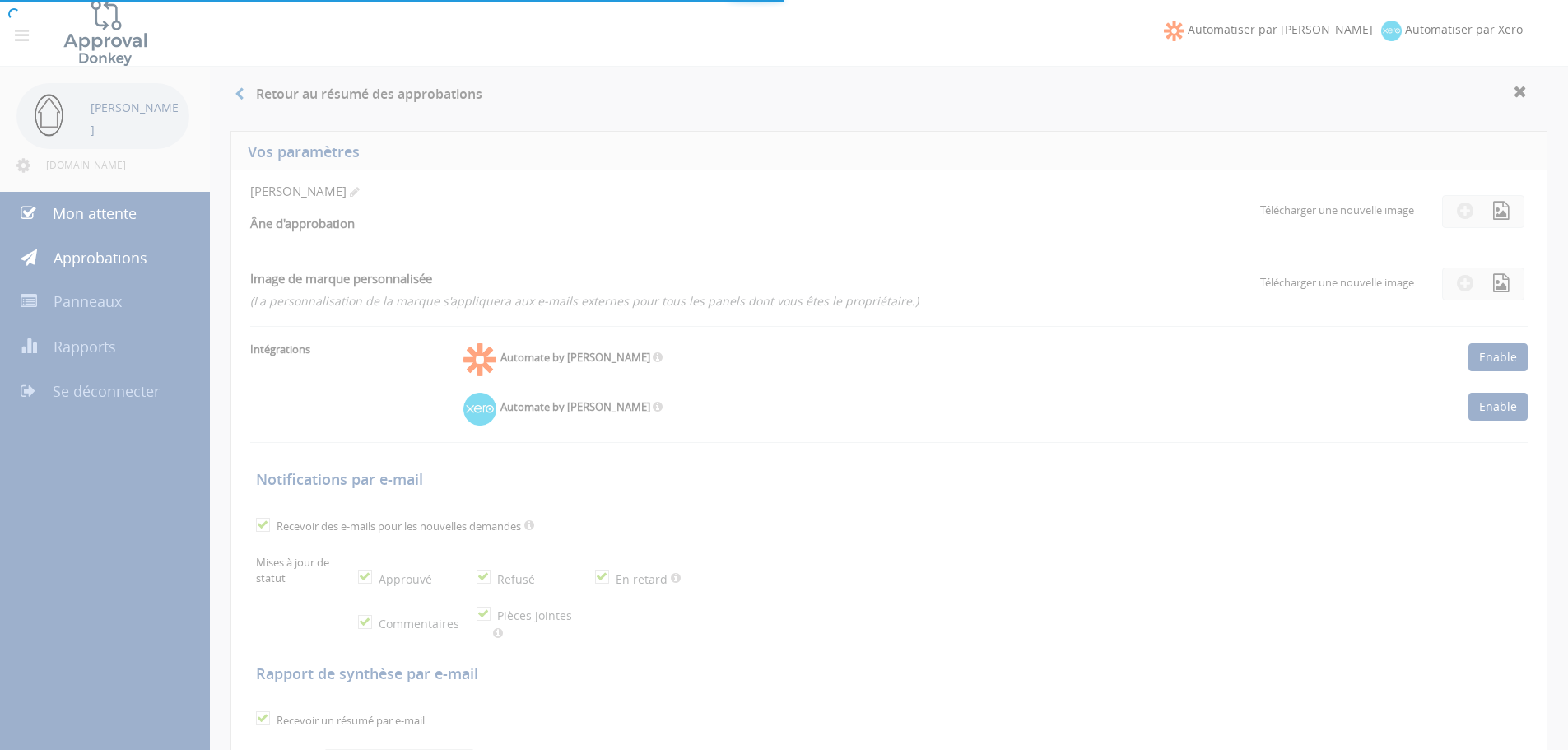
checkbox input "true"
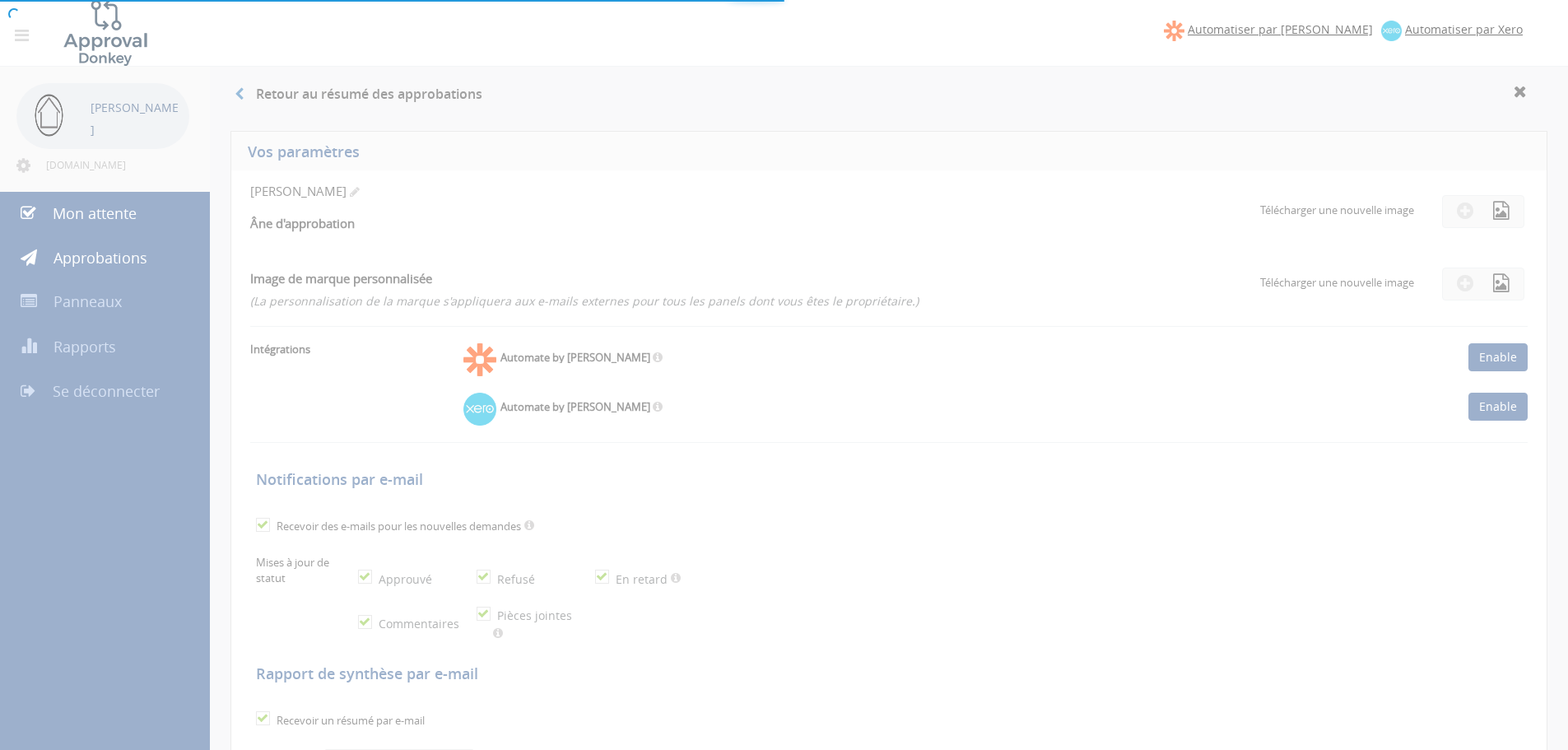
checkbox input "true"
select select "number:1"
checkbox input "true"
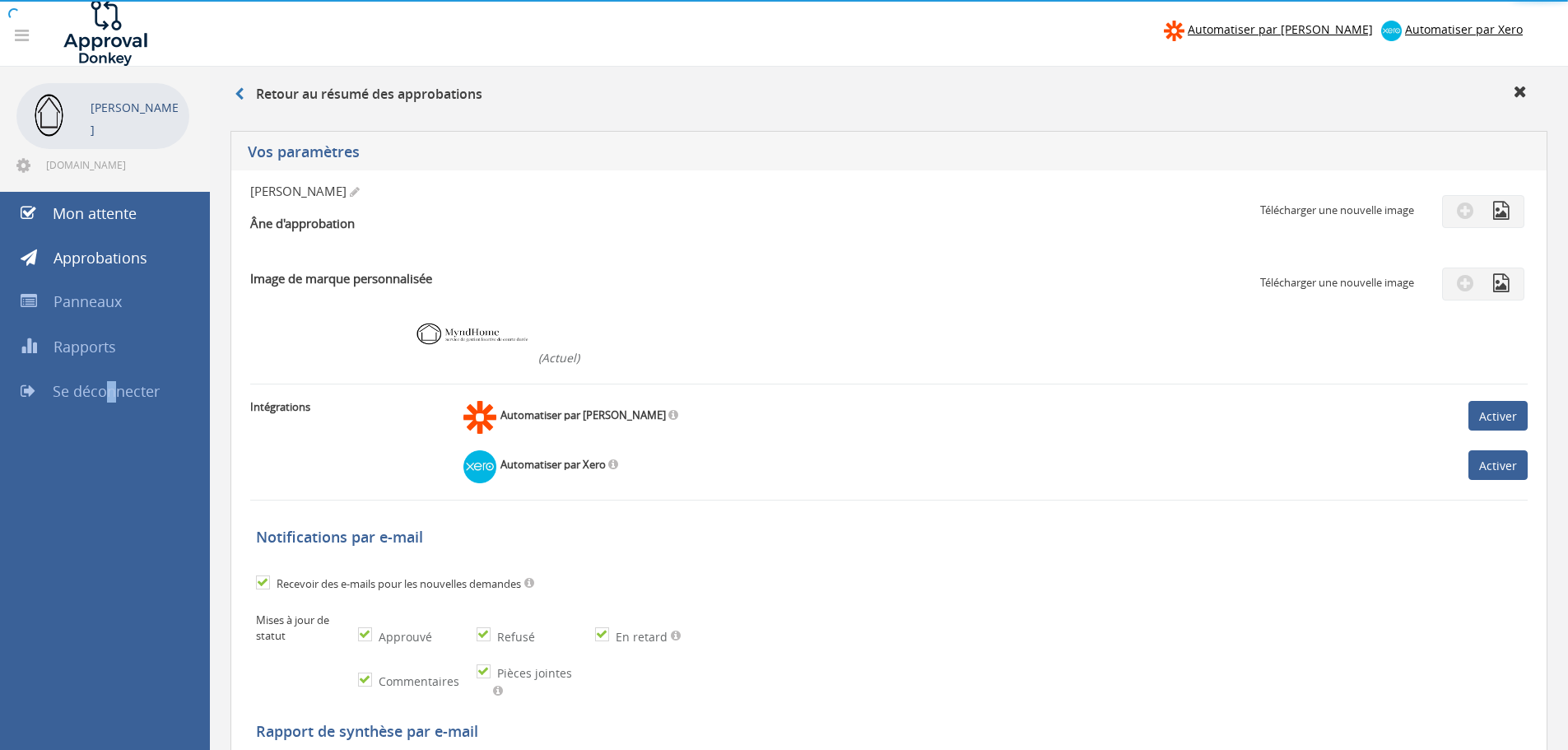
click at [109, 393] on font "Se déconnecter" at bounding box center [106, 391] width 107 height 20
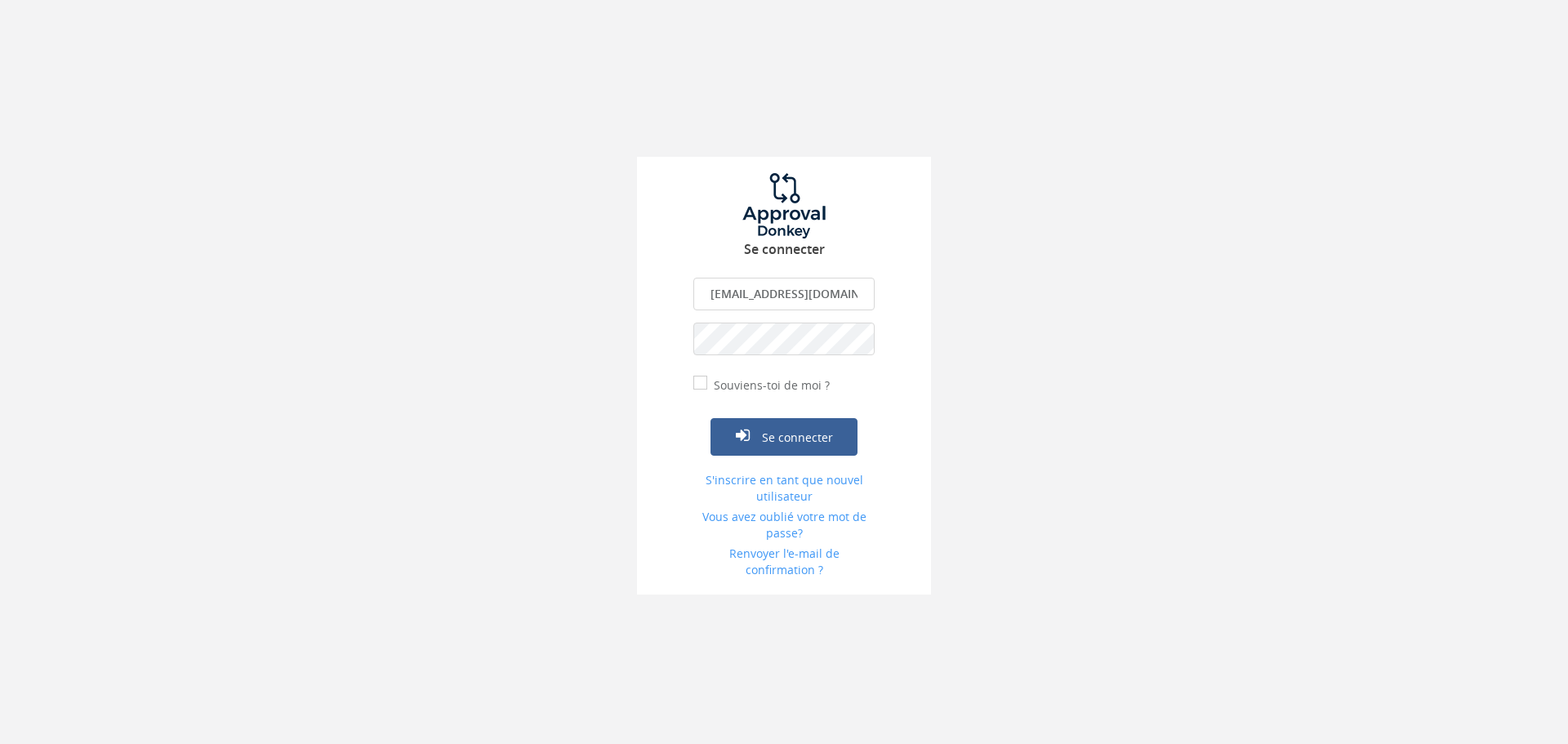
drag, startPoint x: 795, startPoint y: 288, endPoint x: 799, endPoint y: 273, distance: 15.5
click at [799, 273] on div "Se connecter justin9dubois@gmail.com L'email est obligatoire. Adresse email inv…" at bounding box center [784, 376] width 294 height 438
type input "[DOMAIN_NAME][EMAIL_ADDRESS][DOMAIN_NAME]"
click at [781, 388] on font "Souviens-toi de moi ?" at bounding box center [771, 385] width 116 height 15
click at [704, 388] on input "Souviens-toi de moi ?" at bounding box center [699, 385] width 11 height 11
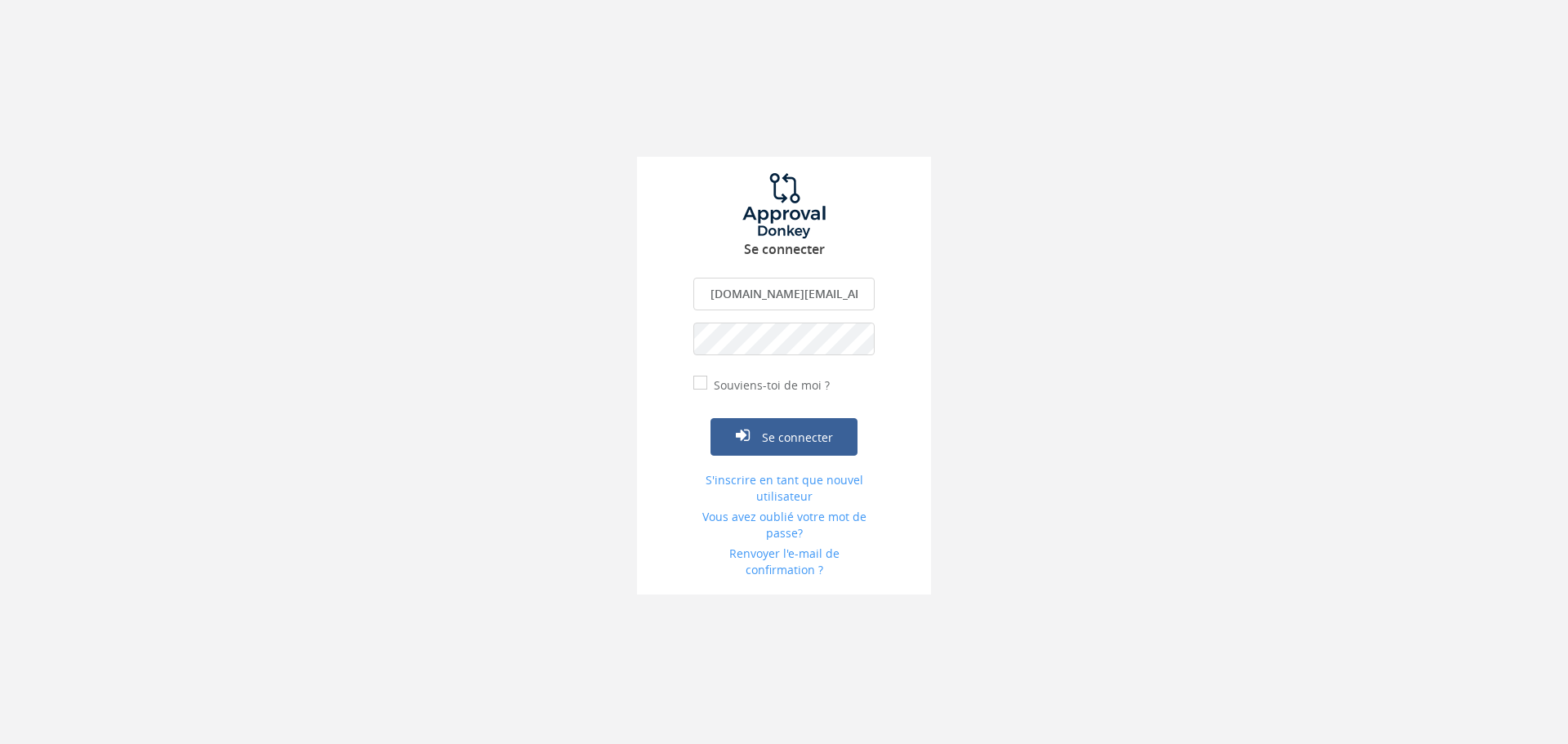
checkbox input "true"
drag, startPoint x: 976, startPoint y: 321, endPoint x: 969, endPoint y: 326, distance: 8.6
click at [969, 327] on div "Se connecter Myndhome.pro@gmail.com L'email est obligatoire. Adresse email inva…" at bounding box center [784, 297] width 1568 height 594
click at [1012, 188] on div "Se connecter Myndhome.pro@gmail.com L'email est obligatoire. Adresse email inva…" at bounding box center [784, 297] width 1568 height 594
click at [798, 446] on font "Se connecter" at bounding box center [797, 437] width 71 height 15
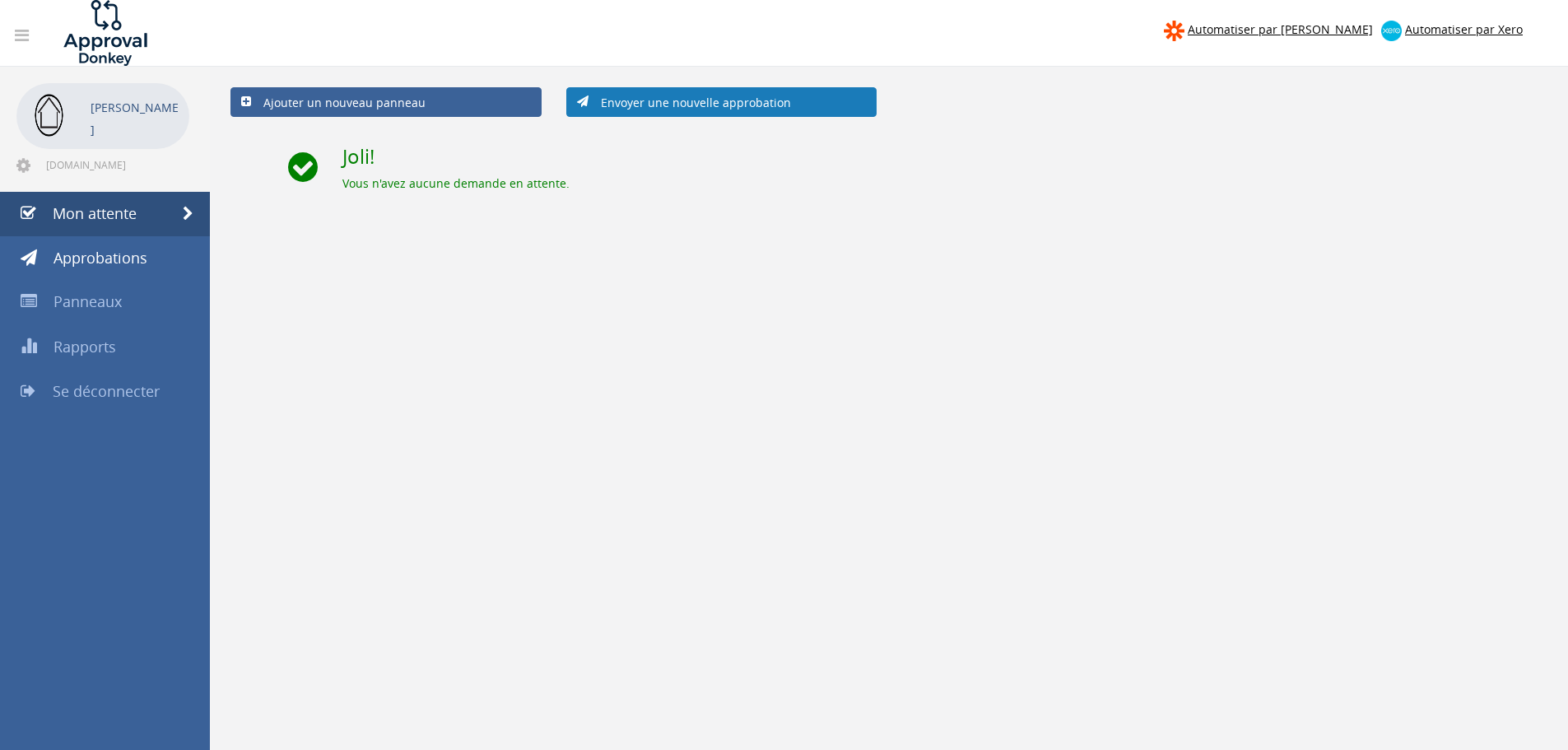
click at [675, 102] on font "Envoyer une nouvelle approbation" at bounding box center [695, 102] width 191 height 15
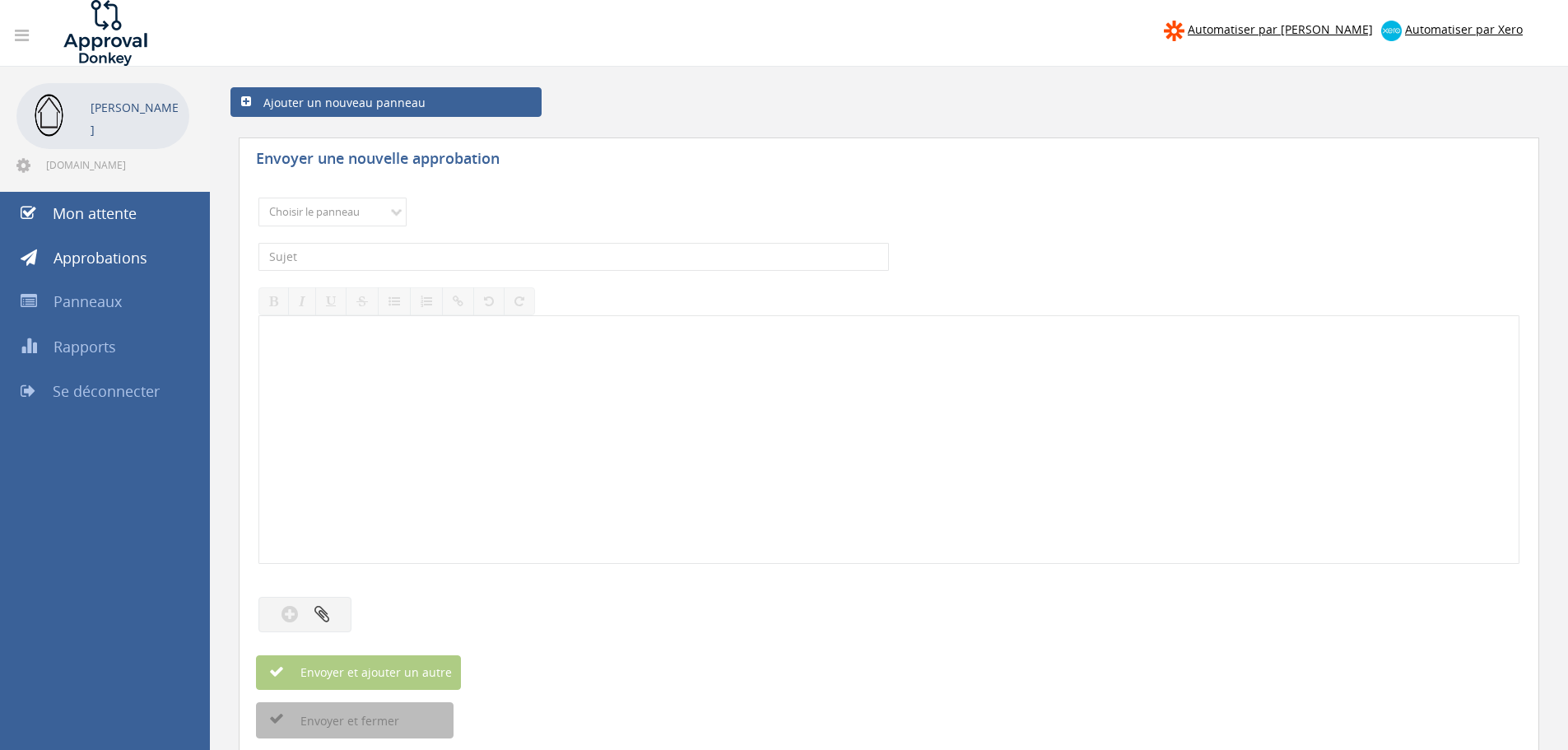
scroll to position [82, 0]
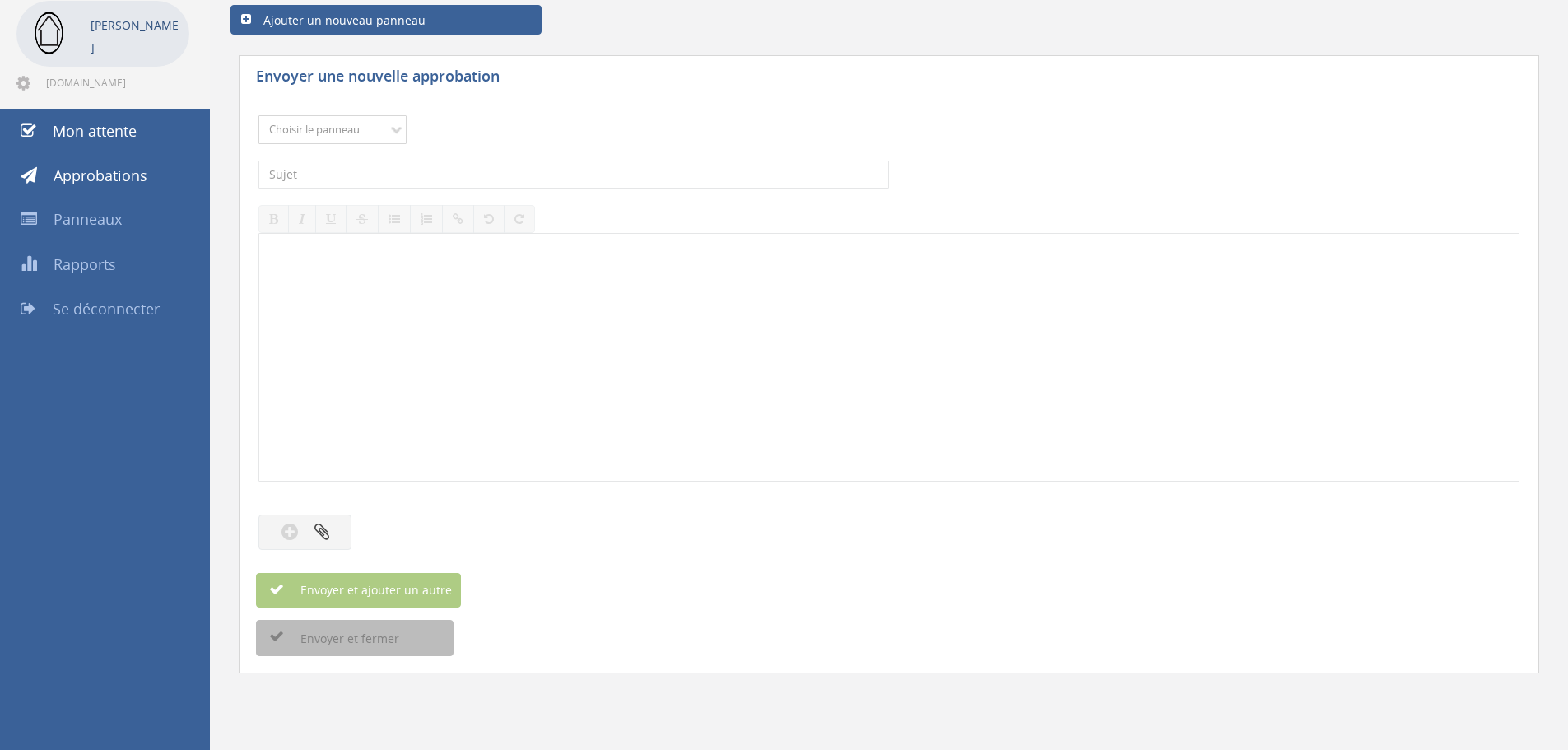
click at [379, 138] on select "Choisir le panneau Achat Templeuve achat Villa Flobecq achat maisonnette Achat …" at bounding box center [332, 130] width 148 height 29
click at [387, 136] on select "Choisir le panneau Achat Templeuve achat Villa Flobecq achat maisonnette Achat …" at bounding box center [332, 130] width 148 height 29
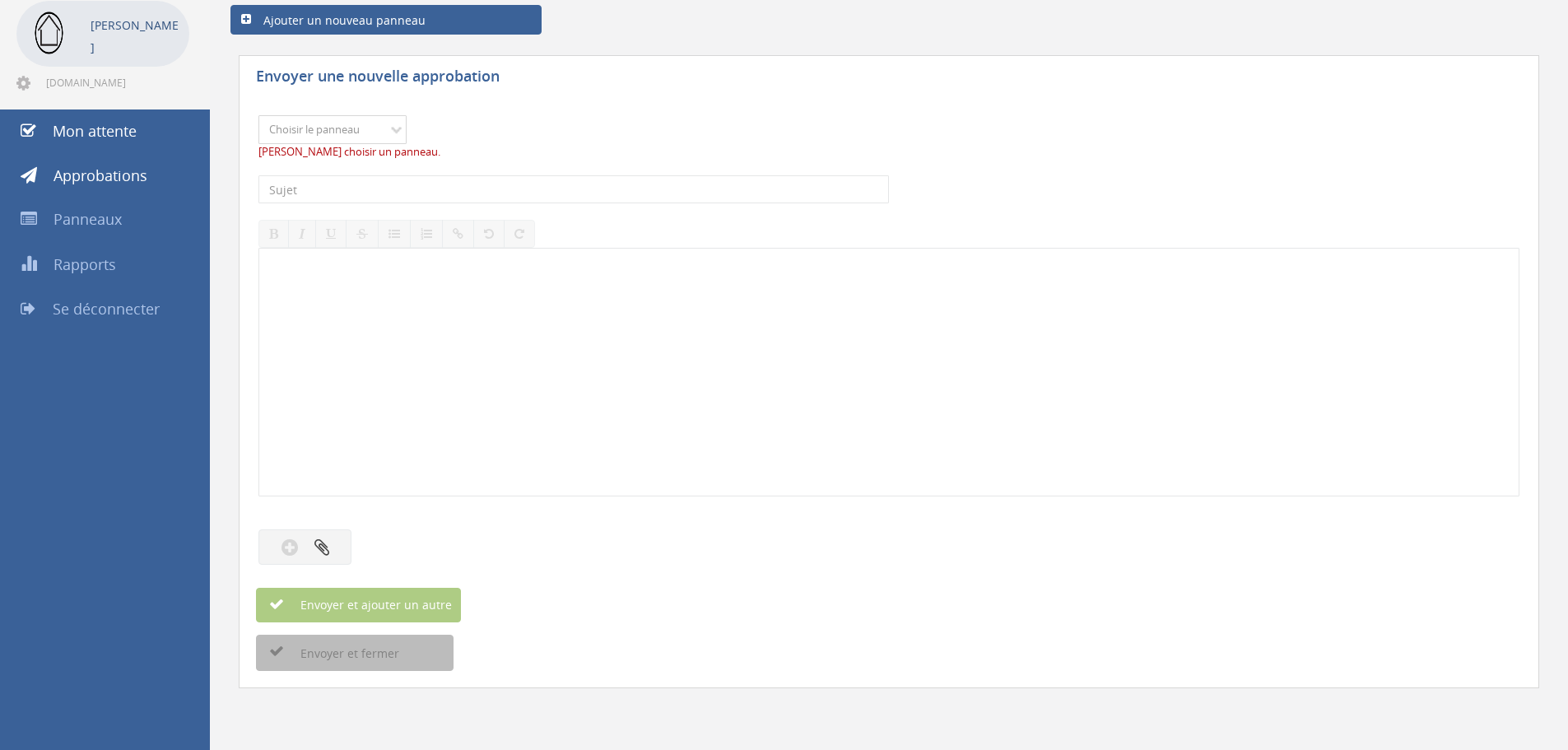
click at [377, 130] on select "Choisir le panneau Achat Templeuve achat Villa Flobecq achat maisonnette Achat …" at bounding box center [332, 130] width 148 height 29
click at [376, 142] on select "Choisir le panneau Achat Templeuve achat Villa Flobecq achat maisonnette Achat …" at bounding box center [332, 130] width 148 height 29
click at [209, 97] on li "Hugo Bossuyt Myndhome.pro@gmail.com" at bounding box center [105, 47] width 210 height 126
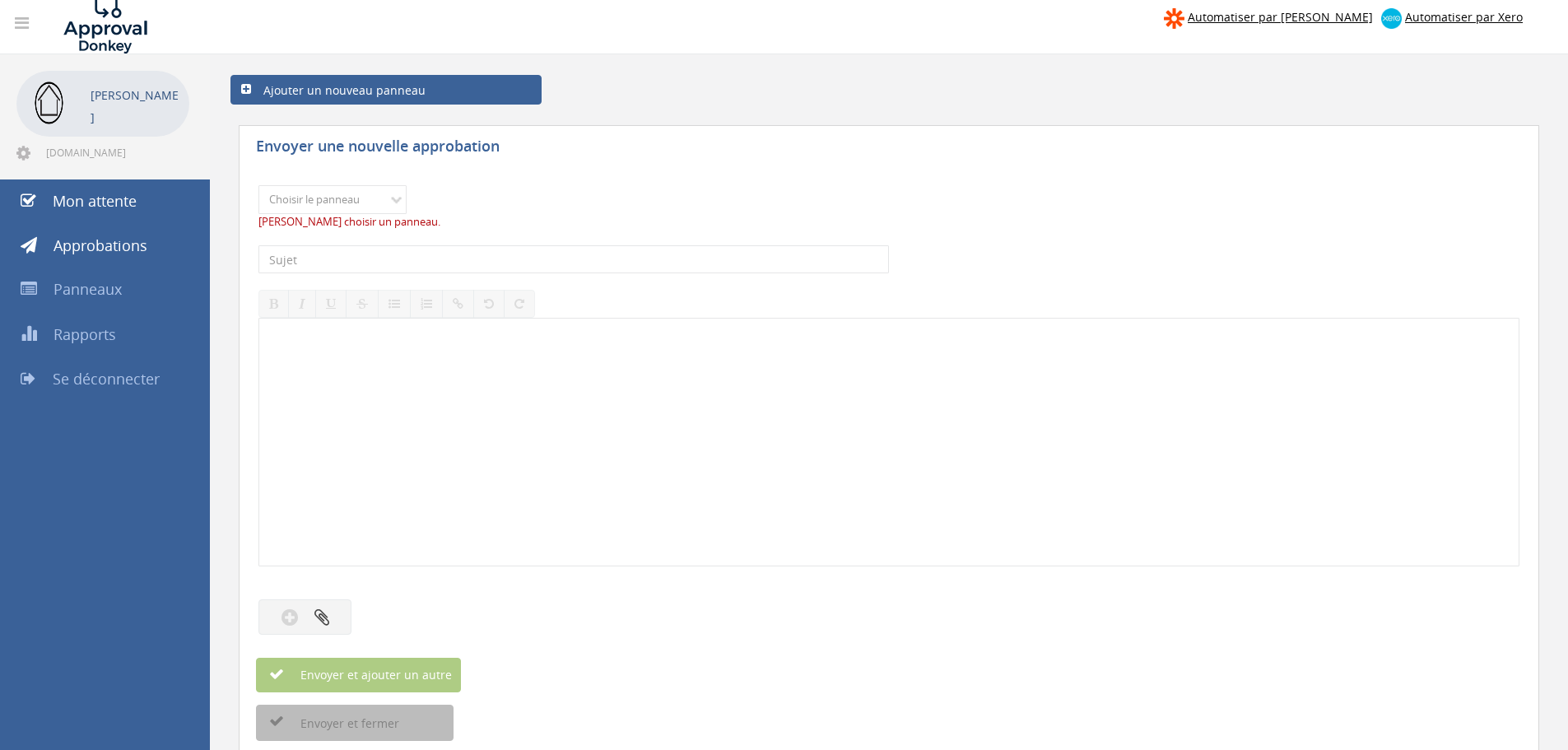
scroll to position [0, 0]
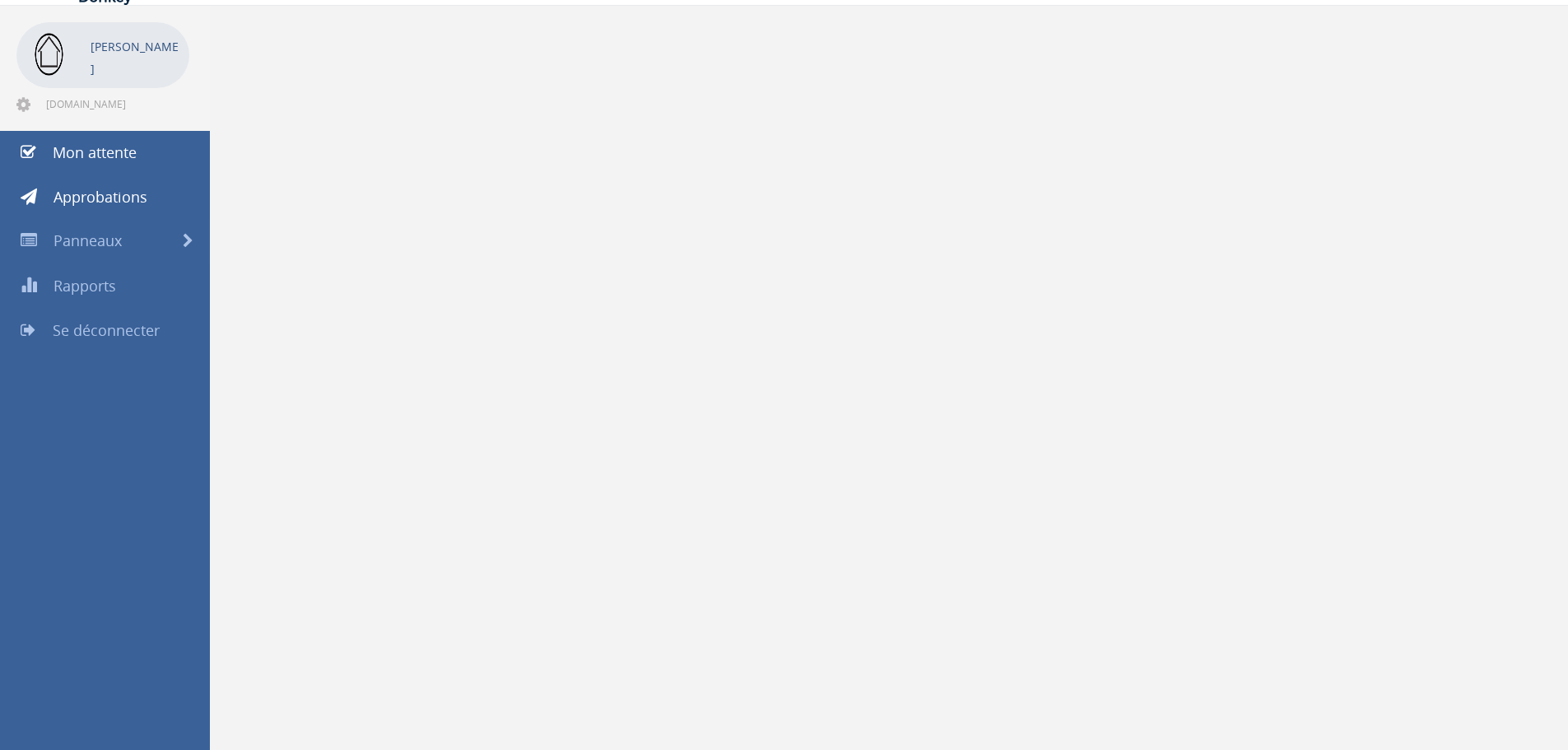
scroll to position [67, 0]
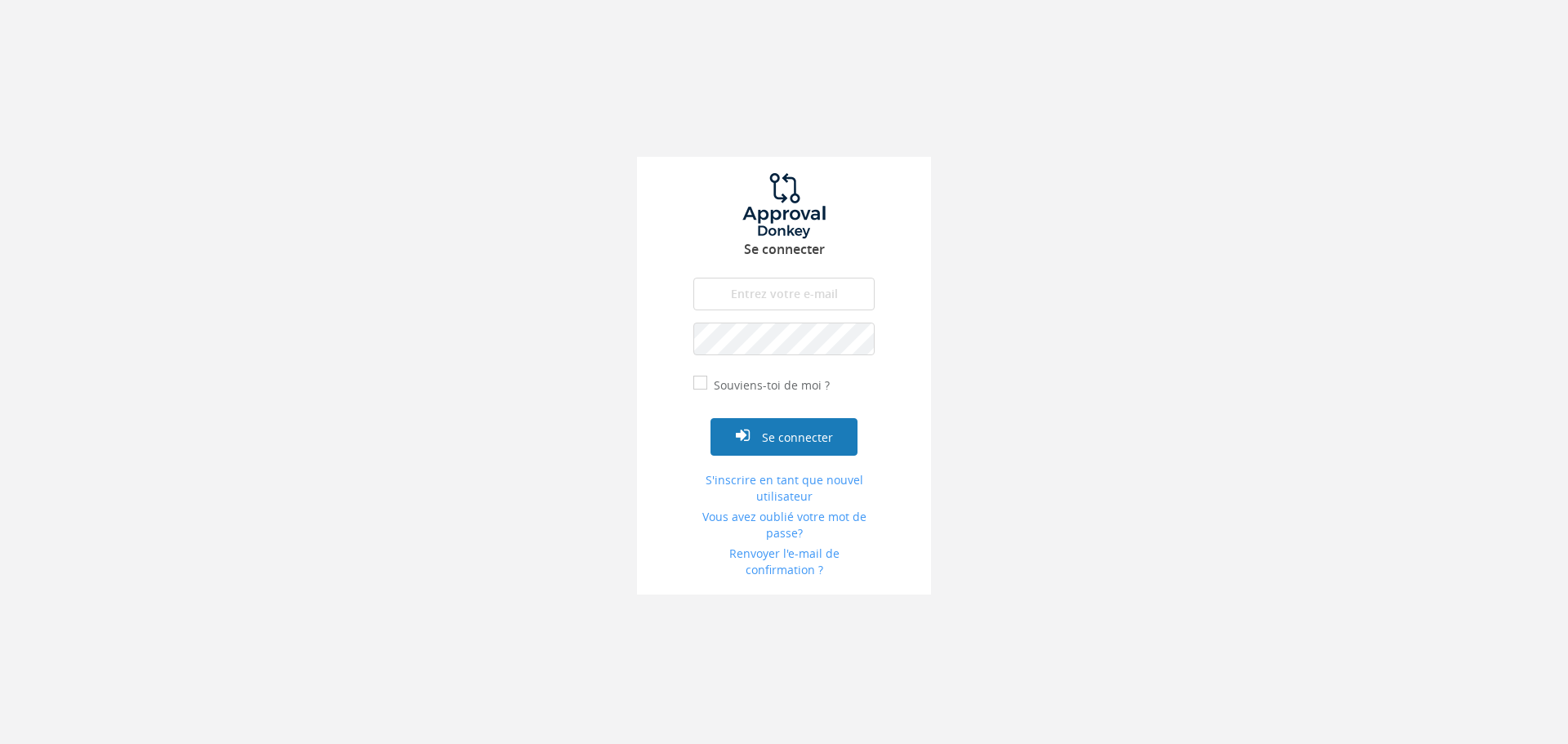
type input "[EMAIL_ADDRESS][DOMAIN_NAME]"
click at [803, 436] on font "Se connecter" at bounding box center [797, 437] width 71 height 15
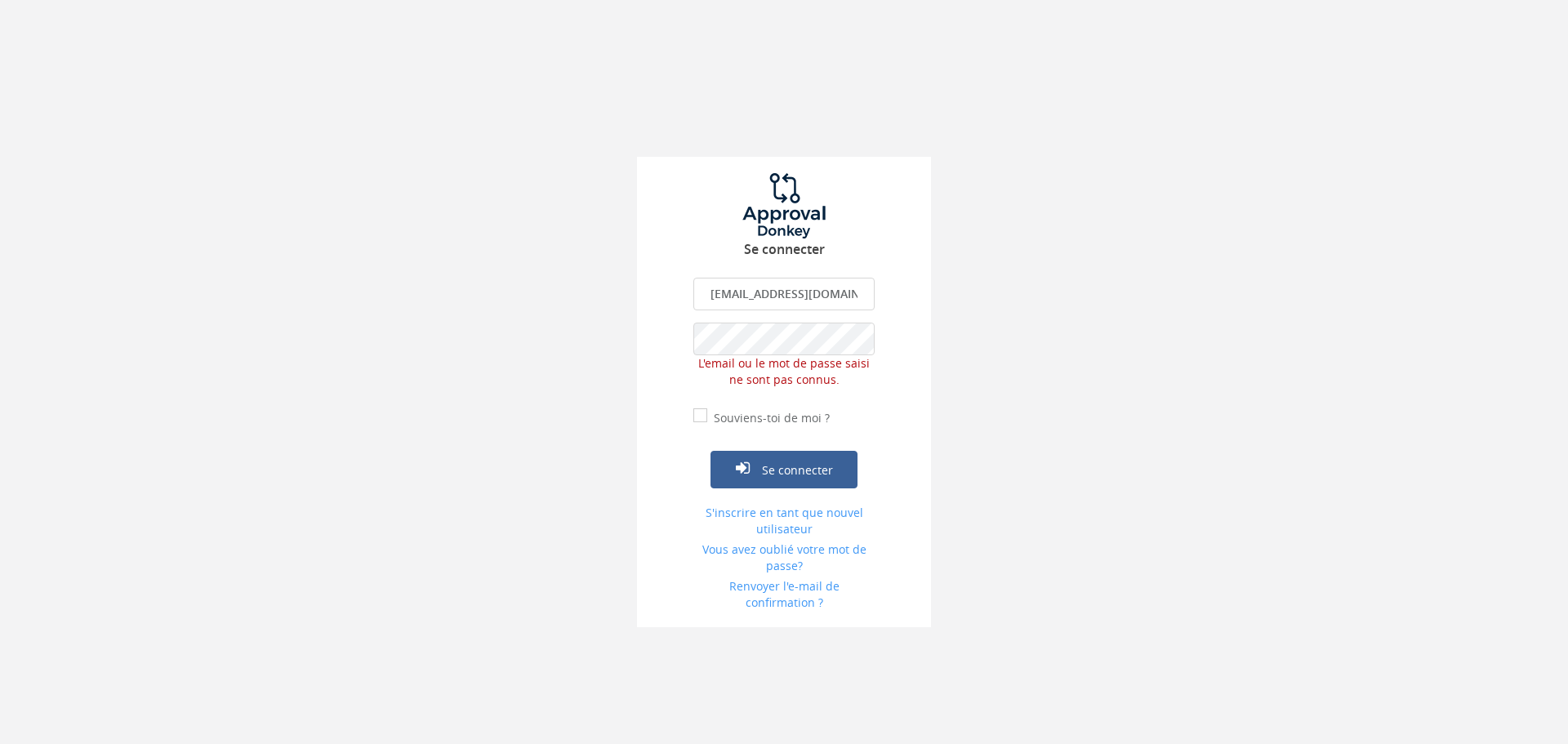
click at [774, 301] on input "[EMAIL_ADDRESS][DOMAIN_NAME]" at bounding box center [784, 294] width 181 height 32
drag, startPoint x: 454, startPoint y: 419, endPoint x: 462, endPoint y: 368, distance: 51.6
click at [454, 417] on div "Se connecter [EMAIL_ADDRESS][DOMAIN_NAME] L'email est obligatoire. Adresse emai…" at bounding box center [784, 314] width 1568 height 627
